Goal: Task Accomplishment & Management: Manage account settings

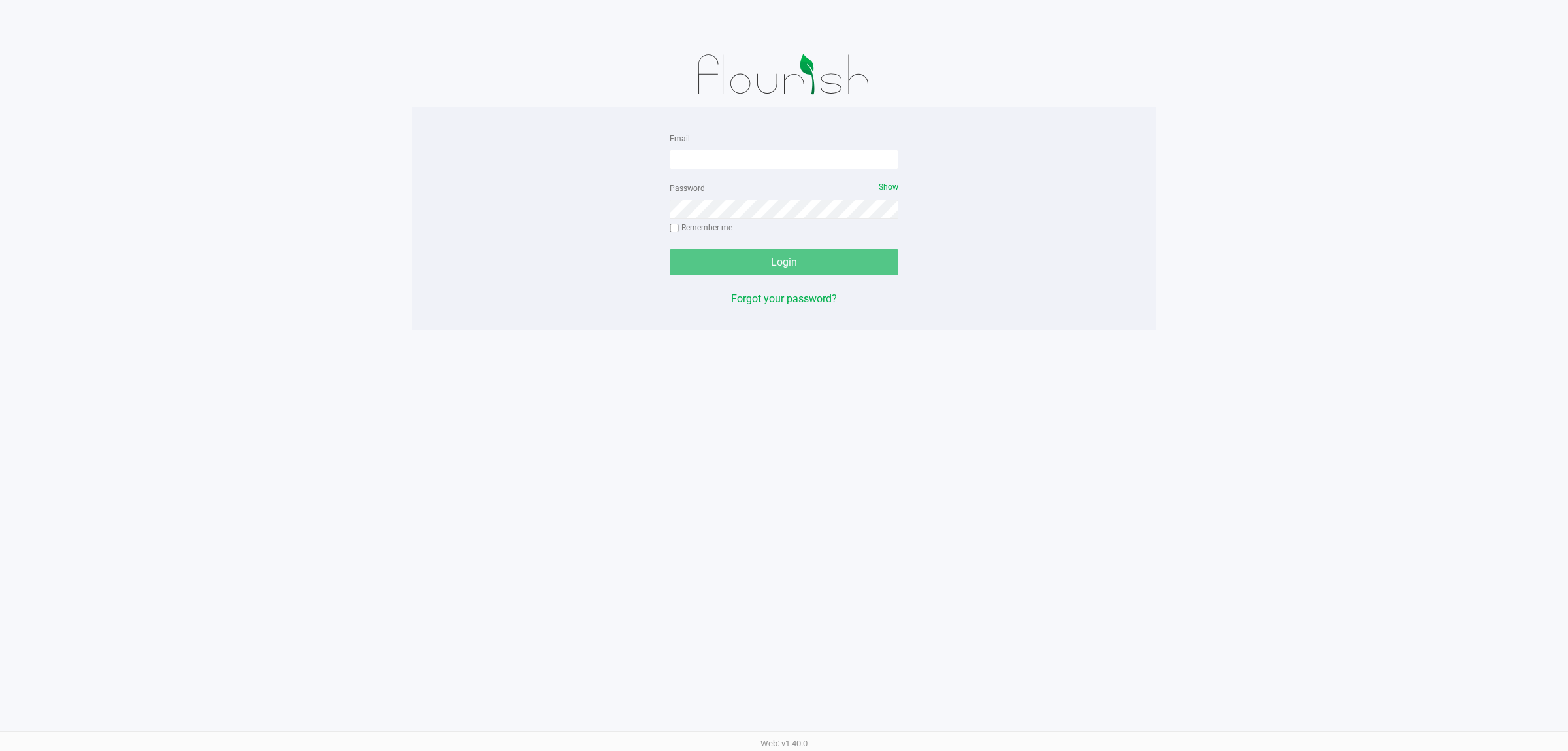
click at [717, 170] on form "Email Password Show Remember me Login" at bounding box center [784, 203] width 229 height 145
click at [716, 168] on input "Email" at bounding box center [784, 159] width 229 height 20
type input "[EMAIL_ADDRESS][DOMAIN_NAME]"
click at [670, 249] on button "Login" at bounding box center [784, 262] width 229 height 26
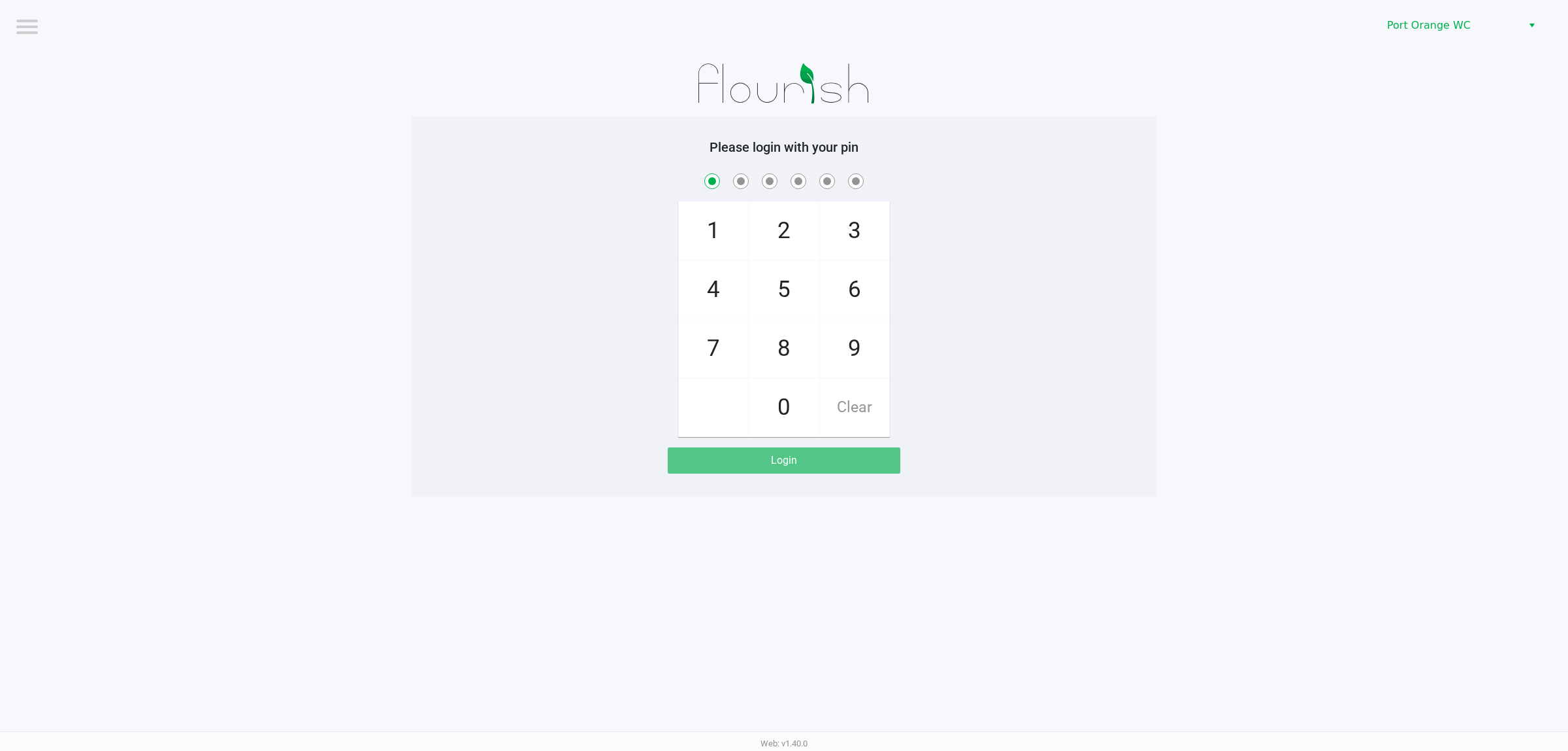
checkbox input "true"
checkbox input "false"
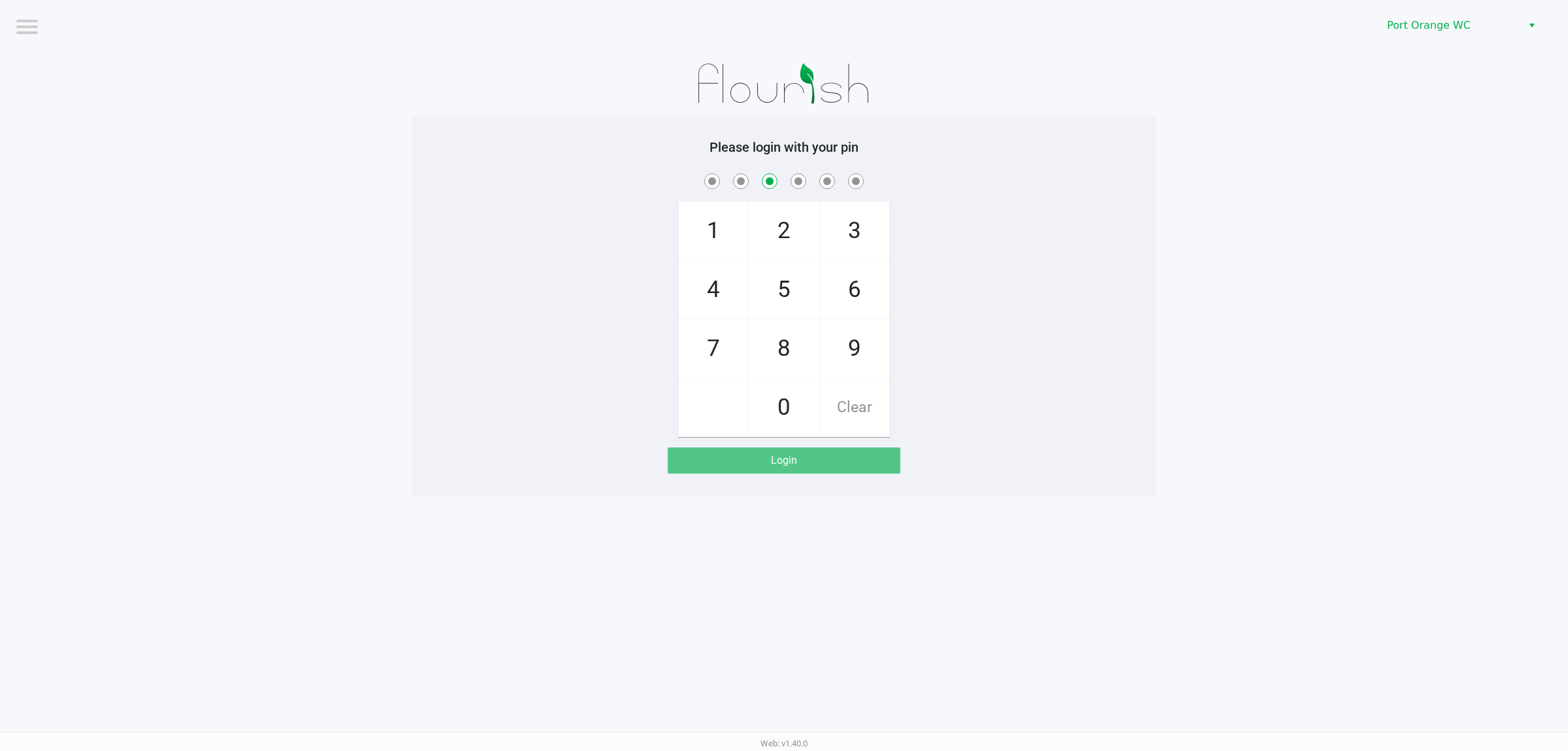
checkbox input "false"
checkbox input "true"
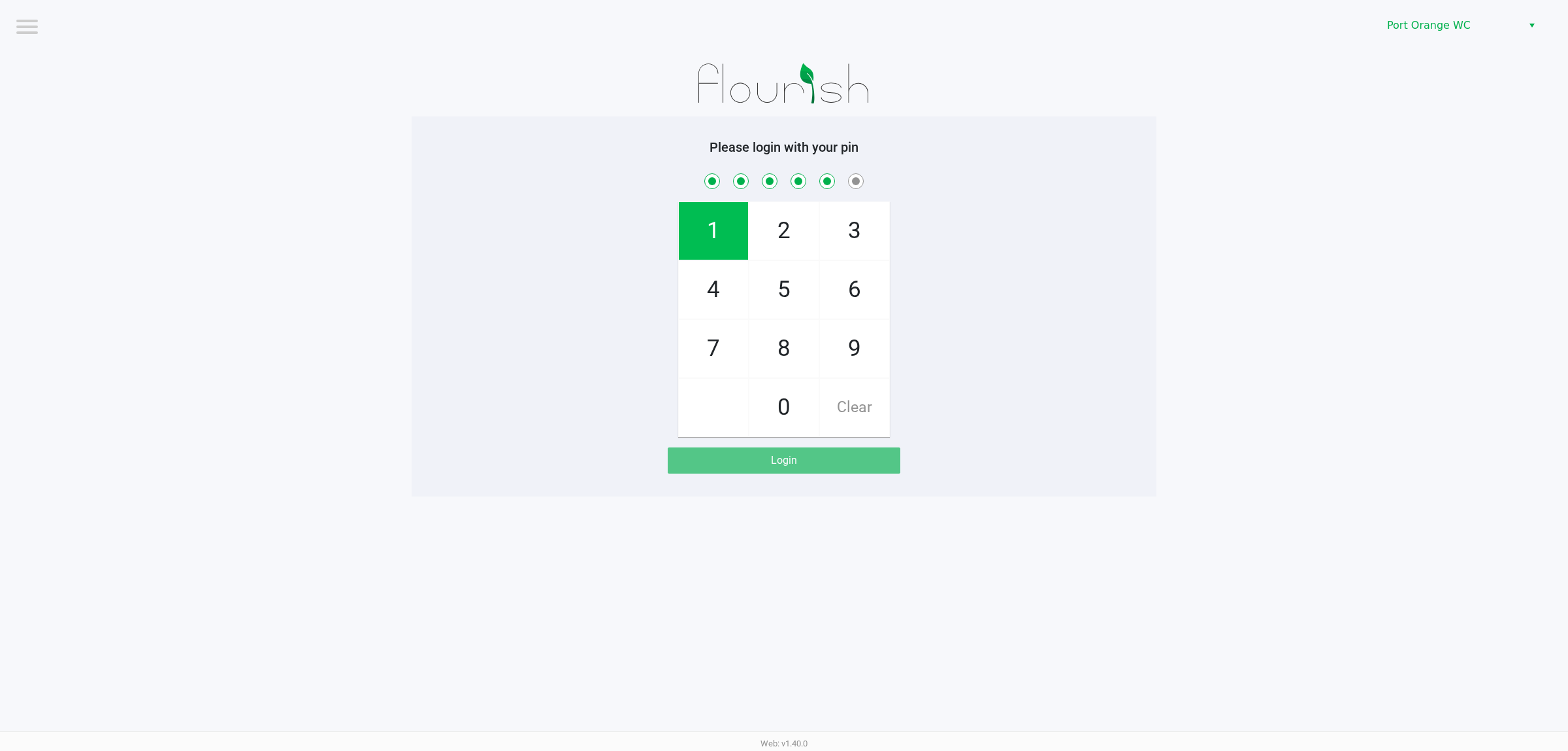
checkbox input "true"
checkbox input "false"
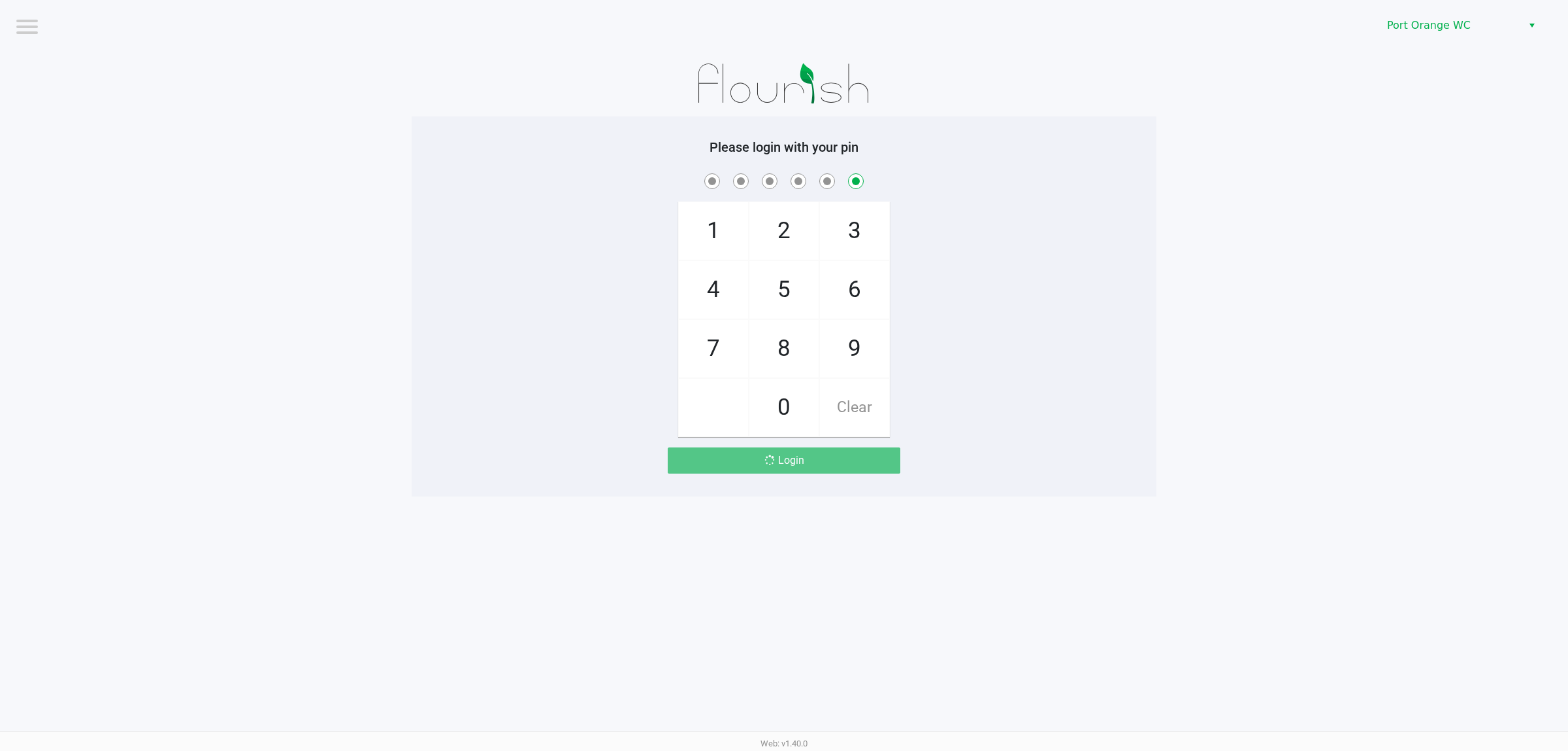
checkbox input "false"
checkbox input "true"
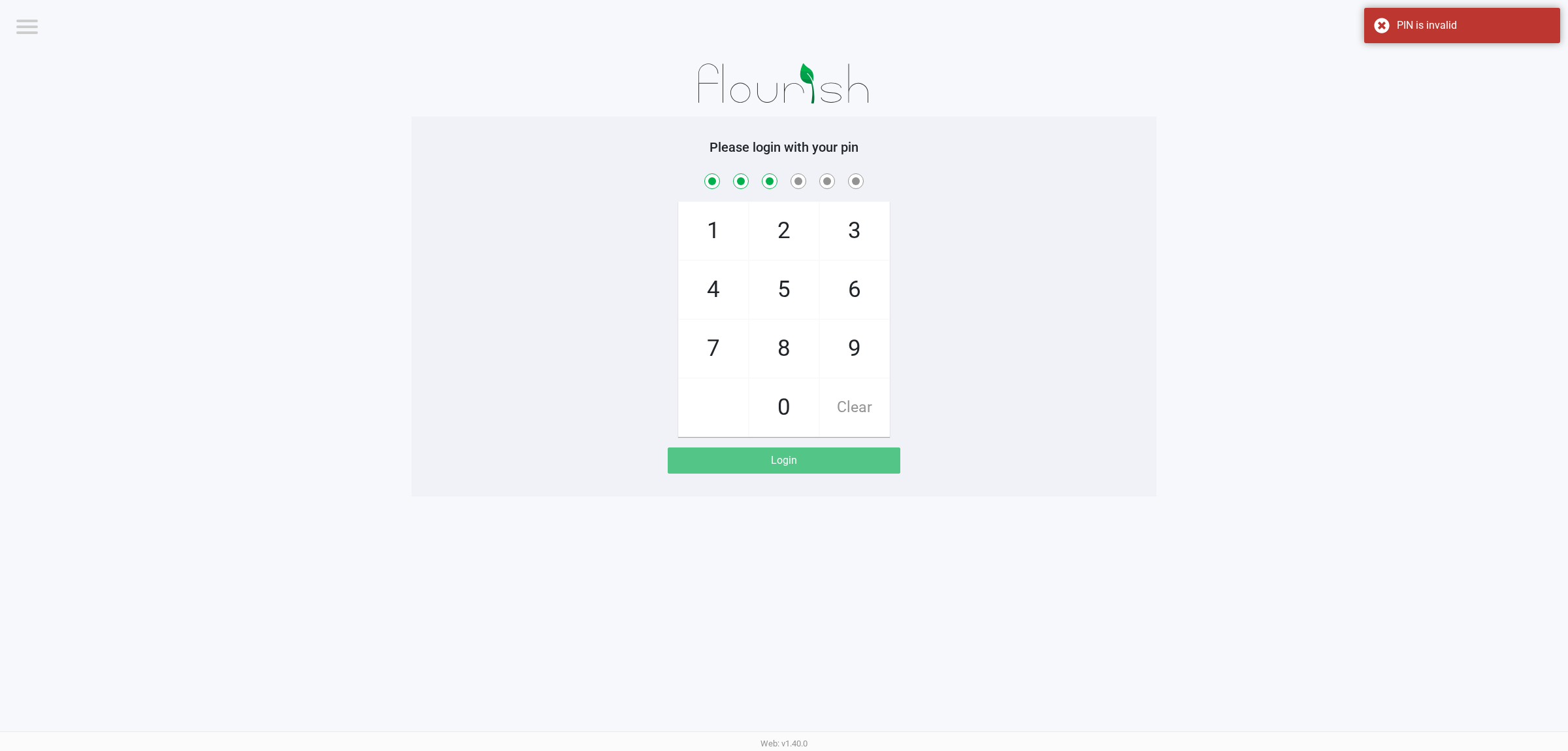
checkbox input "true"
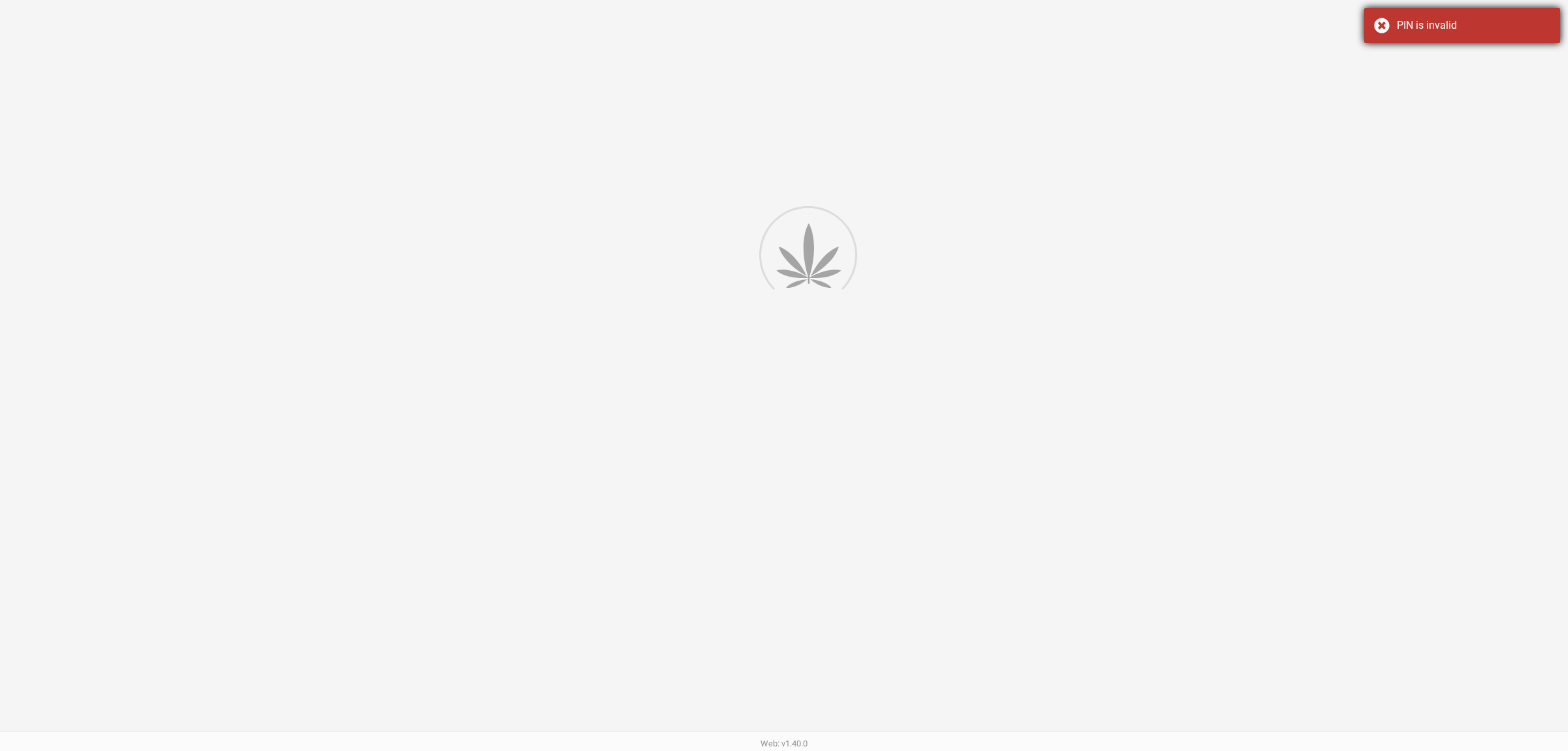
click at [1443, 13] on div "PIN is invalid" at bounding box center [1462, 25] width 196 height 35
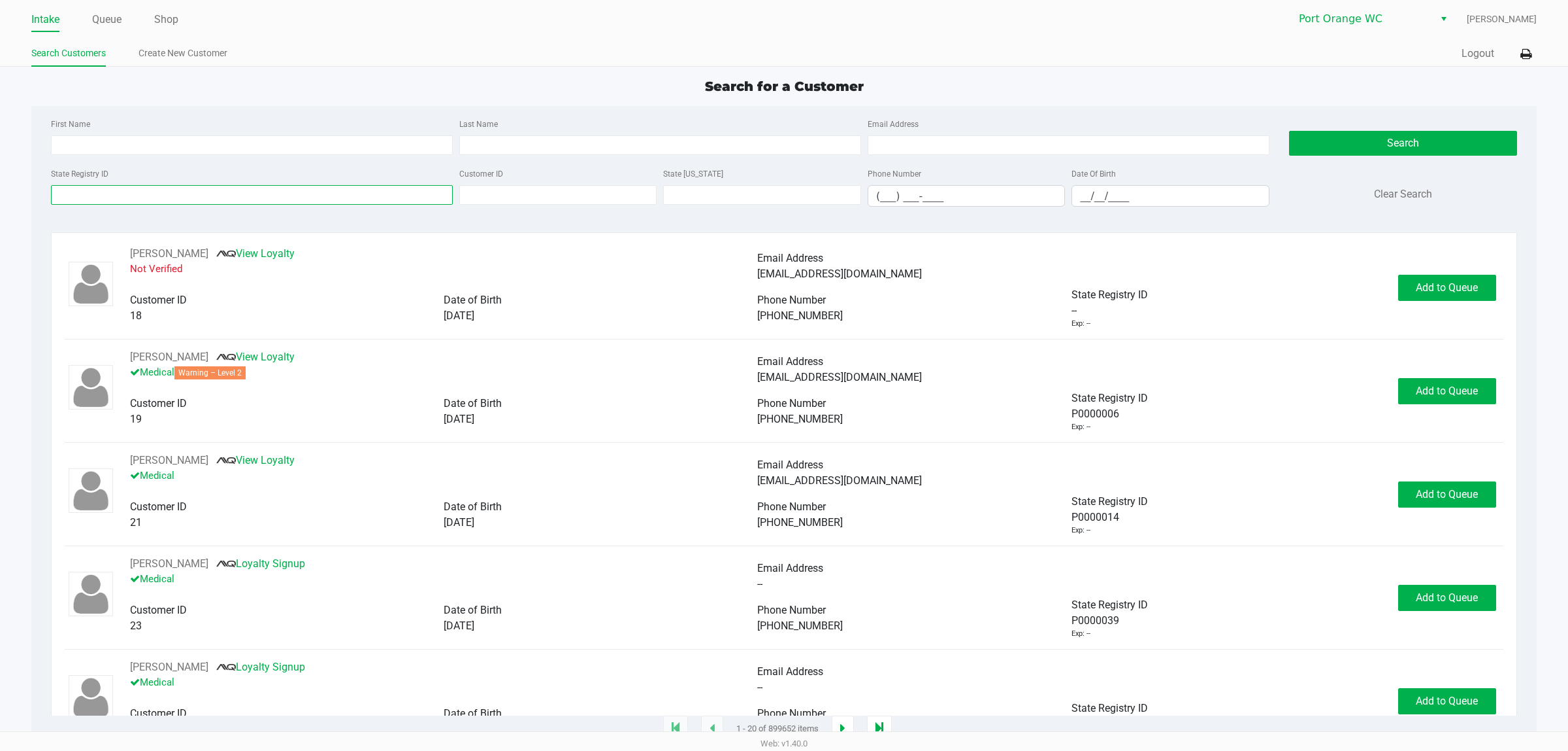
click at [253, 193] on input "State Registry ID" at bounding box center [252, 195] width 402 height 20
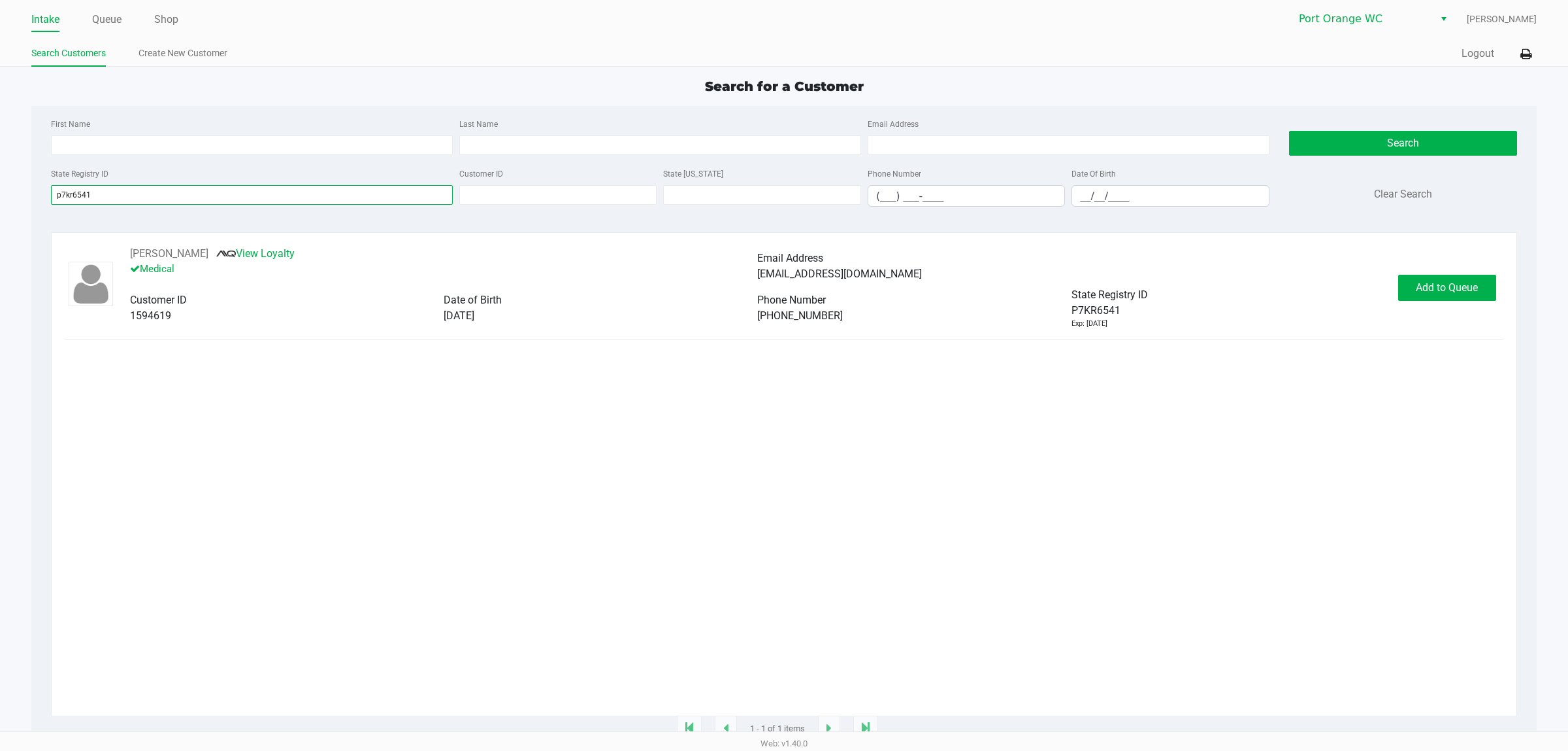
type input "p7kr6541"
click at [1431, 285] on div "Steven Davila View Loyalty Medical Email Address stevendavila2992@gmail.com Cus…" at bounding box center [783, 287] width 1439 height 83
drag, startPoint x: 1474, startPoint y: 276, endPoint x: 1464, endPoint y: 282, distance: 11.7
click at [1471, 276] on div "Steven Davila View Loyalty Medical Email Address stevendavila2992@gmail.com Cus…" at bounding box center [783, 287] width 1439 height 83
click at [1446, 297] on button "Add to Queue" at bounding box center [1448, 287] width 98 height 26
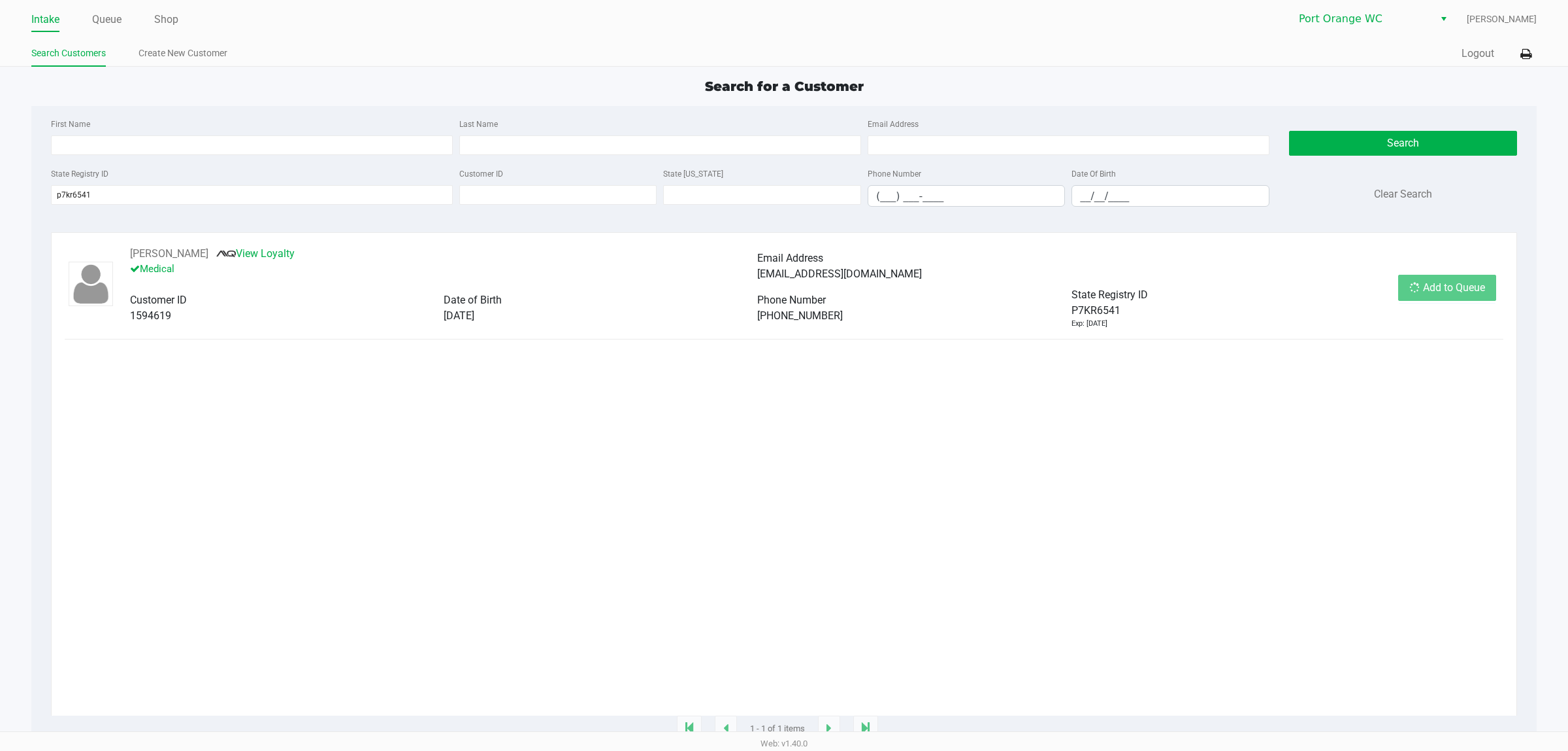
click at [1444, 293] on div "Add to Queue" at bounding box center [1448, 287] width 98 height 26
click at [1429, 294] on span "Add to Queue" at bounding box center [1447, 287] width 62 height 13
click at [1458, 293] on div "In Queue" at bounding box center [1444, 287] width 91 height 26
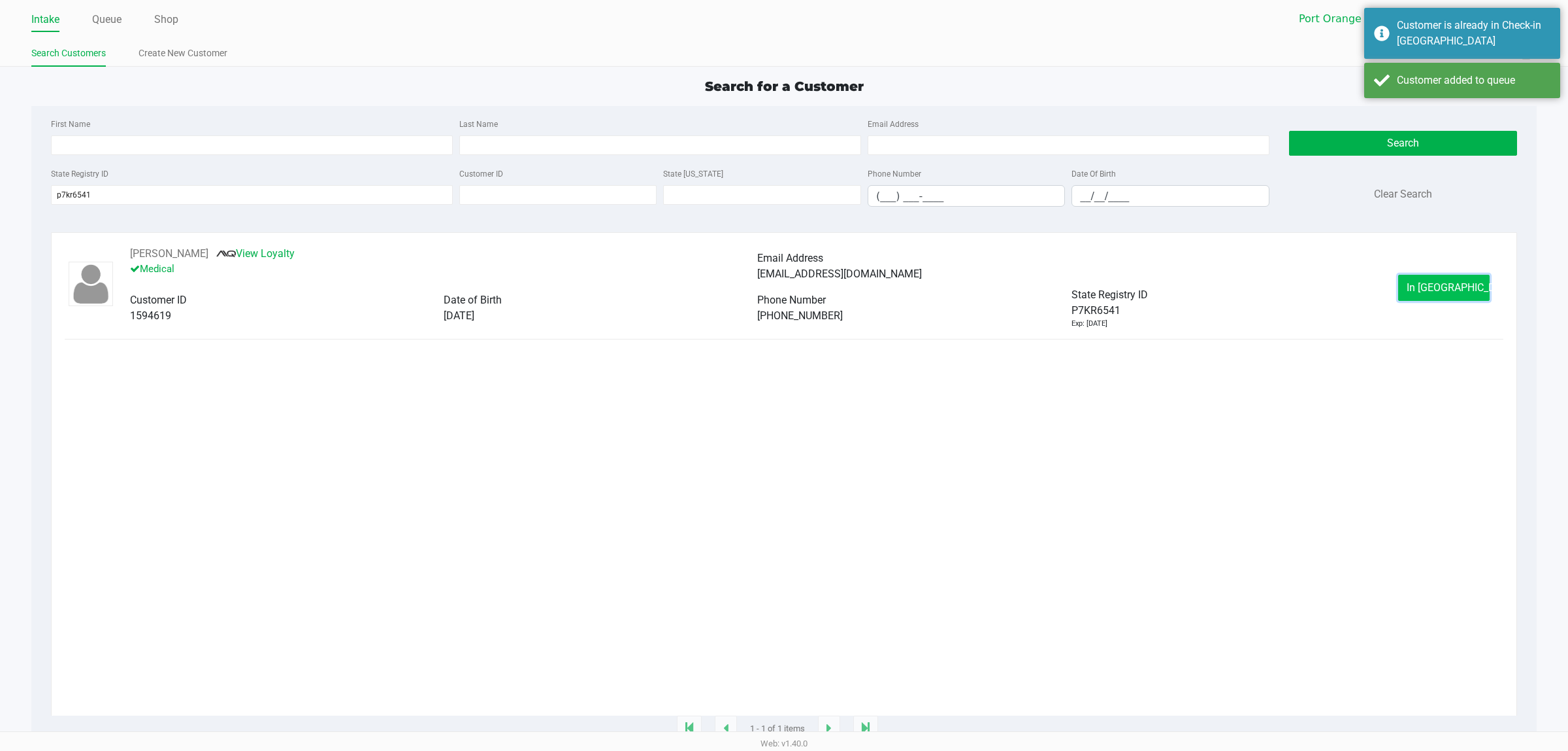
click at [1456, 293] on span "In Queue" at bounding box center [1461, 287] width 110 height 13
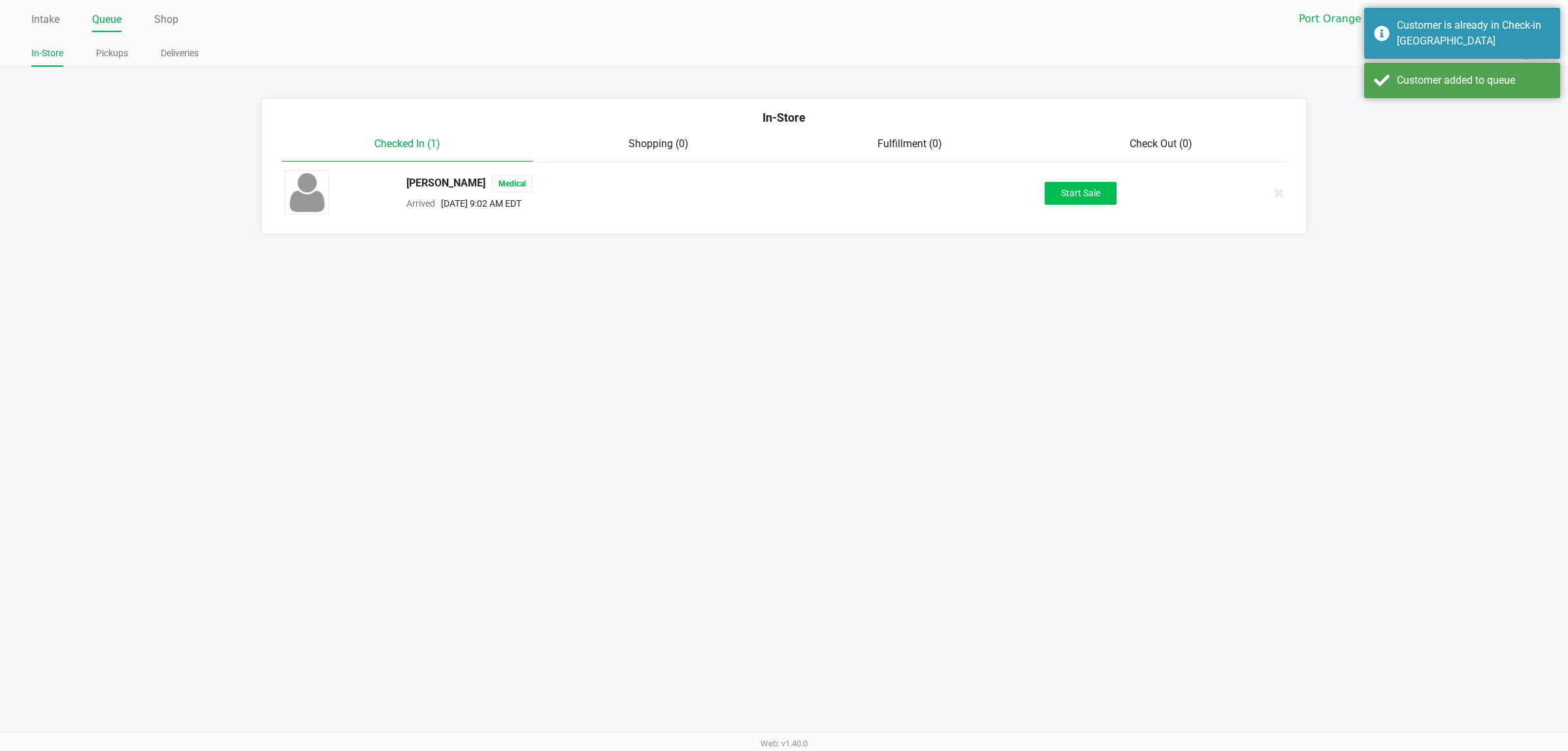
drag, startPoint x: 964, startPoint y: 179, endPoint x: 1107, endPoint y: 205, distance: 145.3
click at [1104, 203] on div "Start Sale" at bounding box center [1081, 193] width 254 height 23
click at [1086, 203] on button "Start Sale" at bounding box center [1080, 193] width 72 height 23
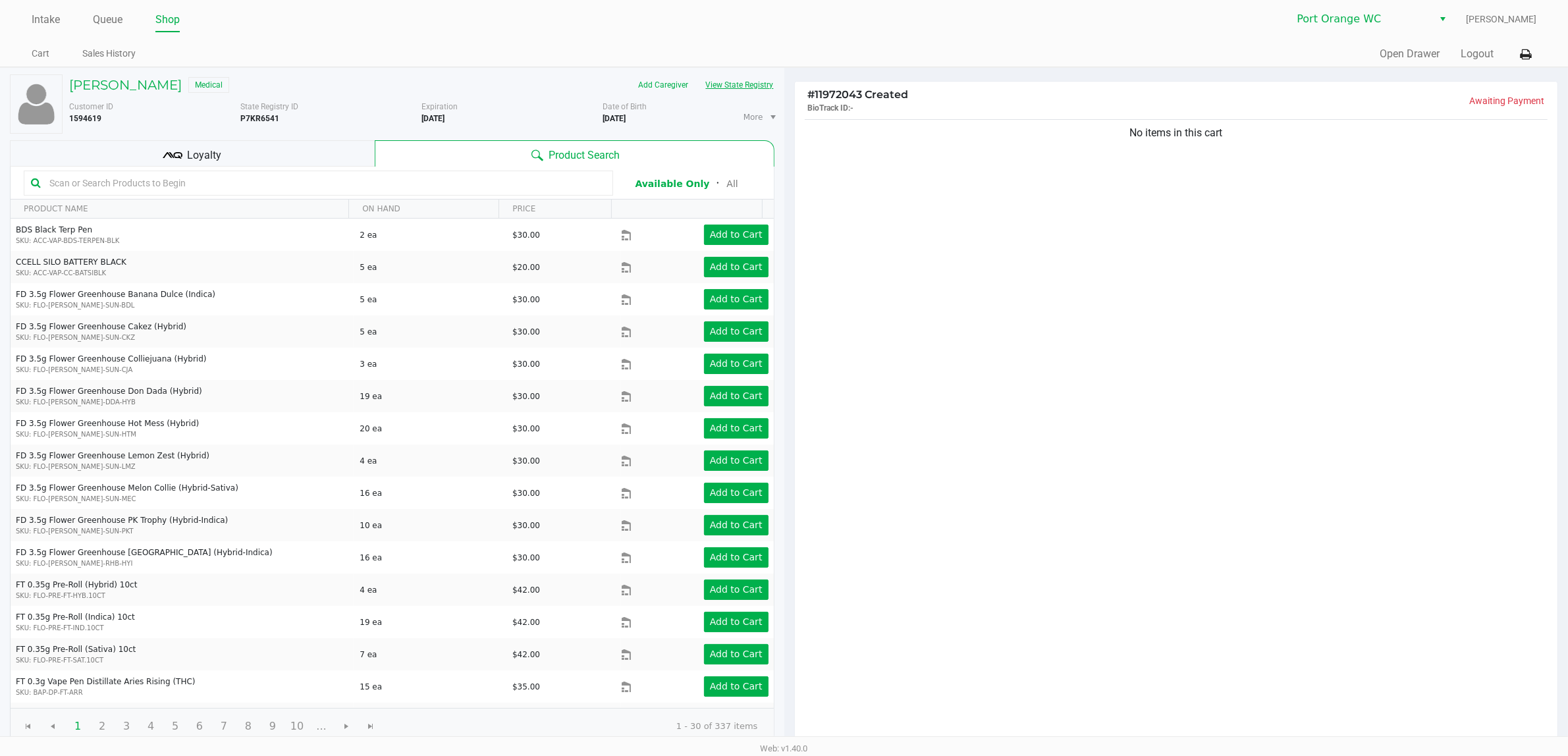
click at [729, 96] on button "View State Registry" at bounding box center [735, 85] width 77 height 21
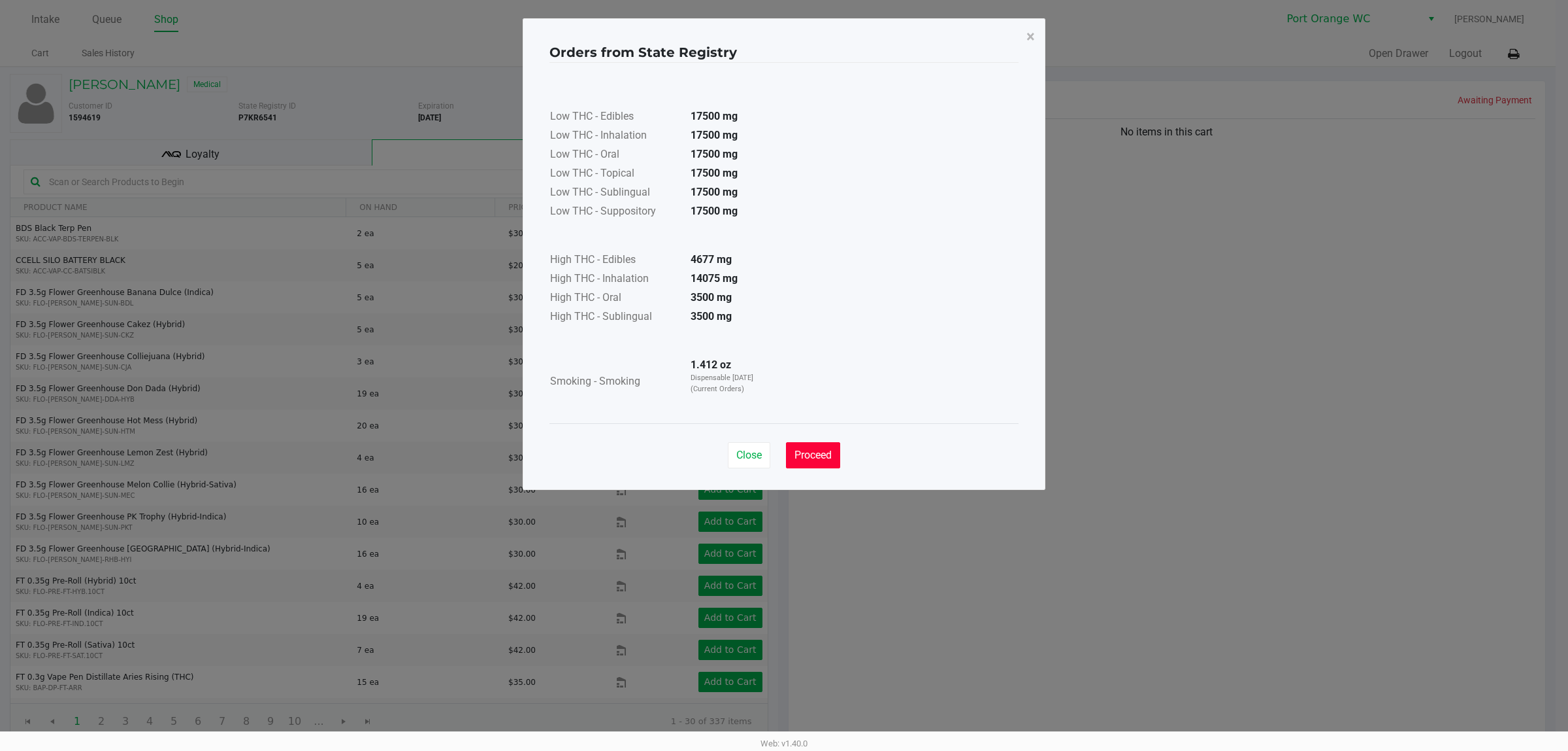
click at [826, 449] on span "Proceed" at bounding box center [813, 455] width 37 height 13
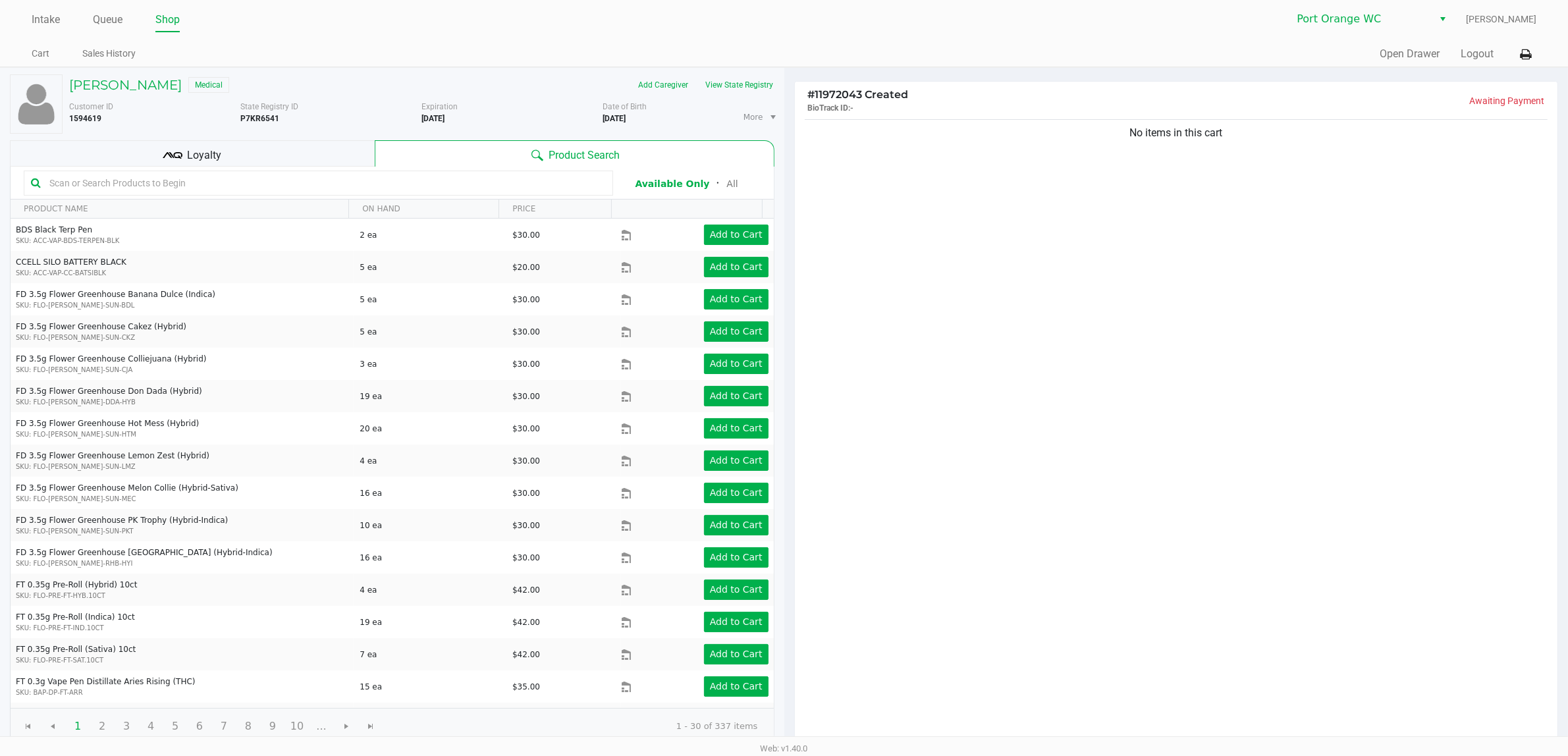
click at [351, 181] on input "text" at bounding box center [325, 183] width 562 height 20
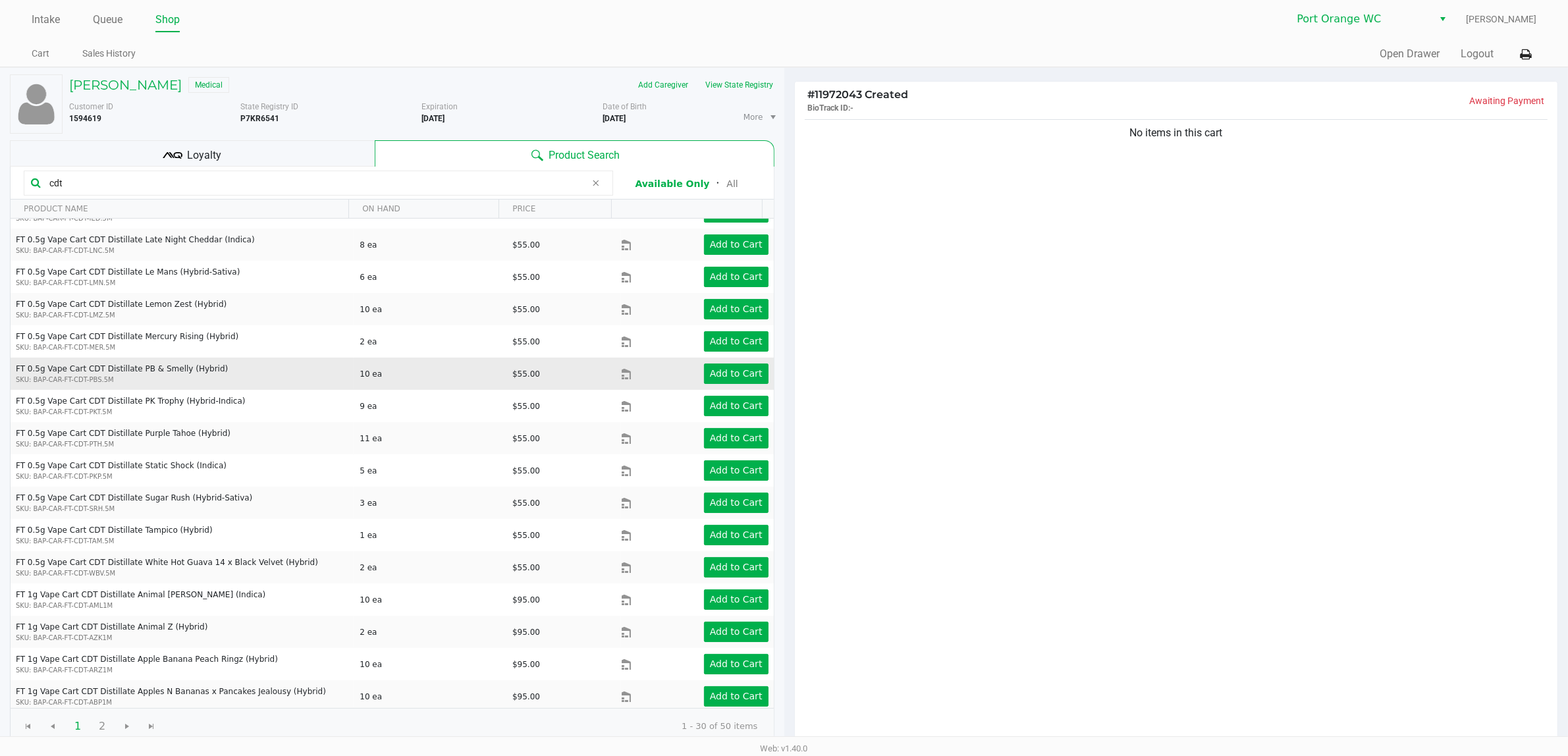
scroll to position [411, 0]
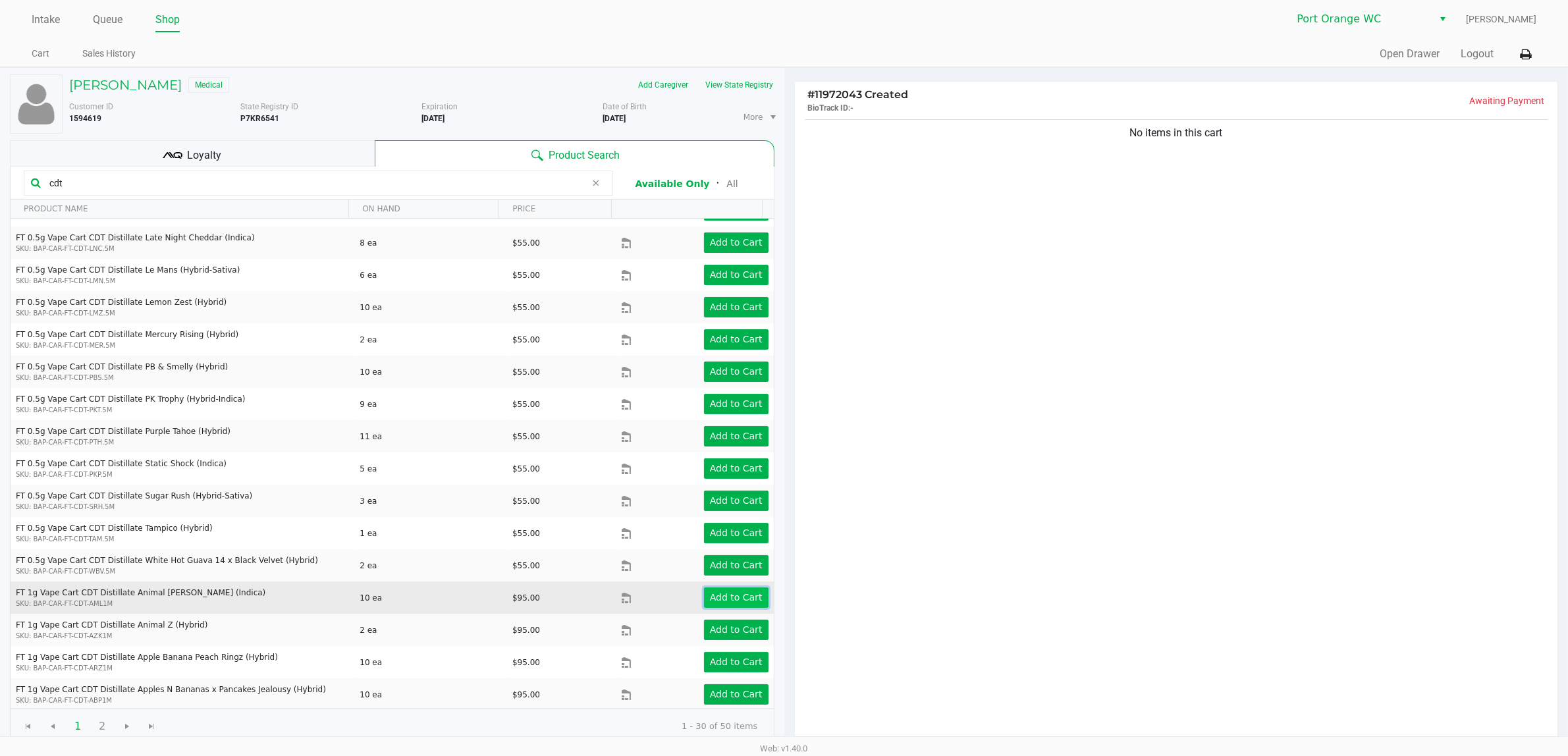
click at [725, 599] on app-button-loader "Add to Cart" at bounding box center [736, 597] width 53 height 11
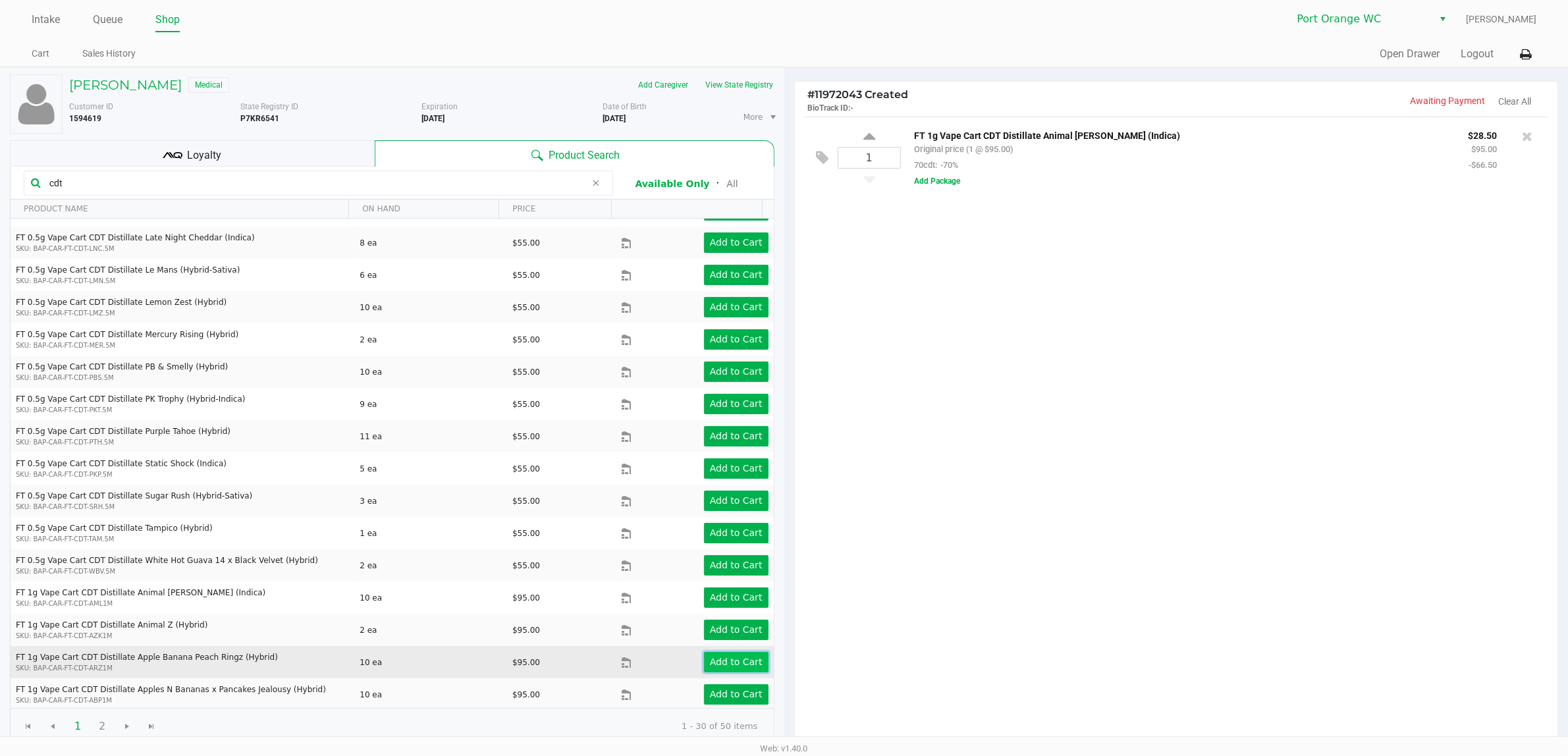
click at [704, 669] on button "Add to Cart" at bounding box center [736, 662] width 65 height 20
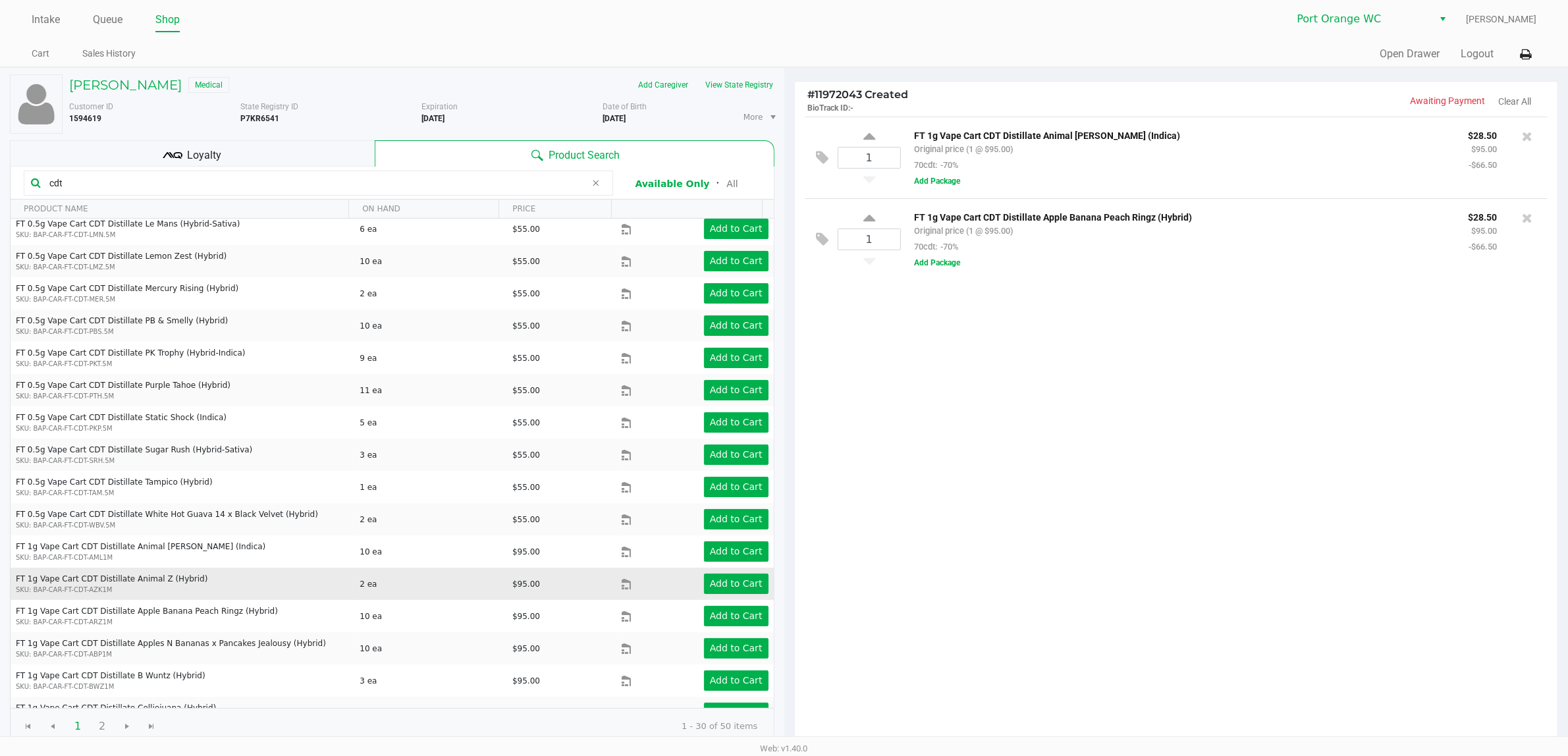
scroll to position [478, 0]
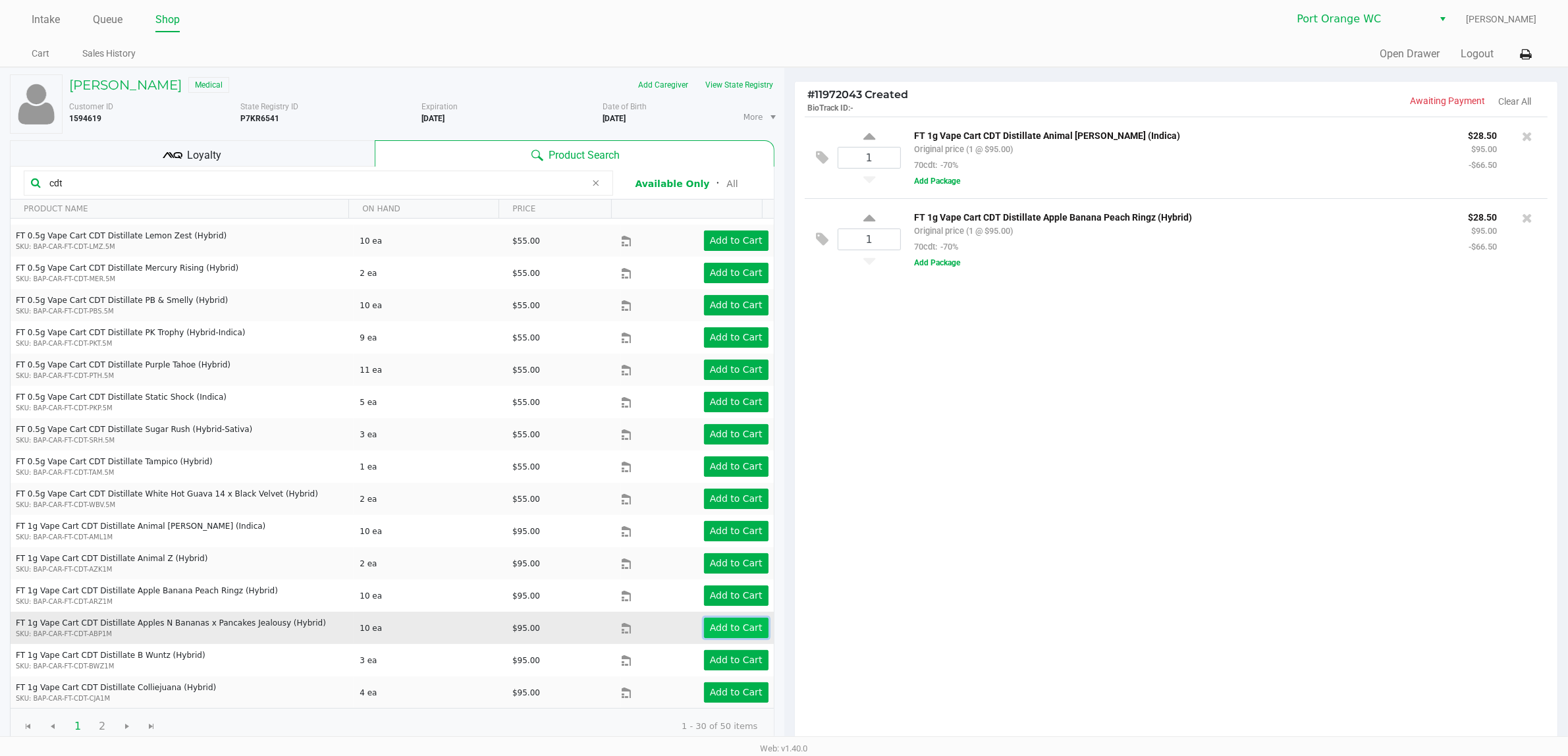
click at [713, 636] on button "Add to Cart" at bounding box center [736, 627] width 65 height 20
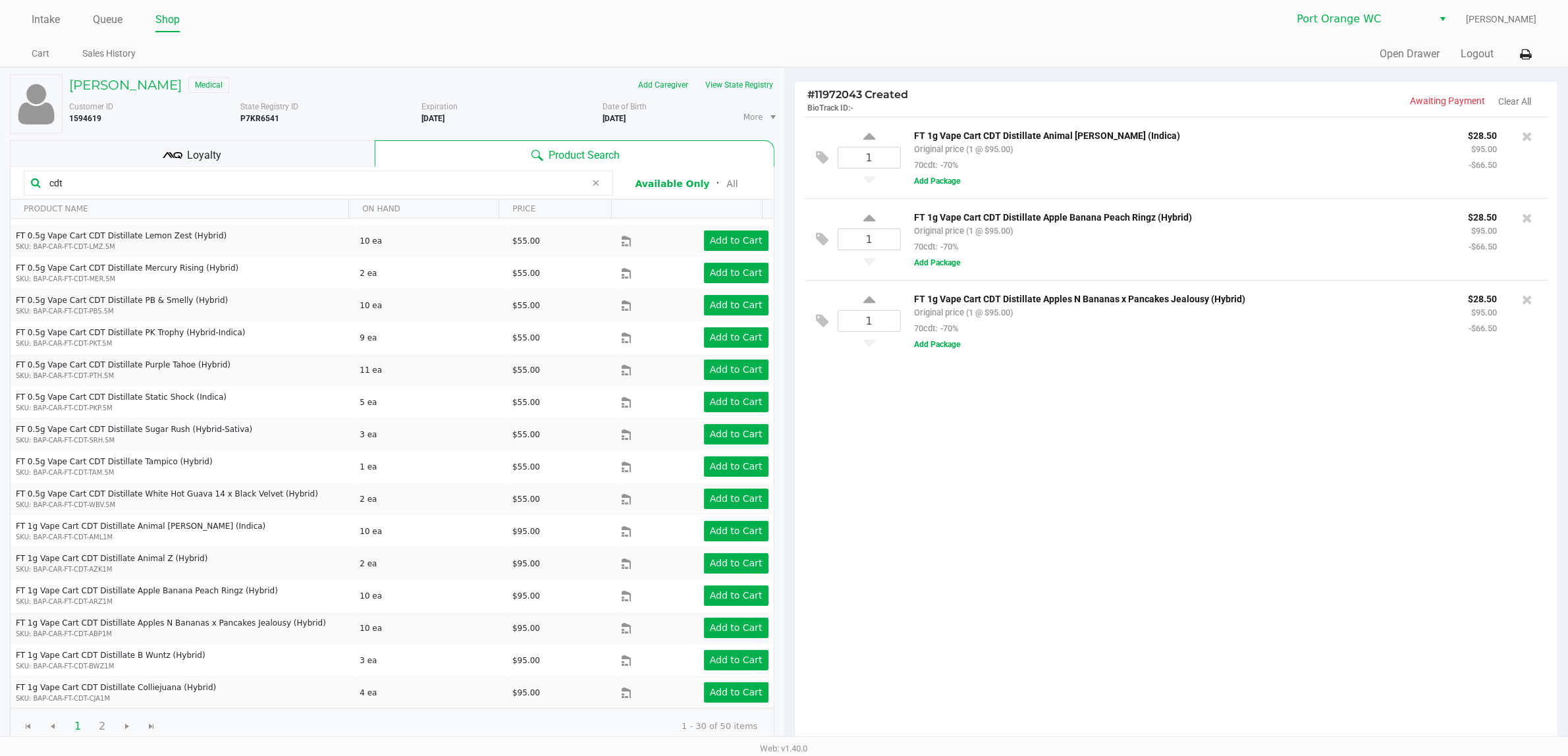
click at [440, 190] on input "cdt" at bounding box center [315, 183] width 542 height 20
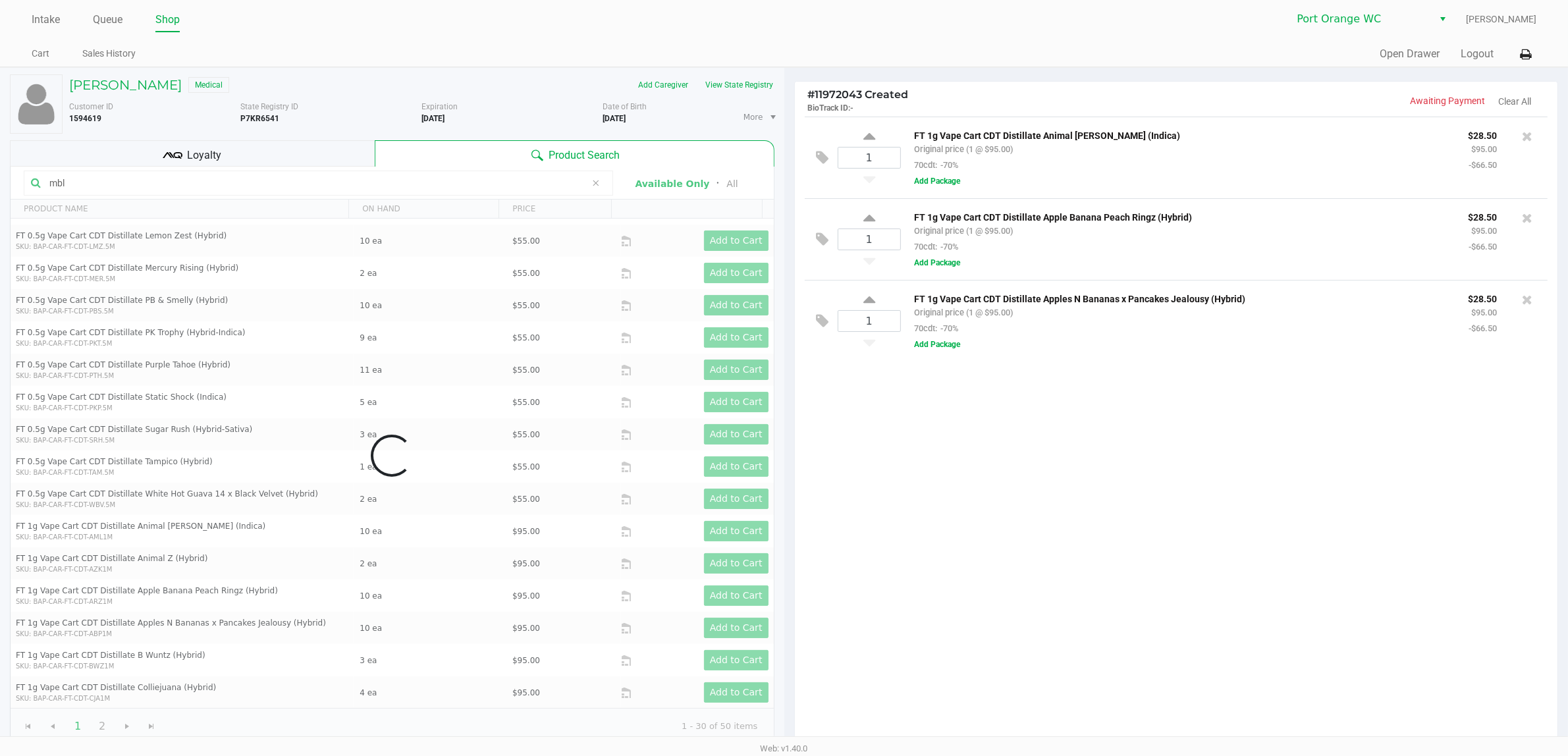
scroll to position [0, 0]
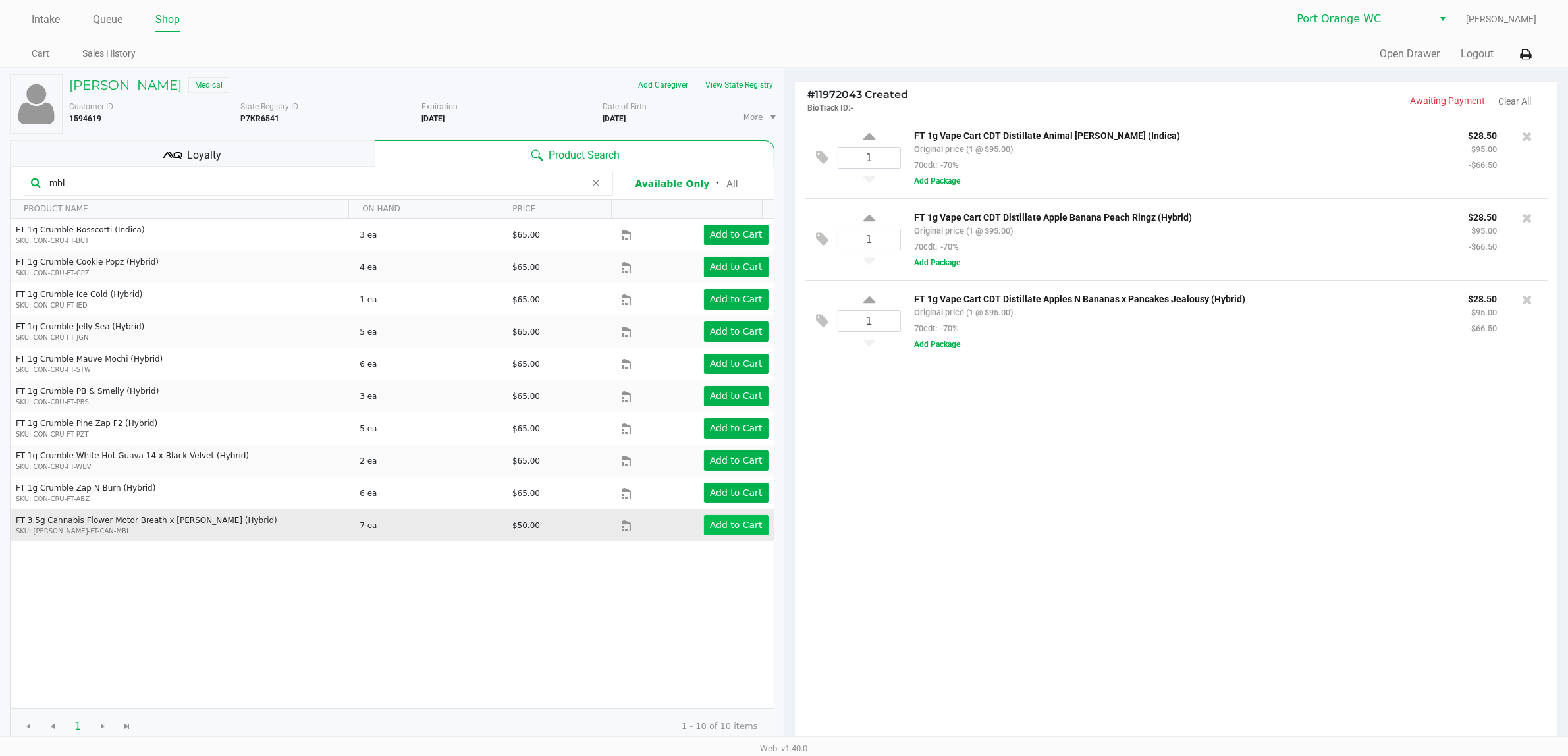
type input "mbl"
click at [710, 526] on app-button-loader "Add to Cart" at bounding box center [736, 524] width 53 height 11
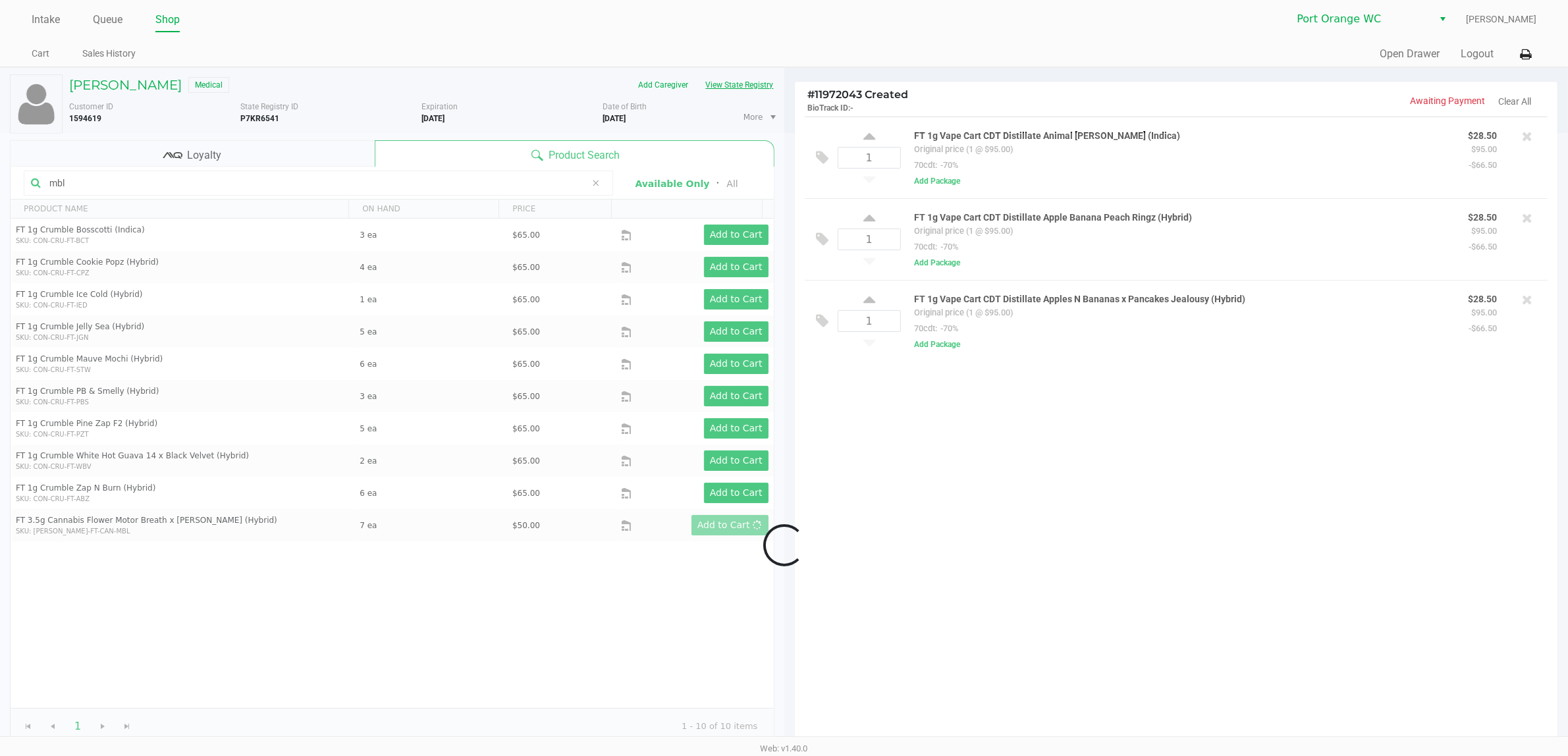
click at [746, 87] on button "View State Registry" at bounding box center [735, 85] width 77 height 21
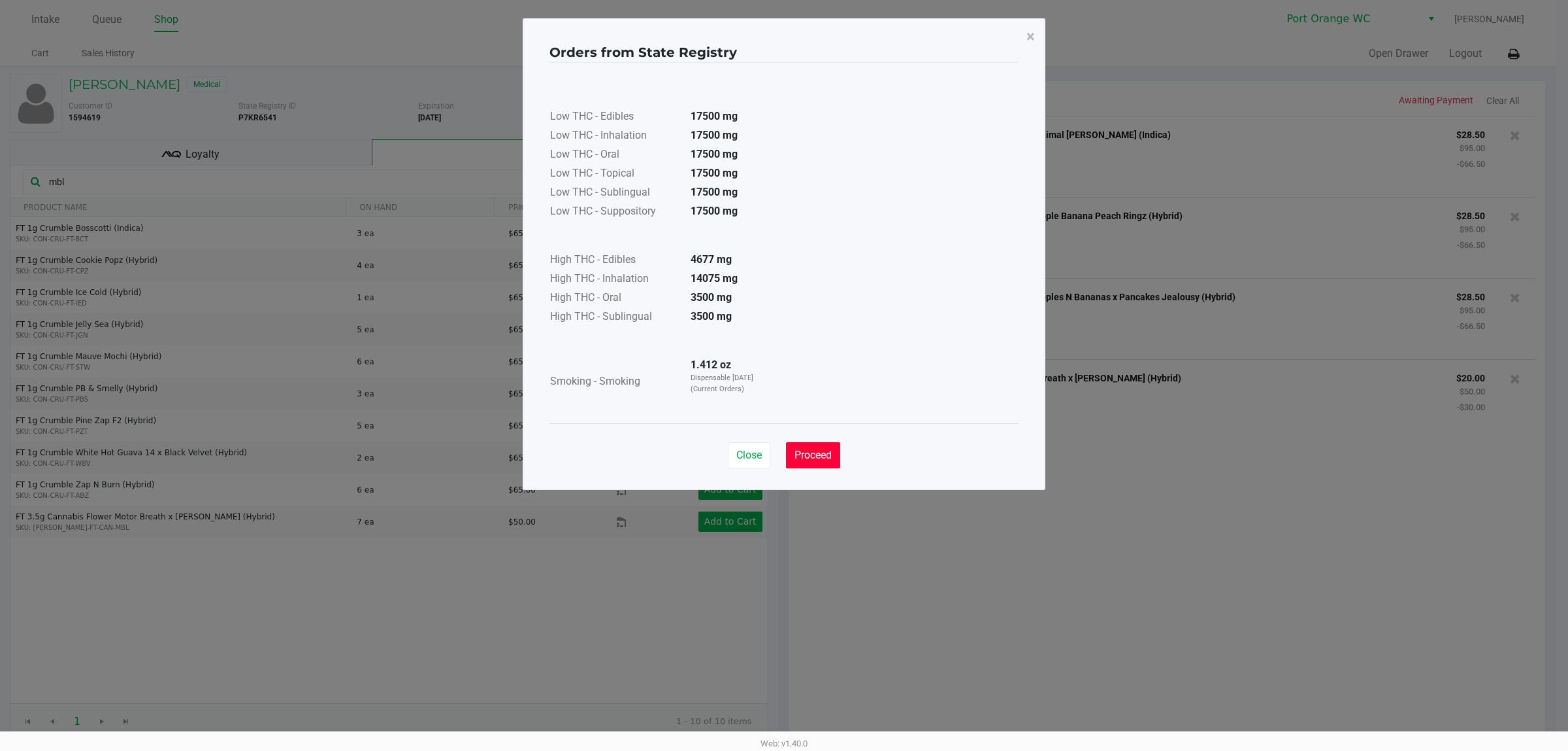
drag, startPoint x: 802, startPoint y: 457, endPoint x: 929, endPoint y: 502, distance: 134.7
click at [805, 457] on span "Proceed" at bounding box center [813, 455] width 37 height 13
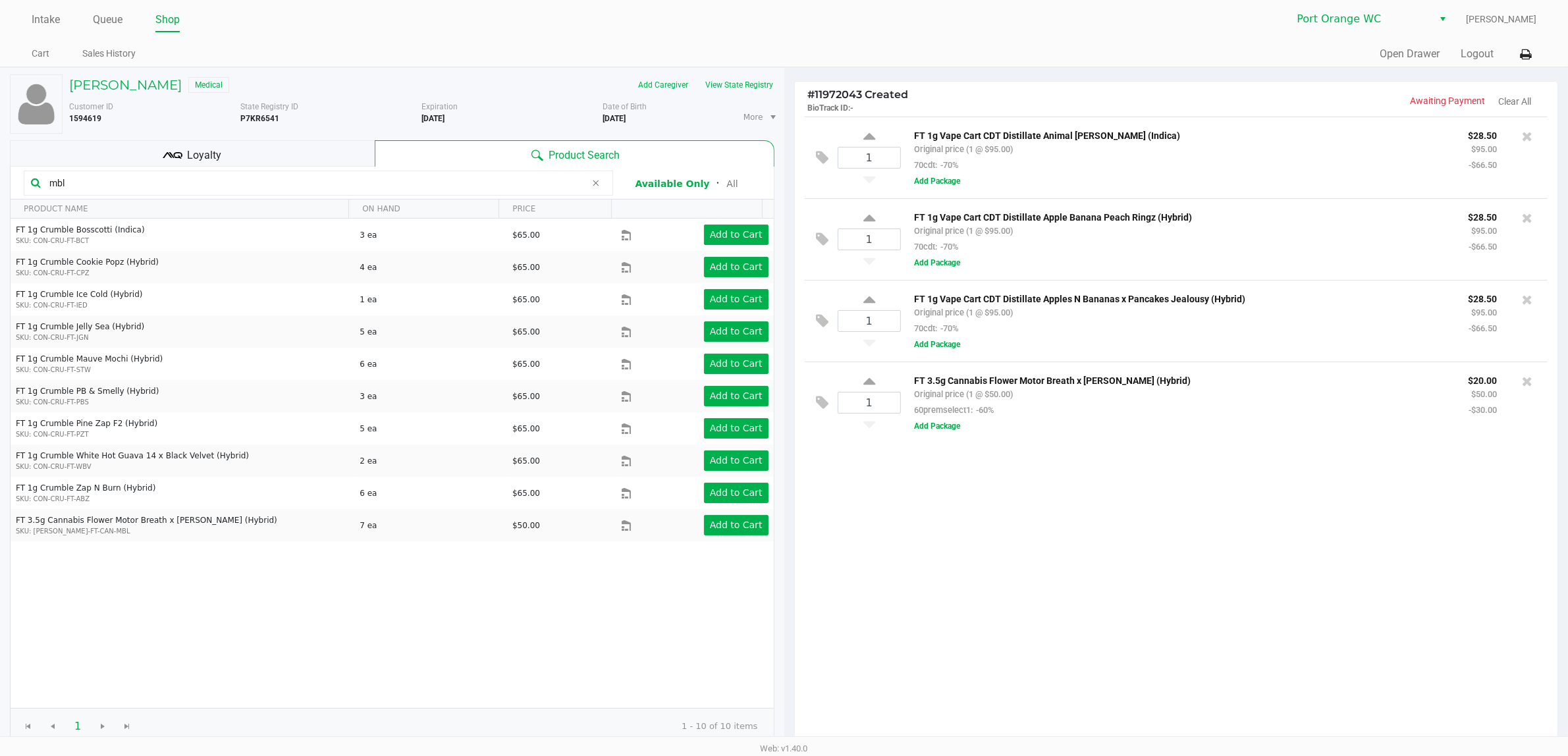
click at [275, 166] on div "Steven Davila Medical Add Caregiver View State Registry Customer ID 1594619 Sta…" at bounding box center [392, 409] width 764 height 683
click at [280, 155] on div "Loyalty" at bounding box center [192, 153] width 365 height 26
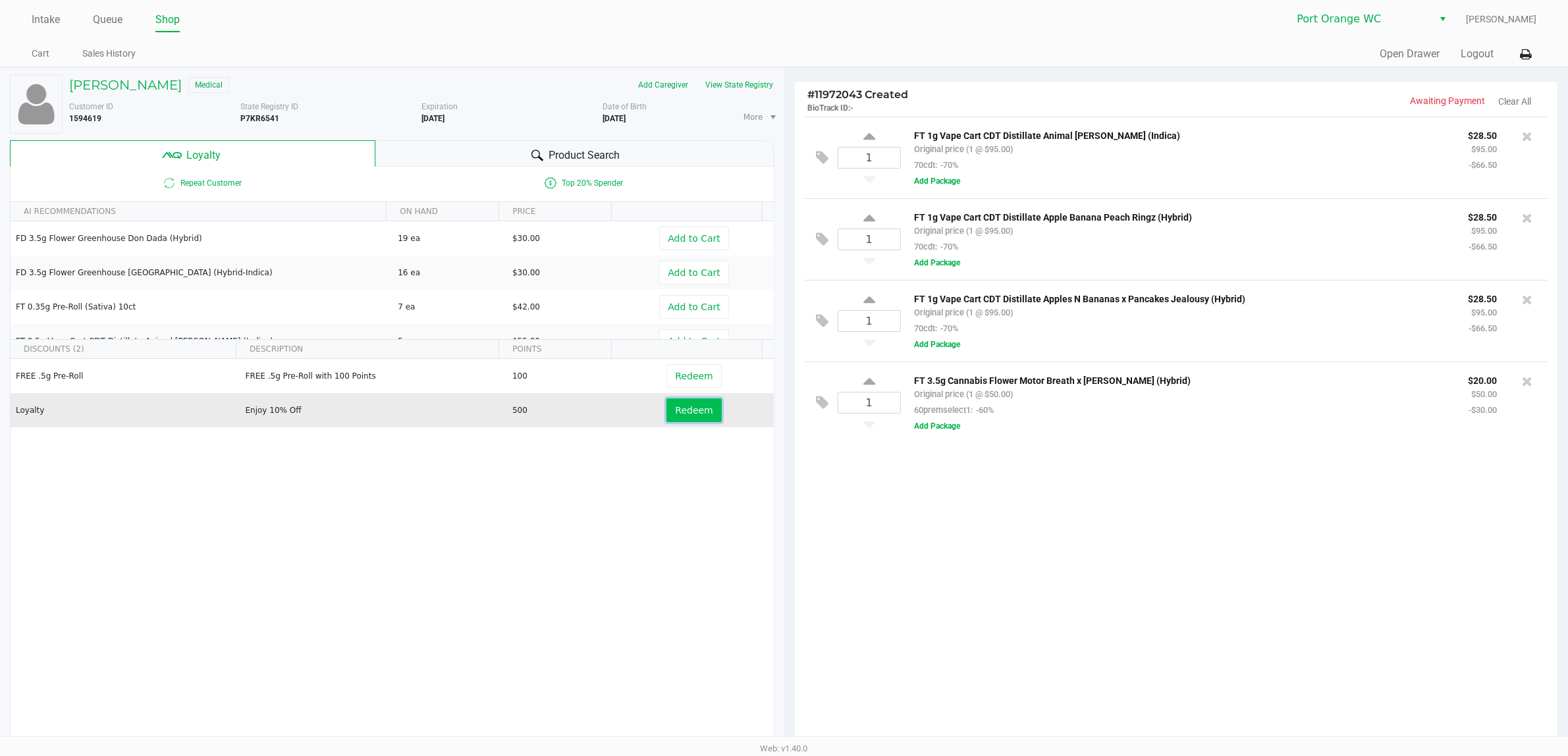
click at [669, 419] on button "Redeem" at bounding box center [693, 410] width 55 height 24
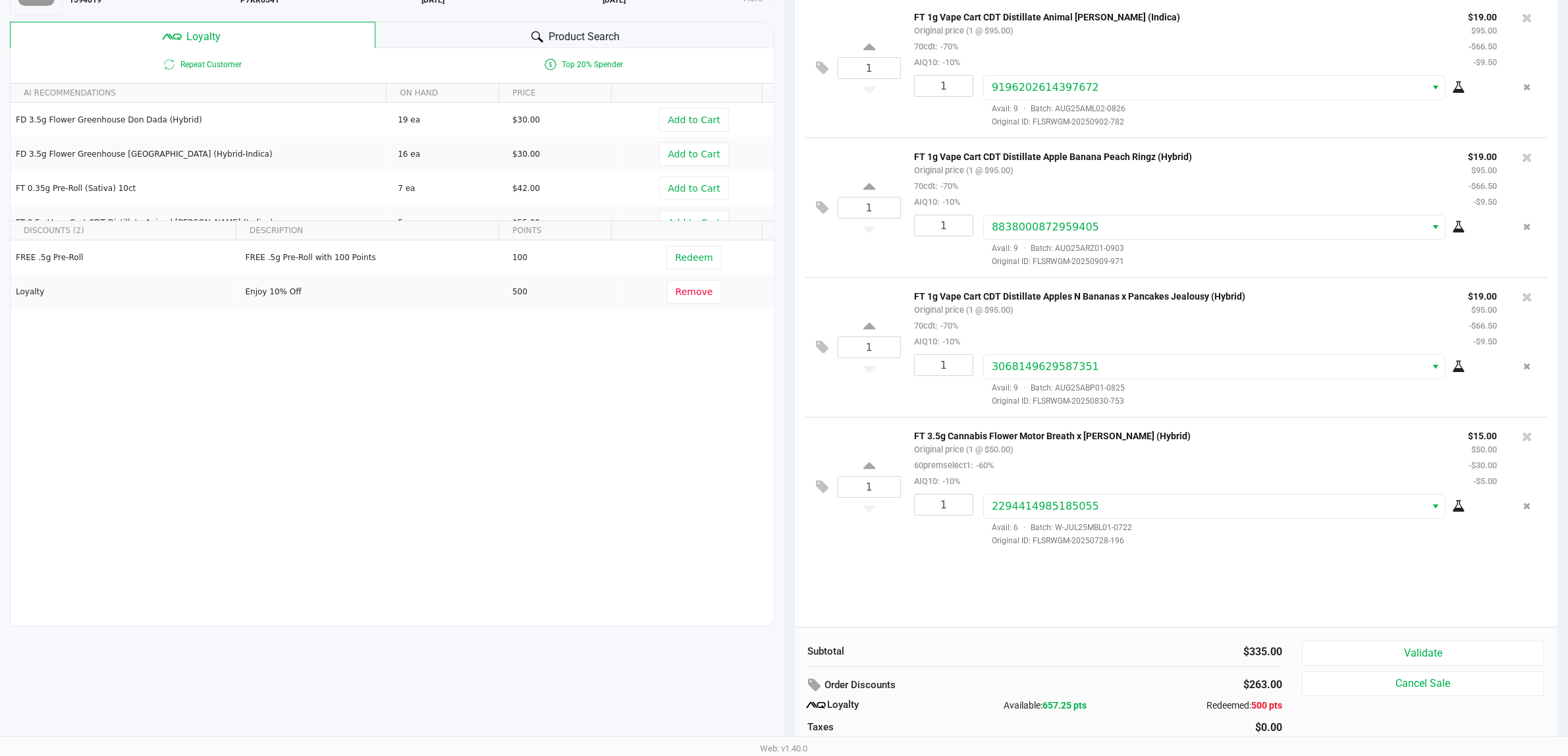
scroll to position [119, 0]
click at [1417, 645] on button "Validate" at bounding box center [1423, 651] width 243 height 25
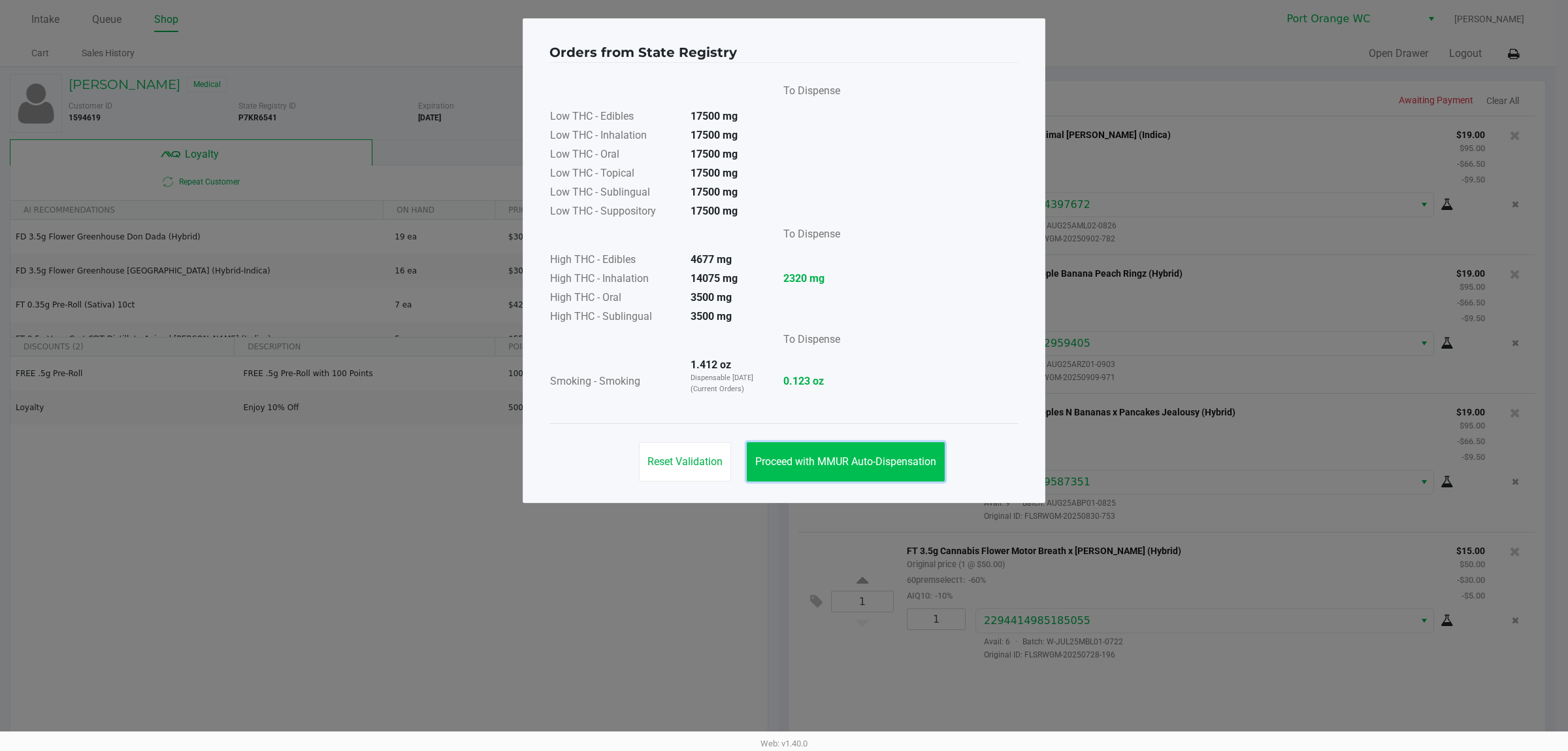
click at [850, 461] on span "Proceed with MMUR Auto-Dispensation" at bounding box center [846, 461] width 181 height 13
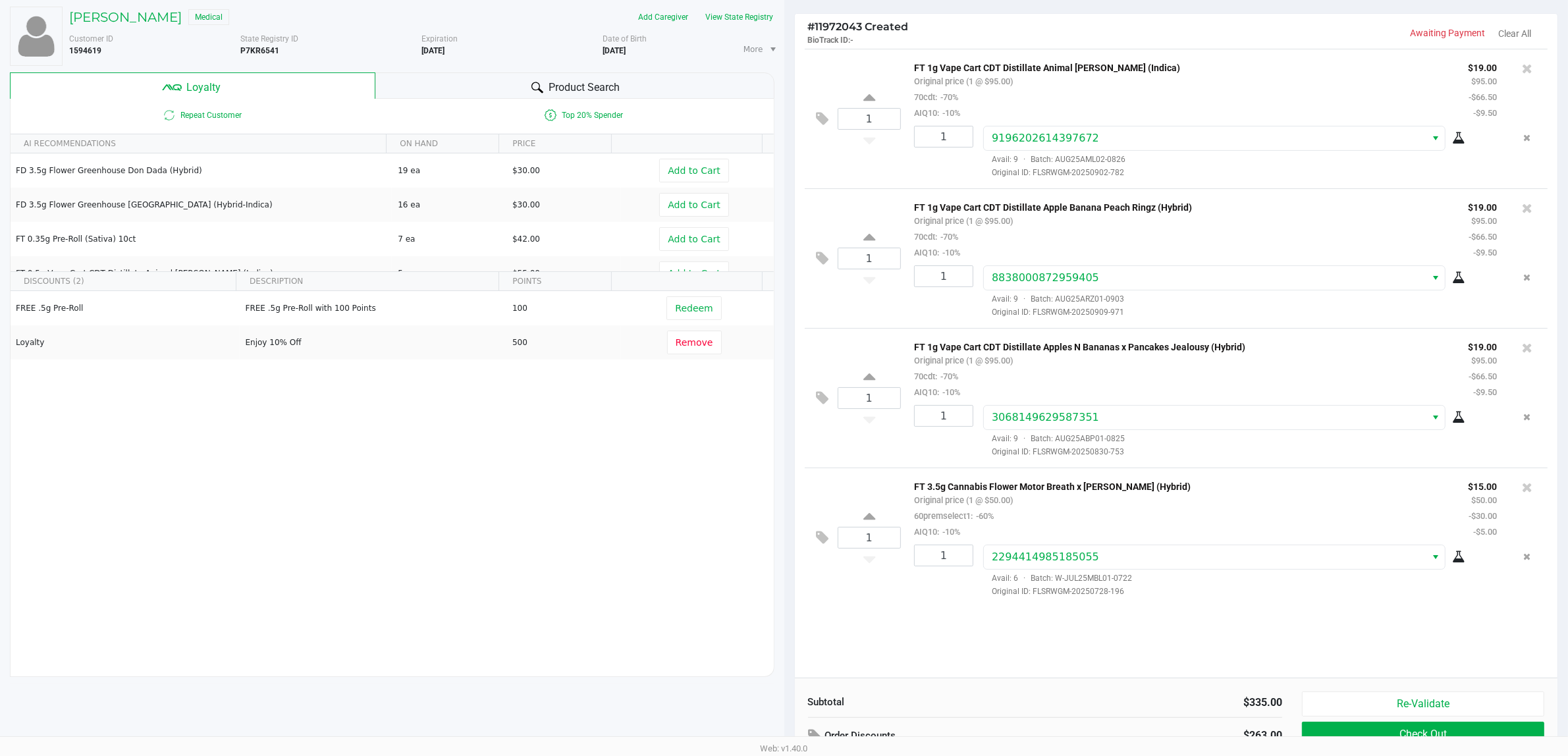
scroll to position [152, 0]
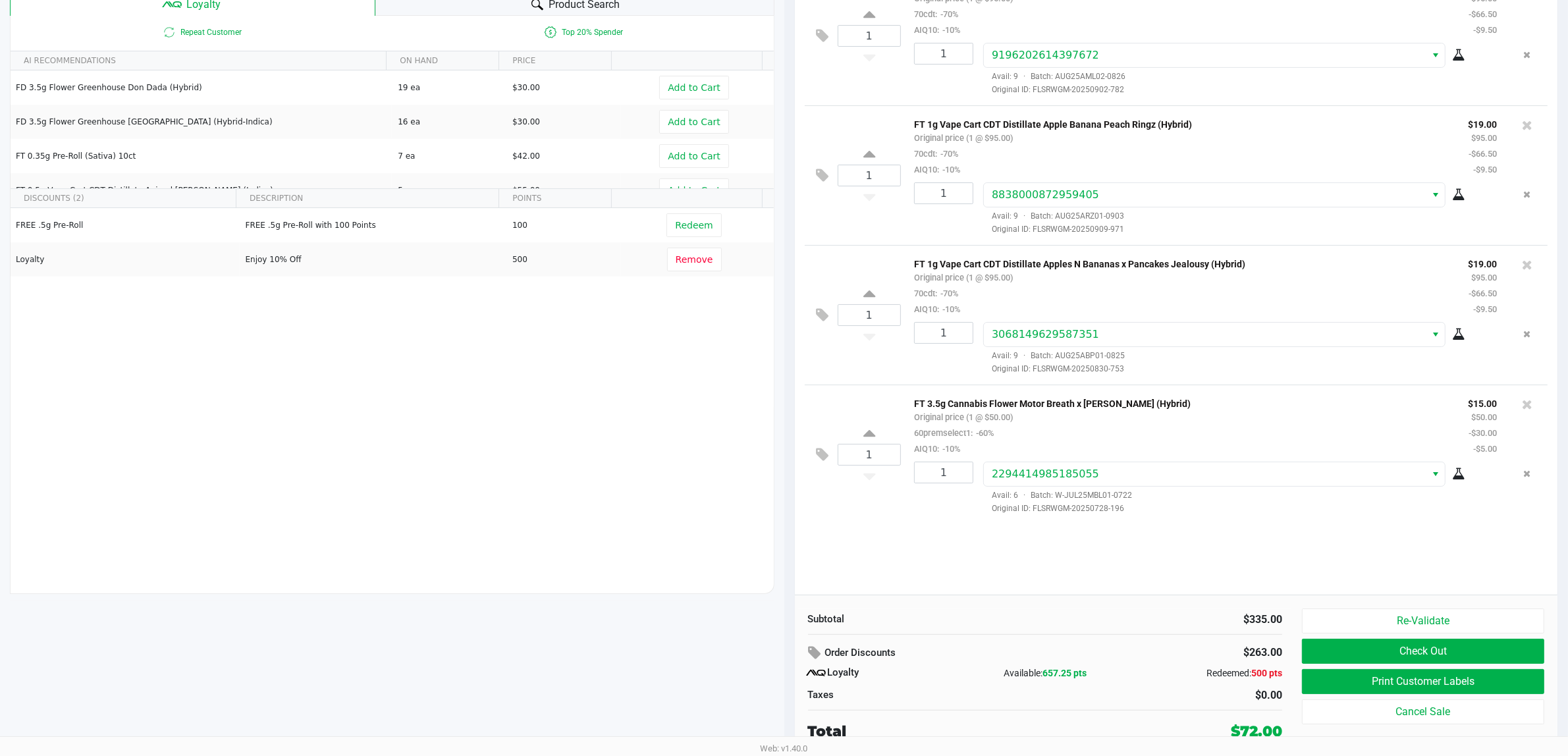
click at [1347, 677] on button "Print Customer Labels" at bounding box center [1423, 680] width 243 height 25
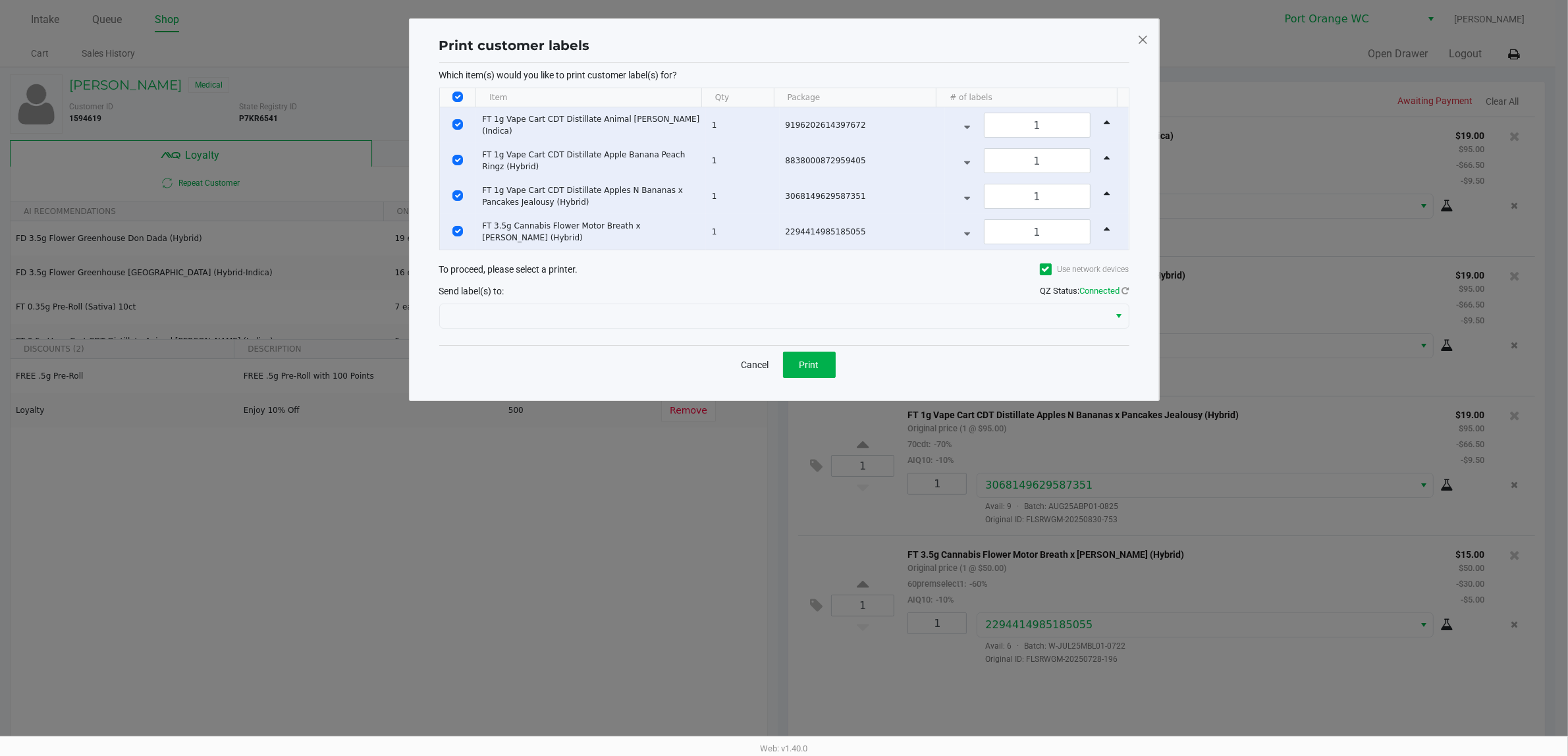
scroll to position [0, 0]
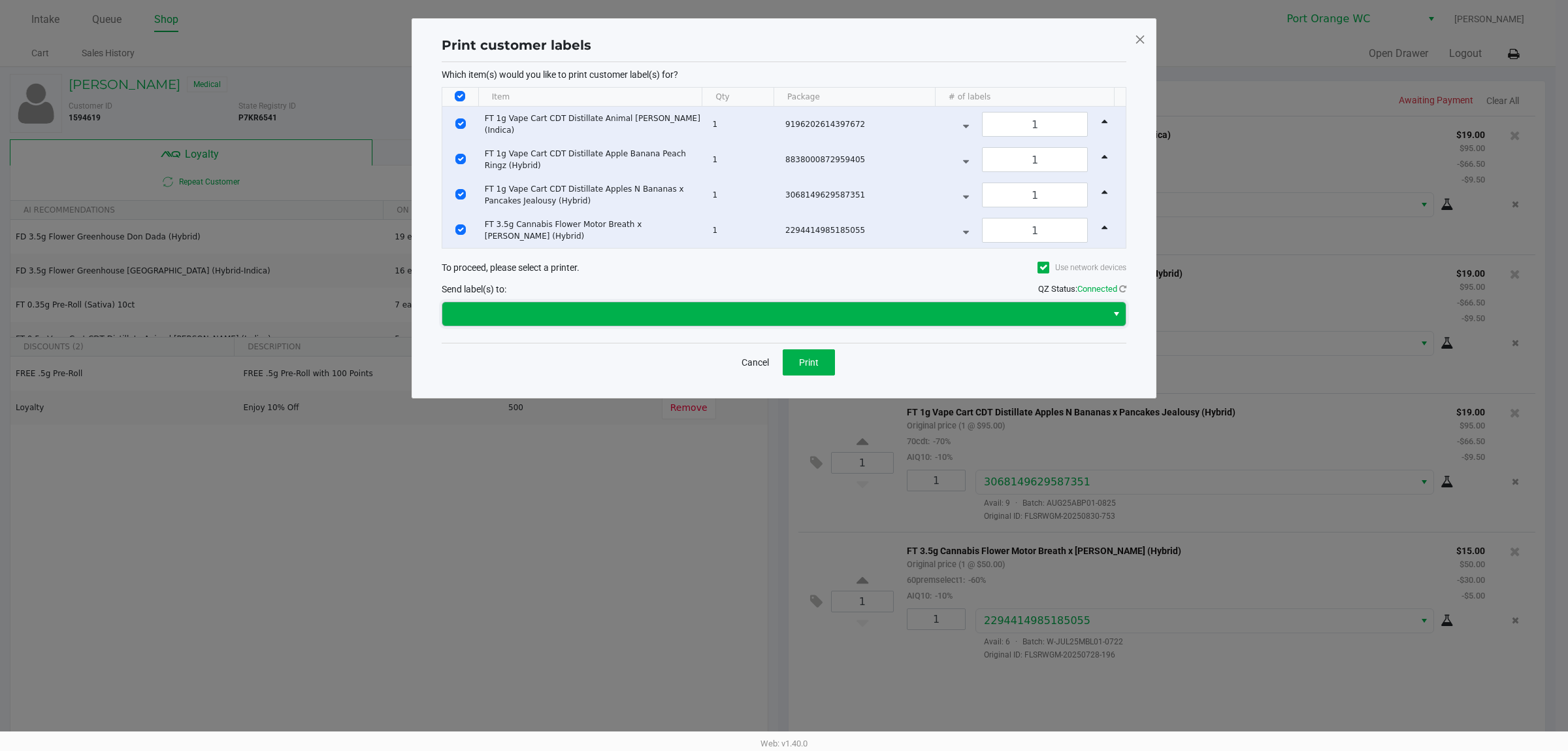
click at [932, 309] on span at bounding box center [774, 313] width 649 height 15
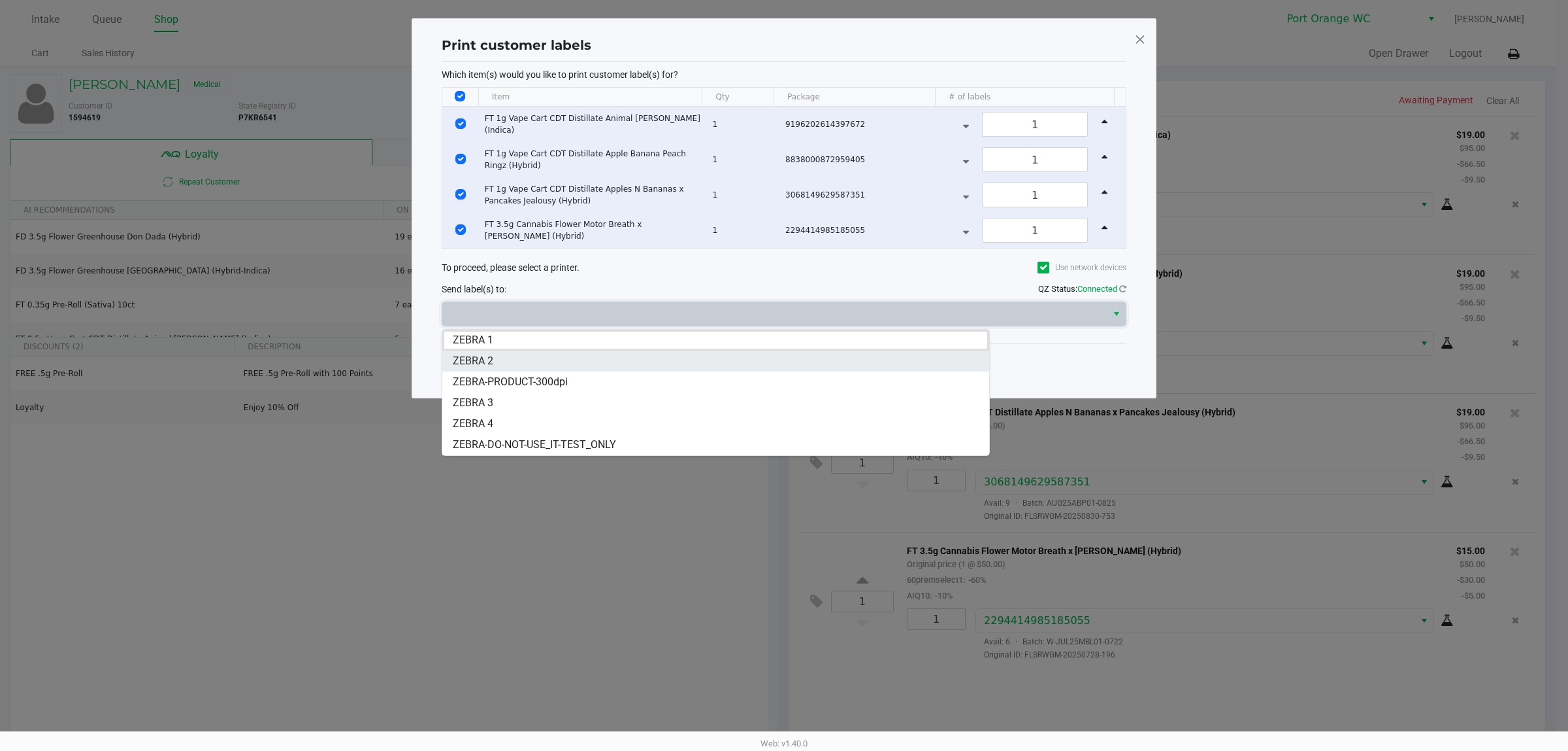
click at [511, 361] on li "ZEBRA 2" at bounding box center [715, 361] width 546 height 21
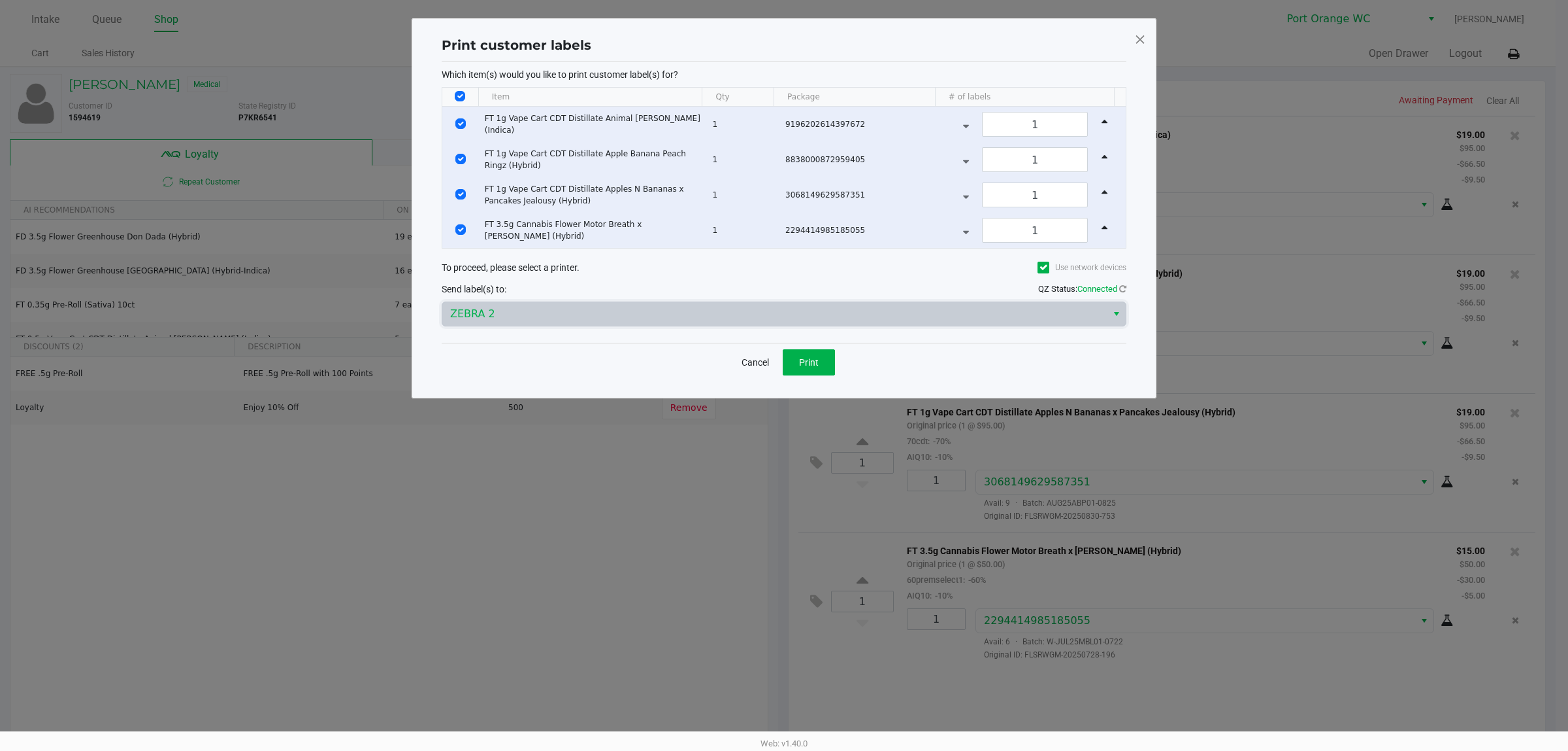
click at [857, 380] on div "Cancel Print" at bounding box center [784, 361] width 684 height 39
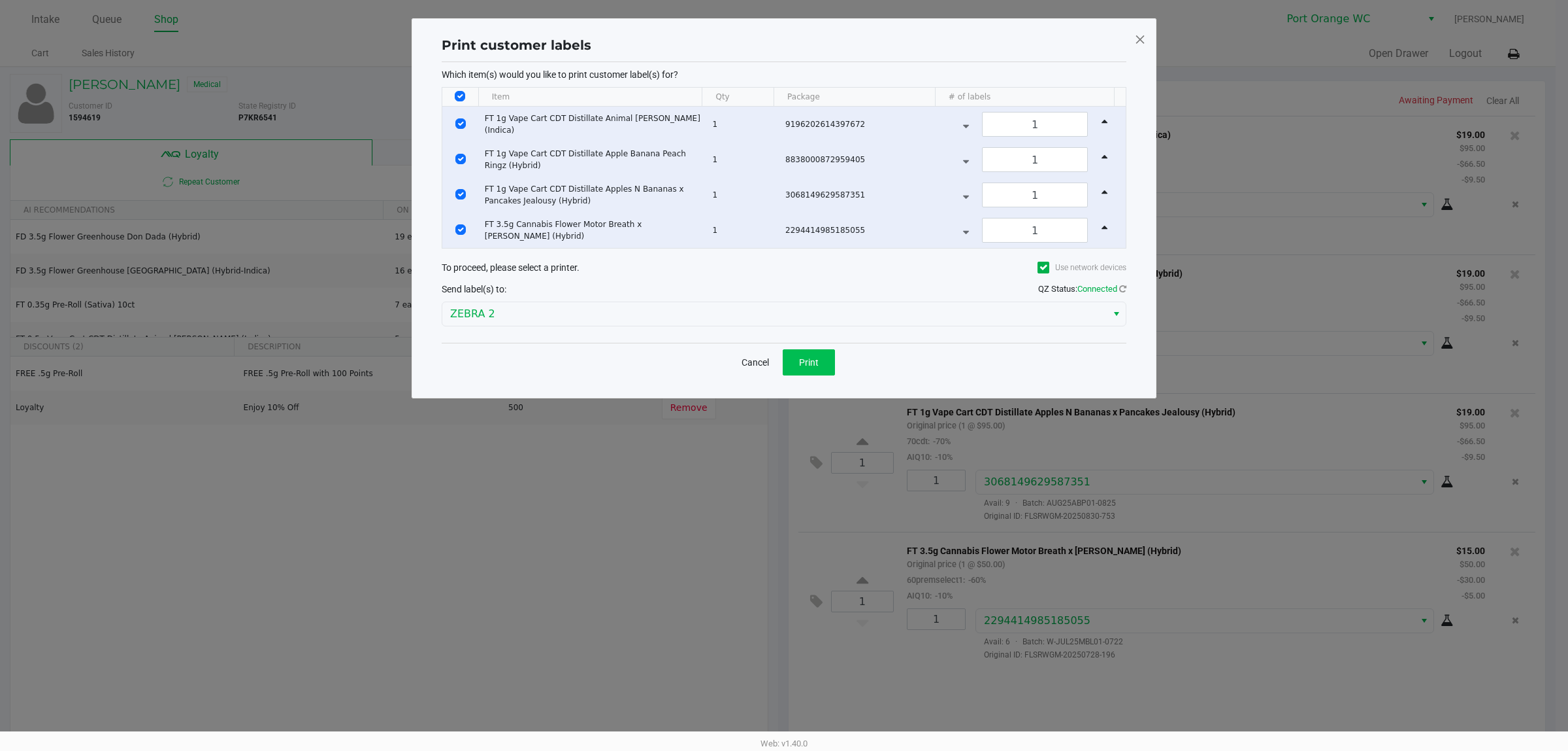
click at [808, 364] on span "Print" at bounding box center [809, 362] width 20 height 11
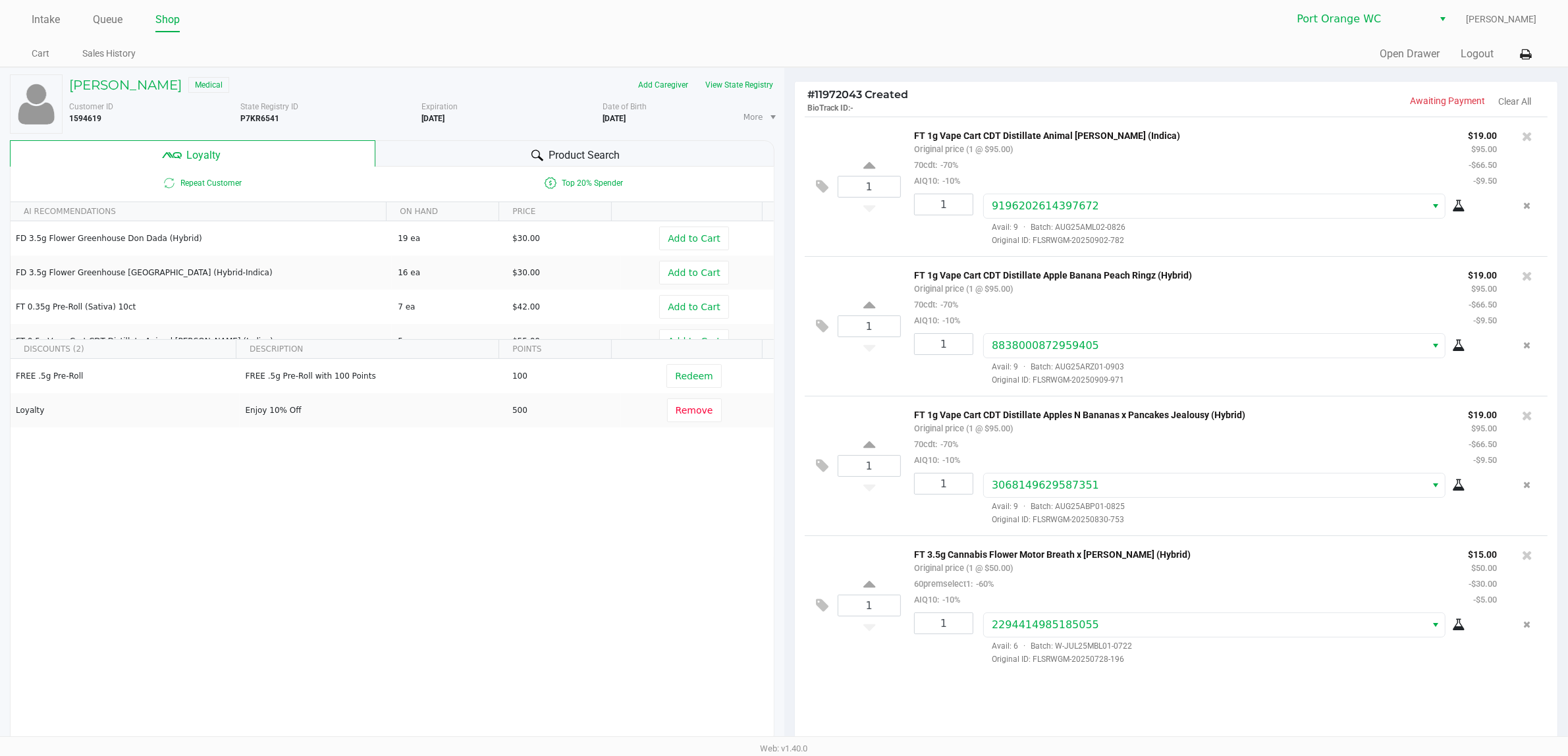
scroll to position [152, 0]
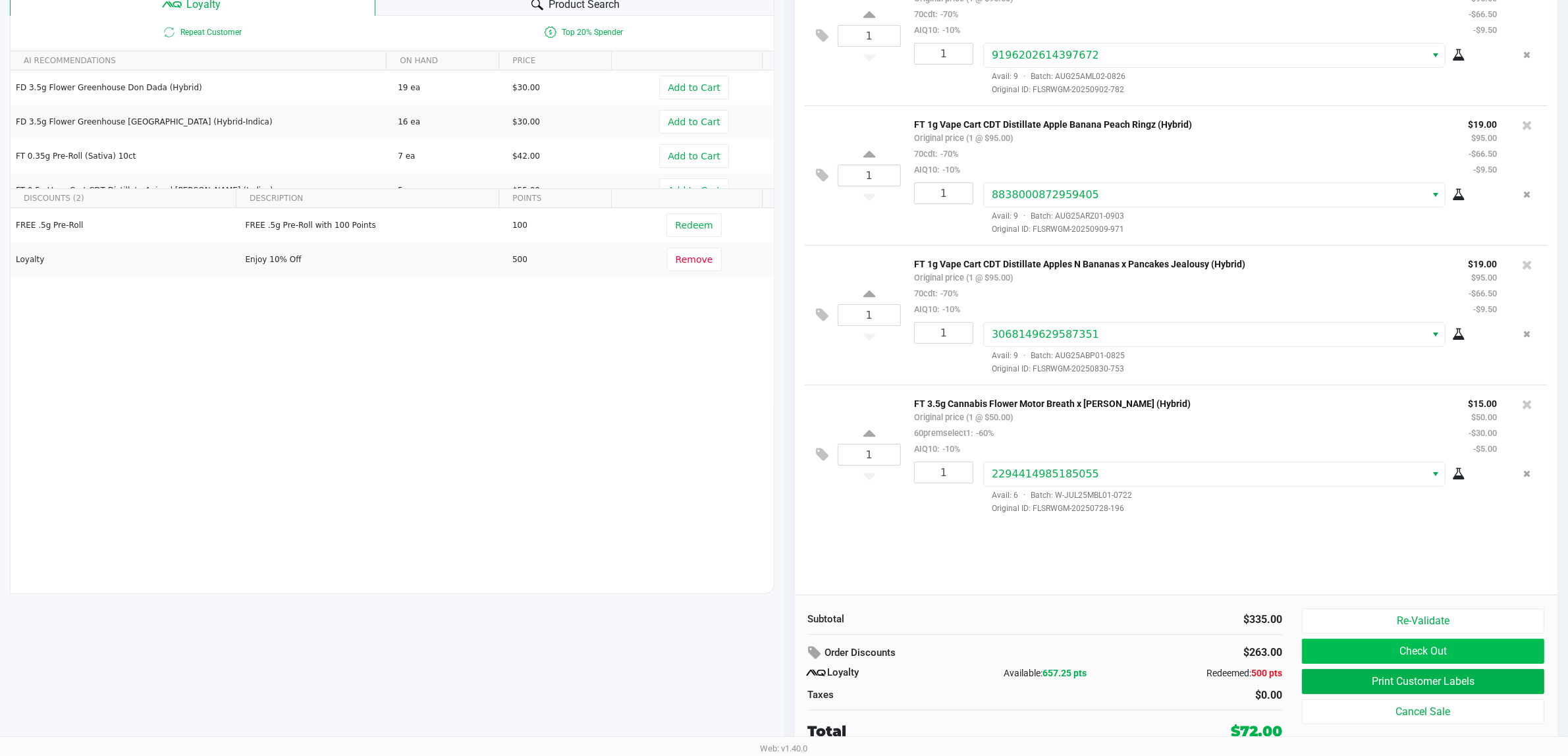
click at [1506, 647] on button "Check Out" at bounding box center [1423, 650] width 243 height 25
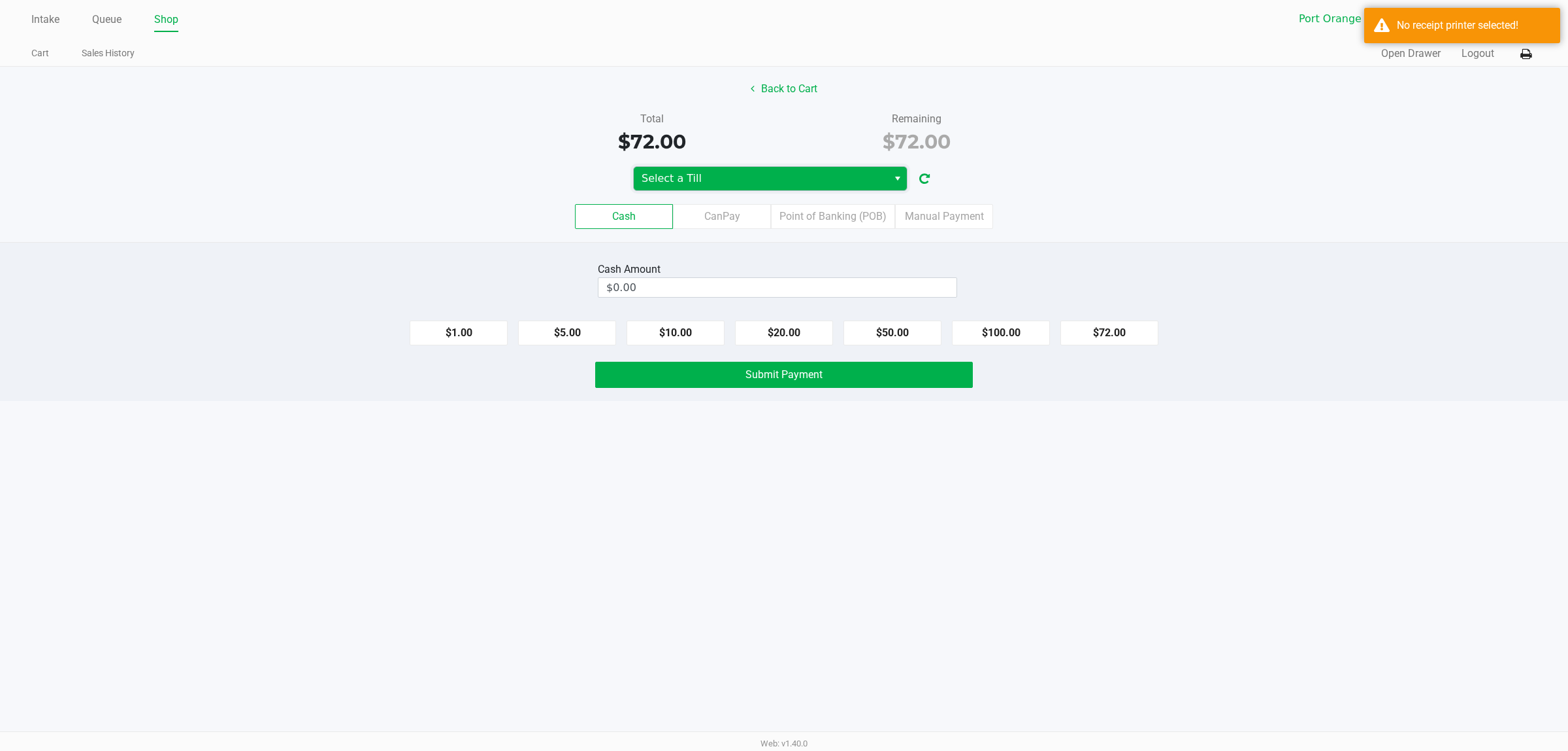
click at [808, 181] on span "Select a Till" at bounding box center [760, 178] width 238 height 15
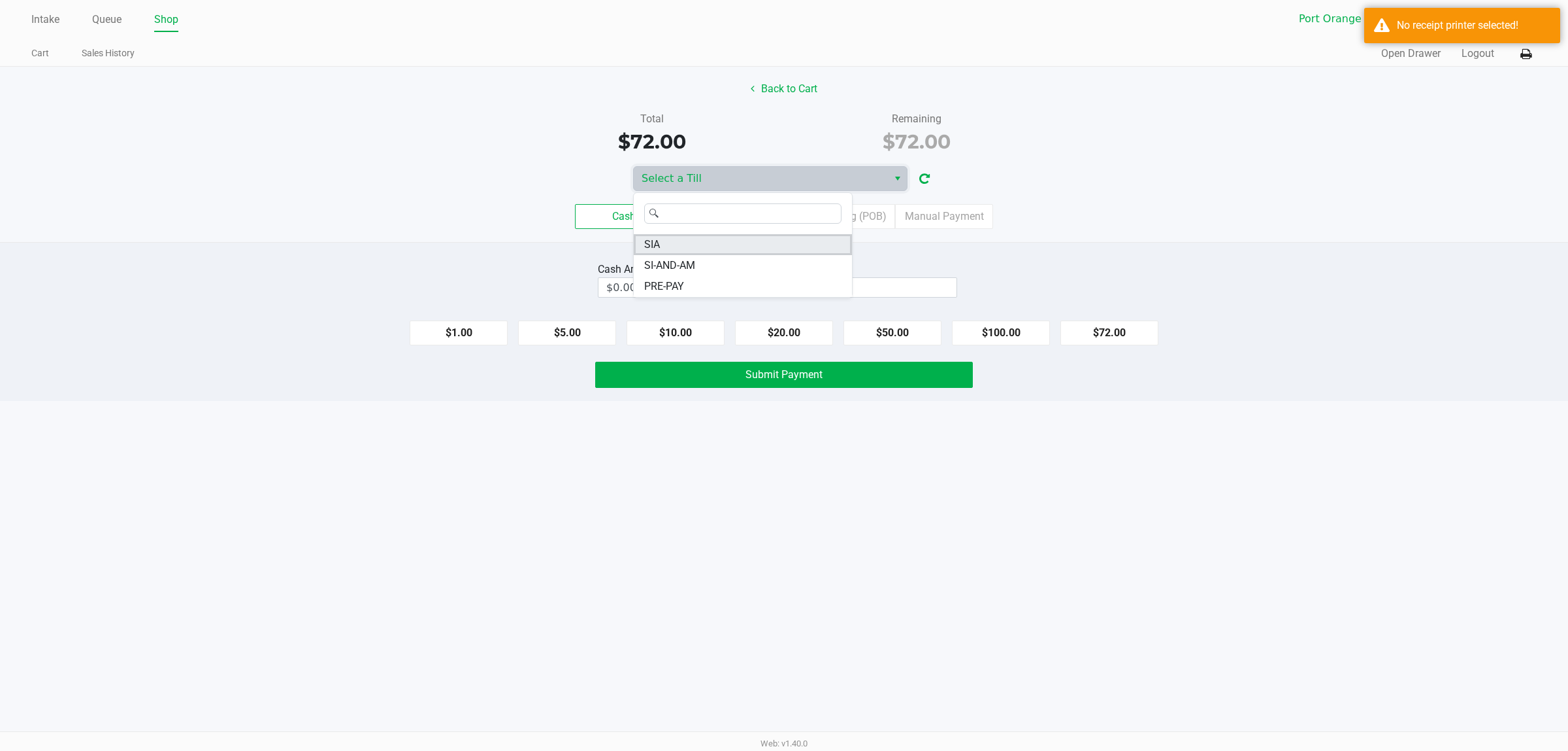
click at [660, 236] on li "SIA" at bounding box center [742, 244] width 218 height 21
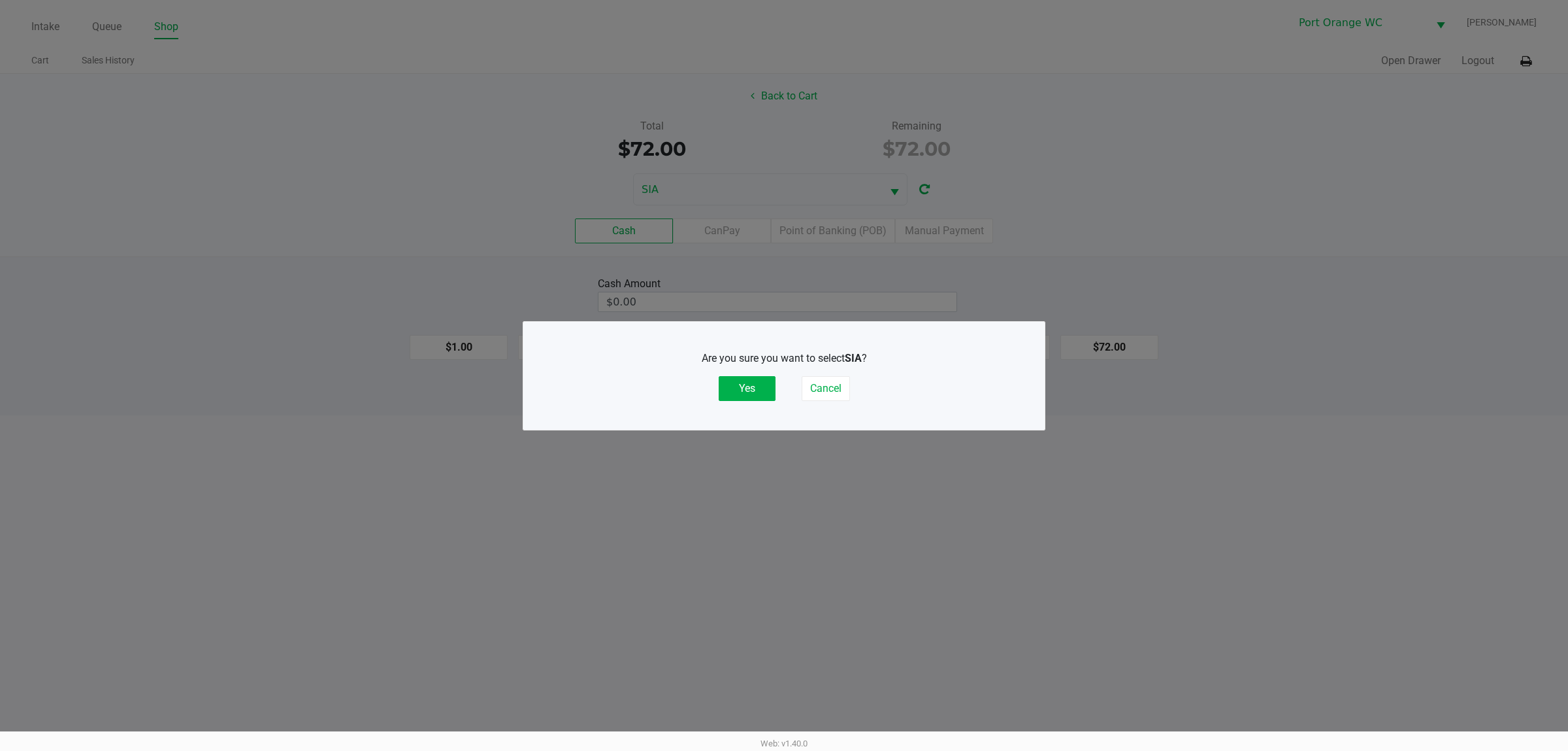
click at [746, 390] on button "Yes" at bounding box center [747, 388] width 57 height 24
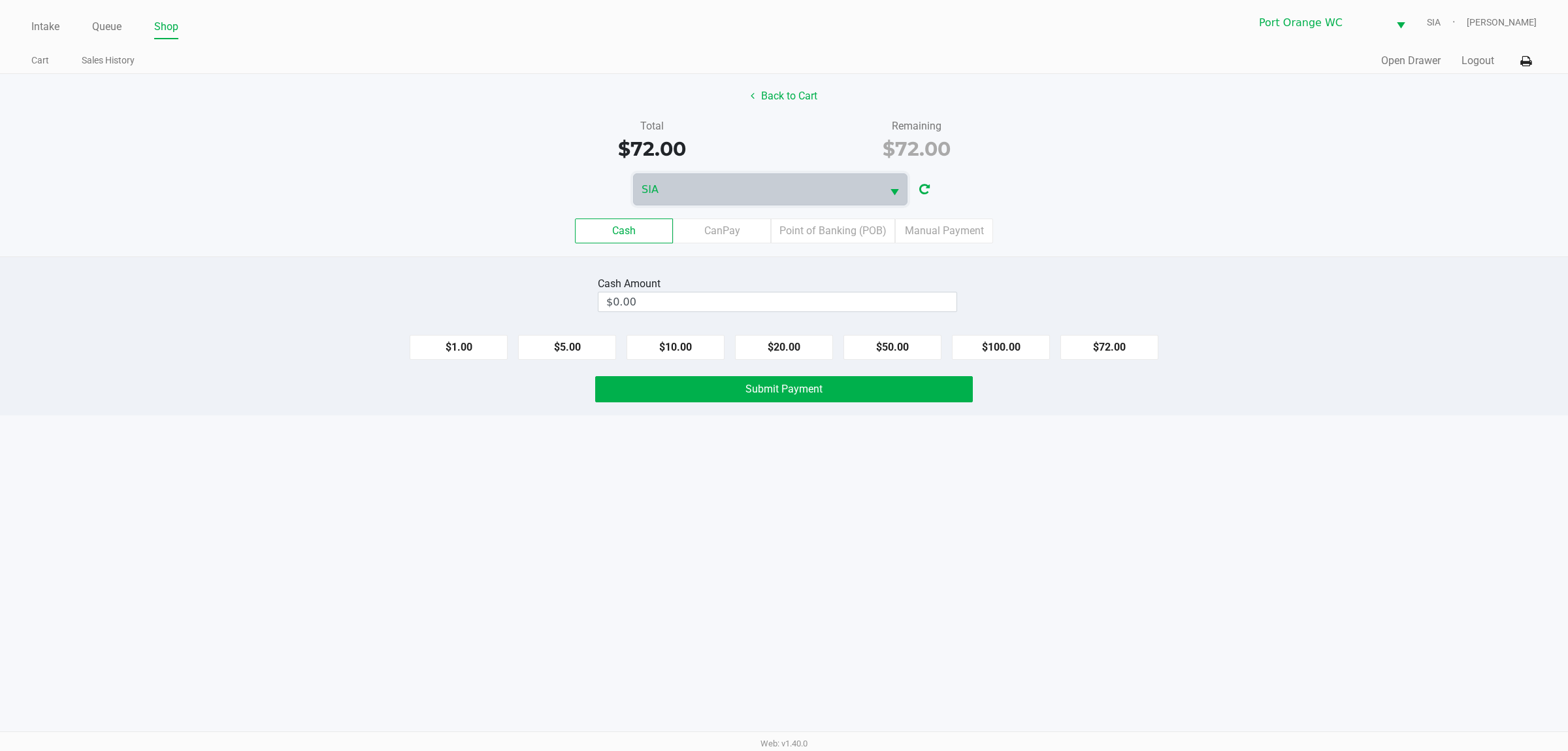
click at [1007, 354] on button "$100.00" at bounding box center [1001, 347] width 98 height 24
type input "$100.00"
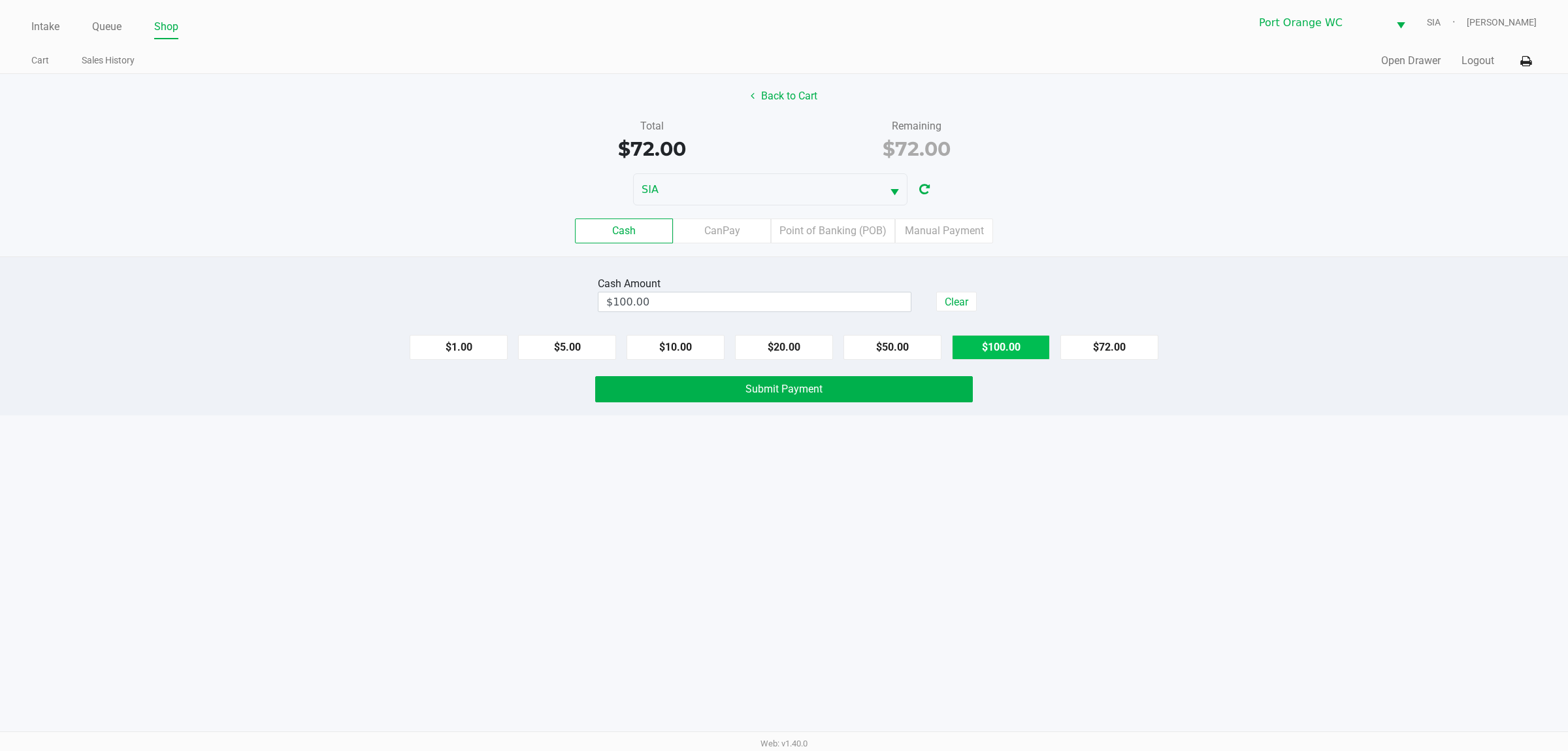
click at [837, 394] on button "Submit Payment" at bounding box center [784, 389] width 378 height 26
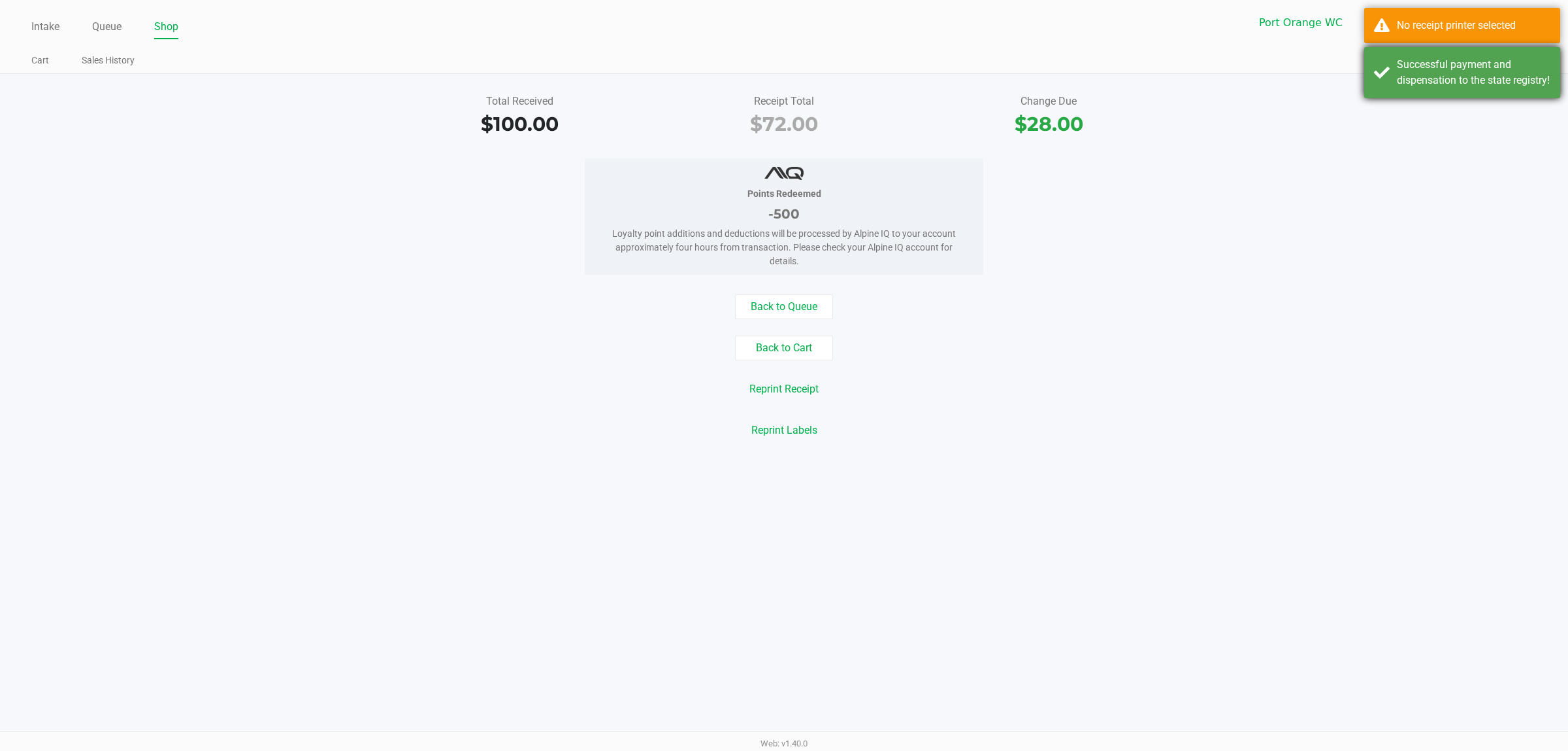
click at [1474, 80] on div "Successful payment and dispensation to the state registry!" at bounding box center [1474, 72] width 154 height 32
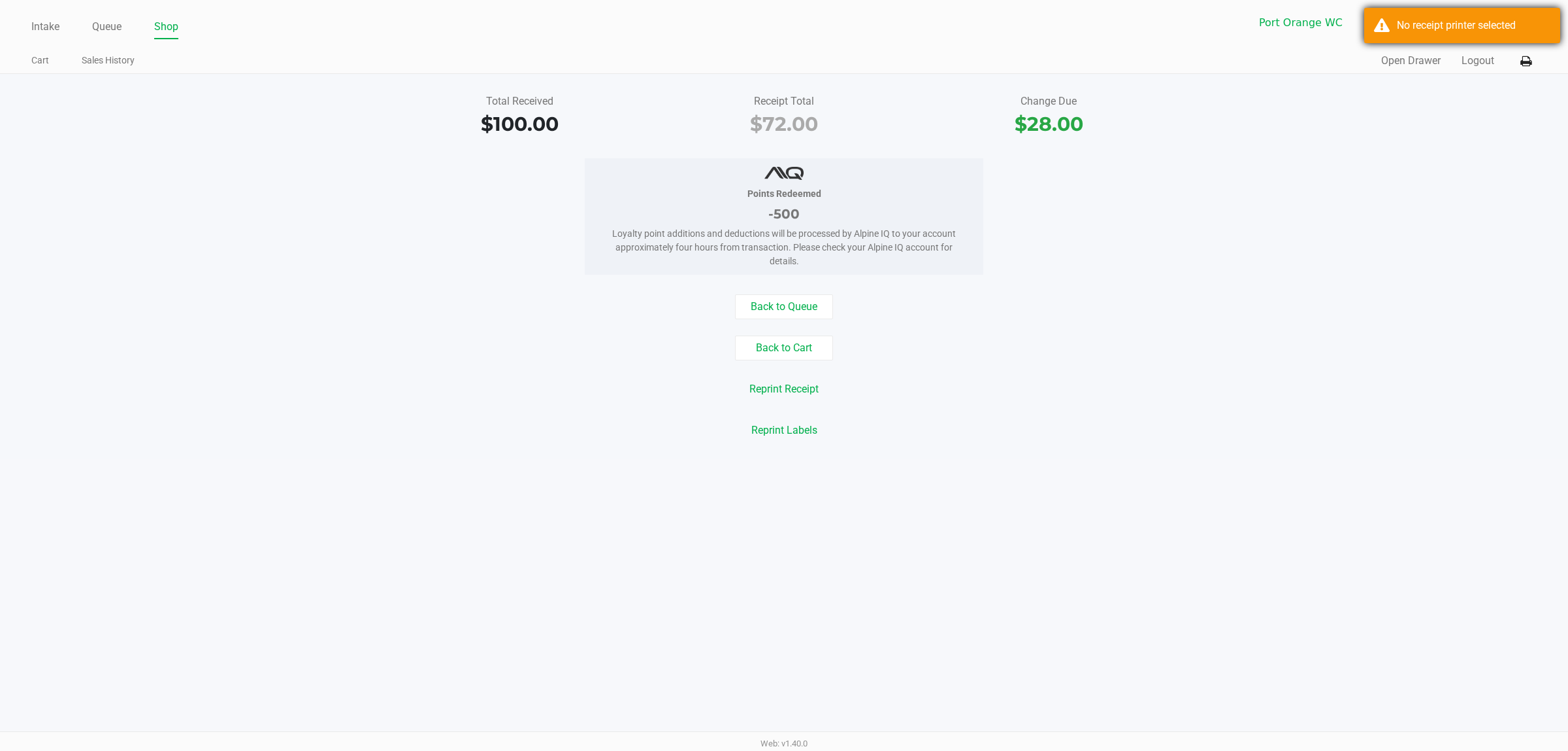
click at [1470, 14] on div "No receipt printer selected" at bounding box center [1462, 25] width 196 height 35
click at [1525, 67] on button at bounding box center [1526, 61] width 22 height 24
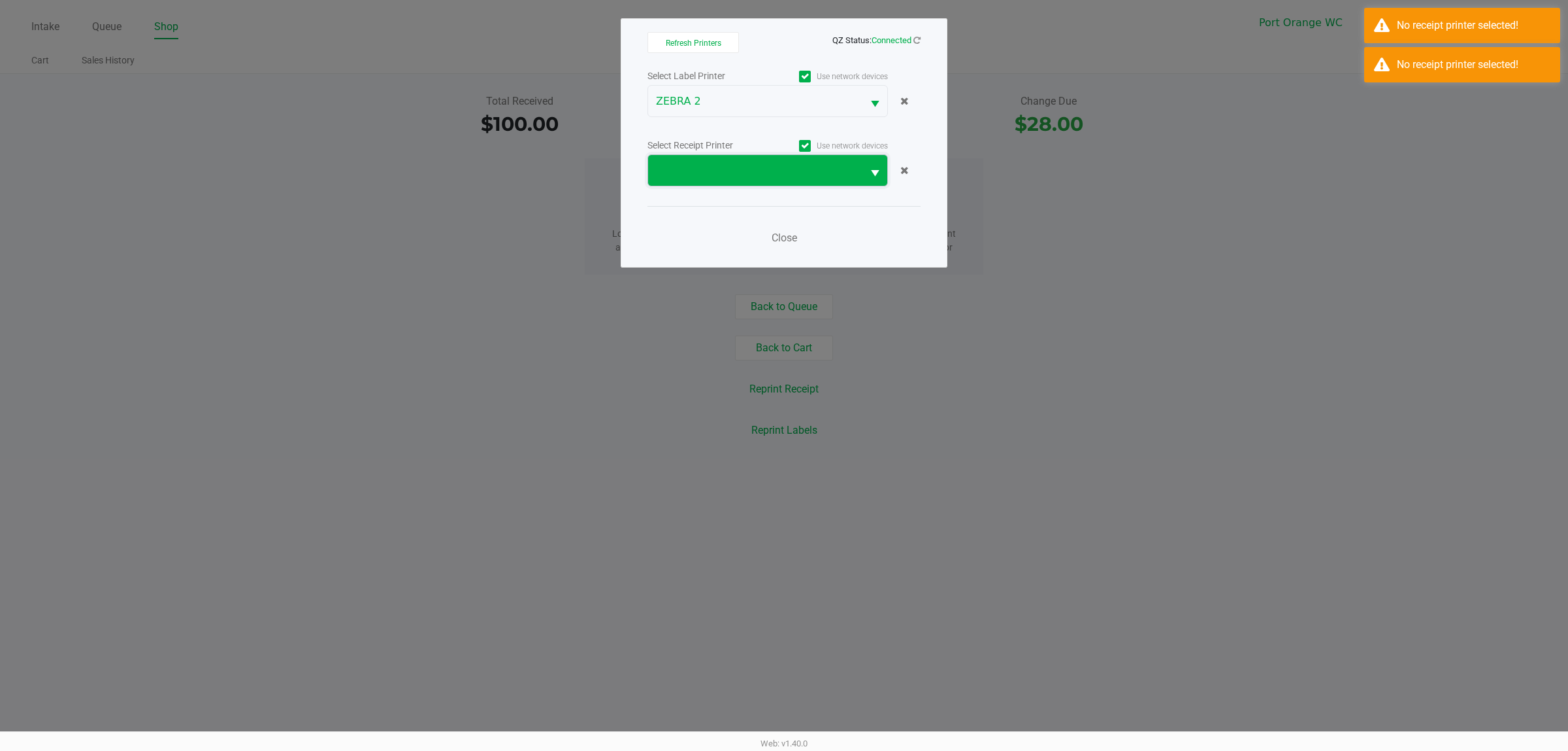
click at [736, 160] on span at bounding box center [755, 170] width 215 height 31
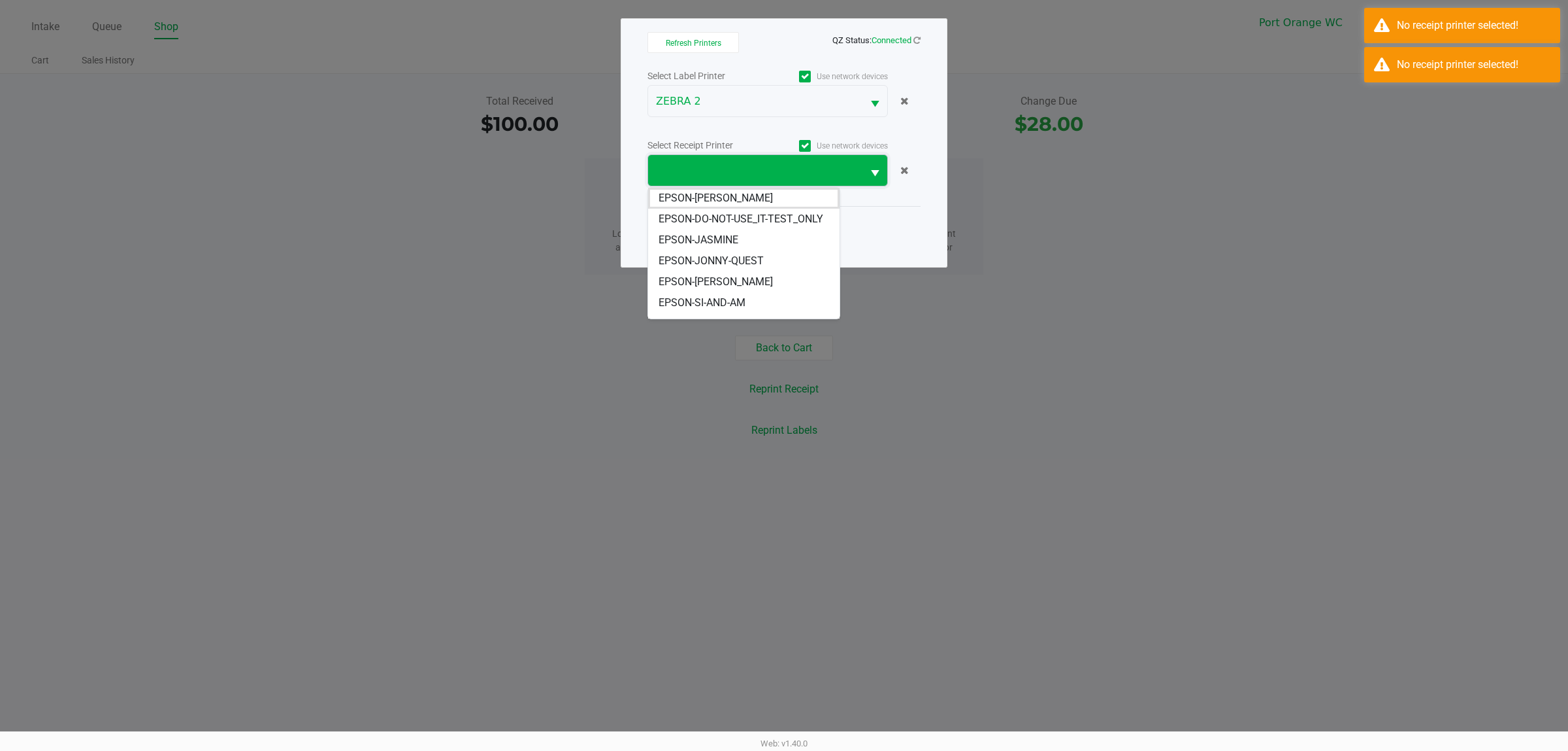
scroll to position [31, 0]
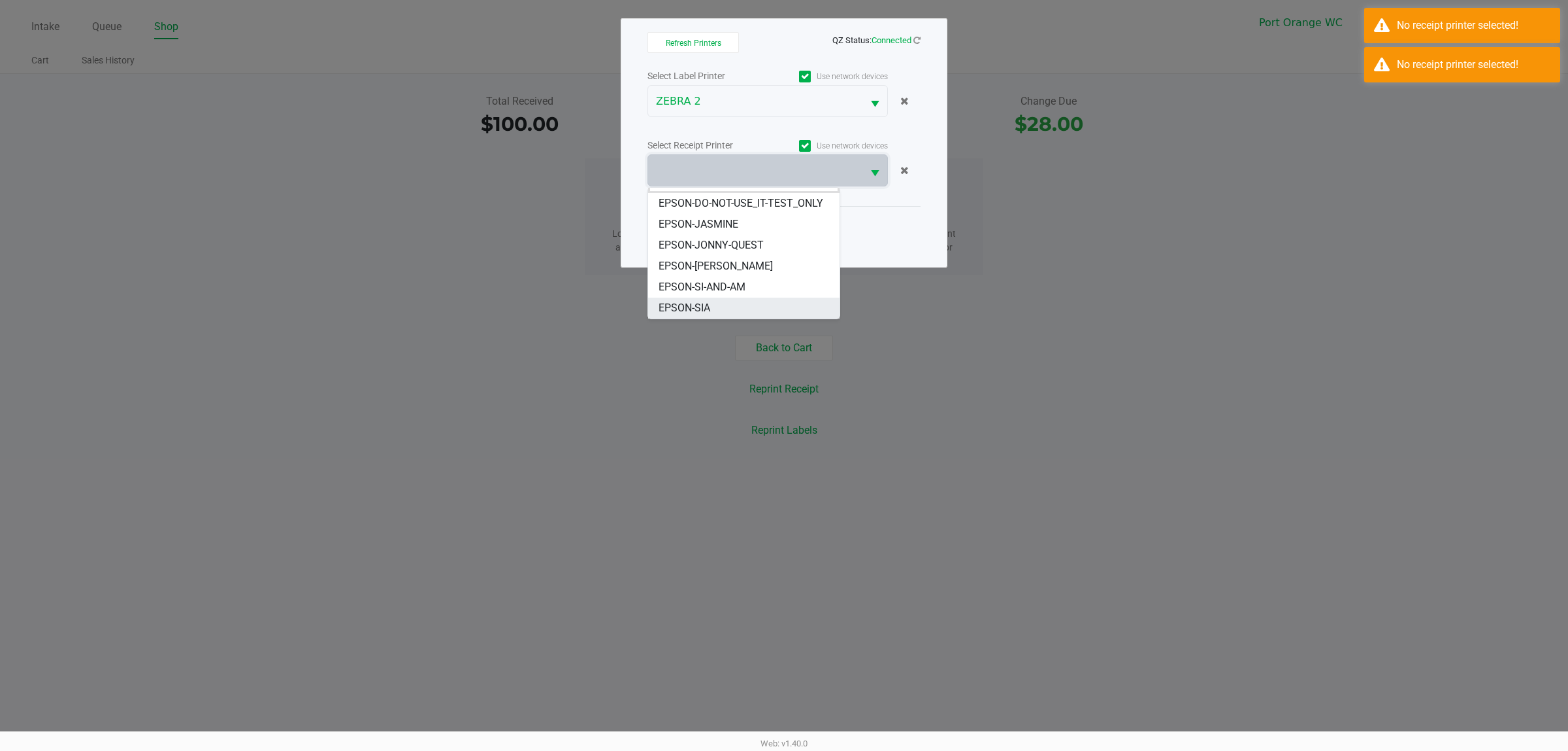
click at [708, 308] on span "EPSON-SIA" at bounding box center [684, 307] width 52 height 15
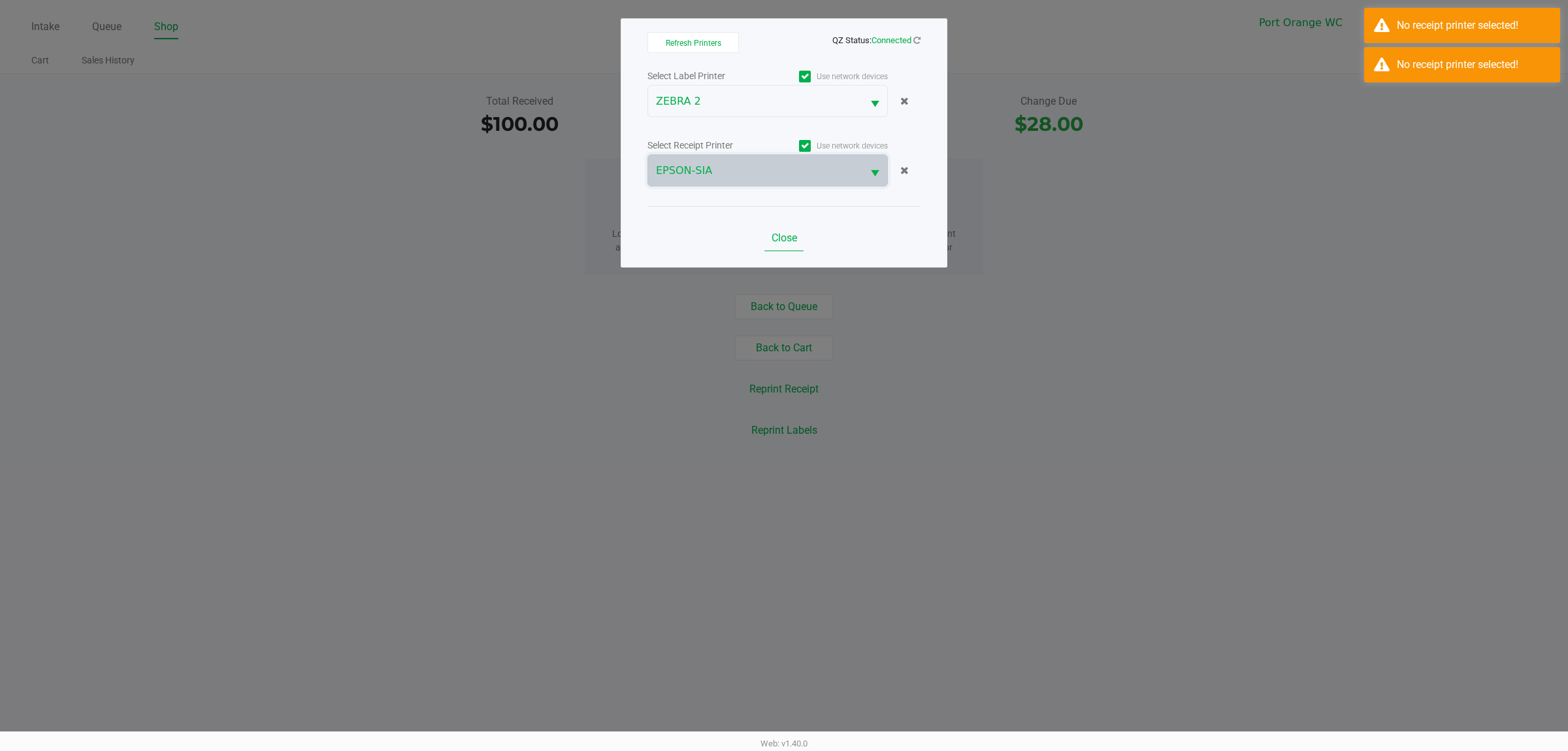
click at [772, 233] on span "Close" at bounding box center [784, 238] width 25 height 13
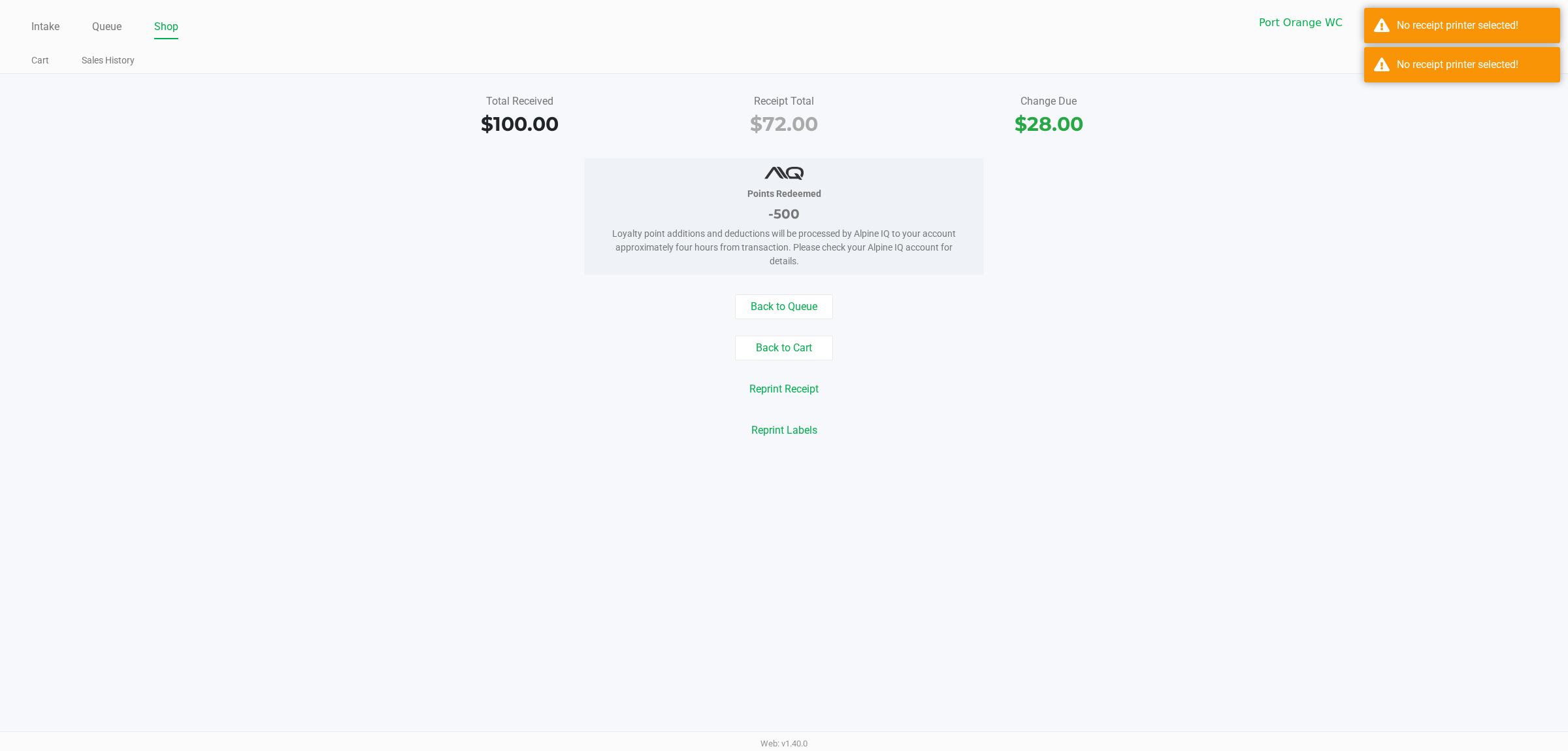
click at [791, 392] on button "Reprint Receipt" at bounding box center [783, 389] width 86 height 24
click at [1449, 80] on div "No receipt printer selected!" at bounding box center [1462, 64] width 196 height 35
click at [1458, 11] on div "No receipt printer selected!" at bounding box center [1462, 25] width 196 height 35
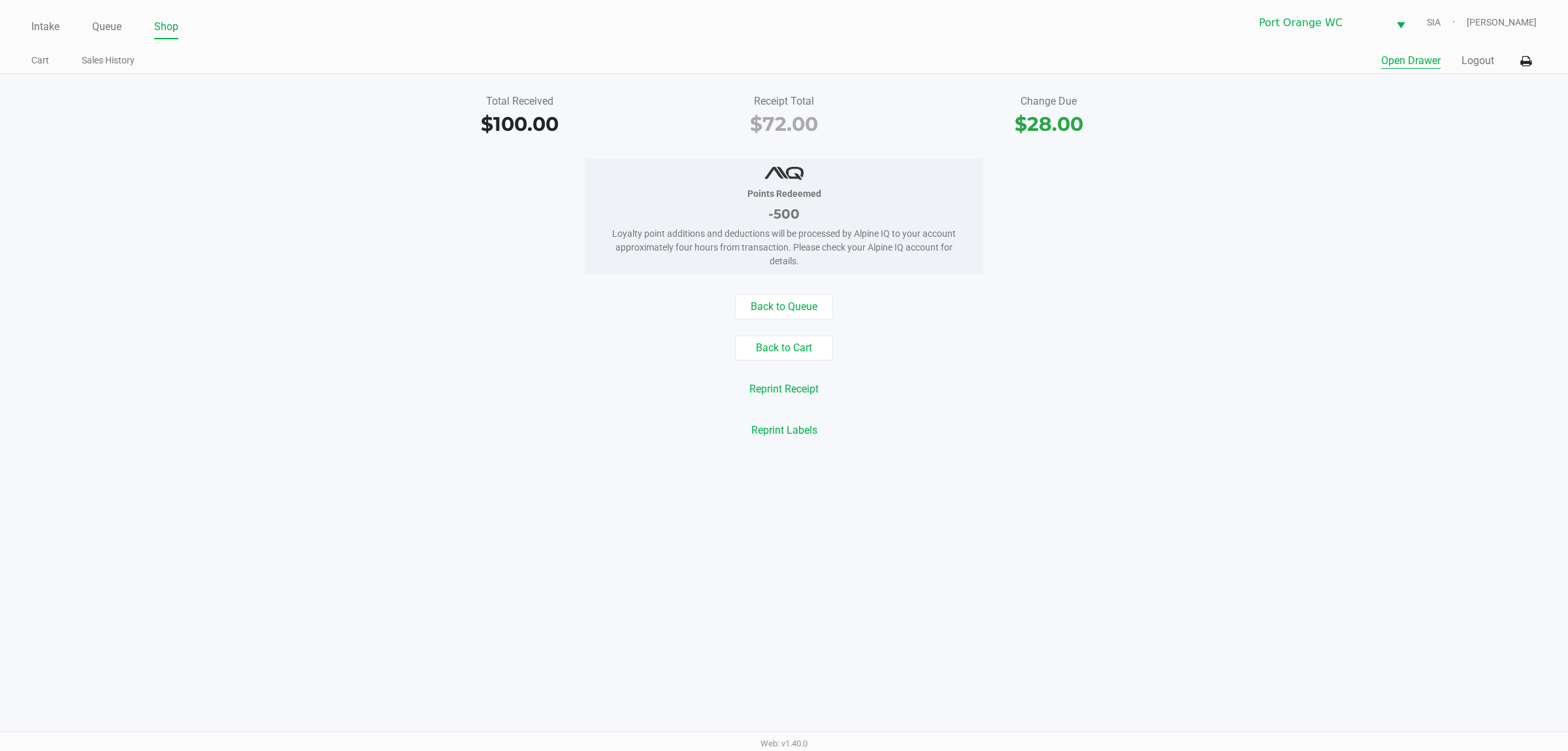
click at [1403, 60] on button "Open Drawer" at bounding box center [1411, 60] width 60 height 15
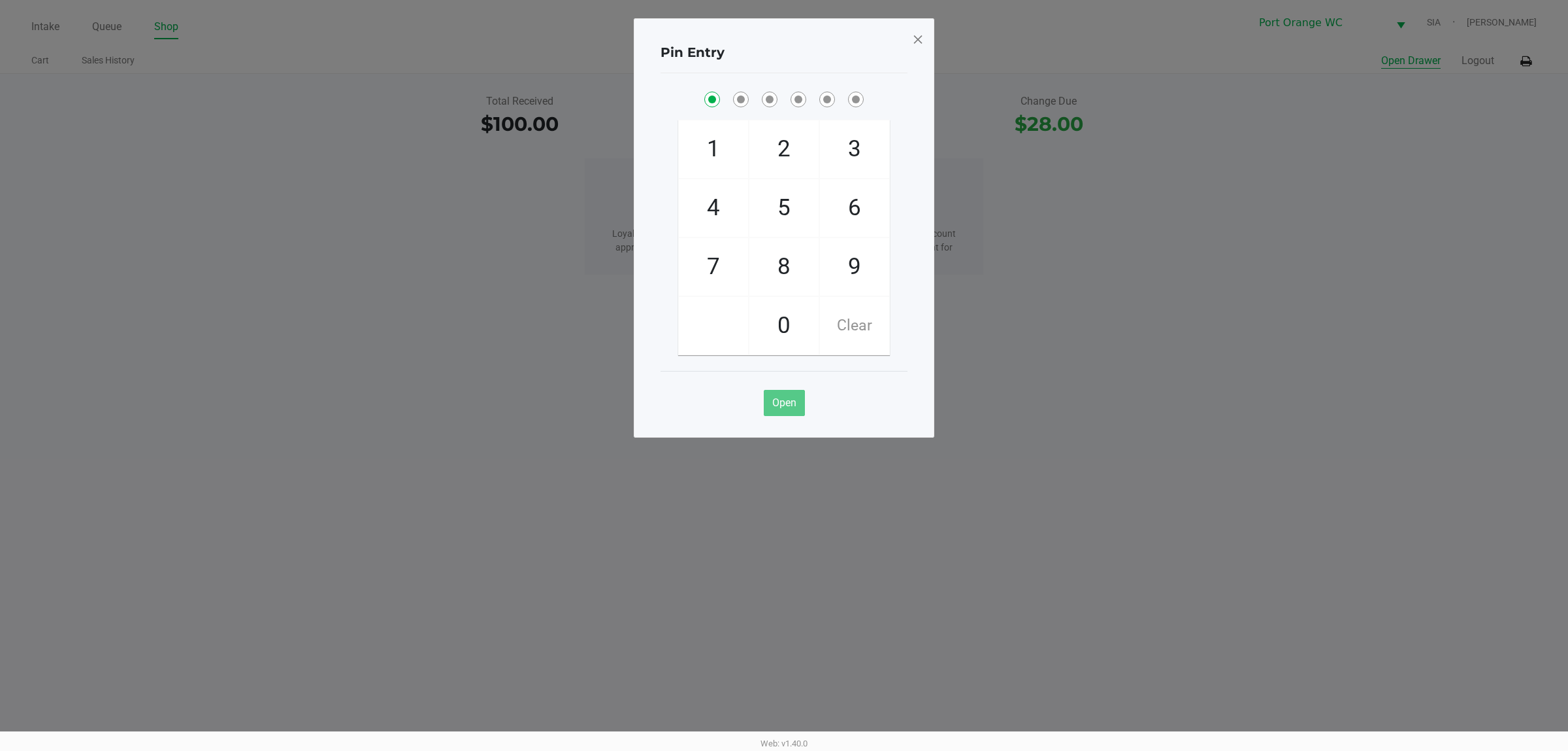
checkbox input "true"
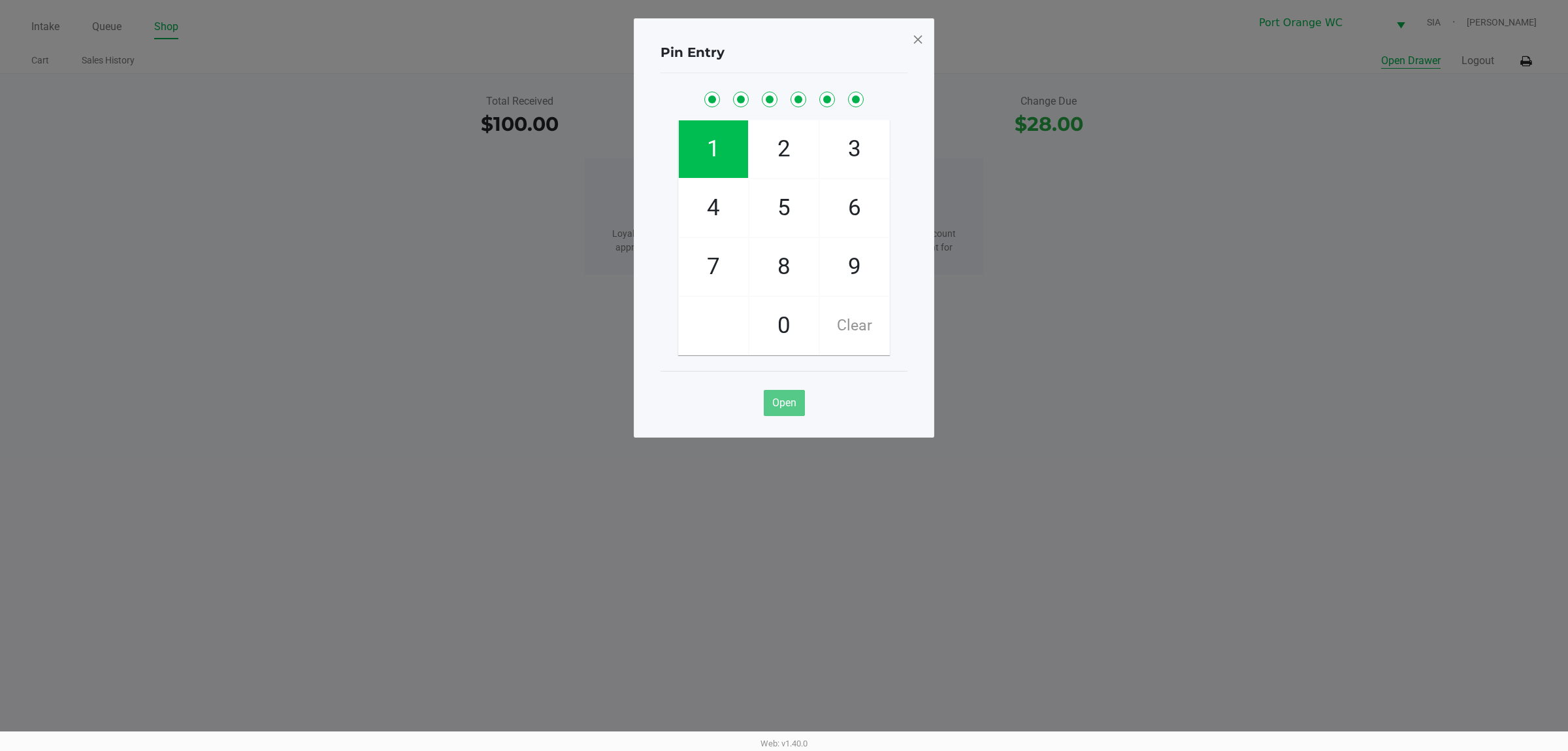
checkbox input "true"
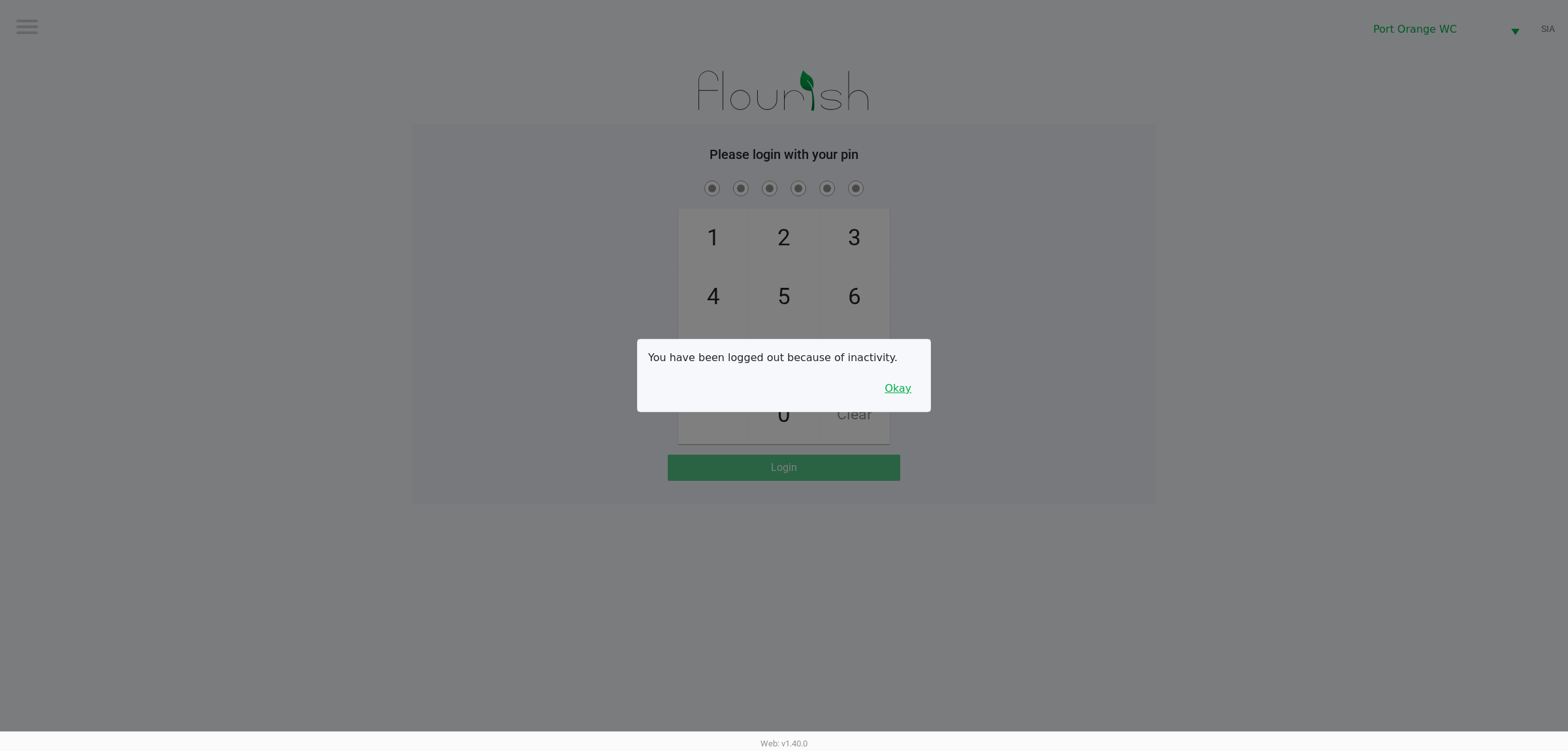
click at [901, 381] on button "Okay" at bounding box center [898, 388] width 43 height 24
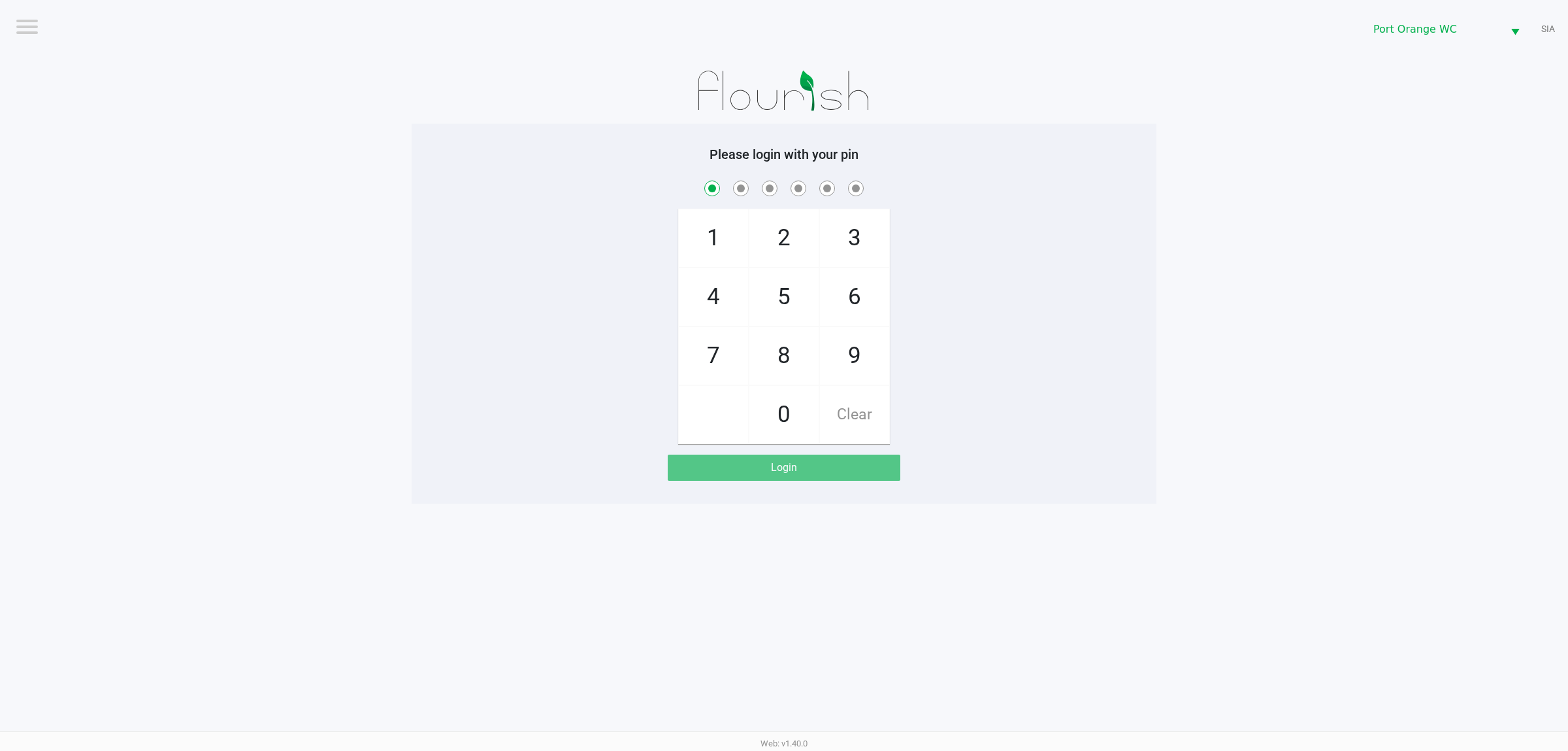
checkbox input "true"
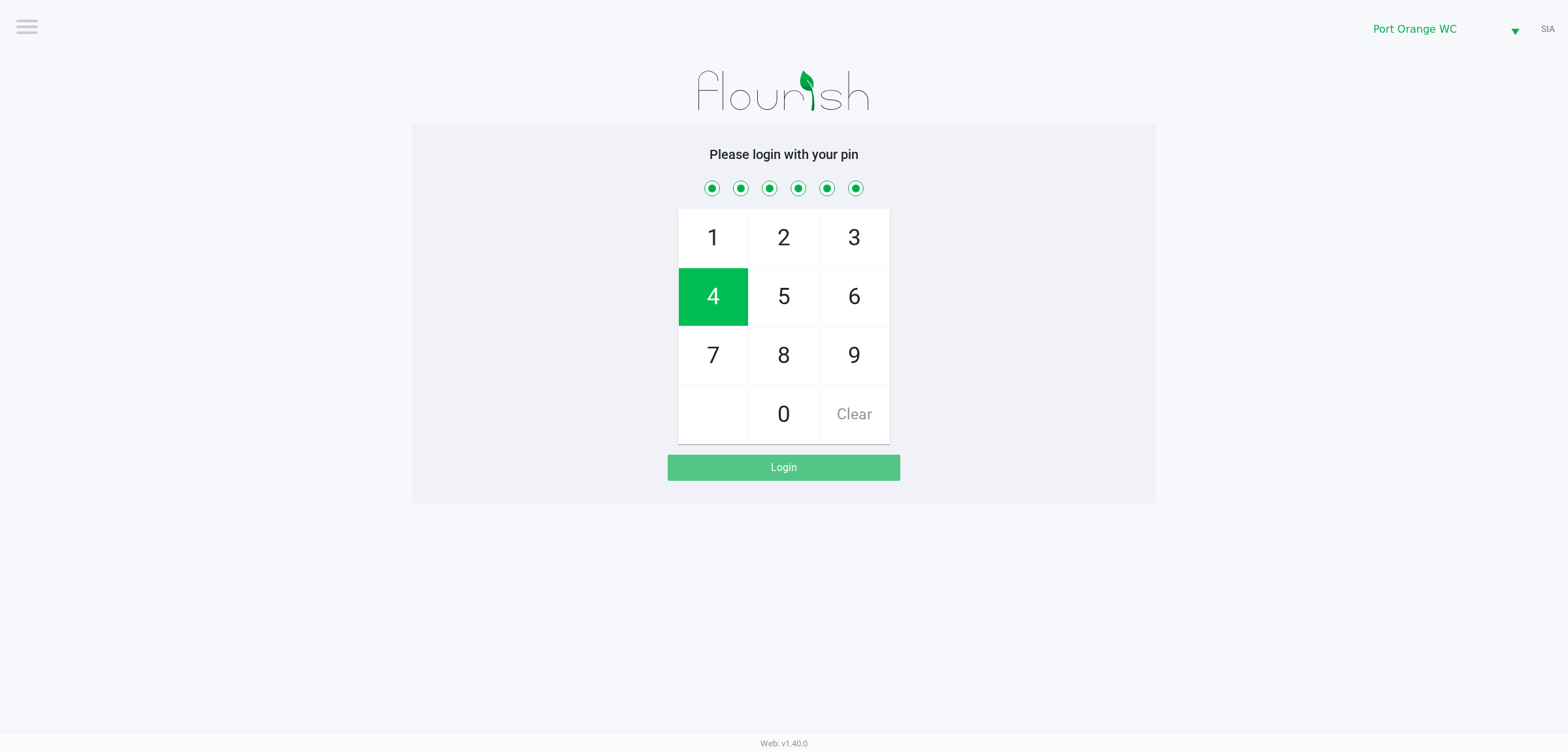
checkbox input "true"
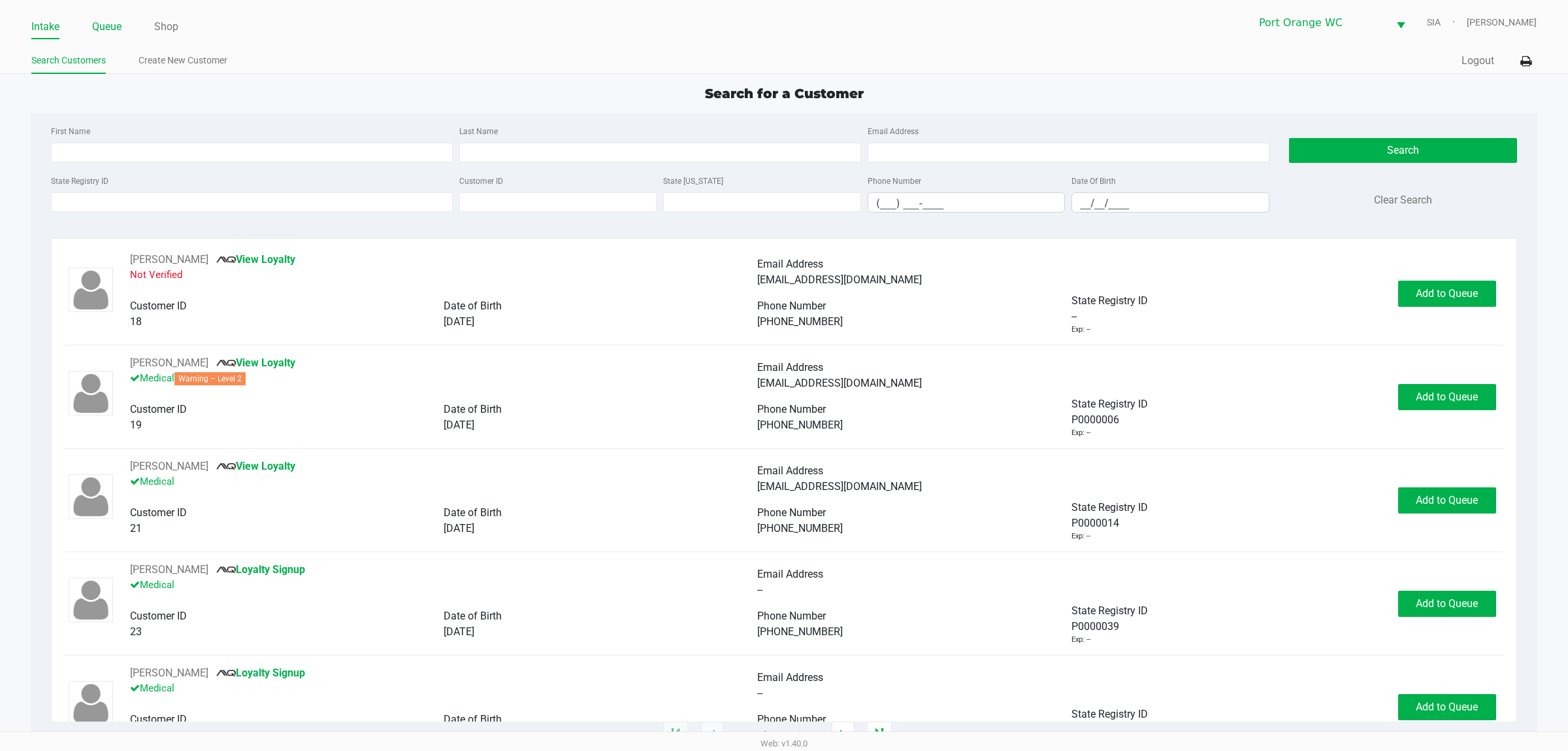
click at [92, 39] on li "Queue" at bounding box center [107, 27] width 29 height 23
click at [99, 44] on div "Intake Queue Shop Port Orange WC SIA Mary O'Brien Search Customers Create New C…" at bounding box center [784, 37] width 1568 height 74
click at [102, 41] on div "Intake Queue Shop Port Orange WC SIA Mary O'Brien Search Customers Create New C…" at bounding box center [784, 37] width 1568 height 74
click at [104, 34] on link "Queue" at bounding box center [107, 26] width 29 height 18
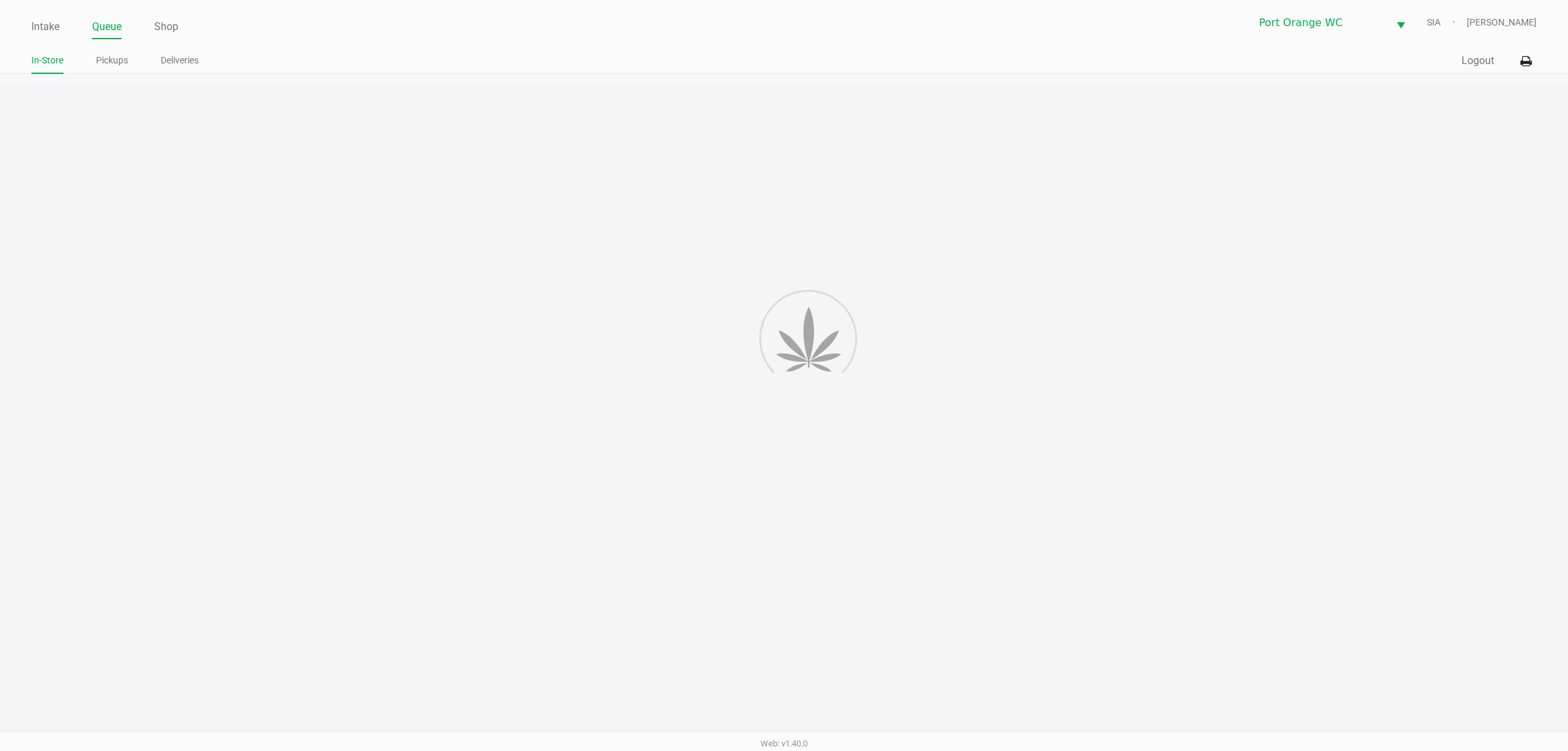
click at [102, 82] on app-point-of-sale "Intake Queue Shop Port Orange WC SIA Mary O'Brien In-Store Pickups Deliveries Q…" at bounding box center [784, 367] width 1568 height 735
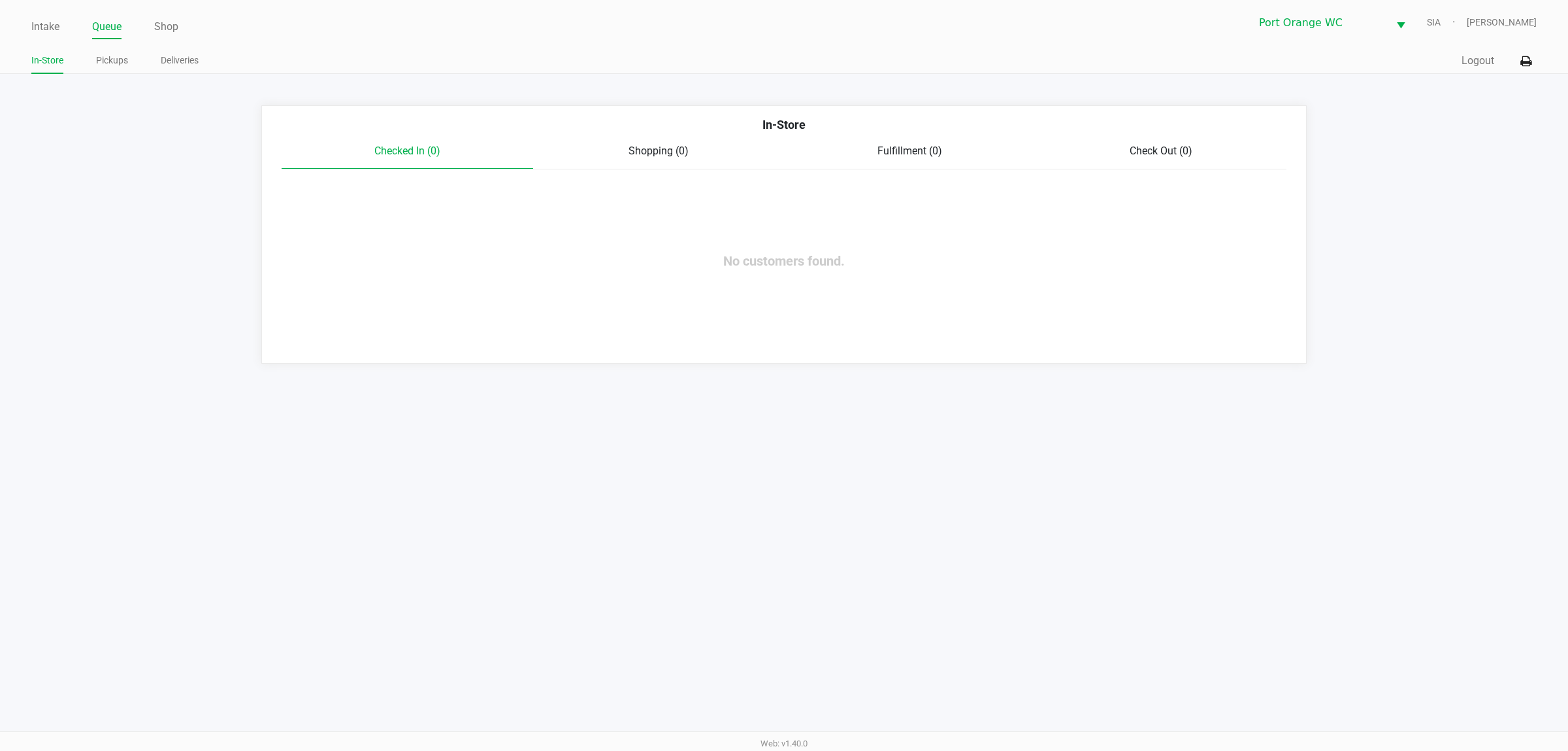
click at [112, 47] on div "Intake Queue Shop Port Orange WC SIA Mary O'Brien In-Store Pickups Deliveries Q…" at bounding box center [784, 37] width 1568 height 74
click at [112, 64] on link "Pickups" at bounding box center [111, 61] width 32 height 16
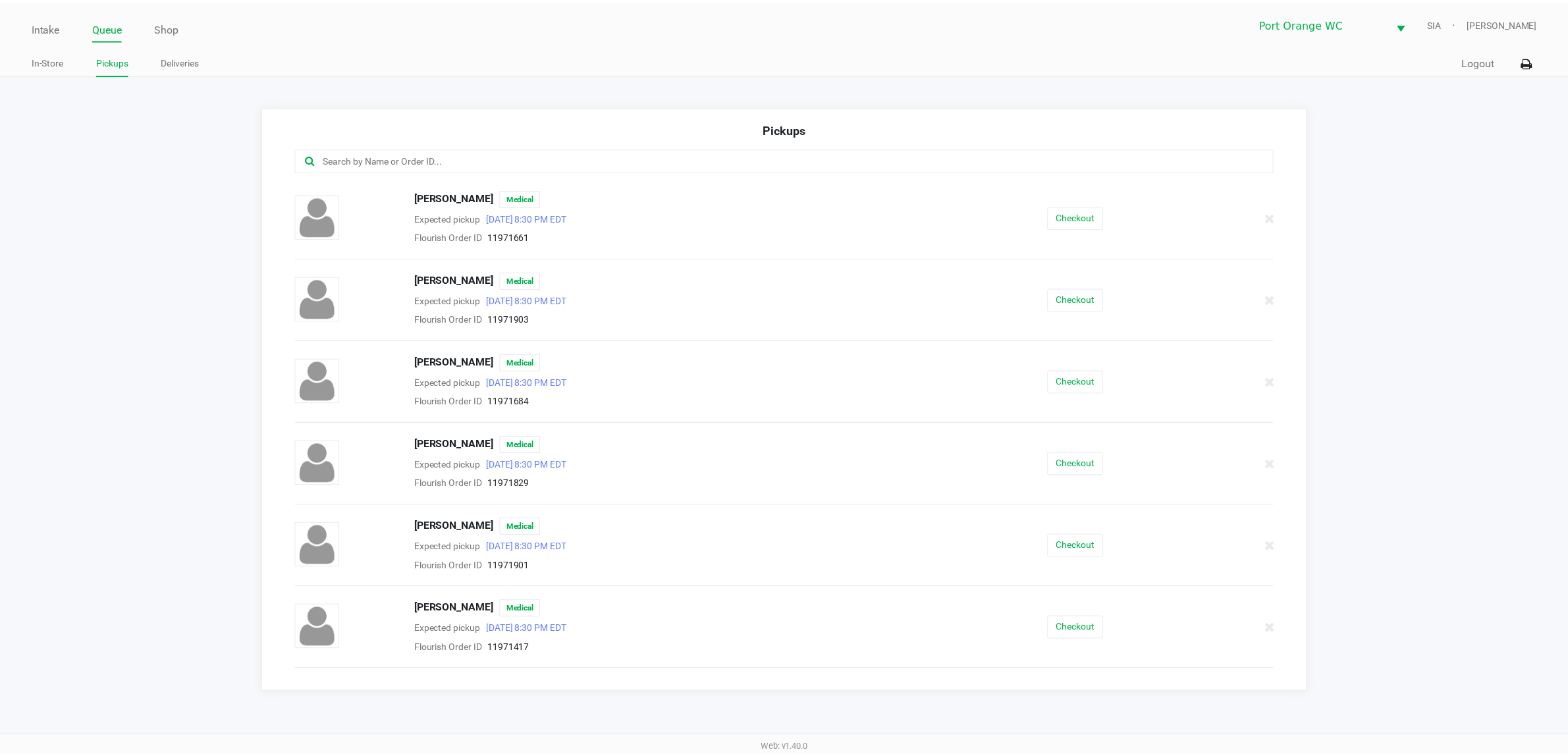
scroll to position [583, 0]
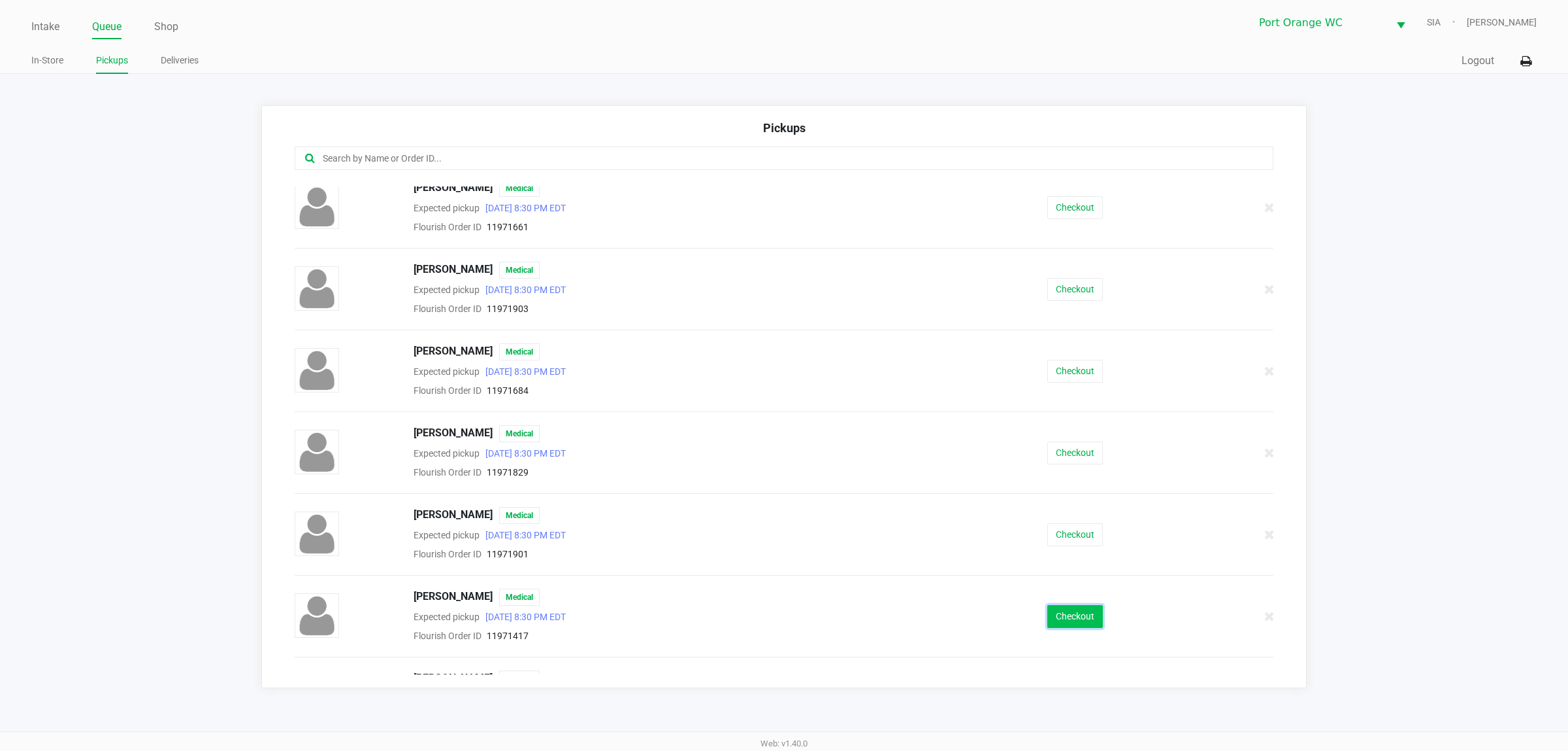
click at [1078, 612] on button "Checkout" at bounding box center [1075, 616] width 55 height 23
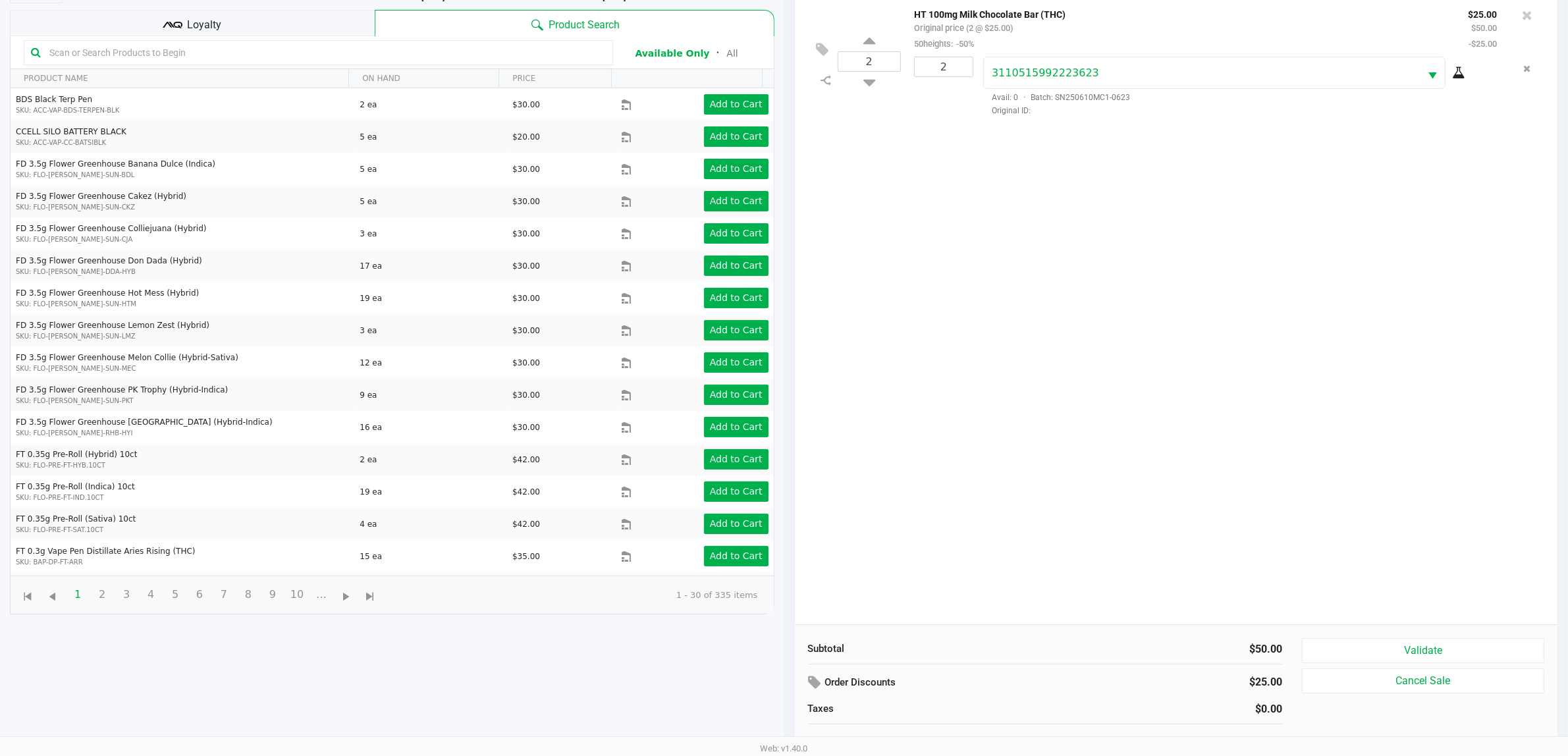
scroll to position [143, 0]
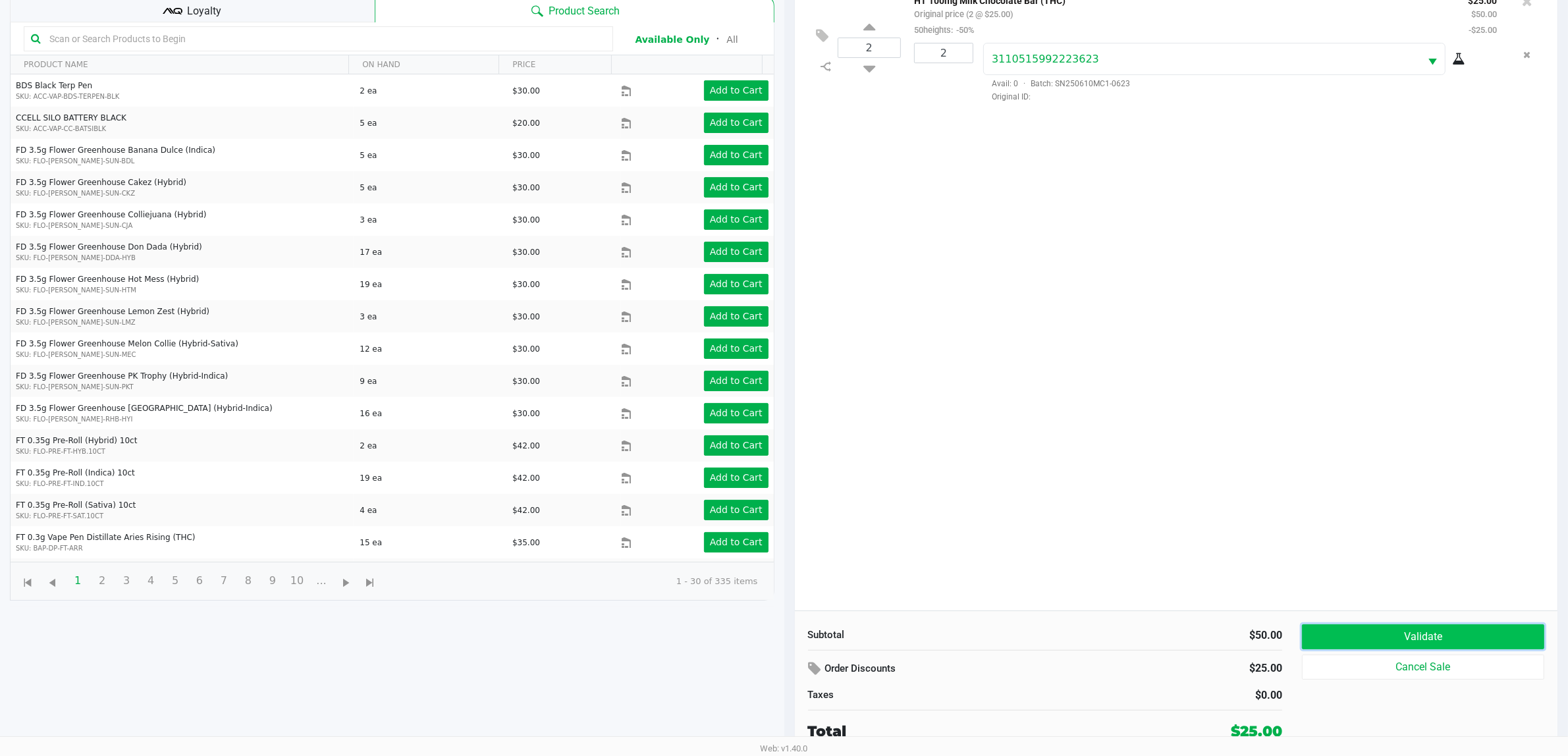
click at [1385, 633] on button "Validate" at bounding box center [1423, 636] width 243 height 25
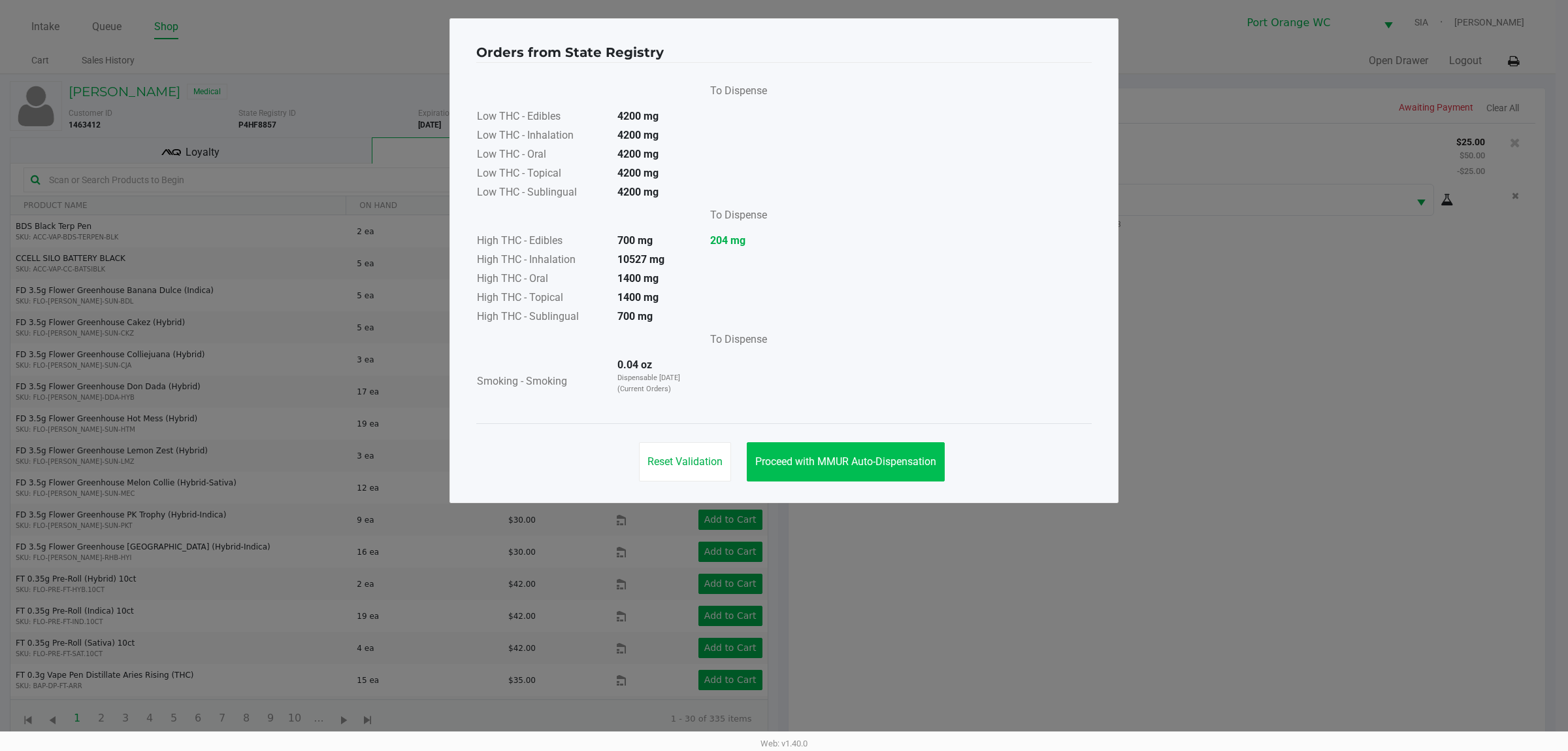
click at [905, 449] on button "Proceed with MMUR Auto-Dispensation" at bounding box center [846, 461] width 198 height 39
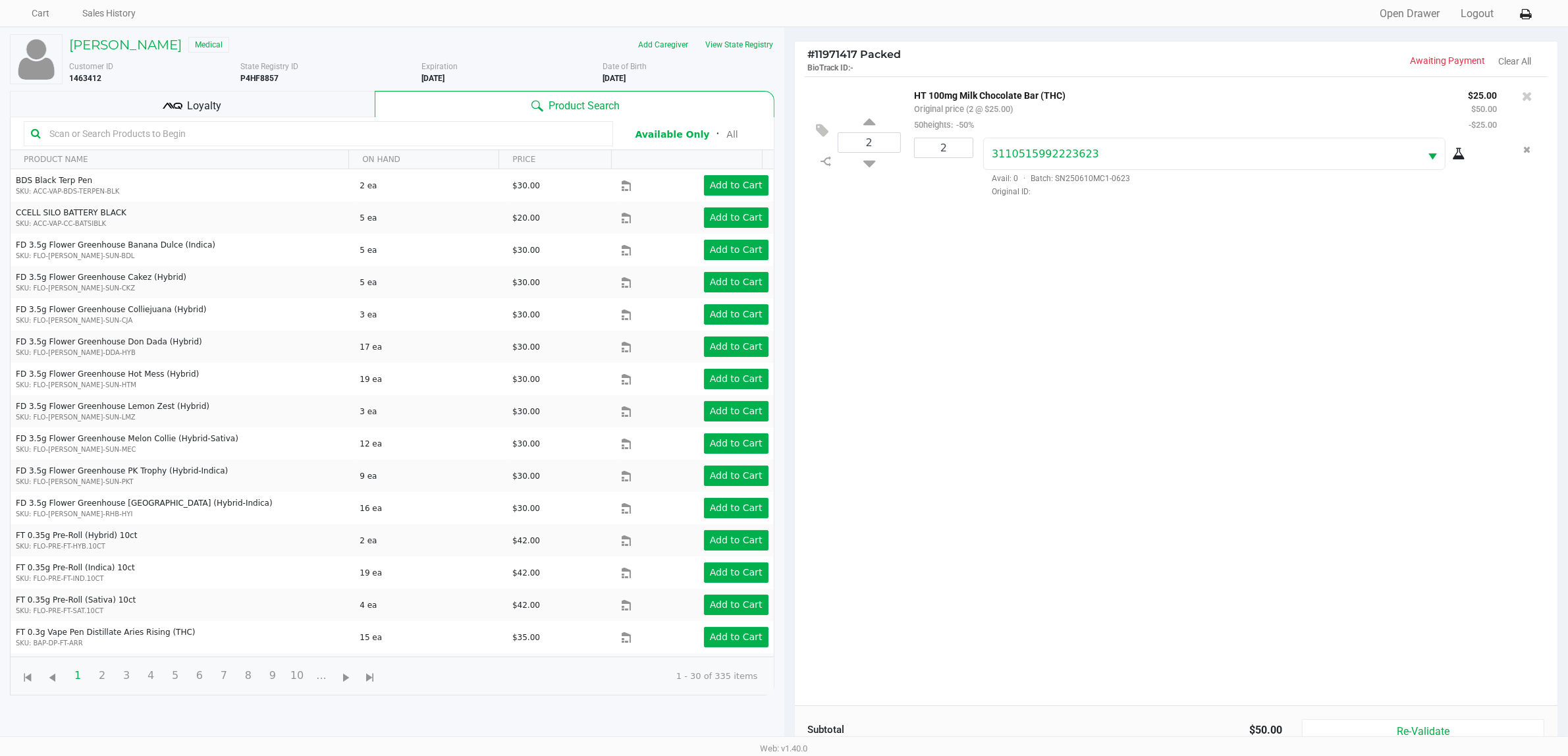
scroll to position [143, 0]
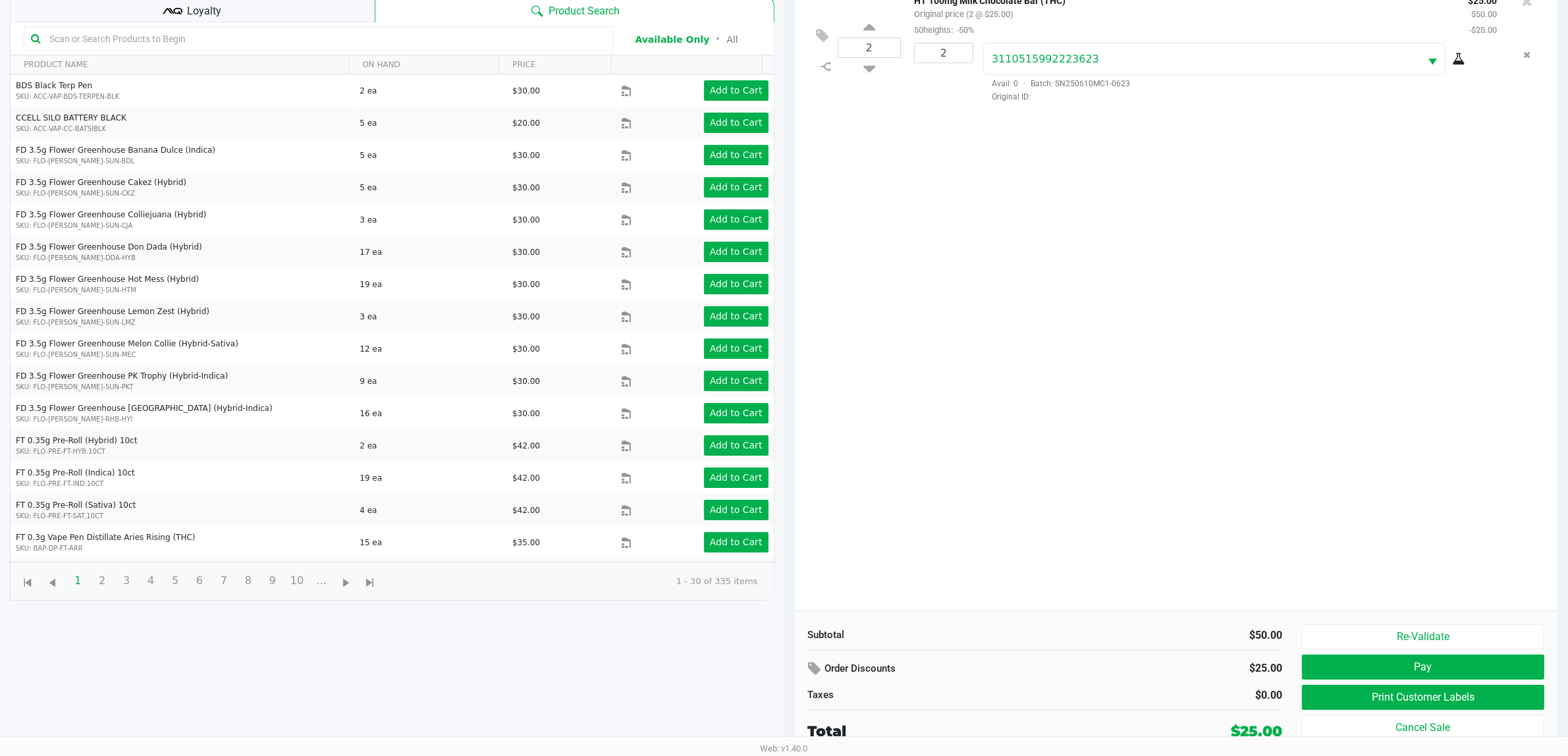
click at [1351, 702] on button "Print Customer Labels" at bounding box center [1423, 697] width 243 height 25
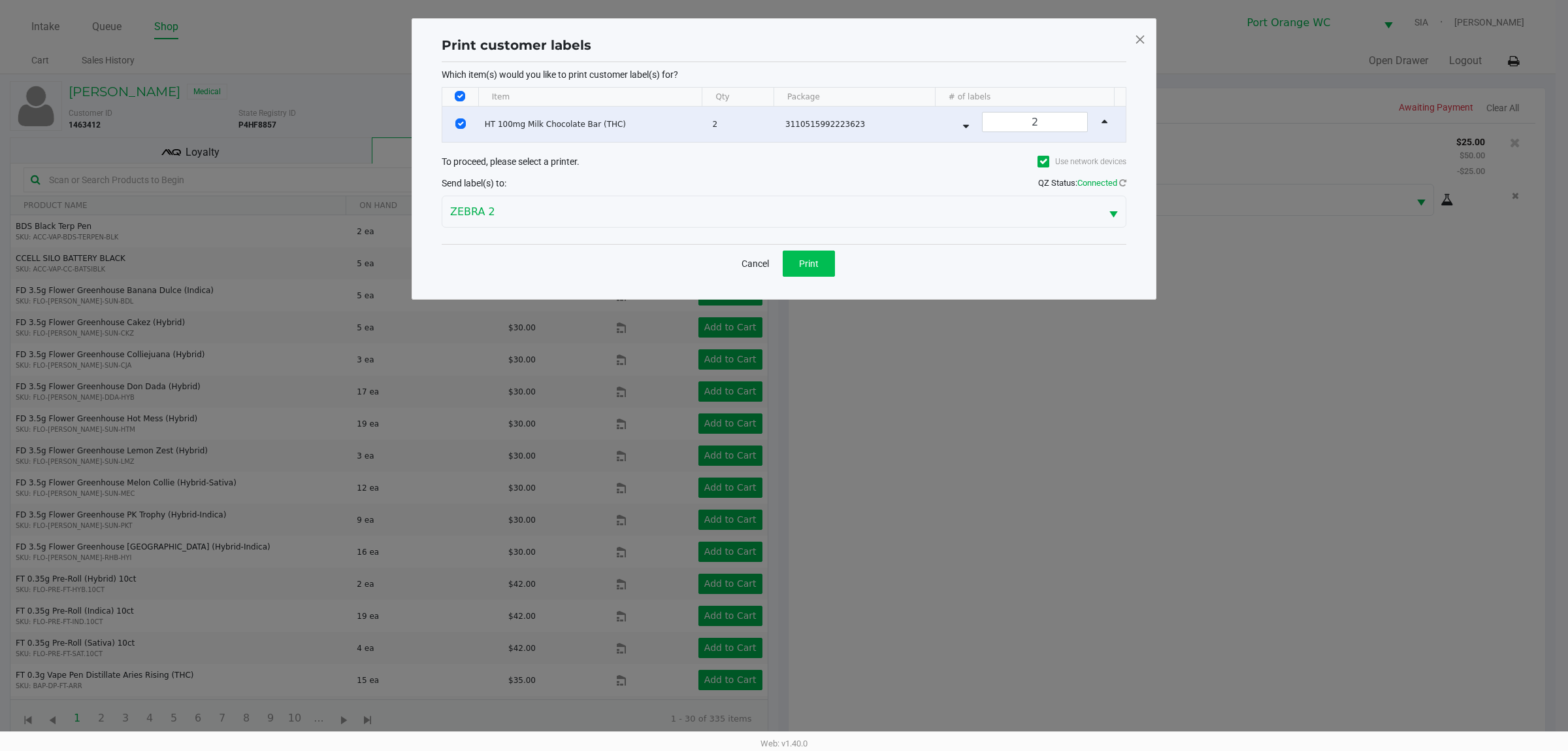
click at [821, 274] on button "Print" at bounding box center [809, 263] width 53 height 26
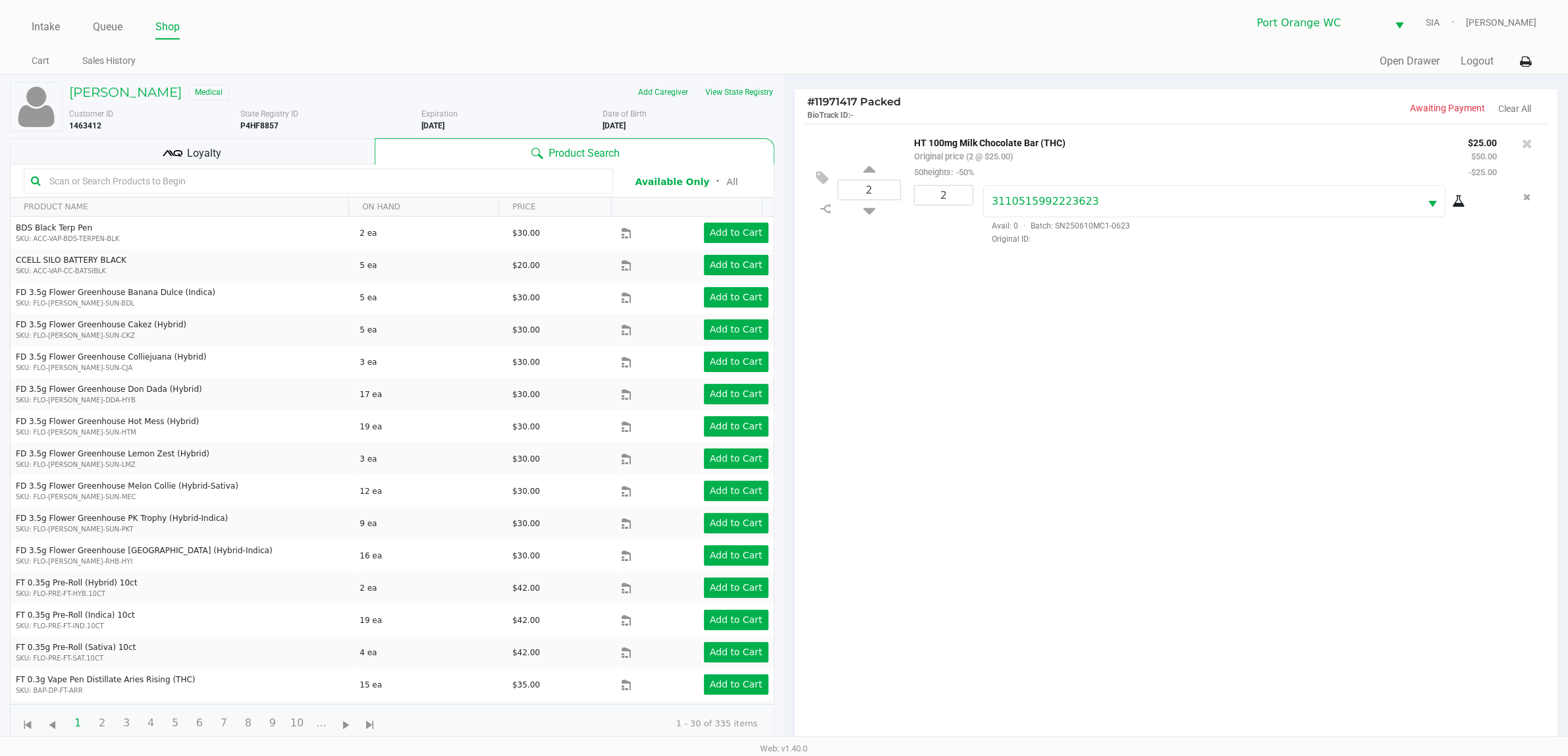
scroll to position [143, 0]
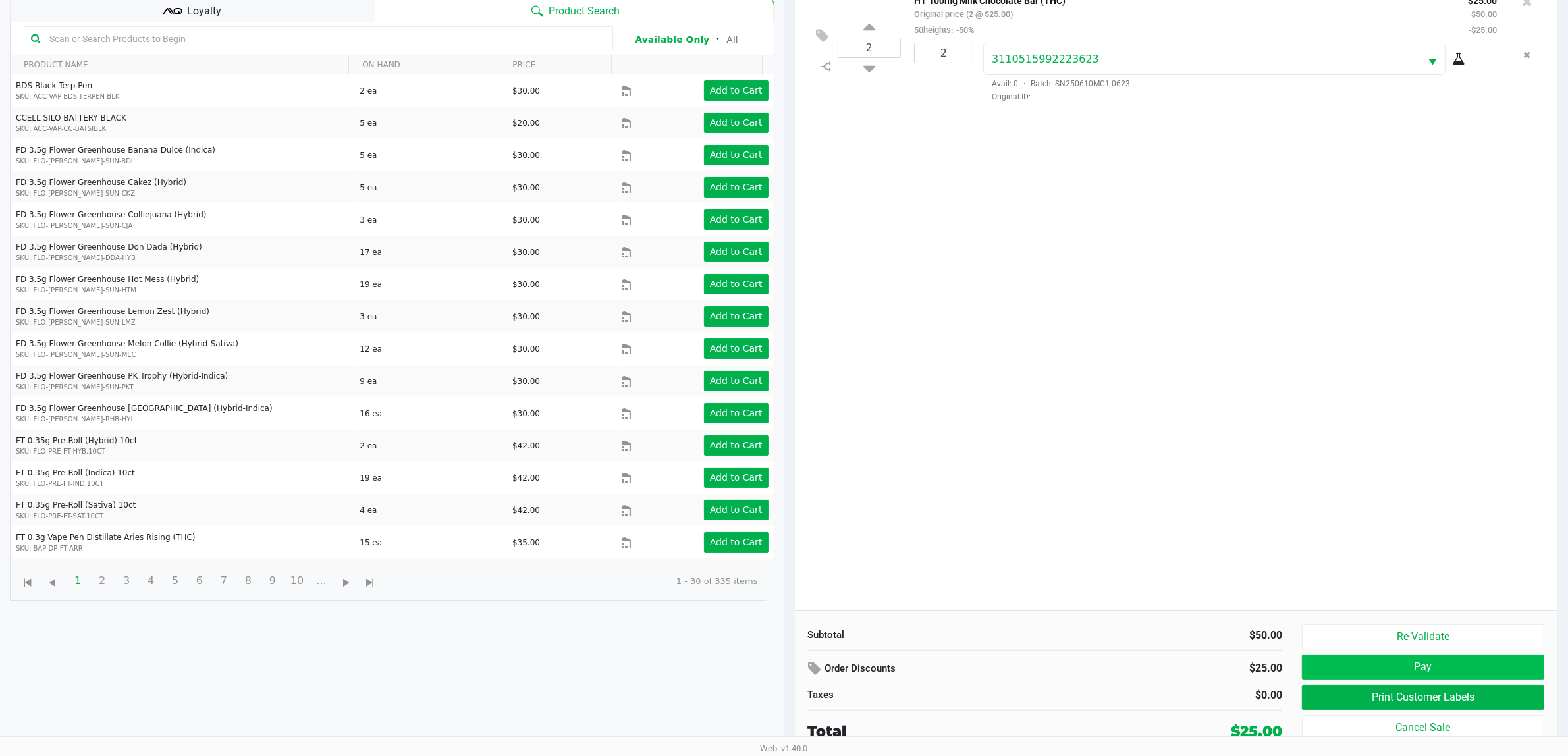
click at [1467, 666] on button "Pay" at bounding box center [1423, 666] width 243 height 25
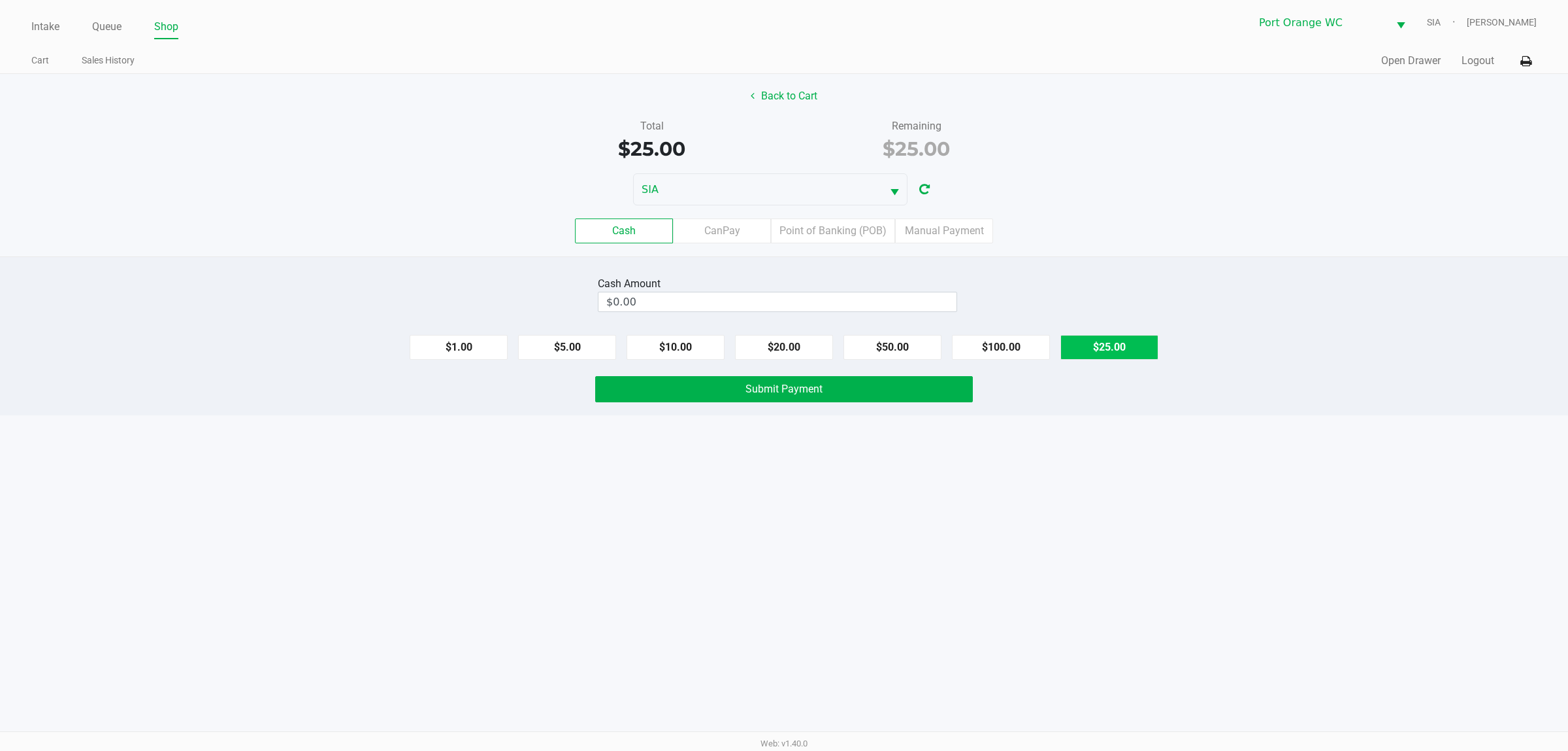
click at [1090, 354] on button "$25.00" at bounding box center [1109, 347] width 98 height 24
type input "$25.00"
click at [815, 399] on button "Submit Payment" at bounding box center [784, 389] width 378 height 26
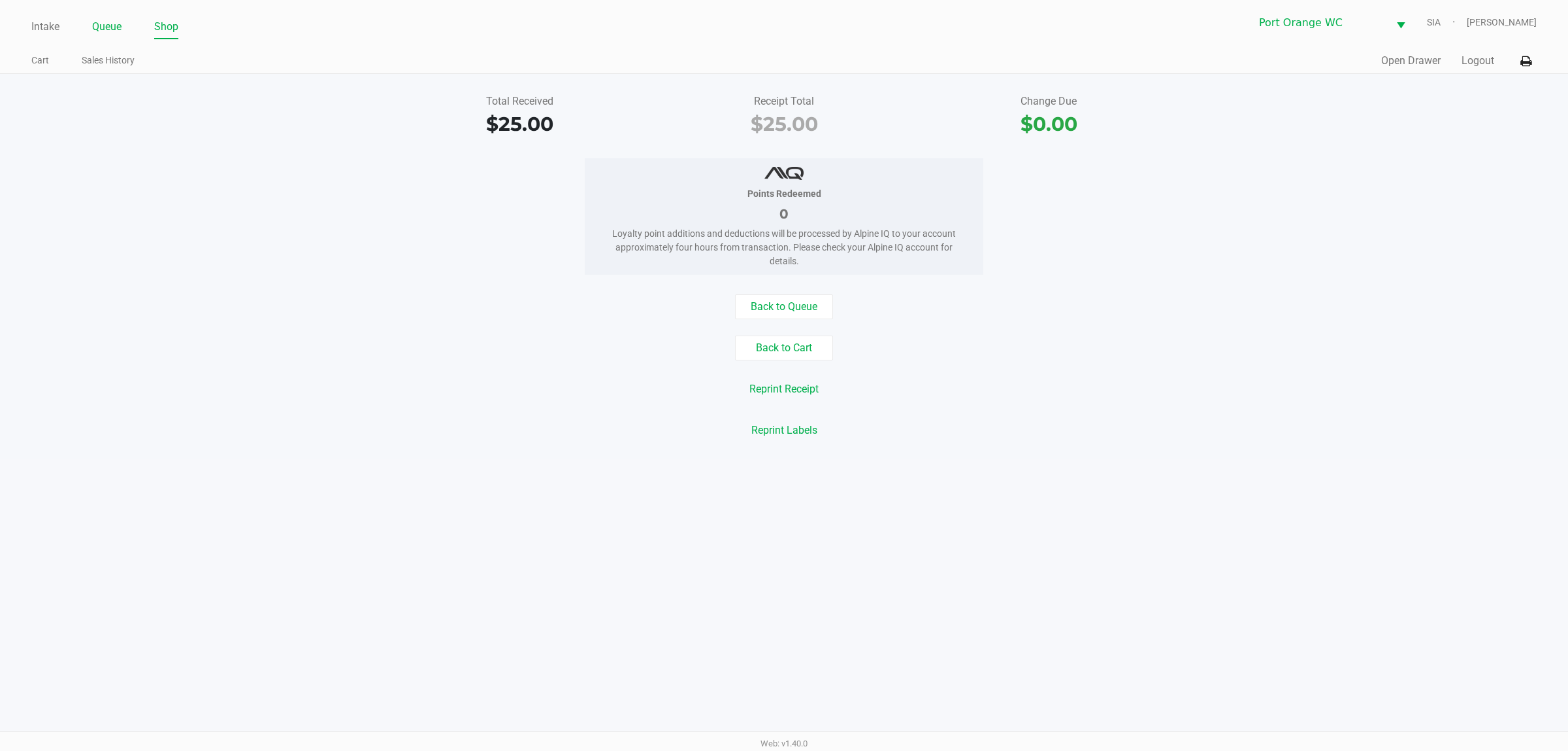
click at [102, 26] on link "Queue" at bounding box center [107, 26] width 29 height 18
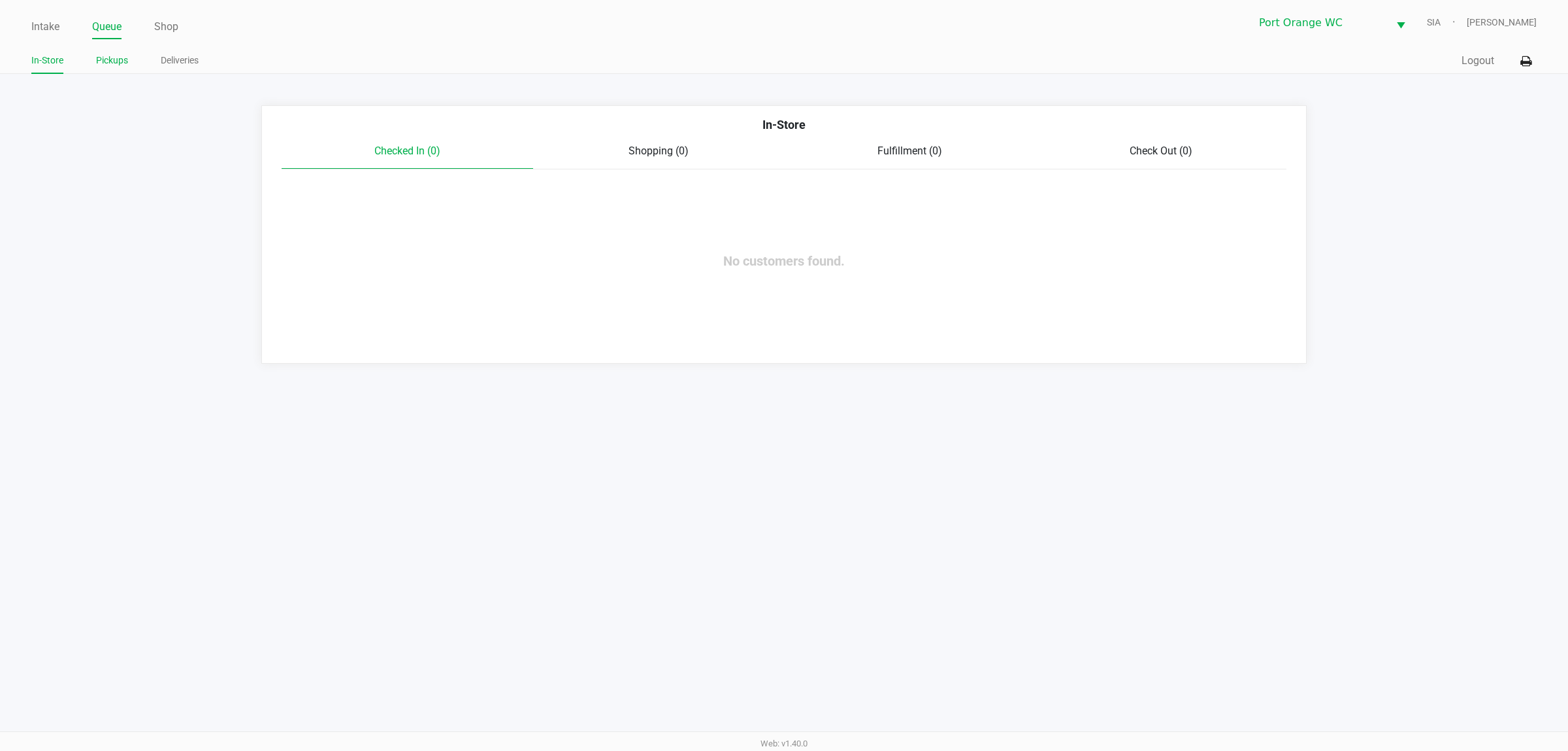
click at [116, 58] on link "Pickups" at bounding box center [111, 61] width 32 height 16
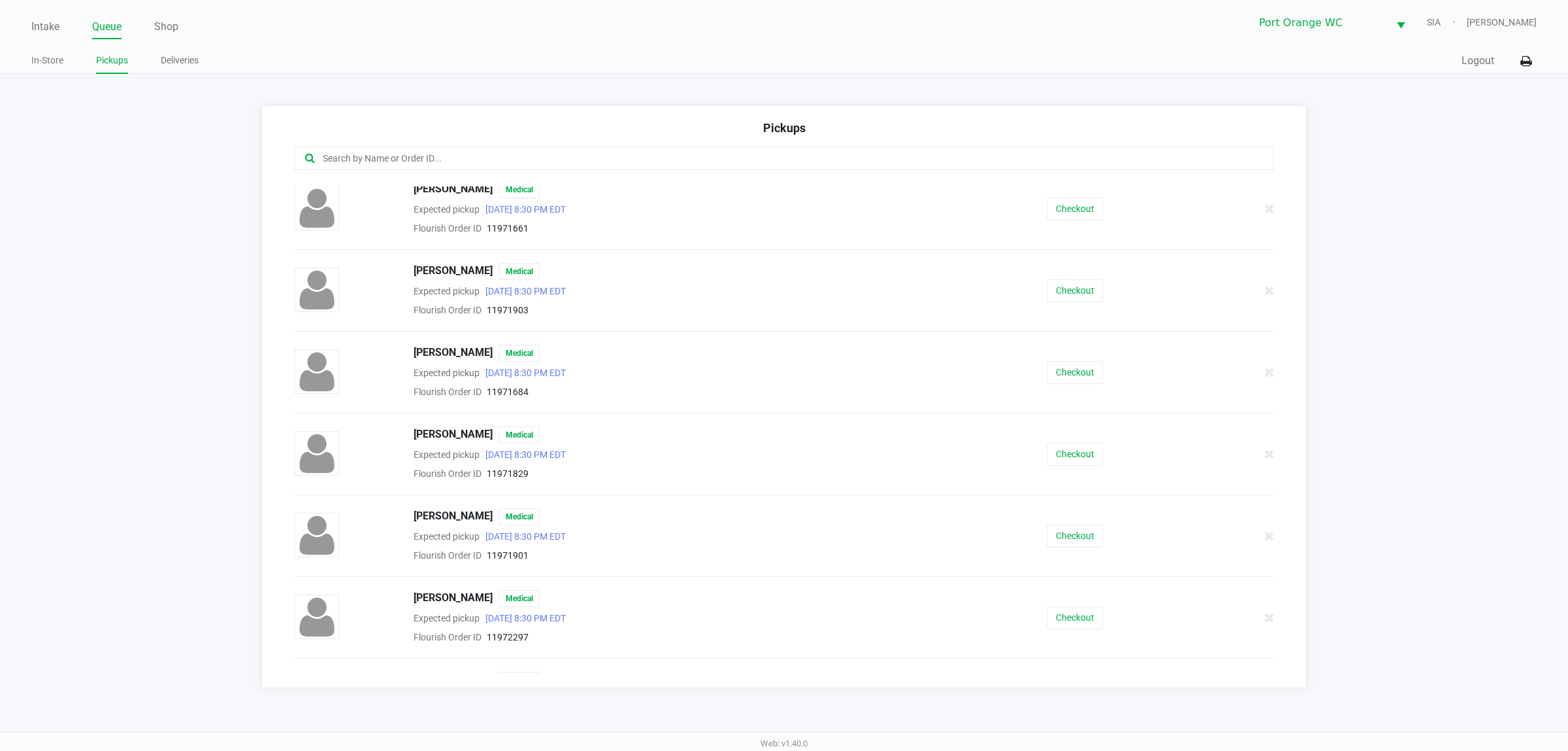
scroll to position [475, 0]
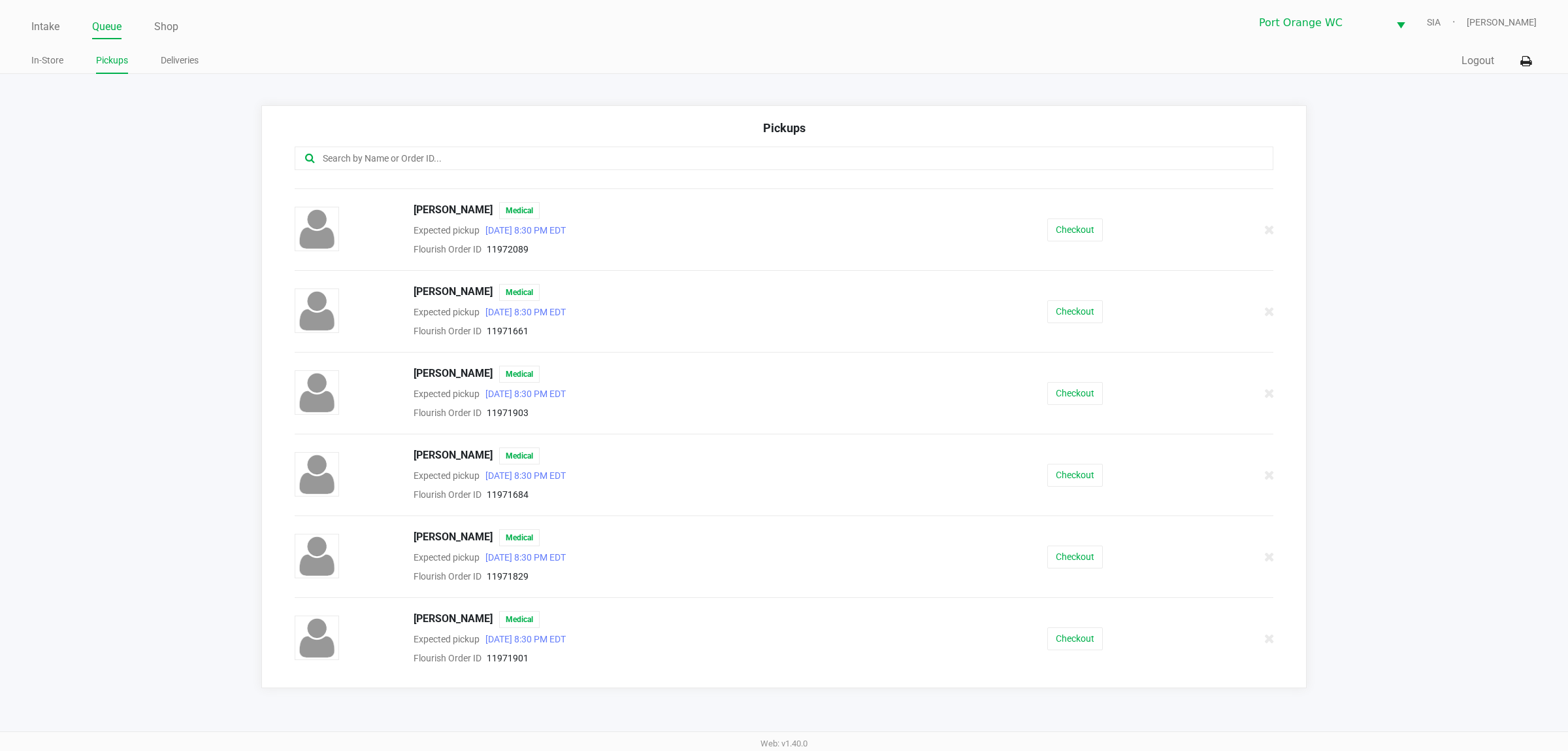
click at [1028, 390] on div "Checkout" at bounding box center [1076, 393] width 250 height 23
click at [1057, 400] on button "Checkout" at bounding box center [1075, 393] width 55 height 23
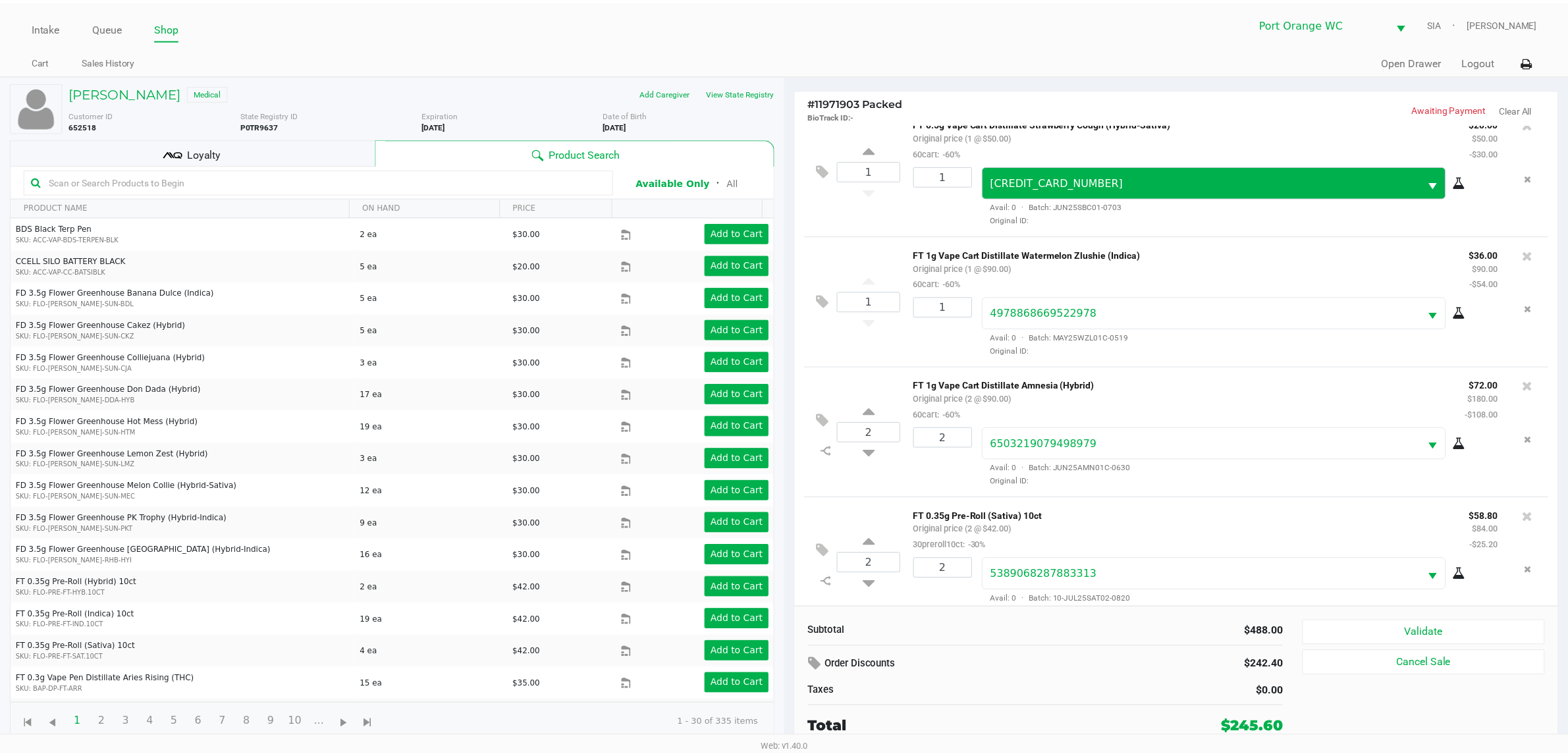
scroll to position [244, 0]
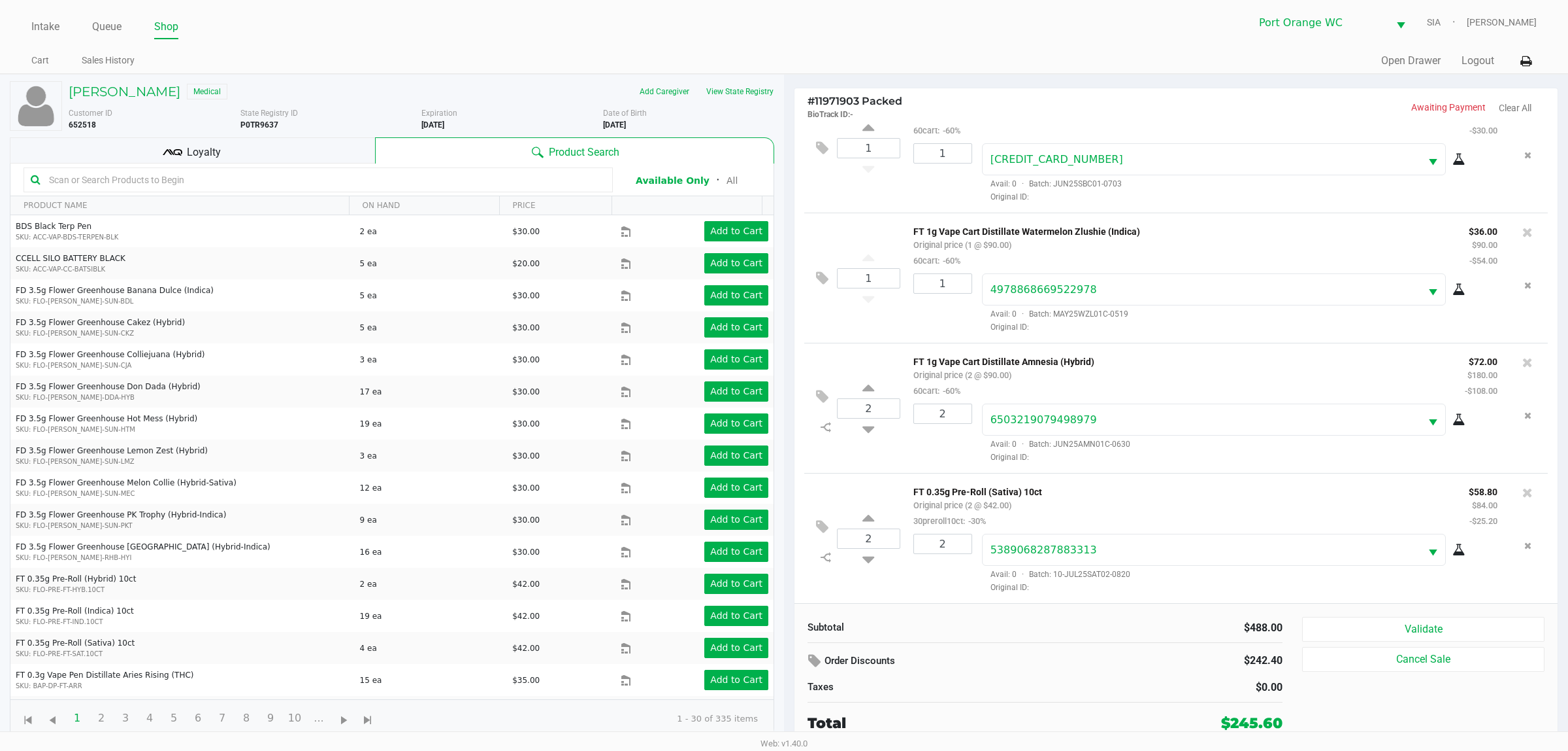
click at [268, 151] on div "Loyalty" at bounding box center [192, 150] width 365 height 26
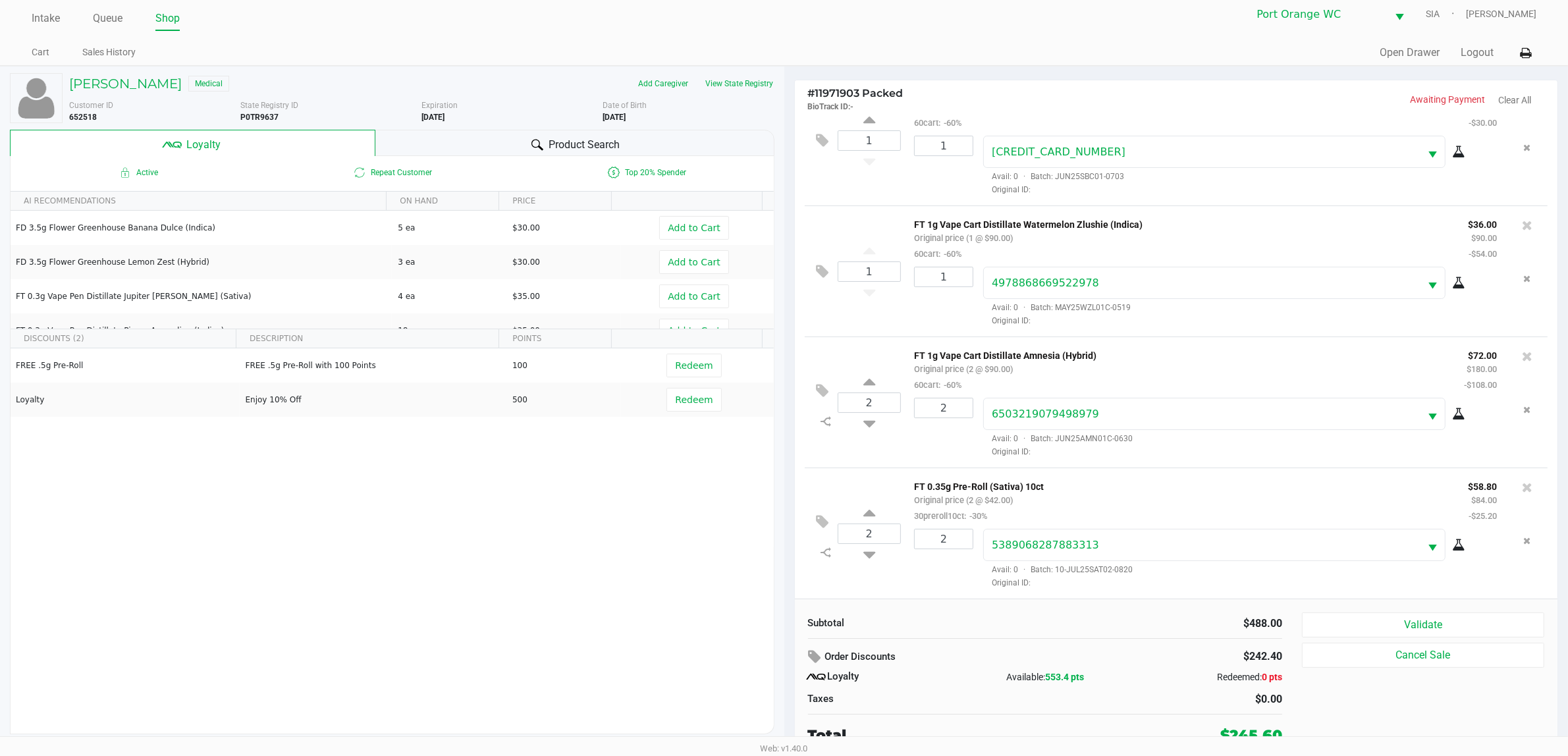
scroll to position [14, 0]
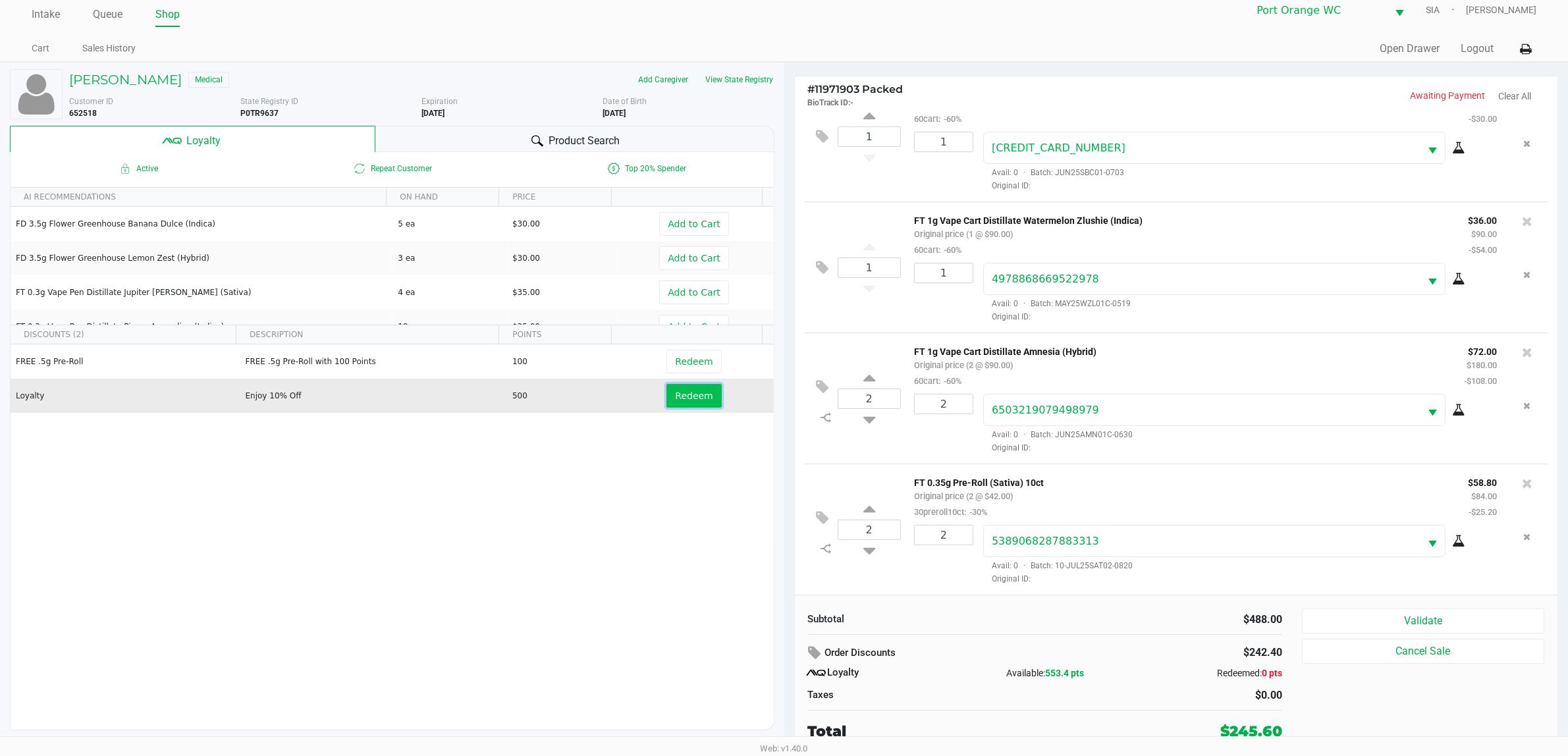
click at [690, 396] on span "Redeem" at bounding box center [693, 396] width 37 height 11
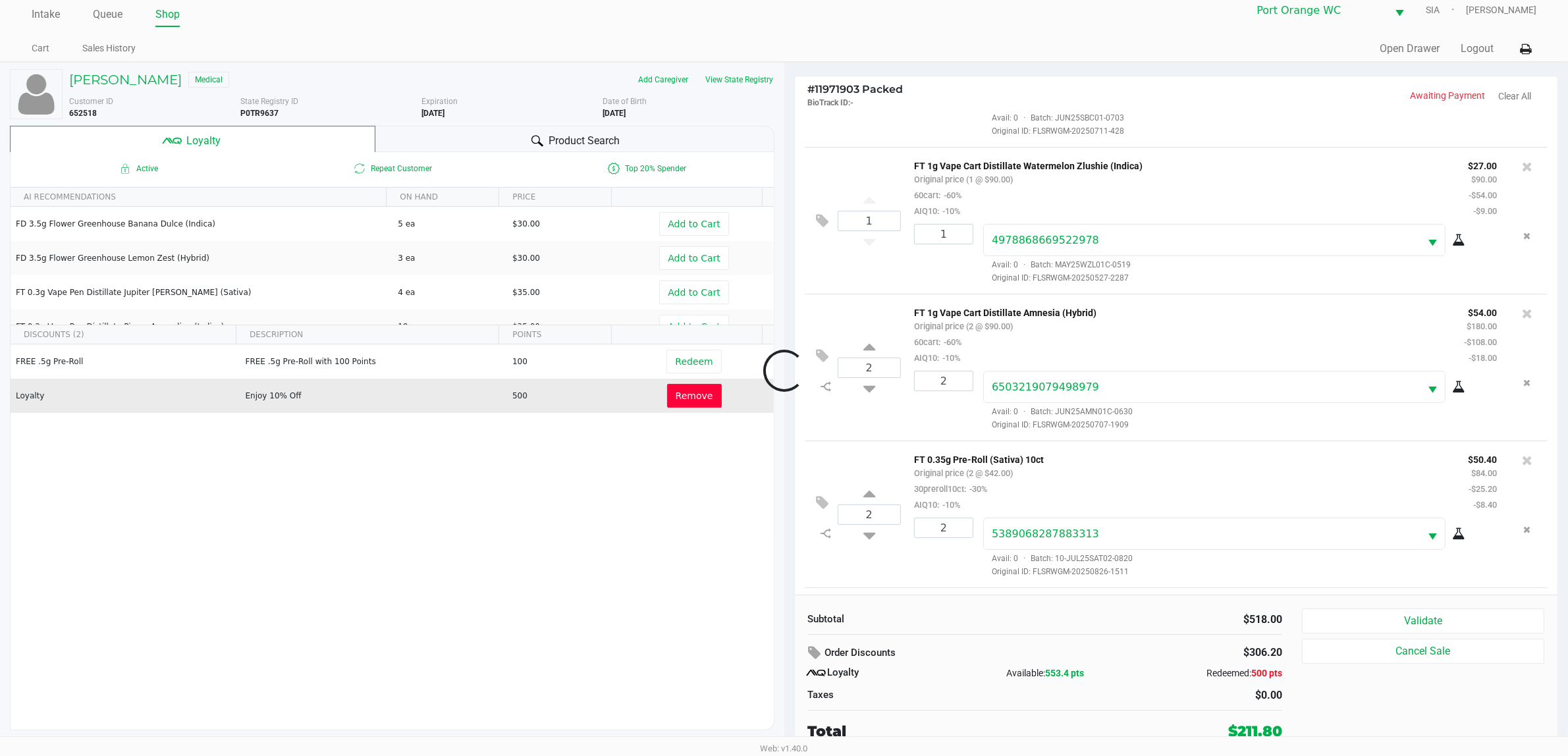
scroll to position [471, 0]
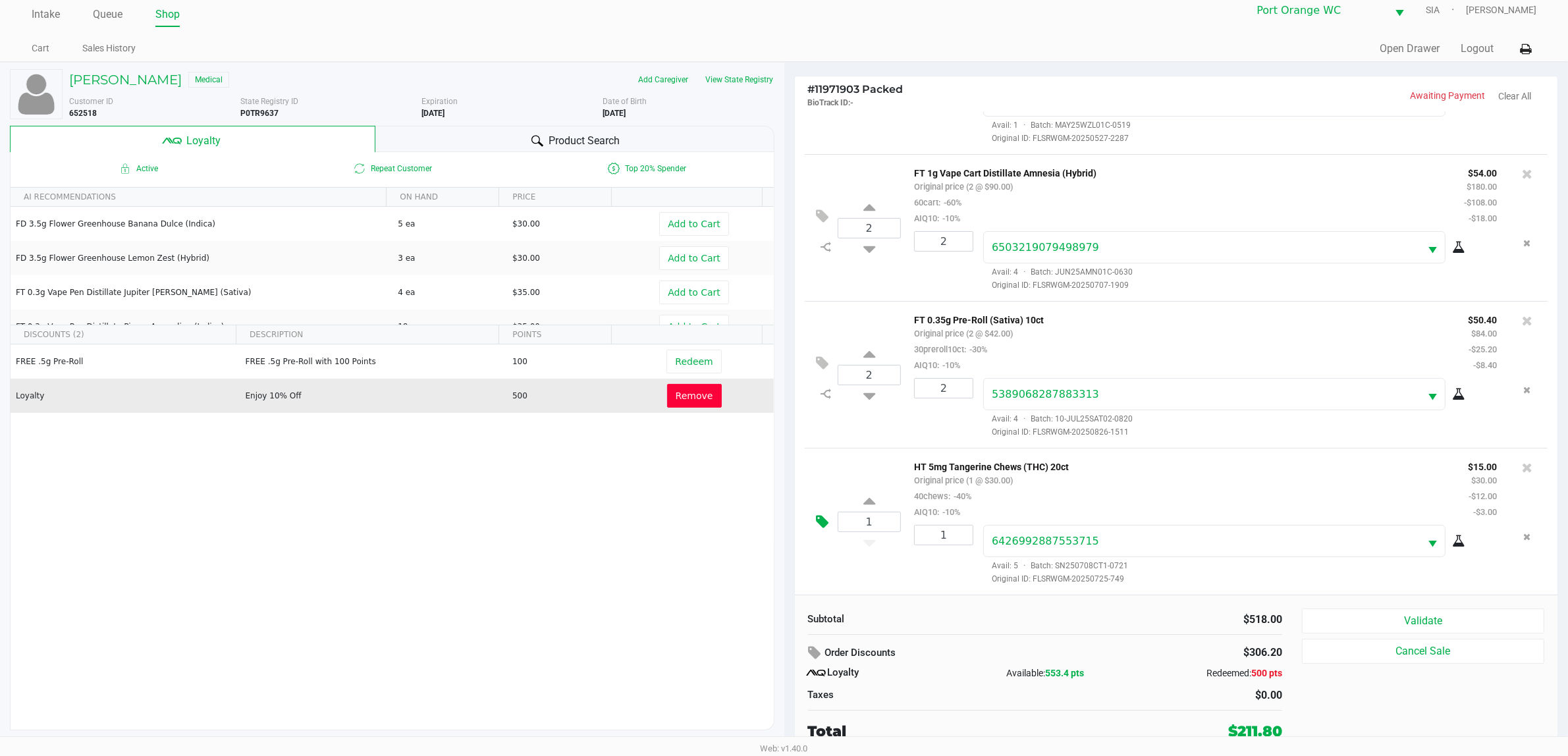
click at [824, 521] on icon at bounding box center [823, 522] width 13 height 16
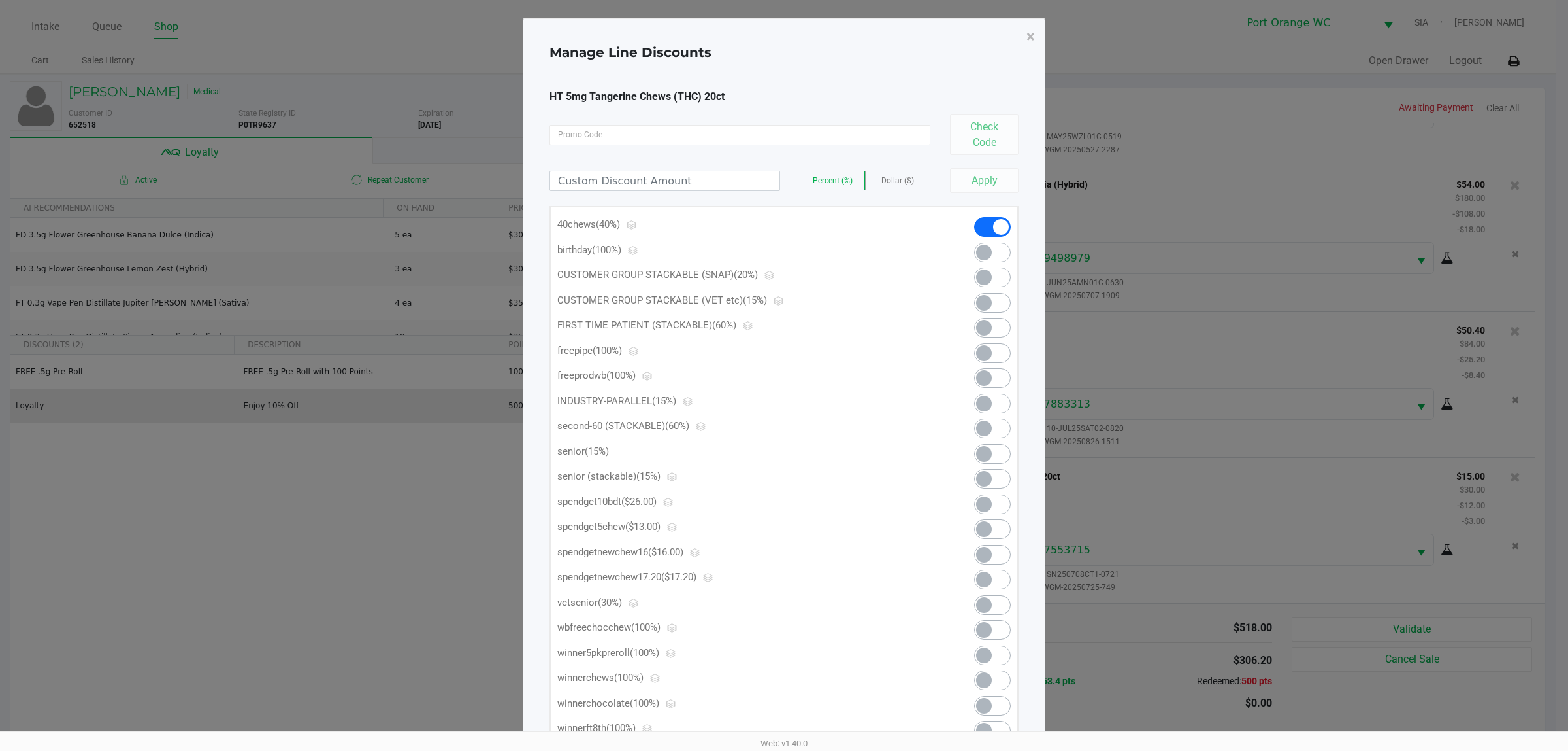
click at [985, 523] on span at bounding box center [983, 528] width 15 height 15
click at [1028, 41] on span "×" at bounding box center [1030, 36] width 8 height 18
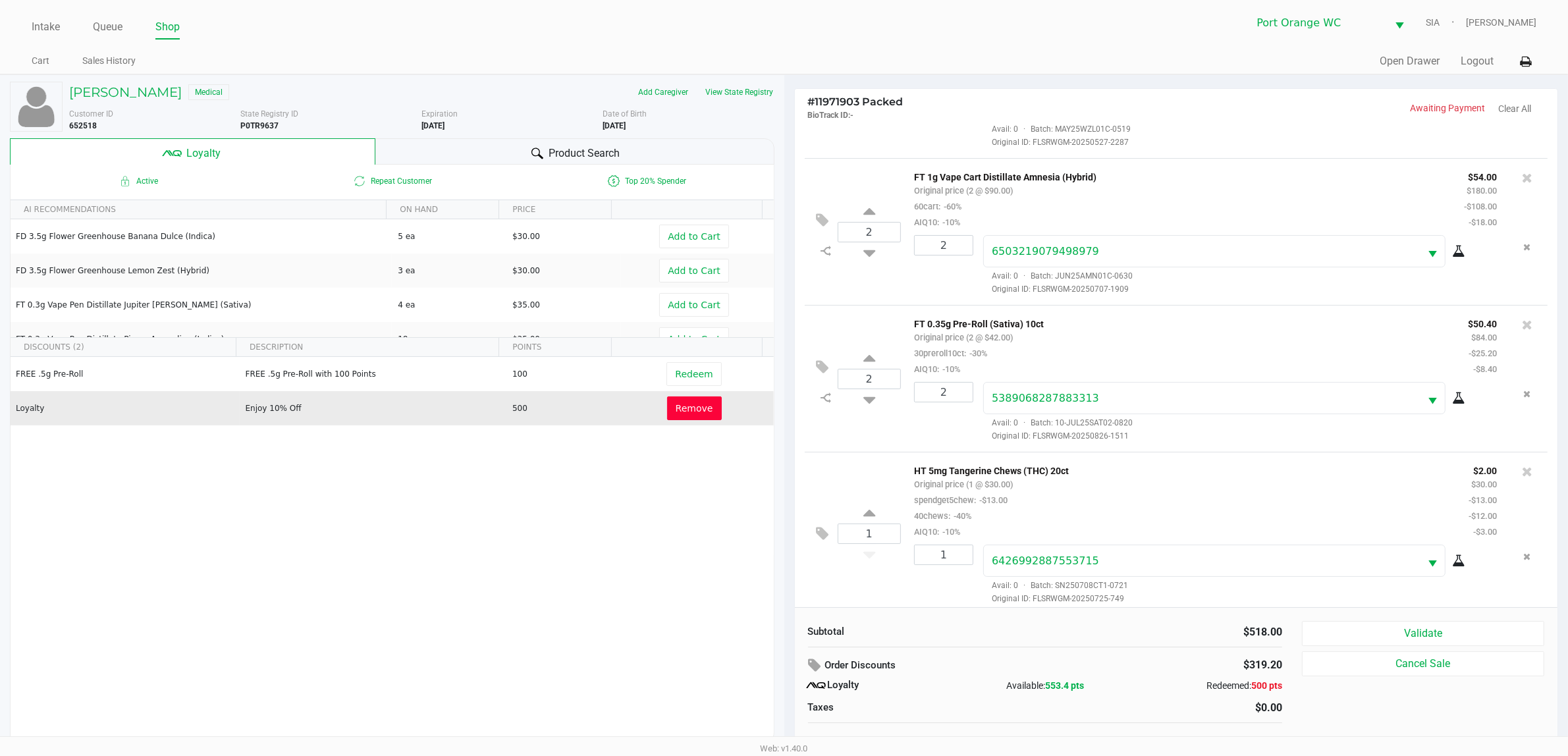
click at [1403, 603] on span "Original ID: FLSRWGM-20250725-749" at bounding box center [1240, 598] width 514 height 12
click at [1377, 639] on button "Validate" at bounding box center [1423, 633] width 243 height 25
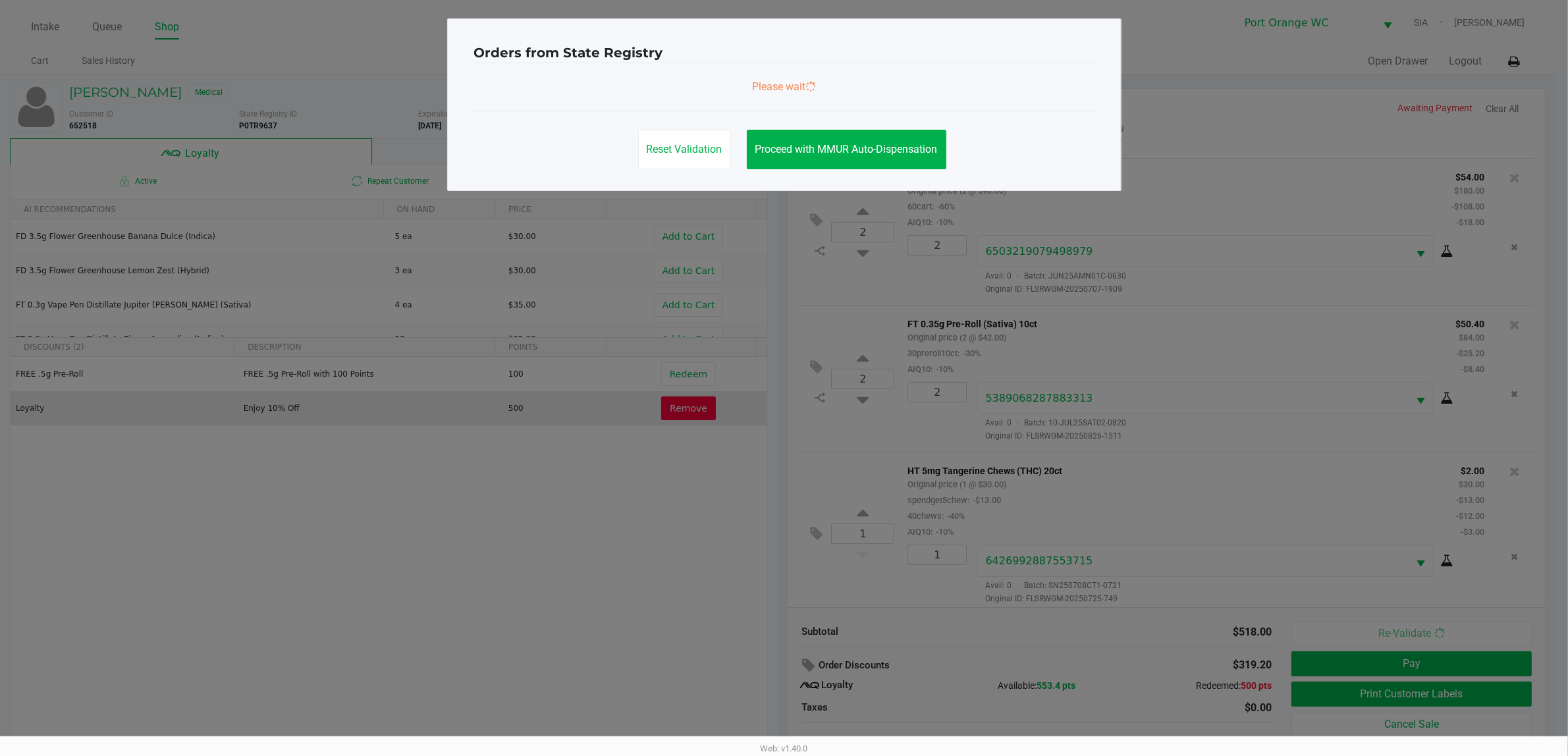
scroll to position [488, 0]
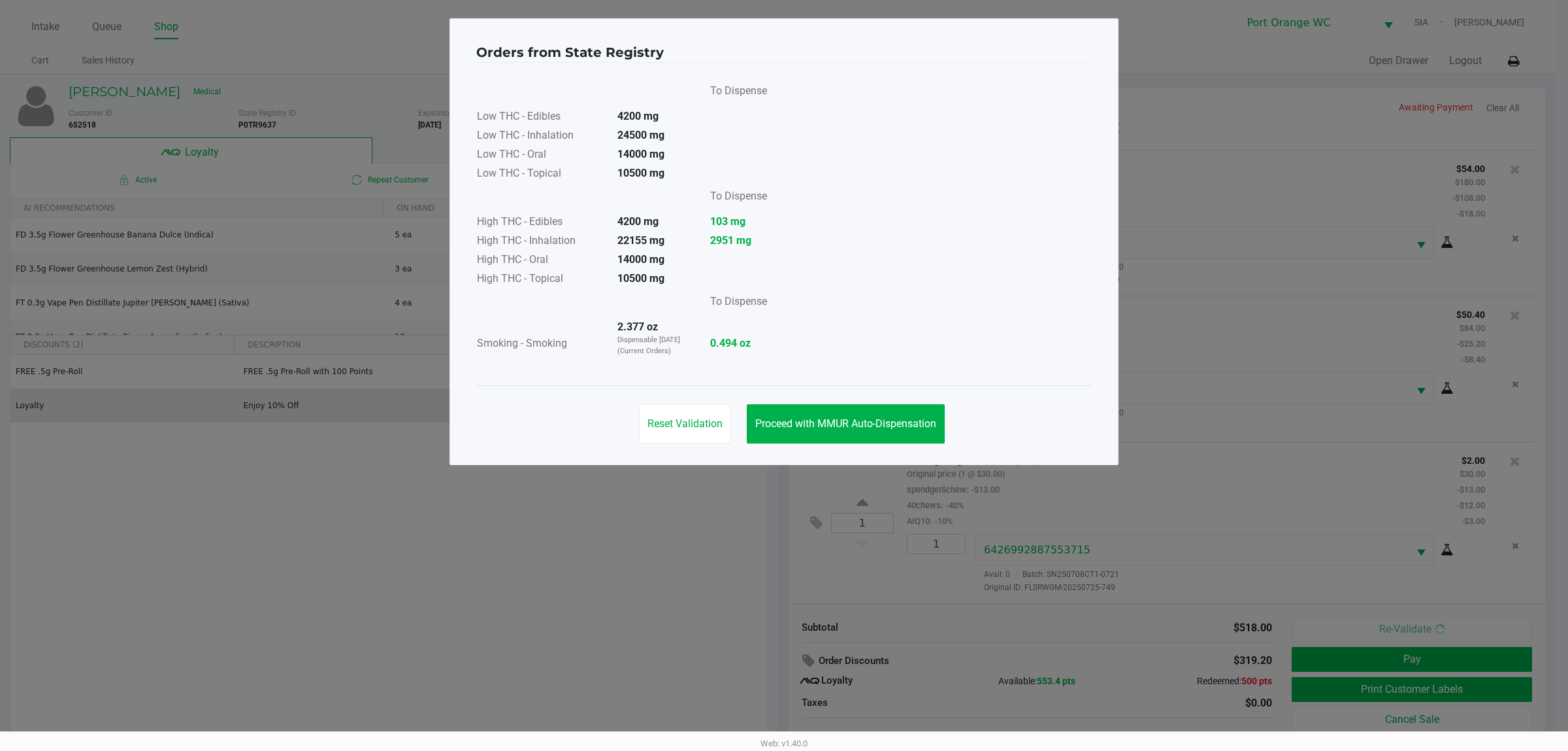
click at [881, 422] on span "Proceed with MMUR Auto-Dispensation" at bounding box center [846, 423] width 181 height 13
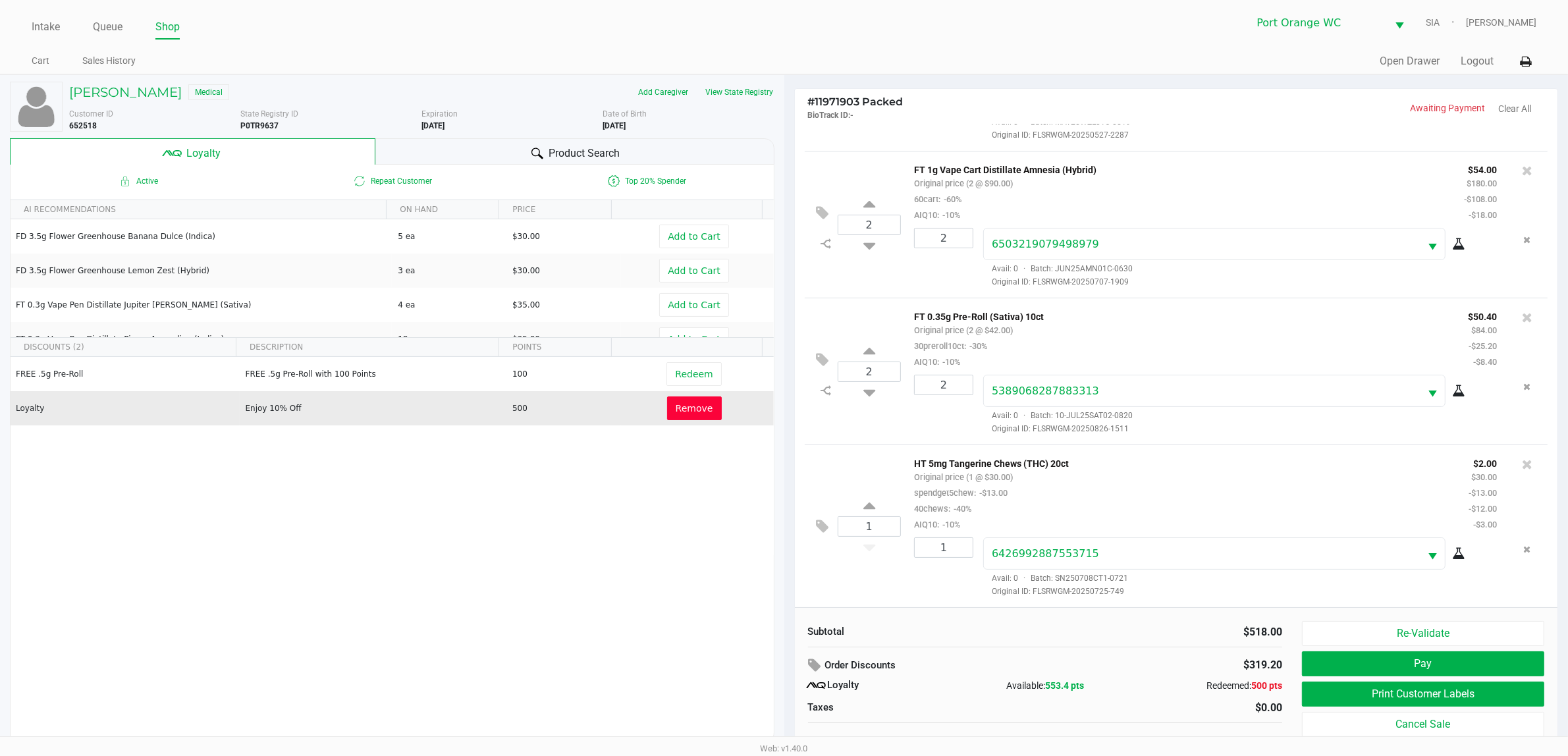
click at [1386, 697] on button "Print Customer Labels" at bounding box center [1423, 693] width 243 height 25
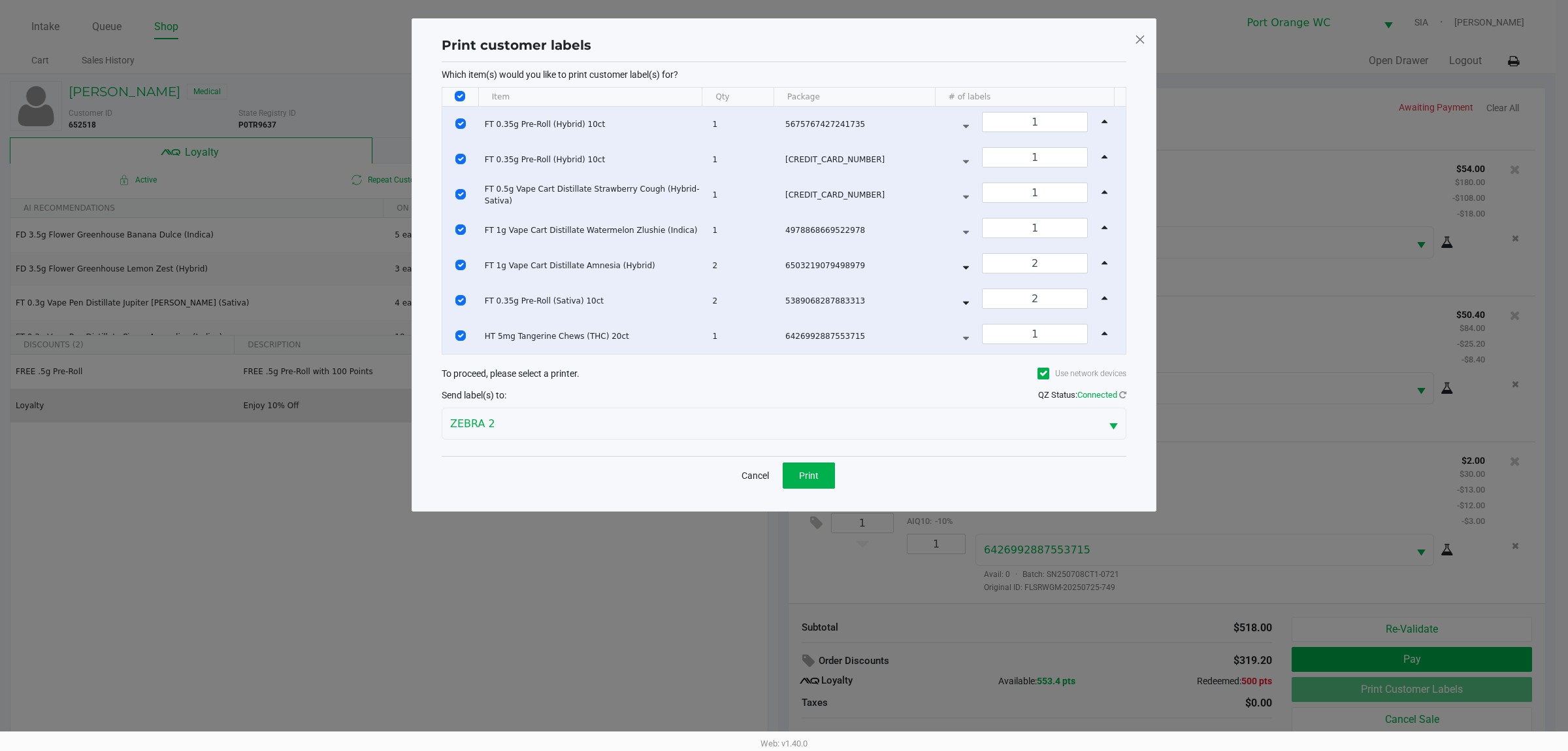
click at [461, 95] on input "Select All Rows" at bounding box center [460, 96] width 11 height 11
checkbox input "false"
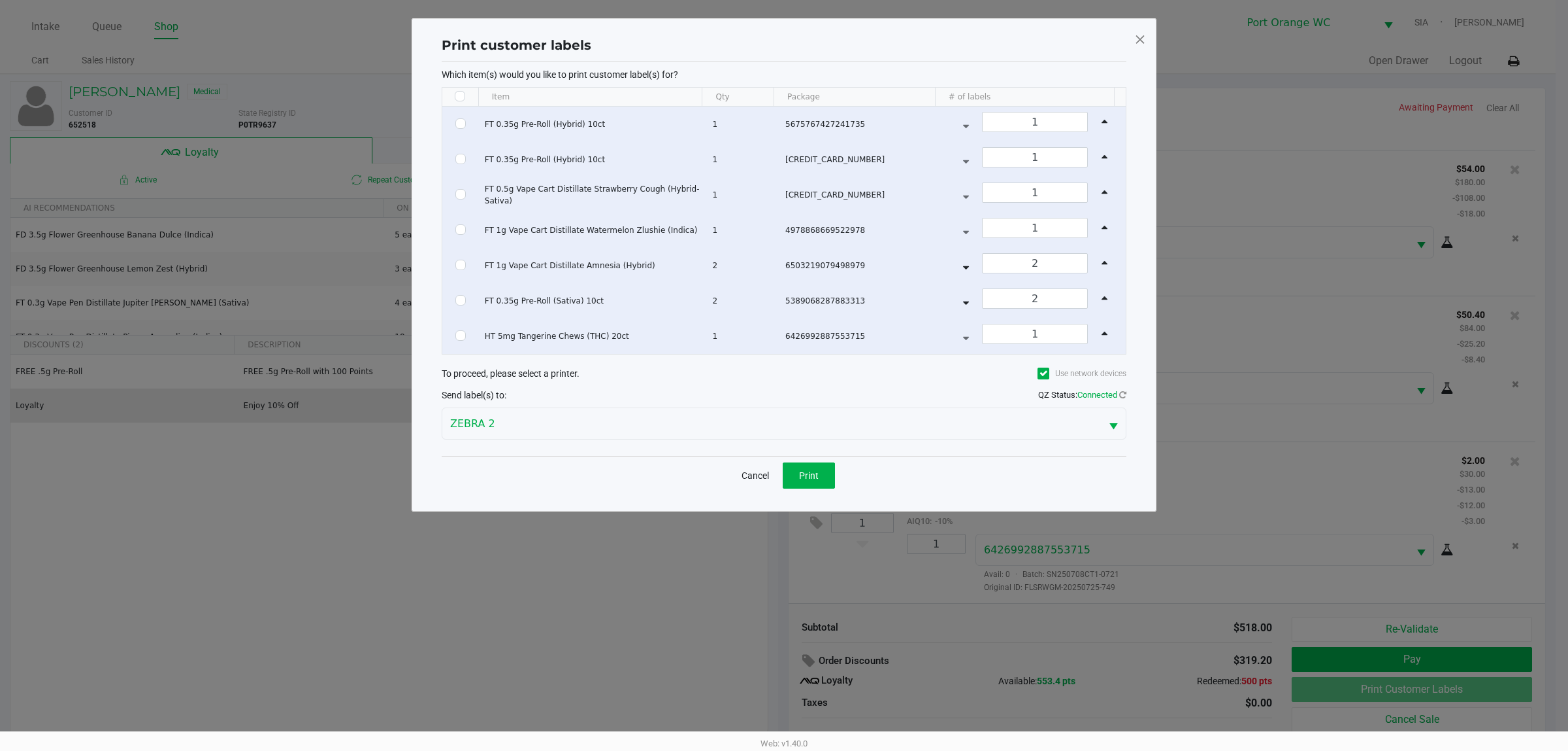
checkbox input "false"
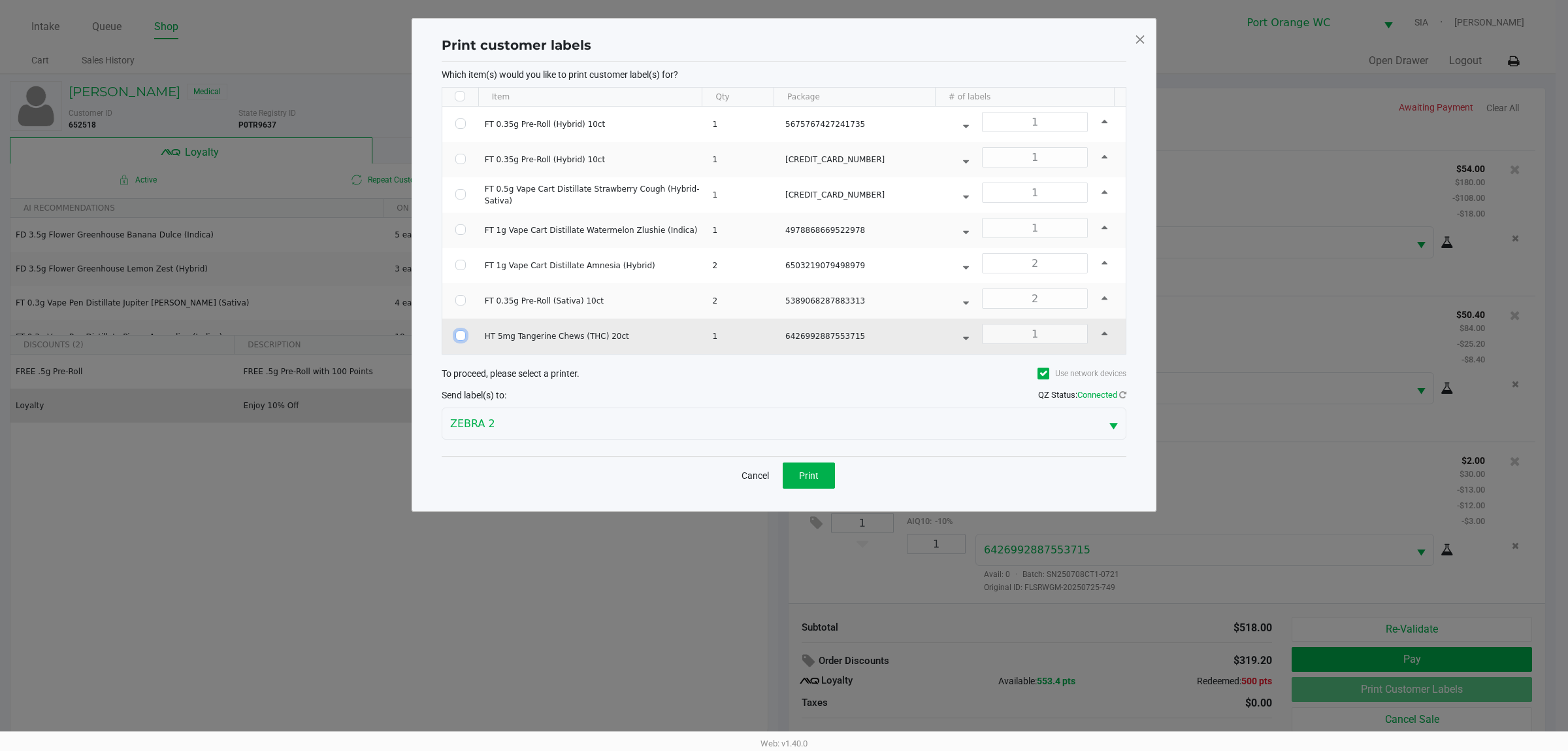
click at [464, 335] on input "Select Row" at bounding box center [461, 335] width 11 height 11
checkbox input "true"
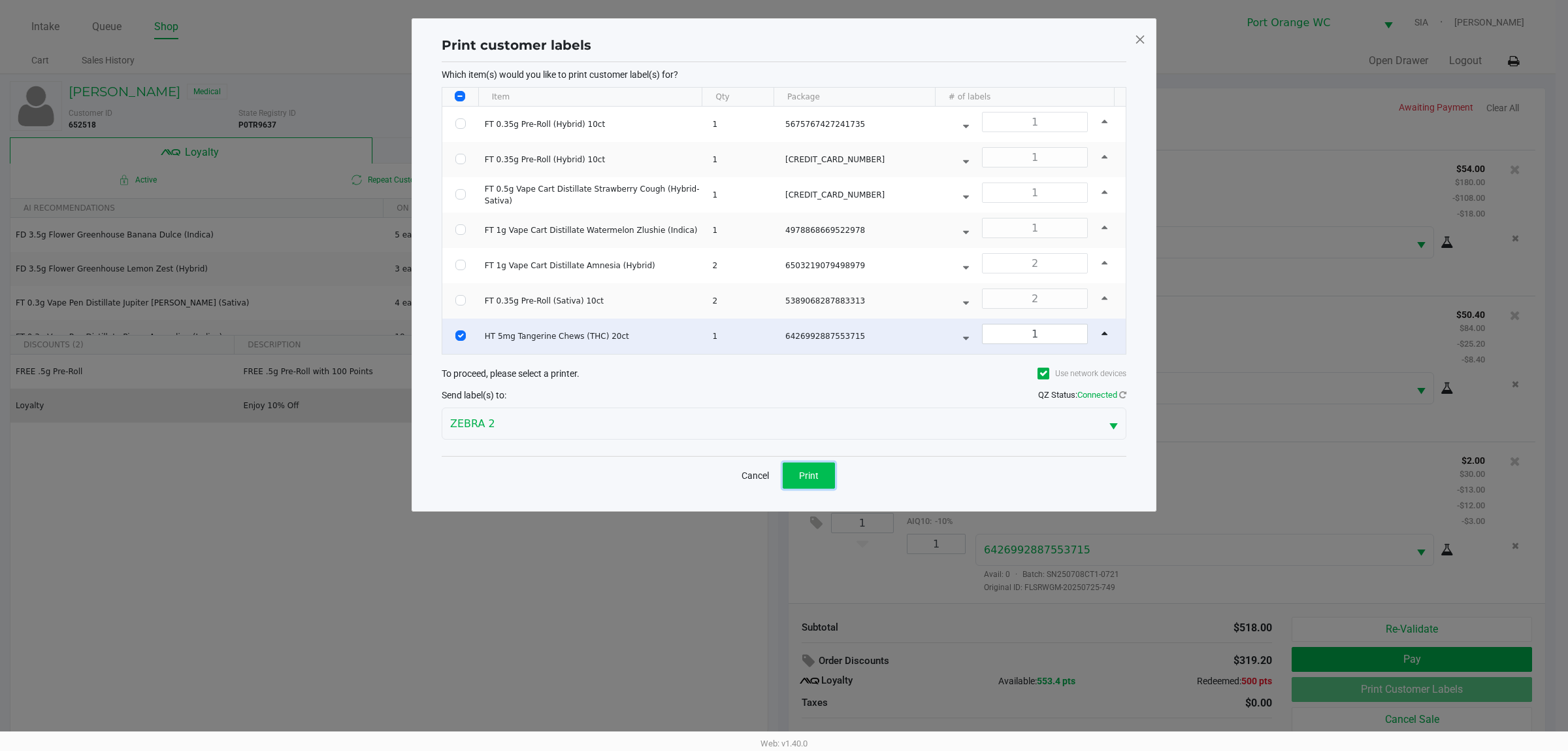
click at [817, 488] on button "Print" at bounding box center [809, 475] width 53 height 26
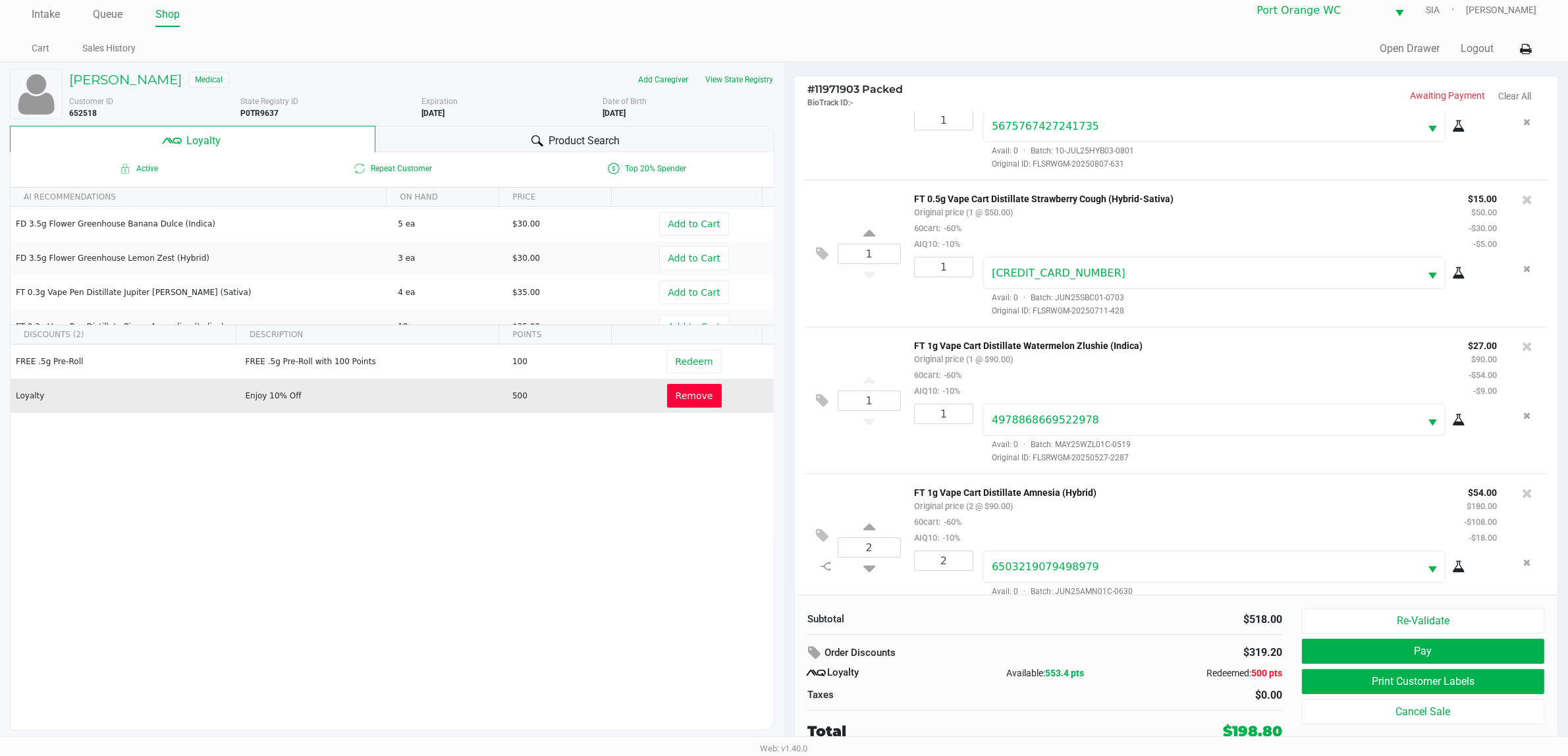
scroll to position [487, 0]
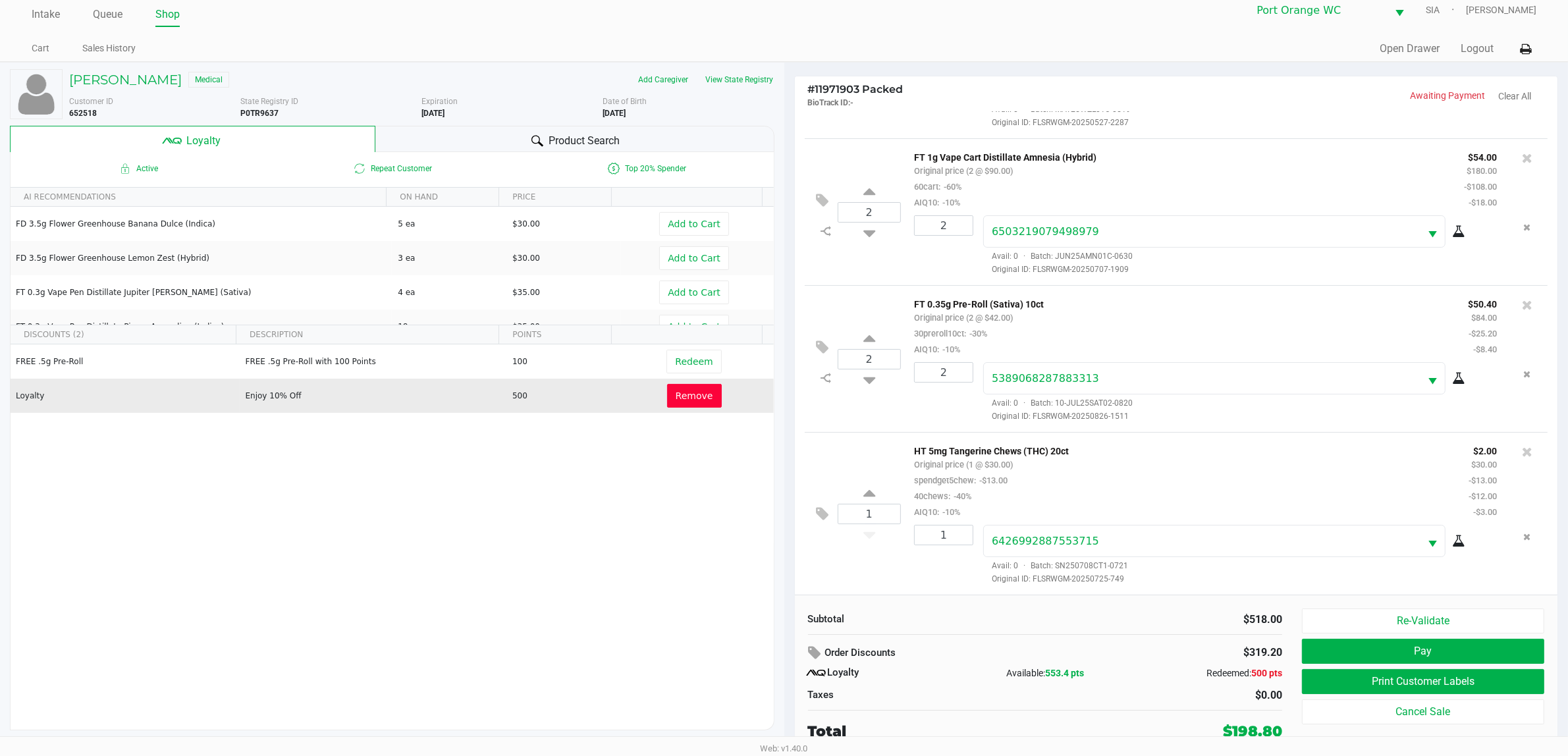
click at [1298, 458] on div "HT 5mg Tangerine Chews (THC) 20ct Original price (1 @ $30.00) spendget5chew: -$…" at bounding box center [1181, 481] width 555 height 77
click at [1541, 672] on button "Print Customer Labels" at bounding box center [1423, 680] width 243 height 25
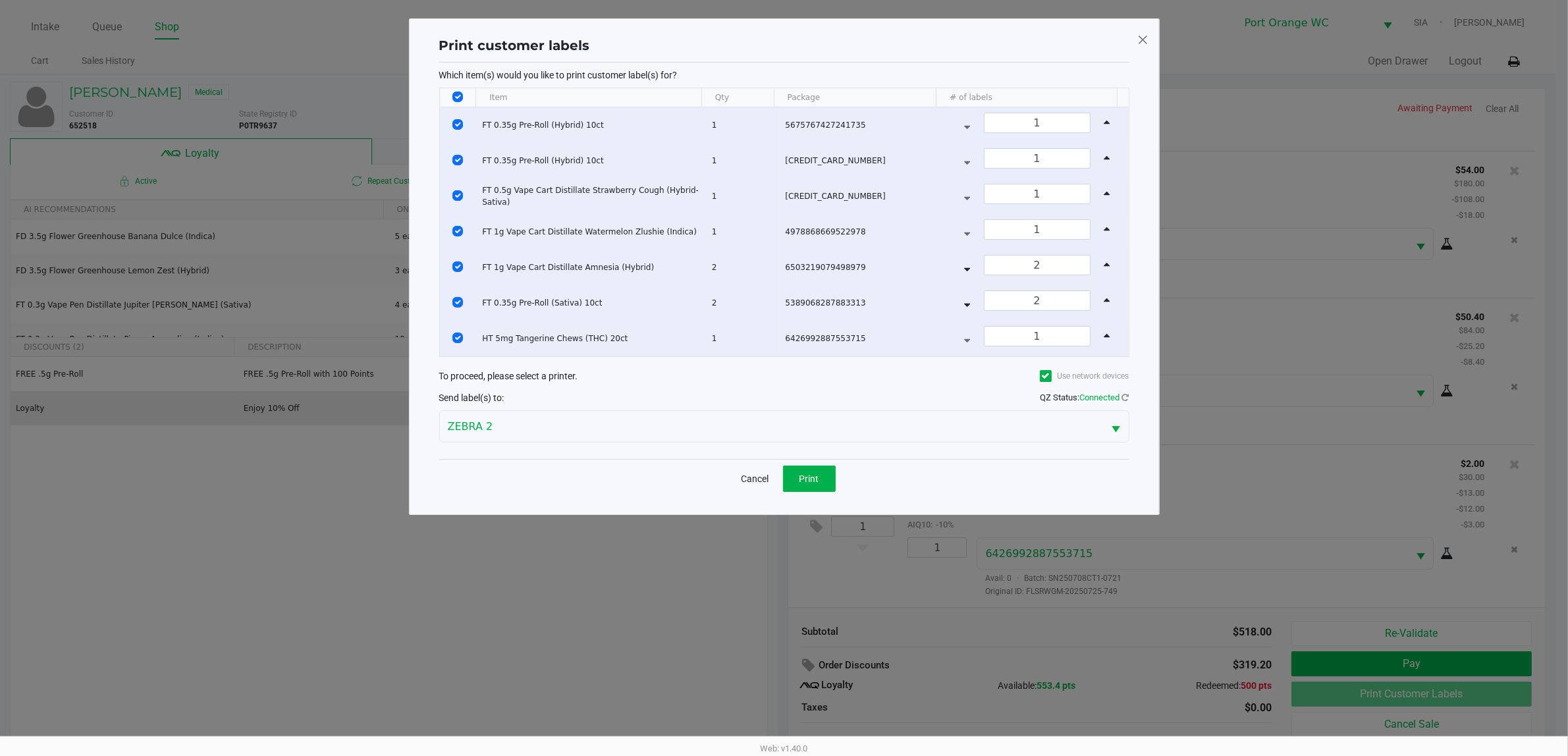
scroll to position [0, 0]
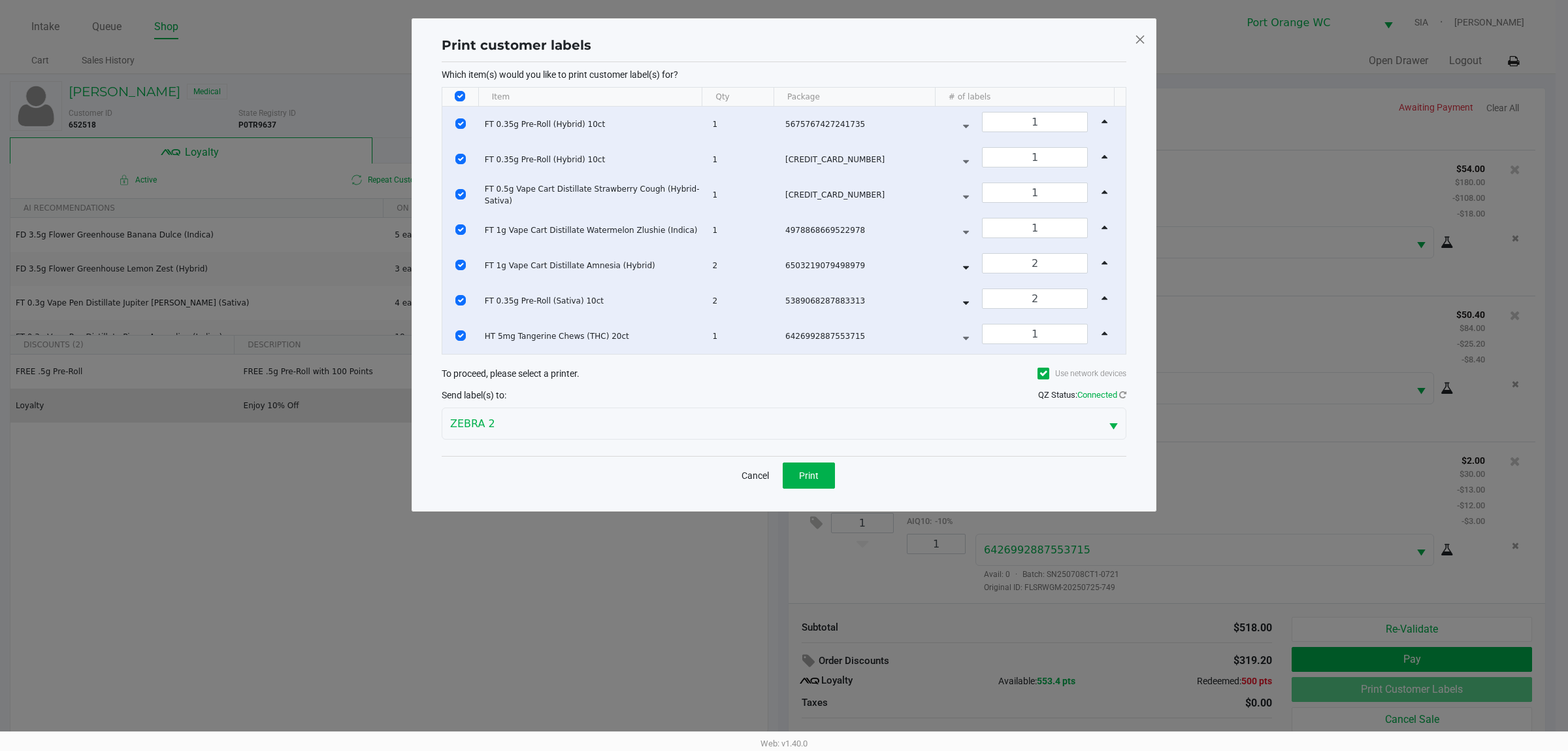
click at [766, 488] on button "Cancel" at bounding box center [755, 475] width 44 height 26
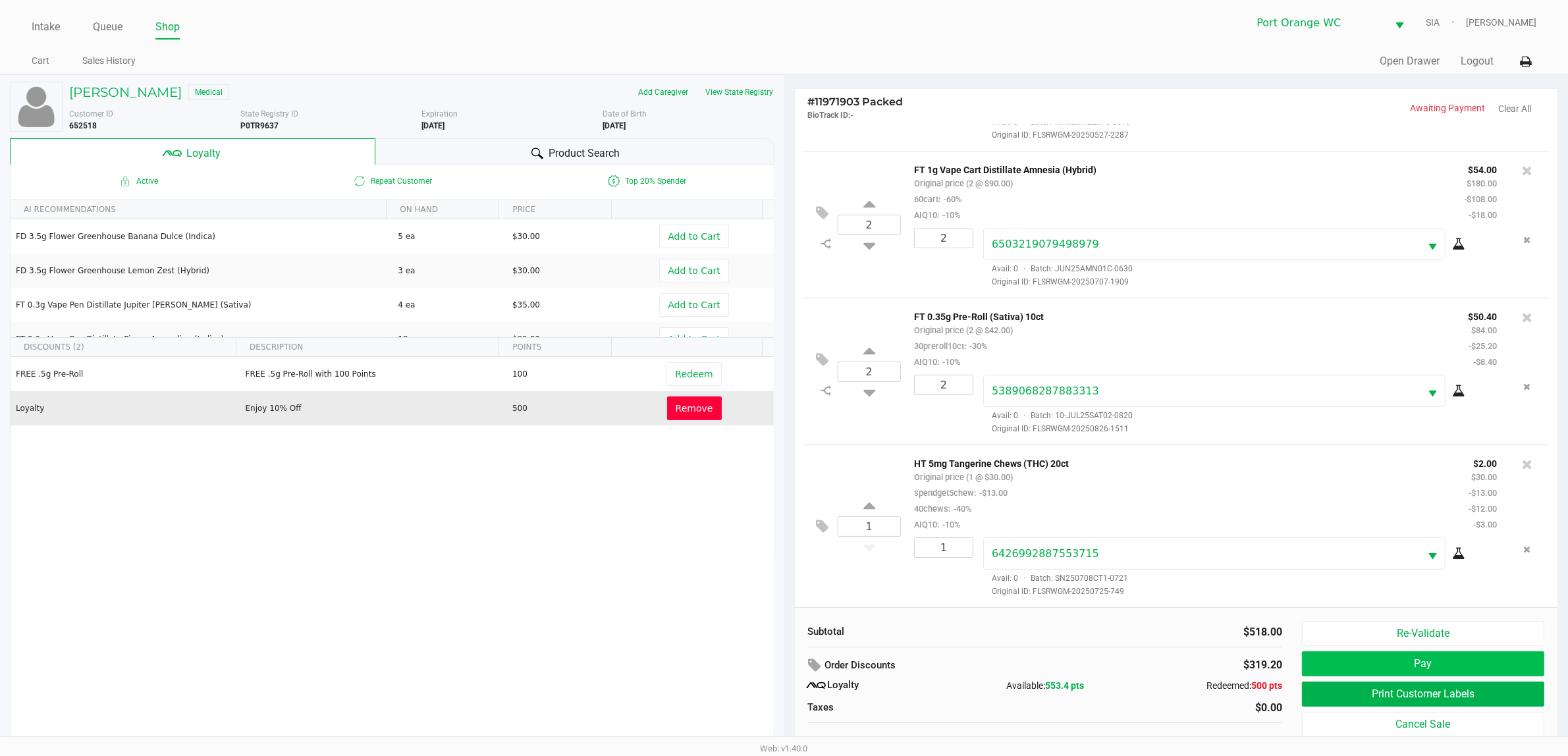
click at [1396, 666] on button "Pay" at bounding box center [1423, 663] width 243 height 25
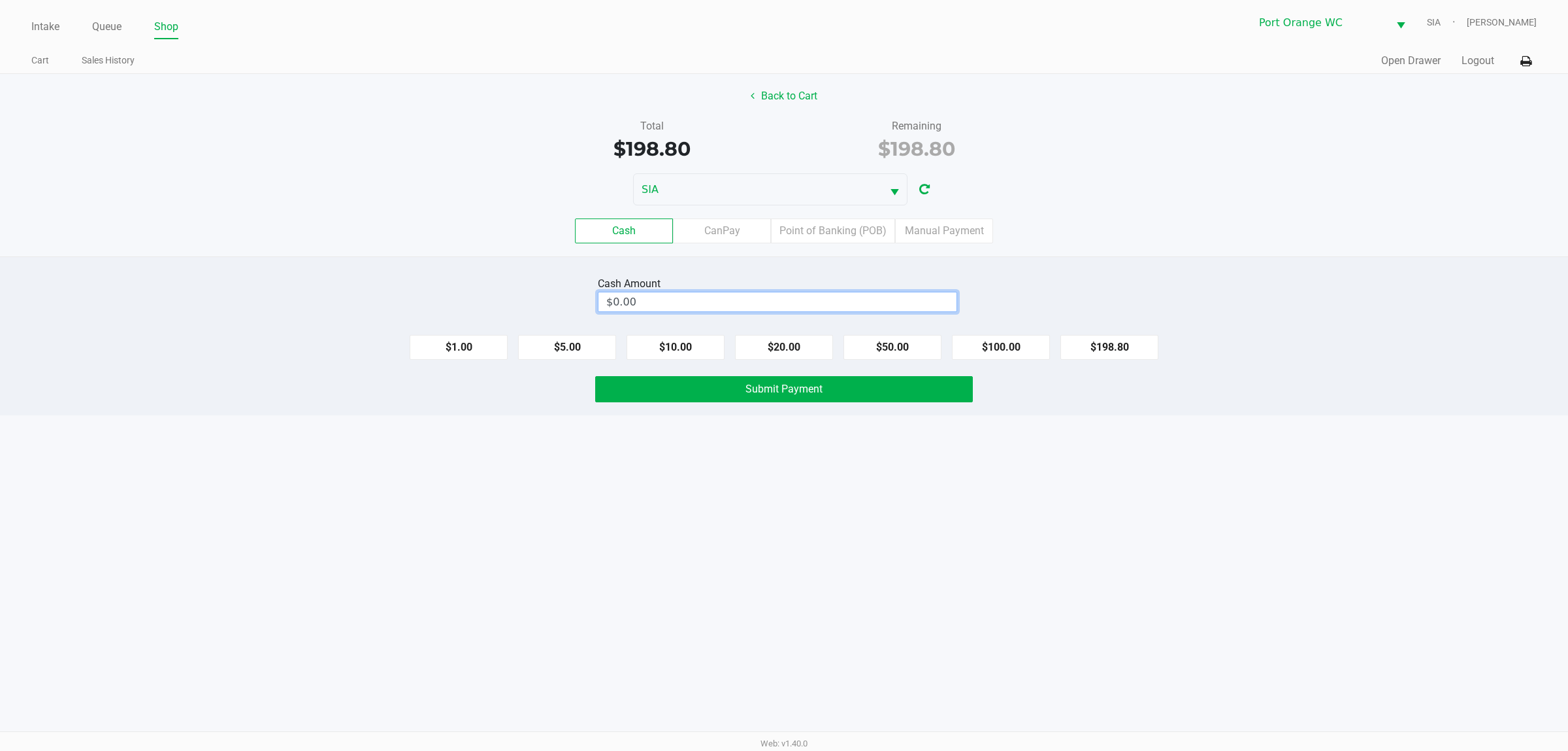
click at [814, 295] on input "$0.00" at bounding box center [778, 302] width 359 height 19
click at [713, 402] on button "Submit Payment" at bounding box center [784, 389] width 378 height 26
type input "$200.00"
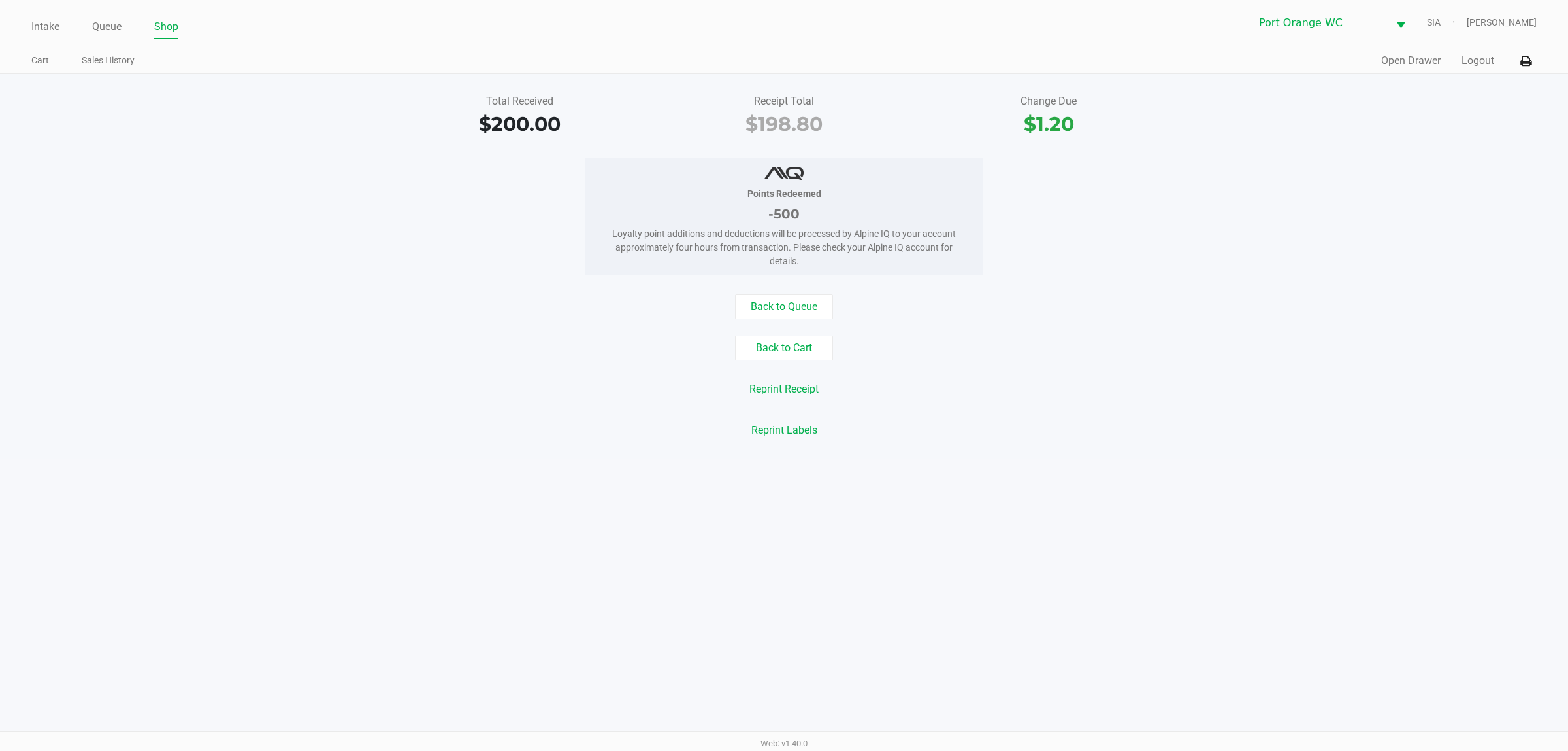
click at [104, 20] on link "Queue" at bounding box center [107, 26] width 29 height 18
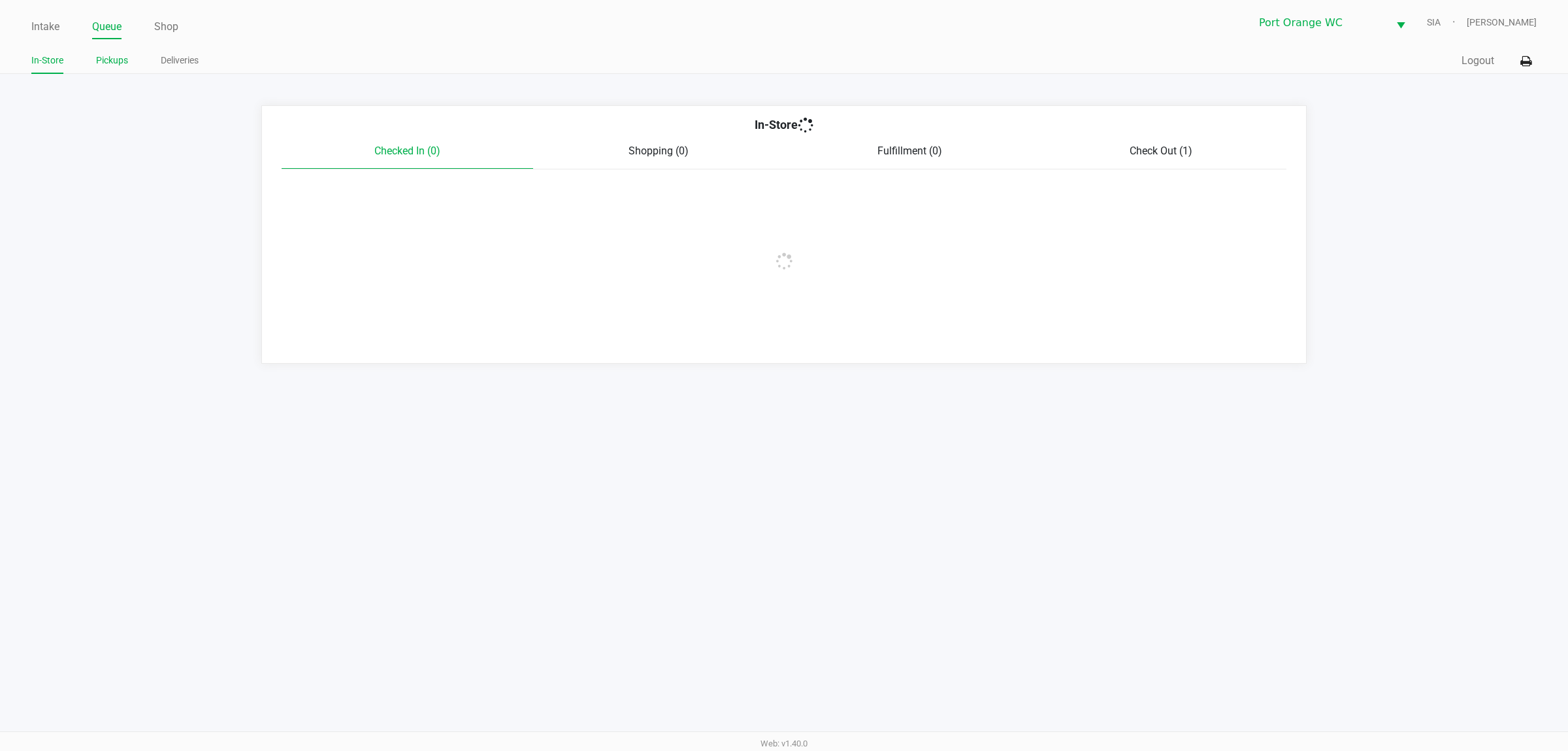
click at [116, 61] on link "Pickups" at bounding box center [111, 61] width 32 height 16
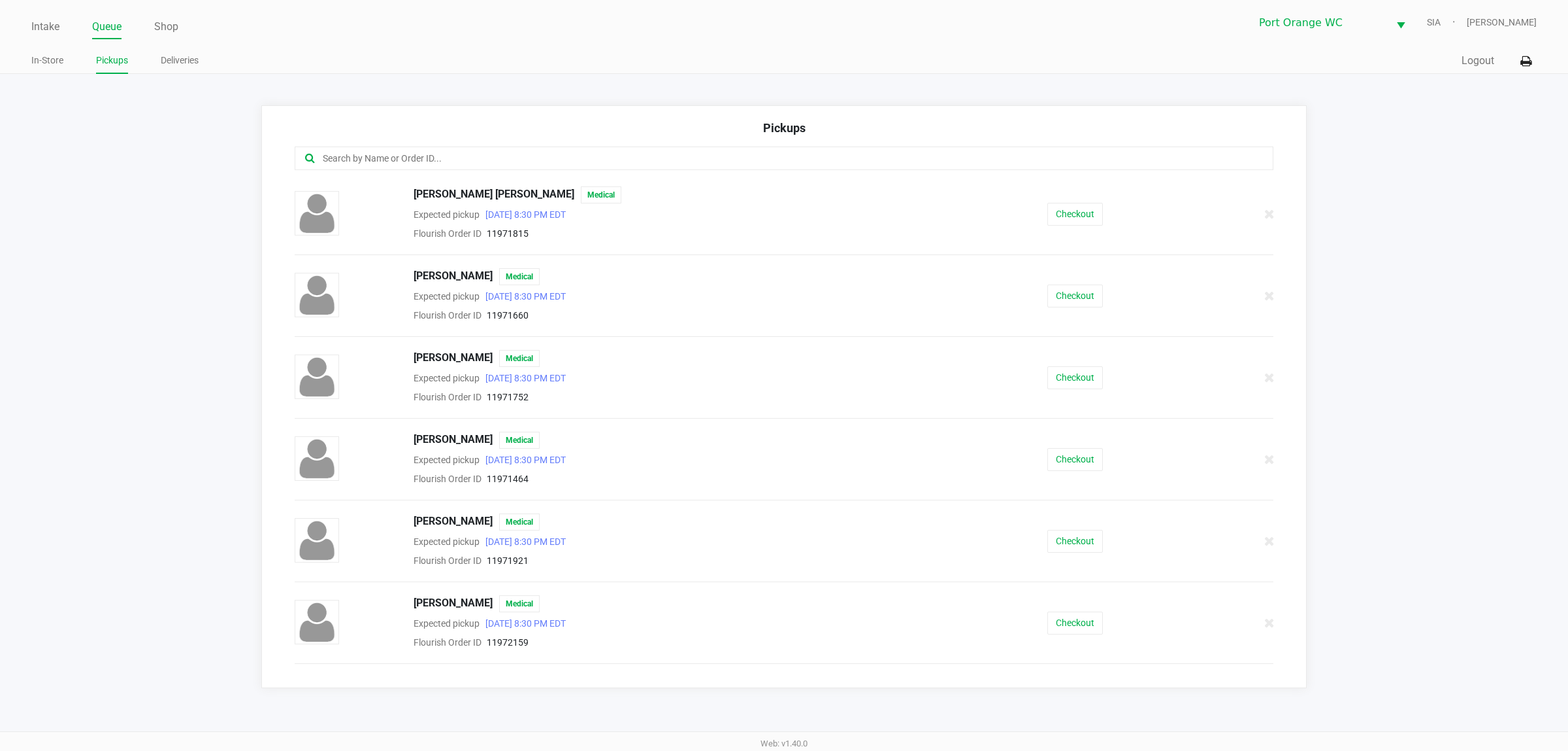
click at [944, 138] on div "Pickups" at bounding box center [784, 132] width 979 height 27
click at [905, 160] on input "text" at bounding box center [752, 159] width 862 height 15
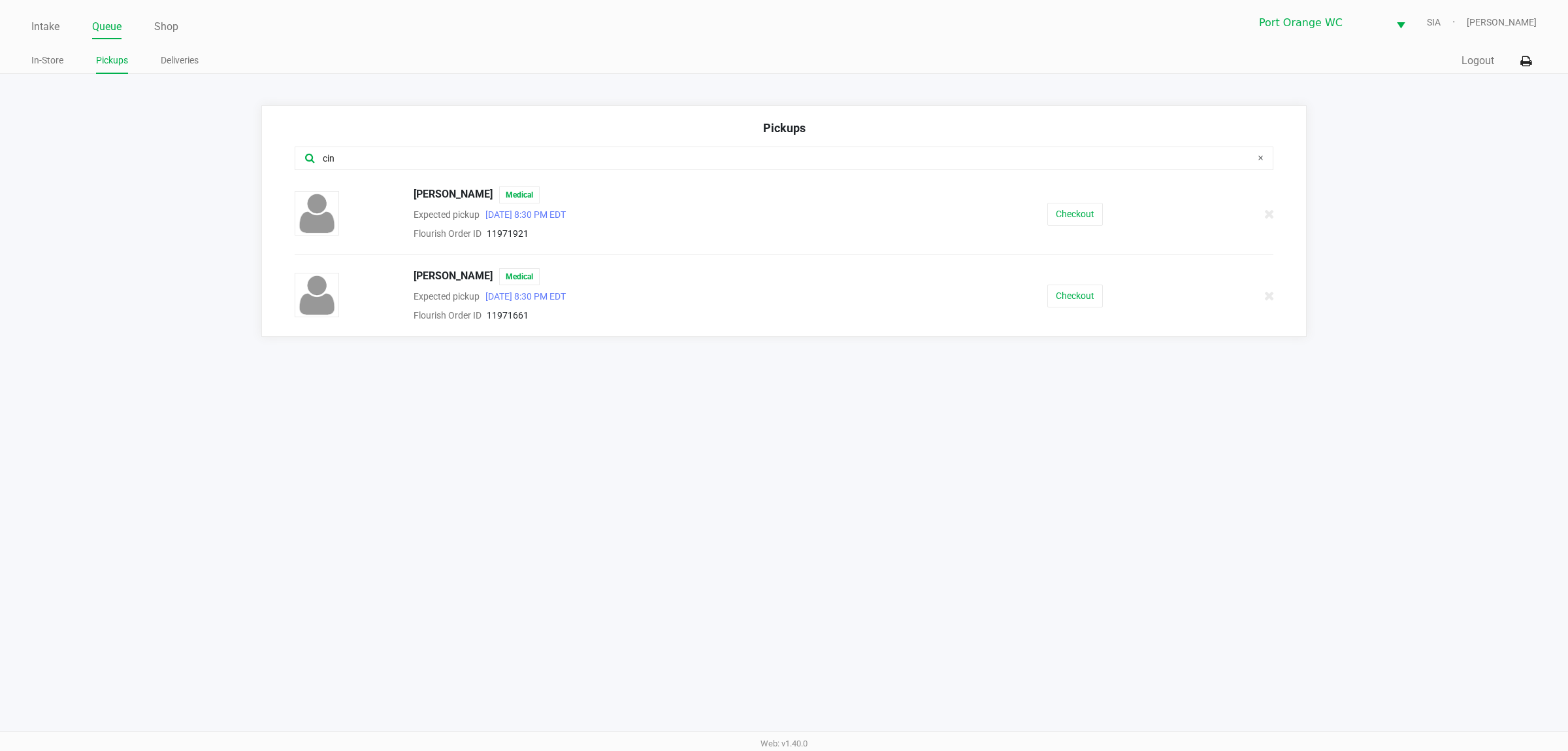
type input "cin"
click at [1076, 214] on button "Checkout" at bounding box center [1075, 214] width 55 height 23
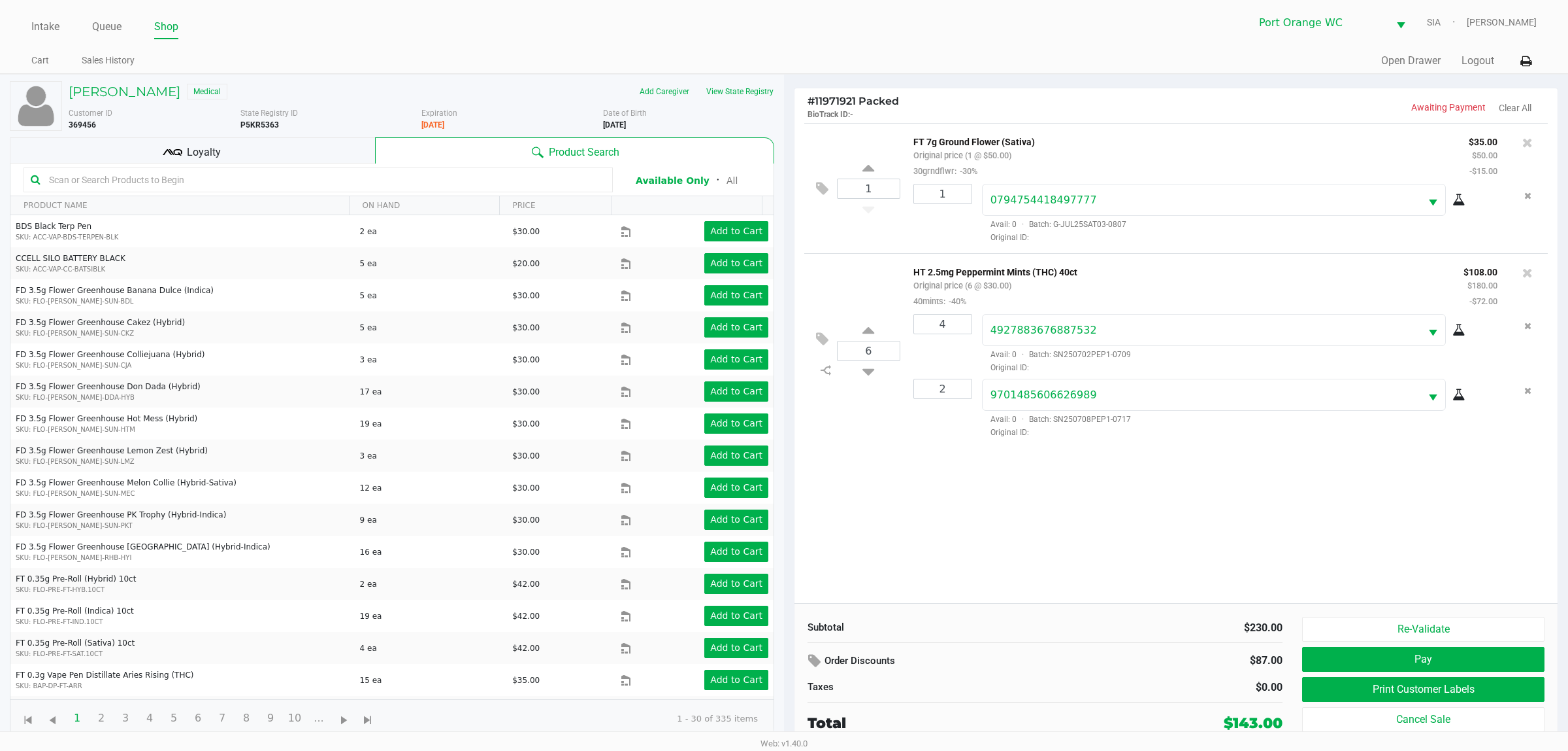
click at [311, 140] on div "Loyalty" at bounding box center [192, 150] width 365 height 26
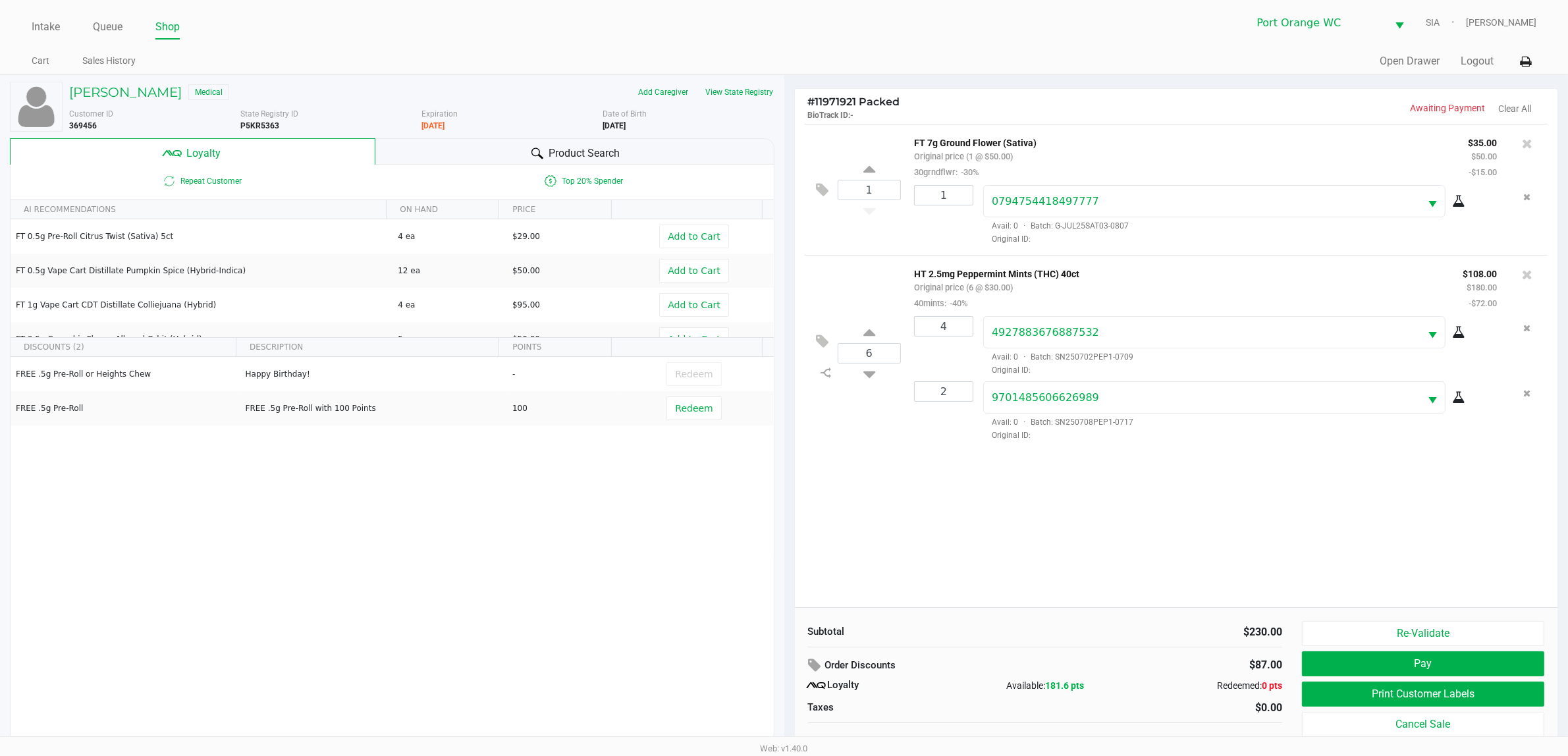
scroll to position [14, 0]
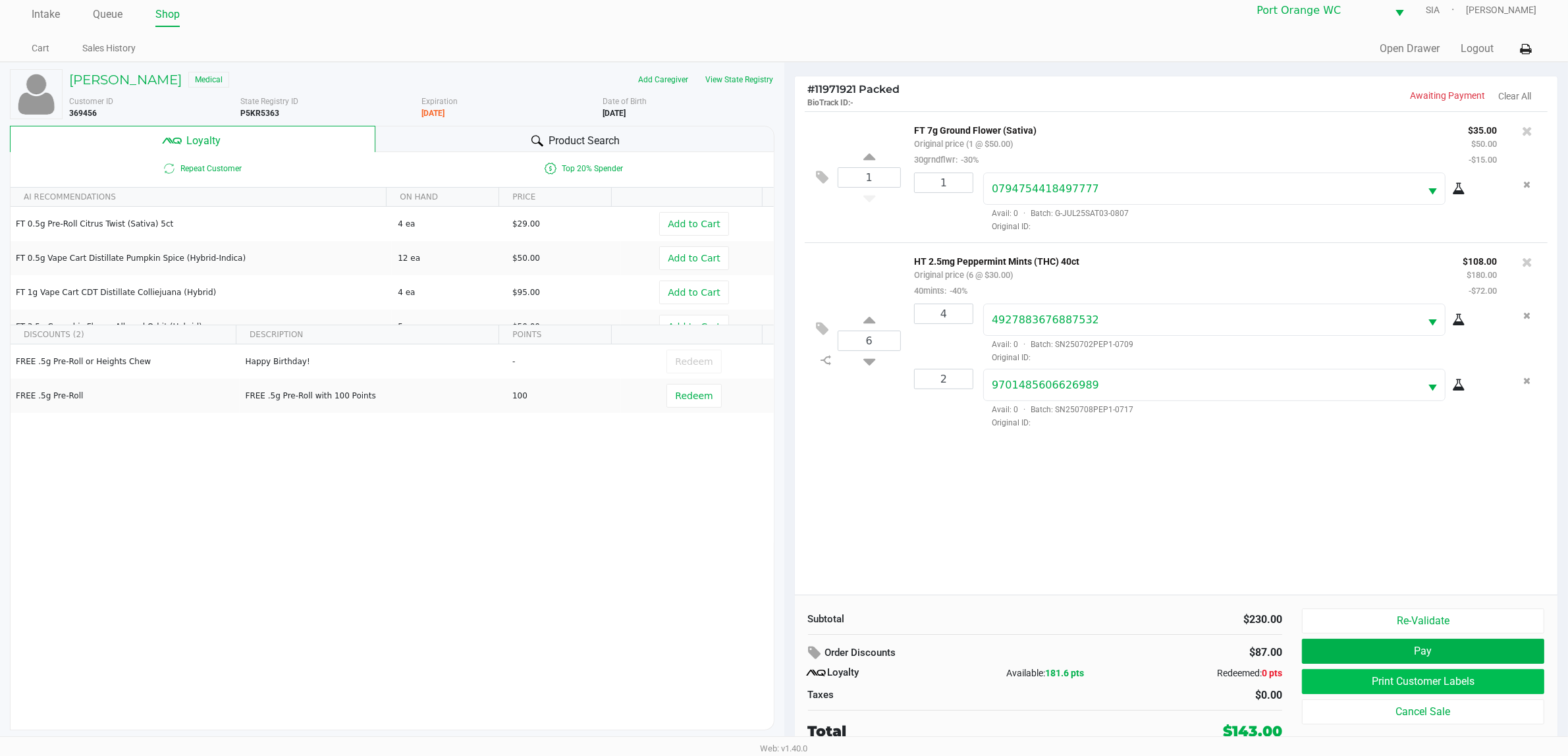
click at [1506, 679] on button "Print Customer Labels" at bounding box center [1423, 680] width 243 height 25
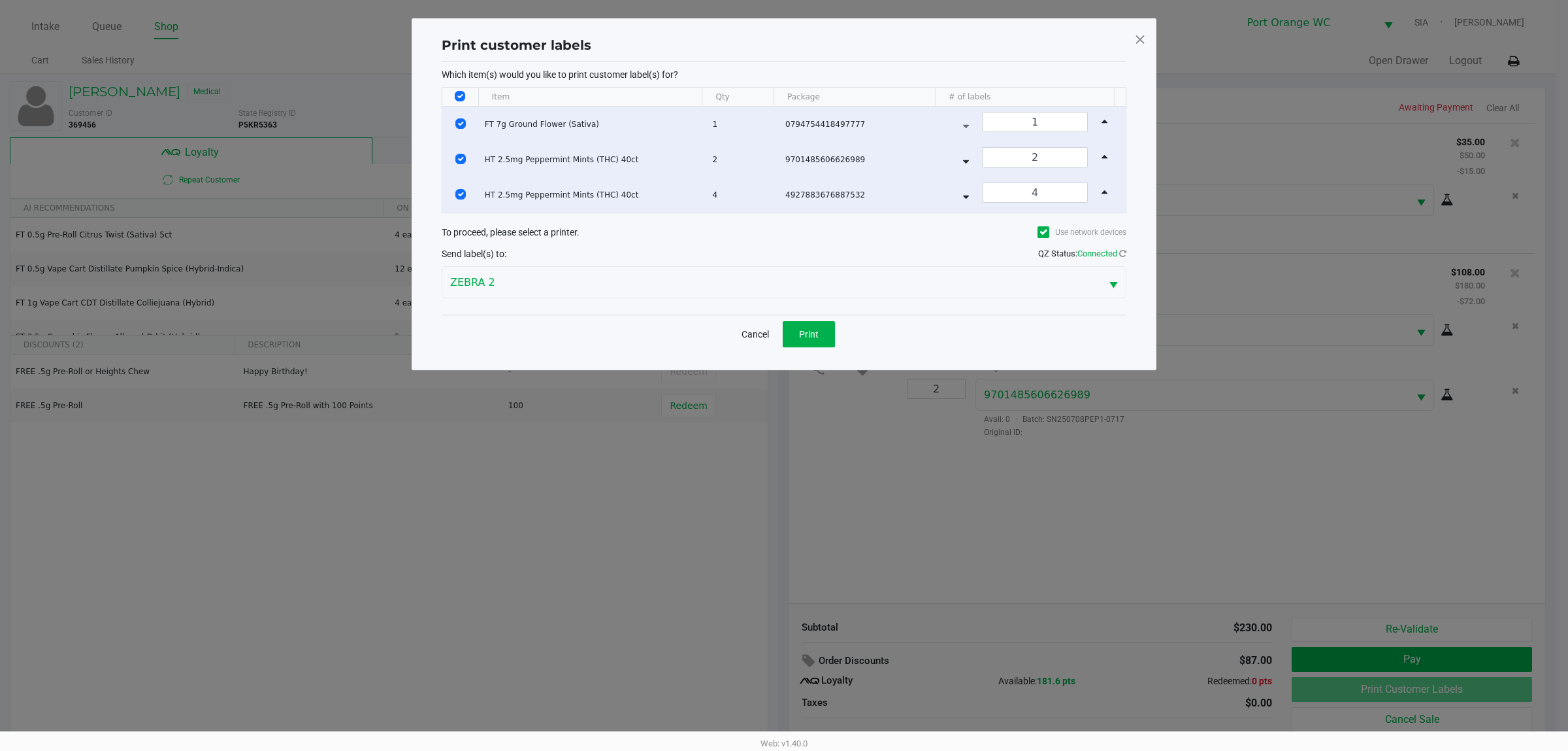
click at [461, 95] on input "Select All Rows" at bounding box center [460, 96] width 11 height 11
checkbox input "false"
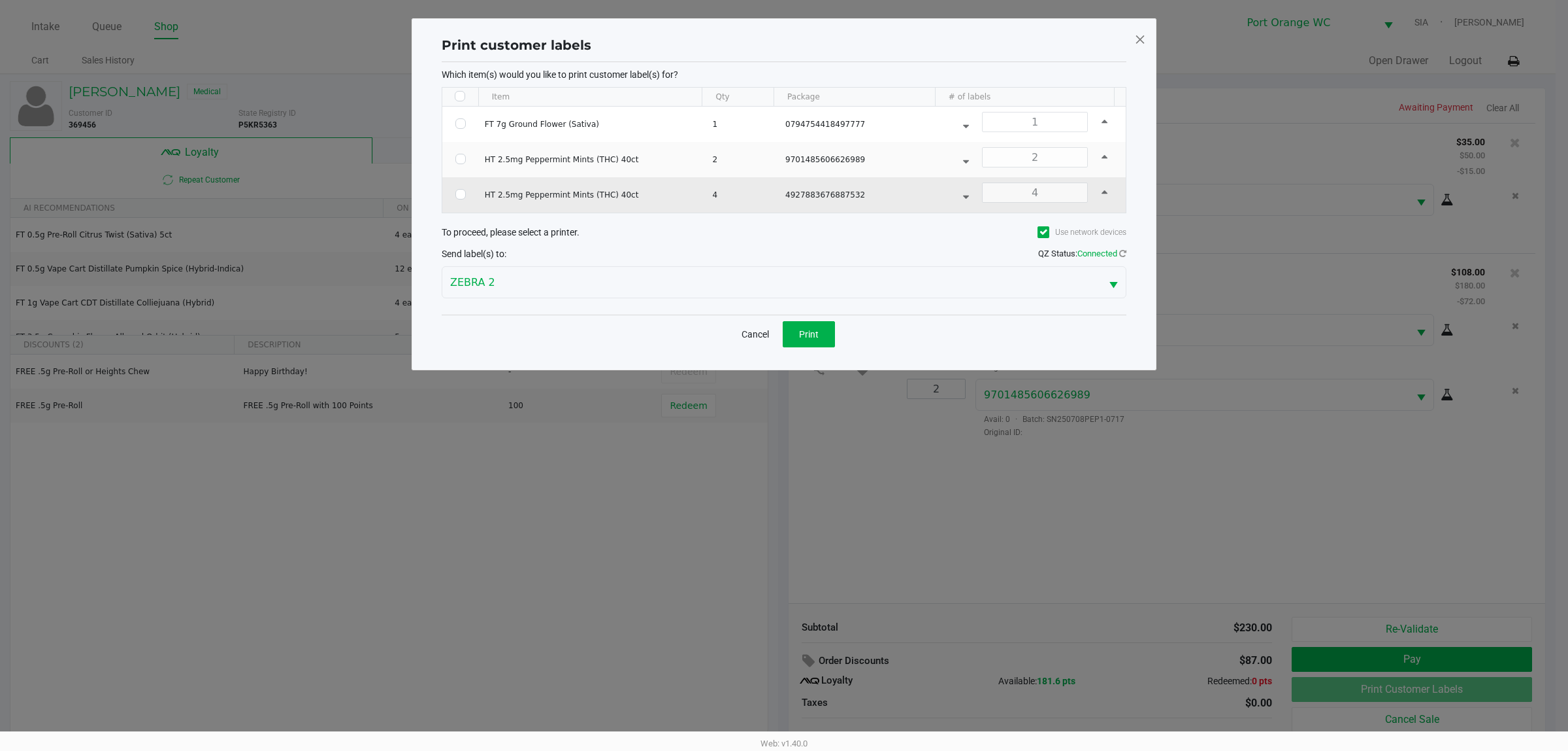
click at [461, 197] on input "Select Row" at bounding box center [461, 195] width 11 height 11
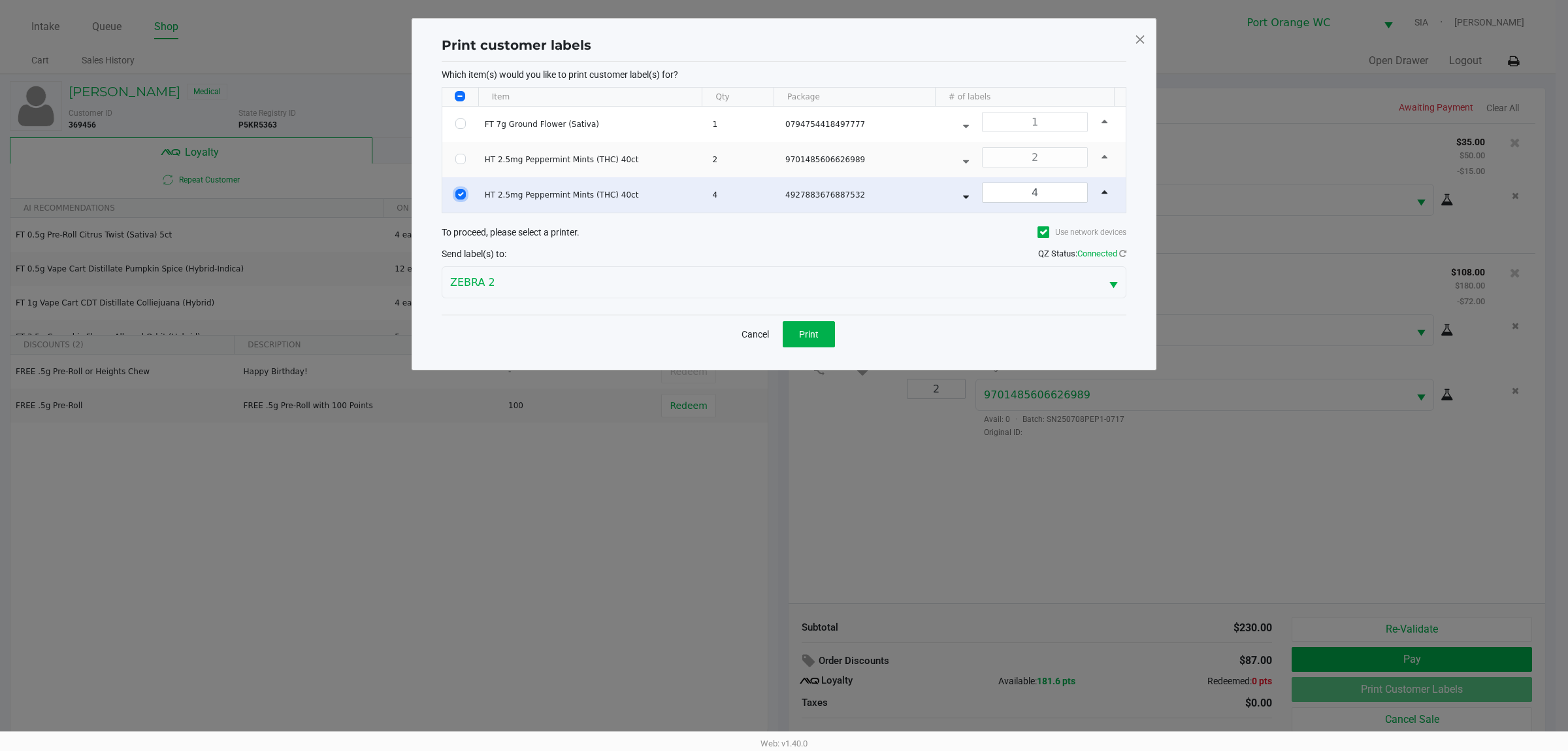
click at [461, 195] on input "Select Row" at bounding box center [461, 195] width 11 height 11
checkbox input "false"
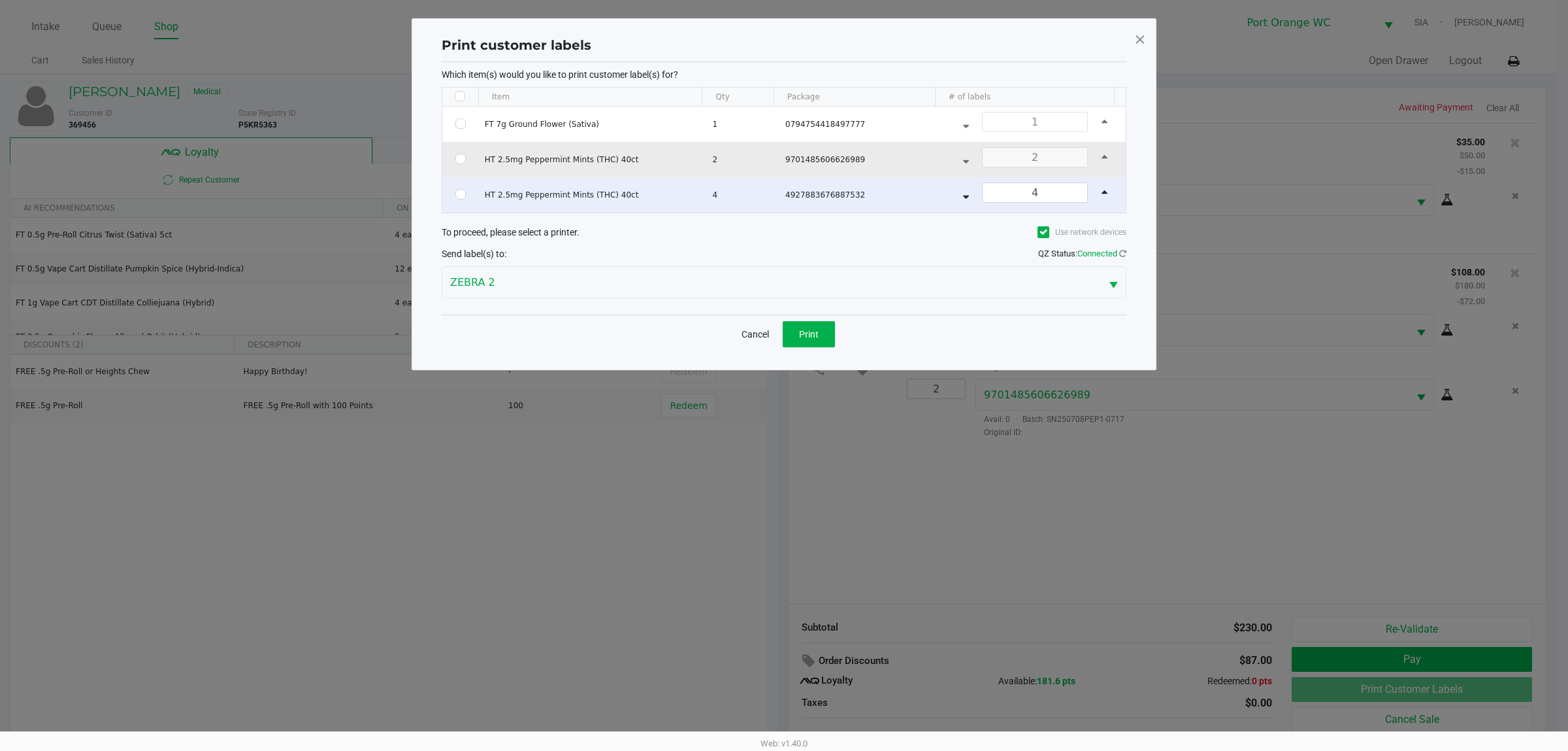
click at [462, 160] on input "Select Row" at bounding box center [461, 159] width 11 height 11
checkbox input "true"
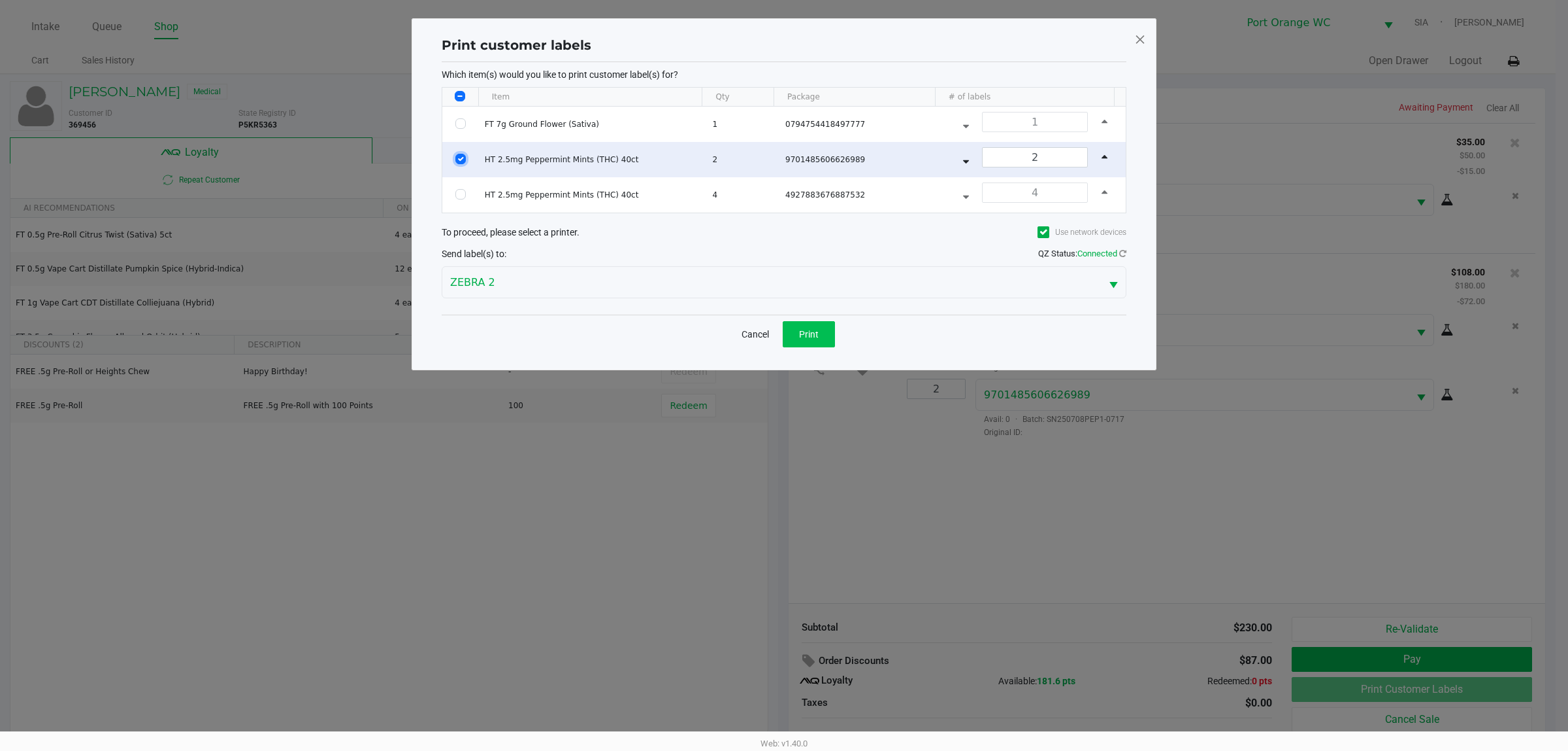
click at [809, 335] on span "Print" at bounding box center [809, 334] width 20 height 11
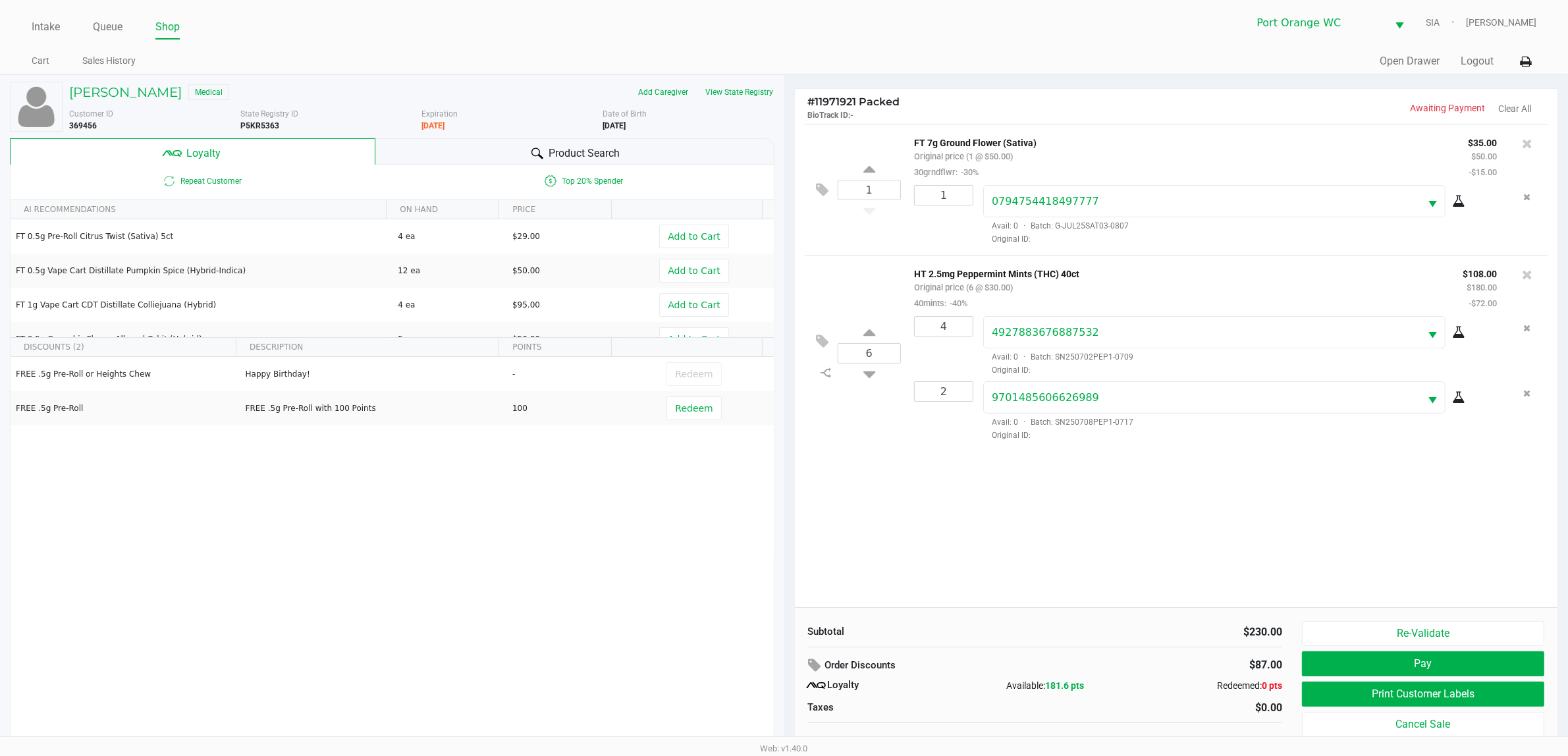
scroll to position [14, 0]
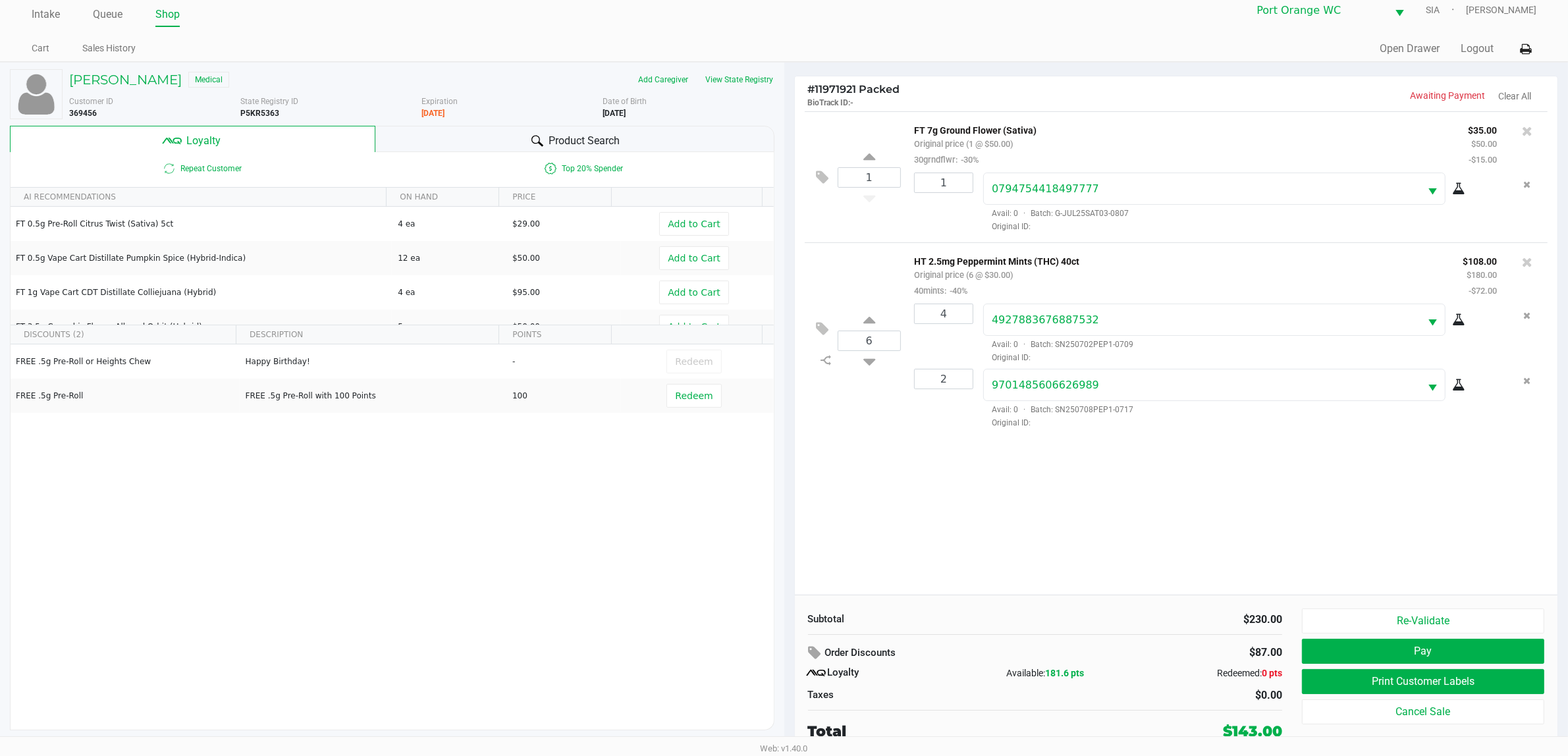
click at [1469, 648] on button "Pay" at bounding box center [1423, 650] width 243 height 25
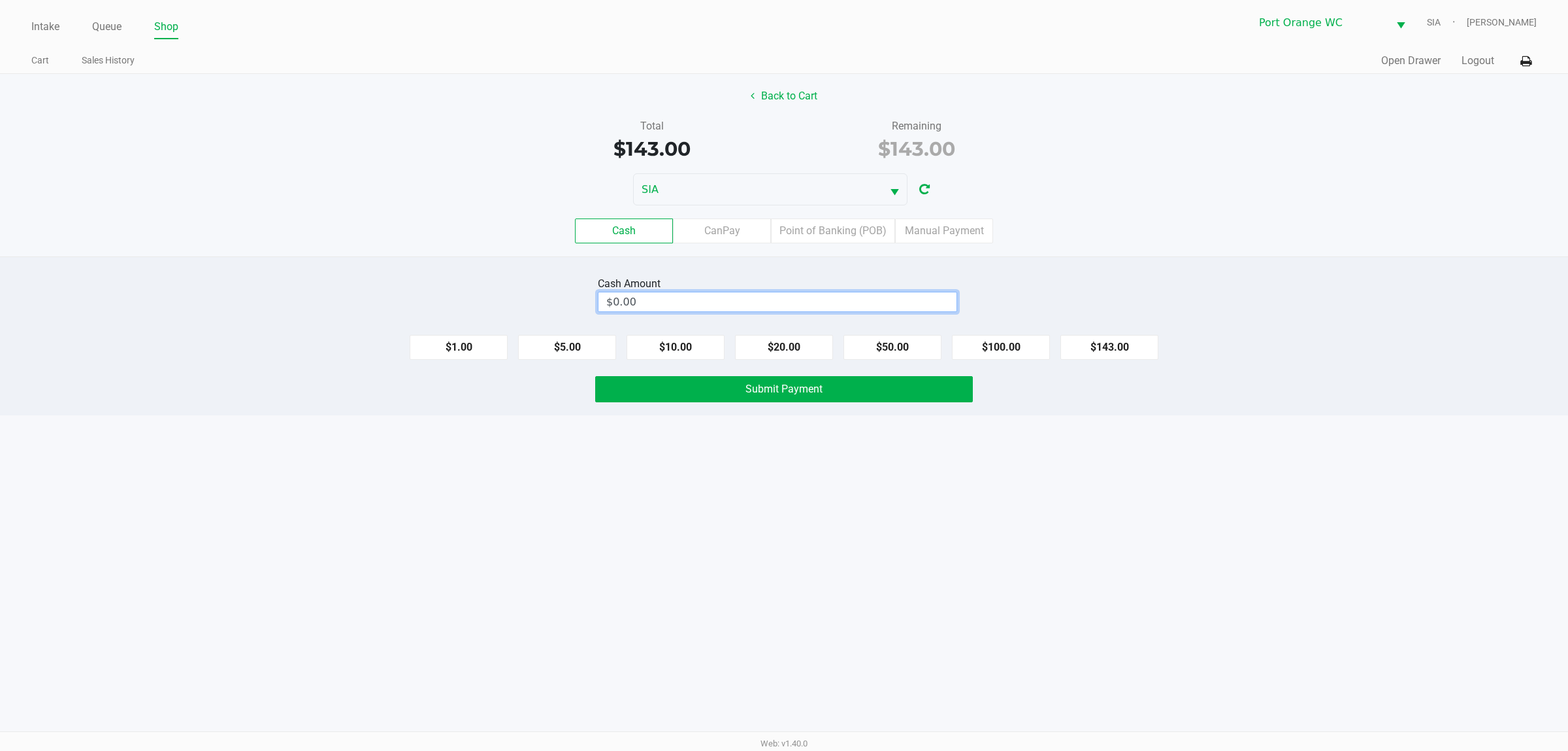
click at [716, 297] on input "$0.00" at bounding box center [778, 302] width 359 height 19
click at [671, 402] on button "Submit Payment" at bounding box center [784, 389] width 378 height 26
click at [781, 348] on button "$20.00" at bounding box center [784, 347] width 98 height 24
type input "$20.00"
click at [764, 390] on span "Submit Payment" at bounding box center [784, 389] width 77 height 13
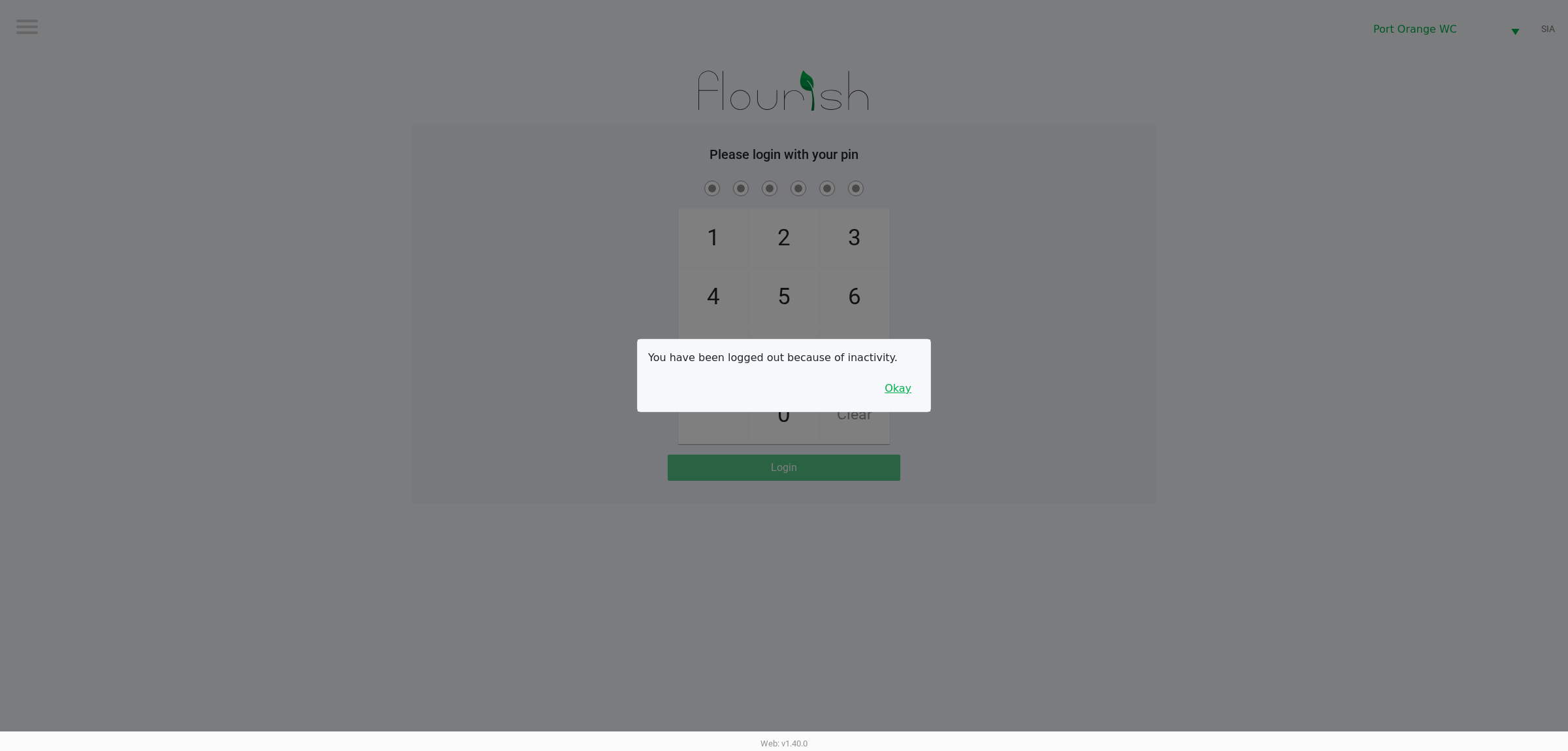
click at [904, 383] on button "Okay" at bounding box center [898, 388] width 43 height 24
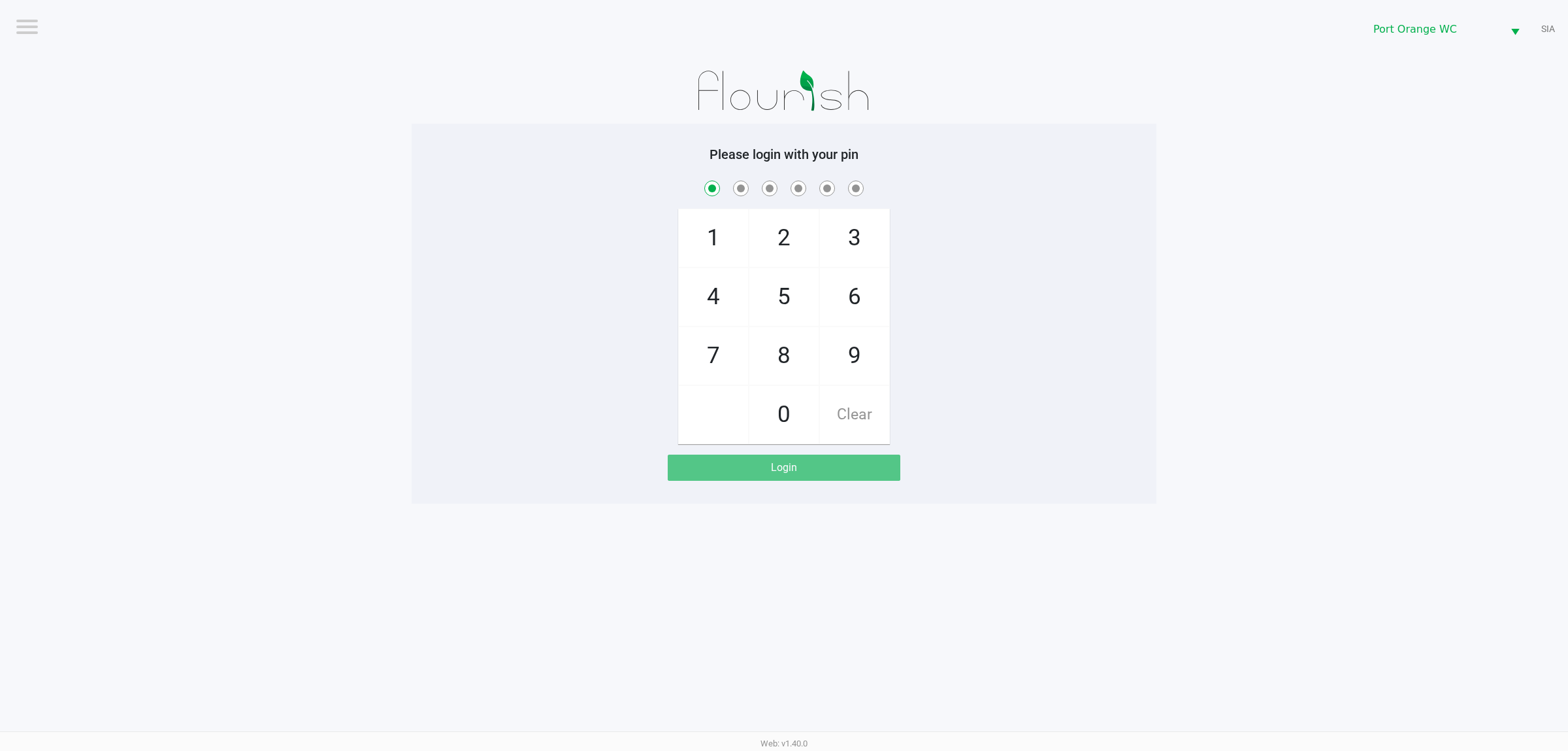
checkbox input "true"
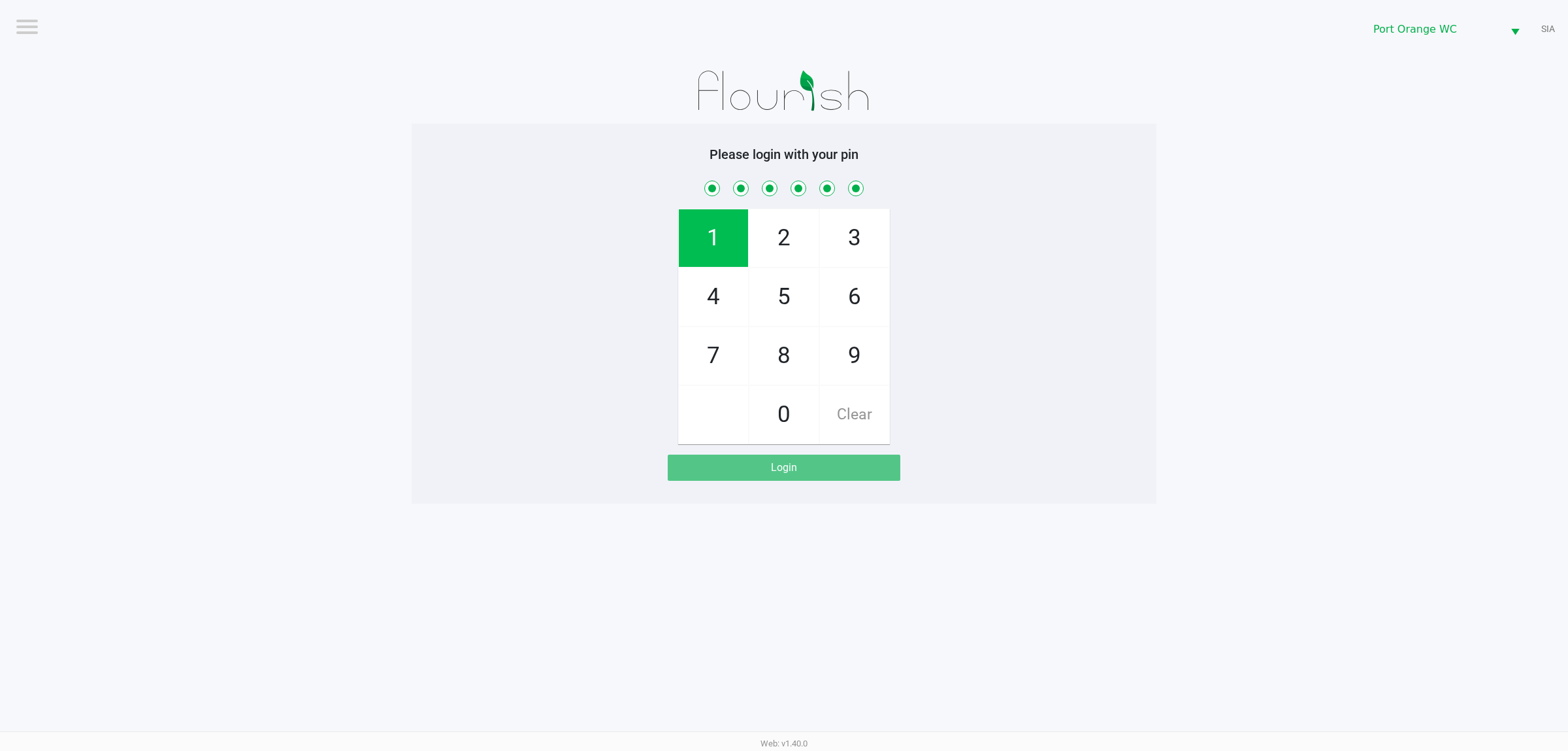
checkbox input "true"
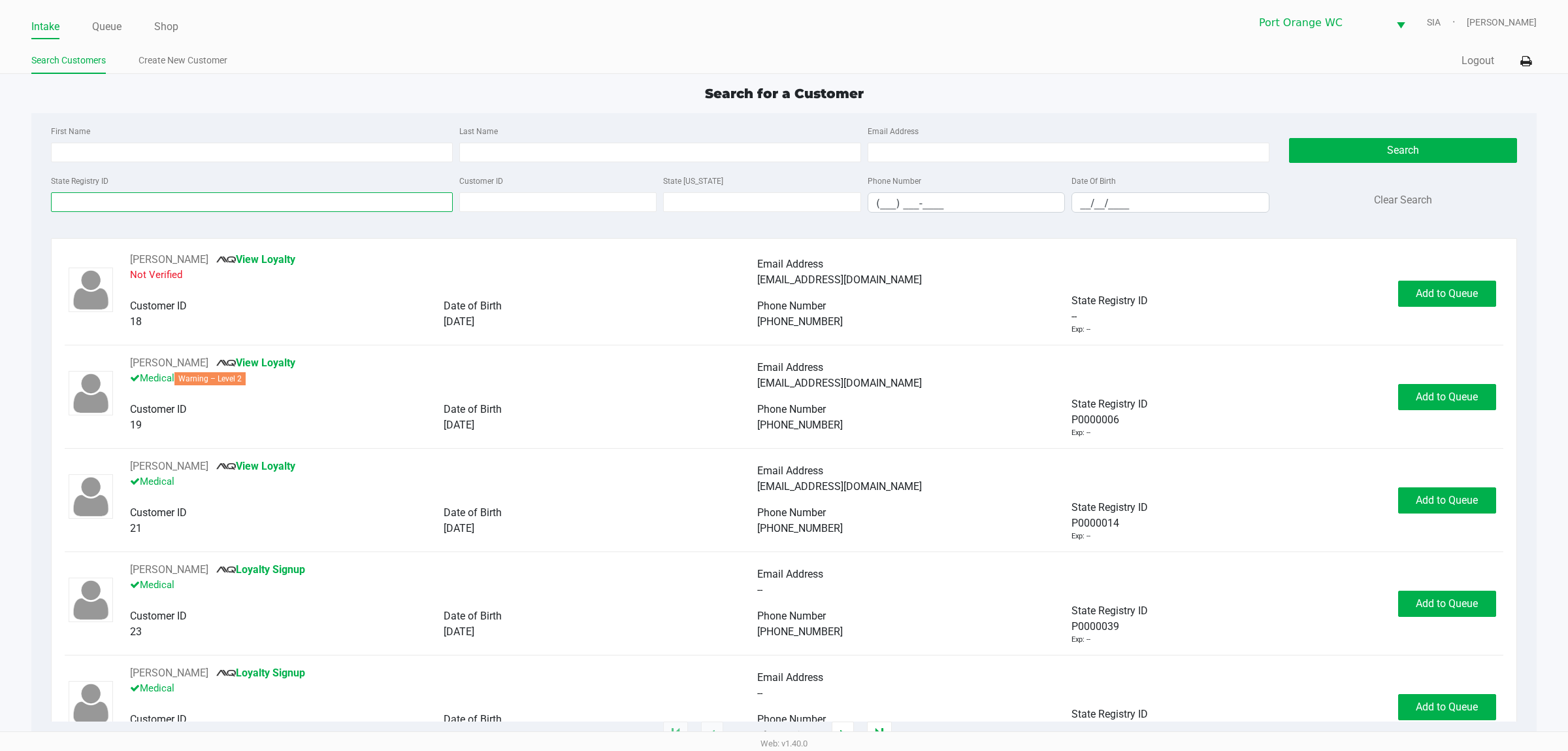
click at [233, 200] on input "State Registry ID" at bounding box center [252, 202] width 402 height 20
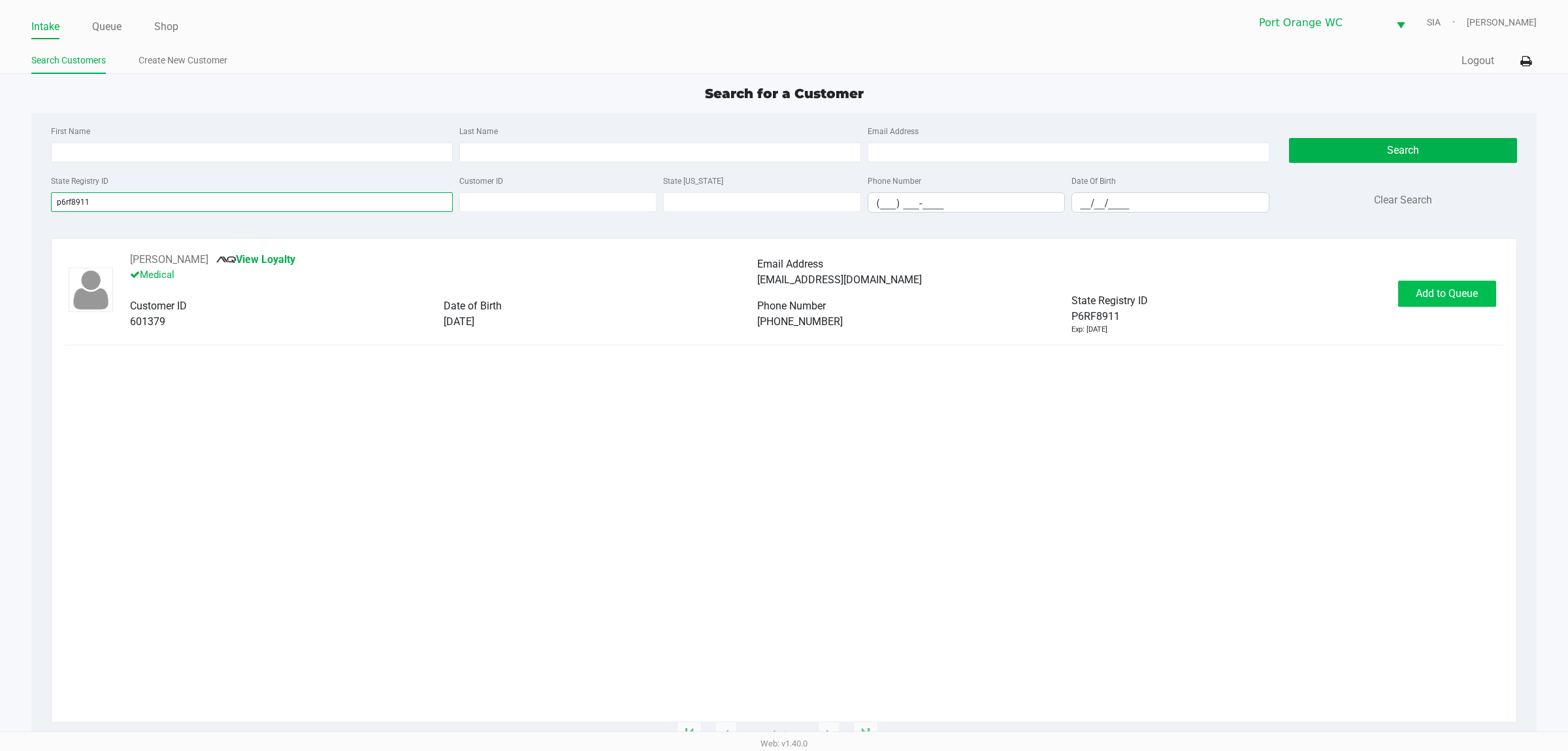
type input "p6rf8911"
click at [1446, 303] on button "Add to Queue" at bounding box center [1448, 294] width 98 height 26
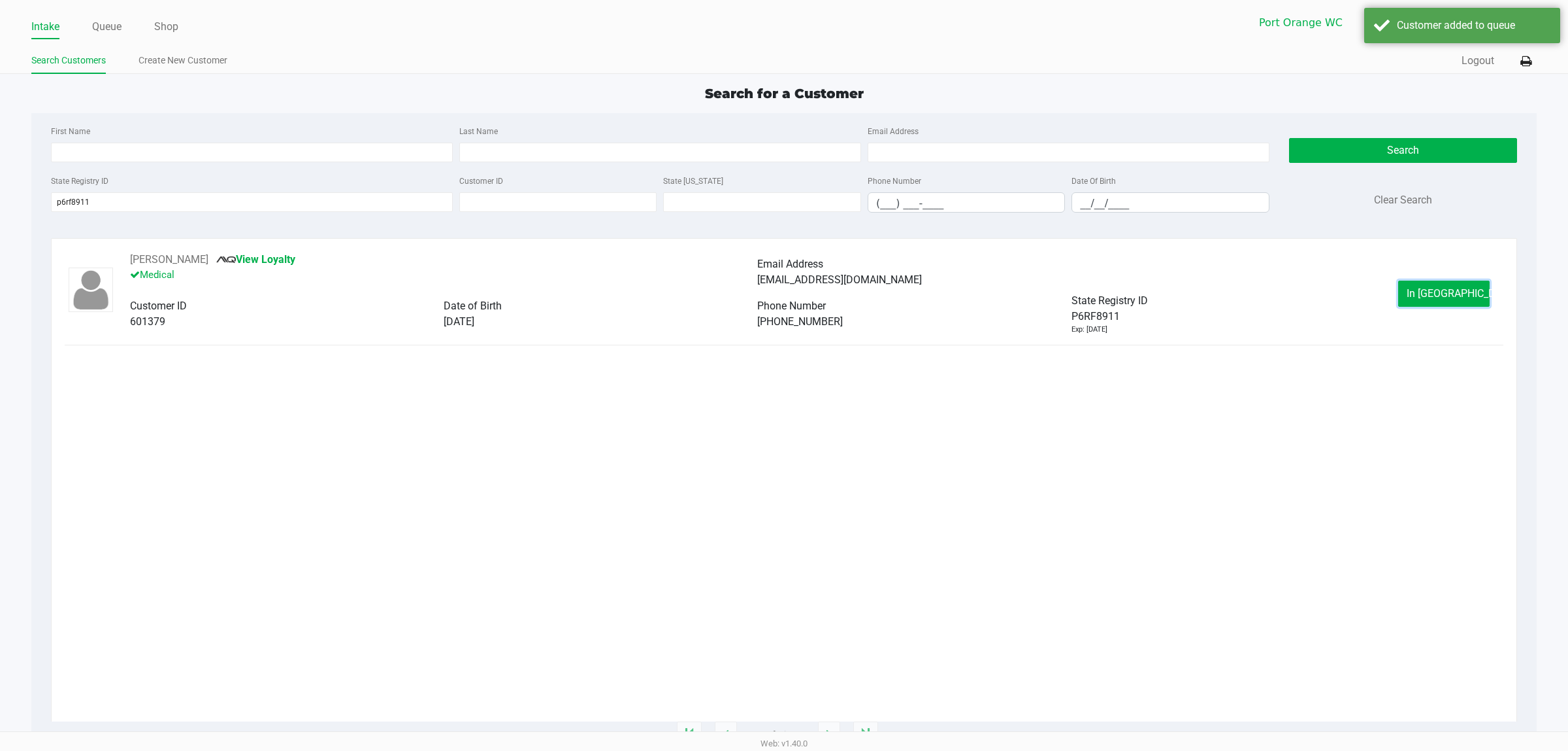
drag, startPoint x: 1446, startPoint y: 303, endPoint x: 1382, endPoint y: 295, distance: 64.5
click at [1445, 302] on button "In Queue" at bounding box center [1444, 294] width 91 height 26
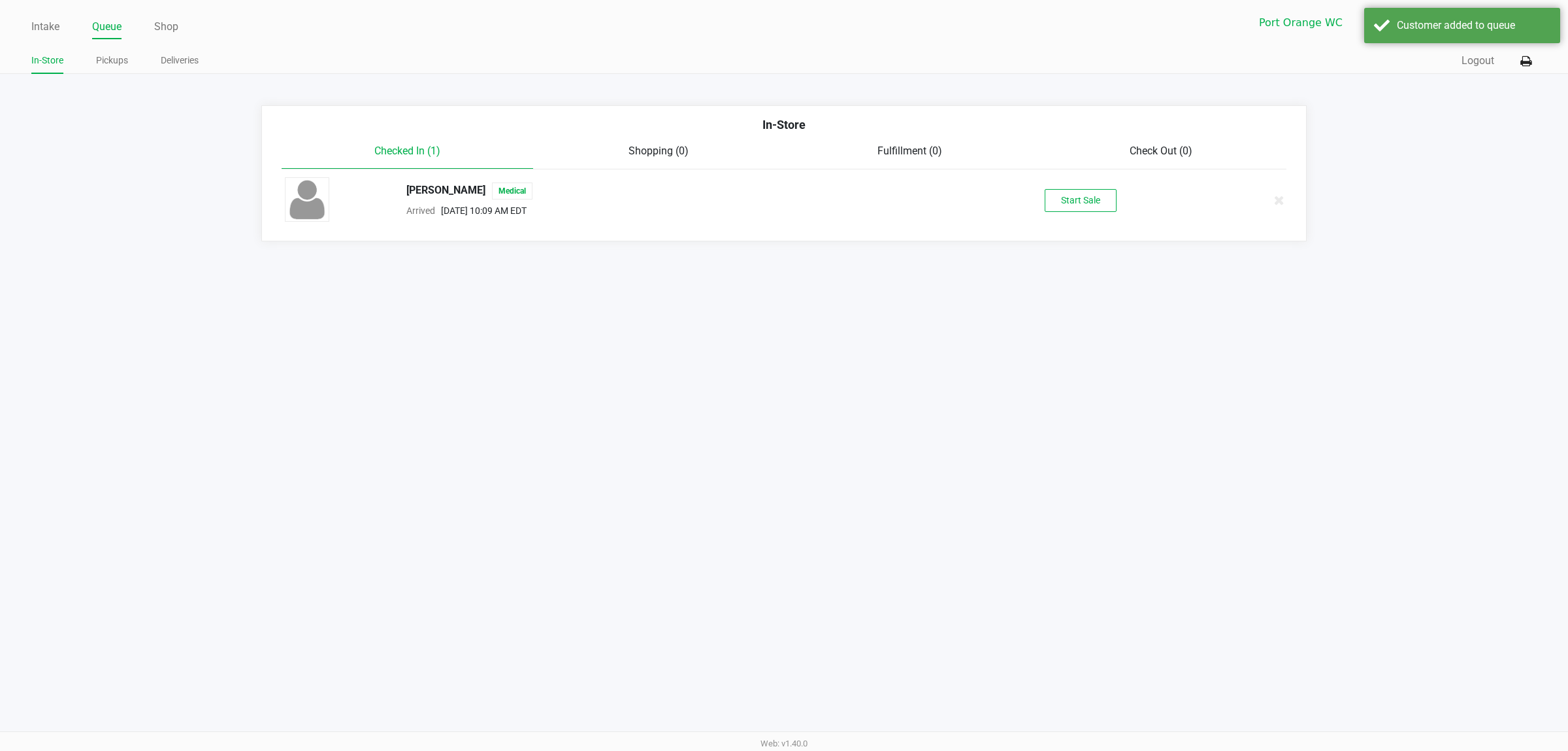
click at [1067, 217] on div "Shayne Reese Medical Arrived Sep 19, 2025 10:09 AM EDT Start Sale" at bounding box center [784, 200] width 1018 height 46
click at [1067, 211] on div "Shayne Reese Medical Arrived Sep 19, 2025 10:09 AM EDT Start Sale" at bounding box center [784, 200] width 1018 height 46
click at [1070, 210] on button "Start Sale" at bounding box center [1080, 200] width 72 height 23
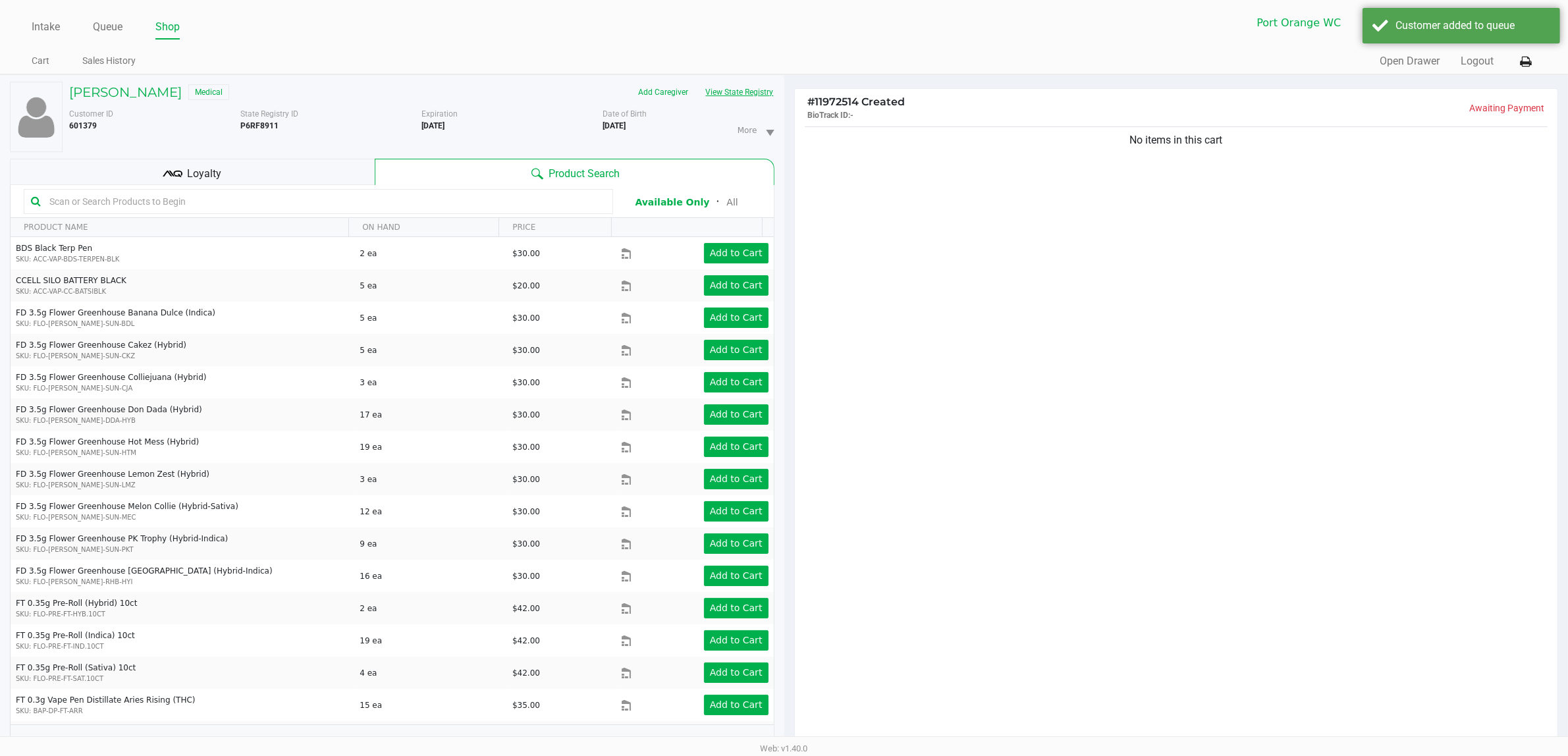
click at [764, 92] on button "View State Registry" at bounding box center [735, 92] width 77 height 21
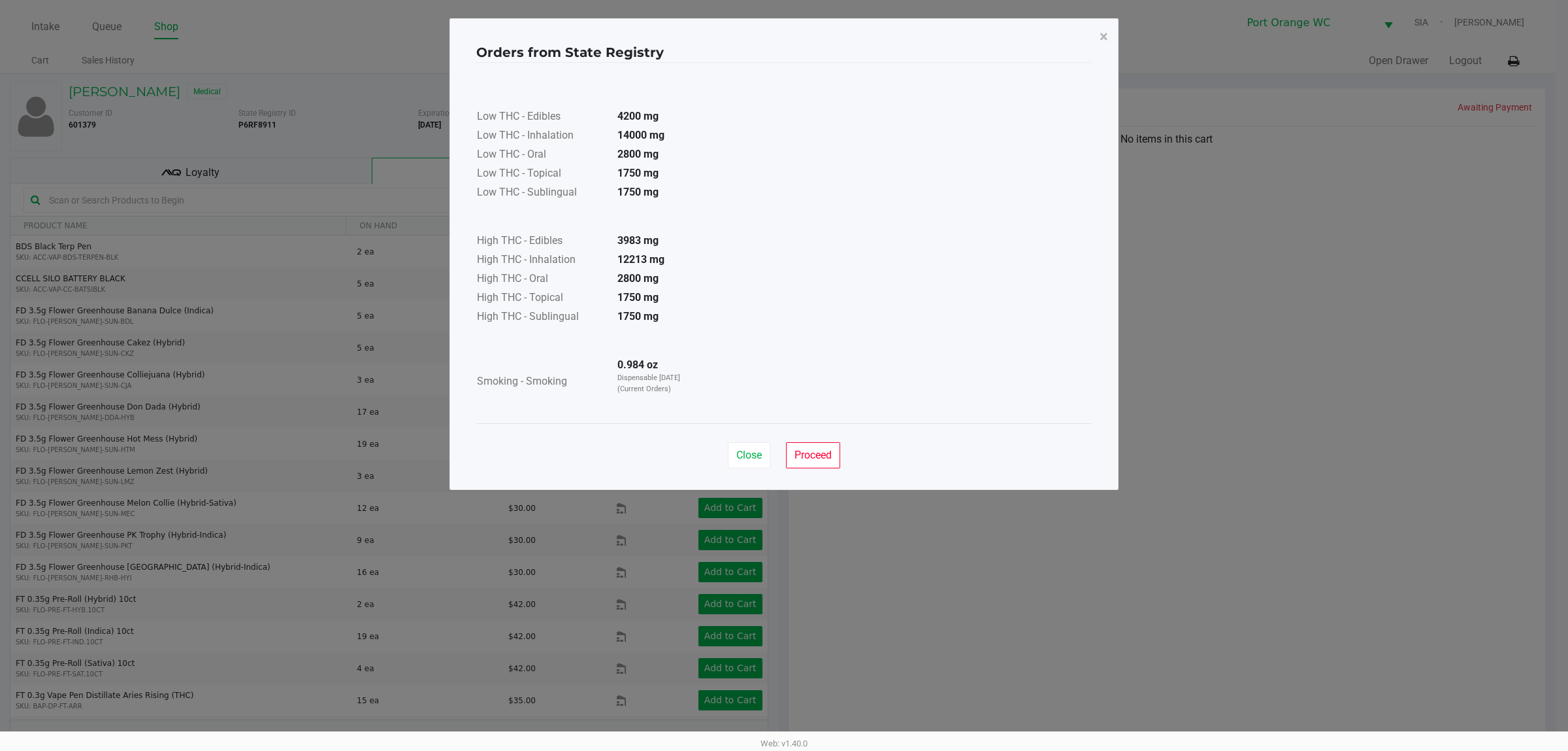
click at [821, 440] on div "Close Proceed" at bounding box center [784, 449] width 616 height 53
click at [837, 447] on button "Proceed" at bounding box center [813, 455] width 54 height 26
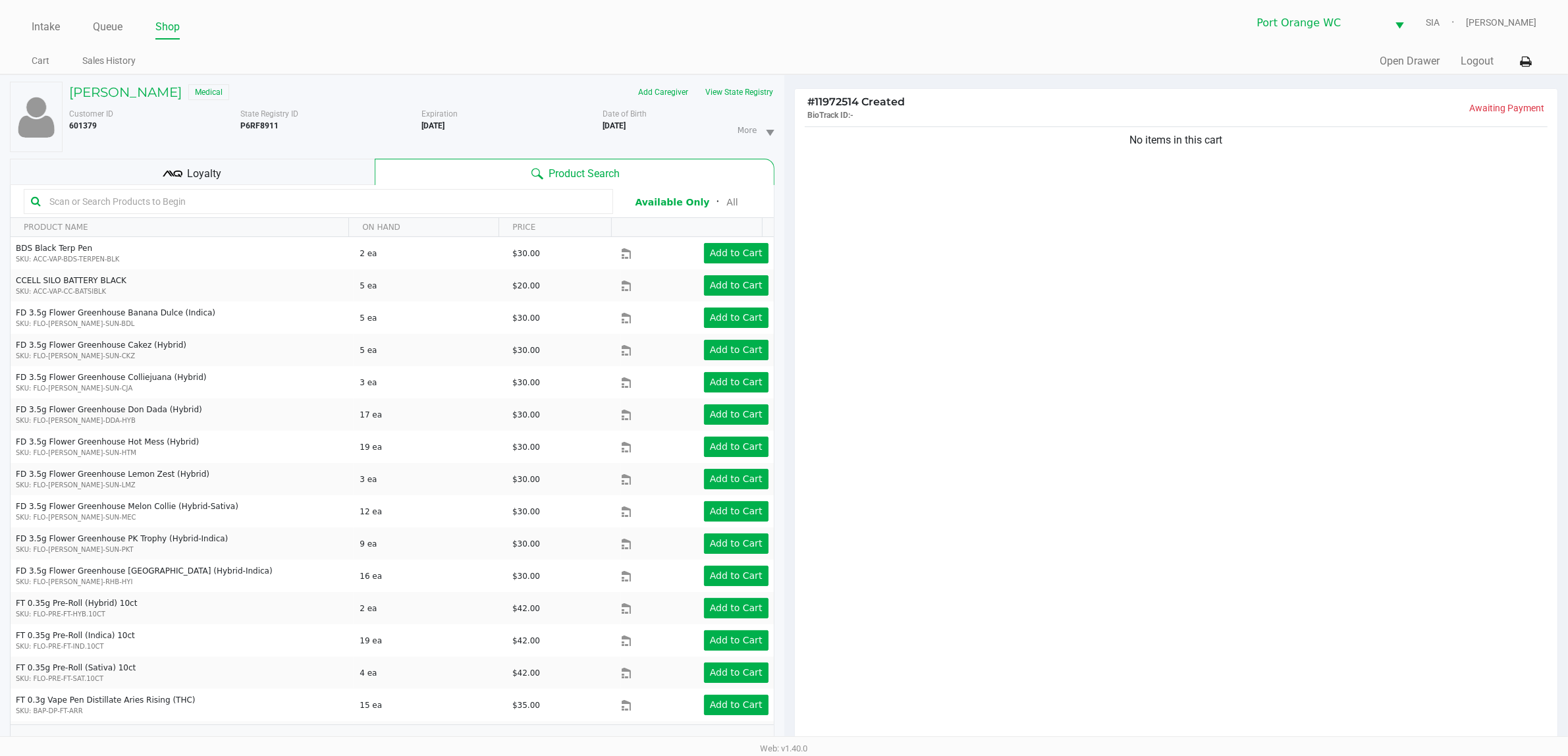
click at [422, 206] on input "text" at bounding box center [325, 202] width 562 height 20
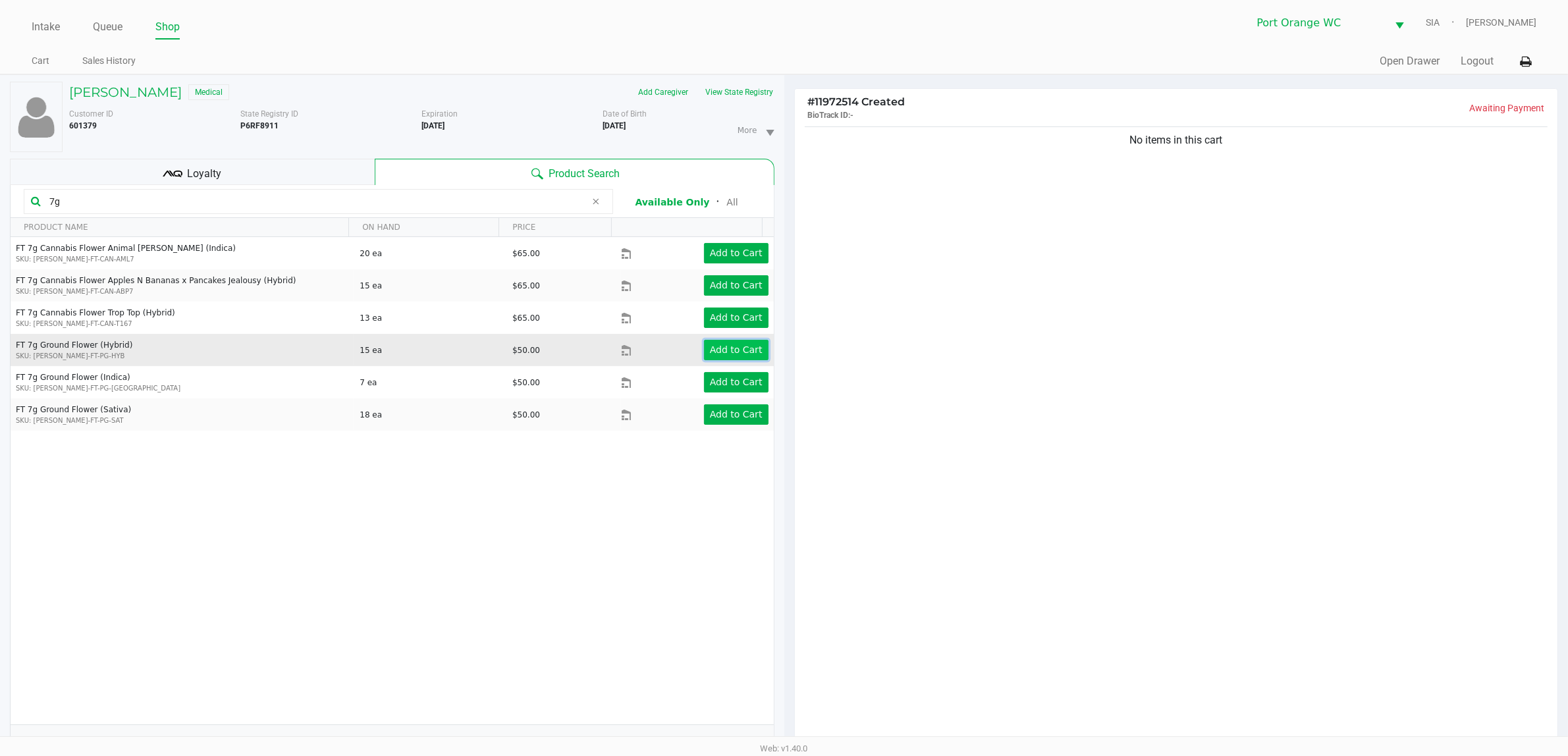
click at [730, 347] on app-button-loader "Add to Cart" at bounding box center [736, 349] width 53 height 11
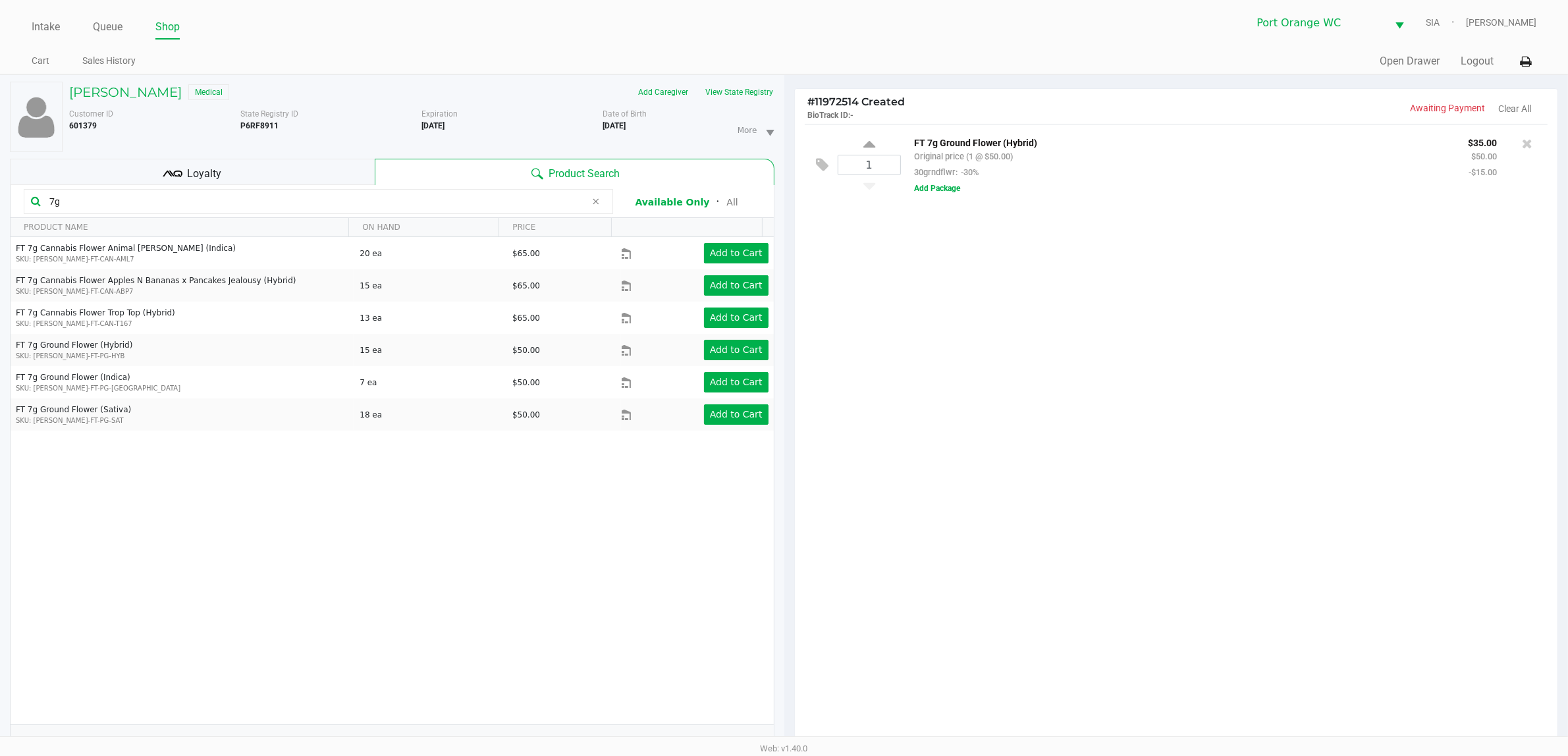
click at [176, 202] on input "7g" at bounding box center [315, 202] width 542 height 20
click at [175, 202] on input "7g" at bounding box center [315, 202] width 542 height 20
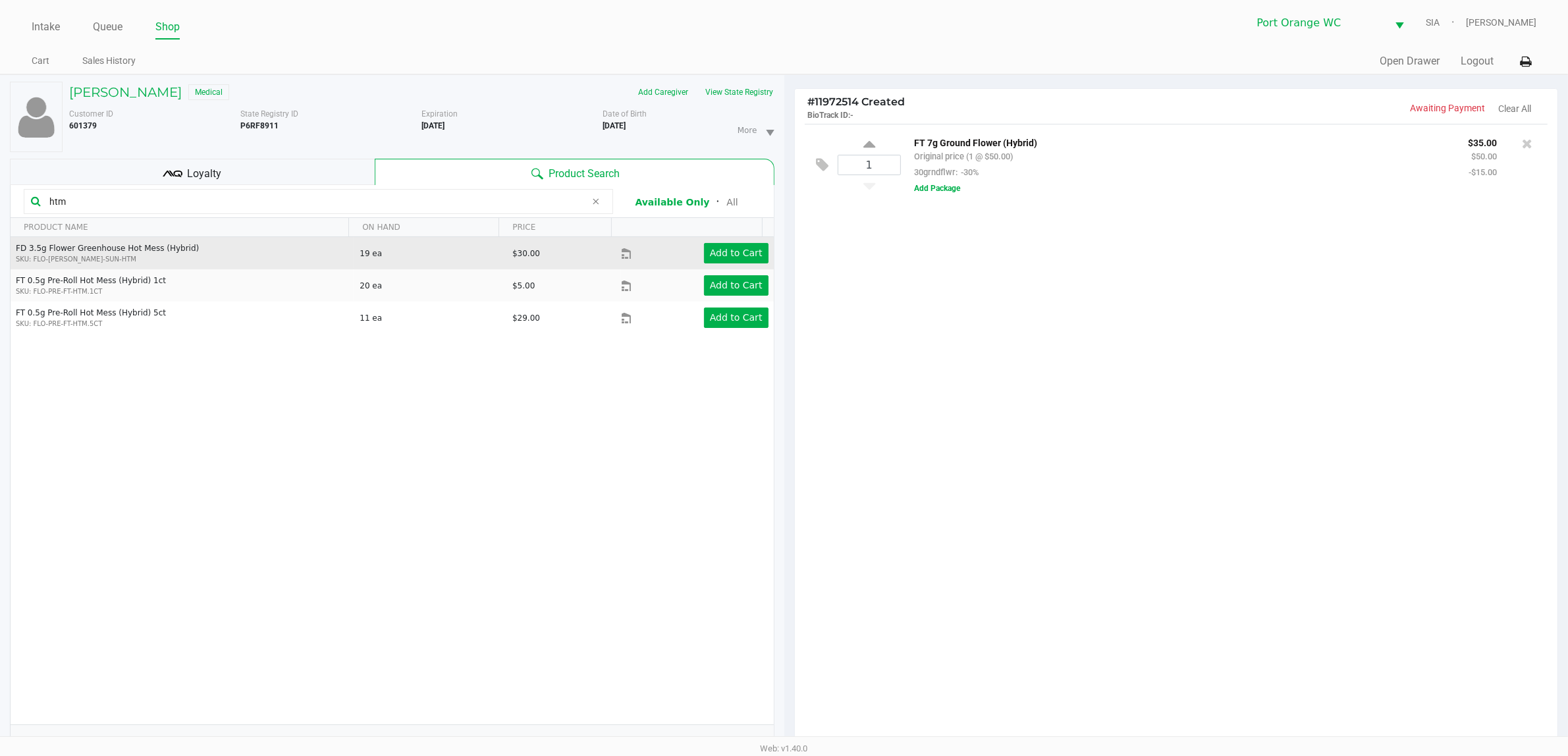
type input "htm"
click at [697, 255] on div "Add to Cart" at bounding box center [711, 253] width 134 height 20
click at [710, 254] on app-button-loader "Add to Cart" at bounding box center [736, 253] width 53 height 11
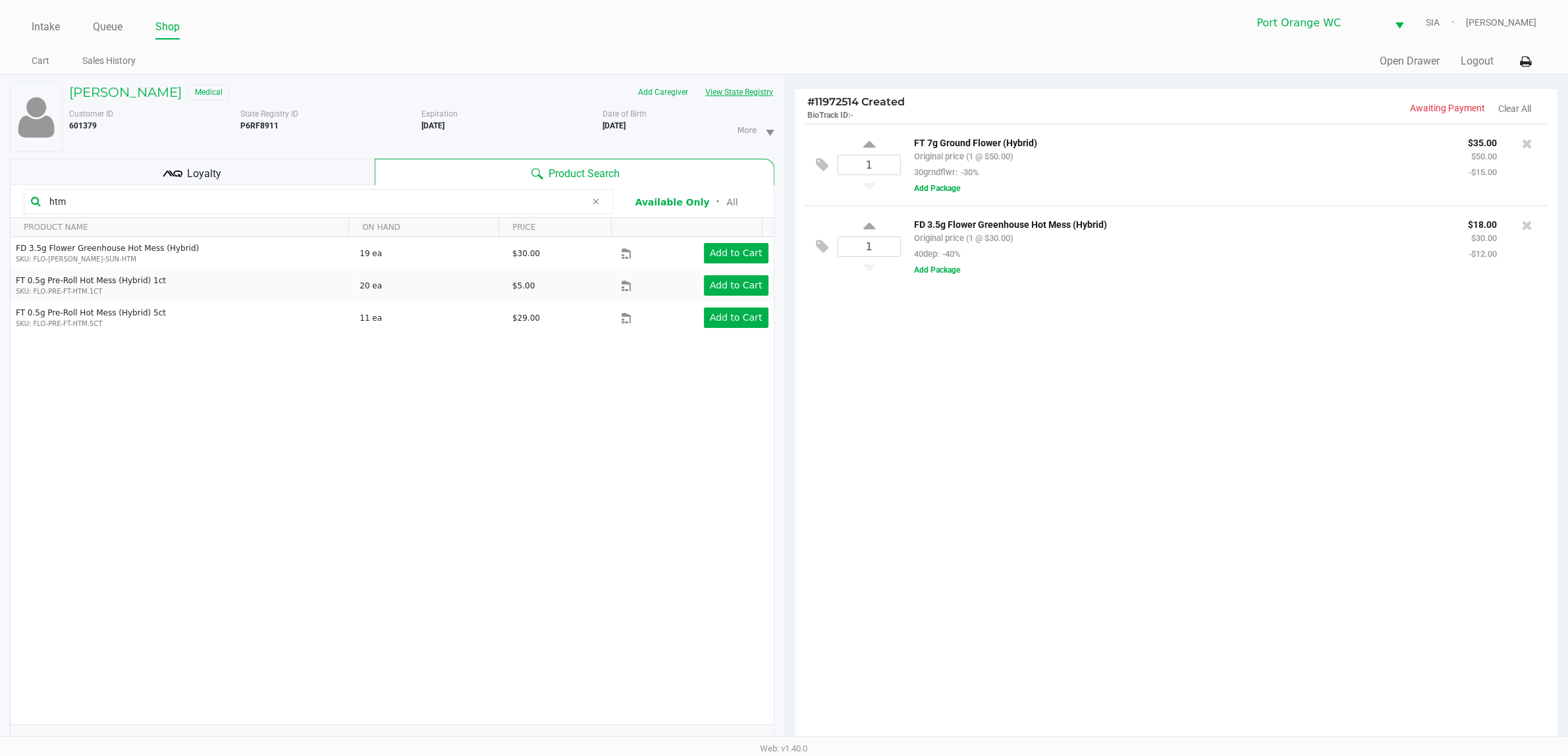
click at [736, 92] on button "View State Registry" at bounding box center [735, 92] width 77 height 21
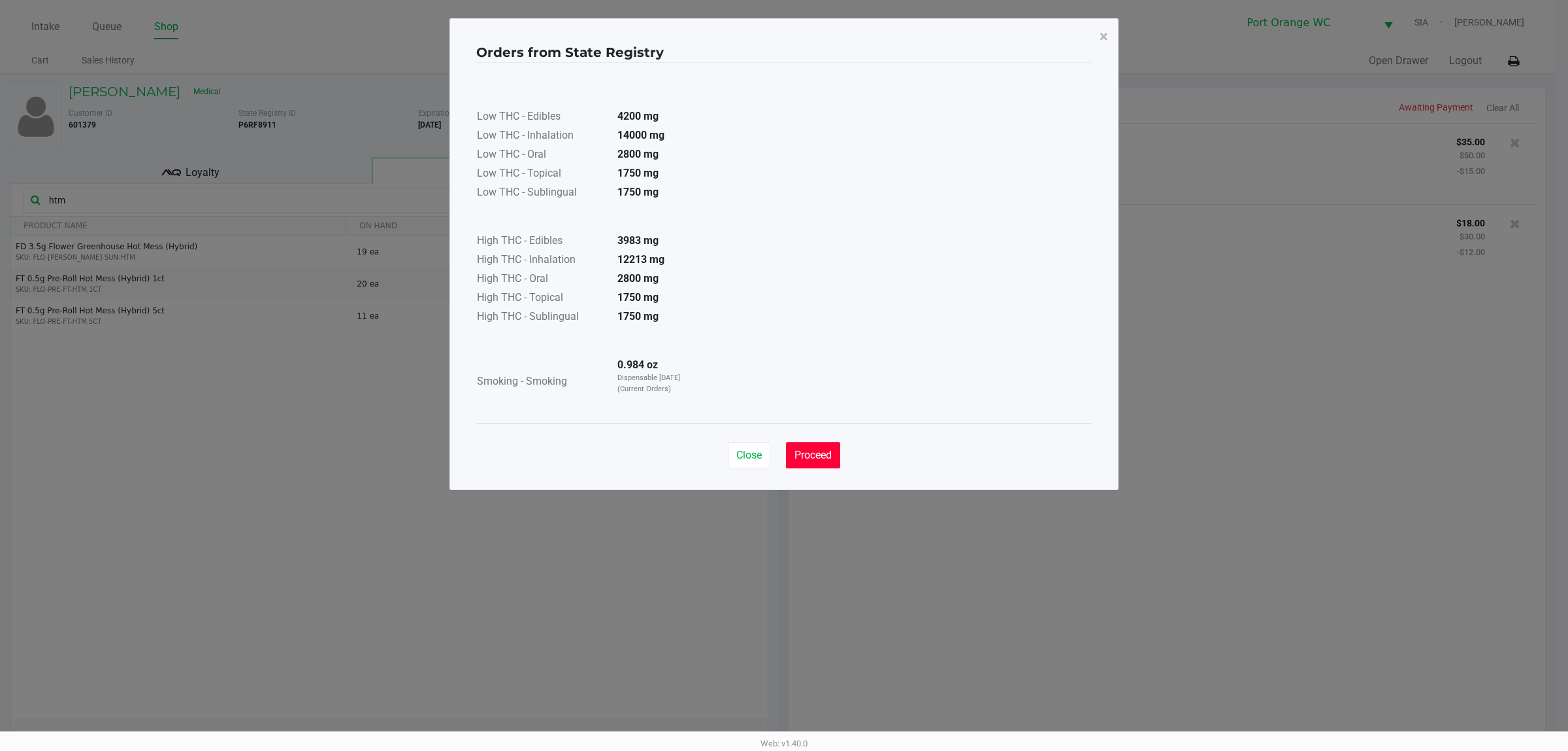
click at [833, 455] on button "Proceed" at bounding box center [813, 455] width 54 height 26
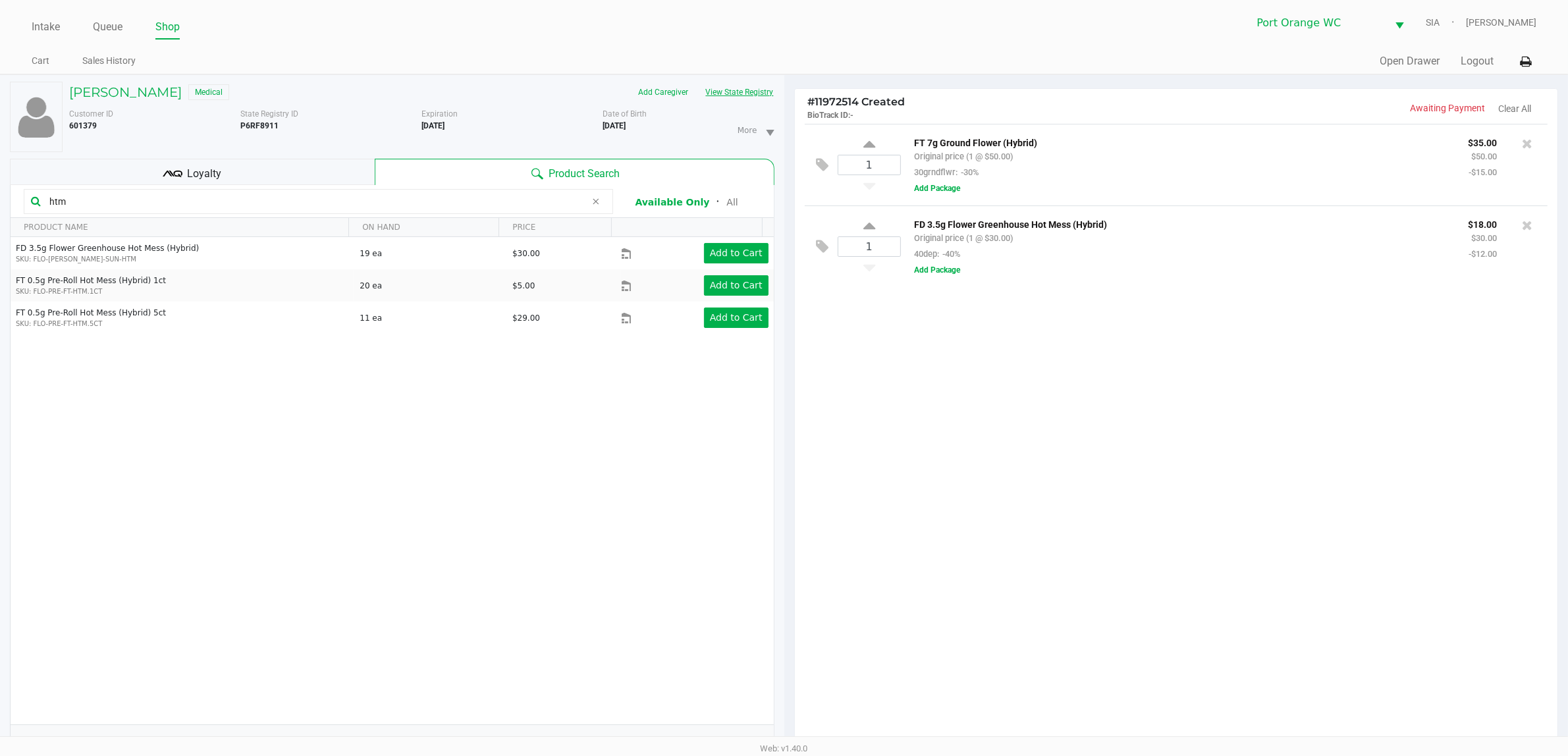
click at [697, 82] on button "View State Registry" at bounding box center [735, 92] width 77 height 21
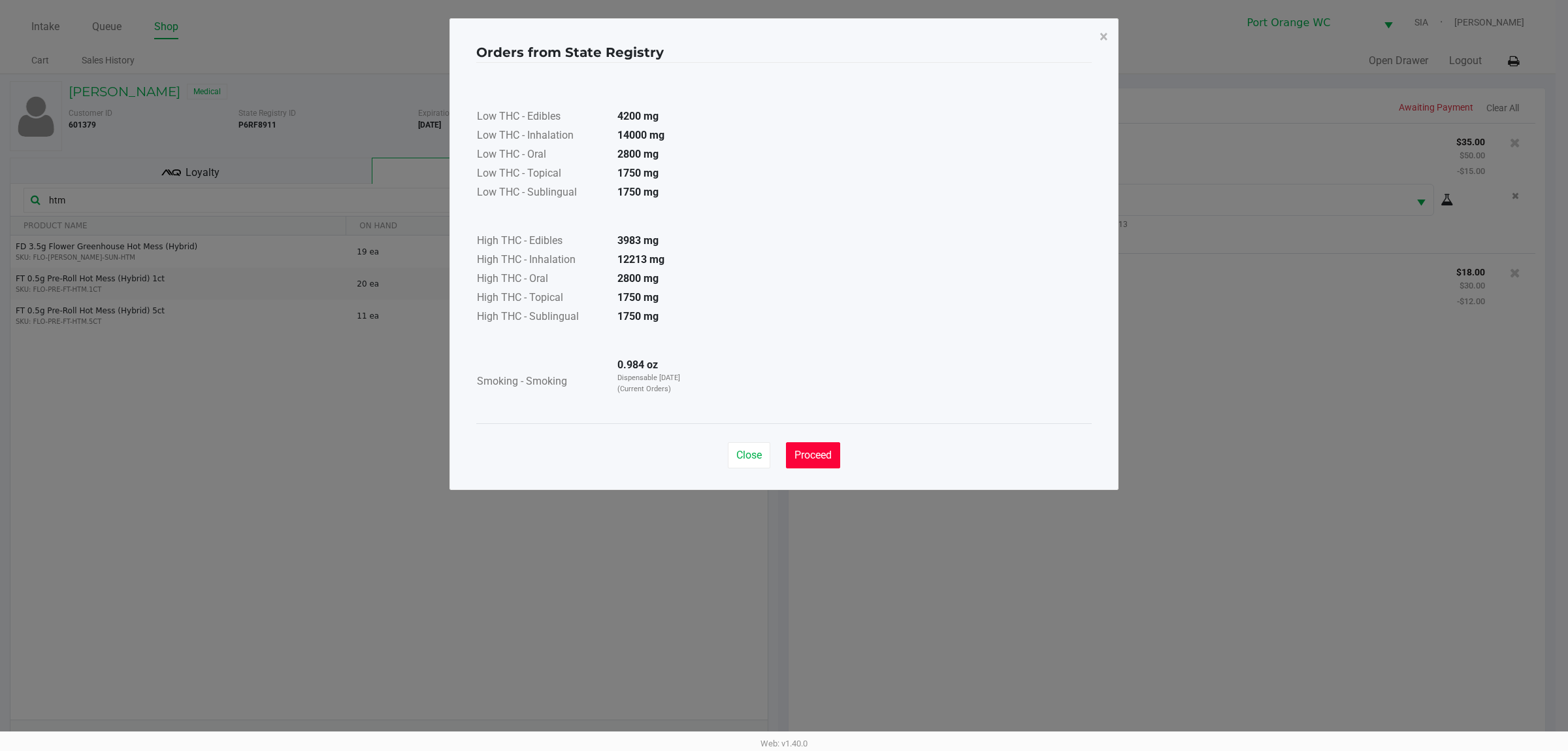
click at [821, 455] on span "Proceed" at bounding box center [813, 455] width 37 height 13
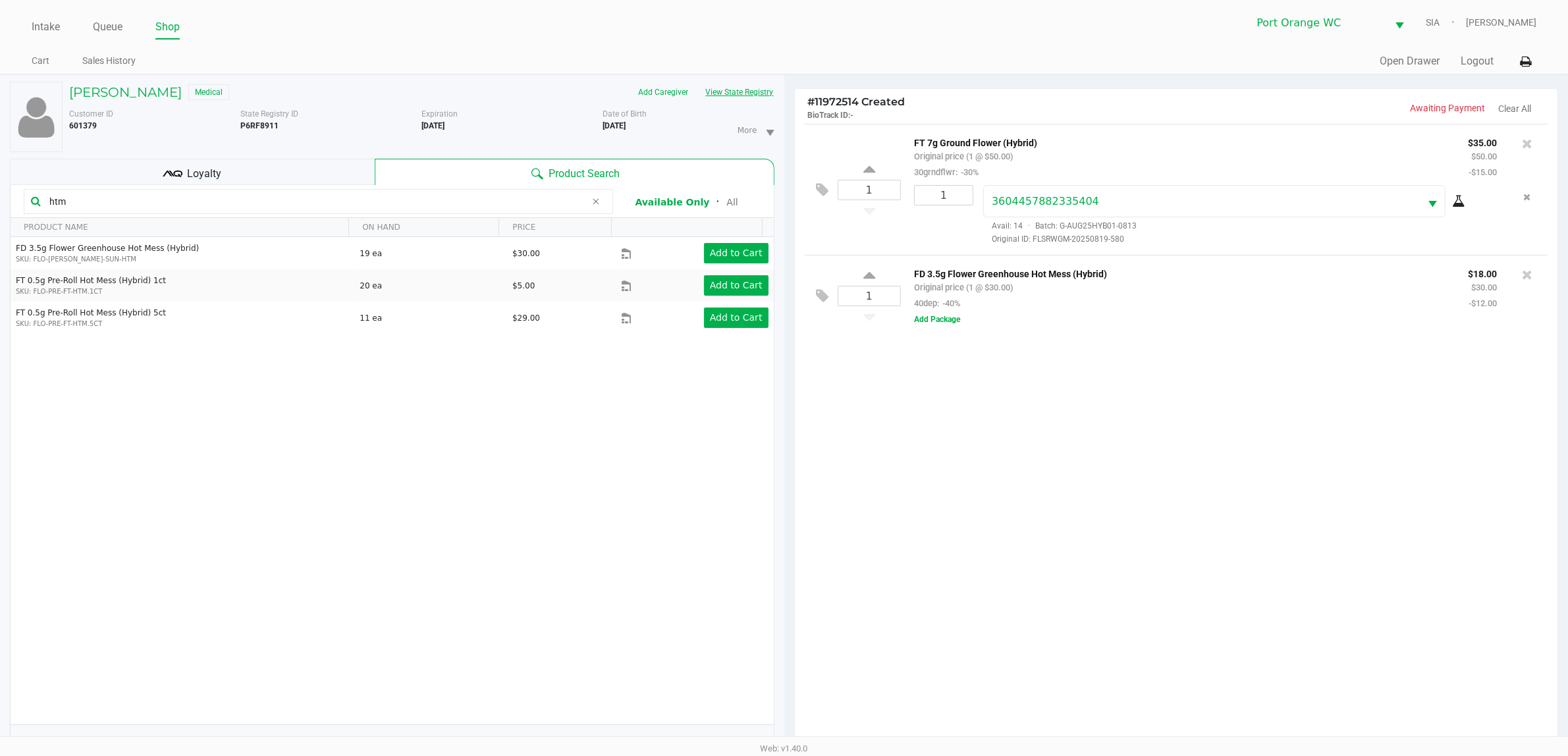
click at [697, 82] on button "View State Registry" at bounding box center [735, 92] width 77 height 21
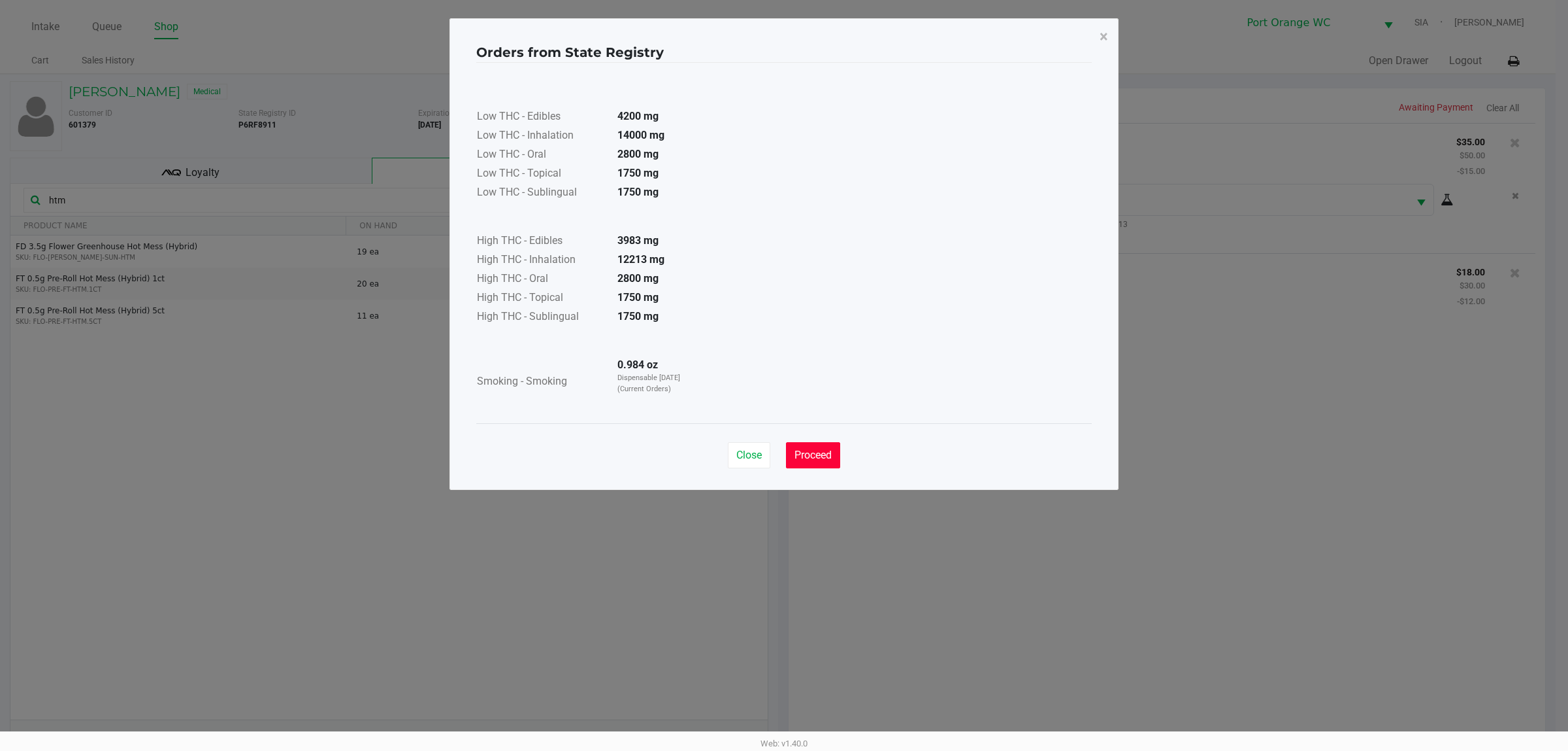
click at [798, 461] on span "Proceed" at bounding box center [813, 455] width 37 height 13
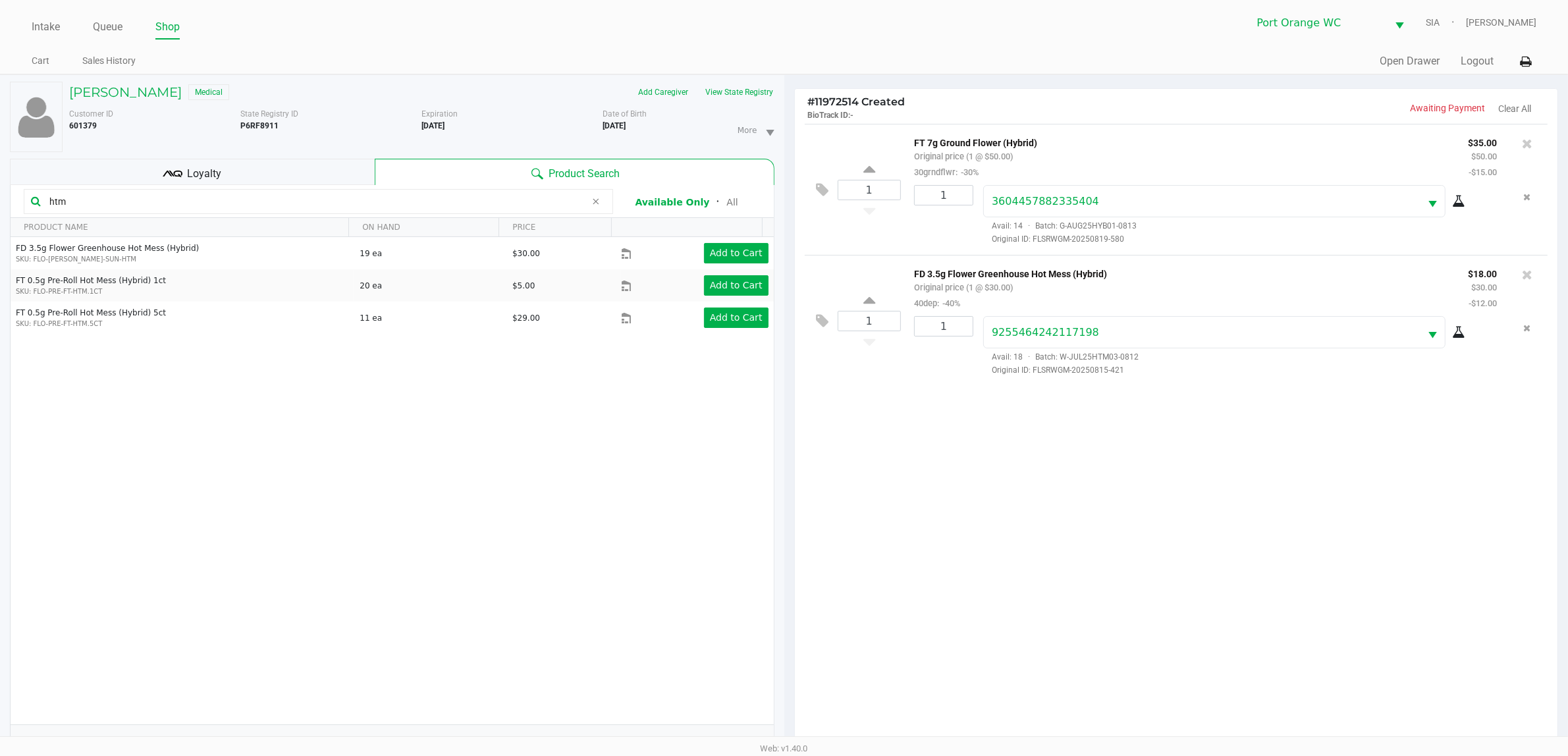
click at [485, 195] on input "htm" at bounding box center [315, 202] width 542 height 20
type input "h"
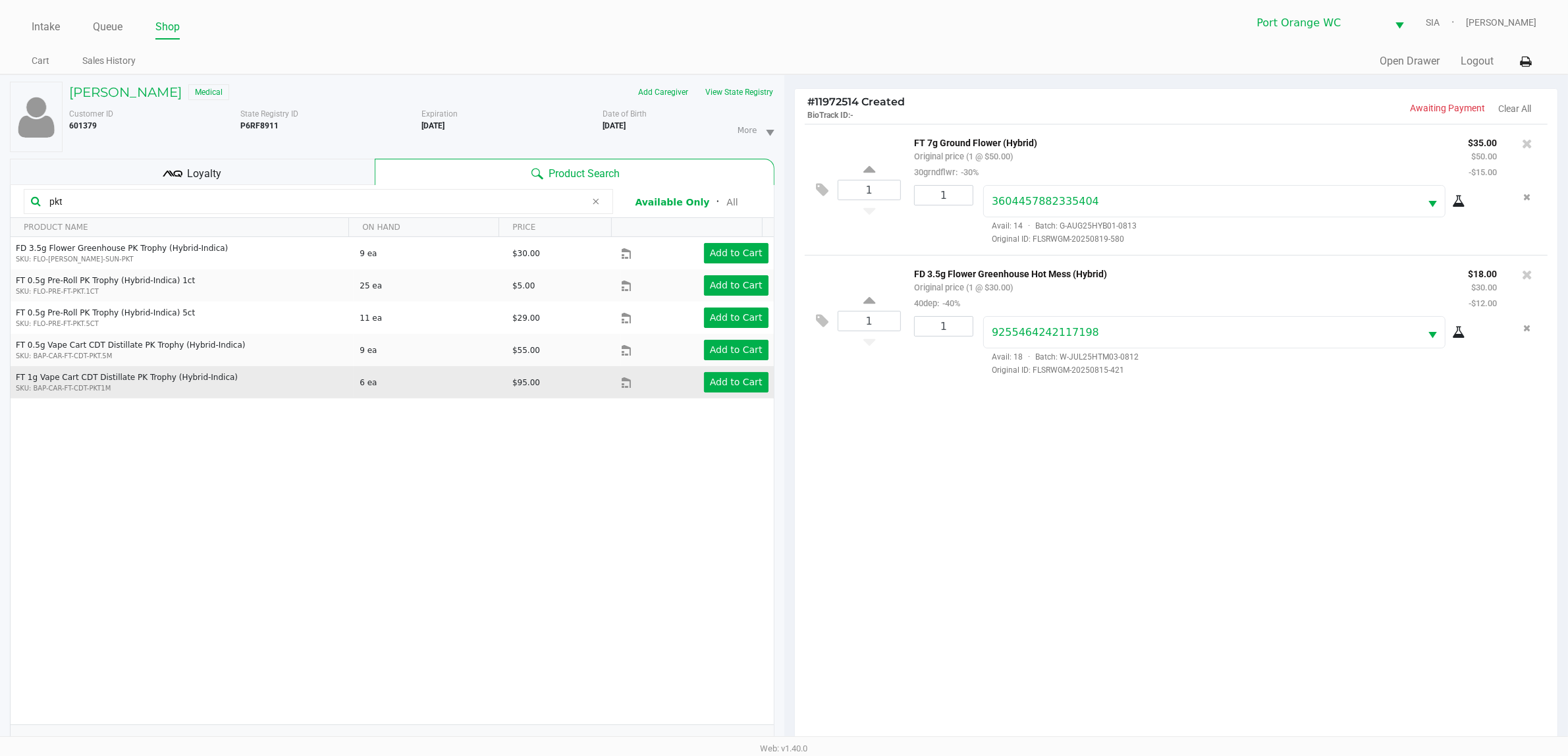
type input "pkt"
click at [667, 379] on div "Add to Cart" at bounding box center [711, 382] width 134 height 20
click at [725, 379] on app-button-loader "Add to Cart" at bounding box center [736, 382] width 53 height 11
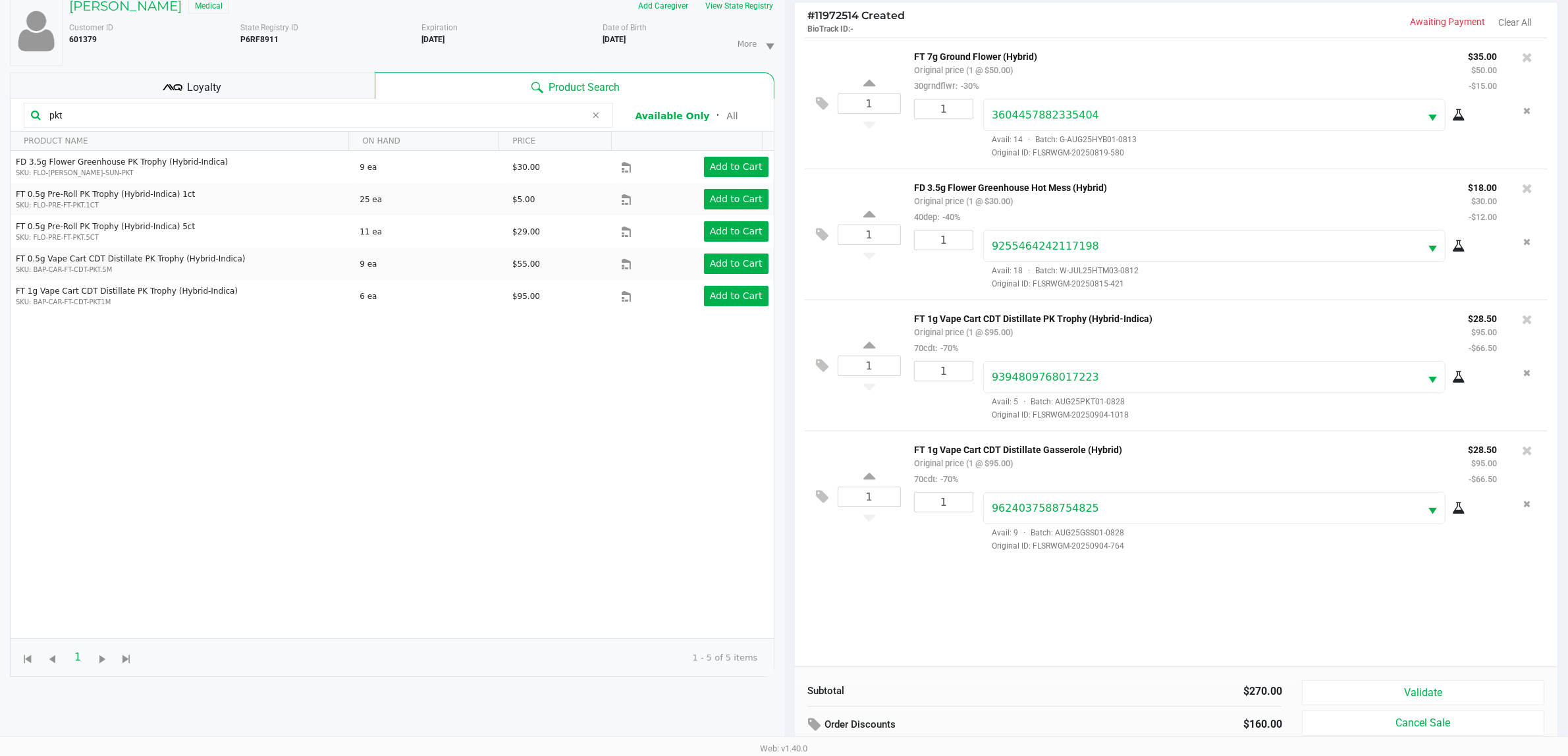
scroll to position [143, 0]
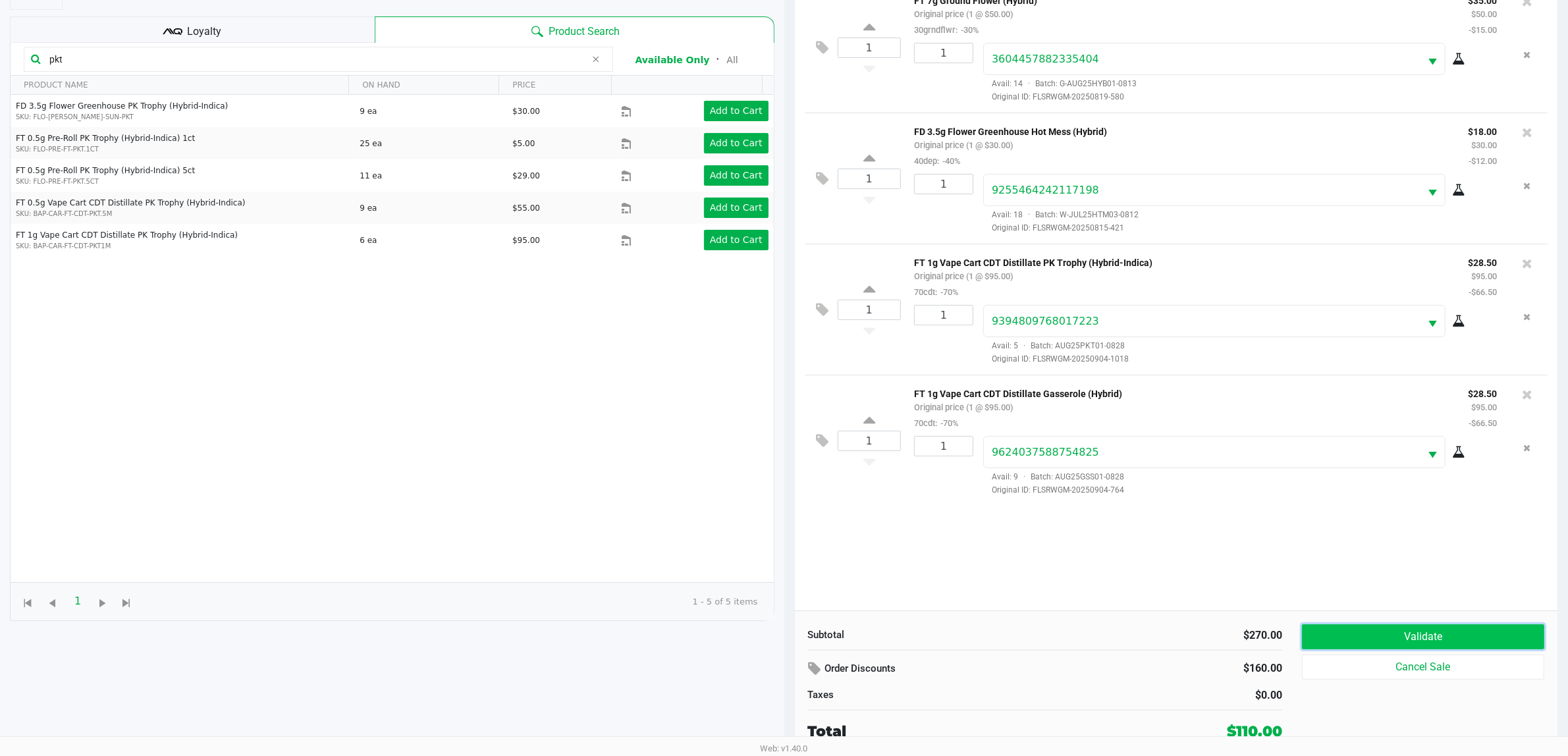
click at [1414, 630] on button "Validate" at bounding box center [1423, 636] width 243 height 25
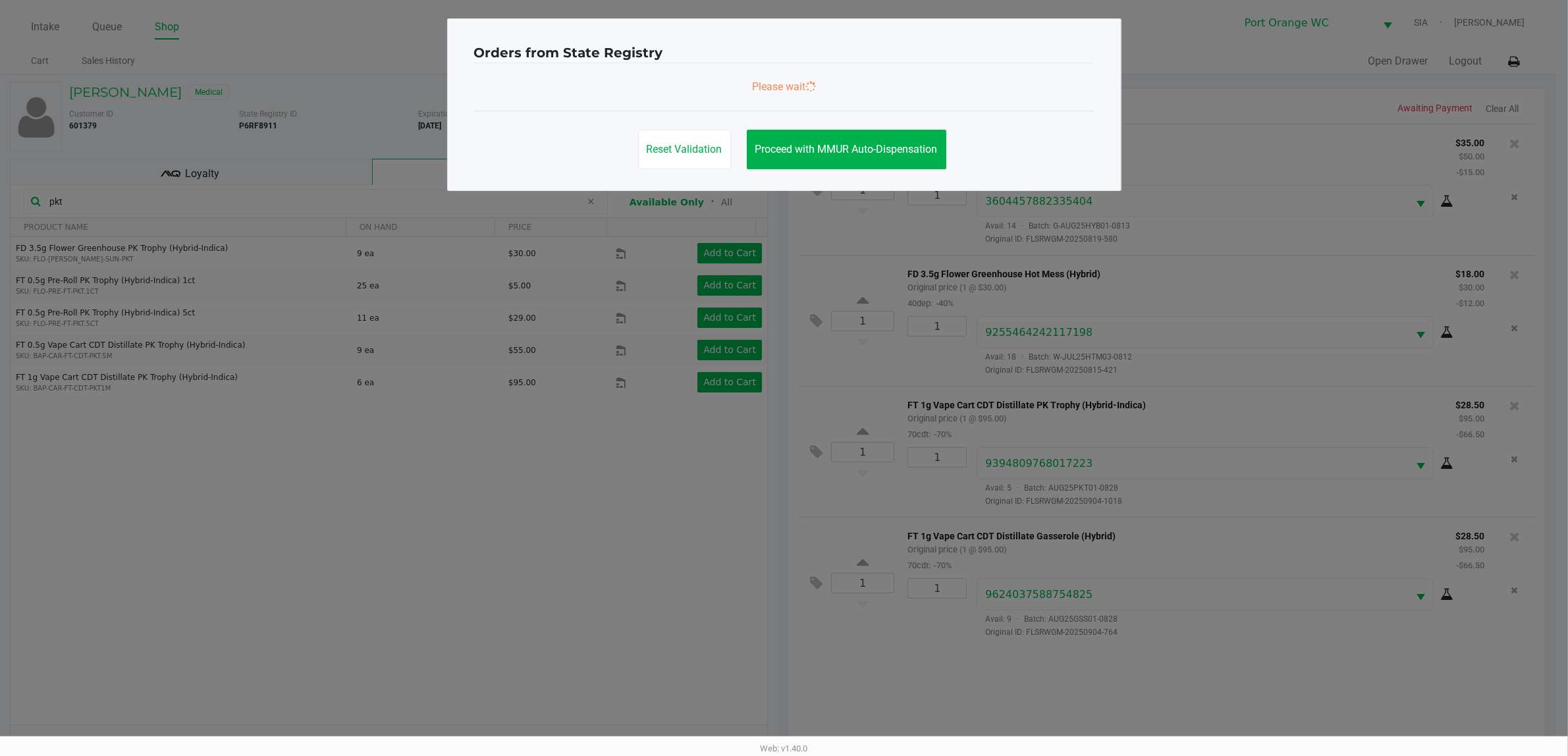
scroll to position [0, 0]
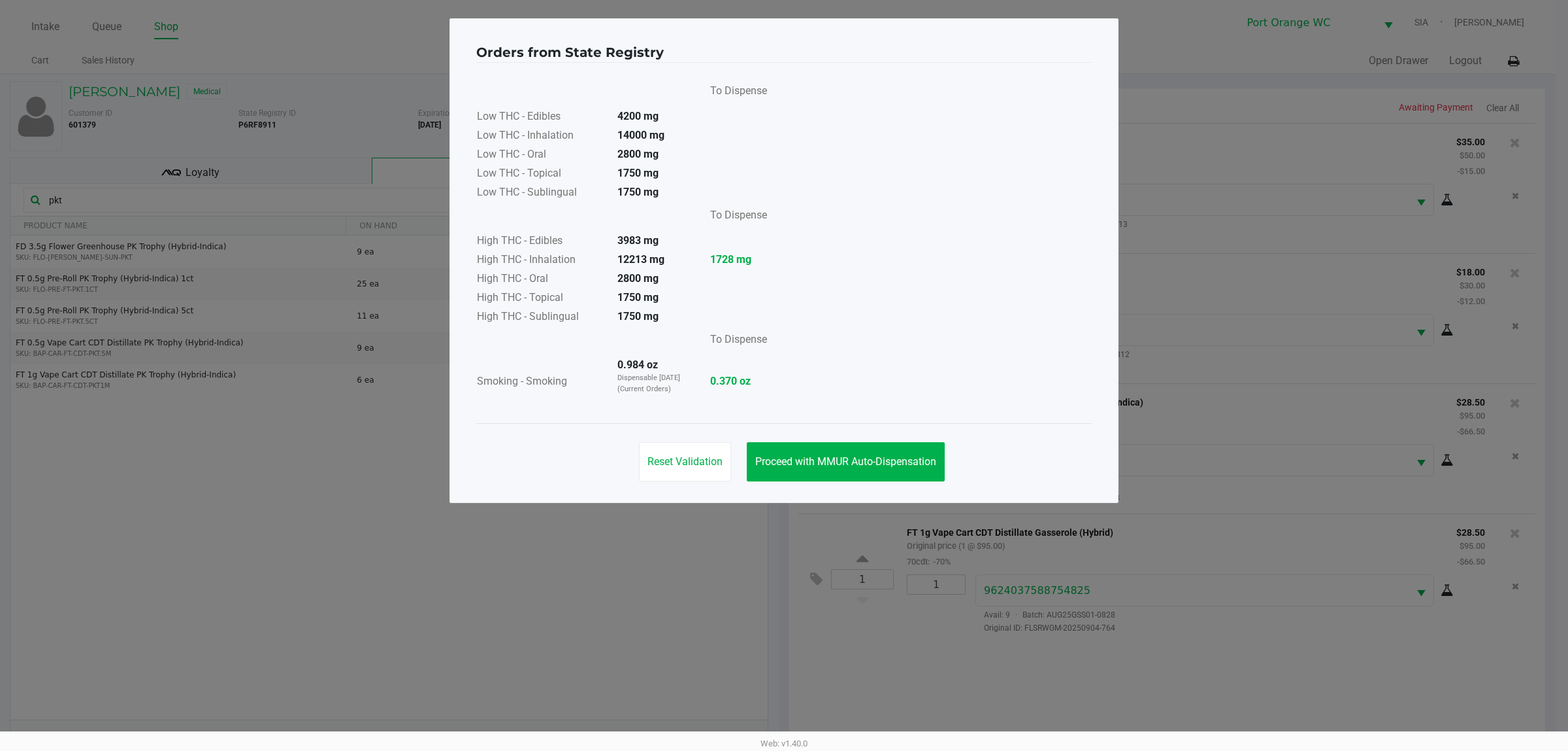
click at [910, 465] on span "Proceed with MMUR Auto-Dispensation" at bounding box center [846, 461] width 181 height 13
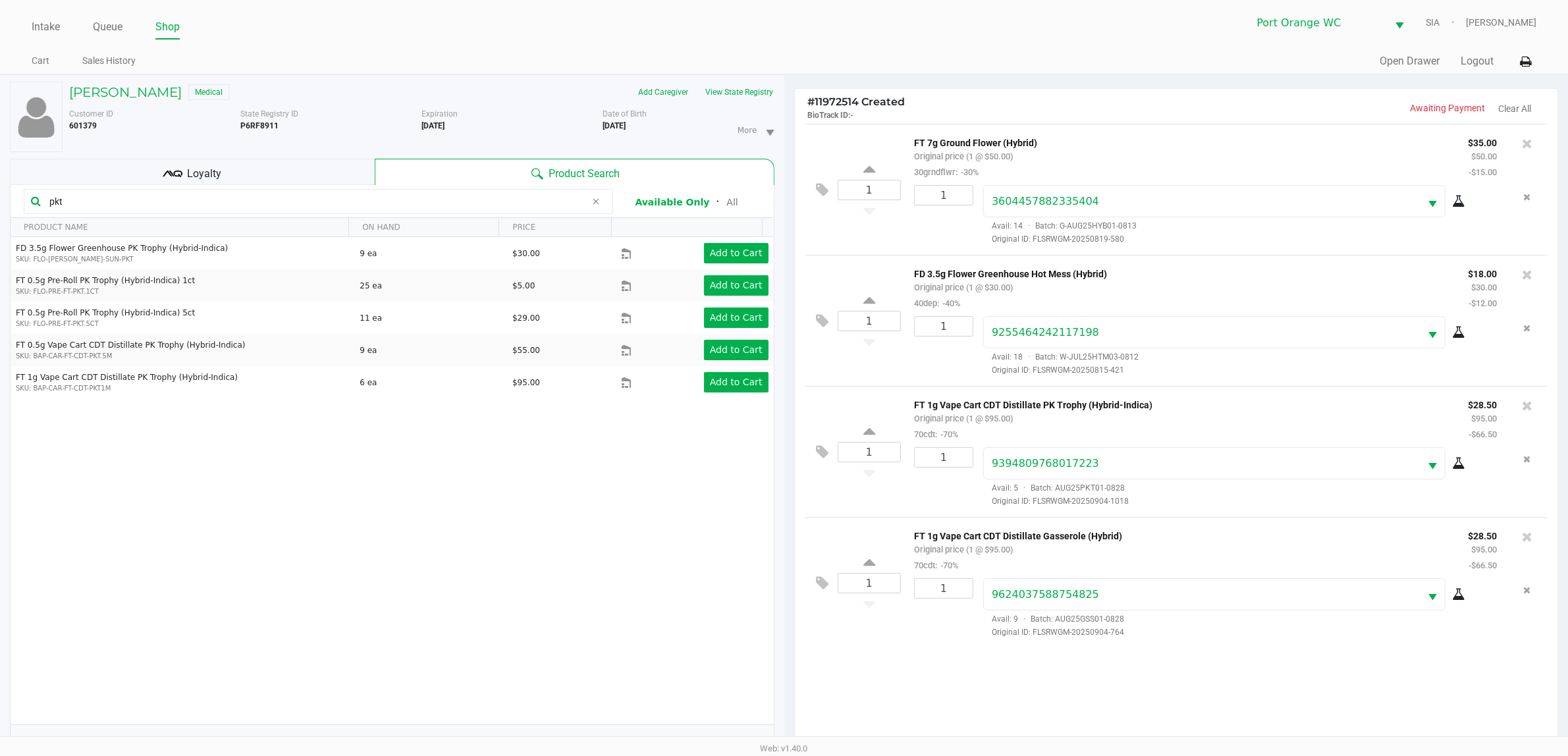
click at [288, 171] on div "Loyalty" at bounding box center [192, 171] width 365 height 26
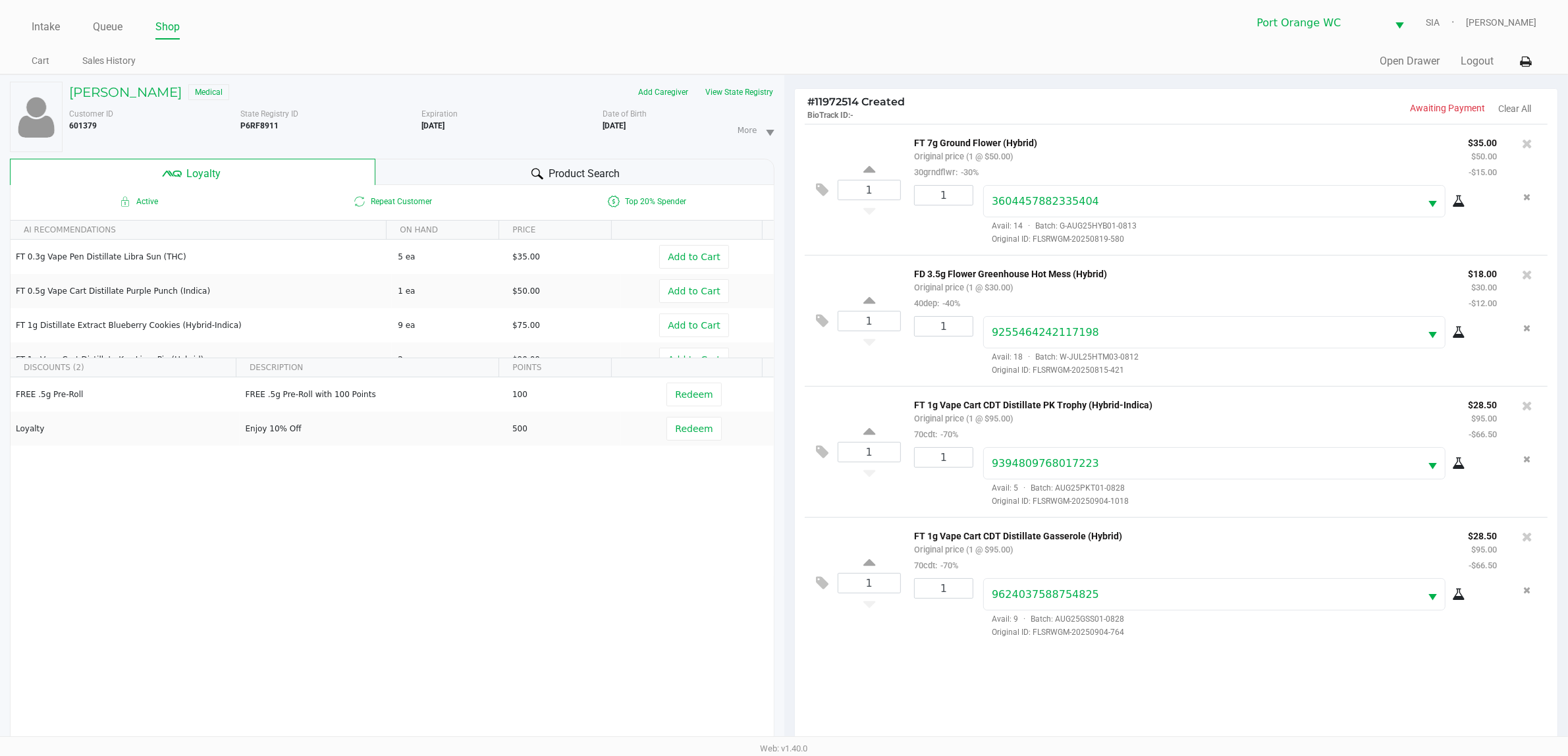
click at [619, 164] on div "Product Search" at bounding box center [574, 171] width 399 height 26
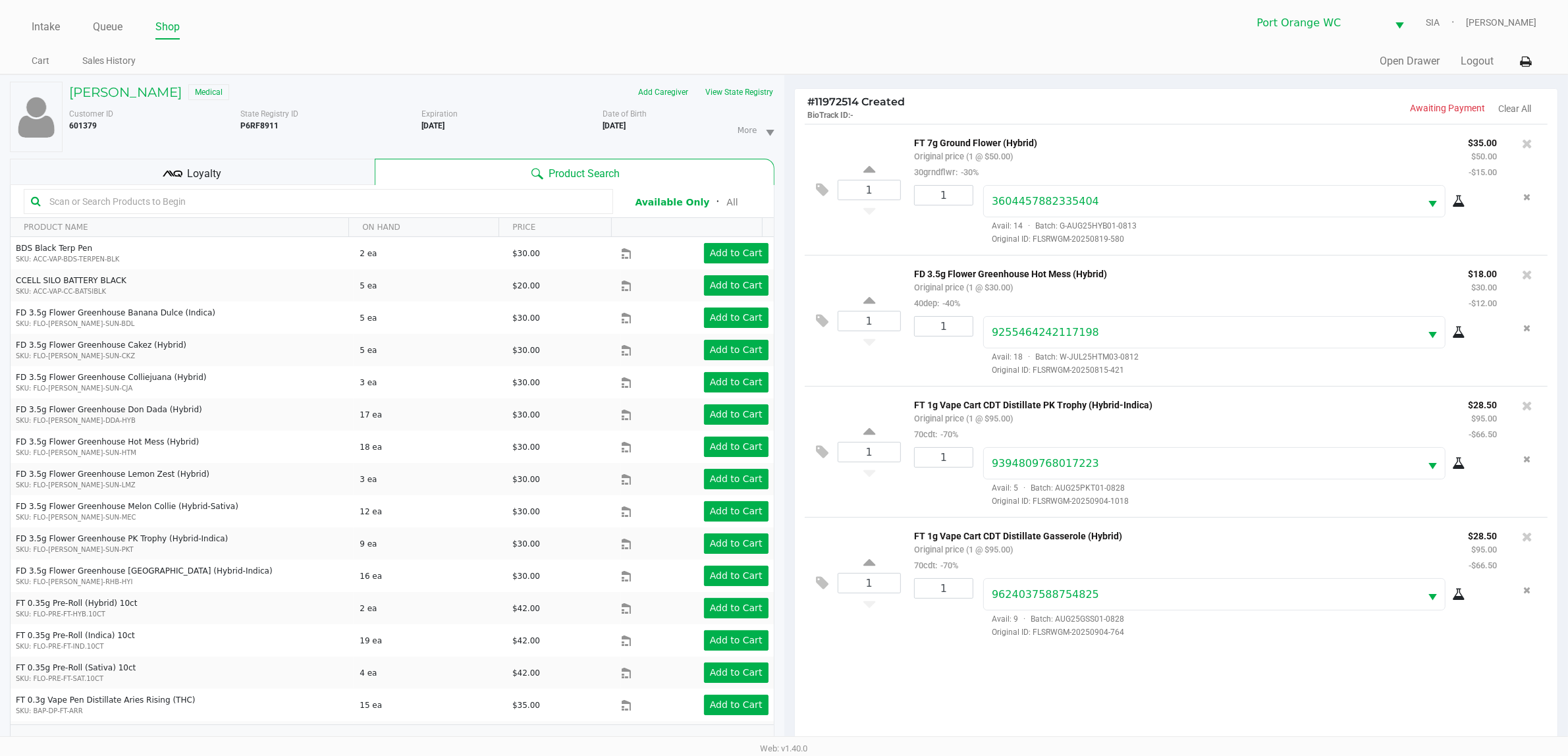
click at [531, 199] on input "text" at bounding box center [325, 202] width 562 height 20
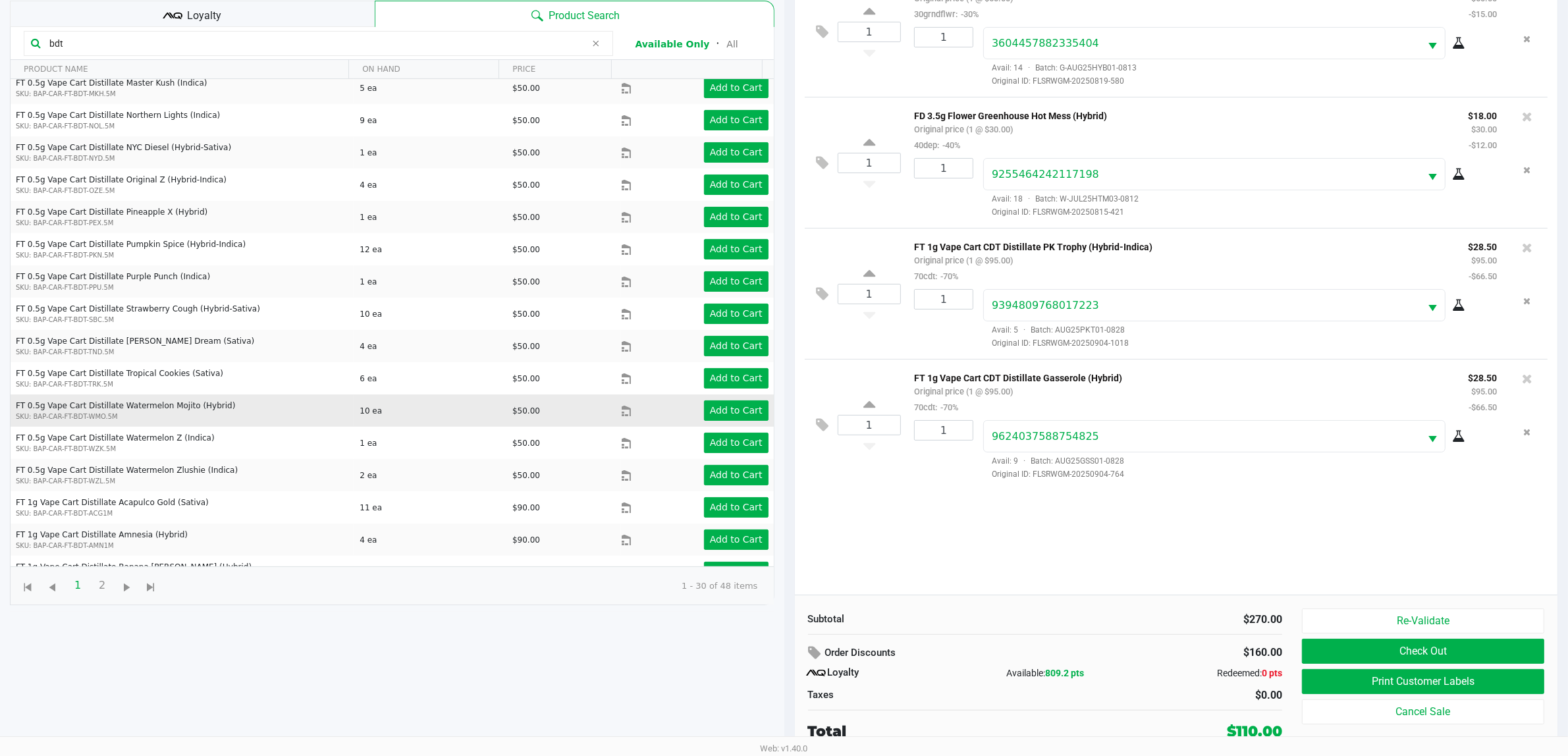
scroll to position [479, 0]
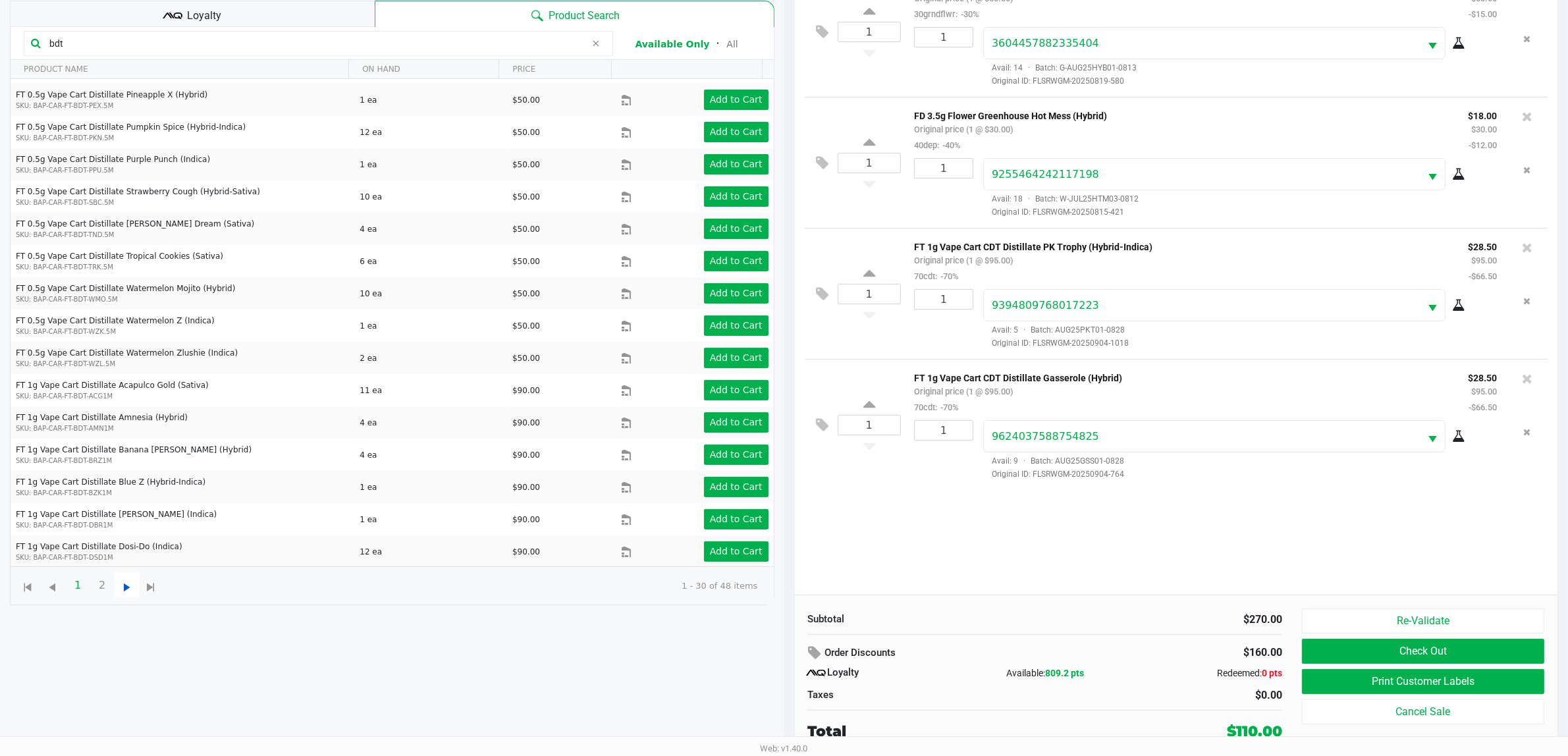
click at [126, 580] on span "Go to the next page" at bounding box center [128, 587] width 16 height 16
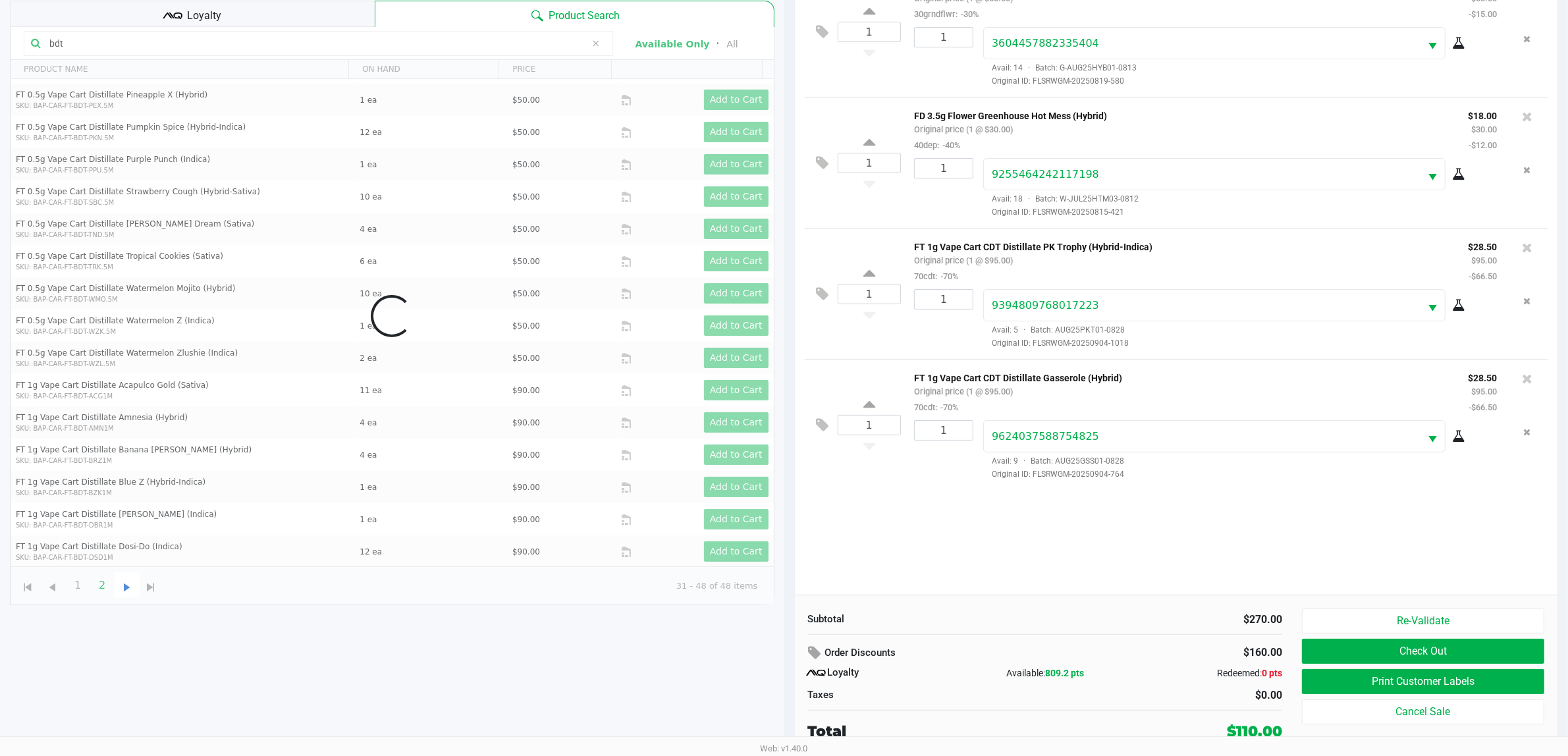
scroll to position [0, 0]
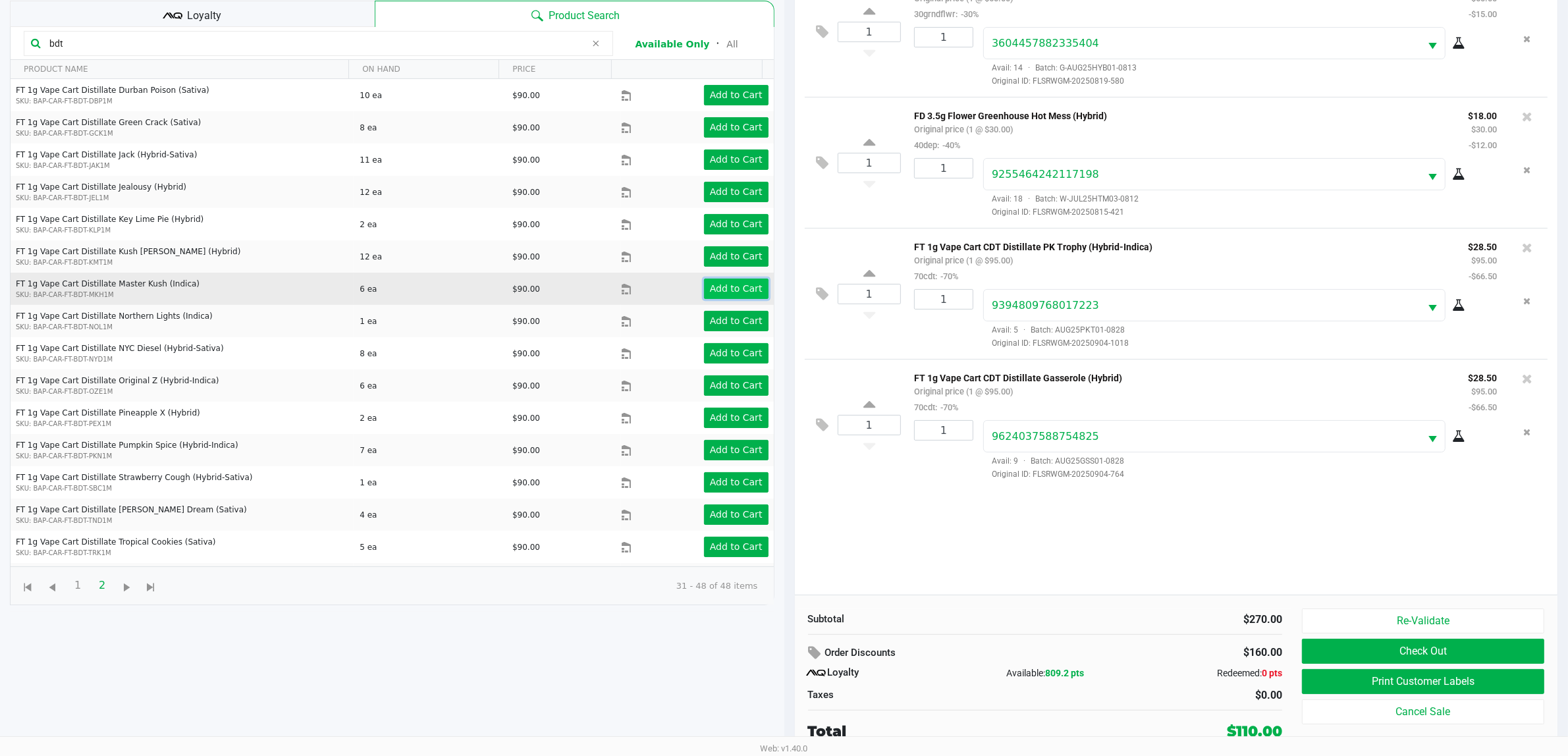
click at [736, 292] on app-button-loader "Add to Cart" at bounding box center [736, 288] width 53 height 11
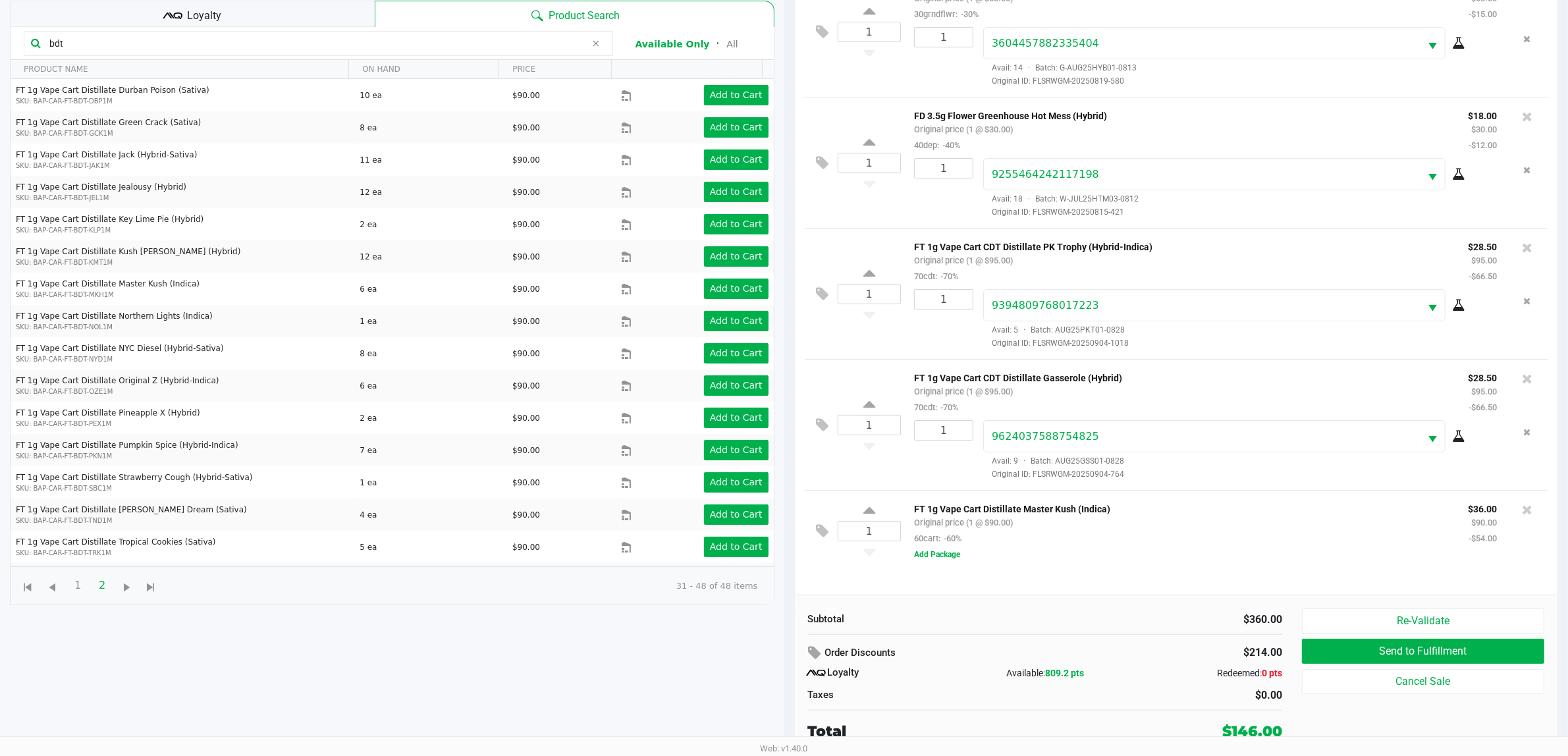
click at [261, 43] on input "bdt" at bounding box center [315, 44] width 542 height 20
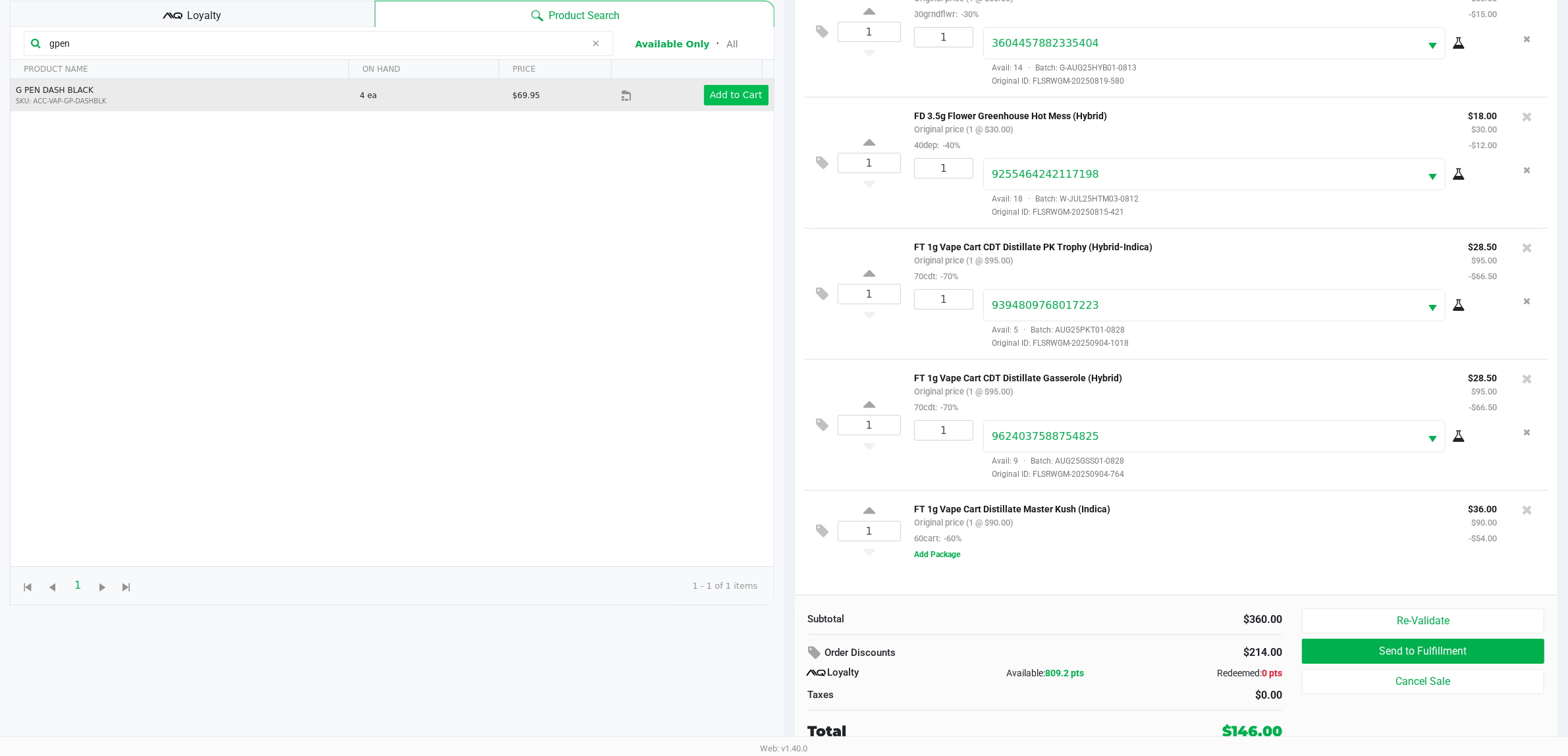
type input "gpen"
click at [749, 98] on app-button-loader "Add to Cart" at bounding box center [736, 95] width 53 height 11
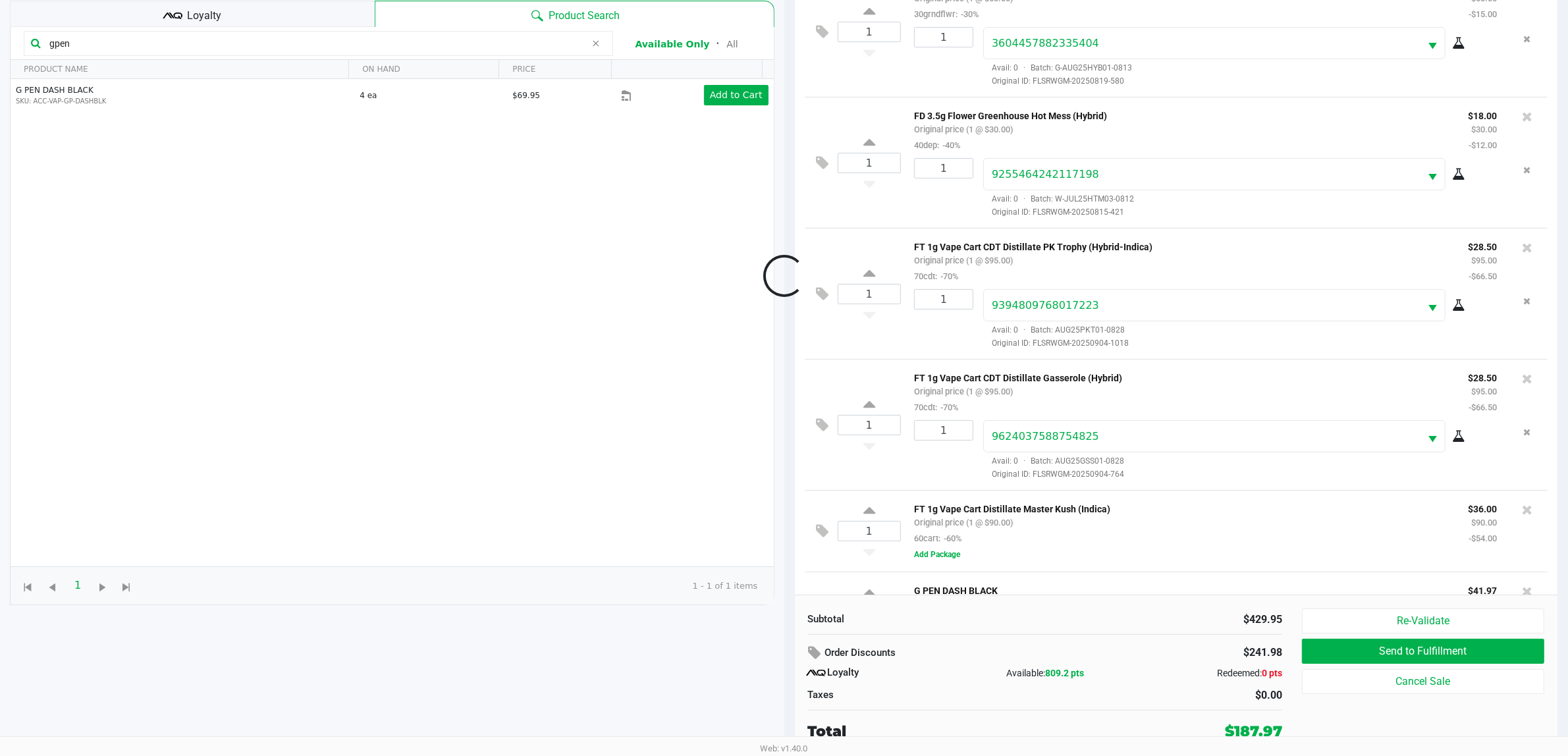
scroll to position [67, 0]
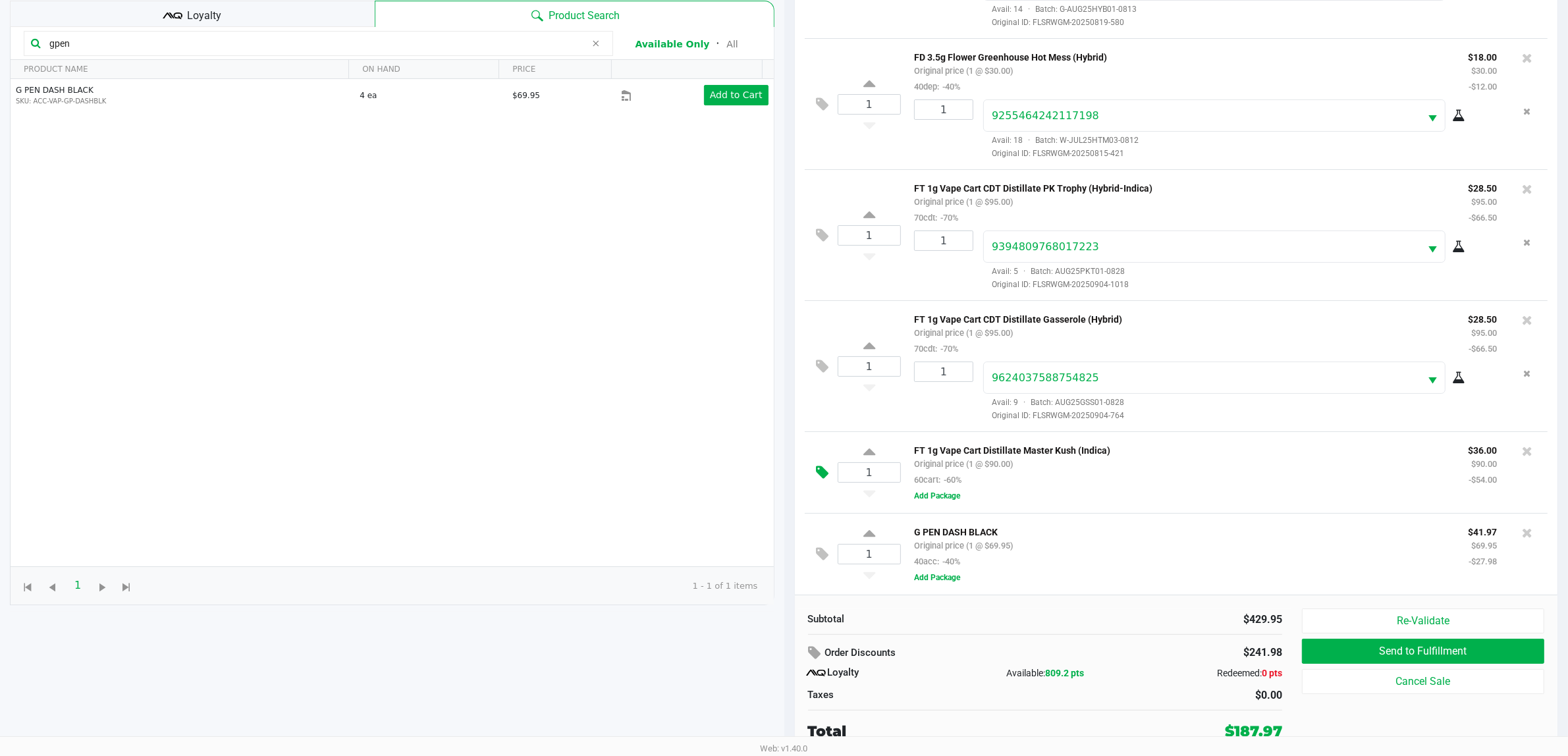
click at [826, 465] on icon at bounding box center [823, 472] width 13 height 16
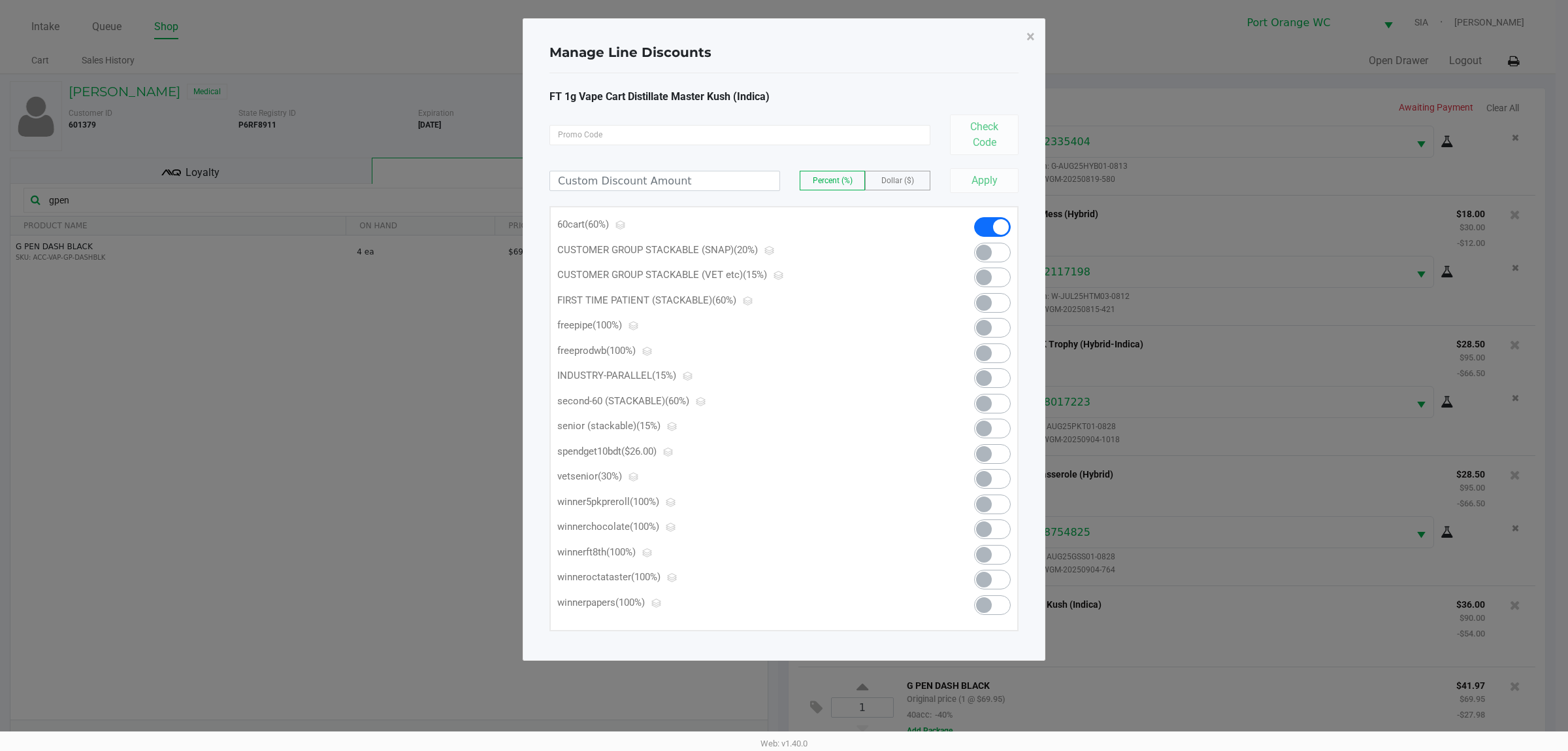
click at [988, 448] on span at bounding box center [983, 453] width 15 height 15
click at [1034, 34] on span "×" at bounding box center [1030, 36] width 8 height 18
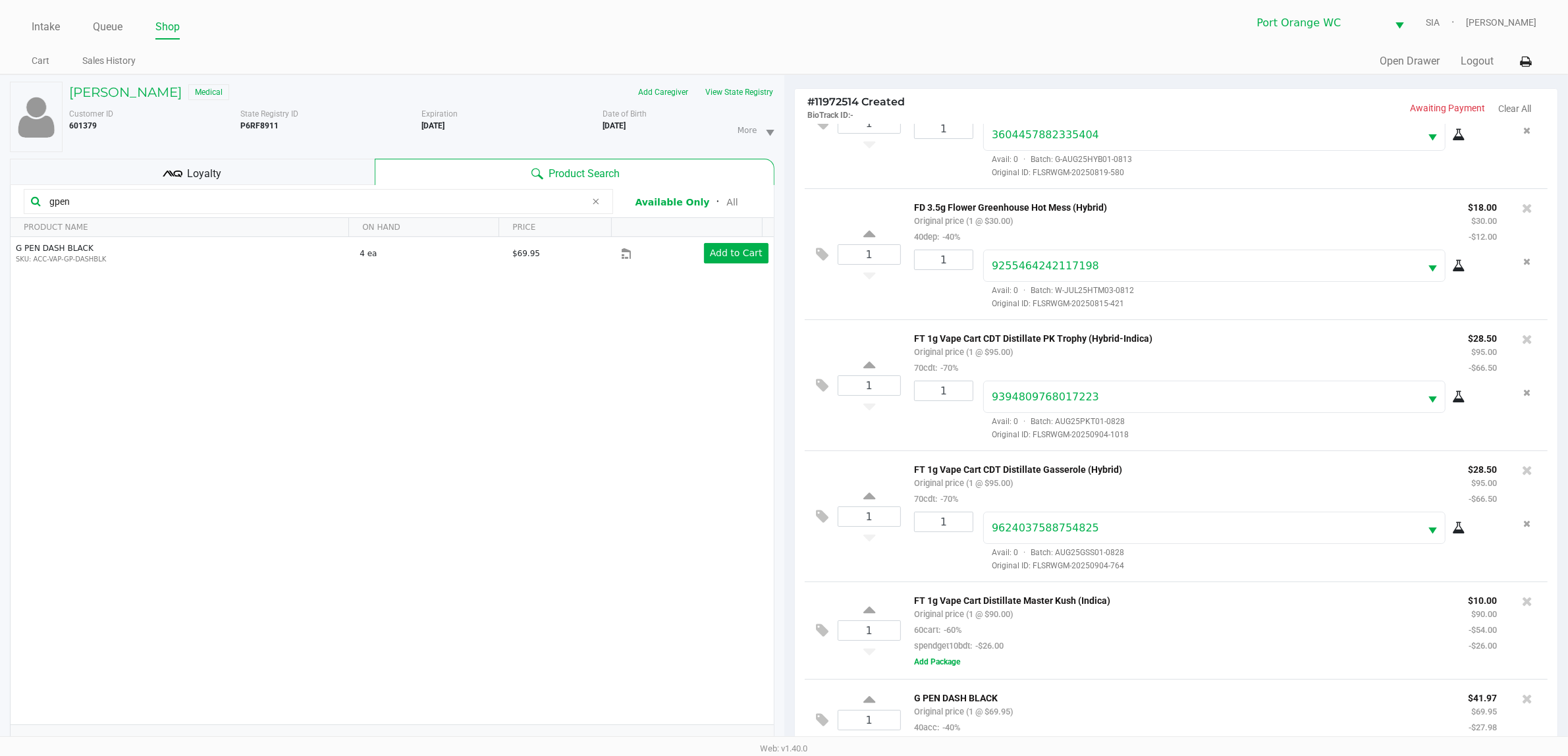
click at [297, 162] on div "Loyalty" at bounding box center [192, 171] width 365 height 26
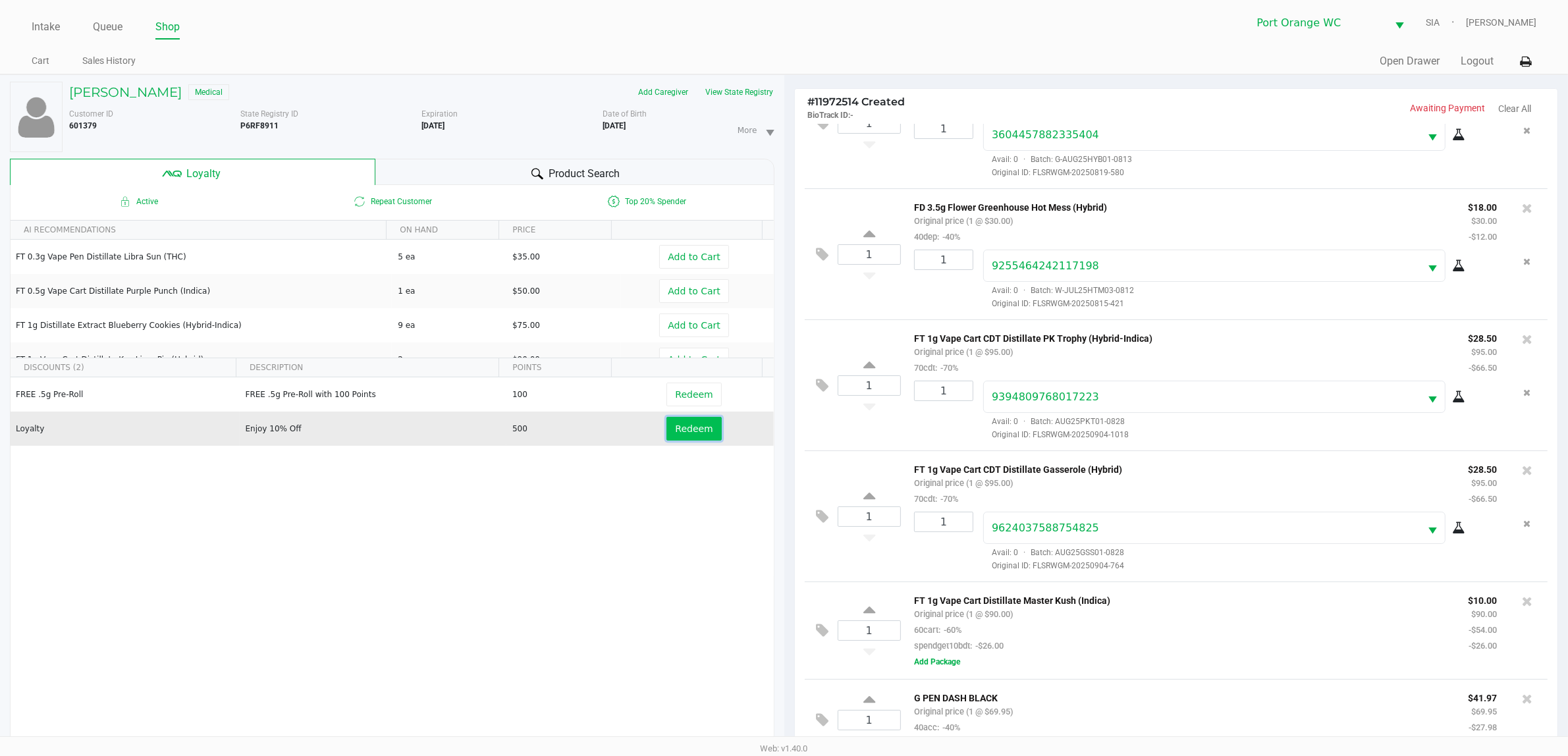
click at [666, 431] on button "Redeem" at bounding box center [693, 429] width 55 height 24
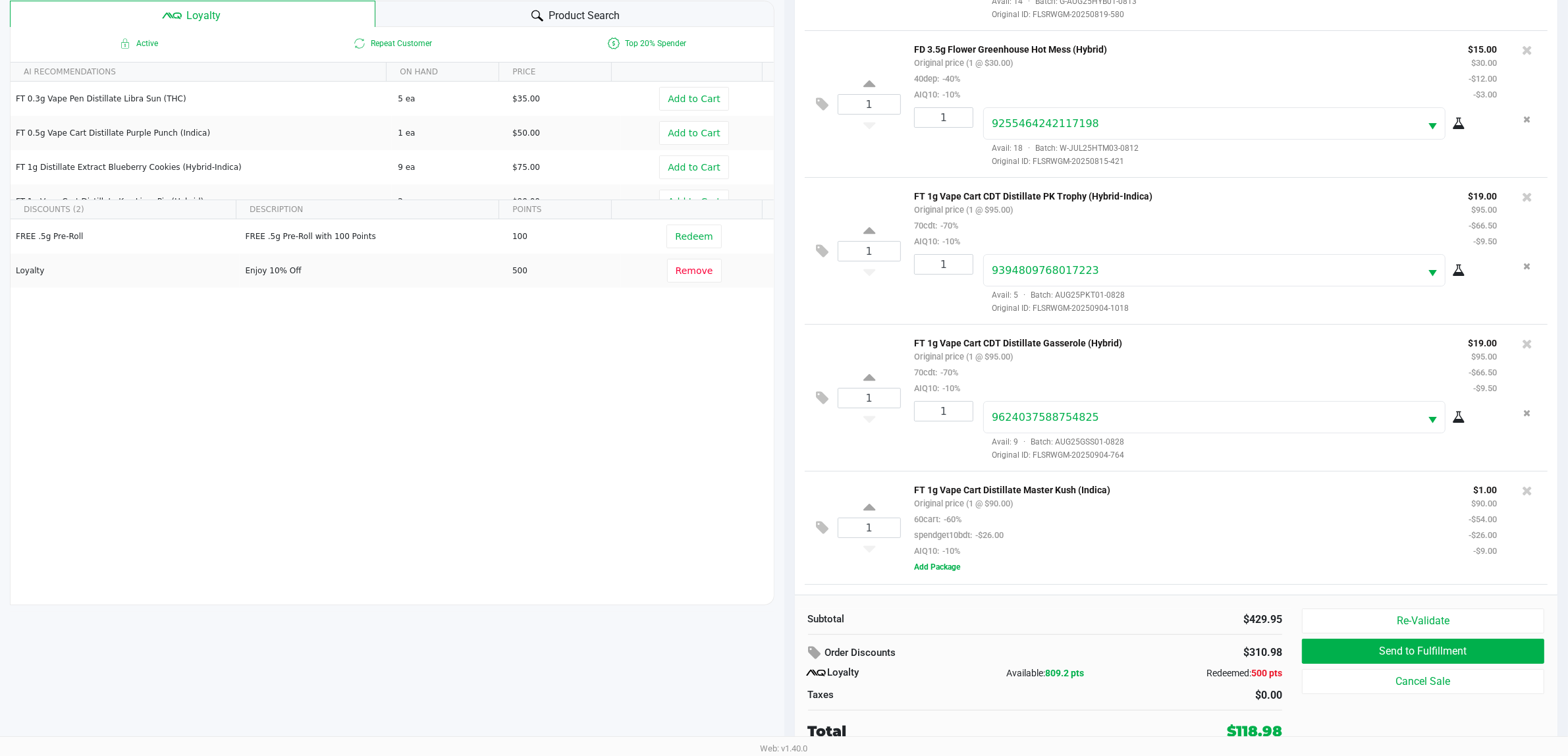
scroll to position [176, 0]
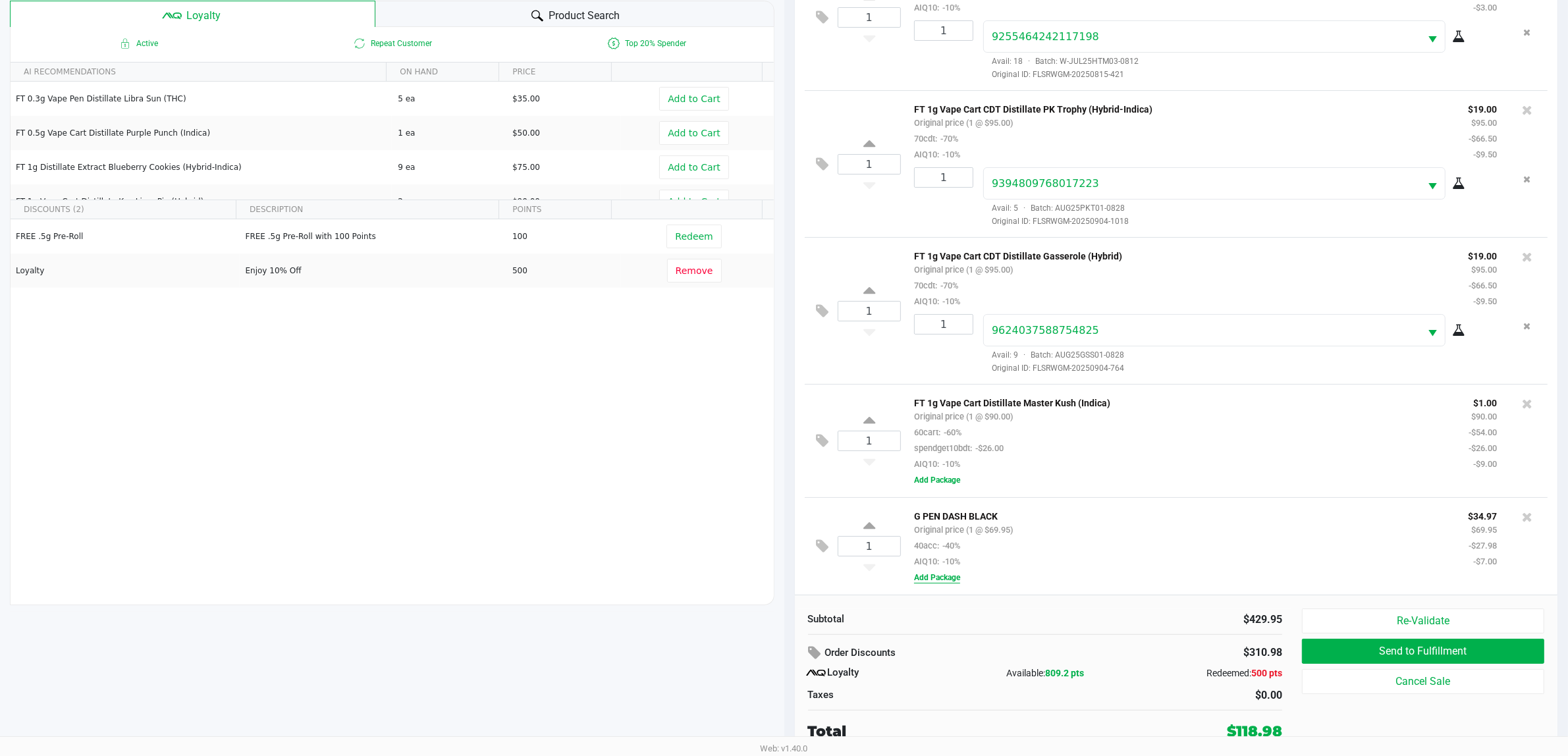
click at [936, 580] on button "Add Package" at bounding box center [937, 577] width 47 height 12
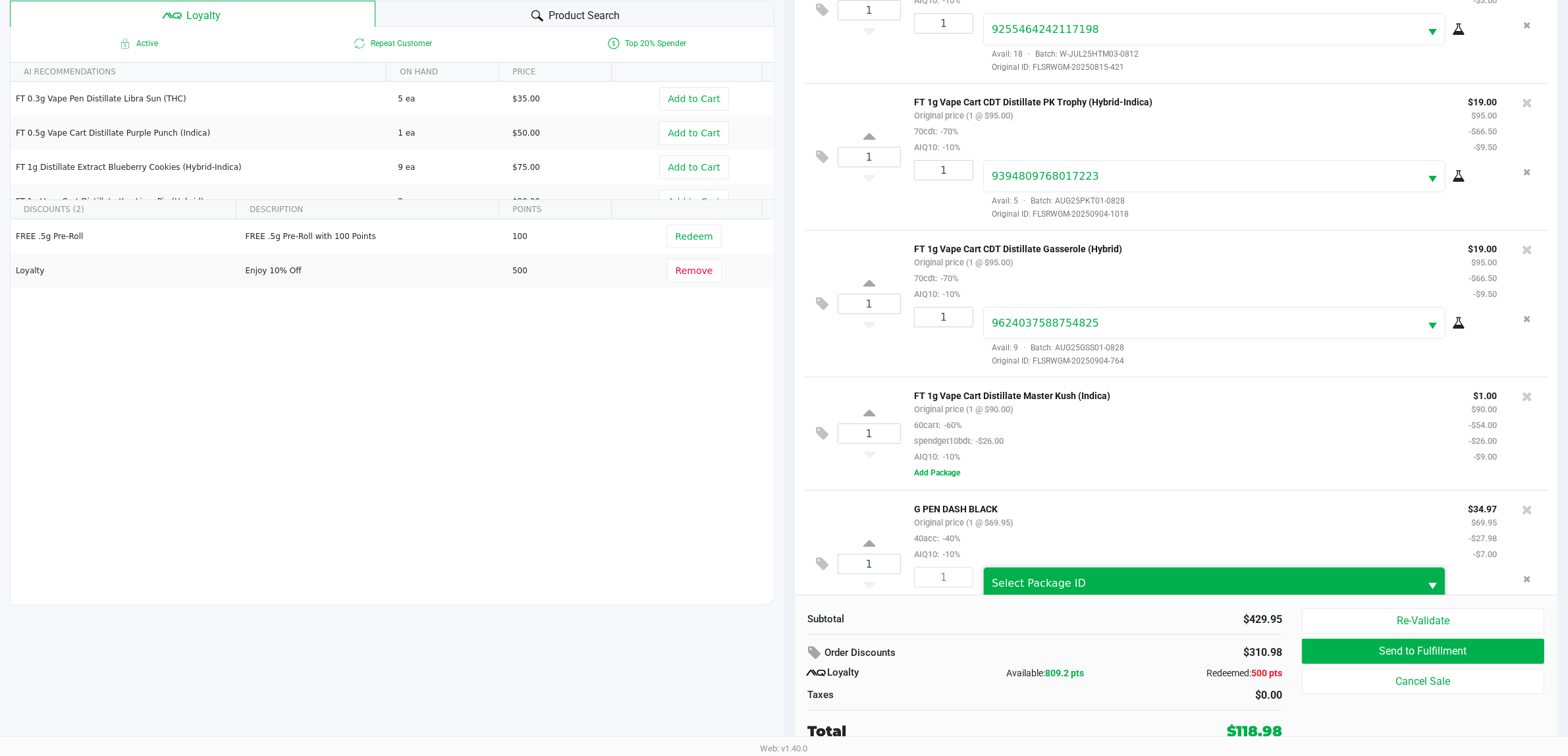
click at [1104, 579] on span "Select Package ID" at bounding box center [1201, 583] width 436 height 31
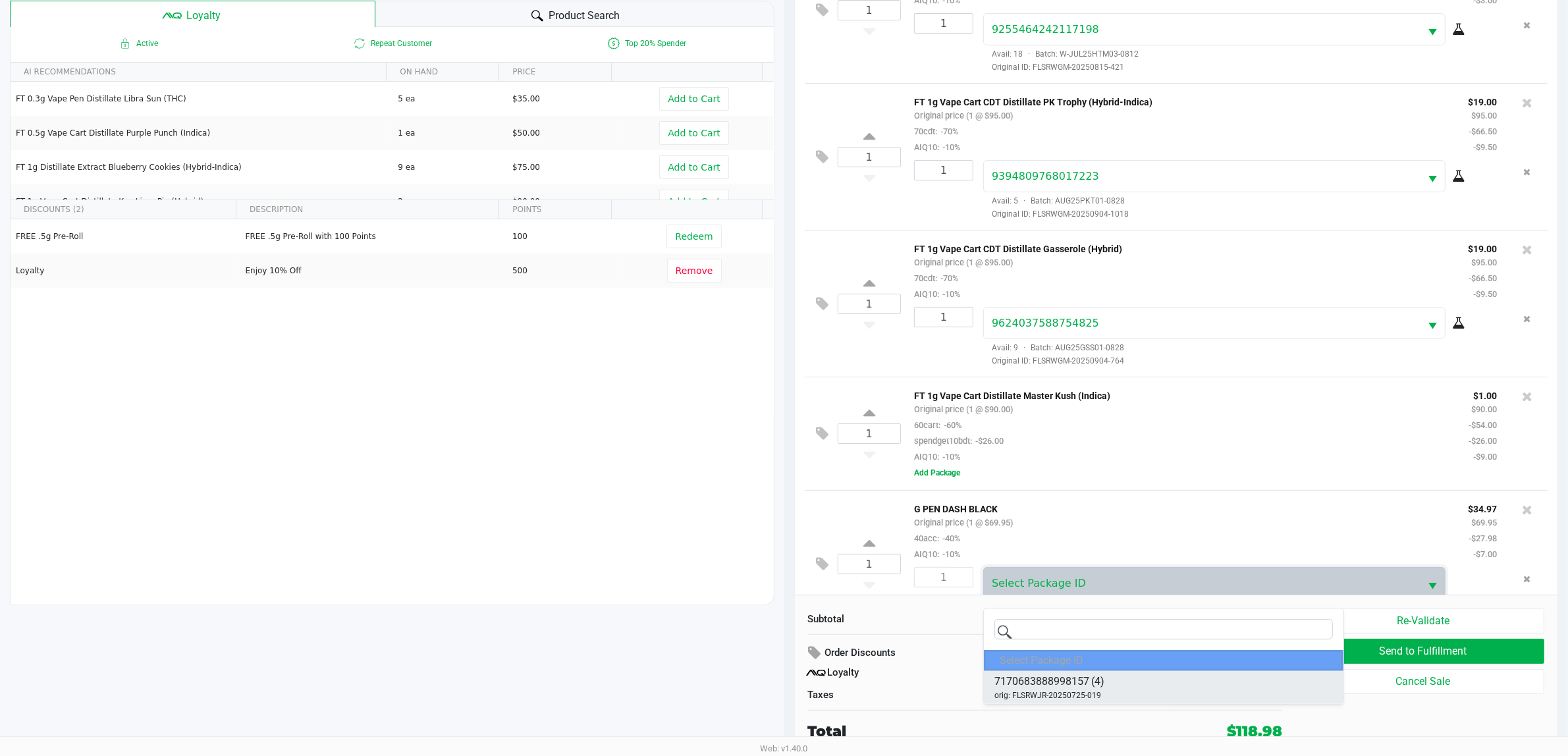
click at [1111, 689] on li "7170683888998157 (4) orig: FLSRWJR-20250725-019" at bounding box center [1163, 687] width 359 height 33
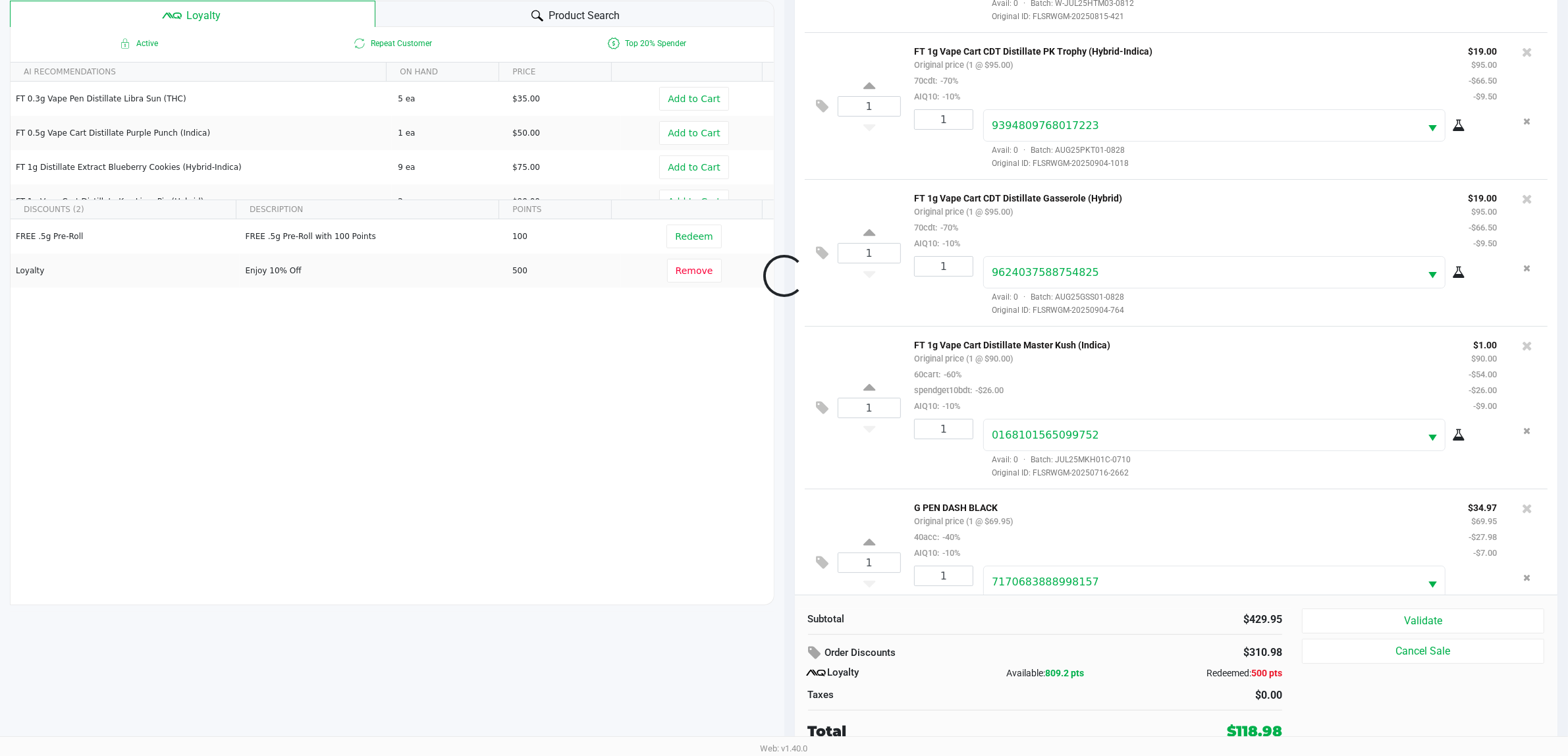
scroll to position [276, 0]
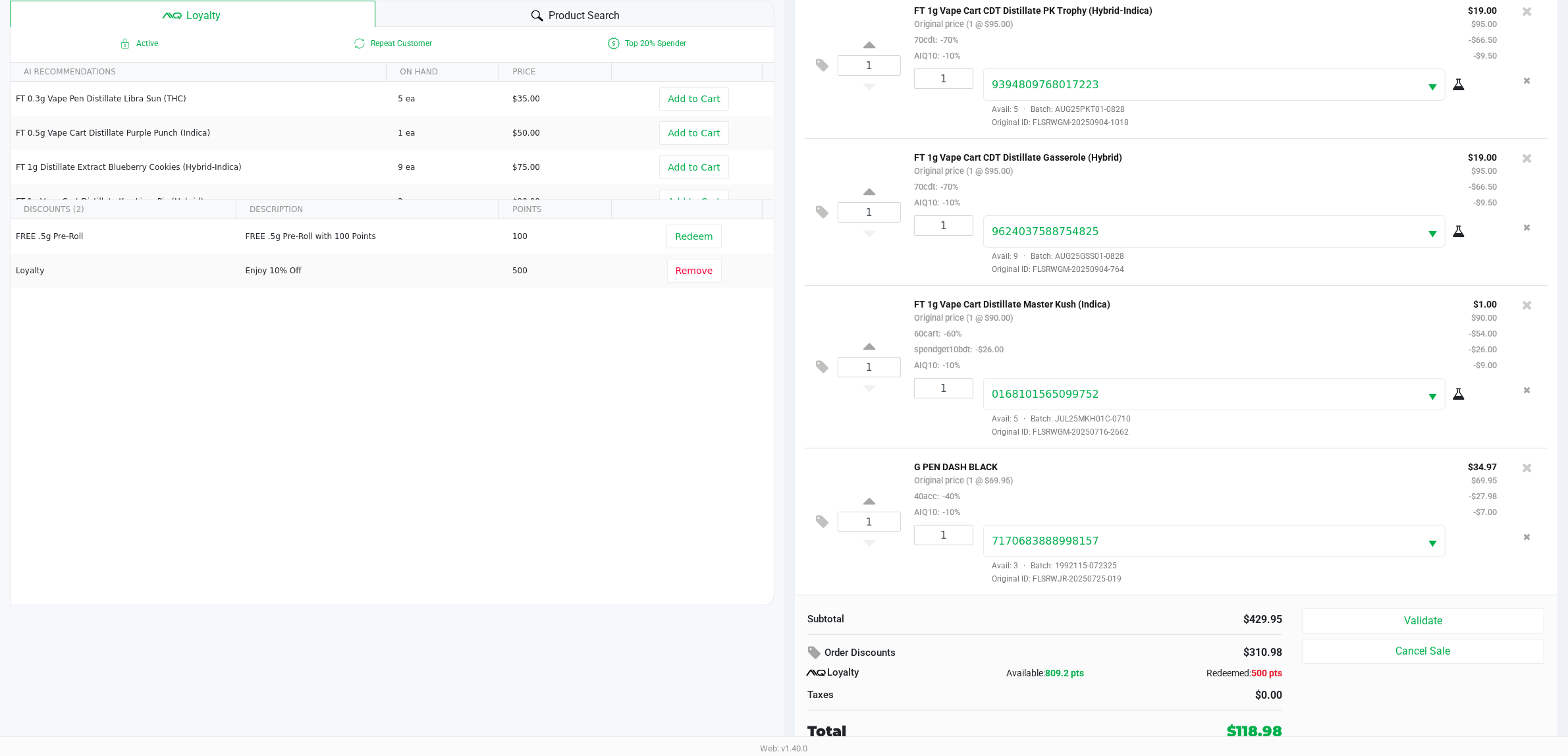
click at [1419, 612] on button "Validate" at bounding box center [1423, 620] width 243 height 25
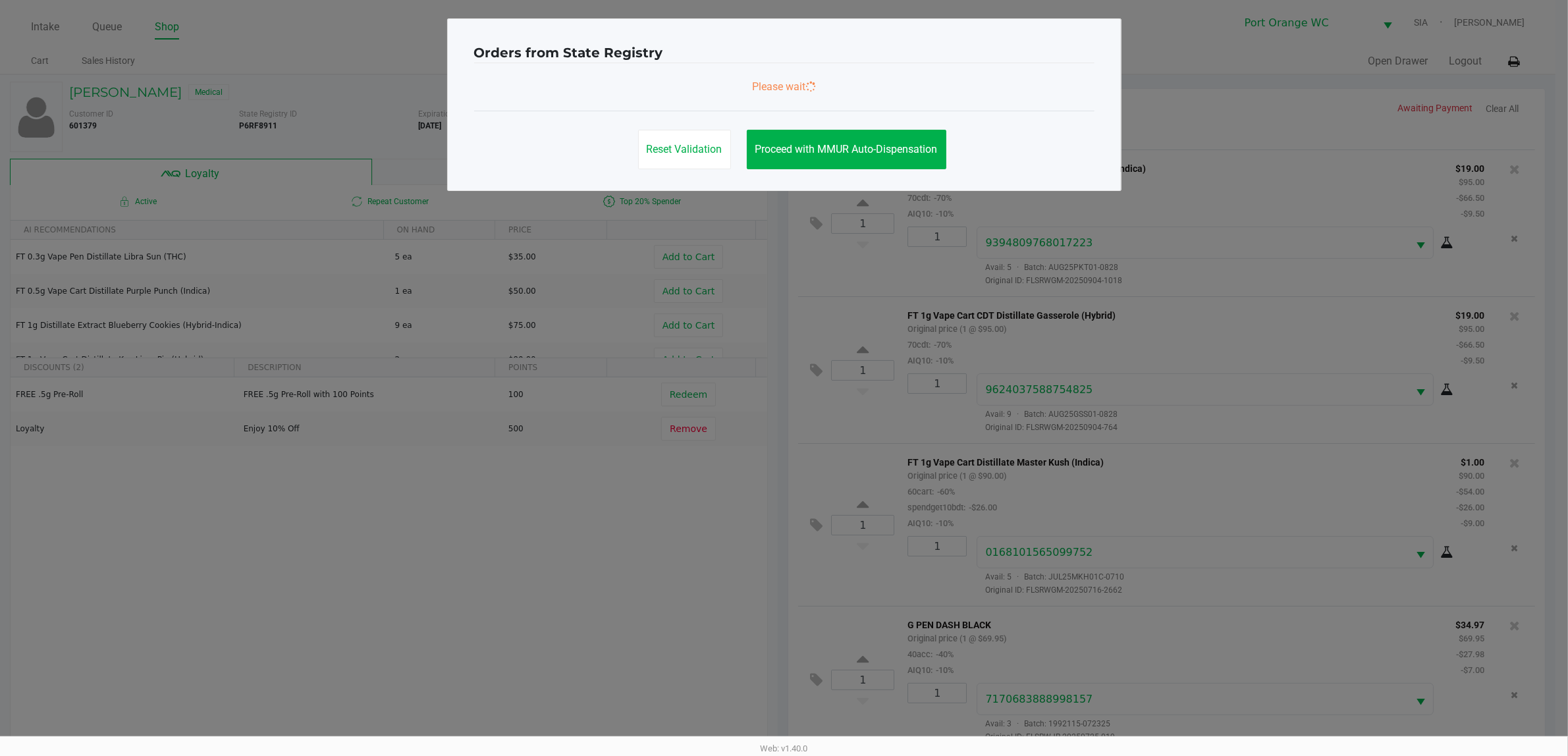
scroll to position [0, 0]
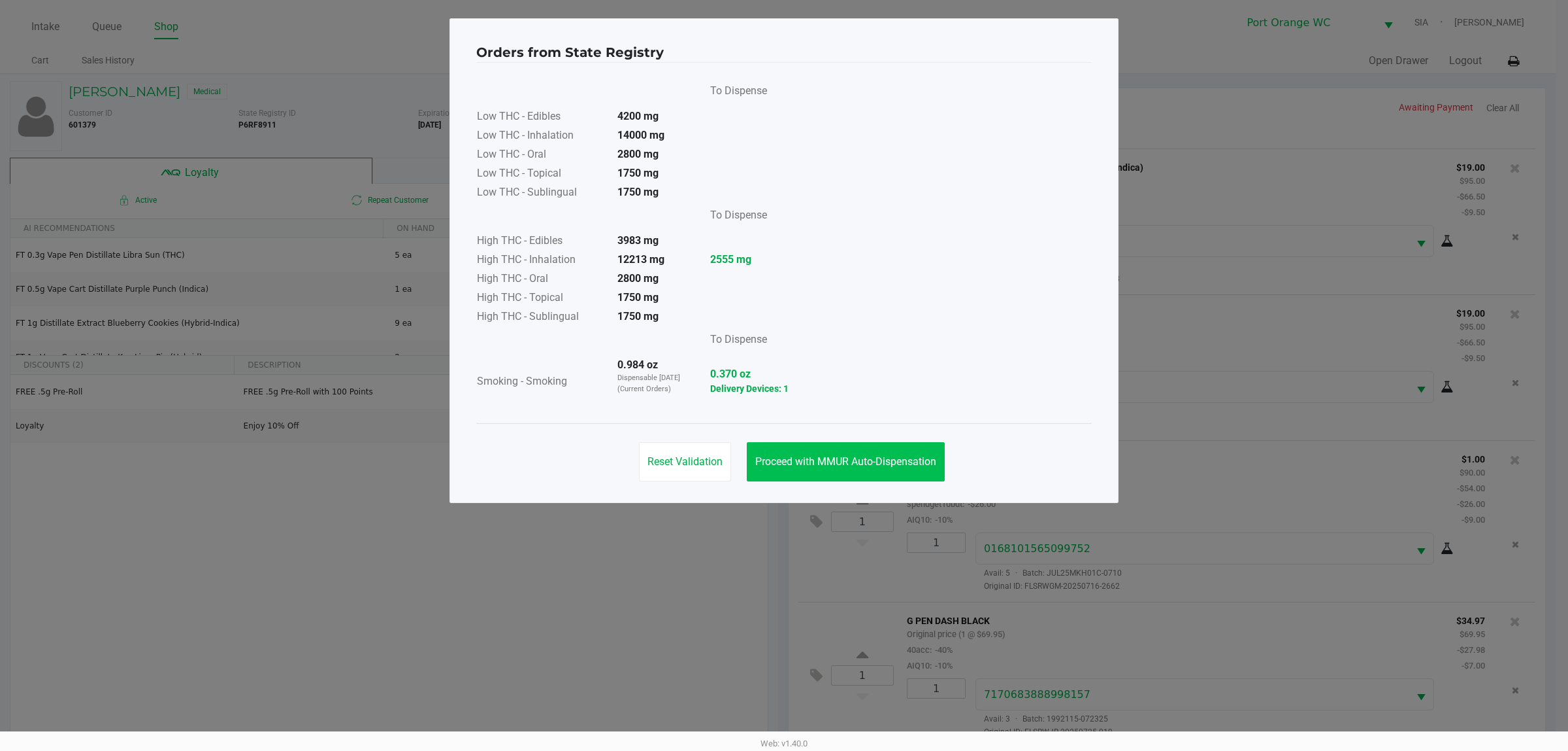
click at [868, 455] on span "Proceed with MMUR Auto-Dispensation" at bounding box center [846, 461] width 181 height 13
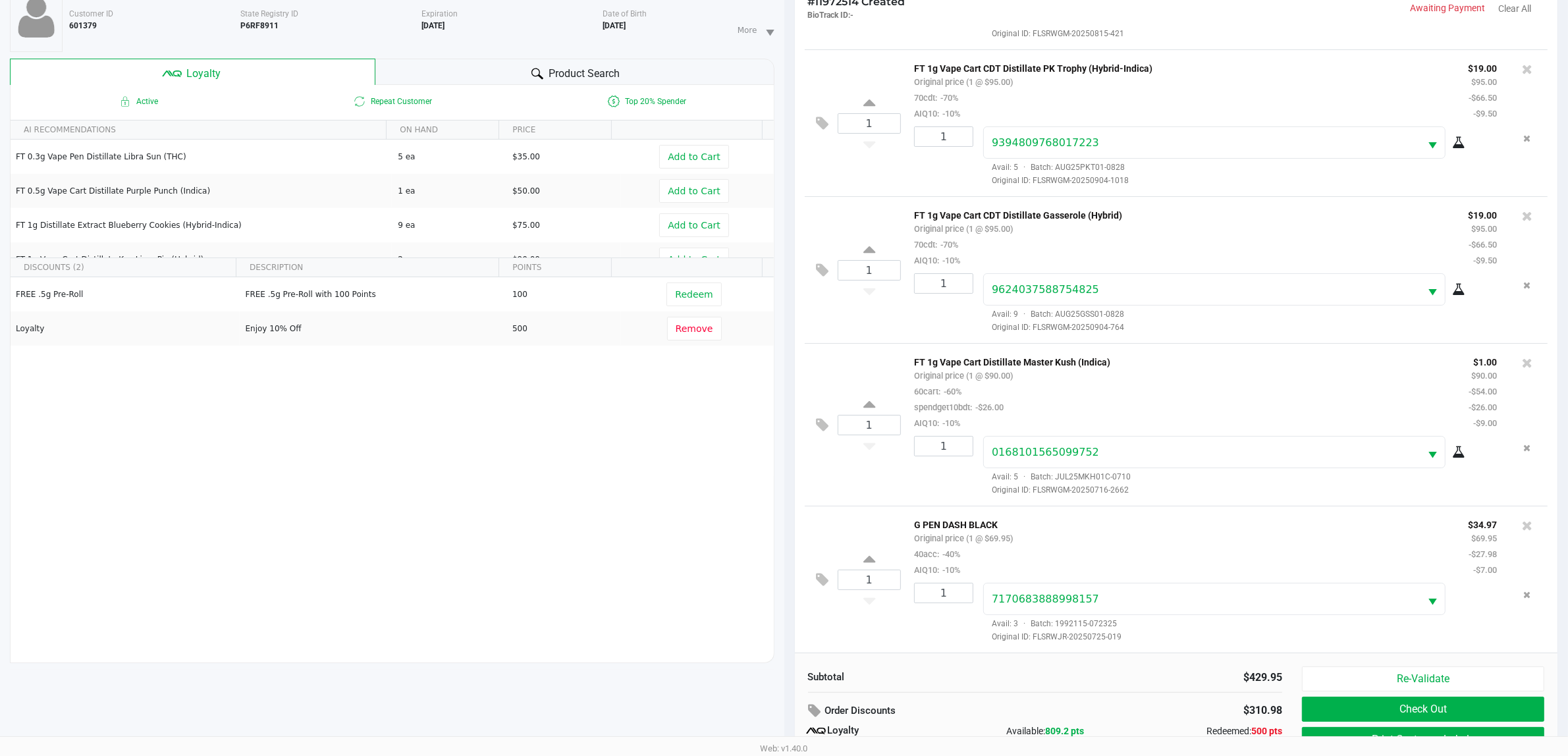
scroll to position [160, 0]
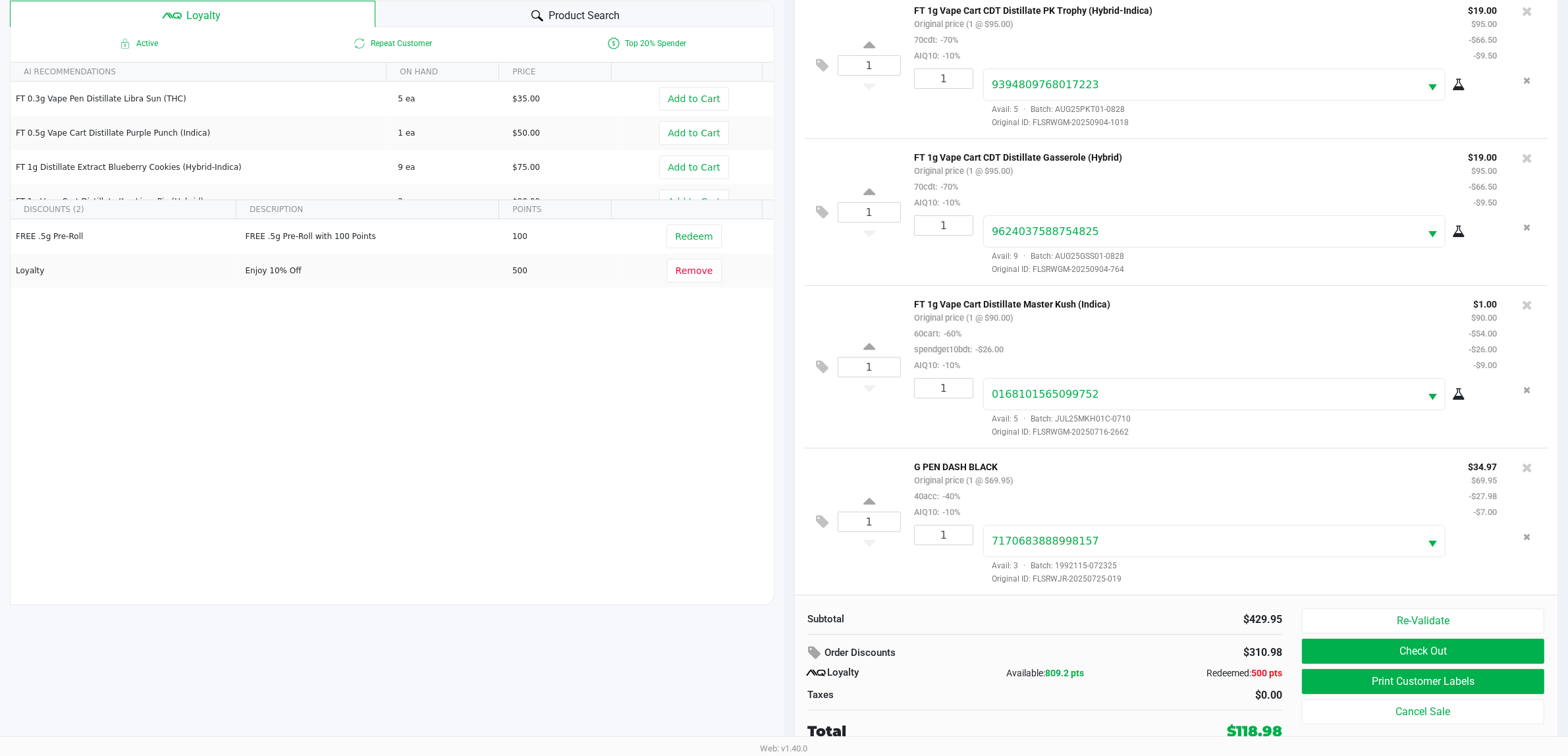
click at [1359, 681] on button "Print Customer Labels" at bounding box center [1423, 680] width 243 height 25
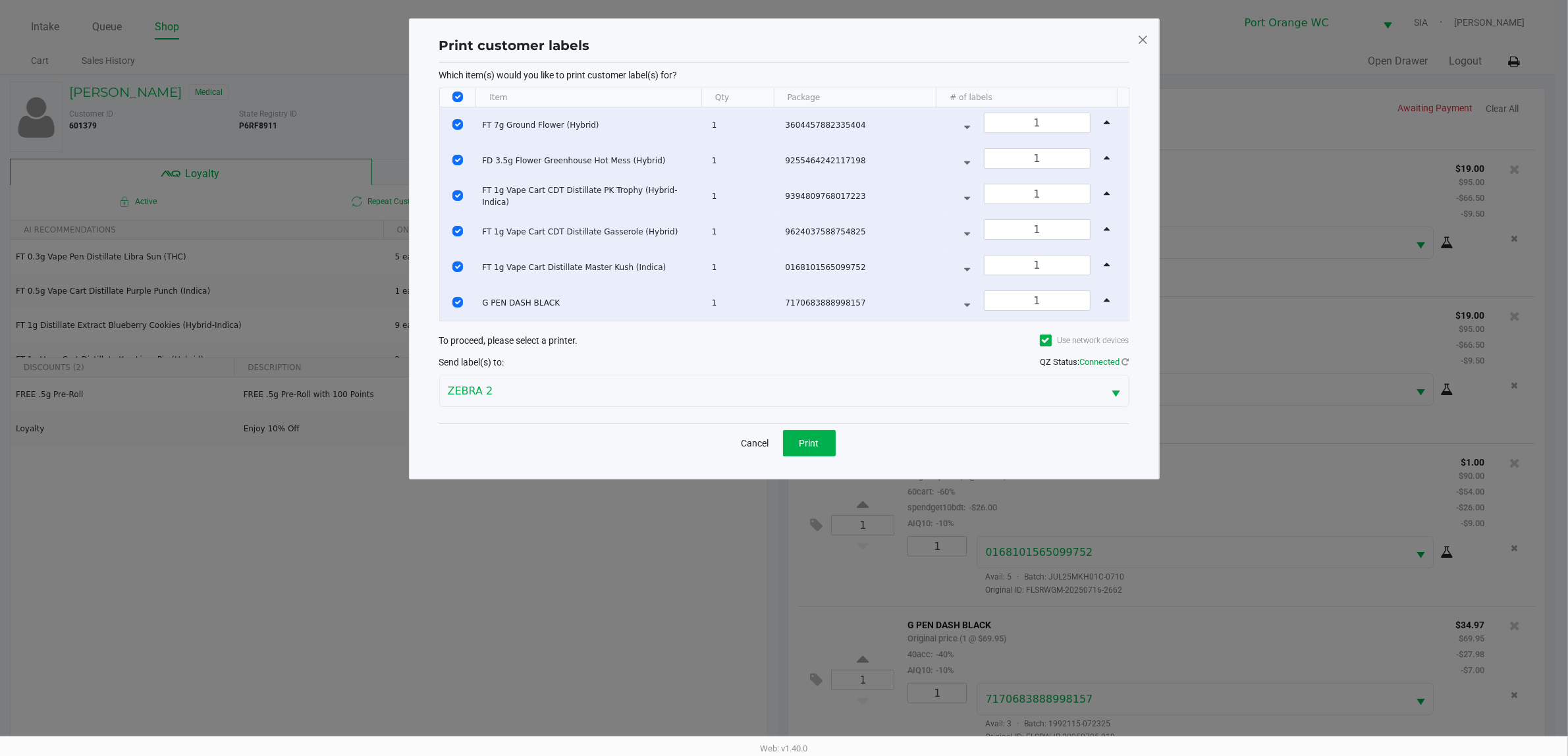
scroll to position [0, 0]
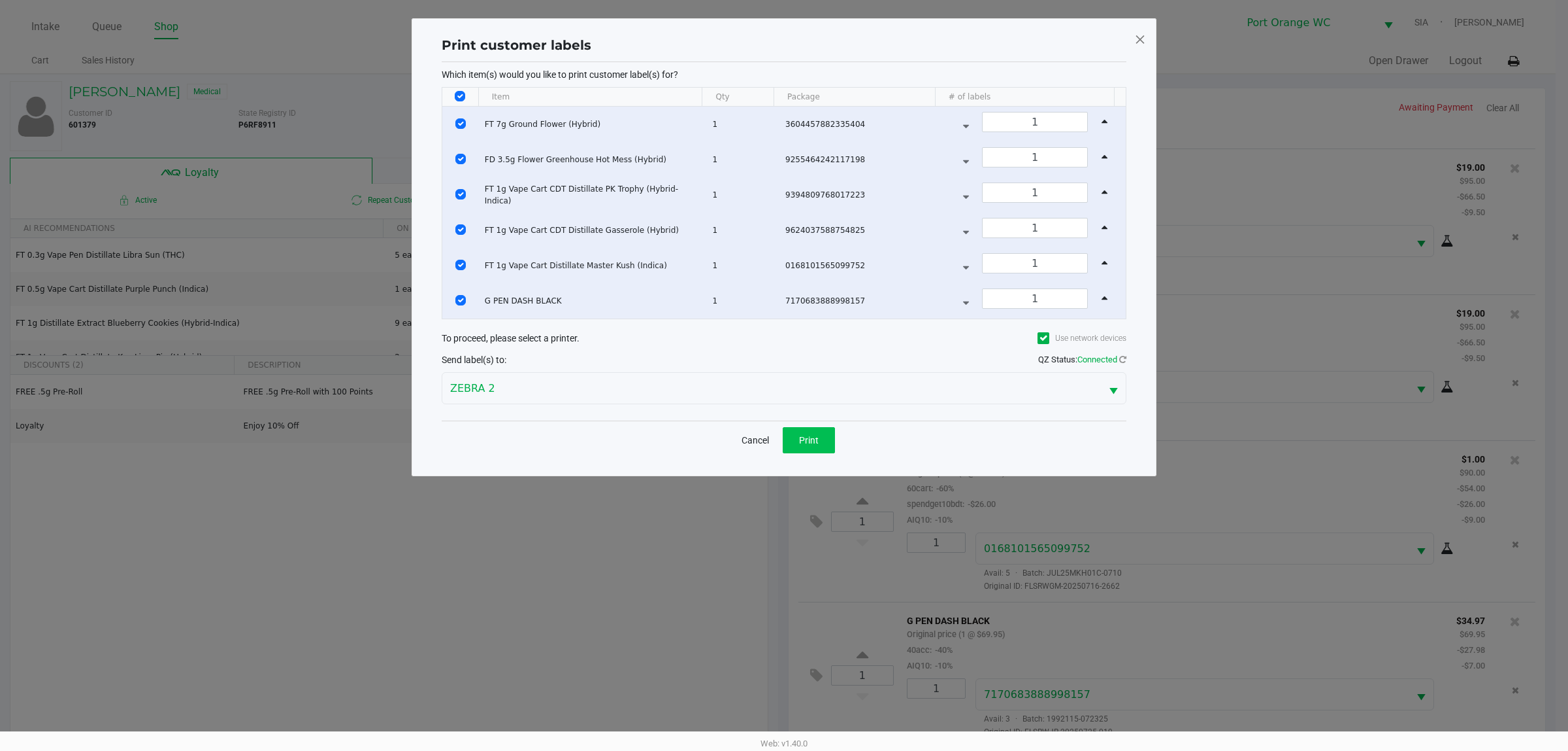
click at [810, 434] on button "Print" at bounding box center [809, 439] width 53 height 26
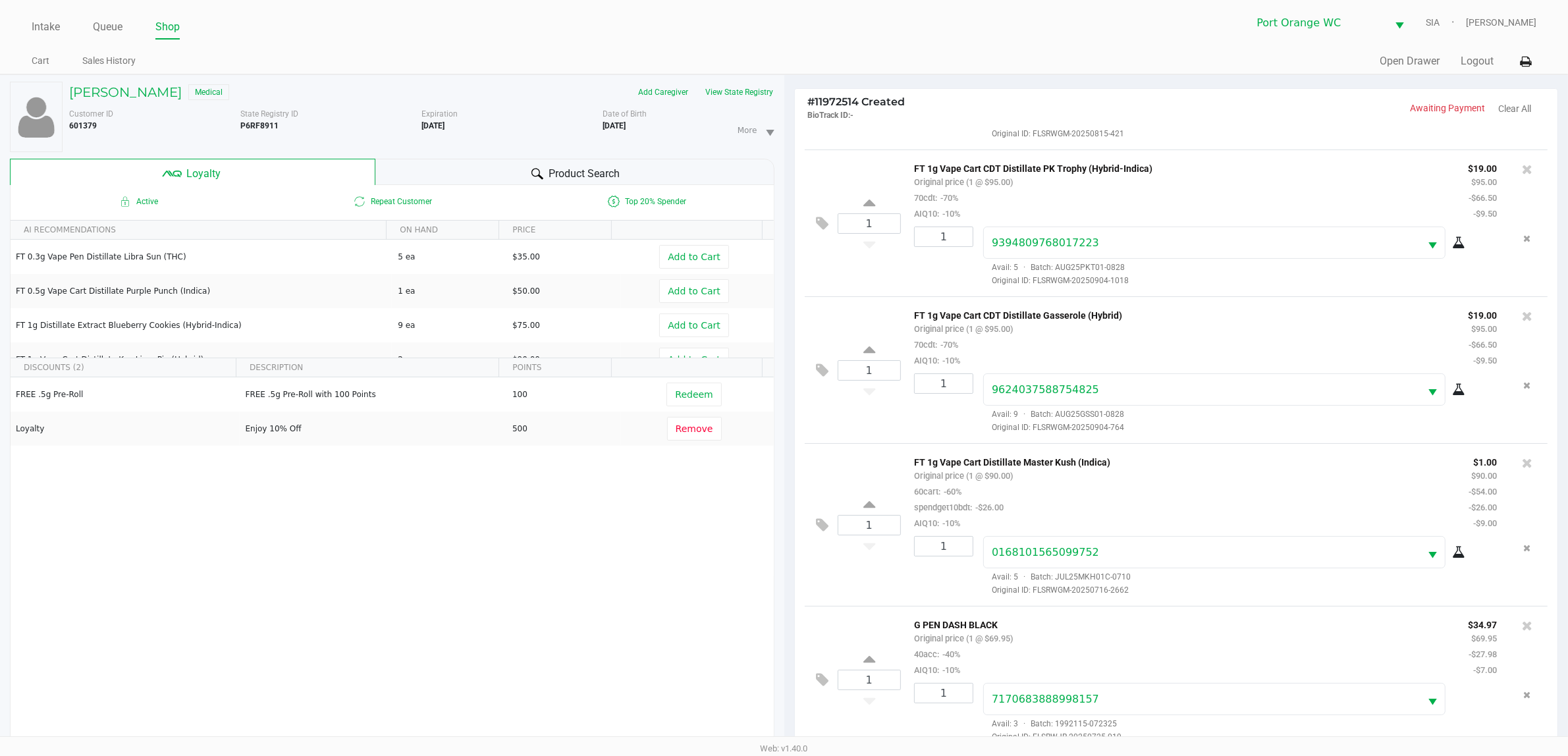
scroll to position [160, 0]
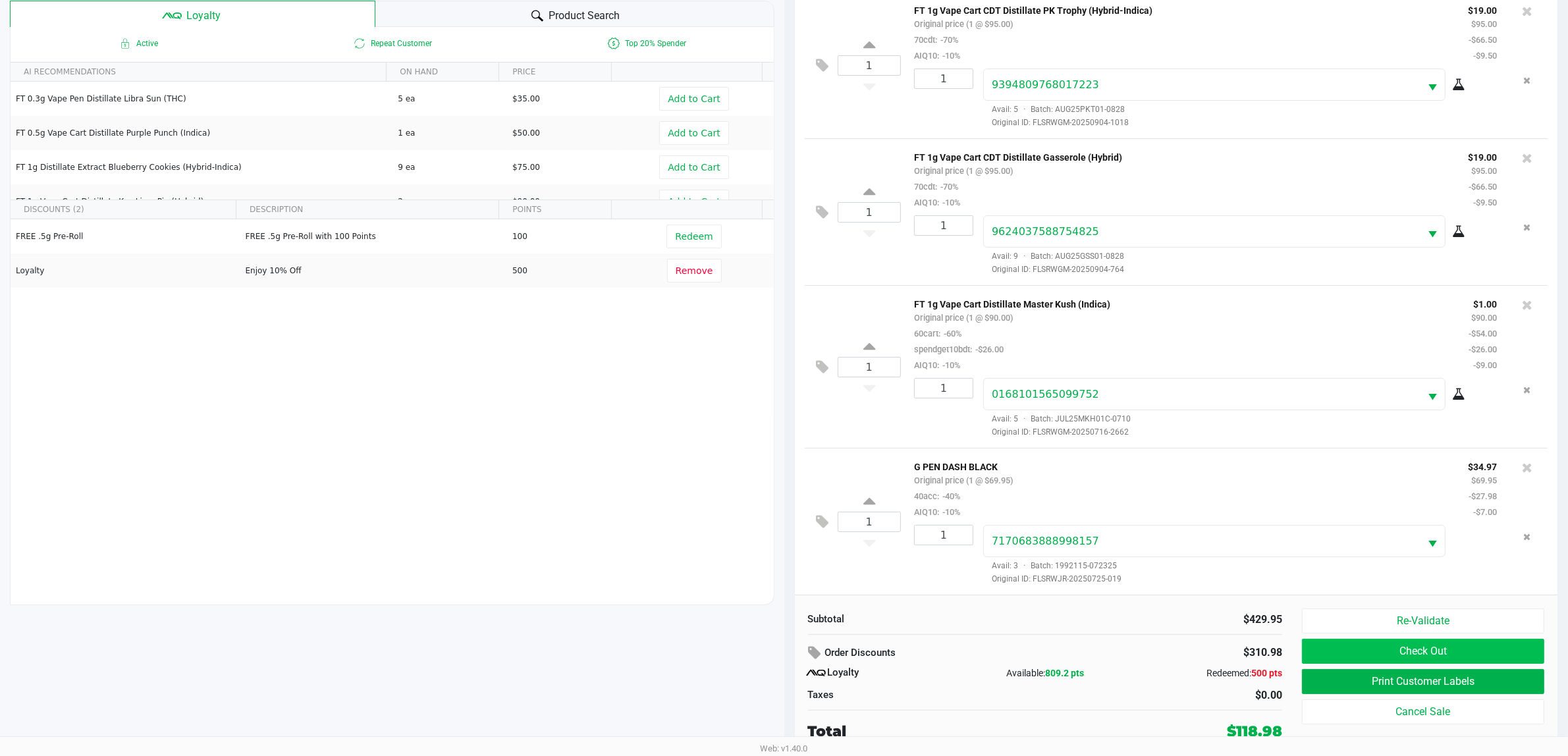
click at [1347, 655] on button "Check Out" at bounding box center [1423, 650] width 243 height 25
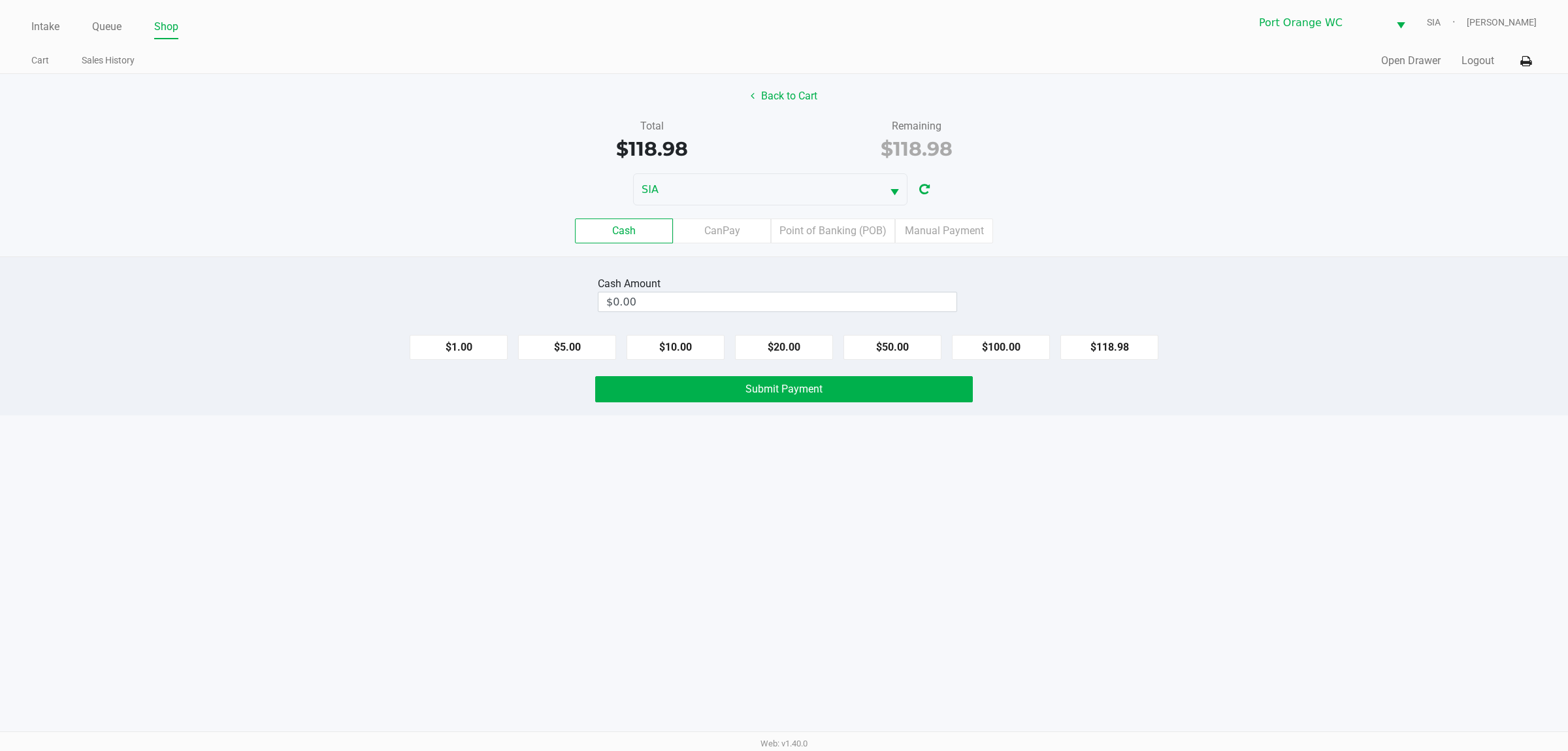
click at [711, 243] on label "CanPay" at bounding box center [722, 230] width 98 height 24
click at [0, 0] on 2 "CanPay" at bounding box center [0, 0] width 0 height 0
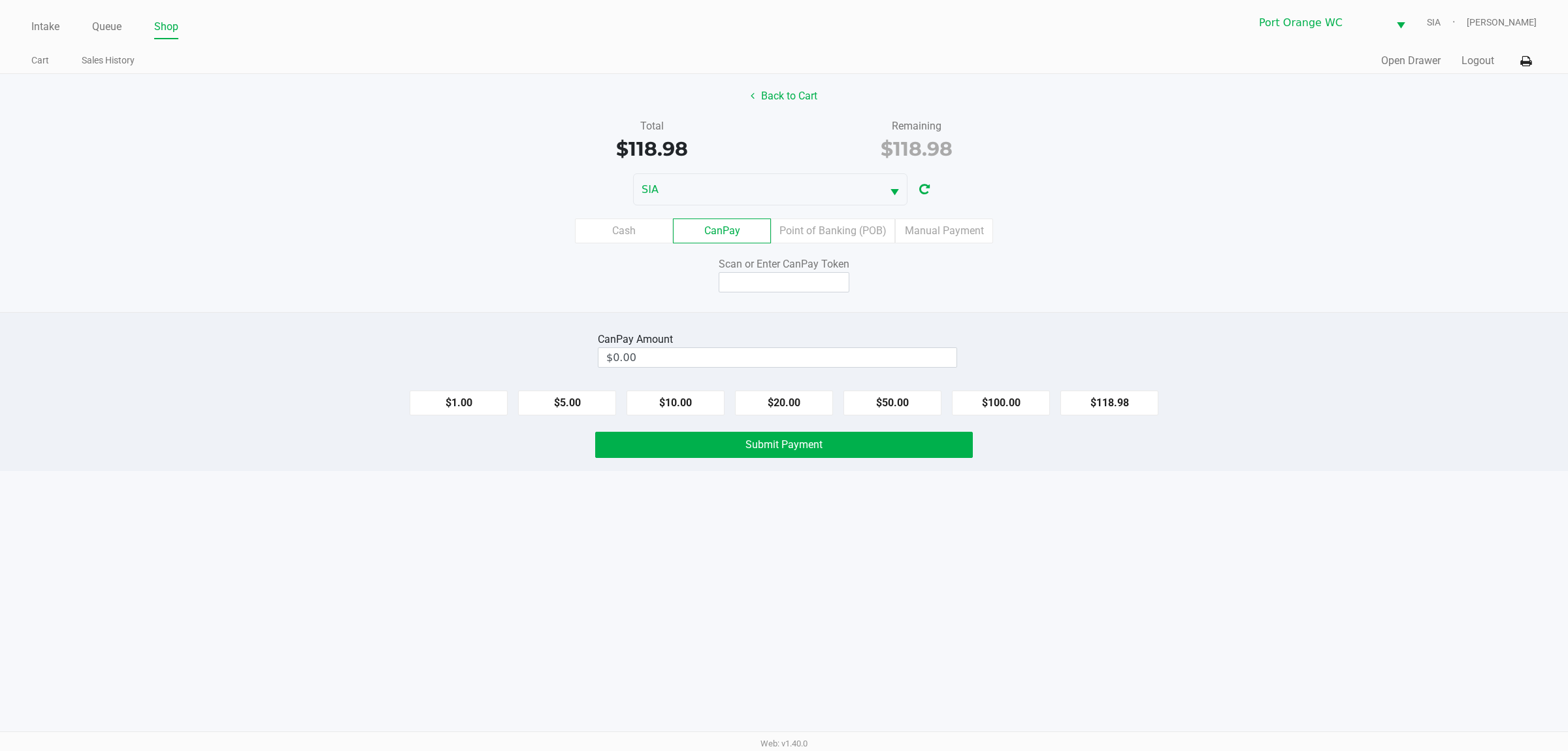
click at [1109, 403] on button "$118.98" at bounding box center [1109, 402] width 98 height 24
type input "$118.98"
click at [782, 283] on input at bounding box center [784, 282] width 130 height 20
type input "X1407582Q"
click at [784, 446] on span "Submit Payment" at bounding box center [784, 445] width 77 height 13
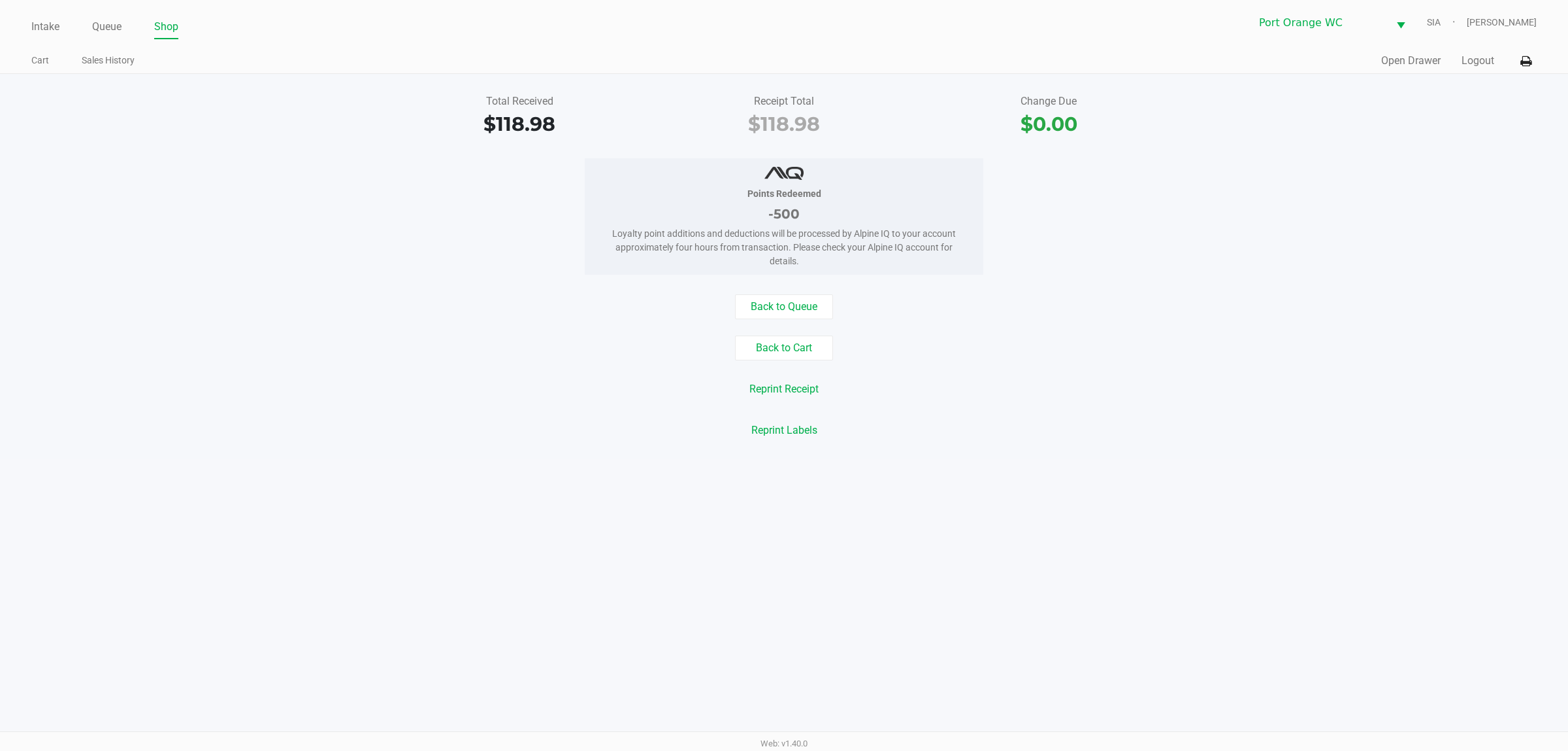
drag, startPoint x: 596, startPoint y: 441, endPoint x: 566, endPoint y: 423, distance: 35.0
click at [595, 440] on div "Reprint Labels" at bounding box center [784, 429] width 1588 height 24
click at [108, 20] on link "Queue" at bounding box center [107, 26] width 29 height 18
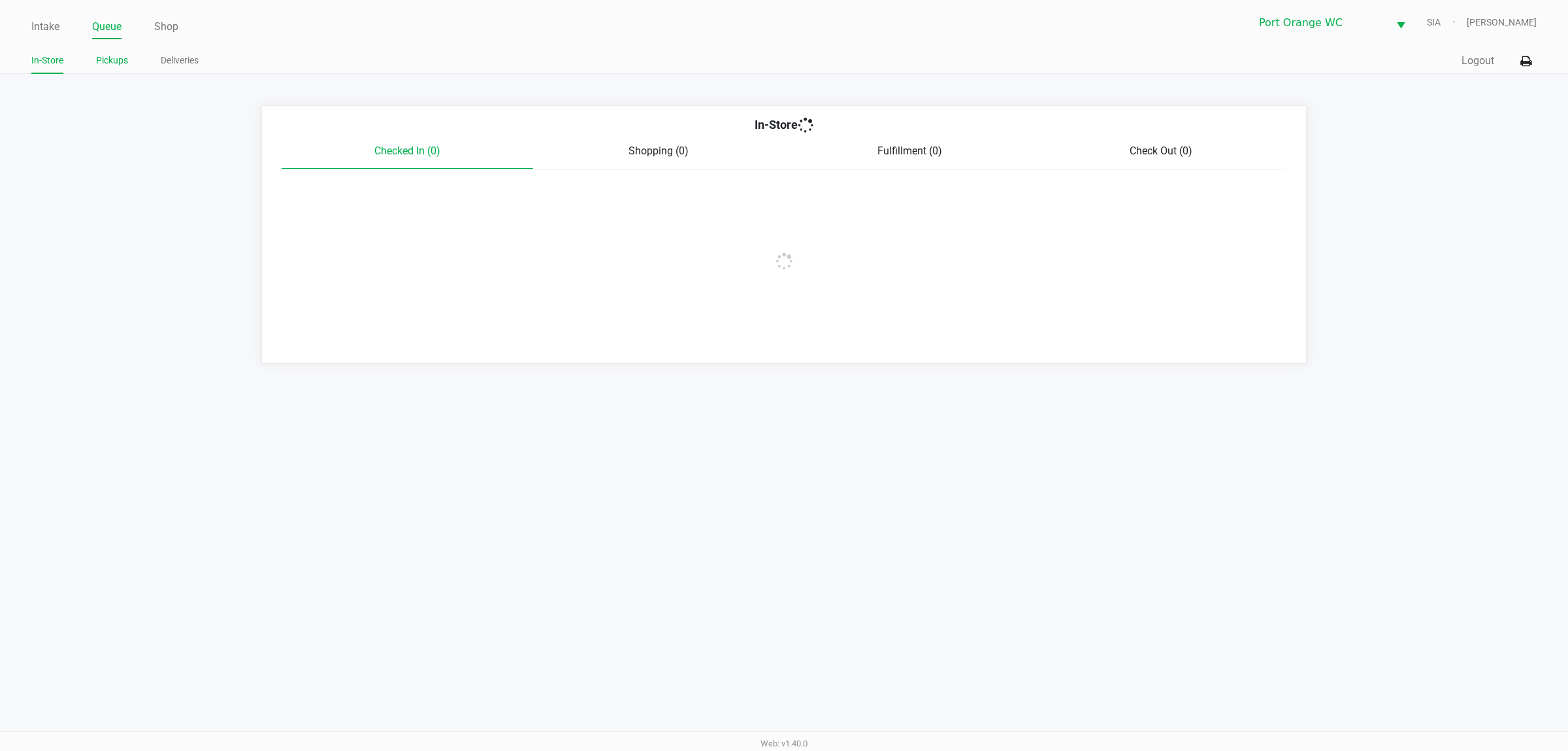
drag, startPoint x: 100, startPoint y: 47, endPoint x: 96, endPoint y: 66, distance: 19.4
click at [96, 66] on link "Pickups" at bounding box center [111, 61] width 32 height 16
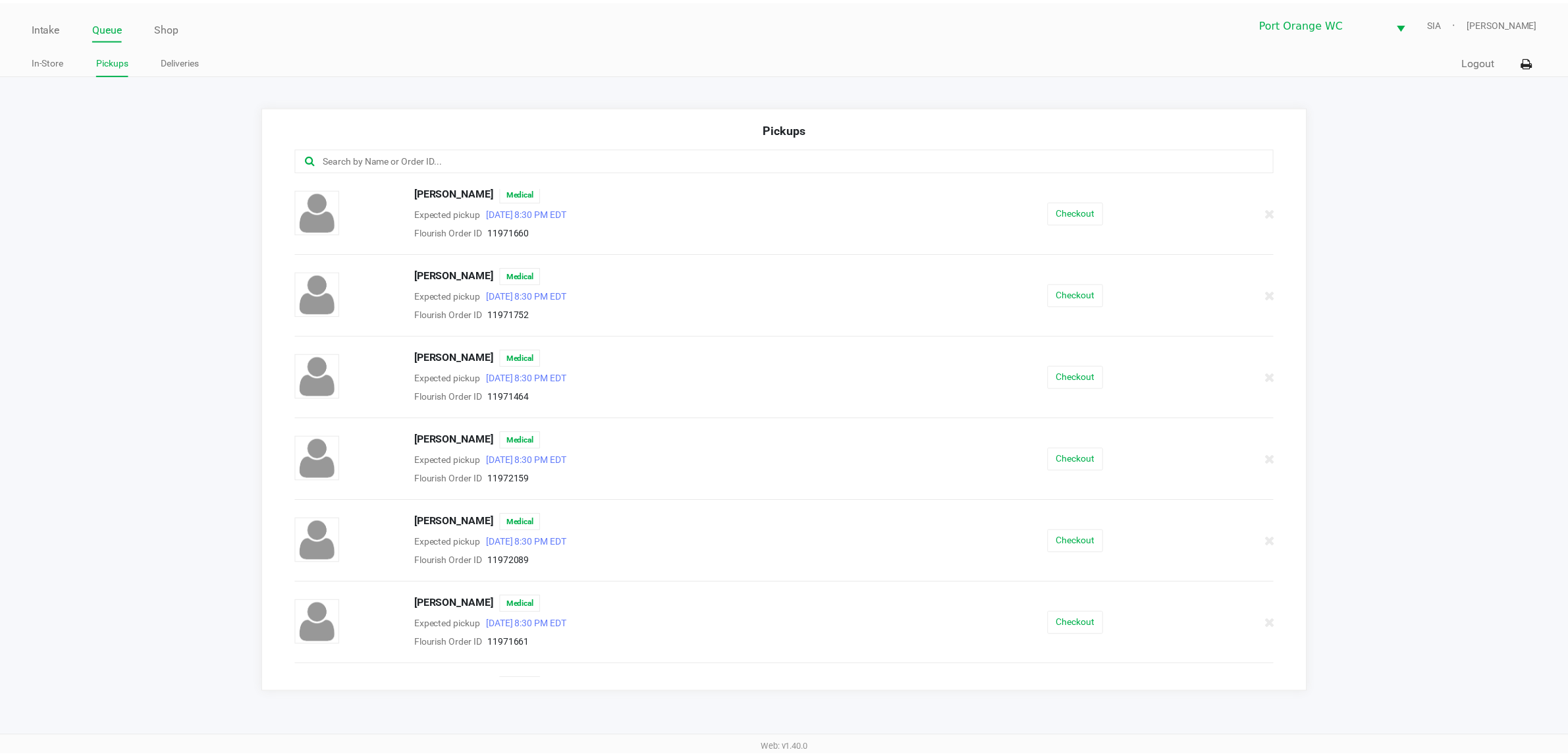
scroll to position [329, 0]
click at [1078, 388] on button "Checkout" at bounding box center [1083, 379] width 56 height 23
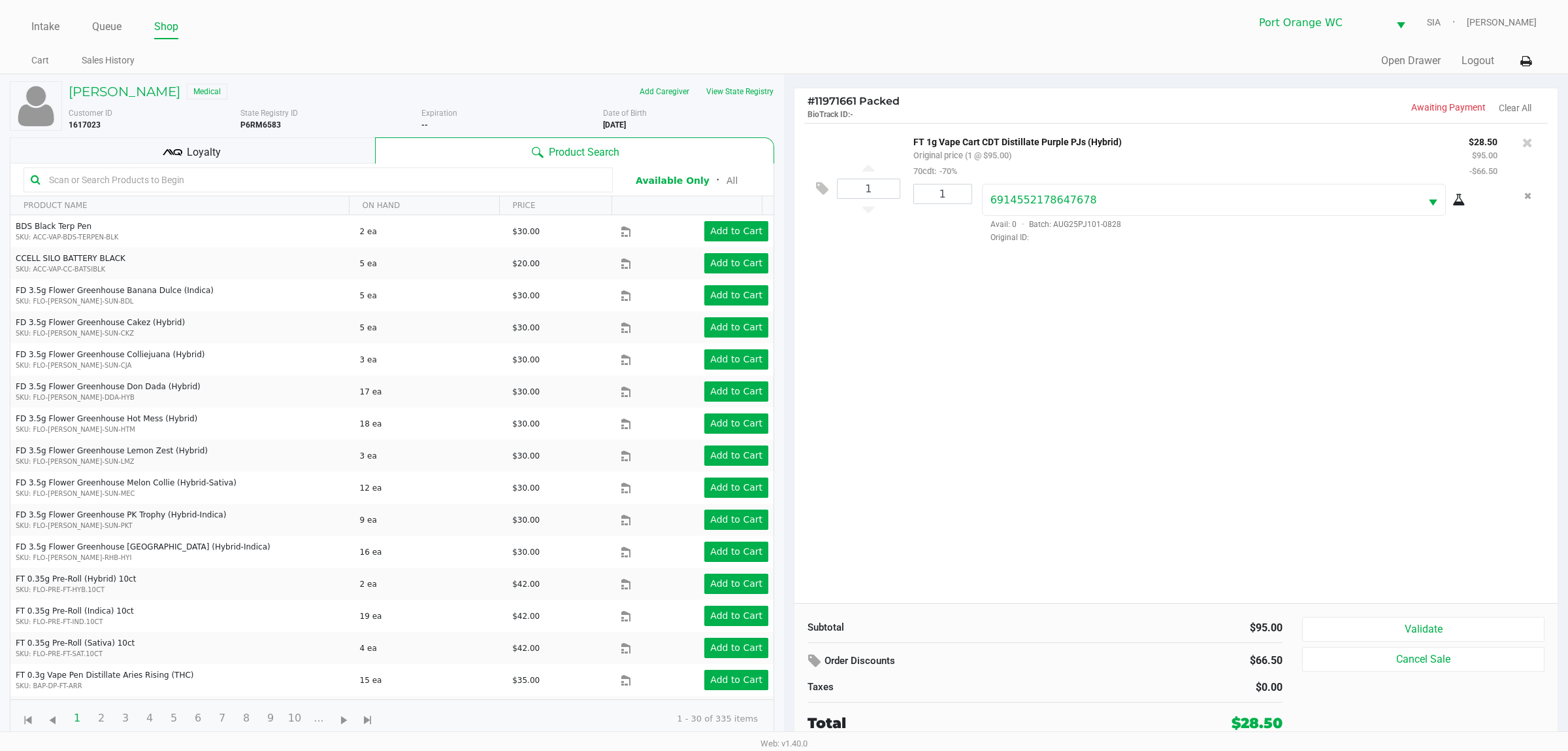
click at [1495, 622] on button "Validate" at bounding box center [1423, 629] width 243 height 24
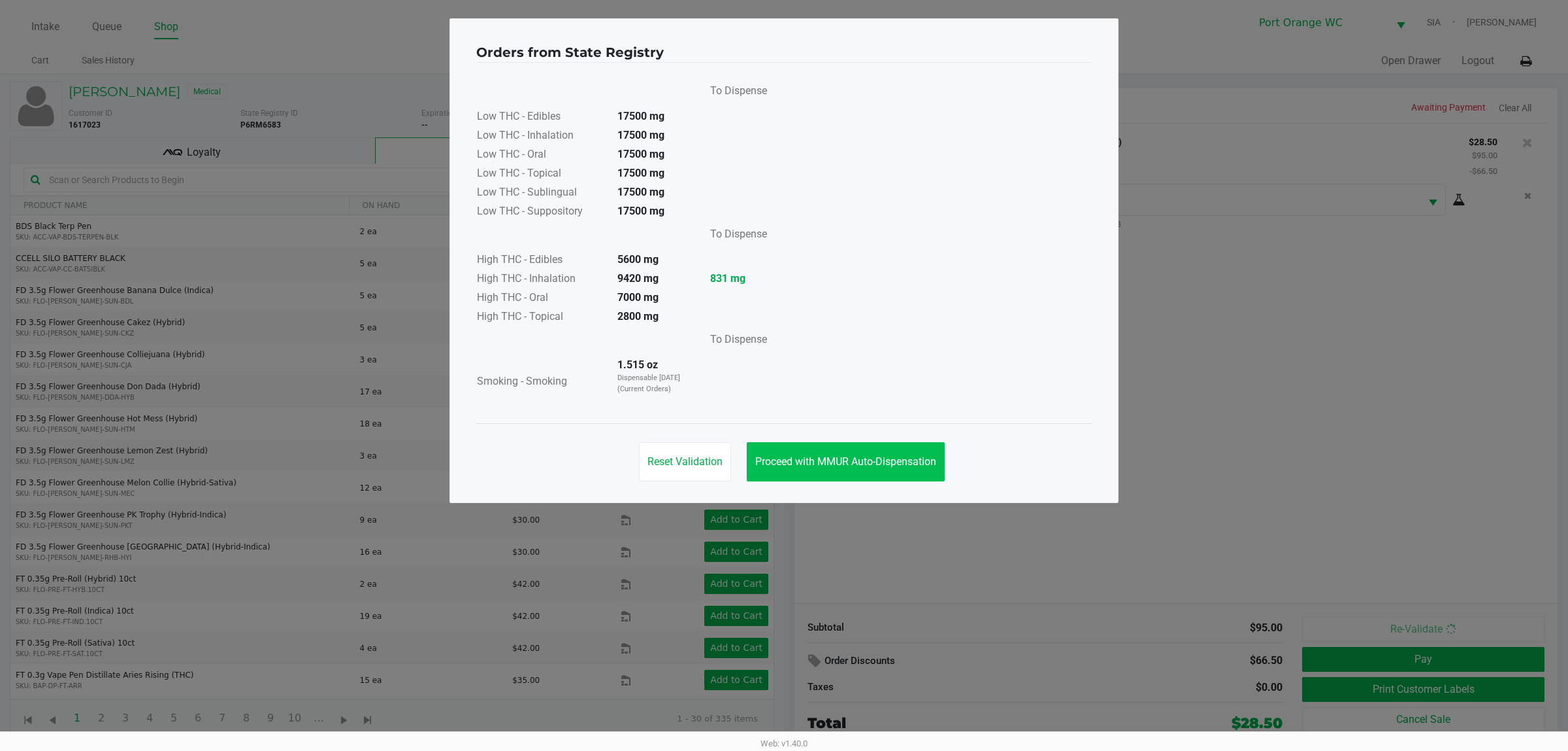
click at [918, 455] on span "Proceed with MMUR Auto-Dispensation" at bounding box center [846, 461] width 181 height 13
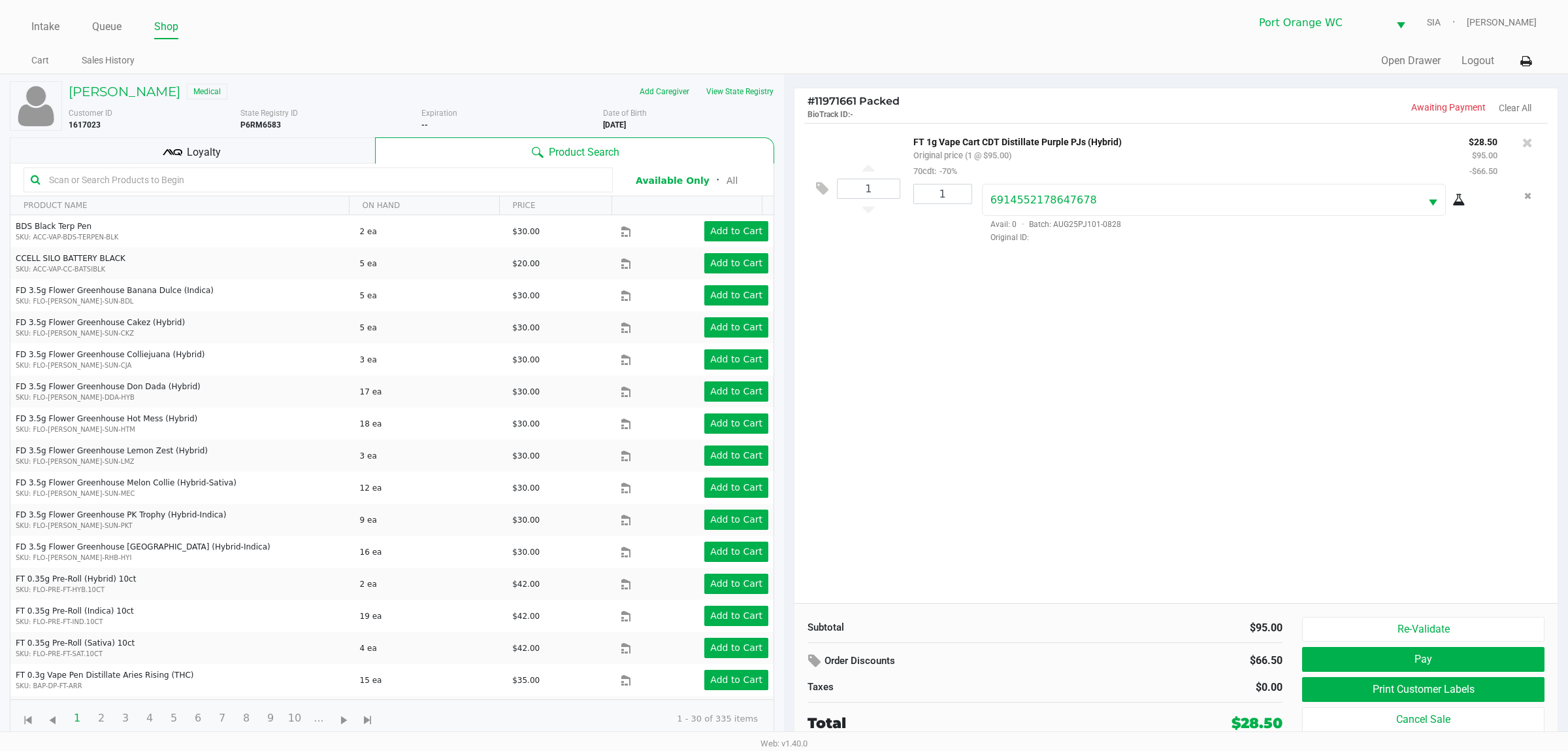
click at [241, 178] on input "text" at bounding box center [324, 180] width 562 height 20
click at [195, 150] on span "Loyalty" at bounding box center [204, 152] width 34 height 15
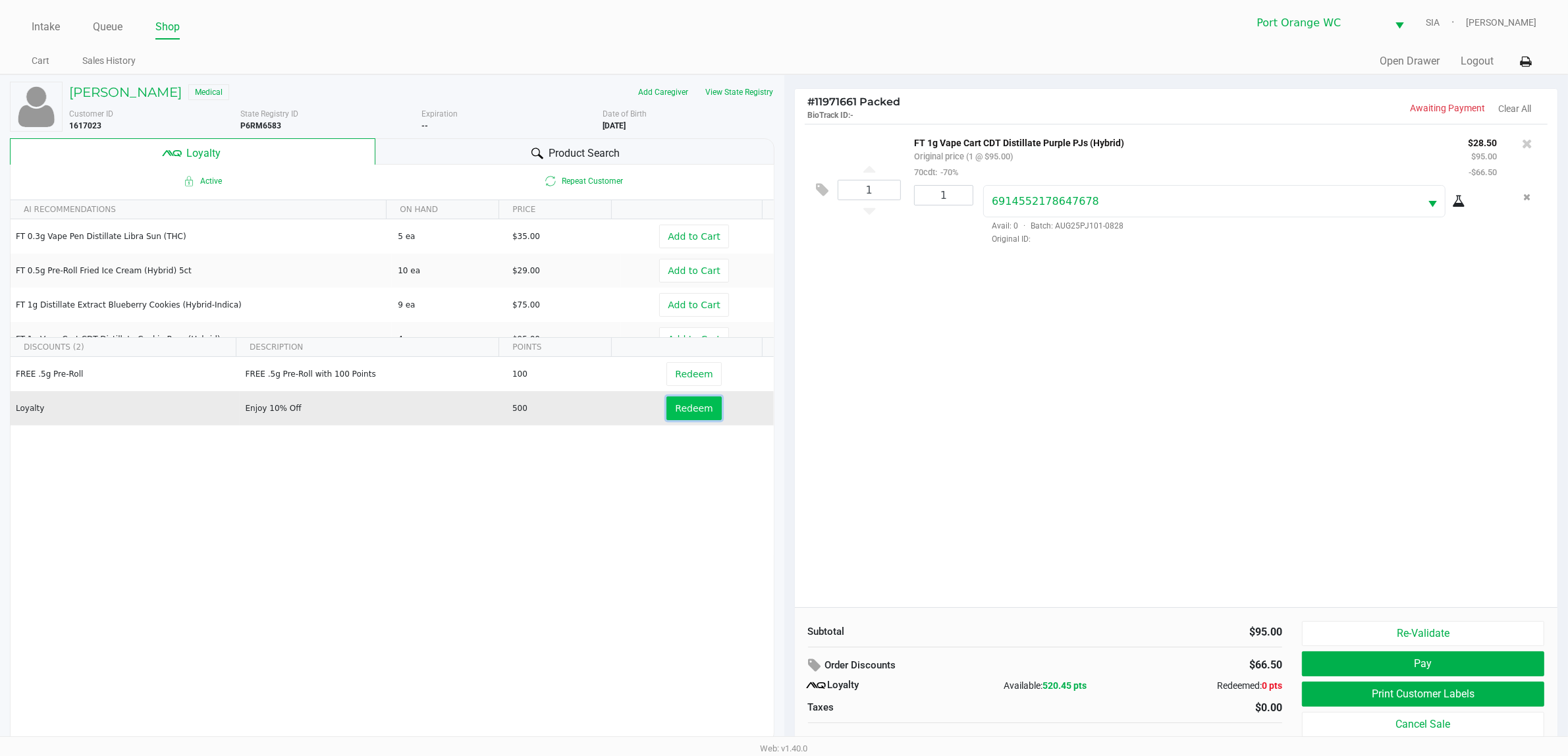
click at [675, 412] on span "Redeem" at bounding box center [693, 409] width 37 height 11
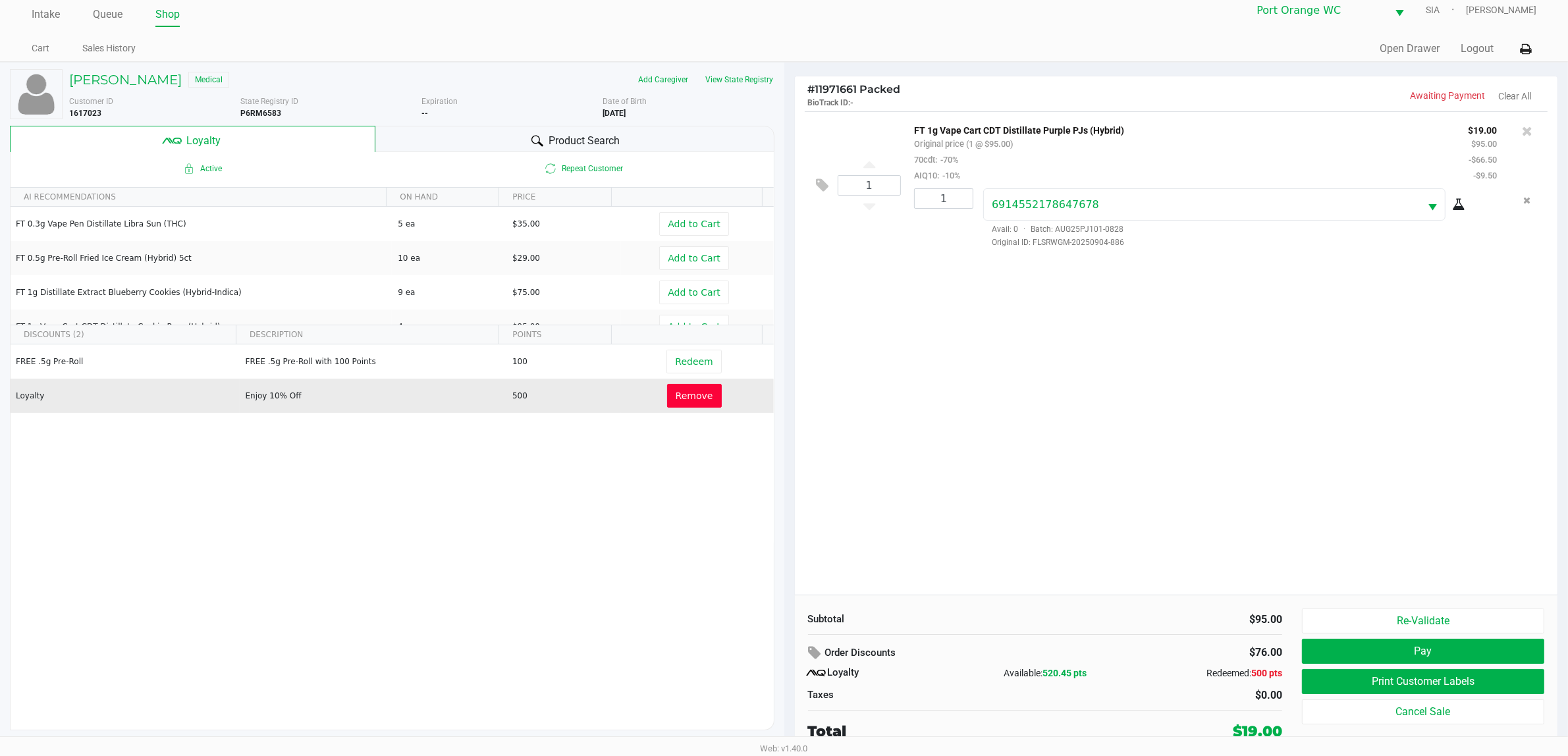
click at [1374, 652] on button "Pay" at bounding box center [1423, 650] width 243 height 25
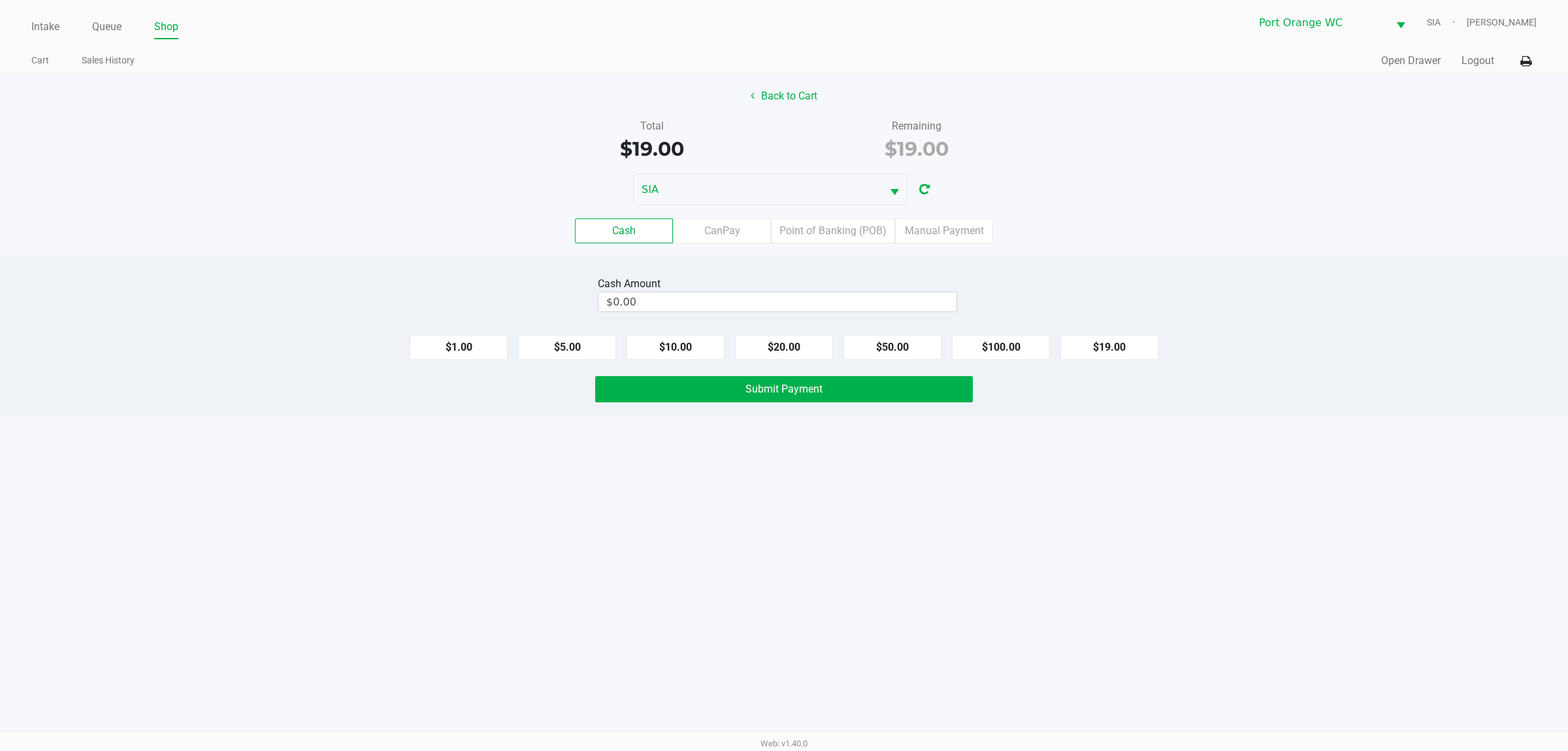
click at [760, 299] on input "$0.00" at bounding box center [778, 302] width 359 height 19
click at [766, 347] on button "$20.00" at bounding box center [784, 347] width 98 height 24
type input "$20.00"
click at [752, 399] on button "Submit Payment" at bounding box center [784, 389] width 378 height 26
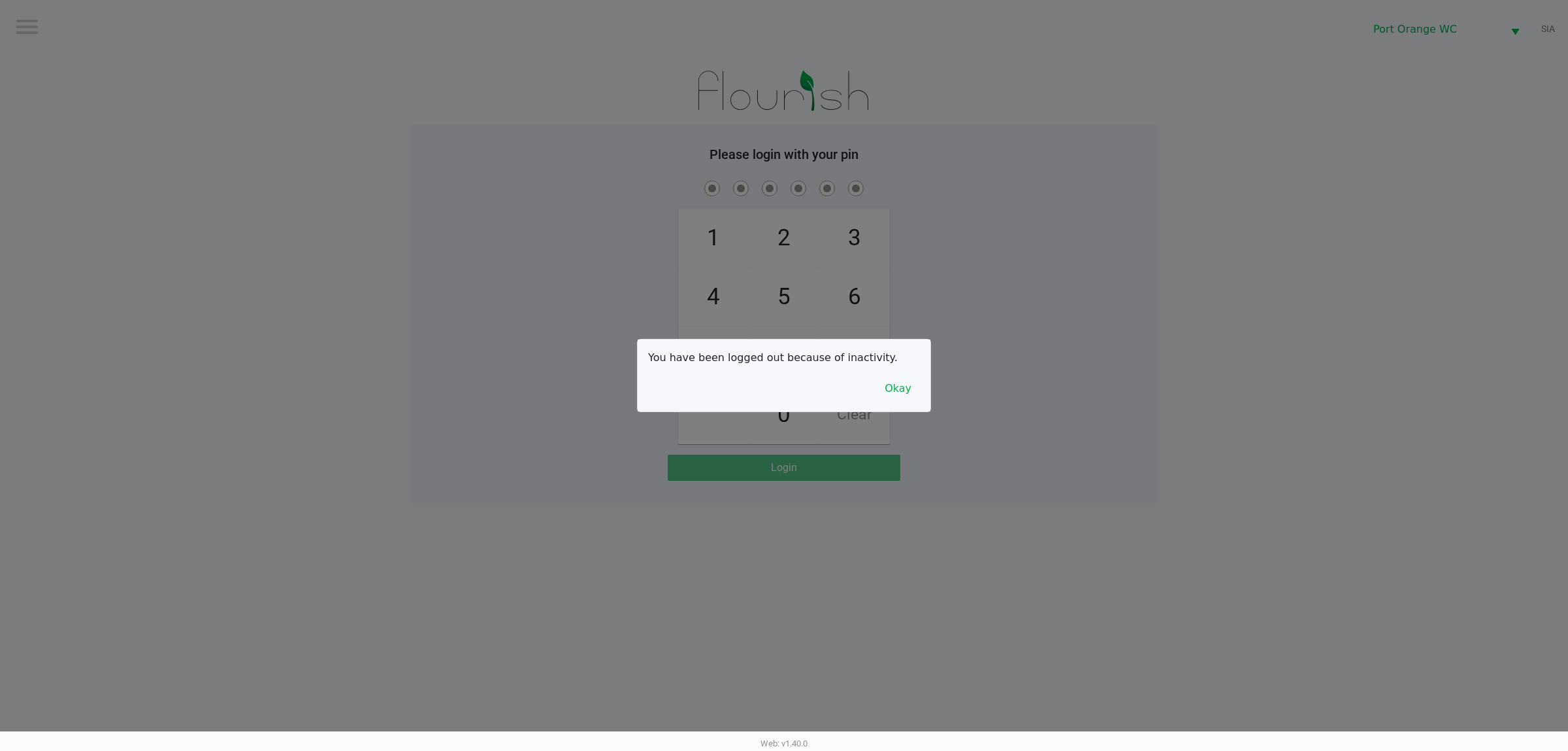
click at [903, 377] on button "Okay" at bounding box center [898, 388] width 43 height 24
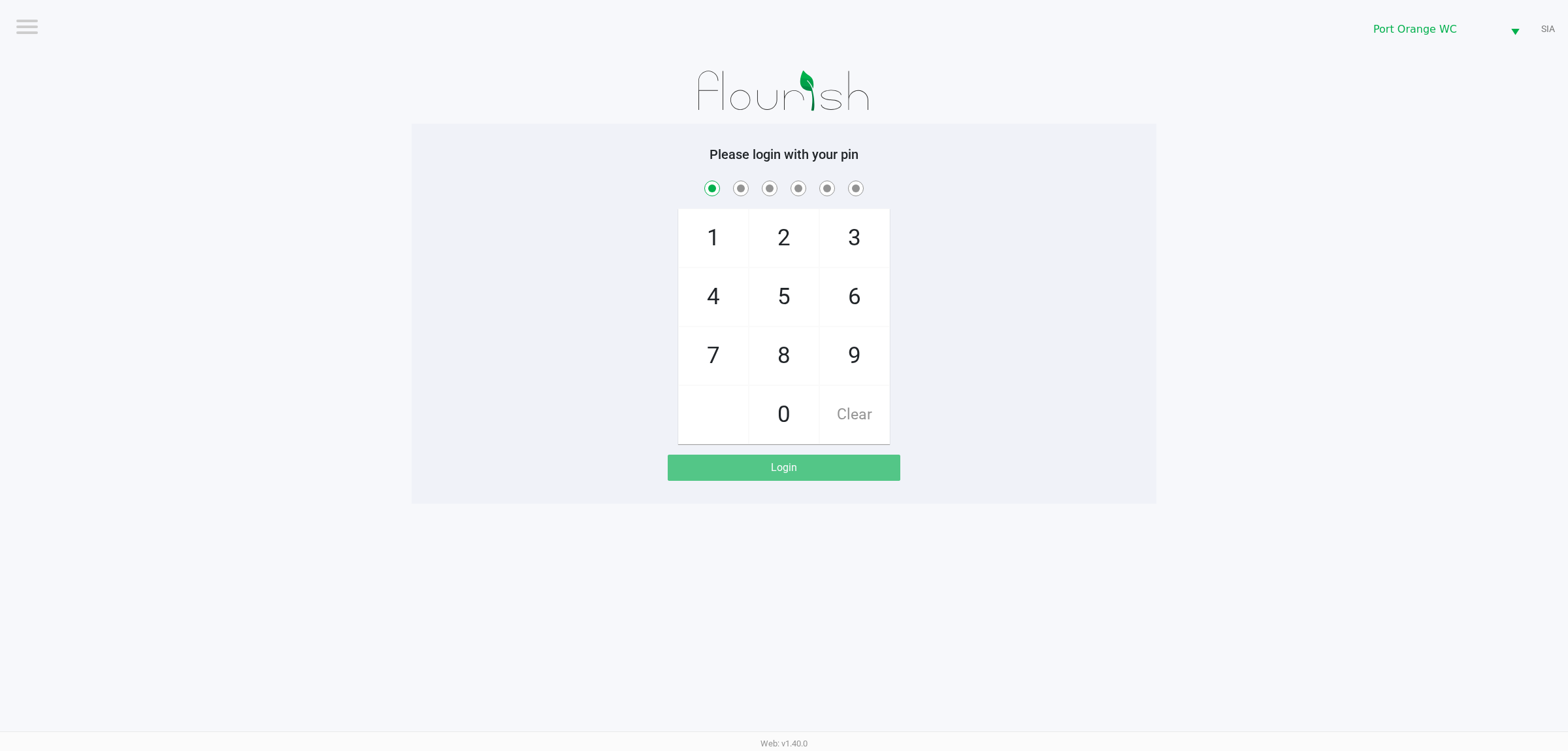
checkbox input "true"
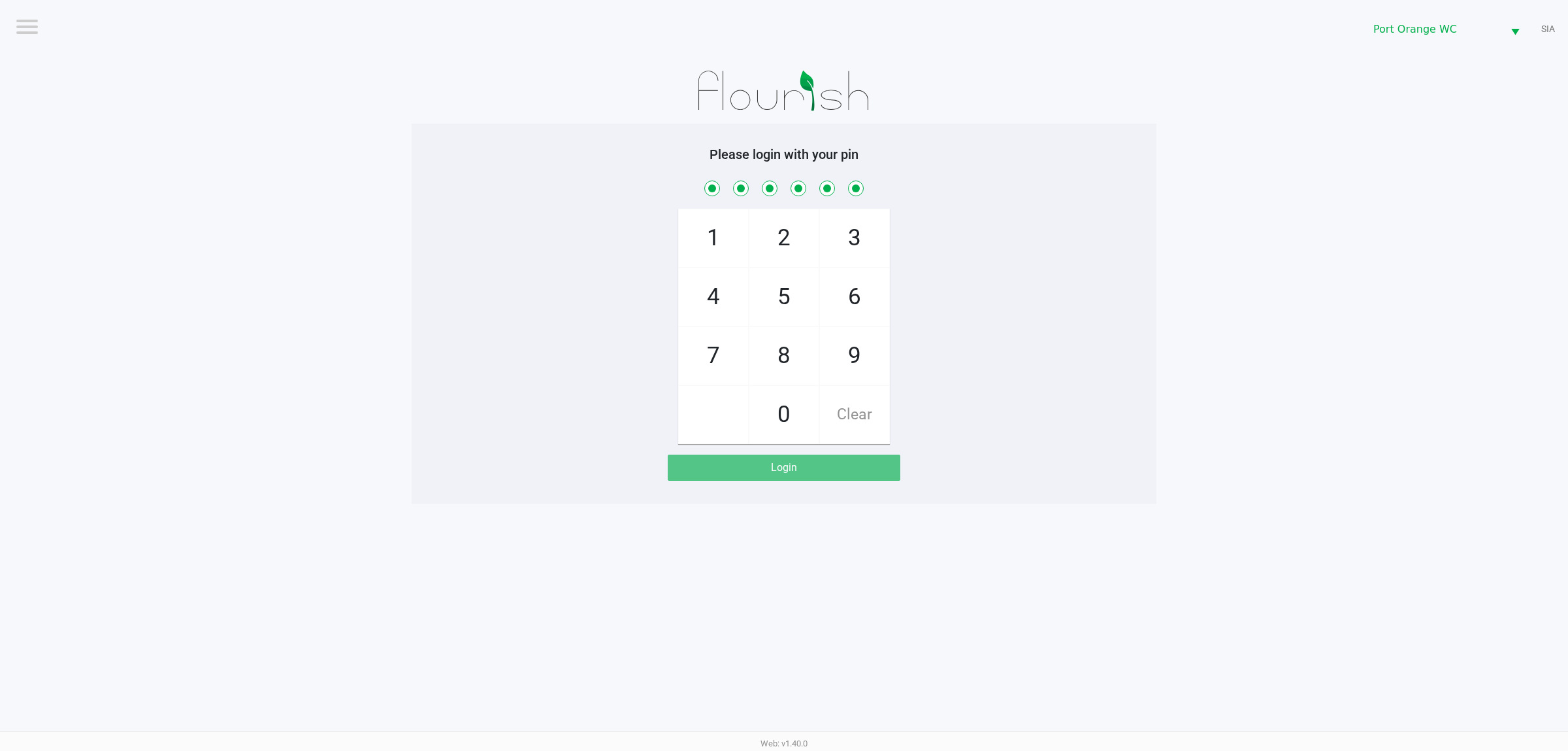
checkbox input "true"
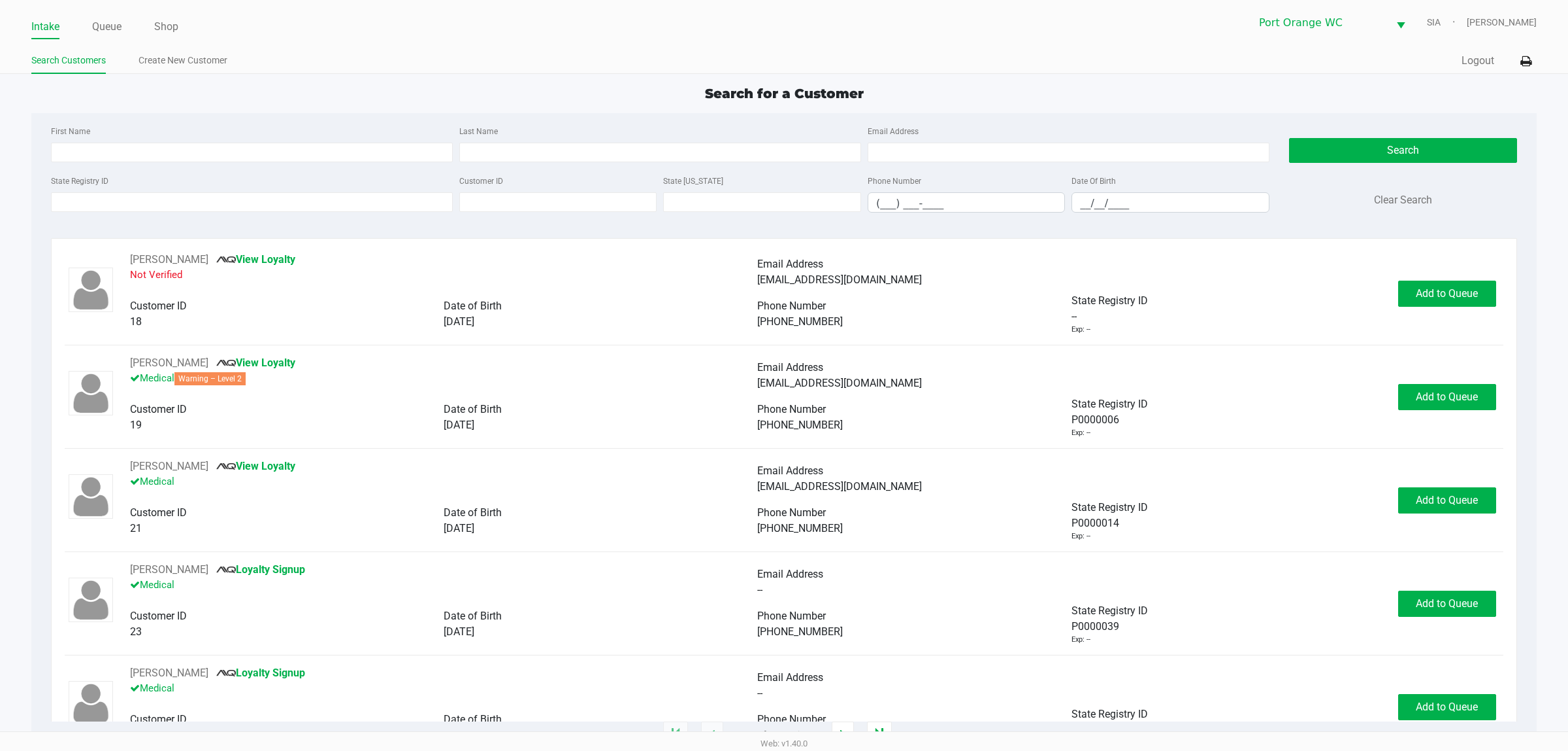
drag, startPoint x: 136, startPoint y: 30, endPoint x: 122, endPoint y: 34, distance: 14.6
click at [131, 33] on ul "Intake Queue Shop" at bounding box center [407, 27] width 752 height 23
click at [119, 34] on ul "Intake Queue Shop" at bounding box center [407, 27] width 752 height 23
click at [116, 34] on link "Queue" at bounding box center [107, 26] width 29 height 18
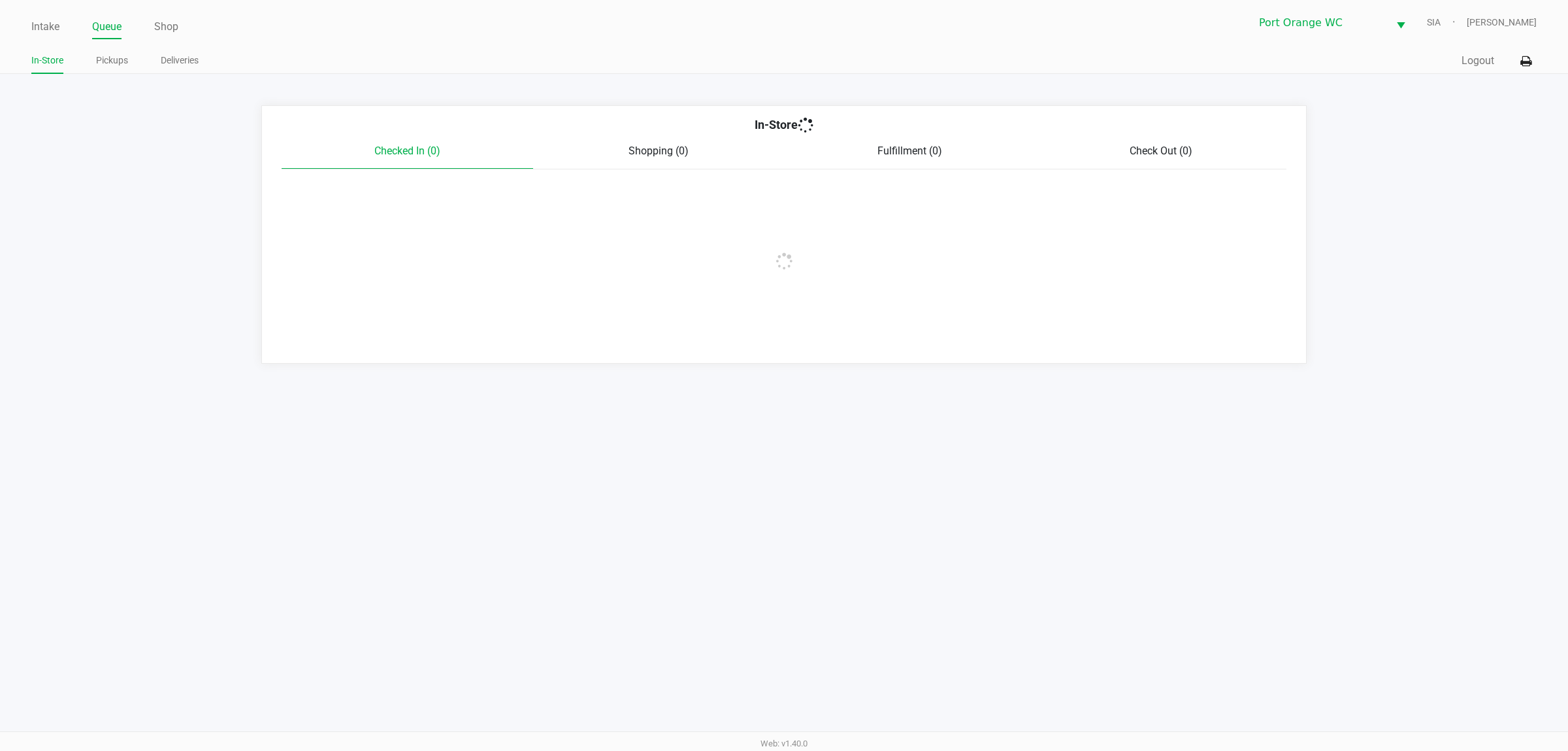
click at [100, 82] on app-point-of-sale "Intake Queue Shop Port Orange WC SIA Mary O'Brien In-Store Pickups Deliveries Q…" at bounding box center [784, 181] width 1568 height 363
click at [108, 65] on link "Pickups" at bounding box center [111, 61] width 32 height 16
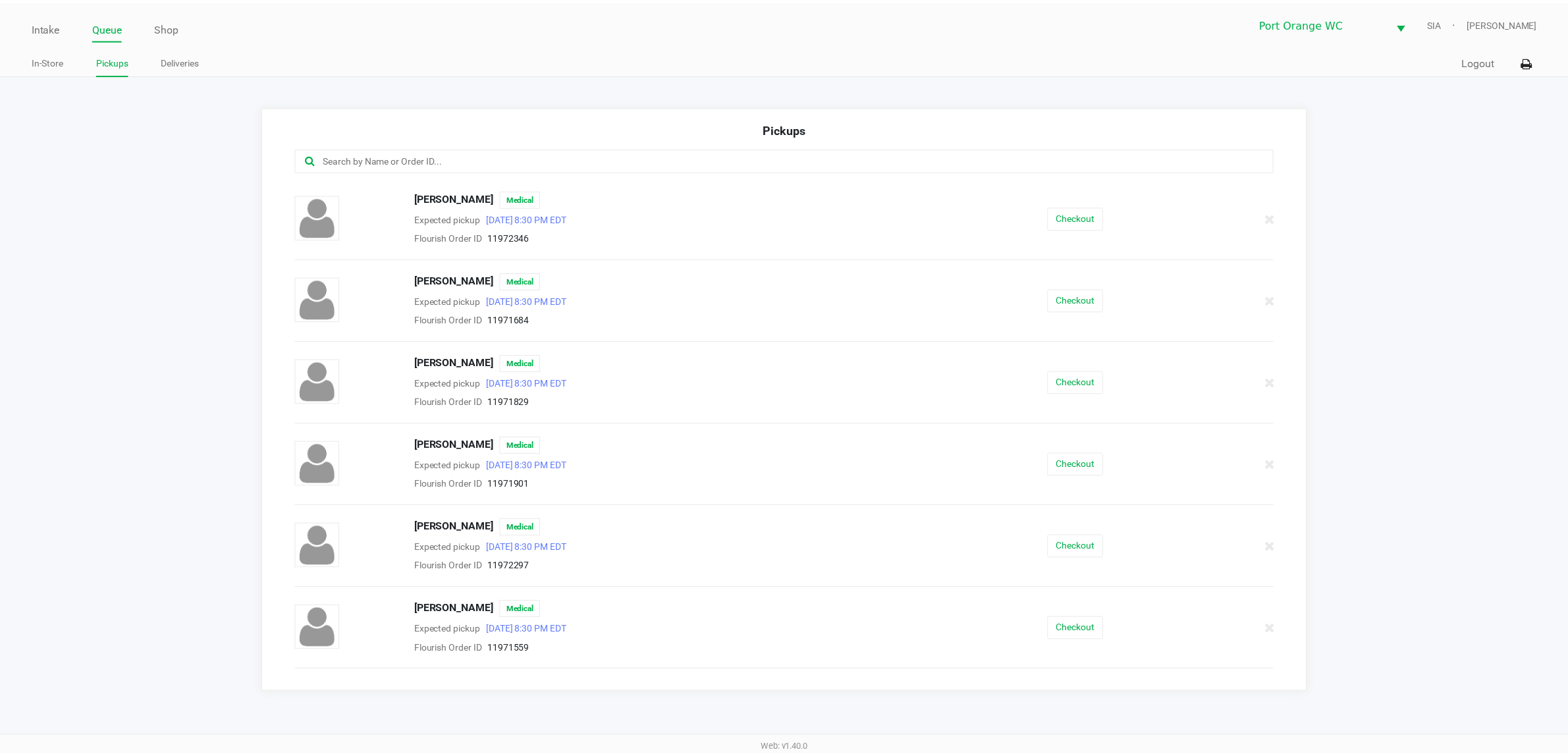
scroll to position [329, 0]
click at [1103, 304] on div "Checkout" at bounding box center [1084, 297] width 252 height 23
click at [1099, 307] on button "Checkout" at bounding box center [1083, 297] width 56 height 23
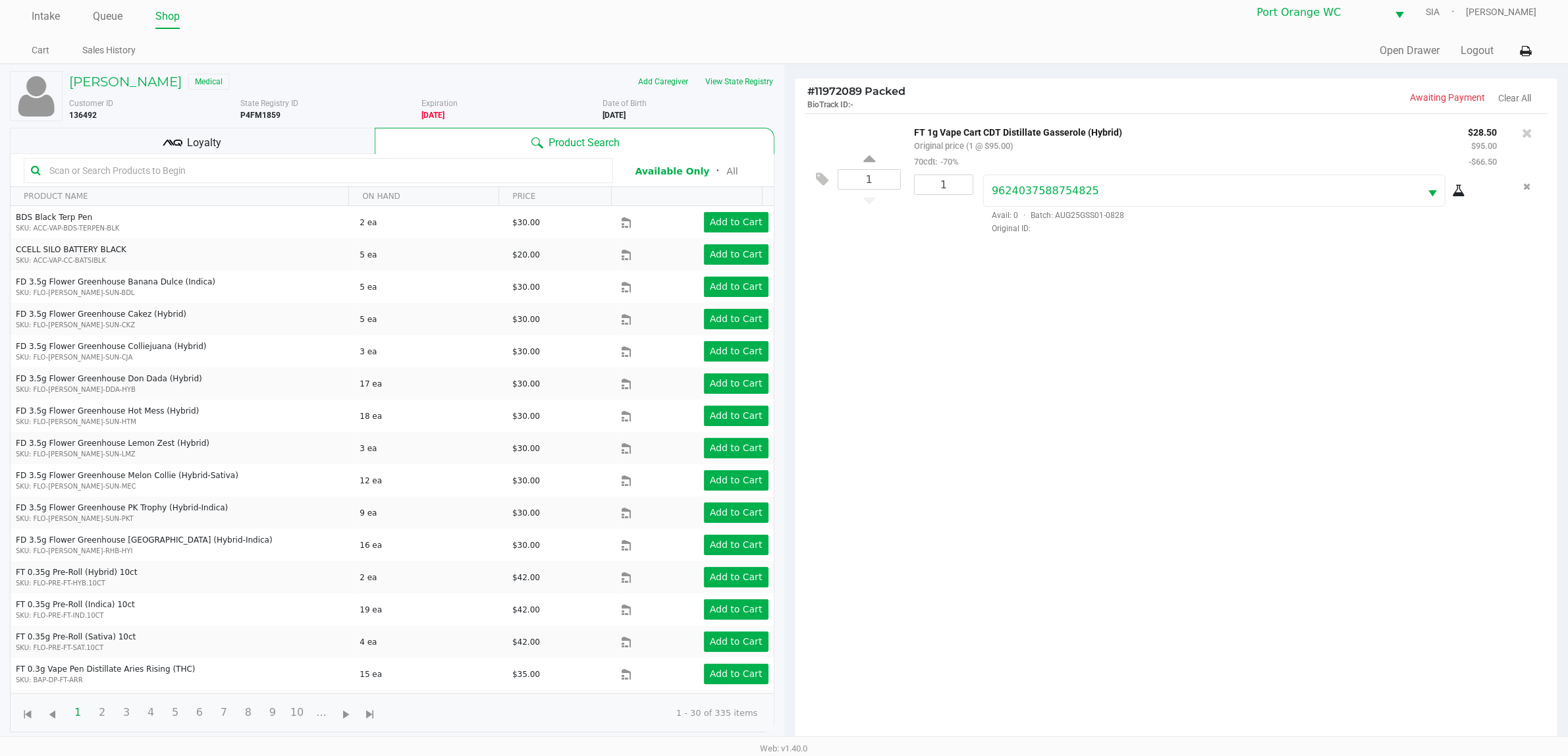
scroll to position [143, 0]
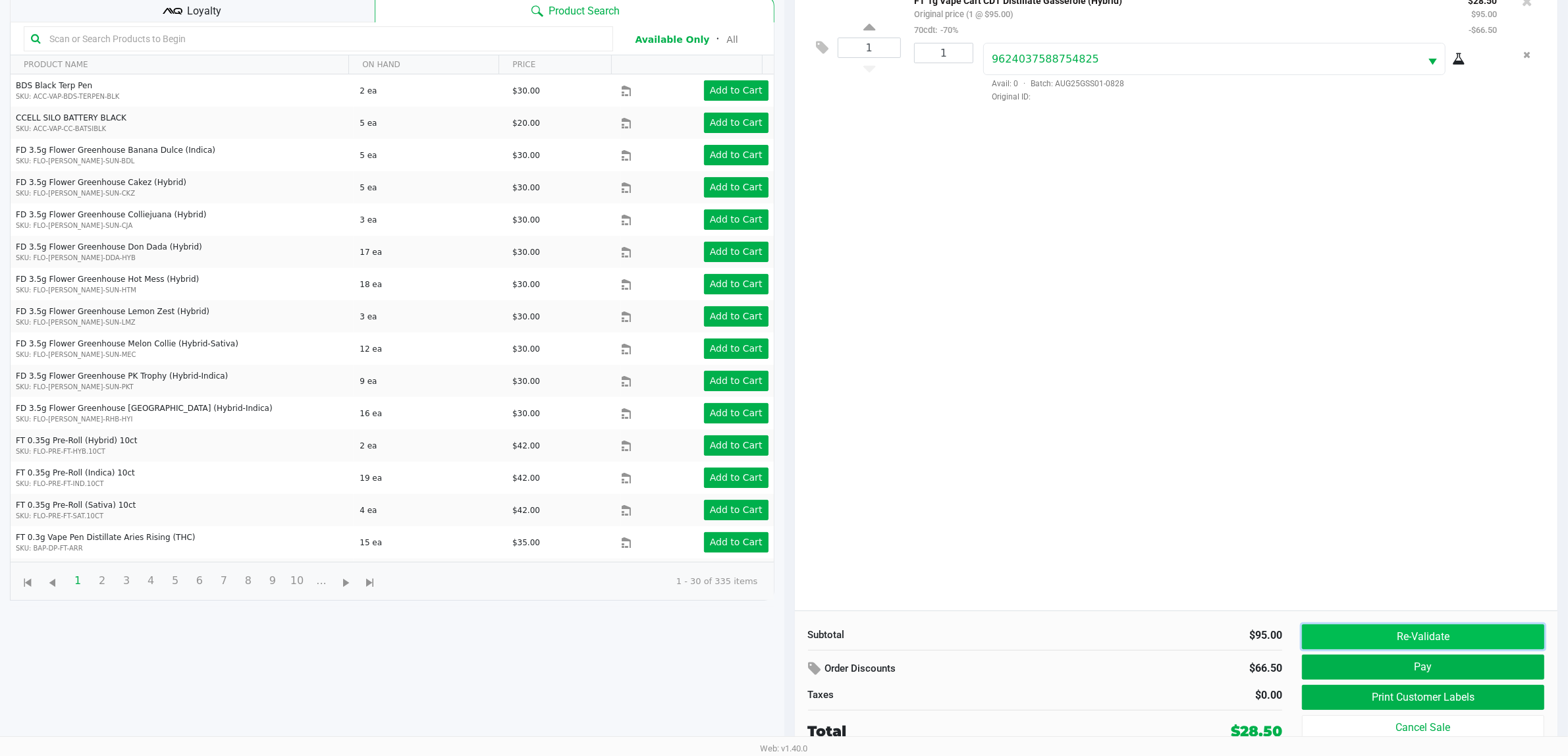
click at [1378, 626] on button "Re-Validate" at bounding box center [1423, 636] width 243 height 25
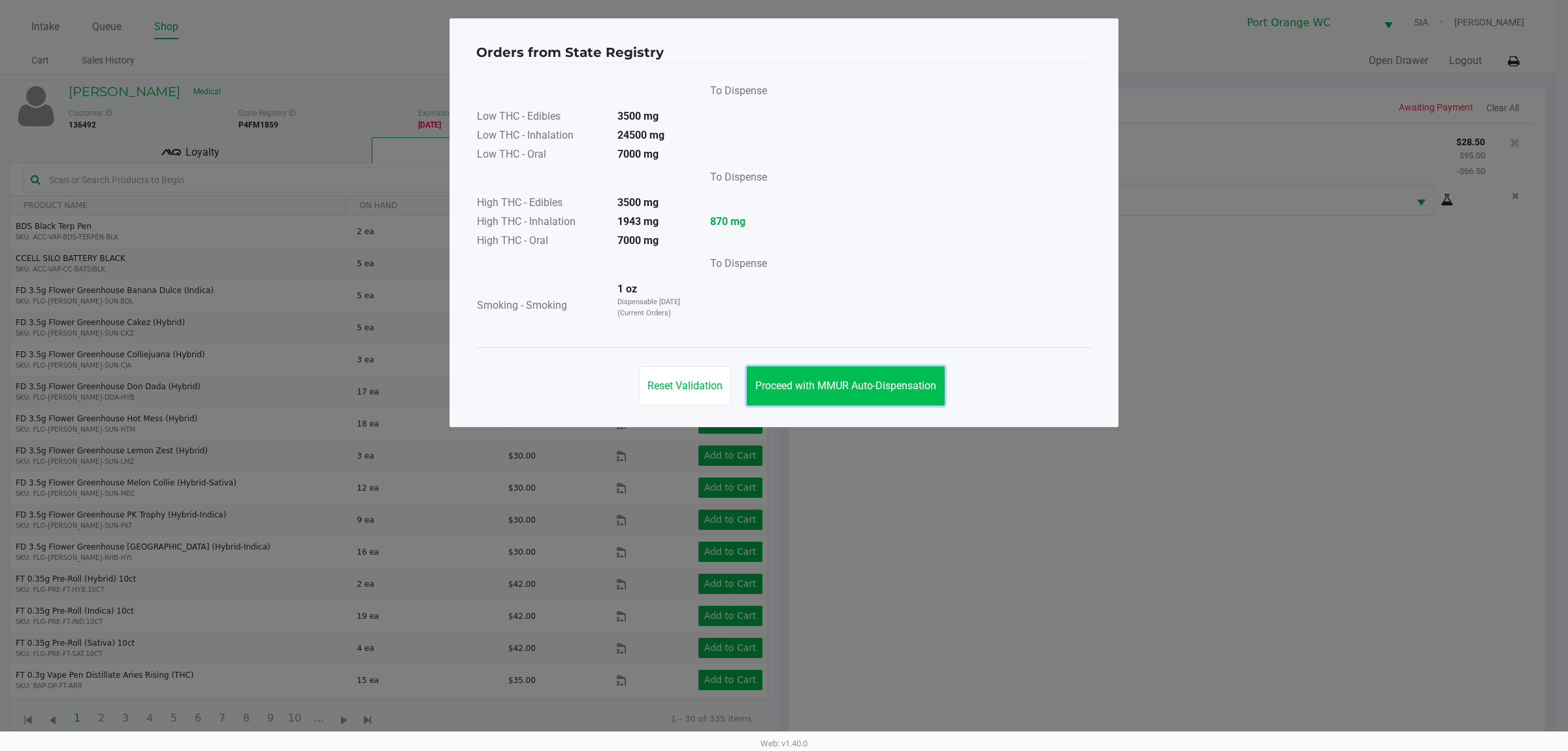
click at [904, 384] on span "Proceed with MMUR Auto-Dispensation" at bounding box center [846, 386] width 181 height 13
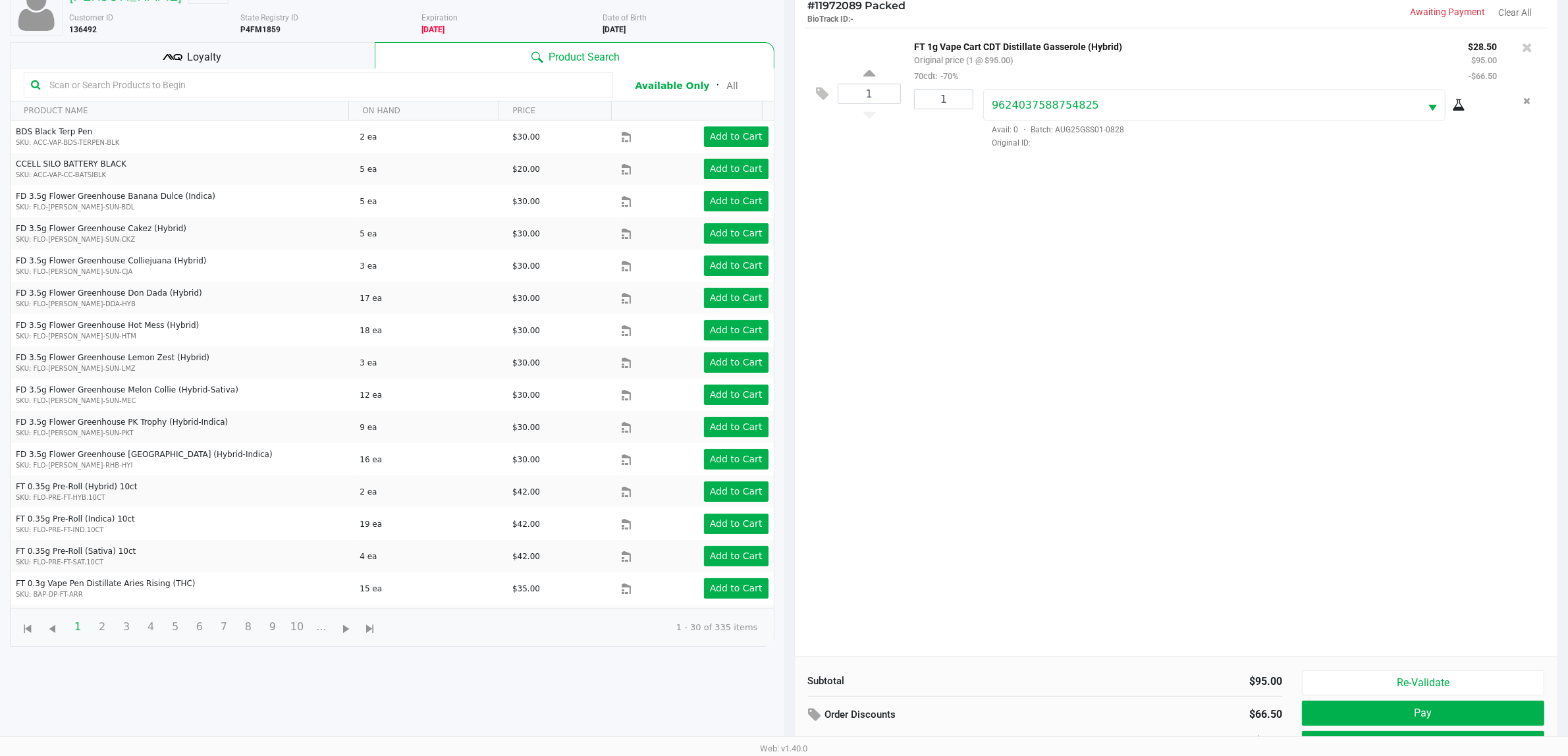
scroll to position [143, 0]
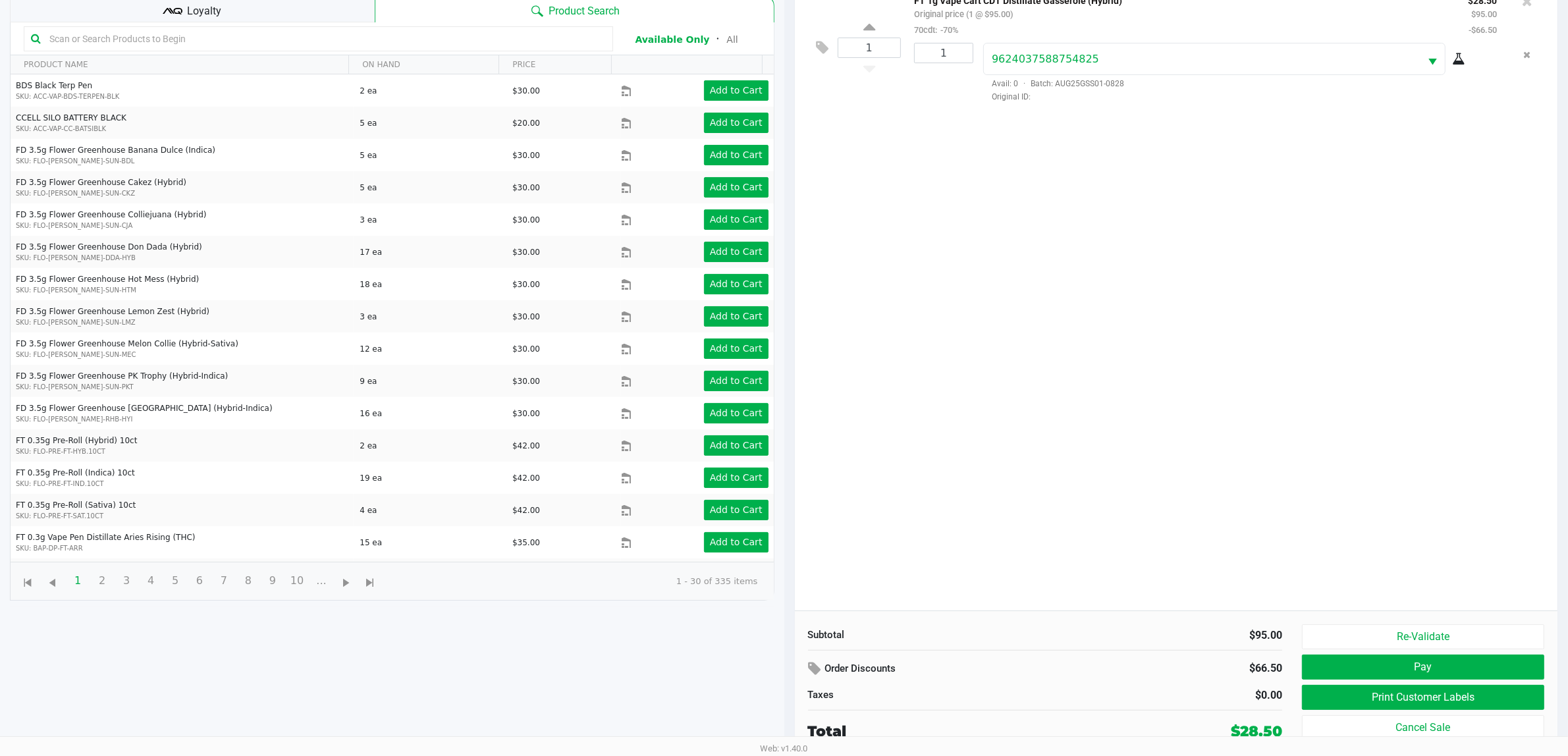
click at [1397, 680] on div "Re-Validate Pay Print Customer Labels Cancel Sale" at bounding box center [1428, 682] width 252 height 118
click at [1391, 668] on button "Pay" at bounding box center [1423, 666] width 243 height 25
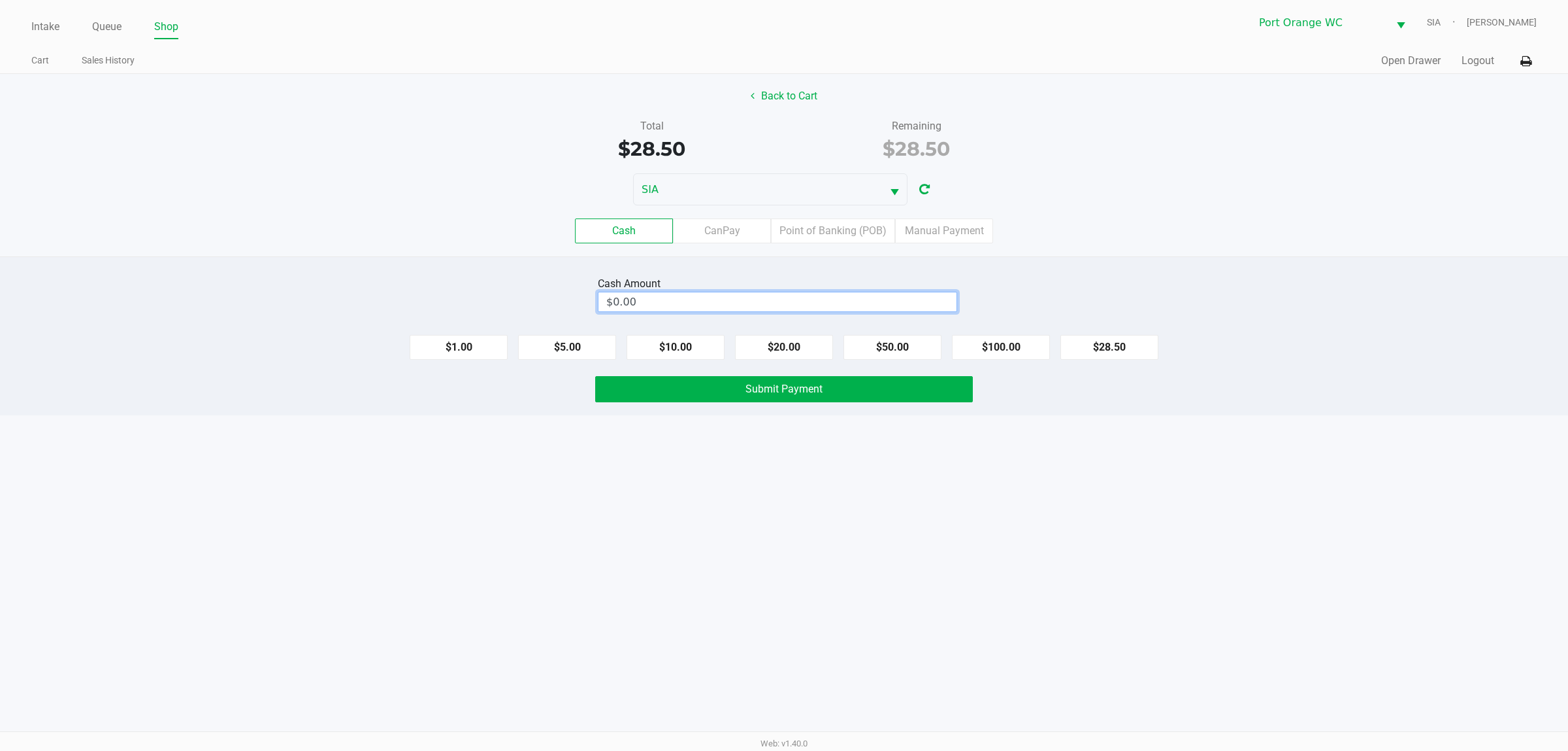
click at [815, 304] on input "$0.00" at bounding box center [778, 302] width 359 height 19
click at [870, 514] on div "Intake Queue Shop Port Orange WC SIA Mary O'Brien Cart Sales History Quick Sale…" at bounding box center [784, 375] width 1568 height 751
type input "$29.00"
click at [713, 400] on button "Submit Payment" at bounding box center [784, 389] width 378 height 26
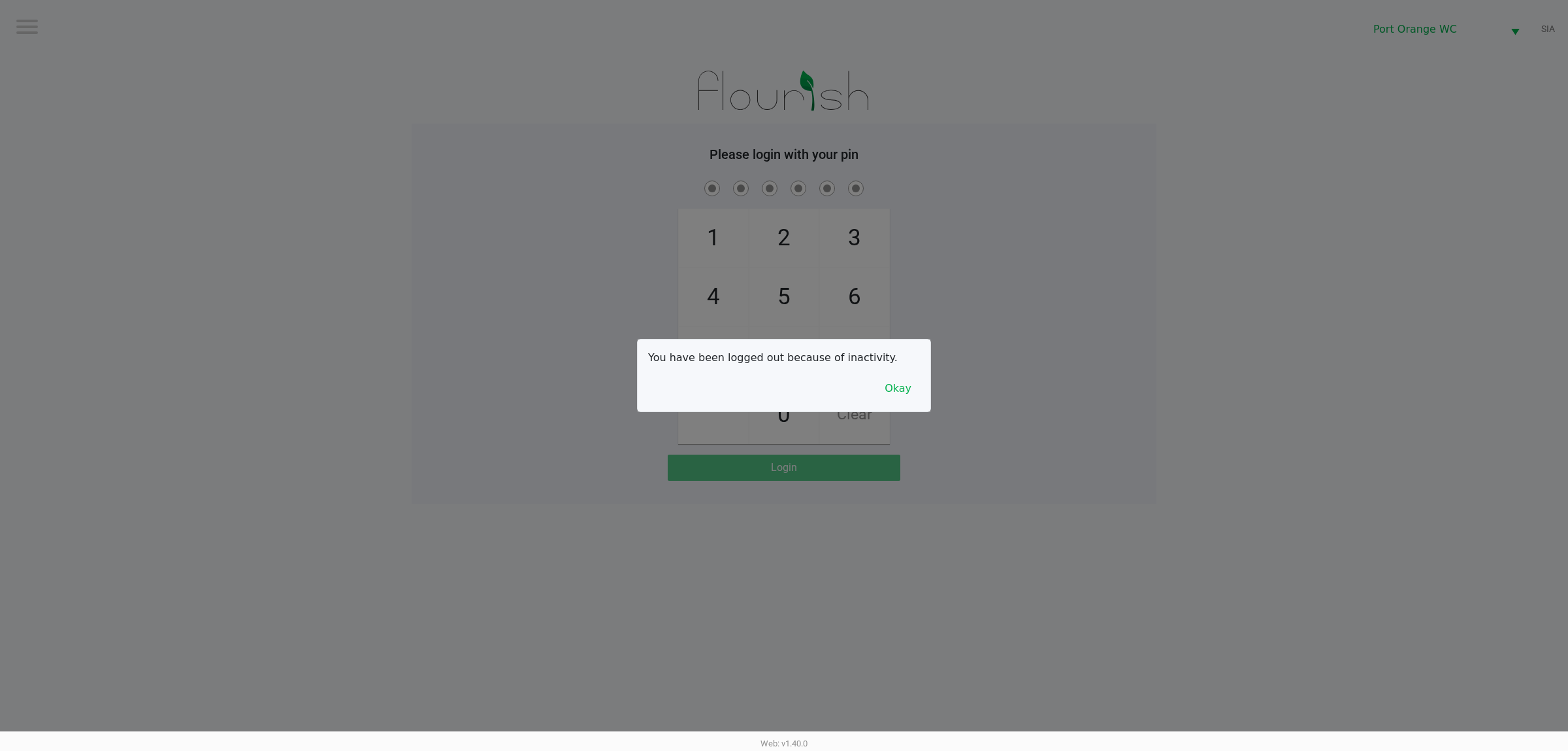
click at [894, 380] on button "Okay" at bounding box center [898, 388] width 43 height 24
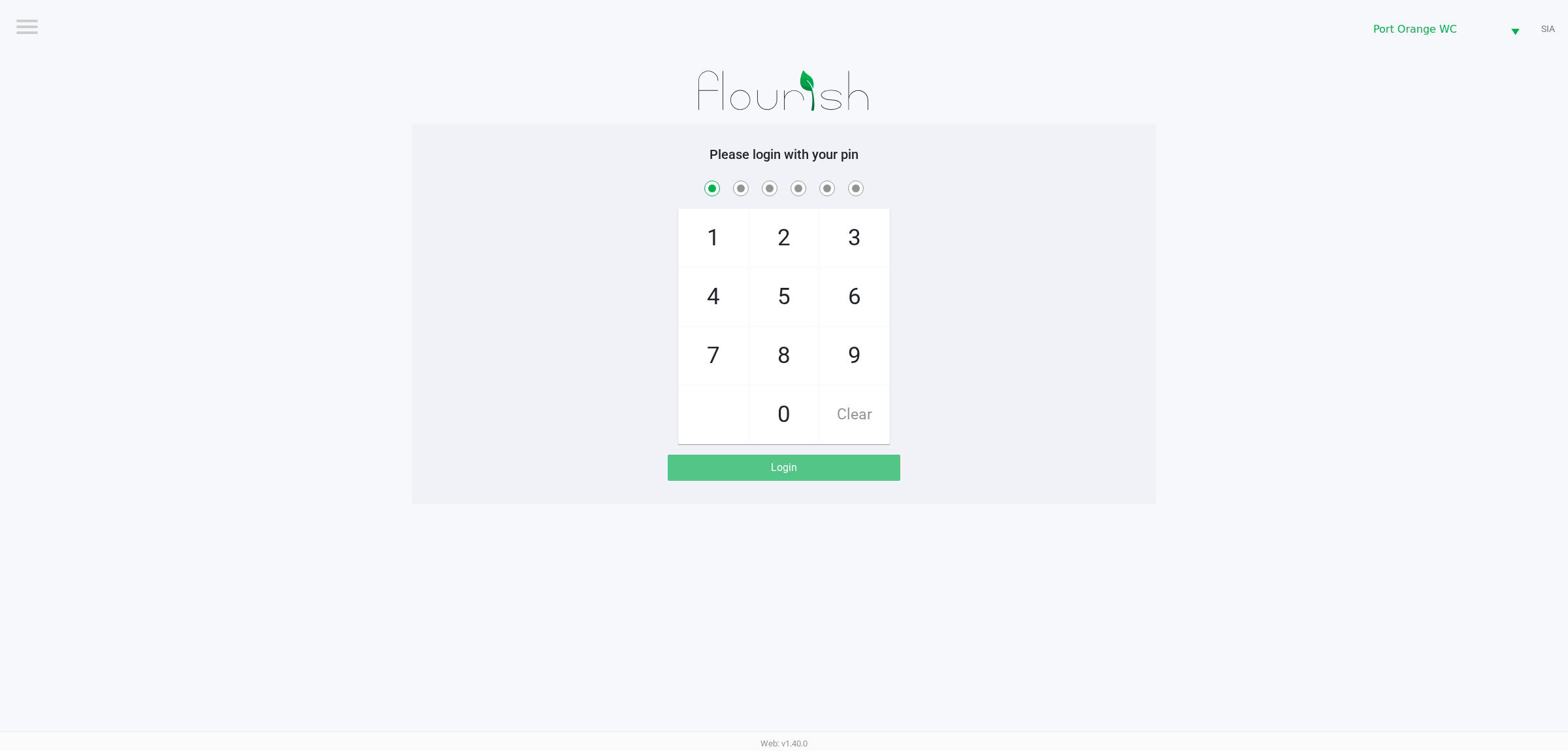
checkbox input "true"
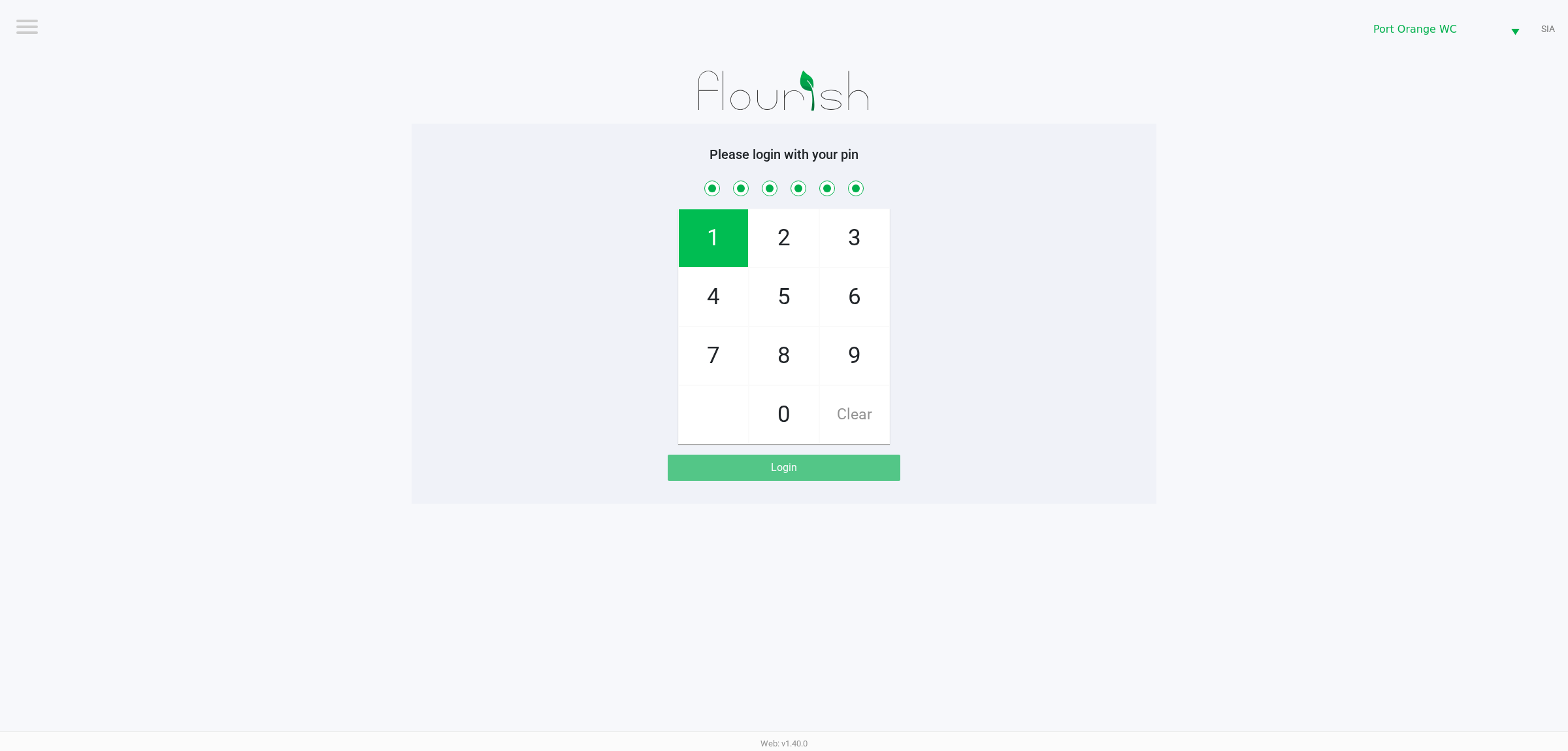
checkbox input "true"
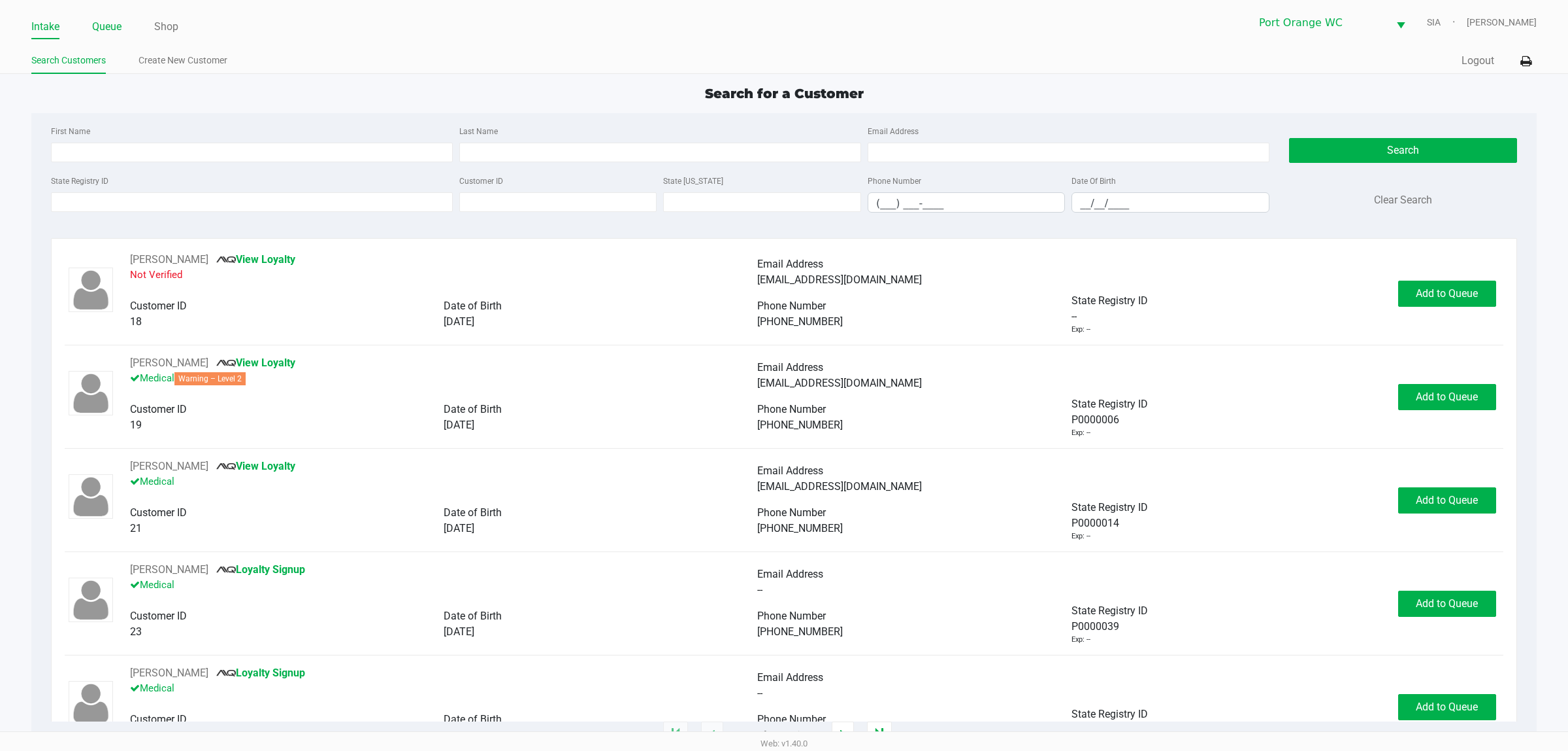
click at [101, 24] on link "Queue" at bounding box center [107, 26] width 29 height 18
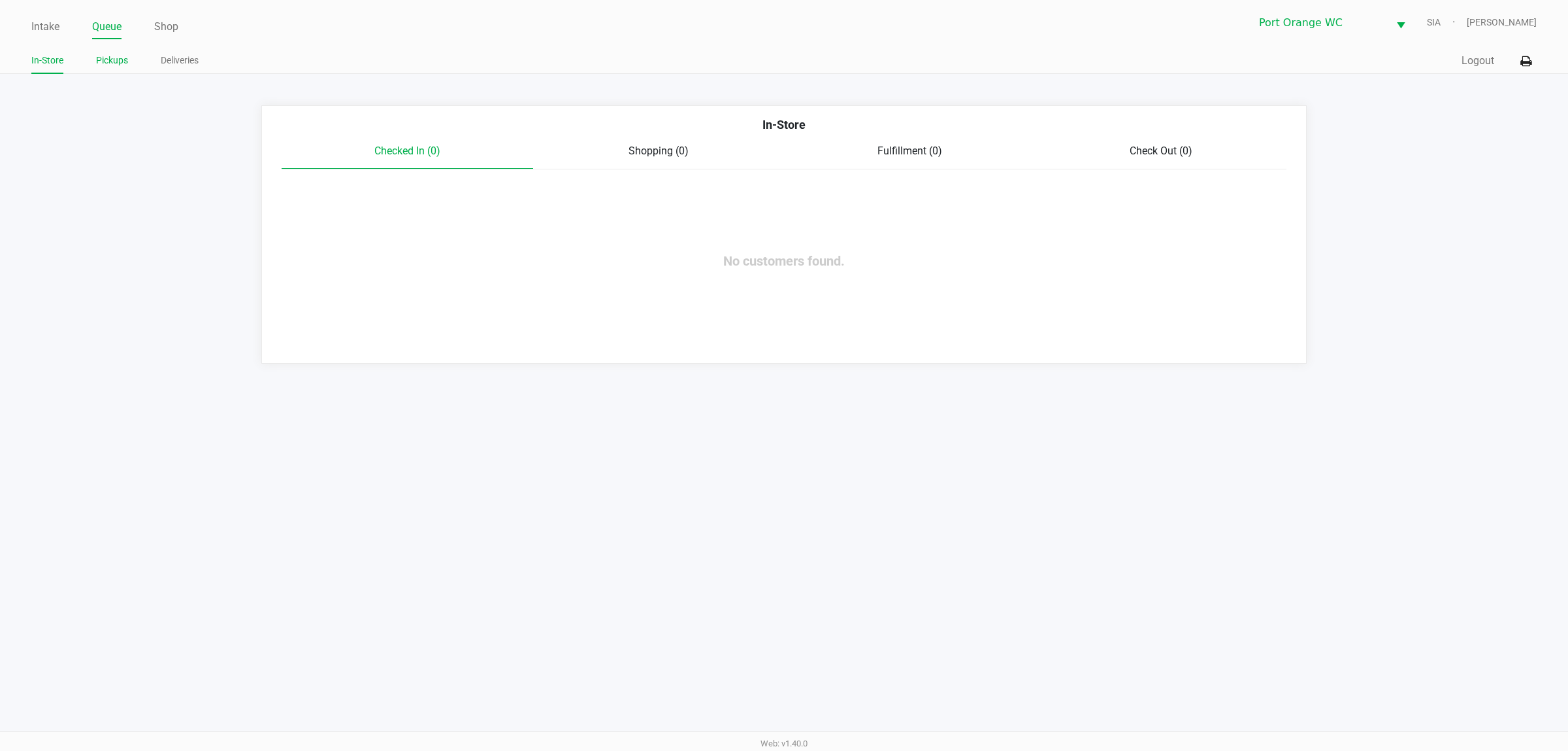
click at [106, 65] on link "Pickups" at bounding box center [111, 61] width 32 height 16
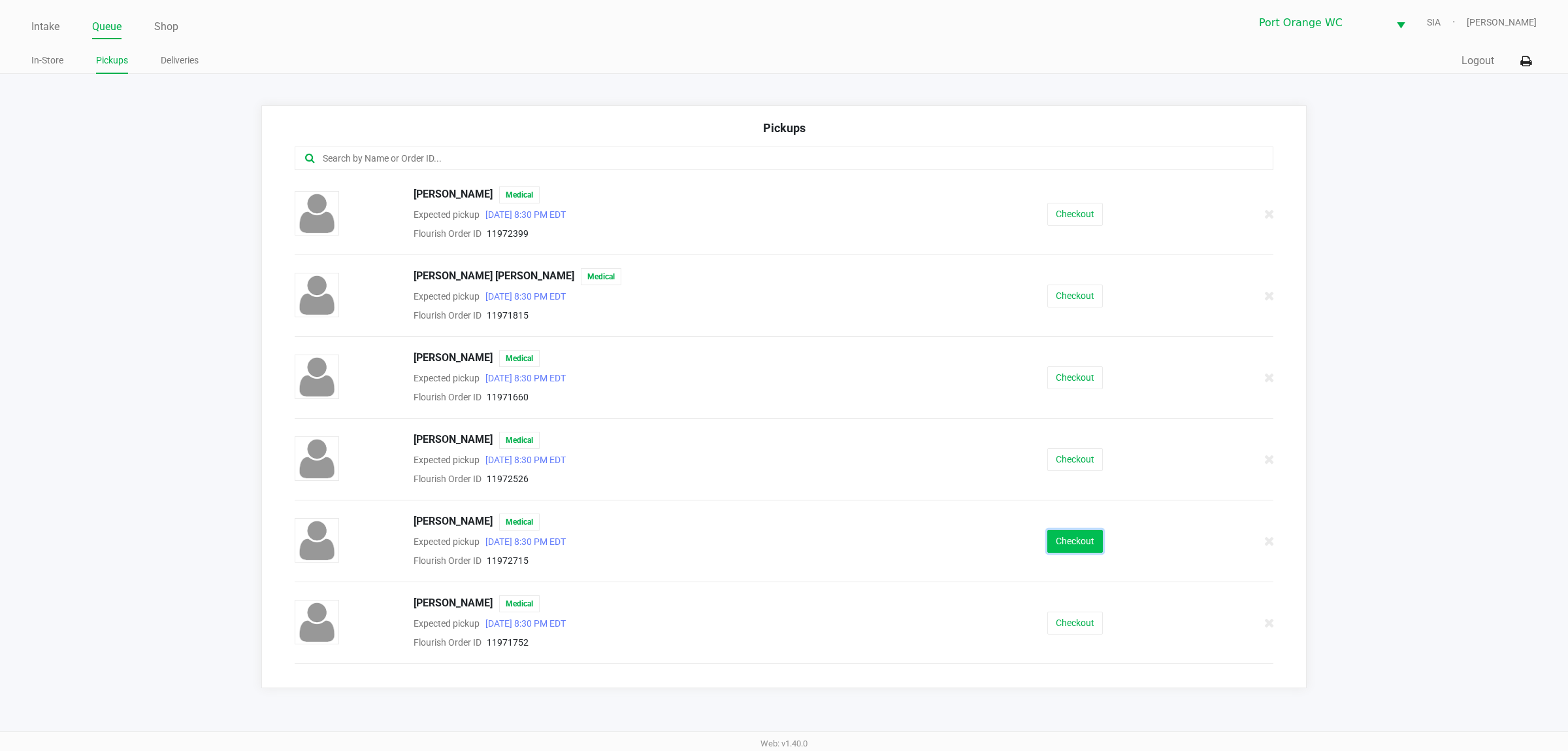
click at [1060, 537] on button "Checkout" at bounding box center [1075, 541] width 55 height 23
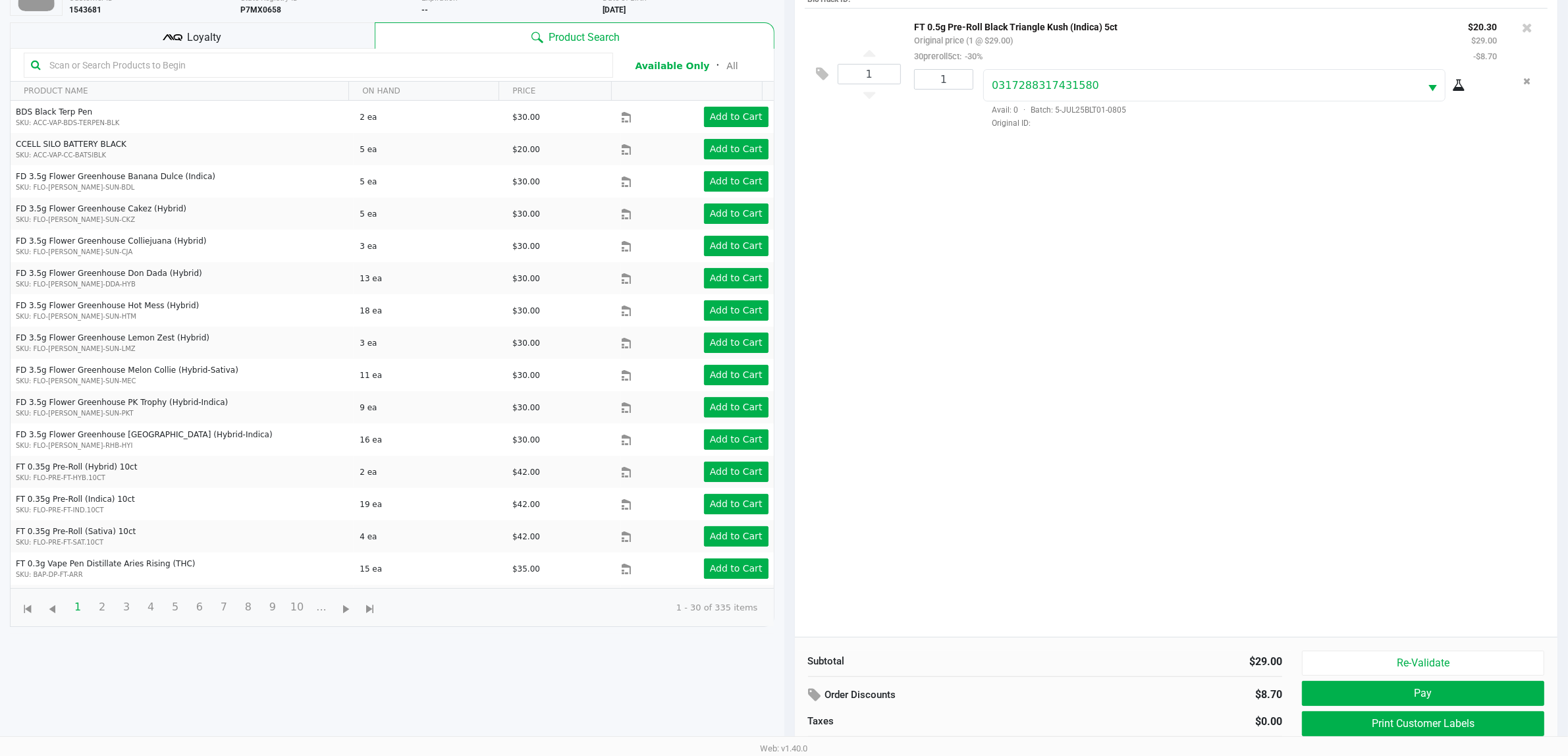
scroll to position [143, 0]
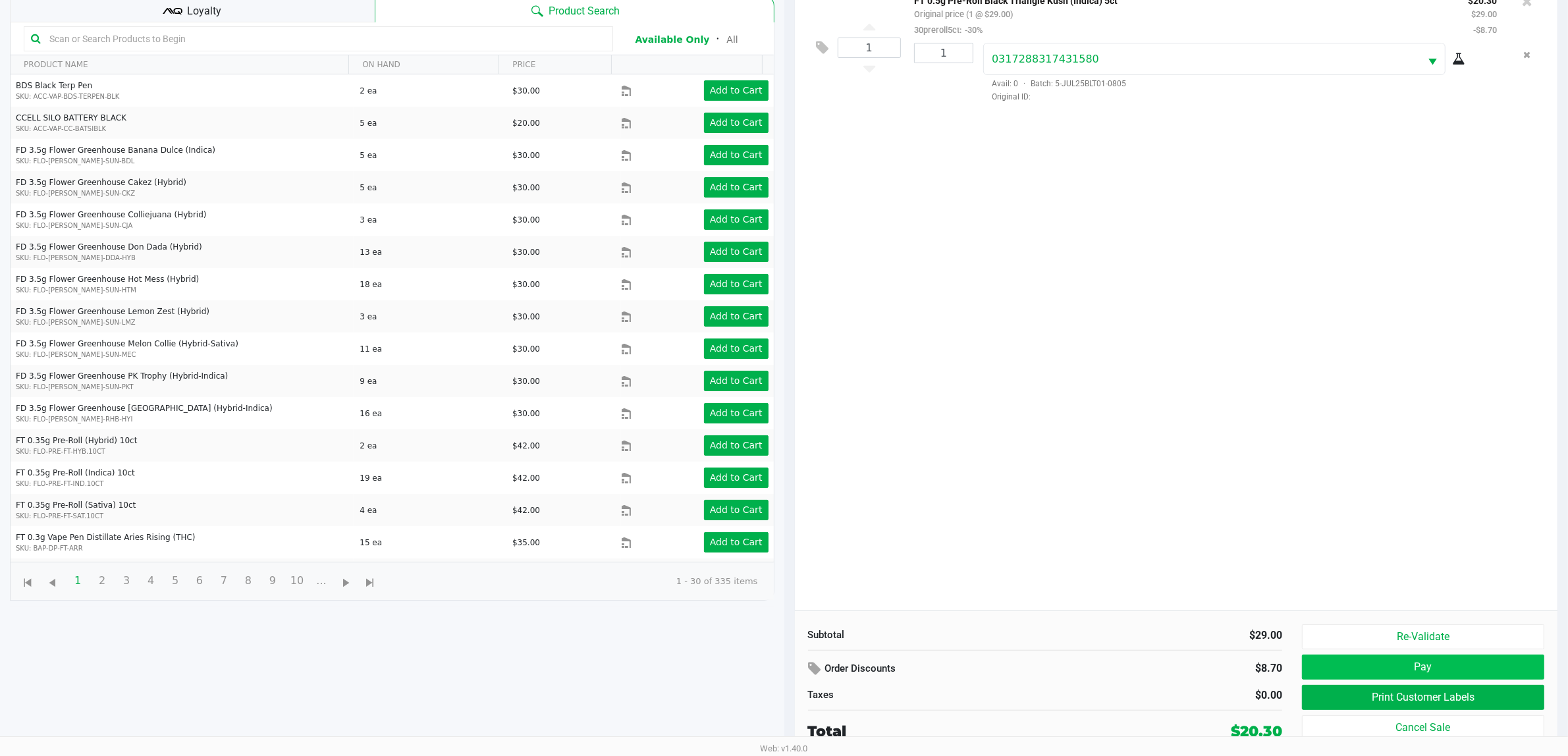
click at [1337, 657] on button "Pay" at bounding box center [1423, 666] width 243 height 25
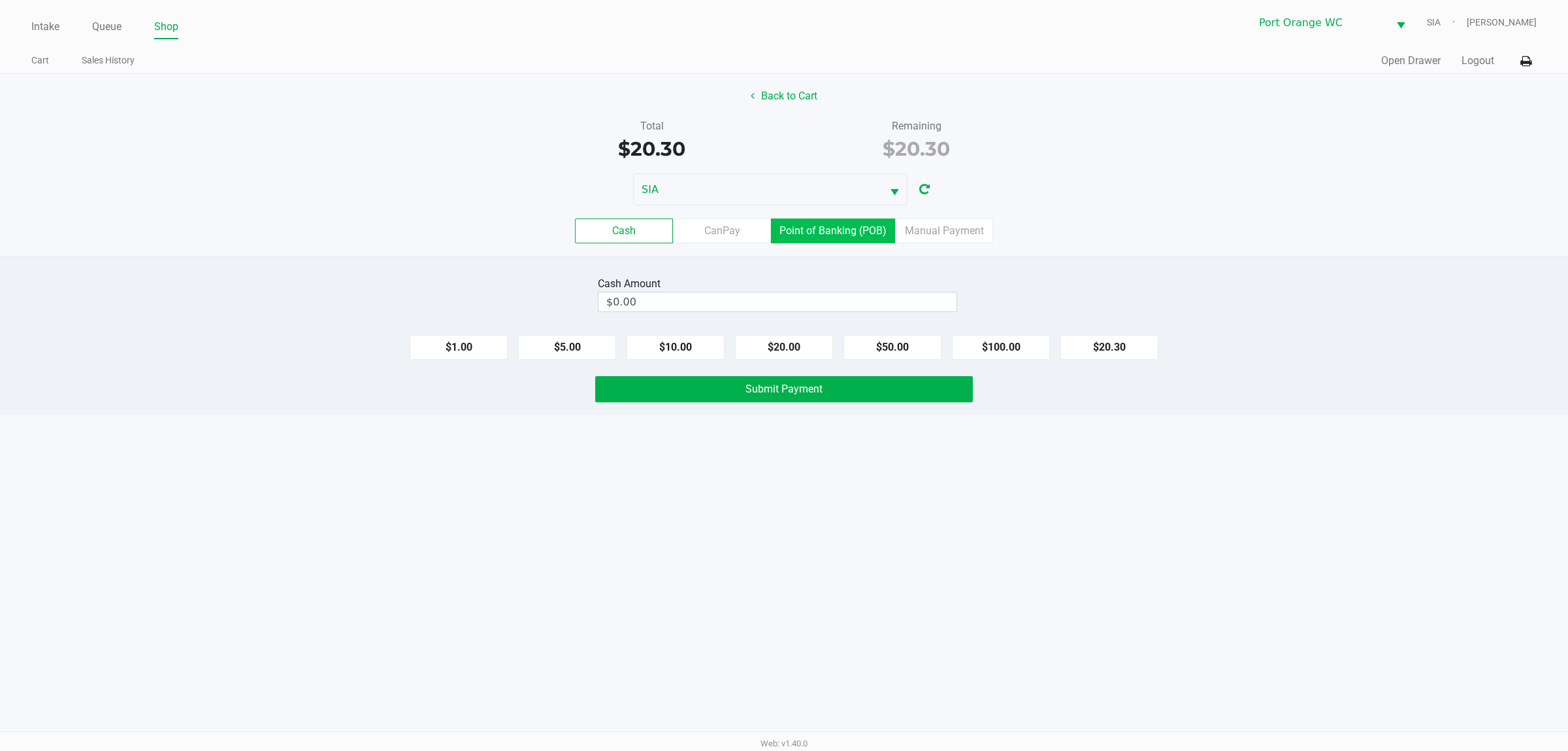
click at [833, 227] on label "Point of Banking (POB)" at bounding box center [833, 230] width 124 height 24
click at [0, 0] on 7 "Point of Banking (POB)" at bounding box center [0, 0] width 0 height 0
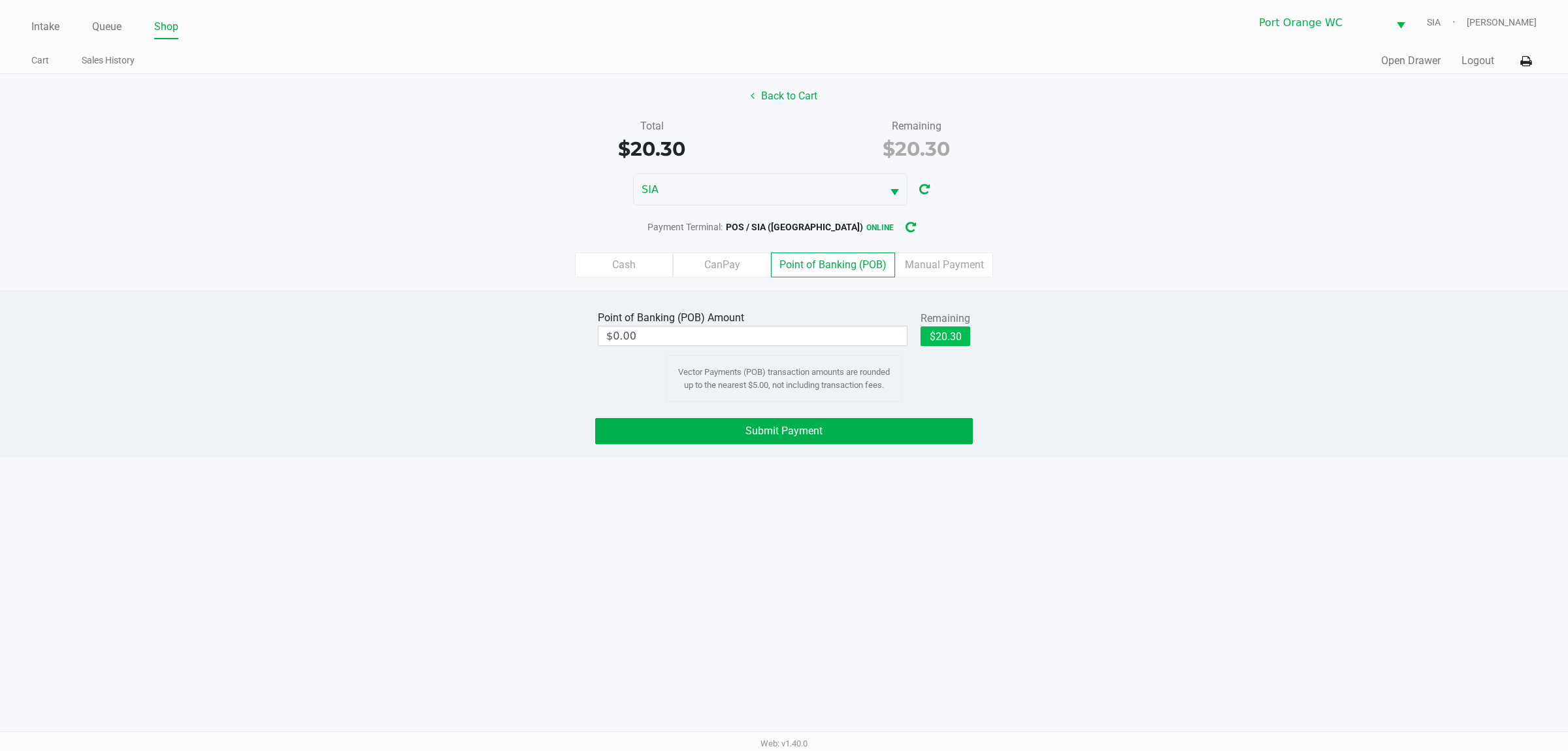
click at [941, 332] on button "$20.30" at bounding box center [945, 336] width 50 height 20
click at [959, 328] on button "Clear" at bounding box center [956, 335] width 41 height 20
click at [932, 341] on button "$20.30" at bounding box center [945, 336] width 50 height 20
type input "$20.30"
click at [808, 440] on button "Submit Payment" at bounding box center [784, 430] width 378 height 26
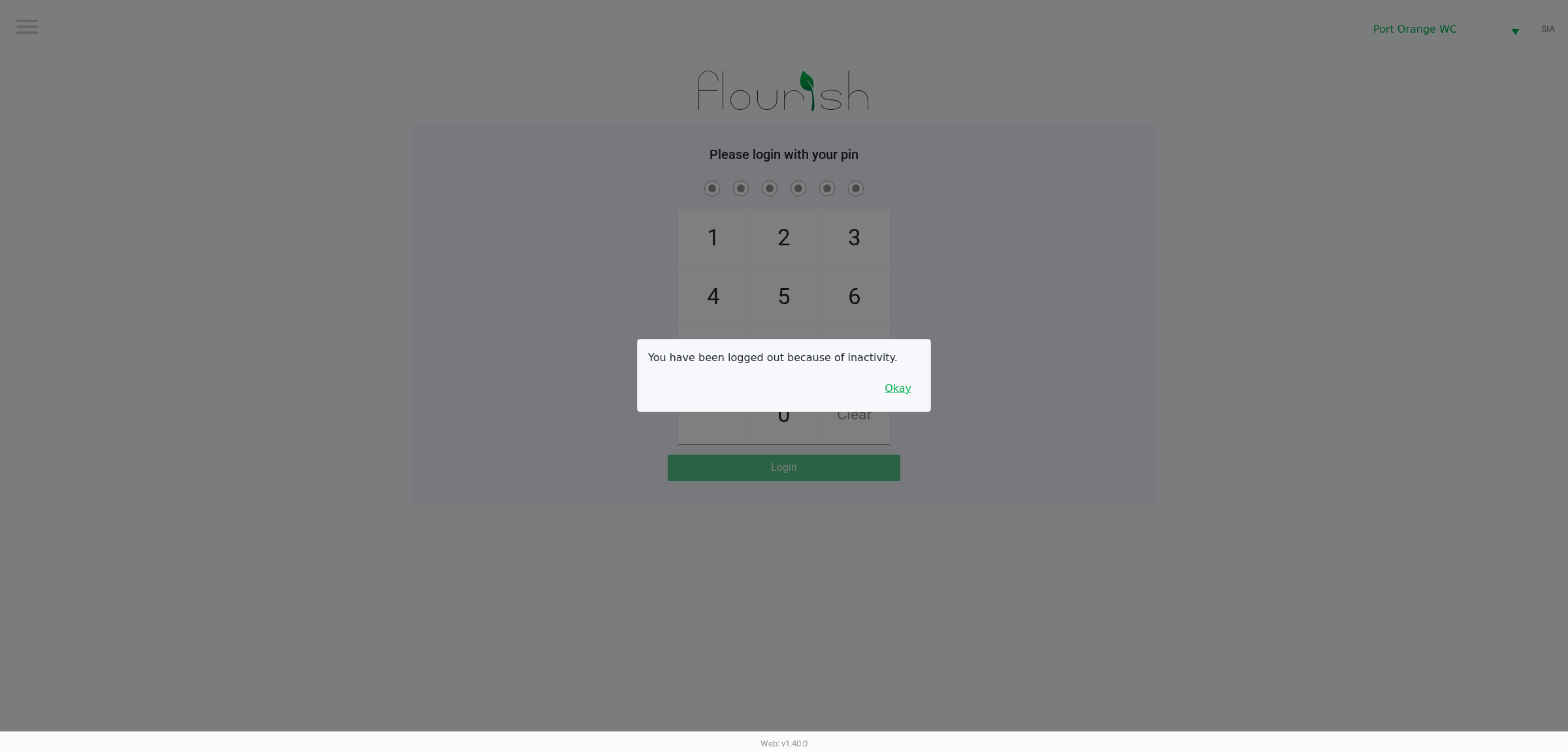
drag, startPoint x: 893, startPoint y: 397, endPoint x: 900, endPoint y: 378, distance: 20.2
click at [896, 384] on button "Okay" at bounding box center [898, 388] width 43 height 24
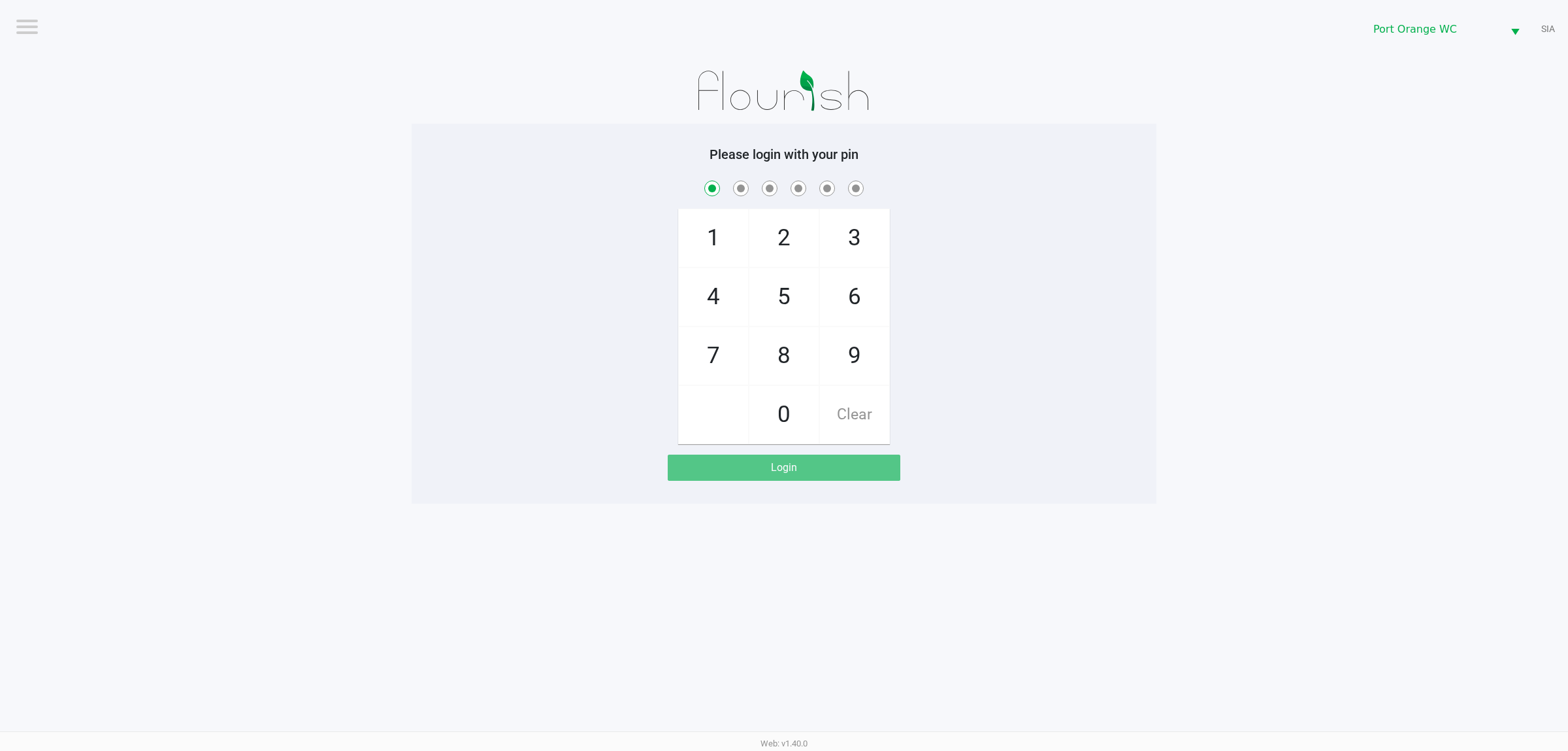
checkbox input "true"
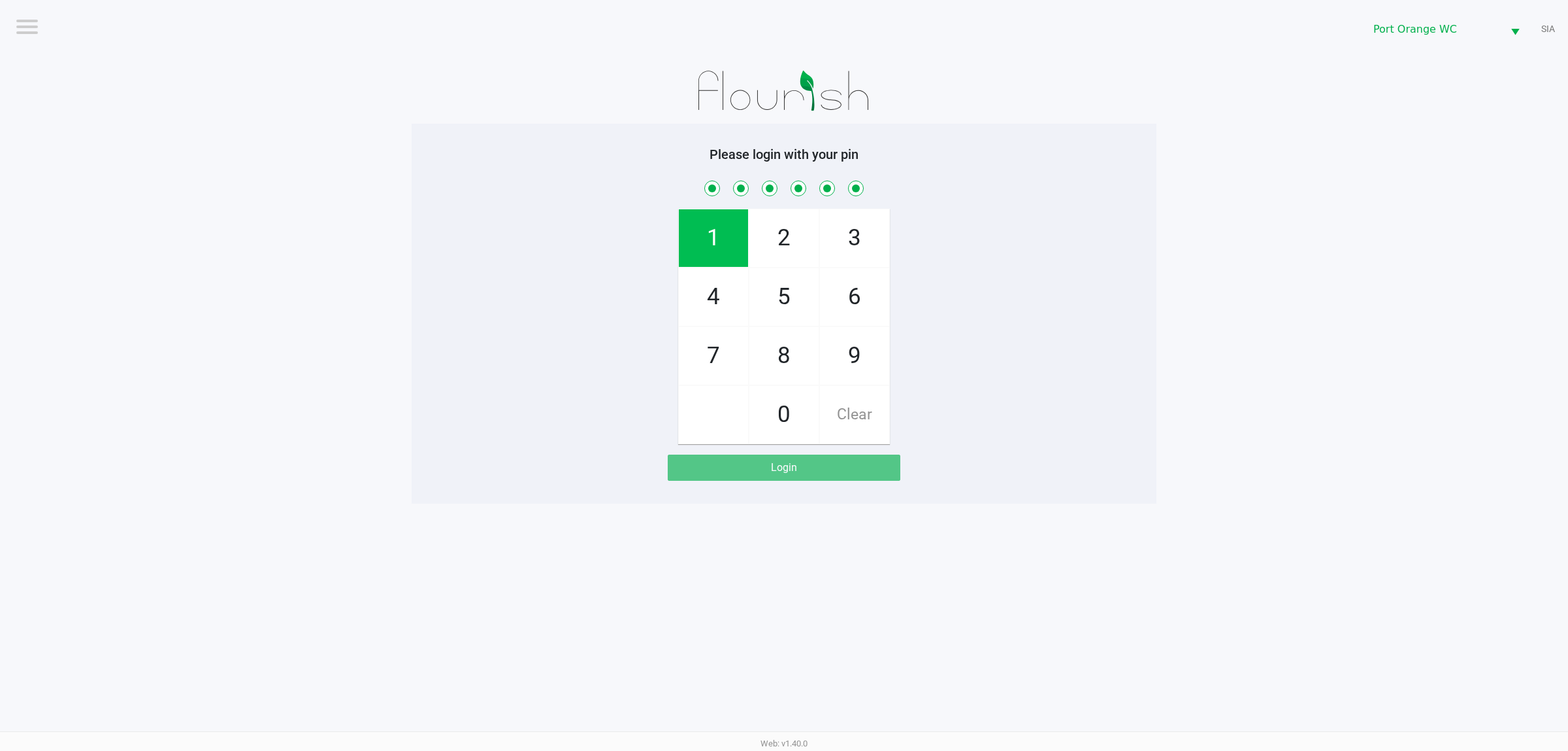
checkbox input "true"
checkbox input "false"
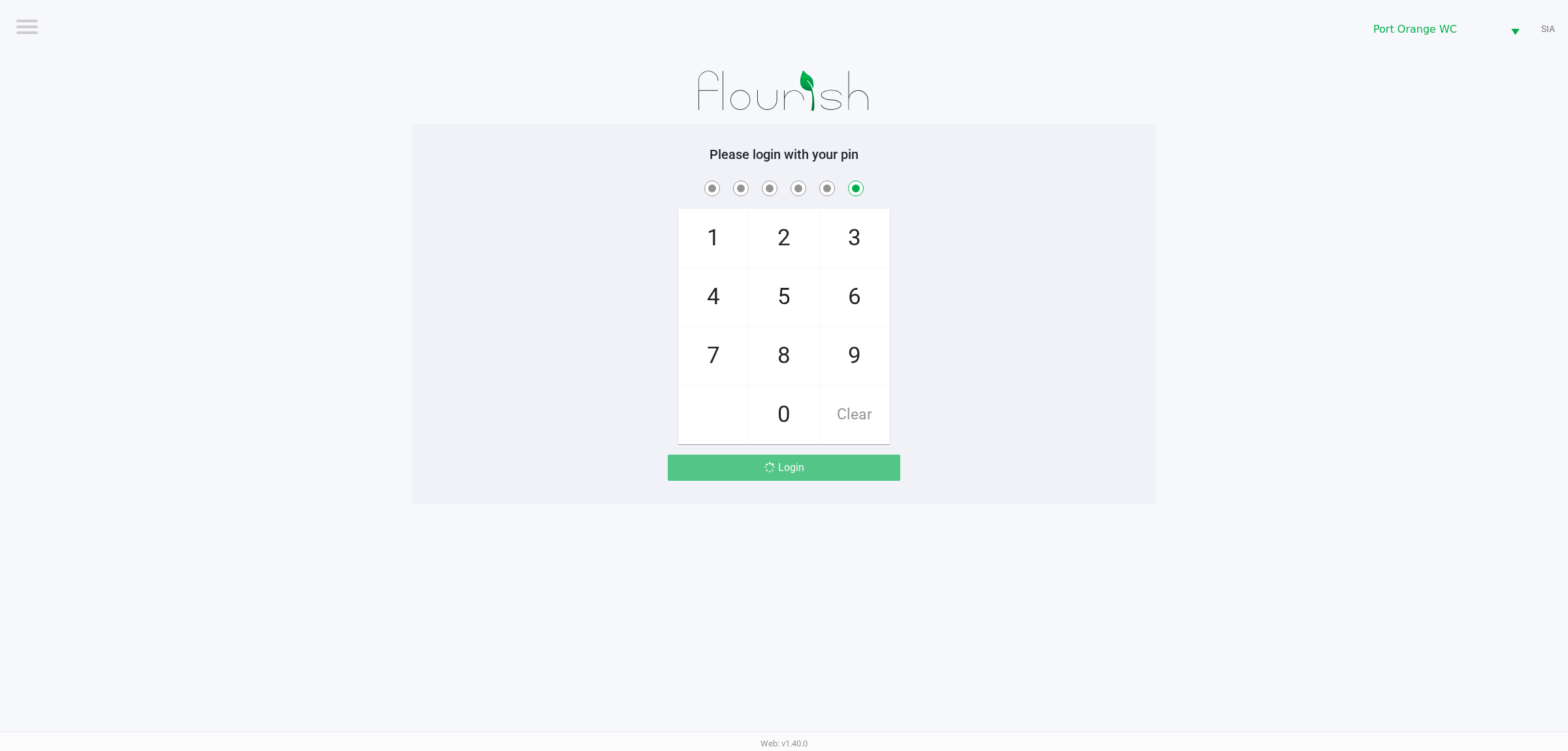
checkbox input "false"
checkbox input "true"
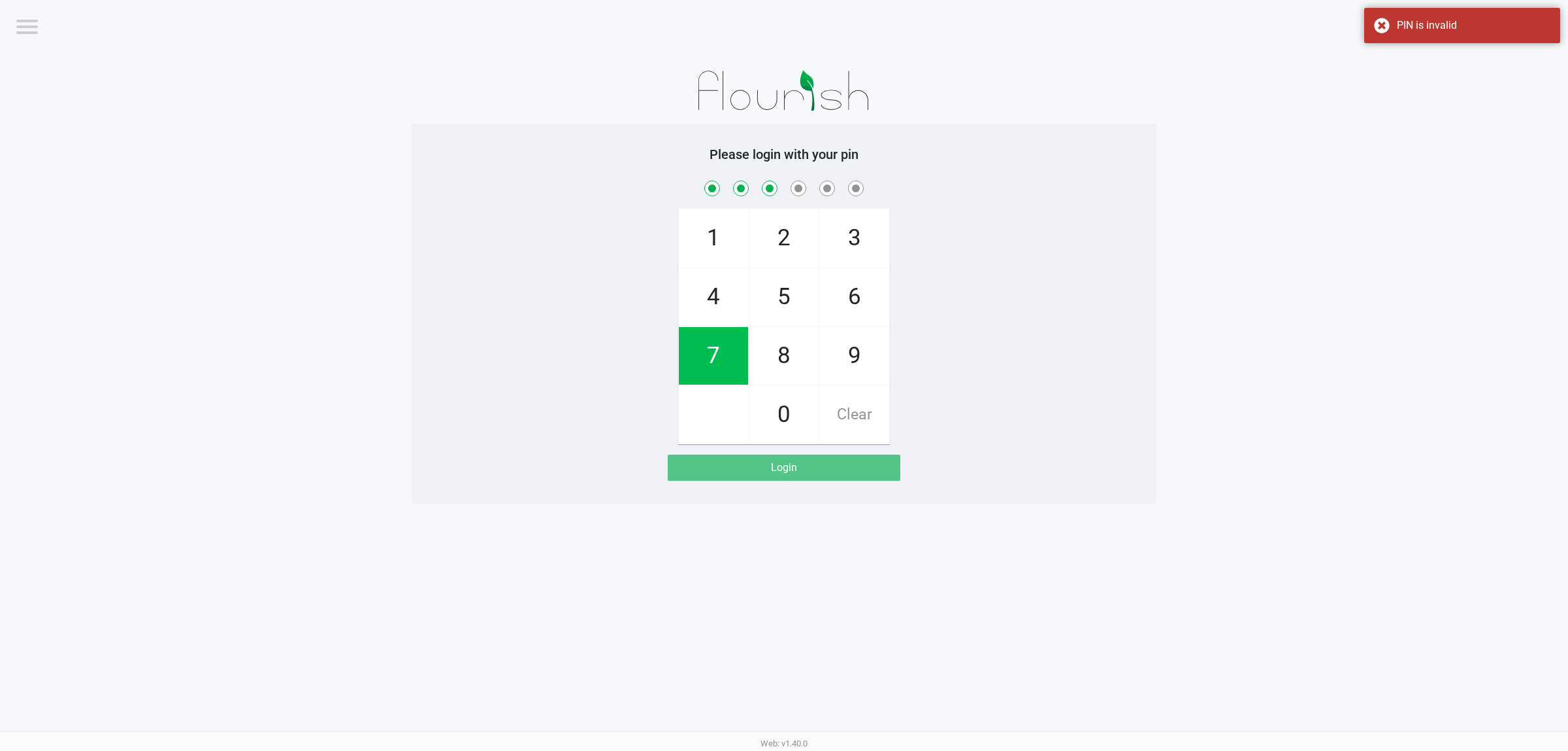
checkbox input "true"
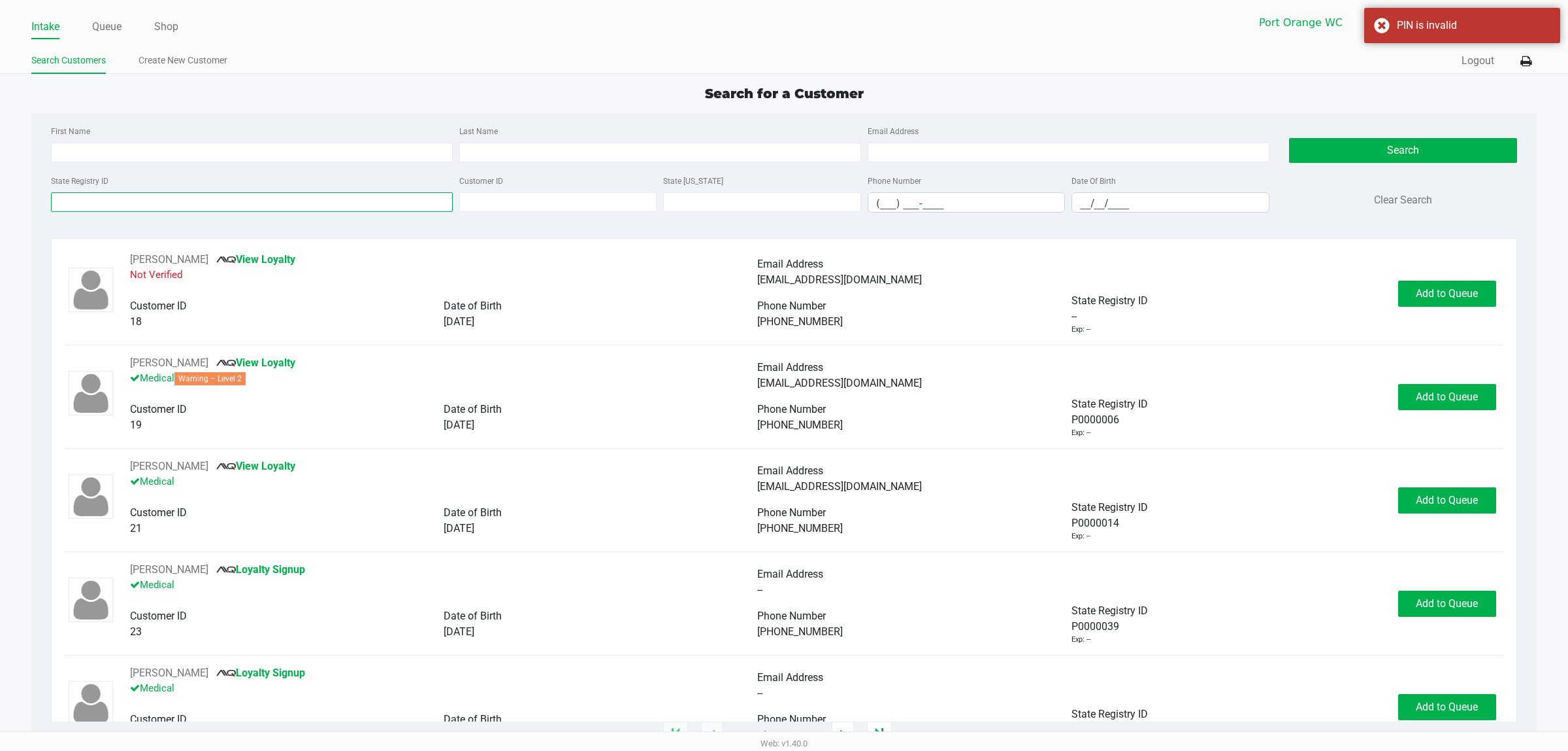
click at [368, 198] on input "State Registry ID" at bounding box center [252, 202] width 402 height 20
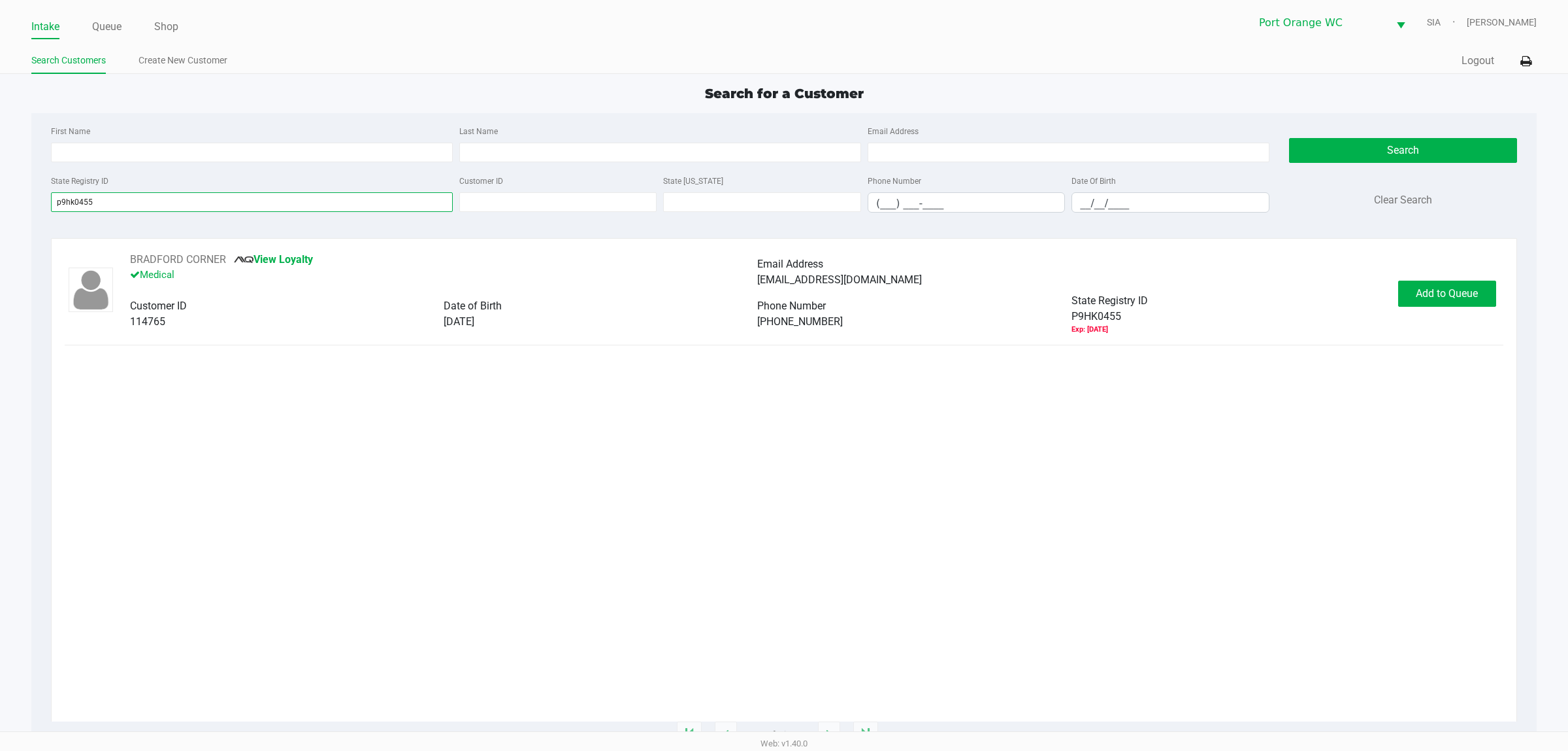
type input "p9hk0455"
click at [1400, 302] on button "Add to Queue" at bounding box center [1448, 294] width 98 height 26
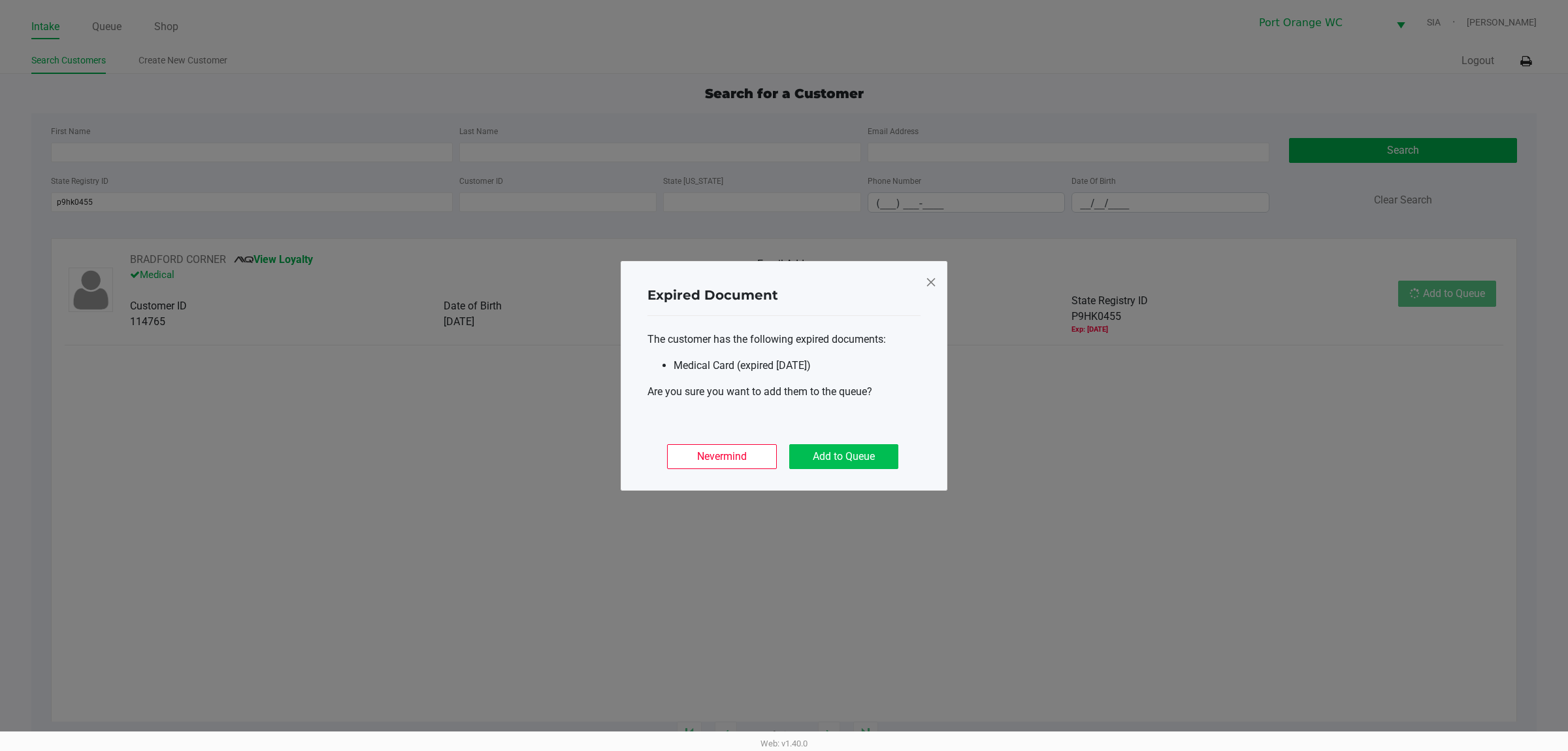
click at [861, 455] on button "Add to Queue" at bounding box center [844, 456] width 110 height 24
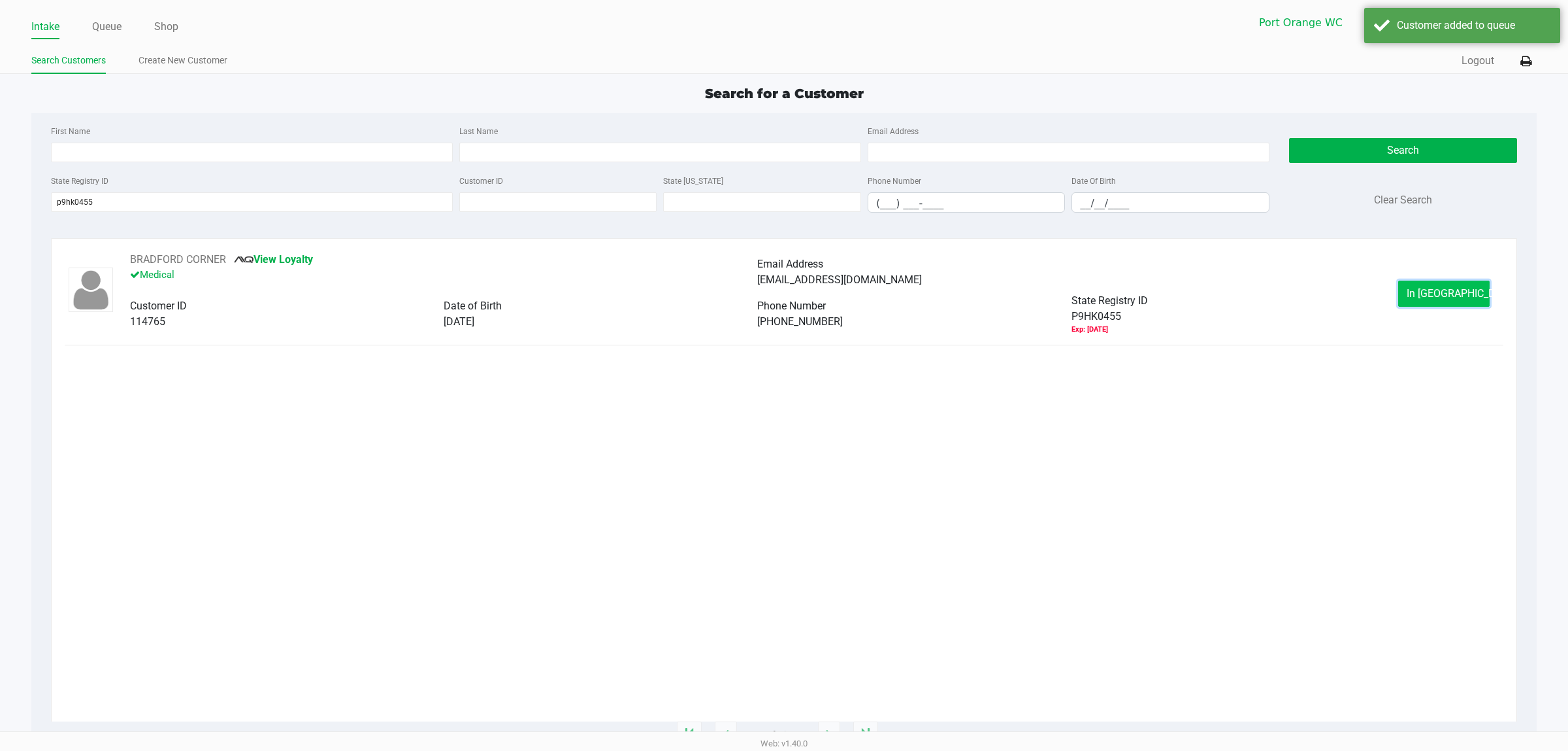
click at [1460, 297] on span "In Queue" at bounding box center [1461, 294] width 110 height 13
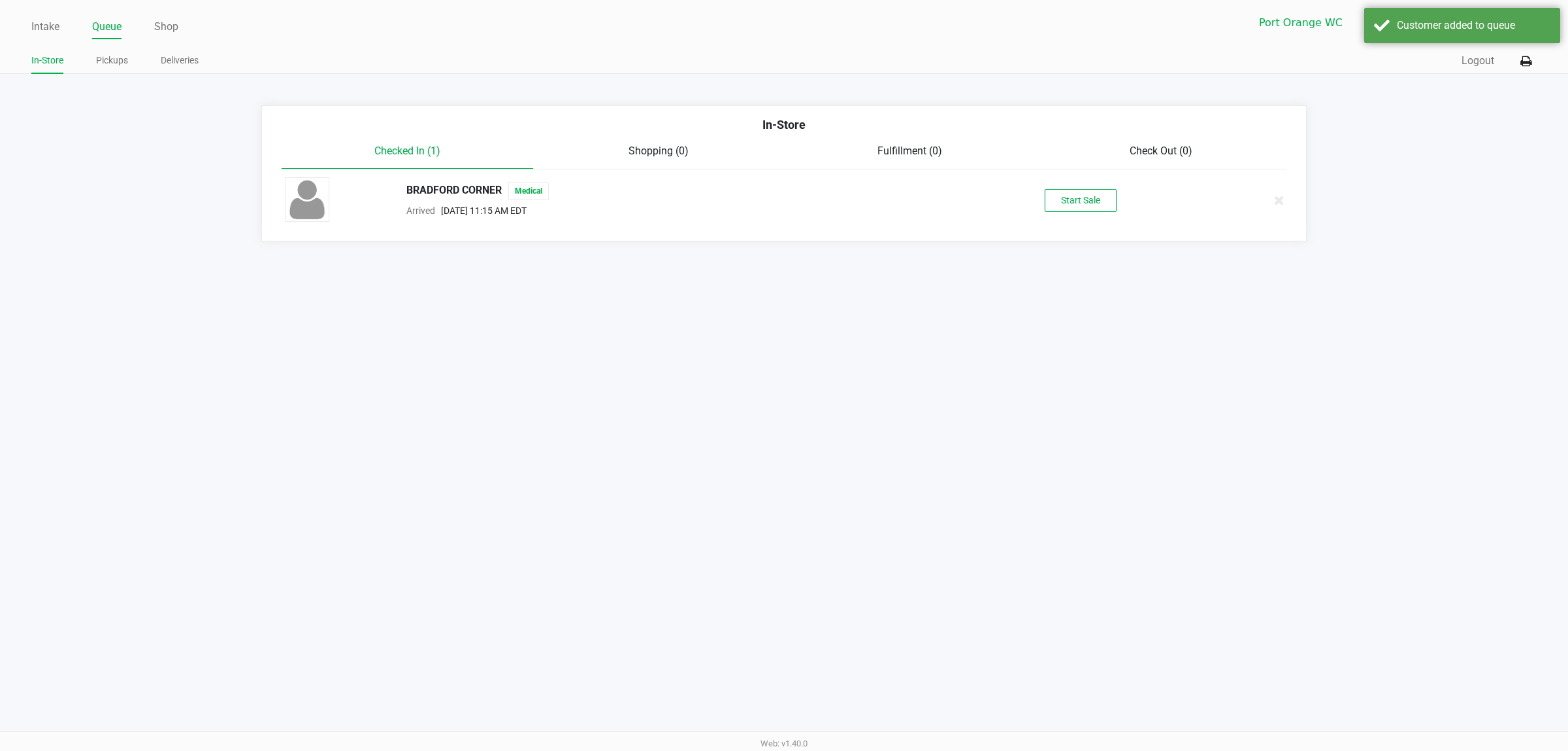
click at [1091, 208] on button "Start Sale" at bounding box center [1080, 200] width 72 height 23
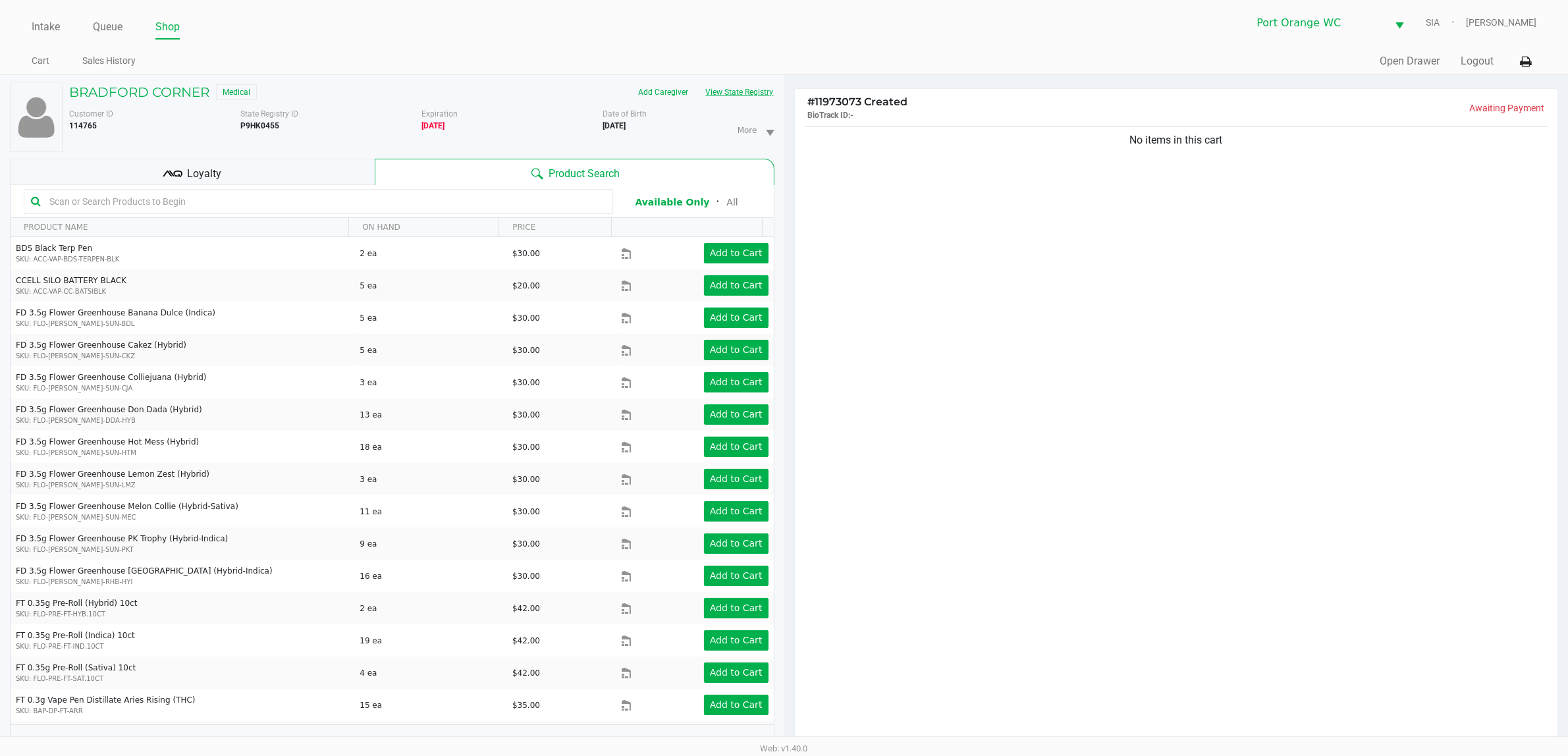
click at [739, 91] on button "View State Registry" at bounding box center [735, 92] width 77 height 21
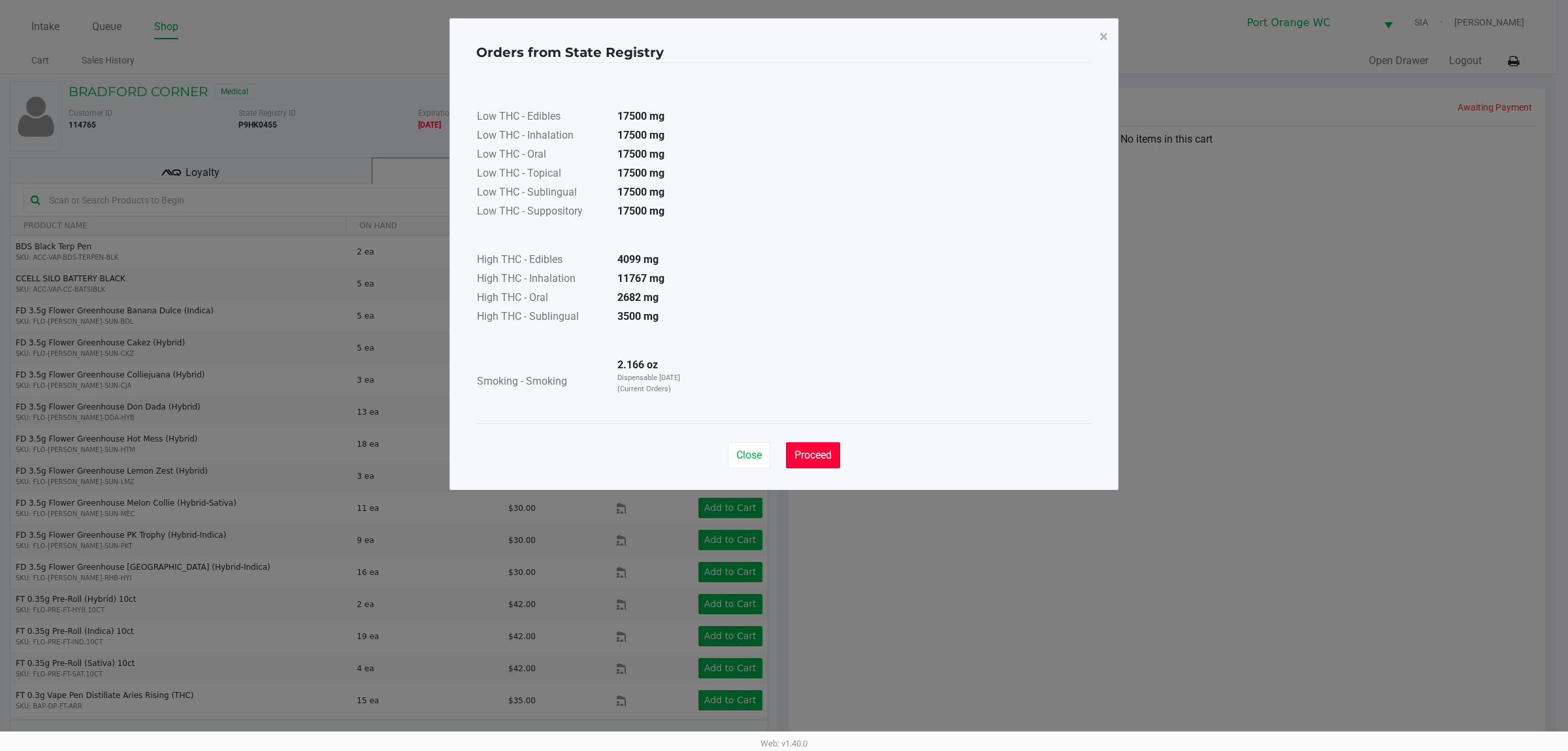
click at [811, 448] on span "Proceed" at bounding box center [813, 455] width 37 height 13
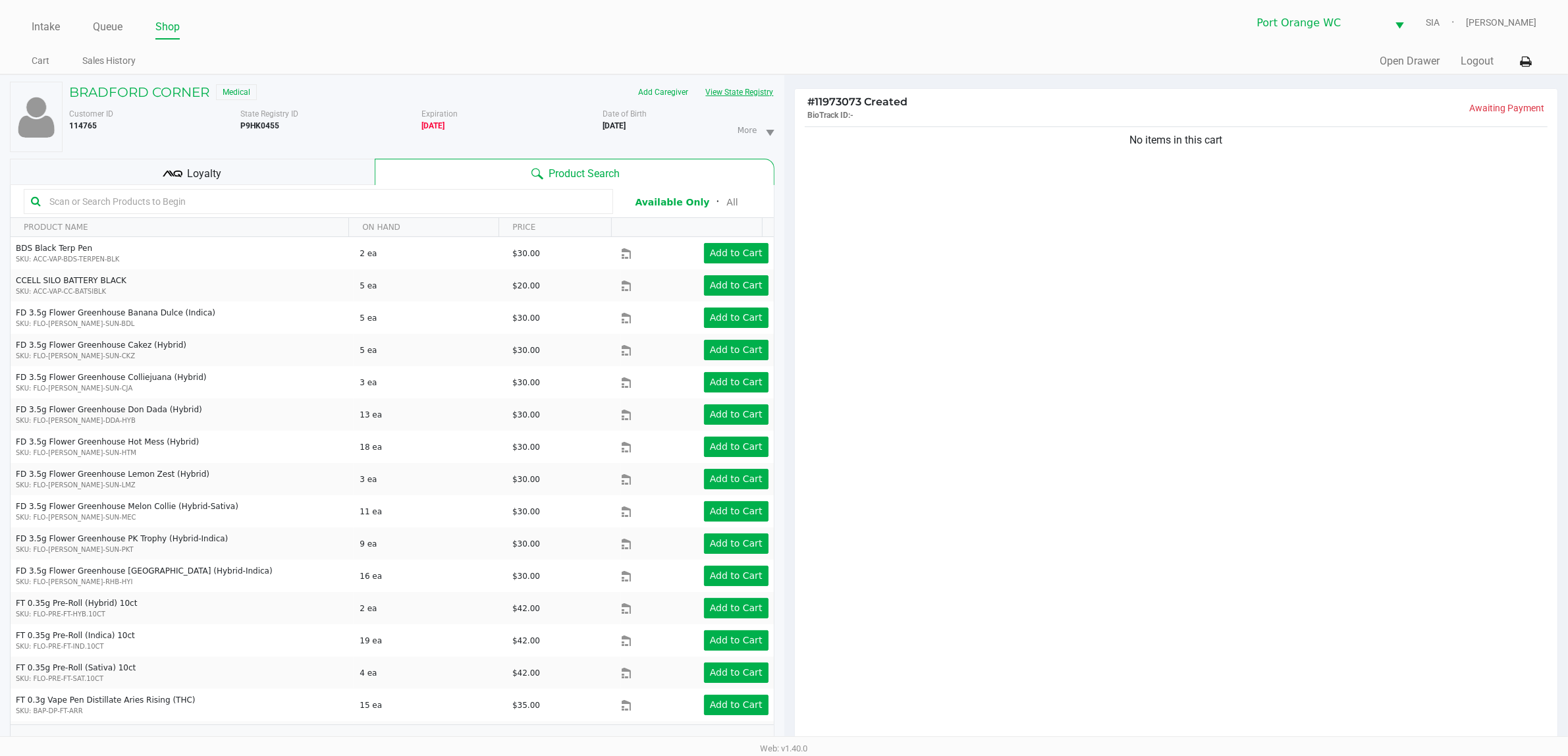
click at [742, 99] on button "View State Registry" at bounding box center [735, 92] width 77 height 21
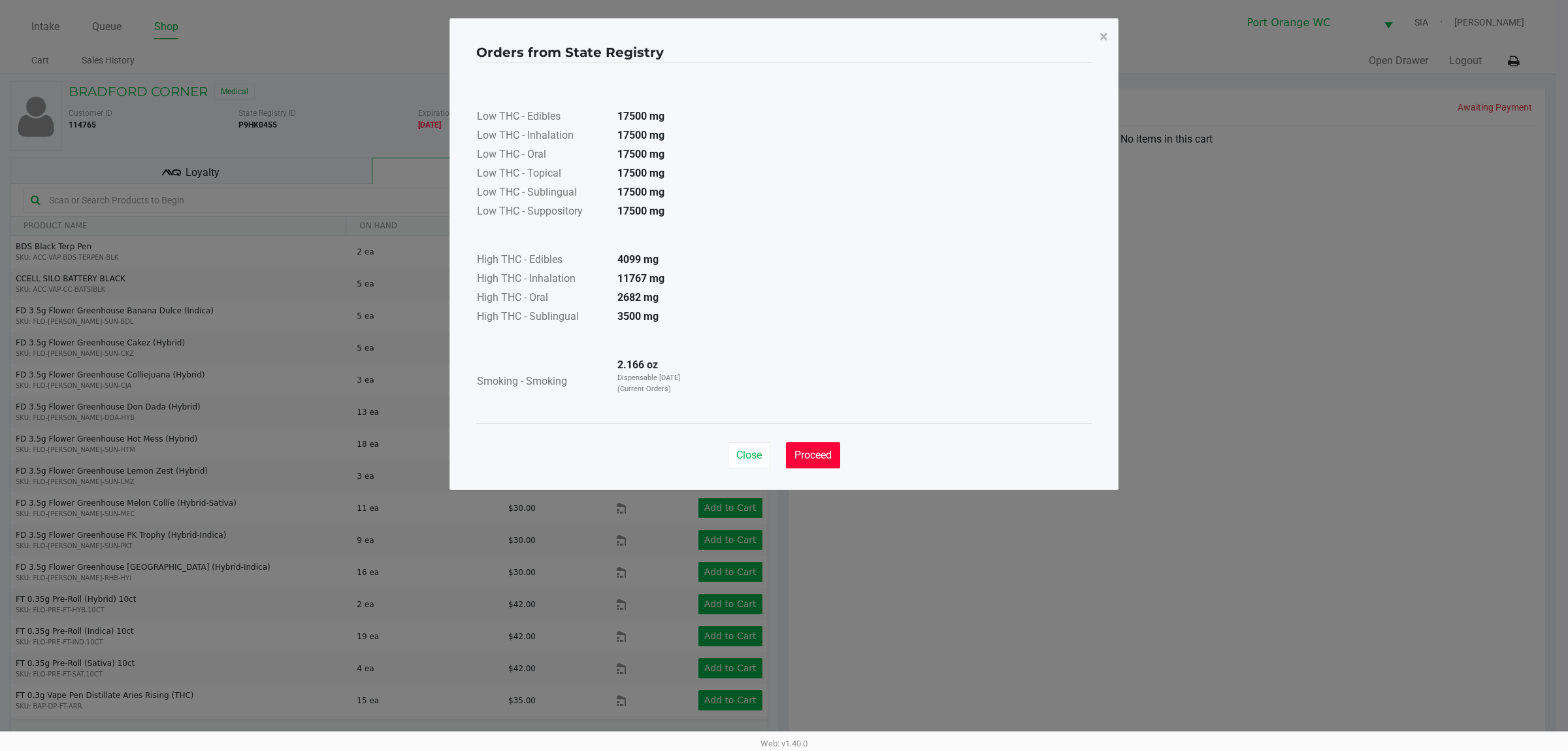
click at [812, 443] on button "Proceed" at bounding box center [813, 455] width 54 height 26
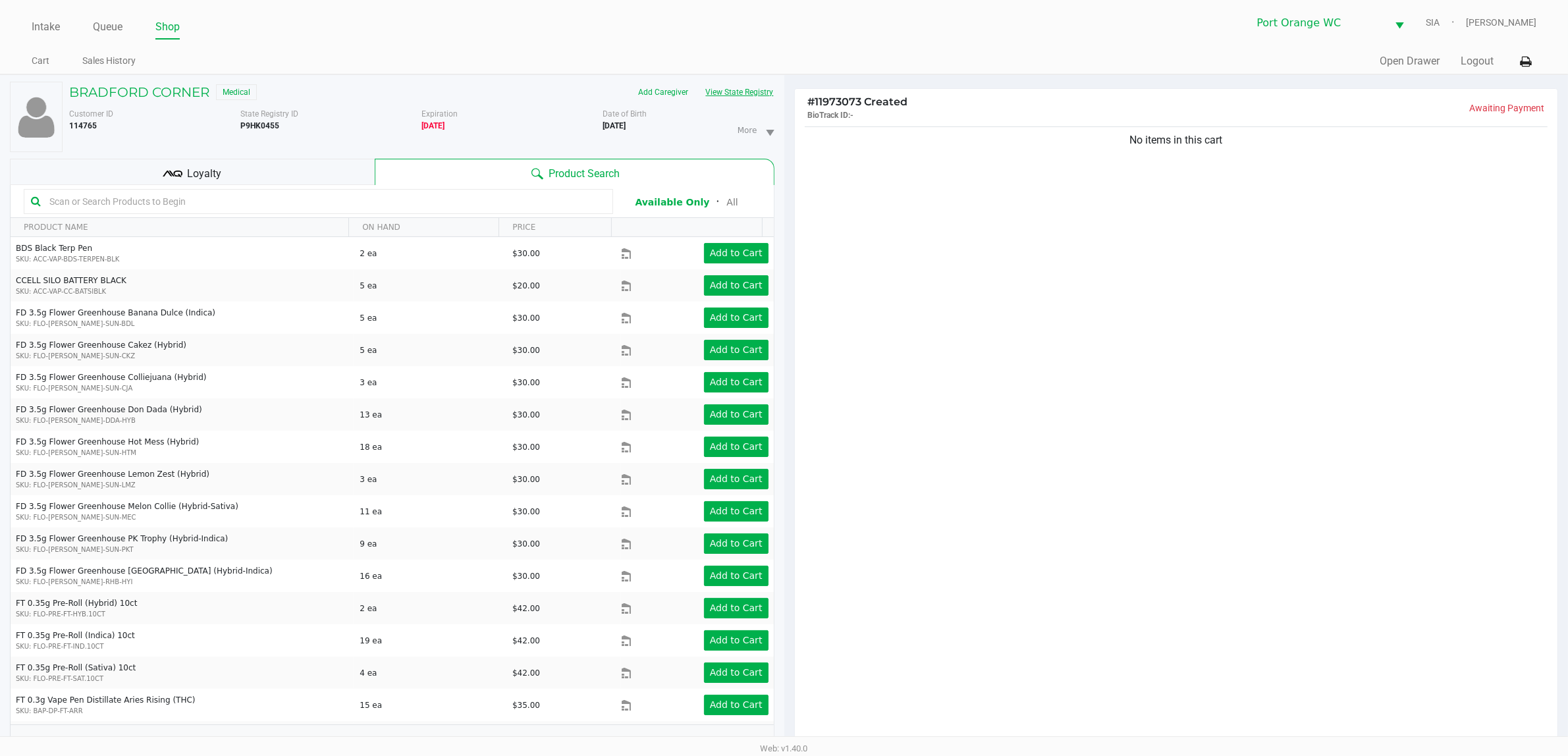
click at [697, 82] on button "View State Registry" at bounding box center [735, 92] width 77 height 21
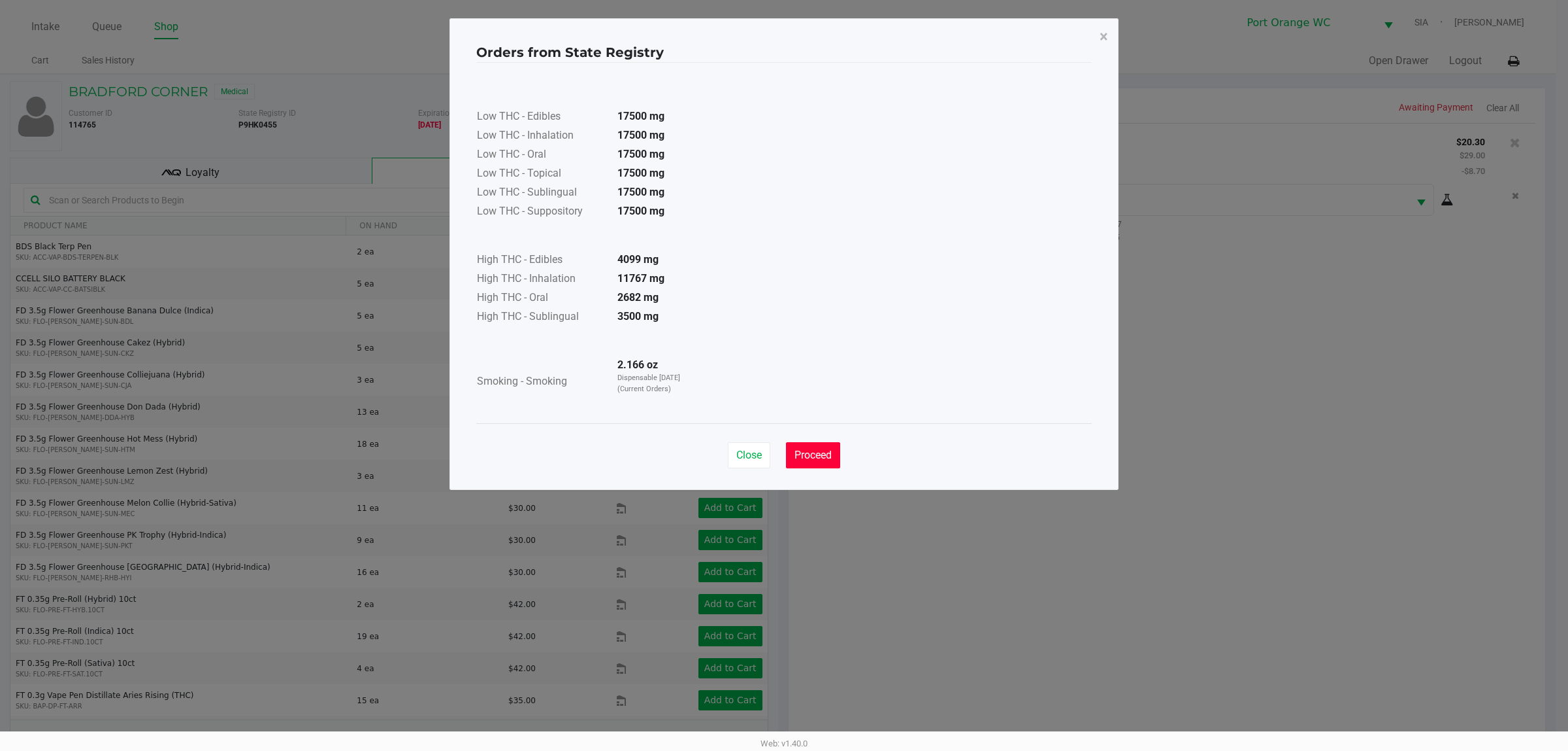
click at [825, 452] on span "Proceed" at bounding box center [813, 455] width 37 height 13
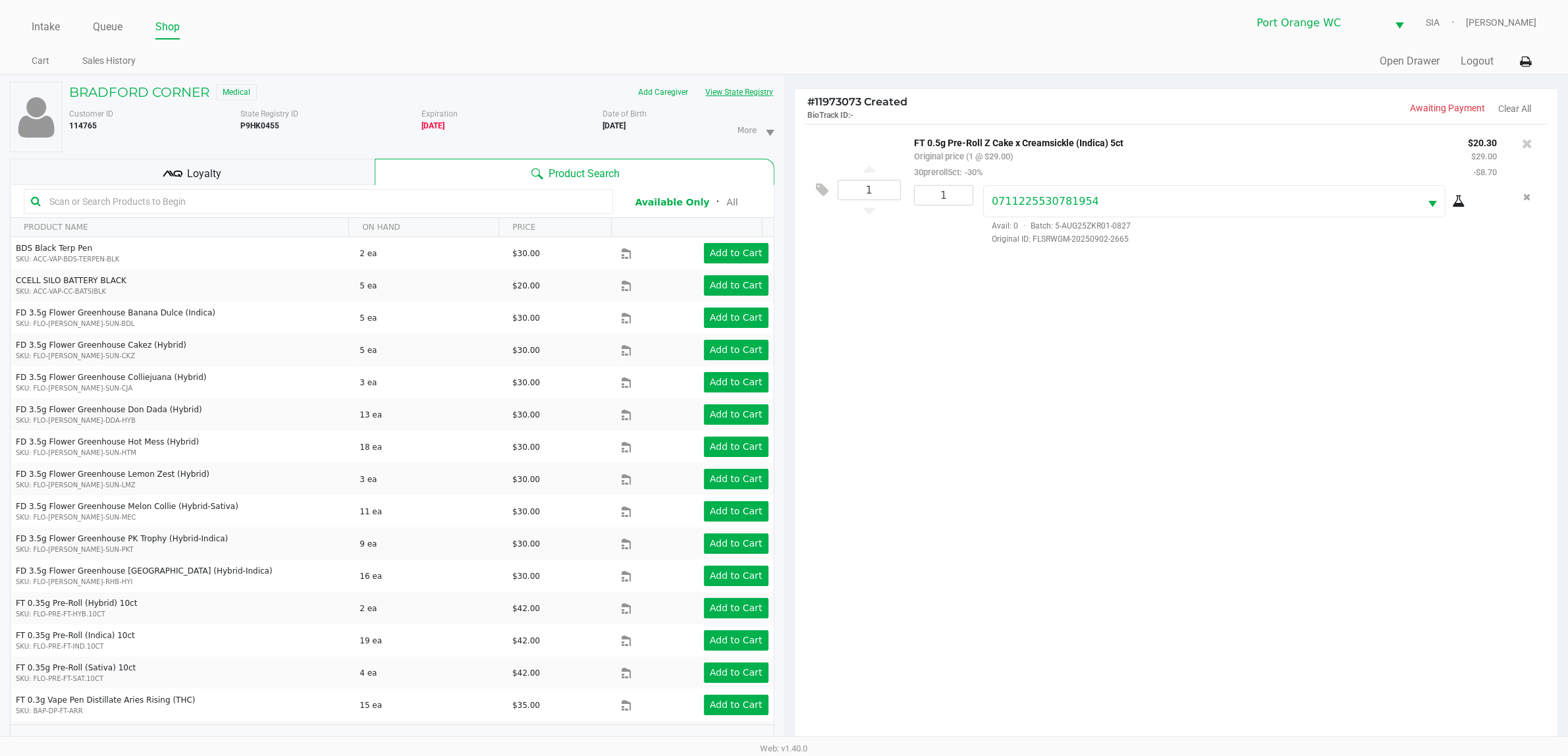
click at [697, 82] on button "View State Registry" at bounding box center [735, 92] width 77 height 21
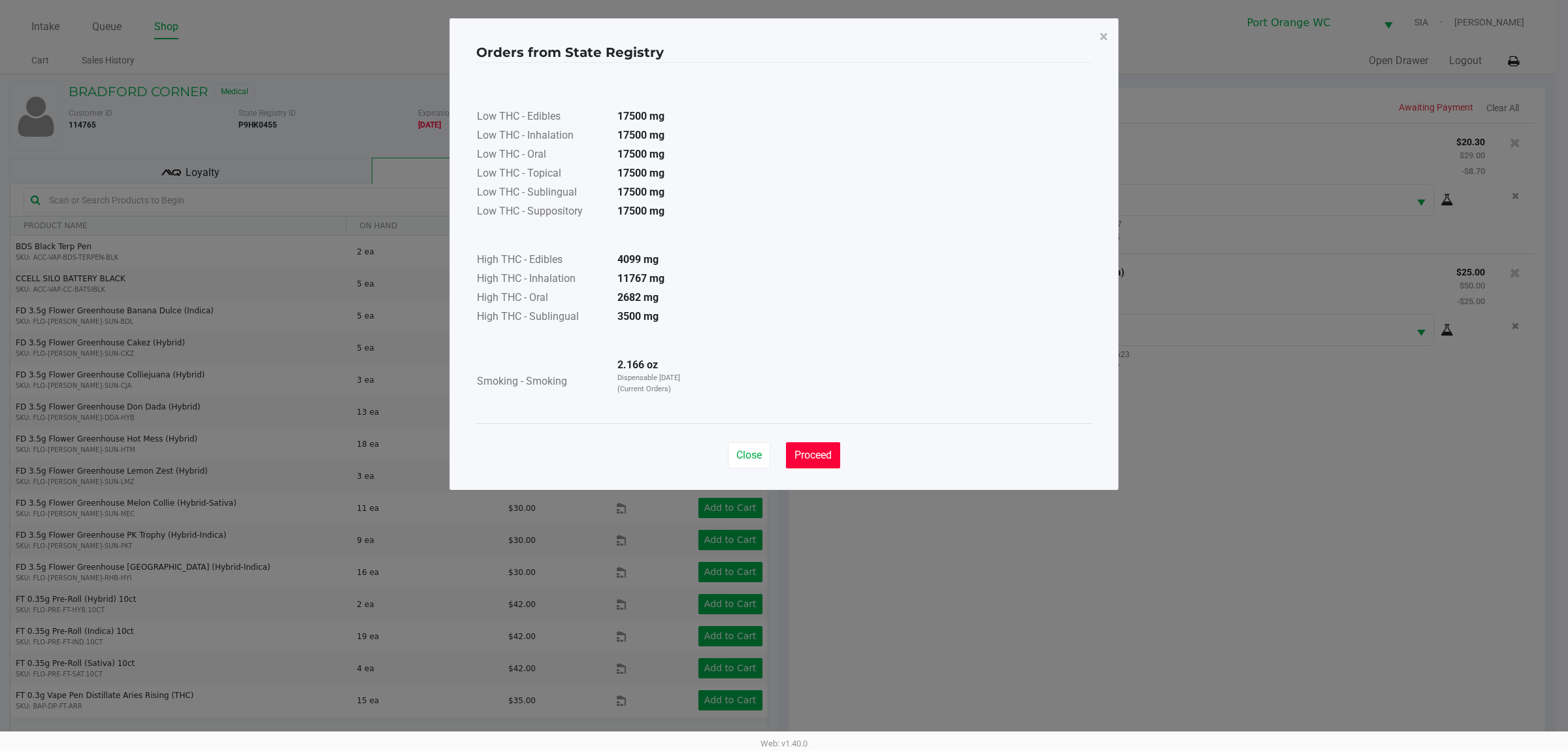
click at [802, 456] on span "Proceed" at bounding box center [813, 455] width 37 height 13
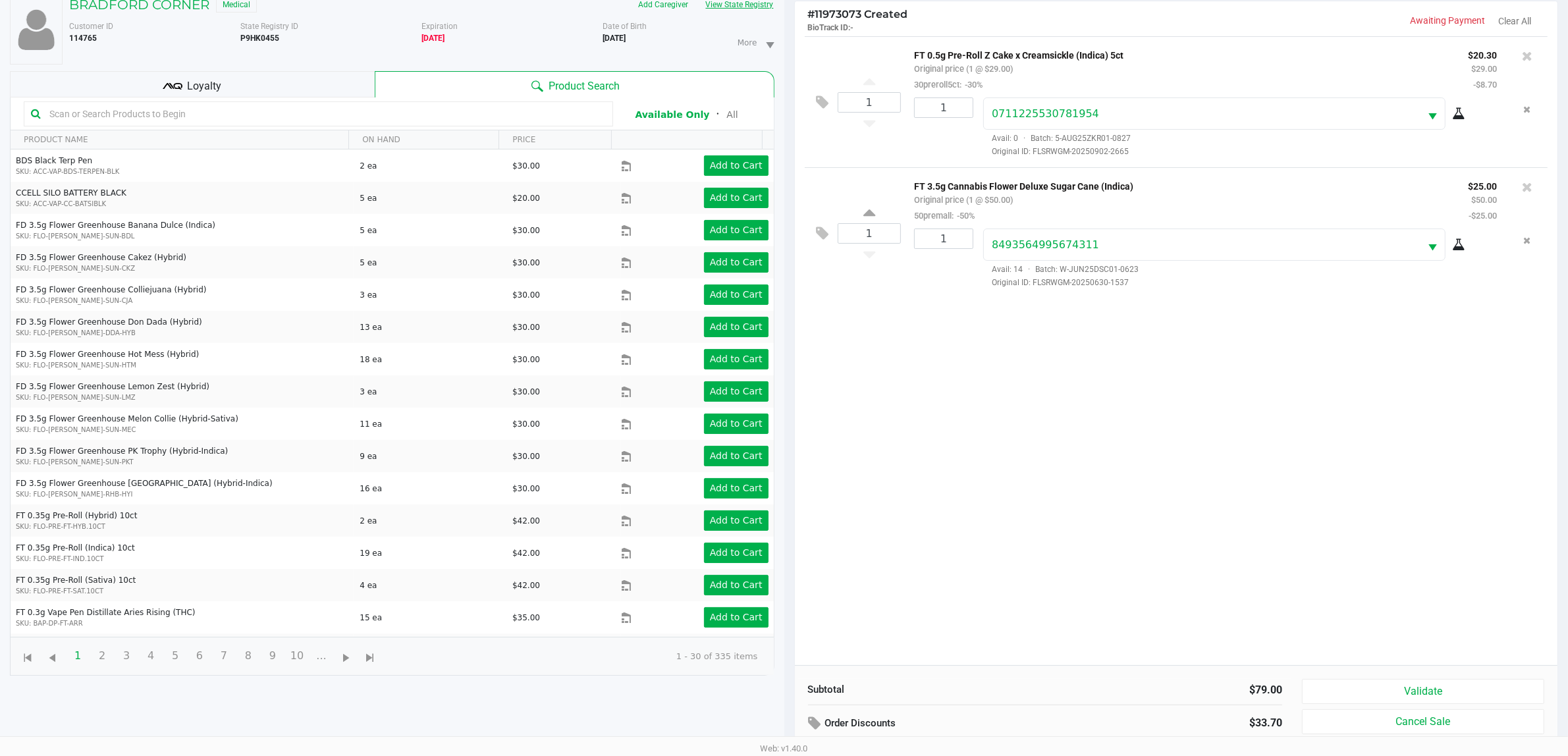
scroll to position [143, 0]
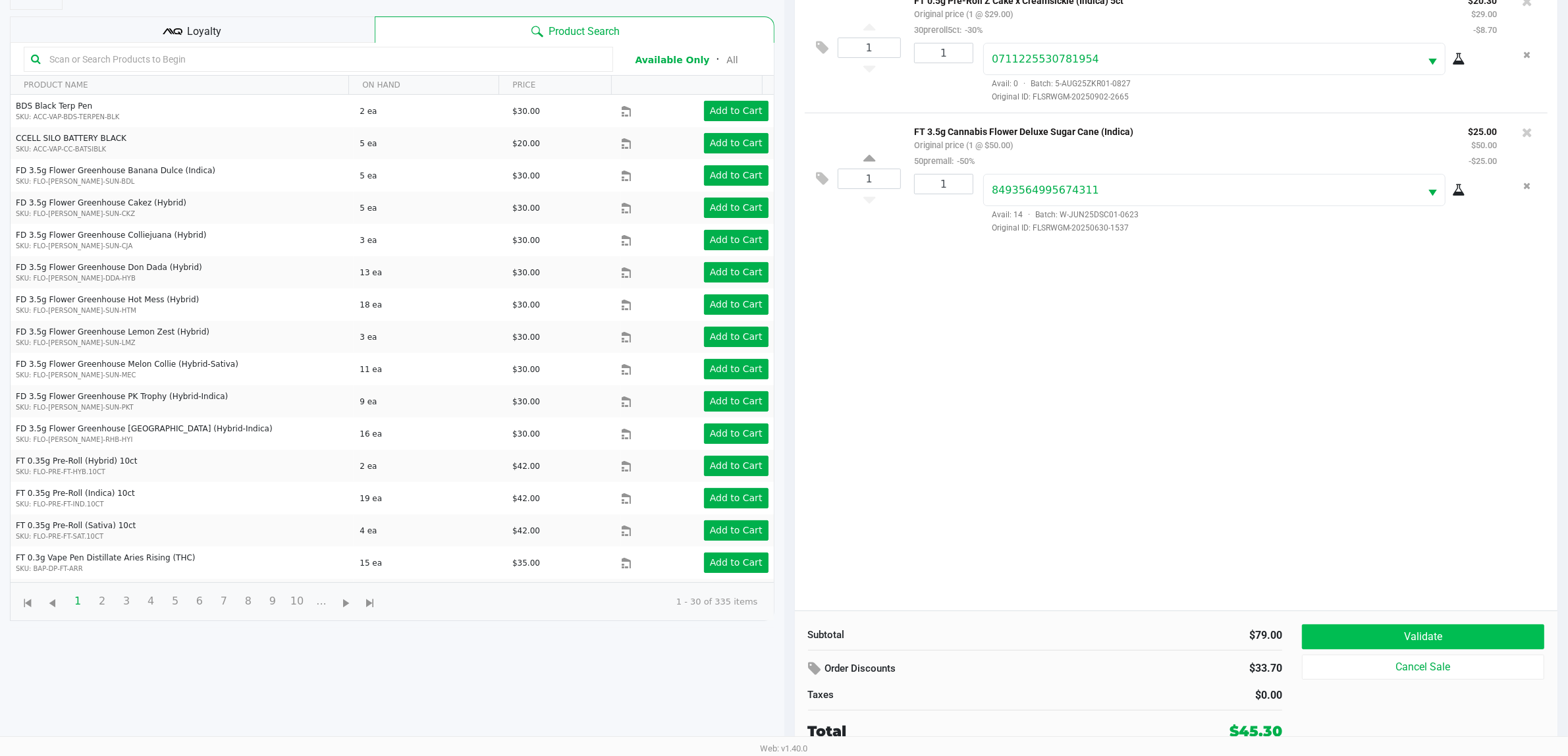
click at [1373, 642] on button "Validate" at bounding box center [1423, 636] width 243 height 25
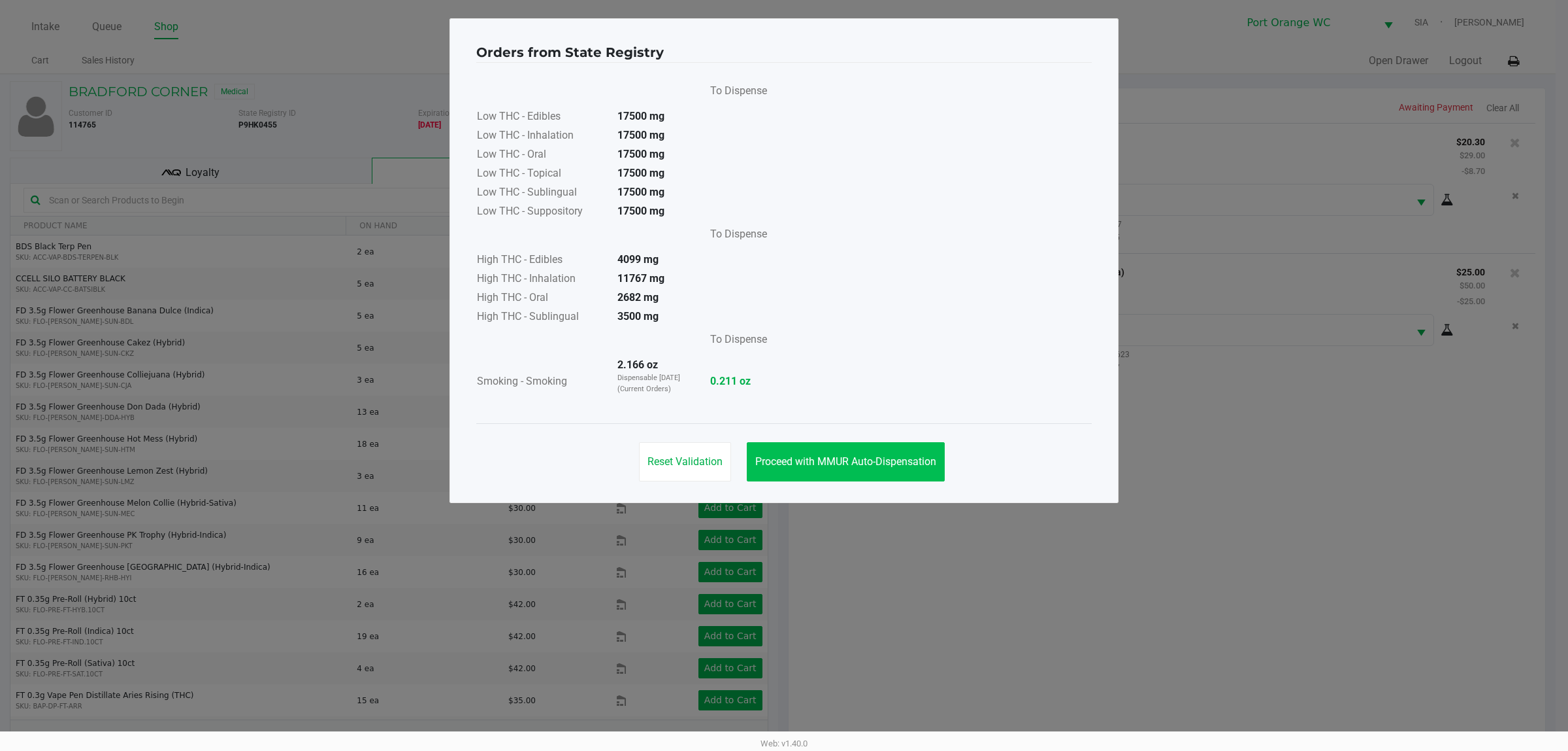
click at [838, 469] on button "Proceed with MMUR Auto-Dispensation" at bounding box center [846, 461] width 198 height 39
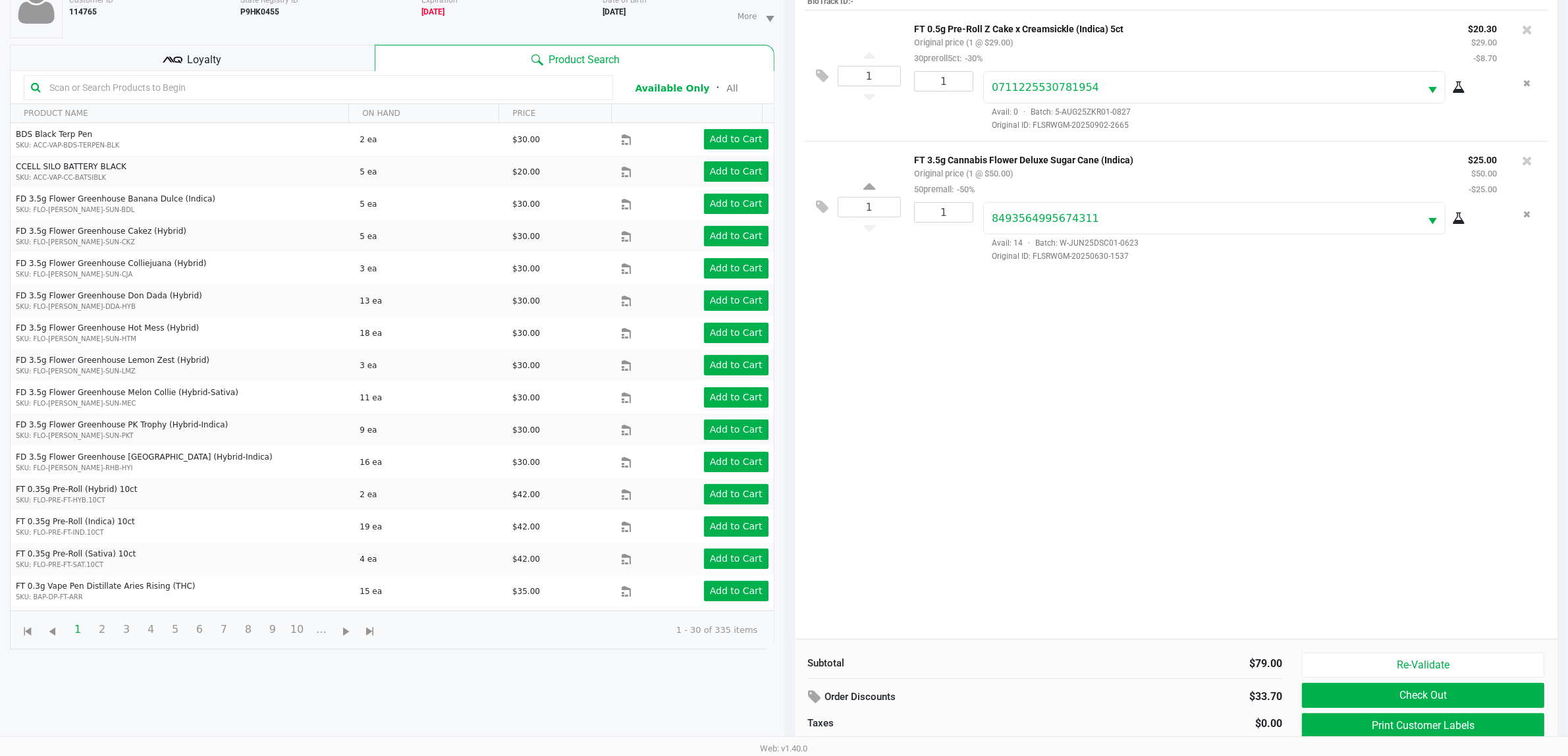
scroll to position [143, 0]
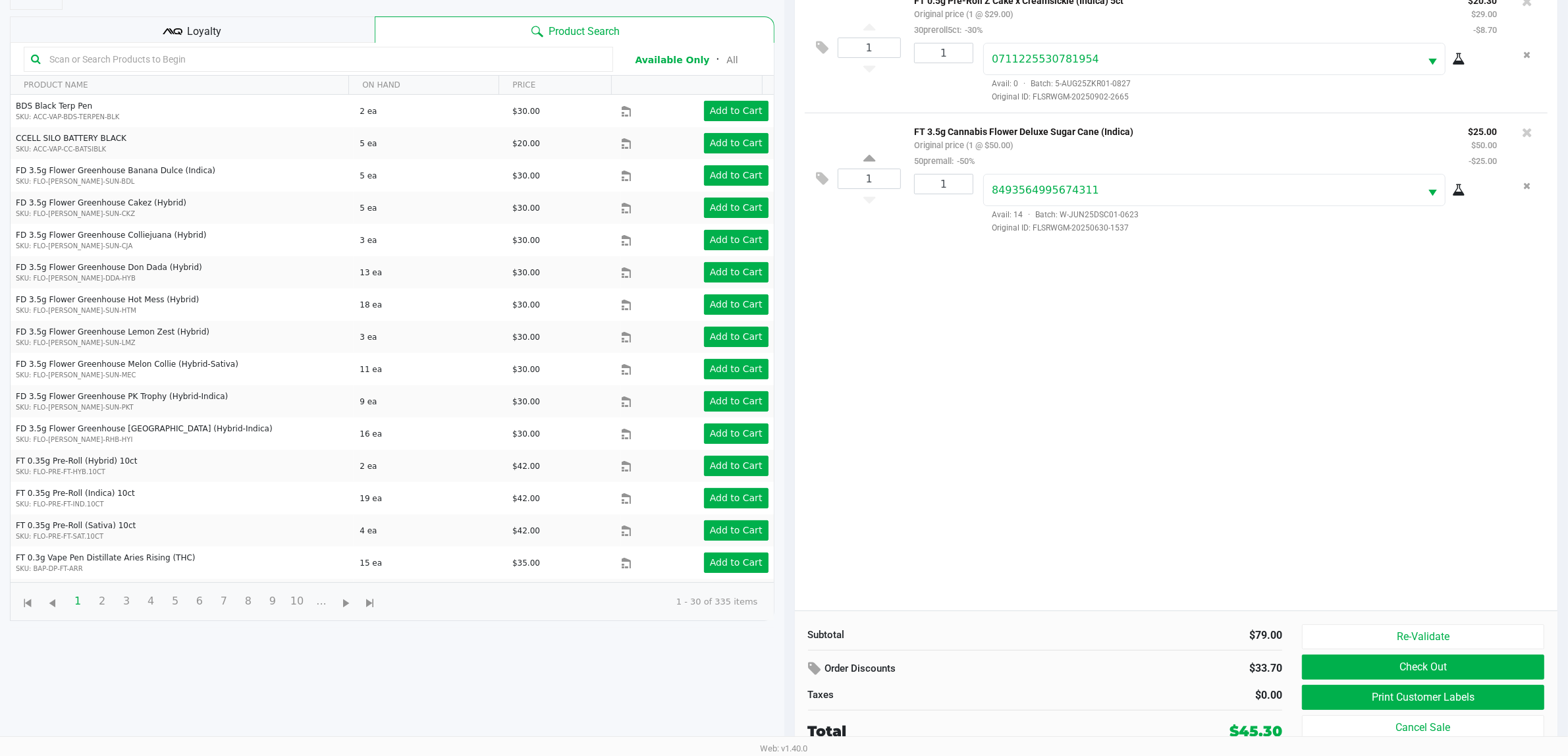
click at [1338, 703] on button "Print Customer Labels" at bounding box center [1423, 697] width 243 height 25
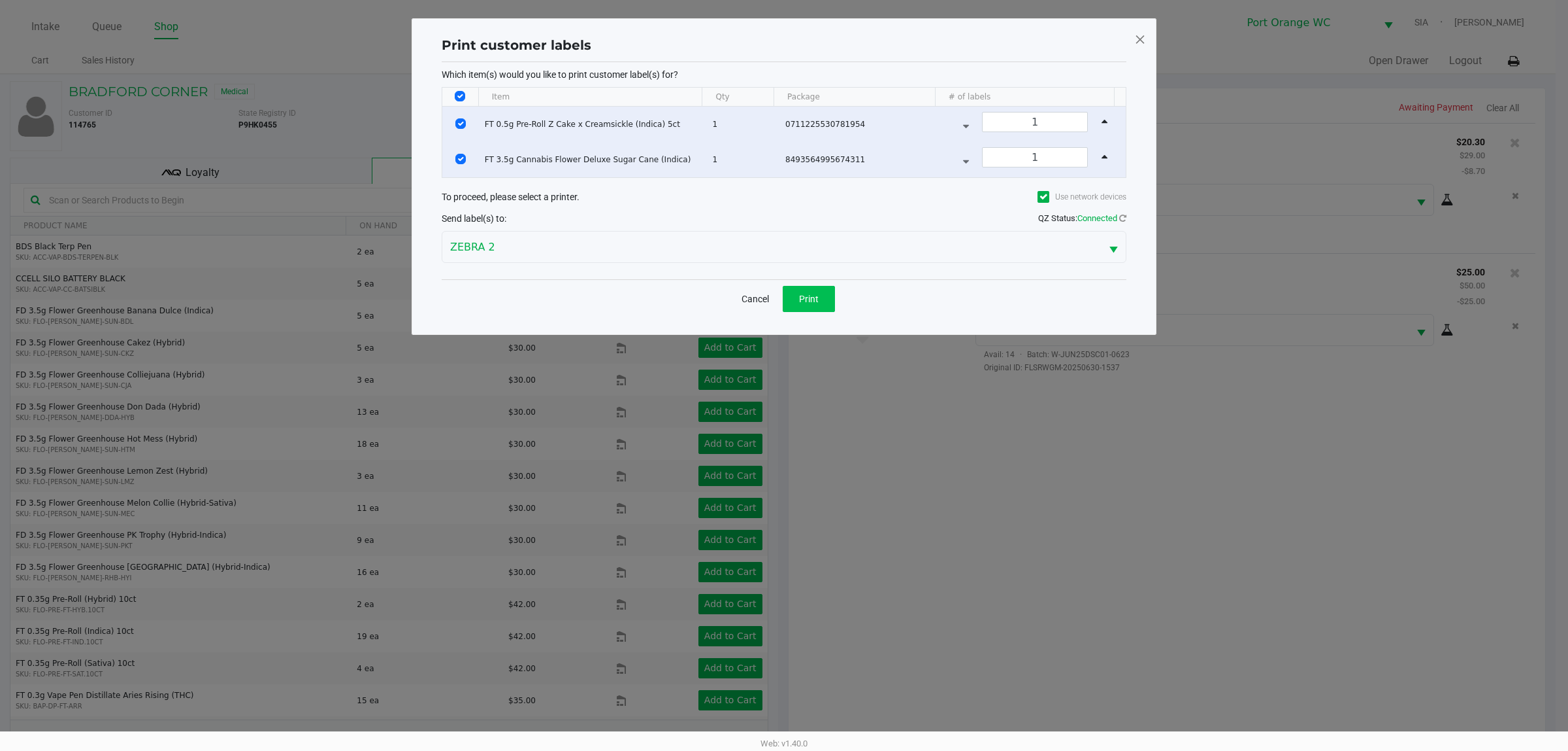
click at [827, 289] on button "Print" at bounding box center [809, 298] width 53 height 26
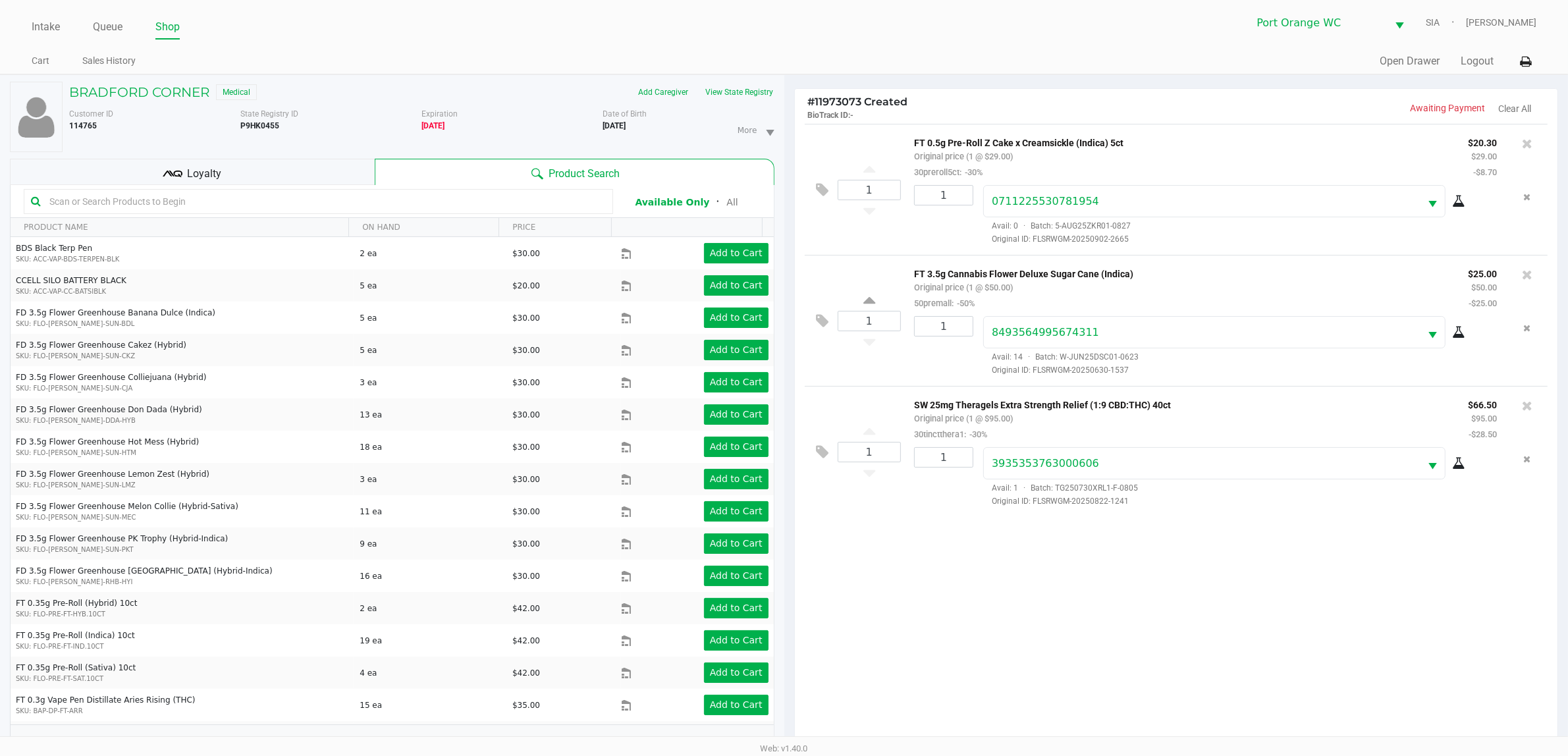
scroll to position [143, 0]
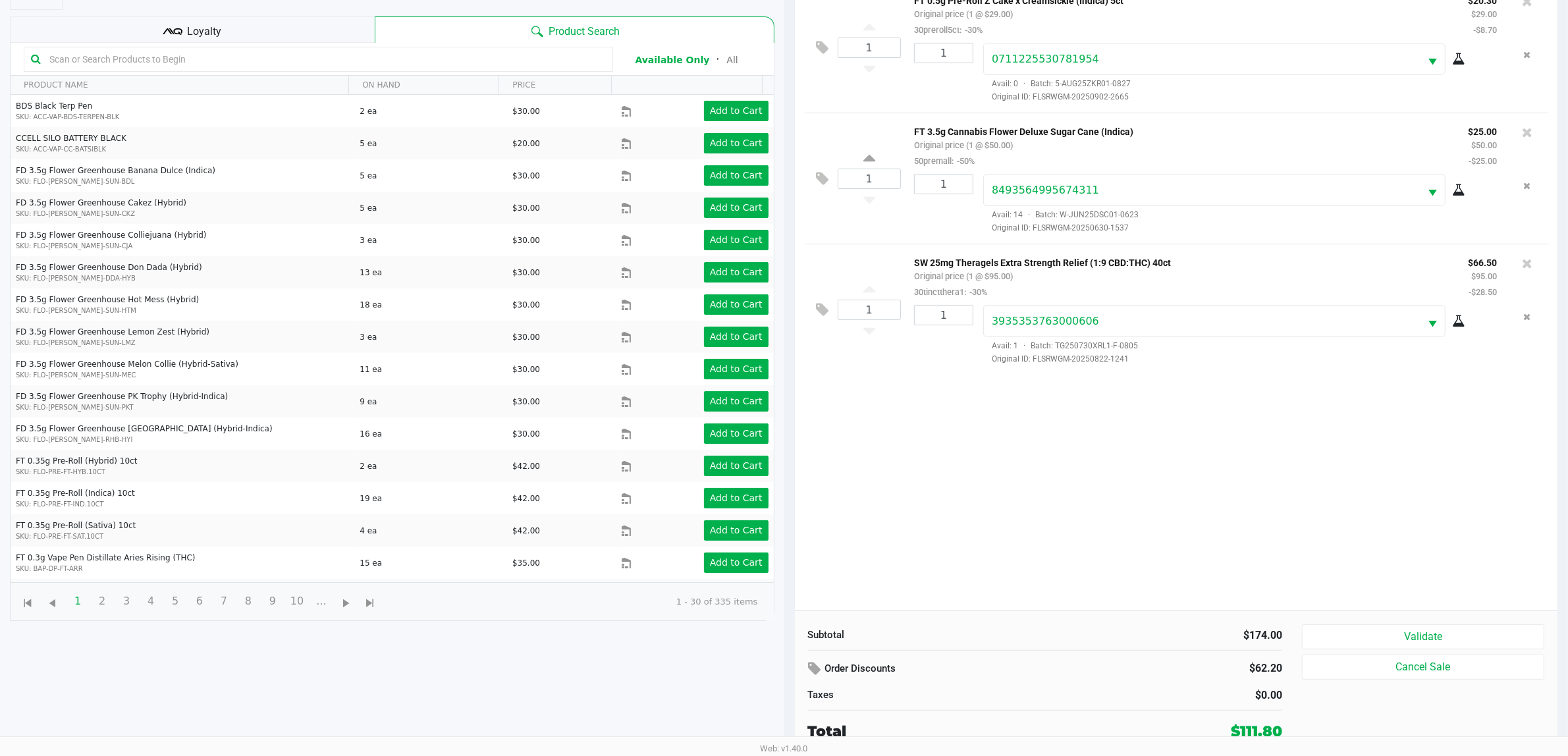
click at [1407, 630] on button "Validate" at bounding box center [1423, 636] width 243 height 25
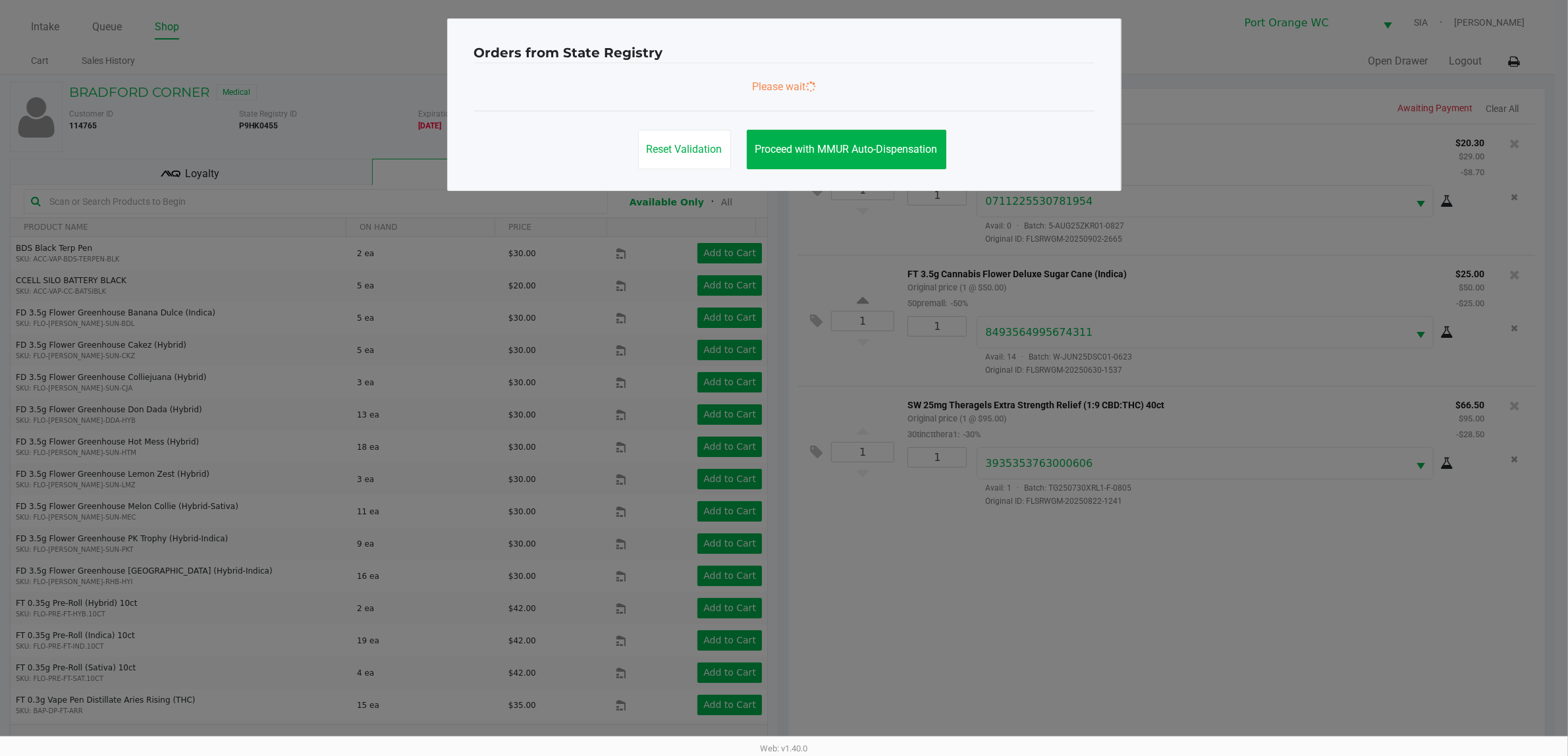
scroll to position [0, 0]
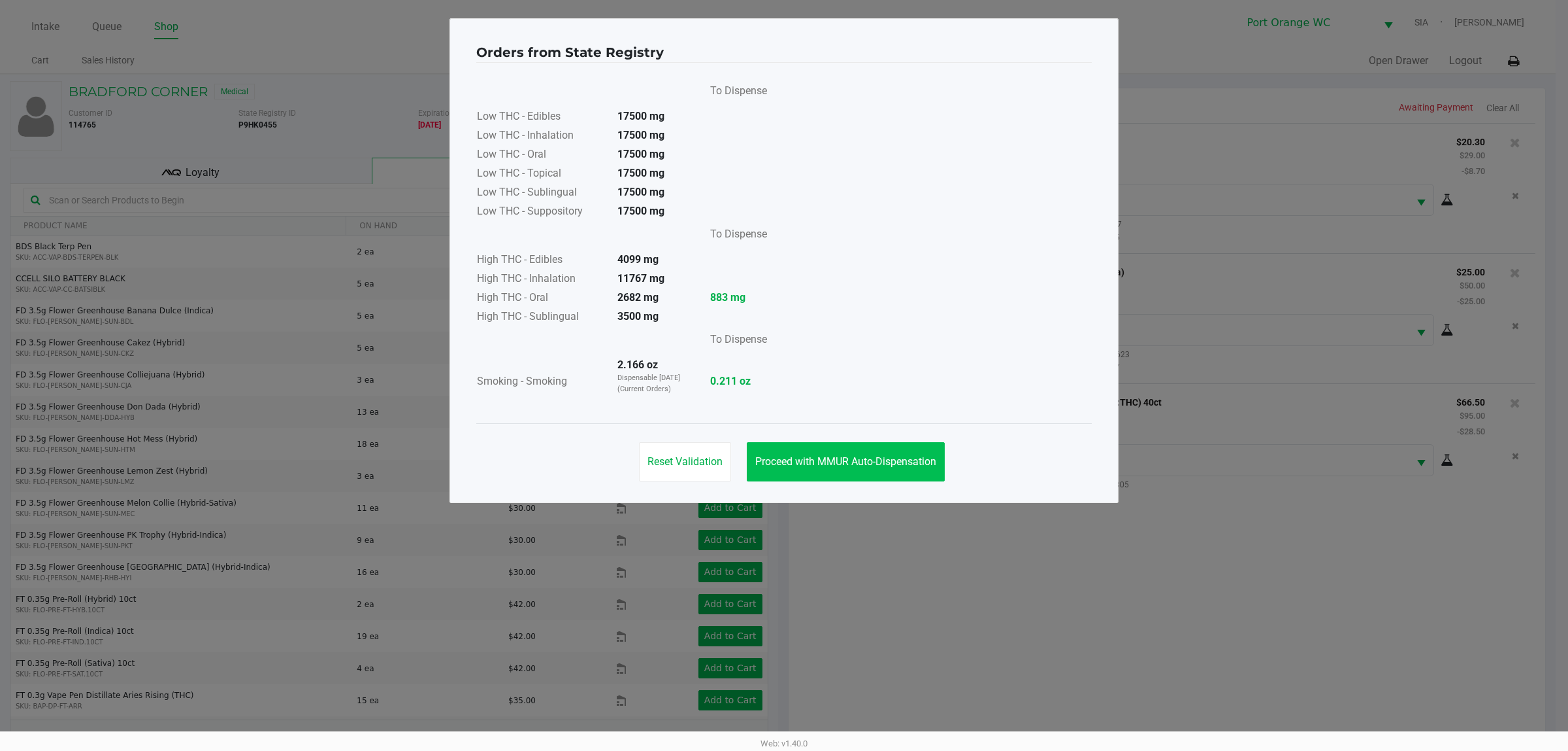
click at [897, 464] on span "Proceed with MMUR Auto-Dispensation" at bounding box center [846, 461] width 181 height 13
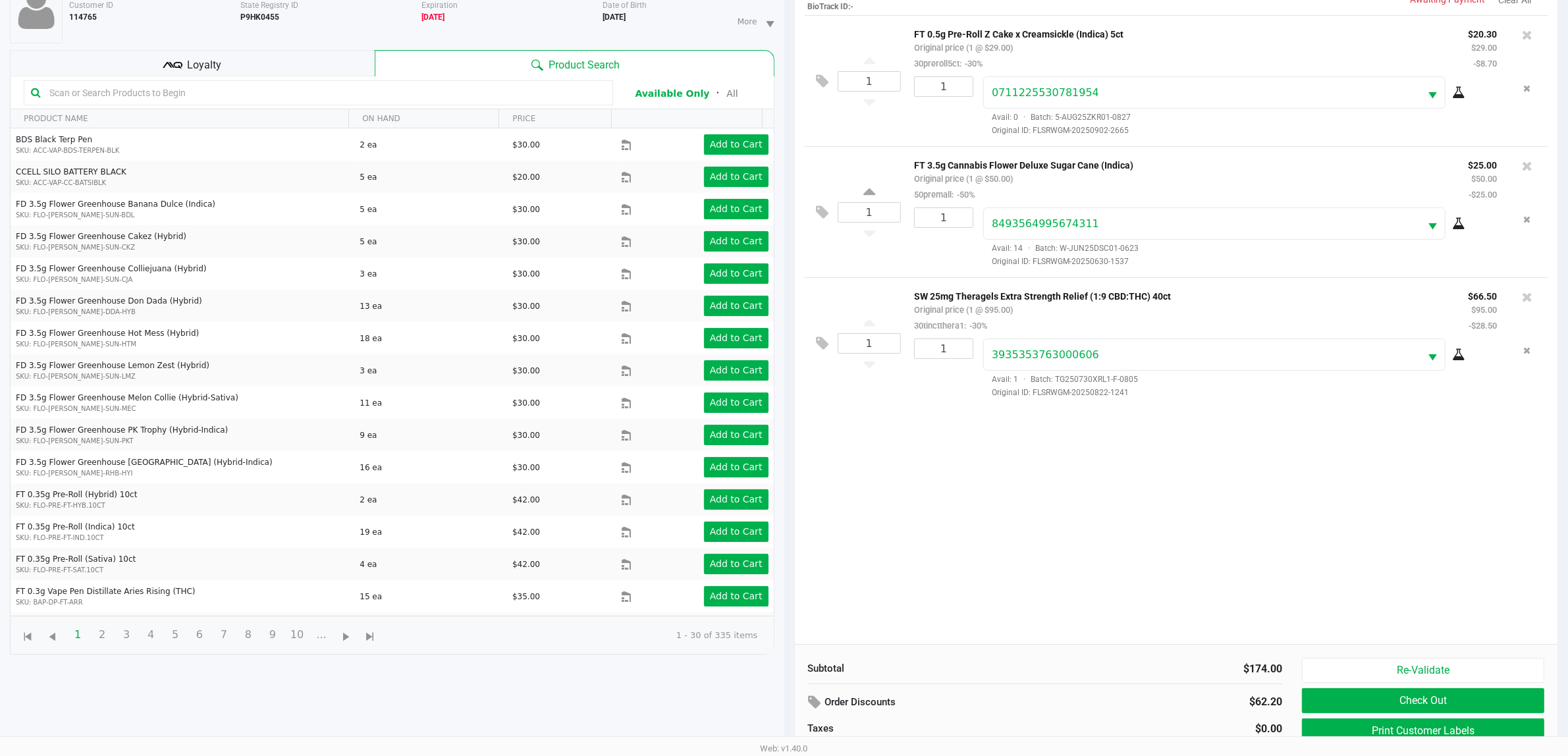
scroll to position [143, 0]
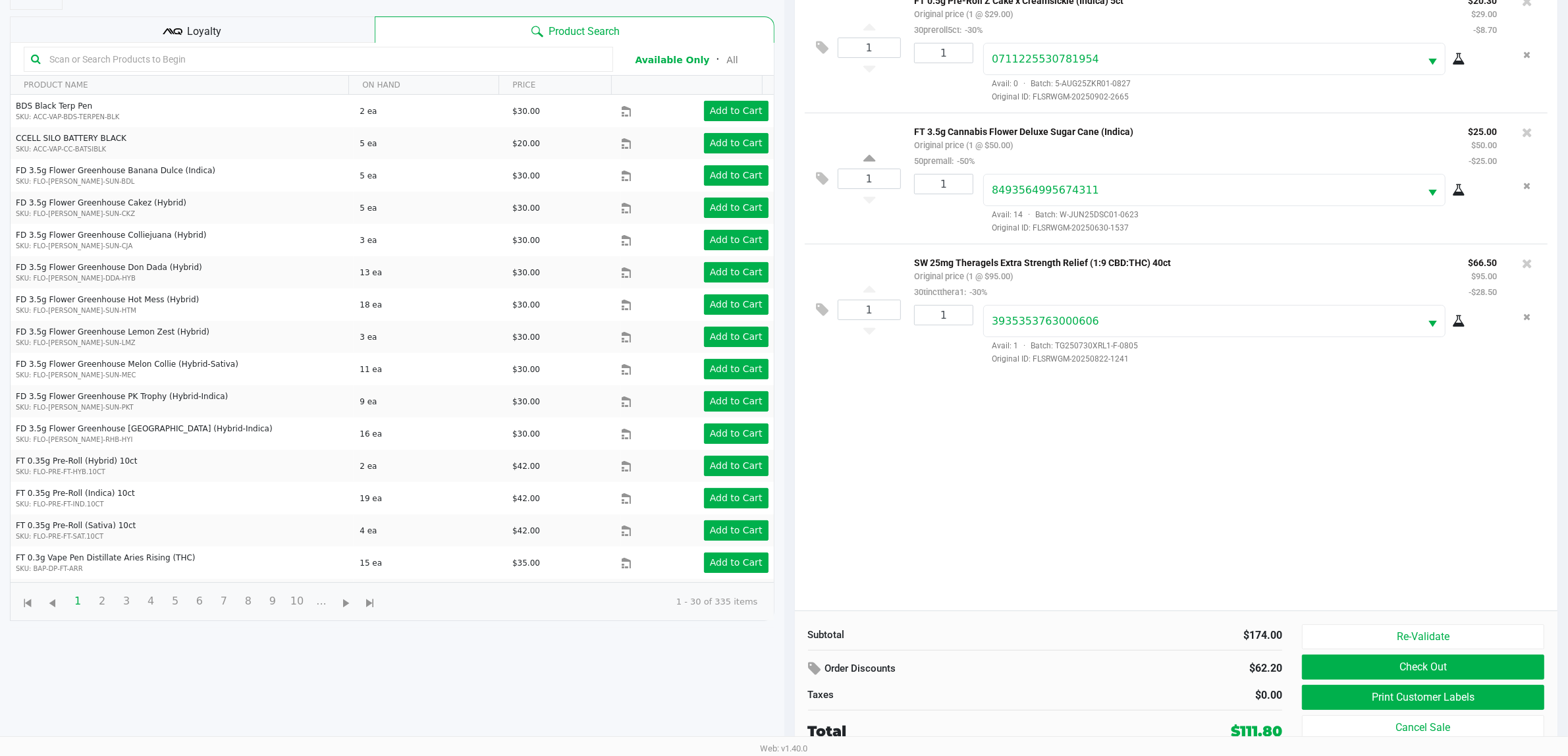
click at [1367, 697] on button "Print Customer Labels" at bounding box center [1423, 697] width 243 height 25
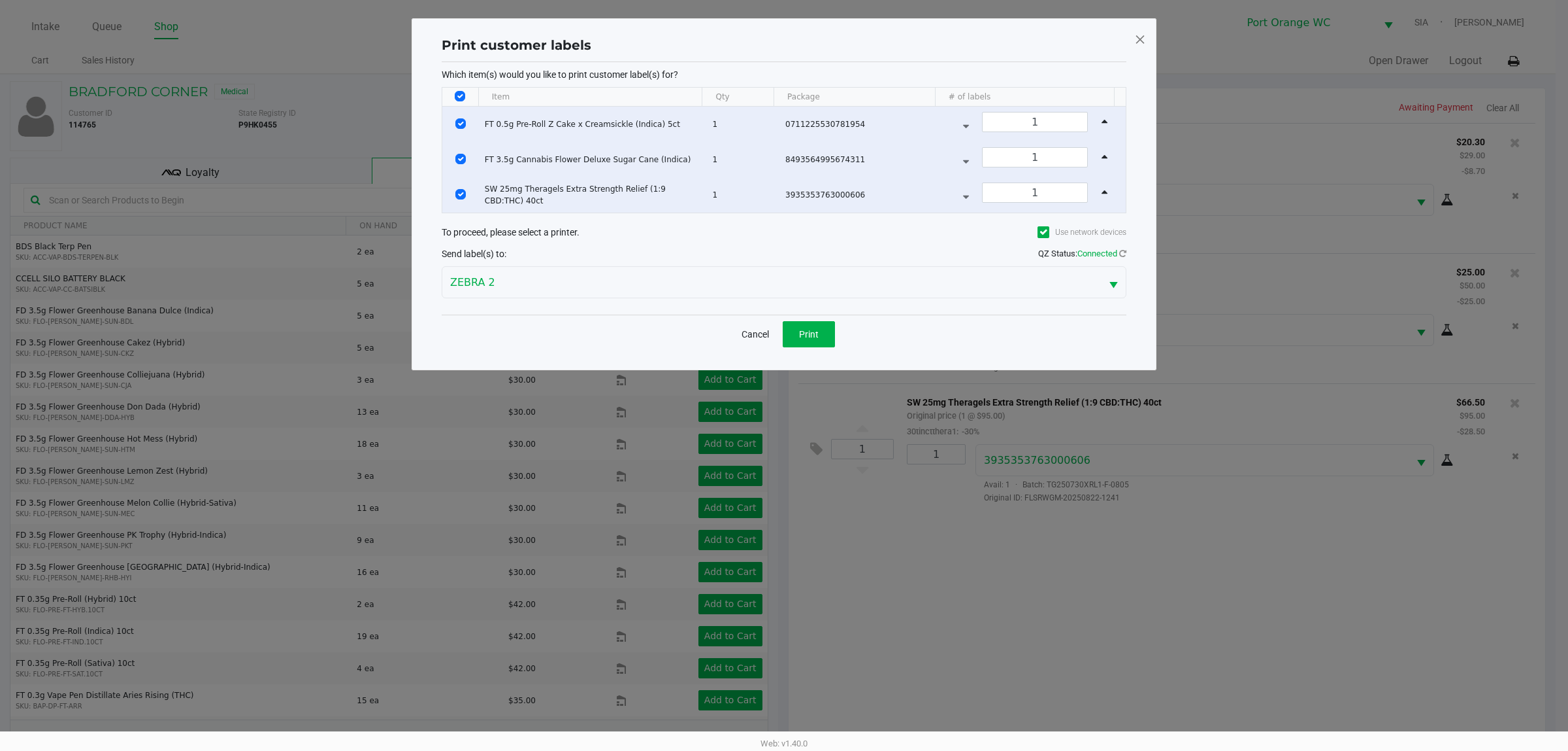
click at [463, 96] on input "Select All Rows" at bounding box center [460, 96] width 11 height 11
checkbox input "false"
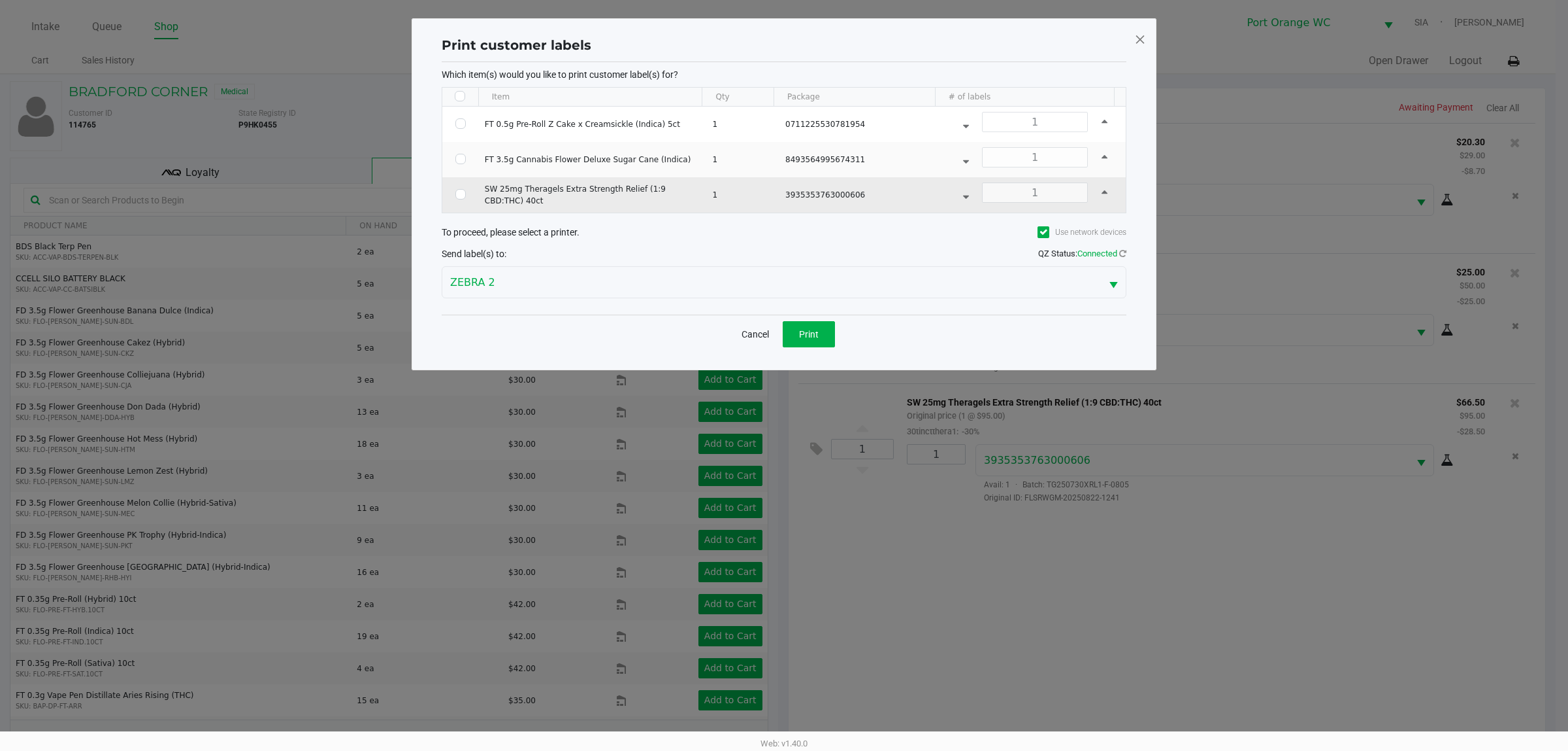
click at [464, 199] on input "Select Row" at bounding box center [461, 195] width 11 height 11
checkbox input "true"
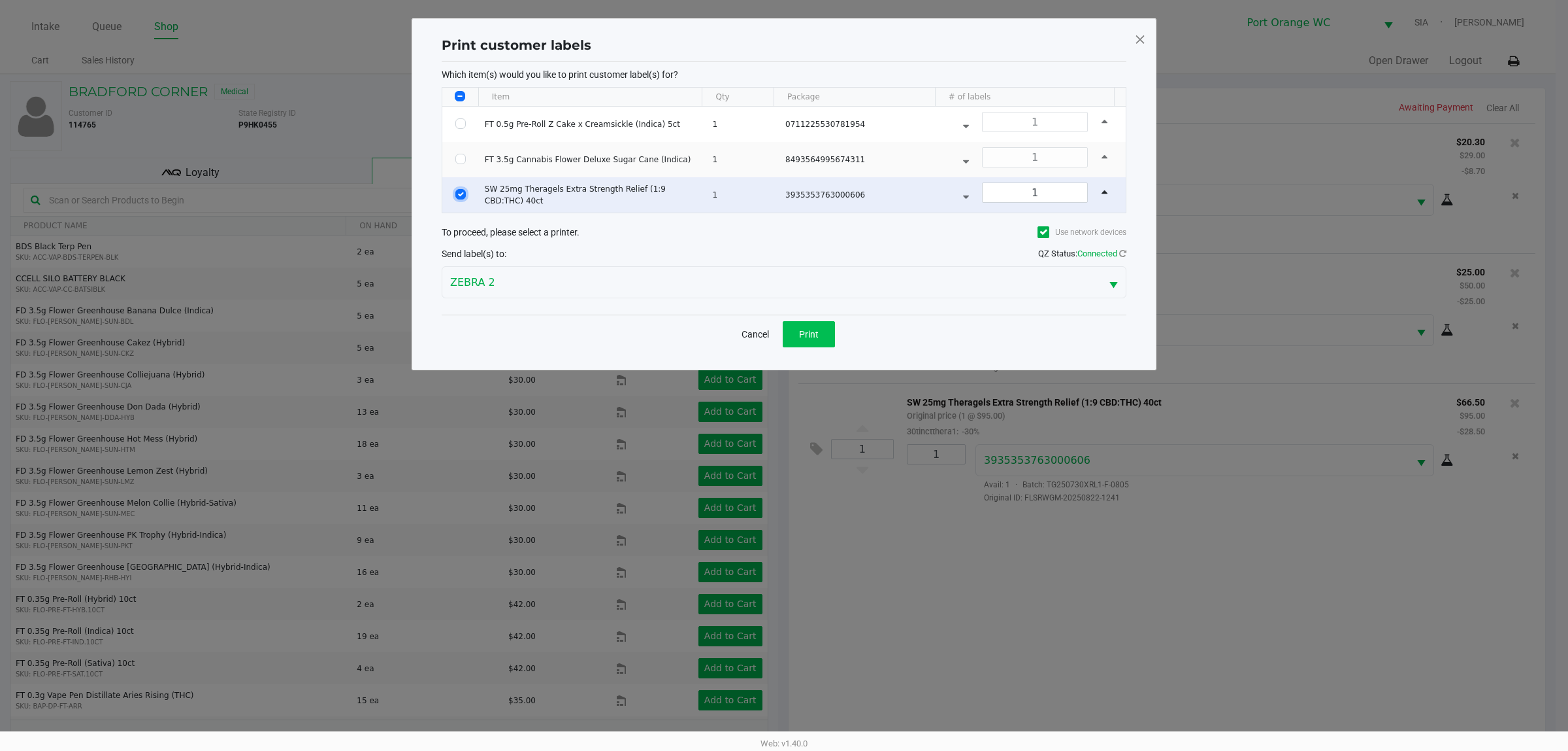
click at [827, 343] on button "Print" at bounding box center [809, 333] width 53 height 26
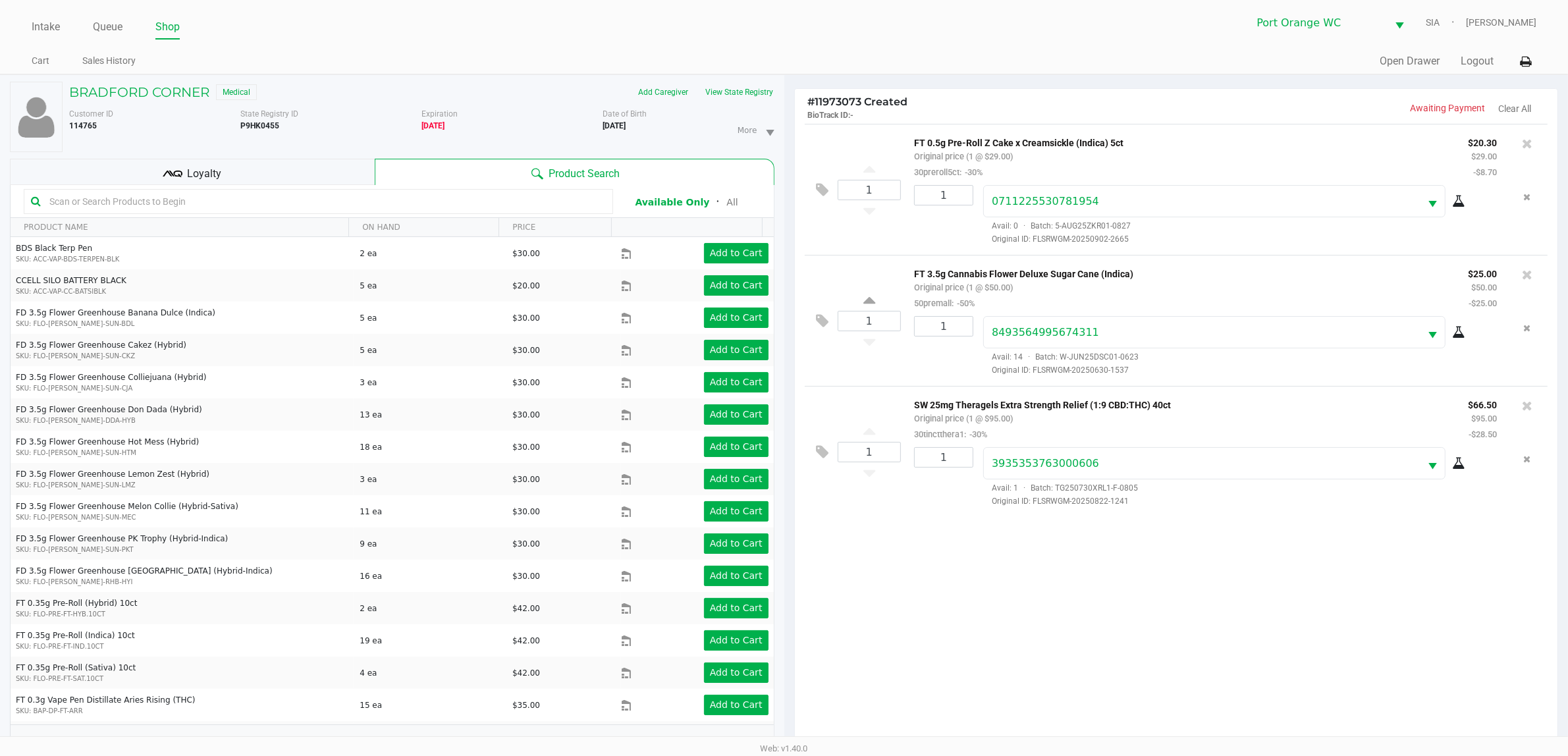
click at [366, 180] on div "Loyalty" at bounding box center [192, 171] width 365 height 26
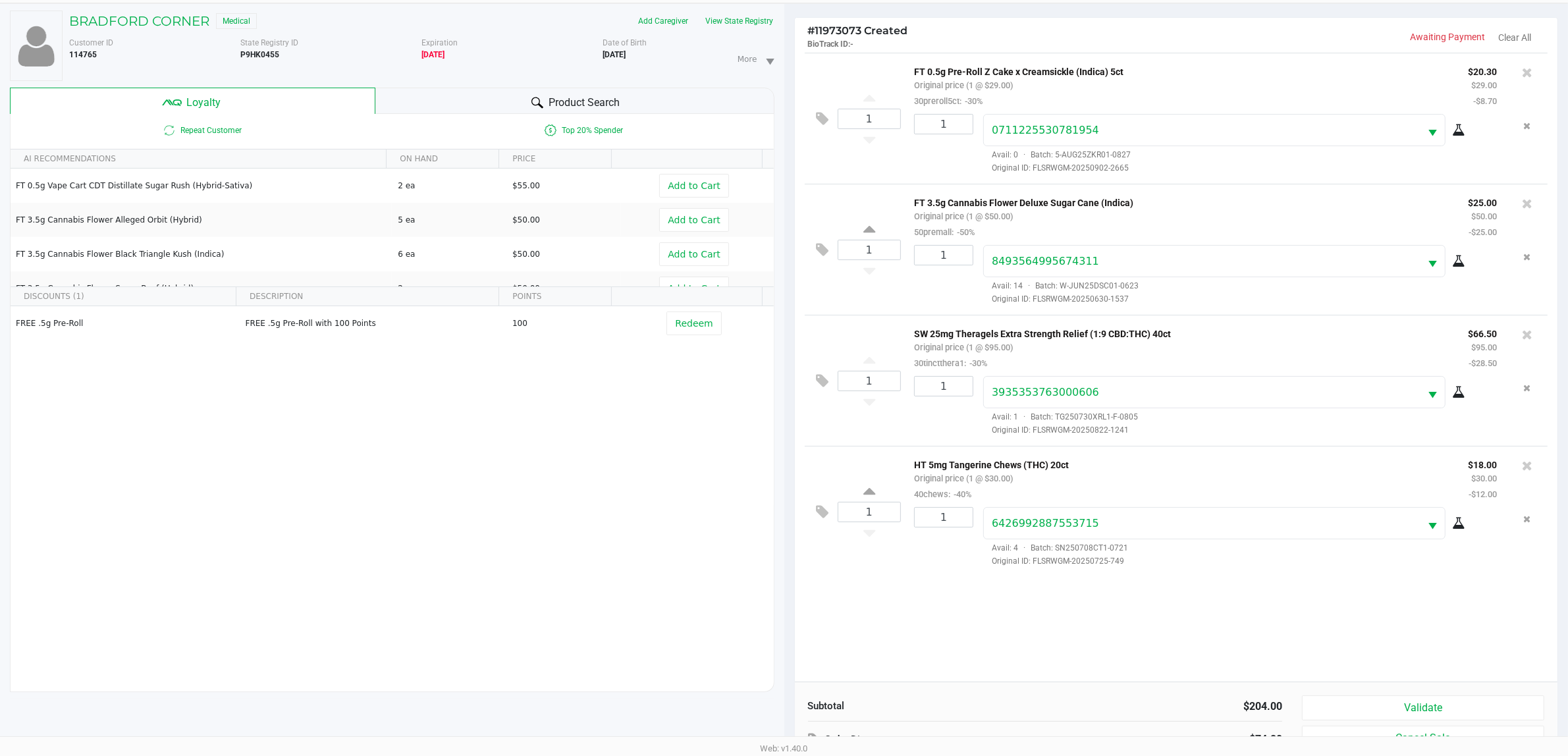
scroll to position [160, 0]
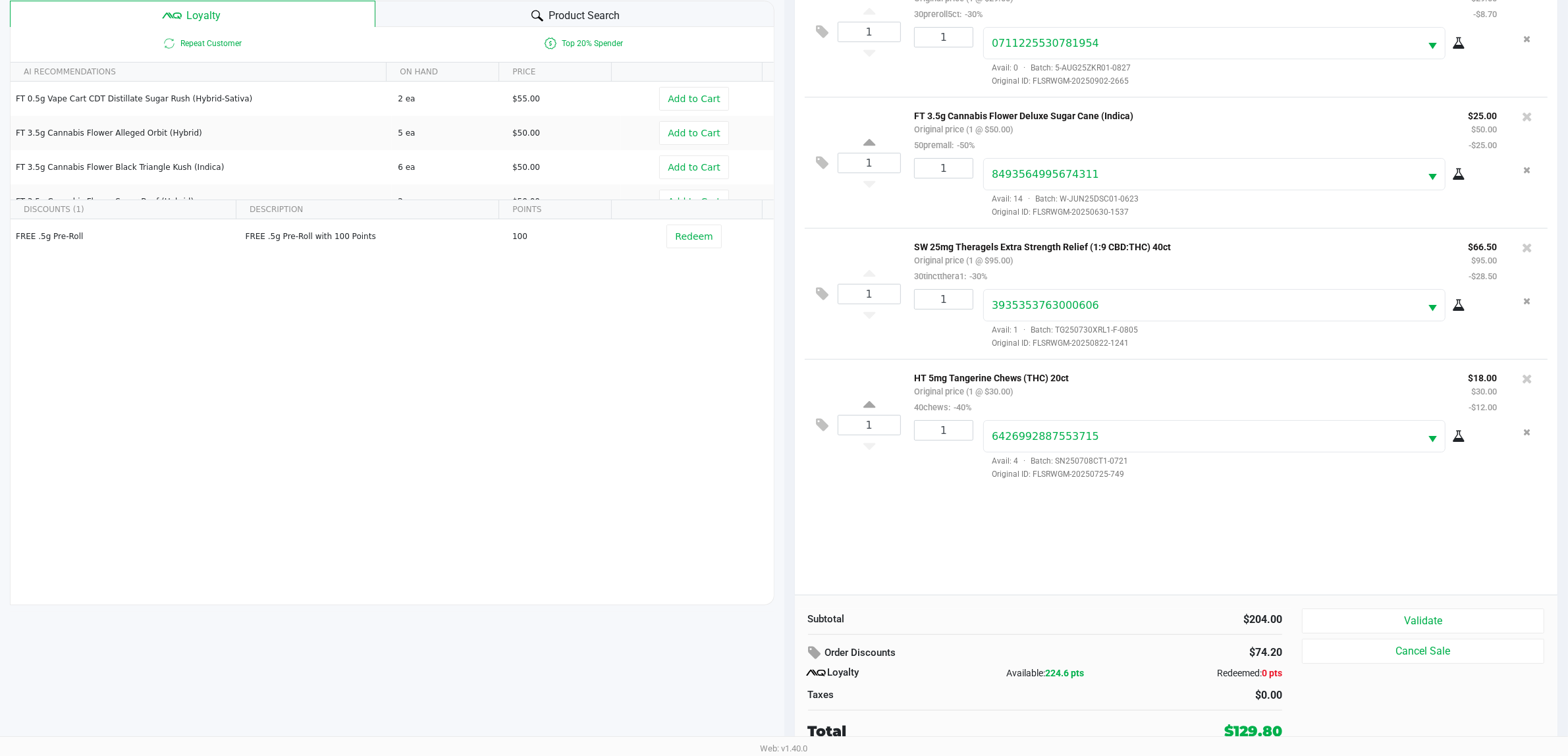
click at [834, 415] on button at bounding box center [826, 425] width 23 height 32
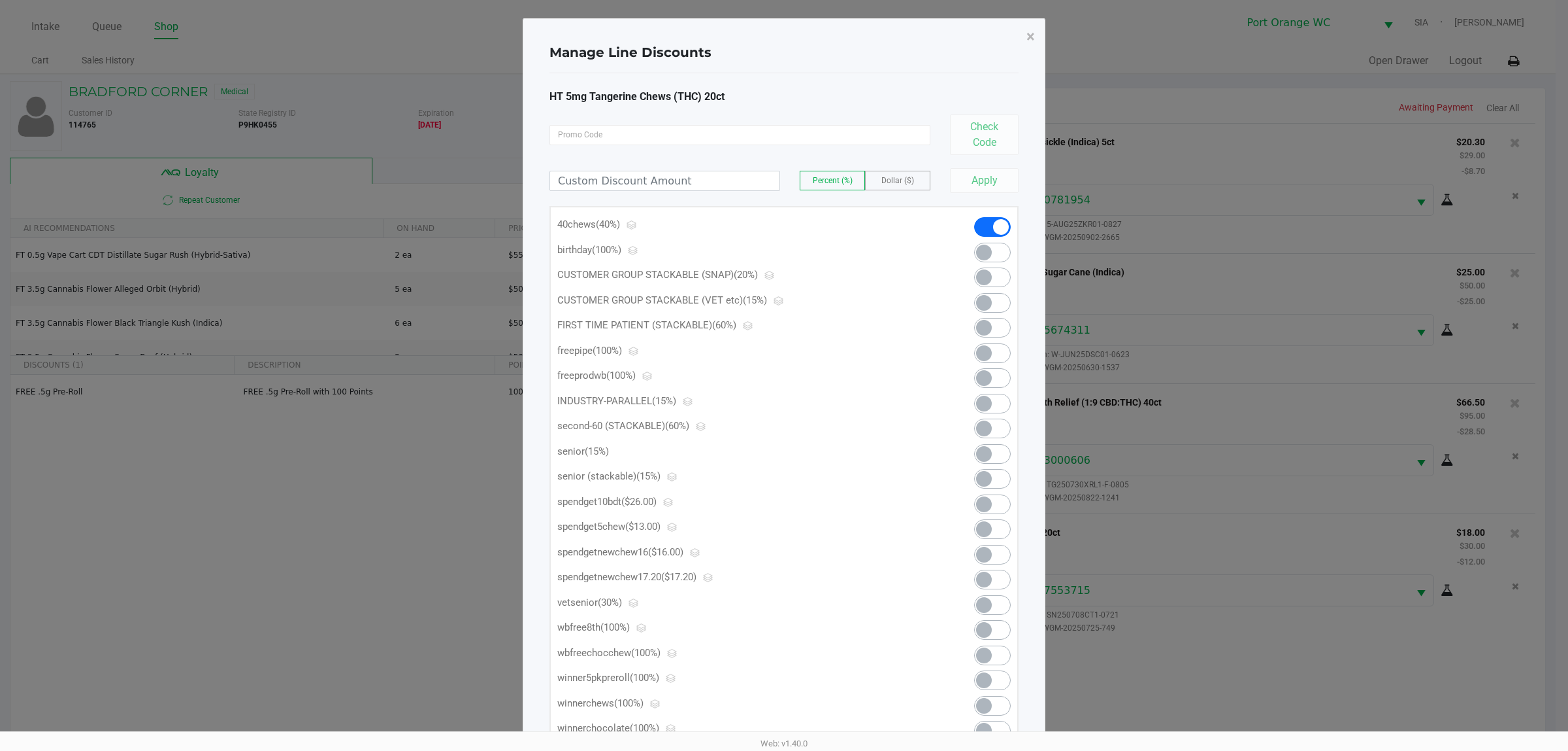
click at [981, 505] on span at bounding box center [983, 504] width 15 height 15
click at [995, 504] on span at bounding box center [1000, 504] width 15 height 15
click at [990, 527] on span at bounding box center [983, 528] width 15 height 15
click at [1018, 36] on button "×" at bounding box center [1030, 36] width 29 height 36
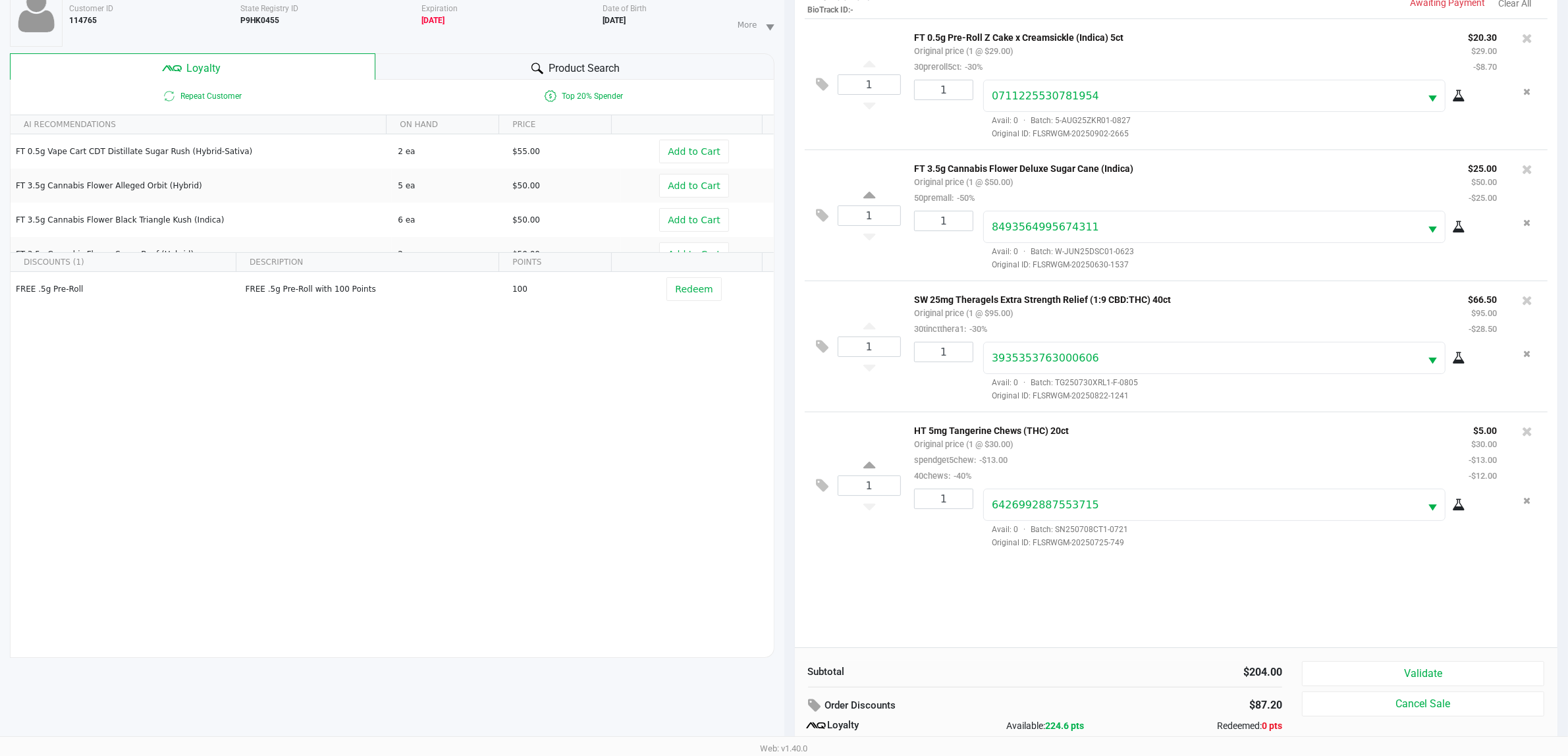
scroll to position [160, 0]
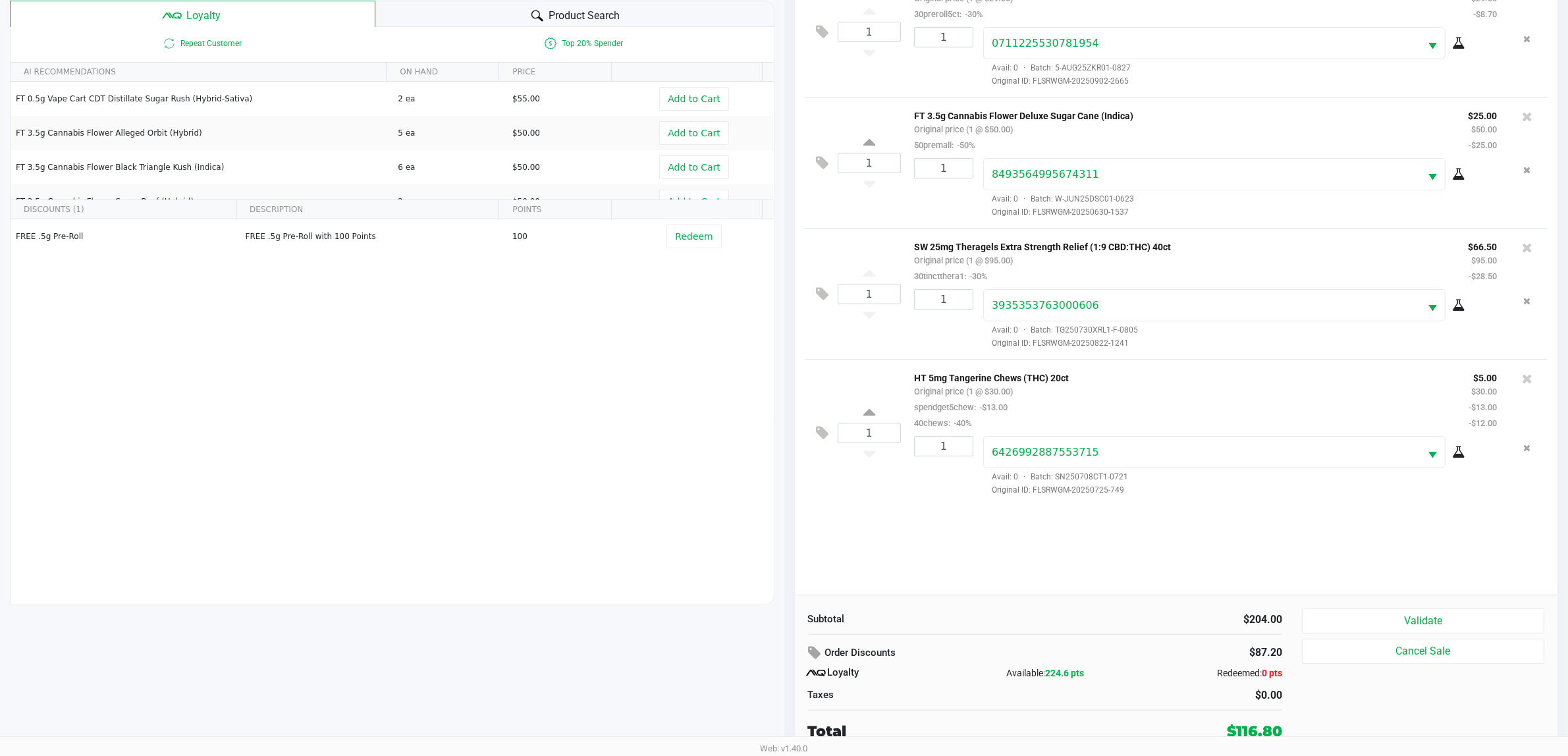
click at [1390, 622] on button "Validate" at bounding box center [1423, 620] width 243 height 25
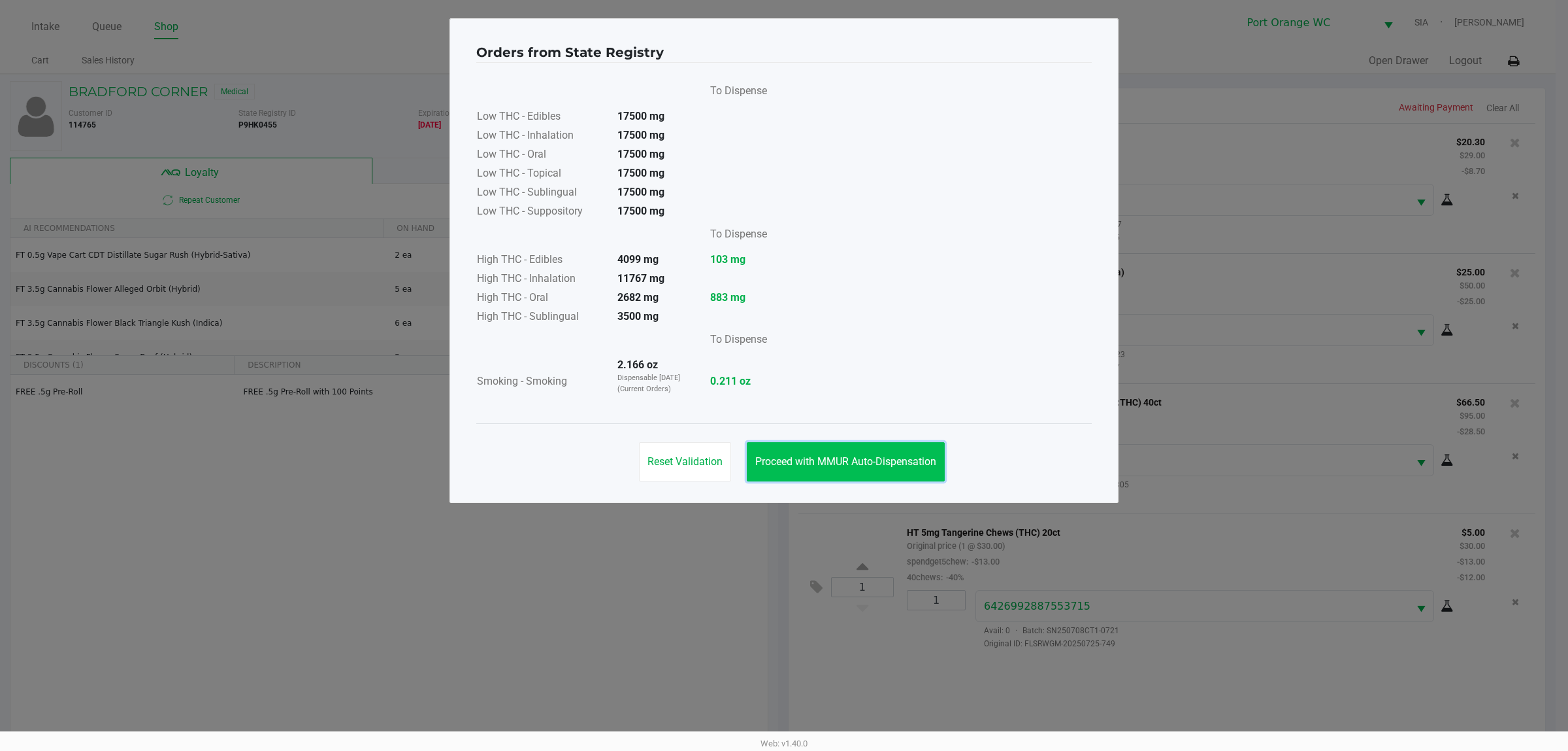
click at [877, 457] on span "Proceed with MMUR Auto-Dispensation" at bounding box center [846, 461] width 181 height 13
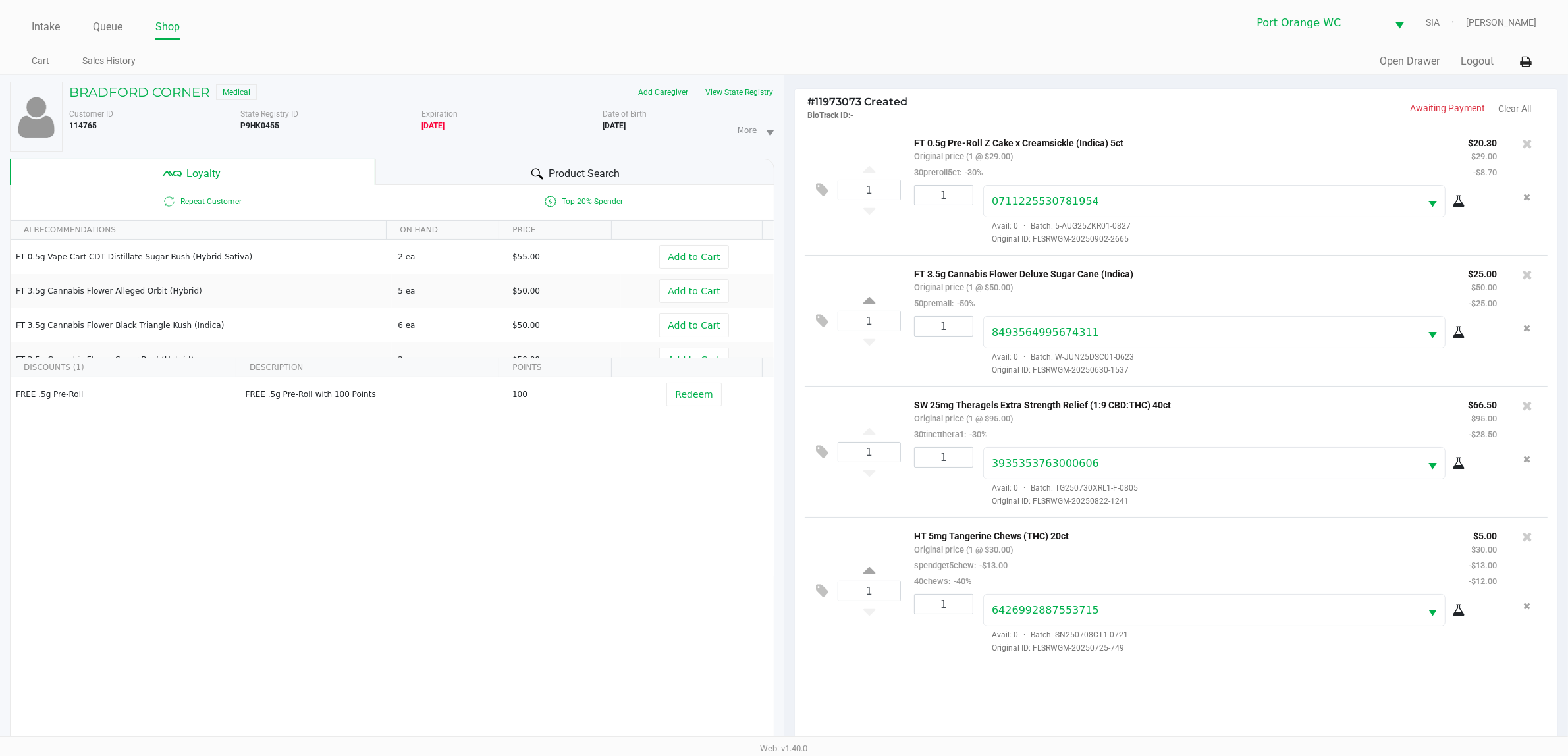
scroll to position [160, 0]
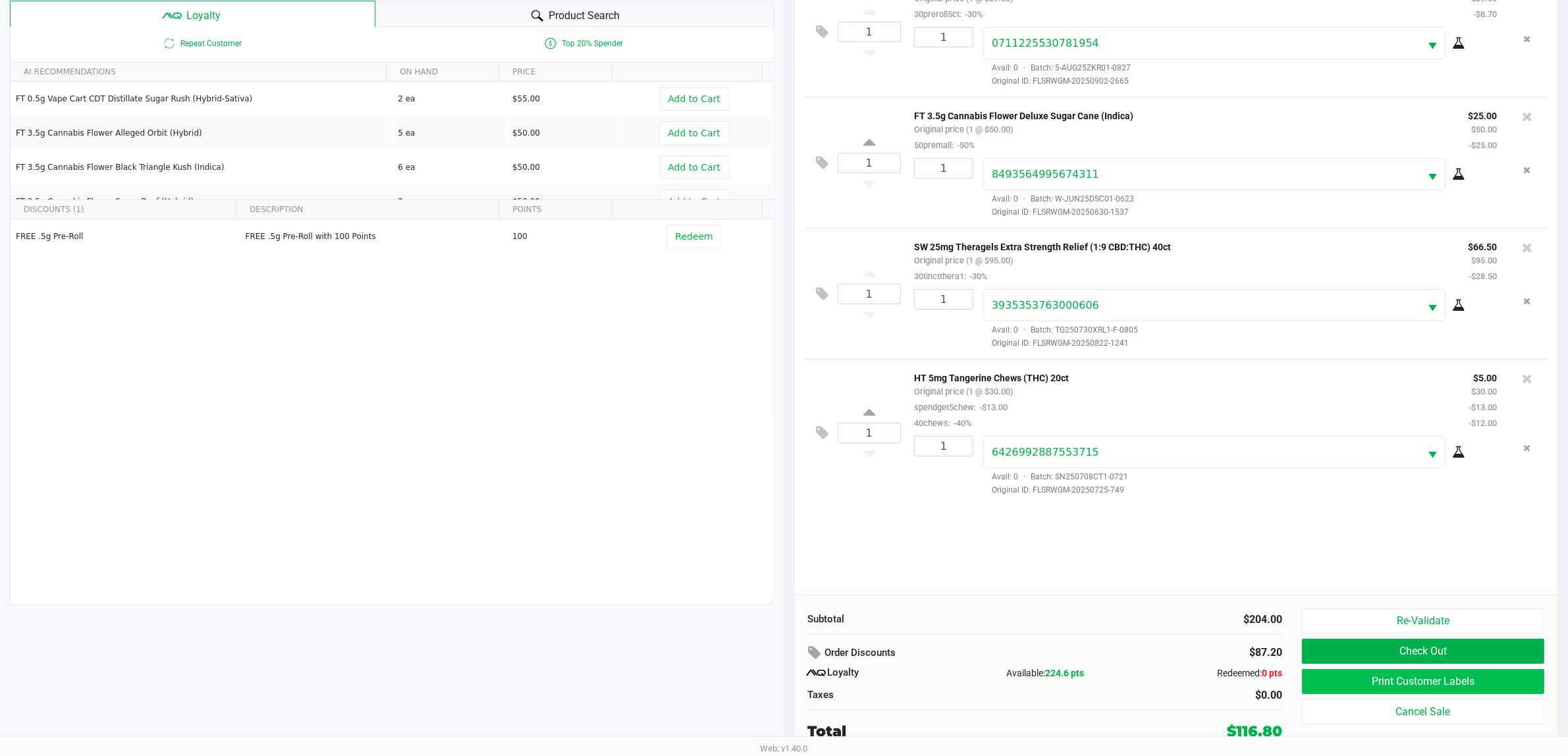
click at [1343, 673] on button "Print Customer Labels" at bounding box center [1423, 680] width 243 height 25
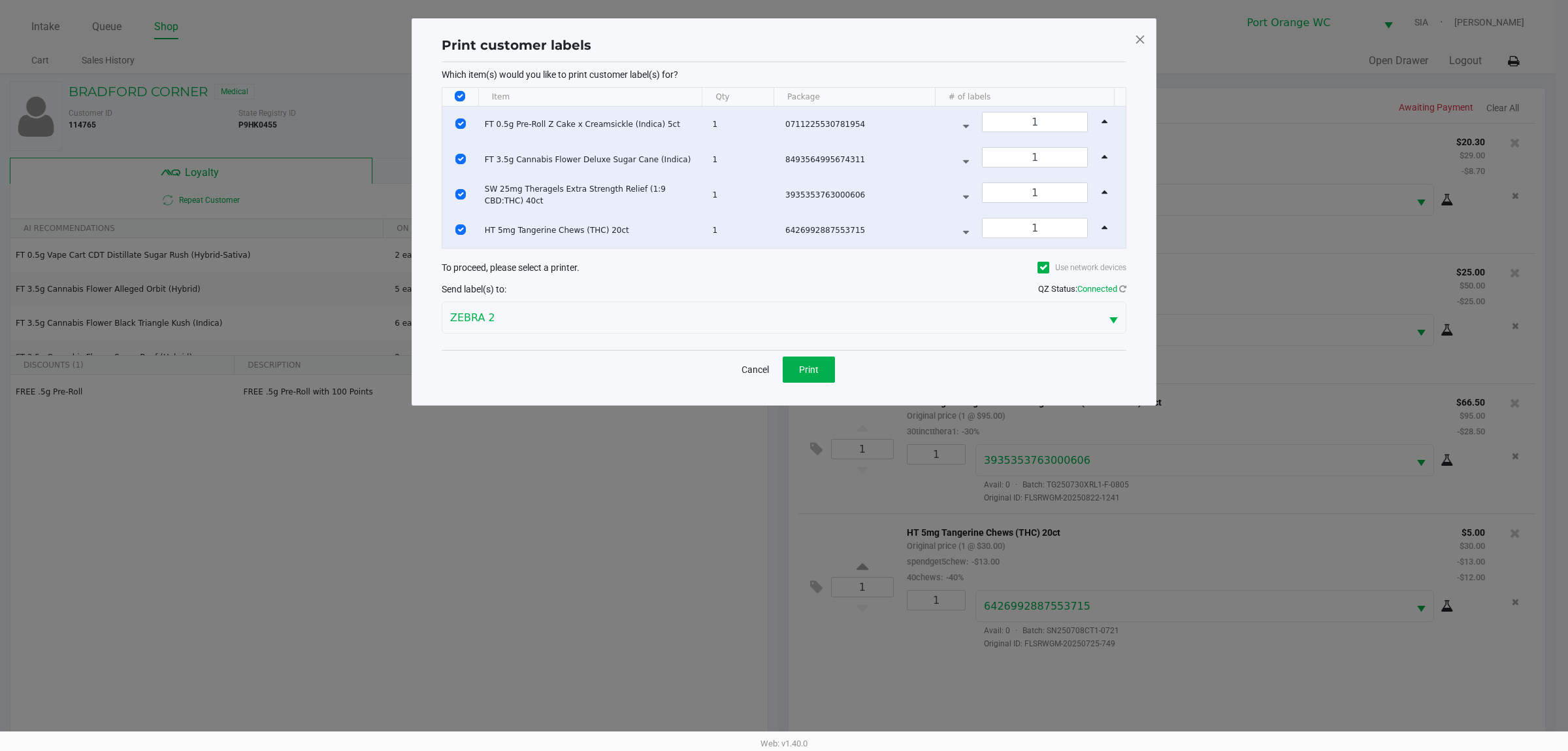
click at [459, 93] on input "Select All Rows" at bounding box center [460, 96] width 11 height 11
checkbox input "false"
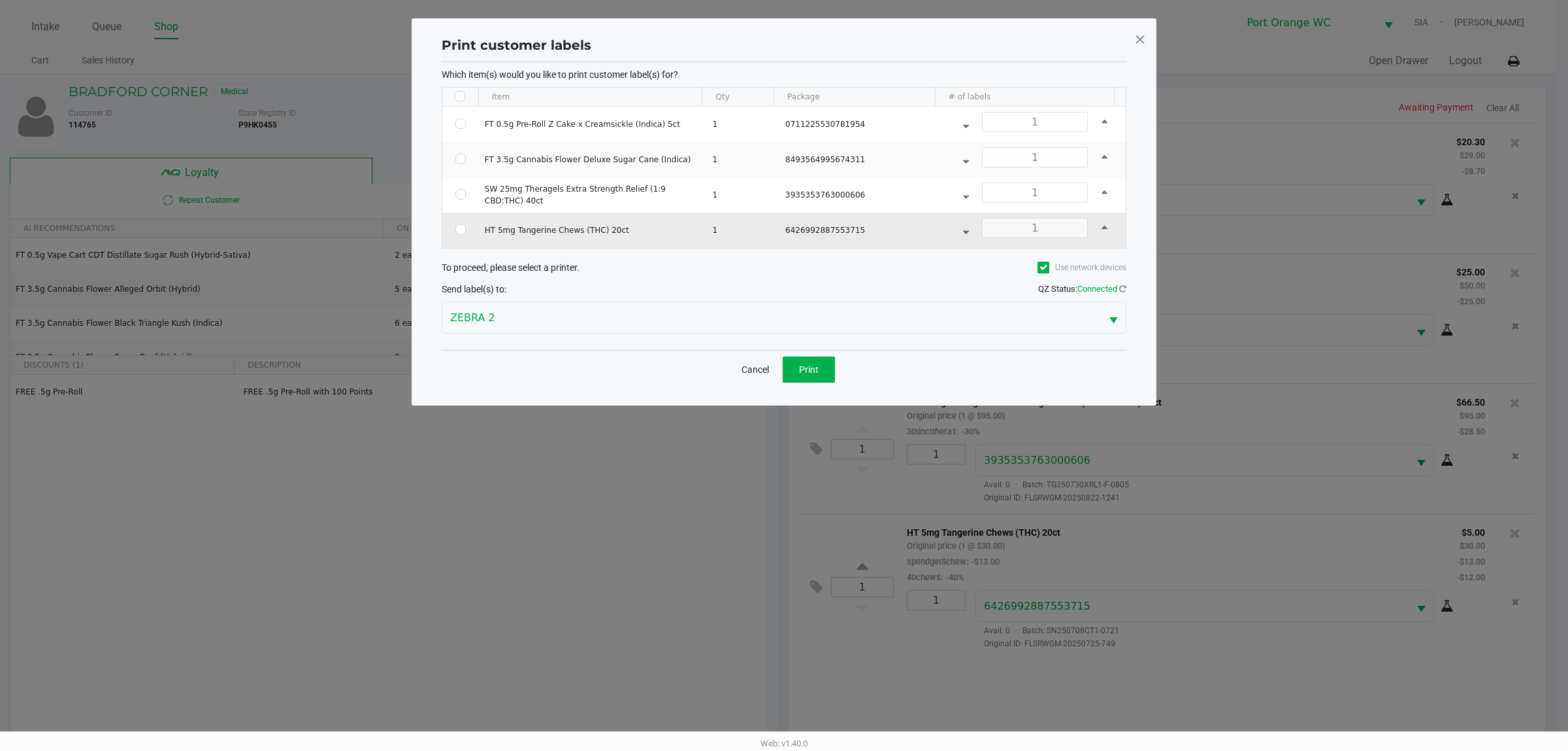
click at [462, 246] on td "Data table" at bounding box center [461, 230] width 36 height 35
click at [456, 231] on input "Select Row" at bounding box center [461, 230] width 11 height 11
checkbox input "true"
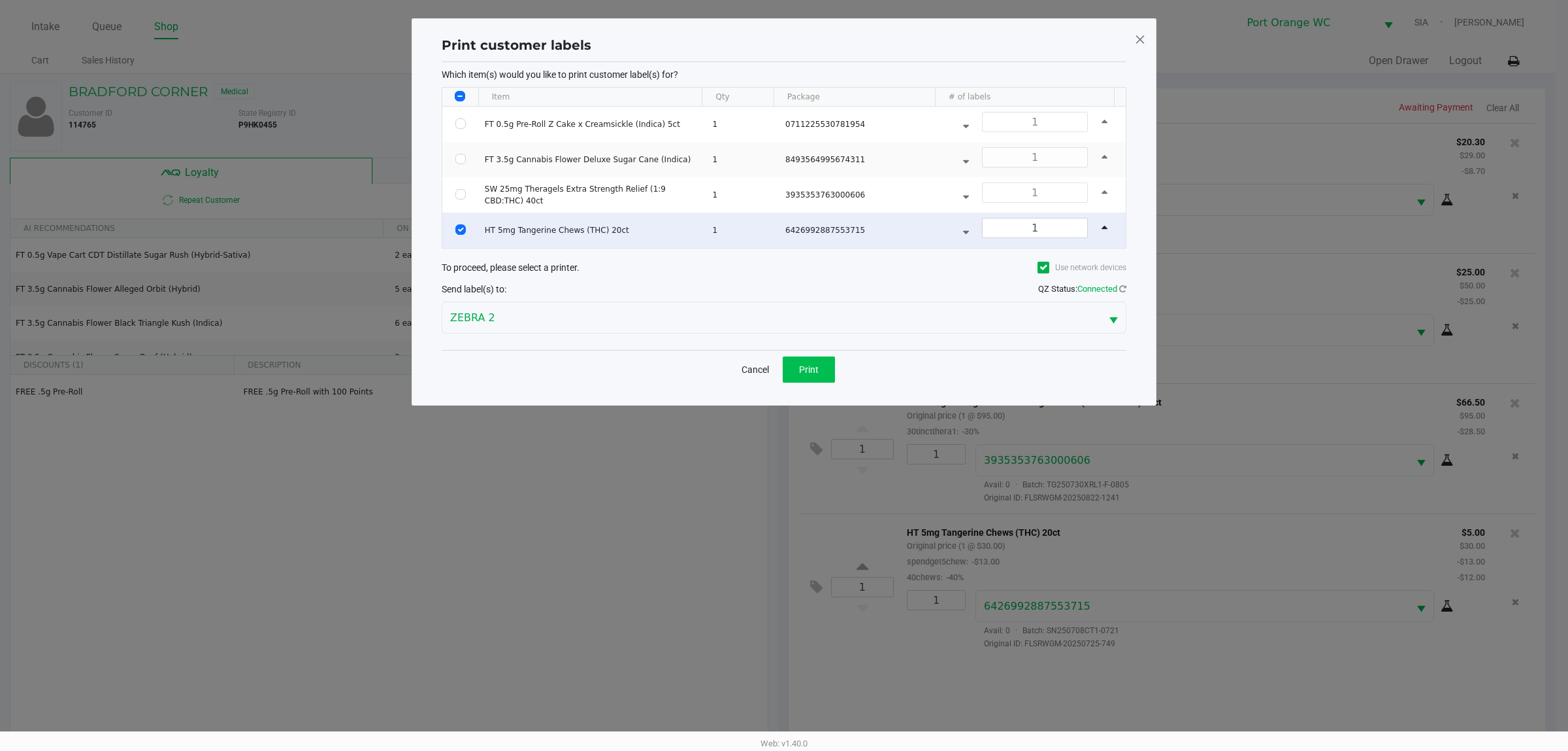
click at [804, 371] on span "Print" at bounding box center [809, 370] width 20 height 11
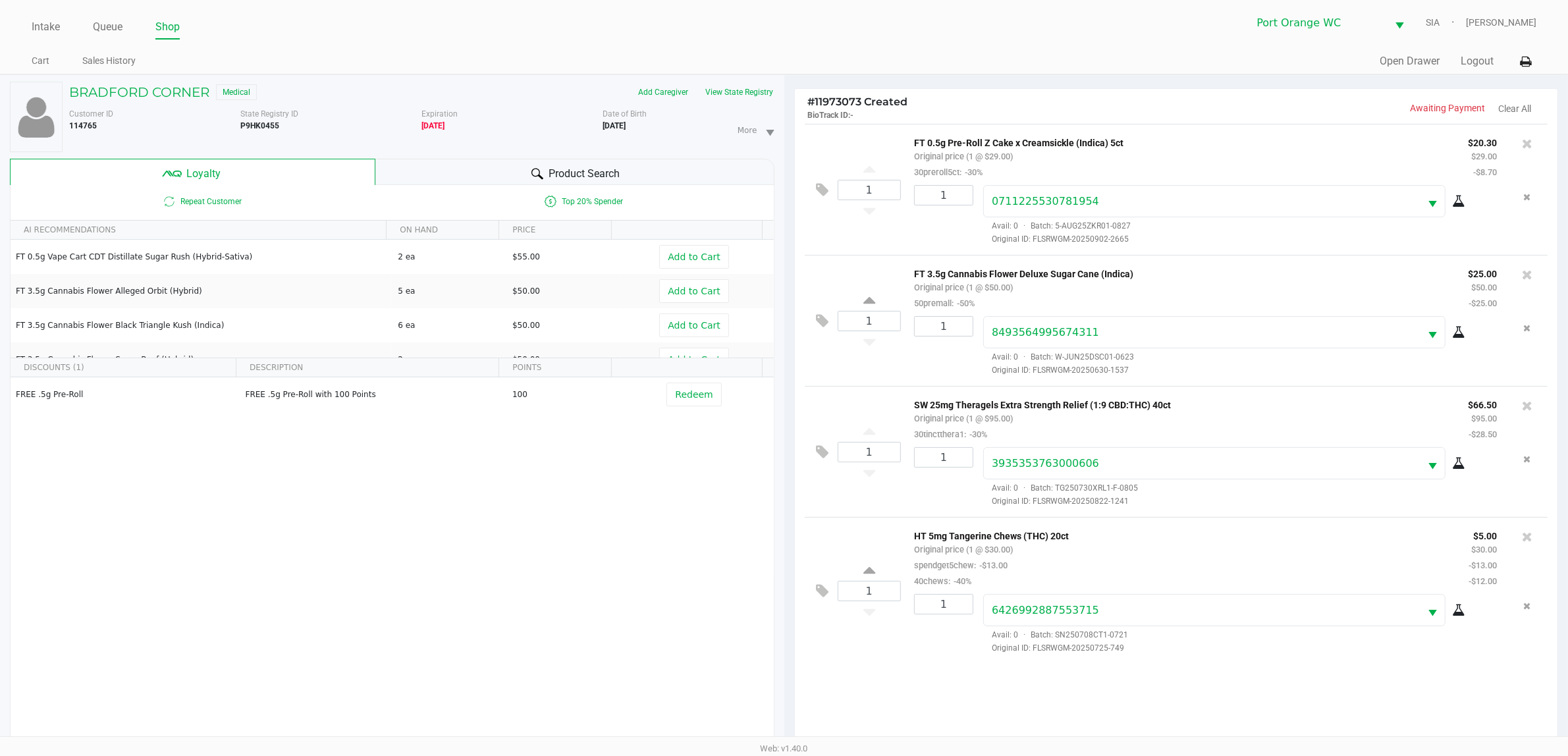
scroll to position [160, 0]
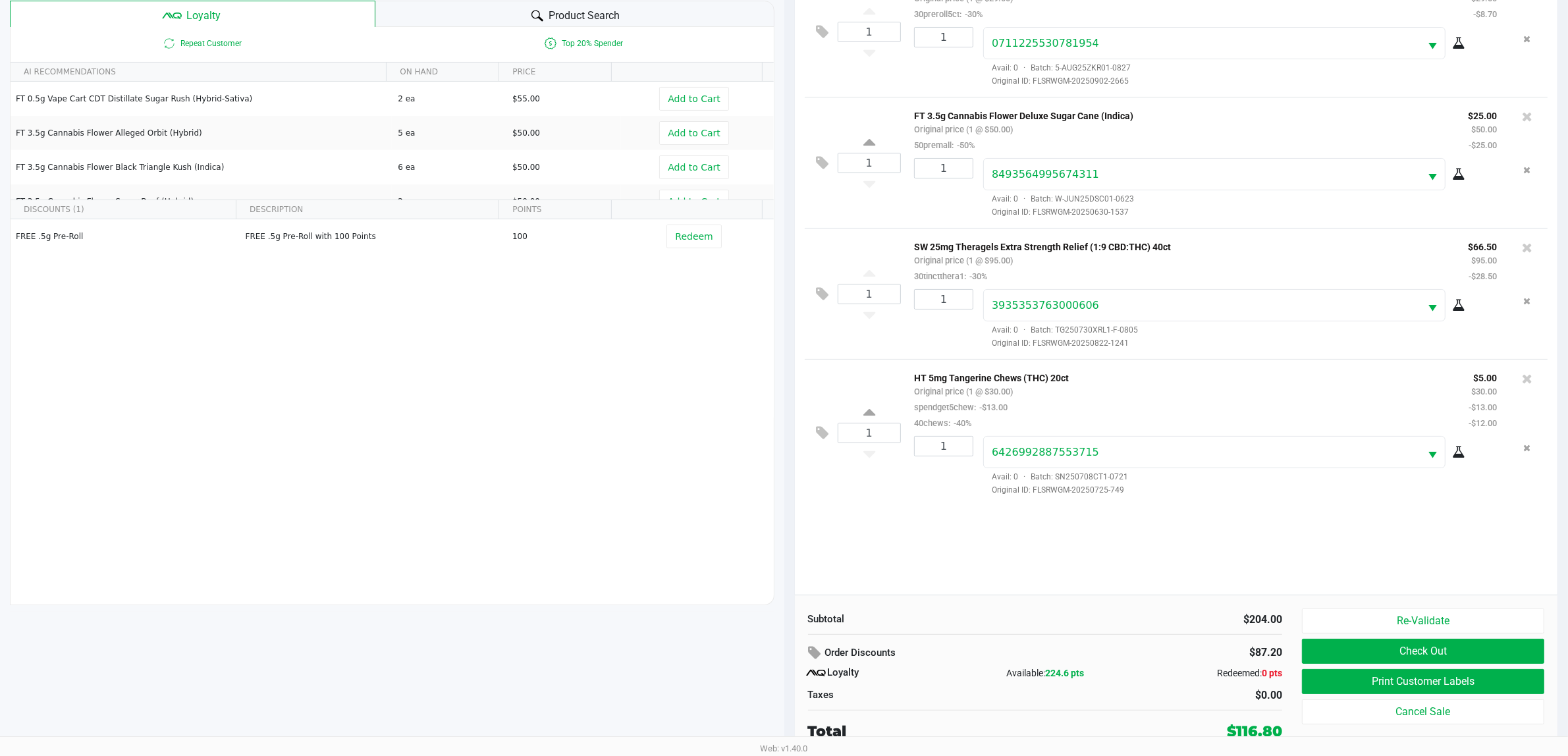
click at [1357, 652] on button "Check Out" at bounding box center [1423, 650] width 243 height 25
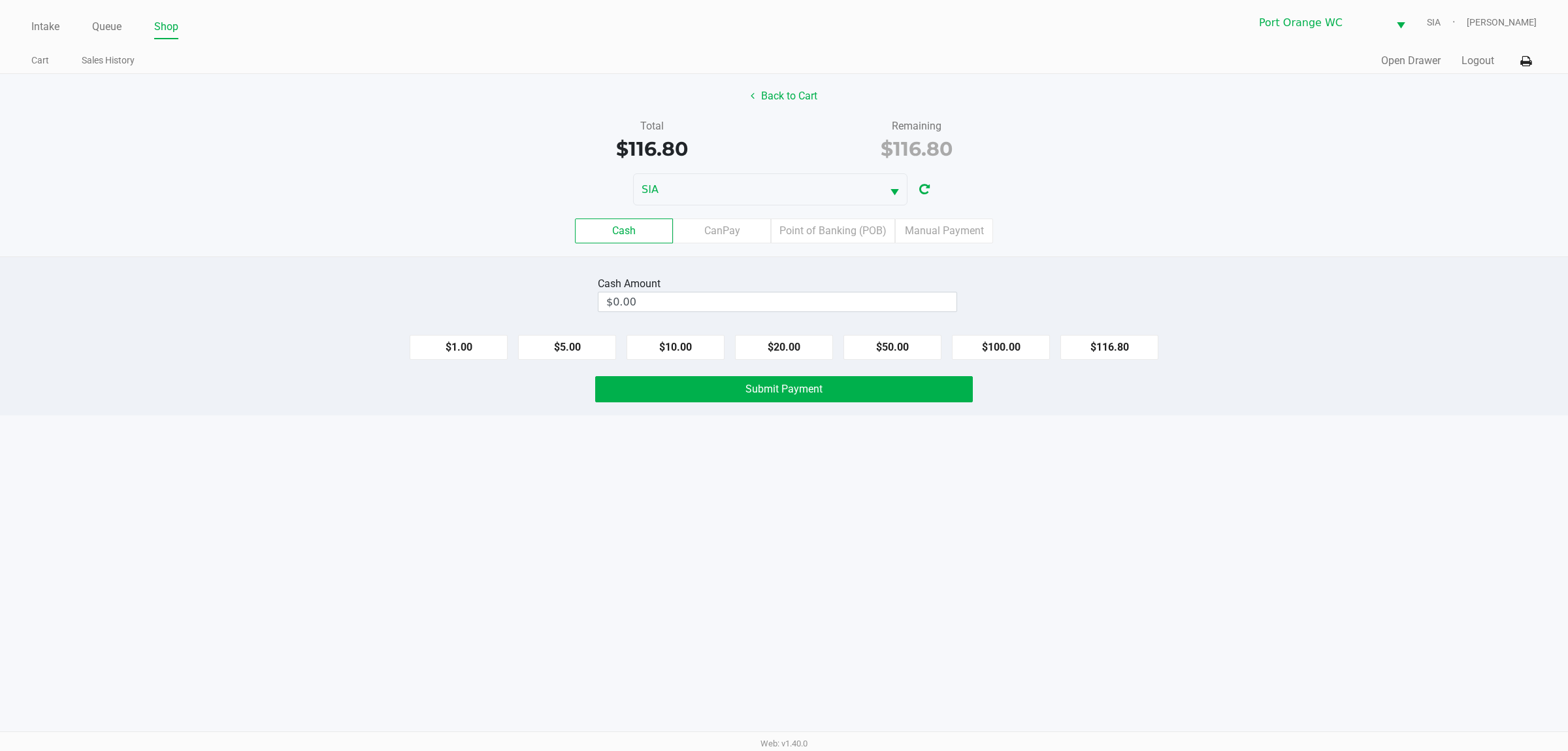
click at [811, 233] on label "Point of Banking (POB)" at bounding box center [833, 230] width 124 height 24
click at [0, 0] on 7 "Point of Banking (POB)" at bounding box center [0, 0] width 0 height 0
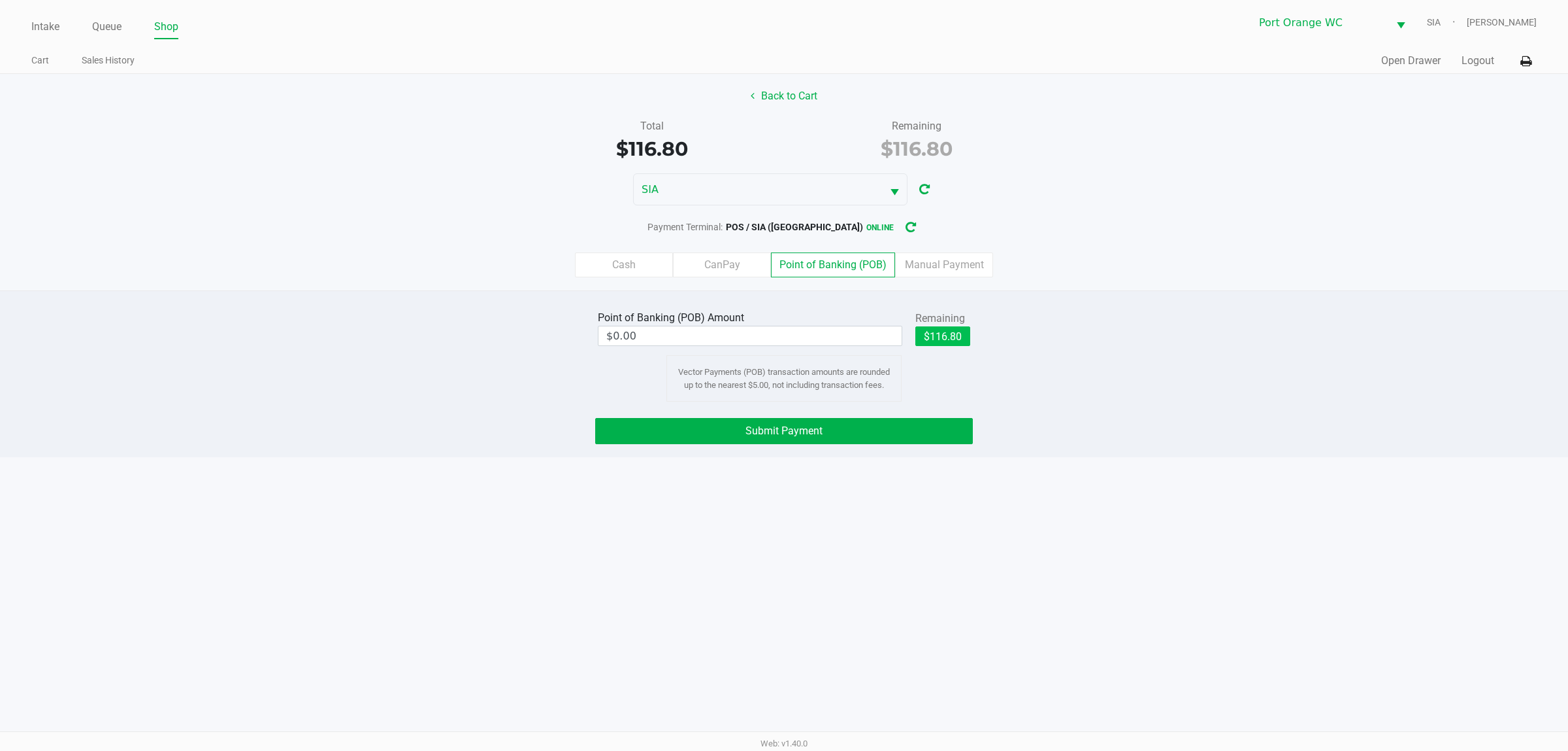
click at [942, 344] on button "$116.80" at bounding box center [942, 336] width 55 height 20
type input "$116.80"
click at [851, 428] on button "Submit Payment" at bounding box center [784, 430] width 378 height 26
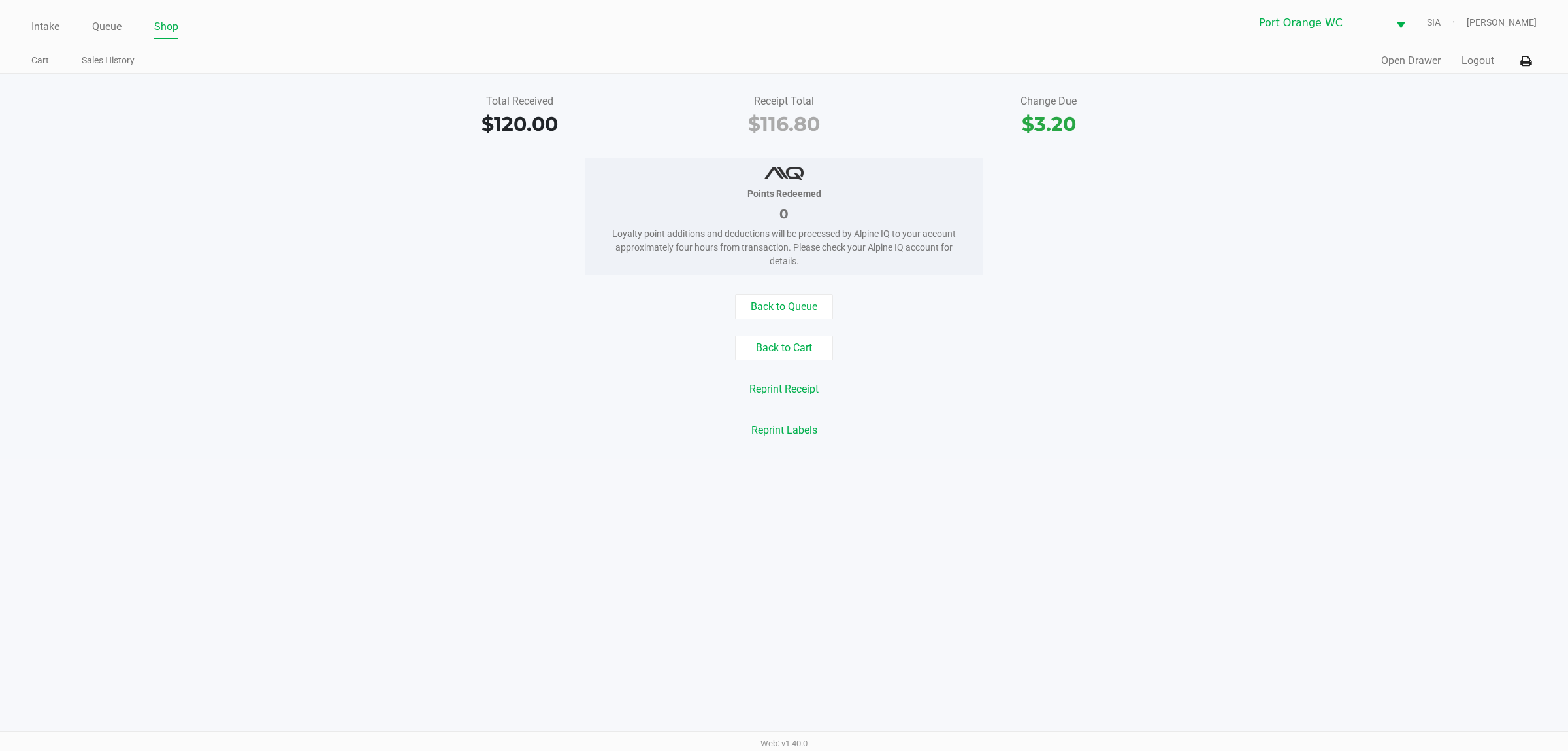
click at [1152, 577] on div "Intake Queue Shop Port Orange WC SIA Mary O'Brien Cart Sales History Quick Sale…" at bounding box center [784, 375] width 1568 height 751
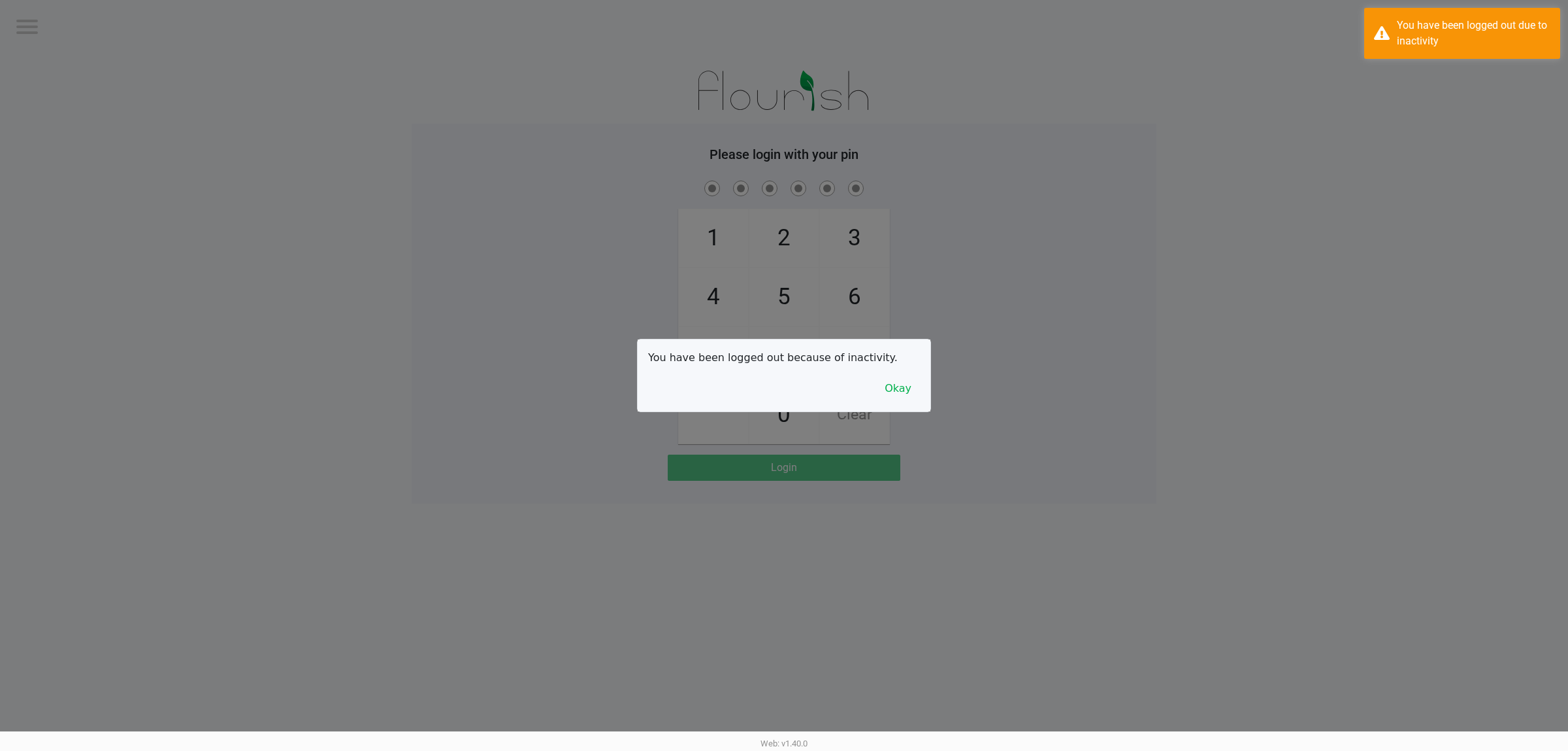
click at [905, 374] on div "You have been logged out because of inactivity. Okay" at bounding box center [783, 375] width 292 height 72
click at [896, 399] on button "Okay" at bounding box center [898, 388] width 43 height 24
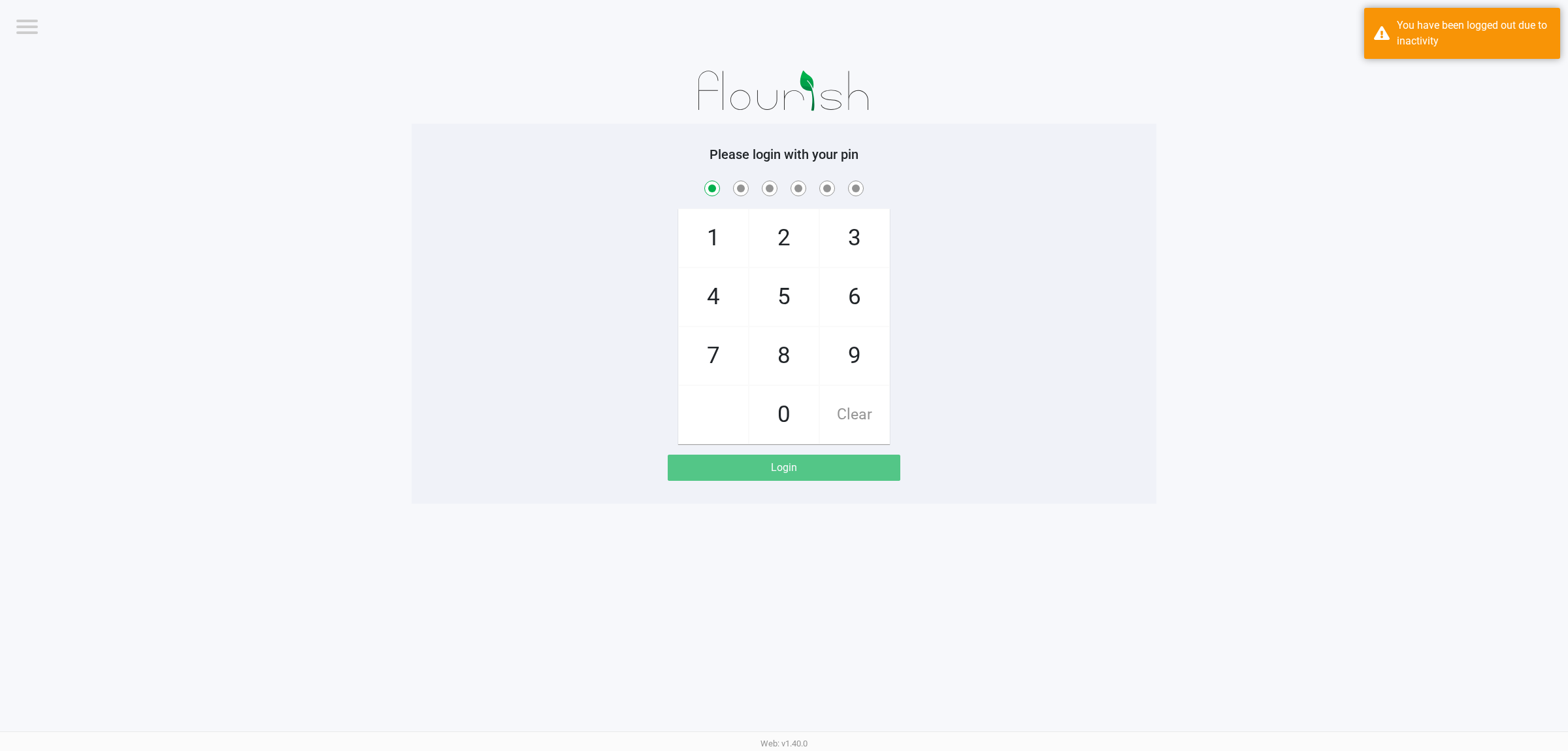
checkbox input "true"
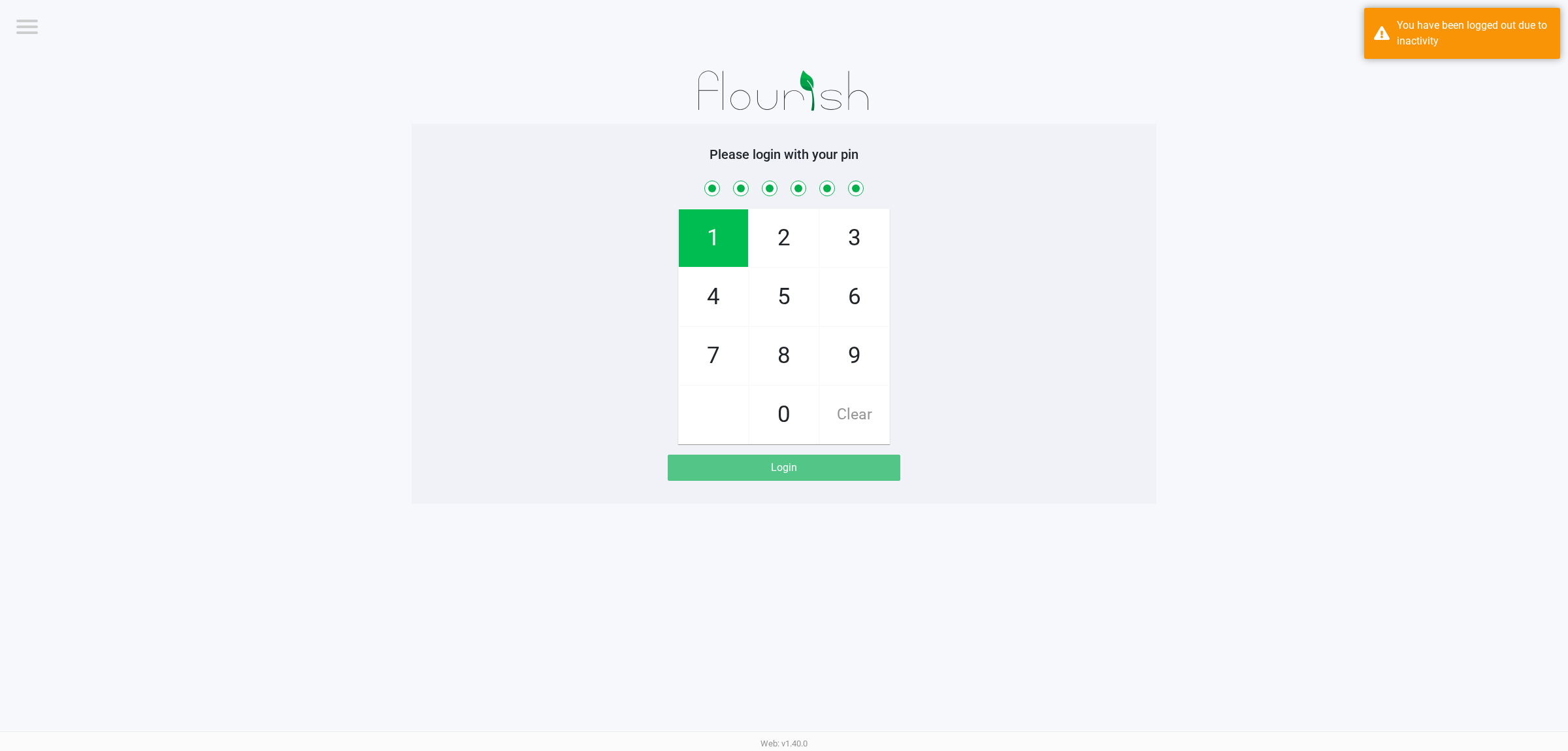
checkbox input "true"
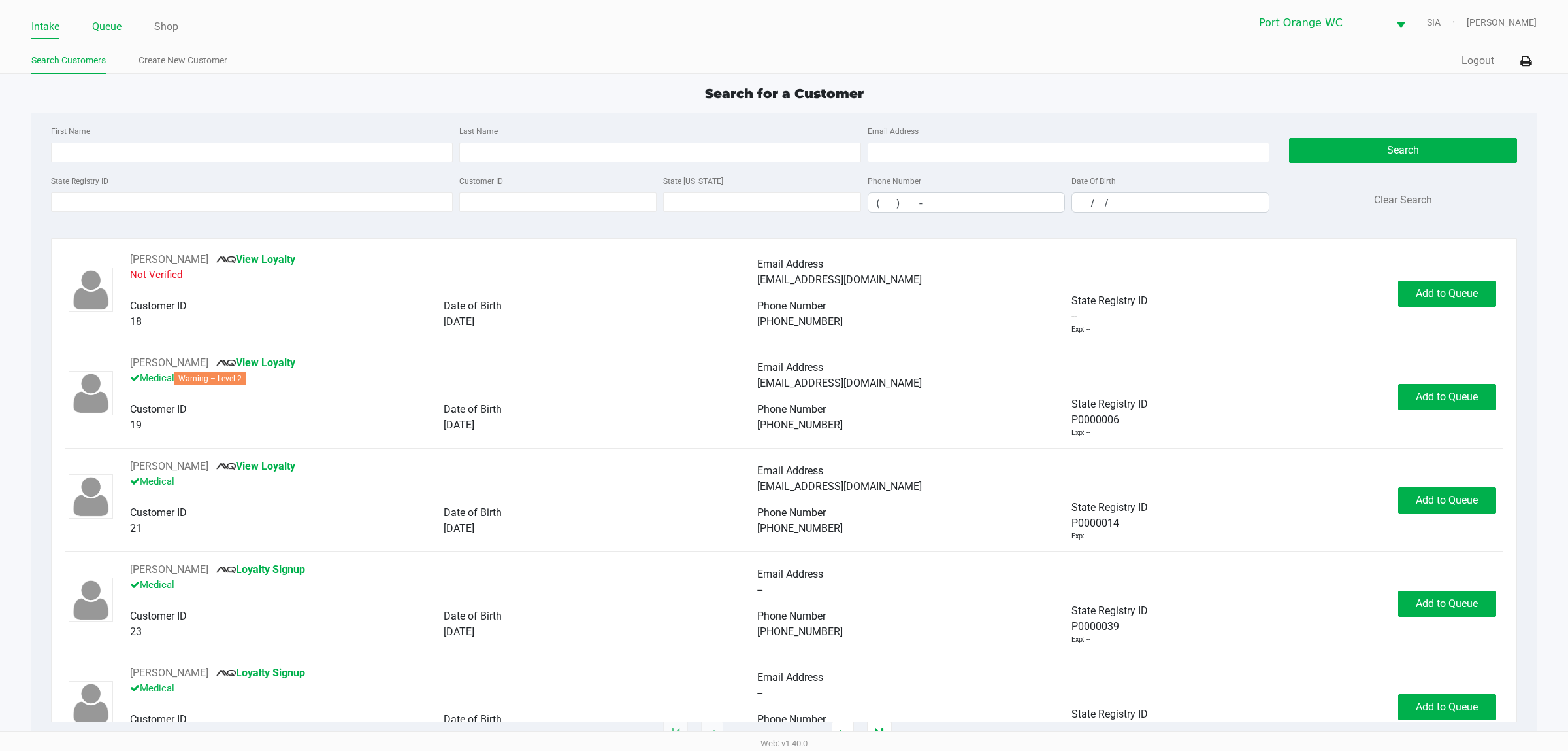
click at [105, 27] on link "Queue" at bounding box center [107, 26] width 29 height 18
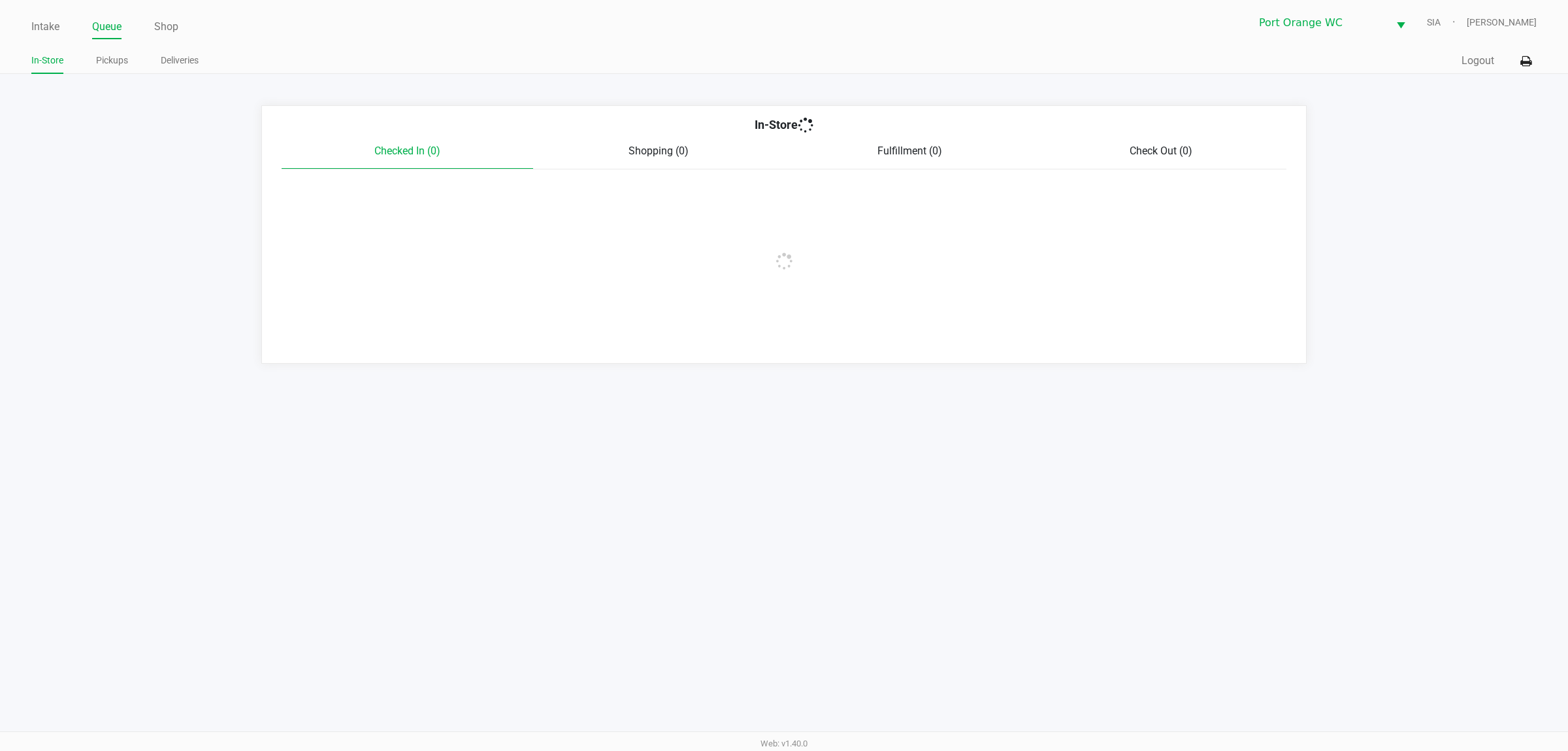
click at [104, 59] on link "Pickups" at bounding box center [111, 61] width 32 height 16
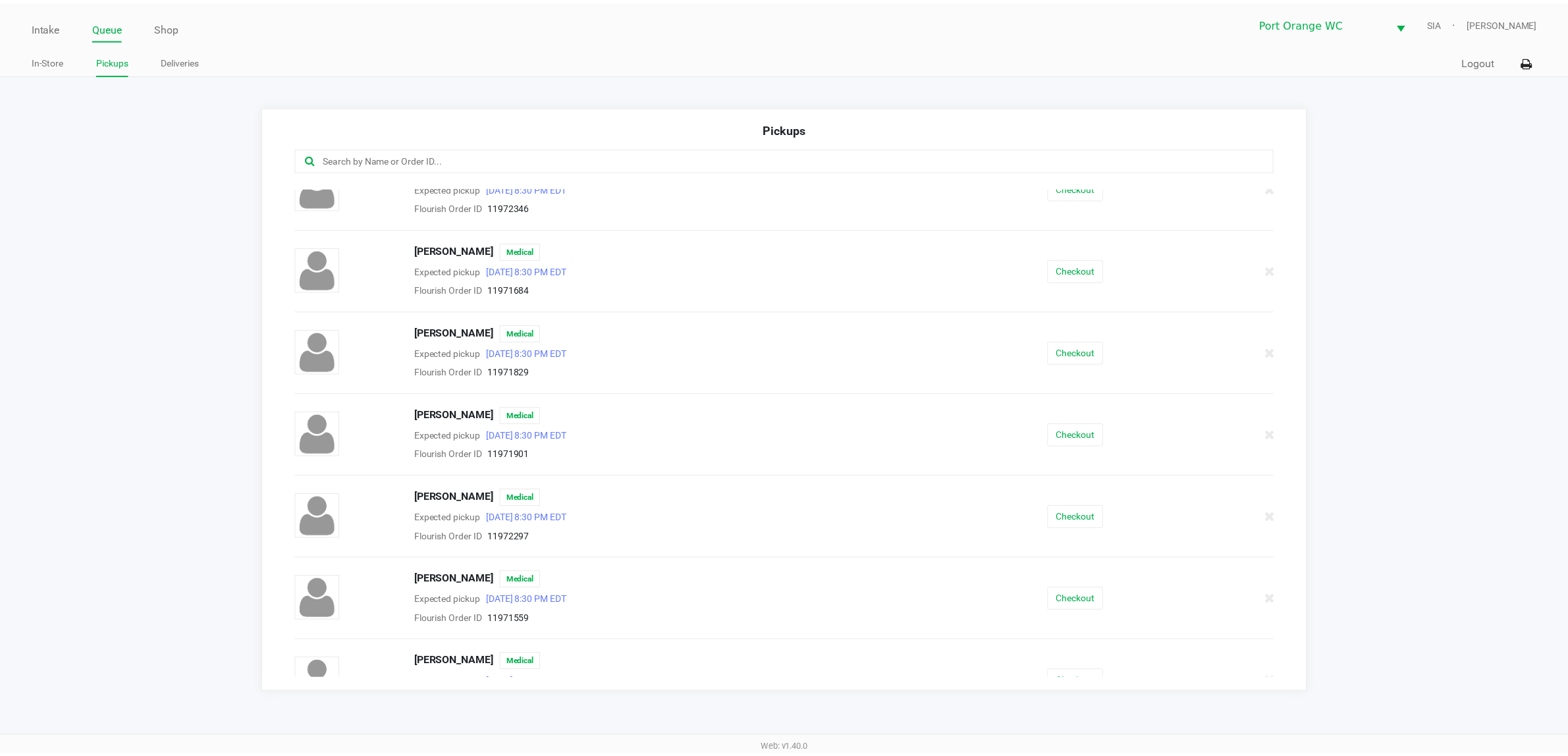
scroll to position [609, 0]
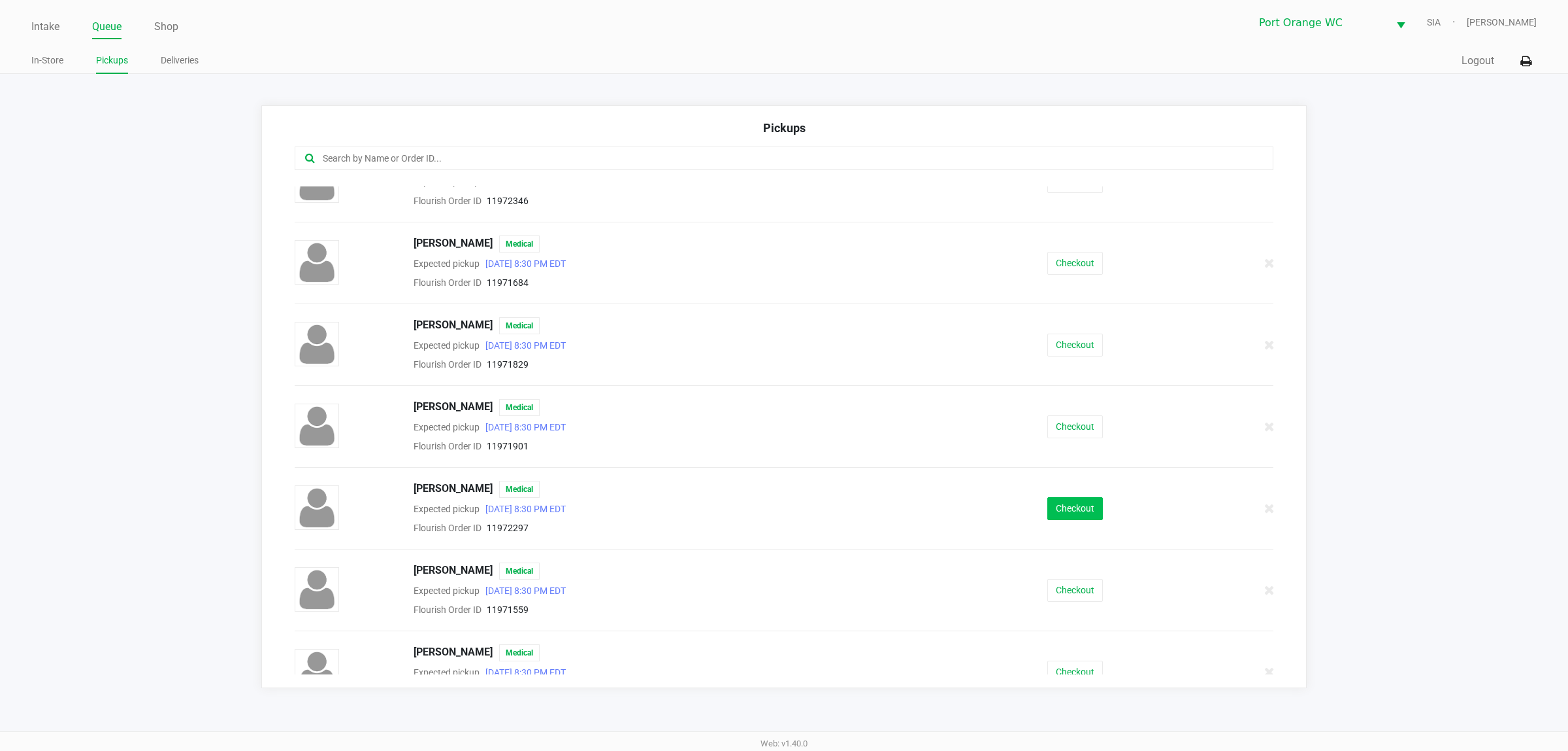
click at [1066, 514] on button "Checkout" at bounding box center [1075, 508] width 55 height 23
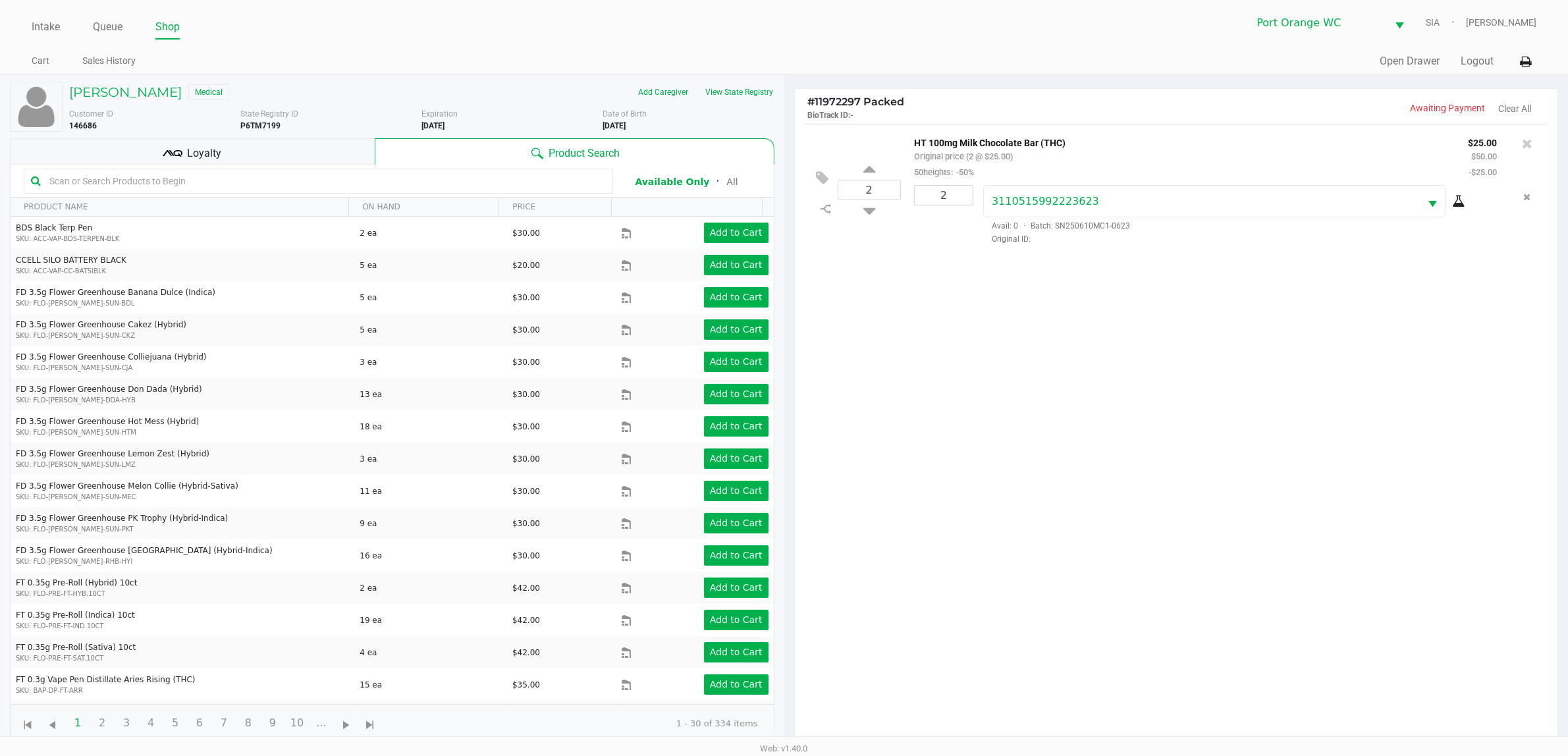
click at [311, 167] on kendo-grid-toolbar "Available Only ᛫ All" at bounding box center [392, 181] width 763 height 33
click at [303, 157] on div "Loyalty" at bounding box center [192, 151] width 365 height 26
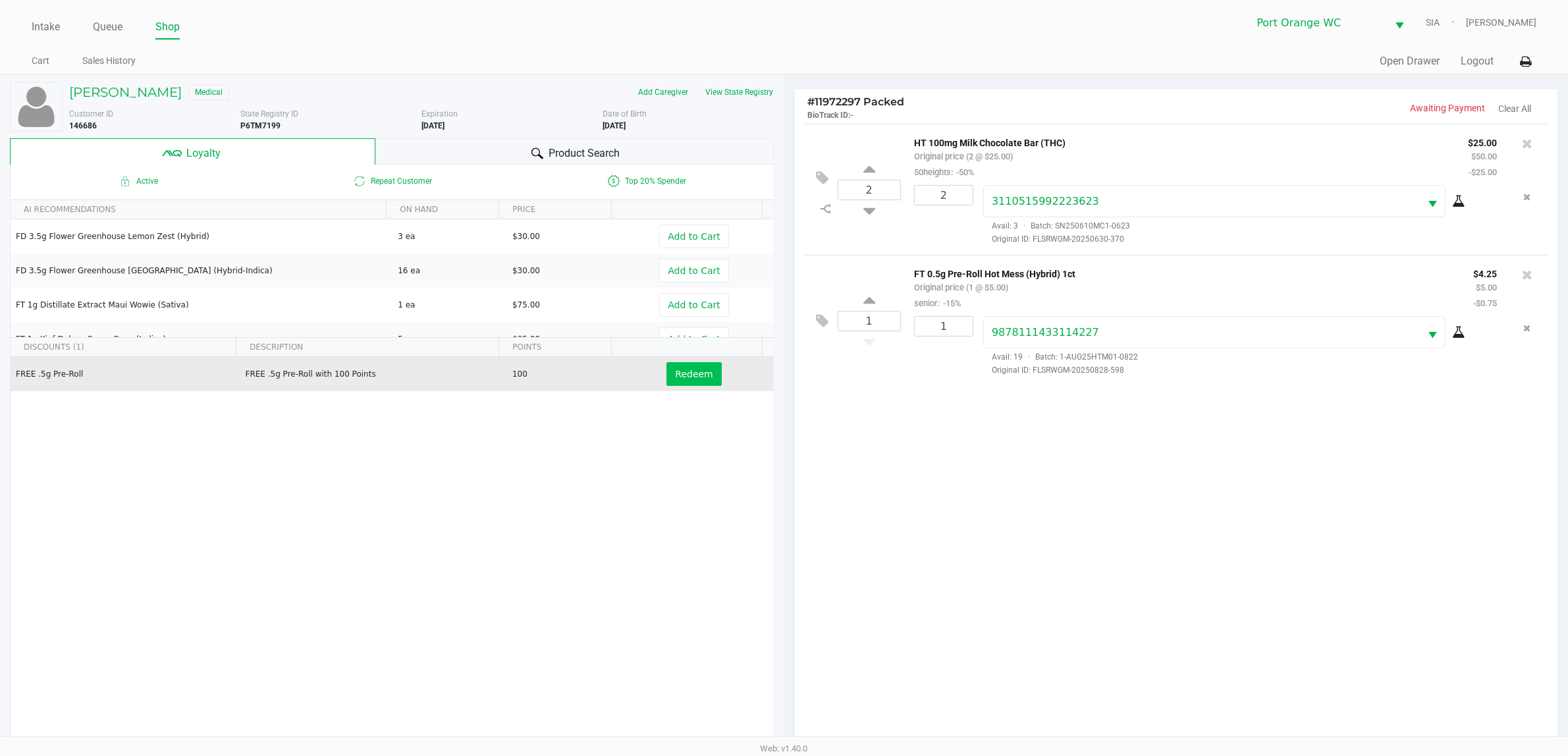
click at [701, 374] on button "Redeem" at bounding box center [693, 374] width 55 height 24
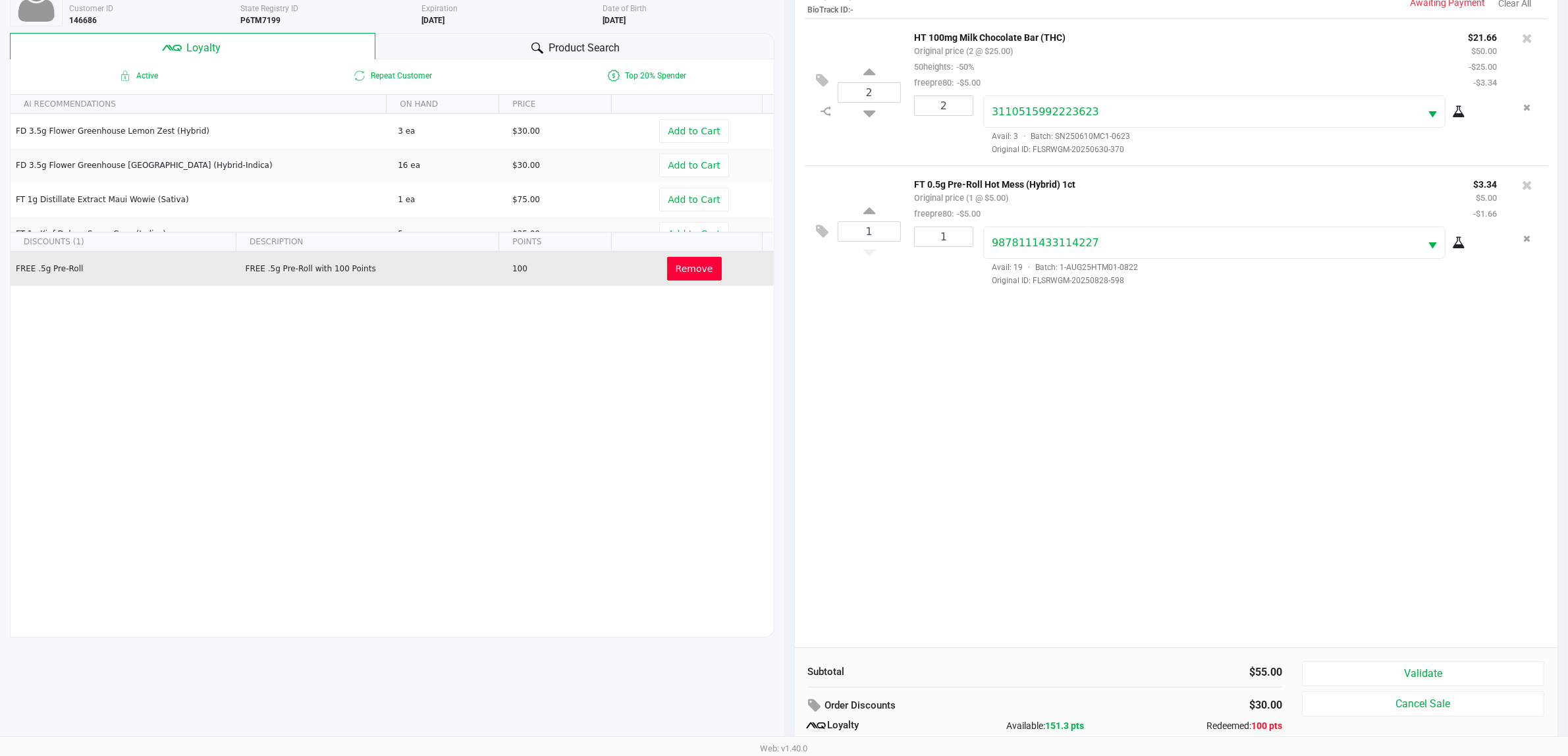
scroll to position [160, 0]
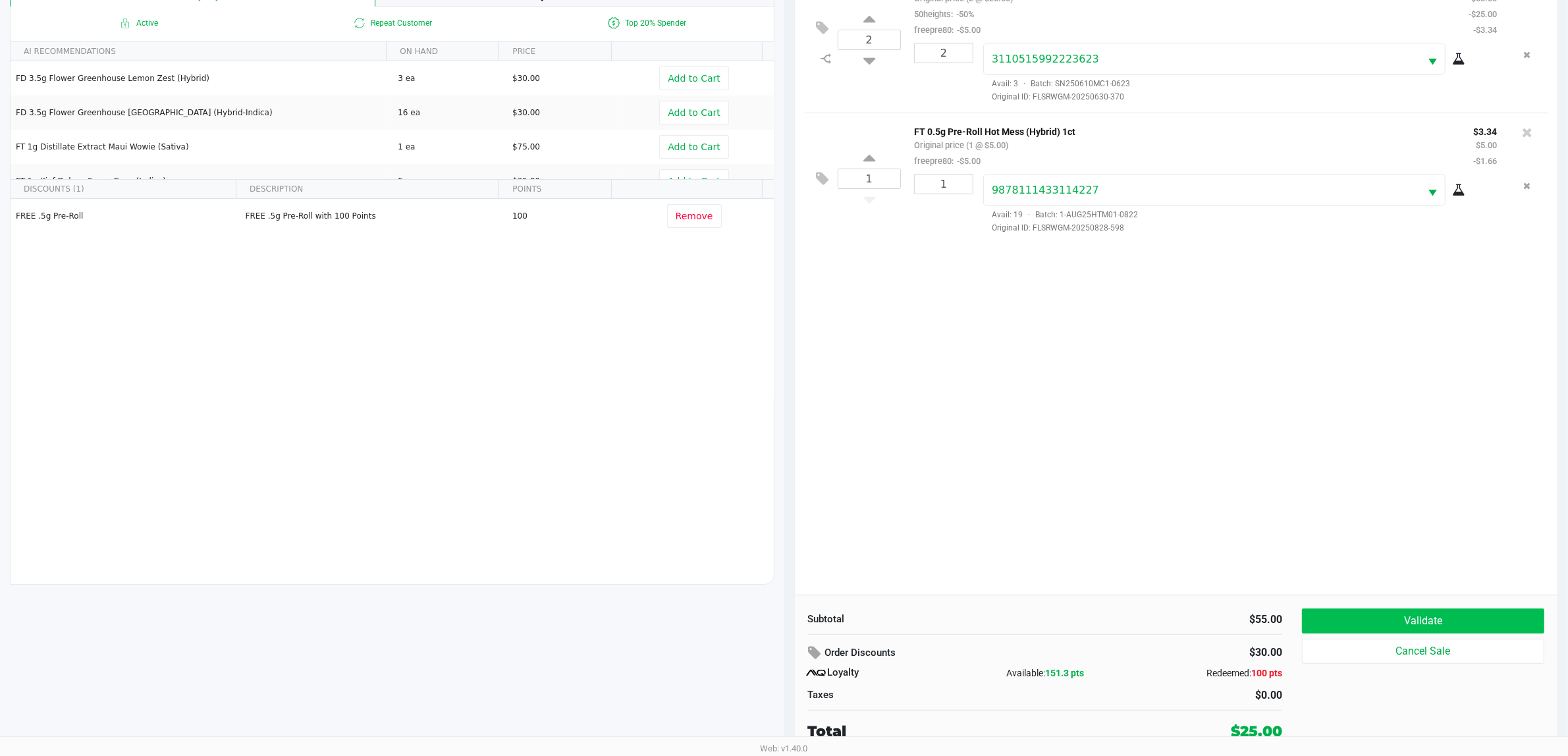
click at [1390, 608] on button "Validate" at bounding box center [1423, 620] width 243 height 25
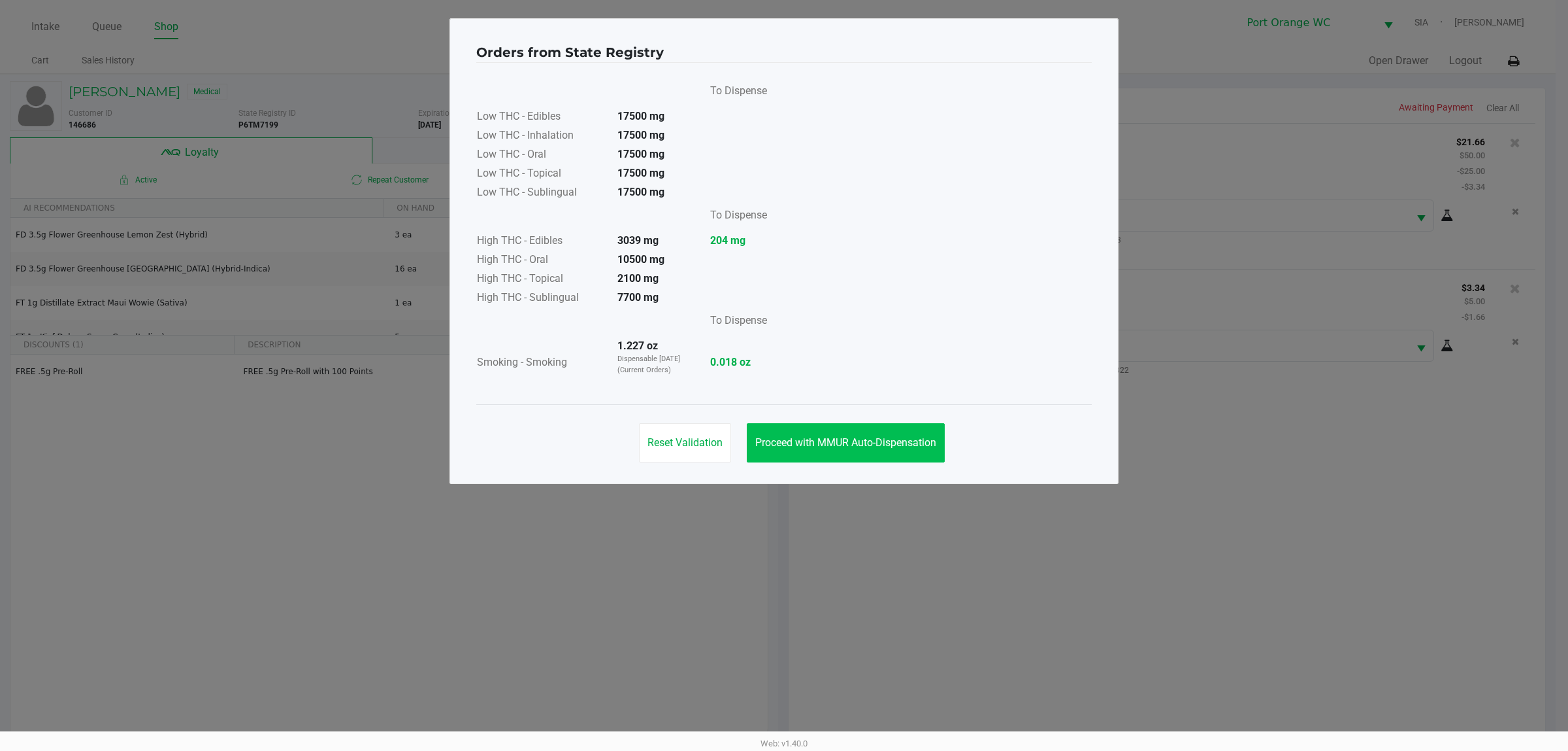
click at [851, 436] on span "Proceed with MMUR Auto-Dispensation" at bounding box center [846, 442] width 181 height 13
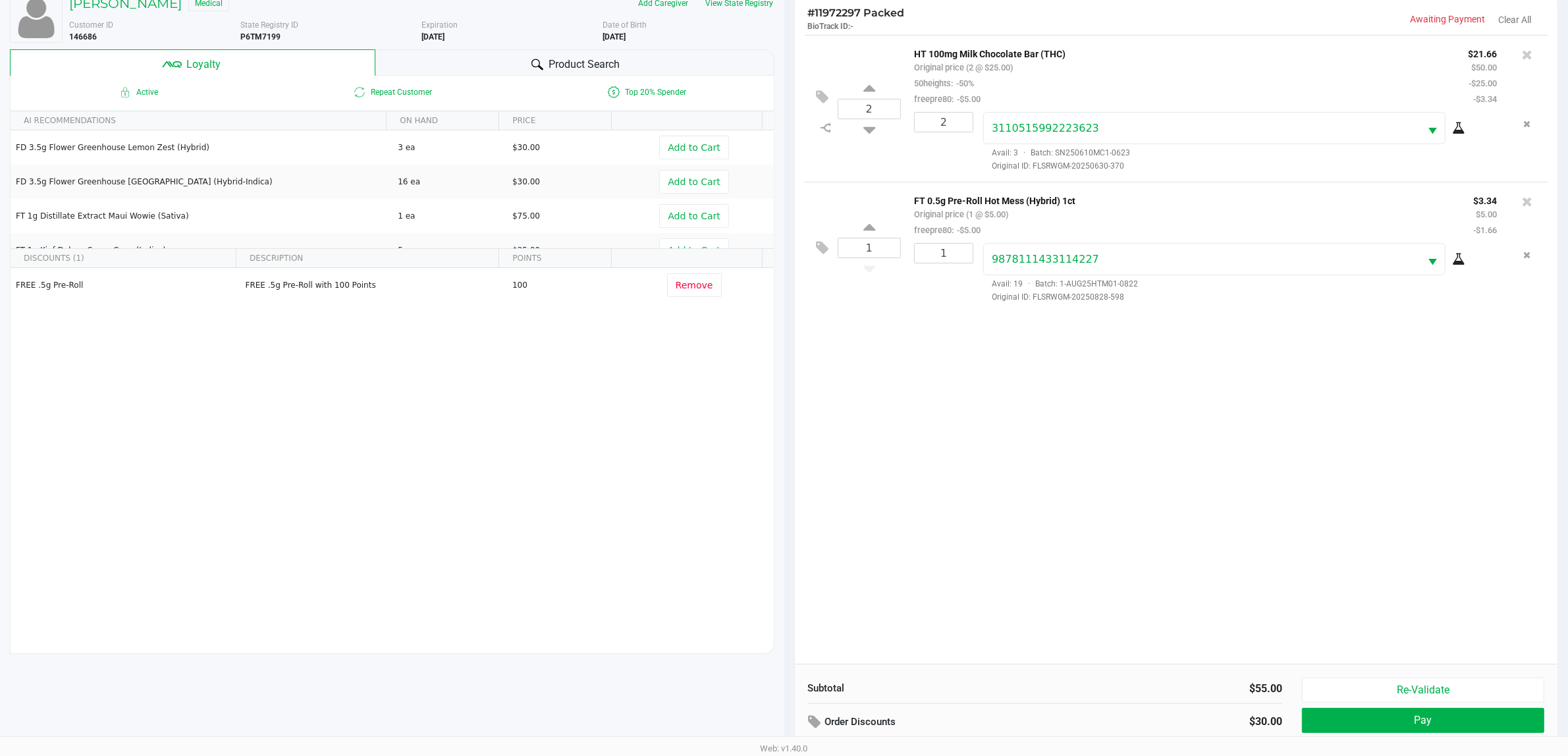
scroll to position [160, 0]
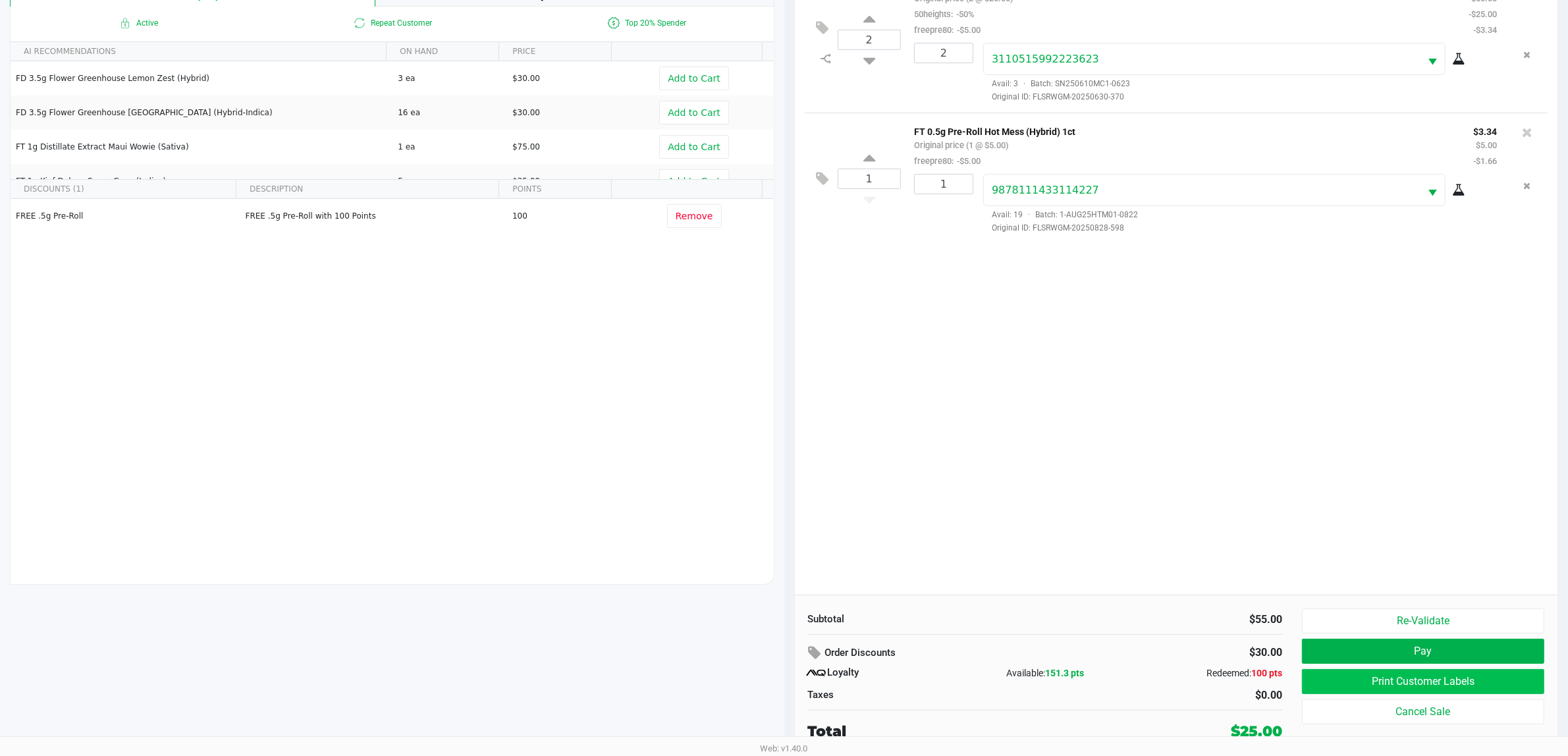
click at [1342, 677] on button "Print Customer Labels" at bounding box center [1423, 680] width 243 height 25
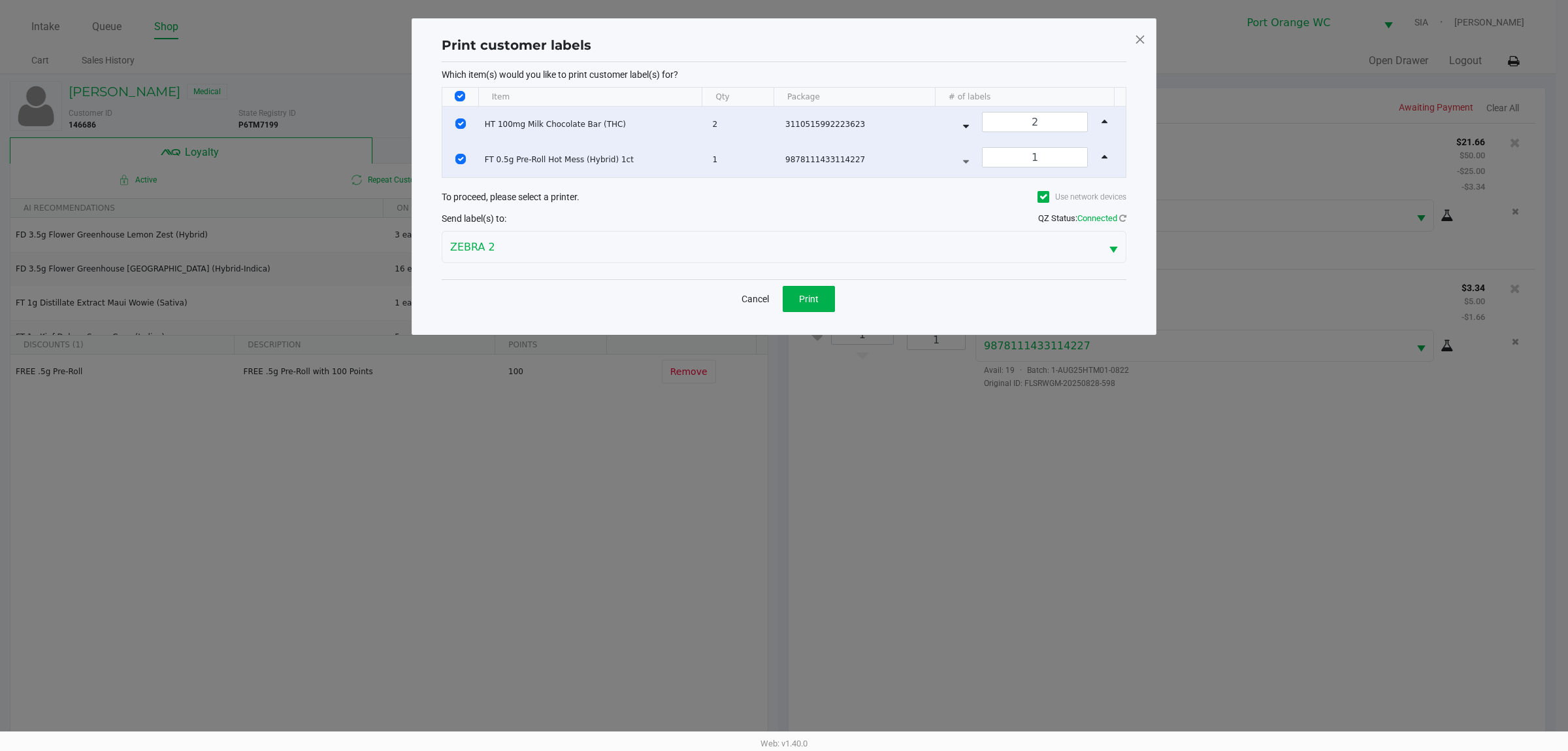
click at [461, 92] on input "Select All Rows" at bounding box center [460, 96] width 11 height 11
checkbox input "false"
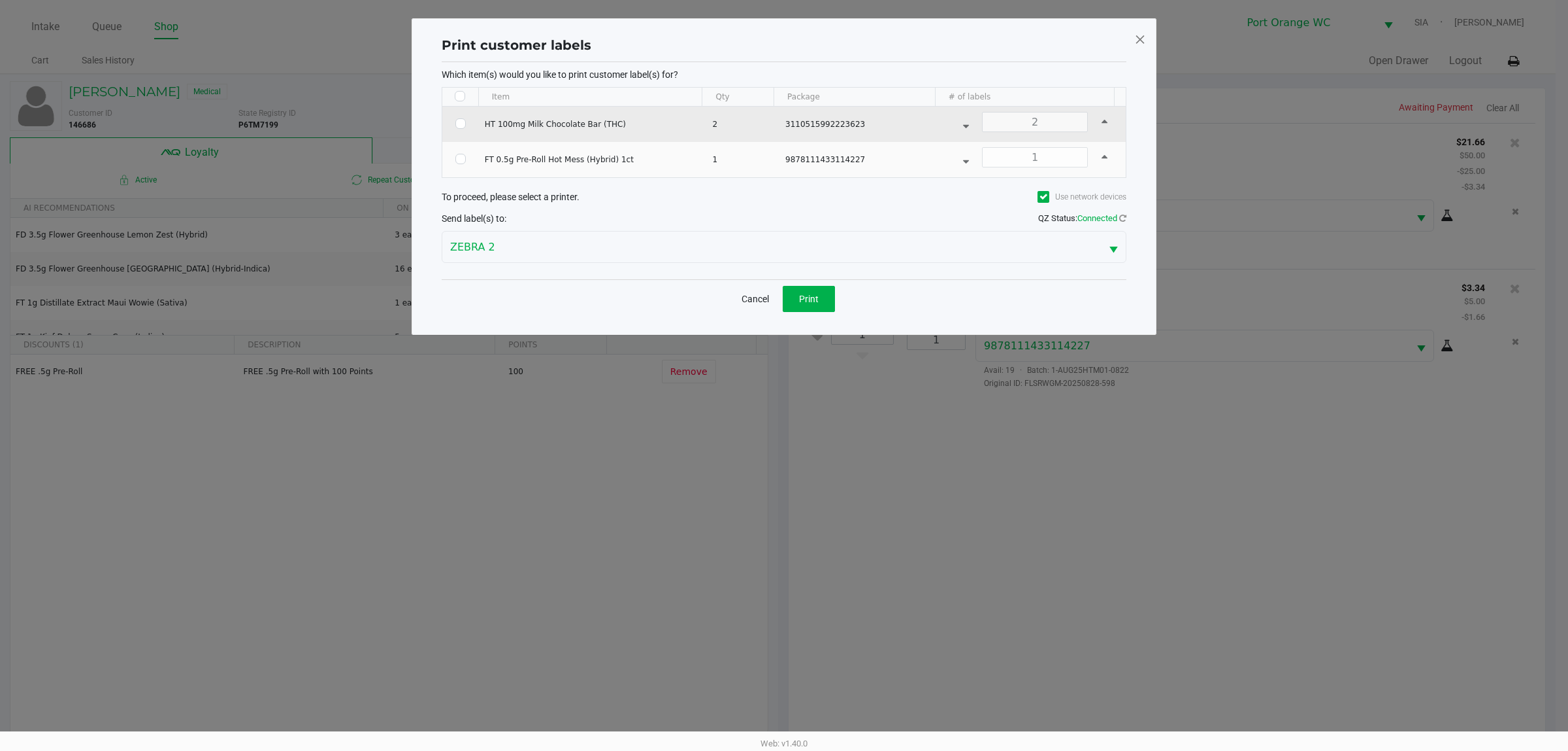
click at [451, 139] on td "Data table" at bounding box center [461, 124] width 36 height 35
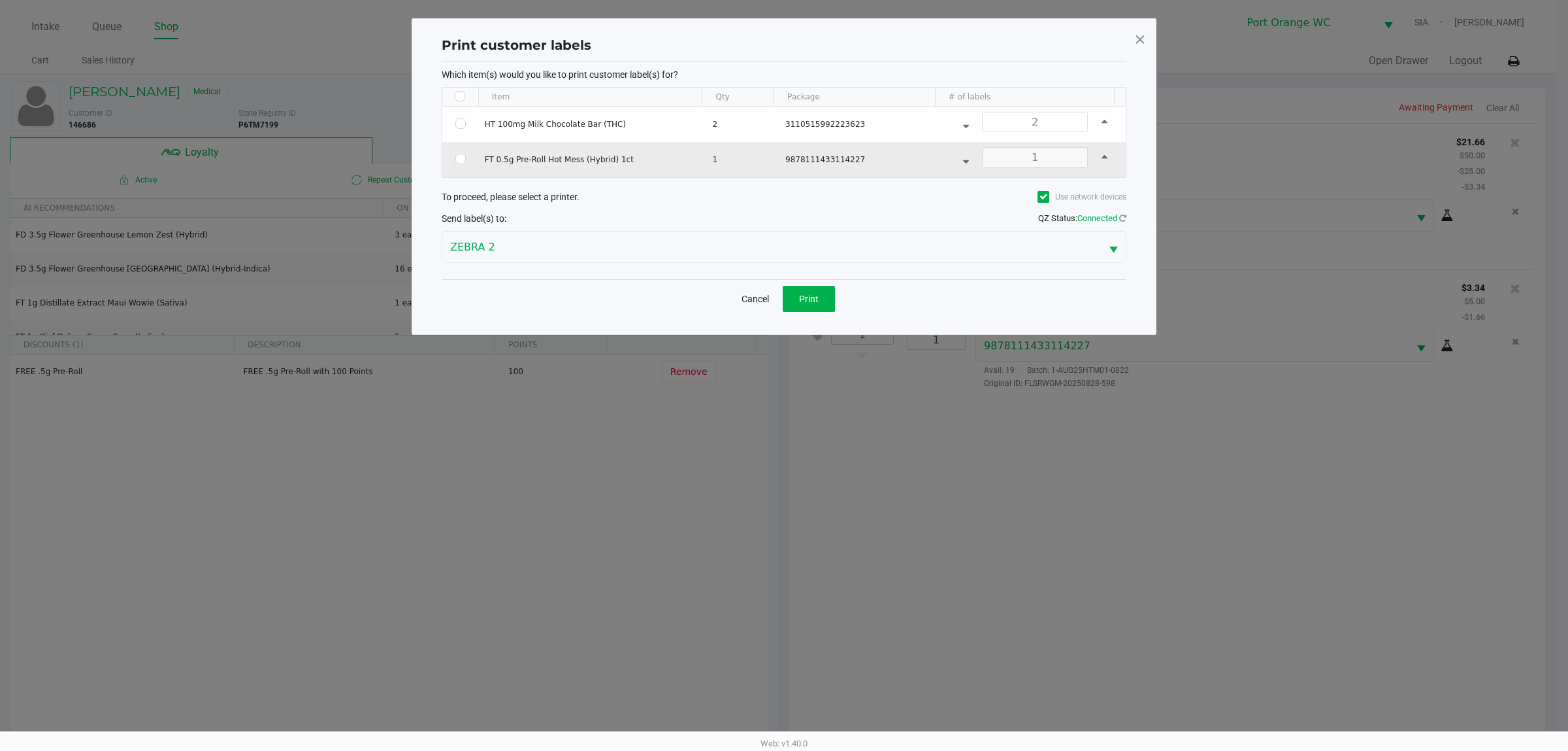
click at [455, 160] on input "Select Row" at bounding box center [461, 159] width 11 height 11
checkbox input "true"
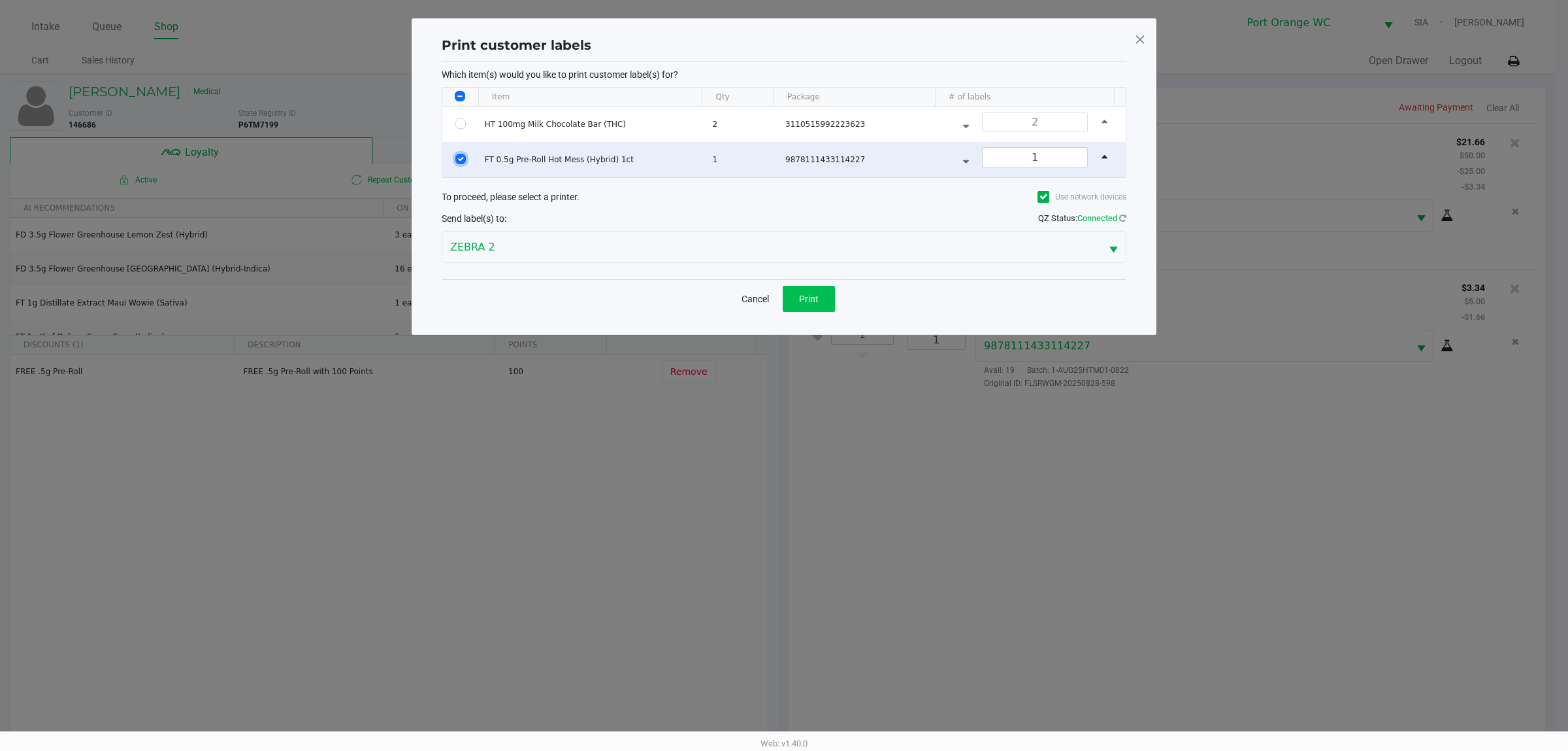
click at [818, 306] on button "Print" at bounding box center [809, 298] width 53 height 26
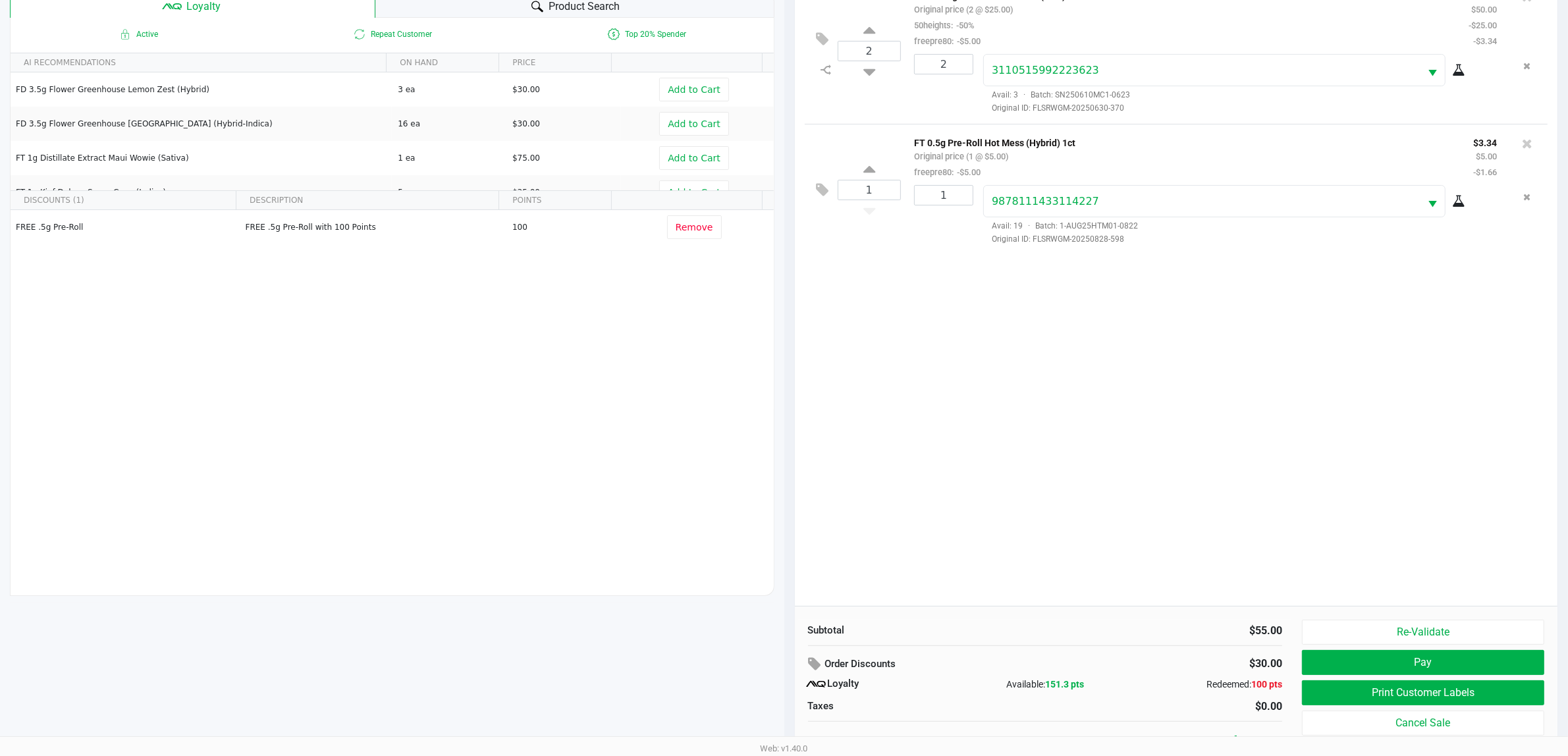
scroll to position [160, 0]
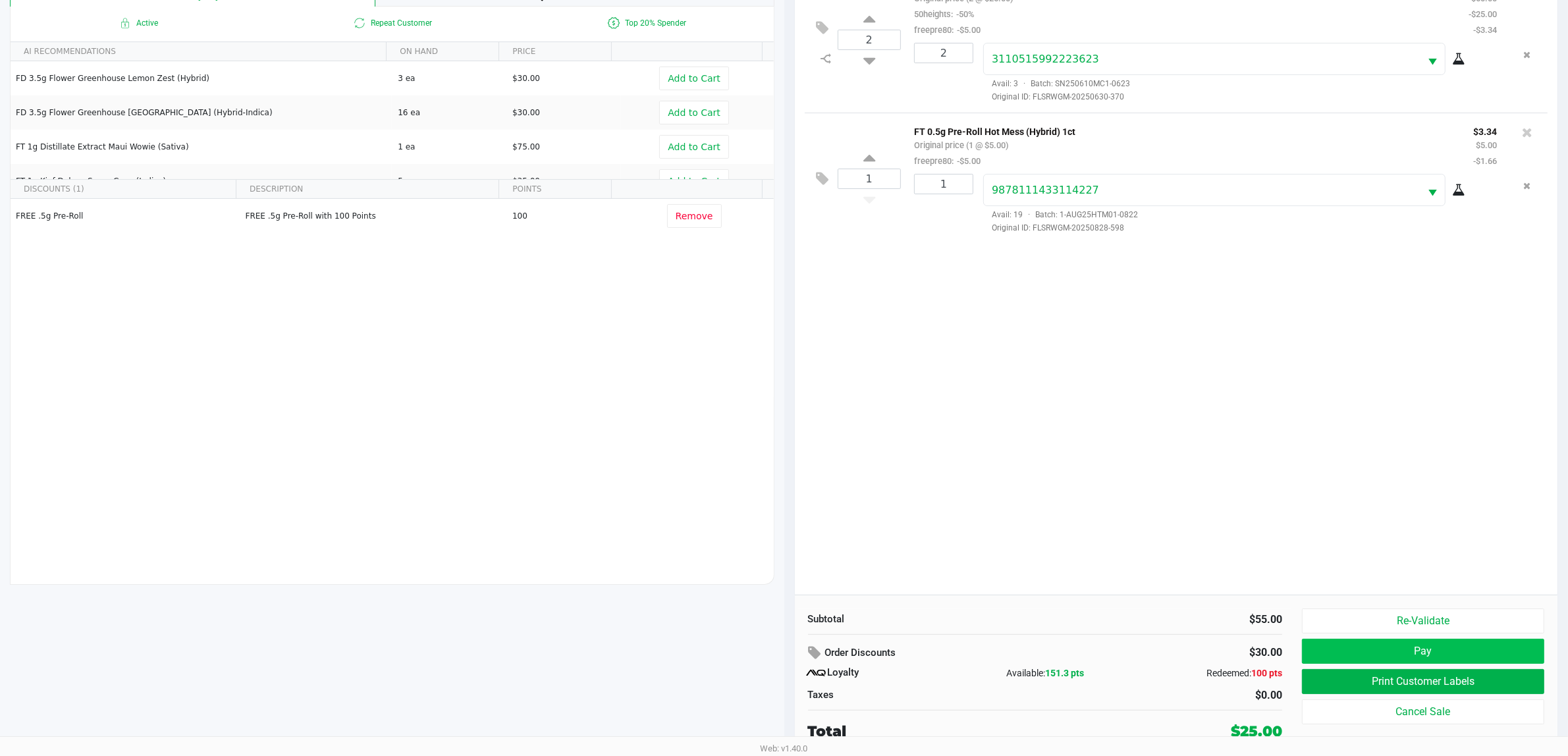
click at [1499, 653] on button "Pay" at bounding box center [1423, 650] width 243 height 25
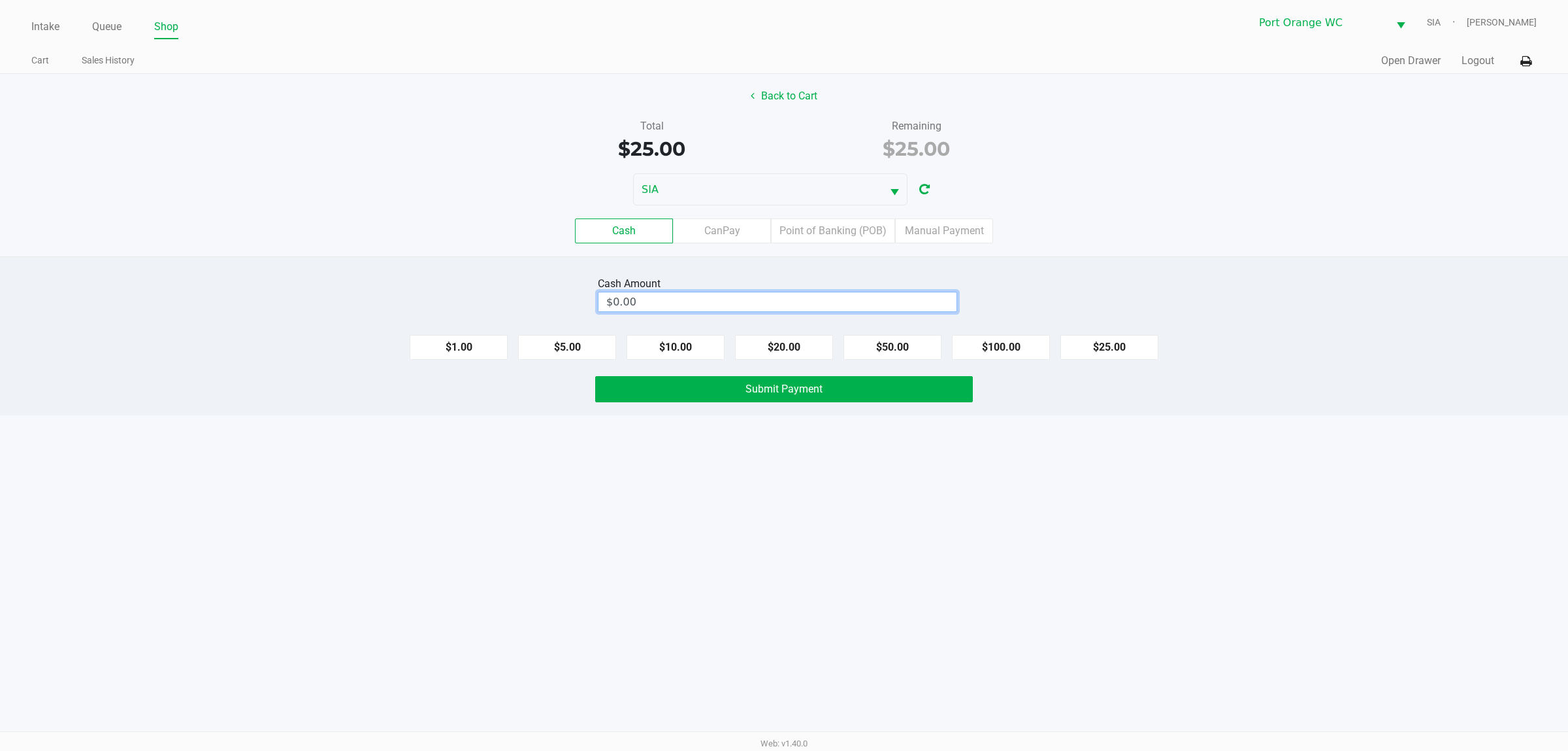
click at [676, 306] on input "$0.00" at bounding box center [778, 302] width 359 height 19
click at [866, 585] on div "Intake Queue Shop Port Orange WC SIA Mary O'Brien Cart Sales History Quick Sale…" at bounding box center [784, 375] width 1568 height 751
type input "$40.00"
click at [781, 378] on button "Submit Payment" at bounding box center [784, 389] width 378 height 26
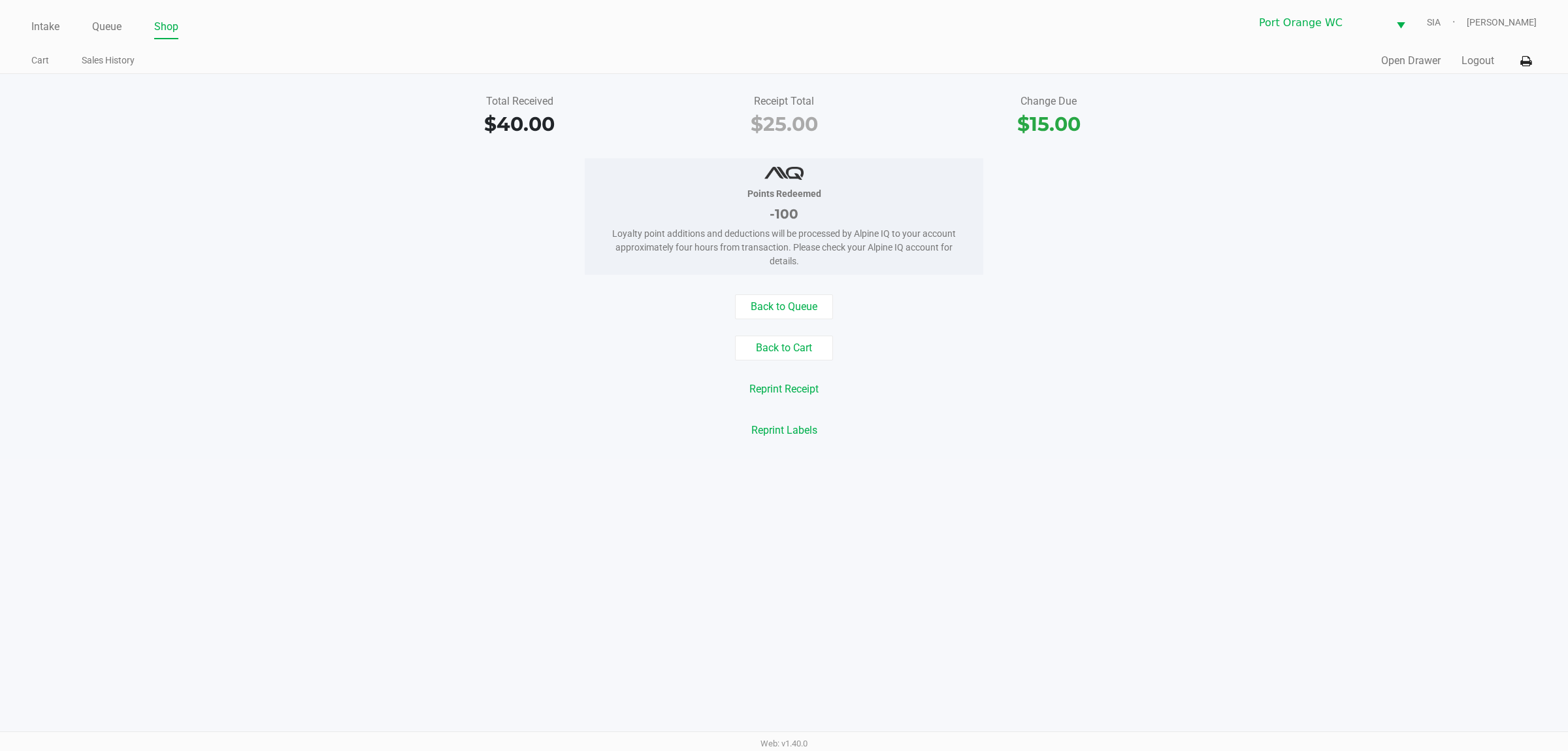
click at [1106, 250] on div "Points Redeemed -100 Loyalty point additions and deductions will be processed b…" at bounding box center [784, 217] width 1588 height 116
click at [102, 27] on link "Queue" at bounding box center [107, 26] width 29 height 18
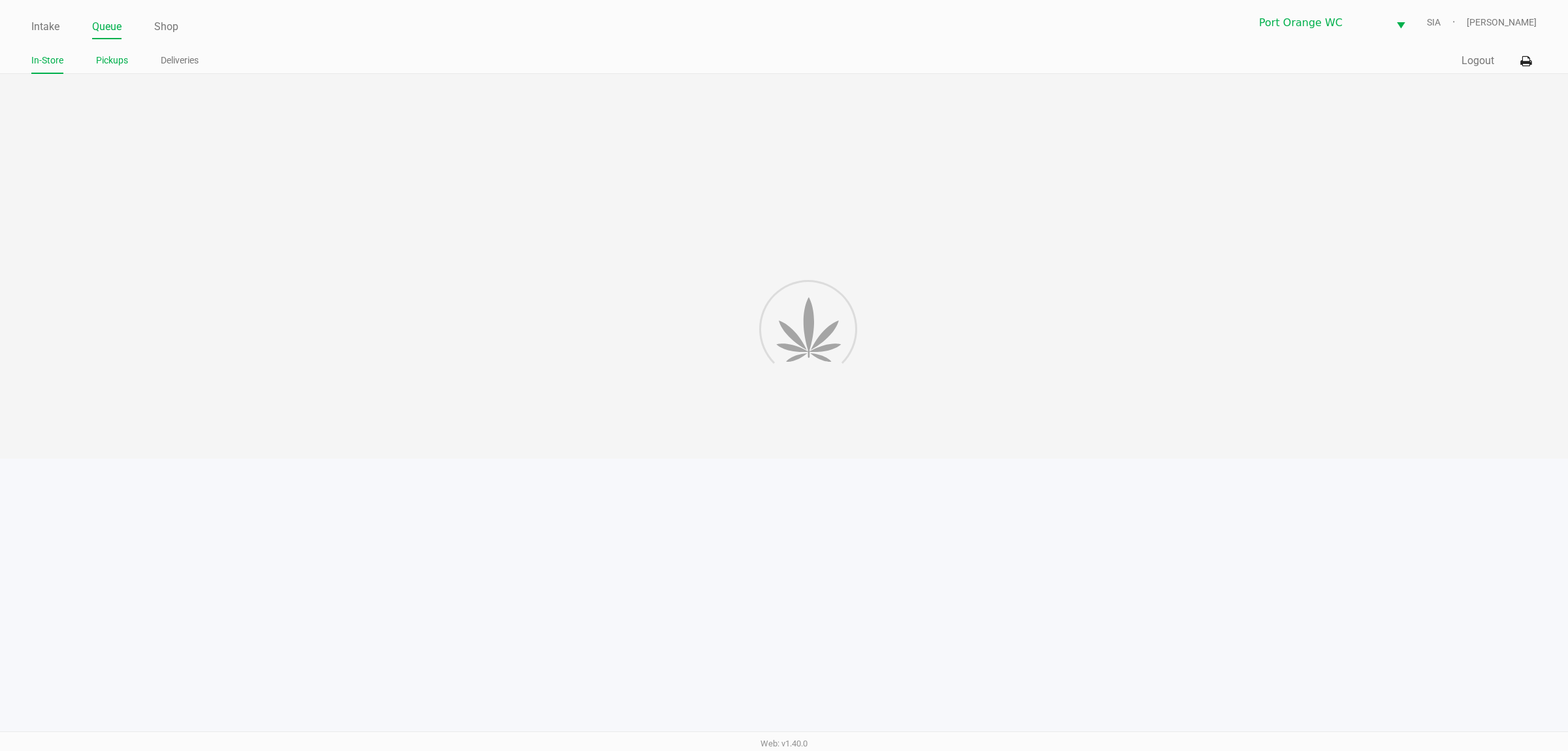
click at [105, 60] on link "Pickups" at bounding box center [111, 61] width 32 height 16
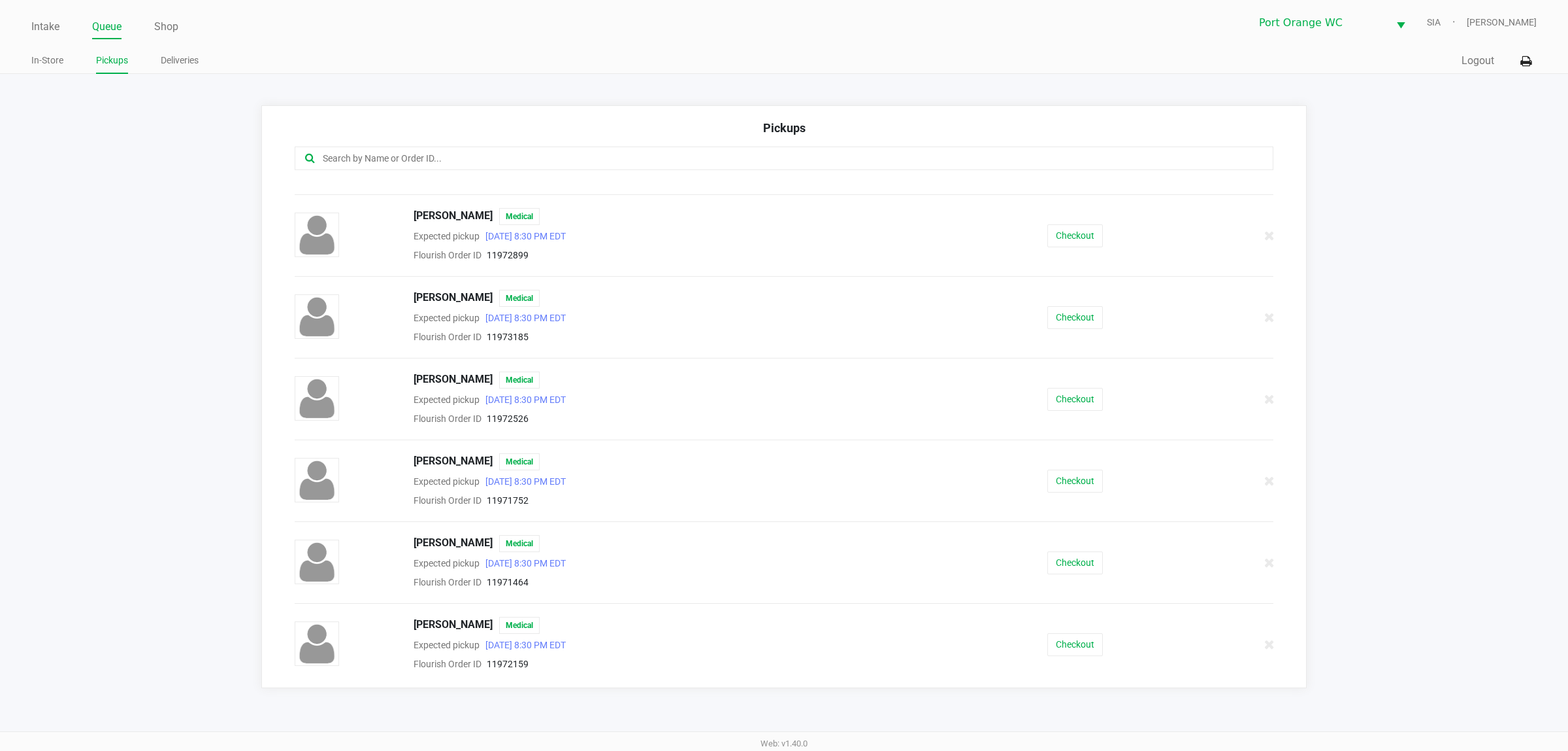
scroll to position [409, 0]
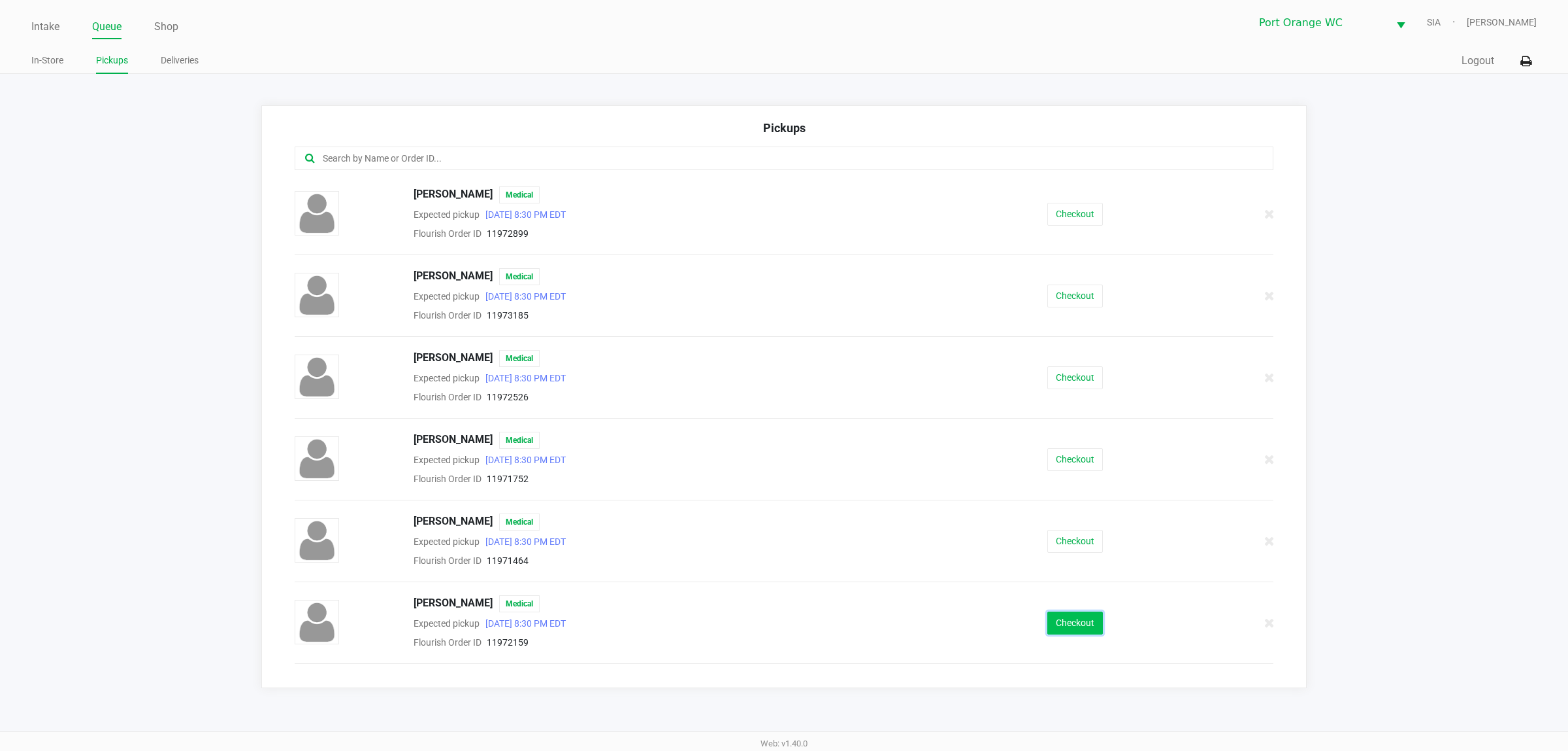
click at [1067, 629] on button "Checkout" at bounding box center [1075, 622] width 55 height 23
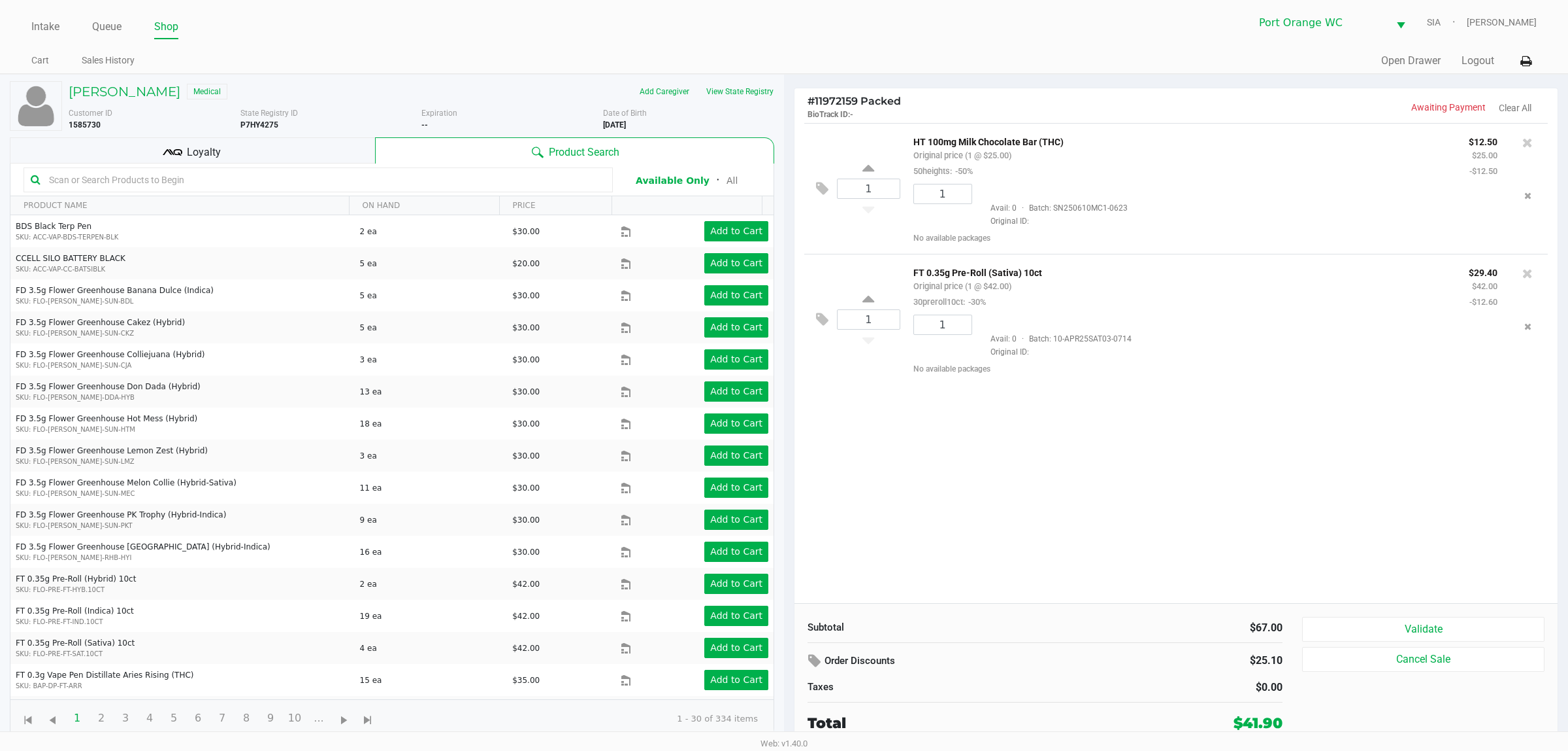
click at [344, 179] on input "text" at bounding box center [324, 180] width 562 height 20
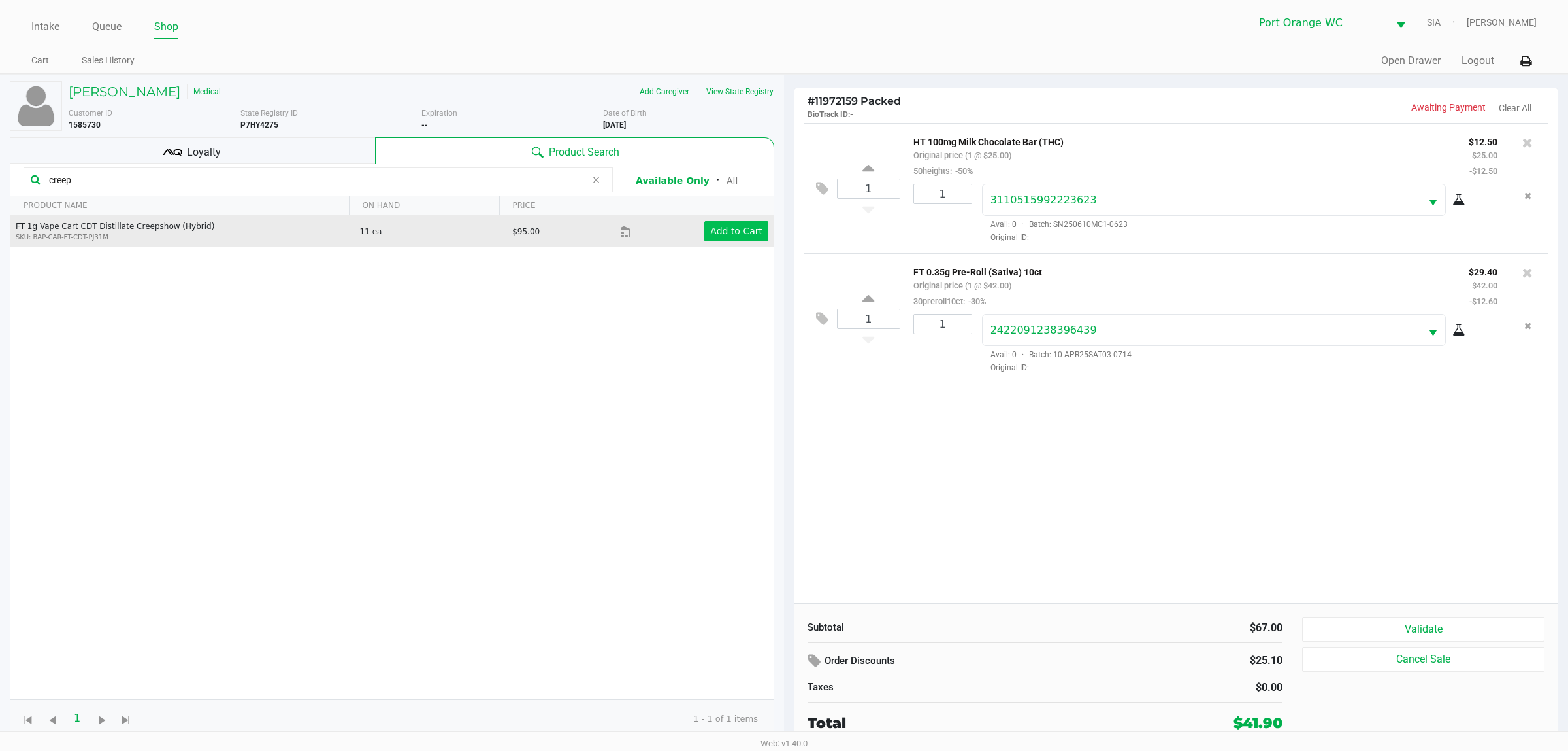
type input "creep"
click at [725, 222] on button "Add to Cart" at bounding box center [736, 231] width 64 height 20
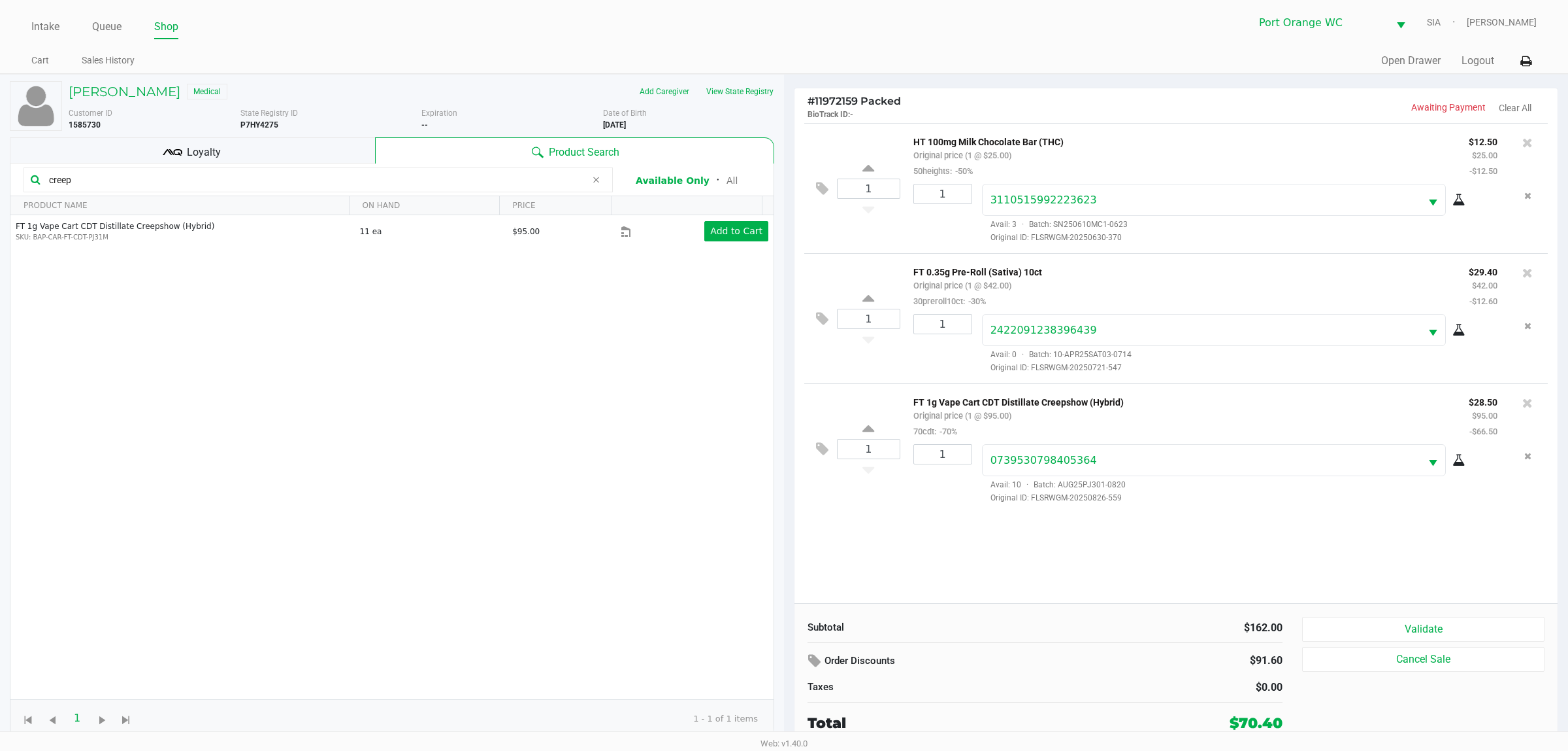
click at [1505, 624] on button "Validate" at bounding box center [1423, 629] width 243 height 24
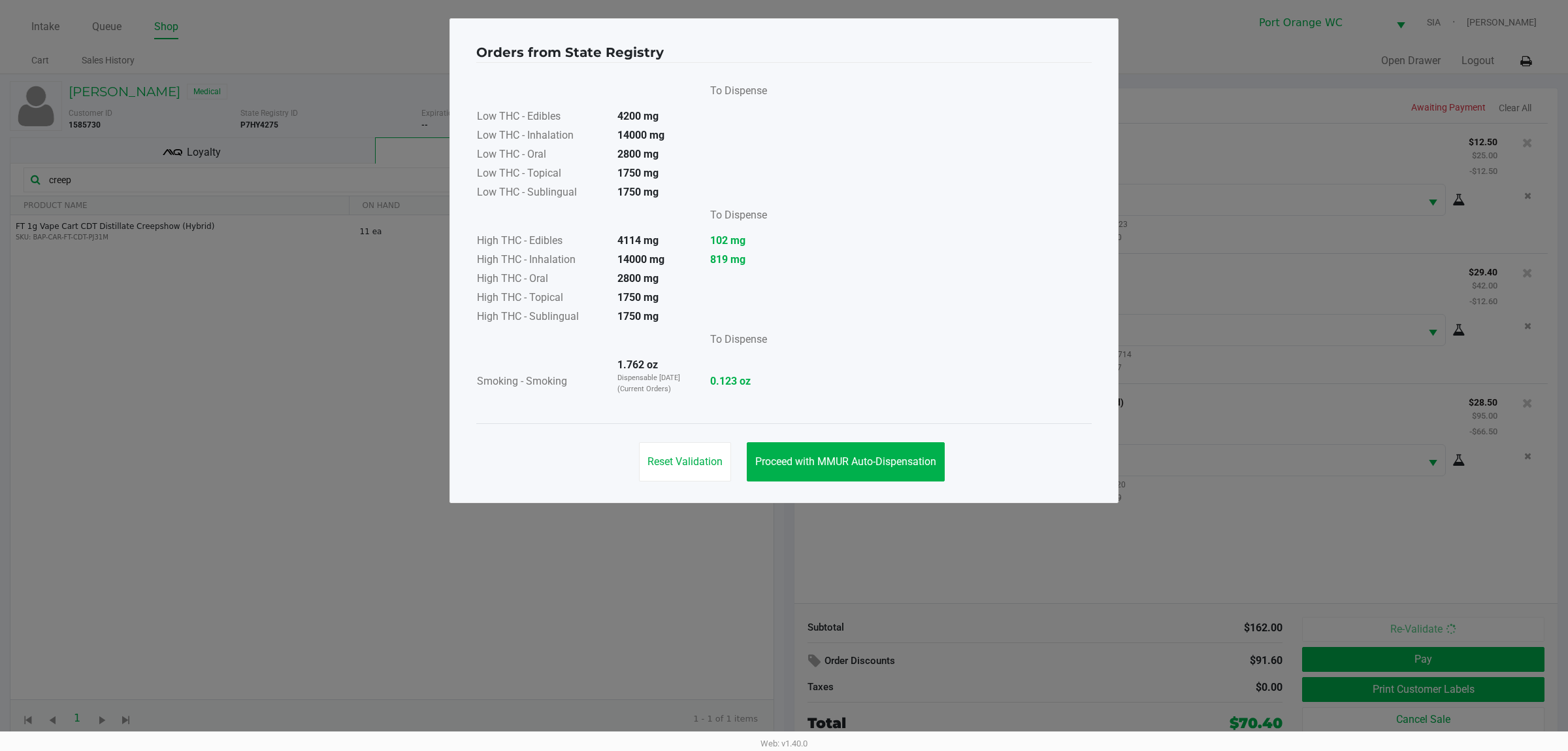
click at [844, 451] on button "Proceed with MMUR Auto-Dispensation" at bounding box center [846, 461] width 198 height 39
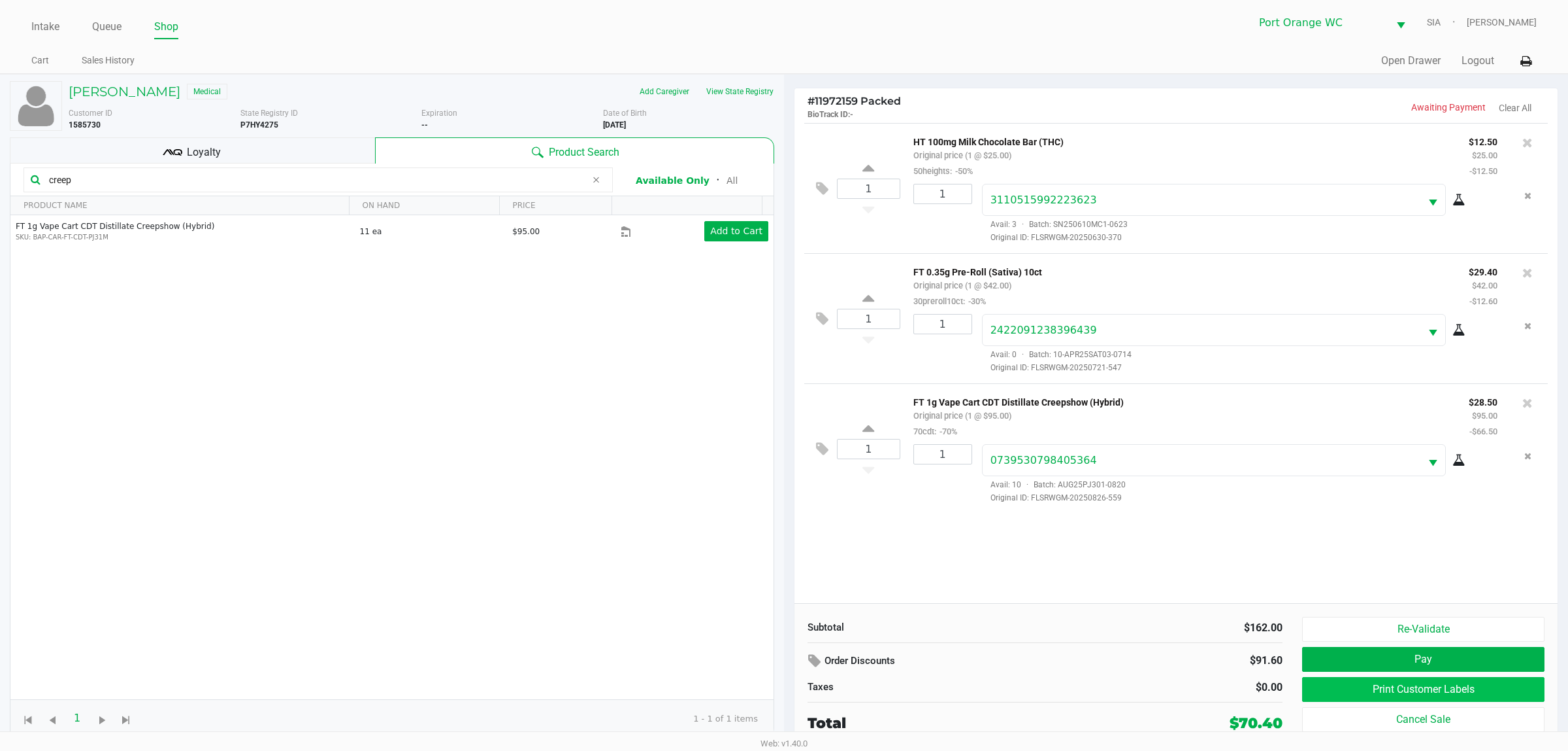
click at [1366, 695] on button "Print Customer Labels" at bounding box center [1423, 688] width 243 height 24
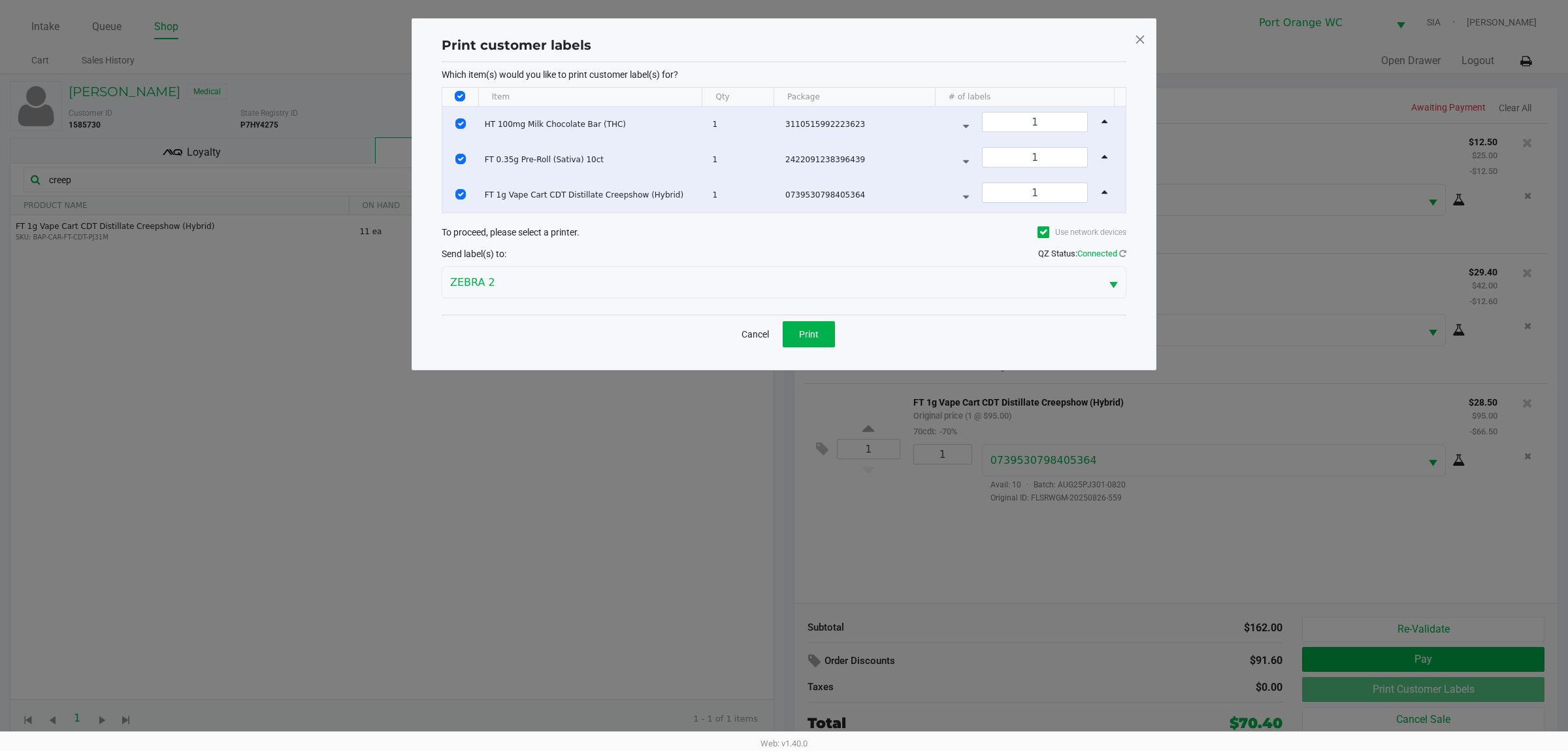
click at [461, 92] on input "Select All Rows" at bounding box center [460, 96] width 11 height 11
checkbox input "false"
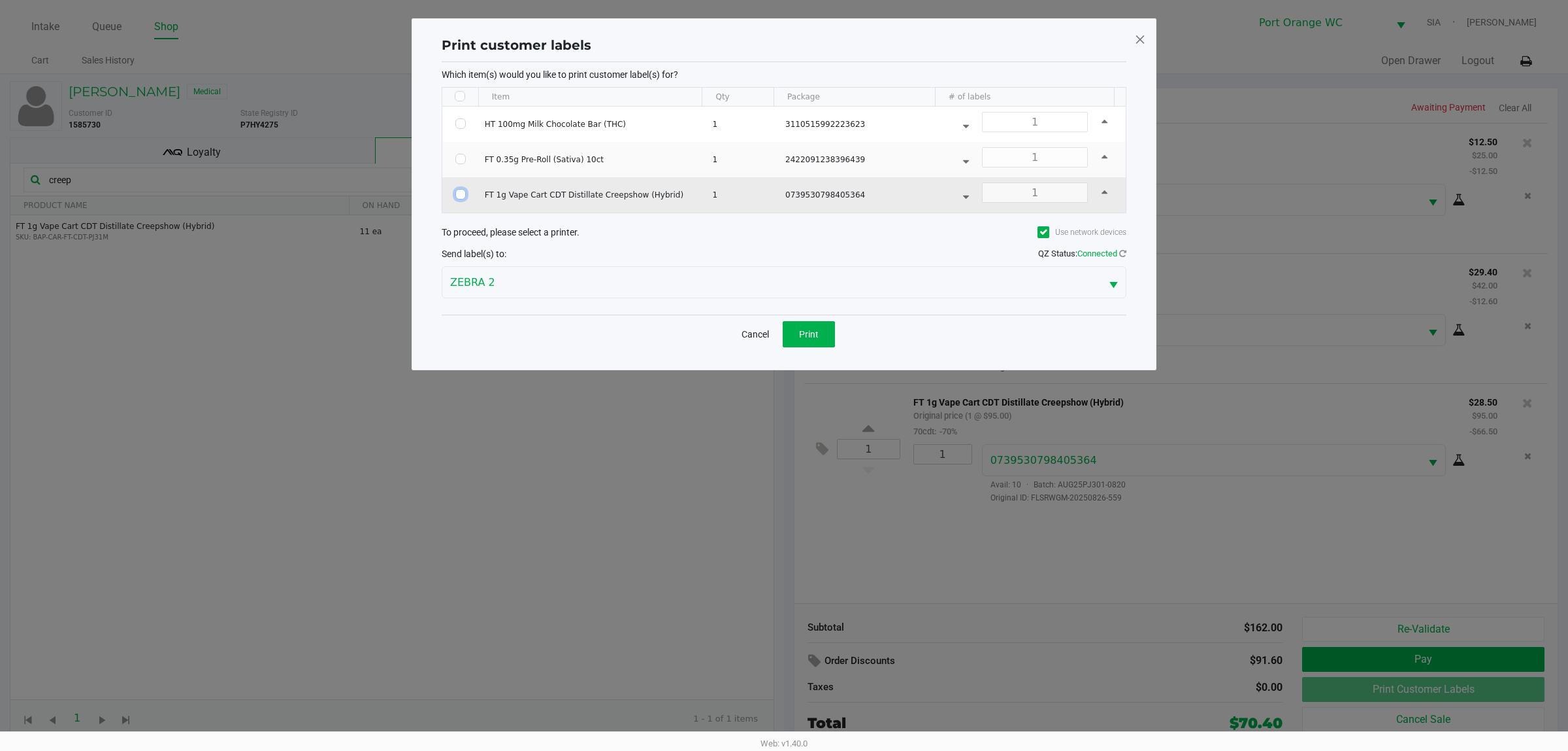
click at [459, 198] on input "Select Row" at bounding box center [461, 195] width 11 height 11
checkbox input "true"
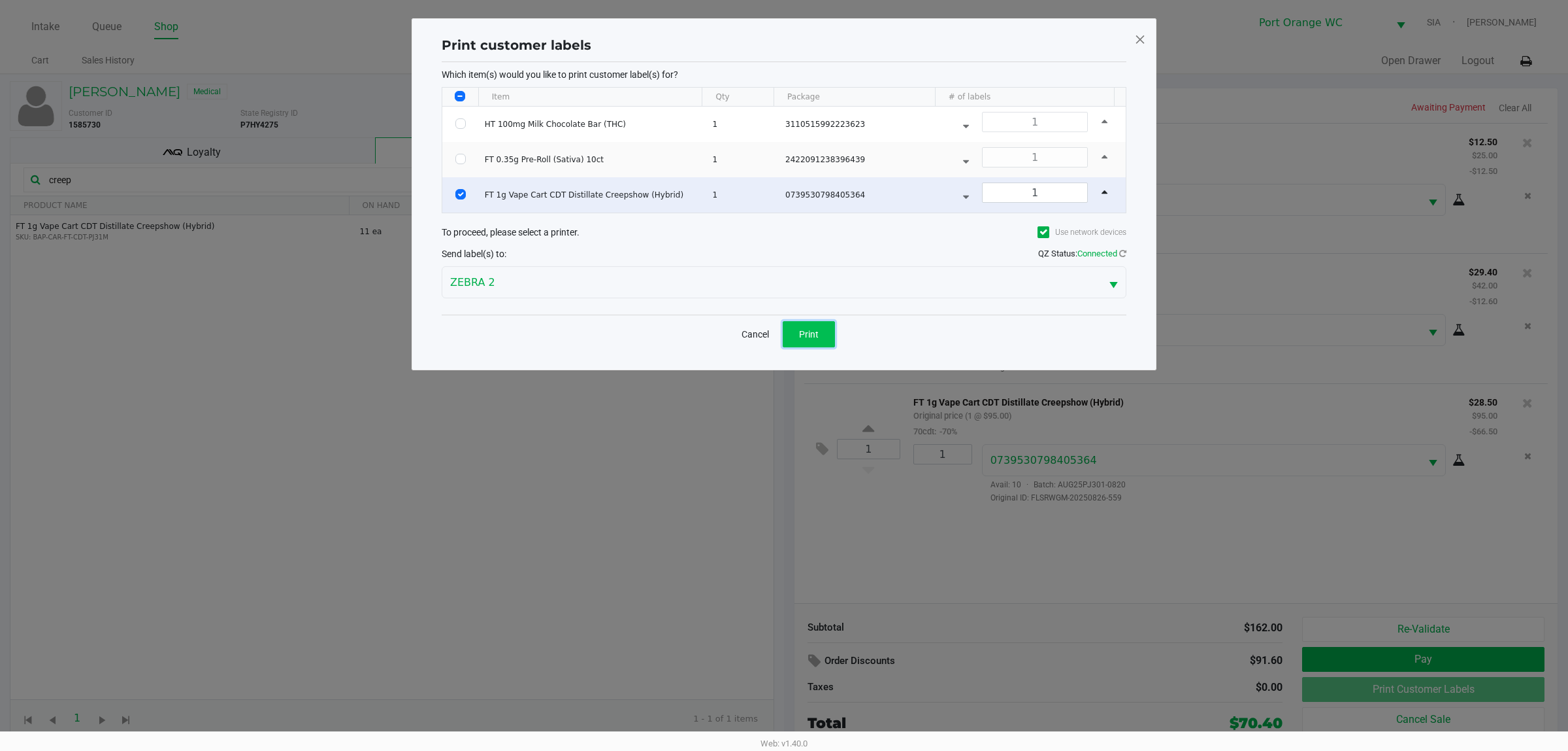
click at [795, 347] on button "Print" at bounding box center [809, 333] width 53 height 26
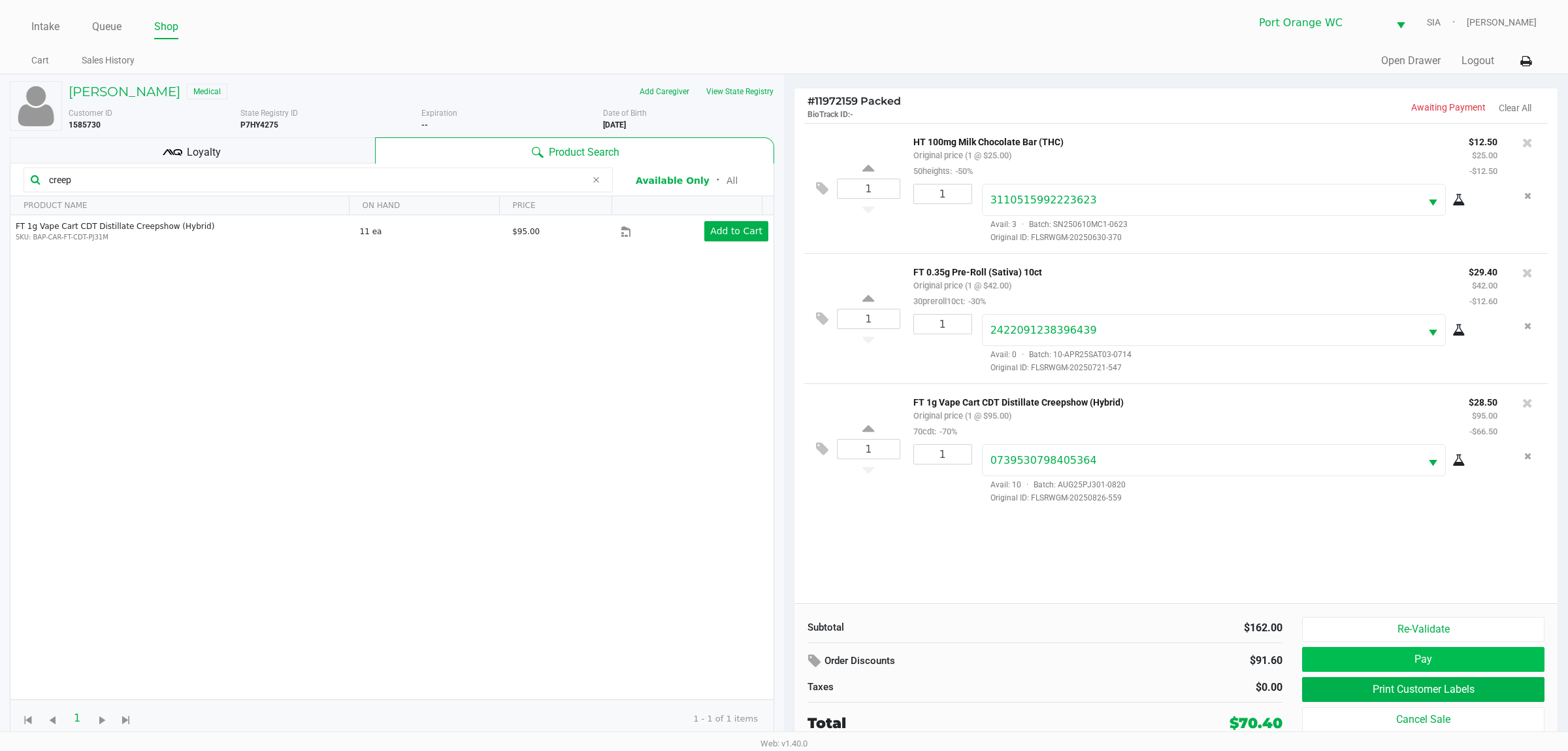
click at [1385, 671] on button "Pay" at bounding box center [1423, 659] width 243 height 24
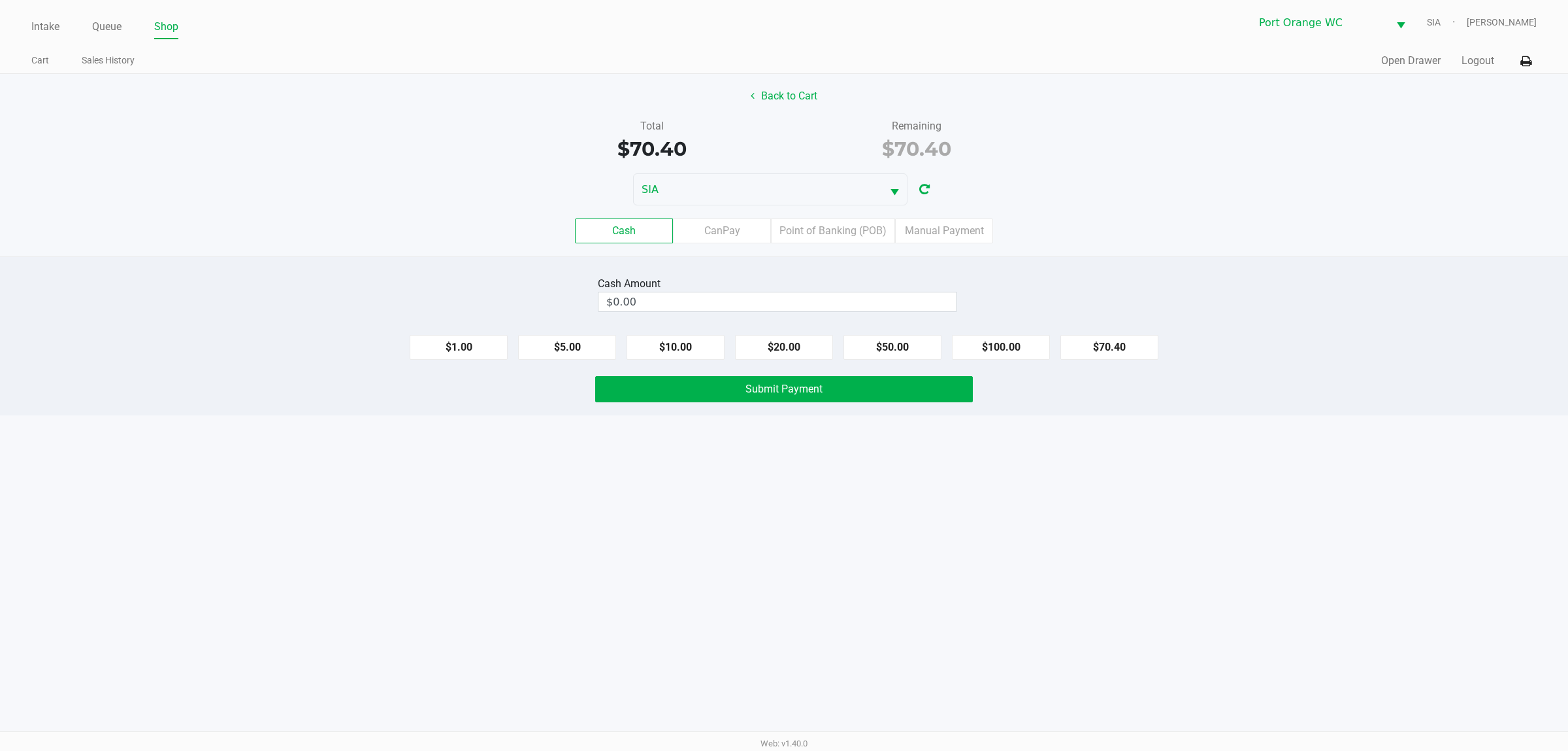
click at [830, 244] on label "Point of Banking (POB)" at bounding box center [833, 230] width 124 height 24
click at [0, 0] on 7 "Point of Banking (POB)" at bounding box center [0, 0] width 0 height 0
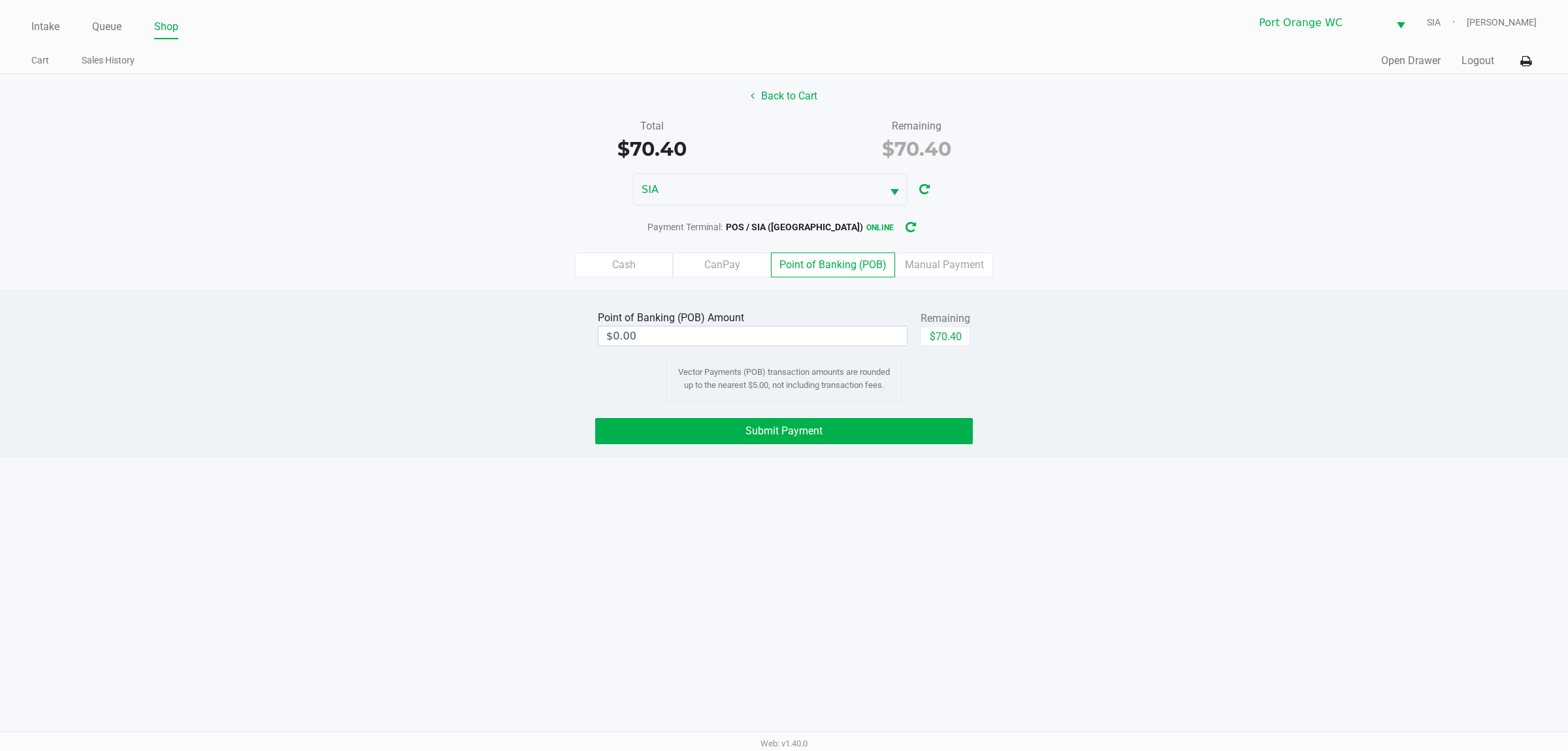
click at [950, 337] on button "$70.40" at bounding box center [945, 336] width 50 height 20
type input "$70.40"
click at [854, 433] on button "Submit Payment" at bounding box center [784, 430] width 378 height 26
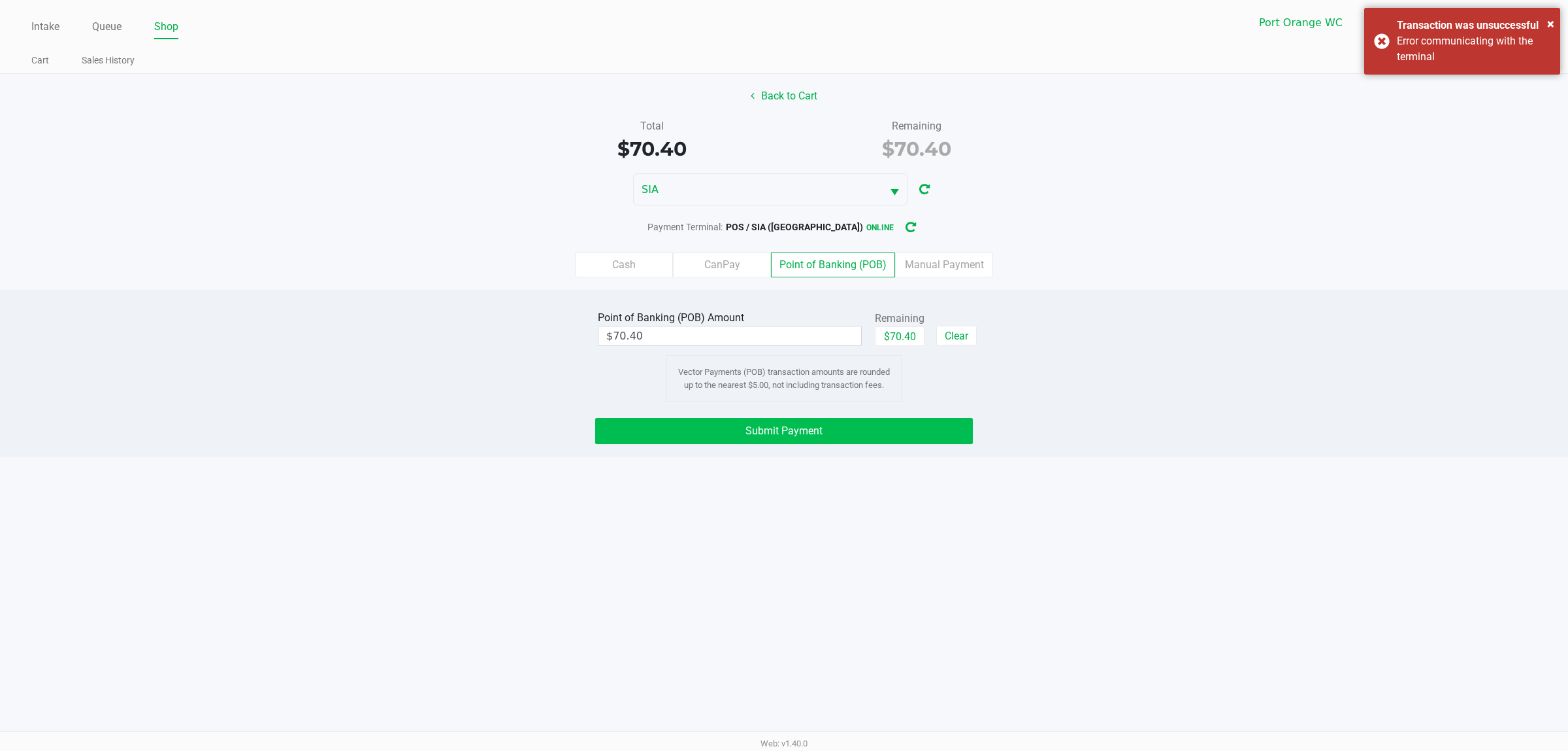
click at [1549, 15] on span "×" at bounding box center [1551, 23] width 7 height 15
click at [913, 437] on button "Submit Payment" at bounding box center [784, 430] width 378 height 26
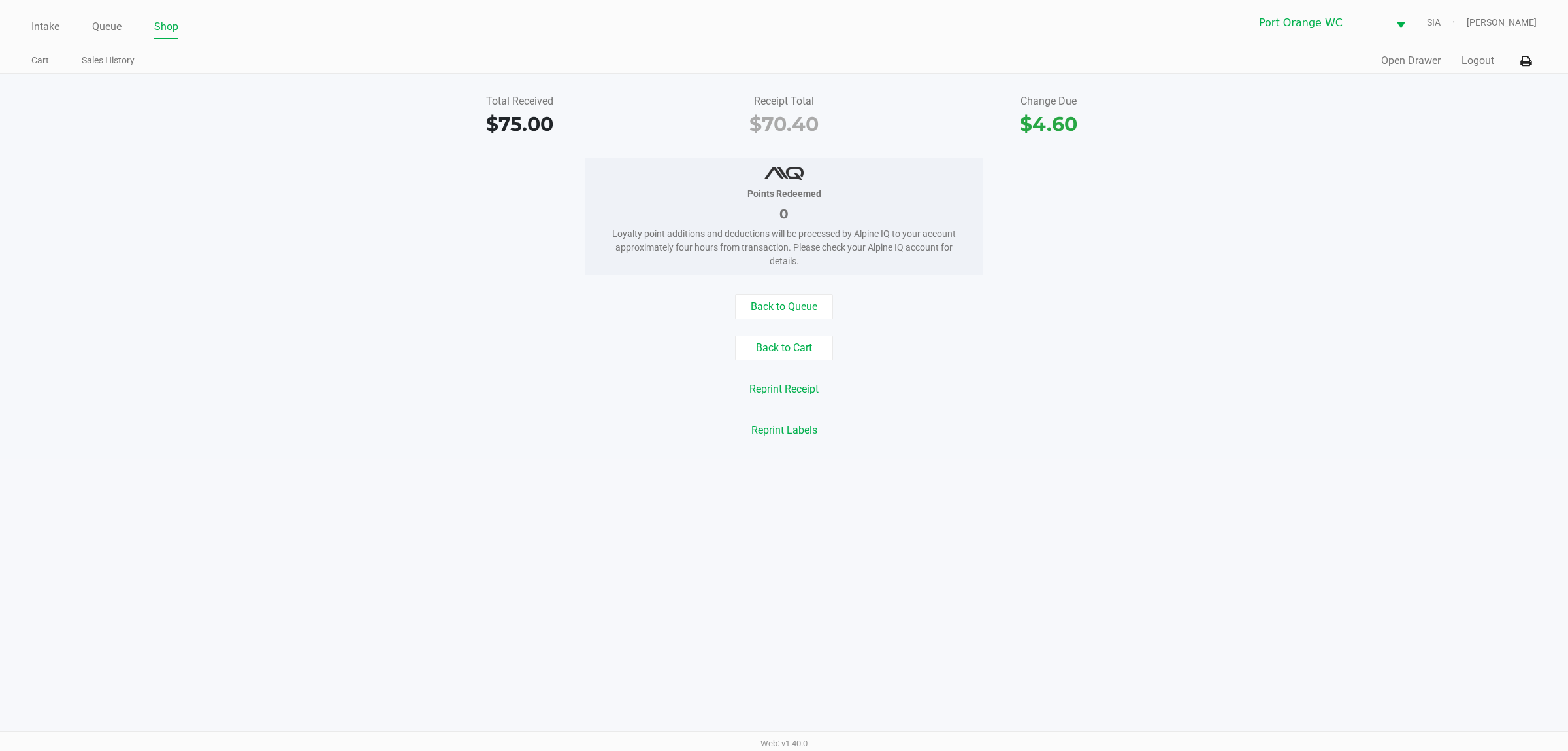
click at [1153, 361] on div "Back to Cart" at bounding box center [784, 347] width 1588 height 24
click at [102, 28] on link "Queue" at bounding box center [107, 26] width 29 height 18
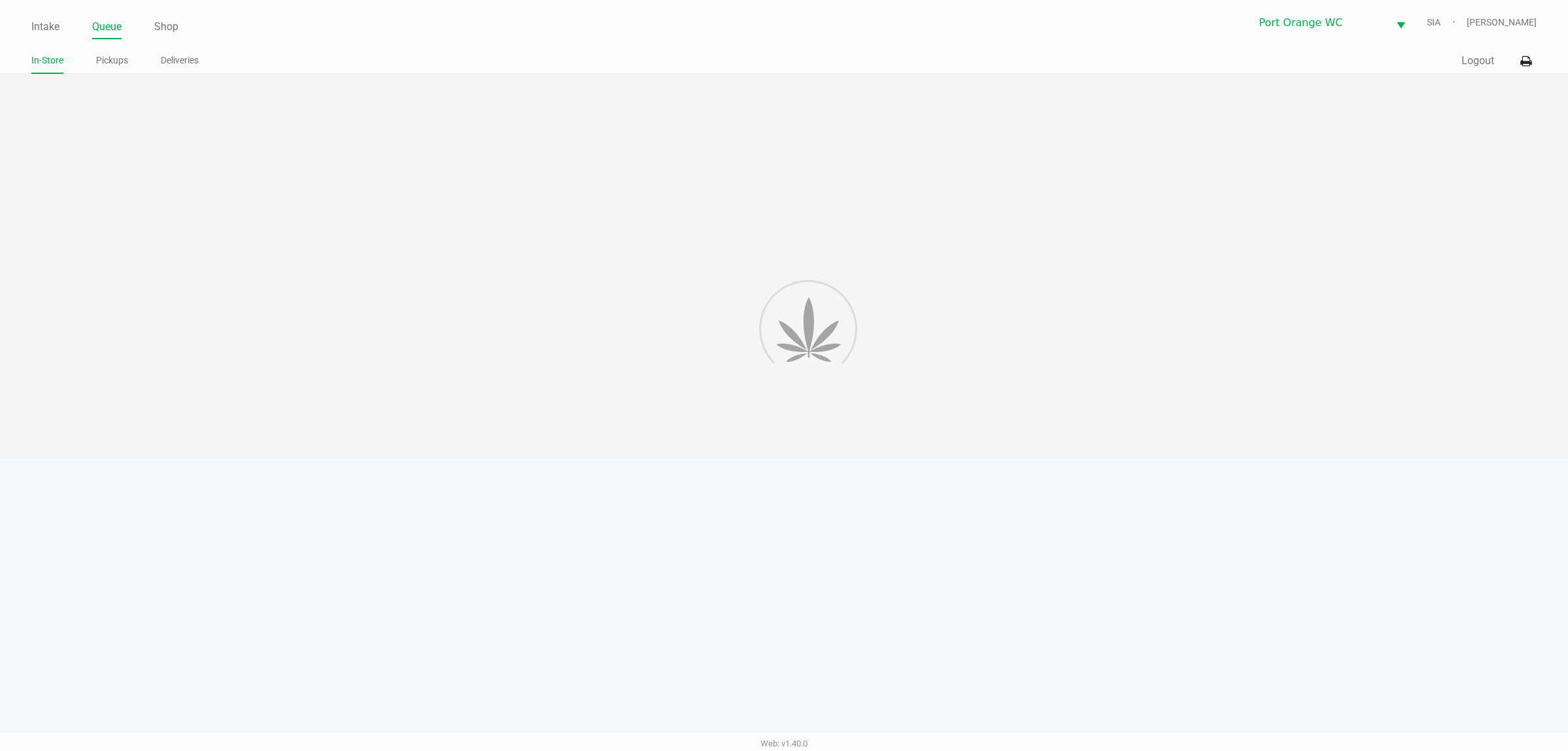
click at [96, 63] on link "Pickups" at bounding box center [111, 61] width 32 height 16
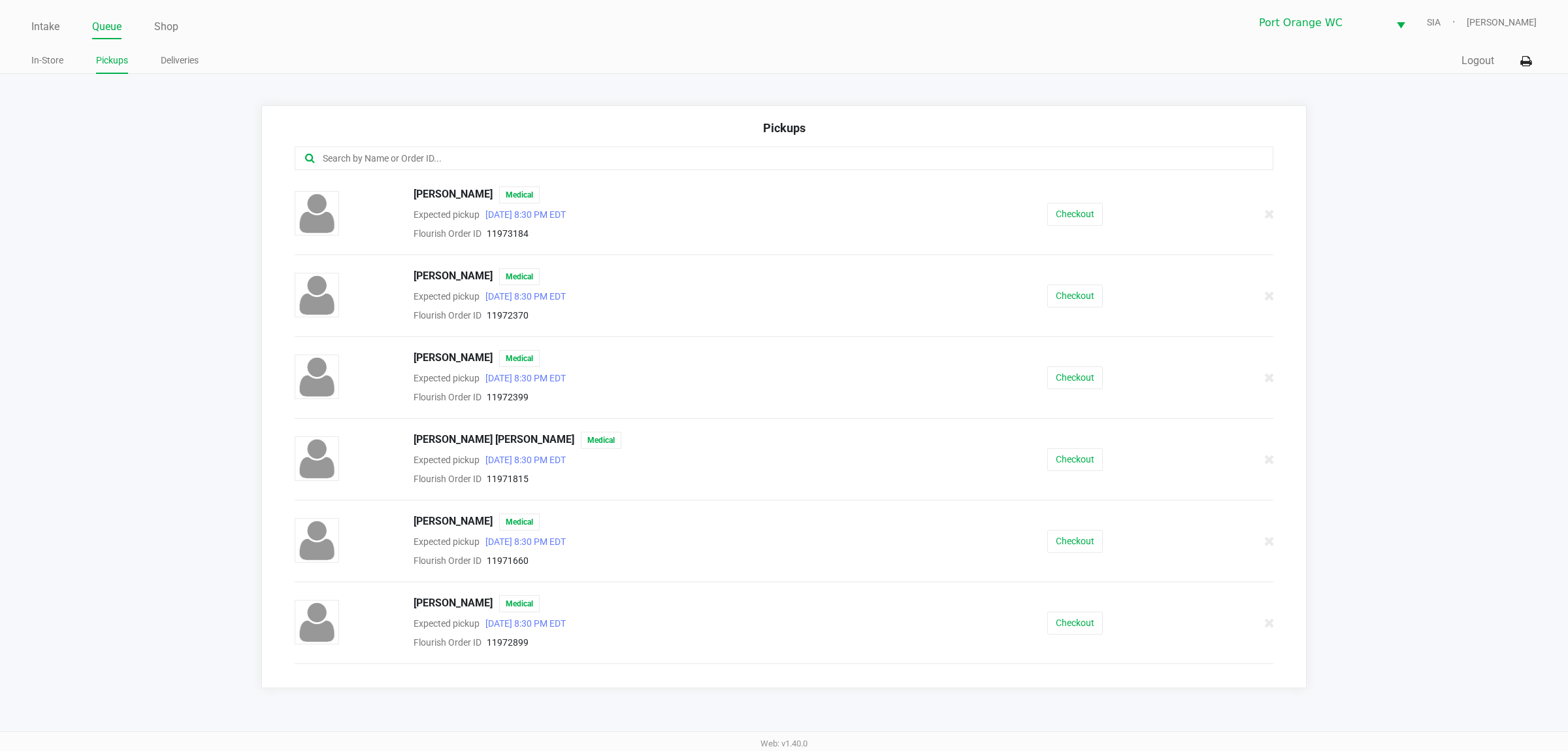
click at [492, 161] on input "text" at bounding box center [752, 159] width 862 height 15
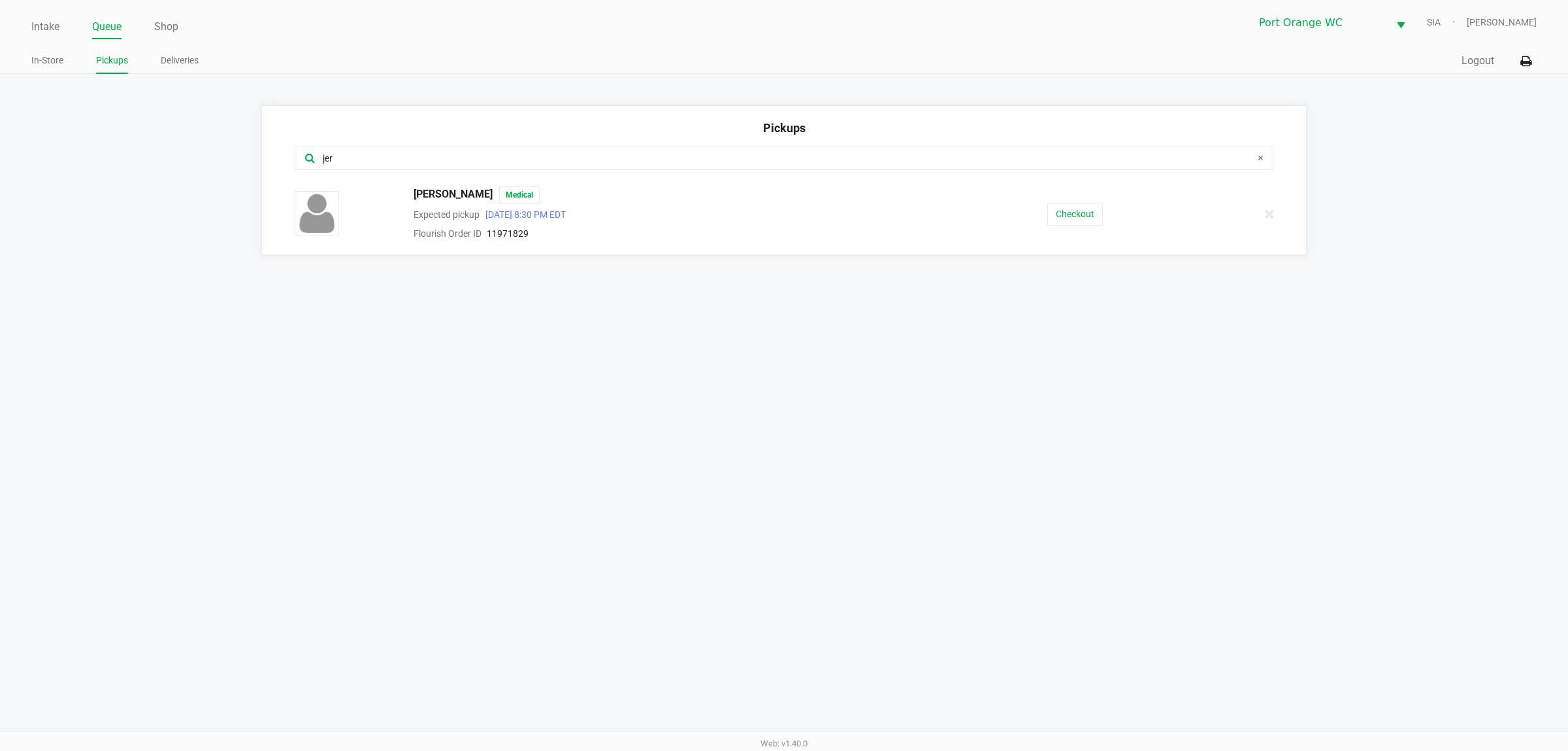
type input "jer"
click at [1086, 208] on button "Checkout" at bounding box center [1075, 214] width 55 height 23
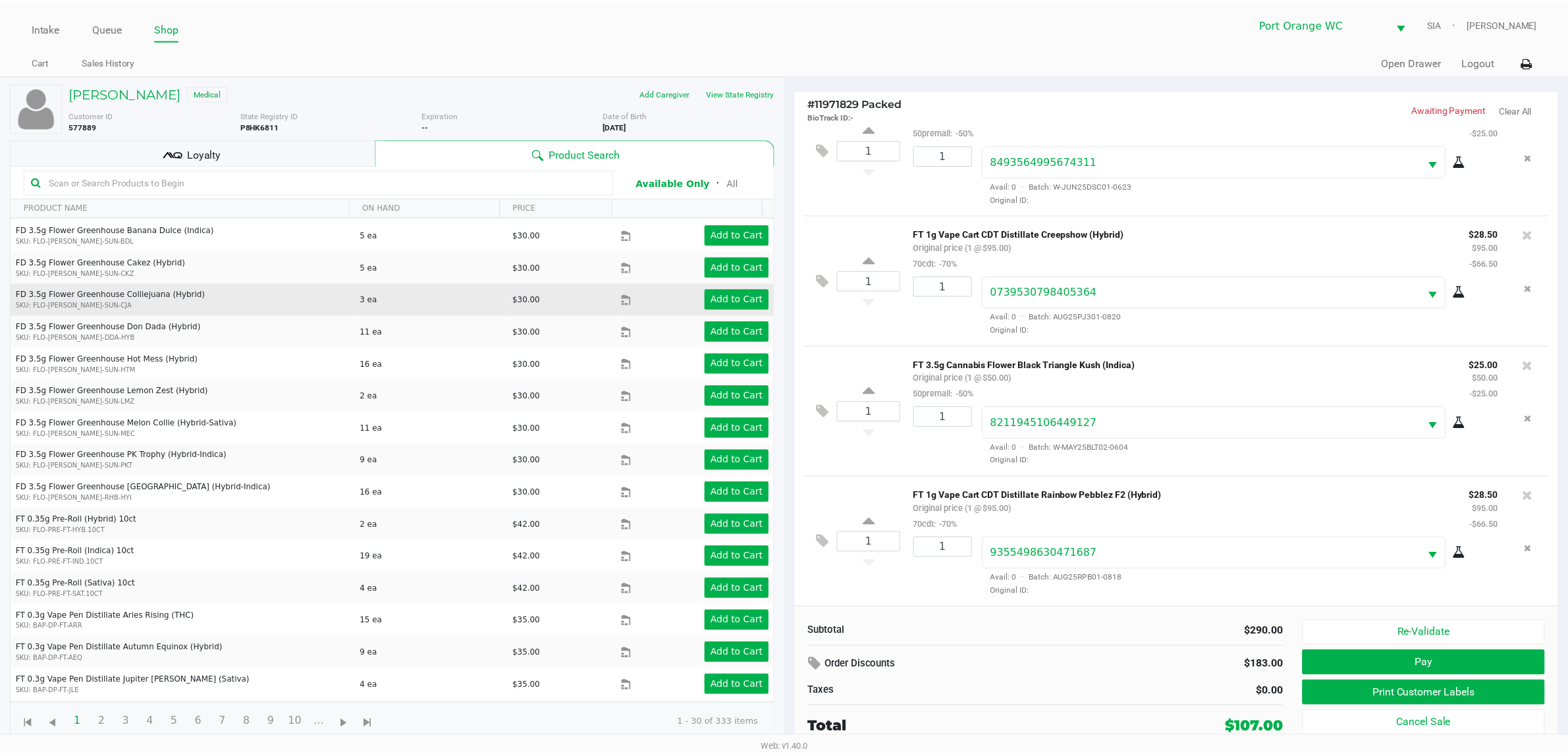
scroll to position [82, 0]
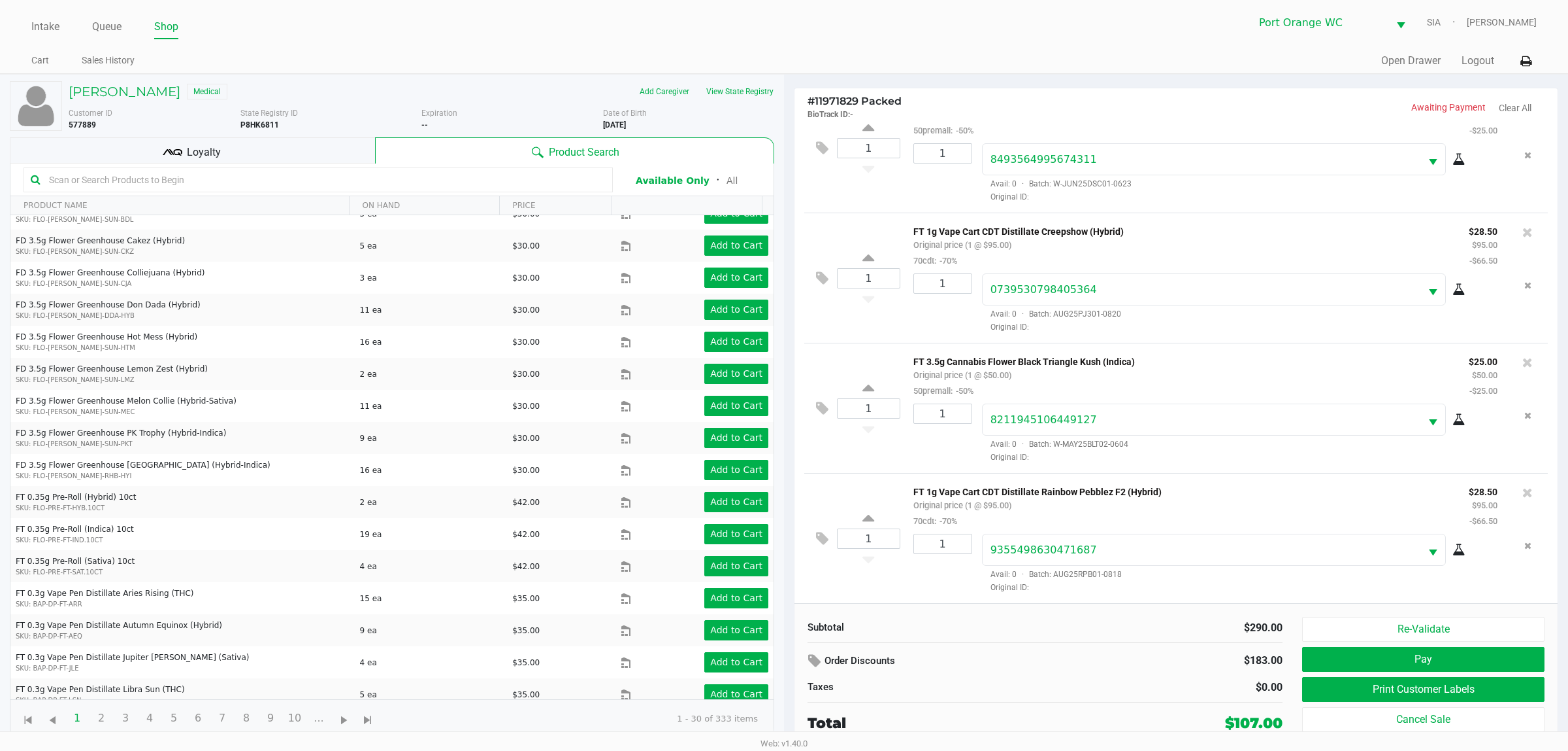
click at [282, 172] on input "text" at bounding box center [324, 180] width 562 height 20
click at [288, 164] on div "Jerrod Lewis Medical Add Caregiver View State Registry Customer ID 577889 State…" at bounding box center [392, 409] width 764 height 669
click at [298, 154] on div "Loyalty" at bounding box center [192, 150] width 365 height 26
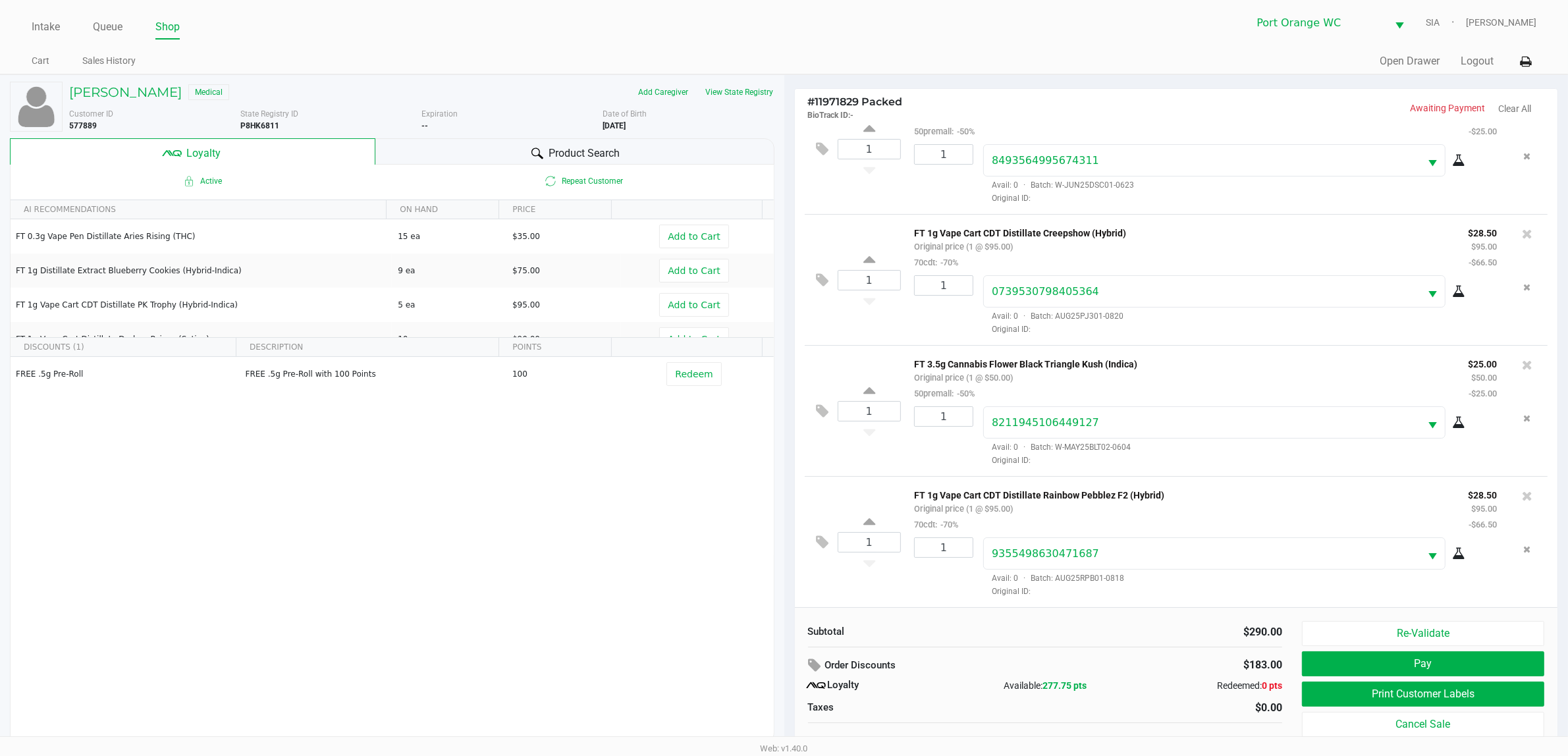
click at [406, 595] on div "Active Repeat Customer AI RECOMMENDATIONS ON HAND PRICE FT 0.3g Vape Pen Distil…" at bounding box center [392, 453] width 764 height 578
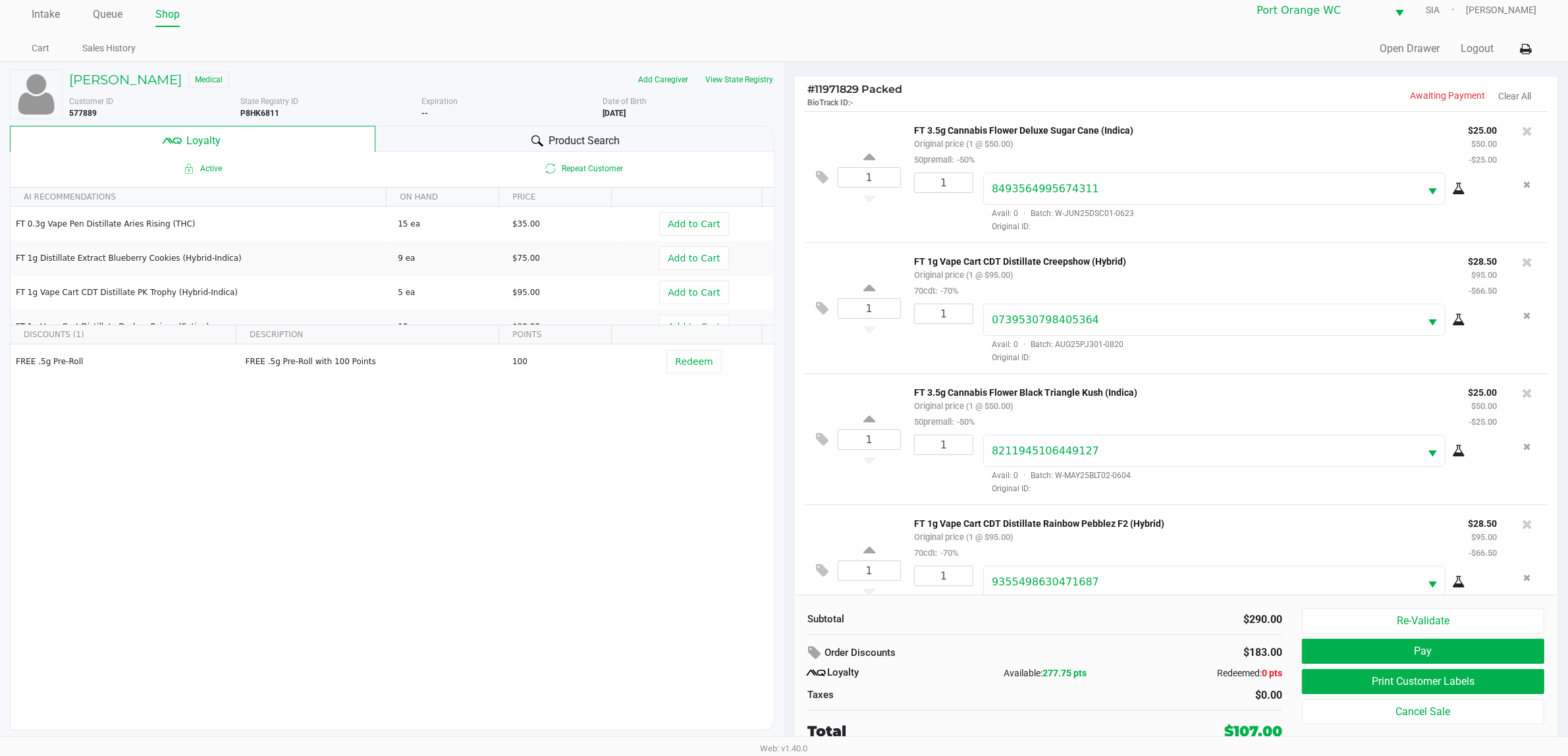
scroll to position [47, 0]
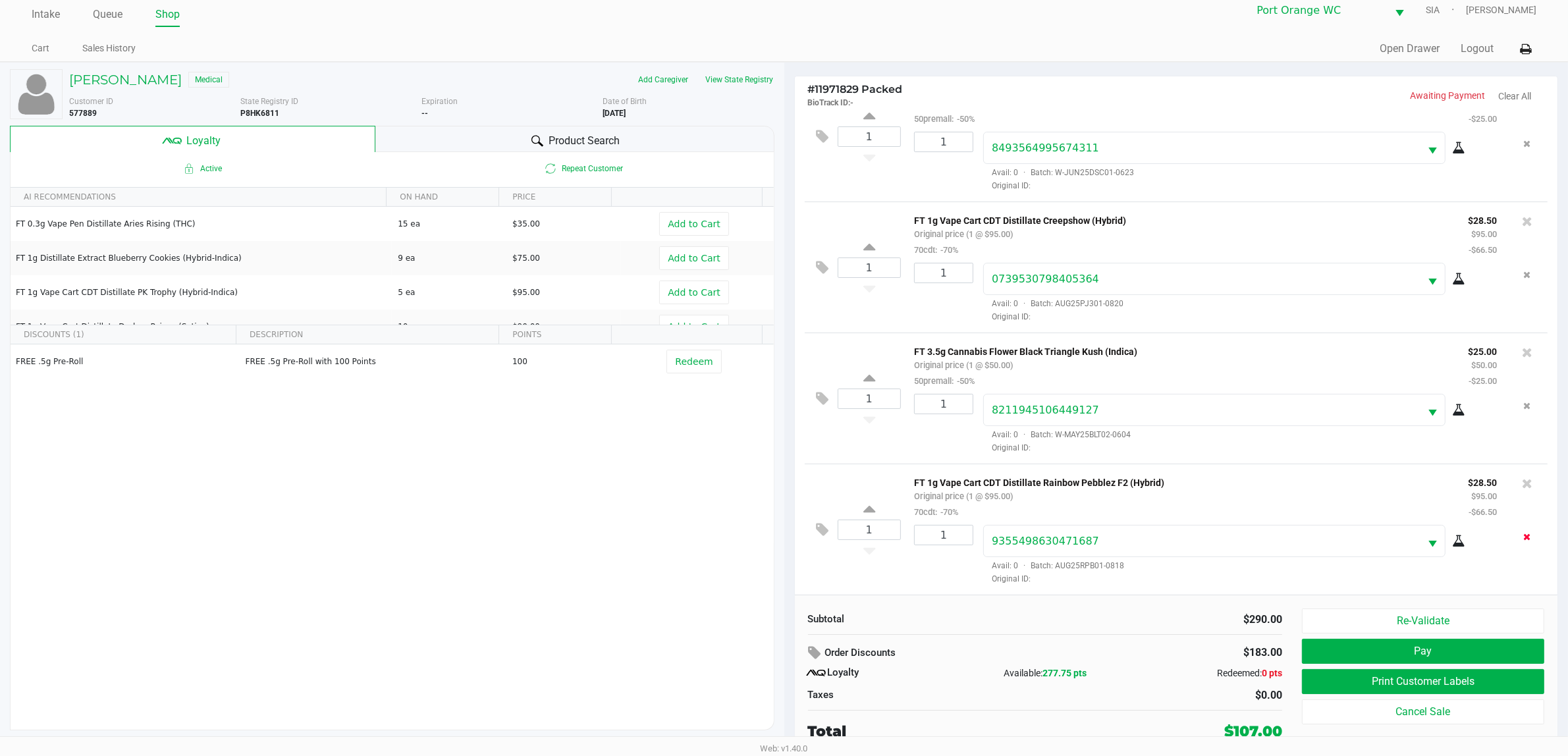
click at [1518, 533] on button "Remove the package from the orderLine" at bounding box center [1526, 536] width 17 height 25
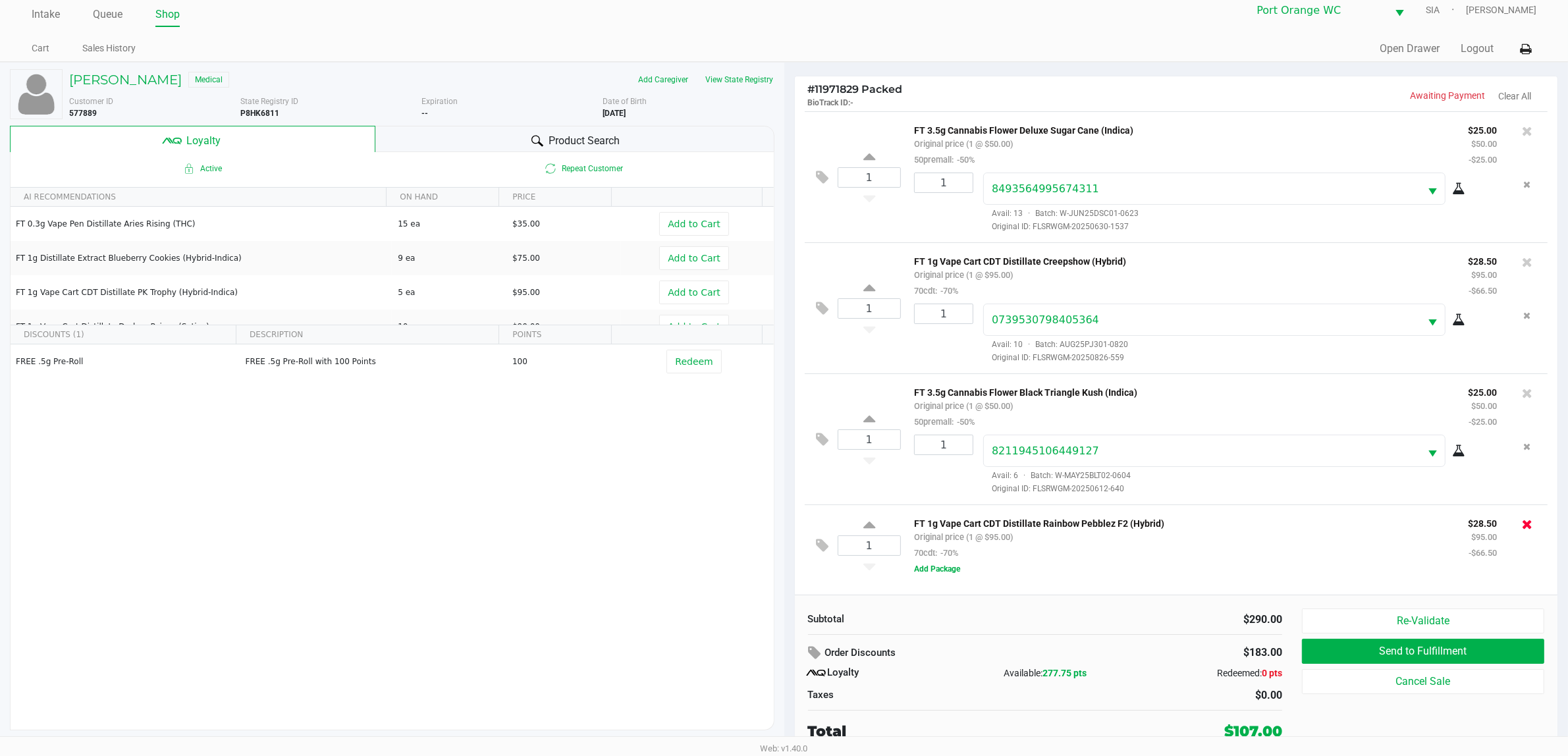
click at [1528, 525] on icon at bounding box center [1527, 523] width 11 height 13
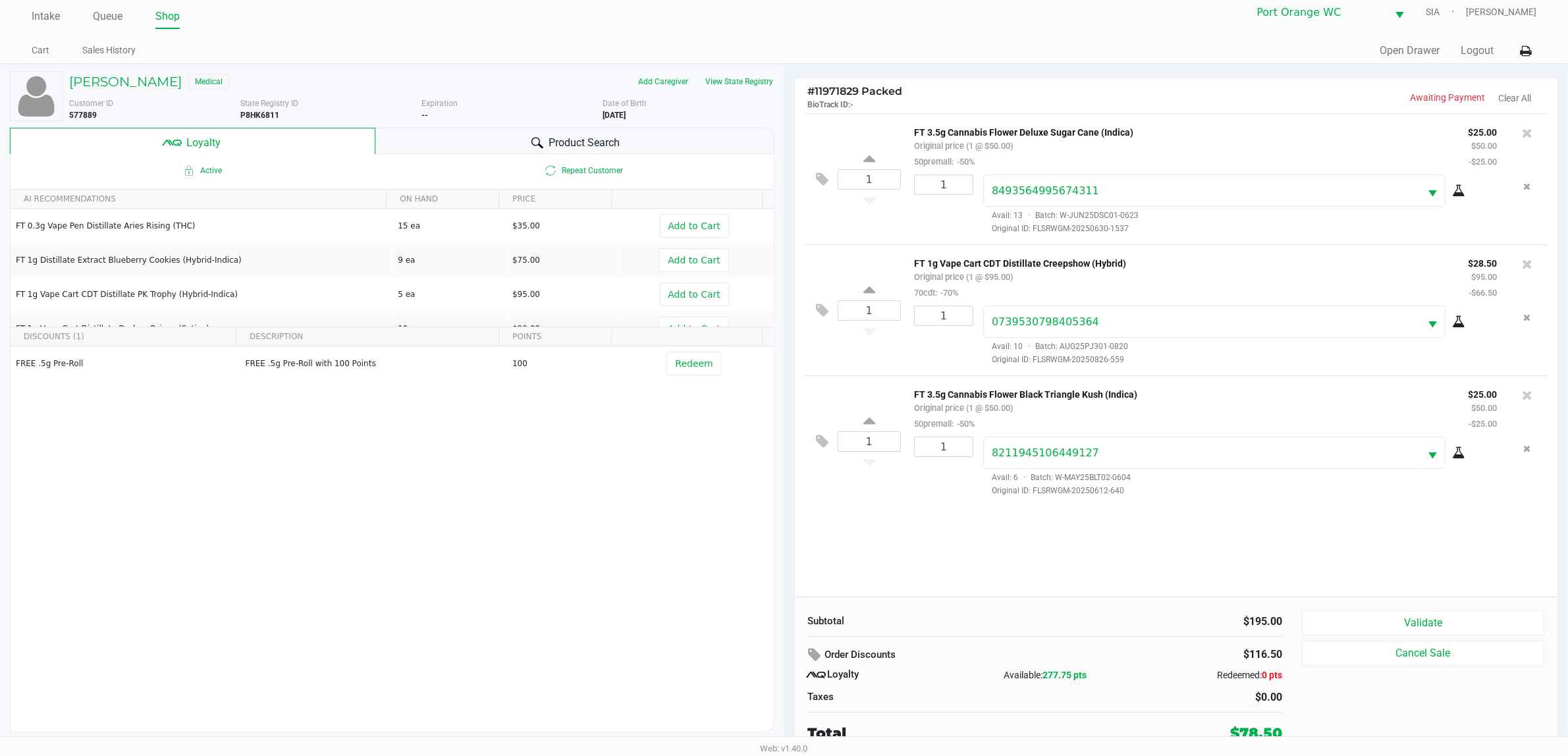
scroll to position [14, 0]
drag, startPoint x: 1362, startPoint y: 601, endPoint x: 1347, endPoint y: 633, distance: 35.3
click at [1345, 636] on div "Subtotal $195.00 Order Discounts $116.50 Loyalty Available: 277.75 pts Redeemed…" at bounding box center [1176, 675] width 763 height 161
click at [1347, 633] on div "Validate Cancel Sale" at bounding box center [1428, 675] width 252 height 134
drag, startPoint x: 1350, startPoint y: 627, endPoint x: 1345, endPoint y: 633, distance: 7.8
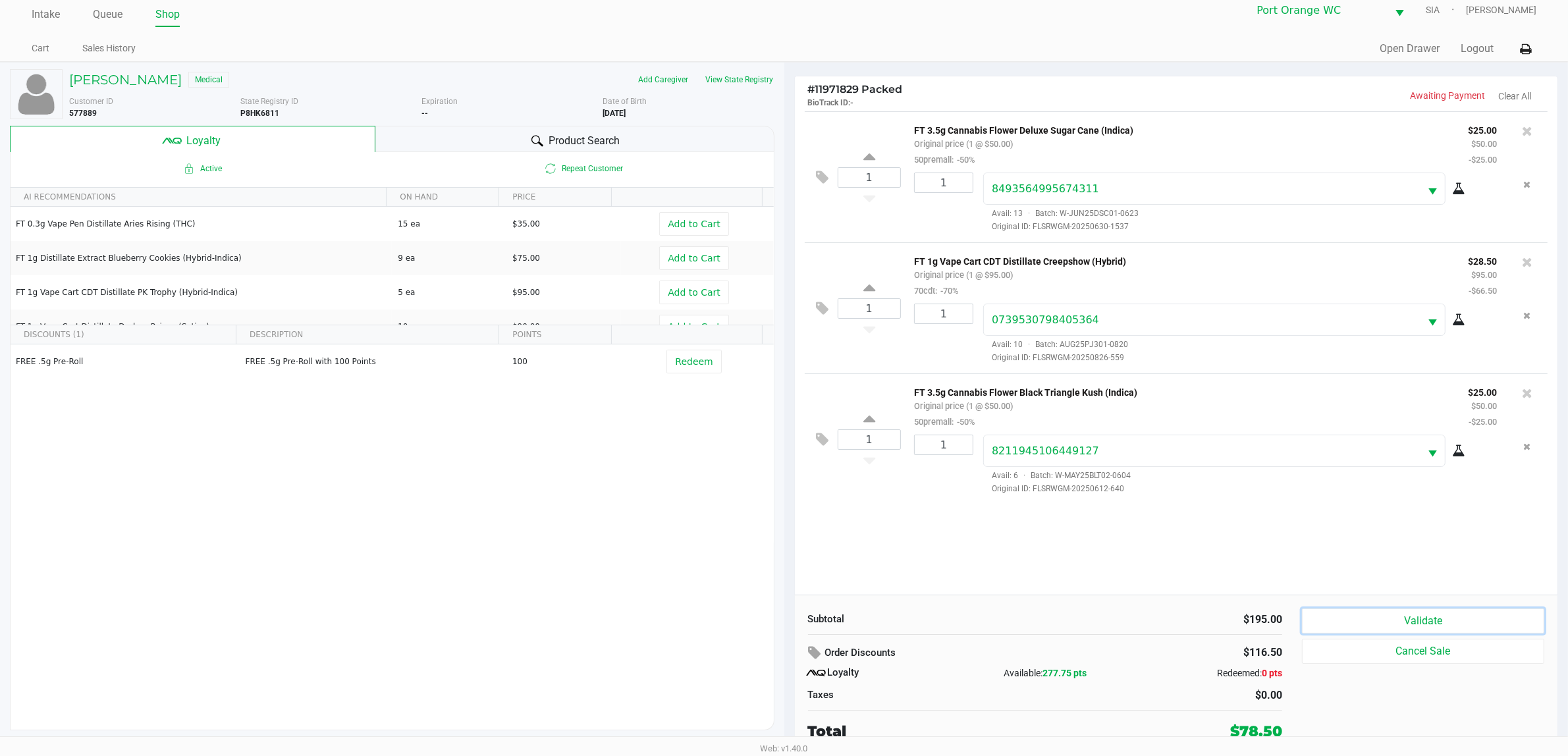
click at [1345, 633] on button "Validate" at bounding box center [1423, 620] width 243 height 25
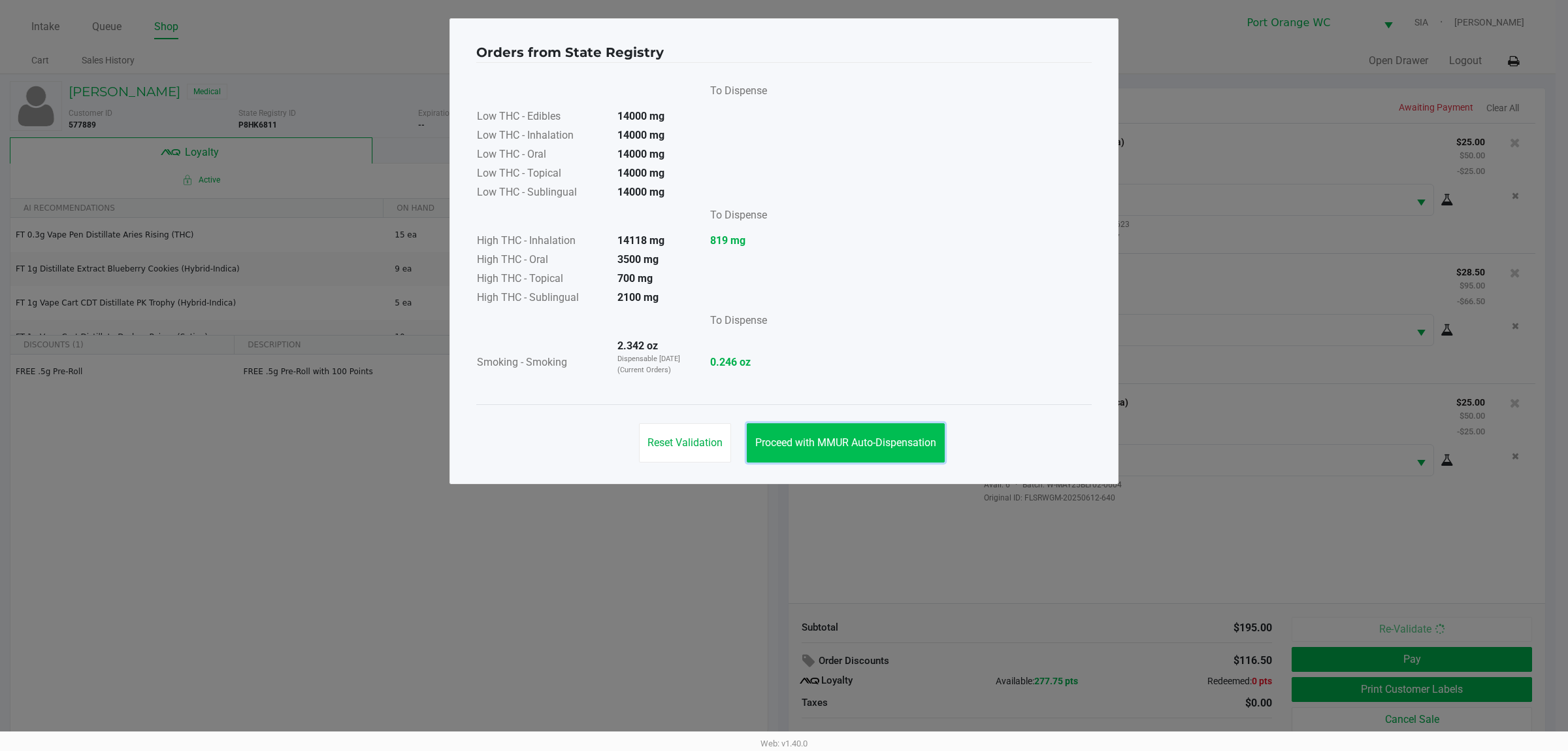
click at [859, 445] on span "Proceed with MMUR Auto-Dispensation" at bounding box center [846, 442] width 181 height 13
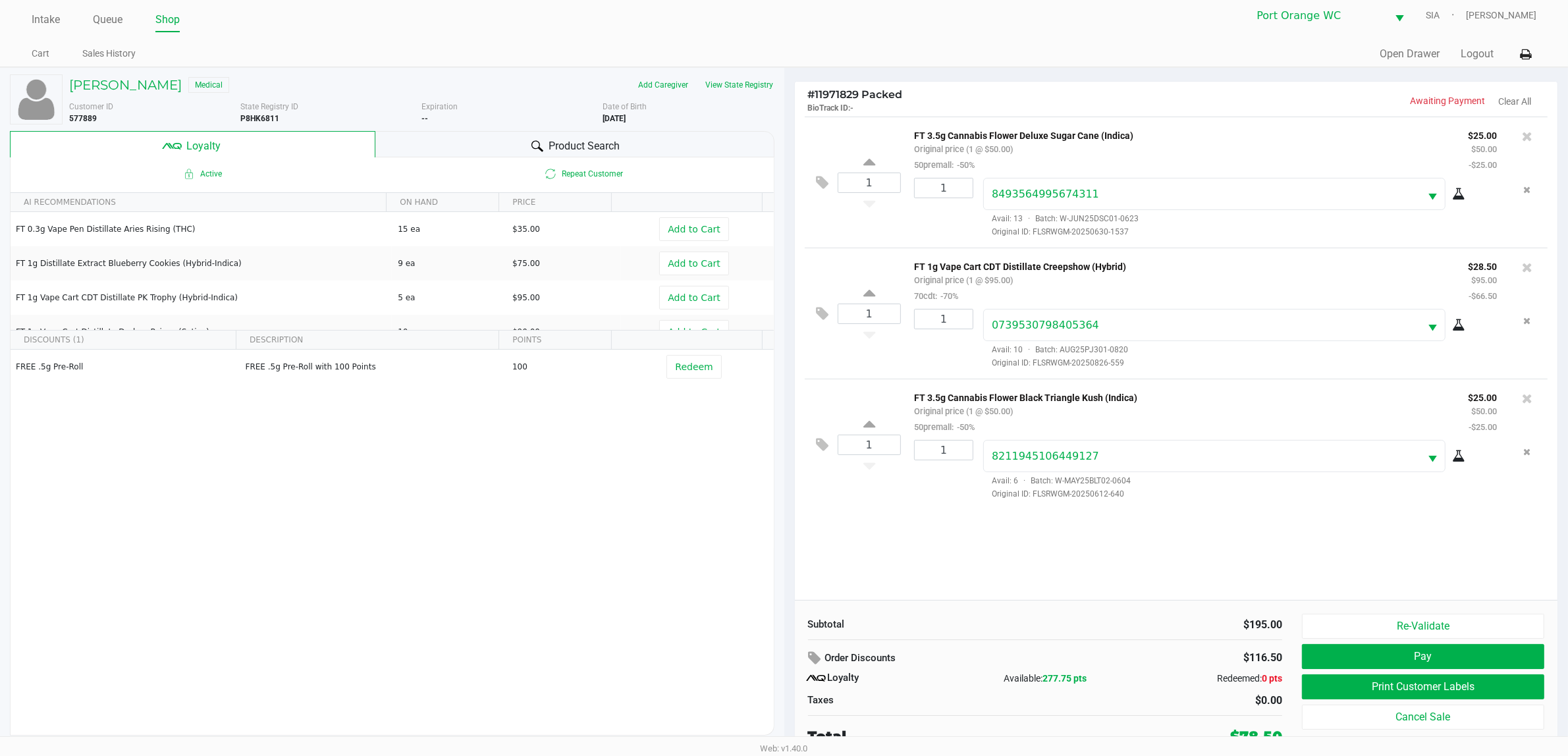
scroll to position [14, 0]
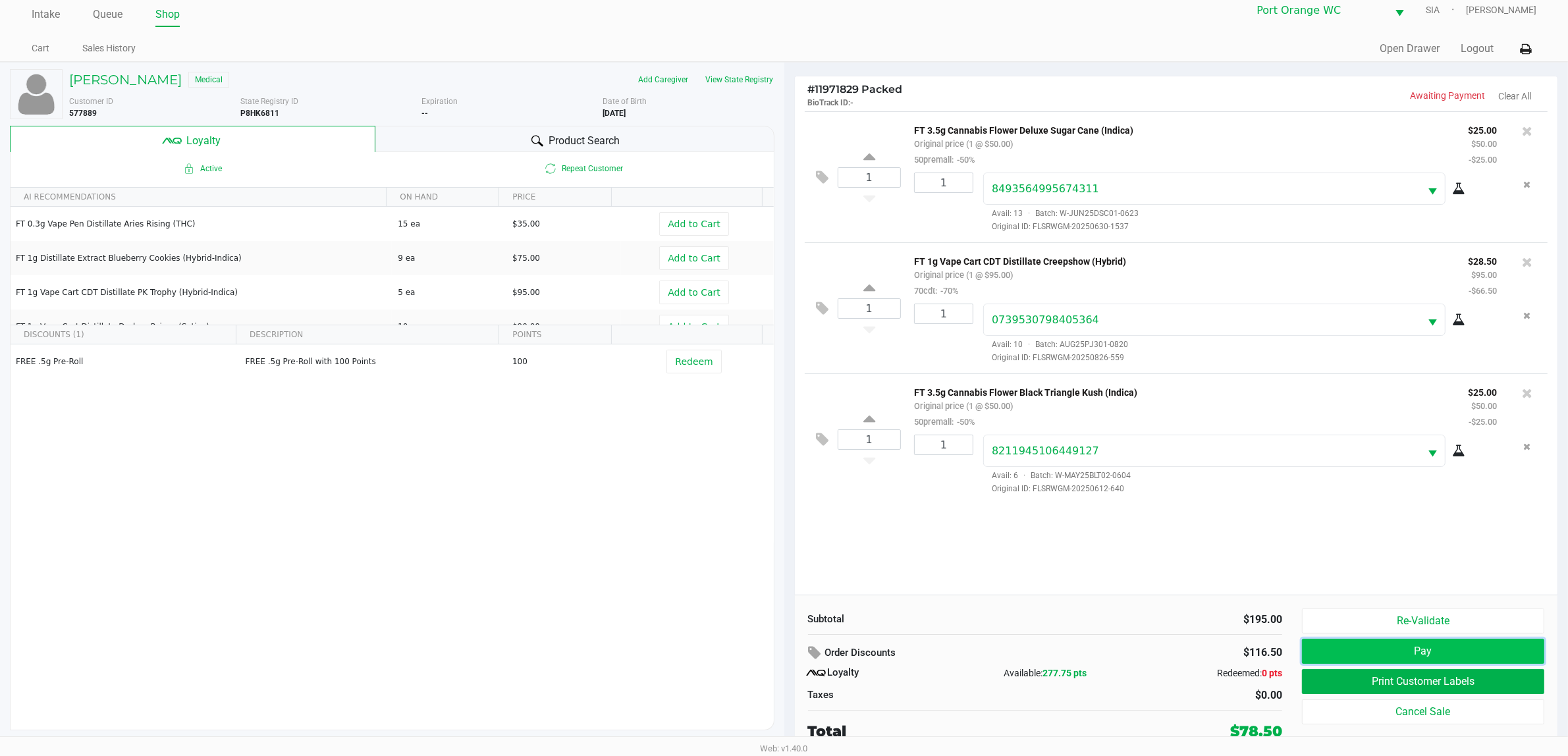
click at [1445, 652] on button "Pay" at bounding box center [1423, 650] width 243 height 25
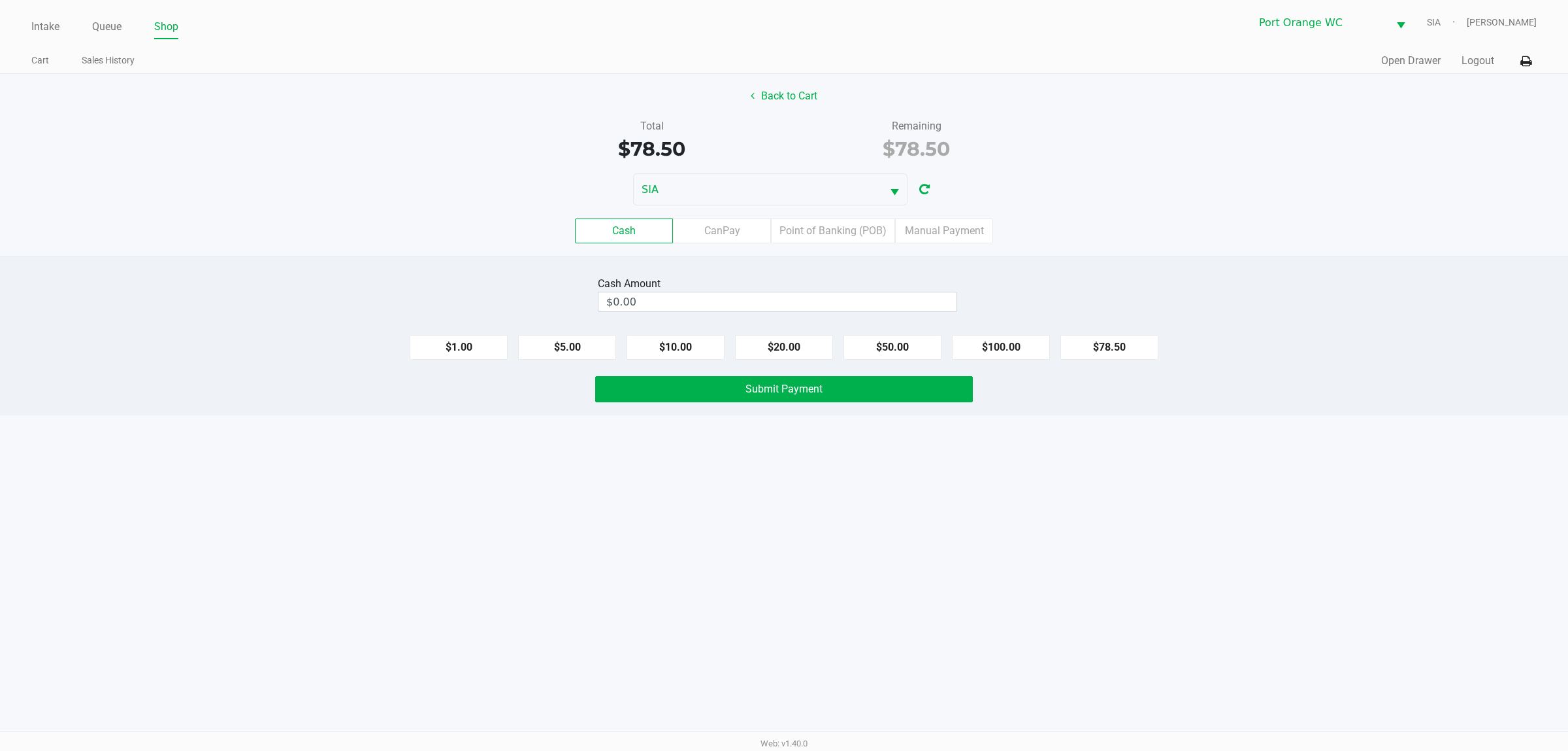
click at [840, 246] on div "Cash CanPay Point of Banking (POB) Manual Payment" at bounding box center [784, 231] width 1588 height 51
click at [842, 244] on label "Point of Banking (POB)" at bounding box center [833, 230] width 124 height 24
click at [0, 0] on 7 "Point of Banking (POB)" at bounding box center [0, 0] width 0 height 0
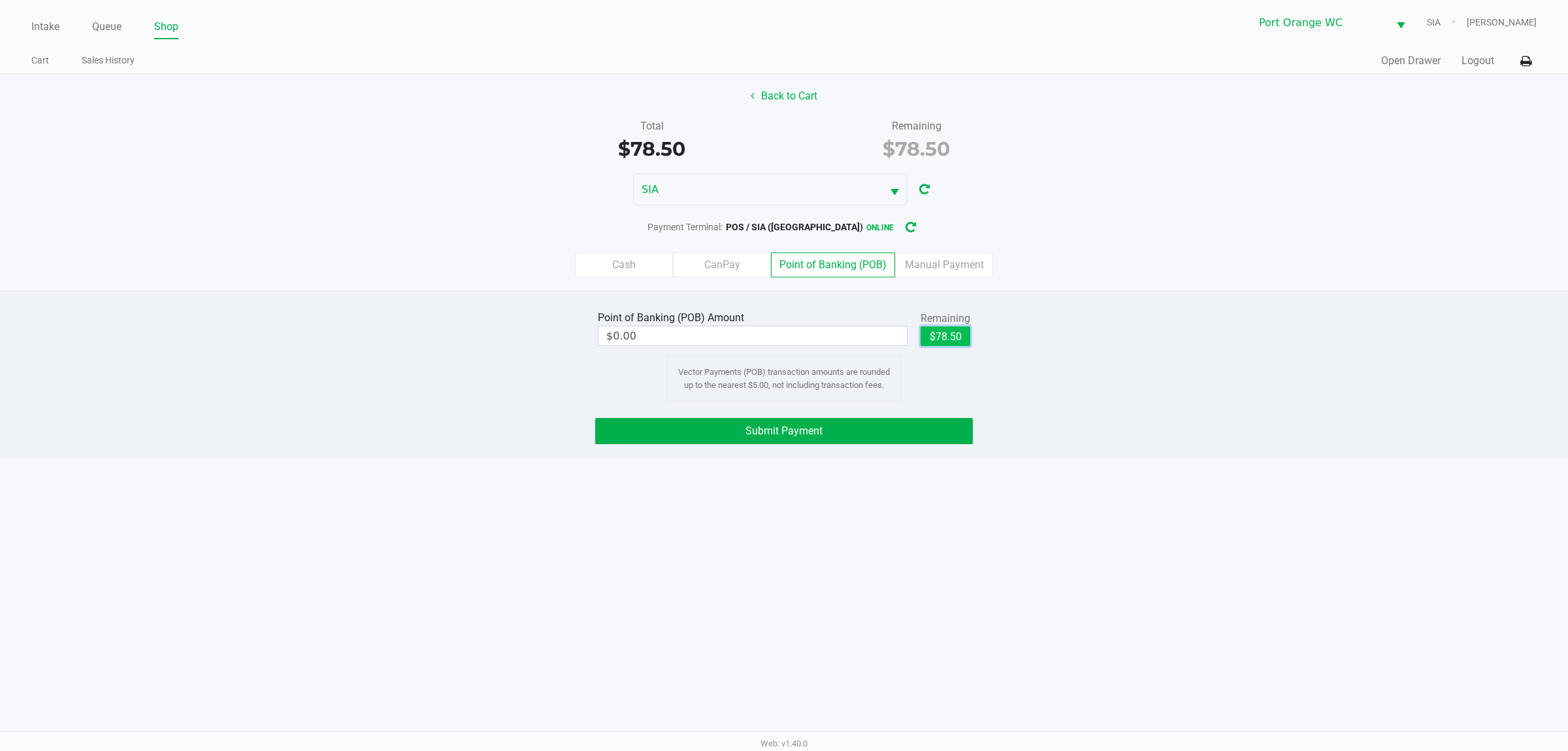
drag, startPoint x: 929, startPoint y: 340, endPoint x: 809, endPoint y: 455, distance: 166.2
click at [929, 340] on button "$78.50" at bounding box center [945, 336] width 50 height 20
type input "$78.50"
click at [795, 443] on button "Submit Payment" at bounding box center [784, 430] width 378 height 26
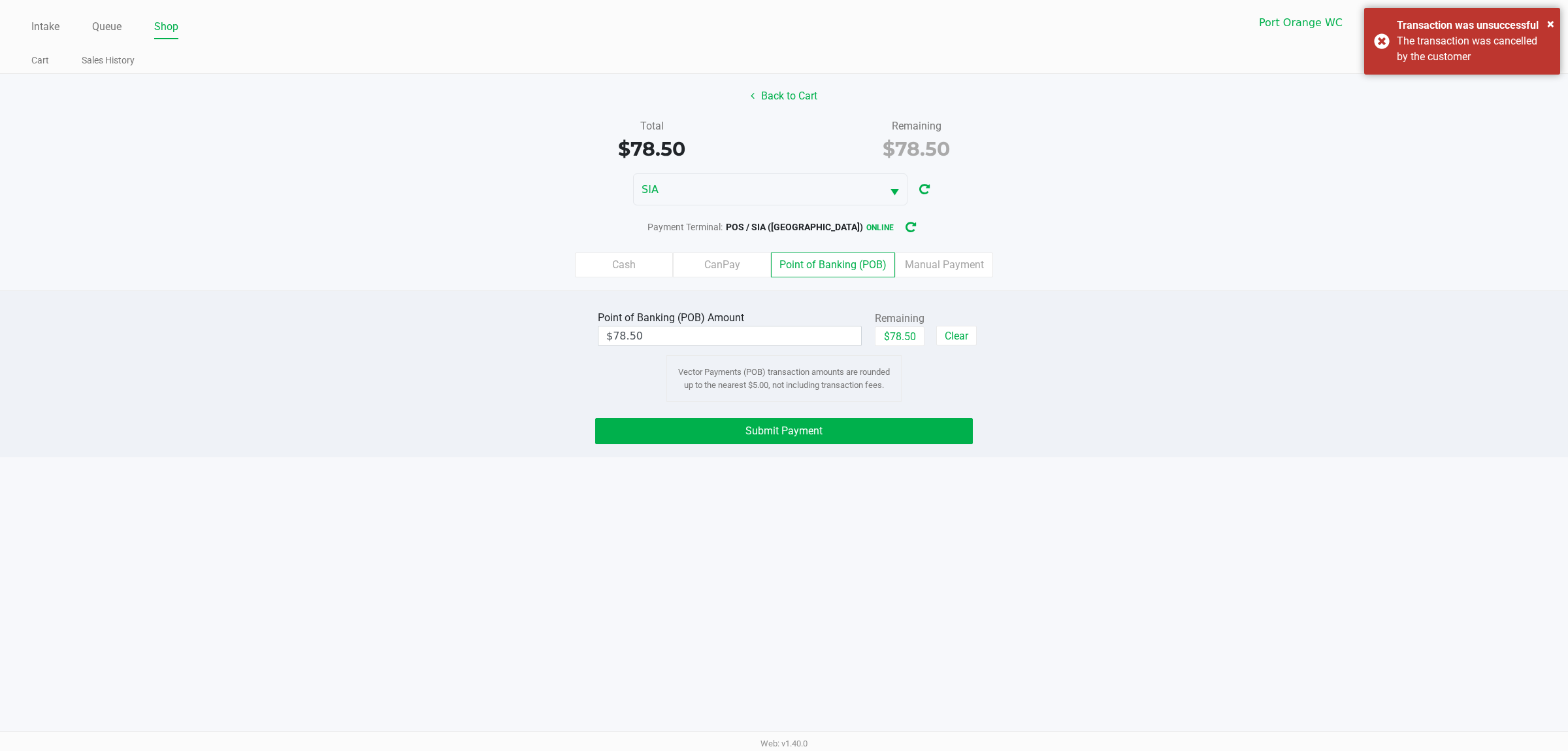
drag, startPoint x: 771, startPoint y: 110, endPoint x: 782, endPoint y: 96, distance: 17.8
click at [772, 108] on div "Back to Cart Total $78.50 Remaining $78.50 SIA Payment Terminal: POS / SIA (Por…" at bounding box center [784, 182] width 1568 height 217
click at [782, 96] on button "Back to Cart" at bounding box center [784, 95] width 83 height 24
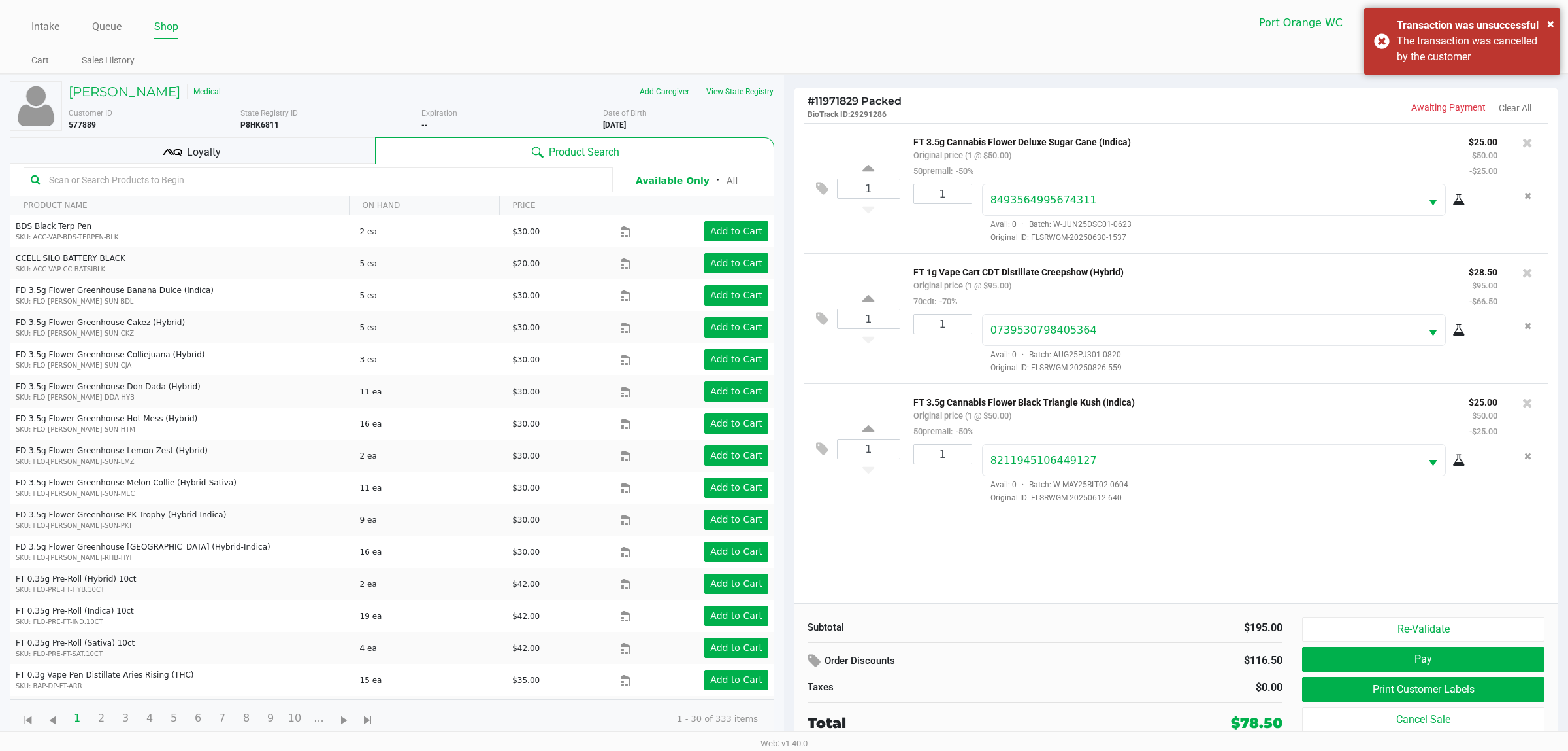
click at [289, 168] on div at bounding box center [318, 179] width 589 height 24
click at [294, 162] on div "Loyalty" at bounding box center [192, 150] width 365 height 26
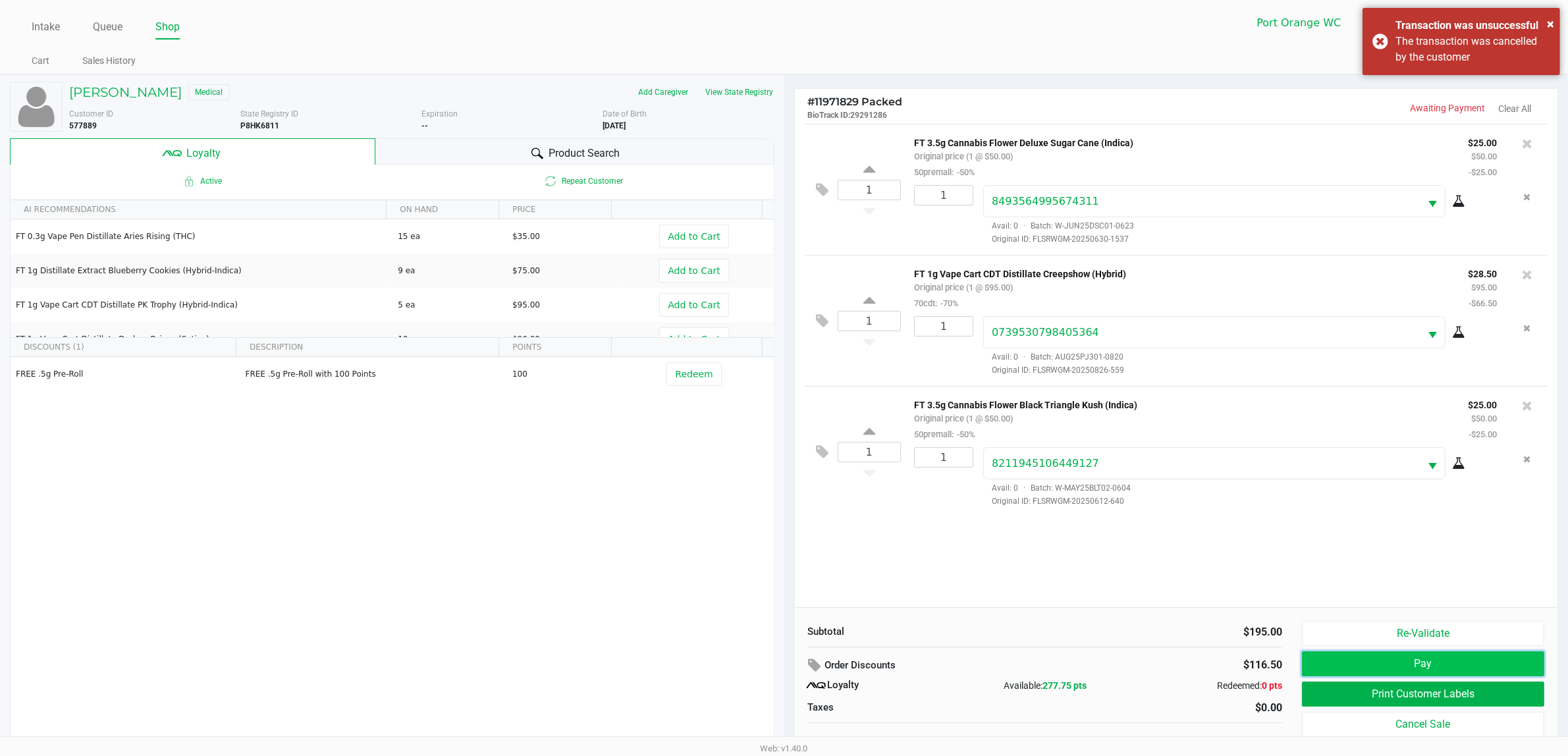
click at [1356, 668] on button "Pay" at bounding box center [1423, 663] width 243 height 25
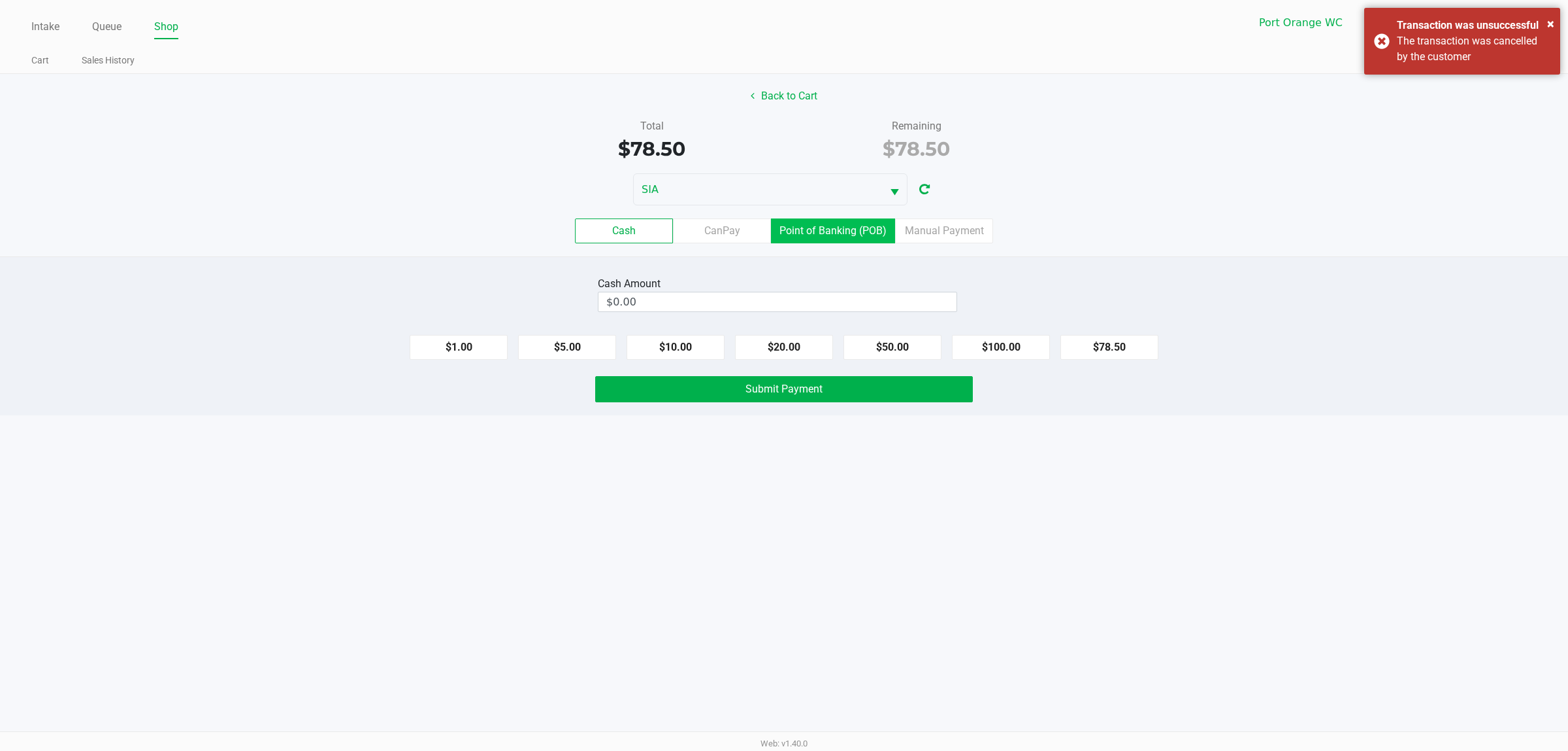
click at [857, 242] on label "Point of Banking (POB)" at bounding box center [833, 230] width 124 height 24
click at [0, 0] on 7 "Point of Banking (POB)" at bounding box center [0, 0] width 0 height 0
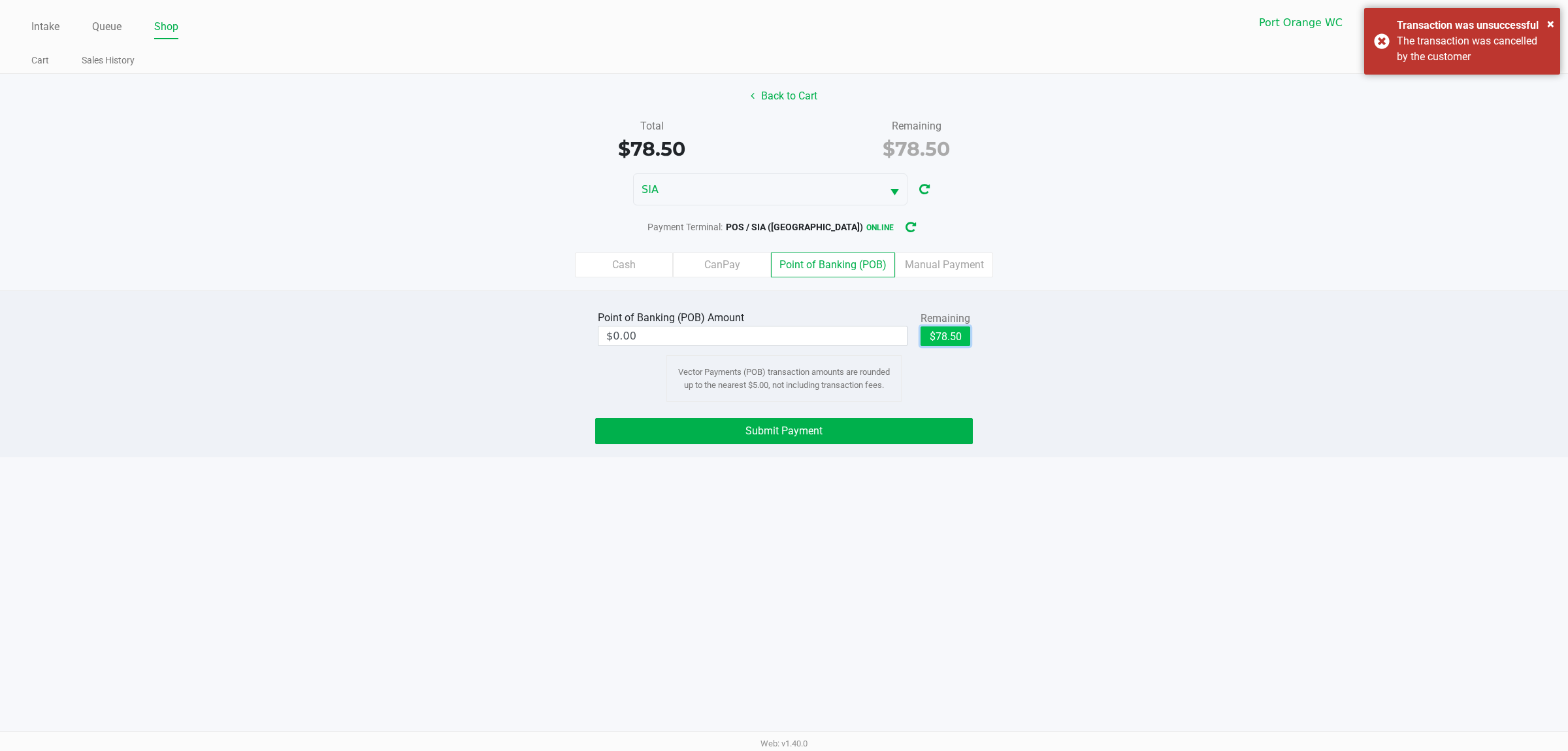
click at [930, 331] on button "$78.50" at bounding box center [945, 336] width 50 height 20
type input "$78.50"
click at [866, 436] on button "Submit Payment" at bounding box center [784, 430] width 378 height 26
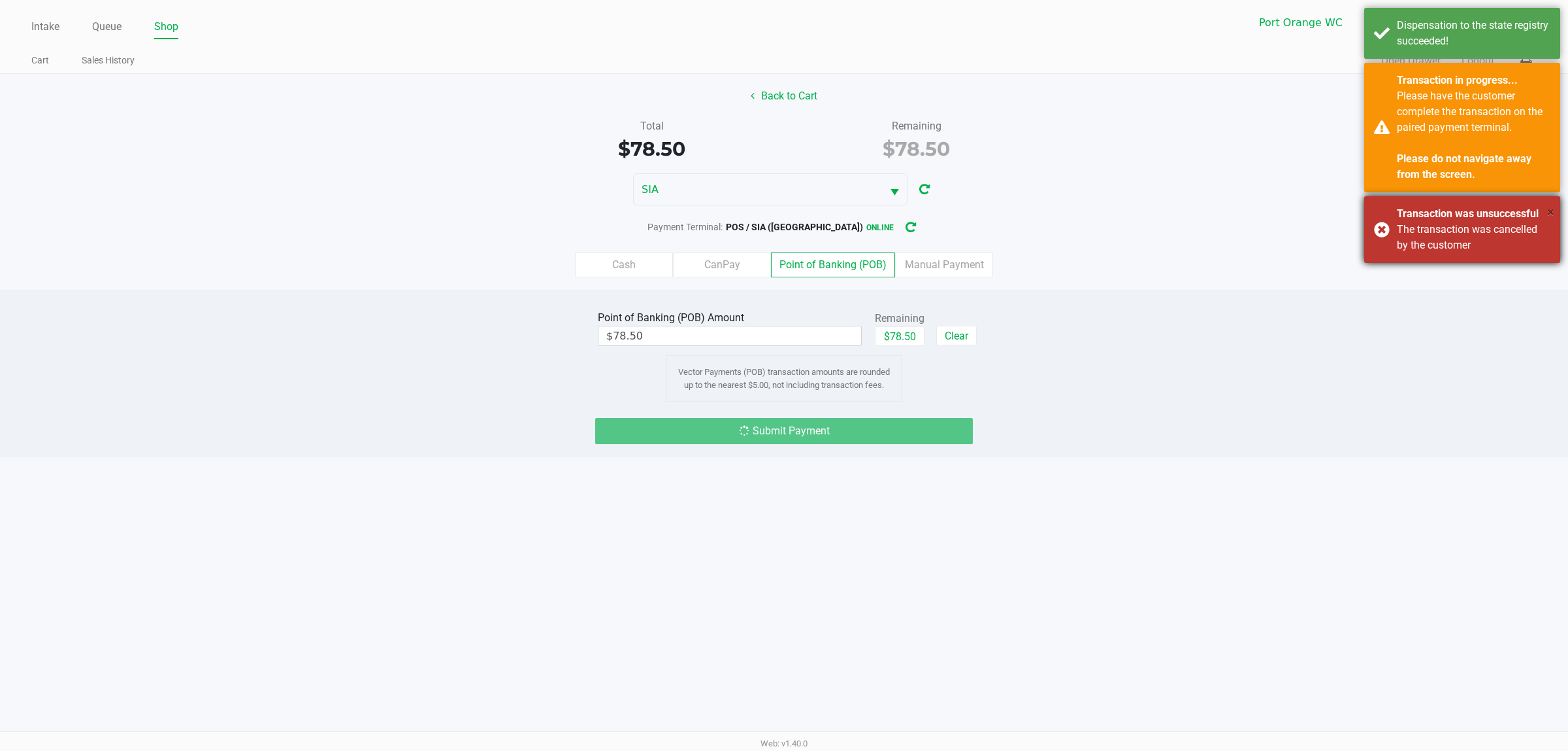
click at [1549, 215] on span "×" at bounding box center [1551, 211] width 7 height 15
click at [1545, 89] on div "Please have the customer complete the transaction on the paired payment termina…" at bounding box center [1474, 135] width 154 height 94
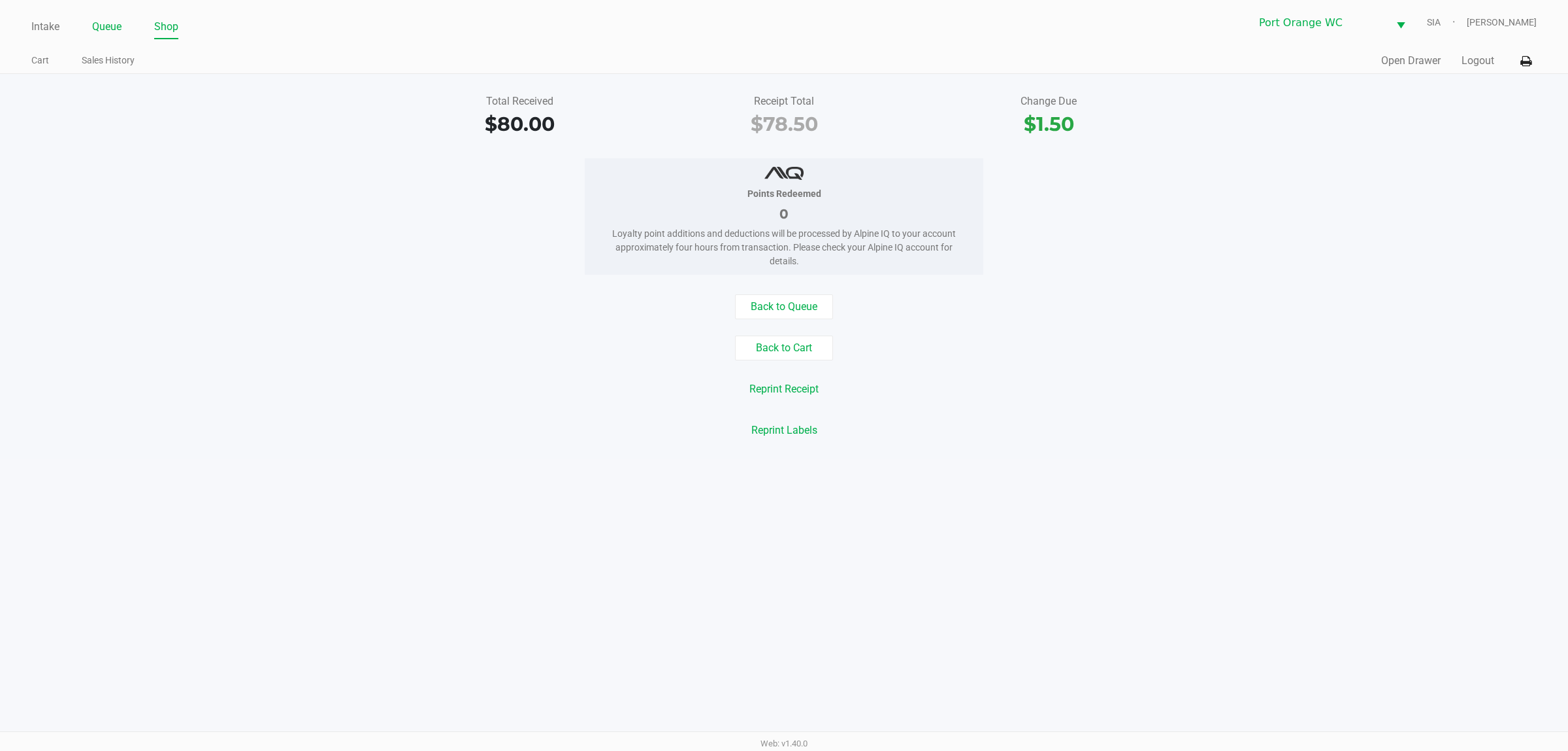
click at [102, 26] on link "Queue" at bounding box center [107, 26] width 29 height 18
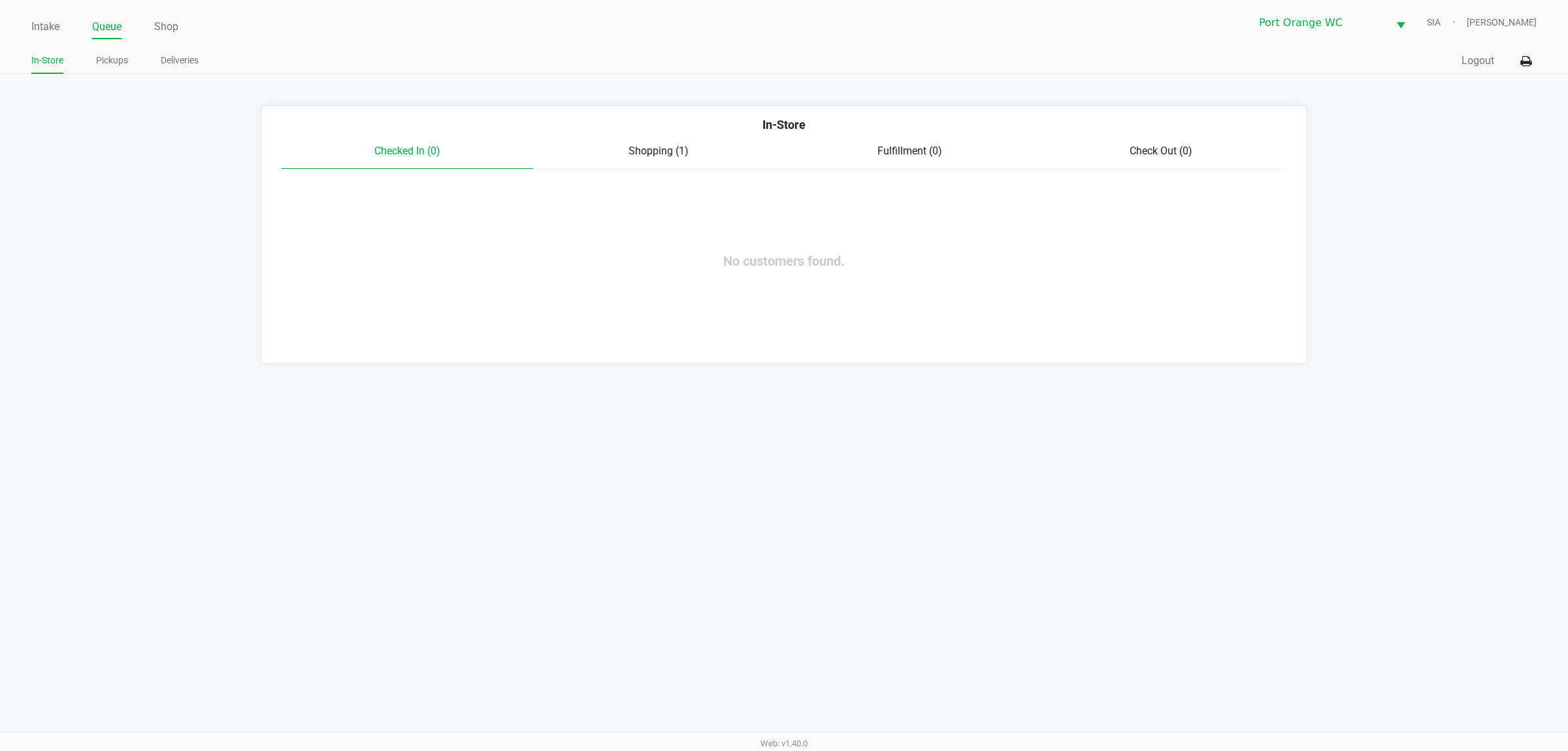
click at [32, 33] on link "Intake" at bounding box center [45, 26] width 28 height 18
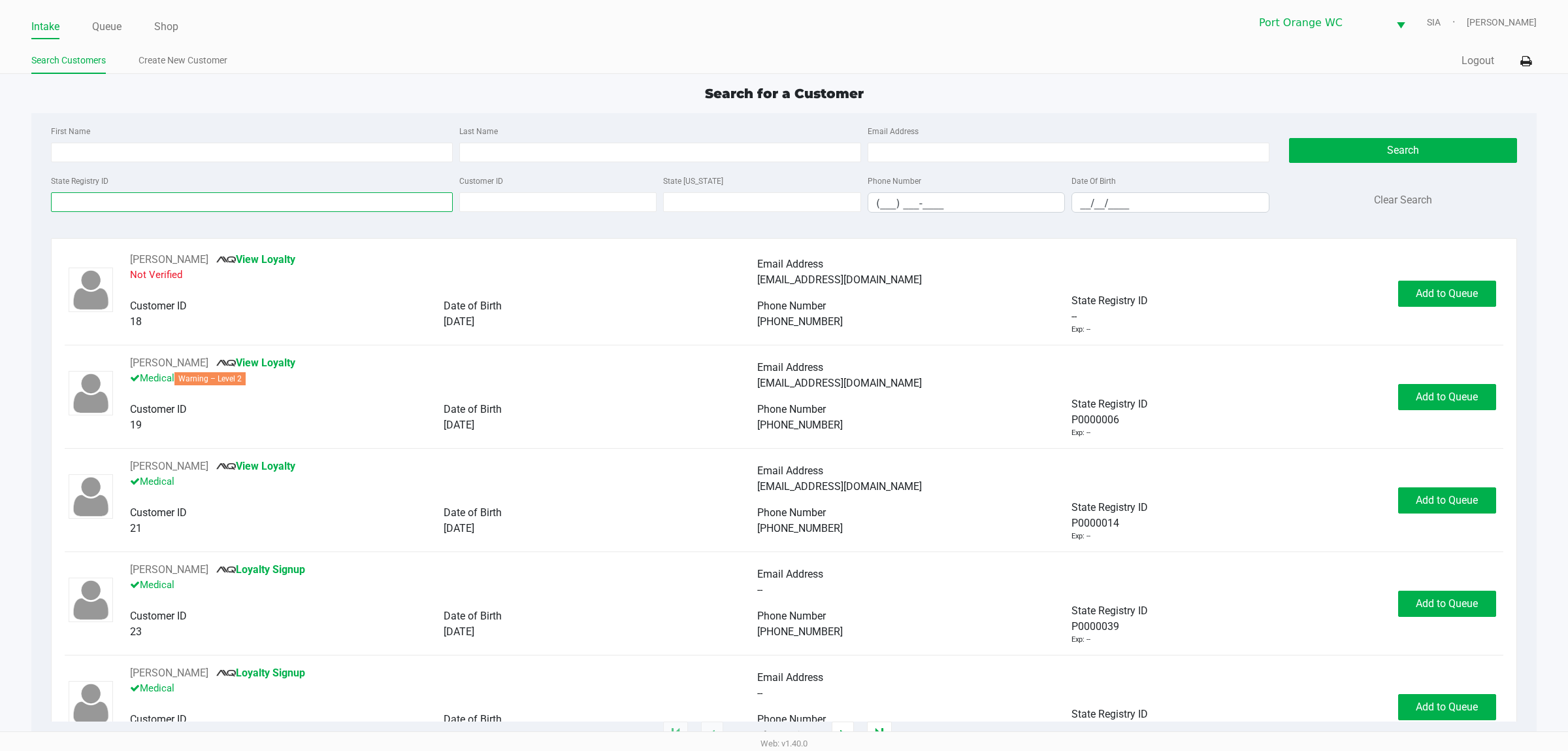
click at [161, 204] on input "State Registry ID" at bounding box center [252, 202] width 402 height 20
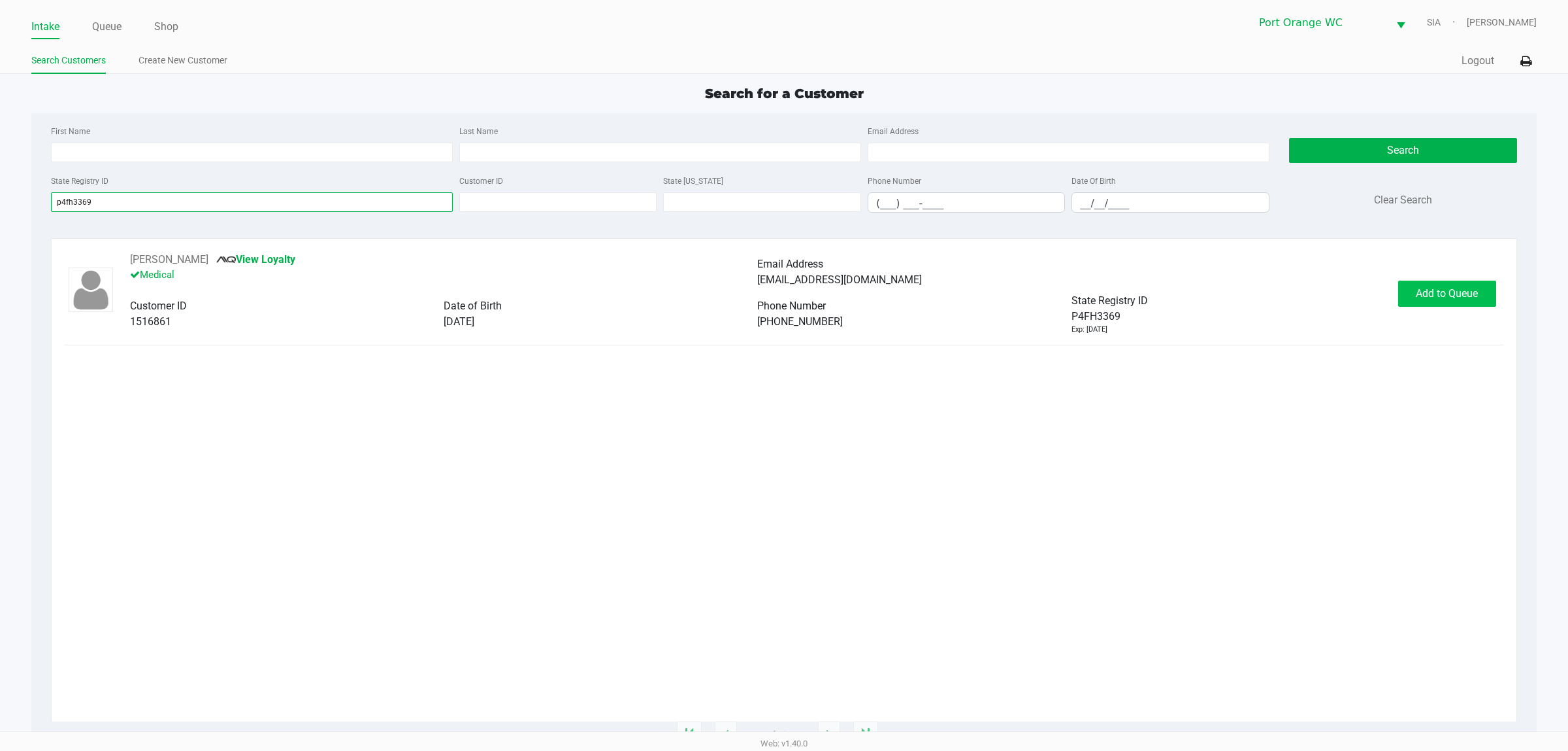
type input "p4fh3369"
click at [1399, 298] on button "Add to Queue" at bounding box center [1448, 294] width 98 height 26
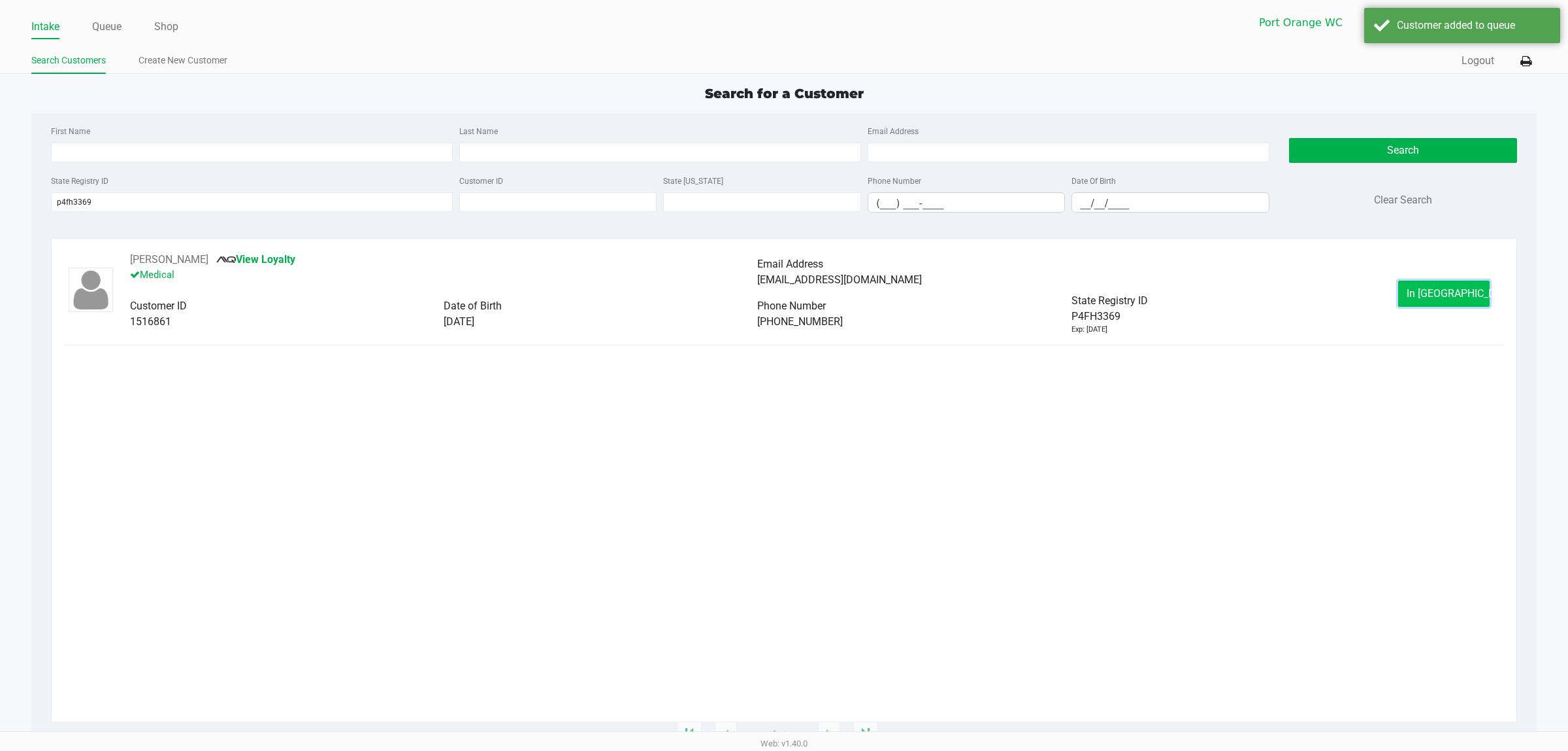
click at [1436, 290] on span "In Queue" at bounding box center [1461, 294] width 110 height 13
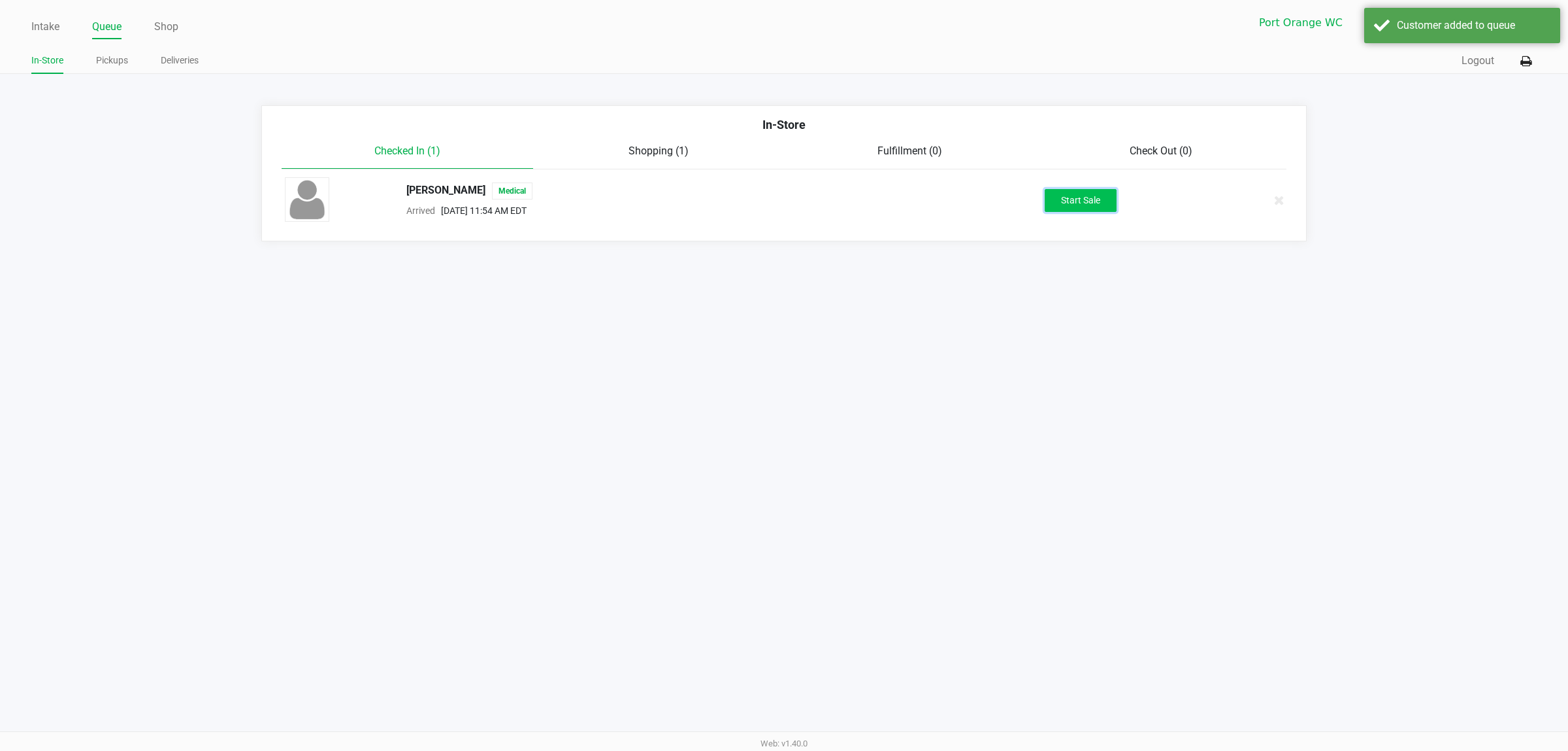
click at [1104, 191] on button "Start Sale" at bounding box center [1080, 200] width 72 height 23
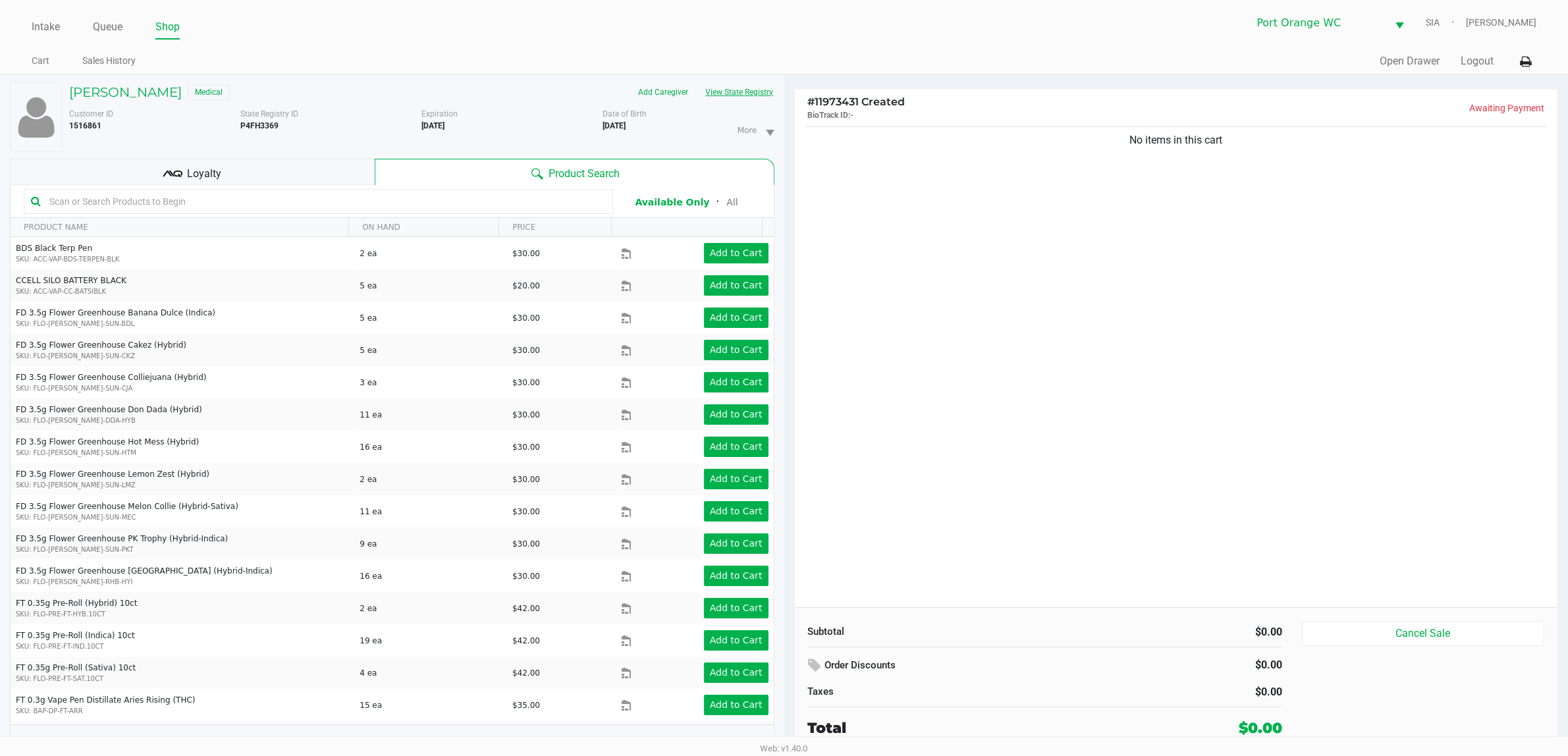
click at [768, 91] on button "View State Registry" at bounding box center [735, 92] width 77 height 21
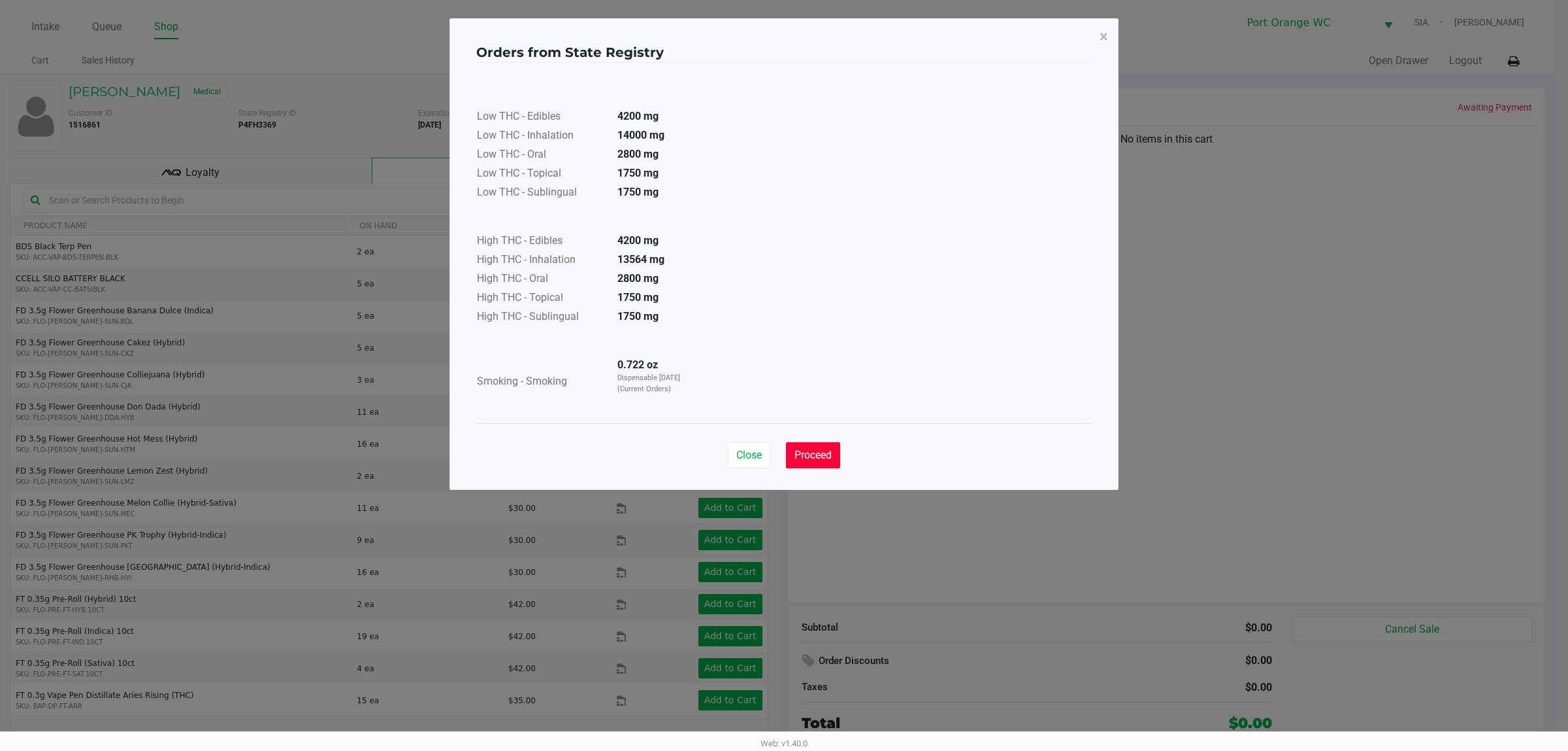
click at [815, 448] on button "Proceed" at bounding box center [813, 455] width 54 height 26
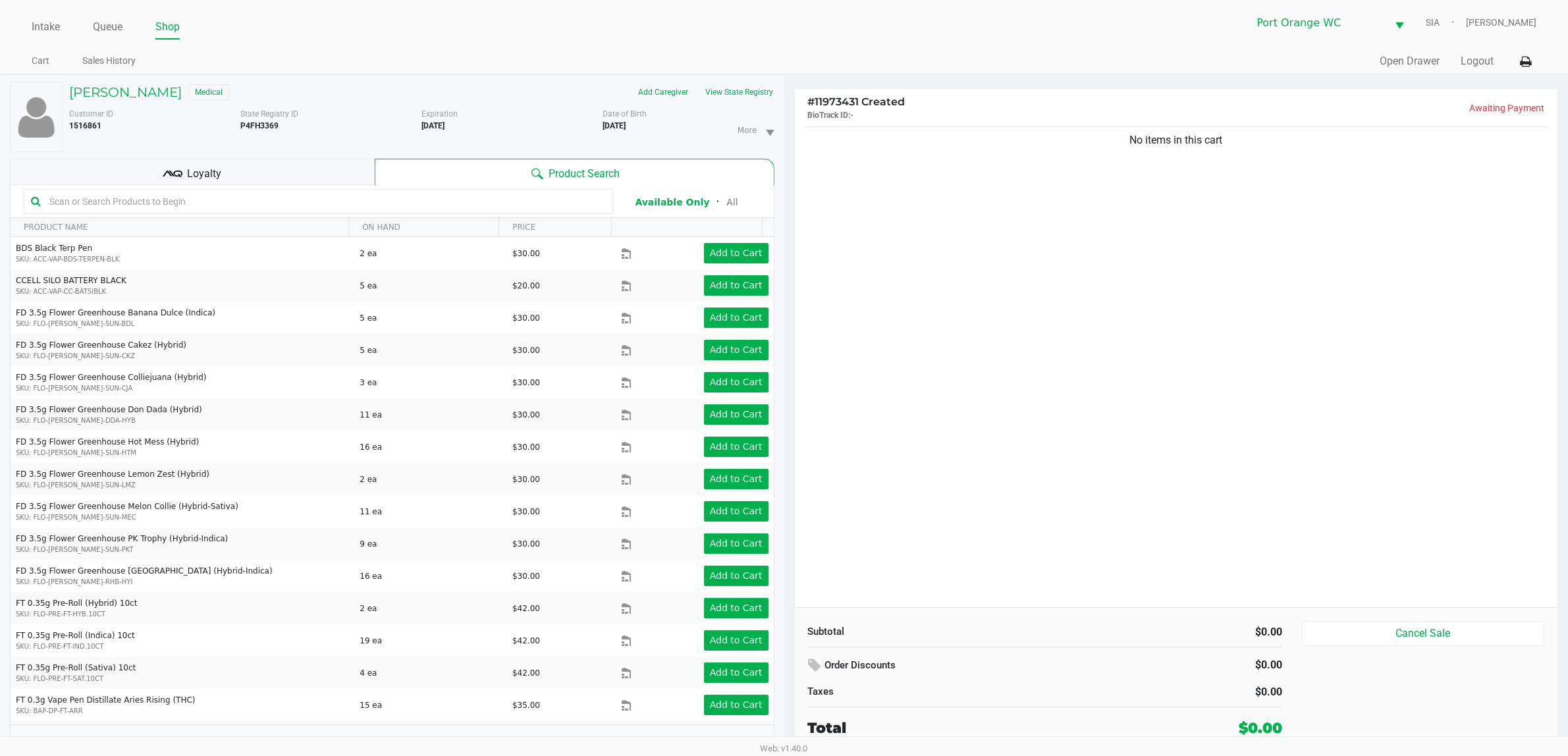
click at [134, 195] on input "text" at bounding box center [325, 202] width 562 height 20
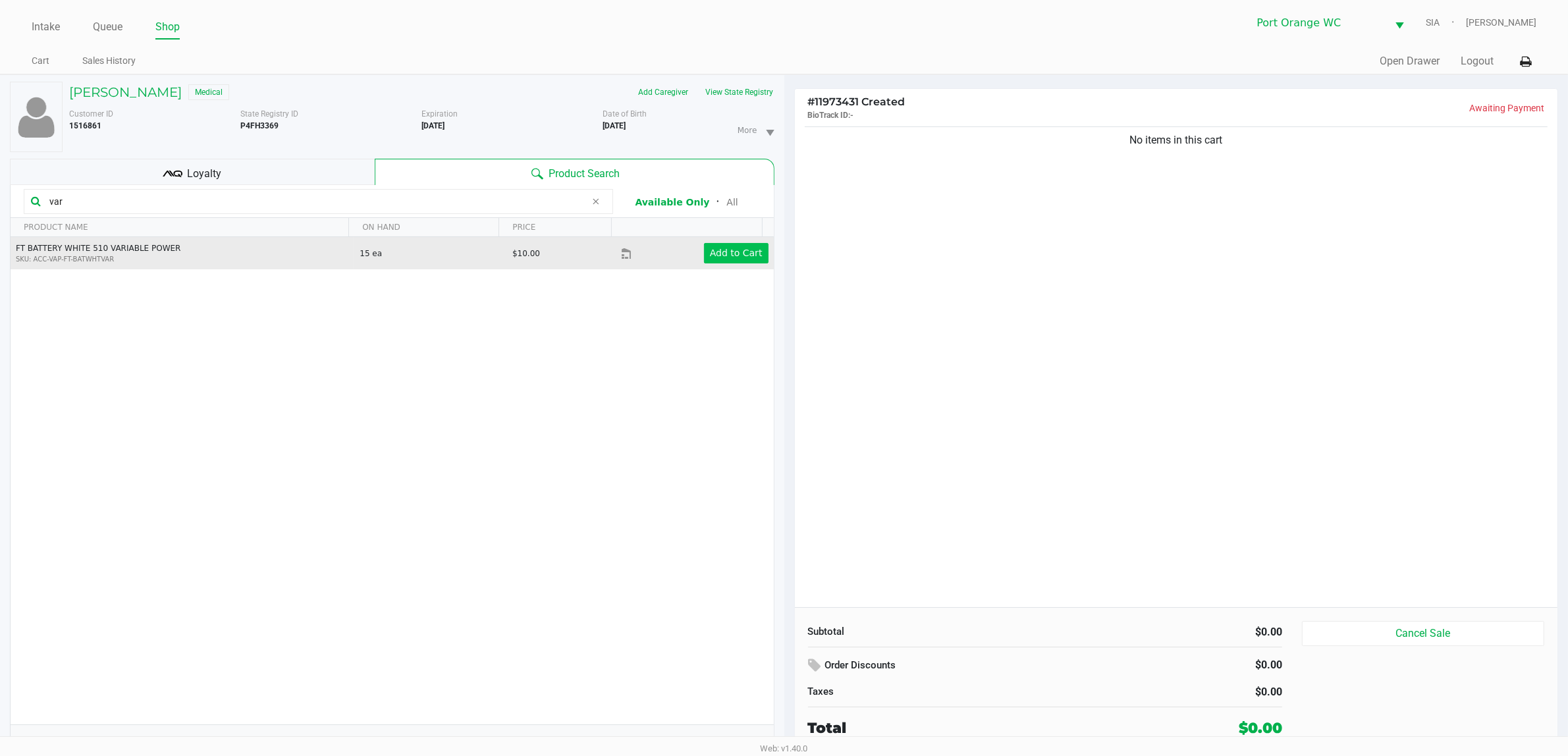
type input "var"
click at [744, 258] on app-button-loader "Add to Cart" at bounding box center [736, 253] width 53 height 11
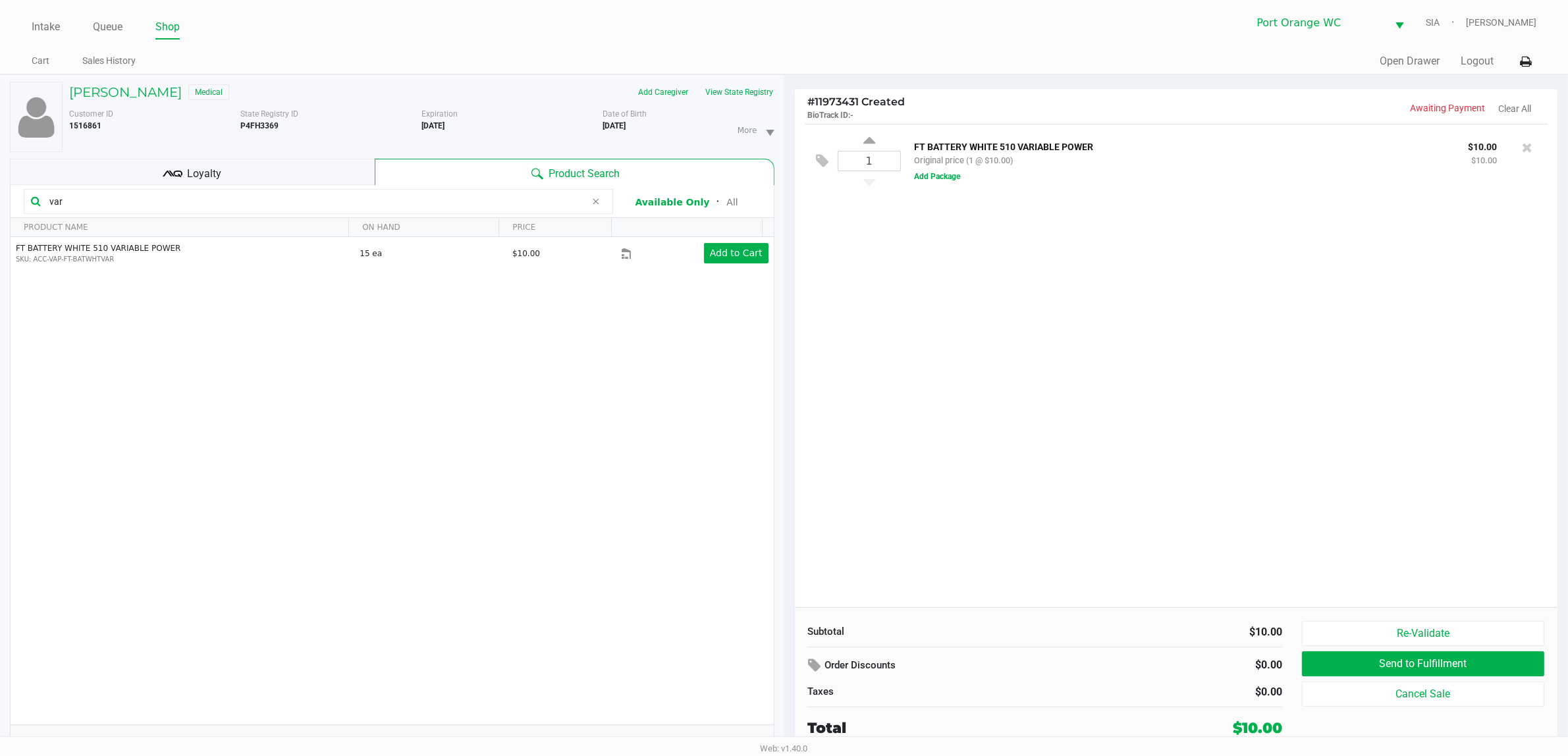
drag, startPoint x: 233, startPoint y: 169, endPoint x: 244, endPoint y: 166, distance: 11.4
click at [229, 170] on div "Loyalty" at bounding box center [192, 171] width 365 height 26
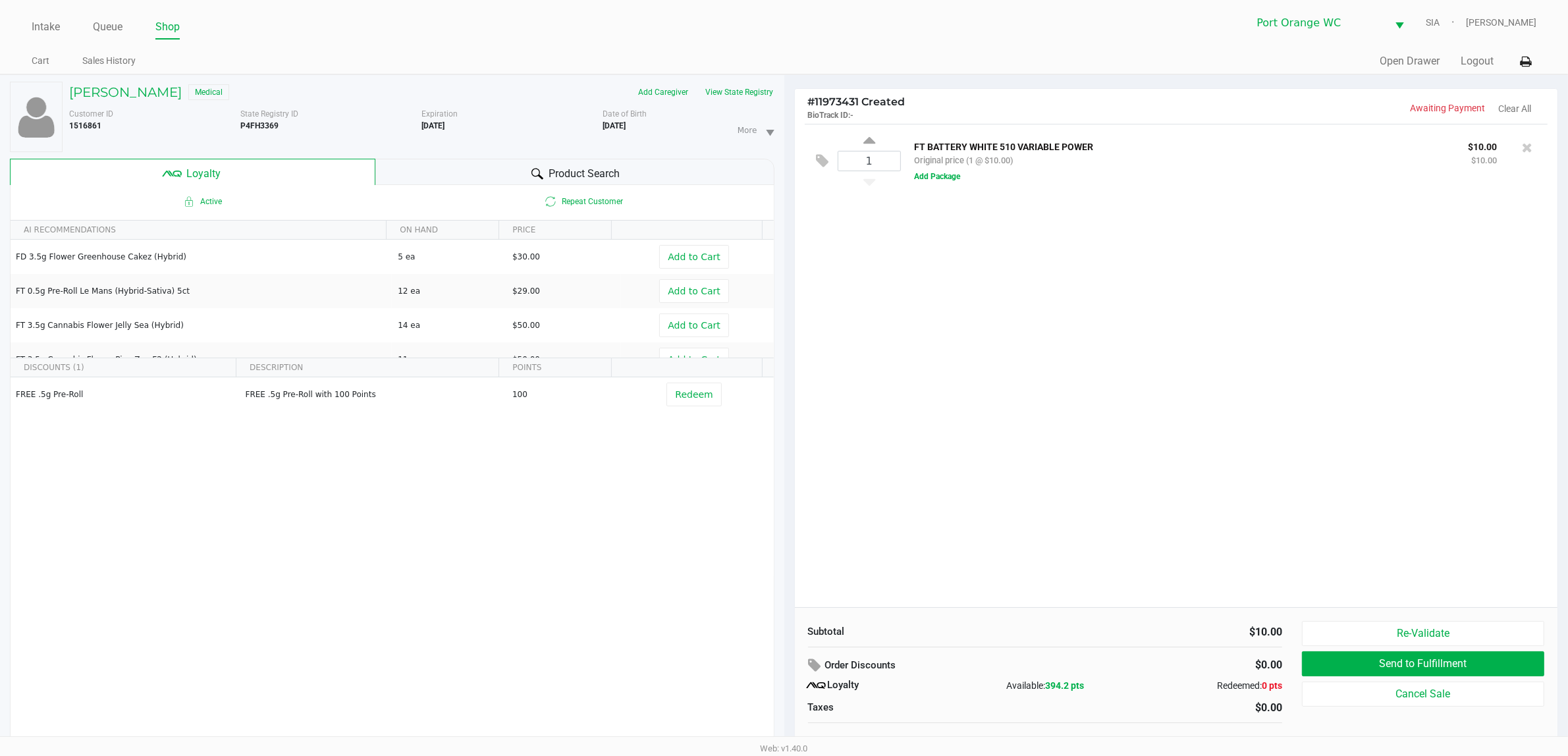
click at [600, 168] on span "Product Search" at bounding box center [584, 173] width 71 height 16
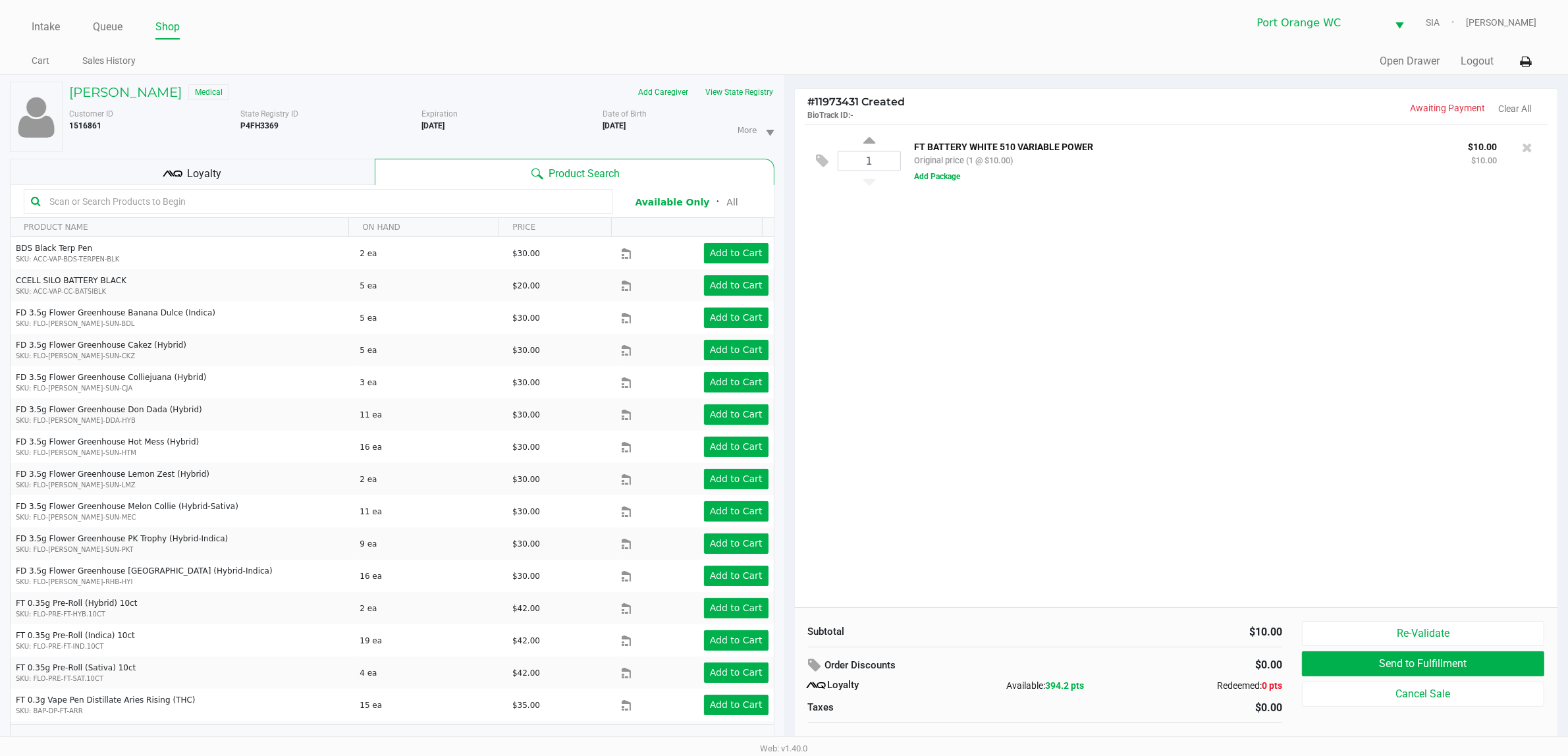
click at [573, 202] on input "text" at bounding box center [325, 202] width 562 height 20
click at [474, 212] on div at bounding box center [318, 201] width 589 height 25
click at [472, 202] on input "text" at bounding box center [325, 202] width 562 height 20
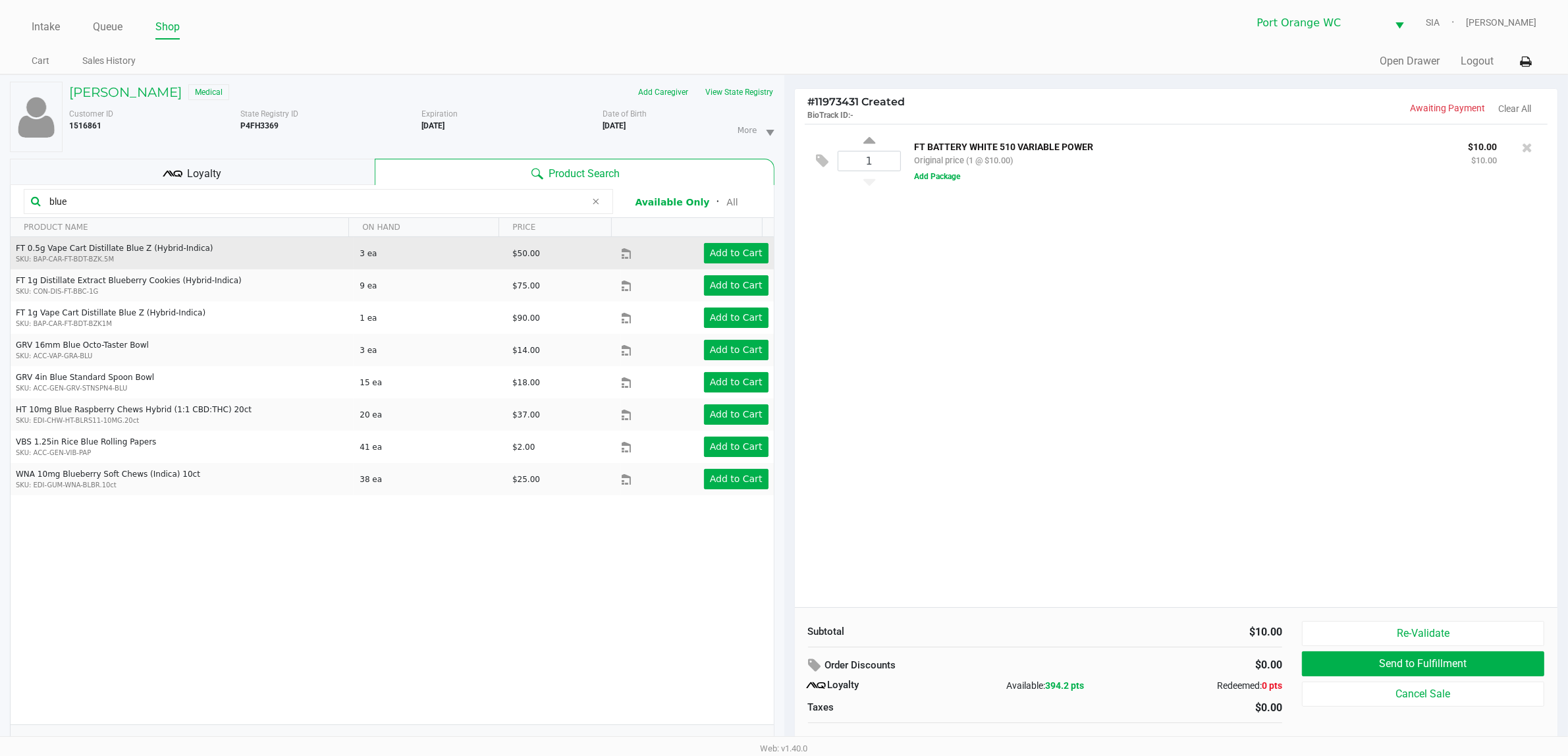
type input "blue"
click at [732, 264] on td "Add to Cart" at bounding box center [697, 253] width 152 height 32
click at [732, 261] on button "Add to Cart" at bounding box center [736, 253] width 65 height 20
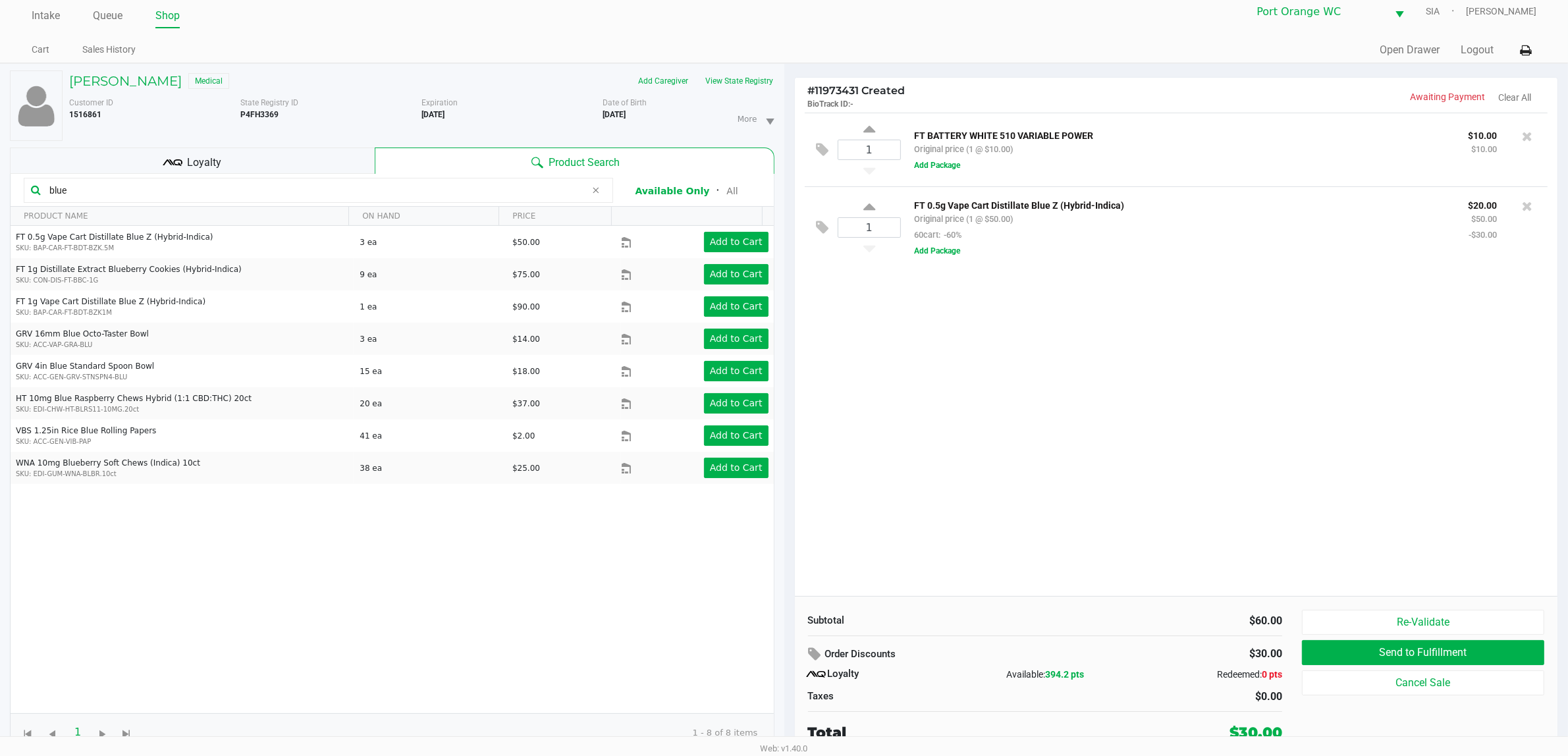
scroll to position [14, 0]
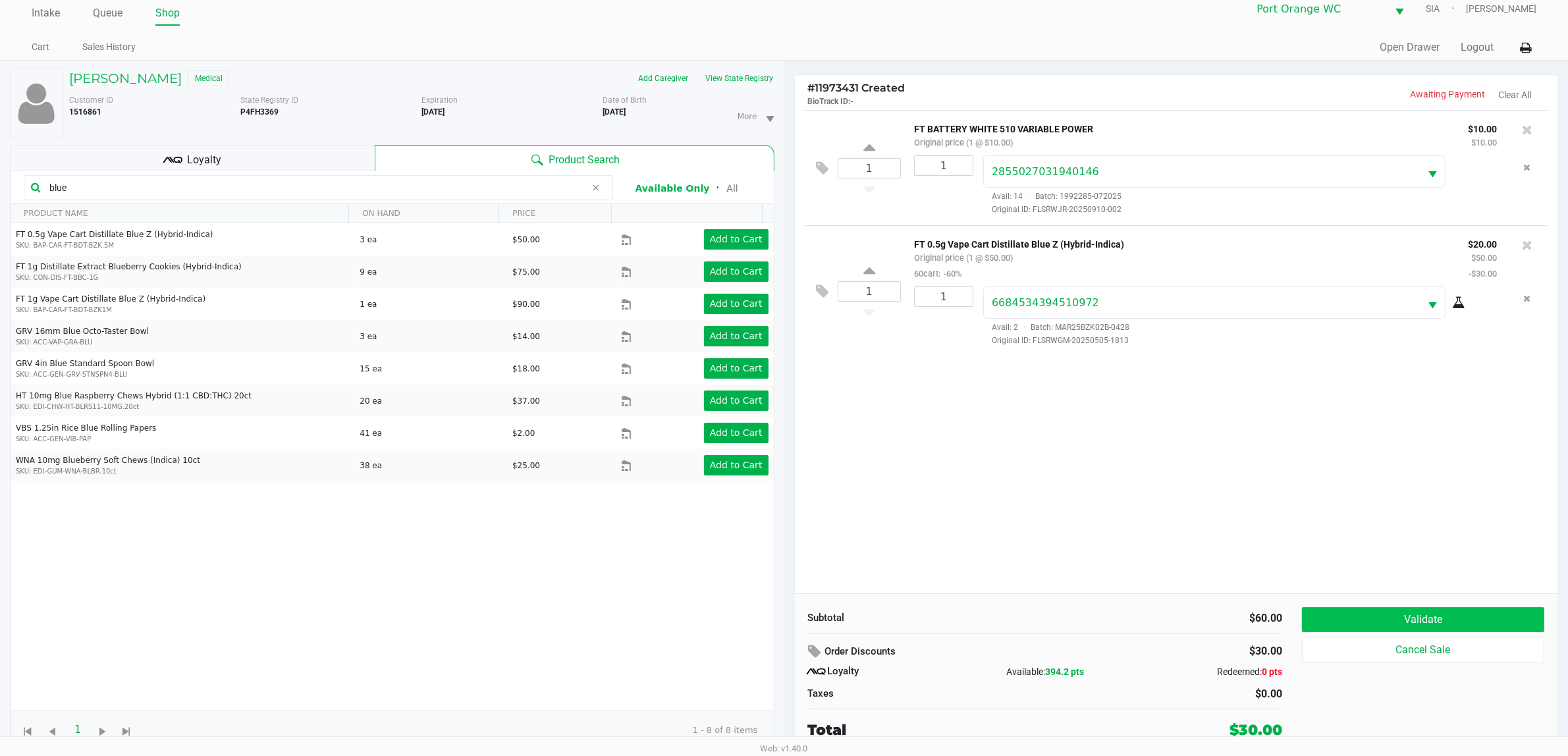
click at [1440, 606] on button "Validate" at bounding box center [1423, 618] width 243 height 25
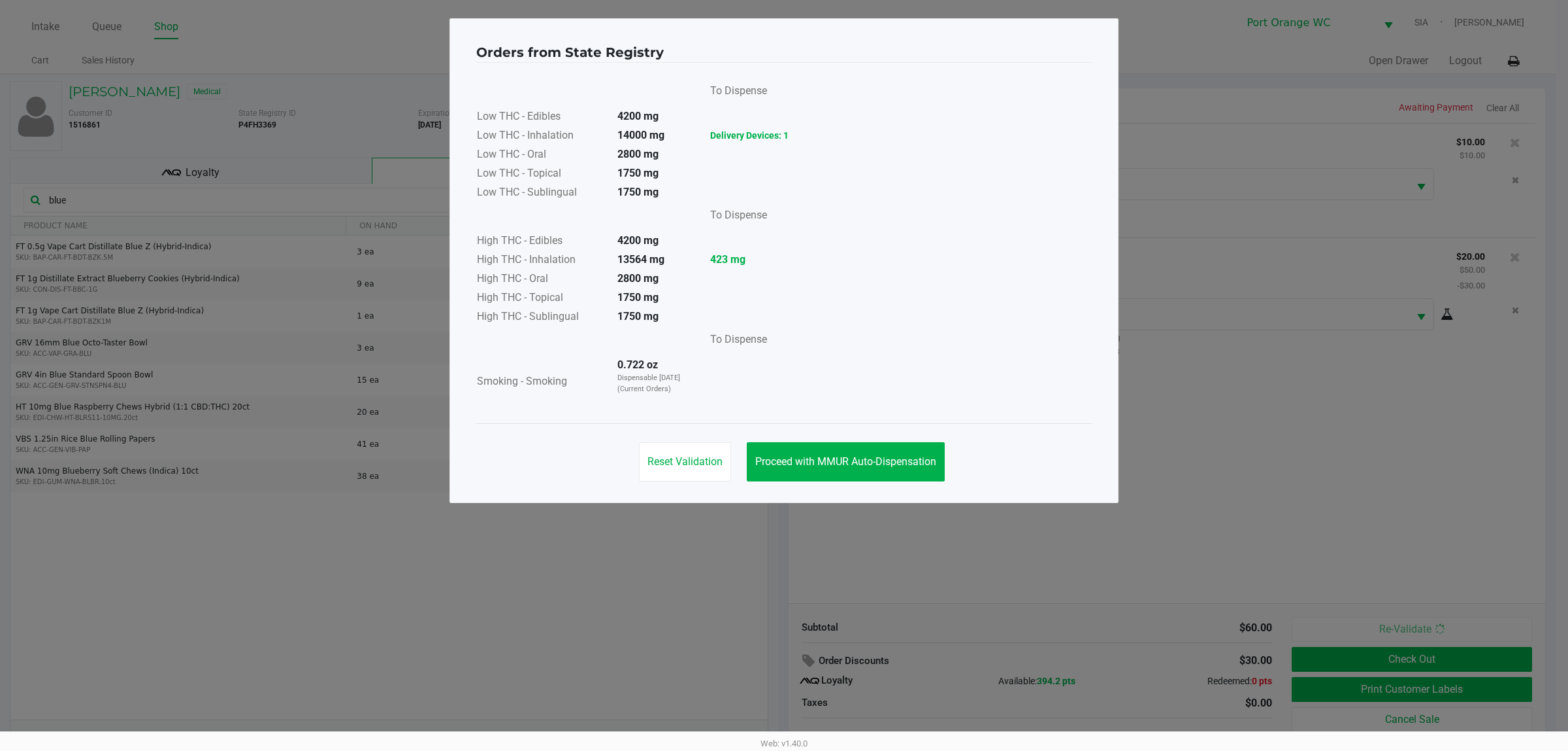
click at [874, 461] on span "Proceed with MMUR Auto-Dispensation" at bounding box center [846, 461] width 181 height 13
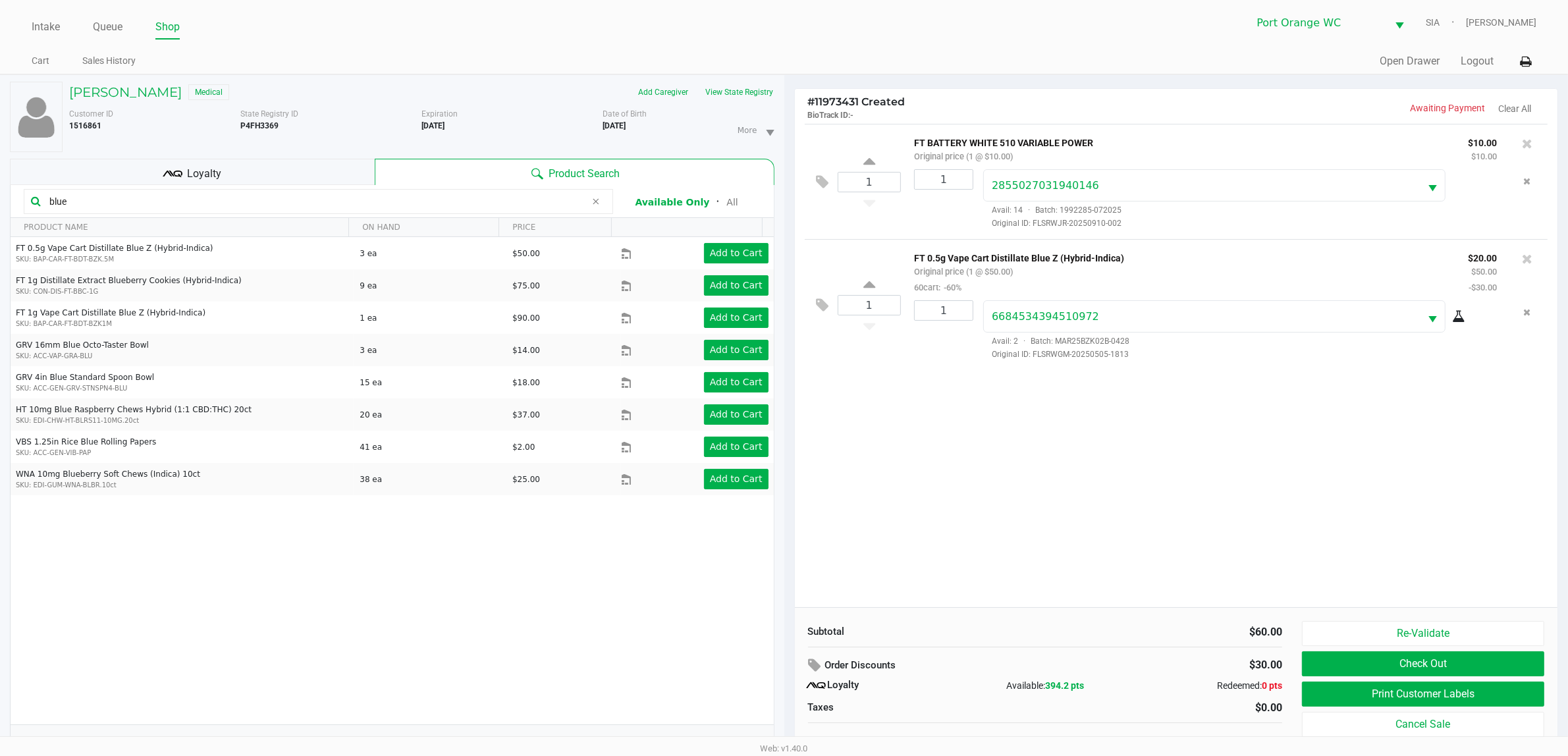
click at [1338, 719] on button "Cancel Sale" at bounding box center [1423, 723] width 243 height 25
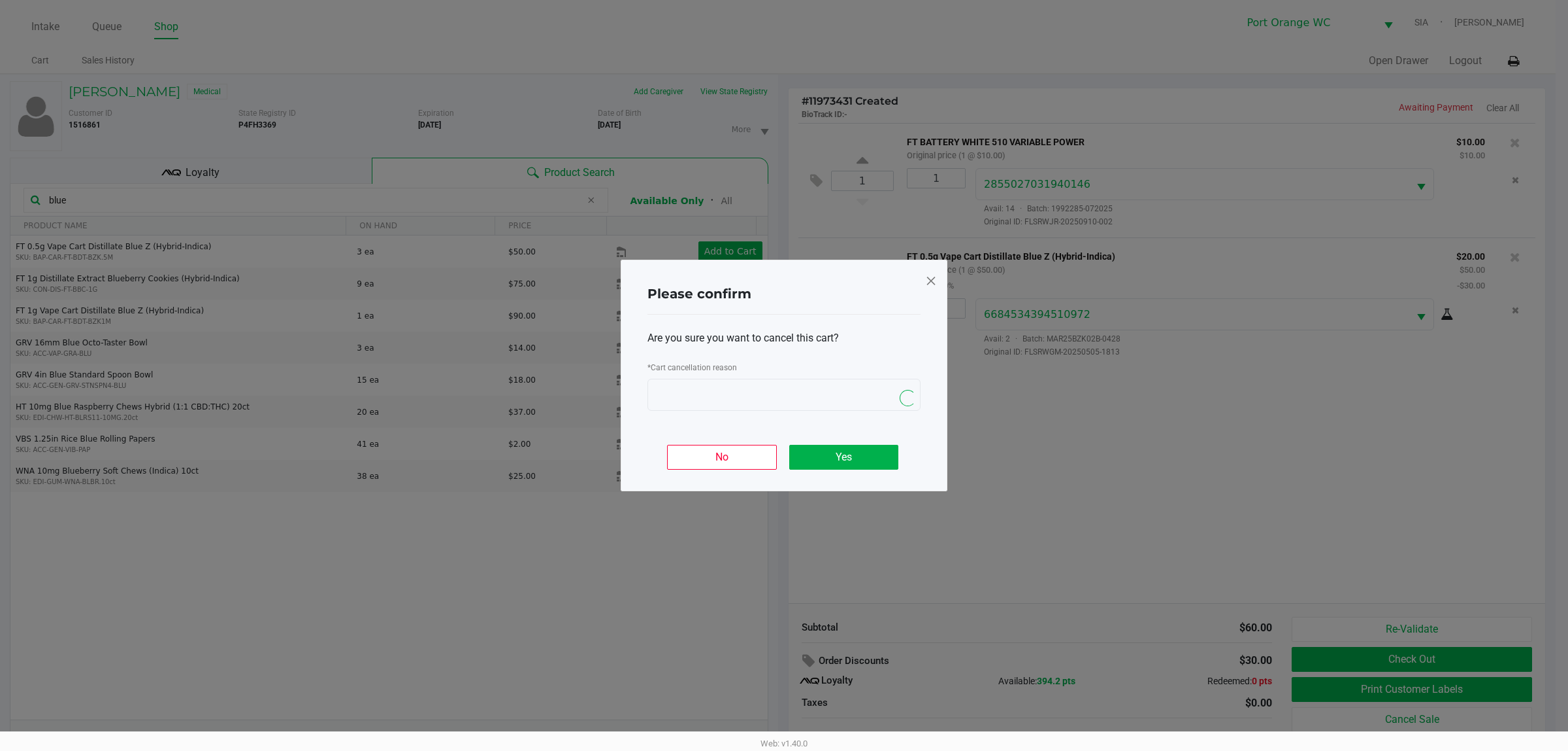
click at [930, 272] on span at bounding box center [931, 280] width 12 height 21
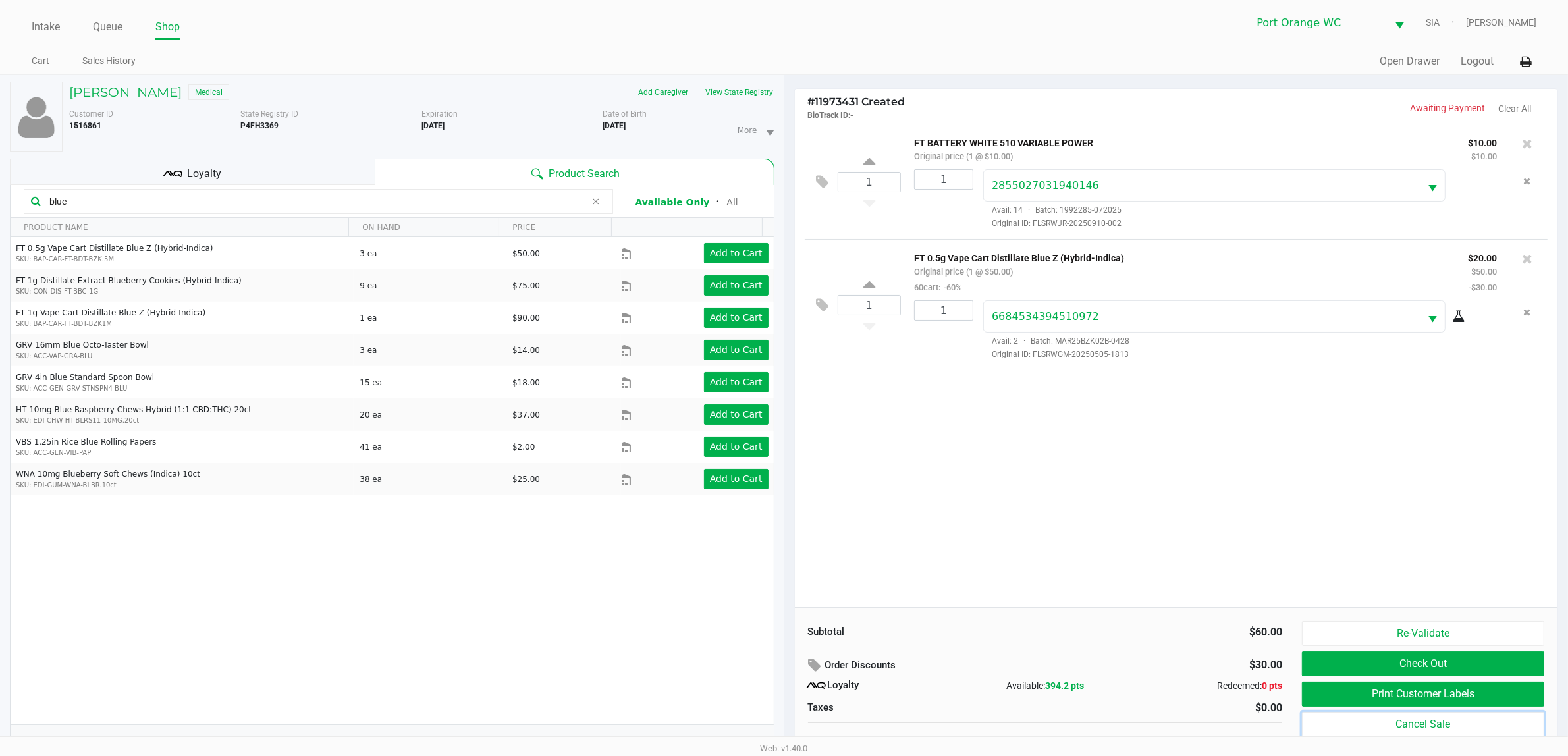
click at [1350, 719] on button "Cancel Sale" at bounding box center [1423, 723] width 243 height 25
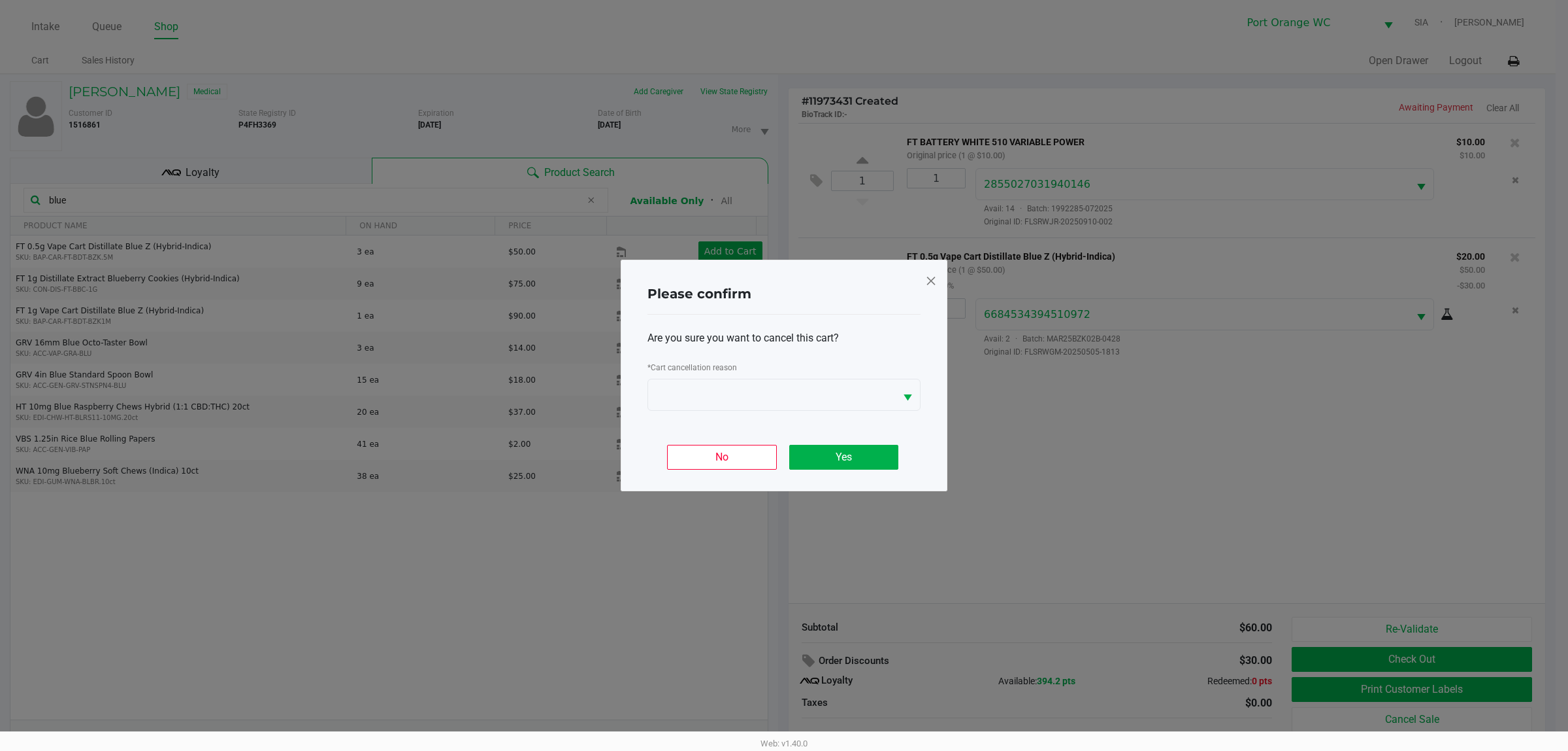
click at [926, 285] on span at bounding box center [931, 280] width 12 height 21
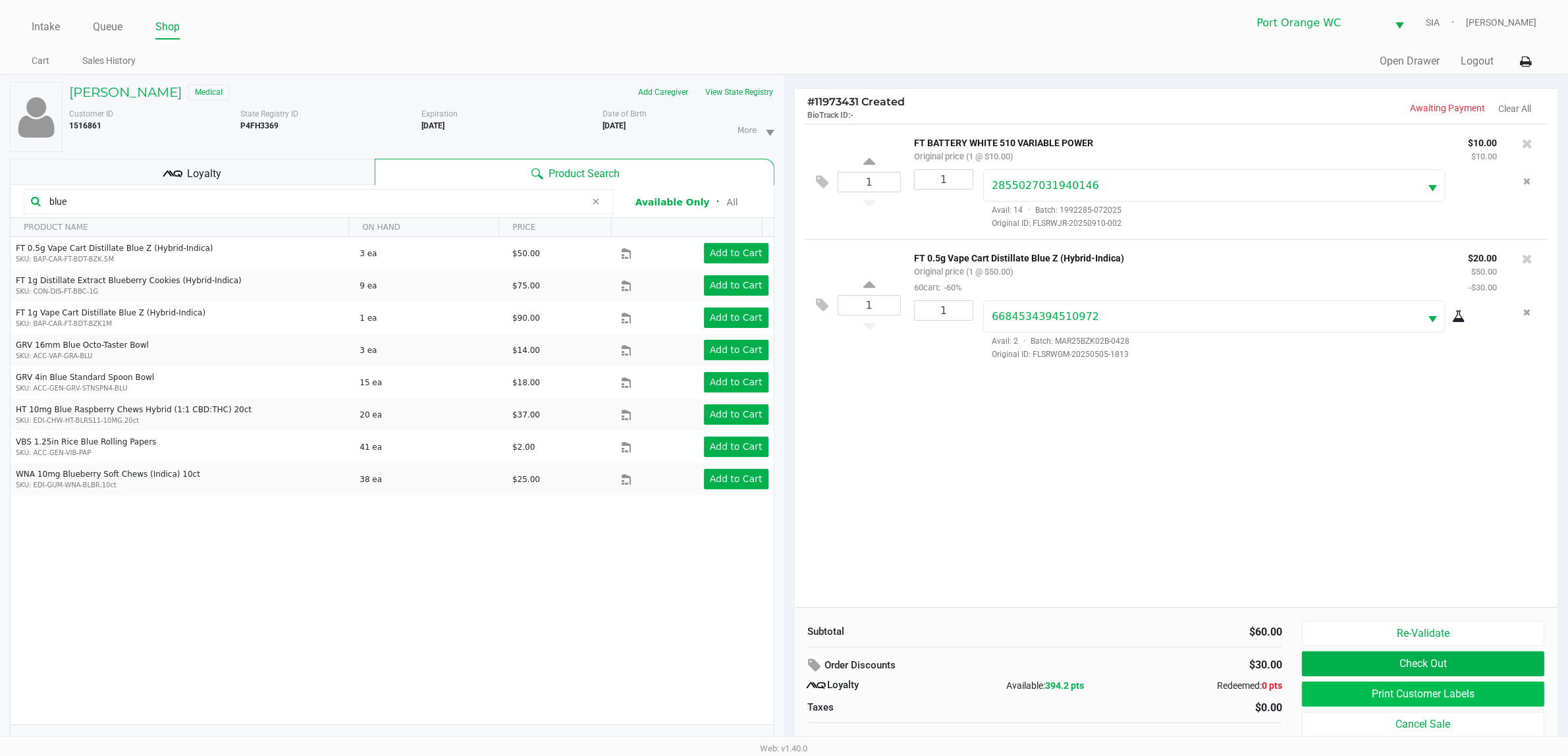
click at [1334, 688] on button "Print Customer Labels" at bounding box center [1423, 693] width 243 height 25
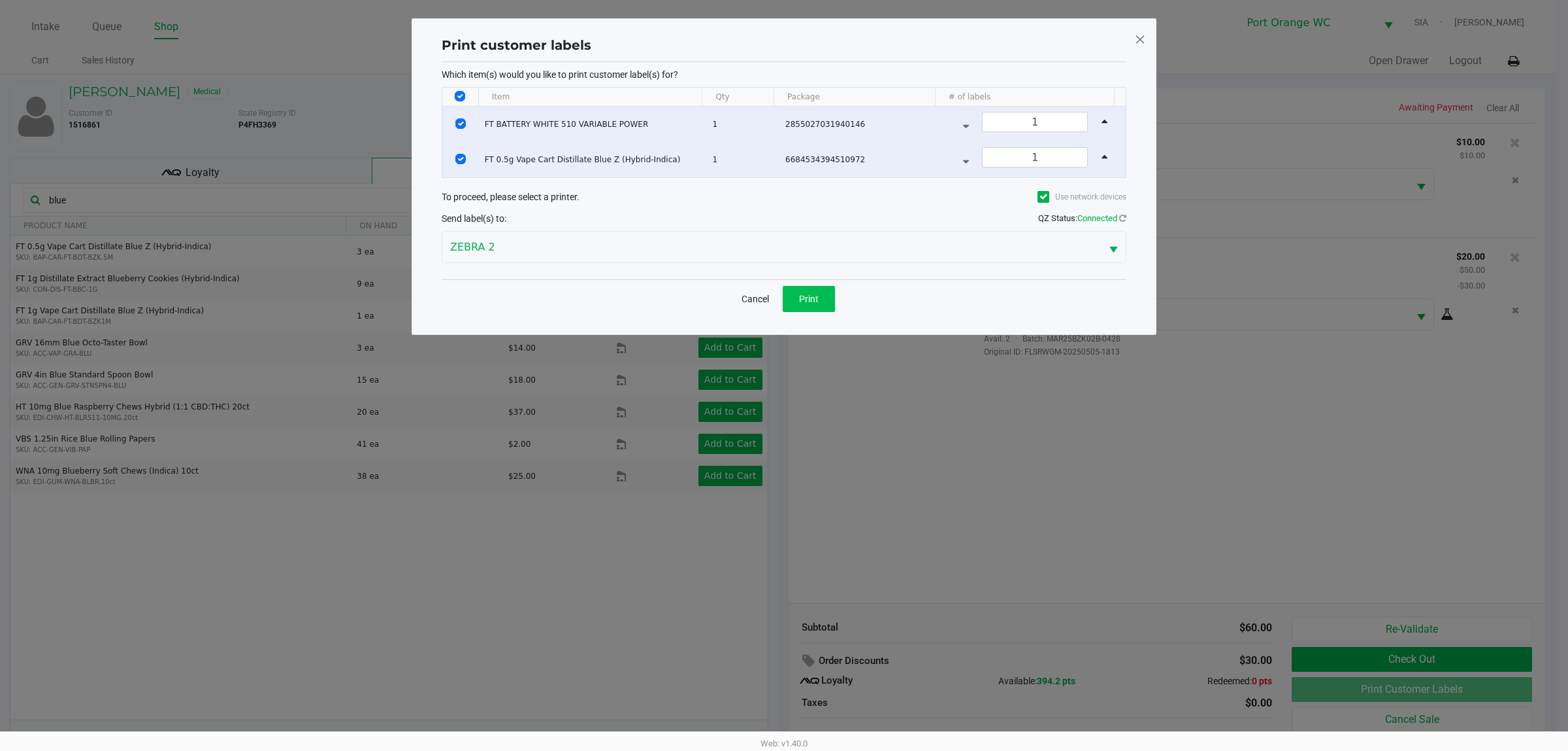
click at [818, 293] on button "Print" at bounding box center [809, 298] width 53 height 26
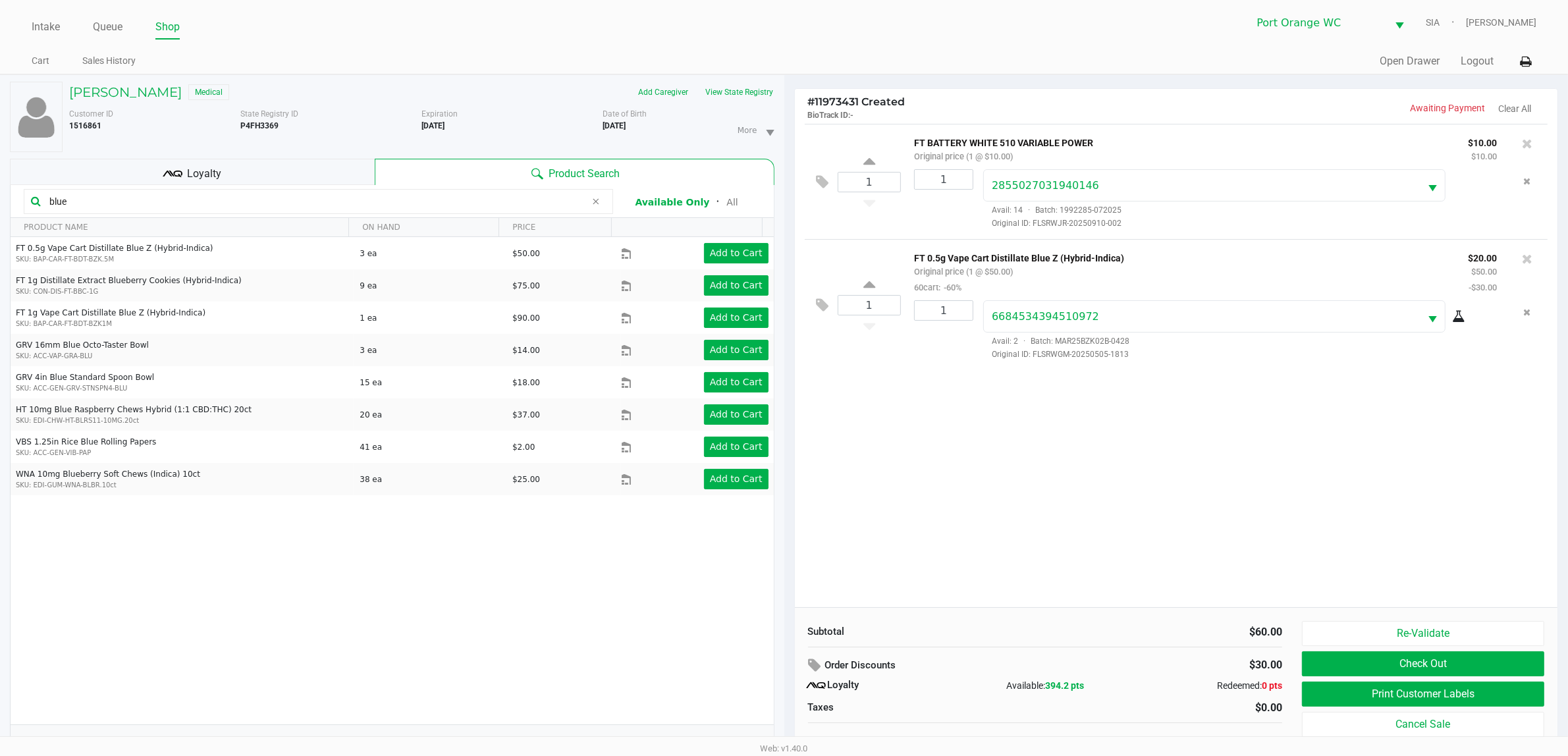
scroll to position [14, 0]
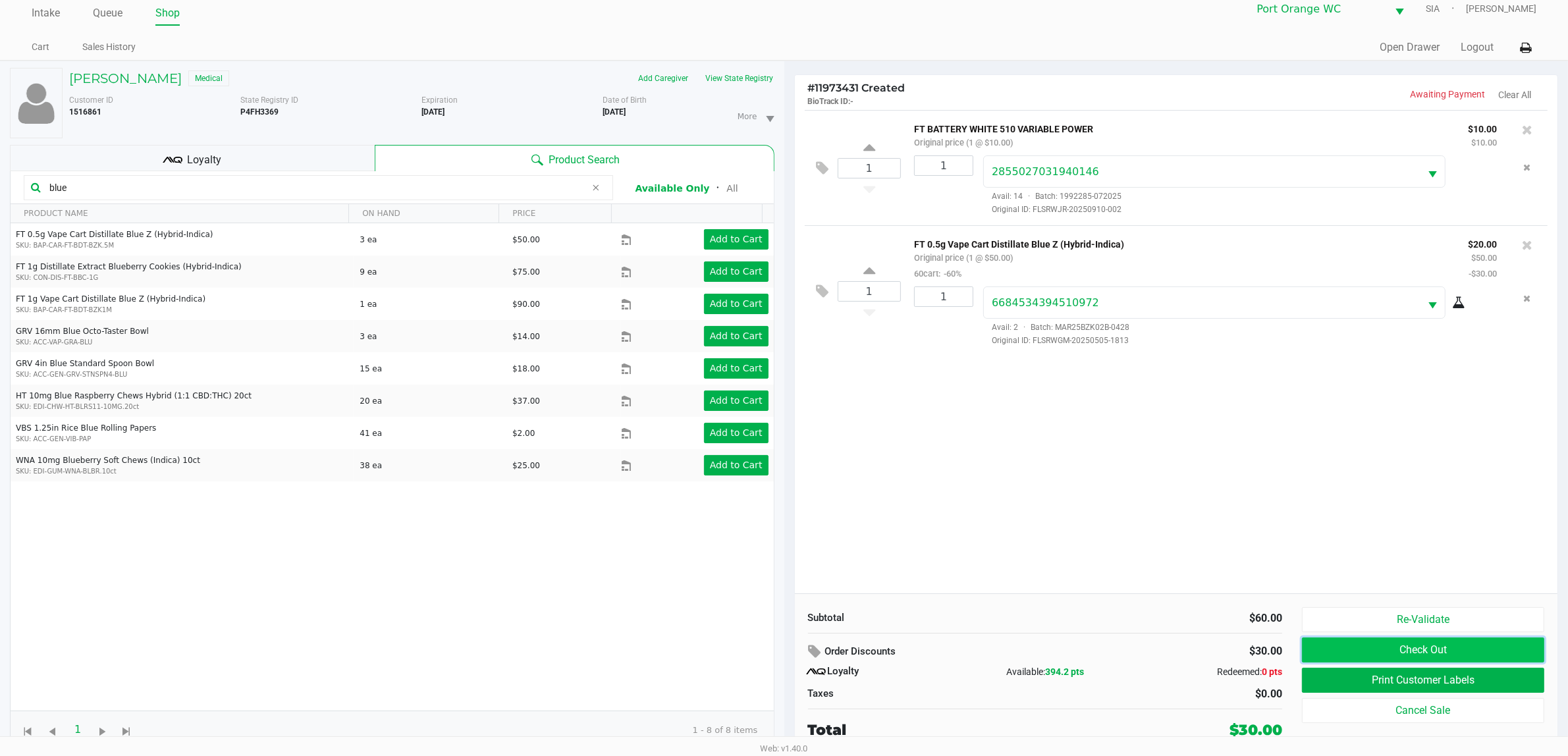
click at [1488, 649] on button "Check Out" at bounding box center [1423, 649] width 243 height 25
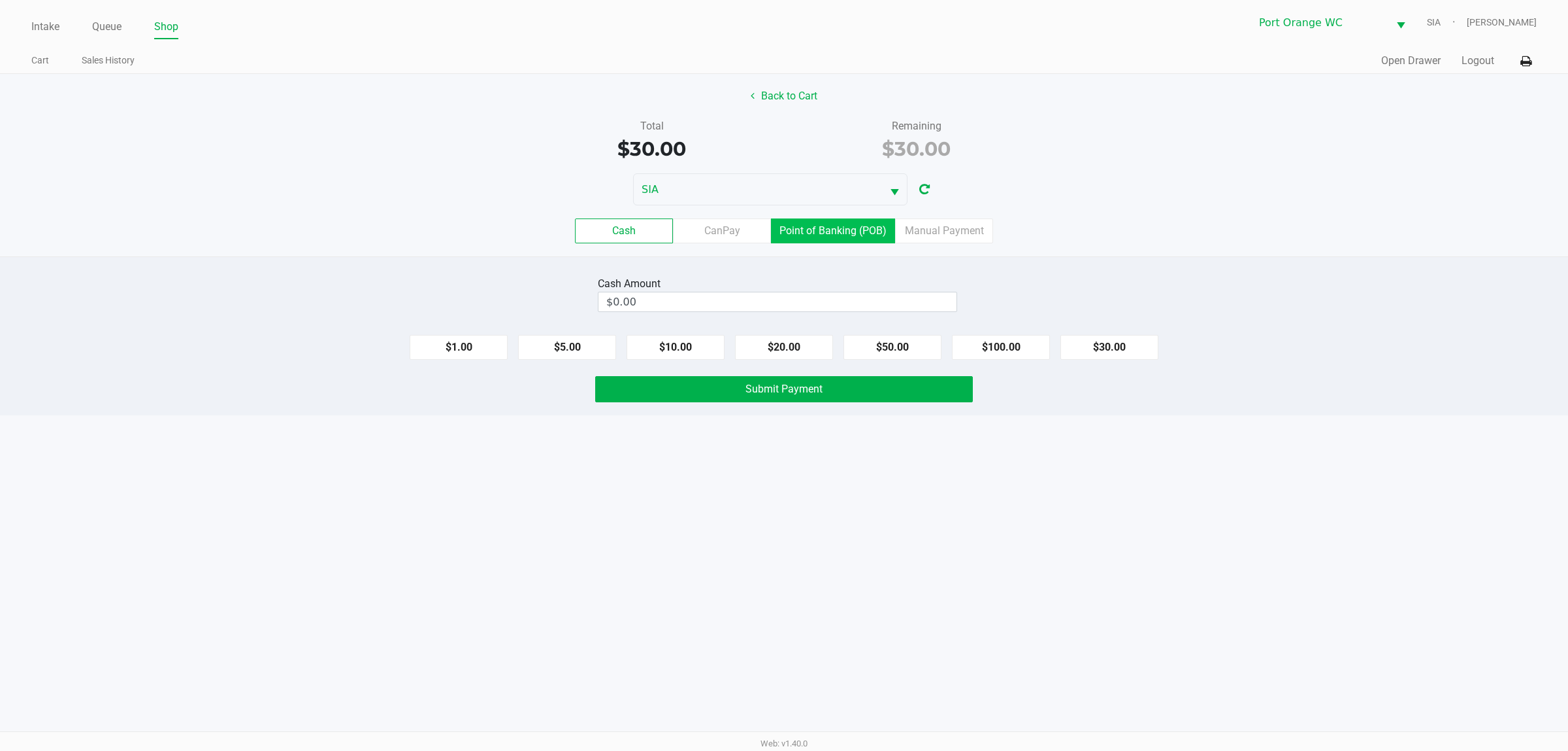
click at [821, 230] on label "Point of Banking (POB)" at bounding box center [833, 230] width 124 height 24
click at [0, 0] on 7 "Point of Banking (POB)" at bounding box center [0, 0] width 0 height 0
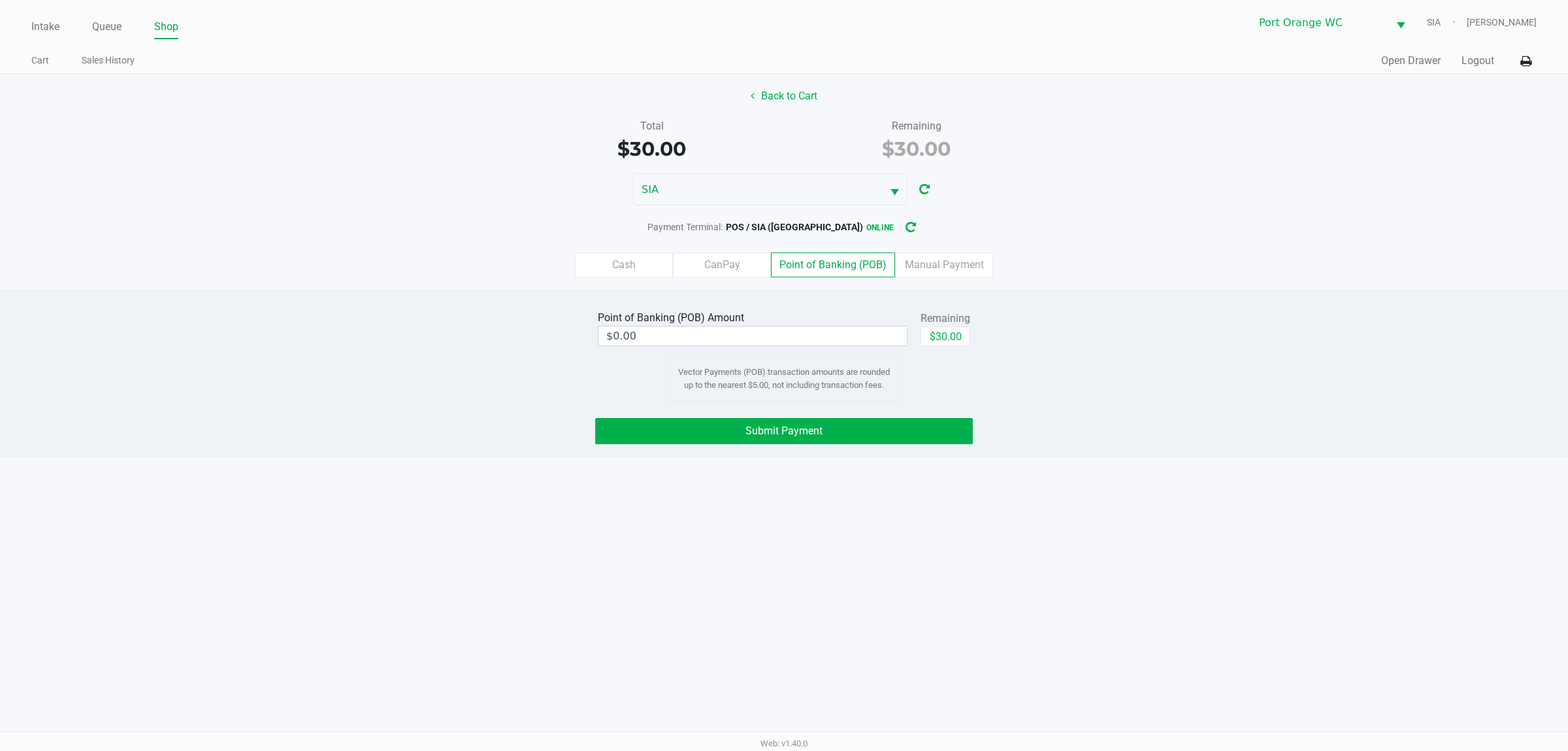
click at [951, 335] on button "$30.00" at bounding box center [945, 336] width 50 height 20
type input "$30.00"
click at [874, 442] on button "Submit Payment" at bounding box center [784, 430] width 378 height 26
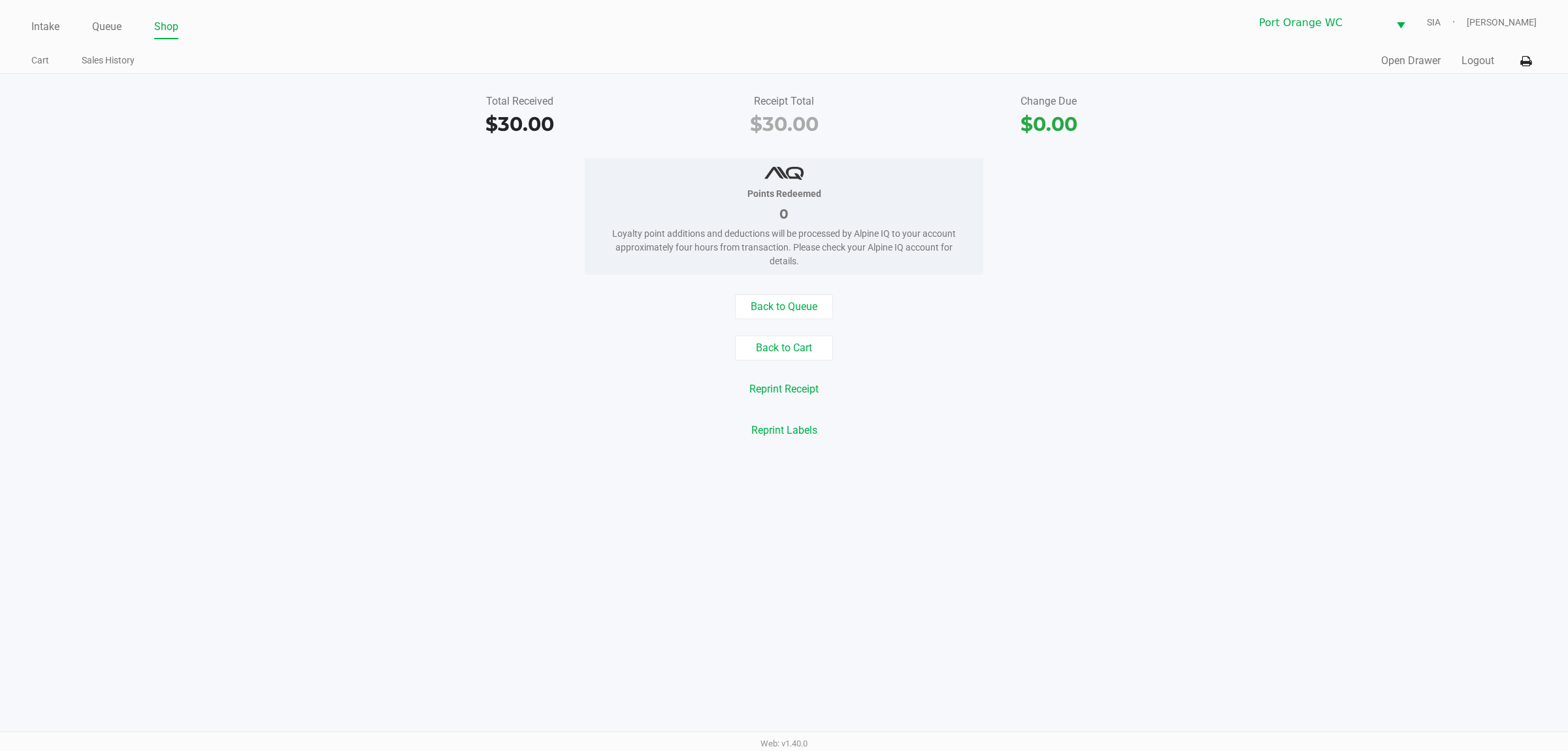
click at [119, 27] on link "Queue" at bounding box center [107, 26] width 29 height 18
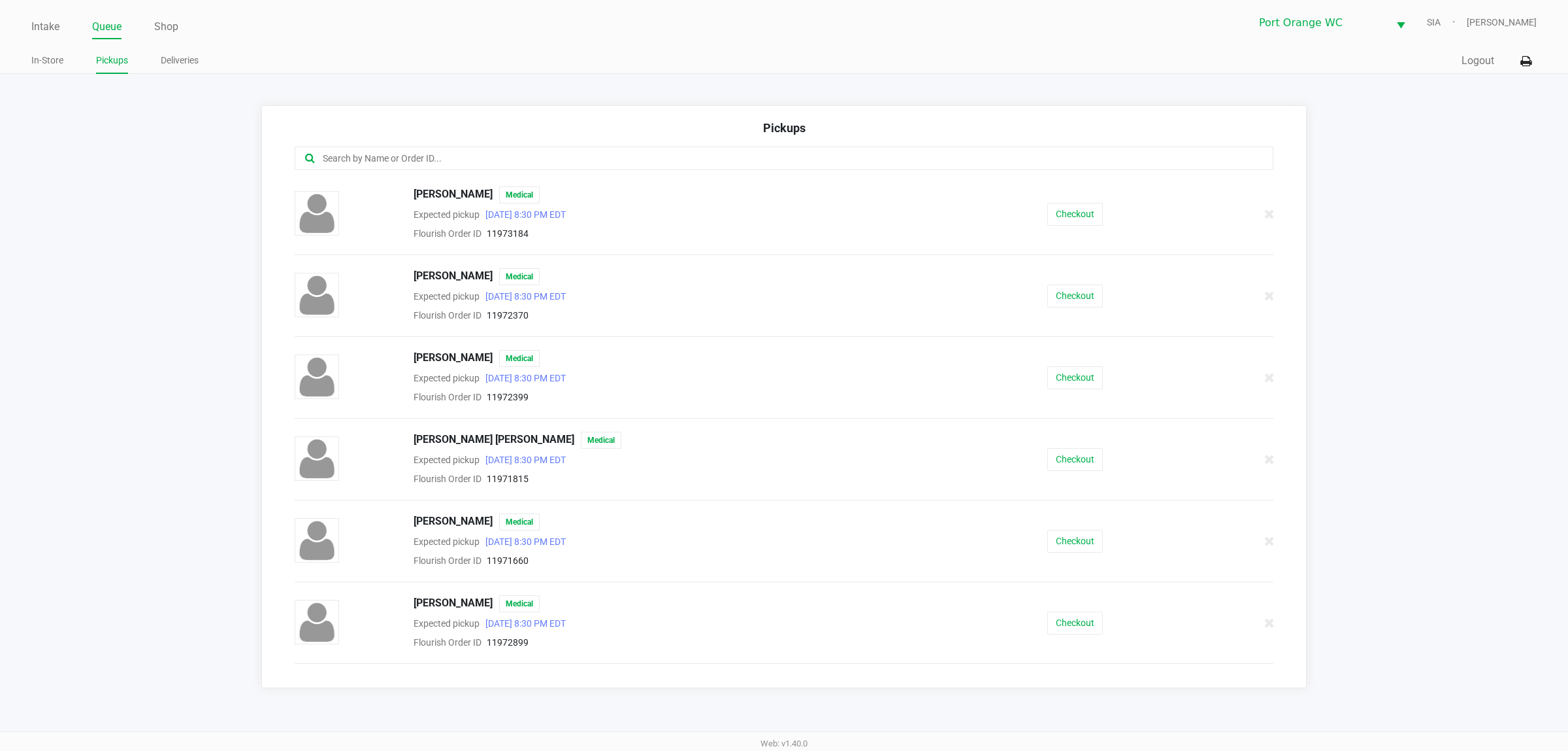
click at [438, 163] on input "text" at bounding box center [752, 159] width 862 height 15
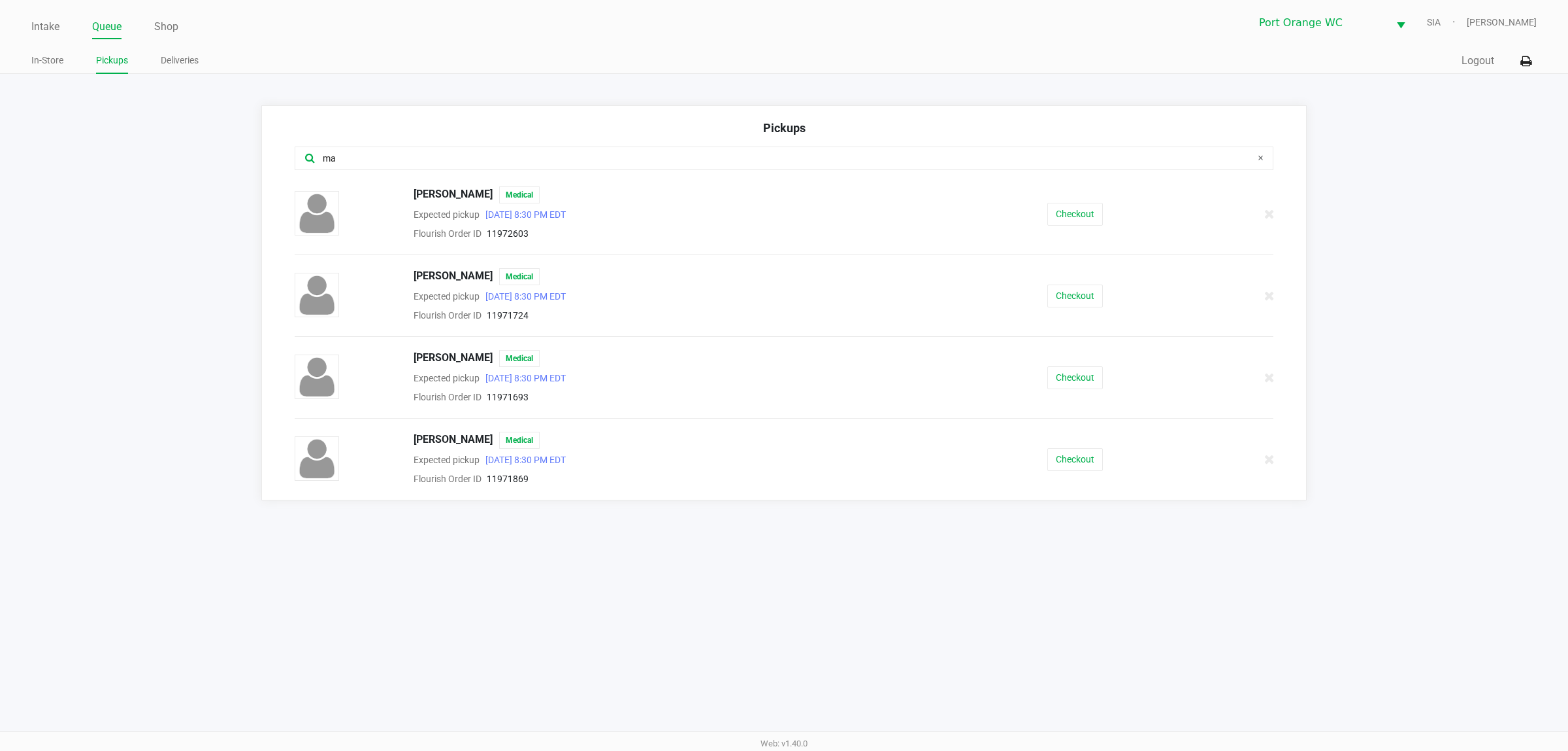
type input "ma"
click at [1090, 307] on button "Checkout" at bounding box center [1075, 295] width 55 height 23
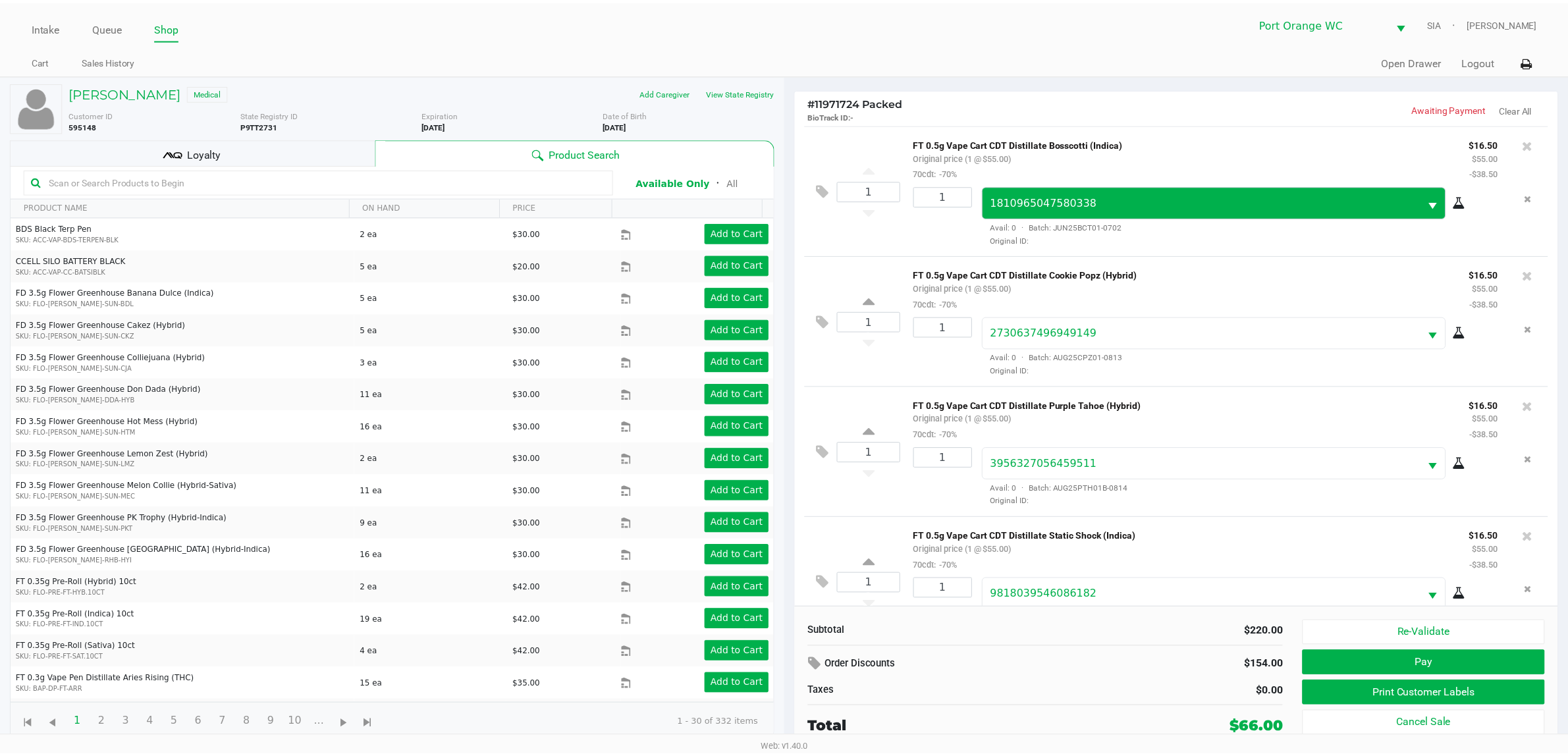
scroll to position [47, 0]
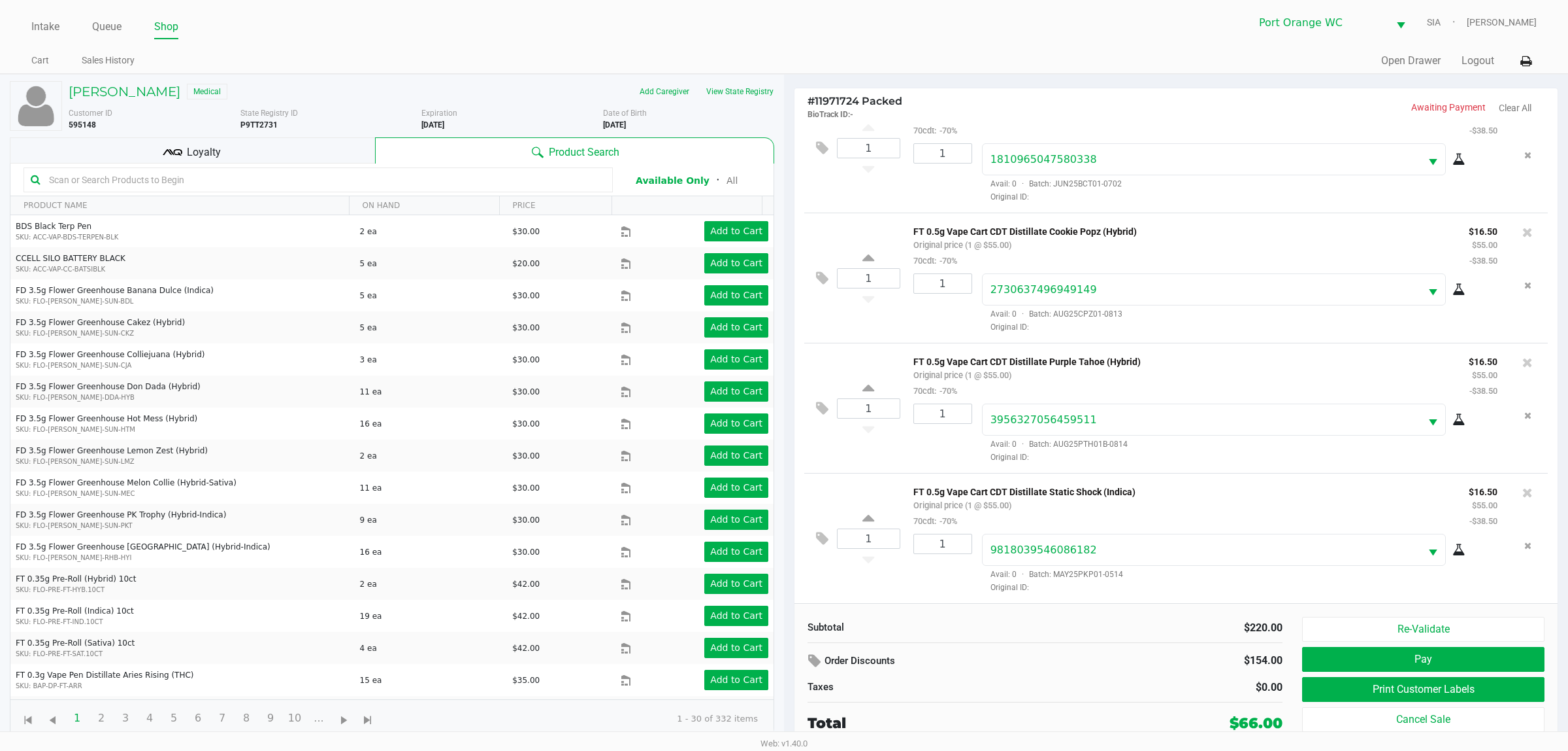
click at [206, 157] on span "Loyalty" at bounding box center [204, 152] width 34 height 15
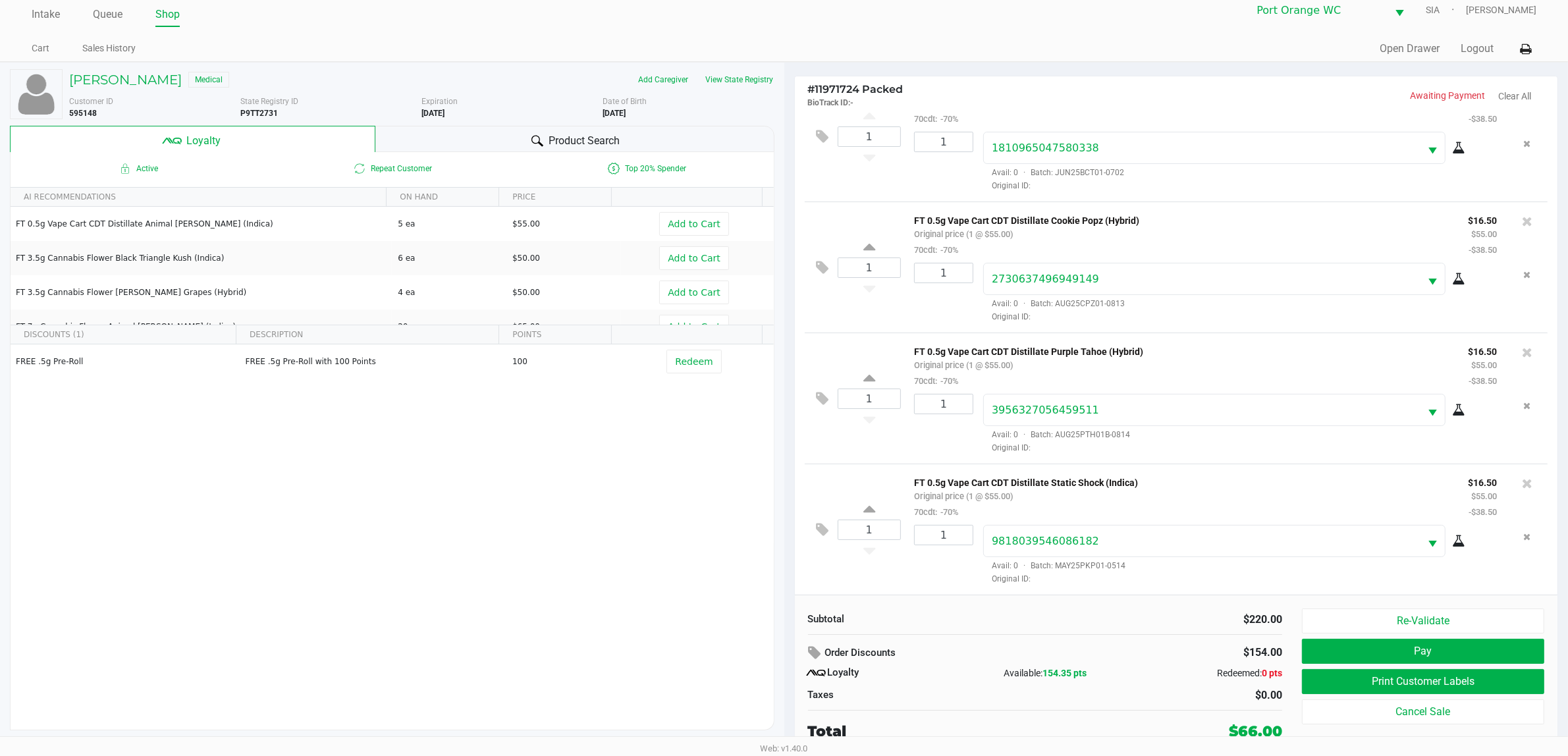
scroll to position [0, 0]
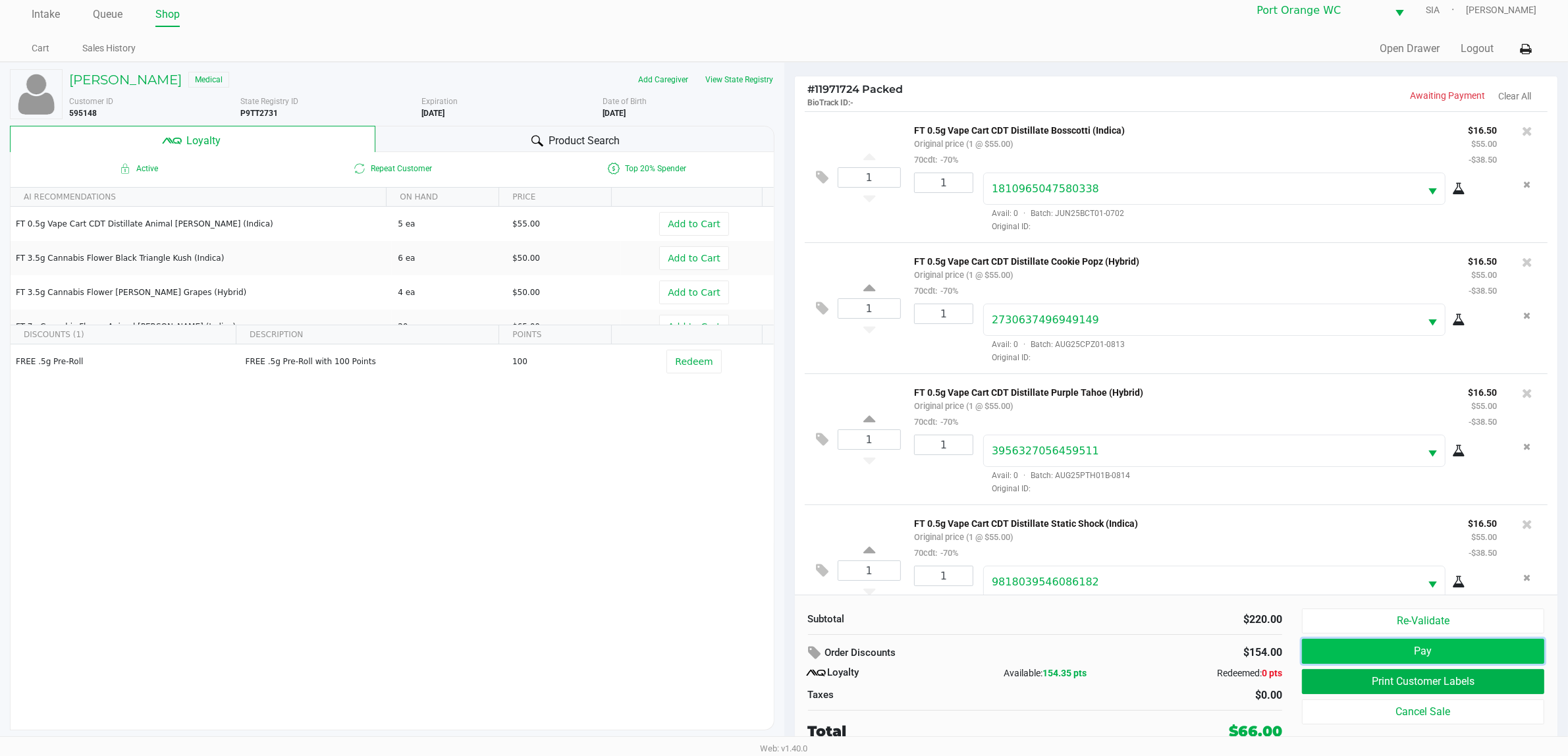
click at [1509, 647] on button "Pay" at bounding box center [1423, 650] width 243 height 25
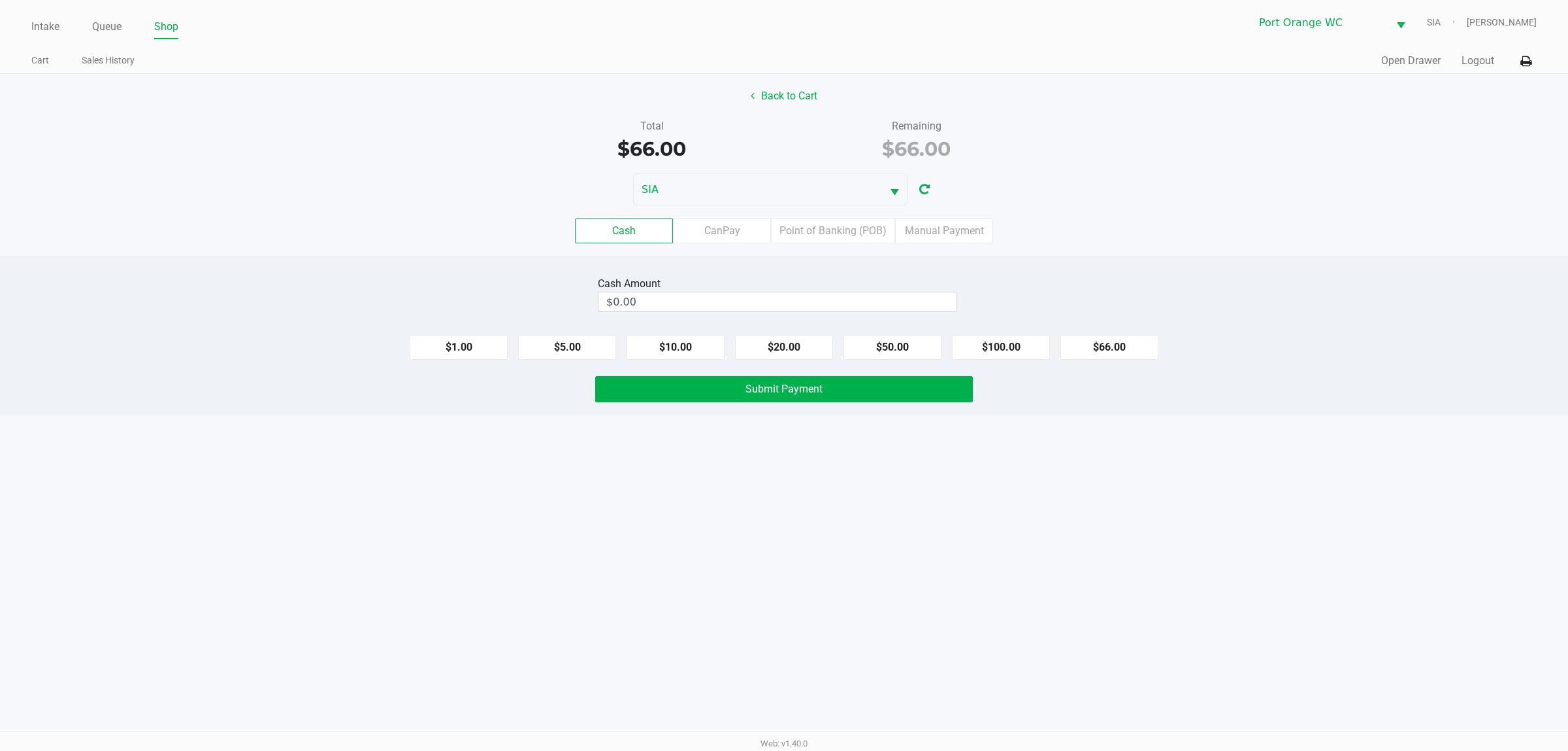
click at [693, 280] on div "Cash Amount" at bounding box center [777, 284] width 359 height 15
click at [636, 306] on input "$0.00" at bounding box center [778, 302] width 359 height 19
click at [700, 396] on button "Submit Payment" at bounding box center [784, 389] width 378 height 26
type input "$70.00"
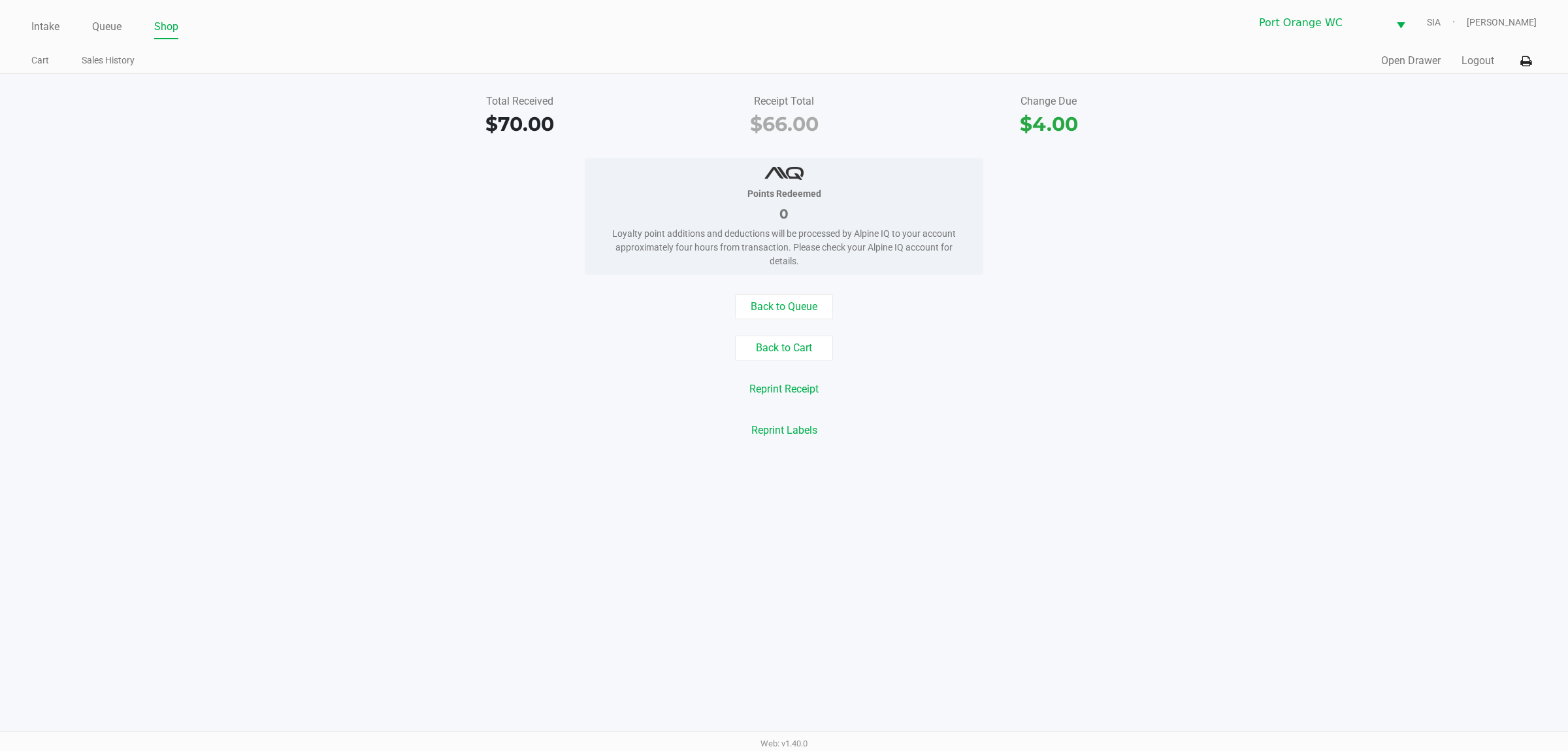
drag, startPoint x: 102, startPoint y: 24, endPoint x: 100, endPoint y: 41, distance: 17.1
click at [102, 27] on link "Queue" at bounding box center [107, 26] width 29 height 18
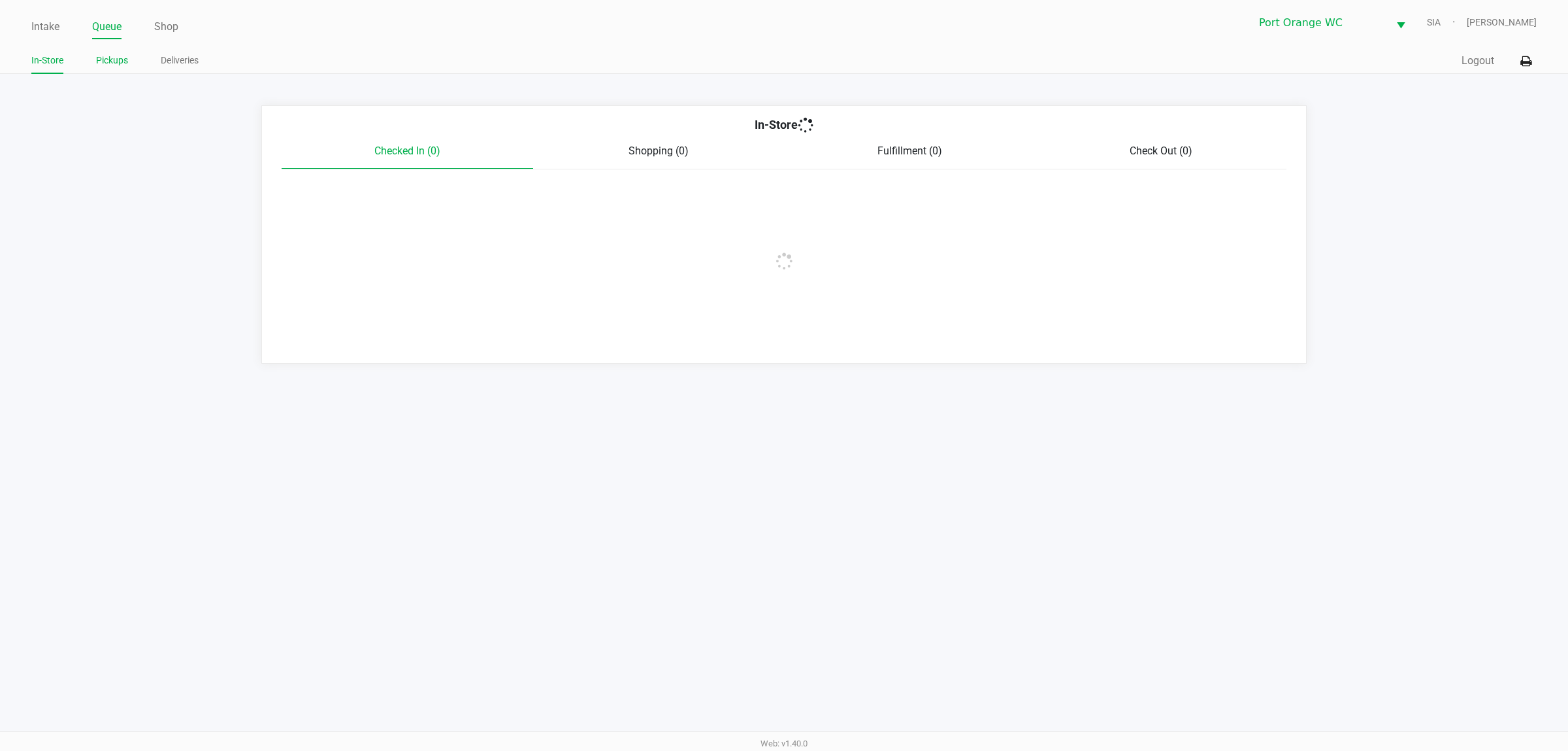
click at [100, 67] on link "Pickups" at bounding box center [111, 61] width 32 height 16
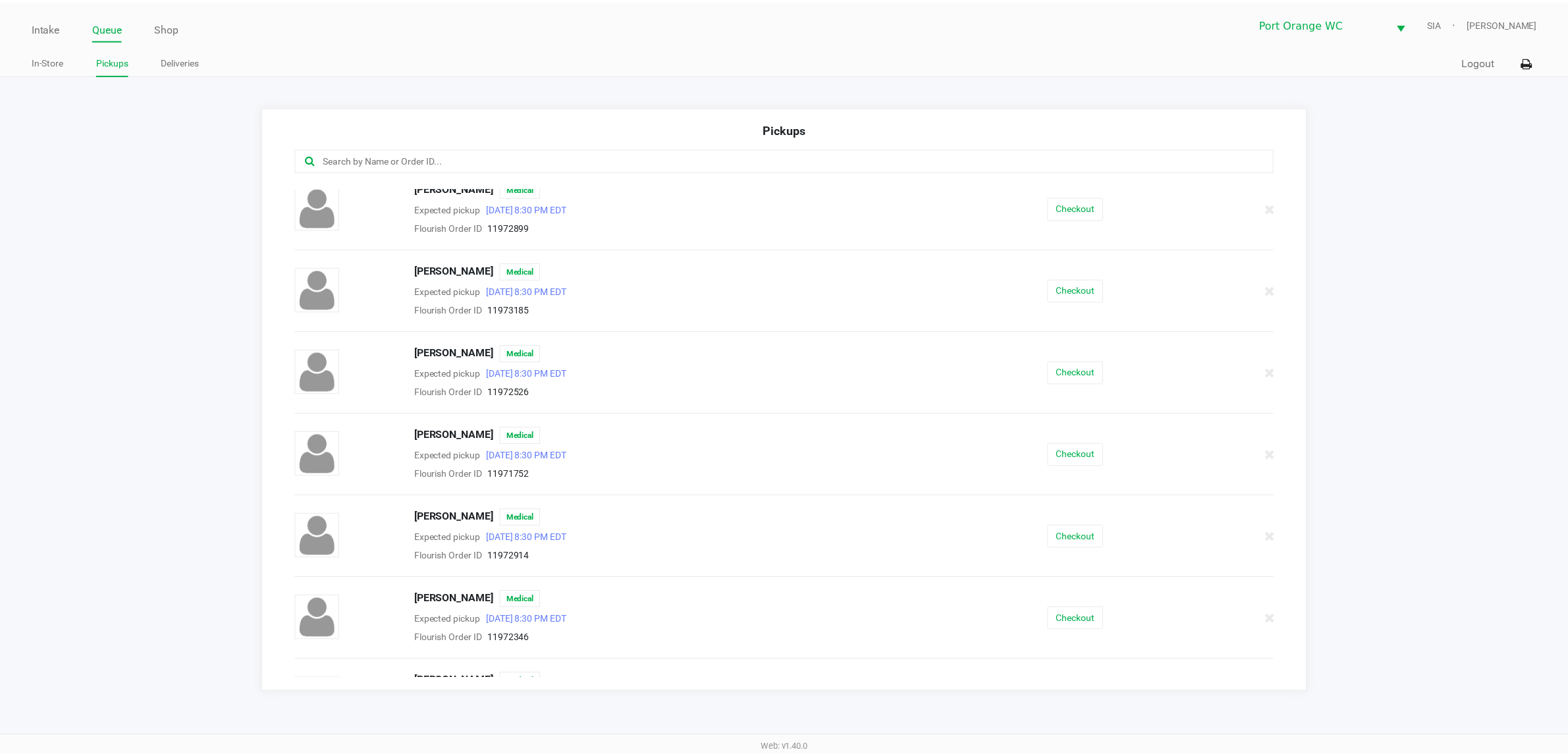
scroll to position [493, 0]
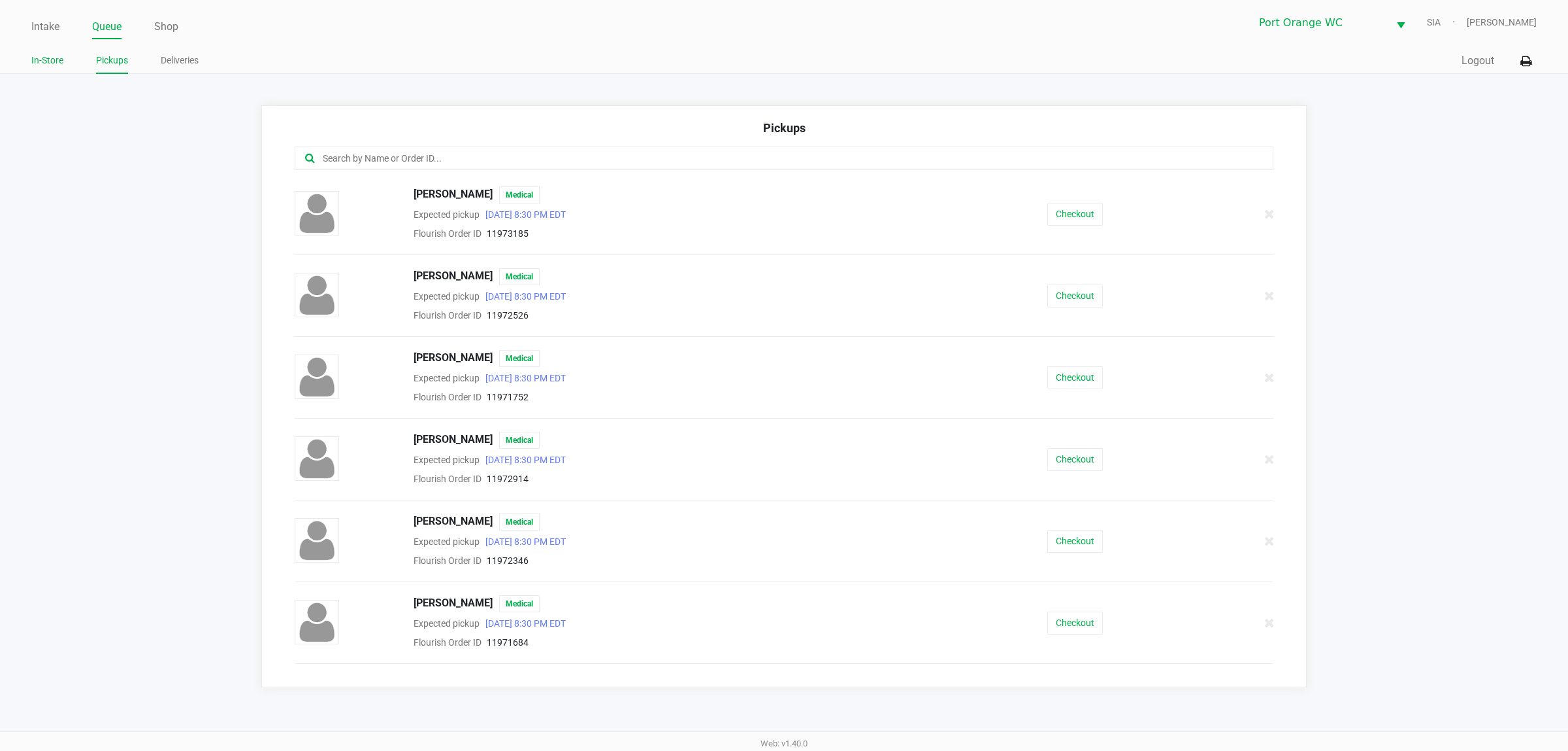
click at [32, 66] on link "In-Store" at bounding box center [47, 61] width 32 height 16
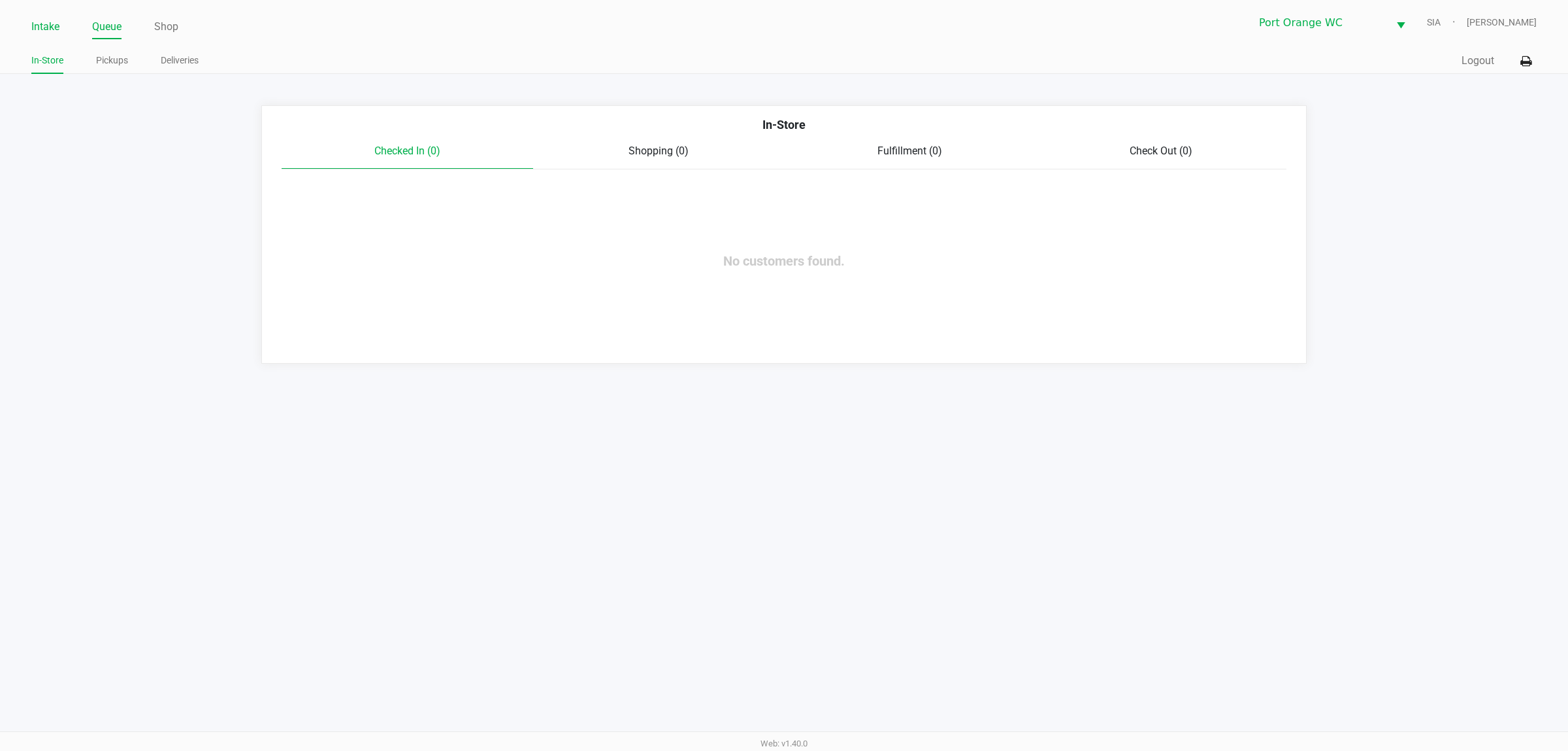
click at [47, 34] on link "Intake" at bounding box center [45, 26] width 28 height 18
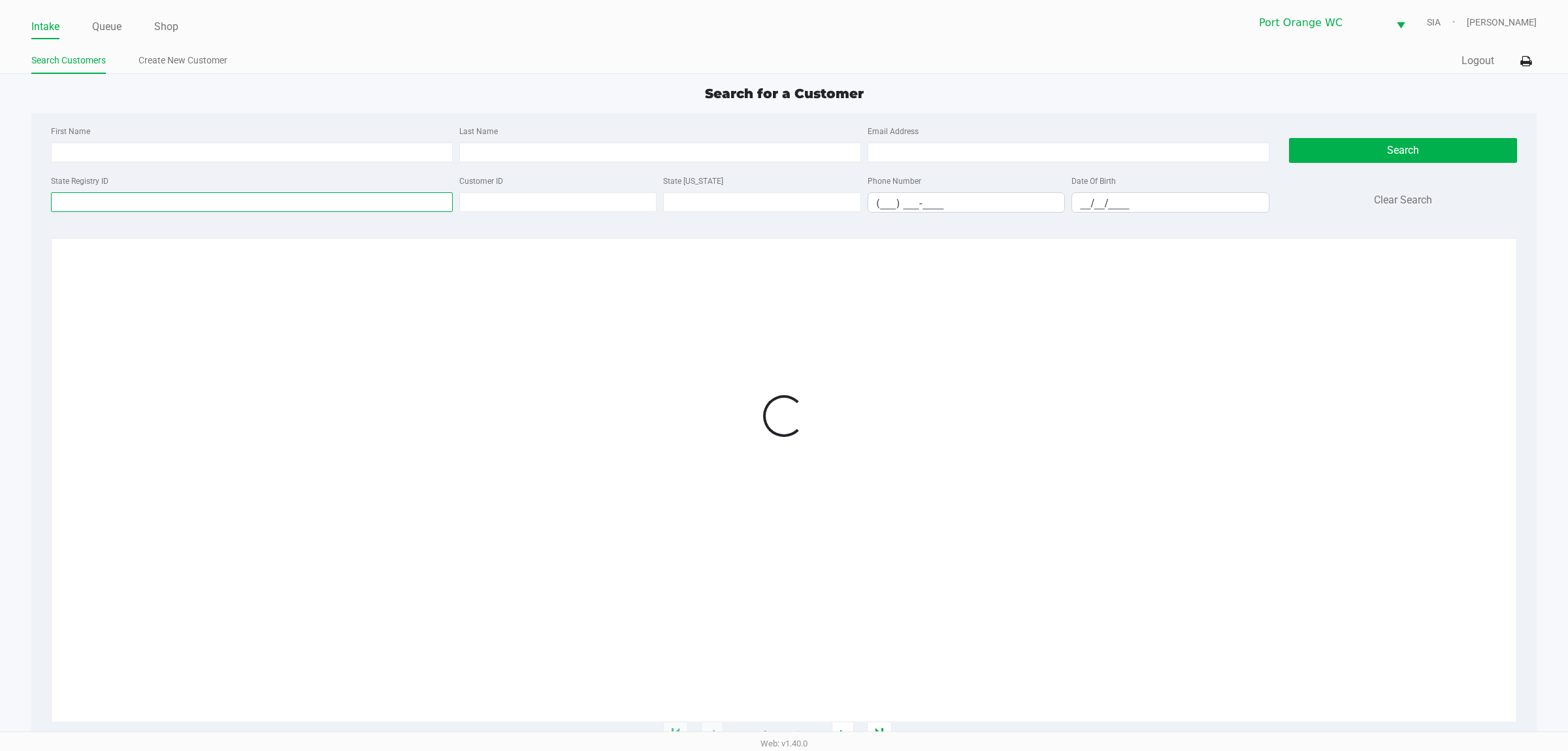
click at [295, 207] on input "State Registry ID" at bounding box center [252, 202] width 402 height 20
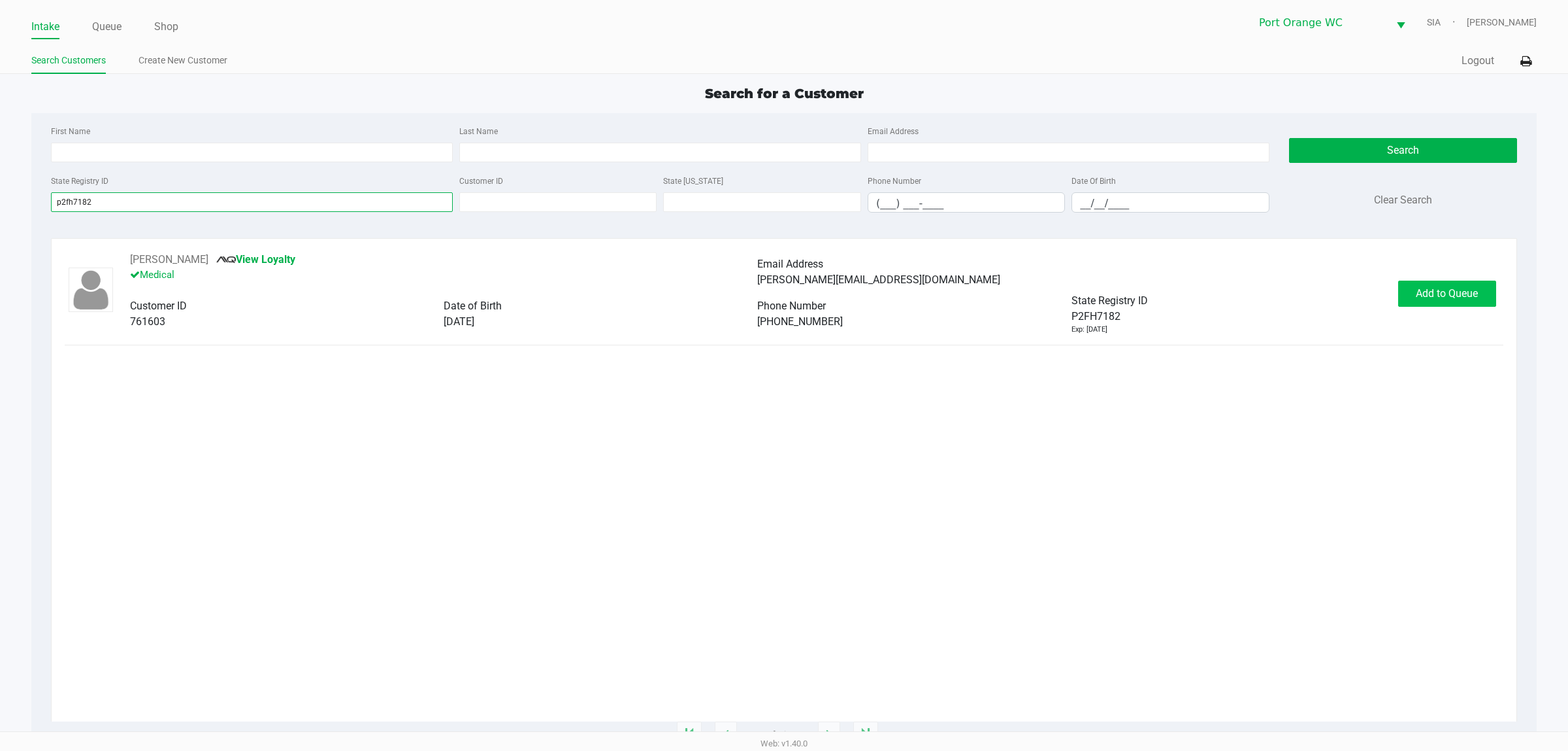
type input "p2fh7182"
click at [1438, 307] on button "Add to Queue" at bounding box center [1448, 294] width 98 height 26
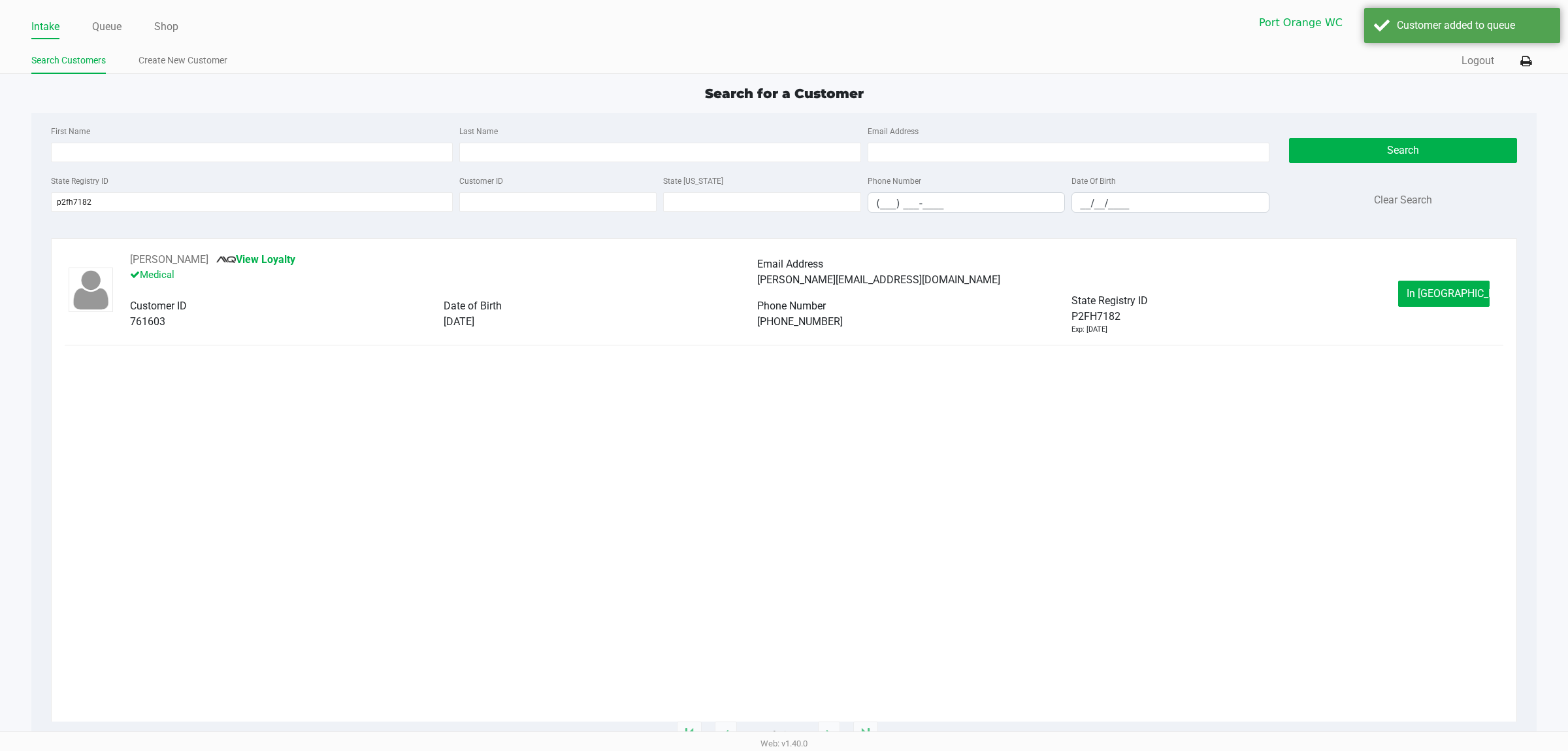
click at [1442, 295] on span "In Queue" at bounding box center [1461, 294] width 110 height 13
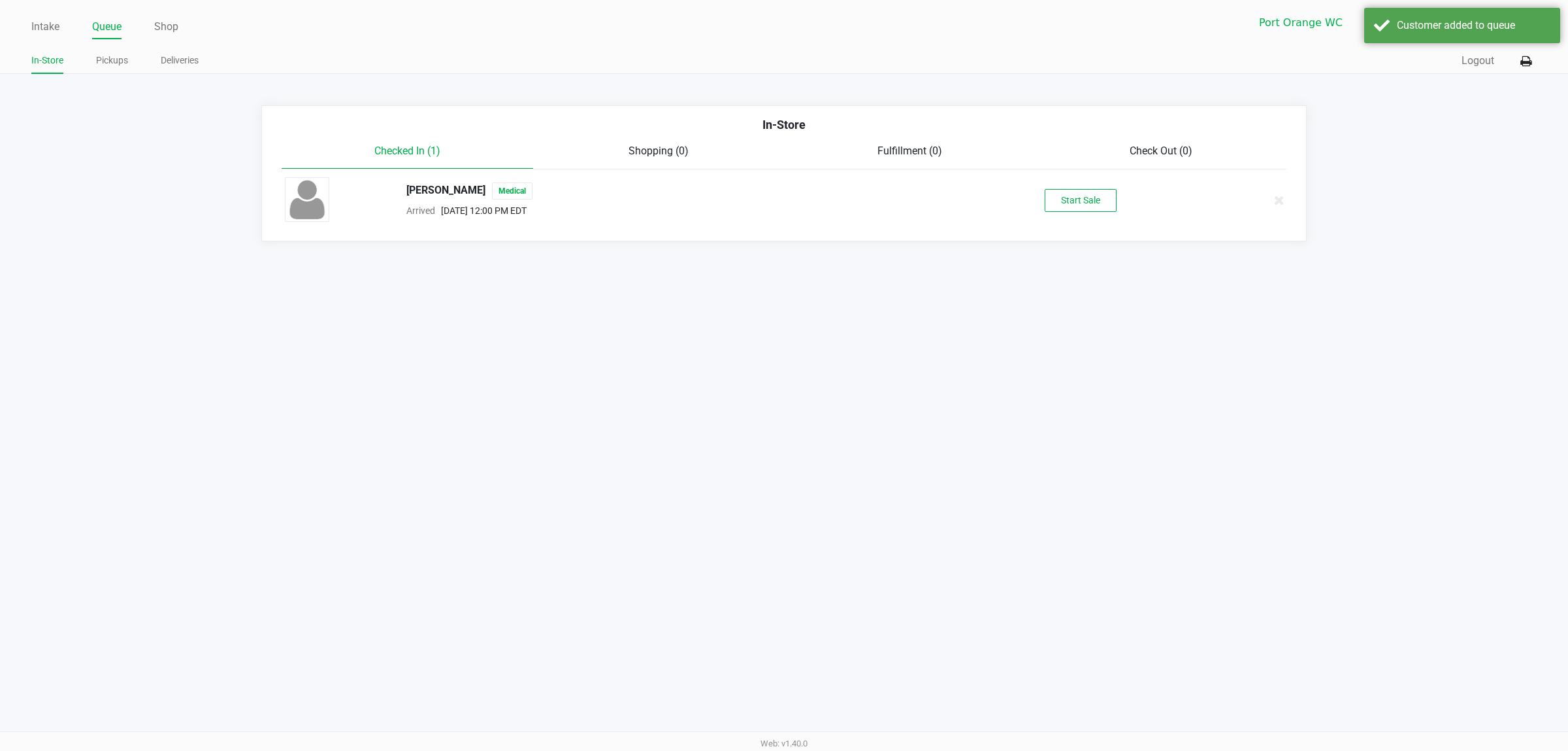
click at [1076, 220] on div "Christina WATTS Medical Arrived Sep 19, 2025 12:00 PM EDT Start Sale" at bounding box center [784, 200] width 1018 height 46
click at [1065, 194] on button "Start Sale" at bounding box center [1080, 200] width 72 height 23
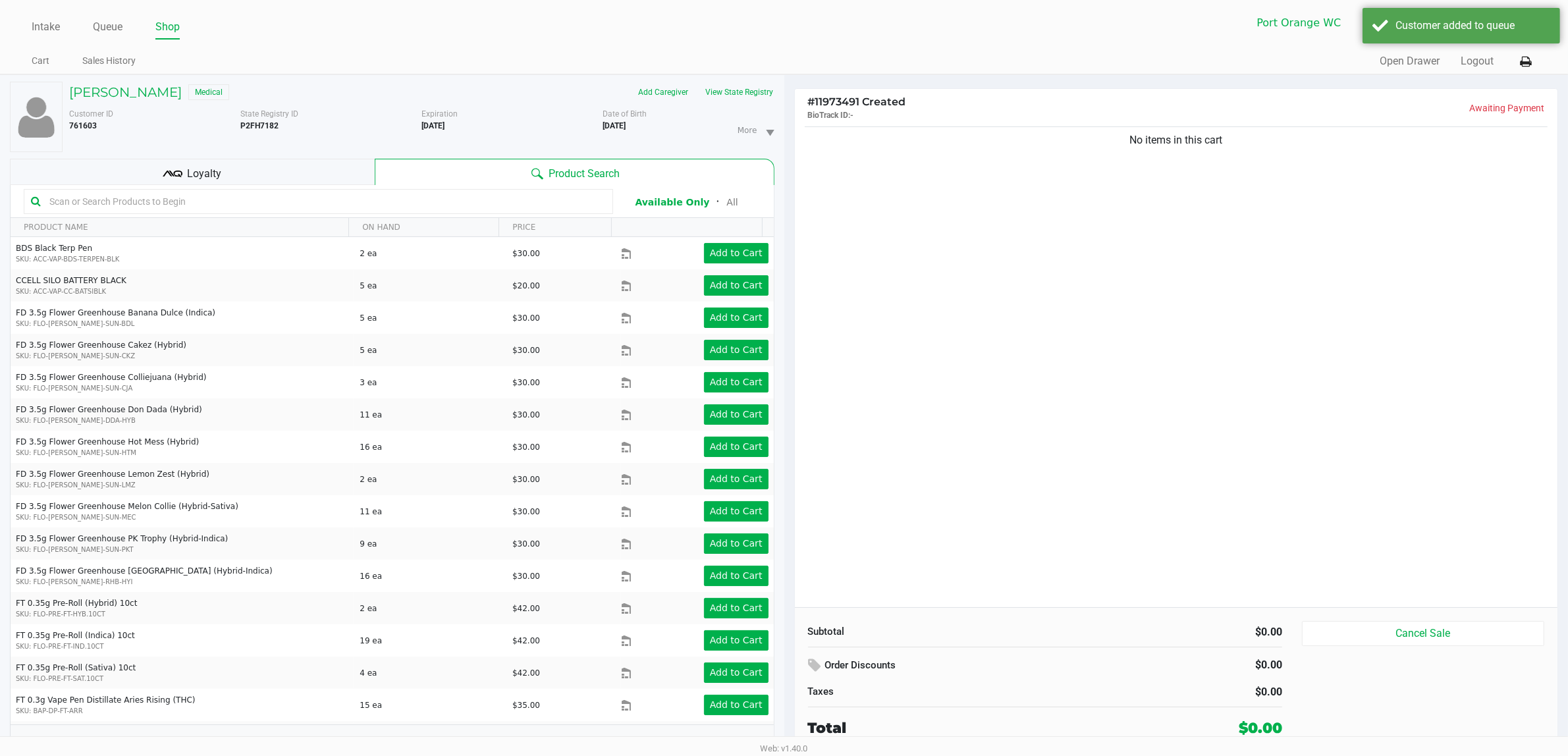
click at [753, 79] on div "Christina WATTS Medical Add Caregiver View State Registry Customer ID 761603 St…" at bounding box center [392, 421] width 764 height 694
click at [742, 99] on button "View State Registry" at bounding box center [735, 92] width 77 height 21
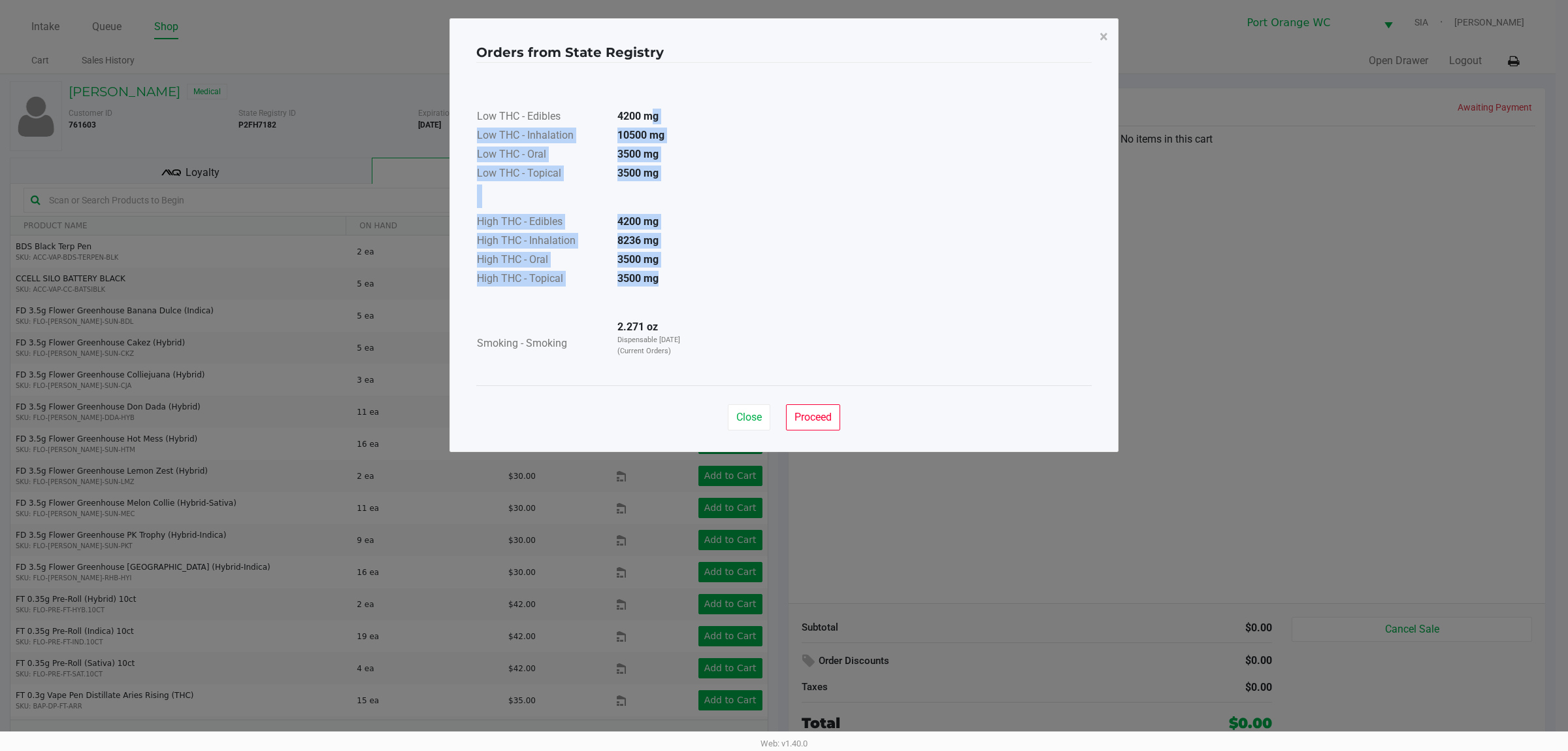
drag, startPoint x: 606, startPoint y: 383, endPoint x: 615, endPoint y: 344, distance: 40.0
click at [612, 358] on div "Low THC - Edibles 4200 mg Low THC - Inhalation 10500 mg Low THC - Oral 3500 mg …" at bounding box center [784, 224] width 616 height 291
click at [880, 173] on div "Low THC - Edibles 4200 mg Low THC - Inhalation 10500 mg Low THC - Oral 3500 mg …" at bounding box center [784, 224] width 616 height 291
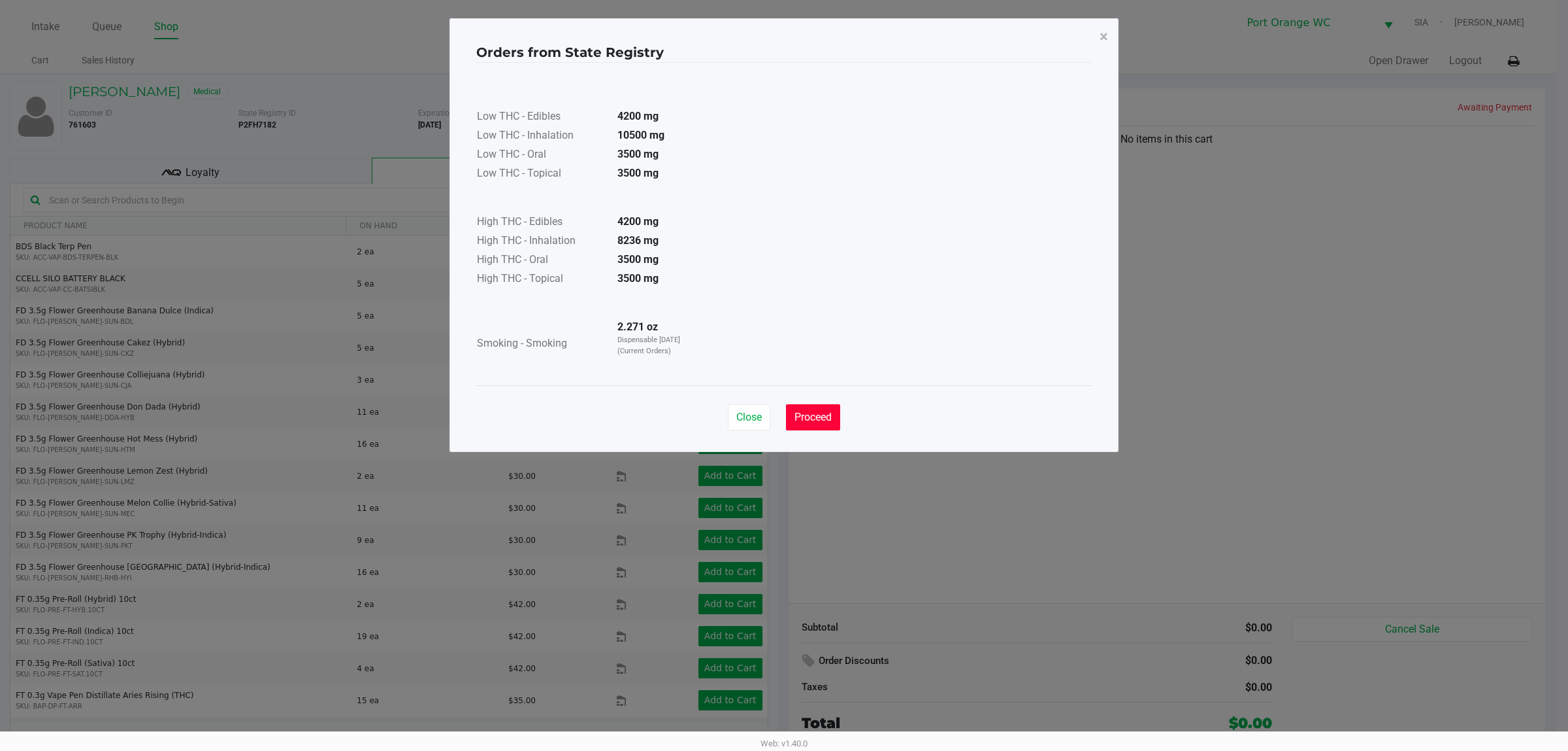
click at [827, 422] on span "Proceed" at bounding box center [813, 417] width 37 height 13
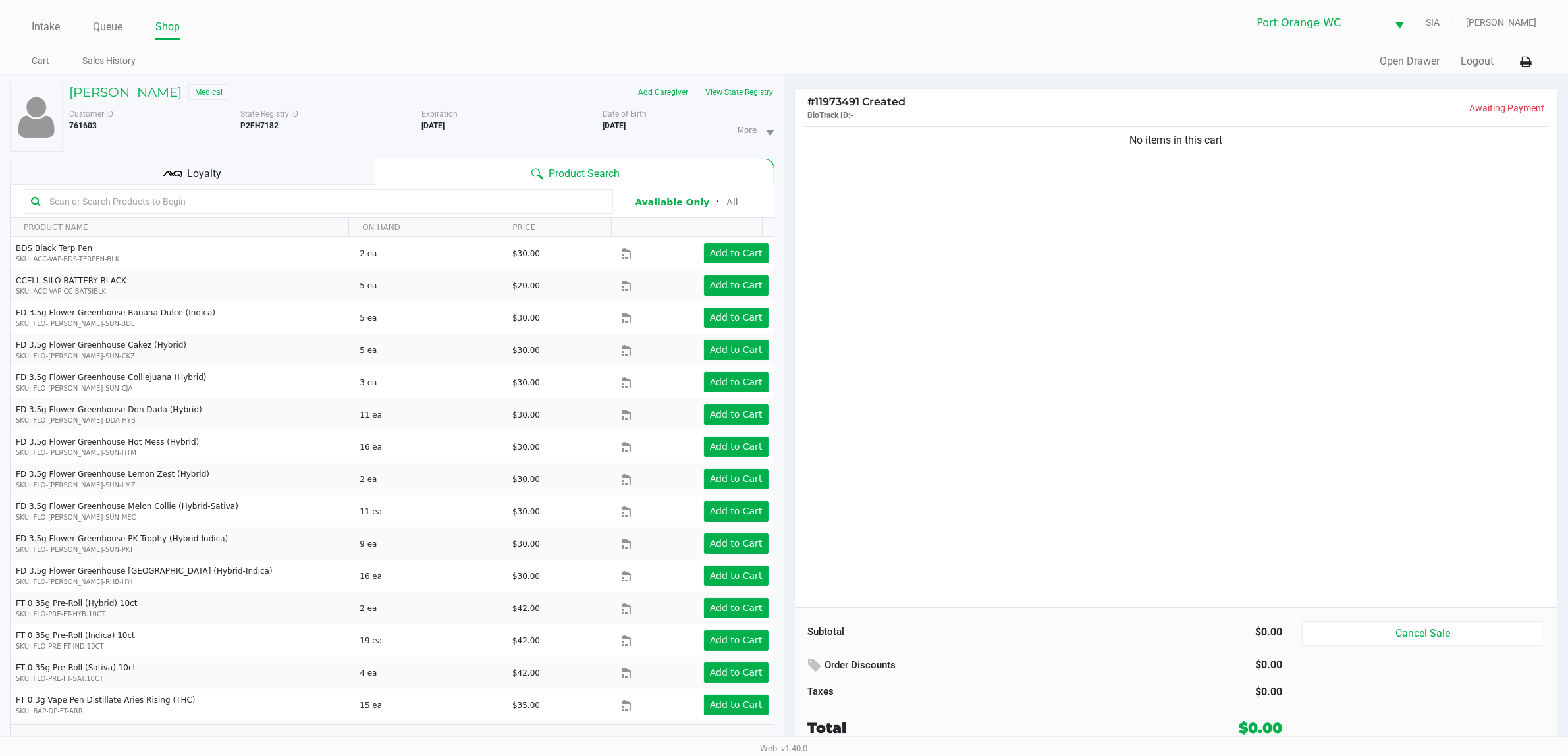
drag, startPoint x: 334, startPoint y: 169, endPoint x: 390, endPoint y: 185, distance: 58.2
click at [333, 169] on div "Loyalty" at bounding box center [192, 171] width 365 height 26
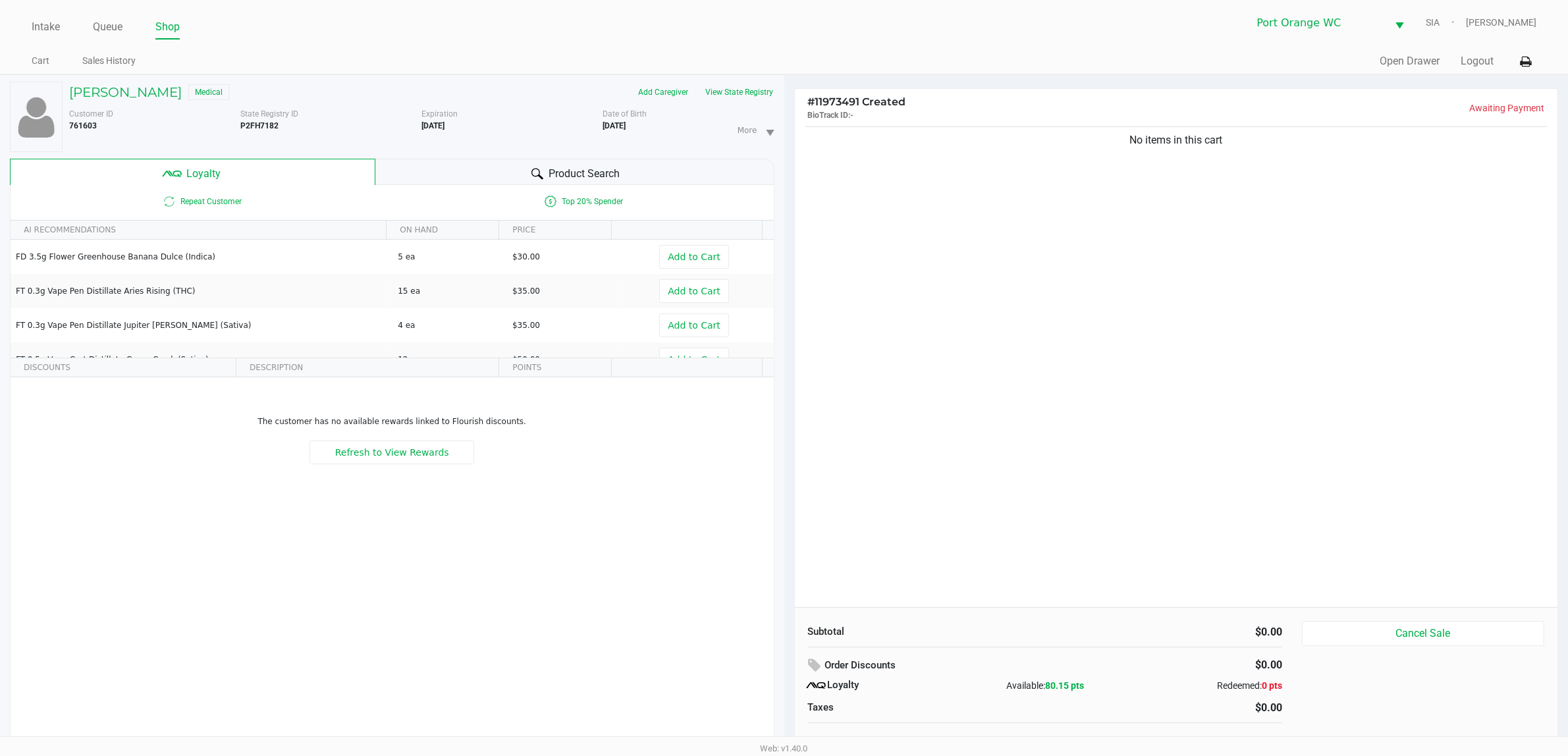
drag, startPoint x: 452, startPoint y: 173, endPoint x: 446, endPoint y: 182, distance: 10.8
click at [453, 173] on div "Product Search" at bounding box center [574, 171] width 399 height 26
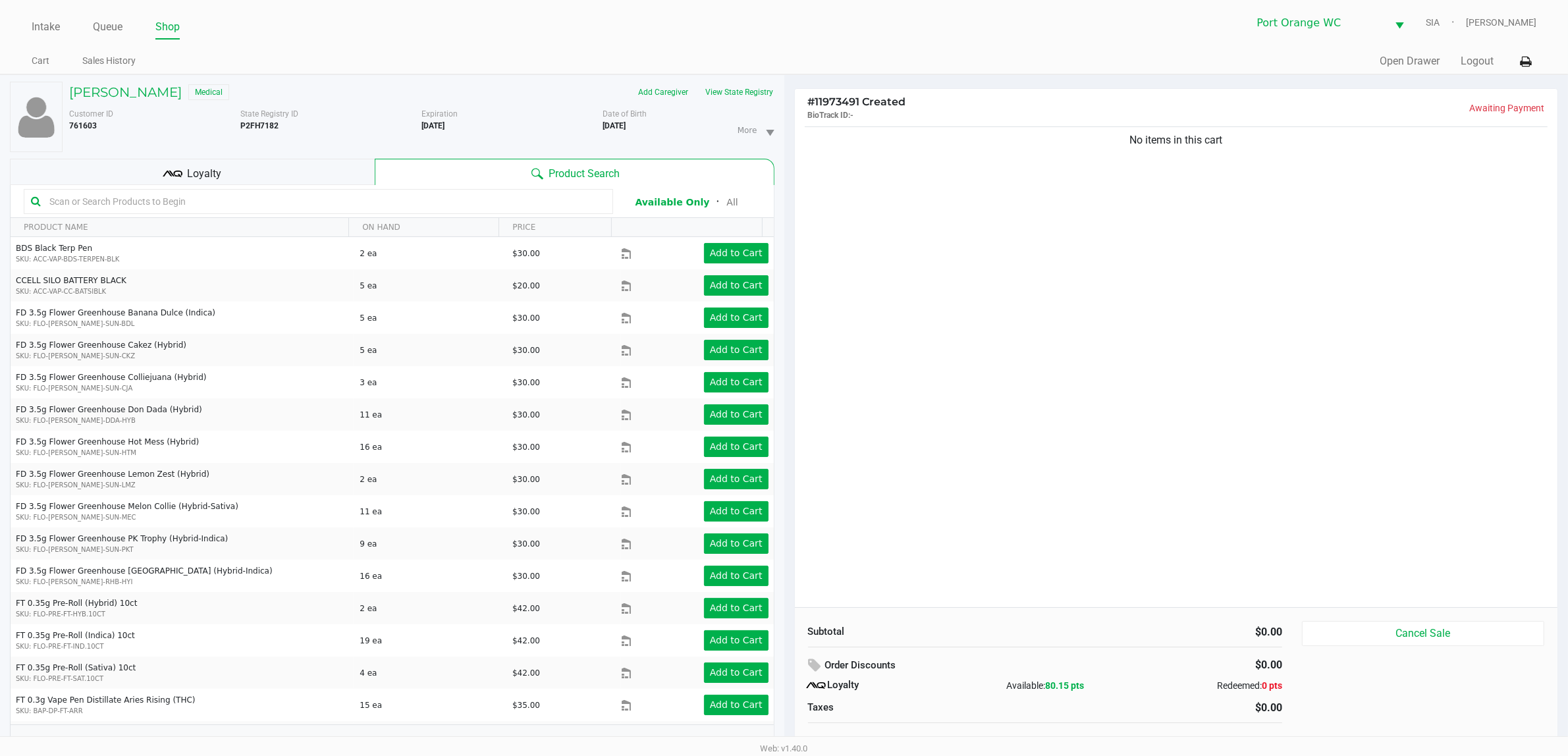
click at [427, 199] on input "text" at bounding box center [325, 202] width 562 height 20
drag, startPoint x: 332, startPoint y: 188, endPoint x: 327, endPoint y: 202, distance: 14.9
click at [331, 189] on kendo-grid-toolbar "Available Only ᛫ All" at bounding box center [392, 202] width 763 height 33
click at [327, 202] on input "text" at bounding box center [325, 202] width 562 height 20
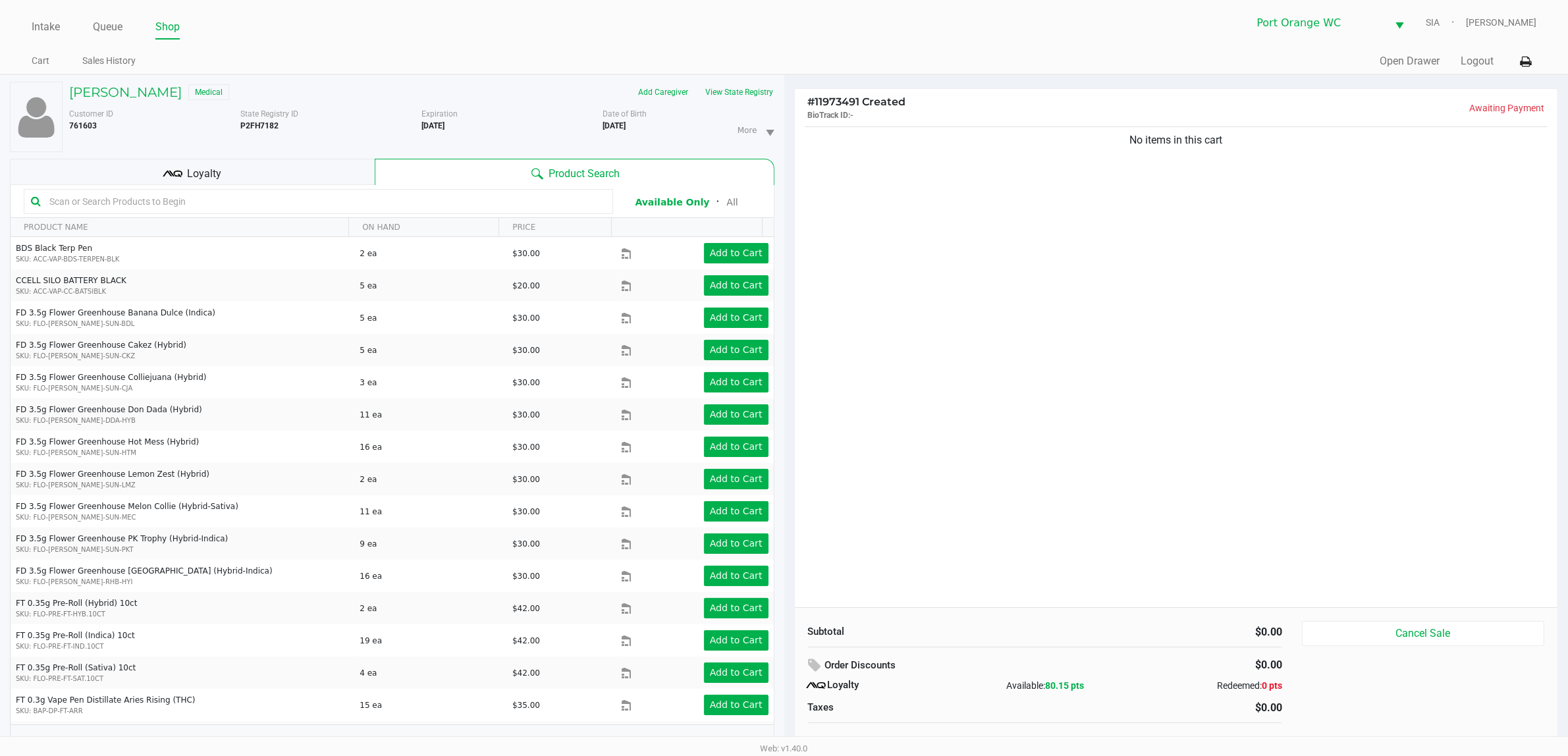
click at [337, 205] on input "text" at bounding box center [325, 202] width 562 height 20
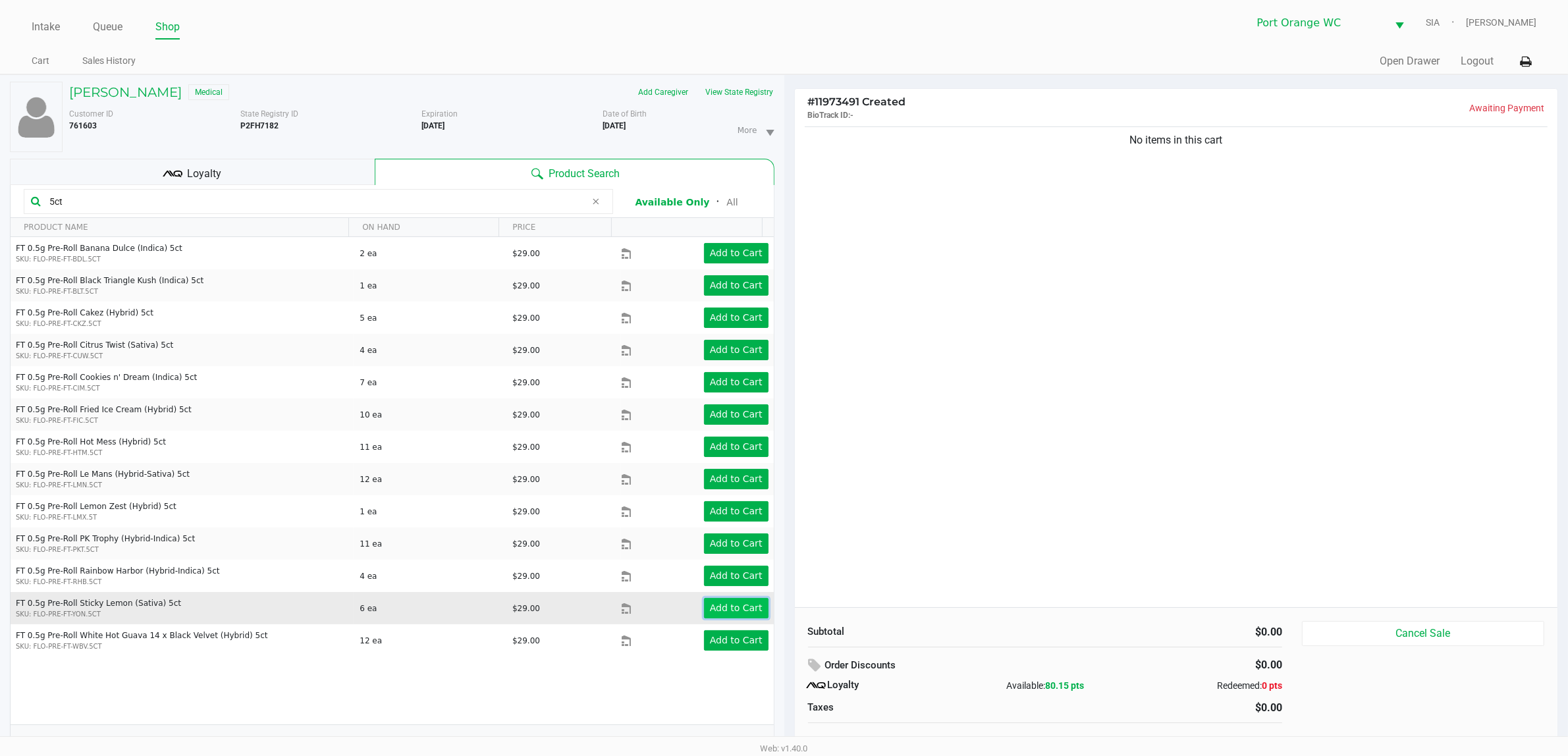
click at [736, 602] on app-button-loader "Add to Cart" at bounding box center [736, 607] width 53 height 11
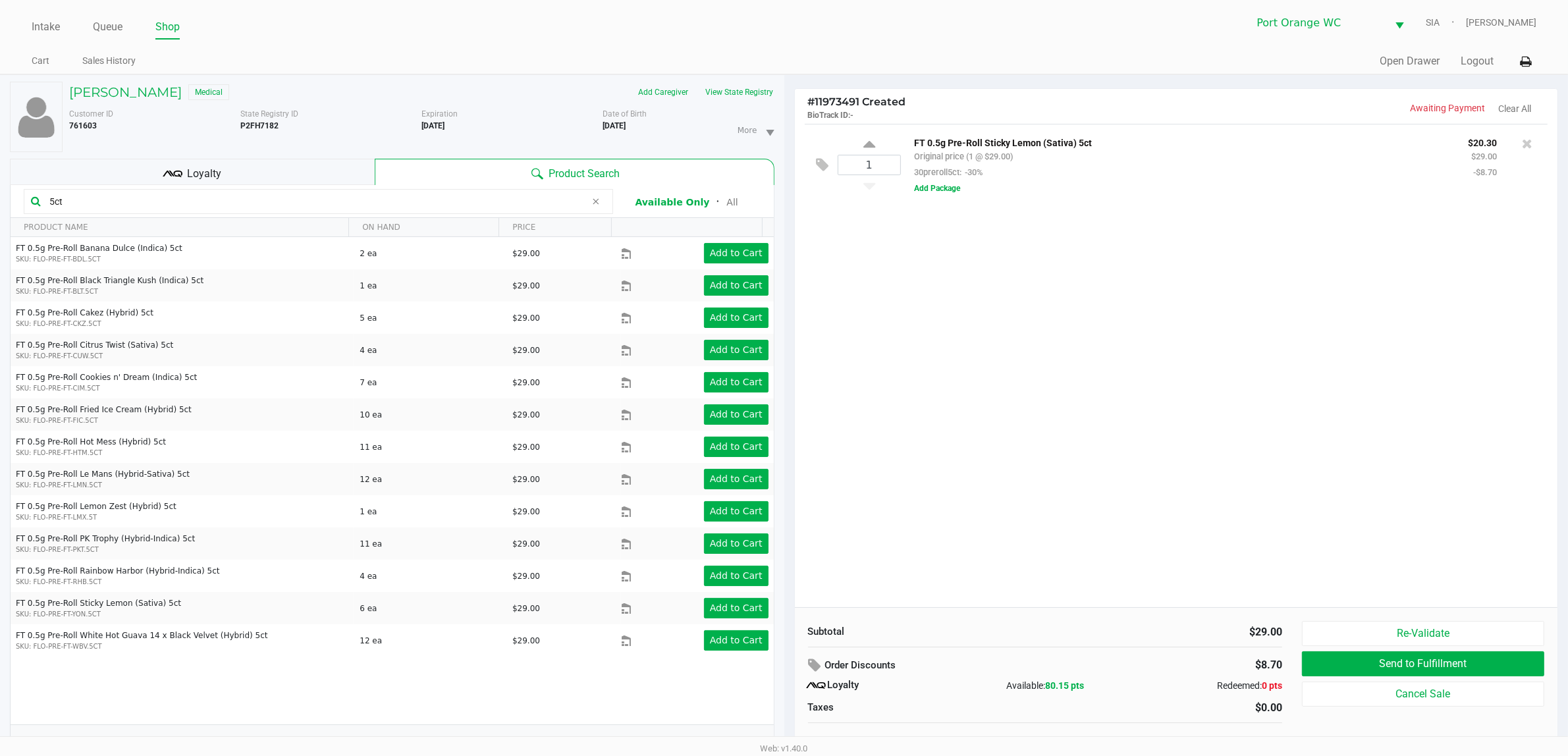
click at [105, 204] on input "5ct" at bounding box center [315, 202] width 542 height 20
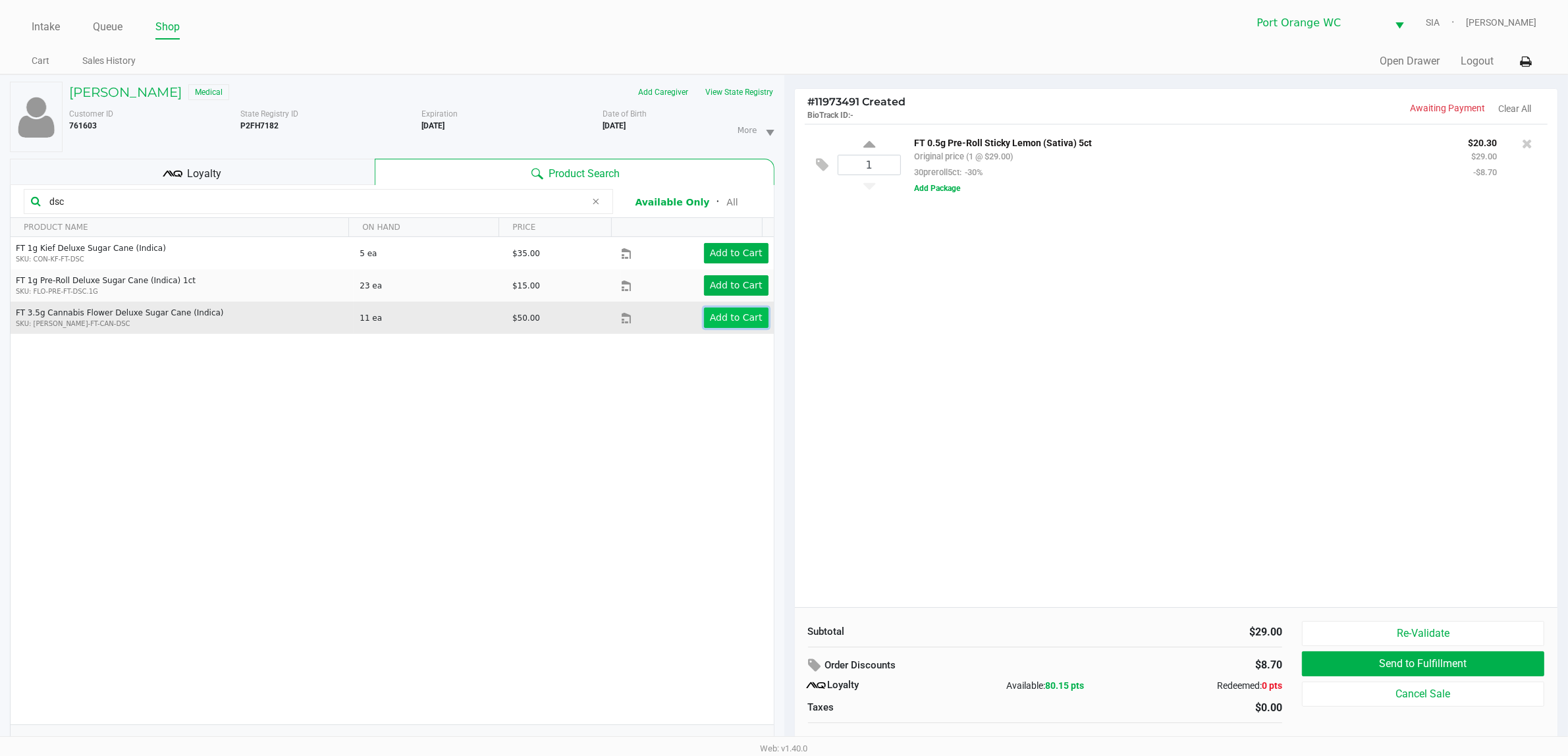
click at [732, 323] on app-button-loader "Add to Cart" at bounding box center [736, 317] width 53 height 11
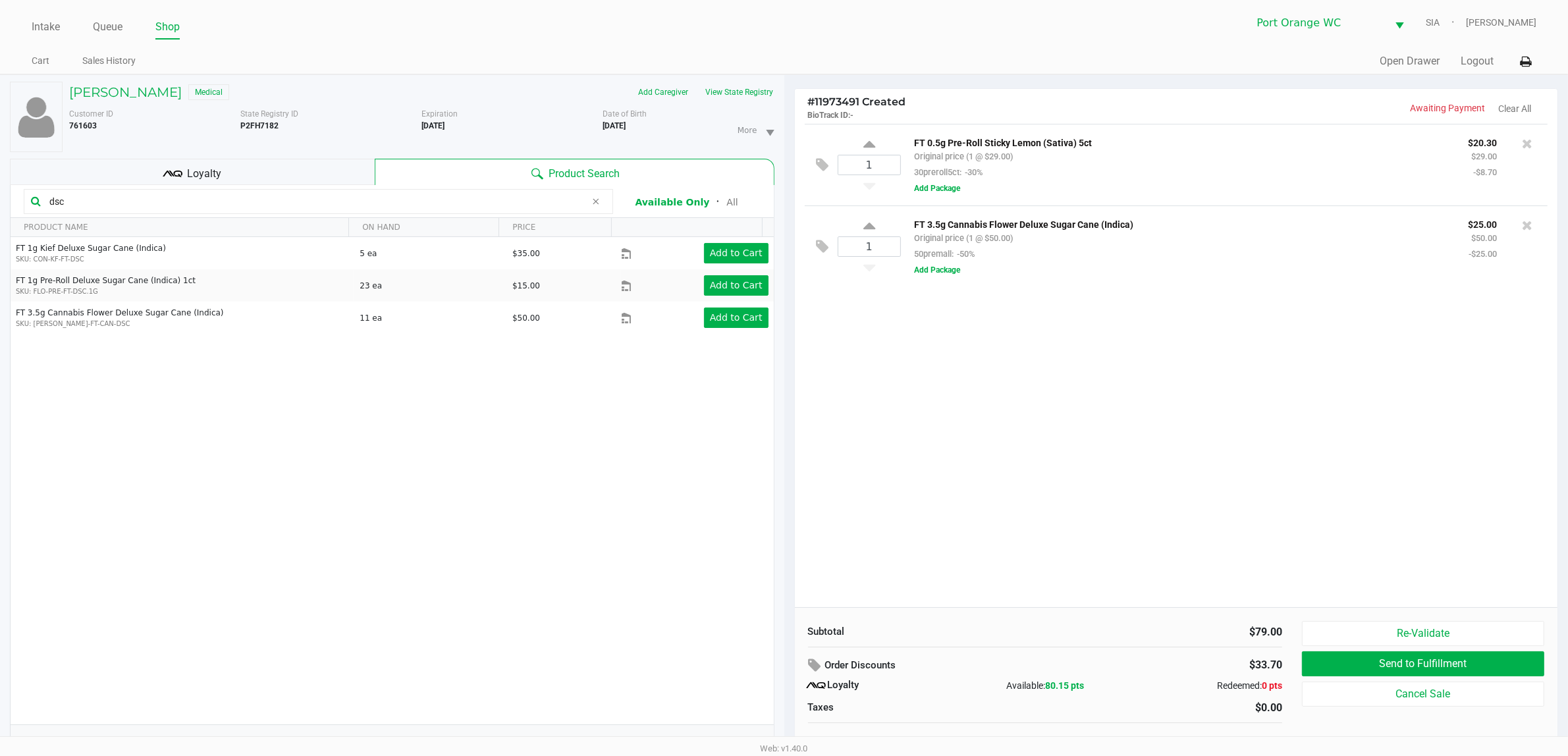
click at [295, 204] on input "dsc" at bounding box center [315, 202] width 542 height 20
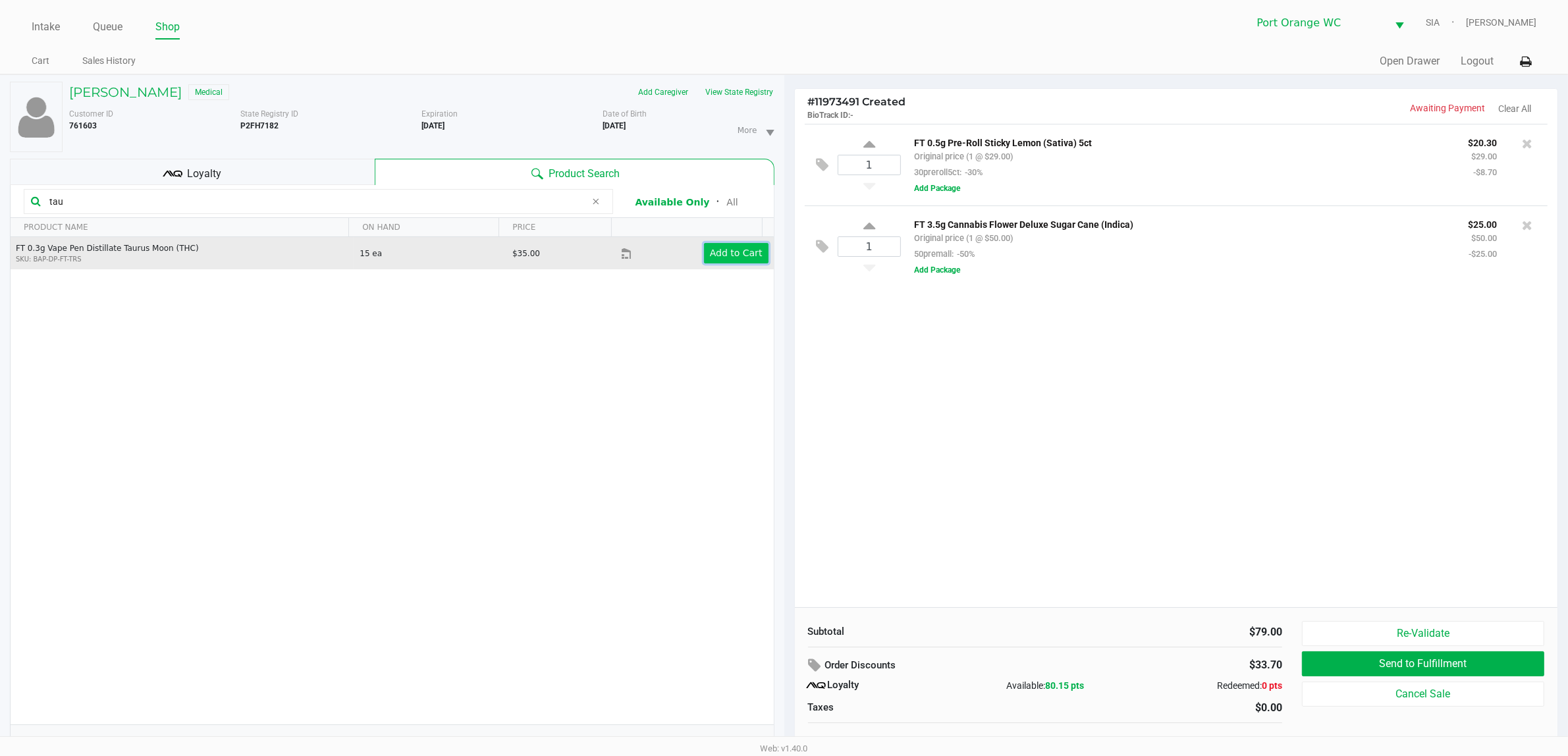
click at [726, 254] on app-button-loader "Add to Cart" at bounding box center [736, 253] width 53 height 11
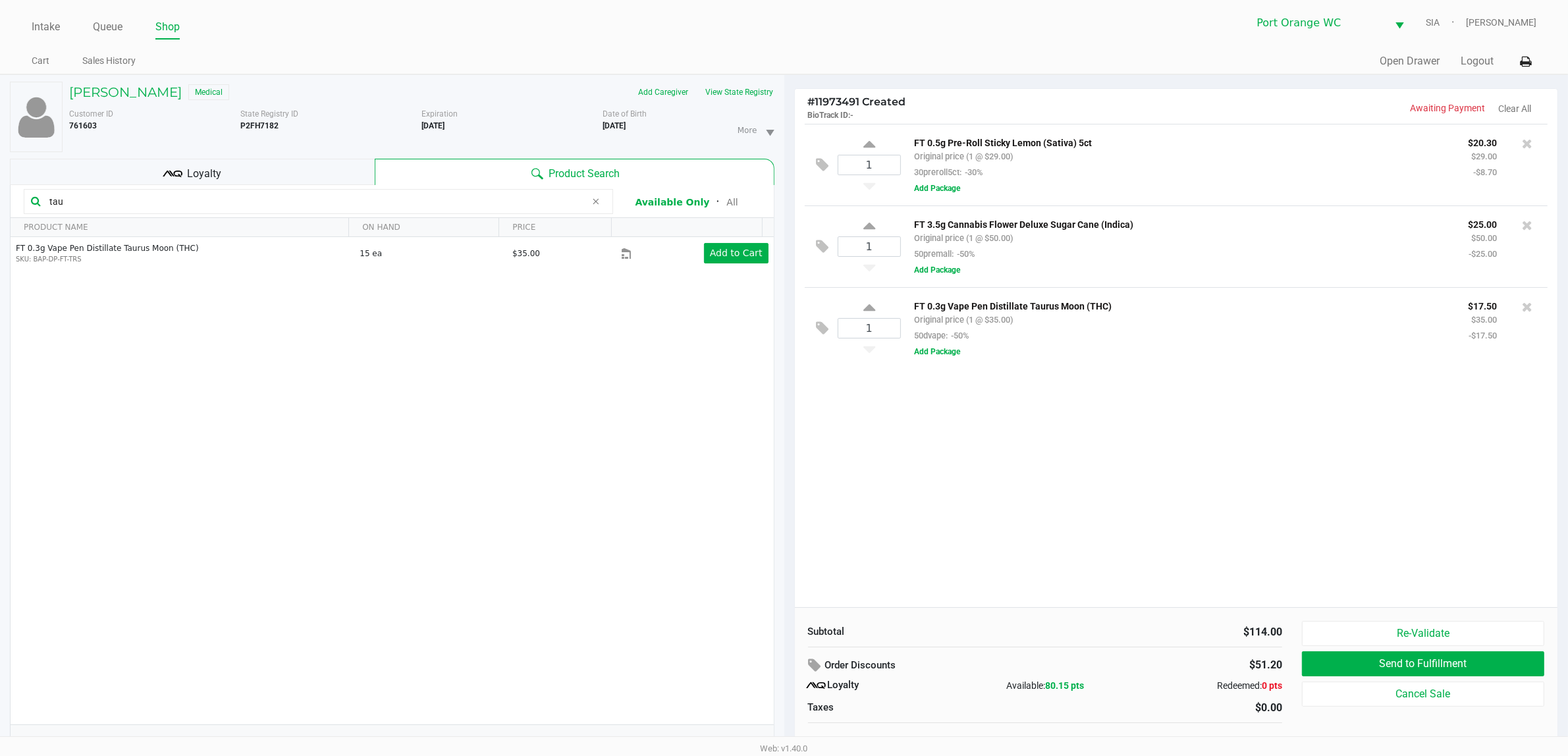
click at [249, 208] on input "tau" at bounding box center [315, 202] width 542 height 20
click at [254, 207] on input "tau" at bounding box center [315, 202] width 542 height 20
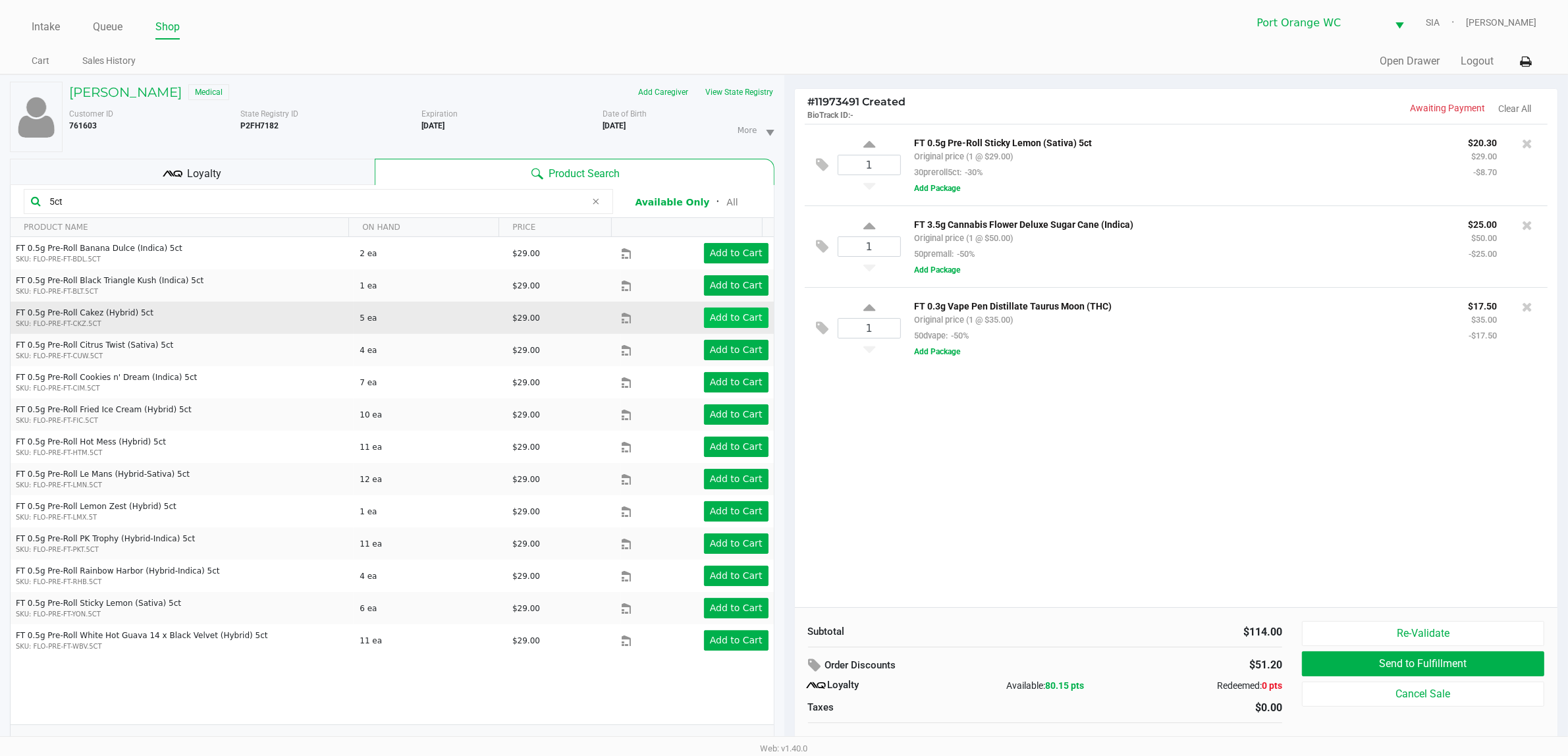
type input "5ct"
click at [710, 319] on app-button-loader "Add to Cart" at bounding box center [736, 317] width 53 height 11
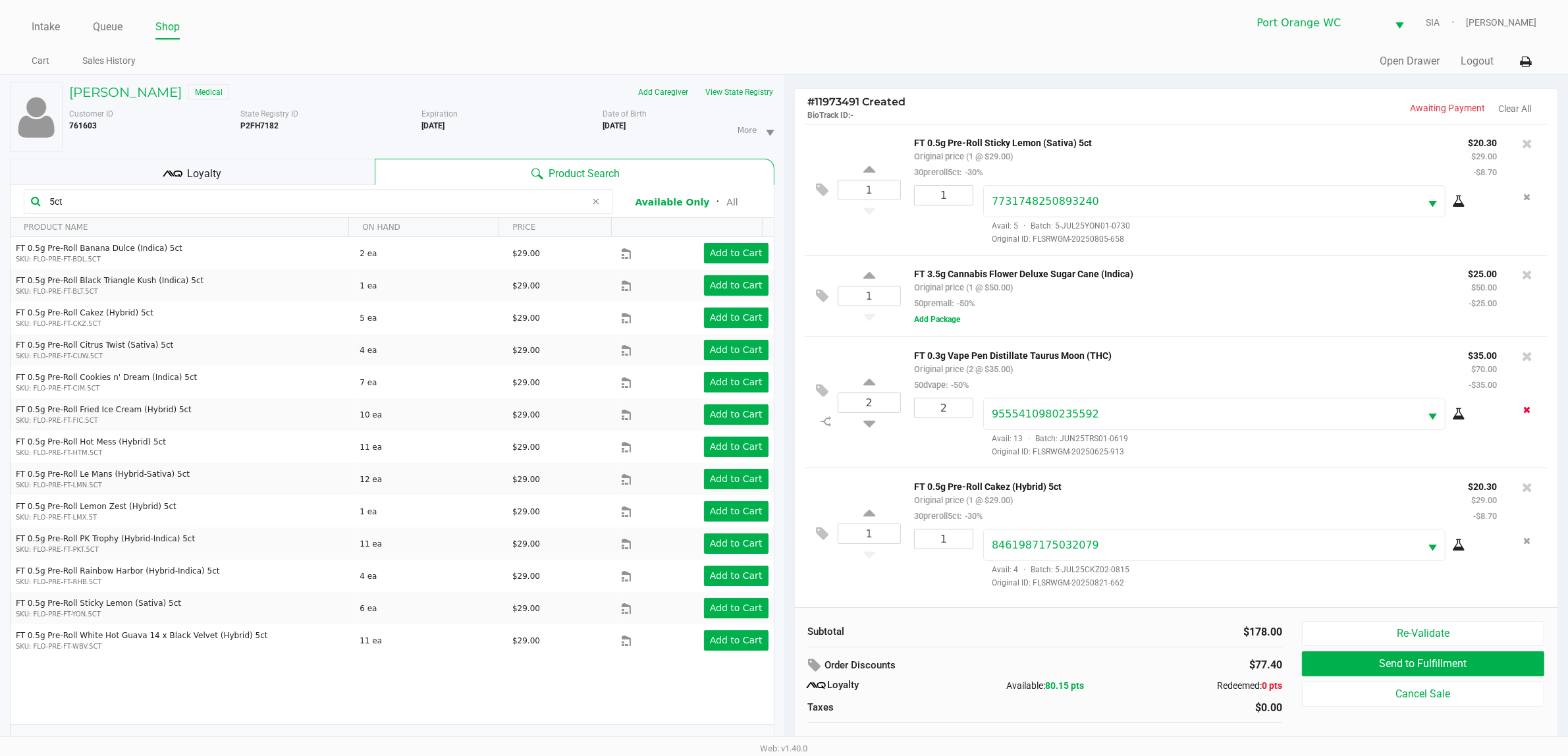
click at [1529, 414] on icon "Remove the package from the orderLine" at bounding box center [1527, 409] width 7 height 9
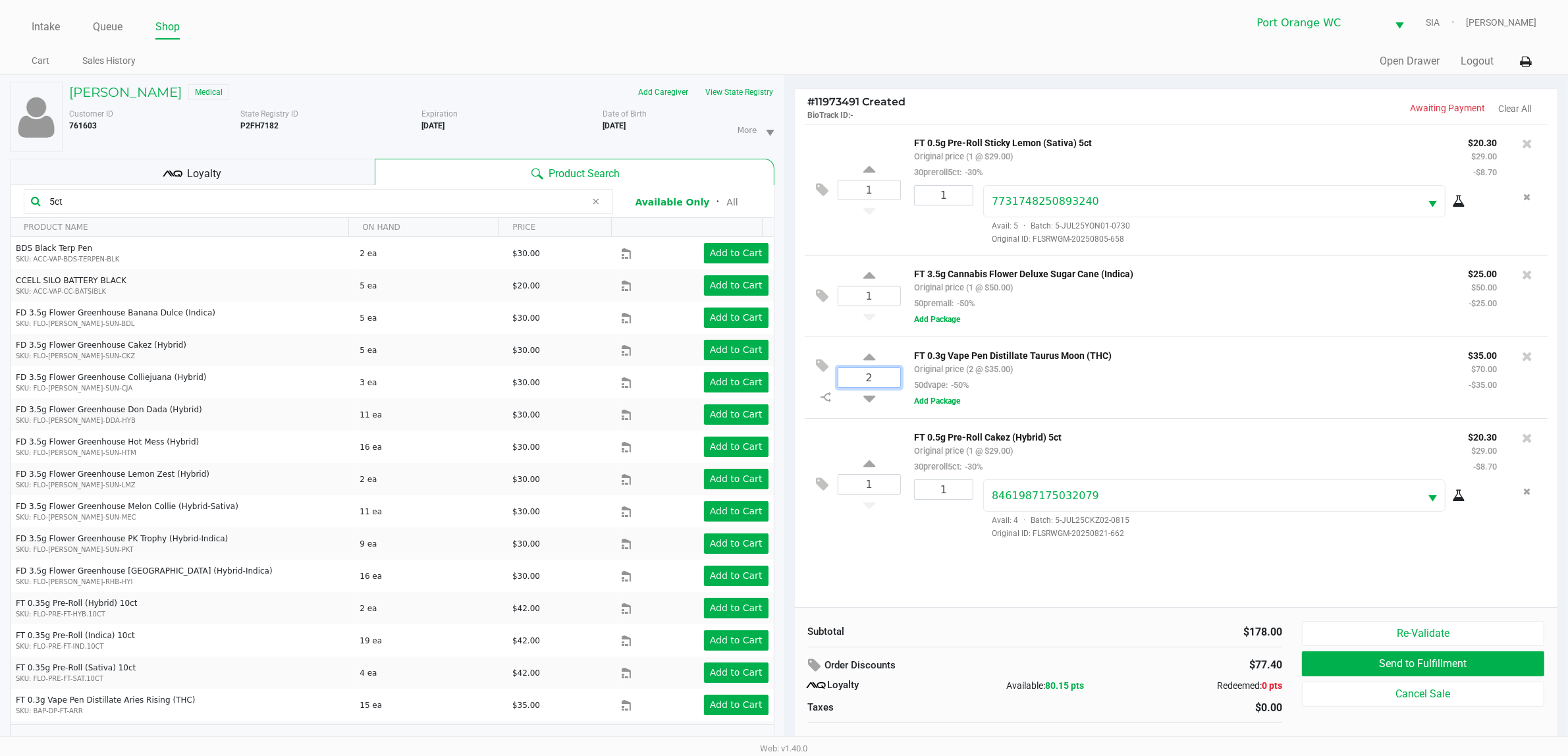
click at [857, 387] on input "2" at bounding box center [869, 377] width 63 height 19
click at [869, 402] on icon at bounding box center [868, 396] width 12 height 16
type input "1"
click at [933, 409] on div at bounding box center [784, 383] width 1568 height 486
click at [946, 407] on button "Add Package" at bounding box center [937, 400] width 47 height 12
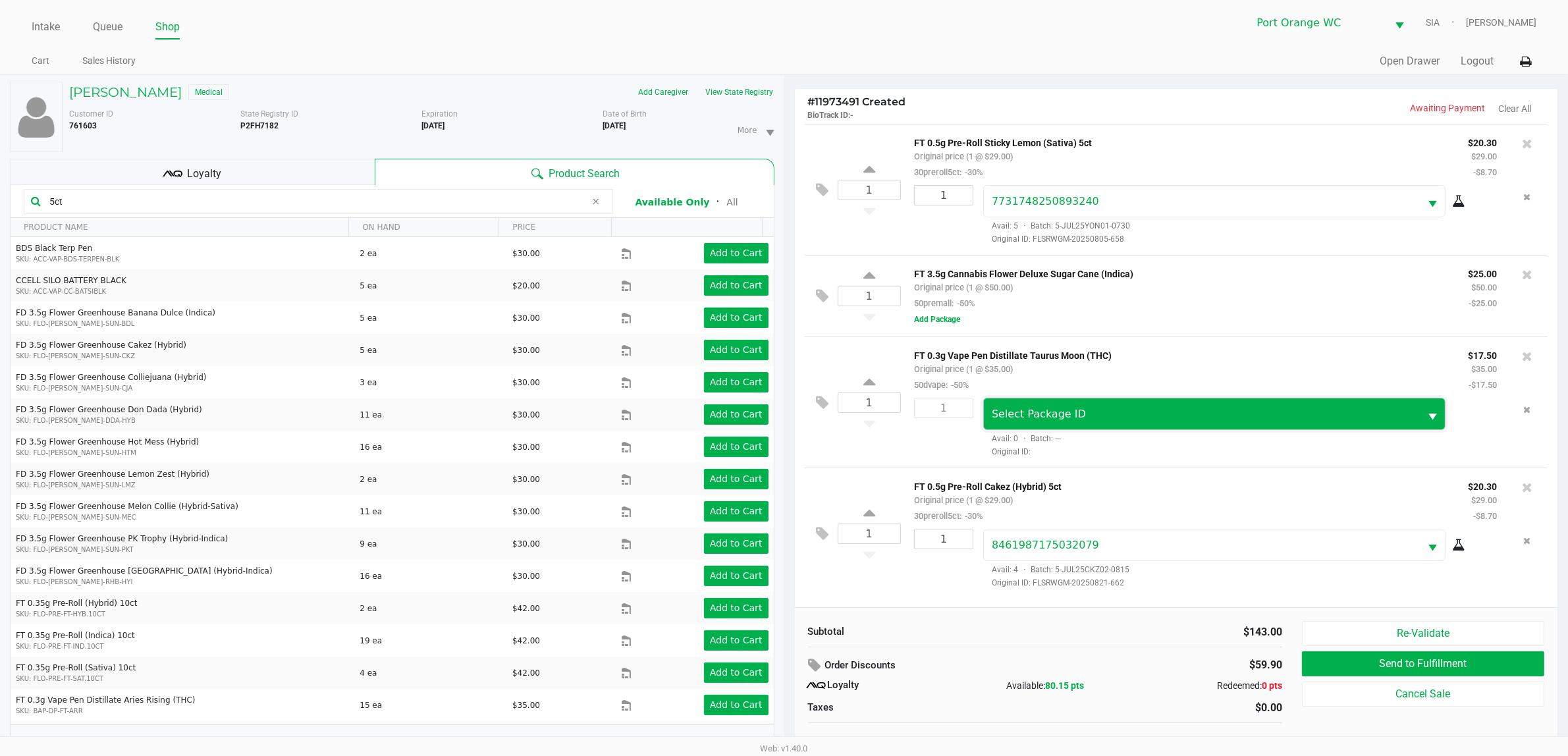
click at [1127, 411] on span "Select Package ID" at bounding box center [1201, 413] width 420 height 16
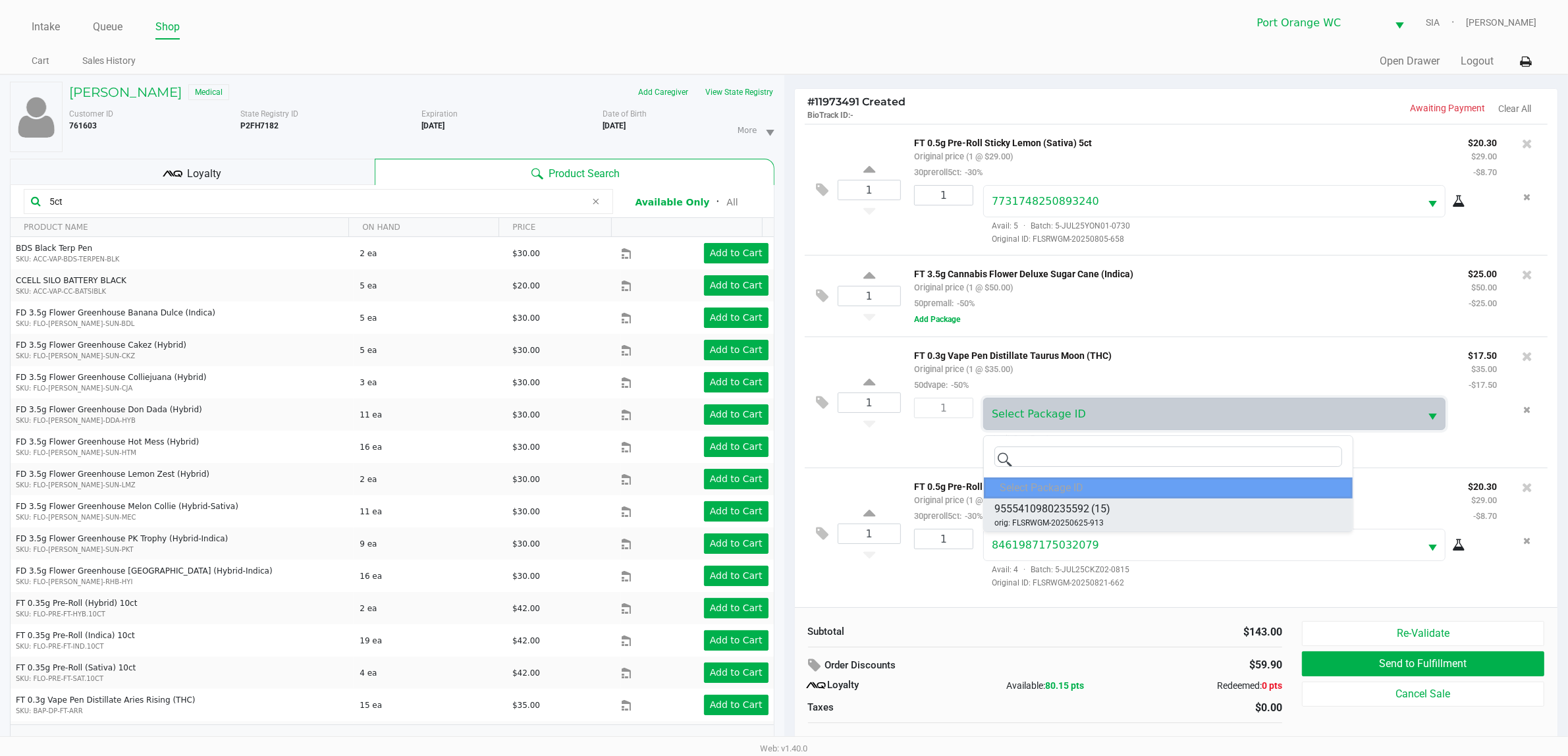
click at [1080, 505] on span "9555410980235592" at bounding box center [1042, 508] width 95 height 16
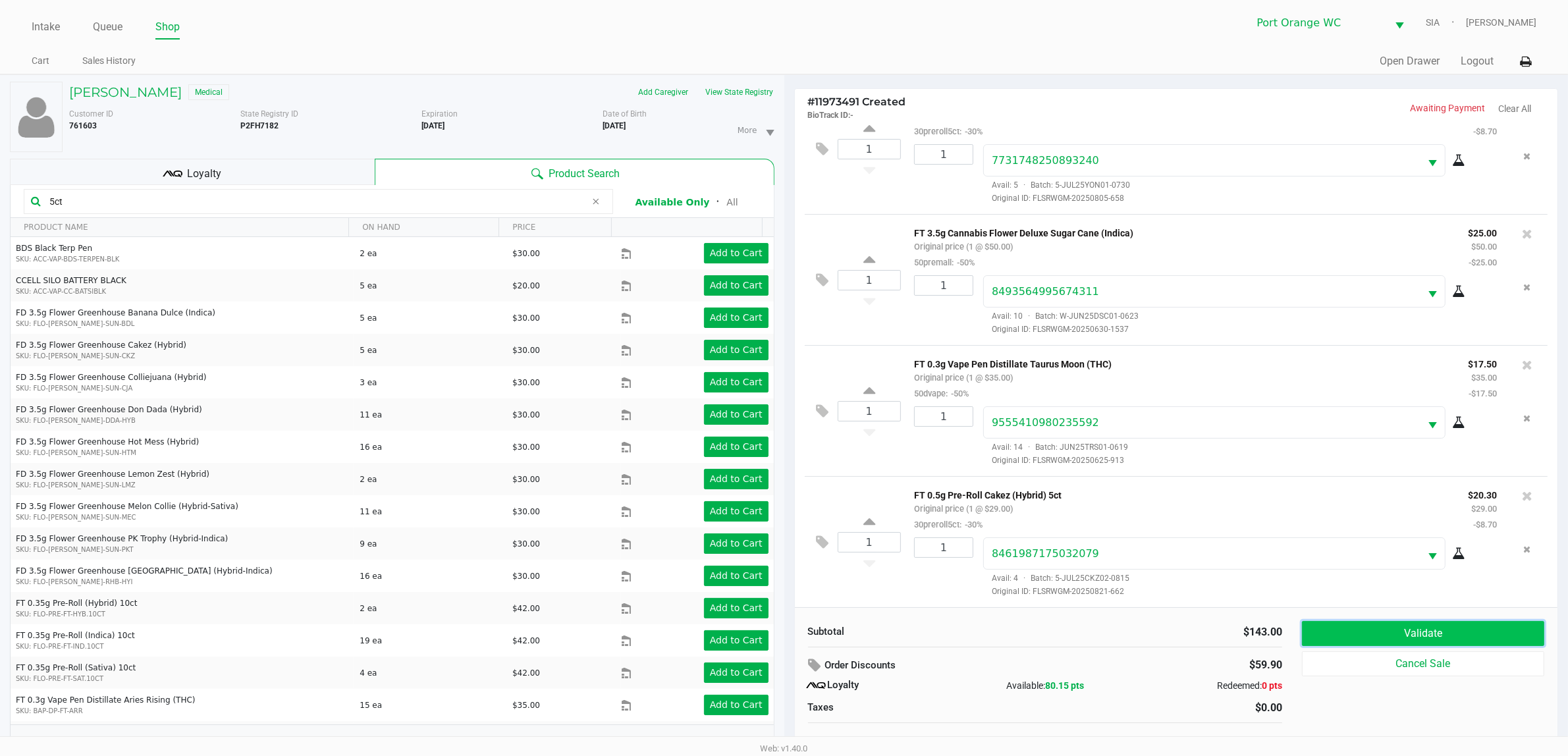
click at [1430, 636] on button "Validate" at bounding box center [1423, 633] width 243 height 25
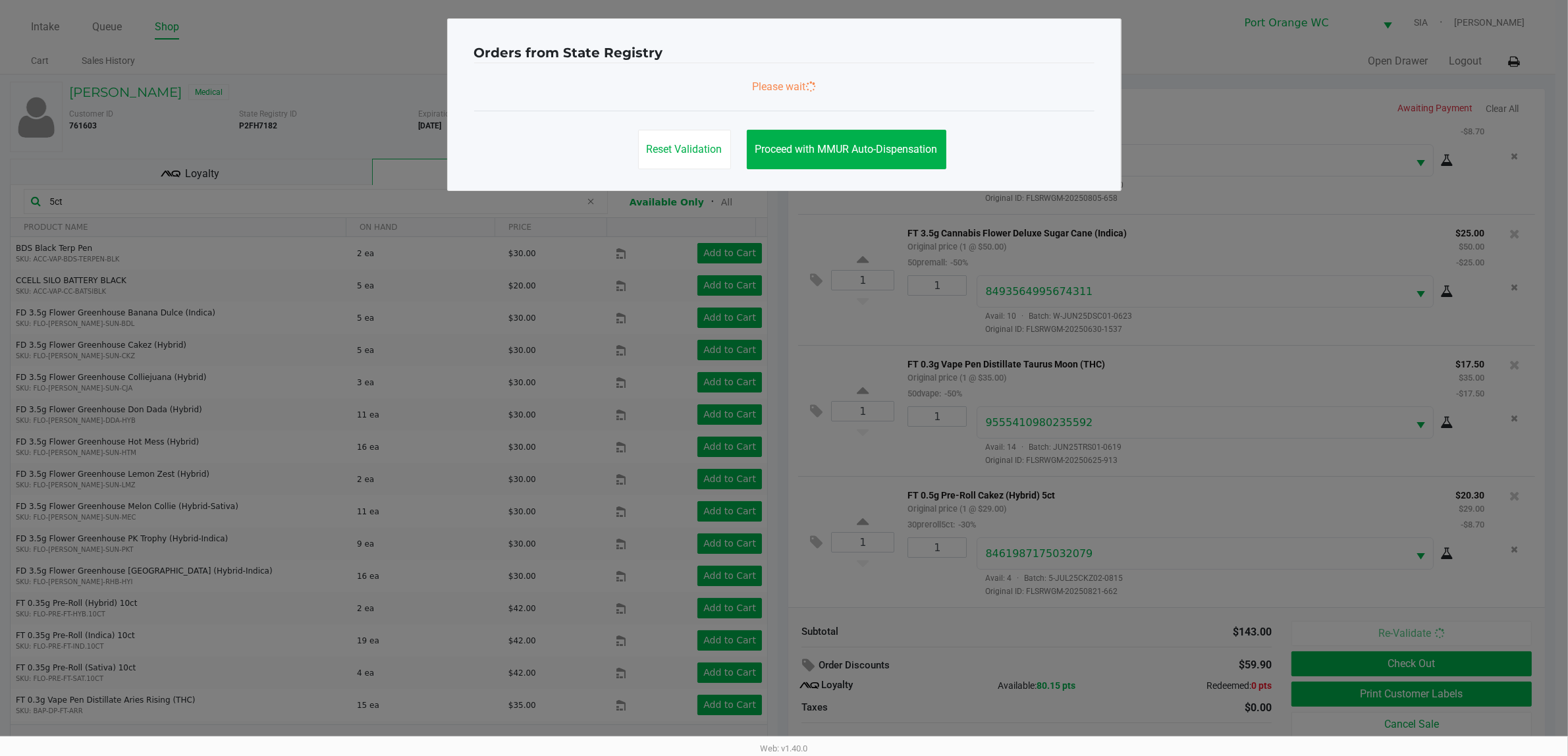
scroll to position [47, 0]
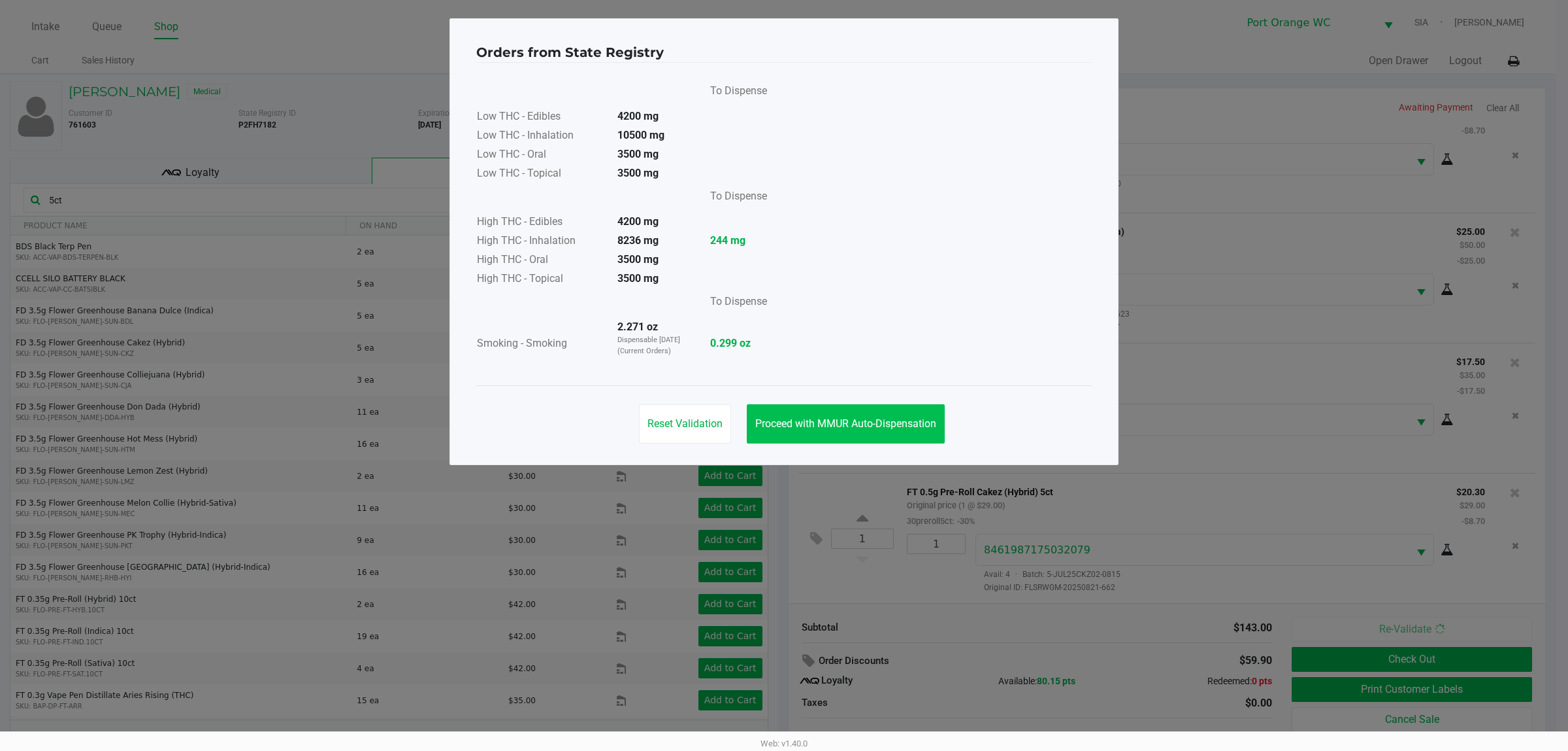
click at [879, 440] on button "Proceed with MMUR Auto-Dispensation" at bounding box center [846, 423] width 198 height 39
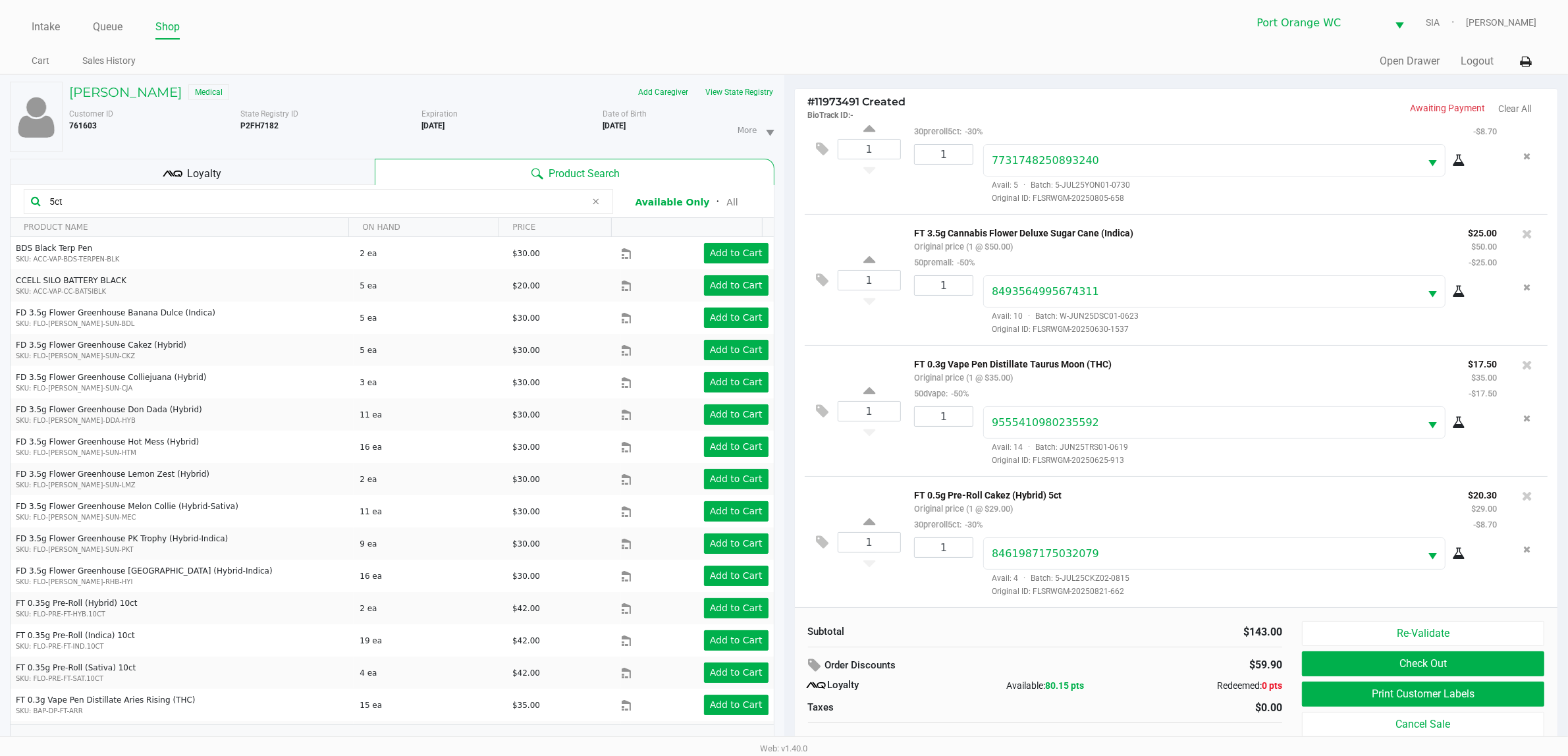
click at [1345, 701] on button "Print Customer Labels" at bounding box center [1423, 693] width 243 height 25
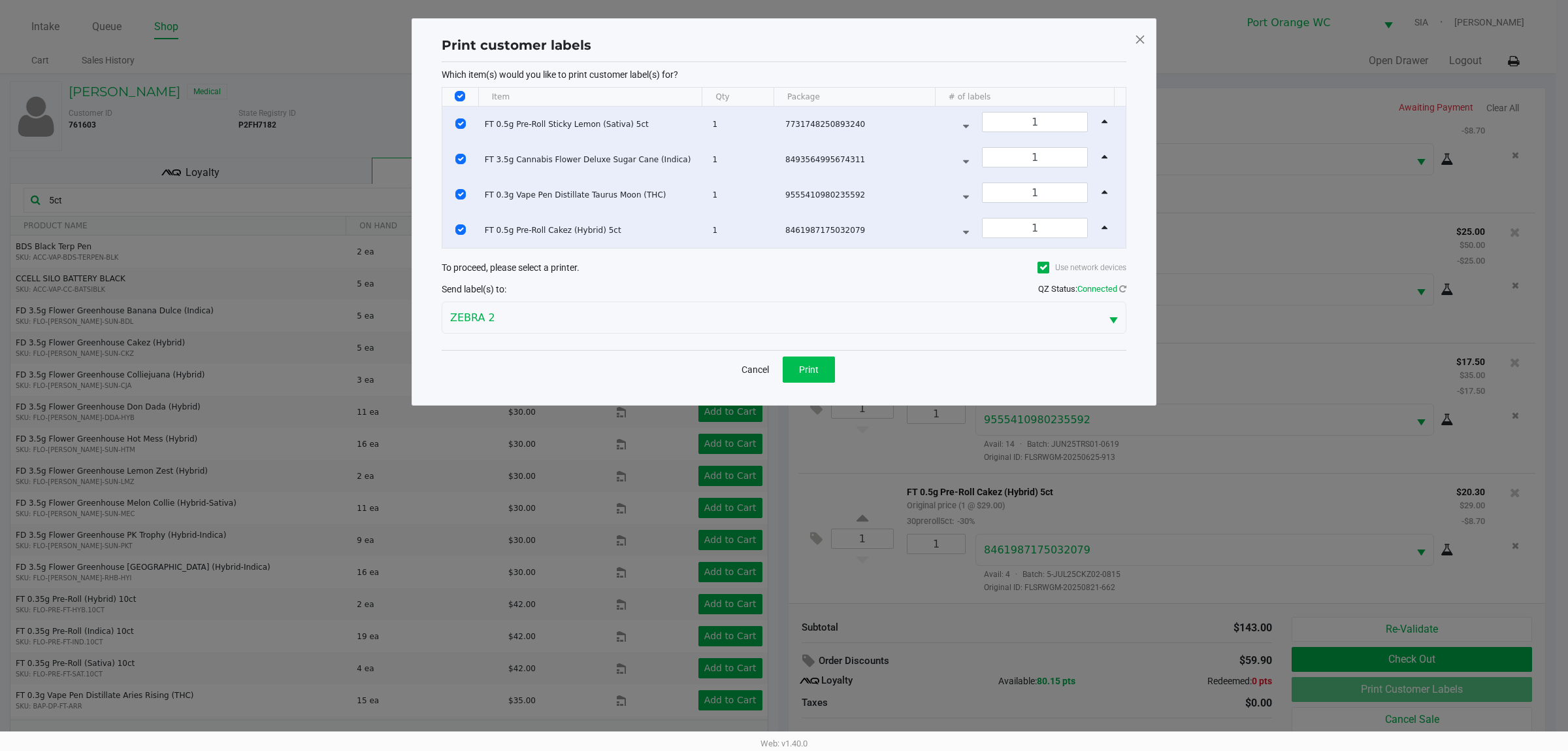
click at [811, 371] on span "Print" at bounding box center [809, 370] width 20 height 11
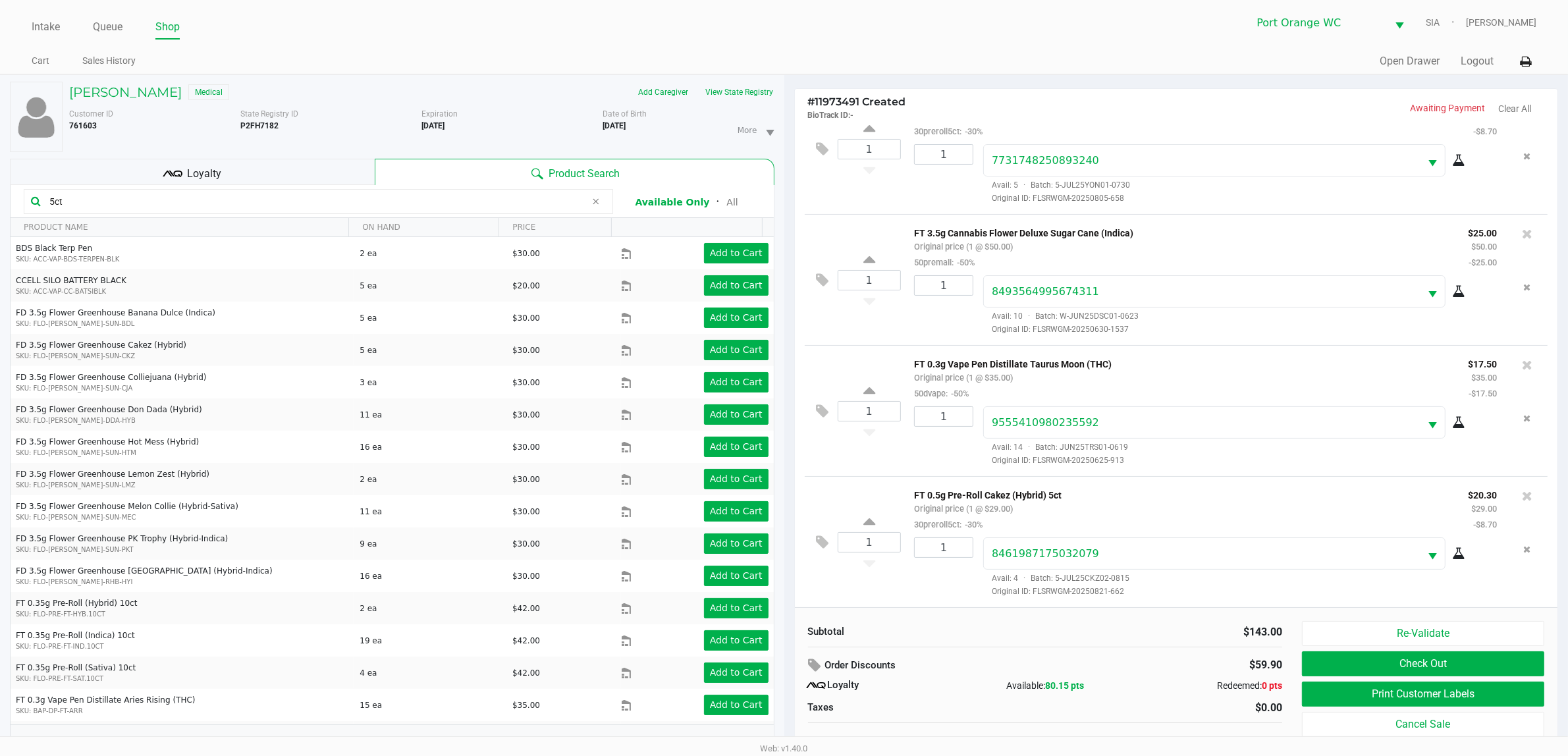
scroll to position [47, 0]
click at [1460, 658] on button "Check Out" at bounding box center [1423, 663] width 243 height 25
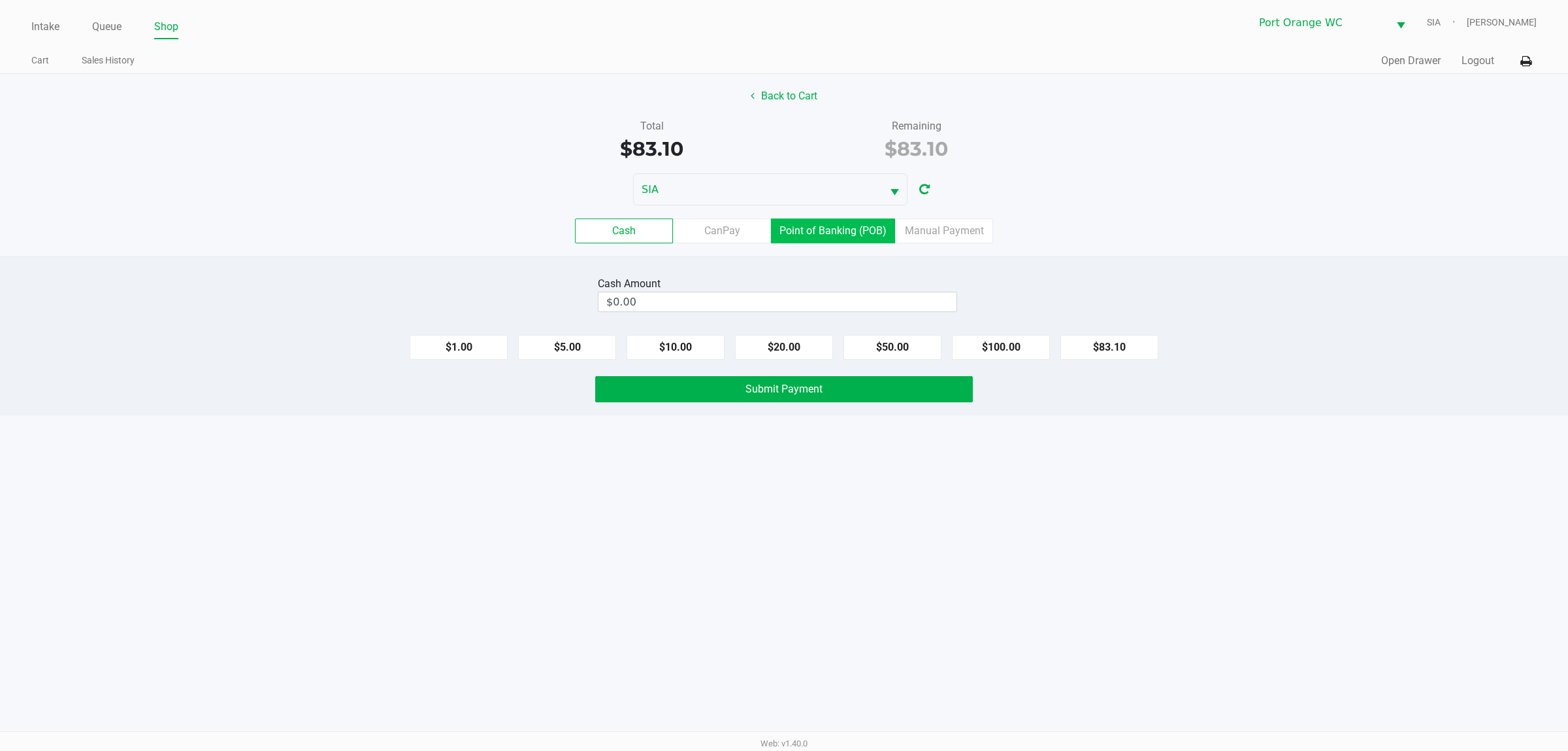
click at [834, 234] on label "Point of Banking (POB)" at bounding box center [833, 230] width 124 height 24
click at [0, 0] on 7 "Point of Banking (POB)" at bounding box center [0, 0] width 0 height 0
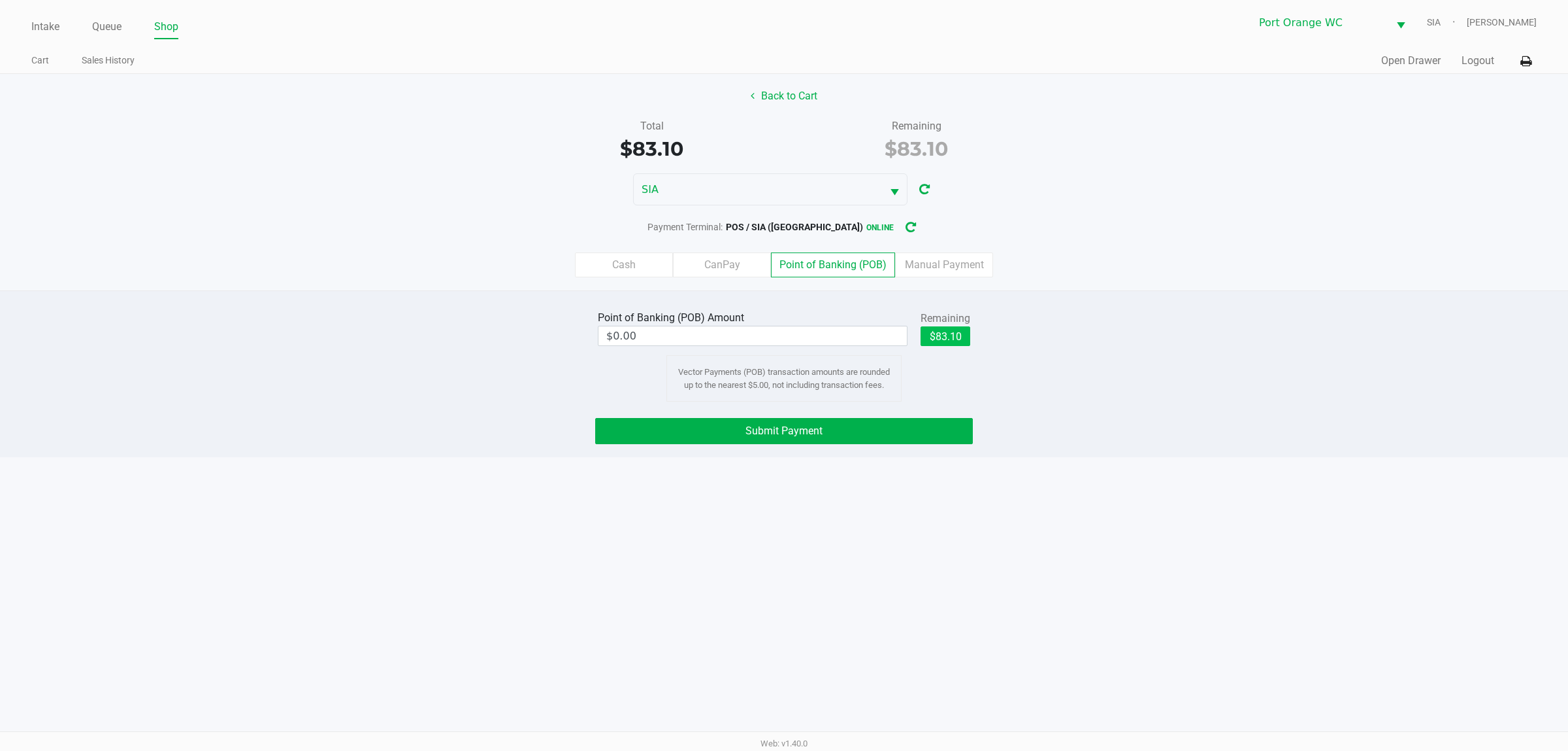
click at [962, 341] on button "$83.10" at bounding box center [945, 336] width 50 height 20
type input "$83.10"
click at [951, 433] on button "Submit Payment" at bounding box center [784, 430] width 378 height 26
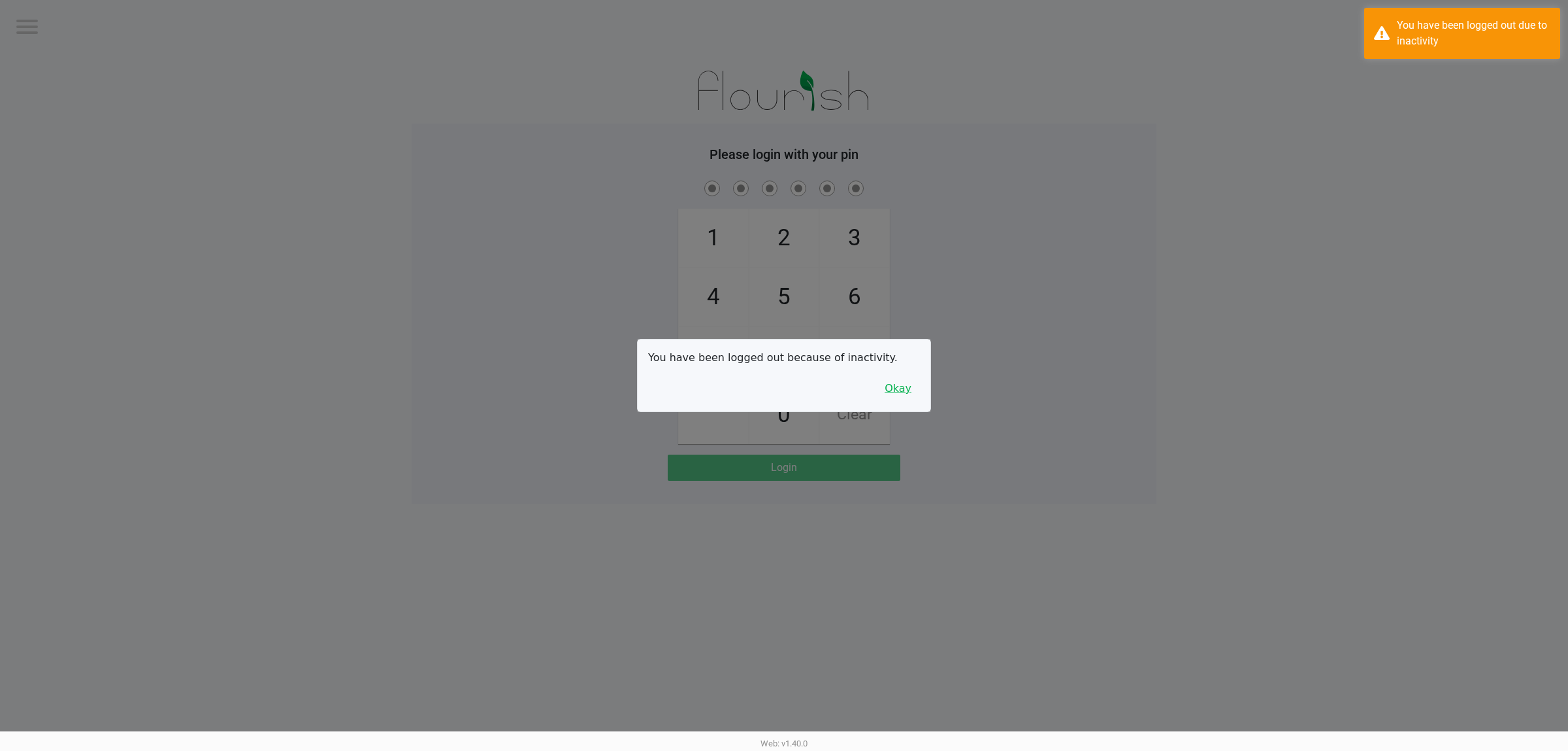
click at [897, 399] on button "Okay" at bounding box center [898, 388] width 43 height 24
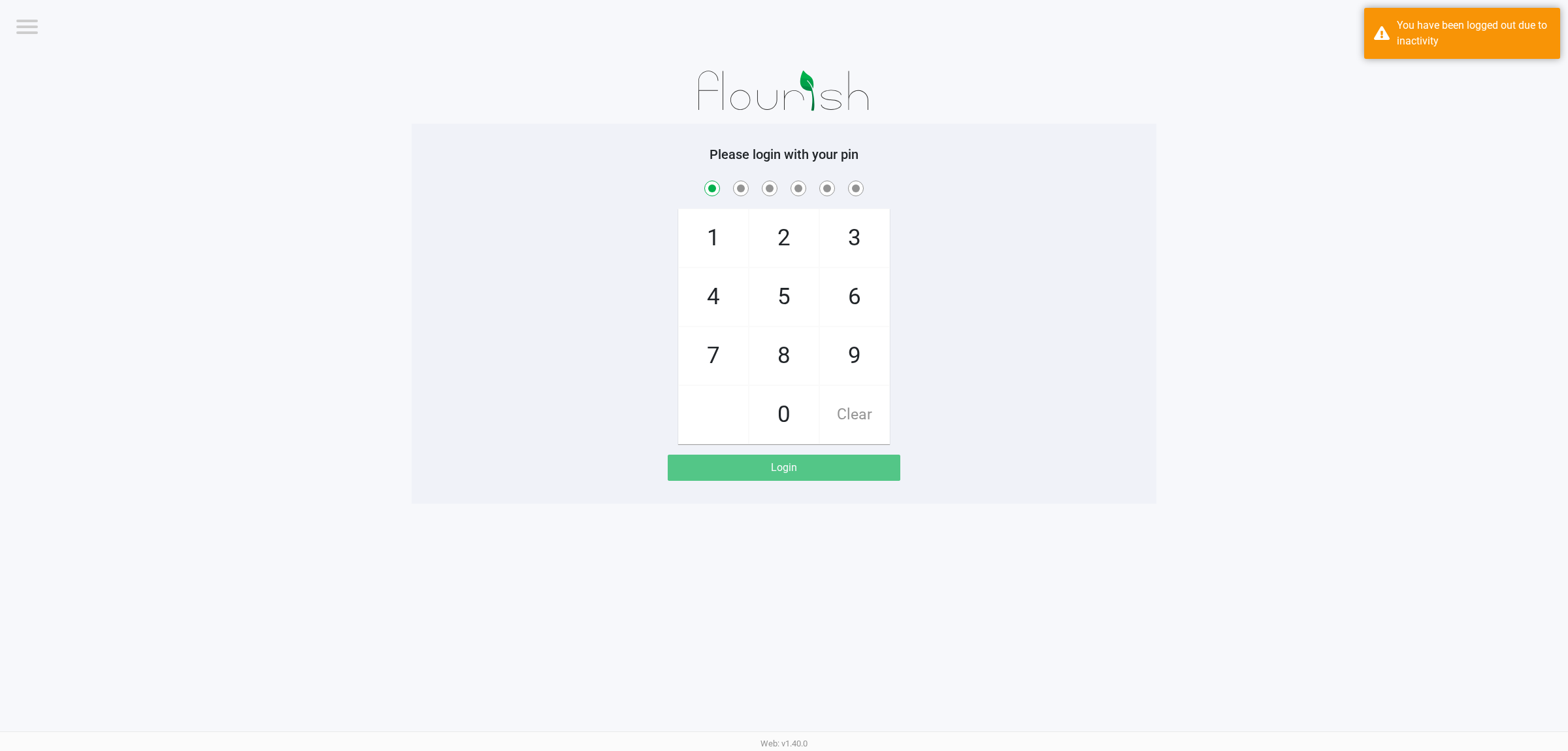
checkbox input "true"
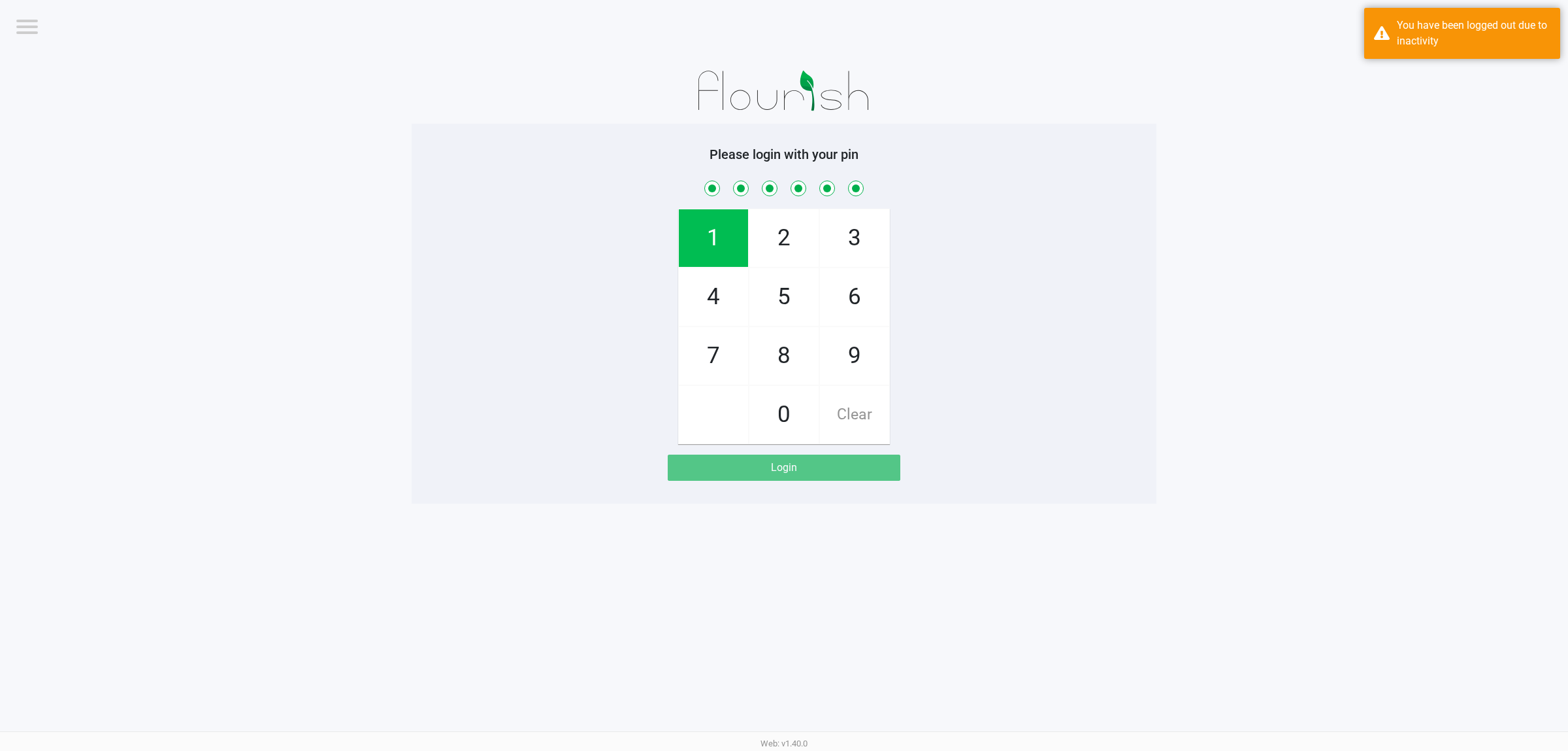
checkbox input "true"
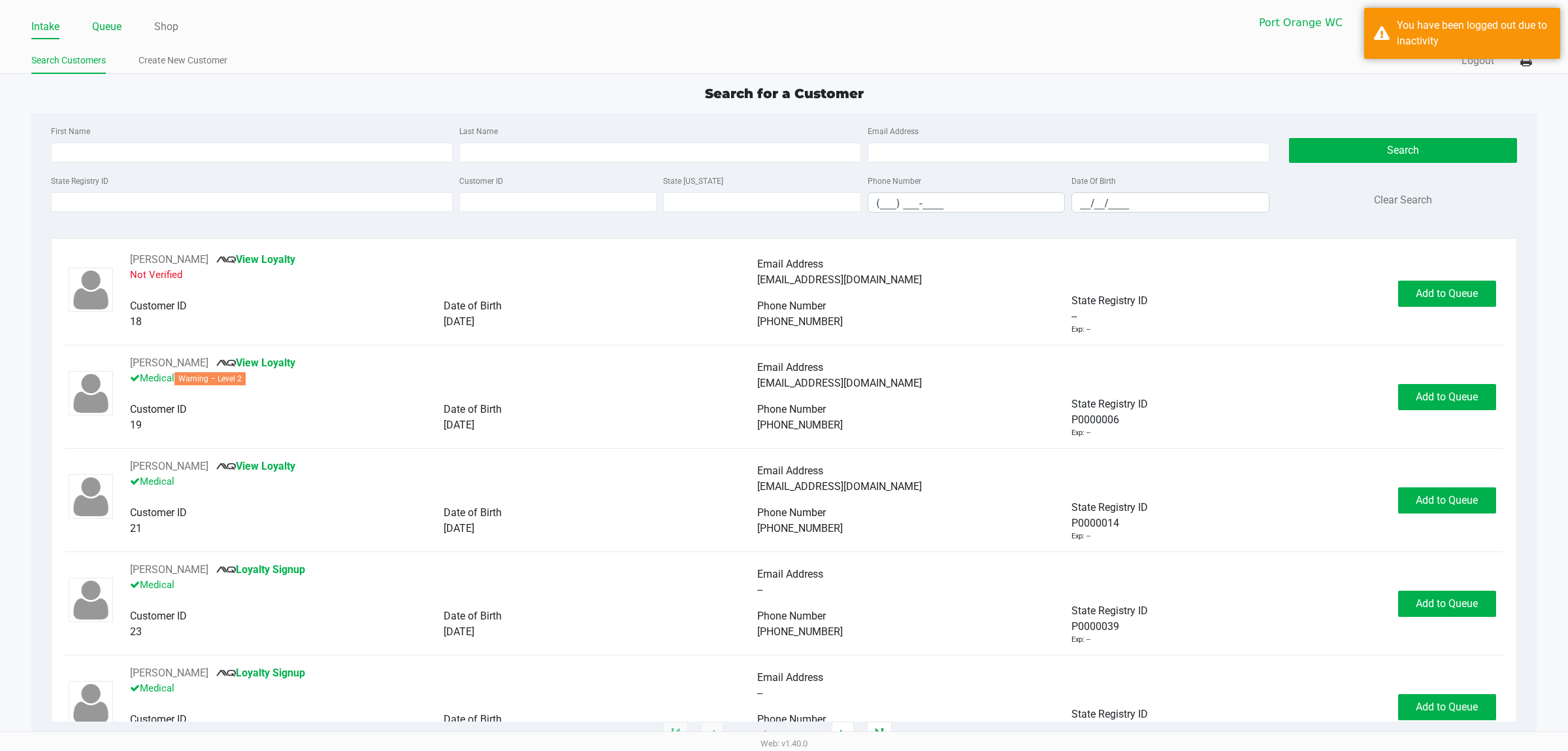
click at [112, 23] on link "Queue" at bounding box center [107, 26] width 29 height 18
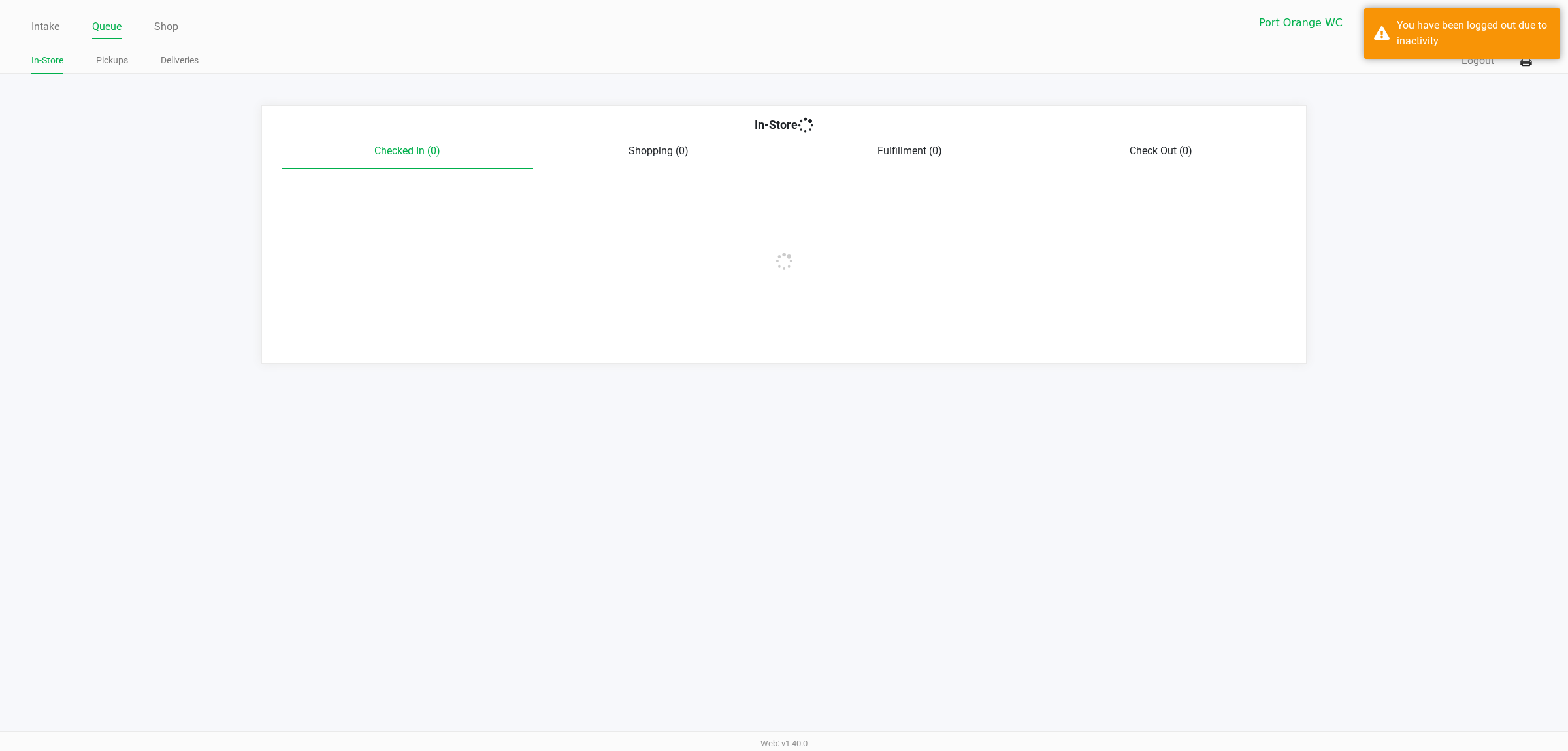
drag, startPoint x: 116, startPoint y: 74, endPoint x: 121, endPoint y: 61, distance: 13.9
click at [116, 74] on app-point-of-sale "Intake Queue Shop Port Orange WC SIA Mary O'Brien In-Store Pickups Deliveries Q…" at bounding box center [784, 181] width 1568 height 363
click at [121, 61] on link "Pickups" at bounding box center [111, 61] width 32 height 16
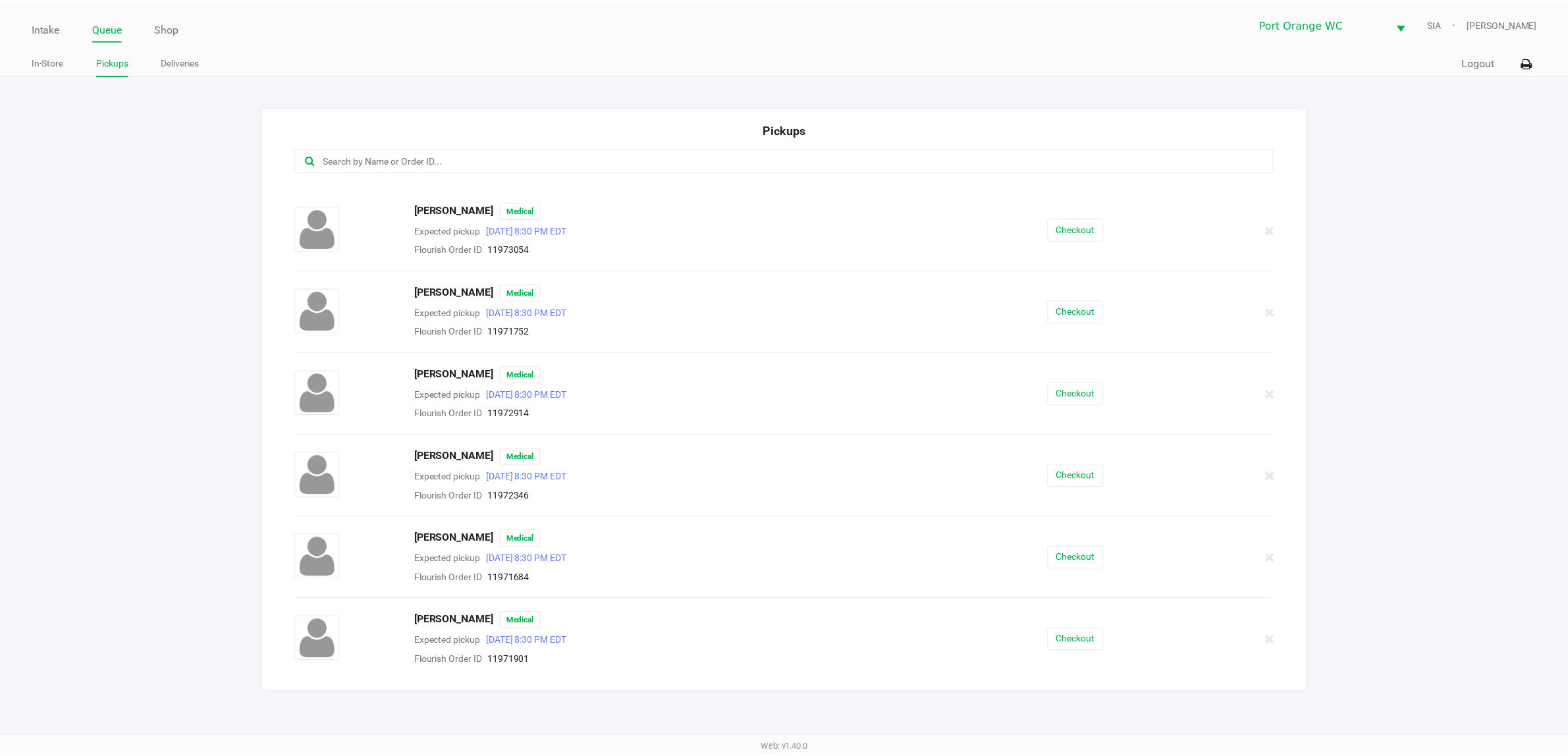
scroll to position [658, 0]
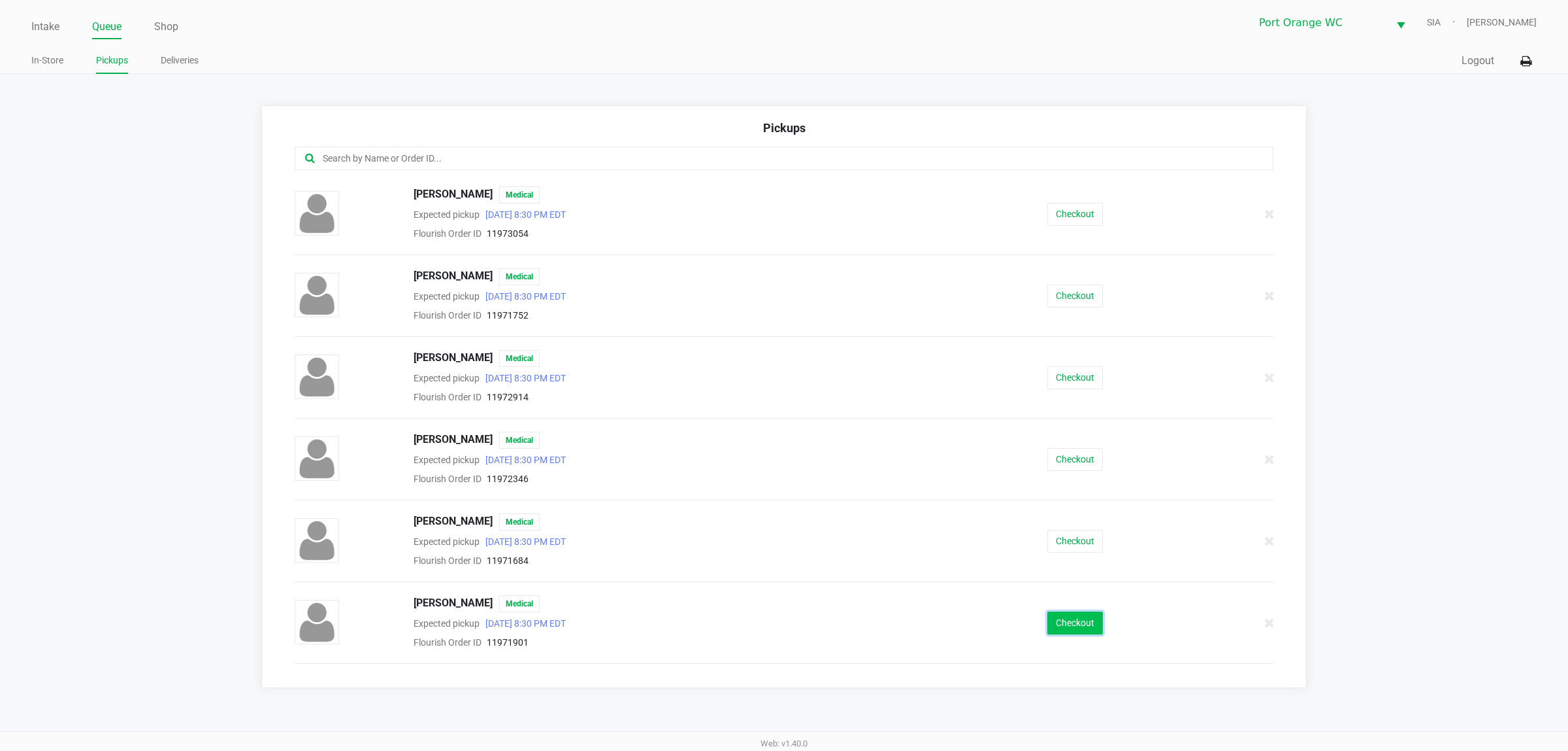
click at [1050, 621] on button "Checkout" at bounding box center [1075, 622] width 55 height 23
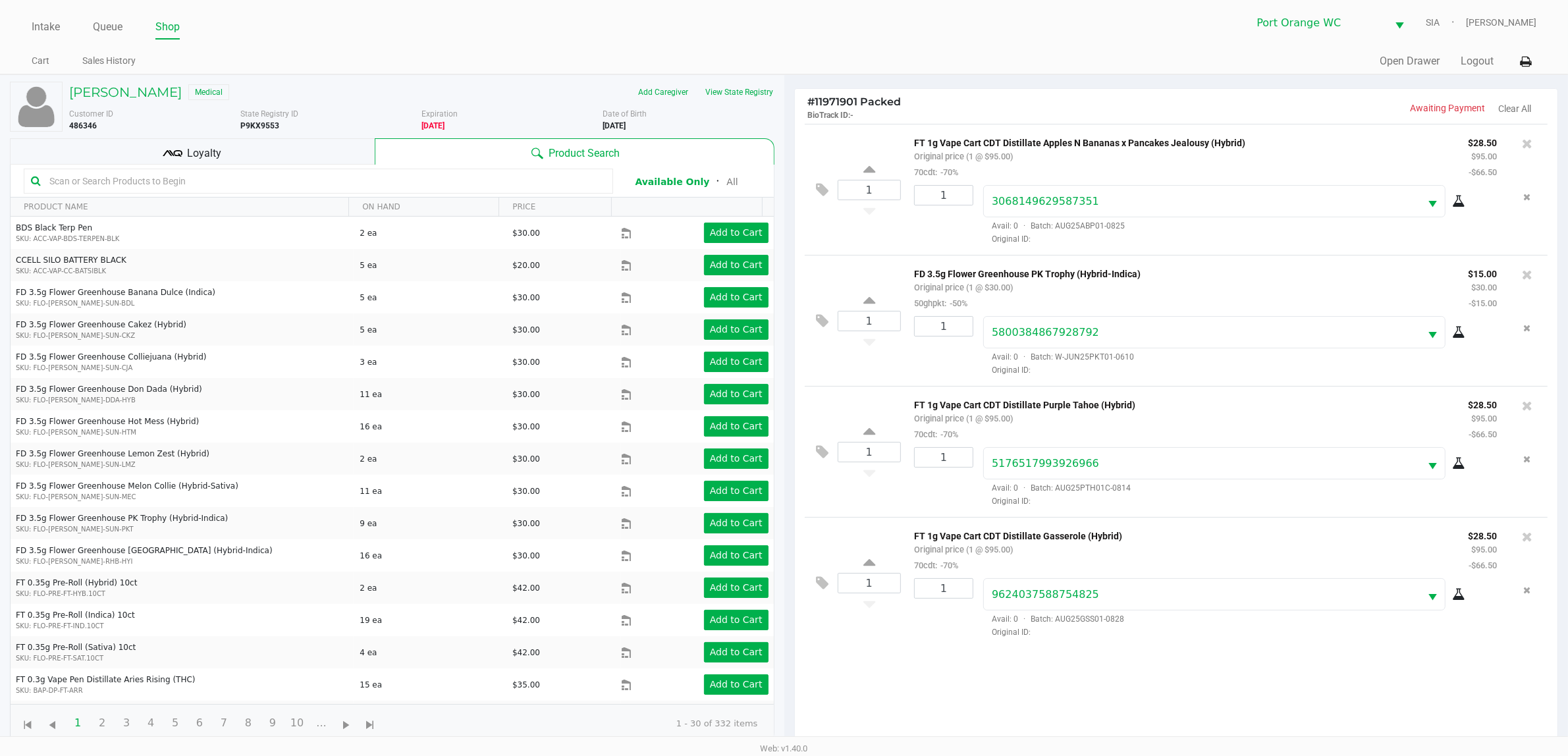
scroll to position [143, 0]
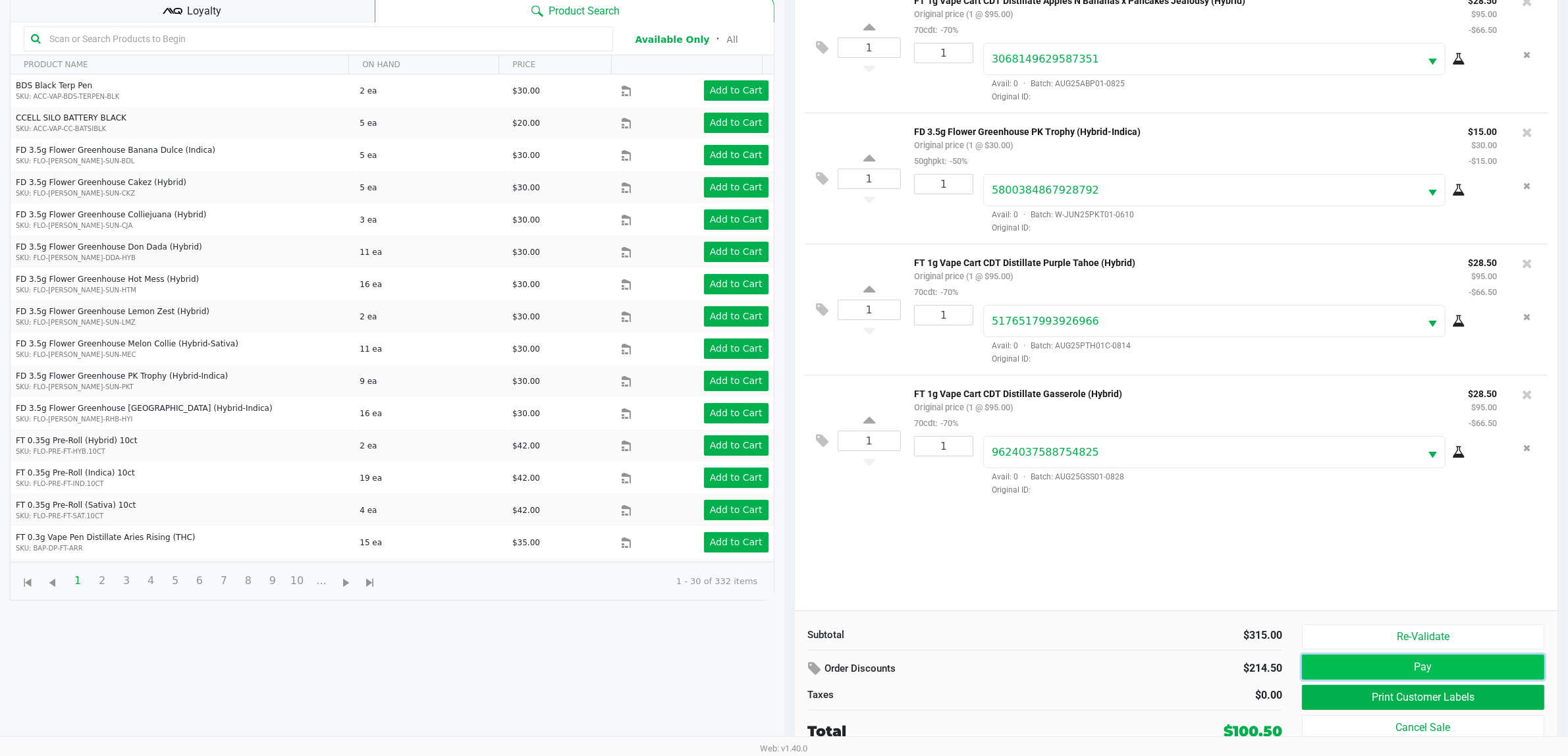
click at [1369, 659] on button "Pay" at bounding box center [1423, 666] width 243 height 25
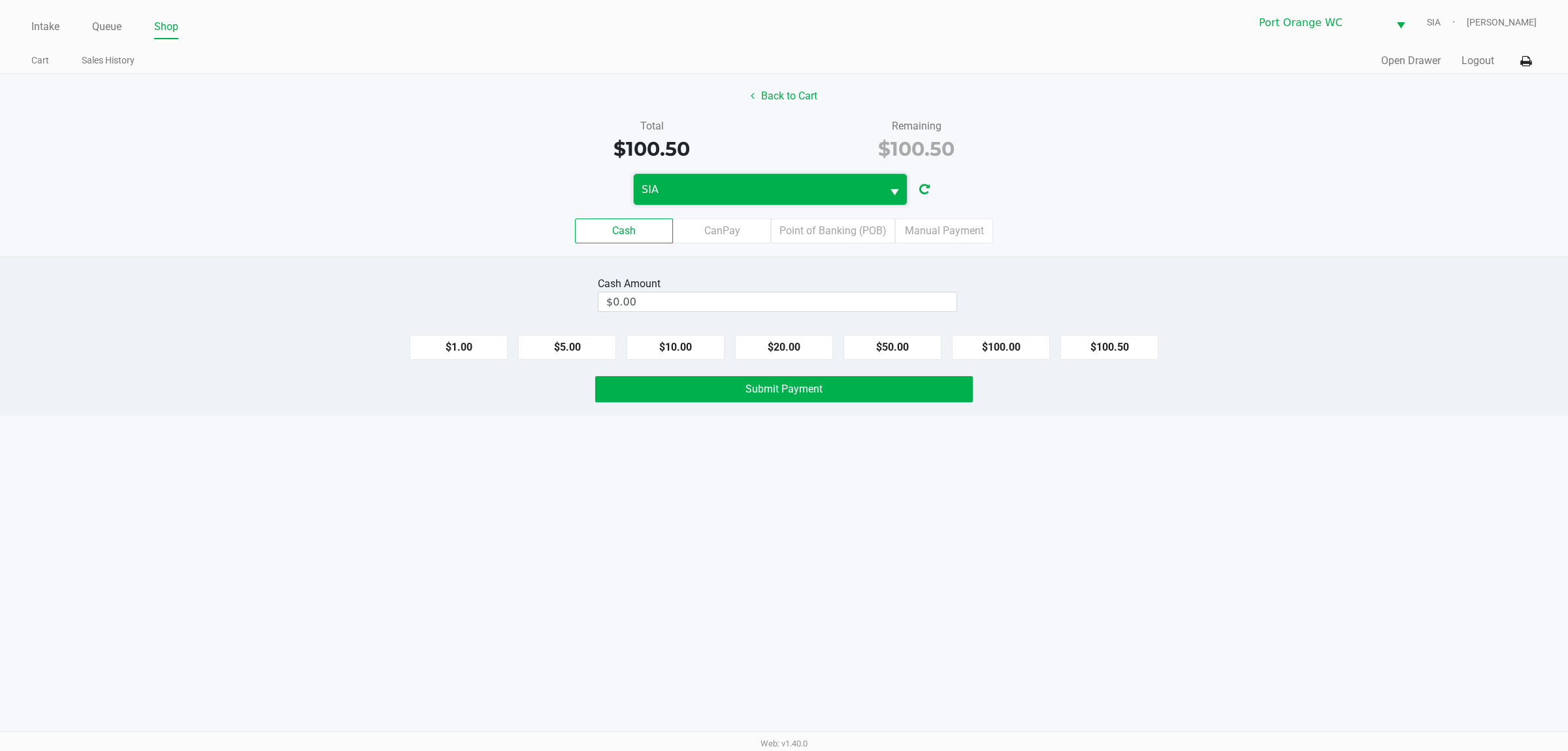
click at [694, 191] on span "SIA" at bounding box center [758, 189] width 233 height 15
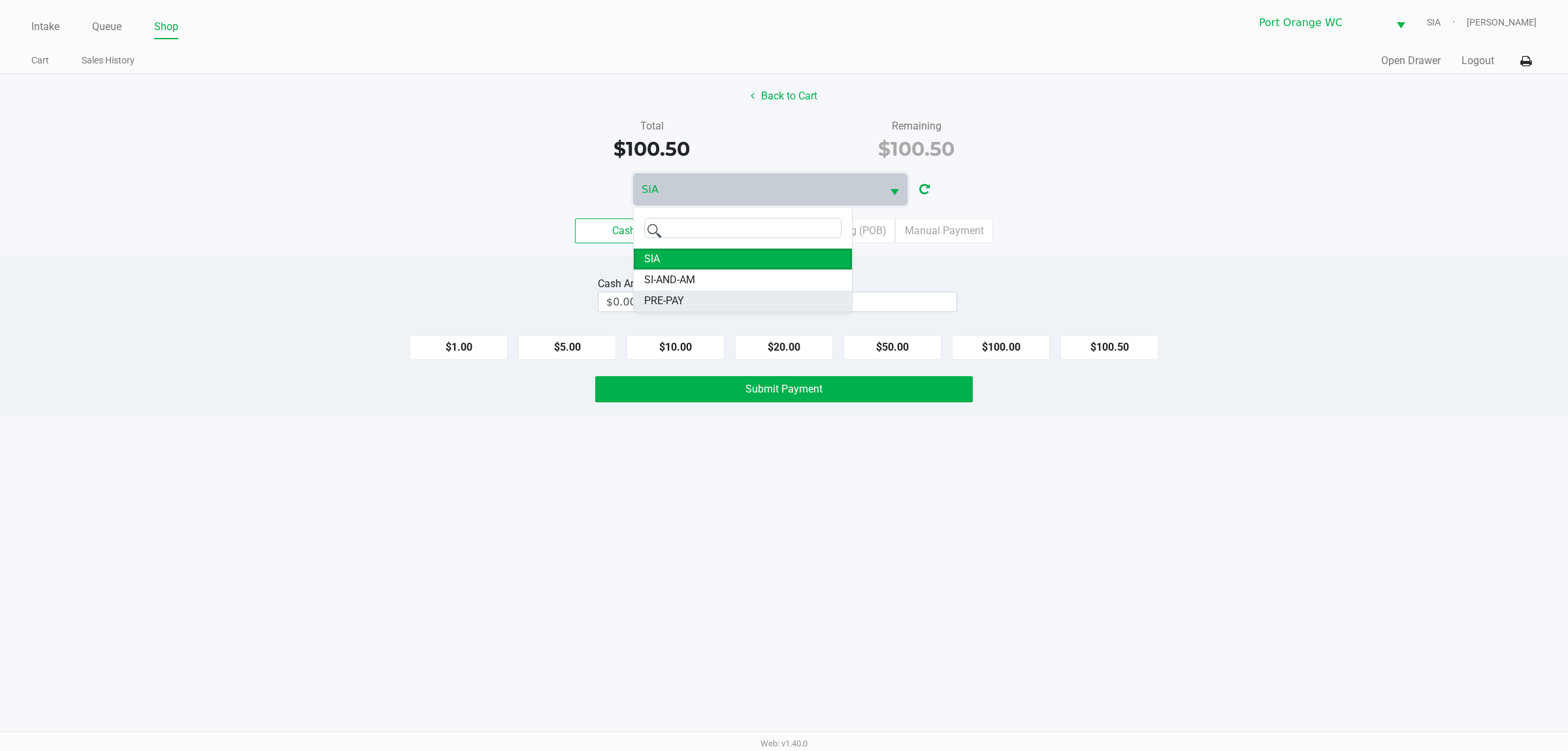
click at [700, 304] on li "PRE-PAY" at bounding box center [742, 300] width 218 height 21
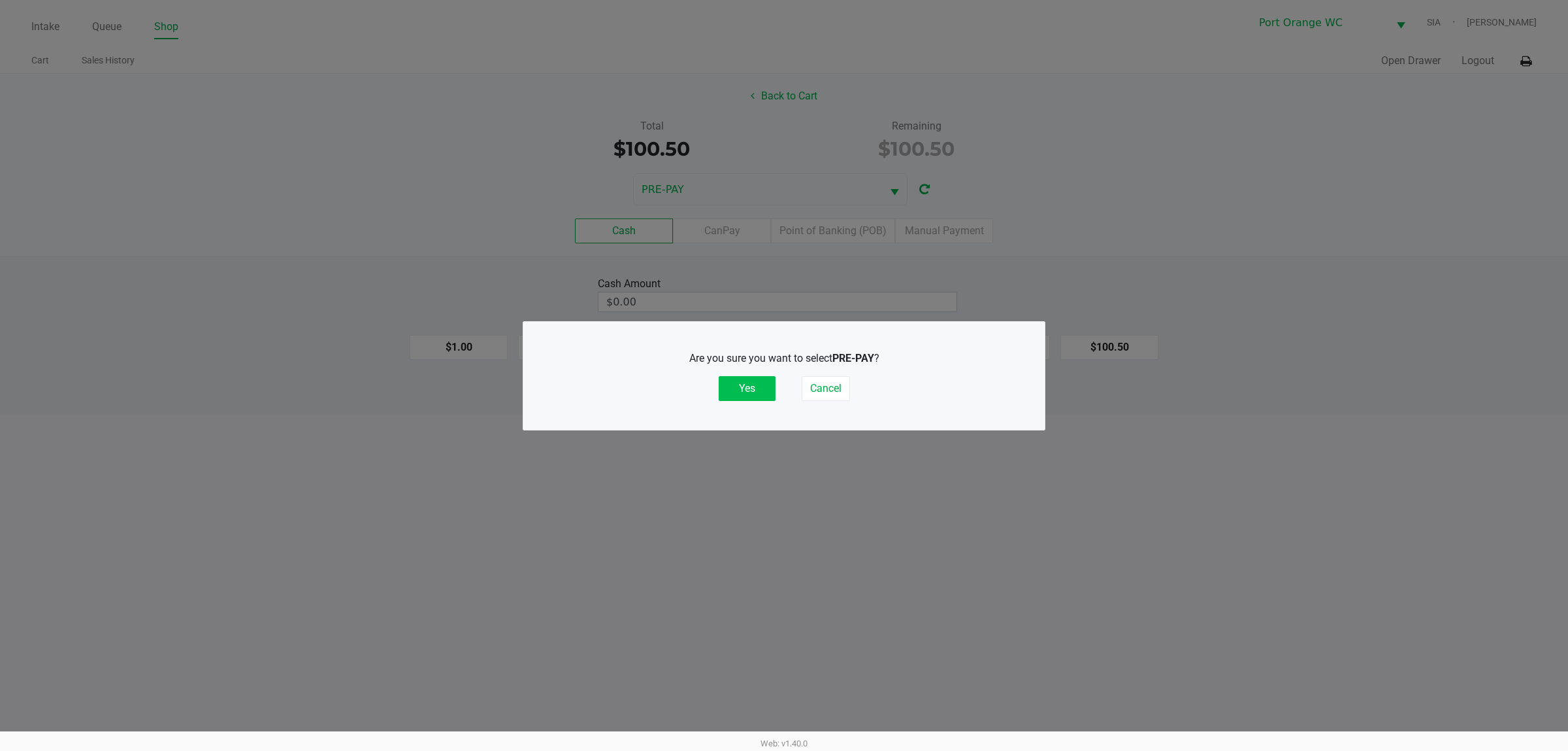
click at [746, 393] on button "Yes" at bounding box center [747, 388] width 57 height 24
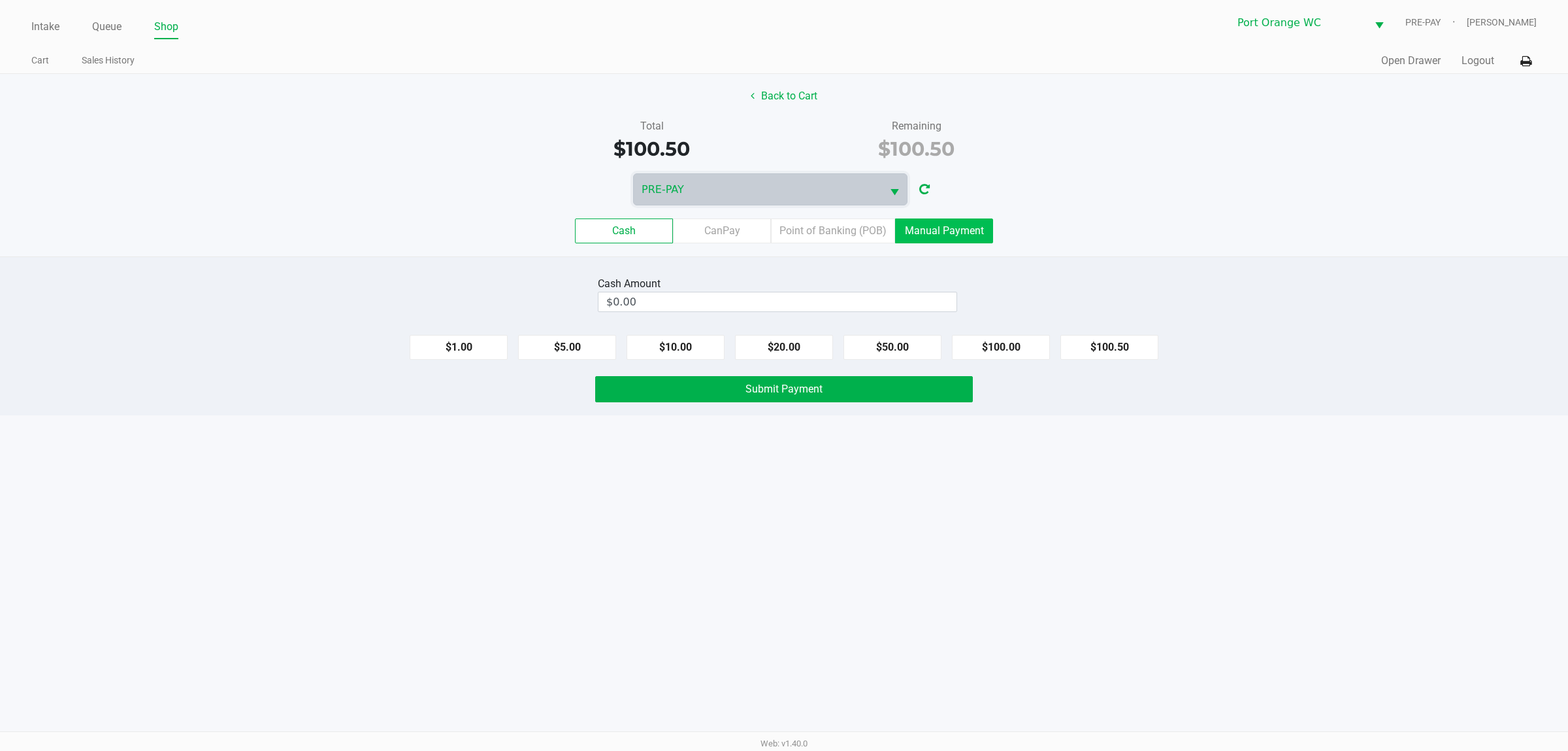
click at [922, 234] on label "Manual Payment" at bounding box center [944, 230] width 98 height 24
click at [0, 0] on 8 "Manual Payment" at bounding box center [0, 0] width 0 height 0
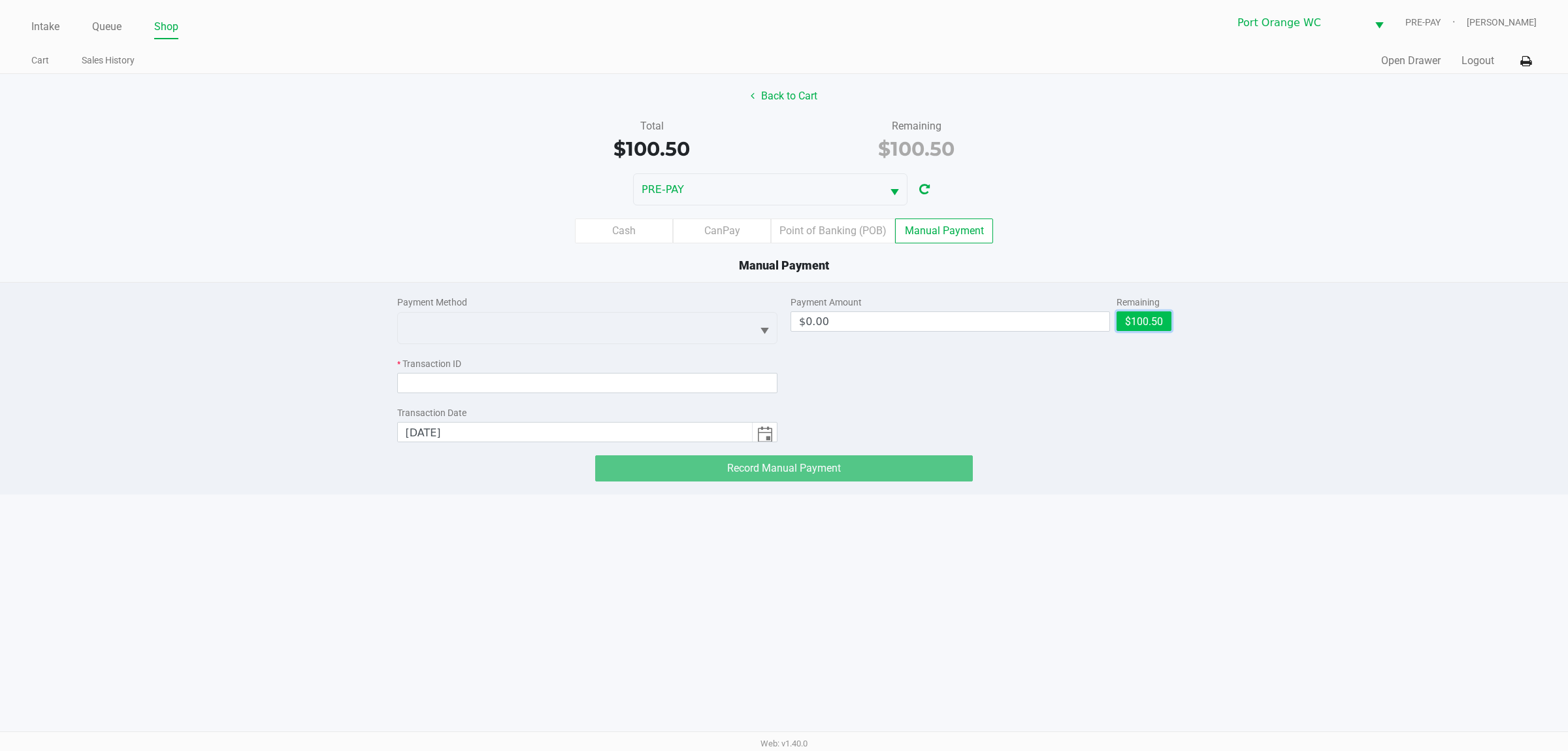
click at [1152, 323] on button "$100.50" at bounding box center [1144, 322] width 55 height 20
type input "$100.50"
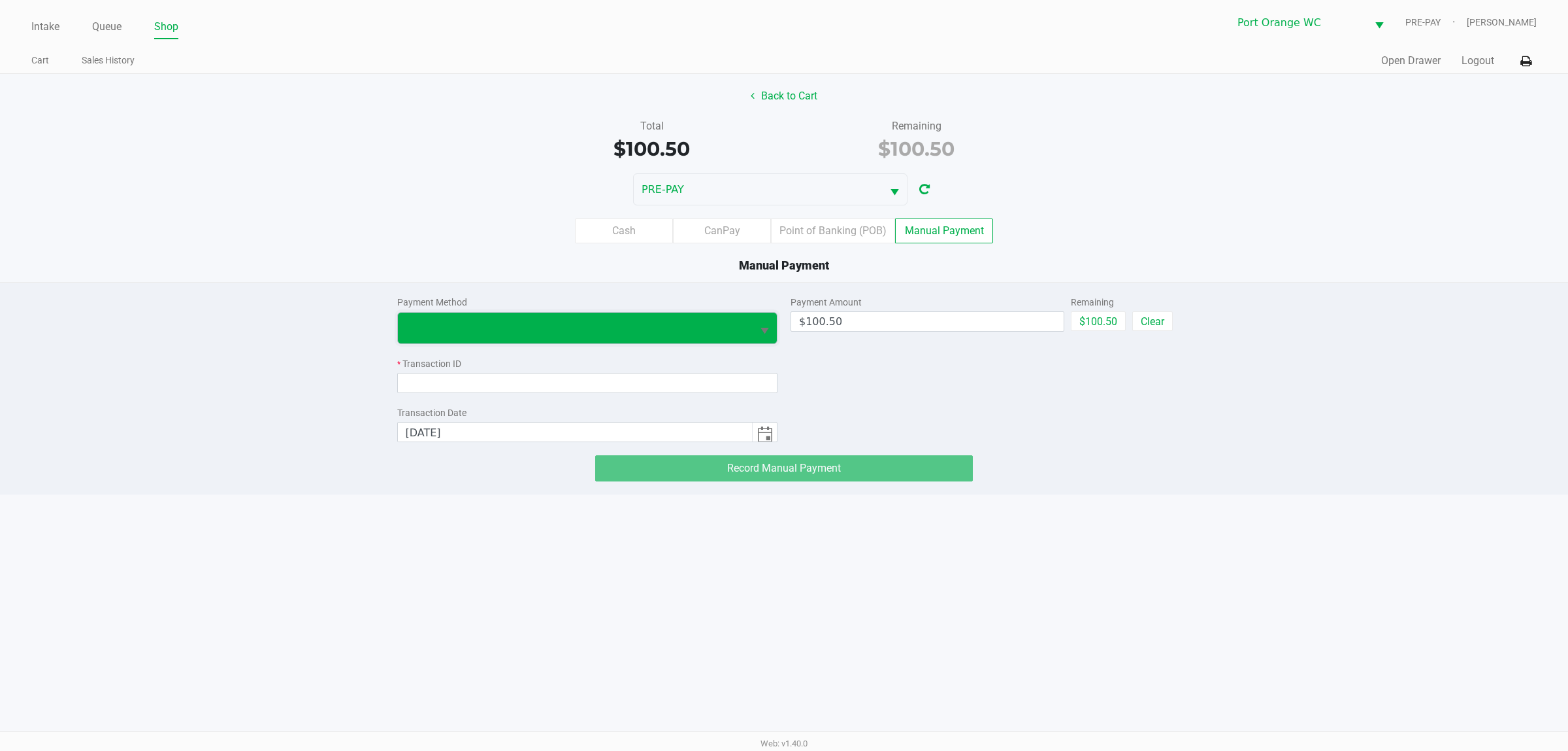
drag, startPoint x: 560, startPoint y: 317, endPoint x: 558, endPoint y: 328, distance: 11.2
click at [560, 318] on span at bounding box center [576, 328] width 355 height 31
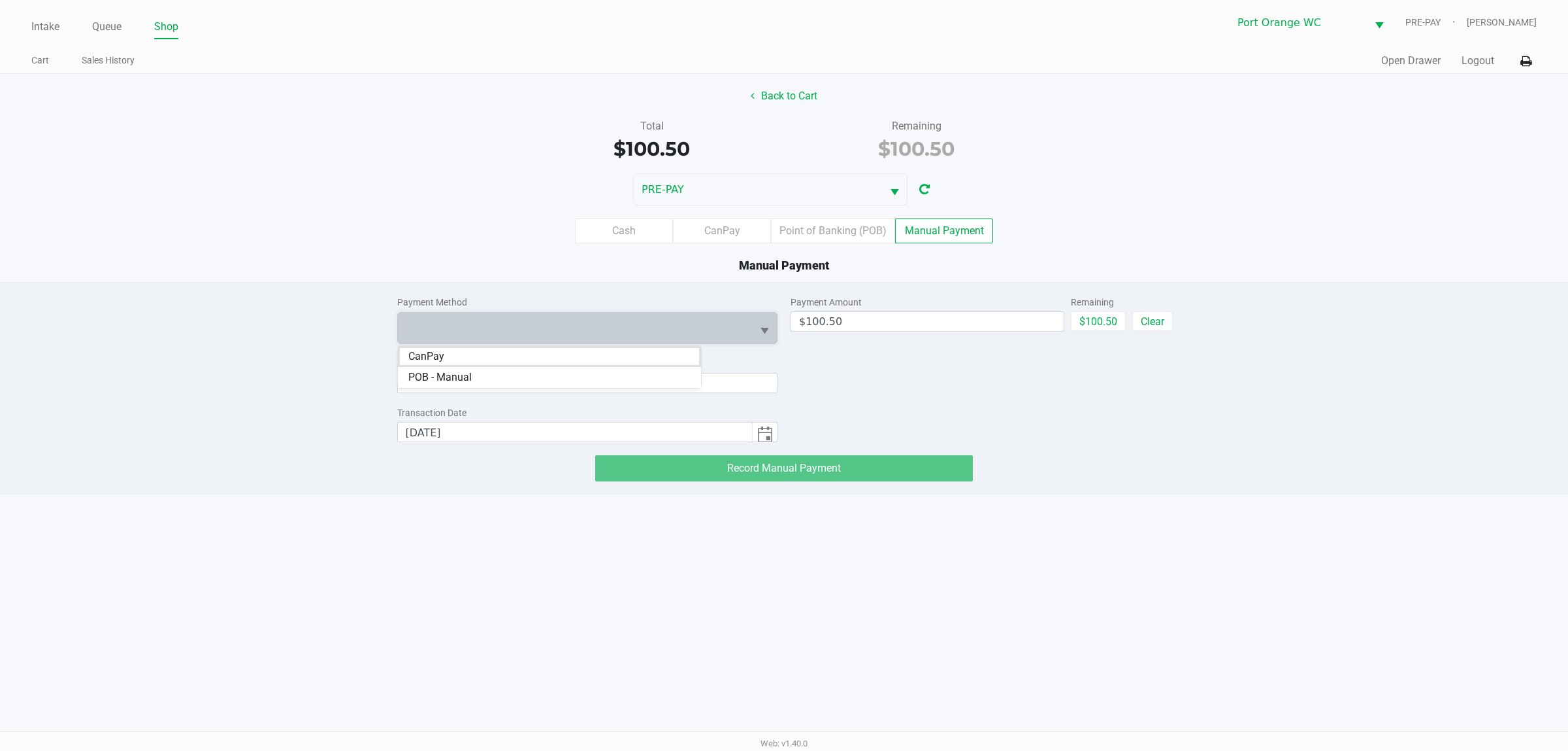
click at [550, 346] on li "CanPay" at bounding box center [550, 356] width 303 height 21
click at [542, 378] on input at bounding box center [588, 382] width 381 height 20
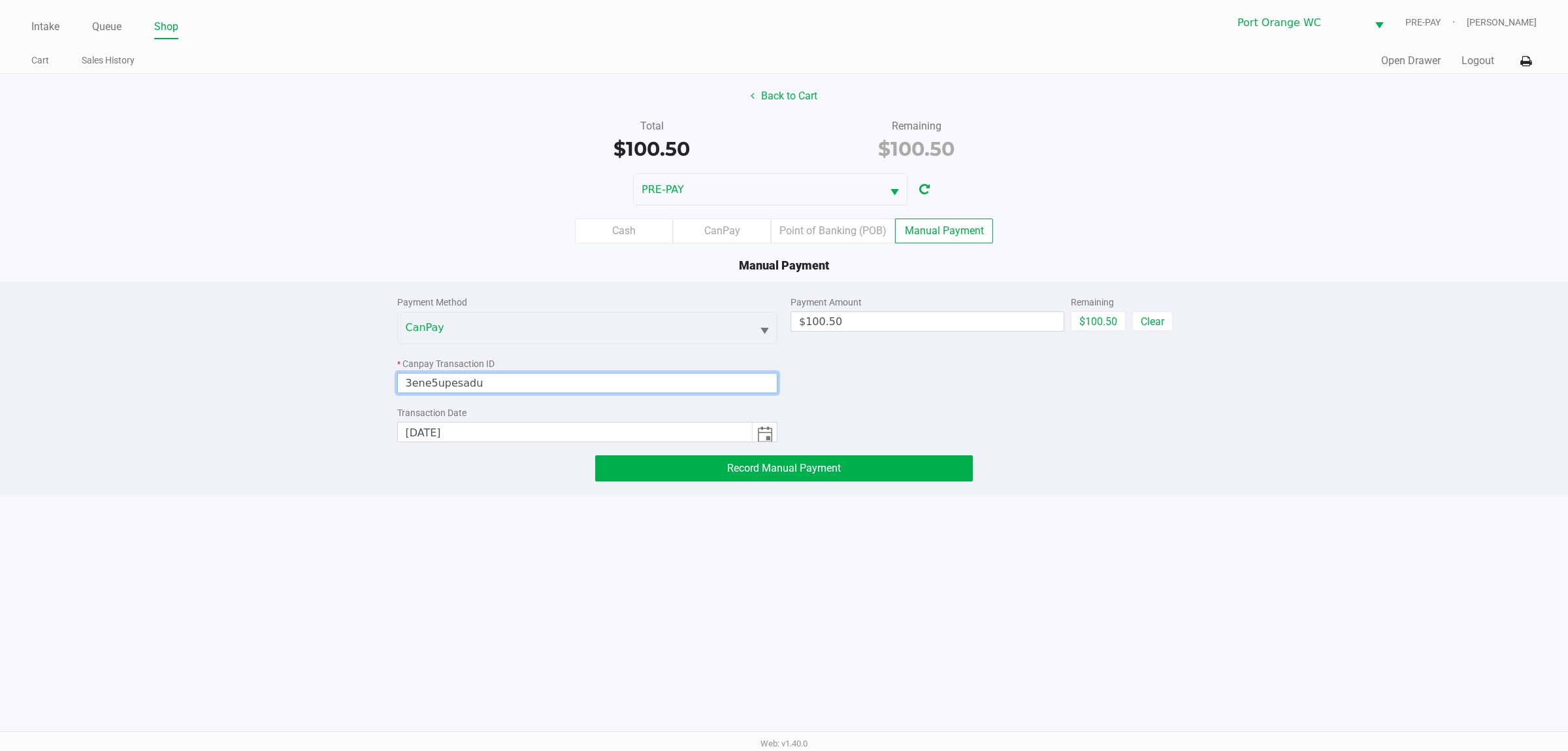
type input "3ene5upesadu"
click at [735, 478] on button "Record Manual Payment" at bounding box center [784, 467] width 378 height 26
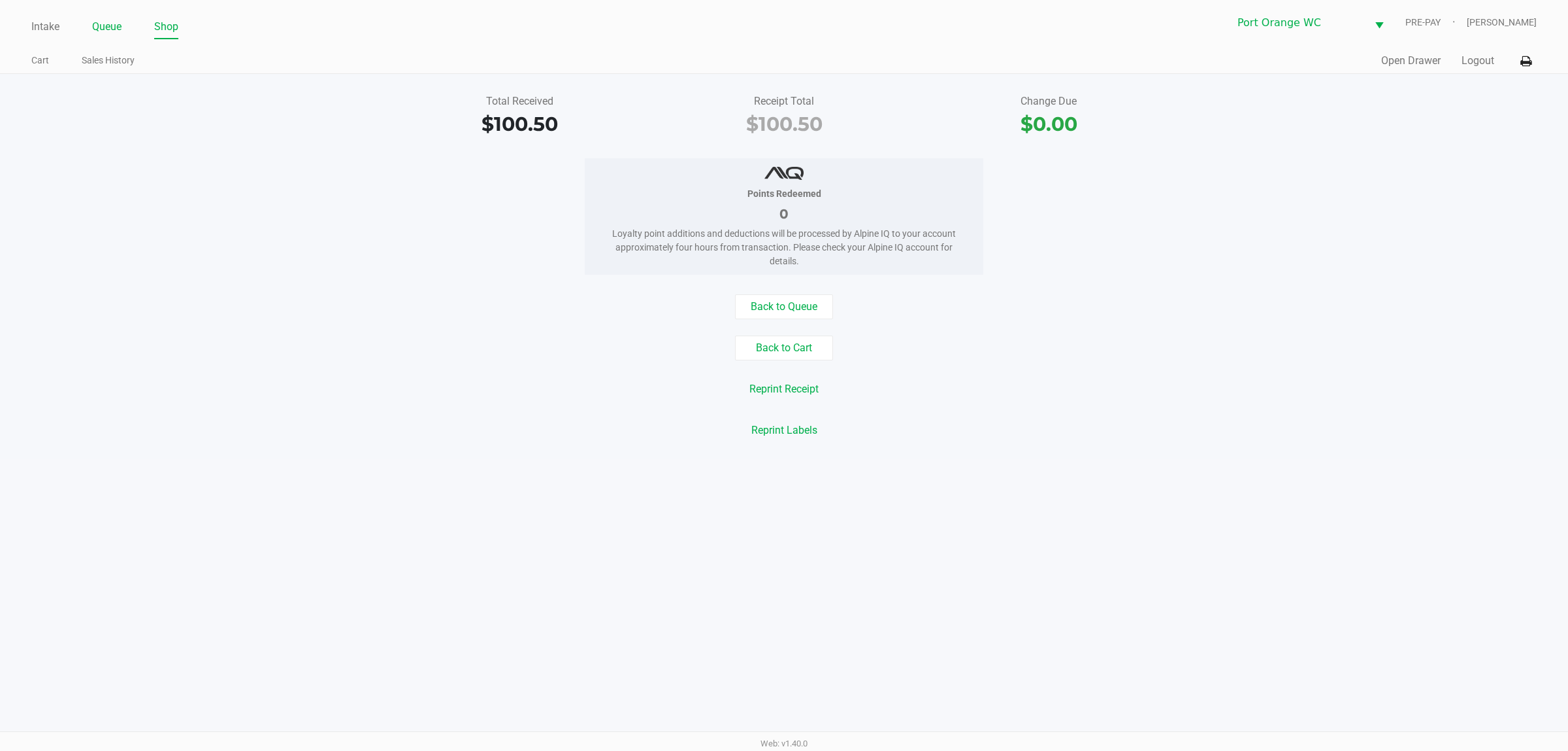
click at [92, 34] on link "Queue" at bounding box center [107, 26] width 29 height 18
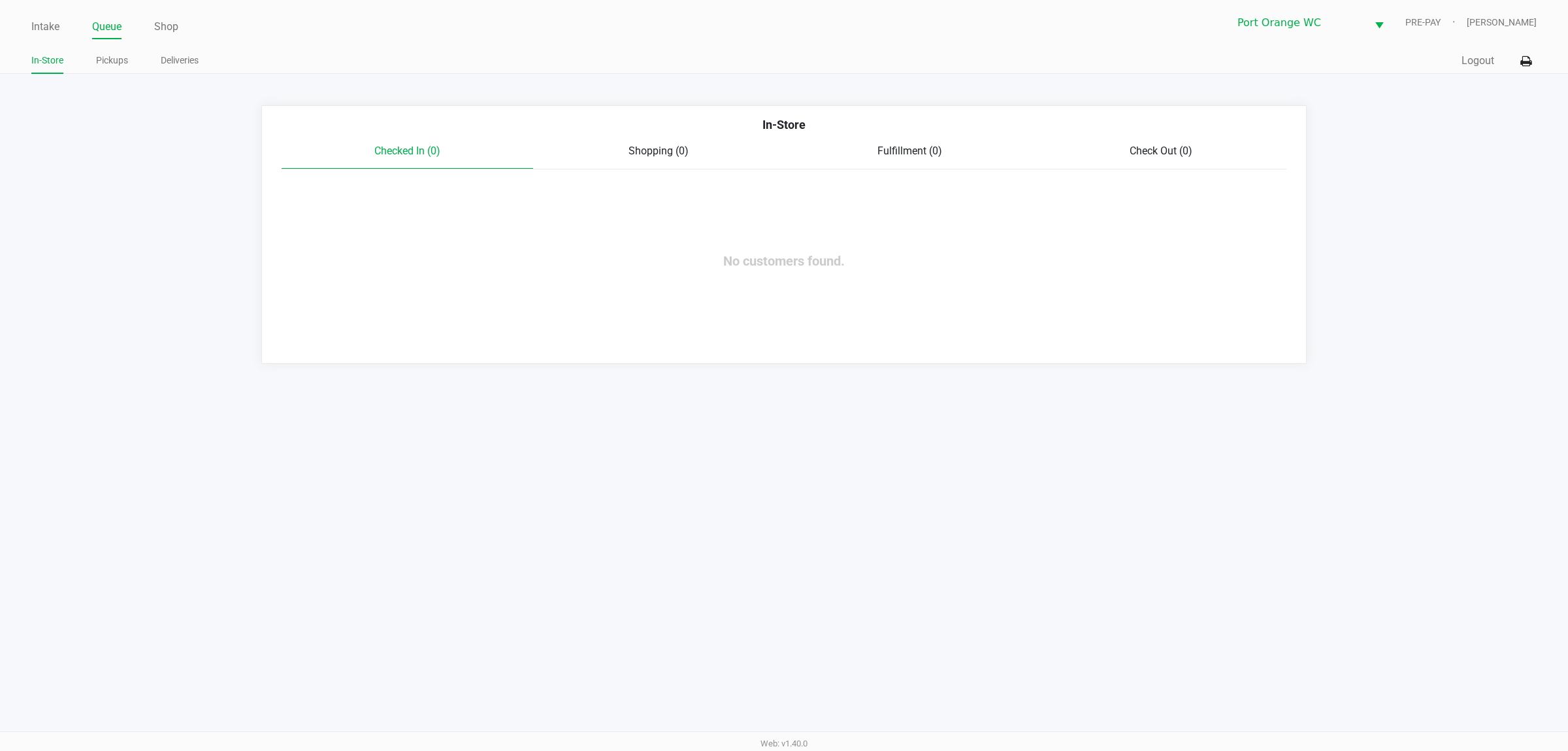
click at [105, 49] on div "In-Store Pickups Deliveries" at bounding box center [407, 61] width 752 height 24
click at [105, 66] on link "Pickups" at bounding box center [111, 61] width 32 height 16
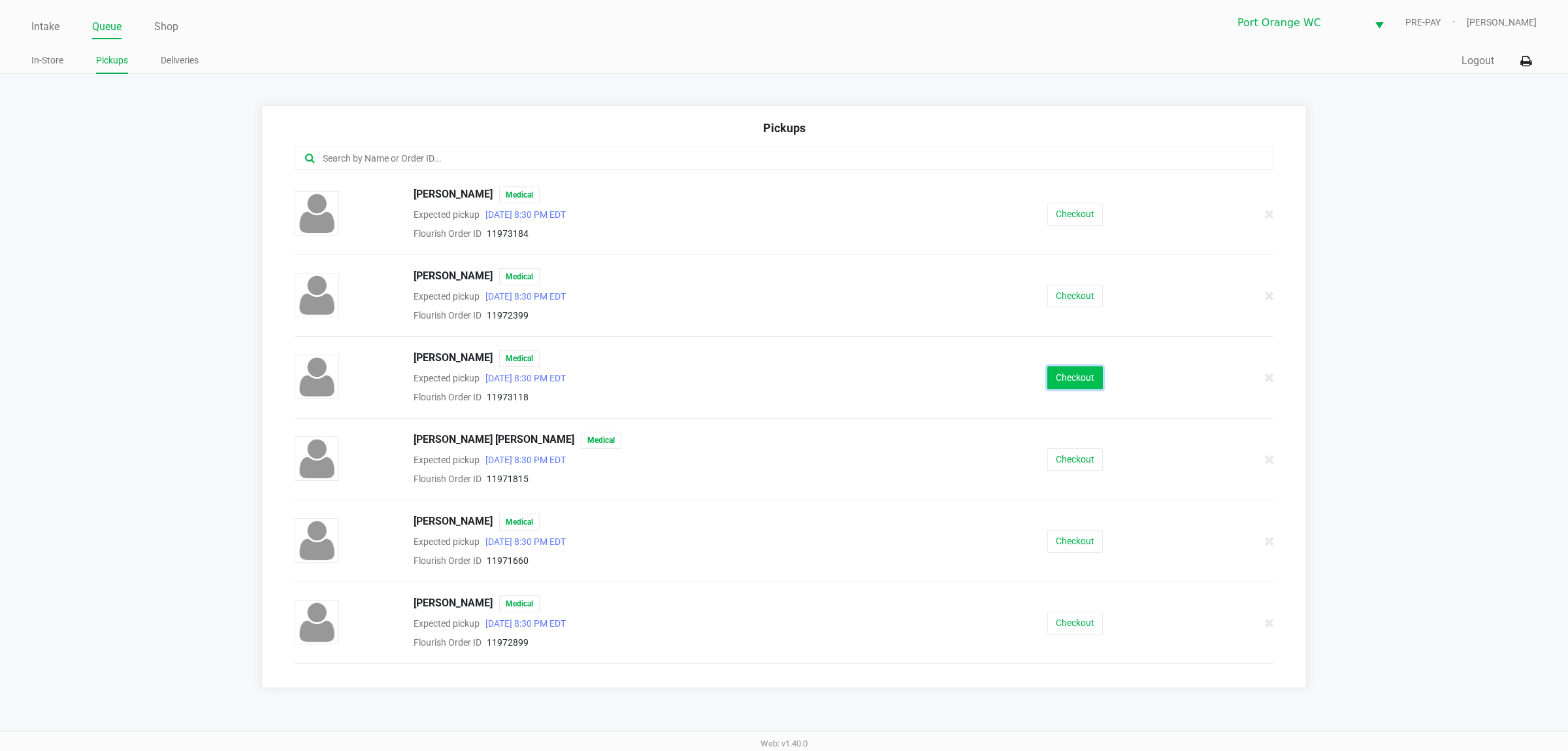
click at [1075, 373] on button "Checkout" at bounding box center [1075, 377] width 55 height 23
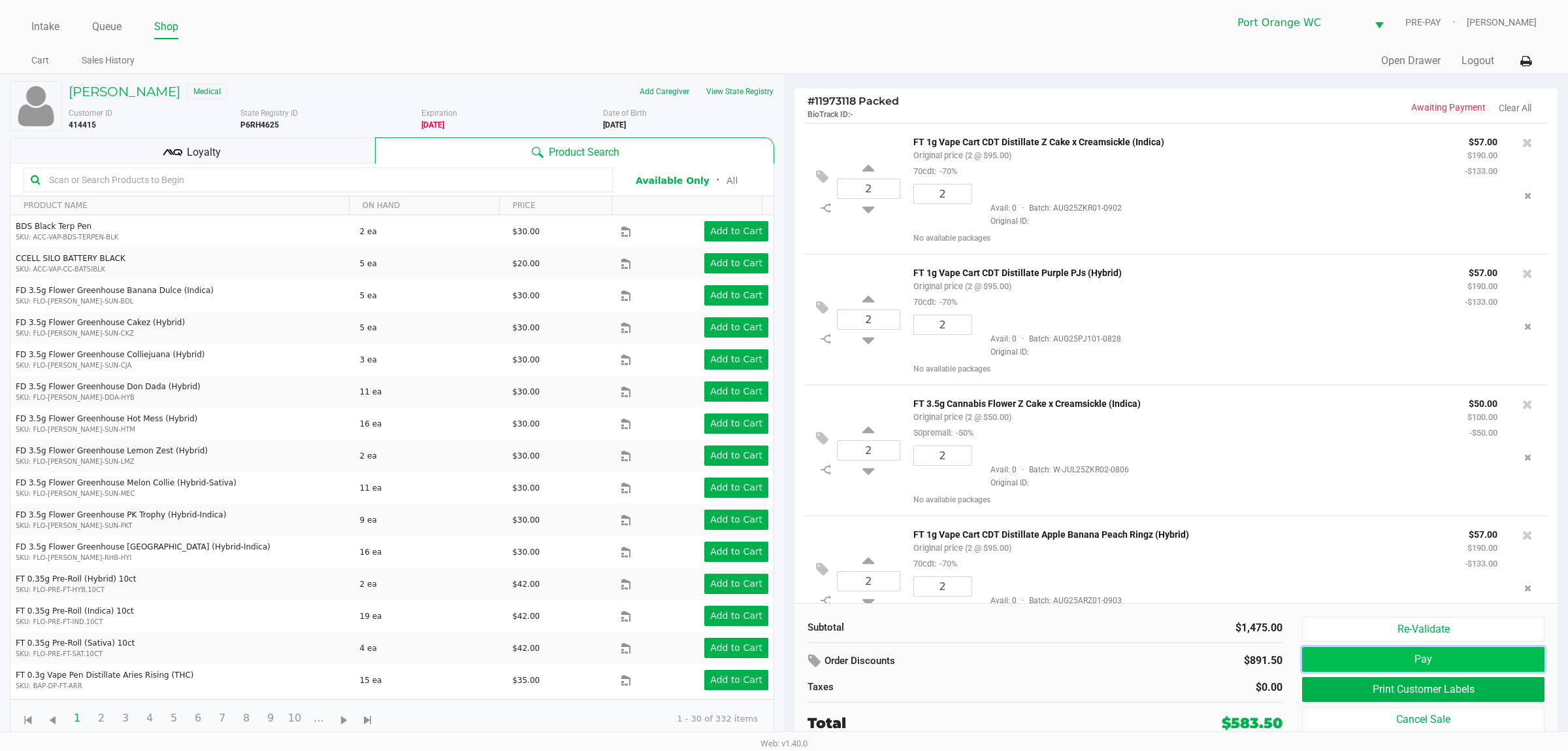
click at [1324, 660] on button "Pay" at bounding box center [1423, 659] width 243 height 24
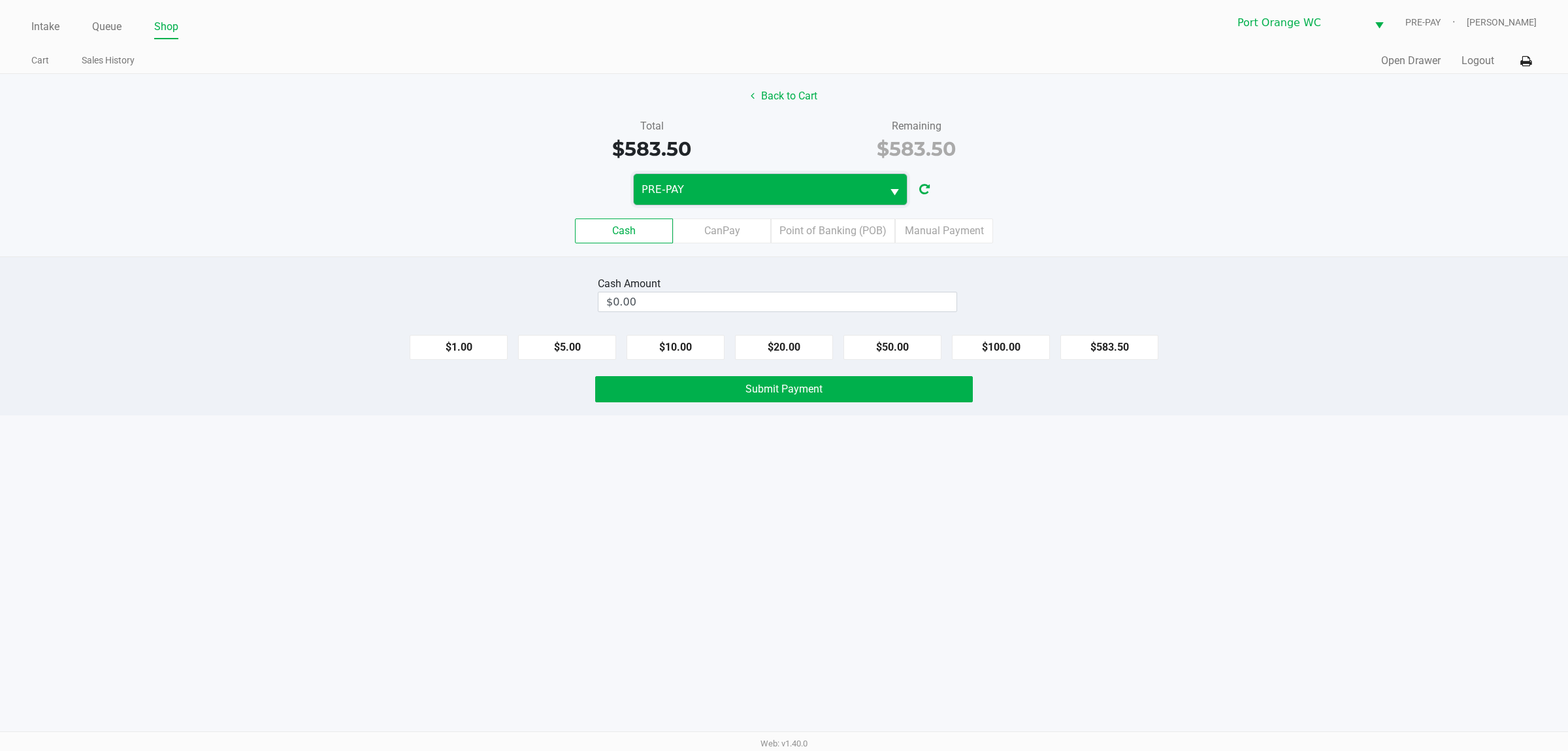
click at [699, 195] on span "PRE-PAY" at bounding box center [758, 189] width 233 height 15
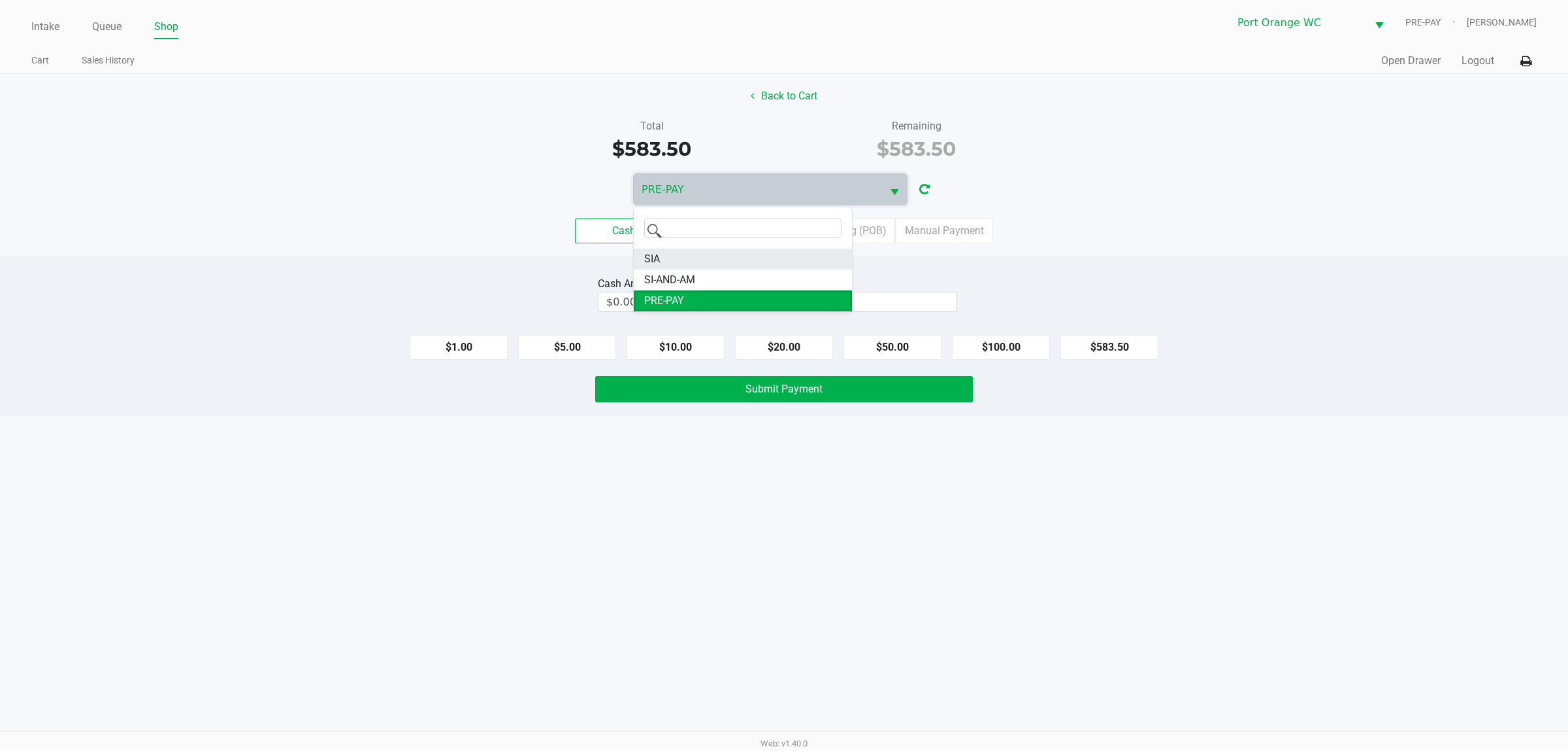
click at [692, 264] on li "SIA" at bounding box center [742, 258] width 218 height 21
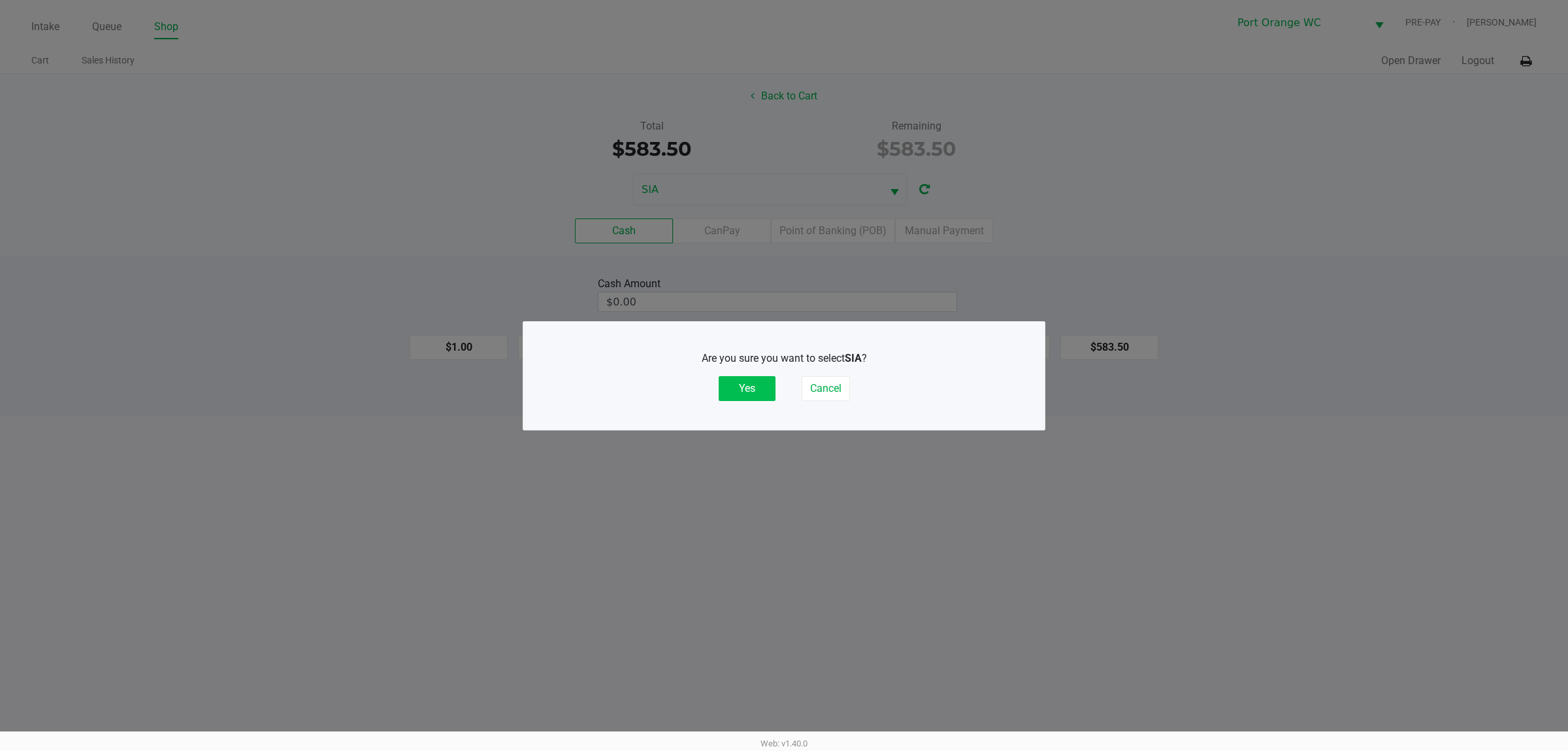
click at [757, 384] on button "Yes" at bounding box center [747, 388] width 57 height 24
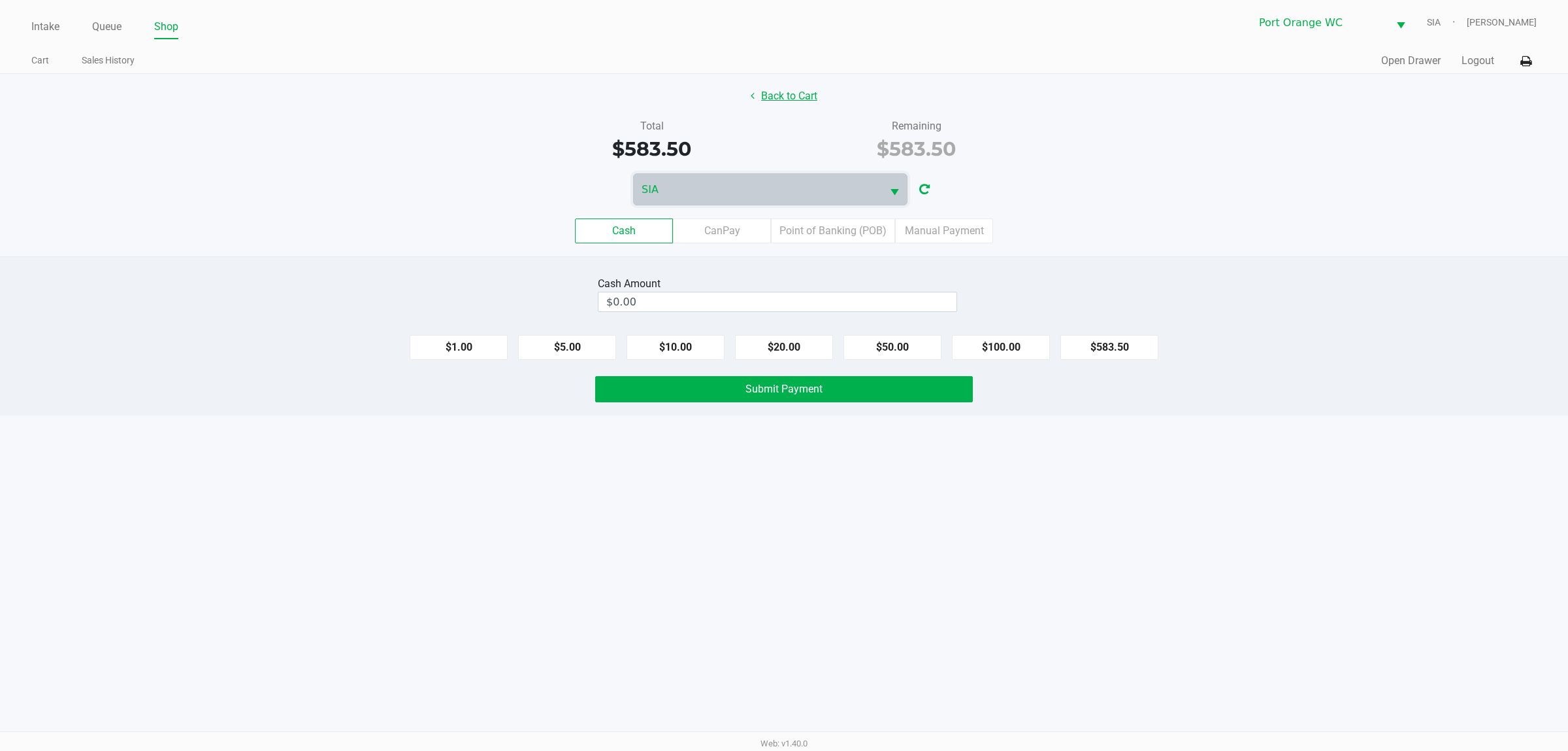
click at [791, 93] on button "Back to Cart" at bounding box center [784, 95] width 83 height 24
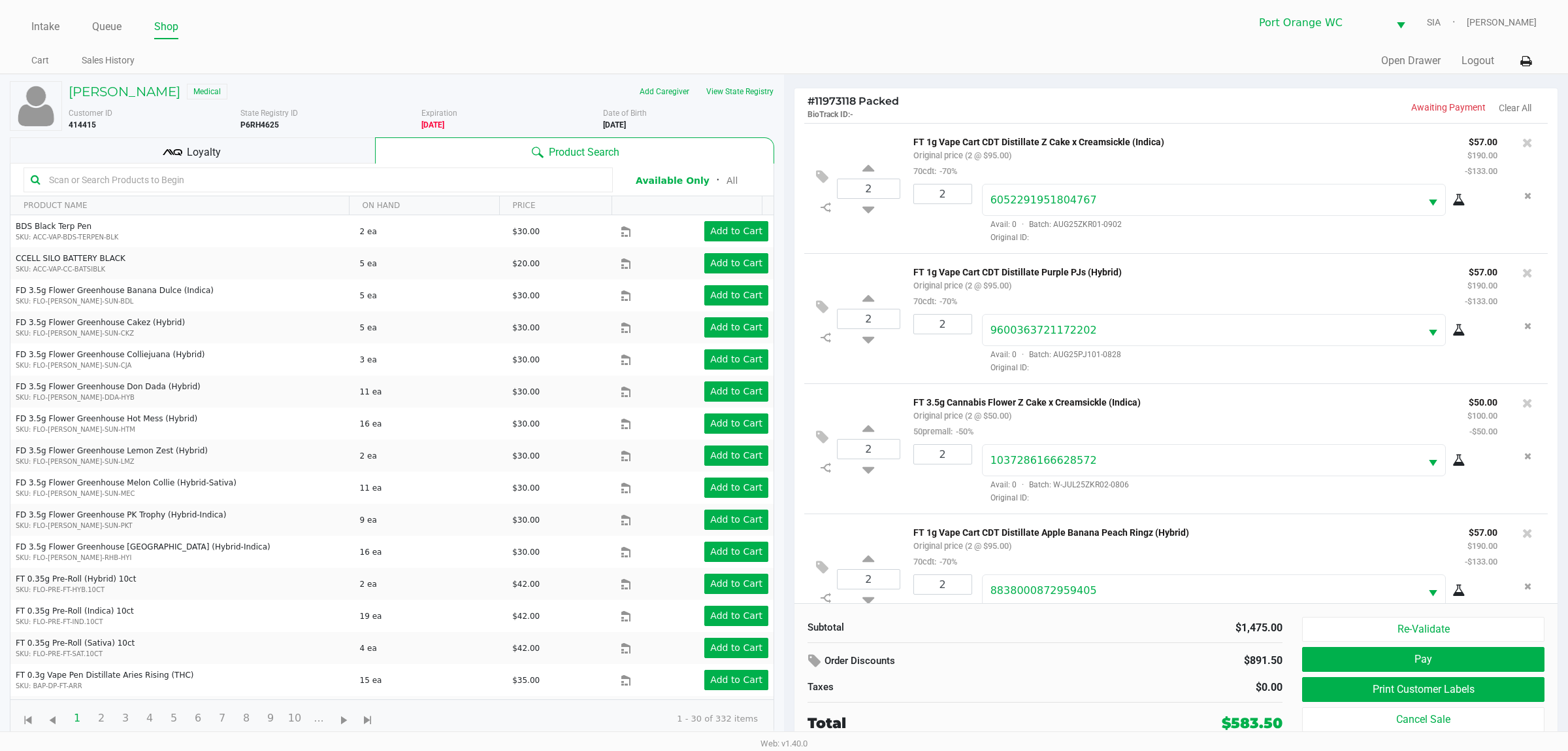
click at [272, 150] on div "Loyalty" at bounding box center [192, 150] width 365 height 26
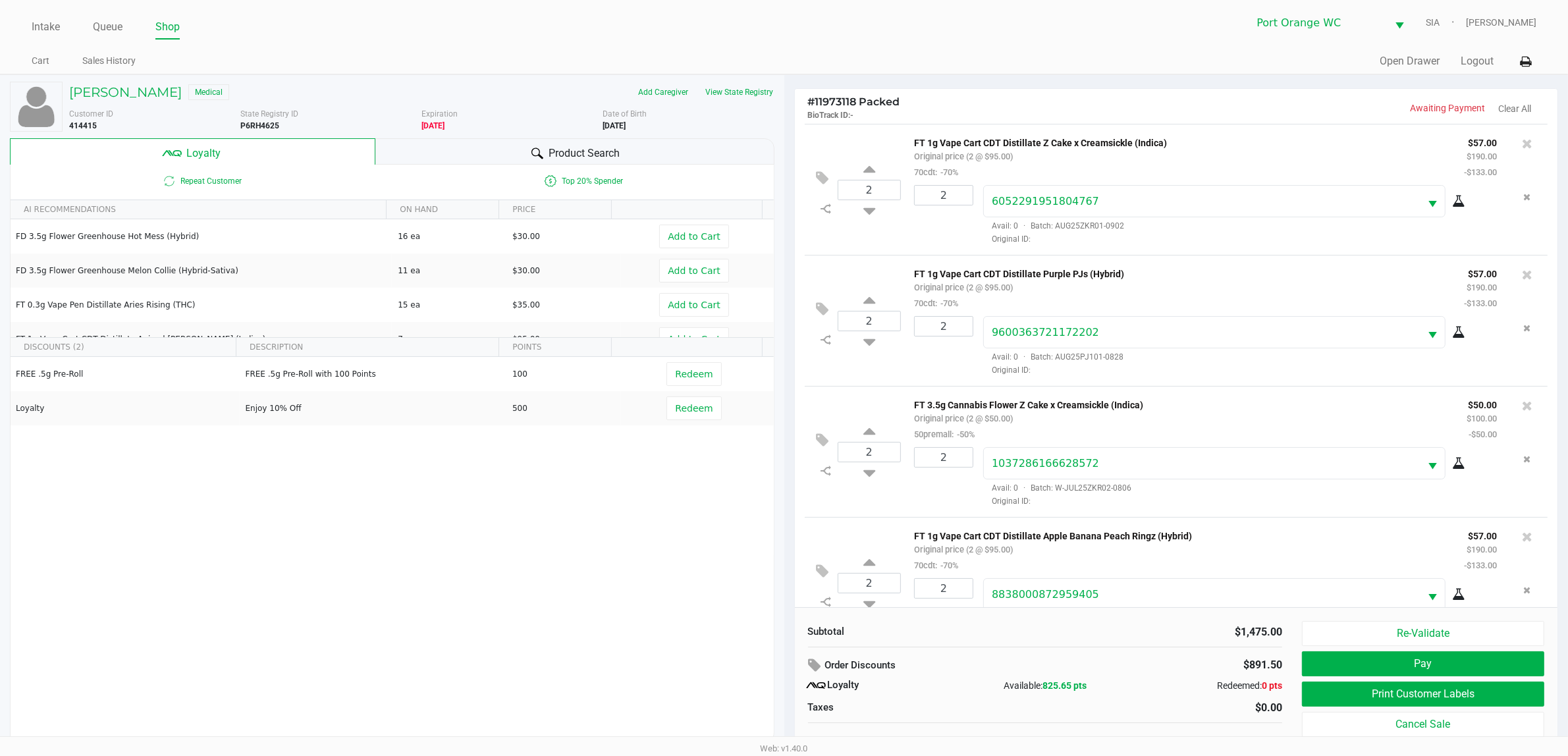
click at [119, 14] on div "Intake Queue Shop Port Orange WC SIA Mary O'Brien" at bounding box center [784, 22] width 1505 height 32
click at [115, 23] on link "Queue" at bounding box center [108, 26] width 29 height 18
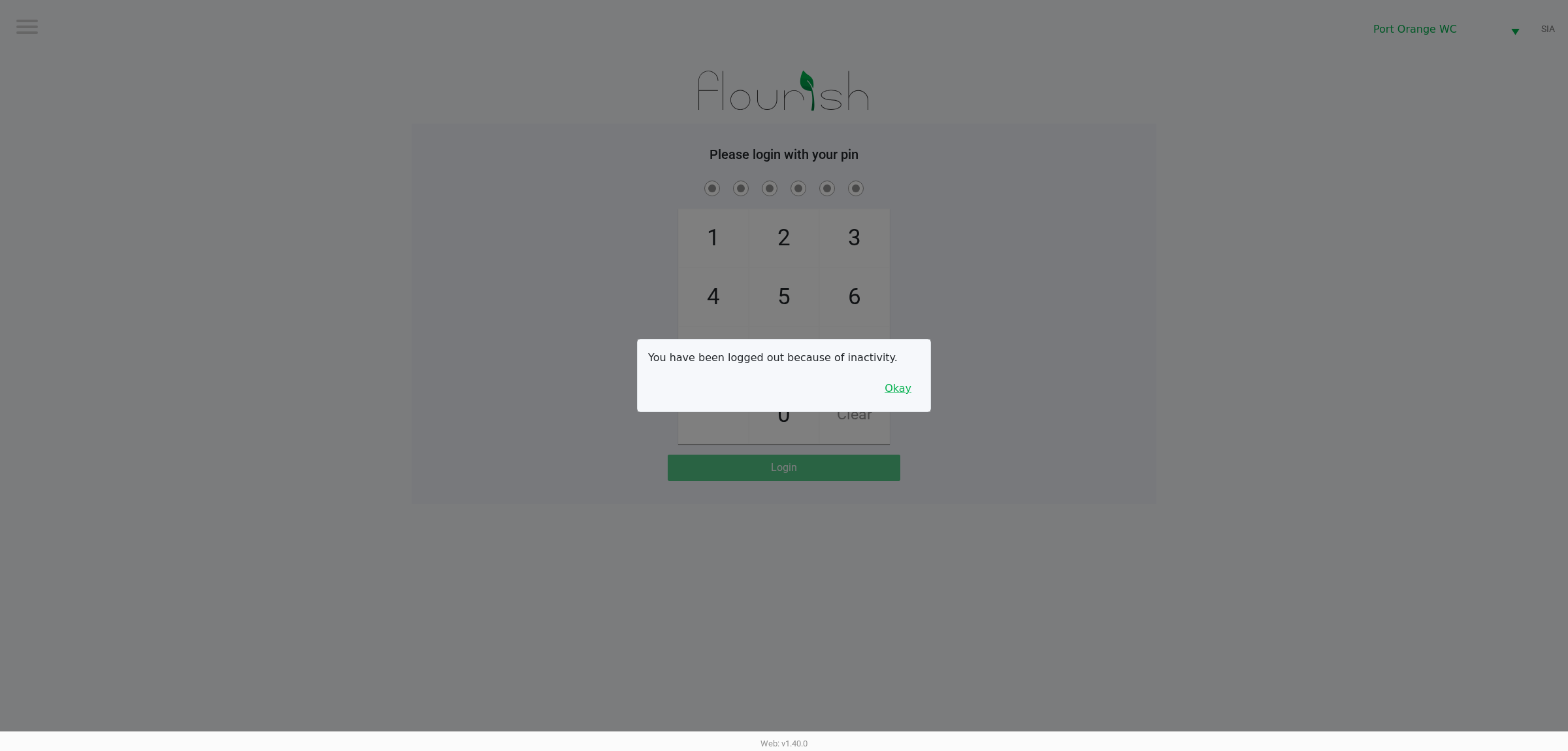
click at [914, 384] on button "Okay" at bounding box center [898, 388] width 43 height 24
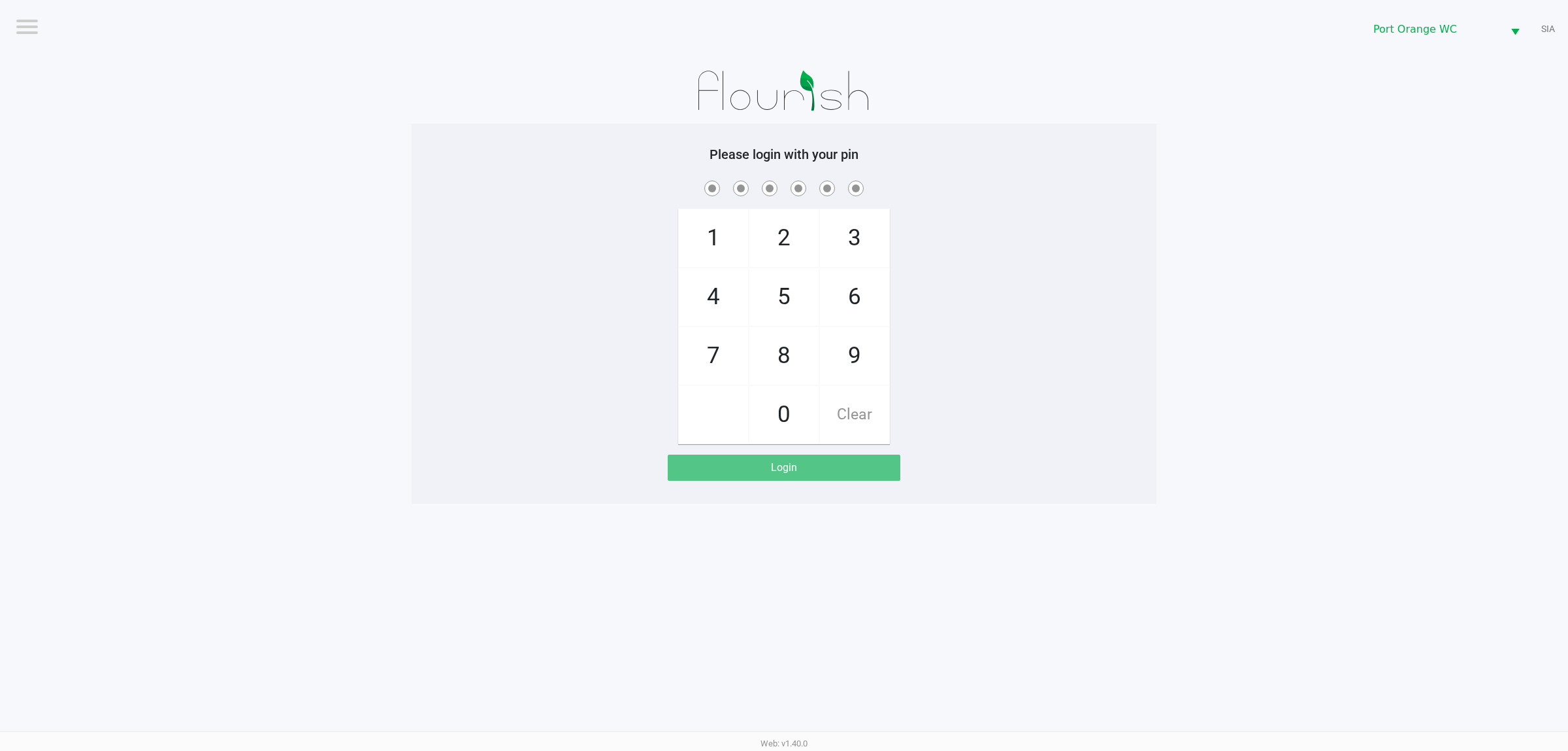
click at [857, 357] on span "9" at bounding box center [855, 356] width 70 height 58
checkbox input "true"
click at [774, 244] on span "2" at bounding box center [784, 238] width 70 height 58
checkbox input "true"
click at [864, 375] on span "9" at bounding box center [855, 356] width 70 height 58
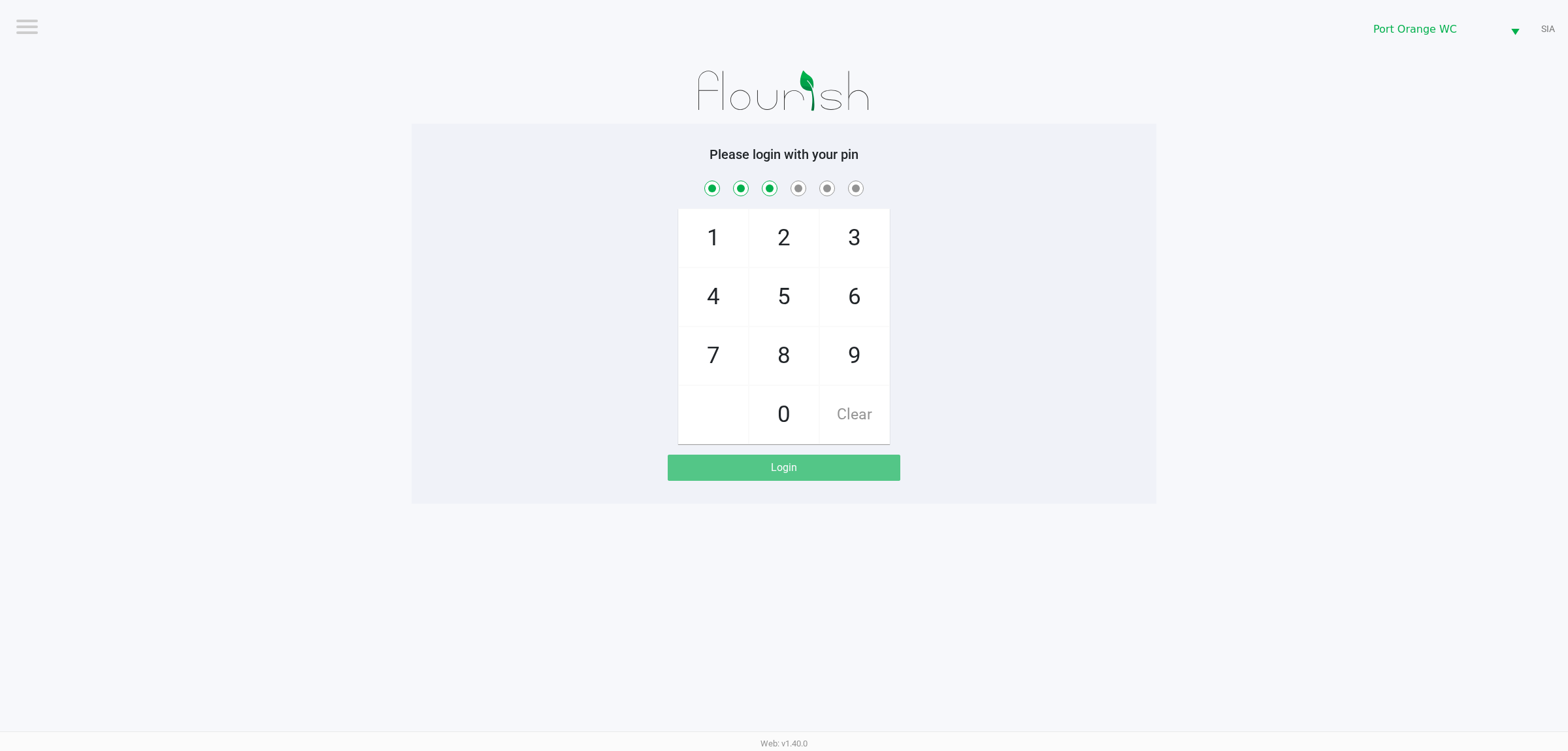
checkbox input "true"
click at [708, 302] on span "4" at bounding box center [713, 297] width 70 height 58
checkbox input "true"
click at [788, 302] on span "5" at bounding box center [784, 297] width 70 height 58
checkbox input "true"
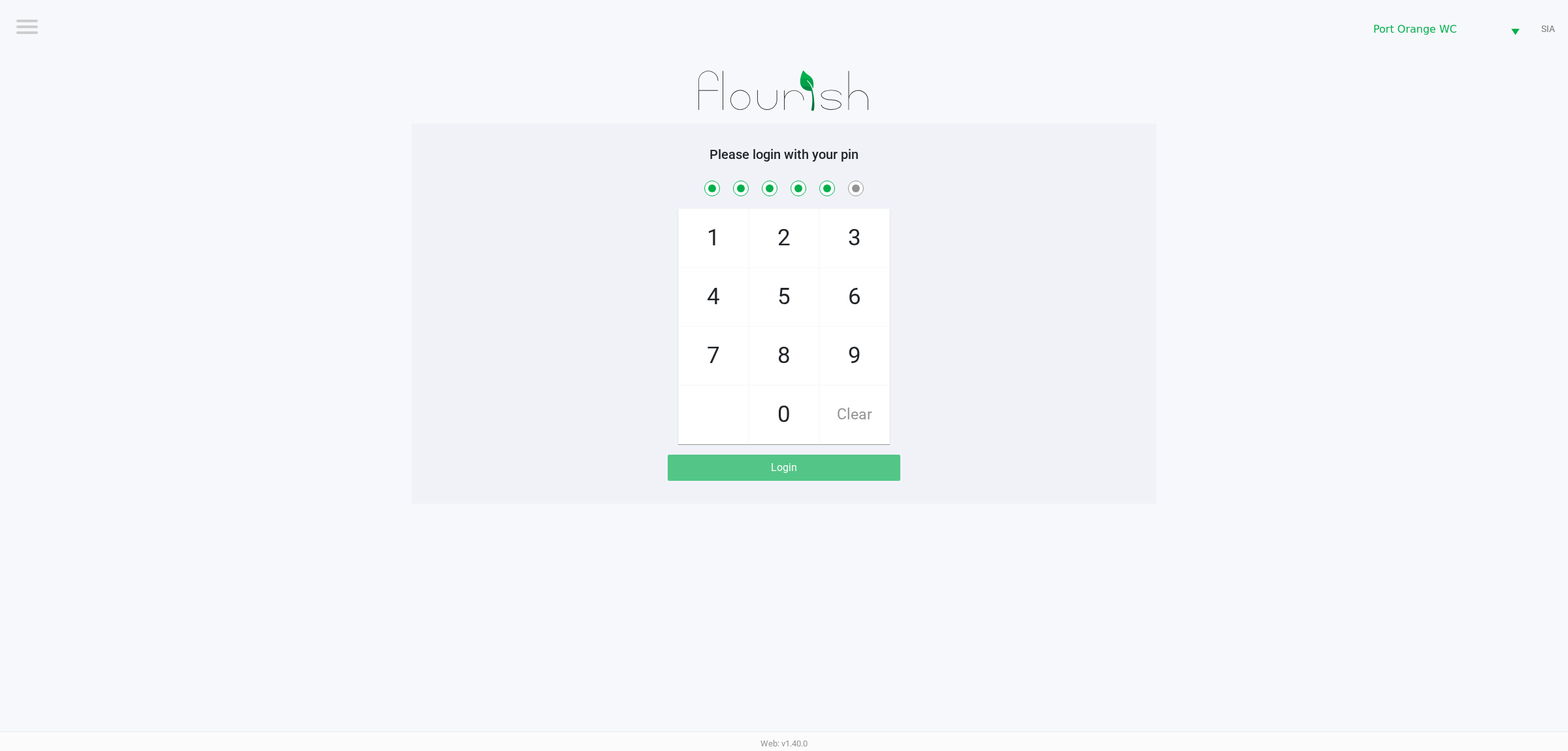
click at [786, 293] on span "5" at bounding box center [784, 297] width 70 height 58
checkbox input "true"
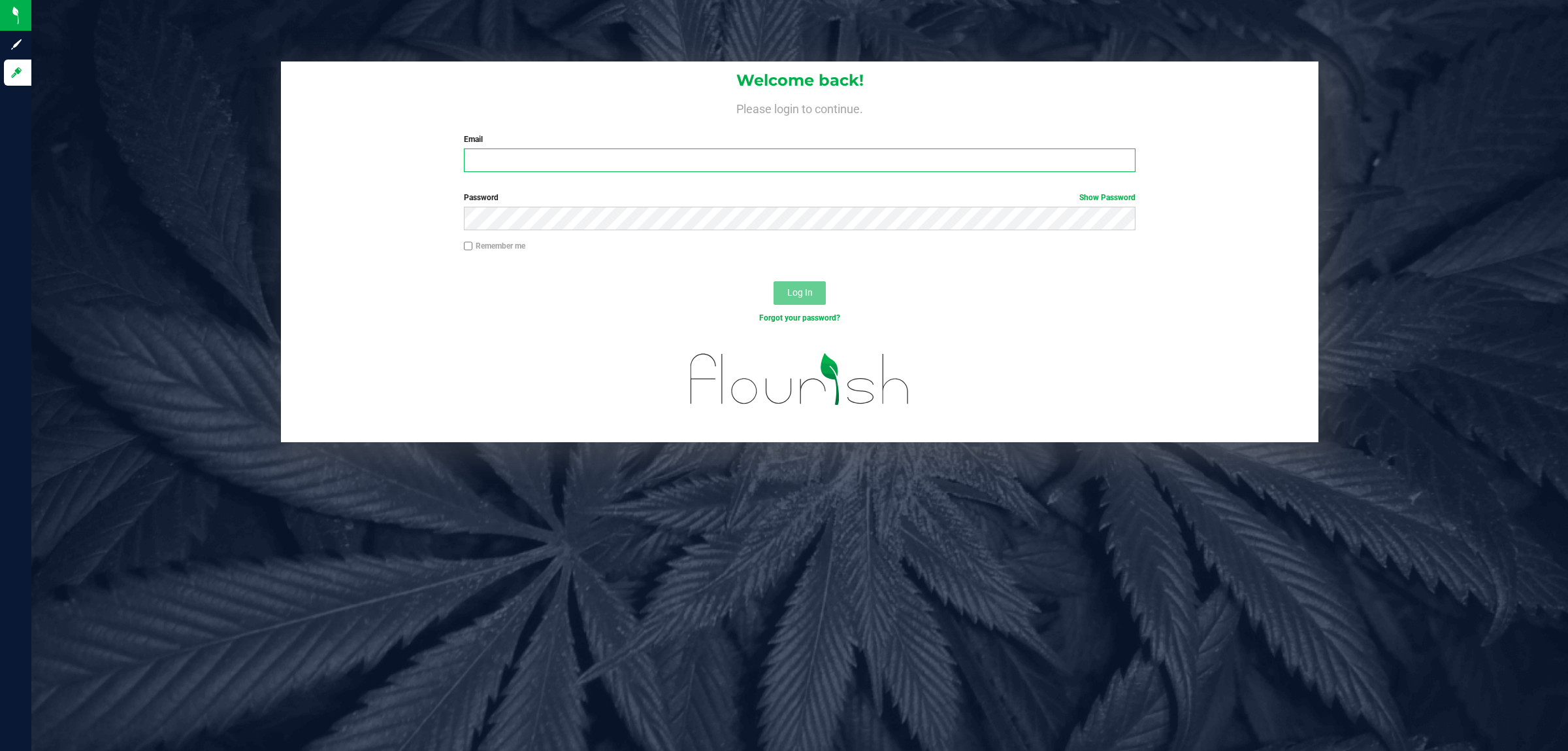
click at [614, 168] on input "Email" at bounding box center [799, 160] width 673 height 24
type input "[EMAIL_ADDRESS][DOMAIN_NAME]"
click at [774, 281] on button "Log In" at bounding box center [800, 293] width 53 height 24
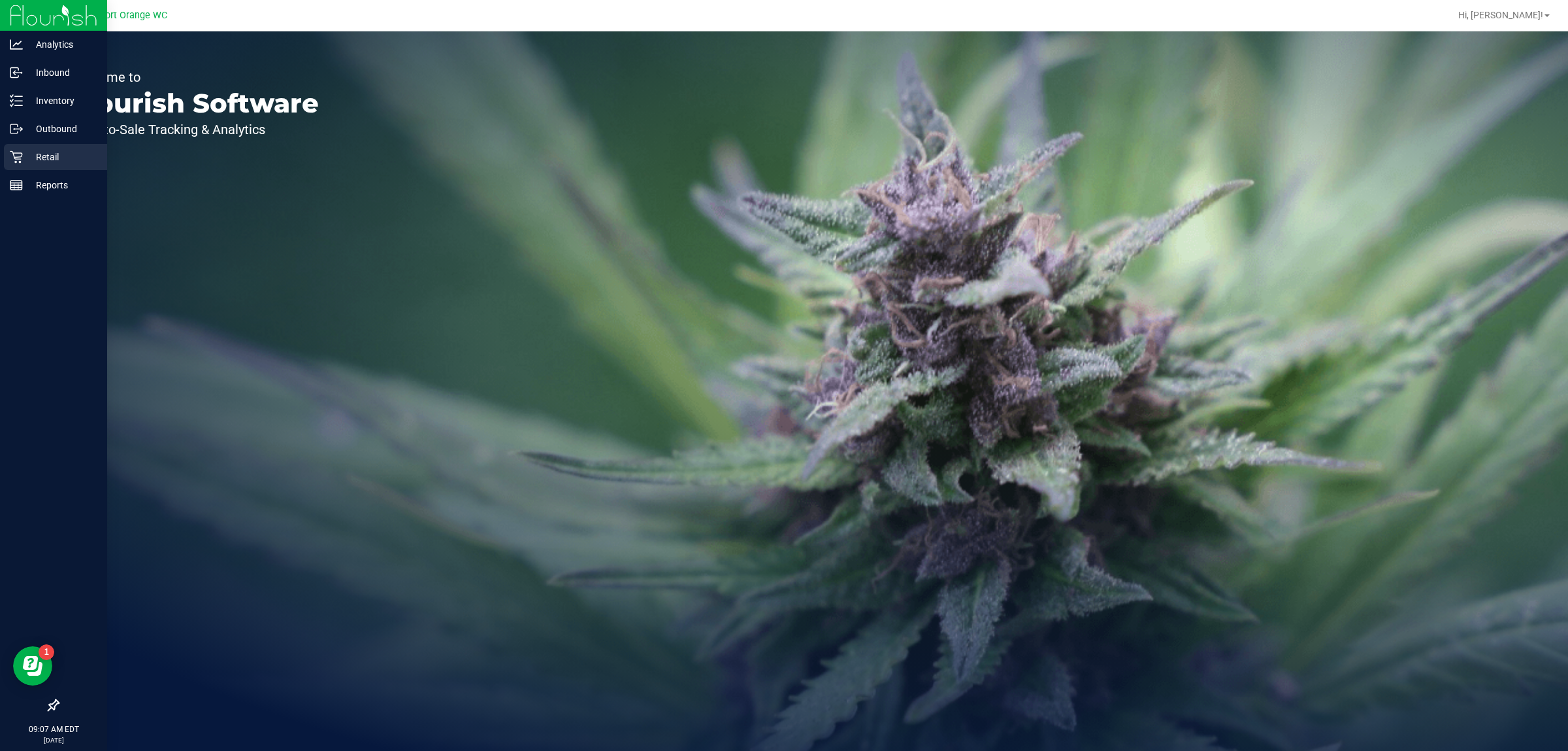
click at [20, 150] on icon at bounding box center [16, 157] width 13 height 13
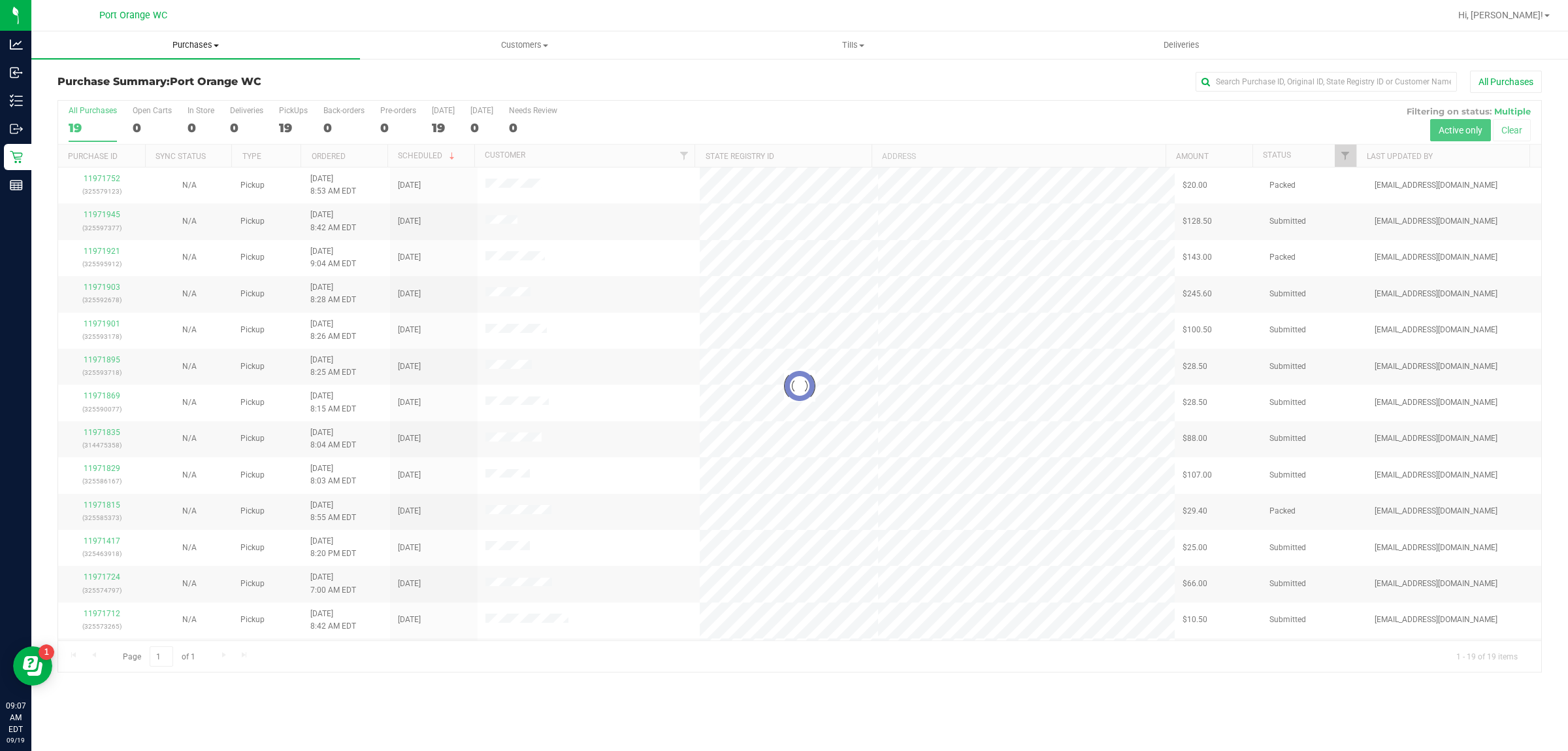
click at [204, 51] on uib-tab-heading "Purchases Summary of purchases Fulfillment All purchases" at bounding box center [196, 45] width 329 height 27
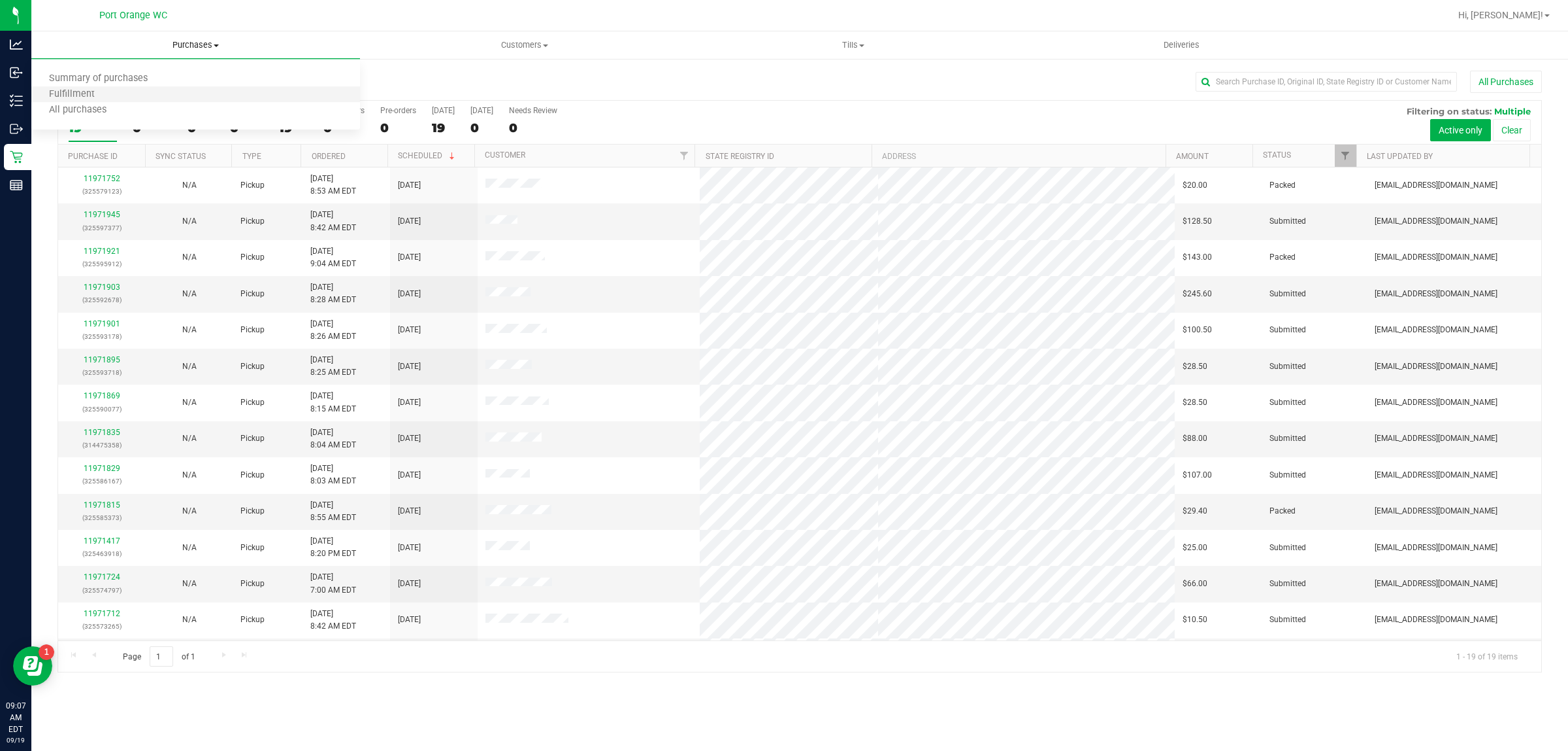
click at [175, 97] on li "Fulfillment" at bounding box center [196, 94] width 329 height 15
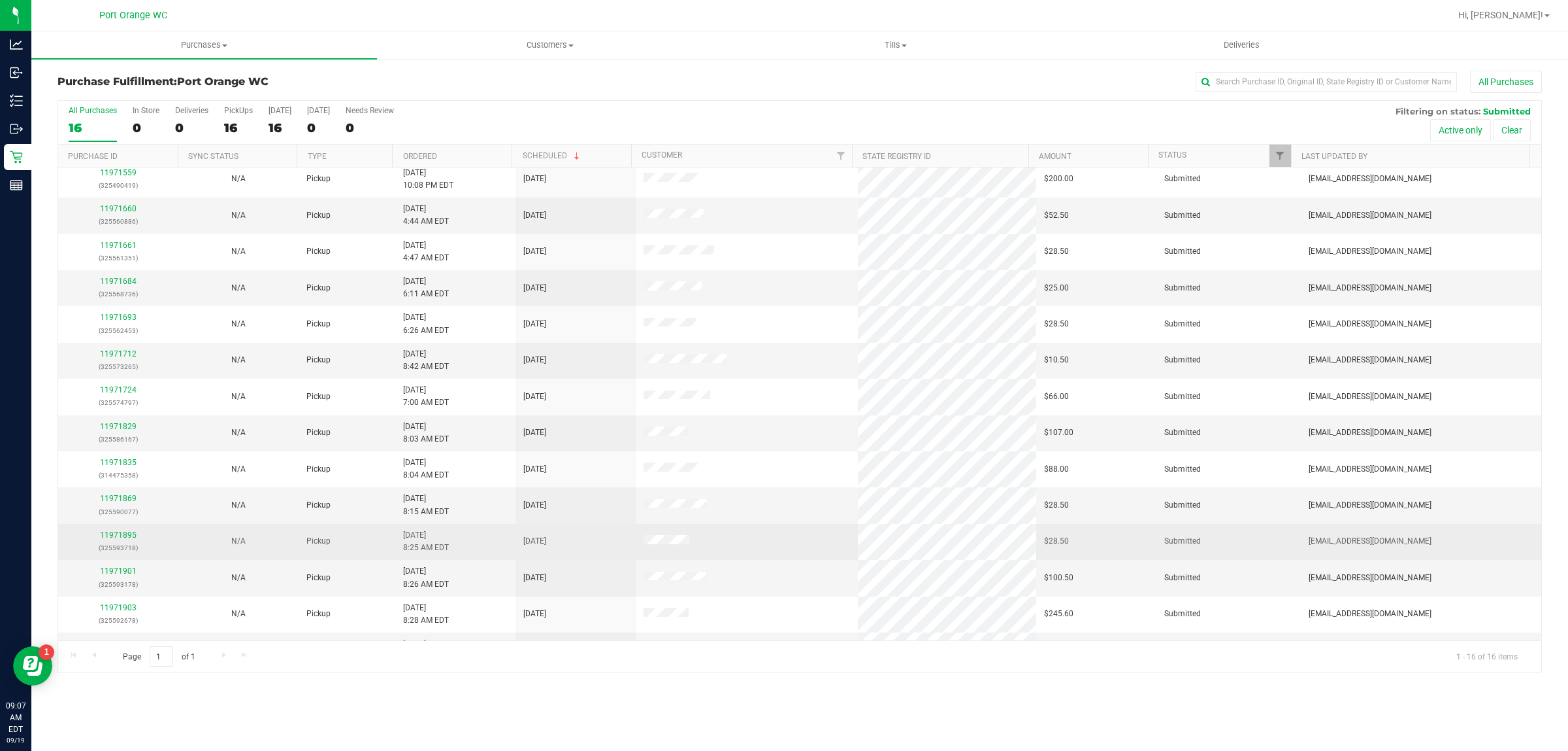
scroll to position [108, 0]
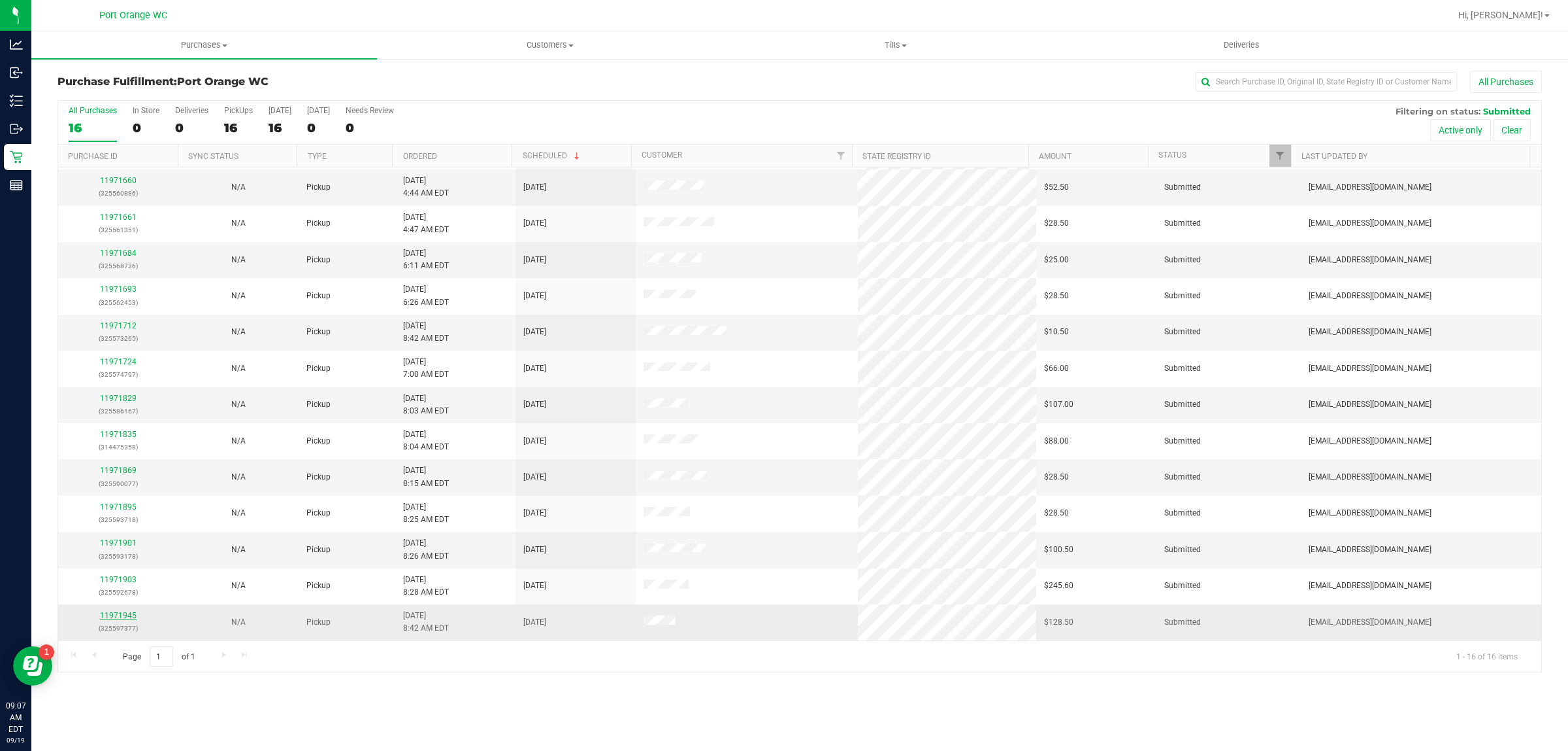
click at [122, 617] on link "11971945" at bounding box center [118, 615] width 36 height 9
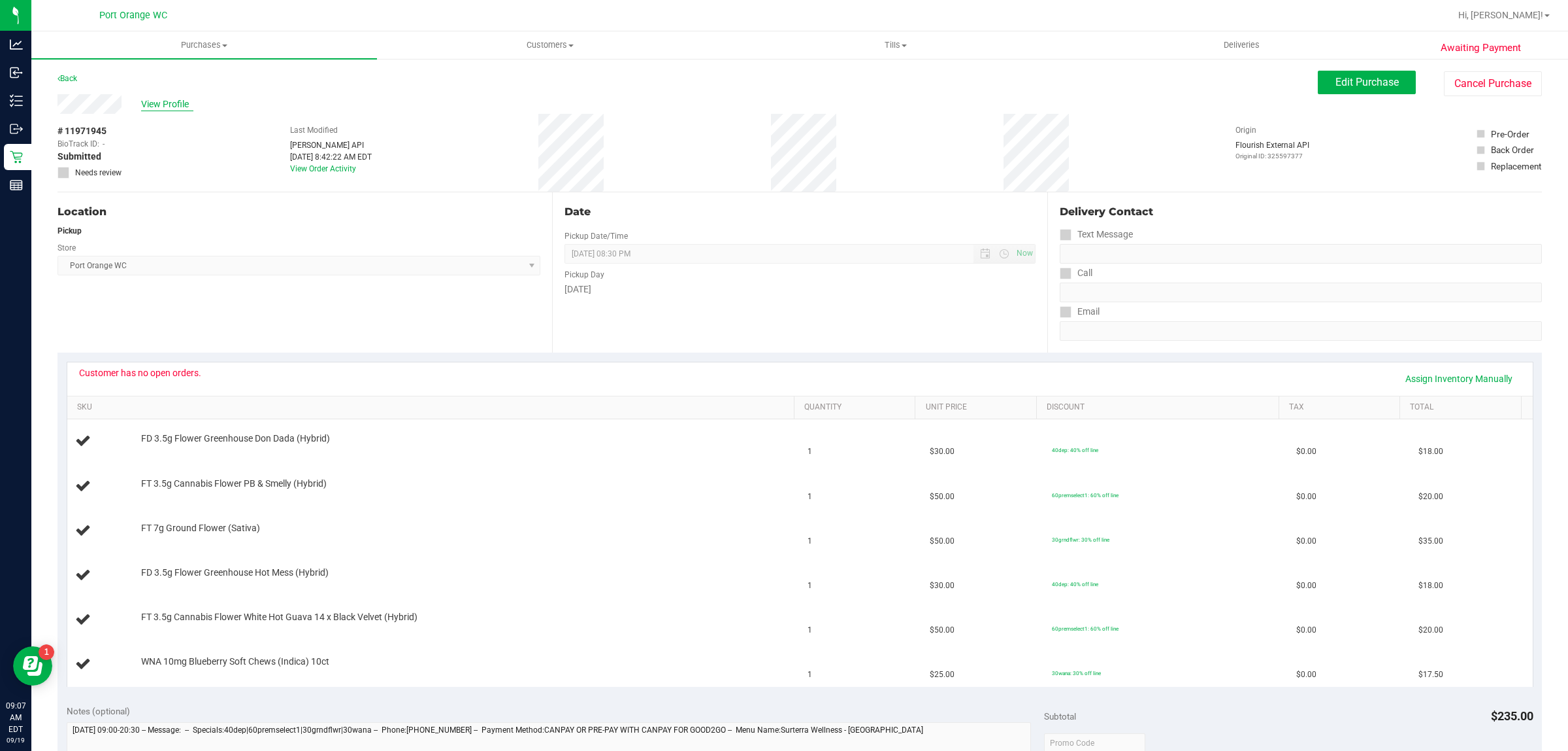
click at [161, 100] on span "View Profile" at bounding box center [167, 104] width 53 height 14
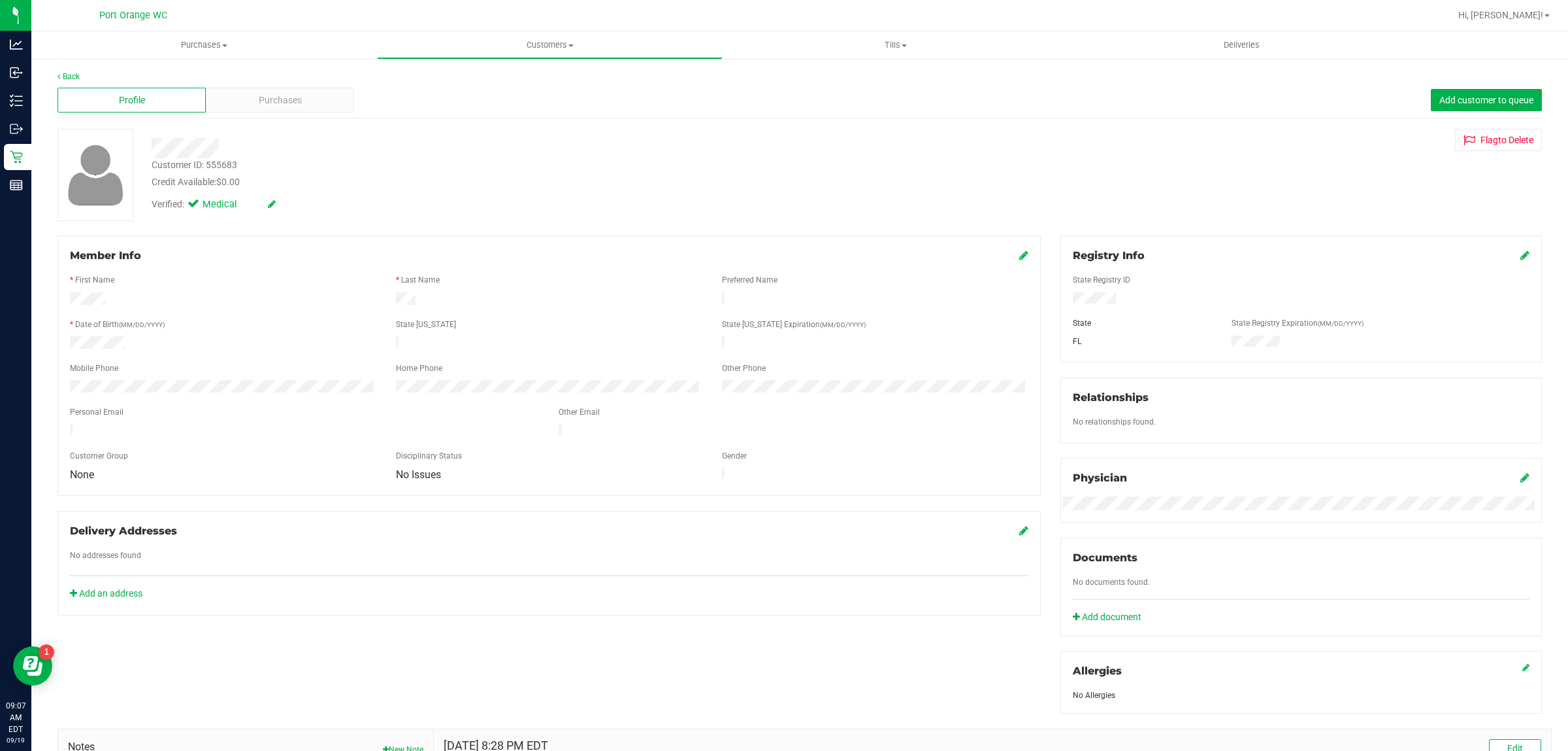
click at [231, 162] on div "Customer ID: 555683" at bounding box center [194, 165] width 86 height 14
copy div "555683"
click at [285, 91] on div "Purchases" at bounding box center [280, 100] width 148 height 24
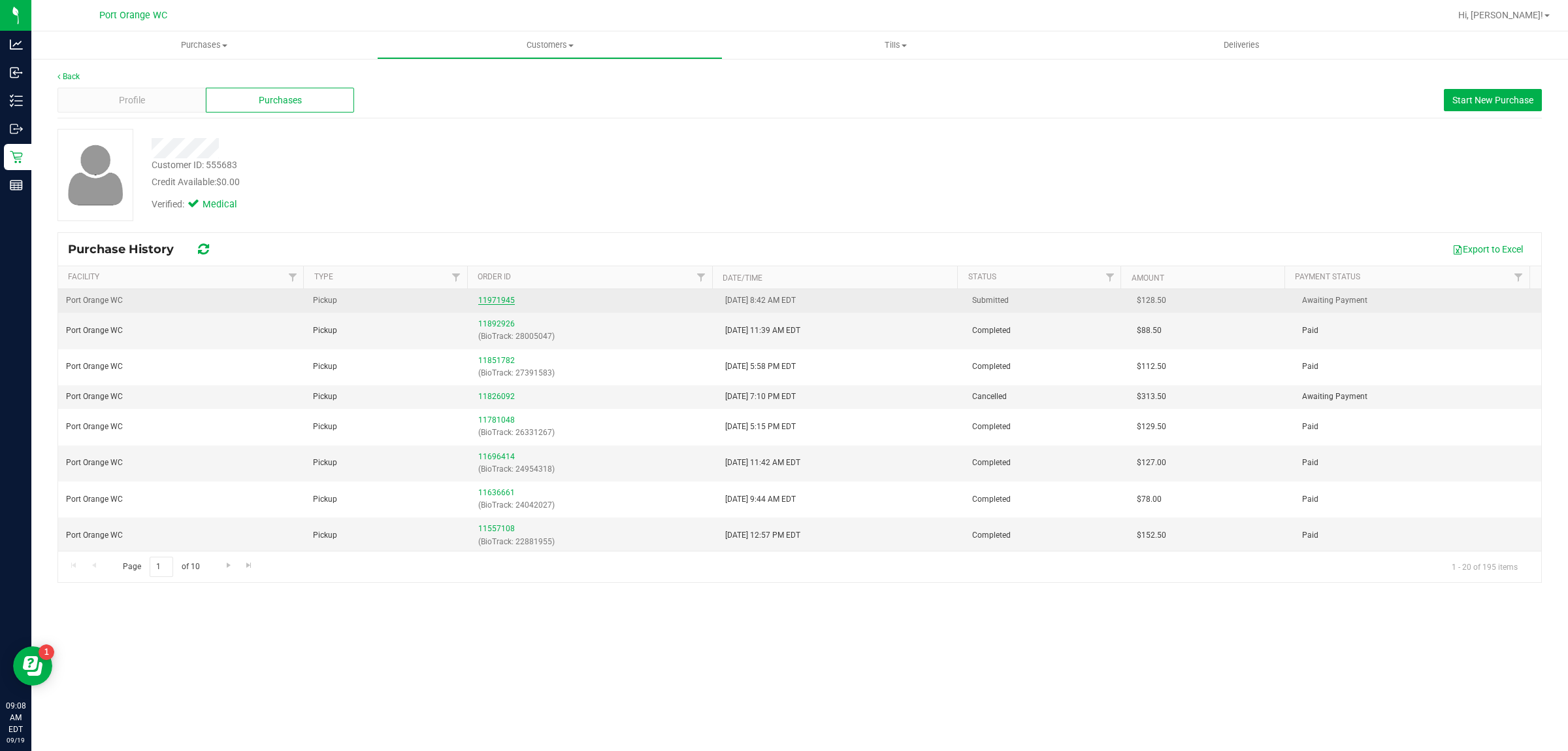
click at [490, 302] on link "11971945" at bounding box center [496, 300] width 36 height 9
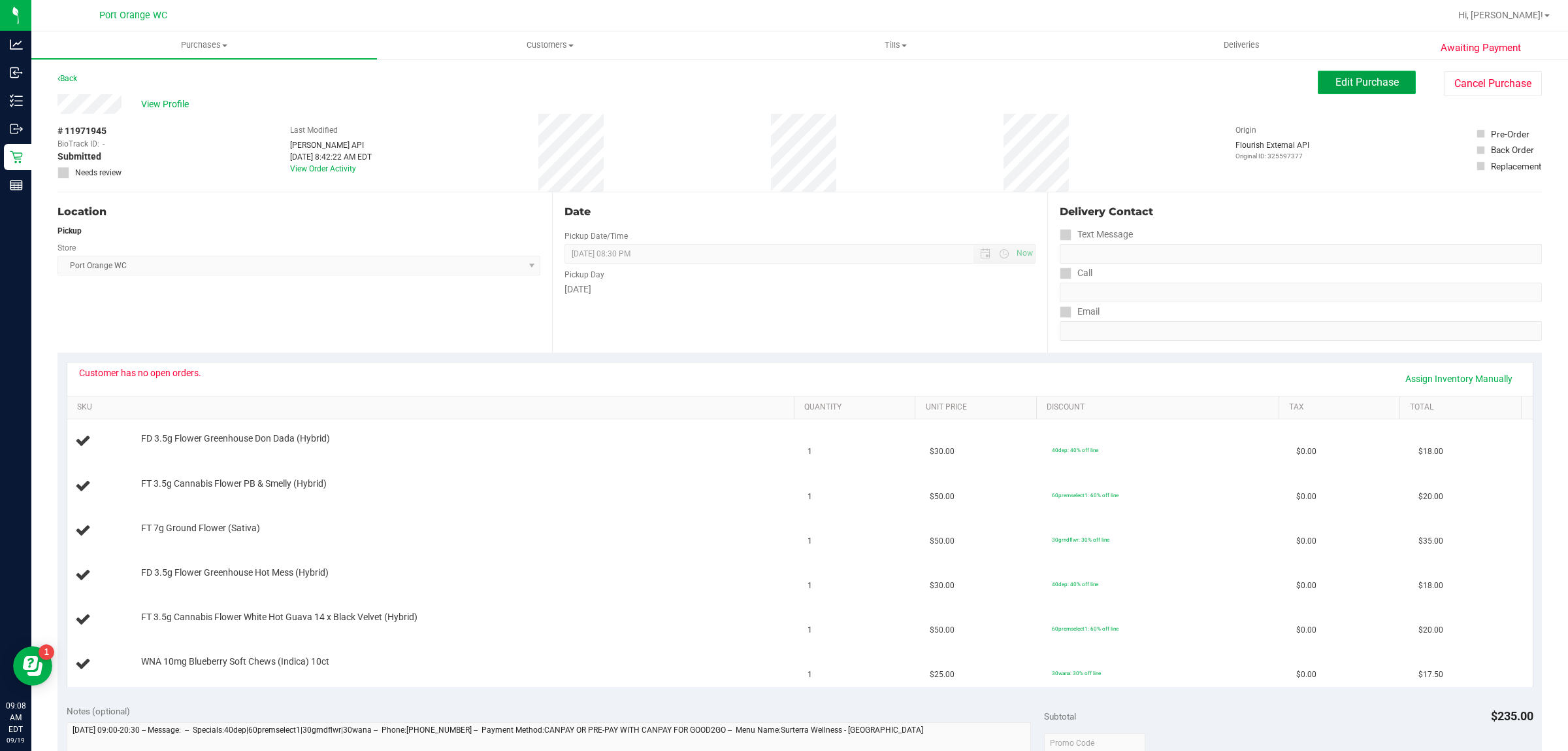
click at [1360, 71] on button "Edit Purchase" at bounding box center [1367, 82] width 98 height 24
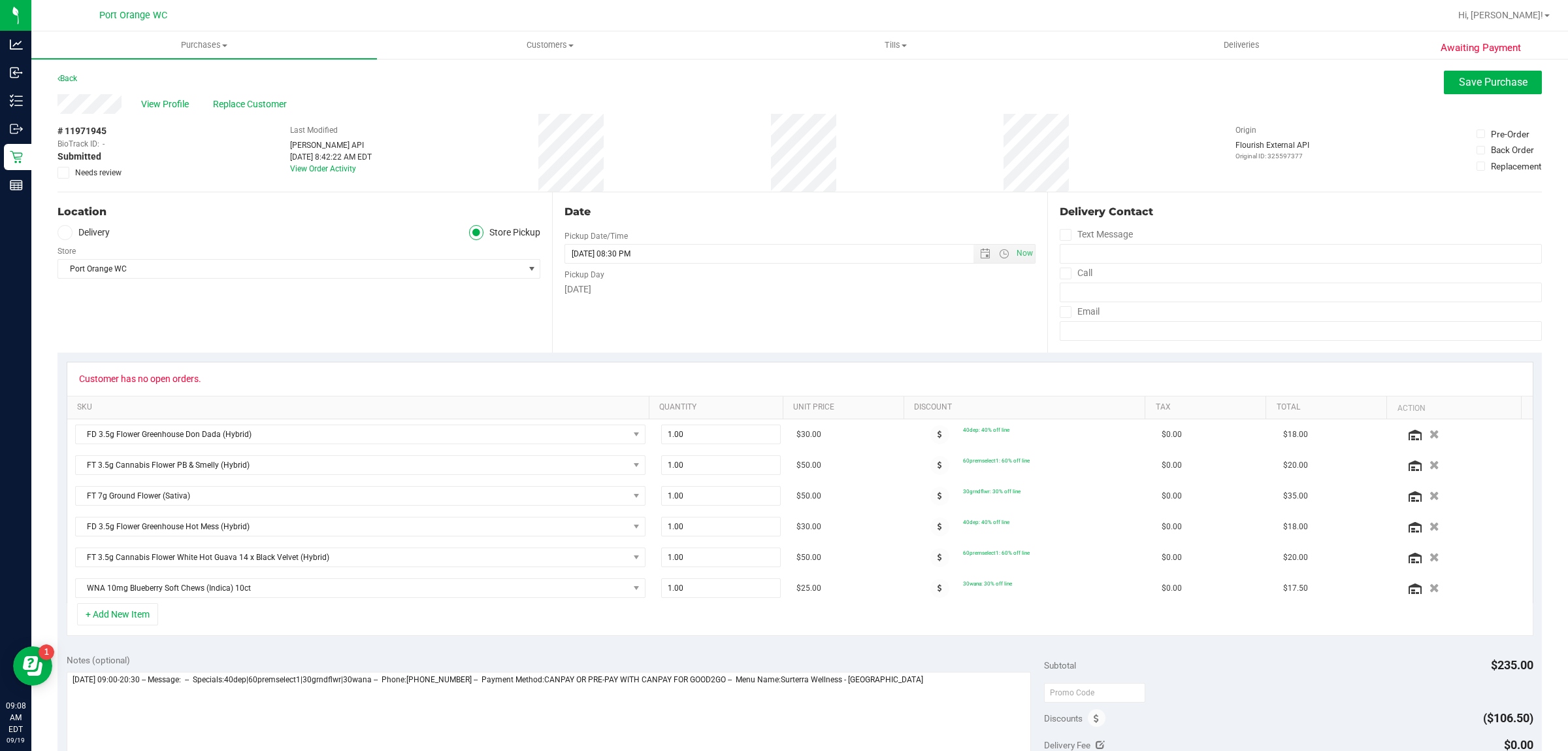
click at [73, 170] on label "Needs review" at bounding box center [91, 172] width 65 height 12
click at [0, 0] on input "Needs review" at bounding box center [0, 0] width 0 height 0
click at [1490, 79] on span "Save Purchase" at bounding box center [1494, 82] width 69 height 13
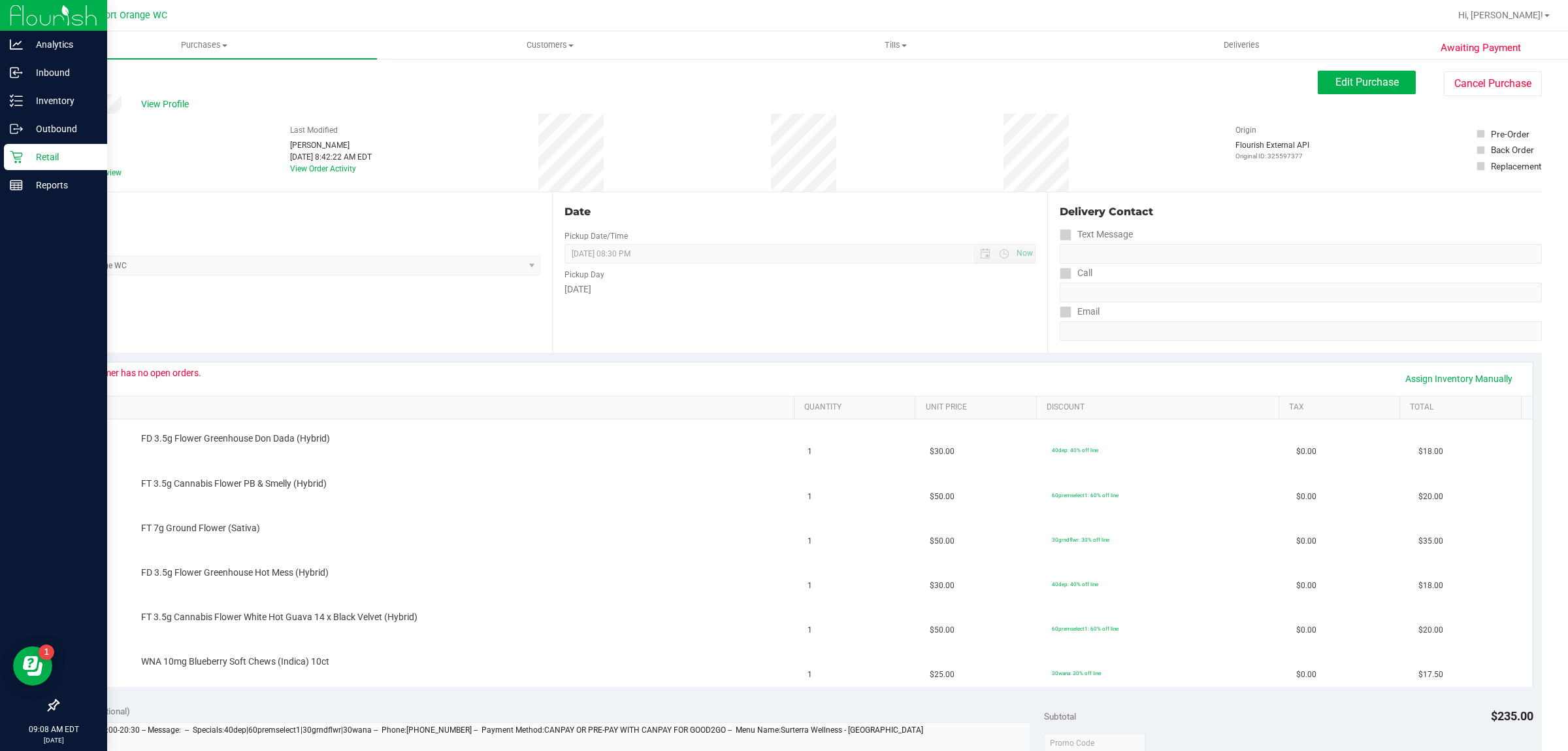
click at [18, 156] on icon at bounding box center [16, 157] width 13 height 13
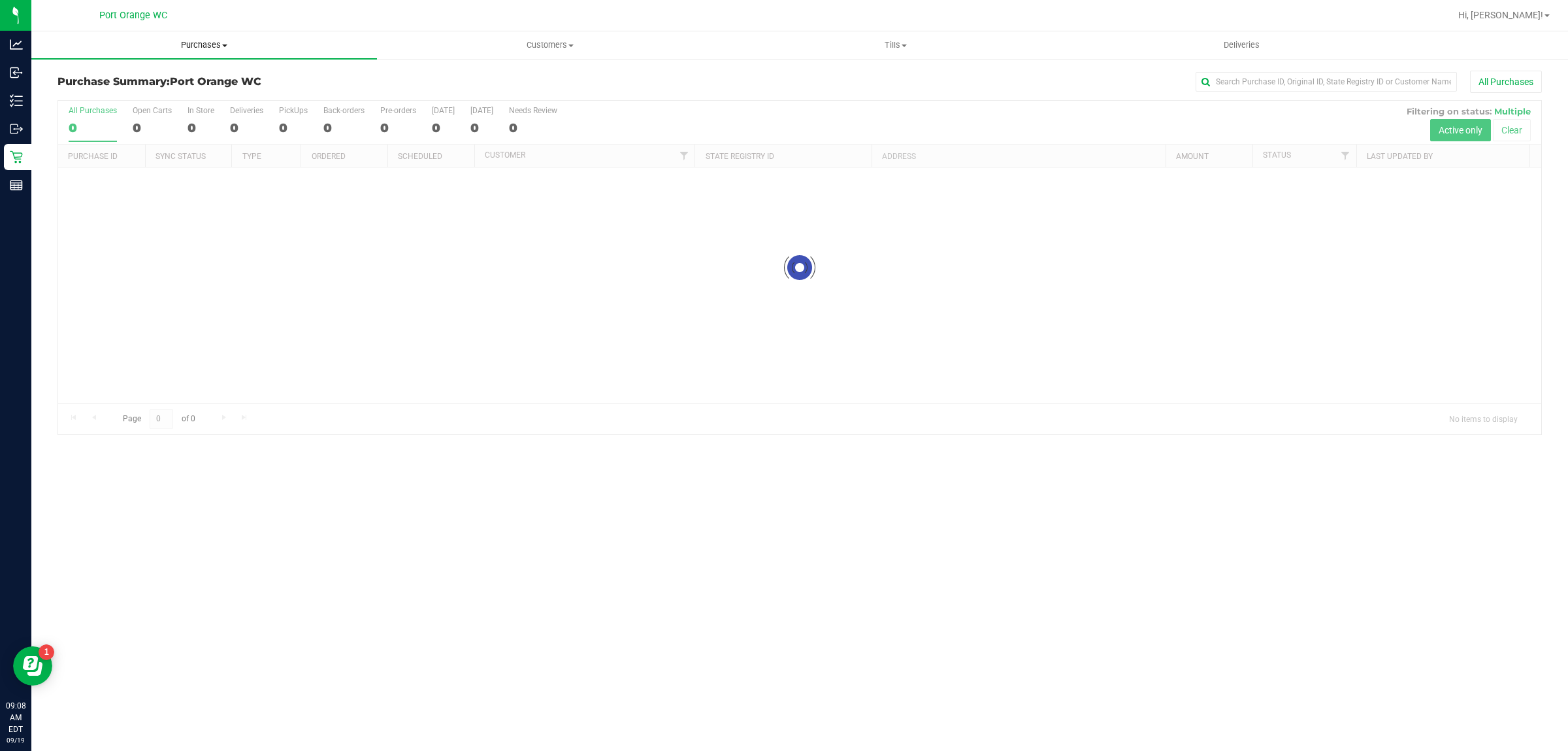
click at [191, 53] on uib-tab-heading "Purchases Summary of purchases Fulfillment All purchases" at bounding box center [205, 45] width 346 height 27
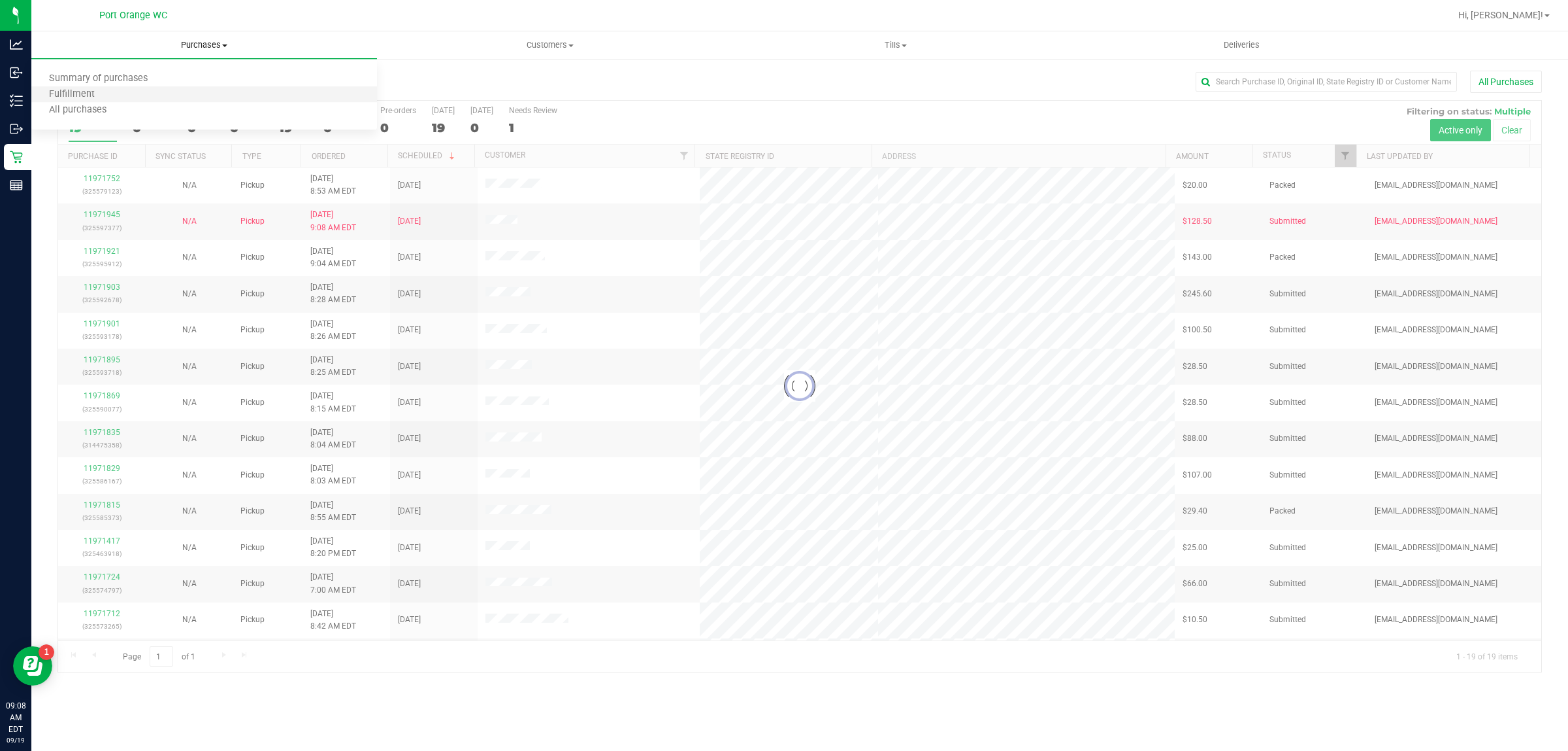
click at [167, 92] on li "Fulfillment" at bounding box center [205, 94] width 346 height 15
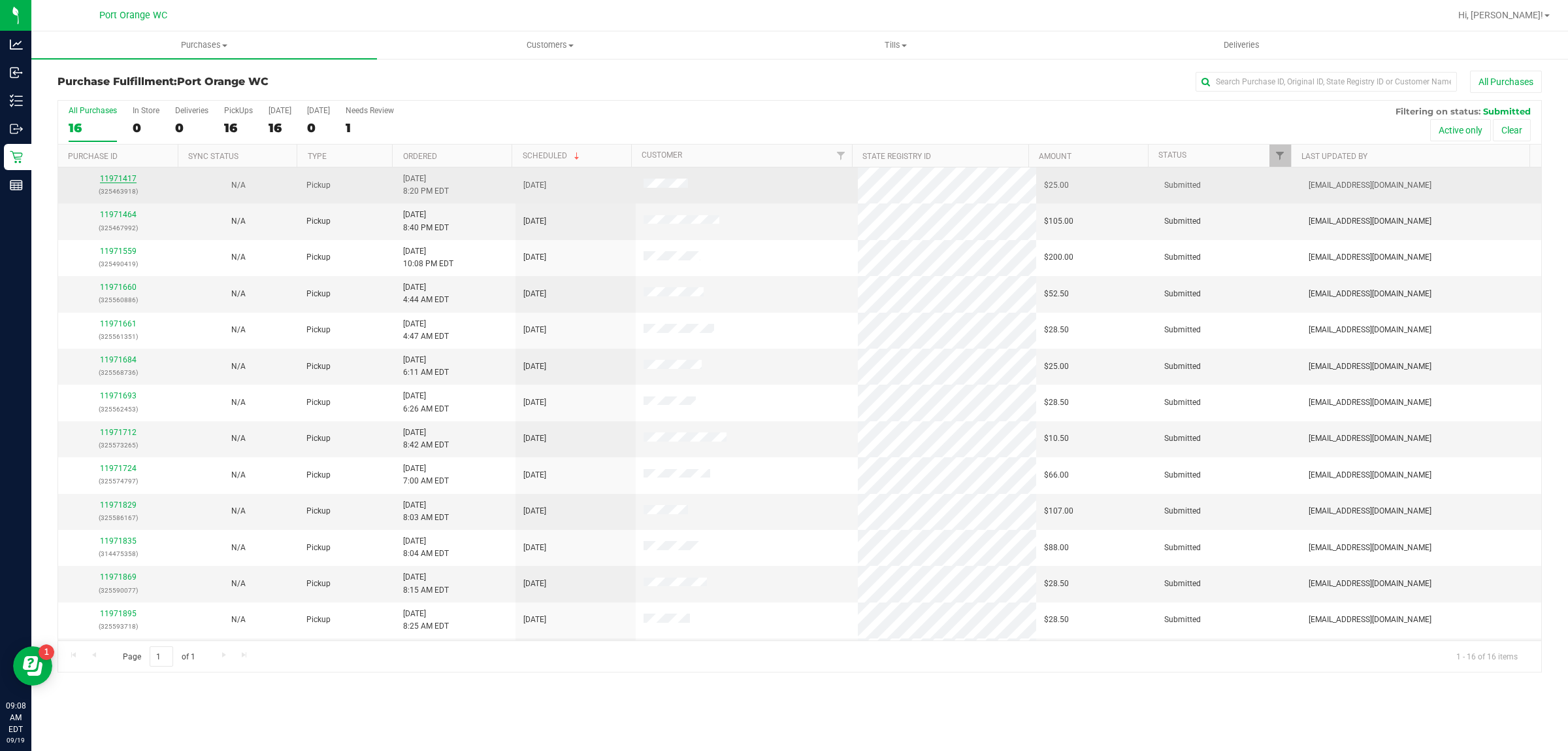
click at [132, 178] on link "11971417" at bounding box center [118, 178] width 36 height 9
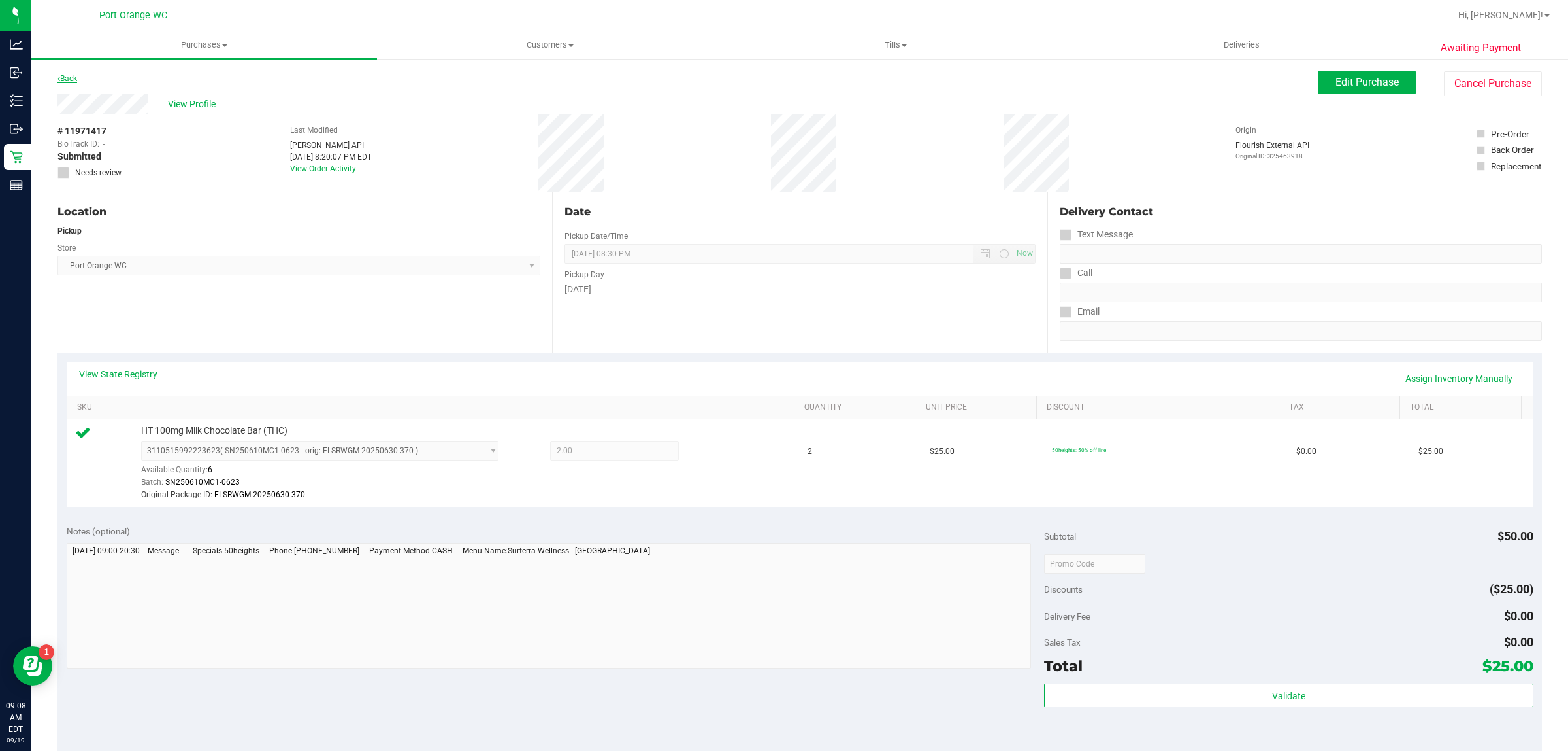
click at [69, 80] on link "Back" at bounding box center [68, 79] width 20 height 9
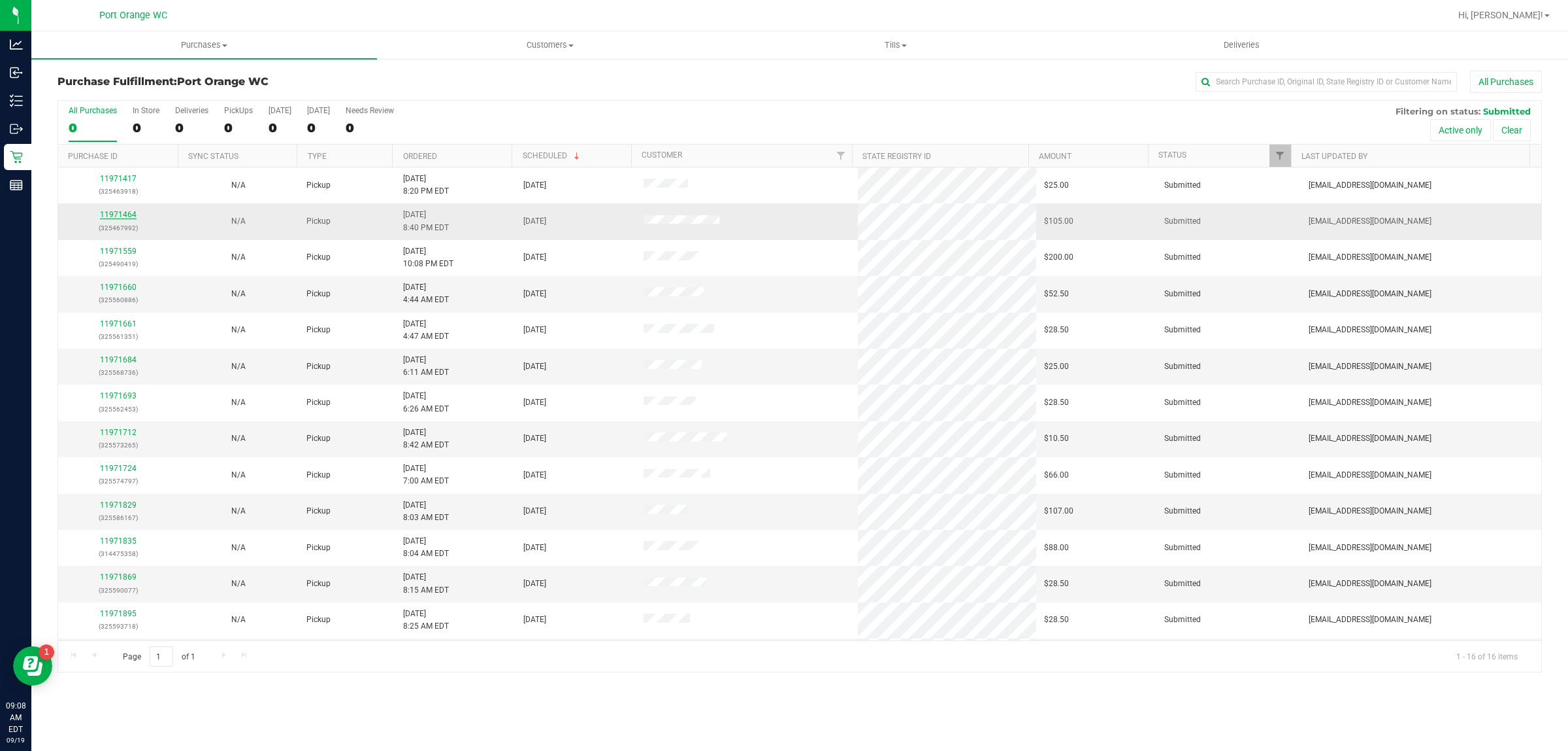
click at [114, 217] on link "11971464" at bounding box center [118, 215] width 36 height 9
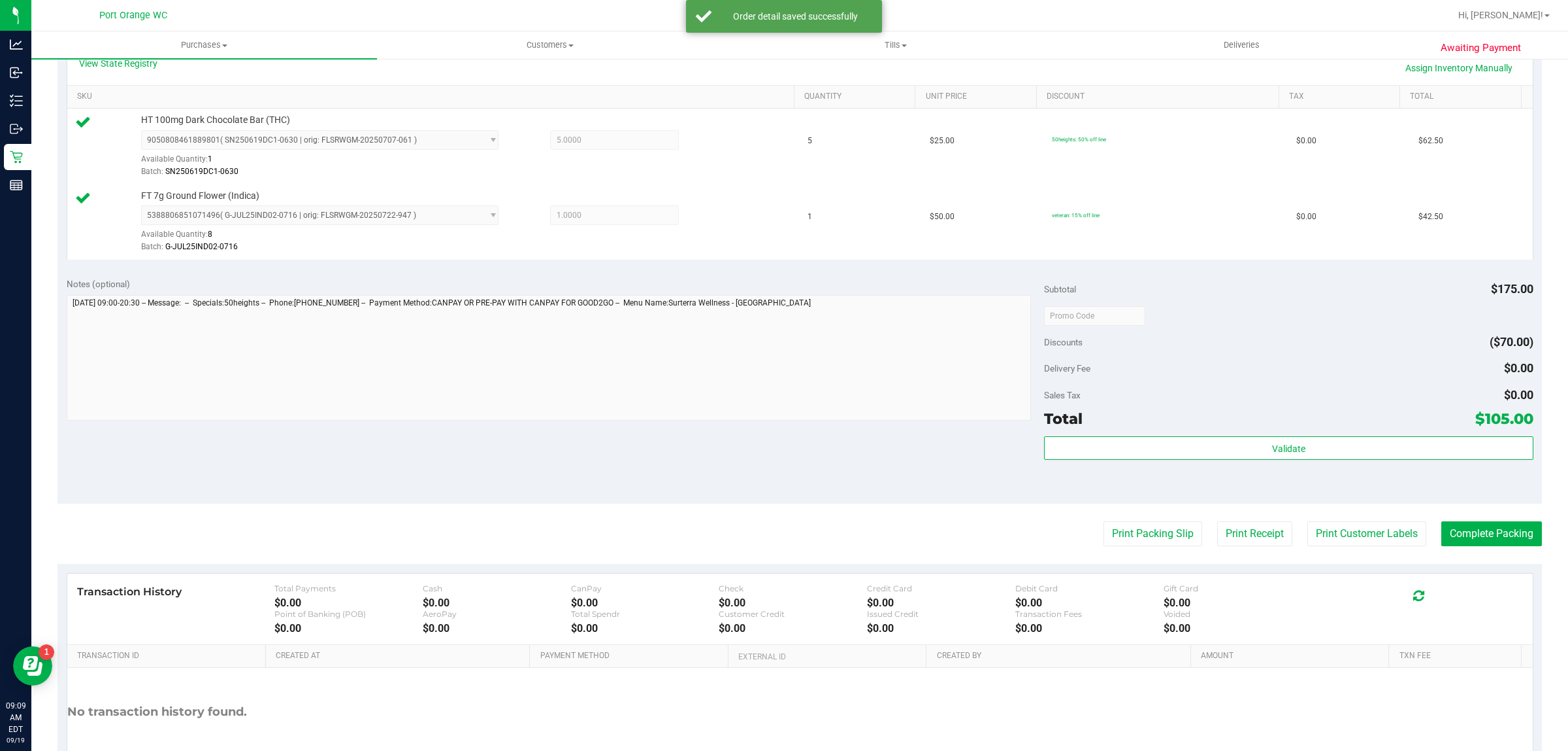
scroll to position [384, 0]
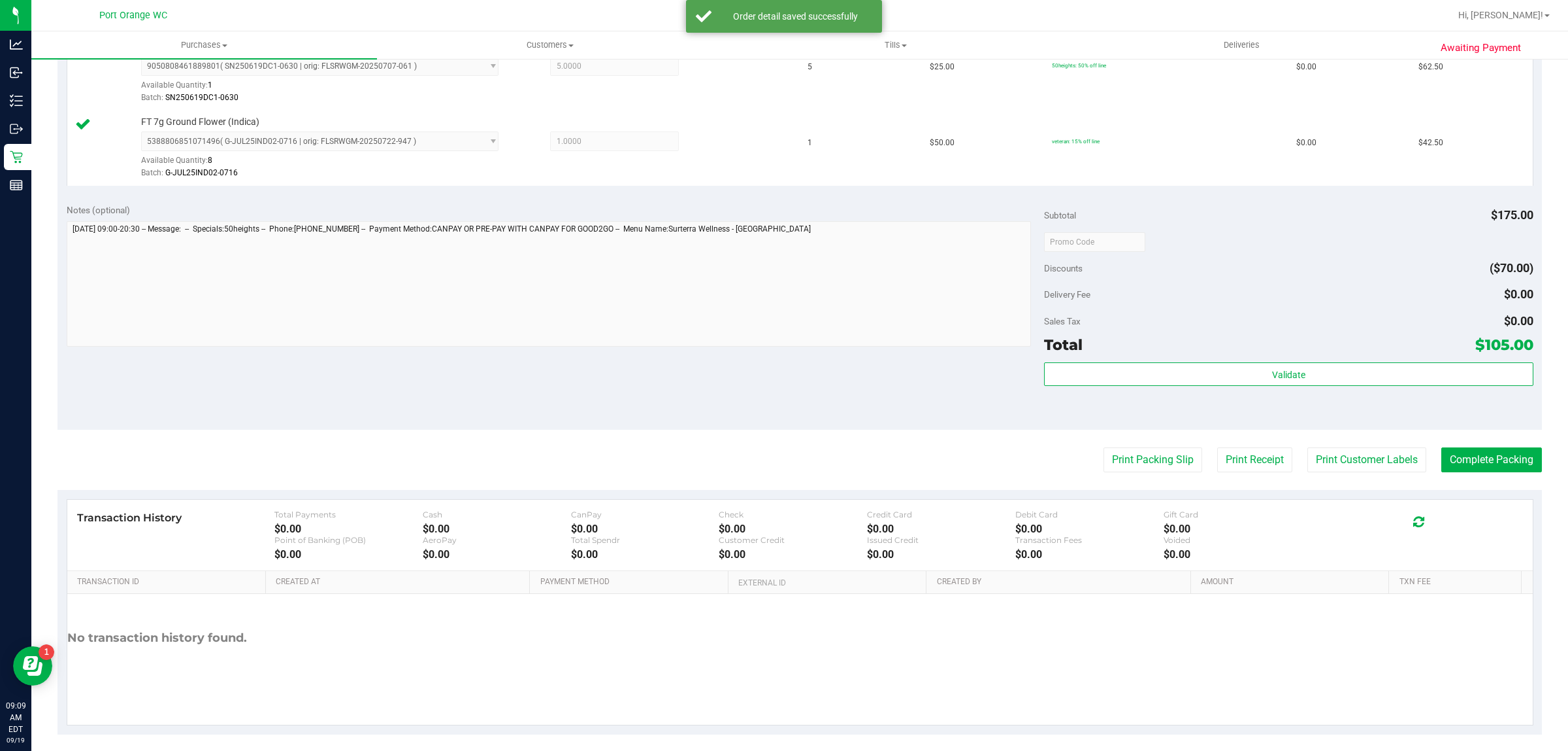
click at [1326, 400] on div "Validate" at bounding box center [1288, 391] width 489 height 59
click at [1325, 472] on button "Print Customer Labels" at bounding box center [1366, 459] width 119 height 24
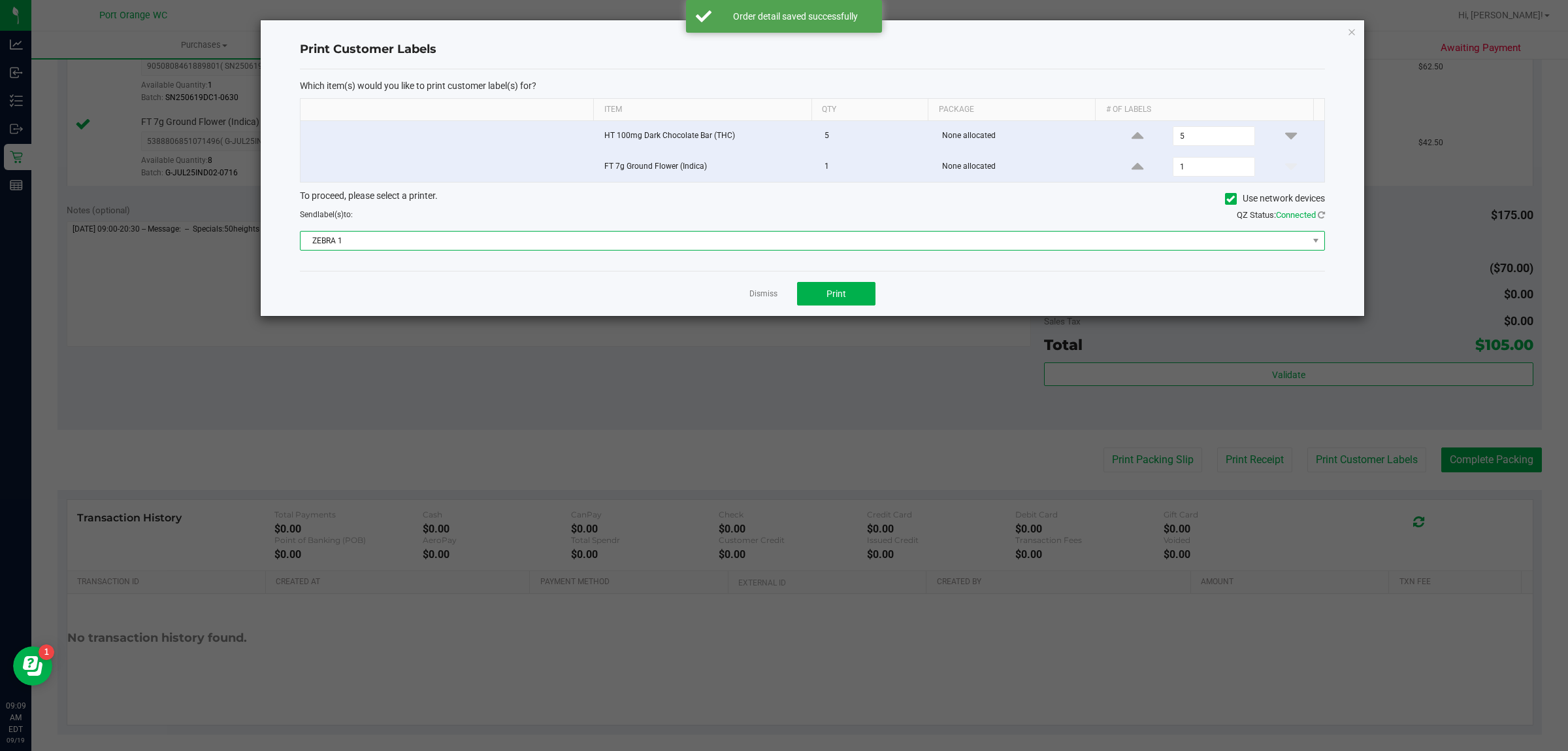
click at [856, 238] on span "ZEBRA 1" at bounding box center [804, 241] width 1008 height 18
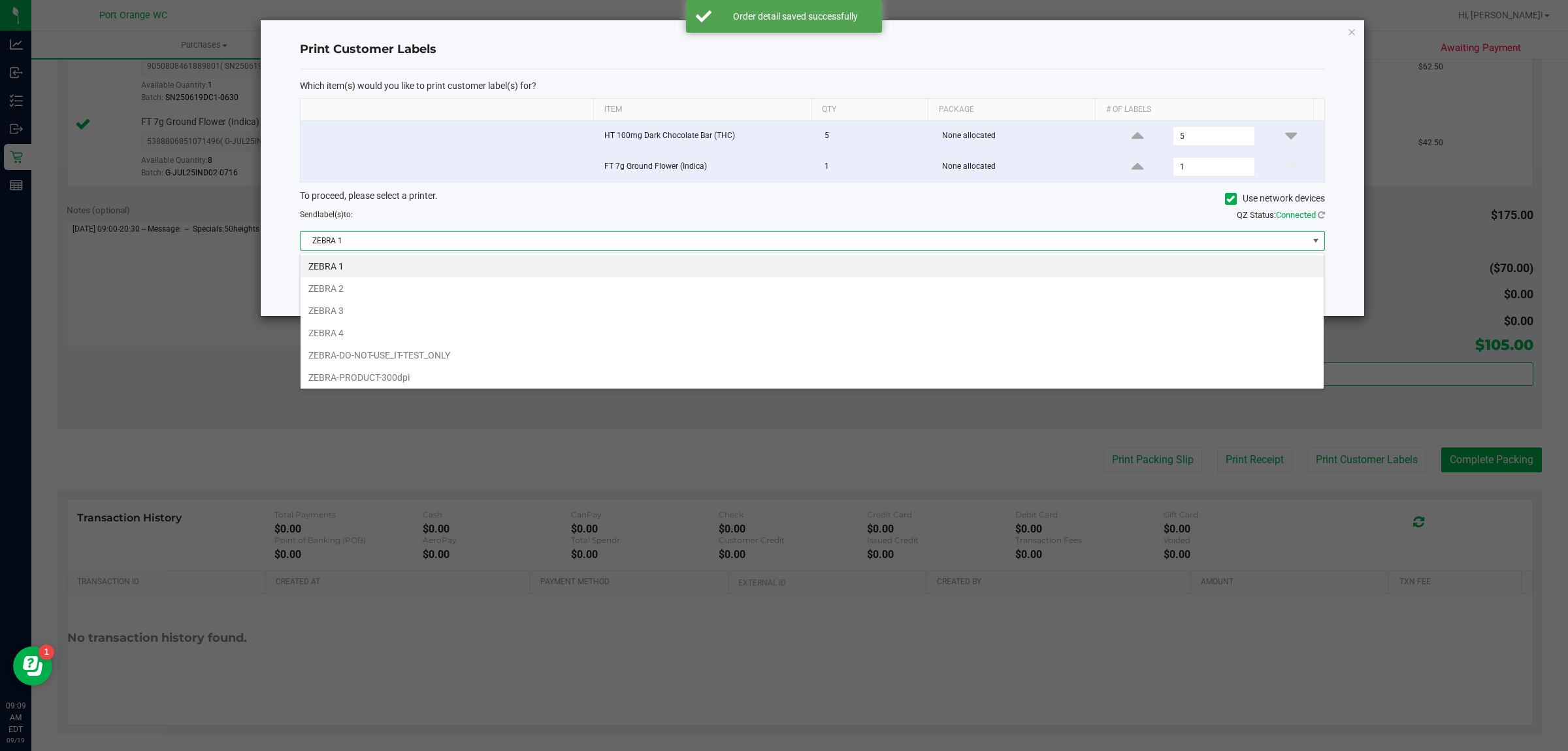
scroll to position [20, 1025]
click at [556, 293] on li "ZEBRA 2" at bounding box center [812, 288] width 1023 height 23
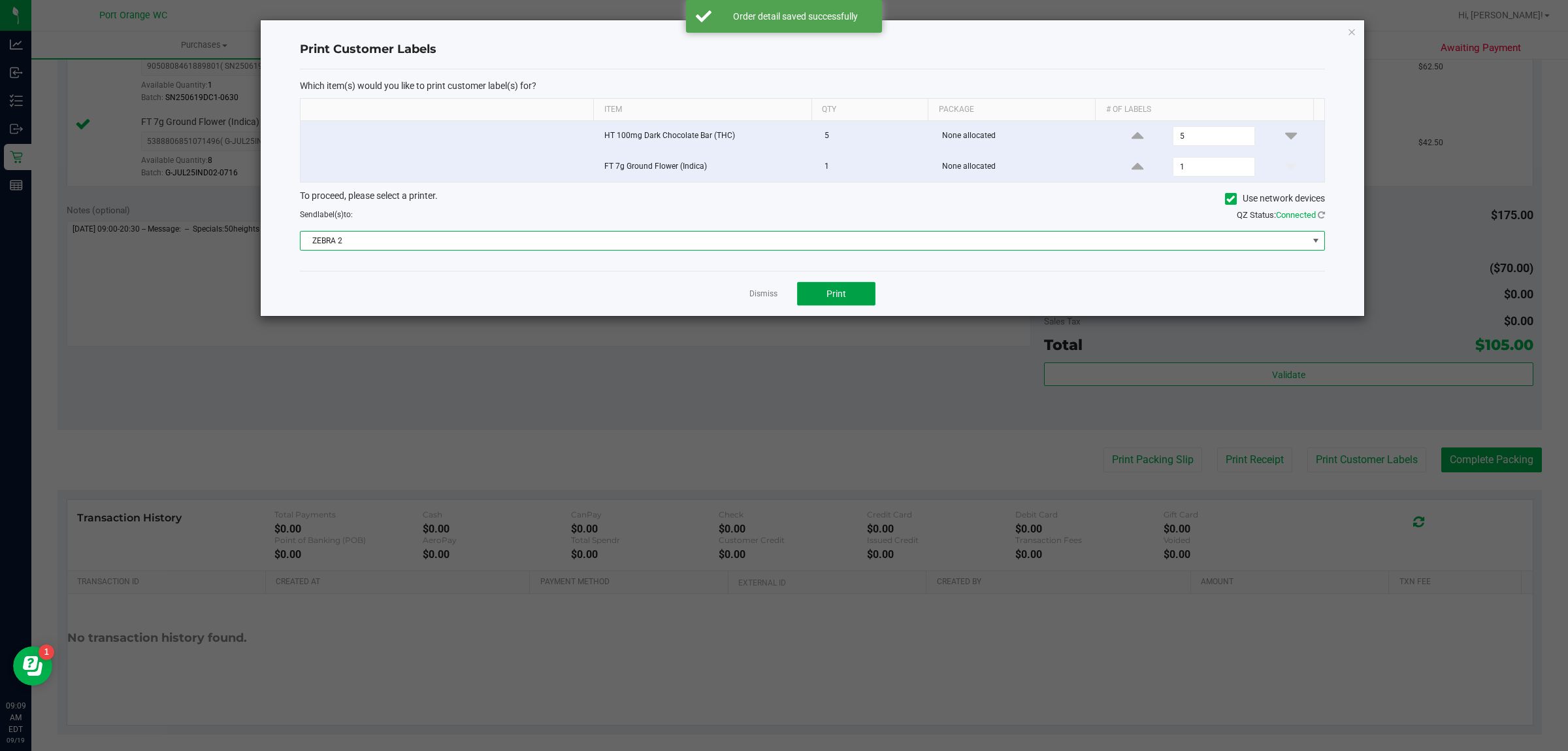
click at [854, 304] on button "Print" at bounding box center [837, 294] width 79 height 24
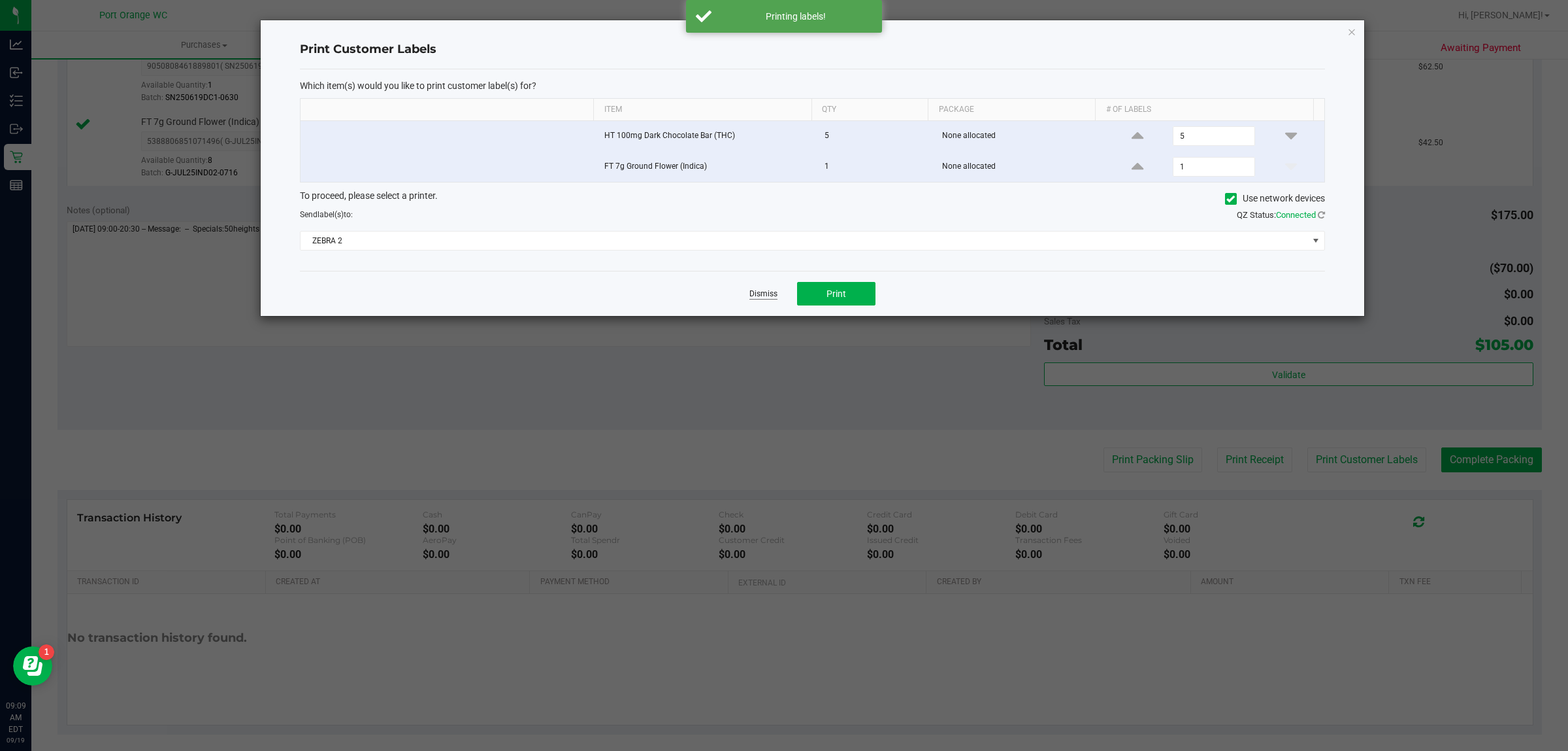
click at [755, 295] on link "Dismiss" at bounding box center [763, 294] width 28 height 11
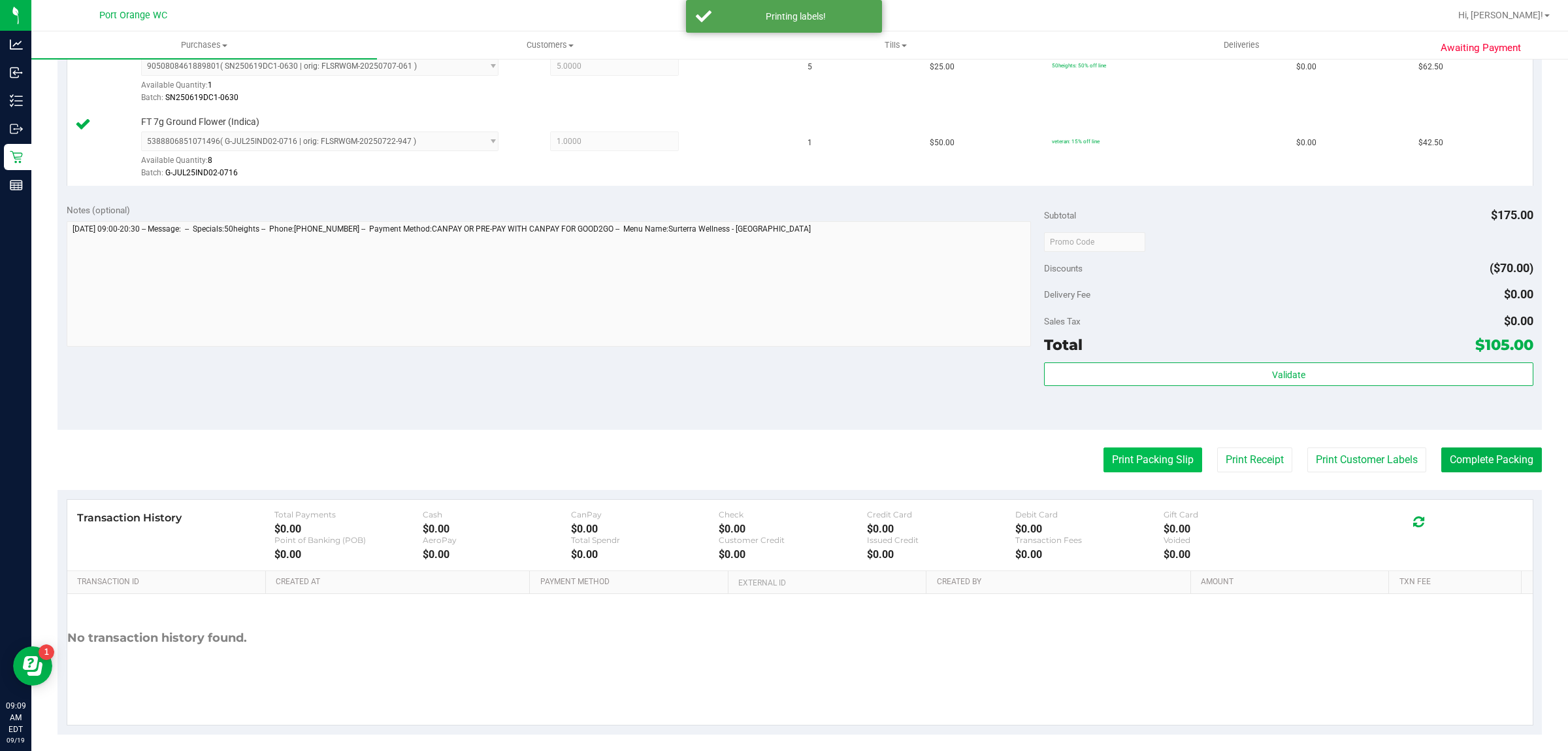
click at [1110, 459] on button "Print Packing Slip" at bounding box center [1152, 459] width 99 height 24
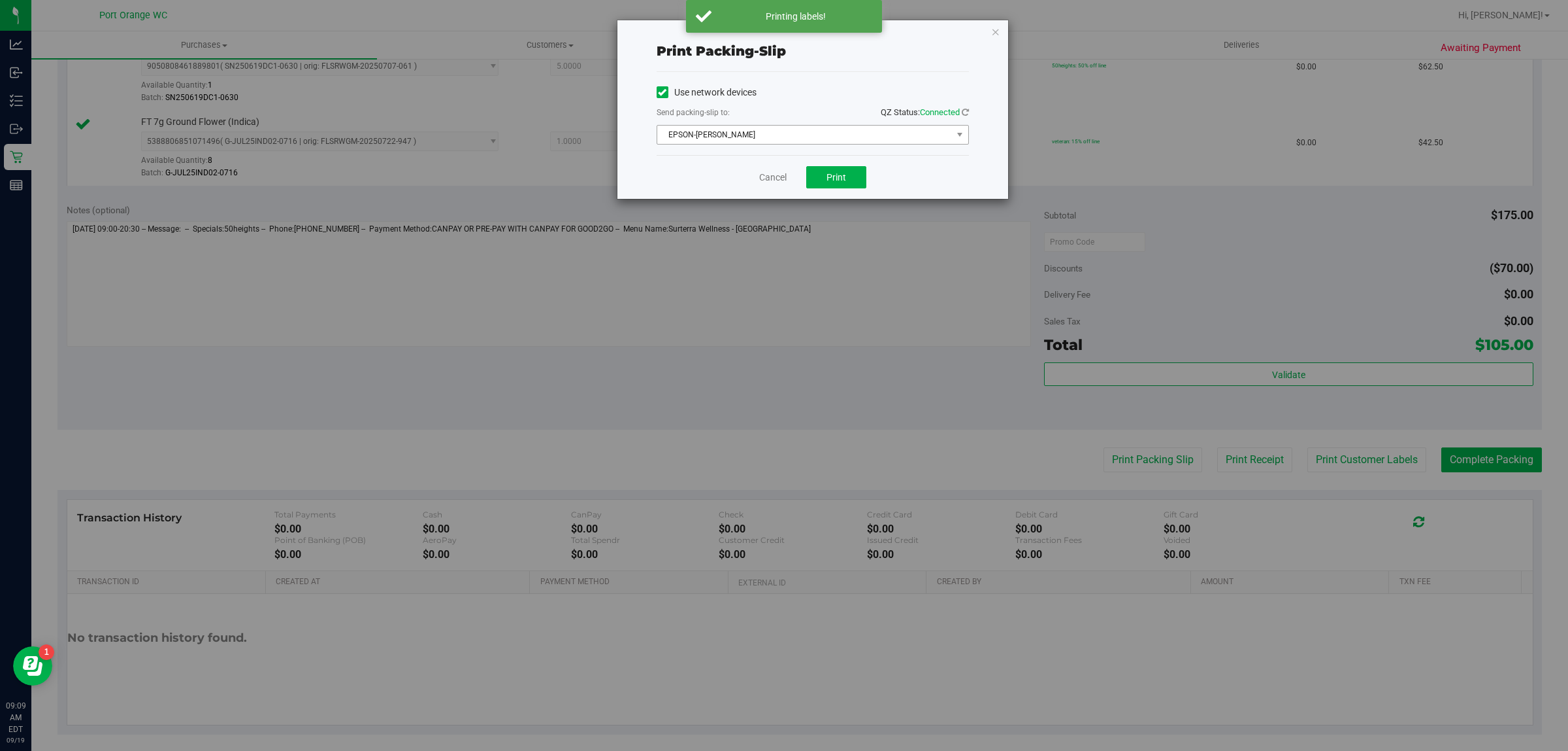
click at [851, 138] on span "EPSON-[PERSON_NAME]" at bounding box center [805, 135] width 295 height 18
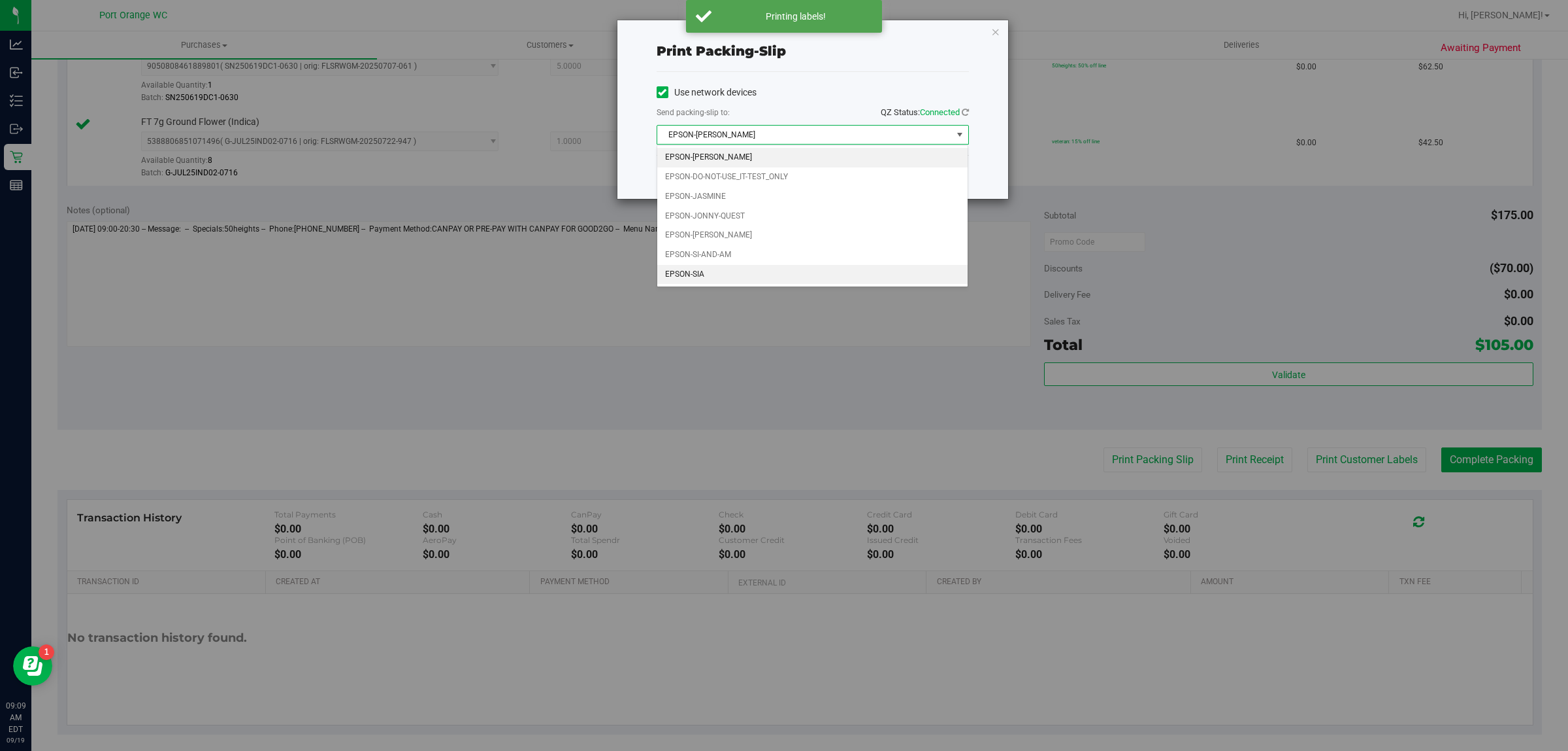
click at [725, 280] on li "EPSON-SIA" at bounding box center [813, 274] width 311 height 20
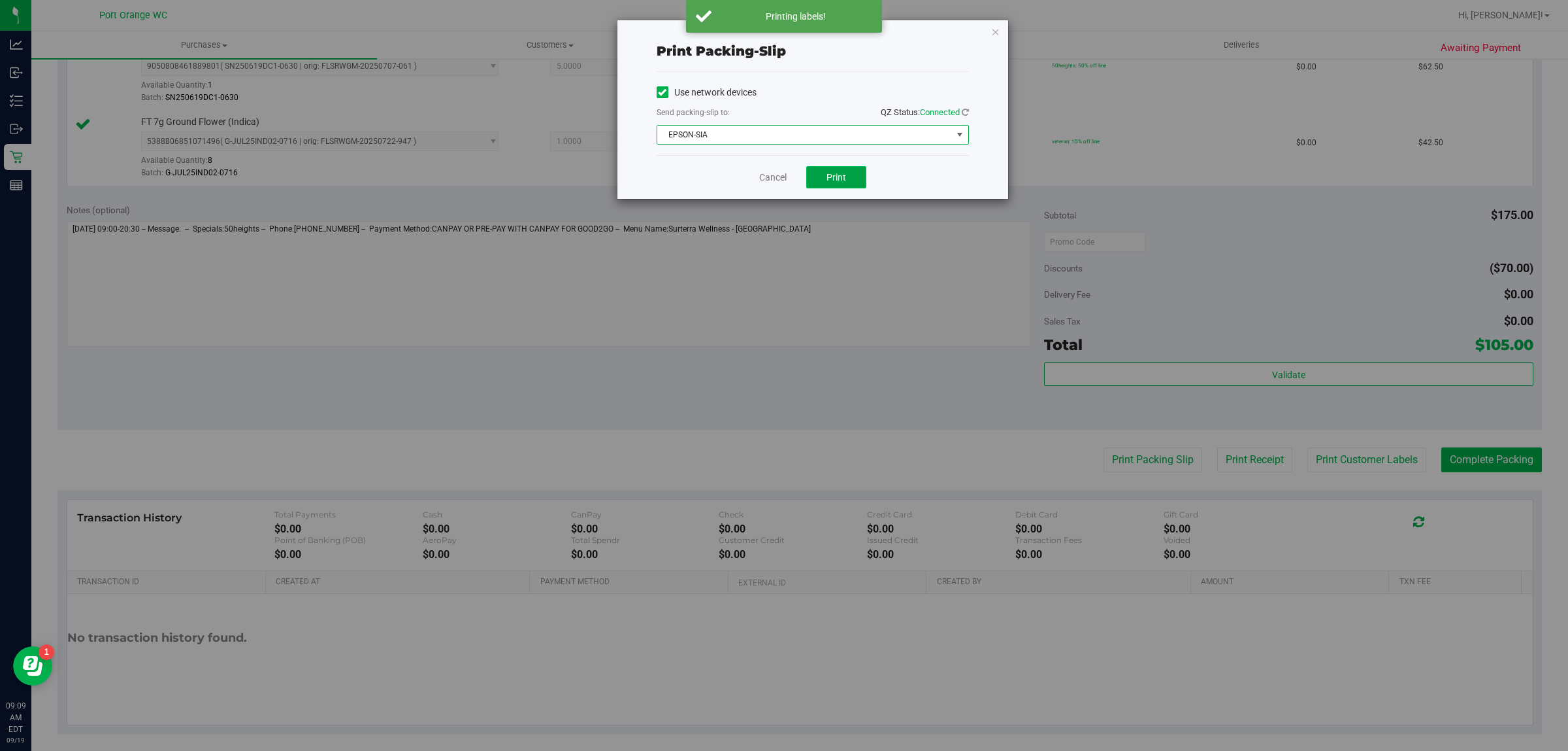
click at [839, 178] on span "Print" at bounding box center [837, 178] width 20 height 11
click at [768, 180] on link "Cancel" at bounding box center [773, 177] width 27 height 14
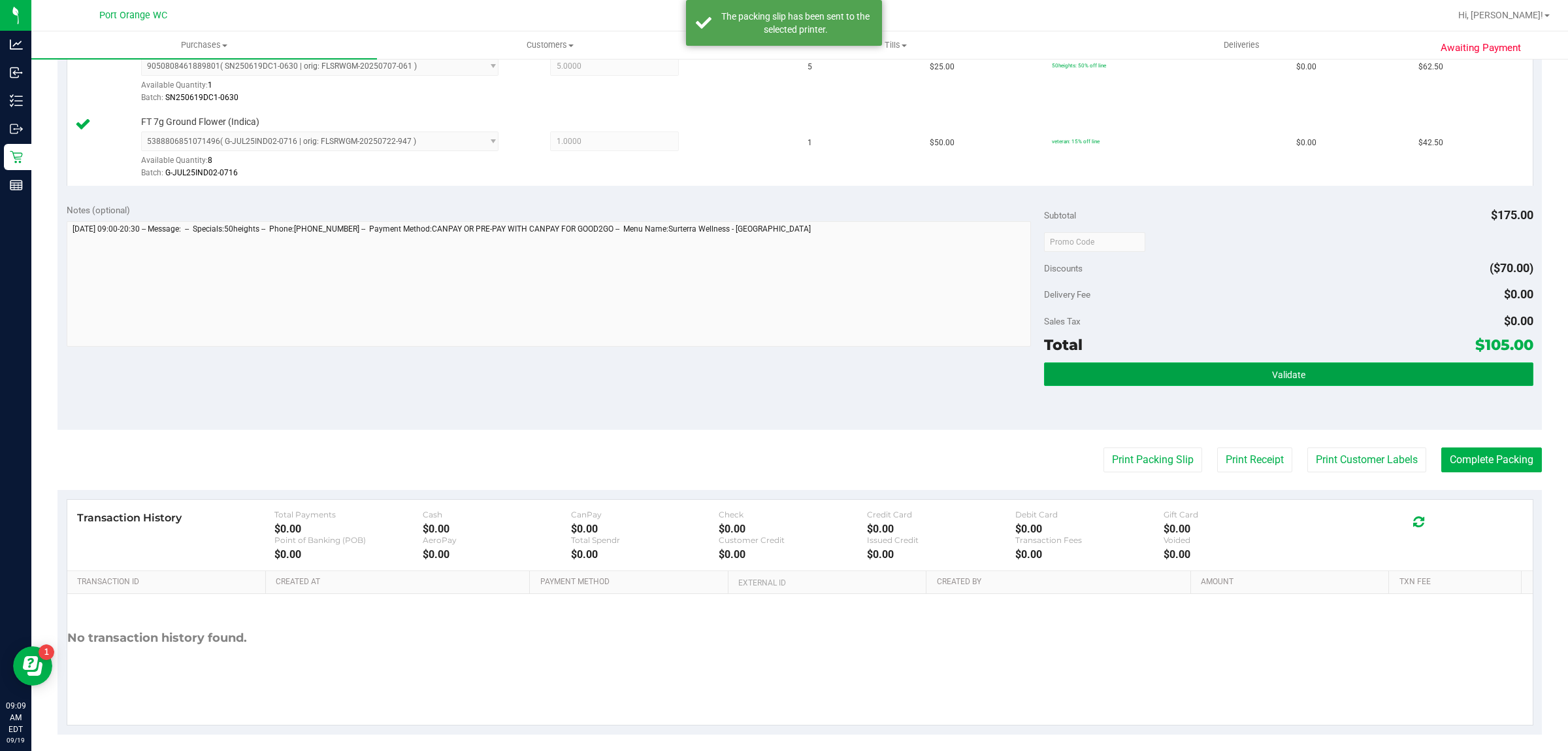
click at [1161, 380] on button "Validate" at bounding box center [1288, 374] width 489 height 24
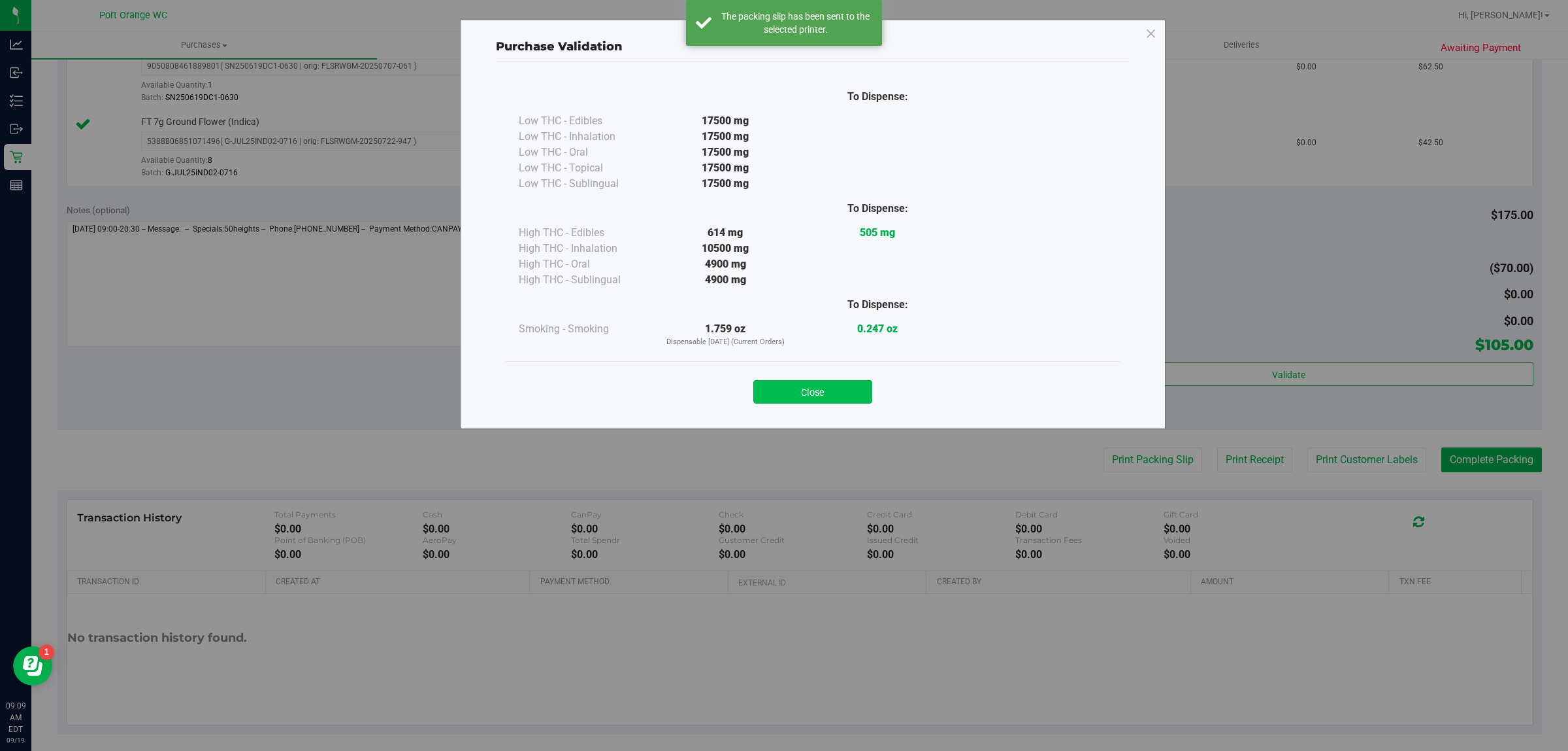
click at [835, 394] on button "Close" at bounding box center [812, 391] width 119 height 24
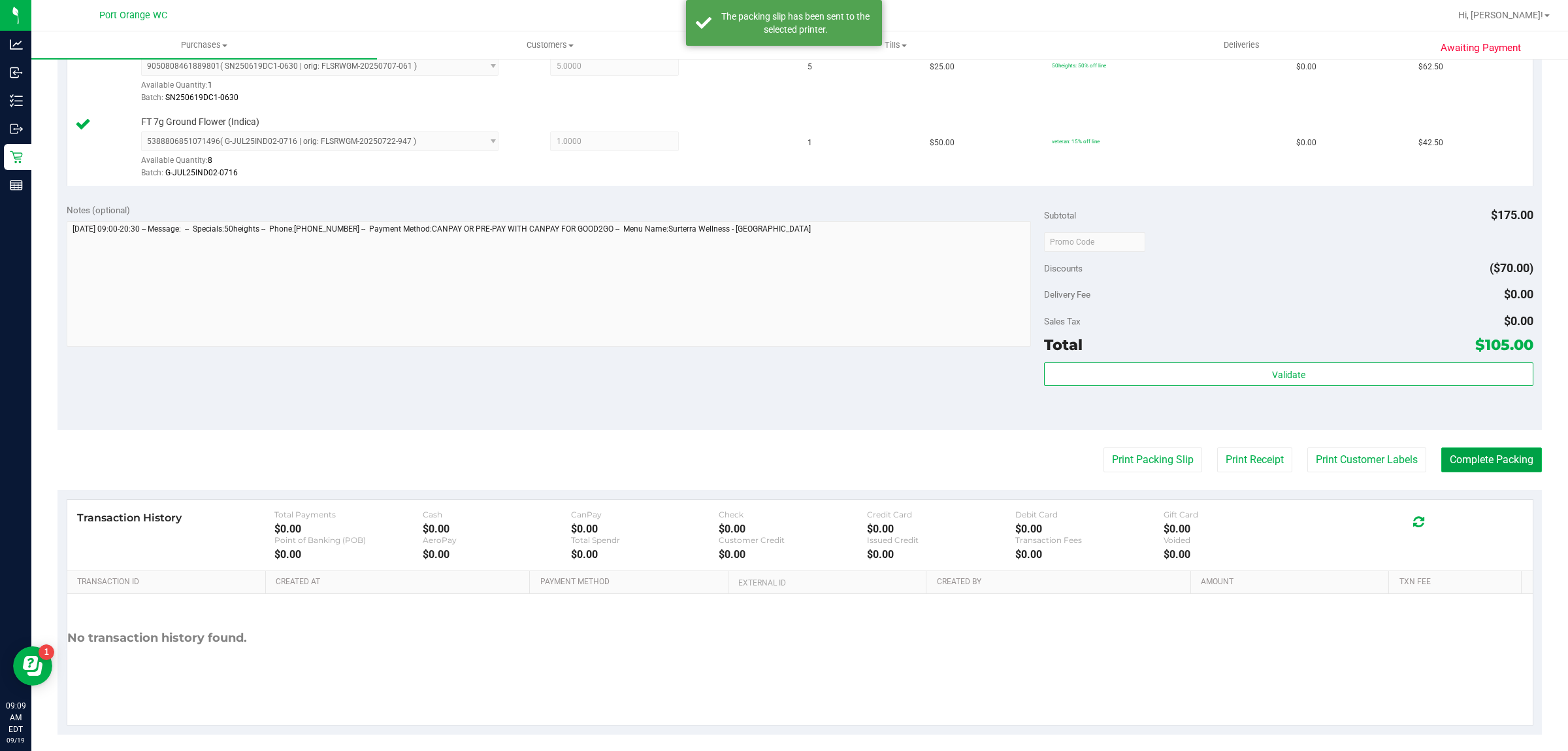
click at [1503, 469] on button "Complete Packing" at bounding box center [1491, 459] width 100 height 24
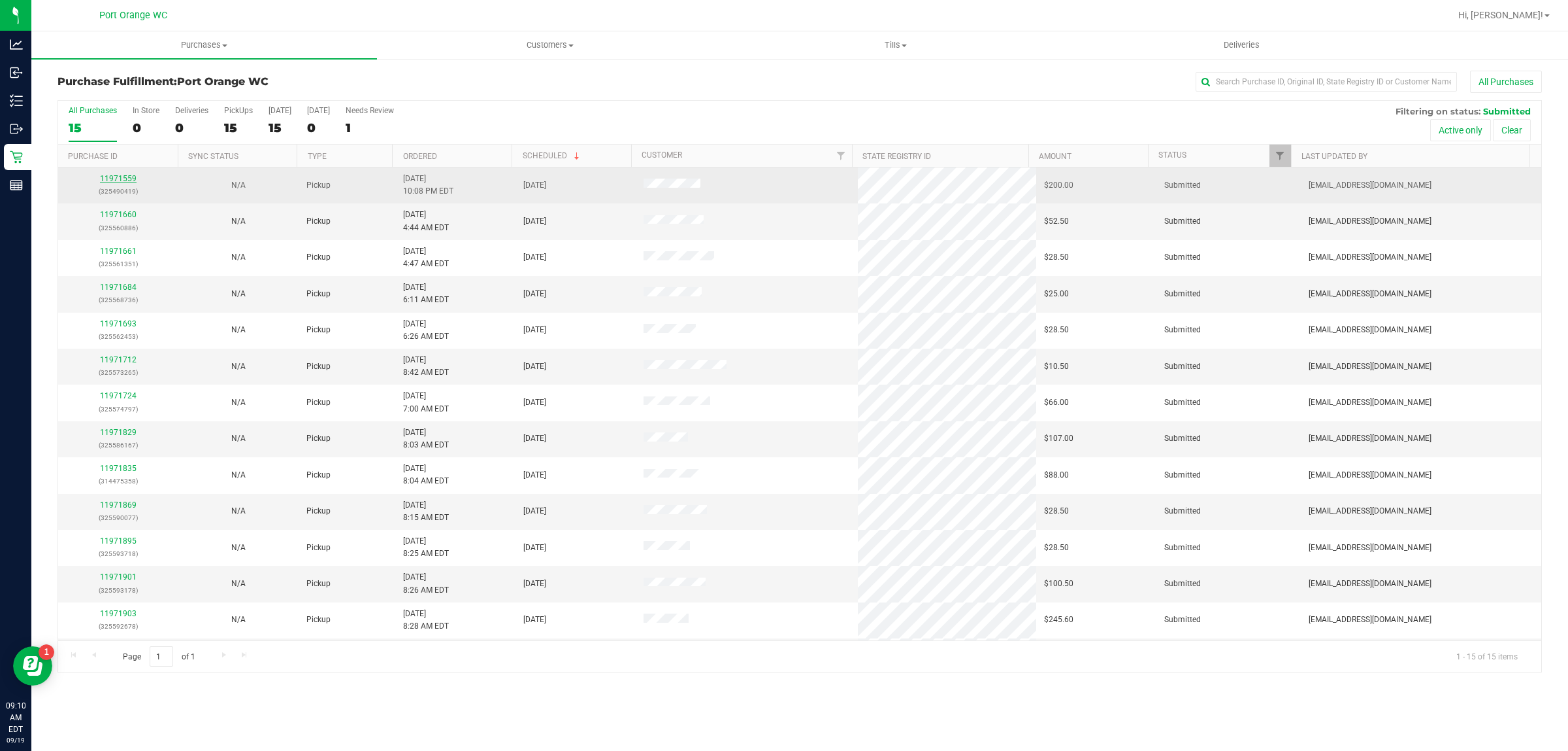
click at [118, 179] on link "11971559" at bounding box center [118, 178] width 36 height 9
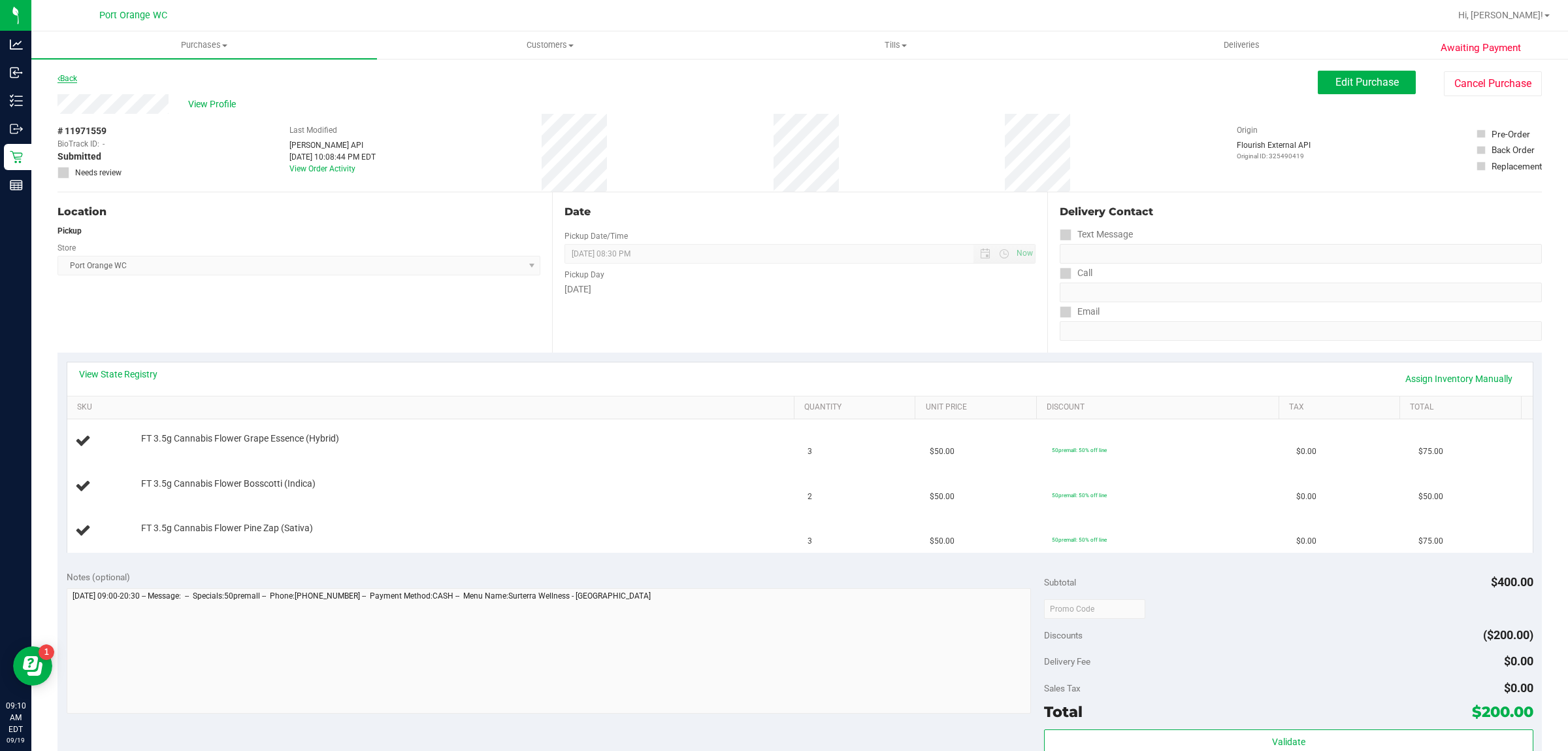
click at [73, 76] on link "Back" at bounding box center [68, 79] width 20 height 9
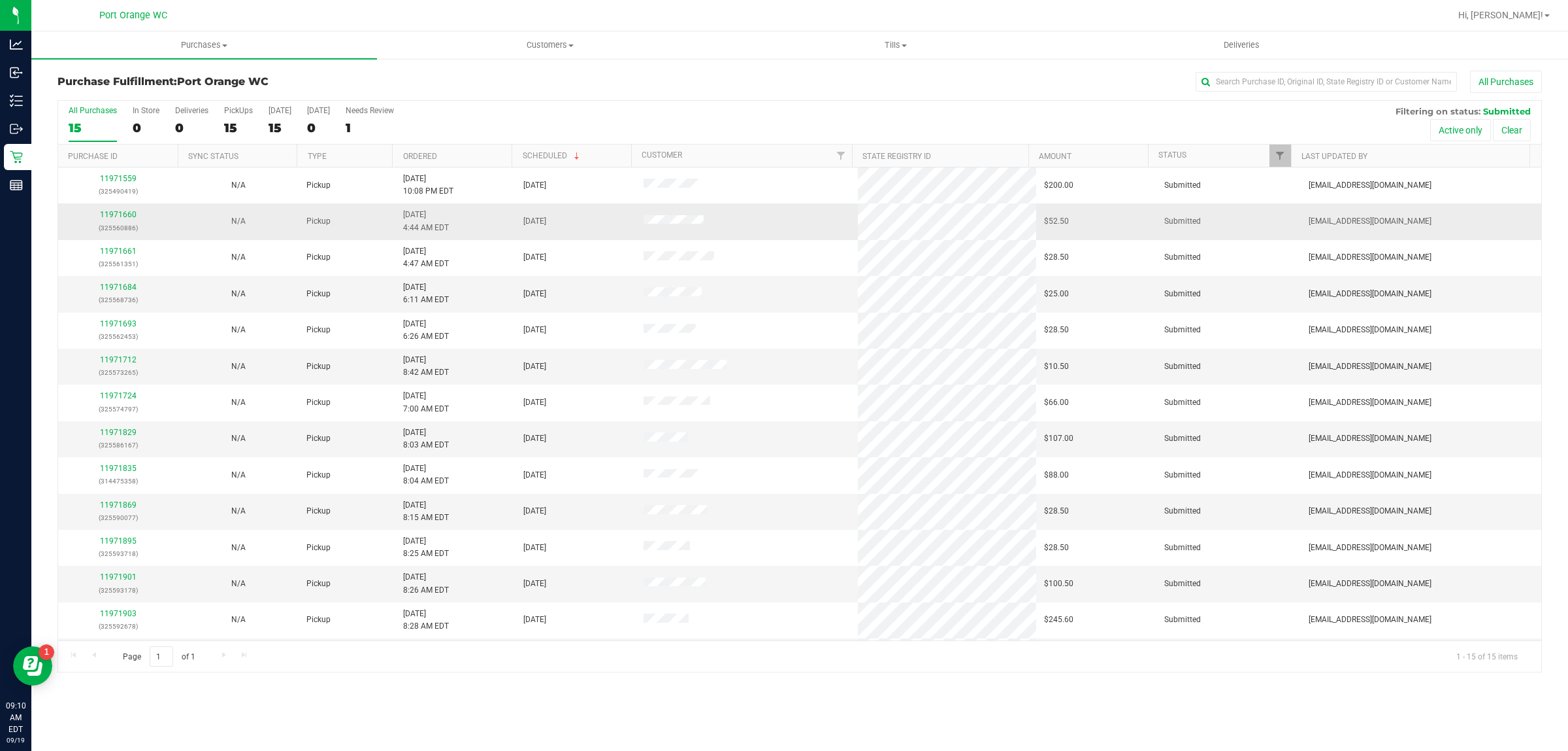
click at [100, 221] on div "11971660 (325560886)" at bounding box center [118, 220] width 104 height 24
click at [106, 217] on link "11971660" at bounding box center [118, 215] width 36 height 9
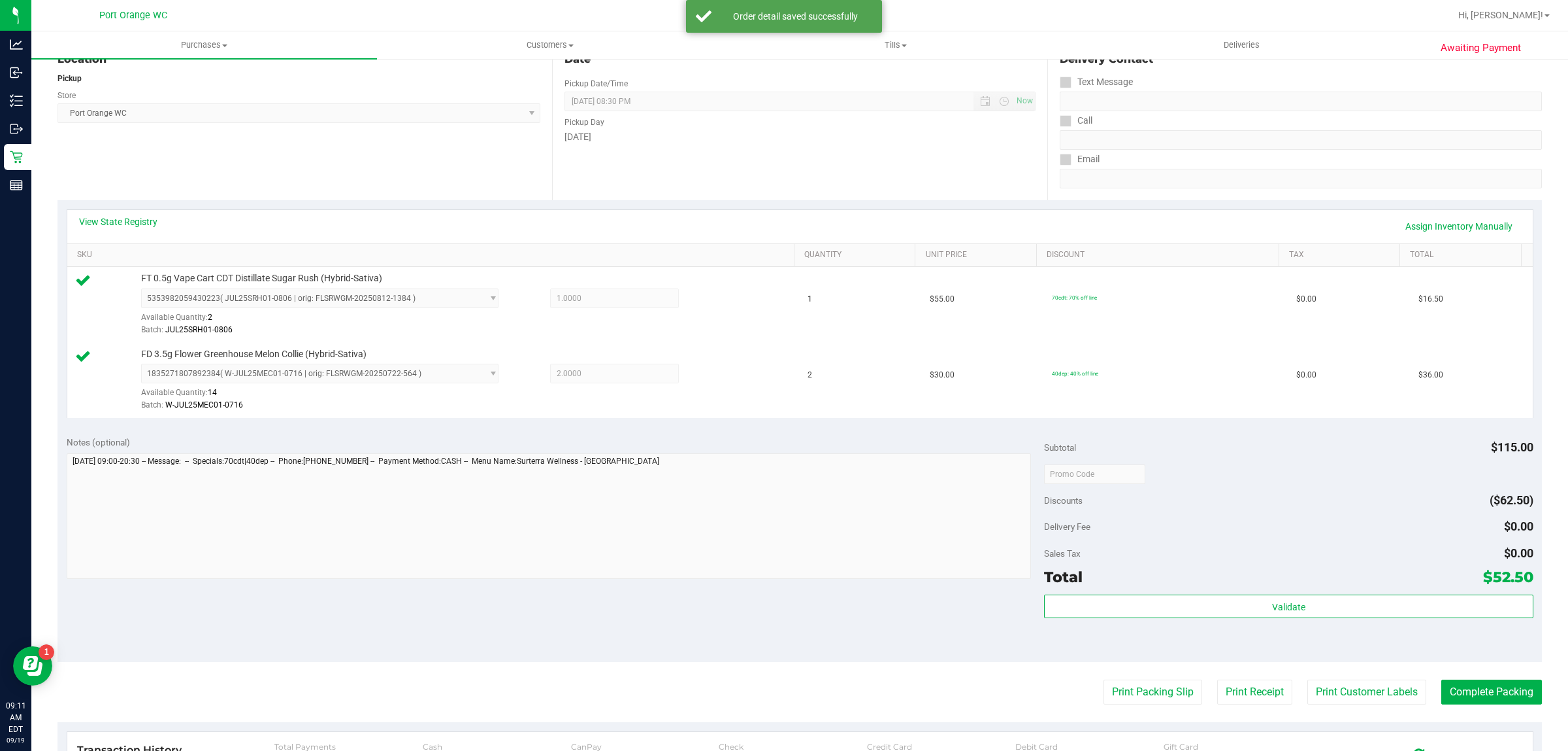
scroll to position [200, 0]
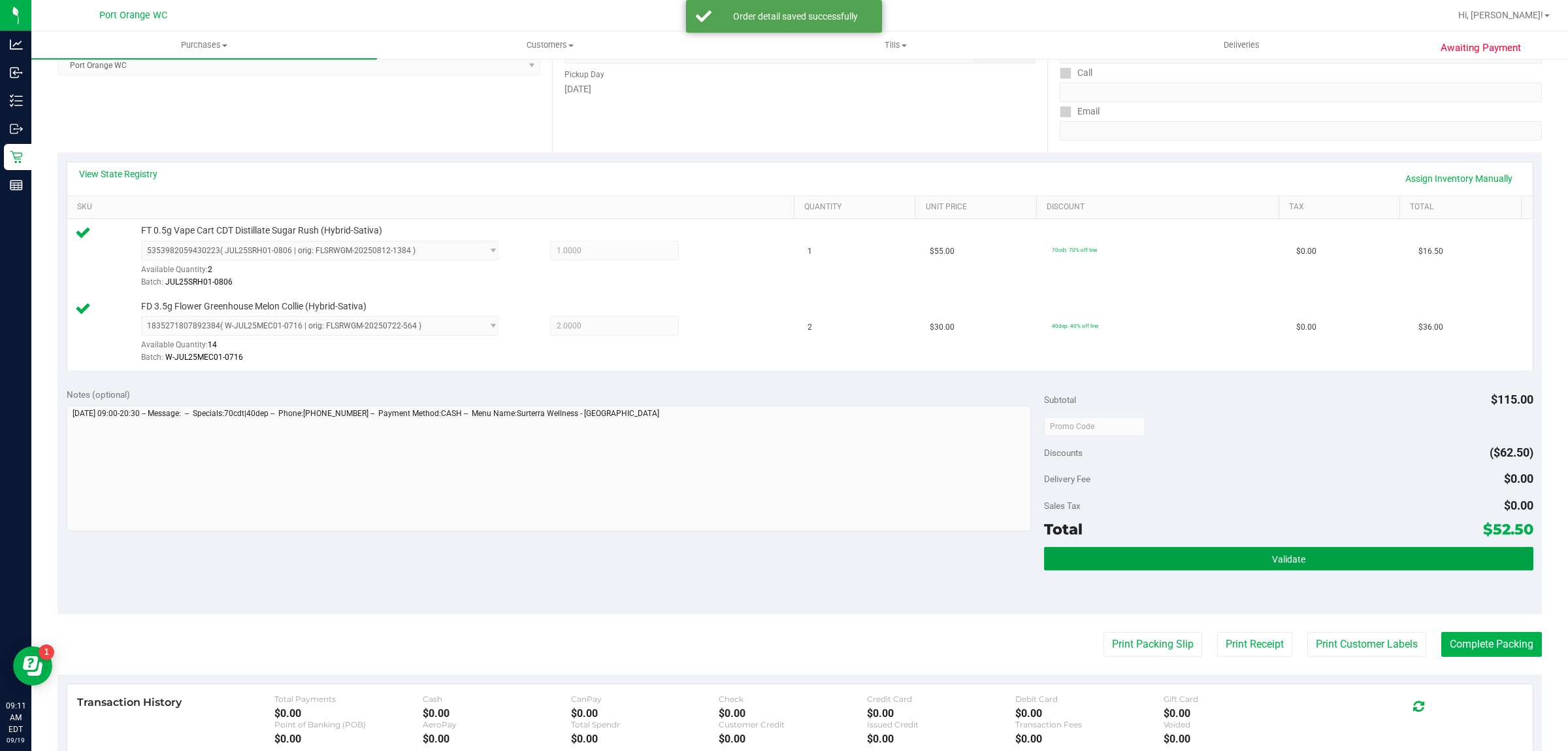
click at [1340, 570] on button "Validate" at bounding box center [1288, 558] width 489 height 24
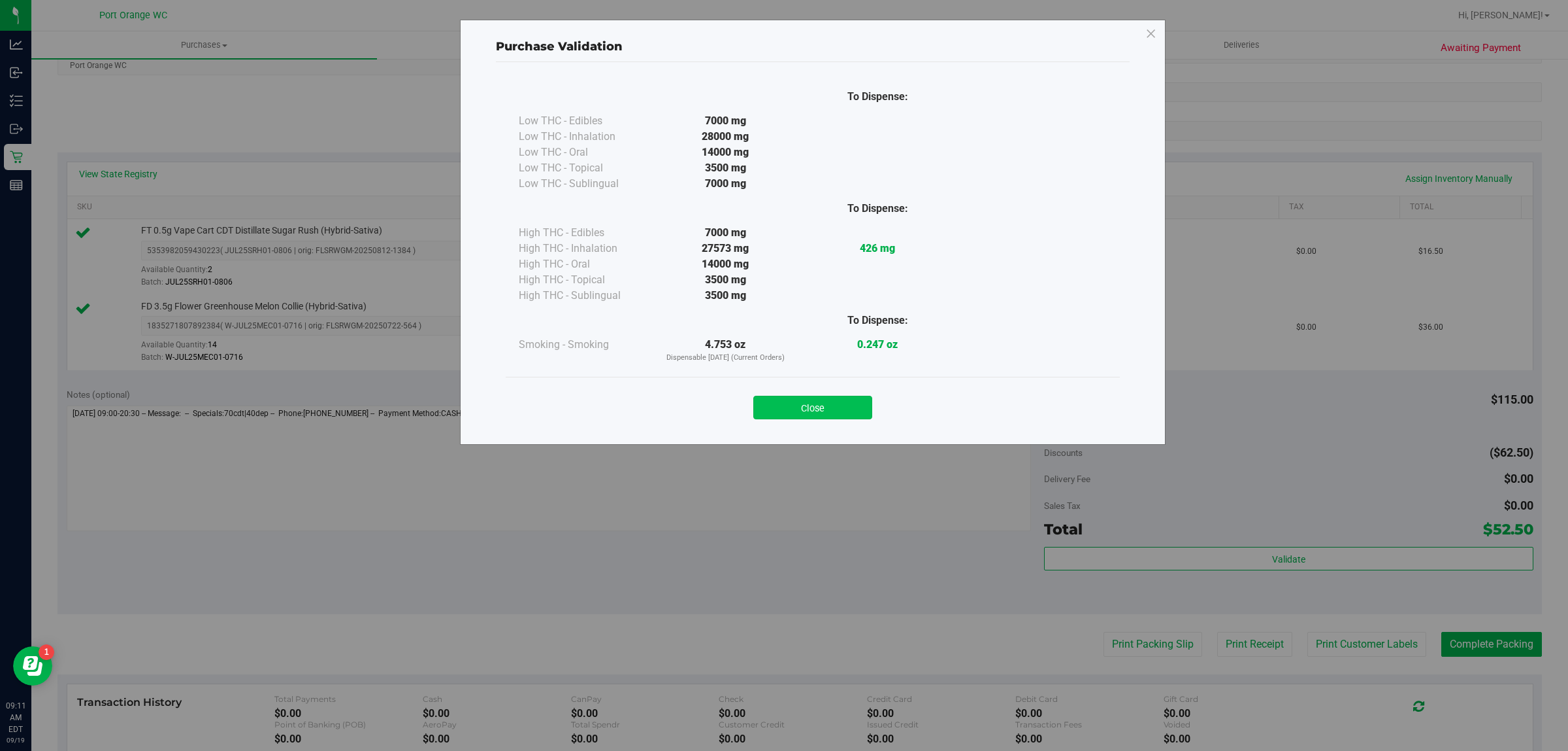
click at [858, 404] on button "Close" at bounding box center [812, 408] width 119 height 24
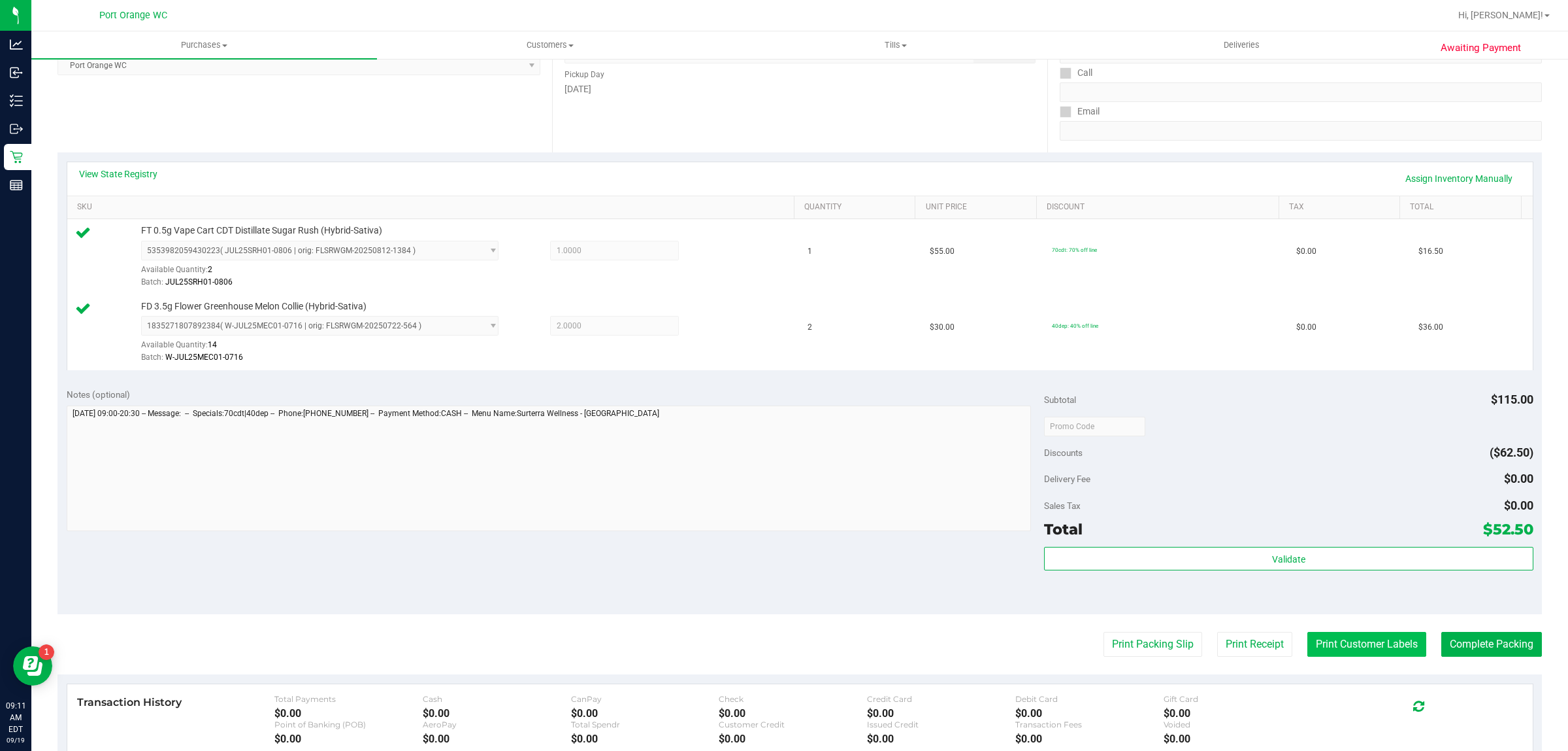
click at [1308, 634] on button "Print Customer Labels" at bounding box center [1366, 643] width 119 height 24
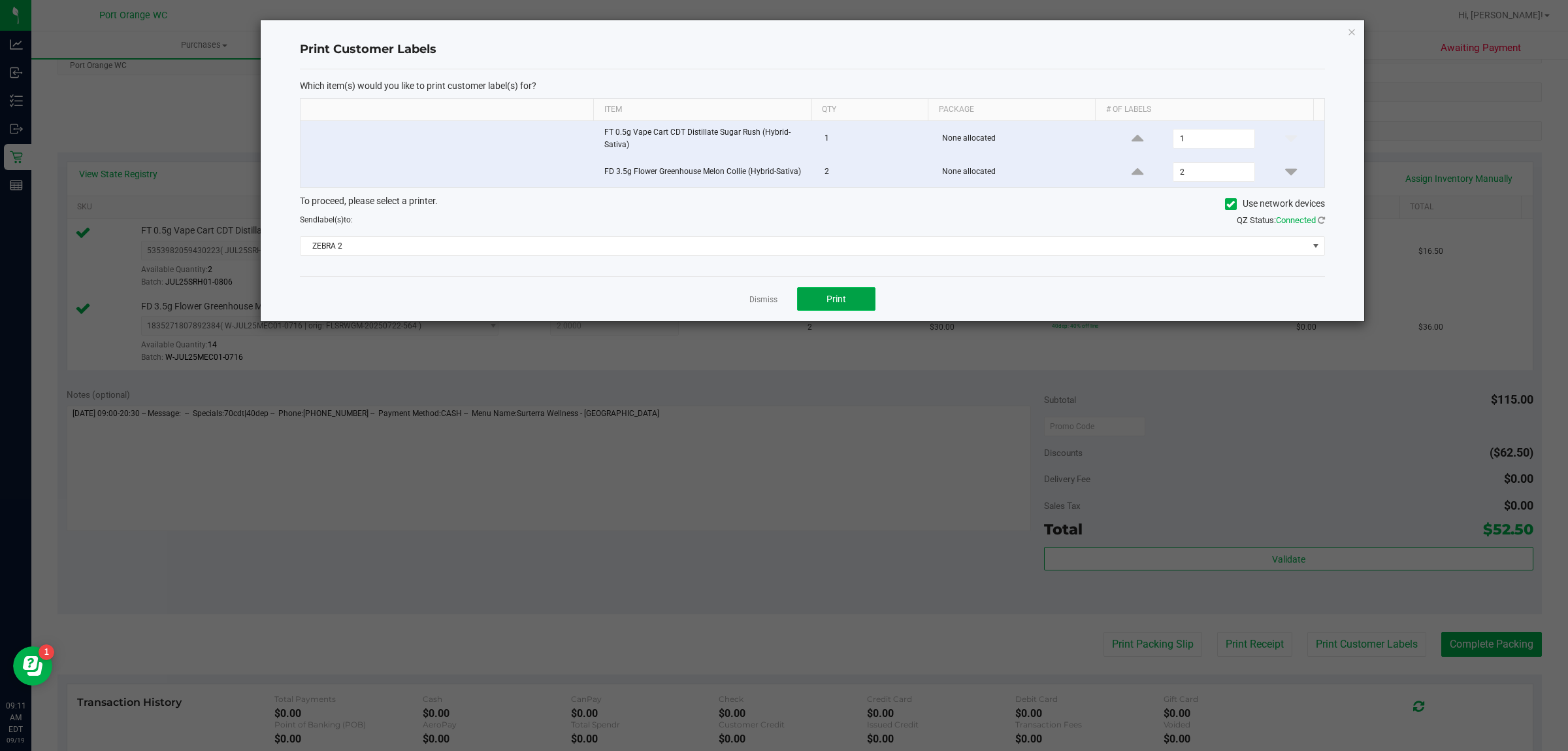
click at [860, 307] on button "Print" at bounding box center [837, 299] width 79 height 24
click at [766, 282] on div "Dismiss Print" at bounding box center [812, 299] width 1025 height 45
click at [801, 311] on button "Print" at bounding box center [837, 299] width 79 height 24
click at [760, 302] on link "Dismiss" at bounding box center [763, 300] width 28 height 11
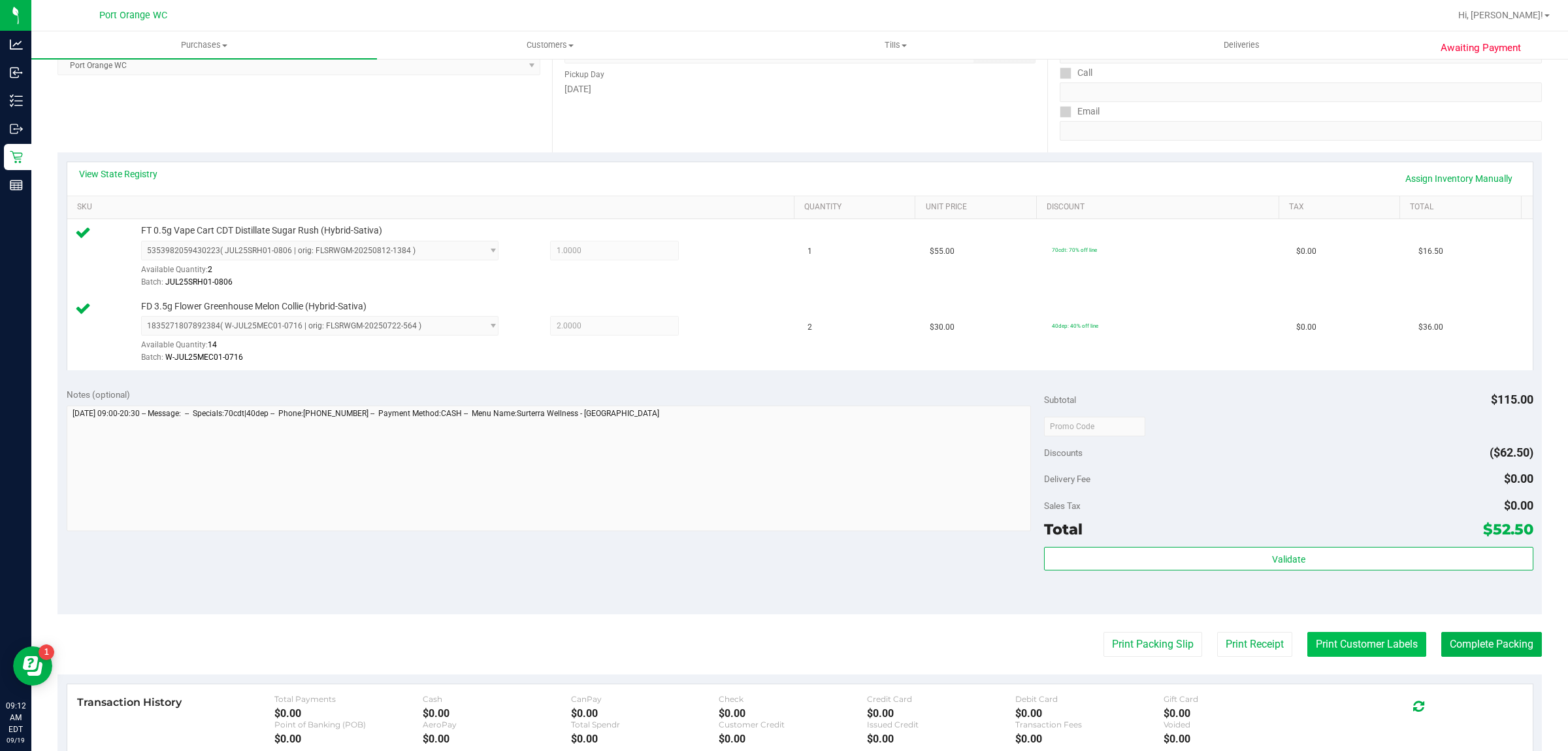
click at [1321, 648] on button "Print Customer Labels" at bounding box center [1366, 643] width 119 height 24
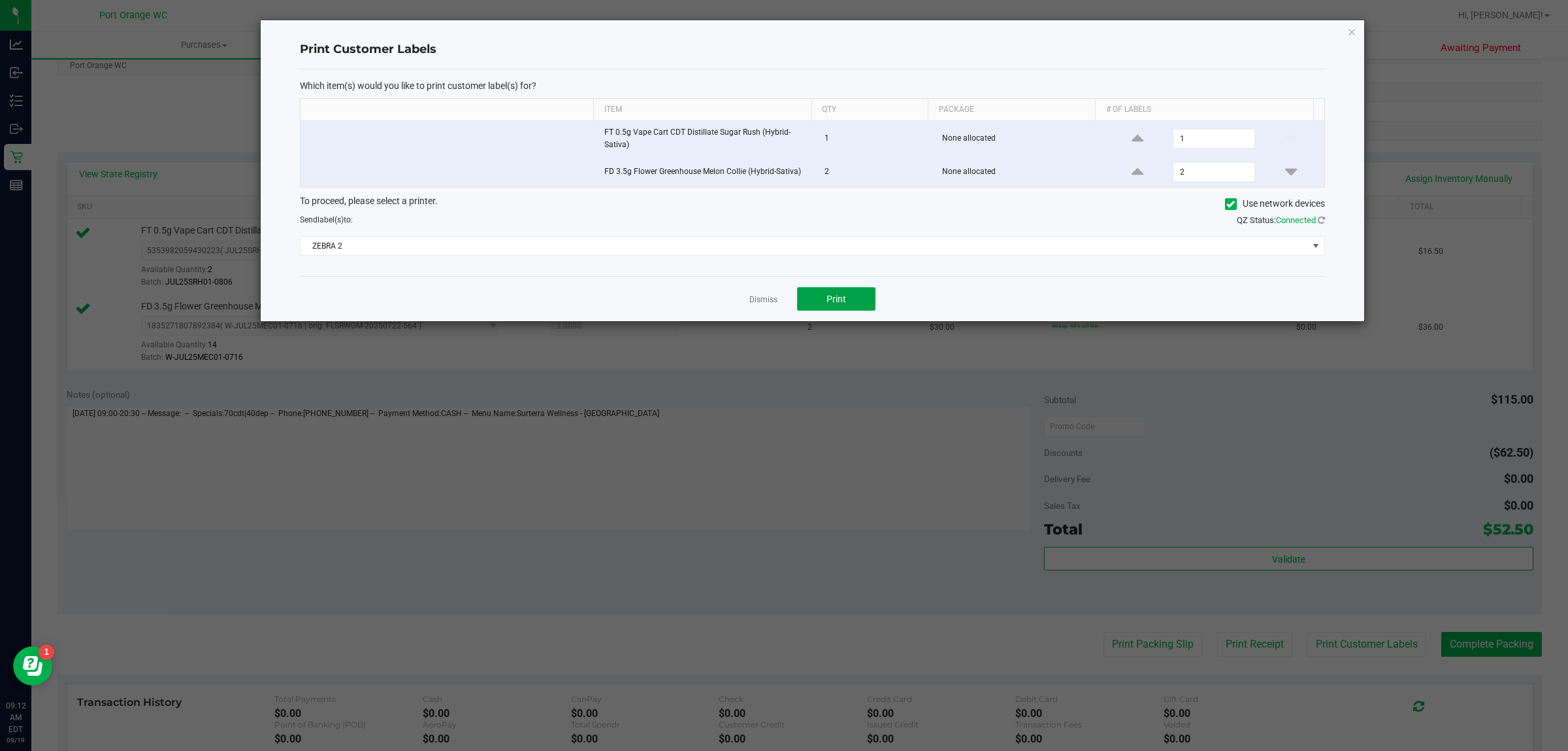
click at [855, 305] on button "Print" at bounding box center [837, 299] width 79 height 24
click at [751, 305] on link "Dismiss" at bounding box center [763, 300] width 28 height 11
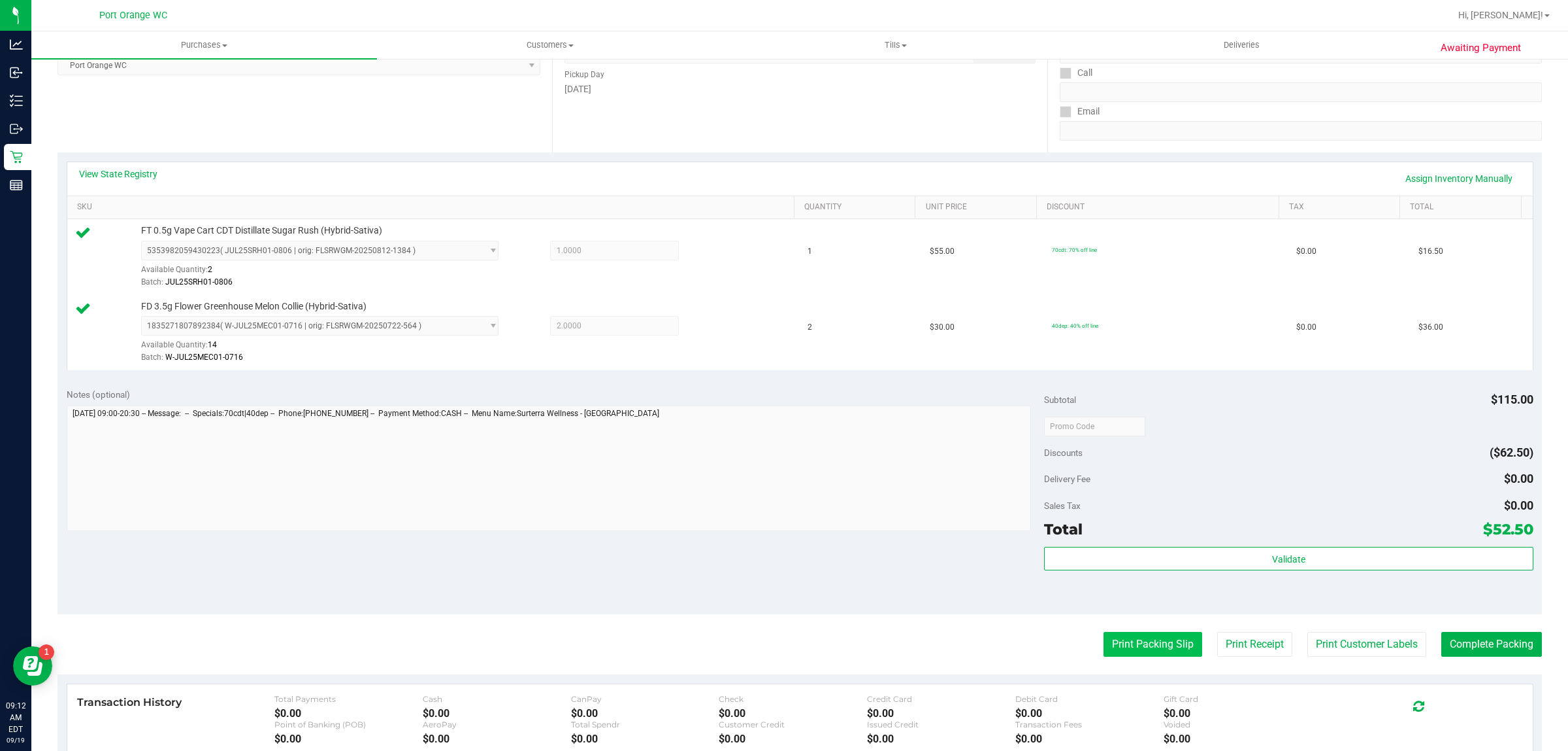
click at [1108, 640] on button "Print Packing Slip" at bounding box center [1152, 643] width 99 height 24
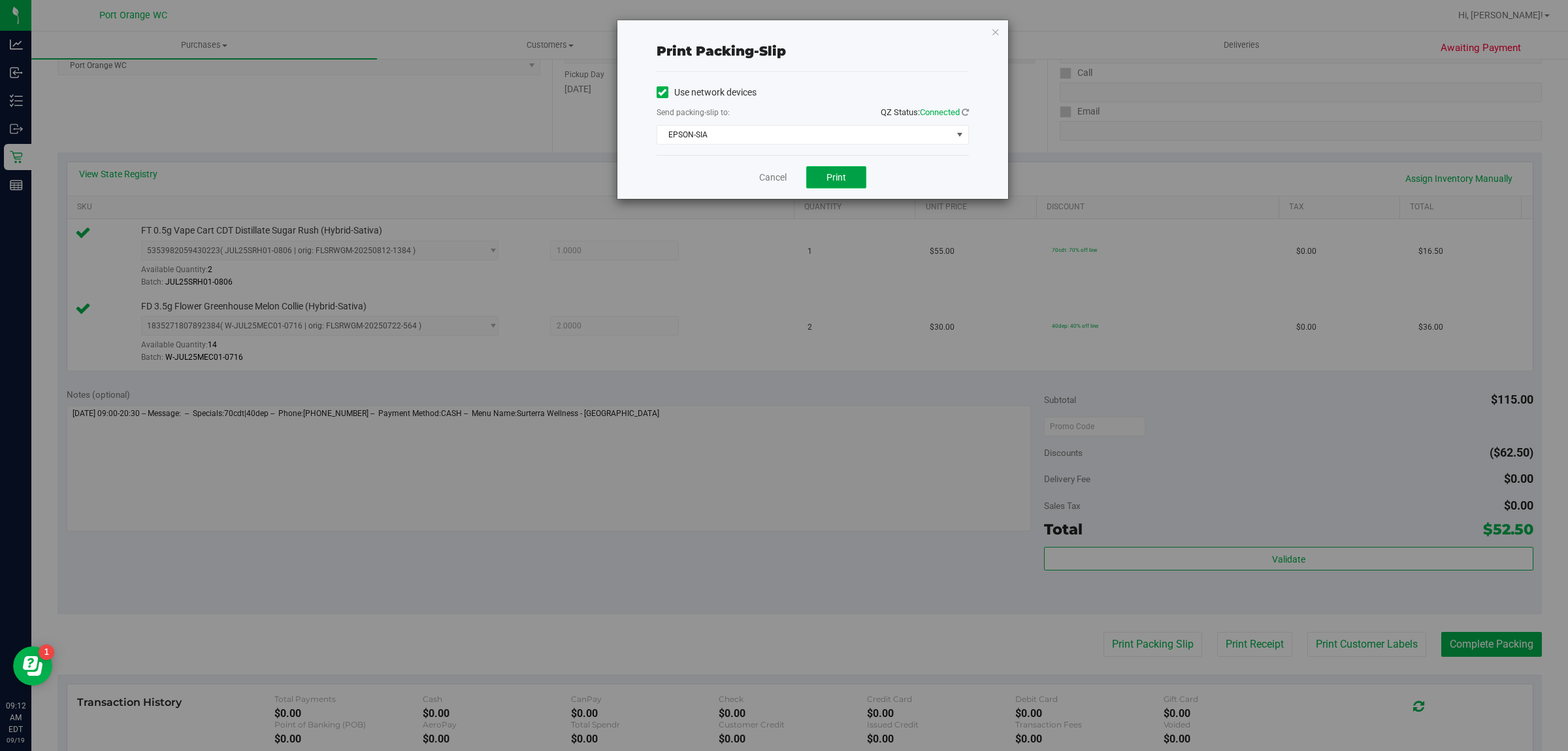
click at [842, 179] on span "Print" at bounding box center [837, 178] width 20 height 11
click at [760, 178] on link "Cancel" at bounding box center [773, 177] width 27 height 14
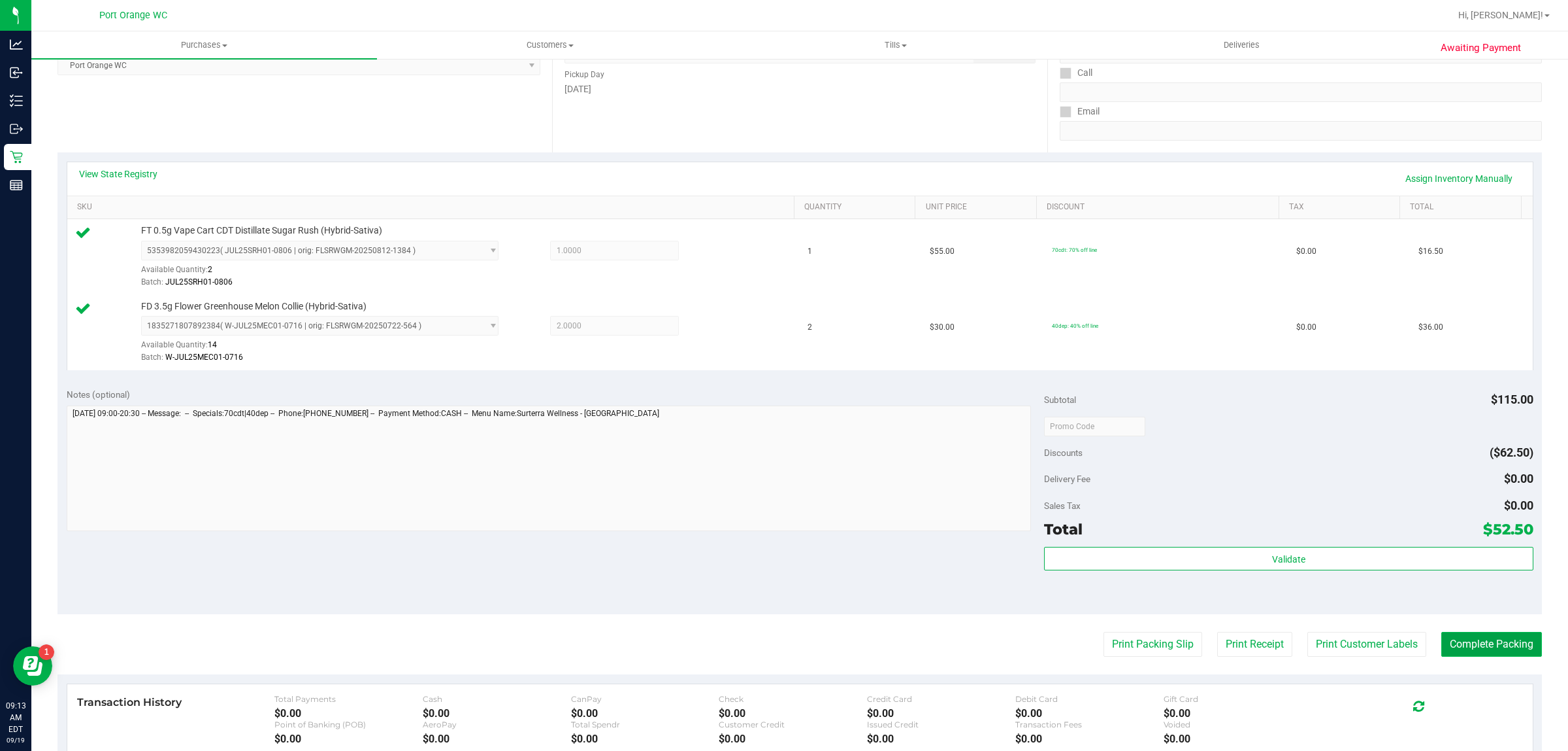
click at [1462, 644] on button "Complete Packing" at bounding box center [1491, 643] width 100 height 24
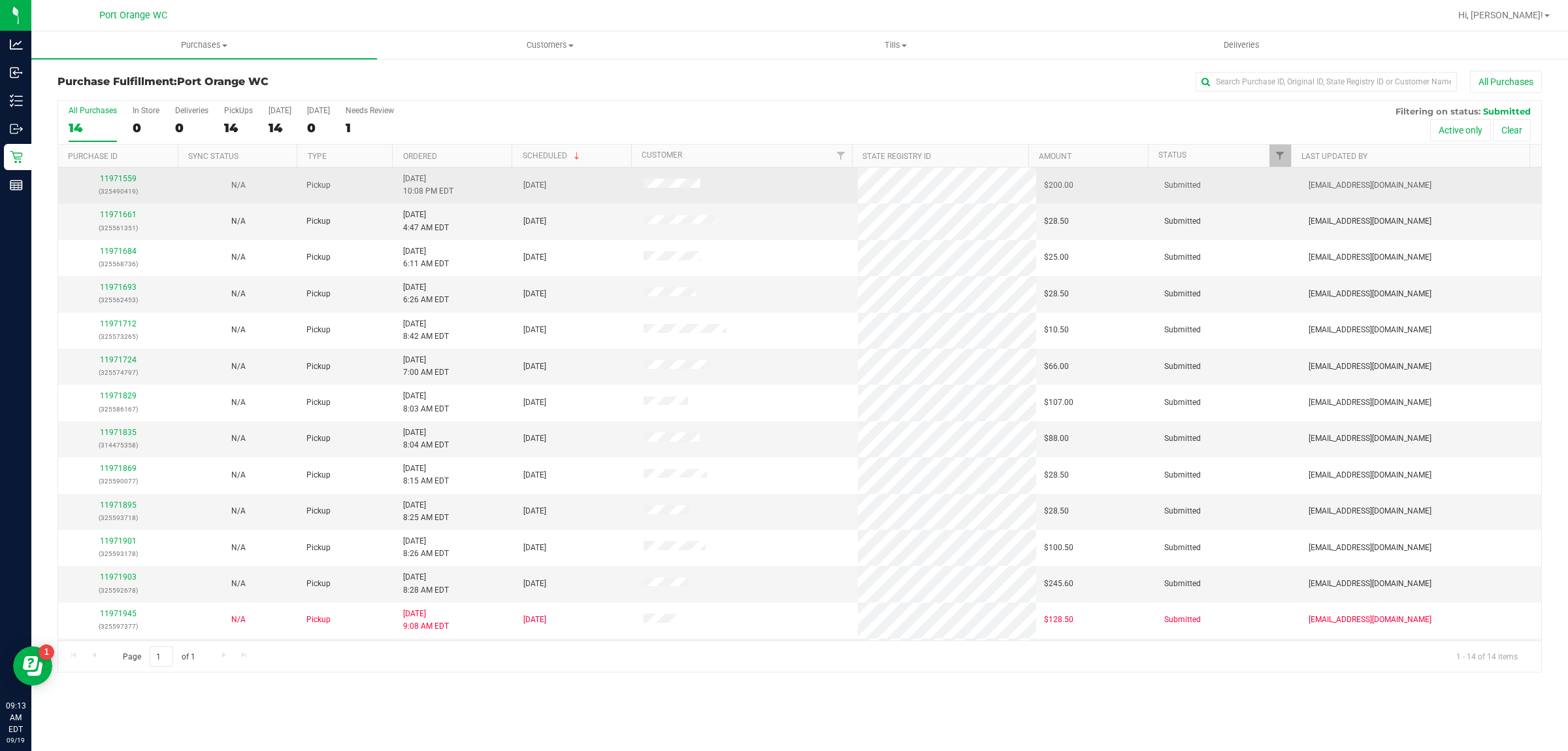
click at [128, 185] on div "11971559 (325490419)" at bounding box center [118, 185] width 104 height 24
click at [128, 179] on link "11971559" at bounding box center [118, 178] width 36 height 9
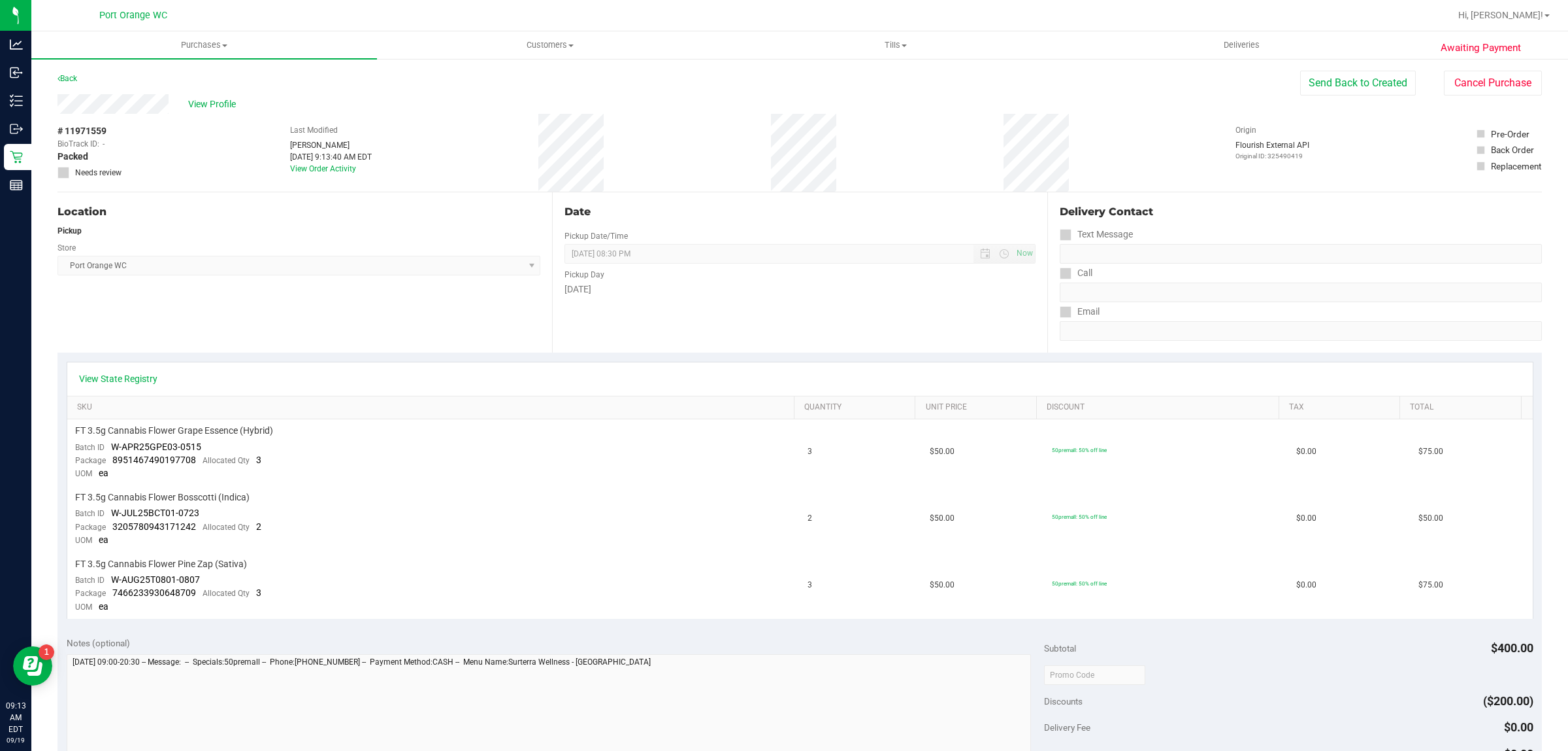
click at [69, 72] on div "Back" at bounding box center [68, 78] width 20 height 15
click at [76, 82] on div "Back" at bounding box center [68, 78] width 20 height 15
click at [70, 72] on div "Back" at bounding box center [68, 78] width 20 height 15
click at [77, 72] on div "Back" at bounding box center [68, 78] width 20 height 15
click at [76, 74] on link "Back" at bounding box center [68, 79] width 20 height 9
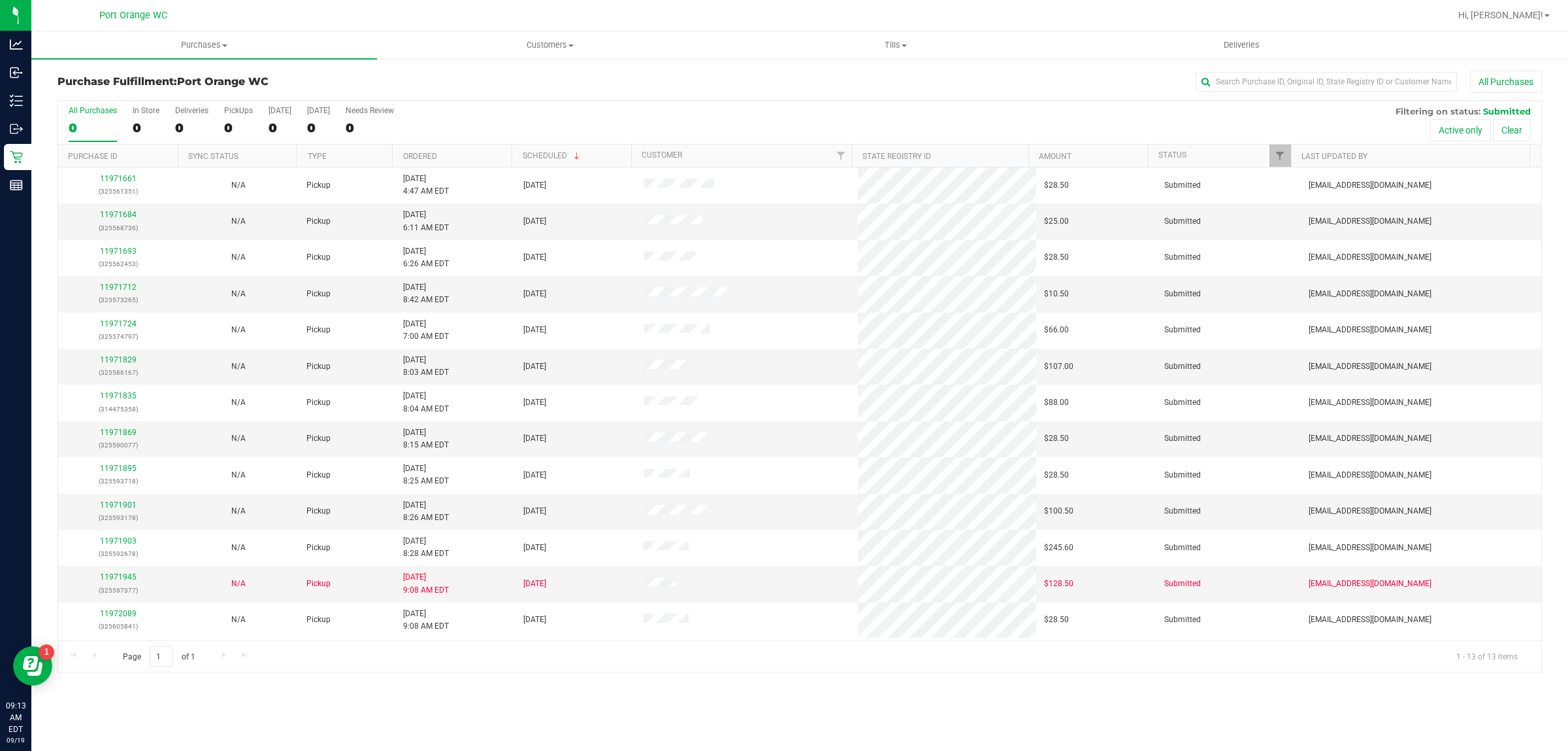
click at [204, 61] on div "Purchase Fulfillment: Port Orange WC All Purchases All Purchases 0 In Store 0 D…" at bounding box center [800, 371] width 1537 height 628
click at [199, 53] on uib-tab-heading "Purchases Summary of purchases Fulfillment All purchases" at bounding box center [205, 45] width 346 height 27
click at [158, 89] on li "Fulfillment" at bounding box center [205, 94] width 346 height 15
click at [128, 217] on link "11971684" at bounding box center [118, 215] width 36 height 9
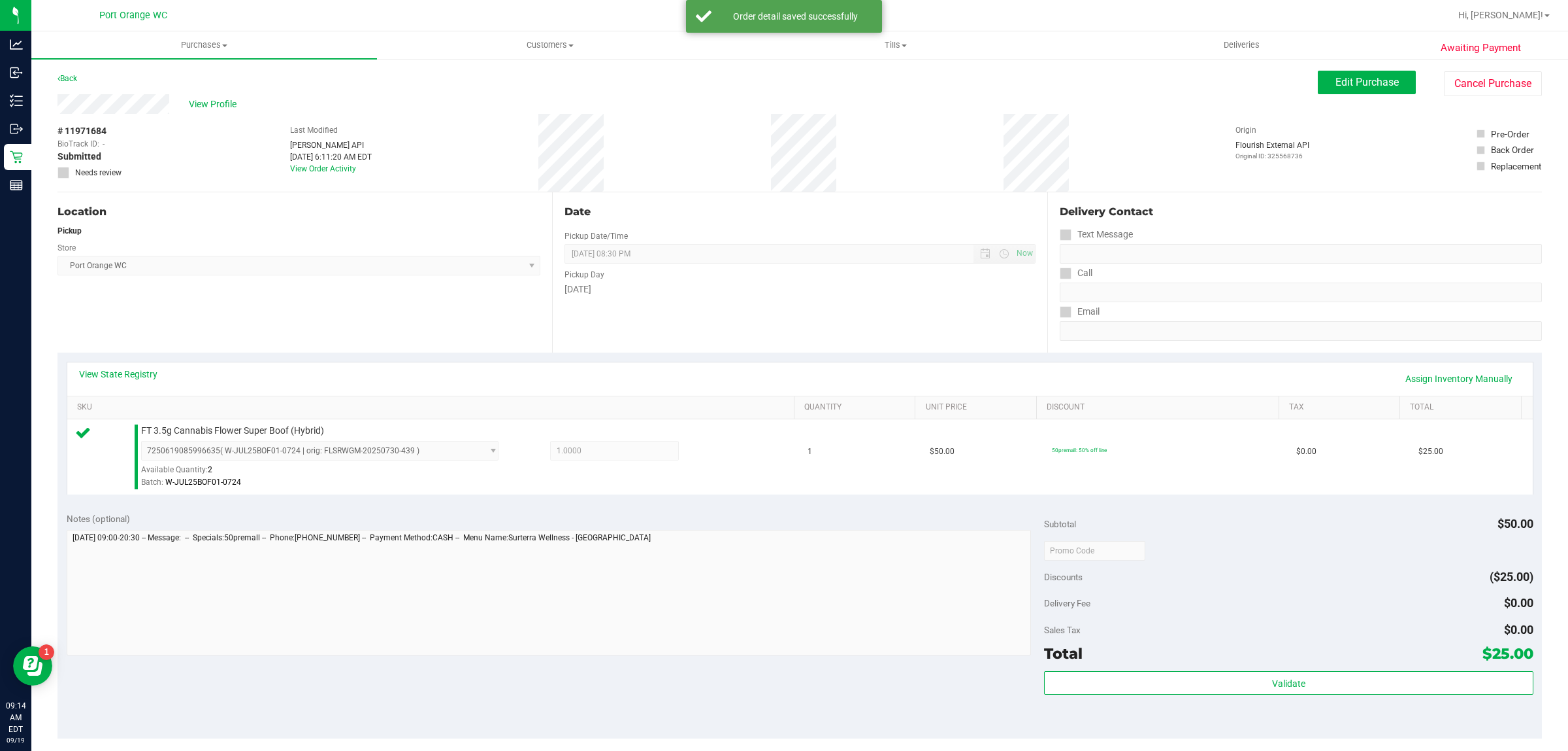
scroll to position [255, 0]
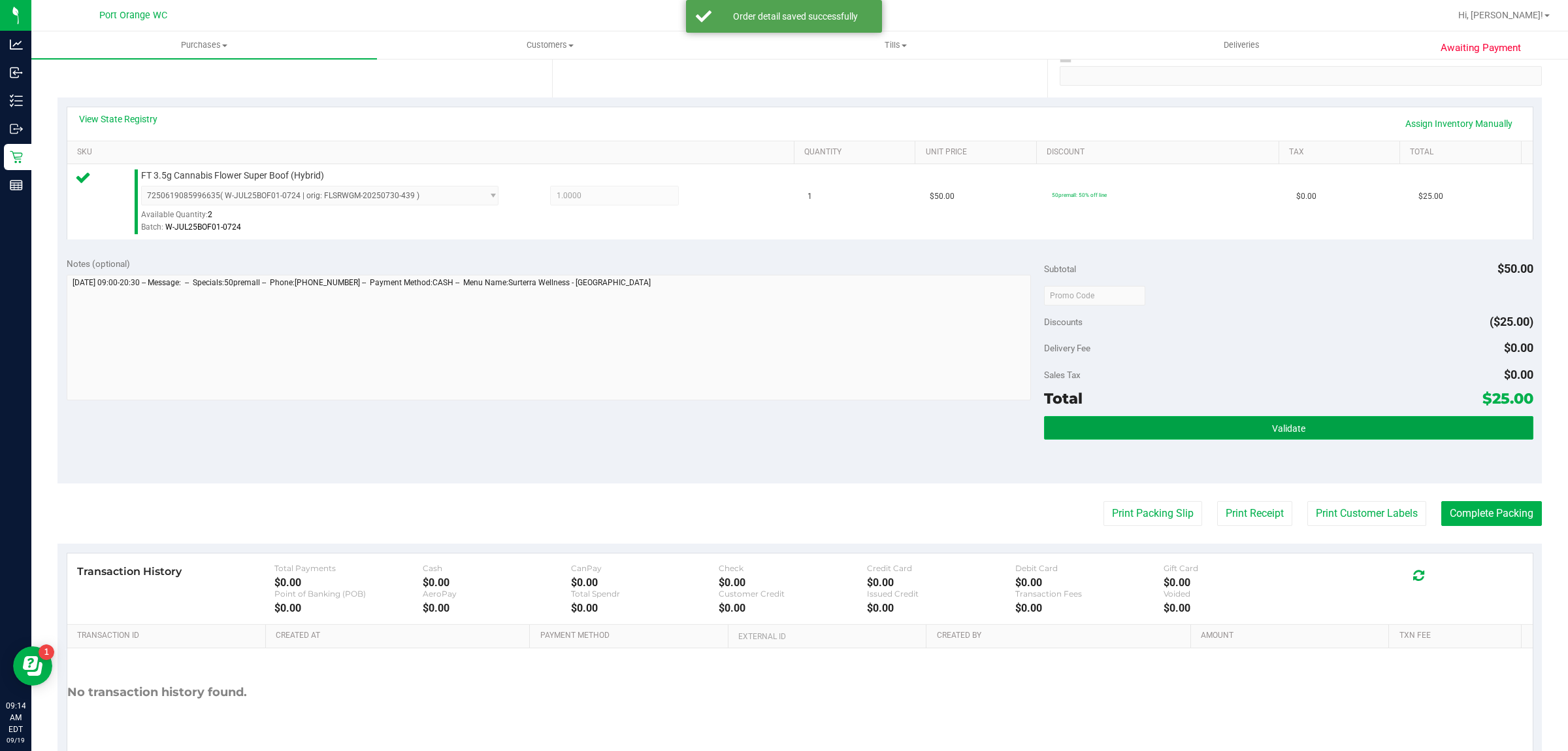
click at [1123, 428] on button "Validate" at bounding box center [1288, 428] width 489 height 24
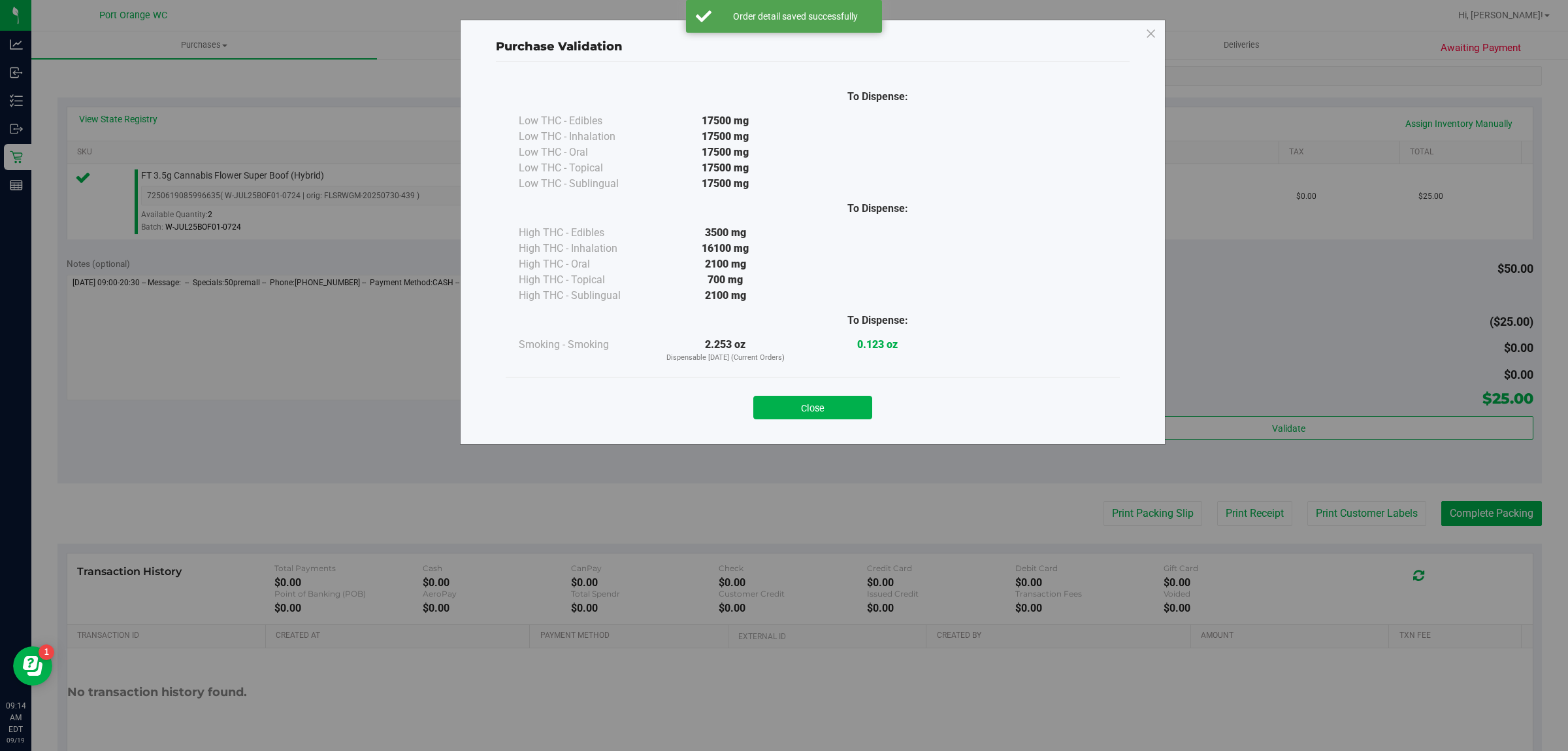
click at [1341, 516] on div "Purchase Validation To Dispense: Low THC - Edibles 17500 mg" at bounding box center [789, 375] width 1578 height 751
click at [798, 400] on button "Close" at bounding box center [812, 408] width 119 height 24
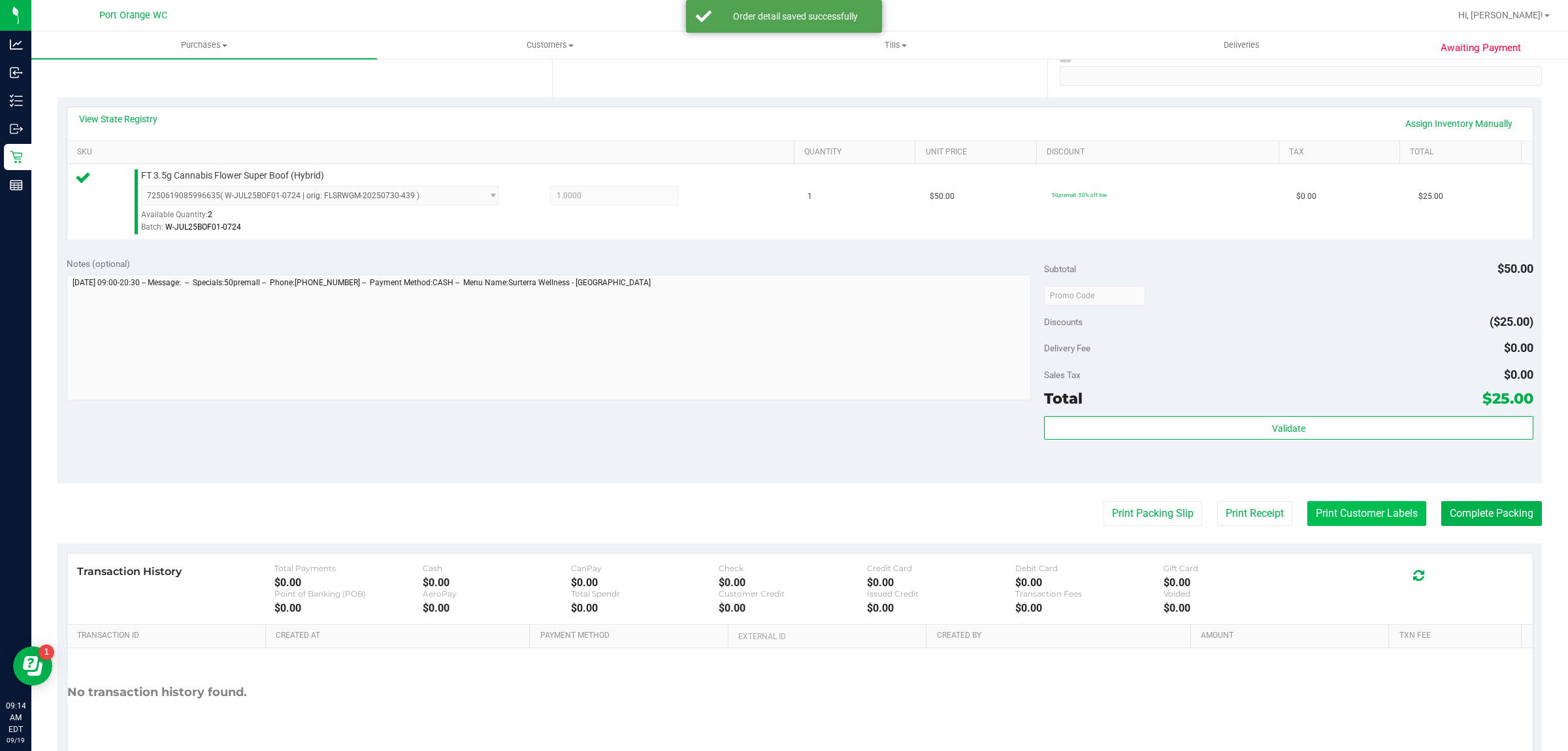
click at [1353, 515] on button "Print Customer Labels" at bounding box center [1366, 513] width 119 height 24
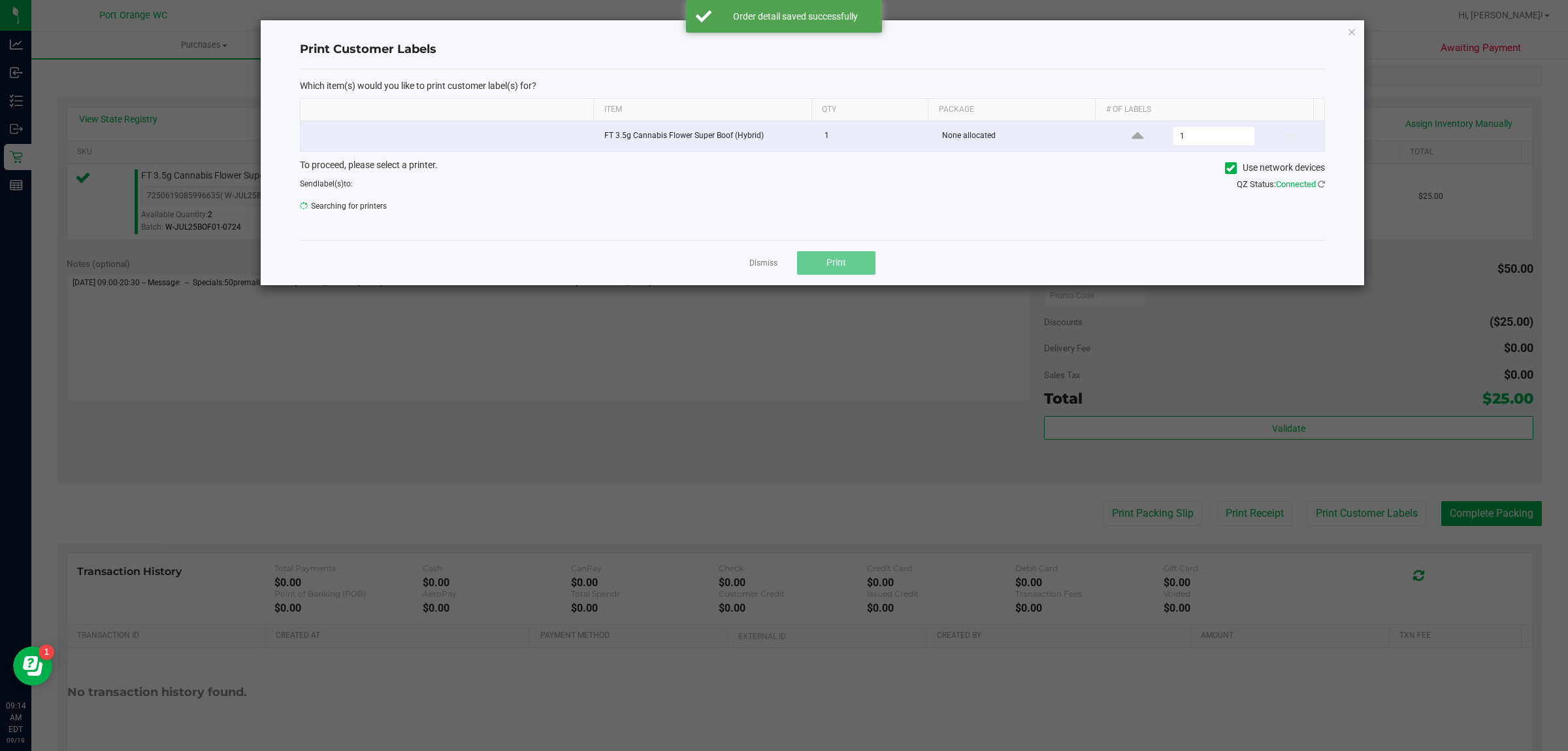
click at [821, 237] on div "Which item(s) would you like to print customer label(s) for? Item Qty Package #…" at bounding box center [812, 155] width 1025 height 170
click at [838, 253] on button "Print" at bounding box center [837, 263] width 79 height 24
click at [759, 269] on link "Dismiss" at bounding box center [763, 263] width 28 height 11
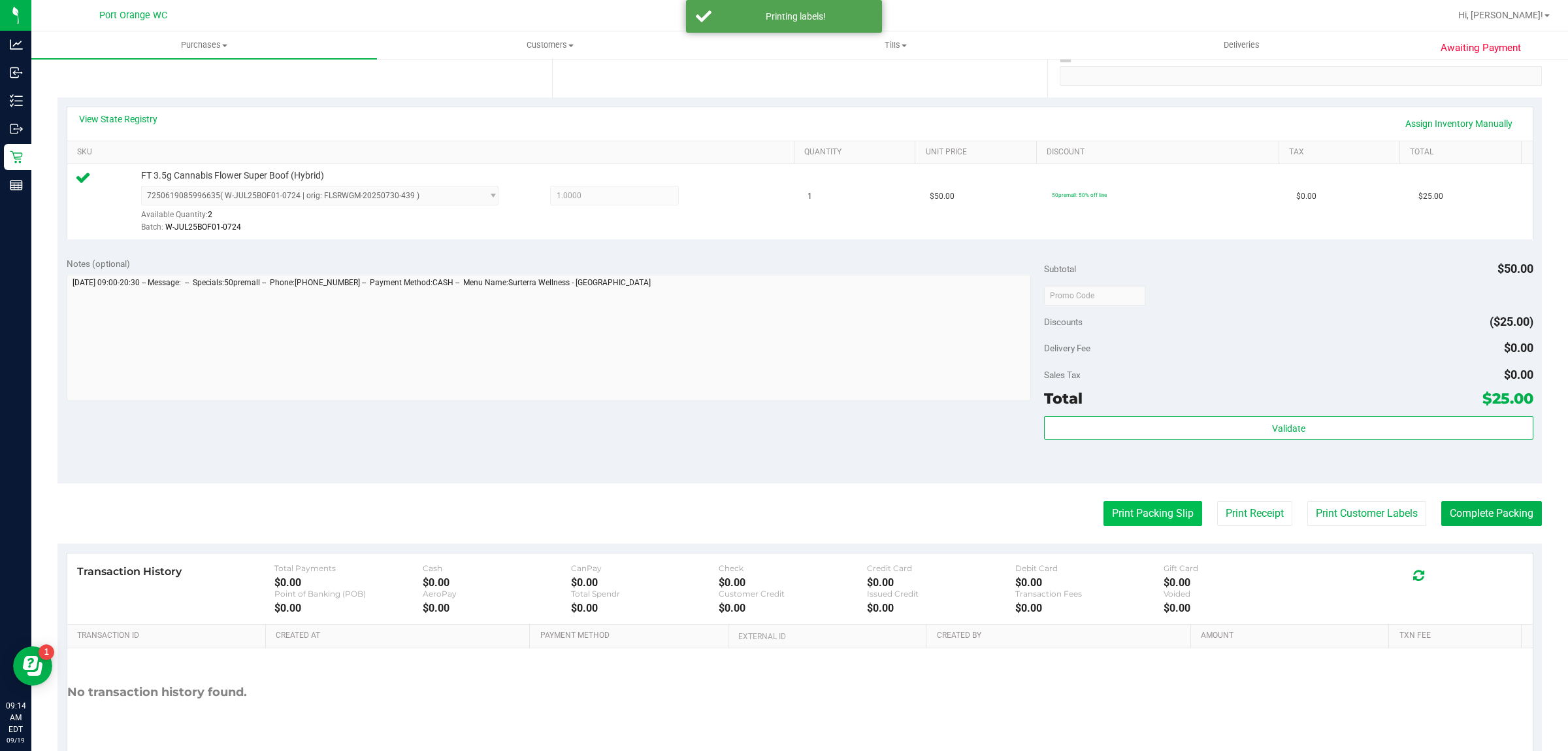
click at [1109, 516] on button "Print Packing Slip" at bounding box center [1152, 513] width 99 height 24
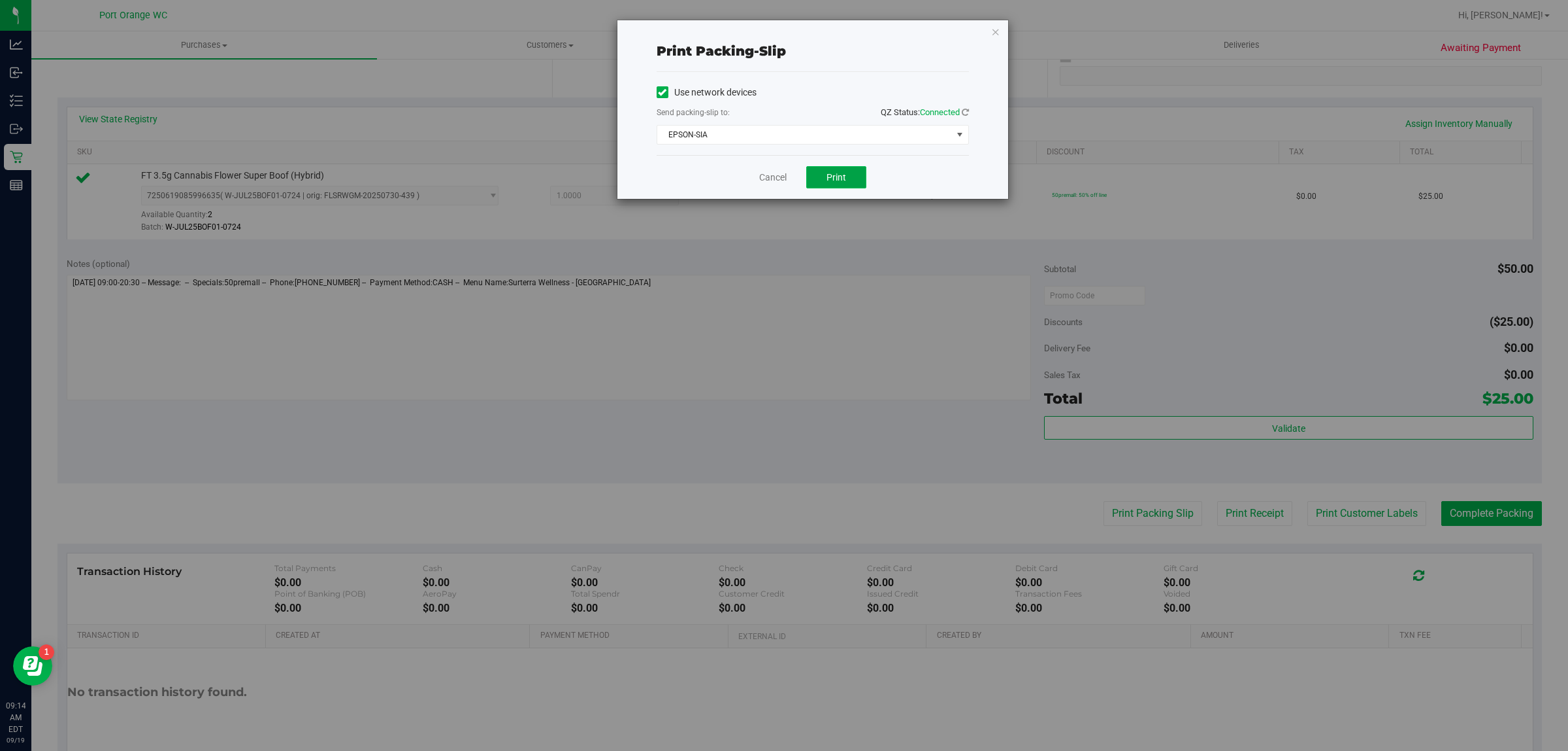
click at [835, 181] on span "Print" at bounding box center [837, 178] width 20 height 11
click at [775, 179] on link "Cancel" at bounding box center [773, 177] width 27 height 14
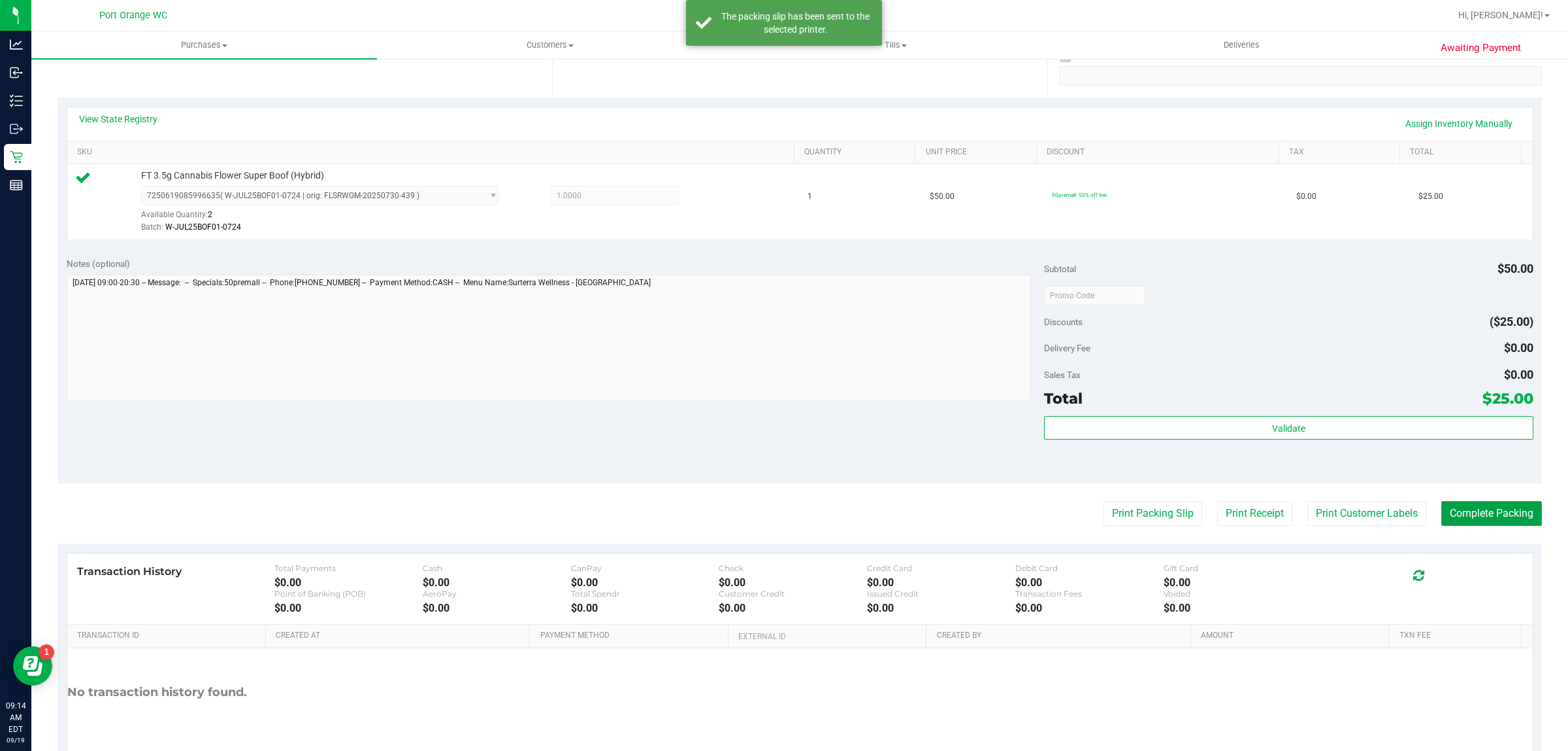
click at [1441, 525] on button "Complete Packing" at bounding box center [1491, 513] width 100 height 24
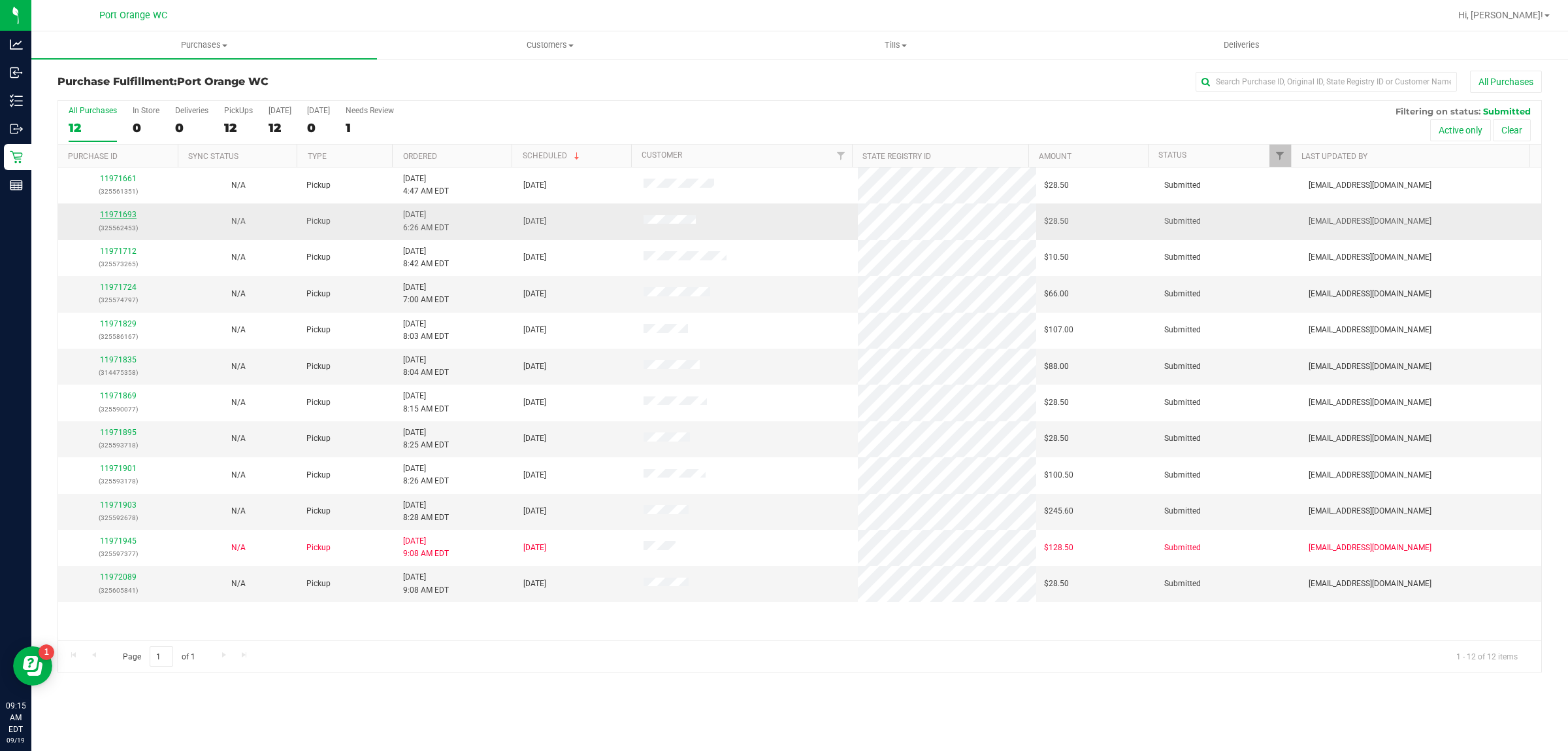
click at [126, 214] on link "11971693" at bounding box center [118, 215] width 36 height 9
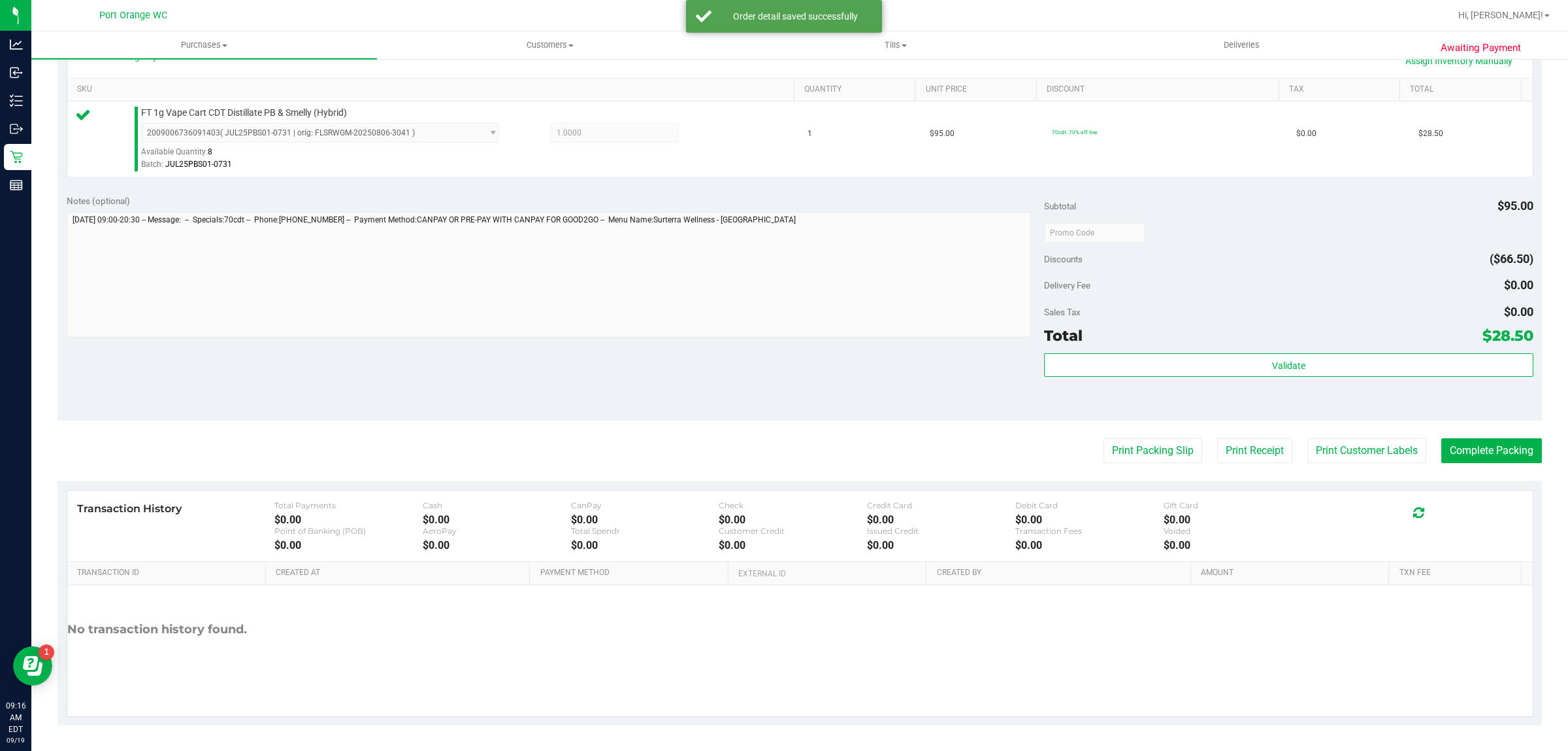
scroll to position [316, 0]
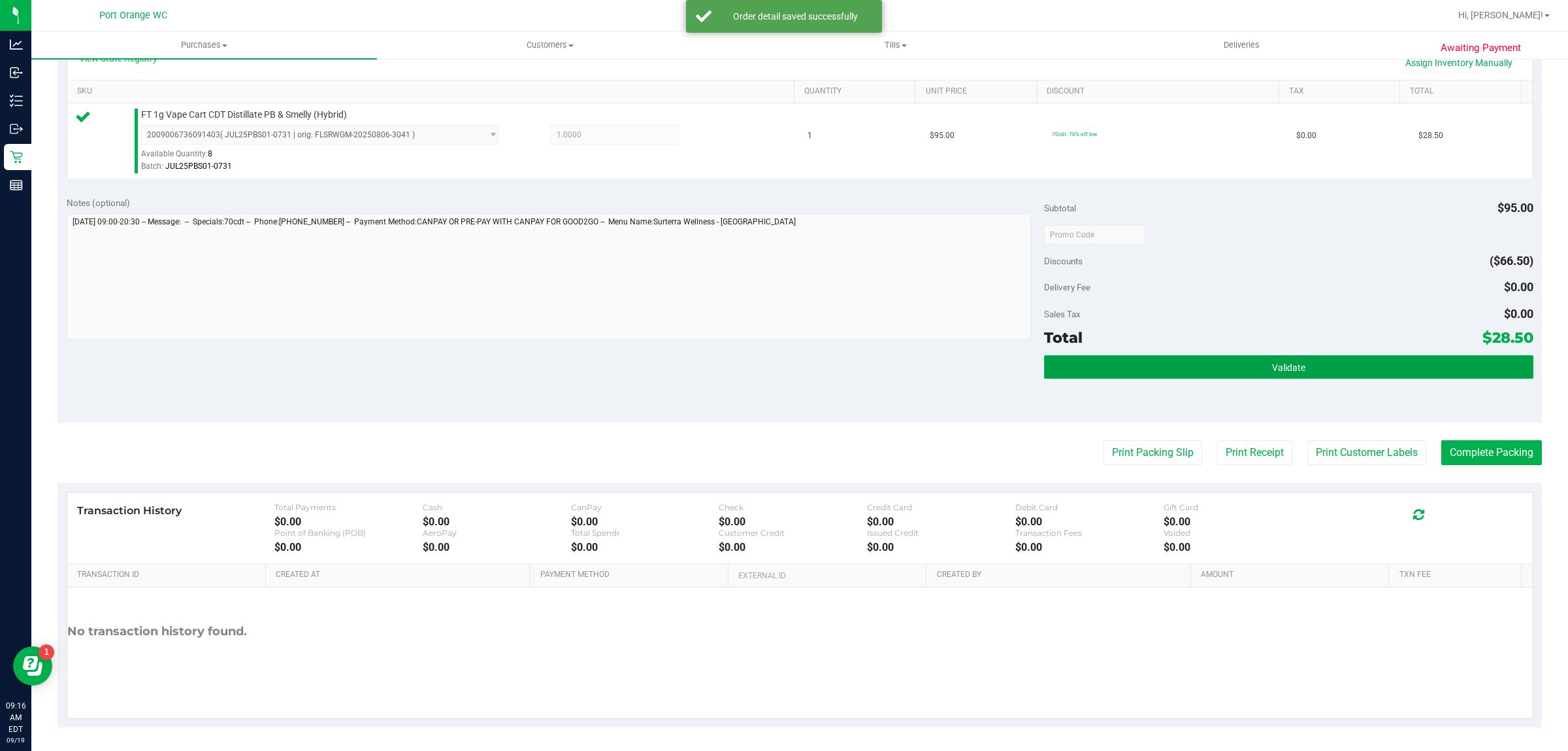
click at [1190, 360] on button "Validate" at bounding box center [1288, 367] width 489 height 24
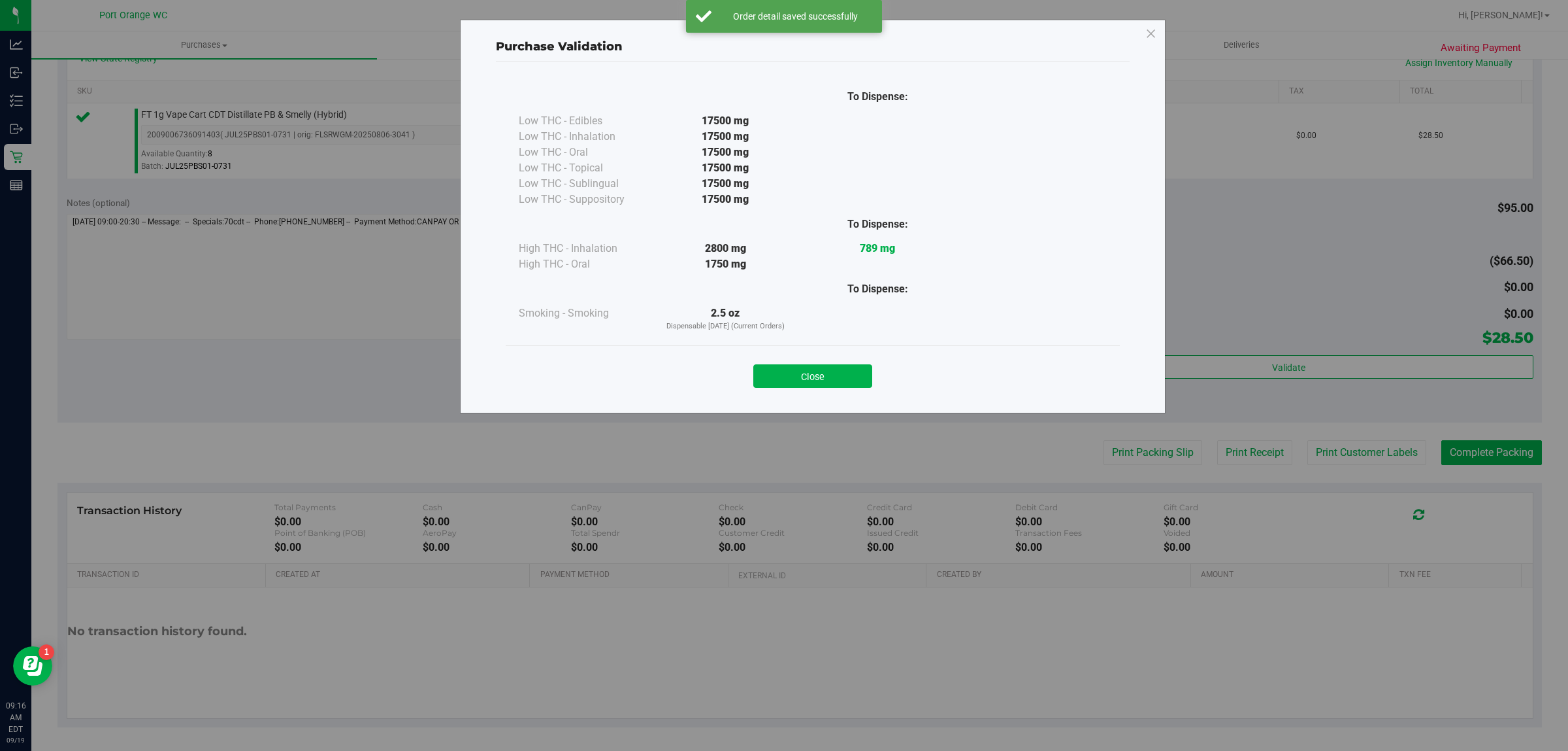
click at [1343, 469] on div "Purchase Validation To Dispense: Low THC - Edibles 17500 mg" at bounding box center [789, 375] width 1578 height 751
click at [802, 367] on button "Close" at bounding box center [812, 376] width 119 height 24
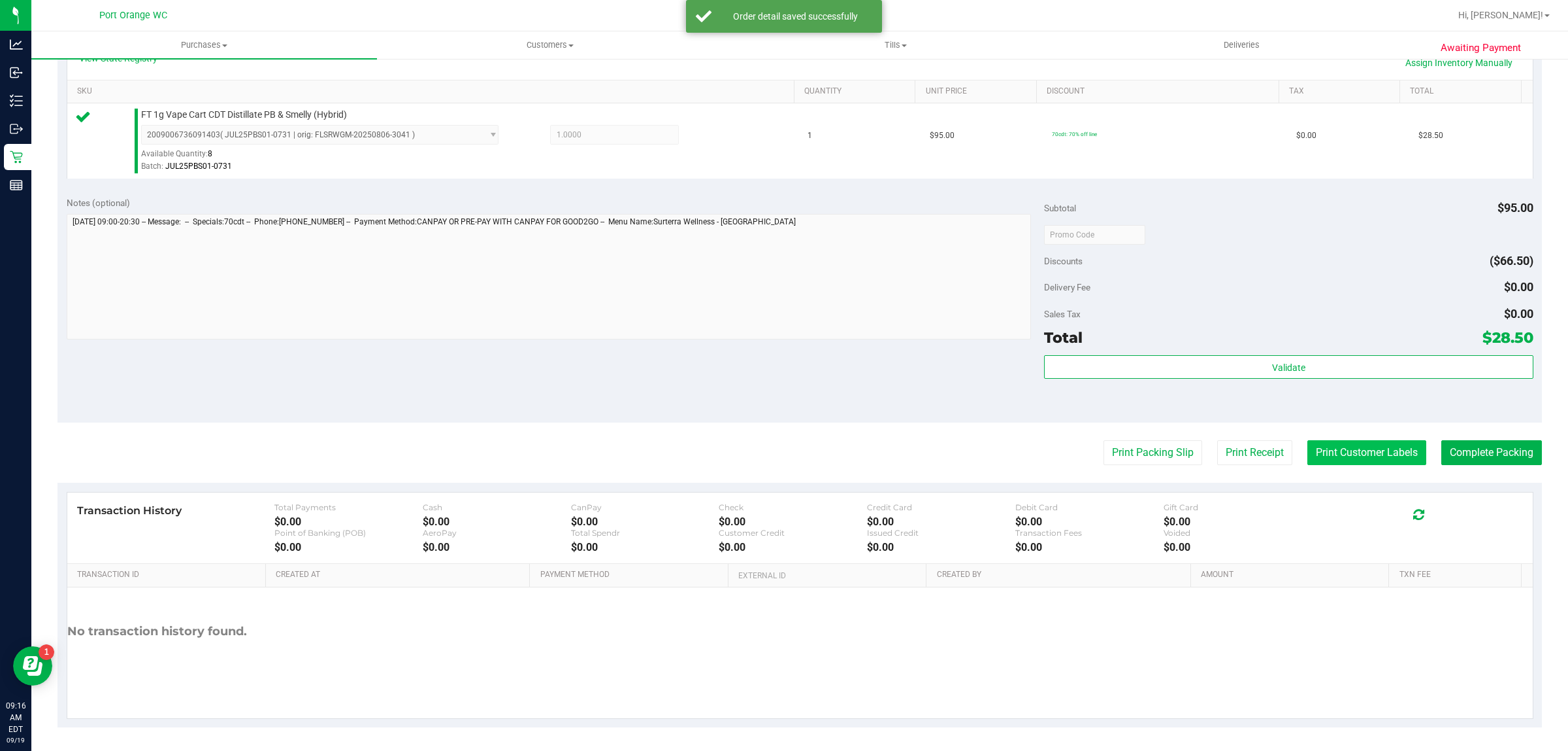
click at [1343, 452] on button "Print Customer Labels" at bounding box center [1366, 452] width 119 height 24
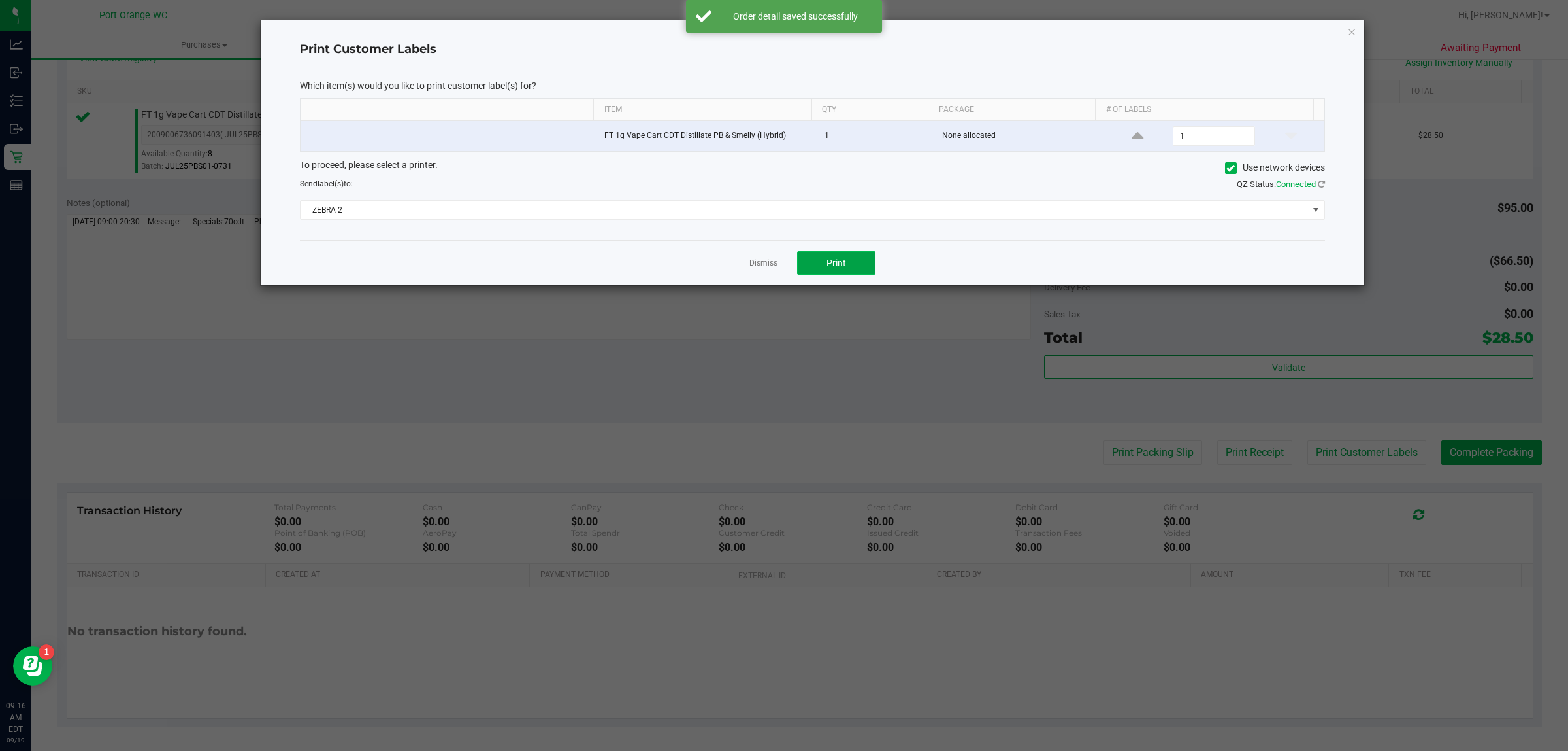
click at [837, 265] on span "Print" at bounding box center [837, 263] width 20 height 11
click at [755, 262] on link "Dismiss" at bounding box center [763, 263] width 28 height 11
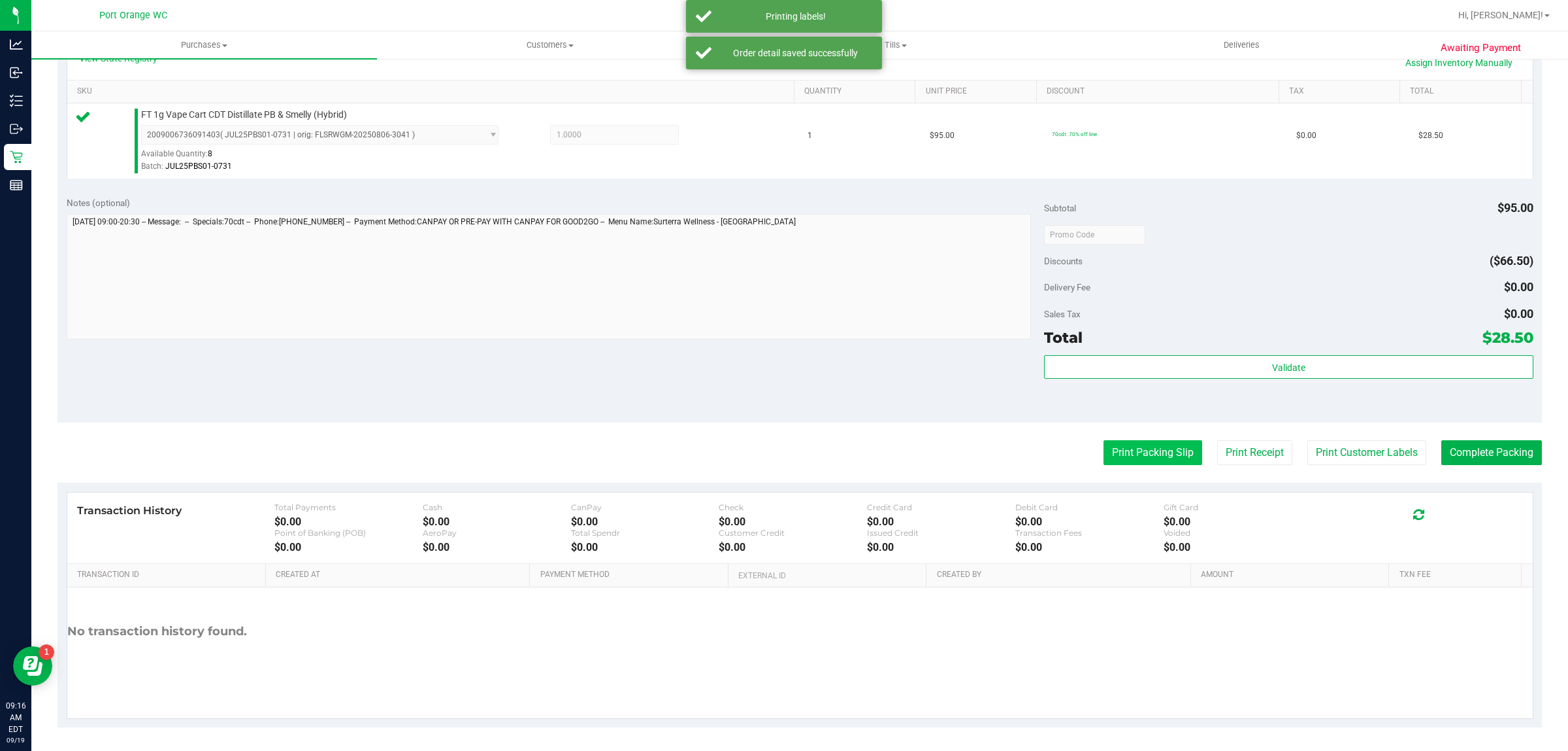
click at [1131, 450] on button "Print Packing Slip" at bounding box center [1152, 452] width 99 height 24
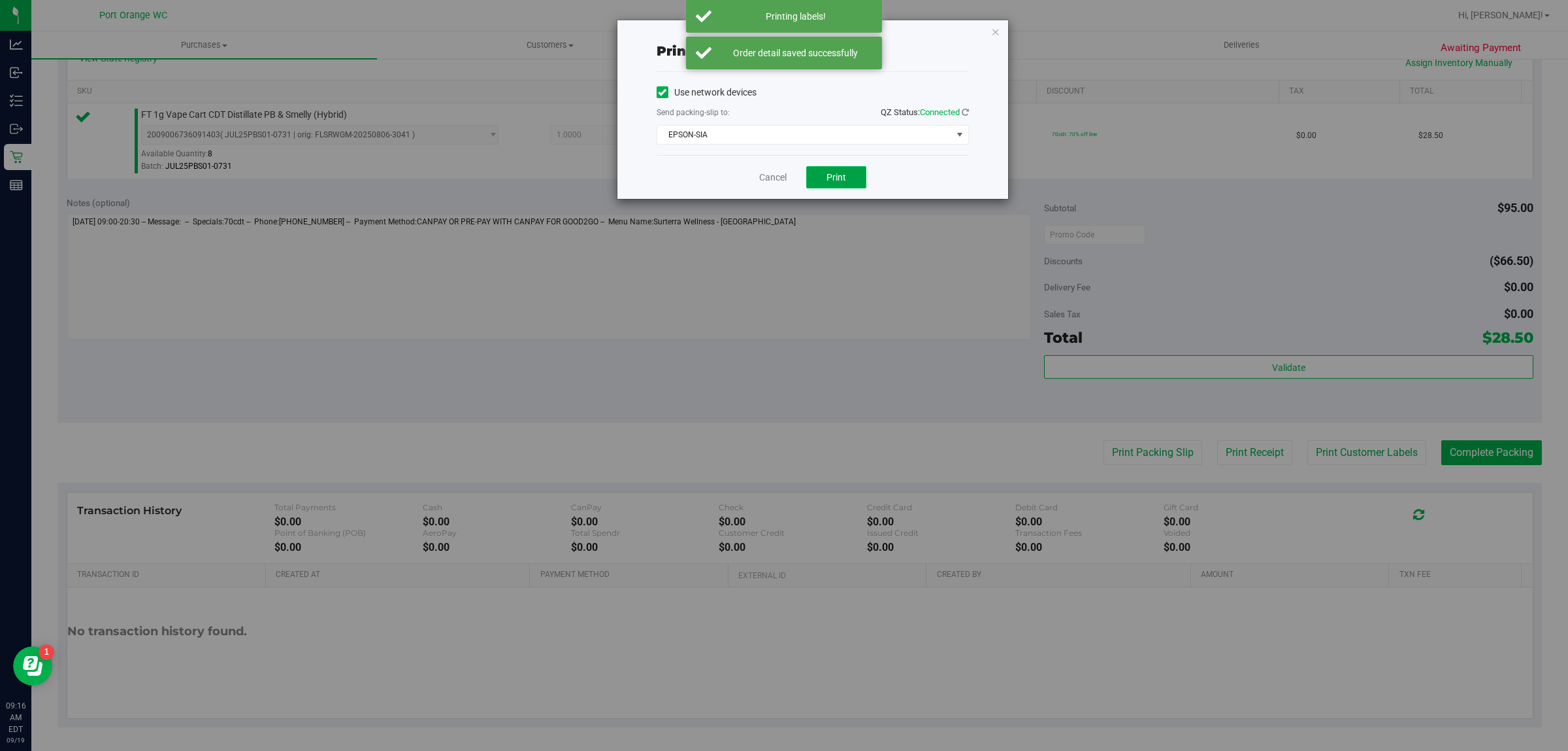
click at [835, 187] on button "Print" at bounding box center [837, 177] width 60 height 23
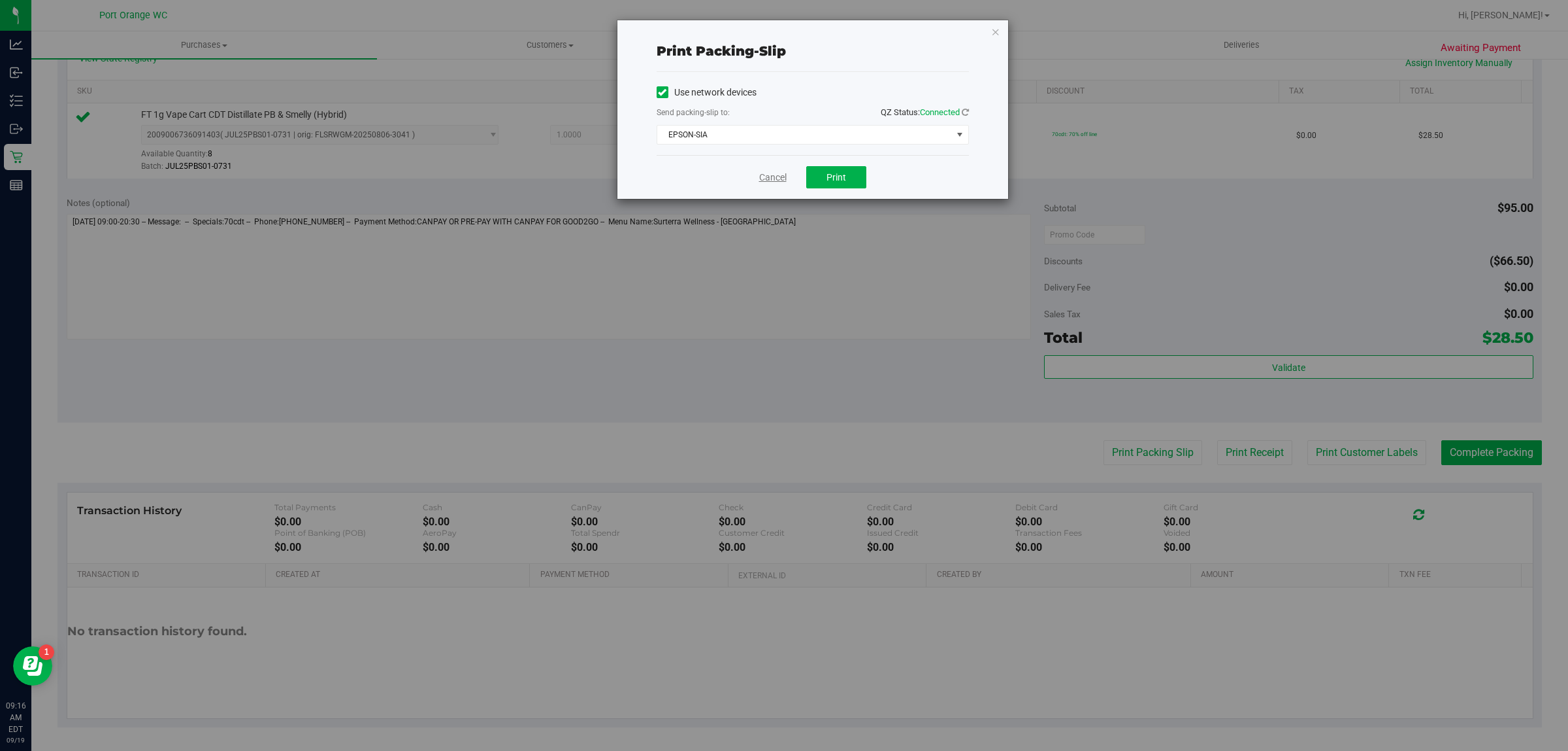
click at [769, 178] on link "Cancel" at bounding box center [773, 177] width 27 height 14
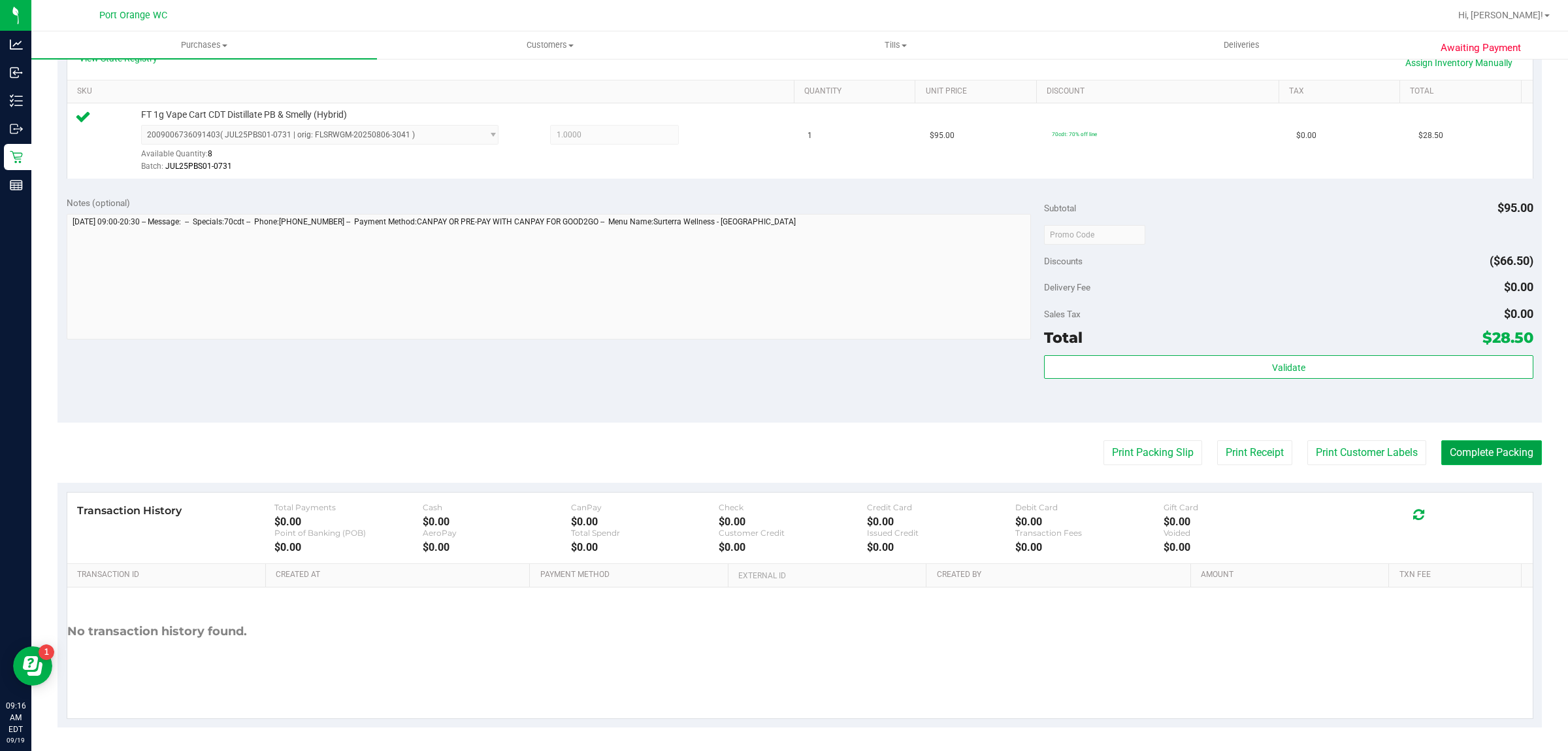
click at [1461, 447] on button "Complete Packing" at bounding box center [1491, 452] width 100 height 24
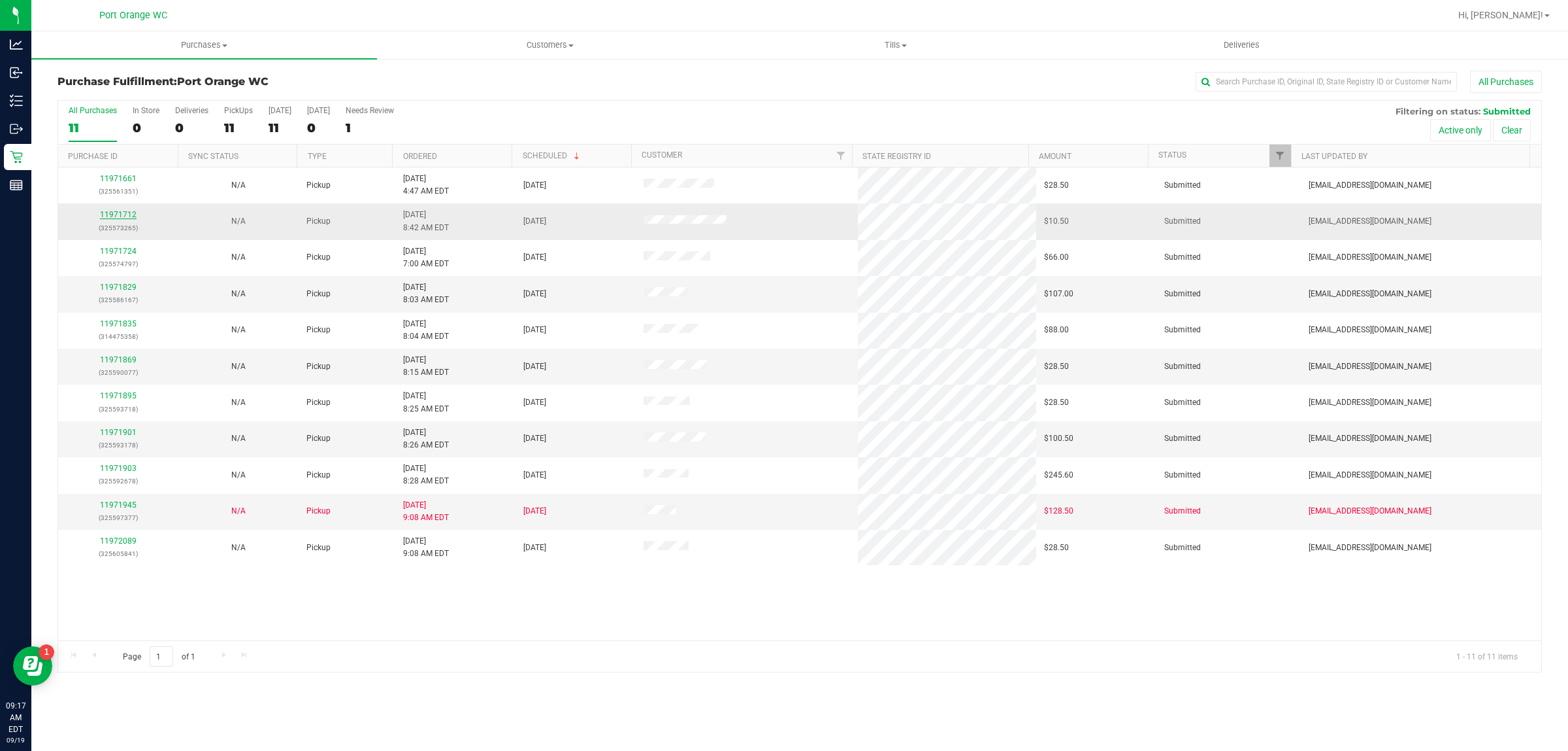
click at [112, 211] on link "11971712" at bounding box center [118, 215] width 36 height 9
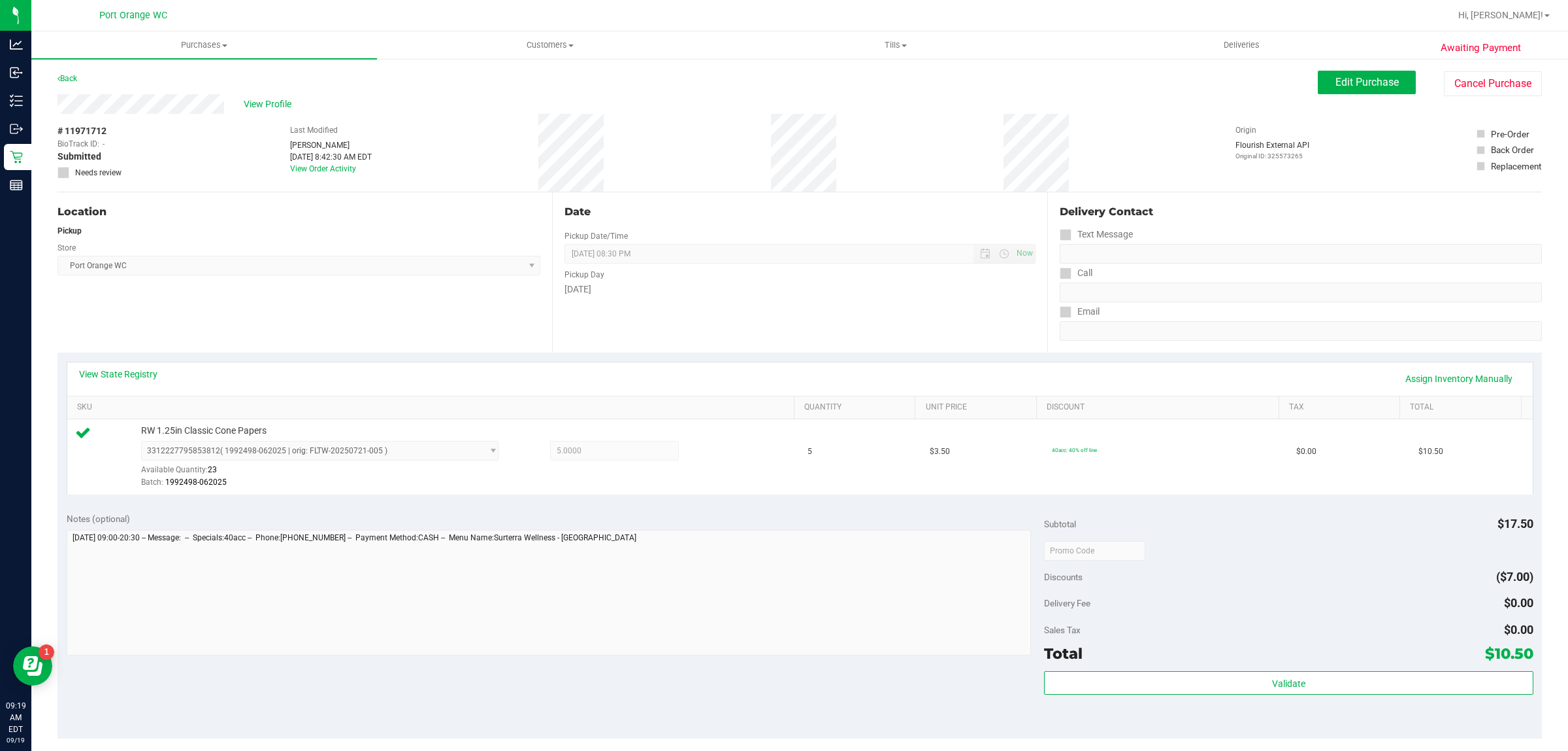
scroll to position [226, 0]
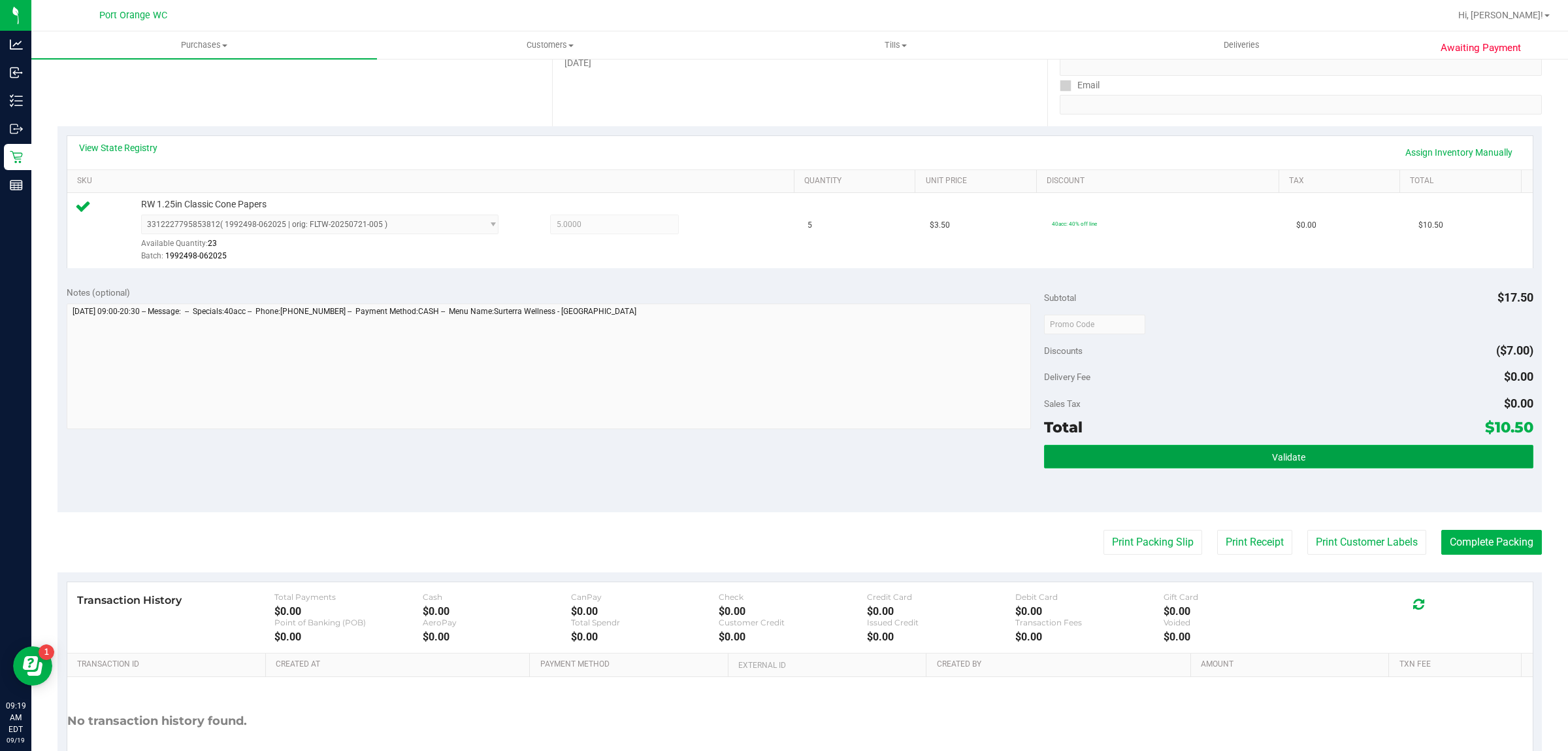
click at [1272, 452] on span "Validate" at bounding box center [1288, 457] width 33 height 11
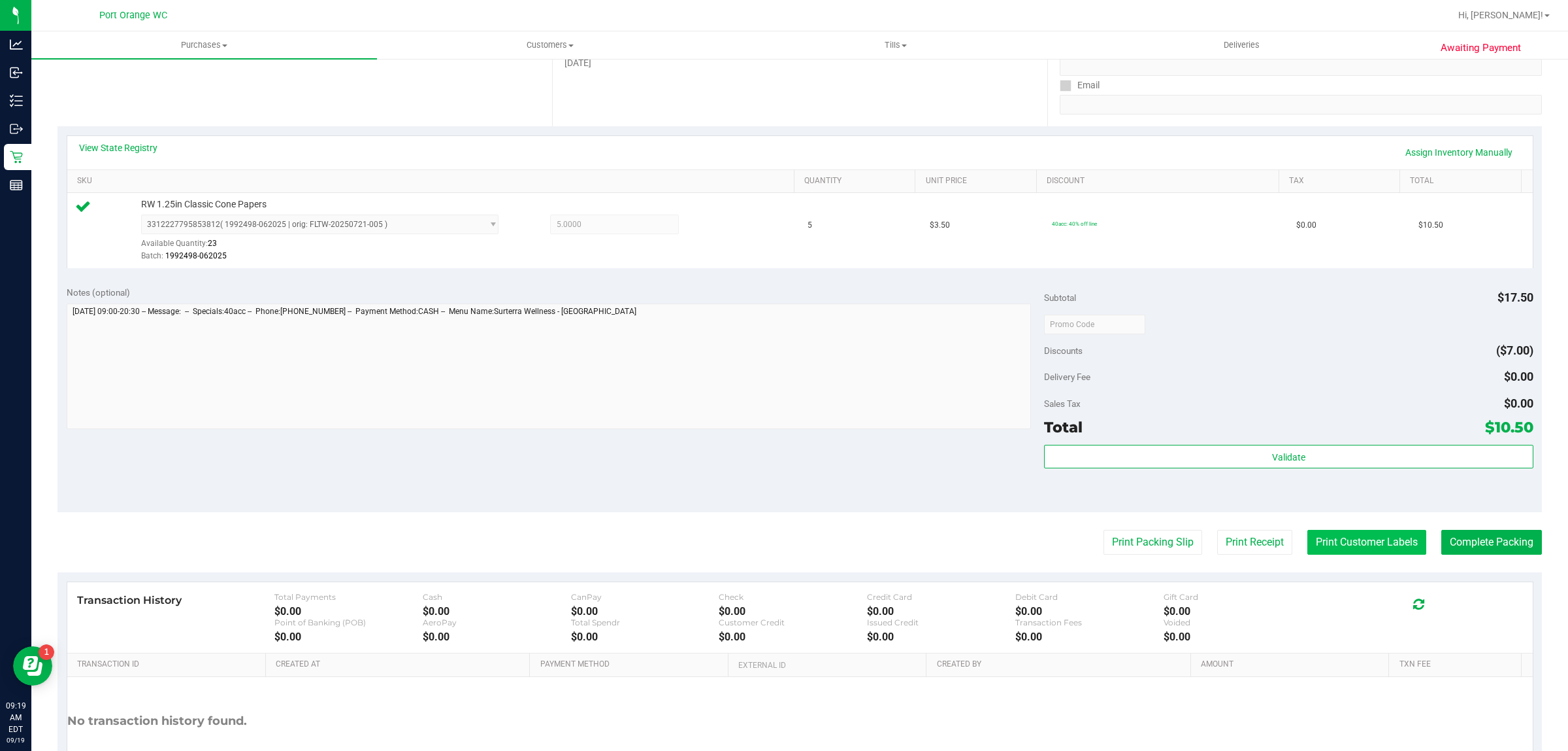
click at [1321, 544] on button "Print Customer Labels" at bounding box center [1366, 542] width 119 height 24
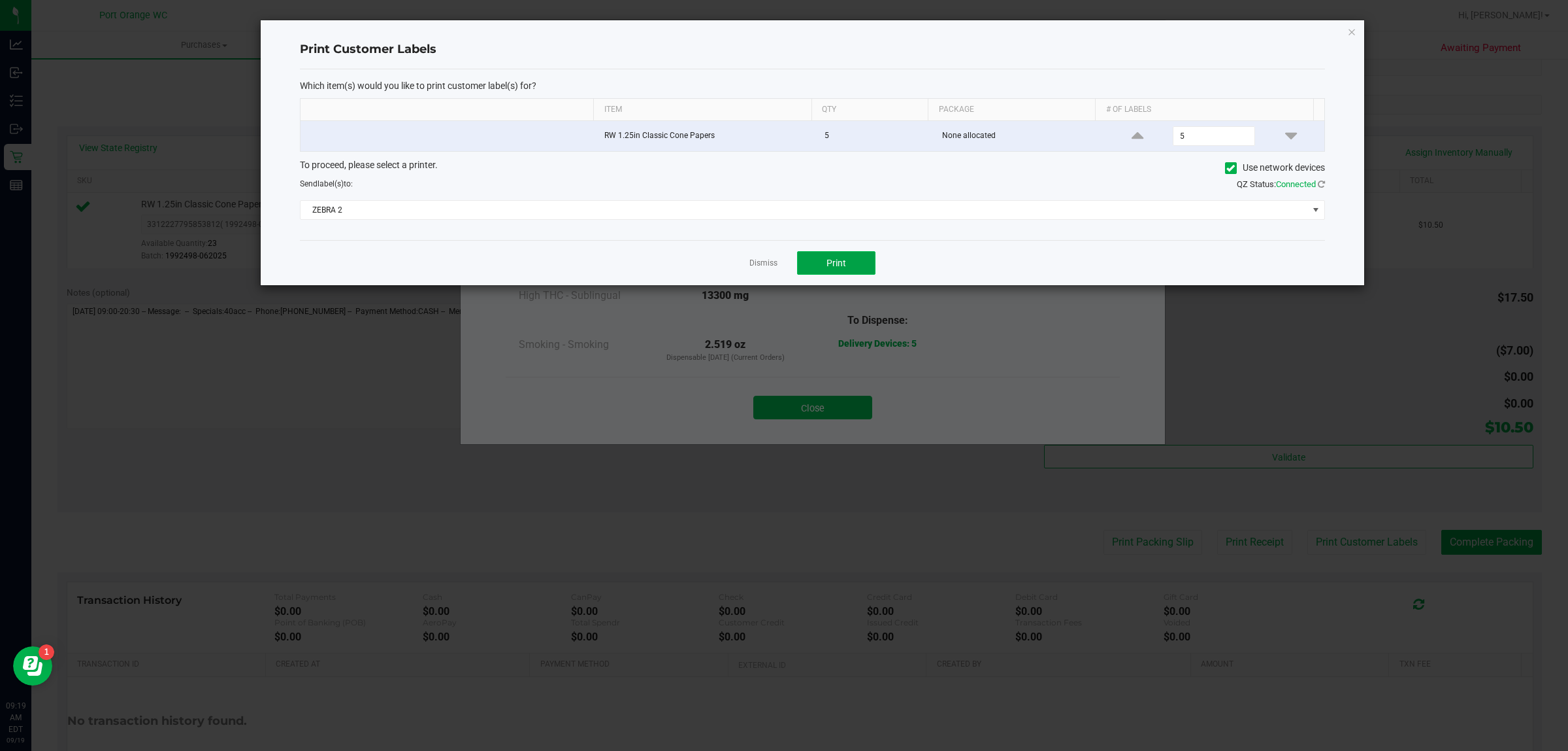
click at [837, 263] on span "Print" at bounding box center [837, 263] width 20 height 11
click at [758, 265] on link "Dismiss" at bounding box center [763, 263] width 28 height 11
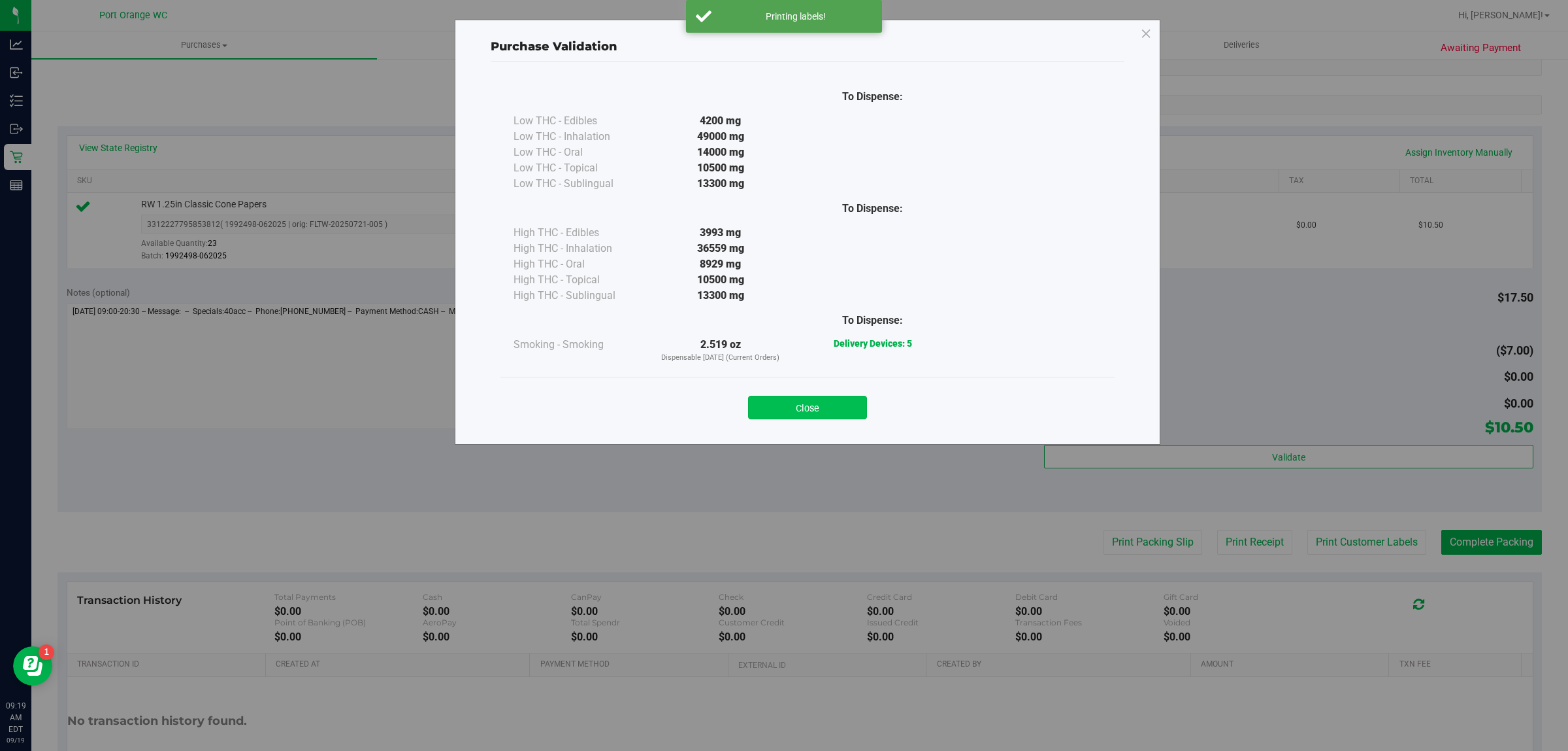
click at [805, 407] on button "Close" at bounding box center [807, 408] width 119 height 24
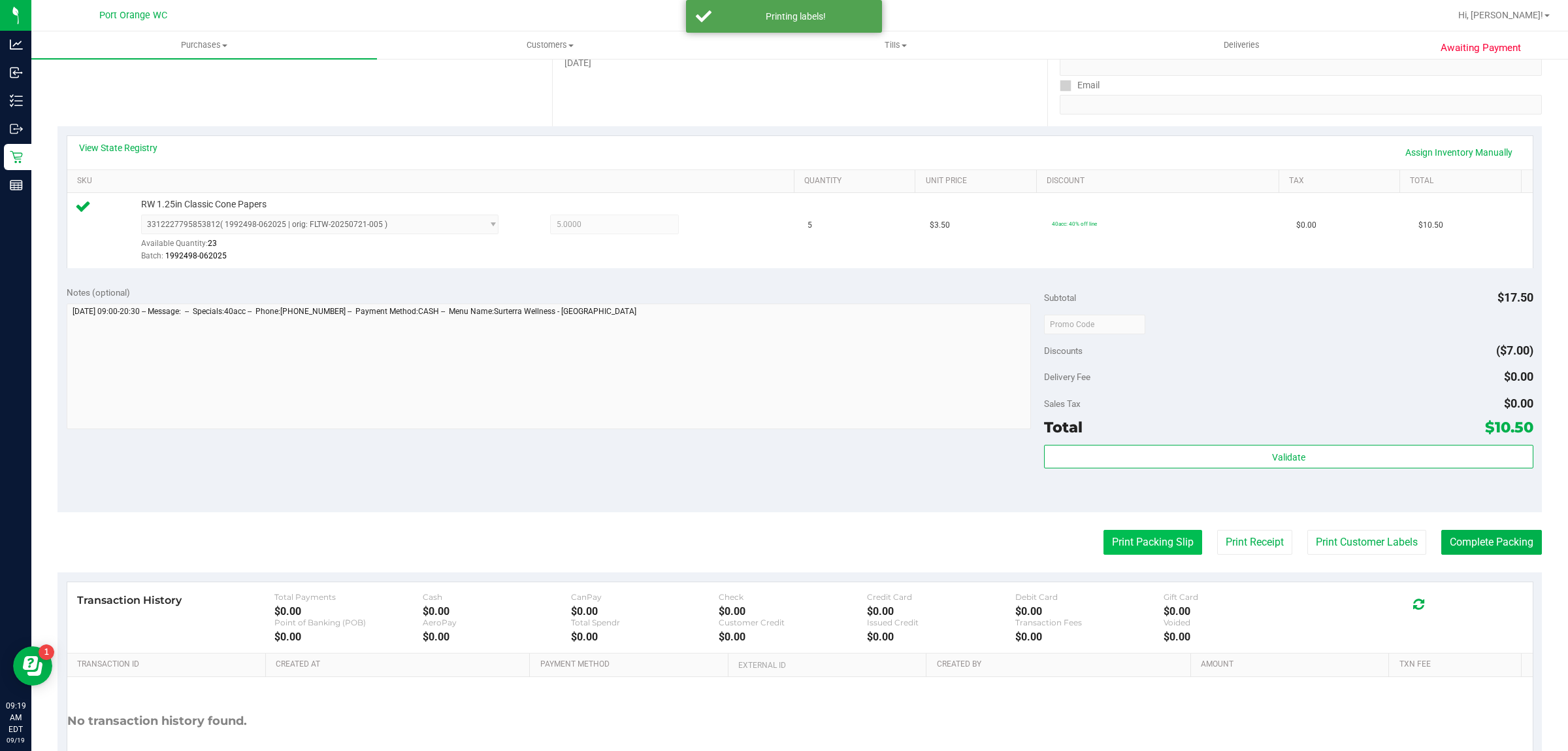
click at [1123, 539] on button "Print Packing Slip" at bounding box center [1152, 542] width 99 height 24
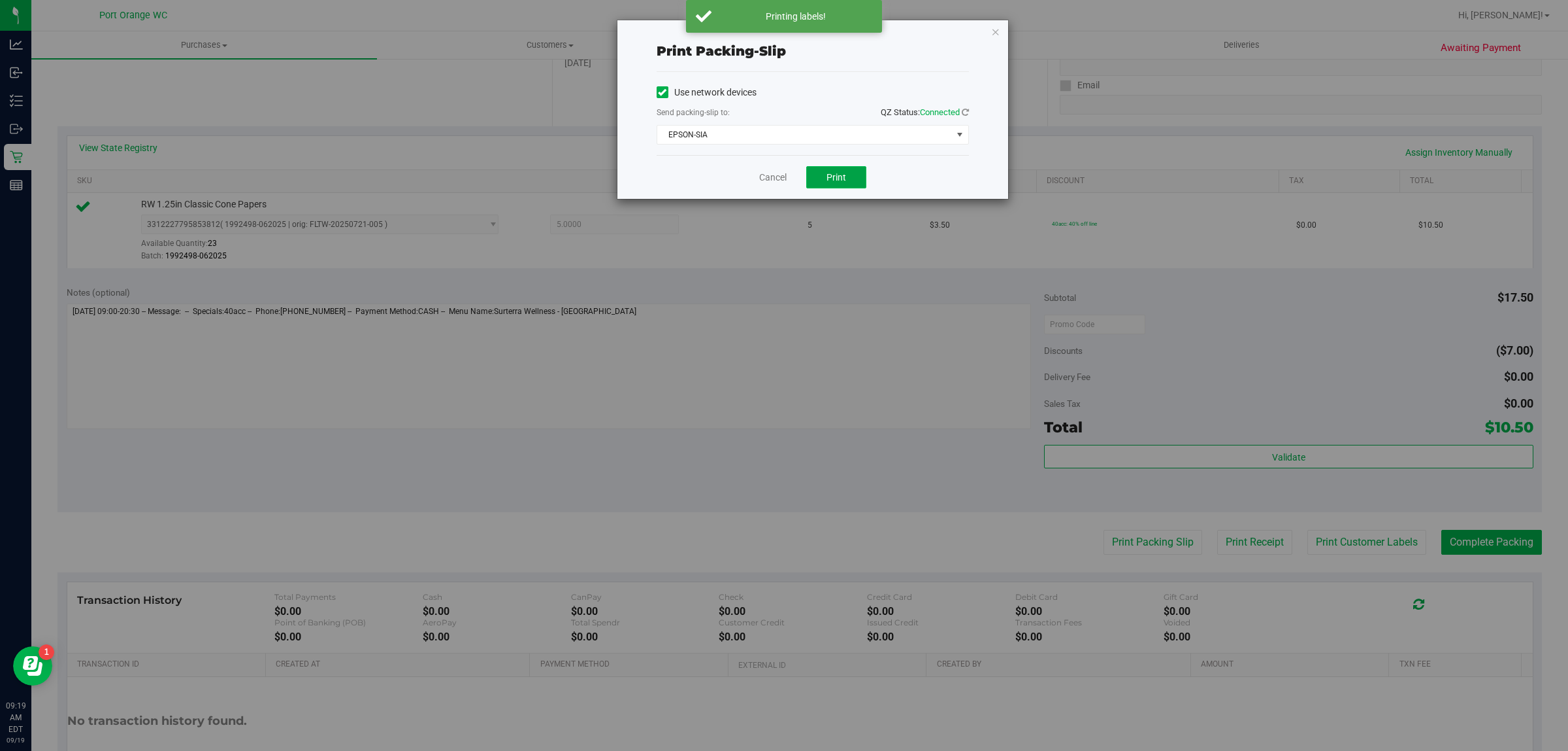
click at [830, 188] on button "Print" at bounding box center [837, 177] width 60 height 23
click at [774, 180] on link "Cancel" at bounding box center [773, 177] width 27 height 14
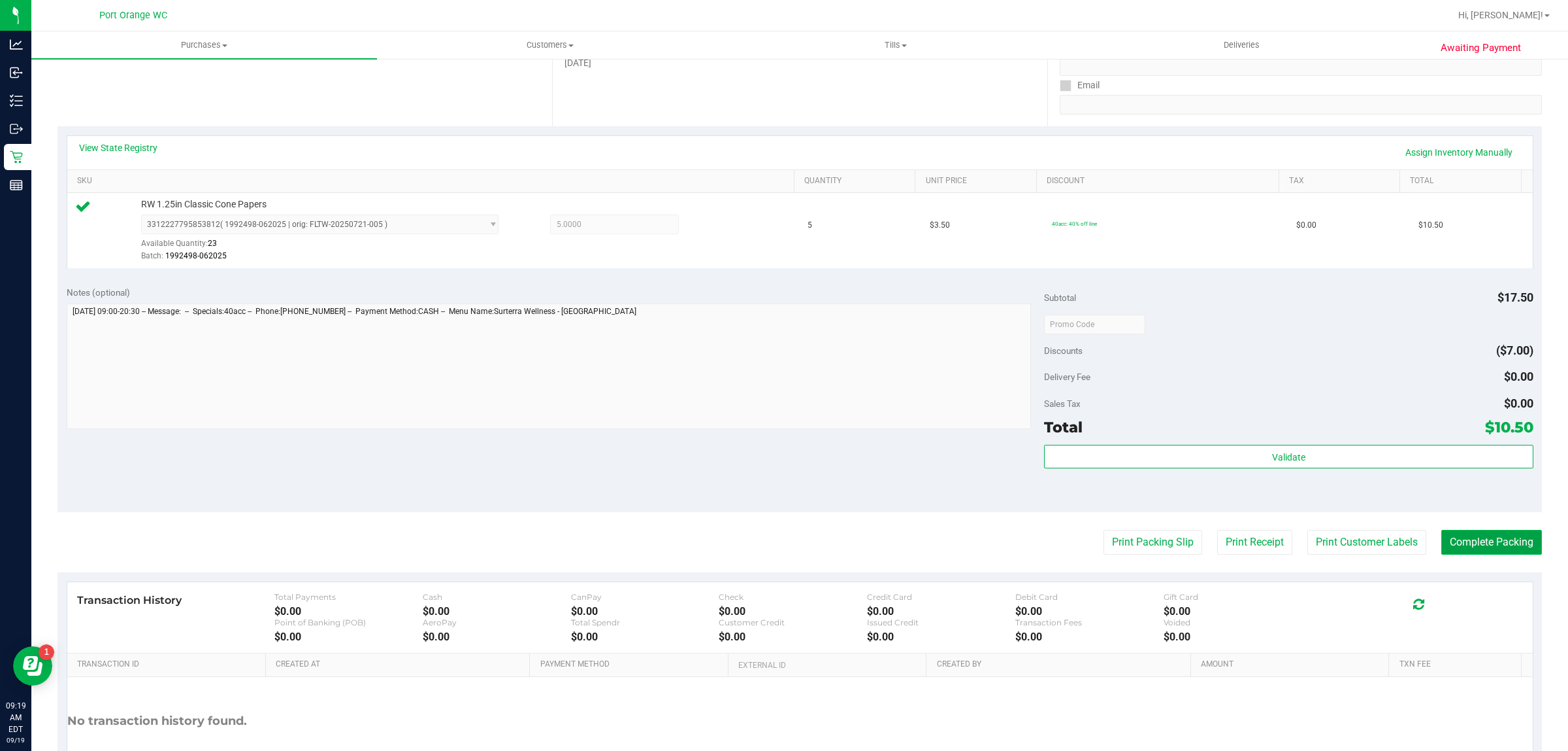
click at [1474, 544] on button "Complete Packing" at bounding box center [1491, 542] width 100 height 24
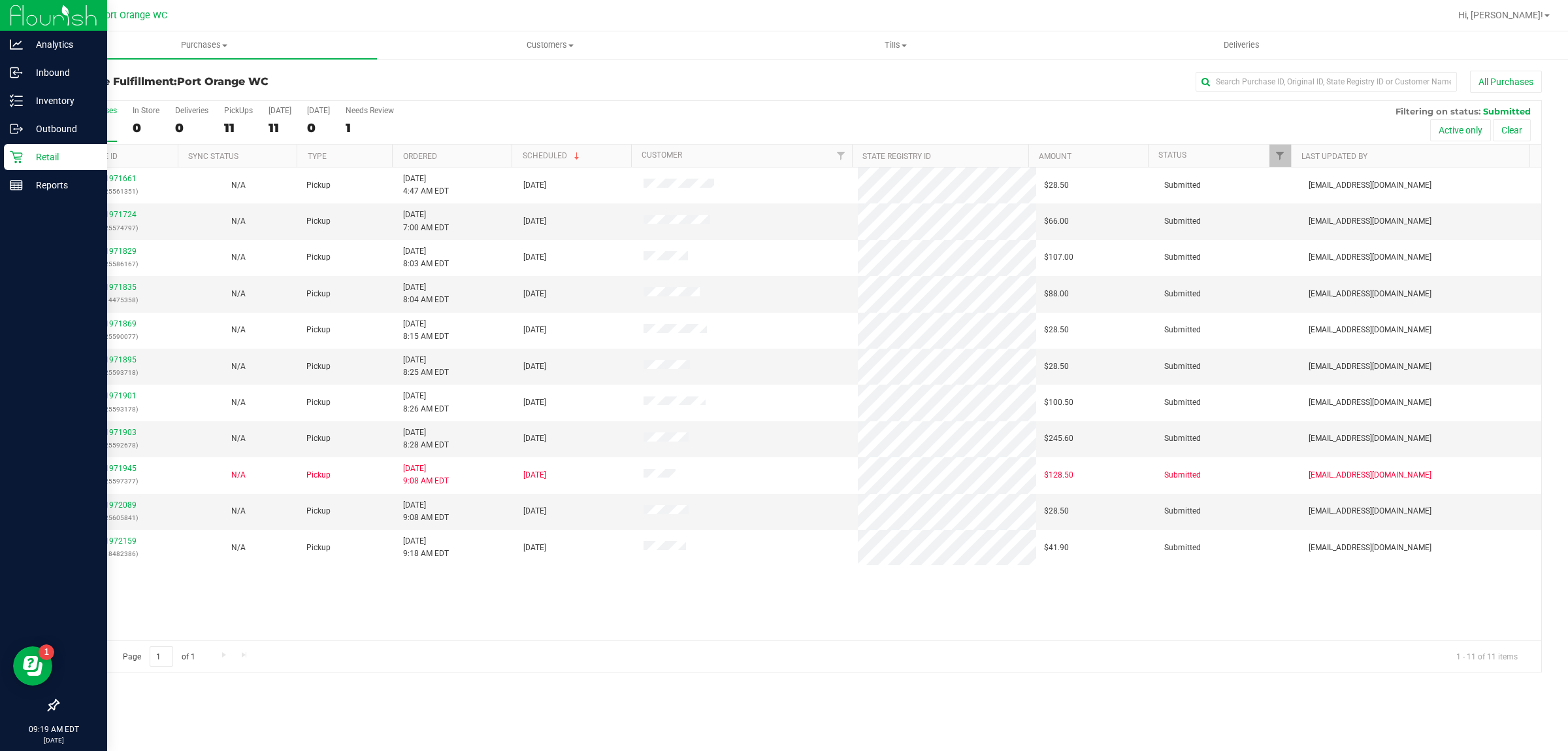
click at [14, 154] on icon at bounding box center [16, 158] width 13 height 13
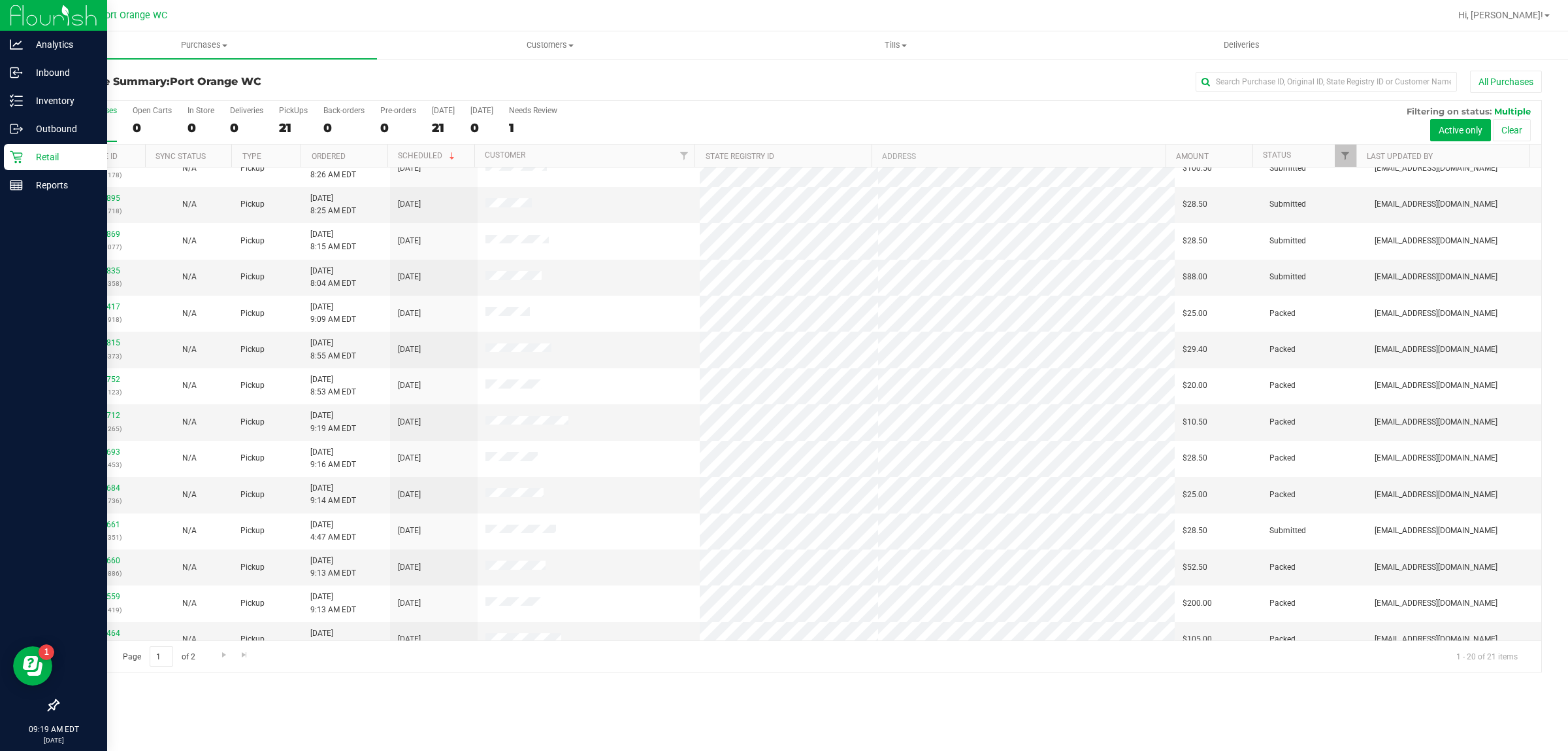
scroll to position [253, 0]
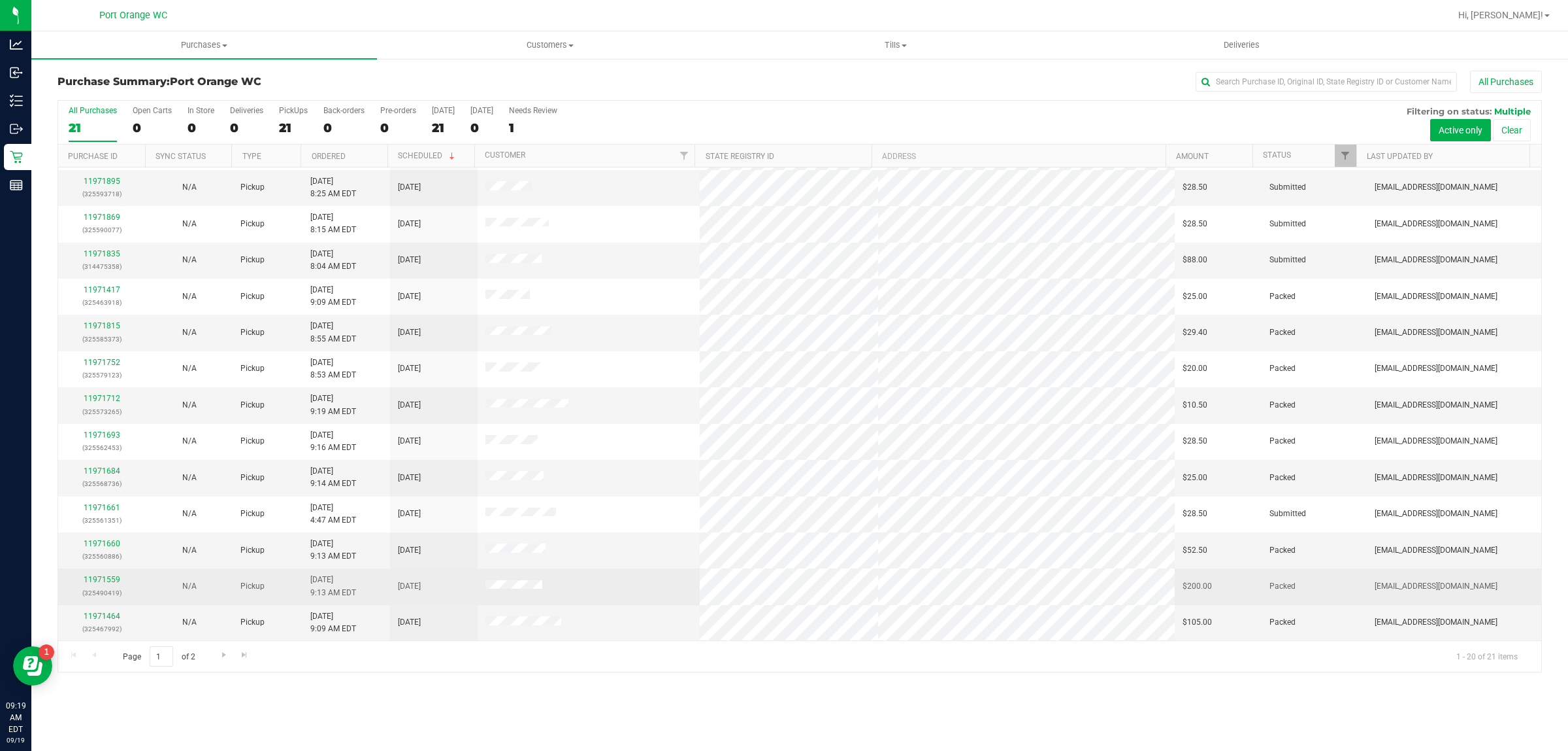
click at [628, 577] on td at bounding box center [589, 586] width 223 height 36
click at [105, 581] on link "11971559" at bounding box center [101, 579] width 36 height 9
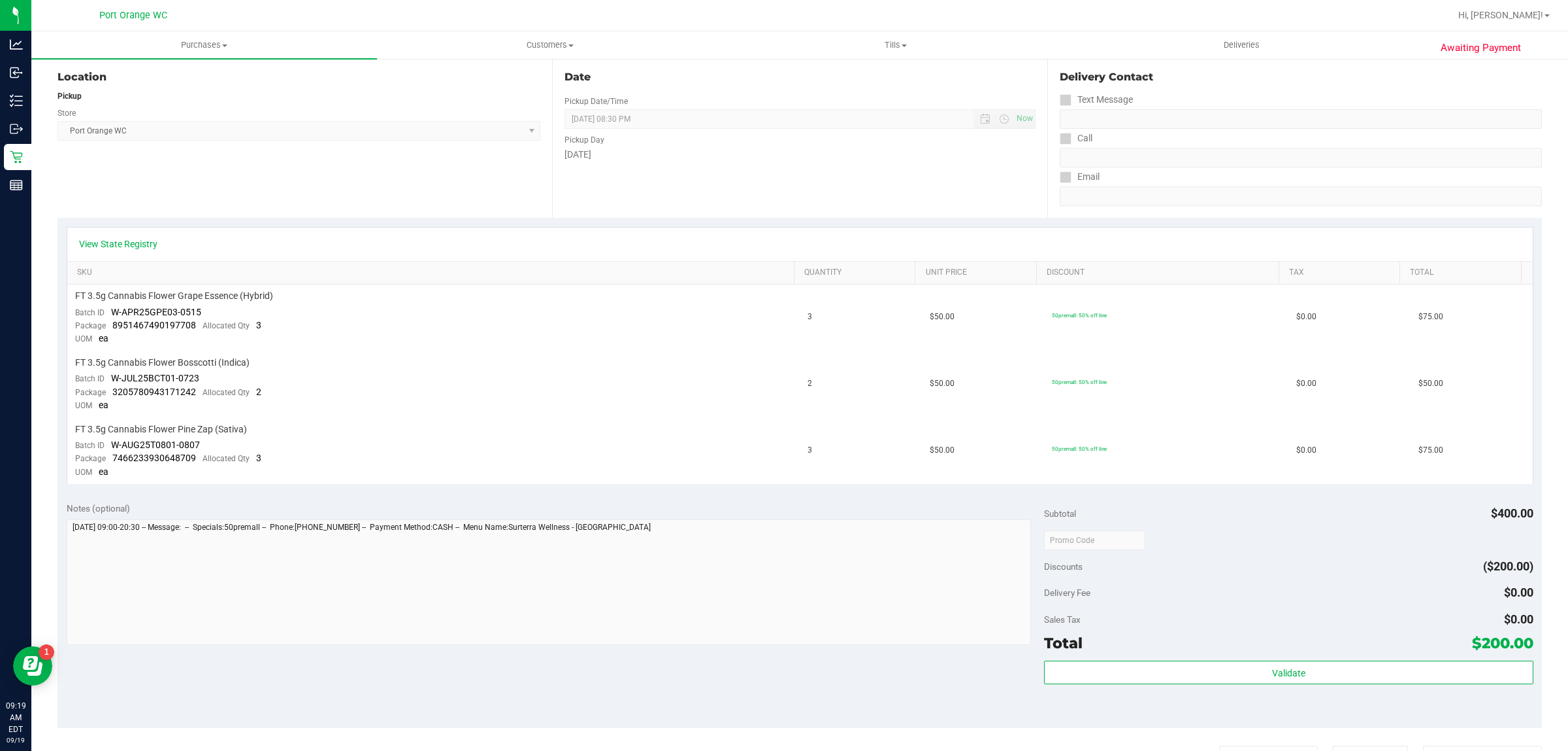
scroll to position [238, 0]
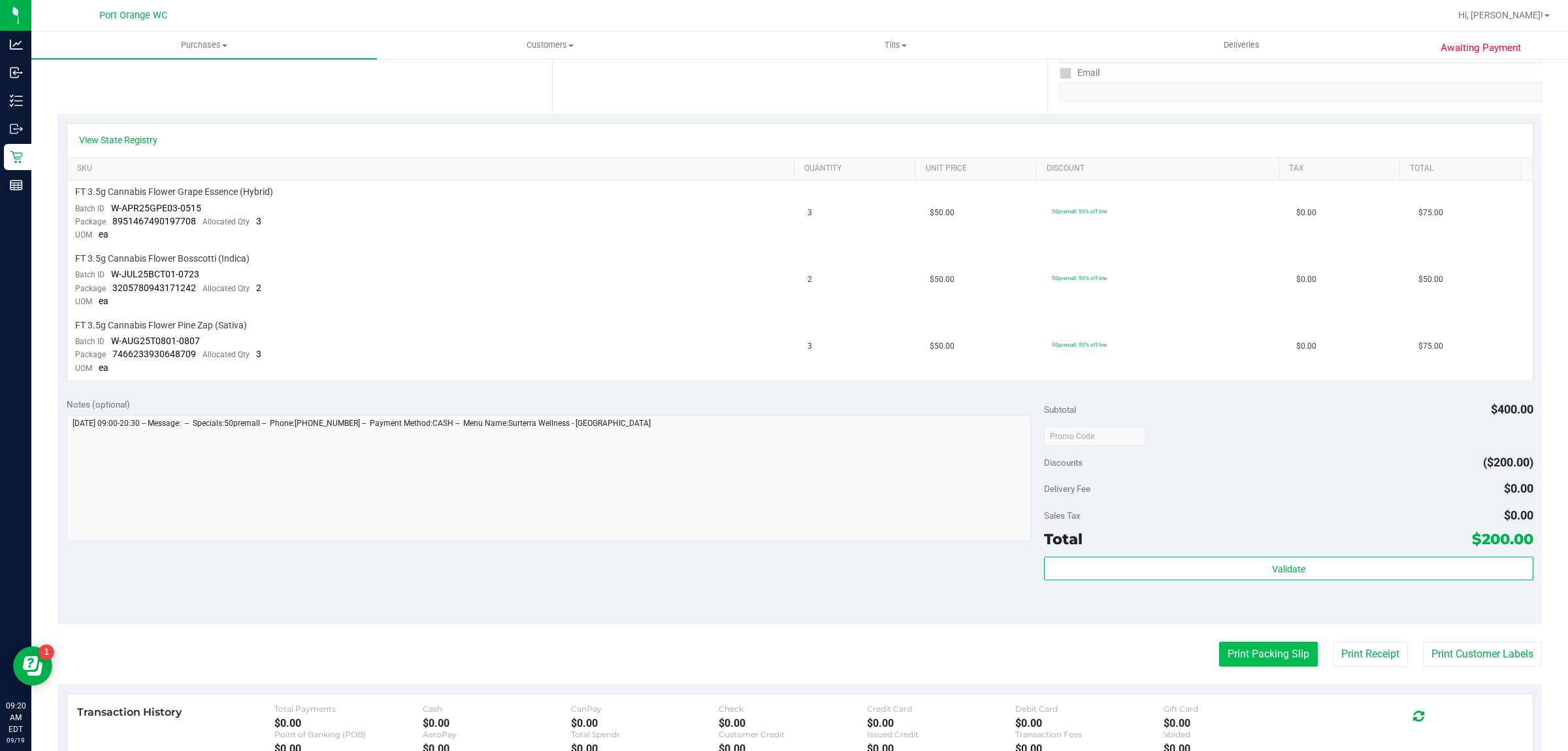
click at [1251, 645] on button "Print Packing Slip" at bounding box center [1268, 653] width 99 height 24
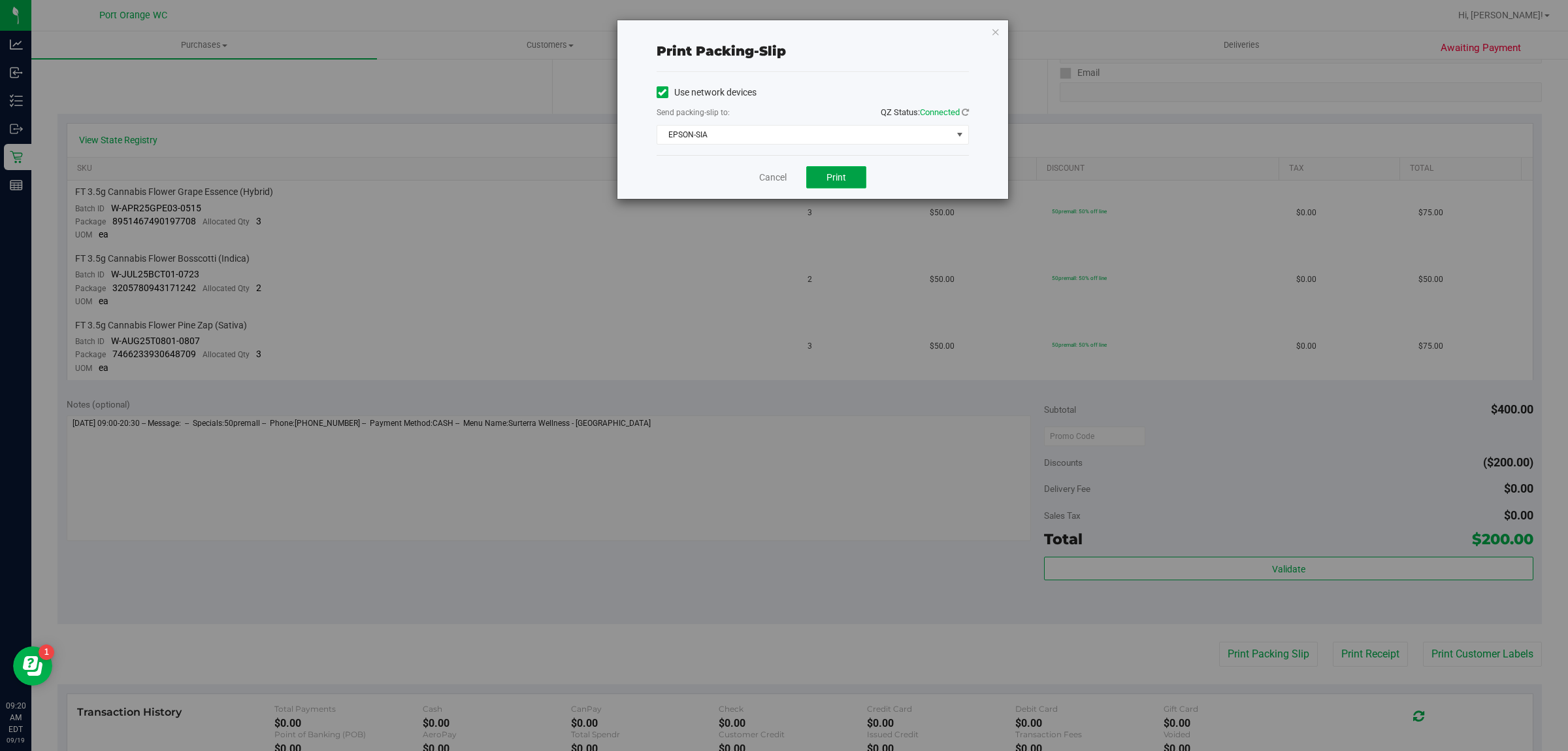
click at [837, 182] on span "Print" at bounding box center [837, 178] width 20 height 11
click at [762, 178] on link "Cancel" at bounding box center [773, 177] width 27 height 14
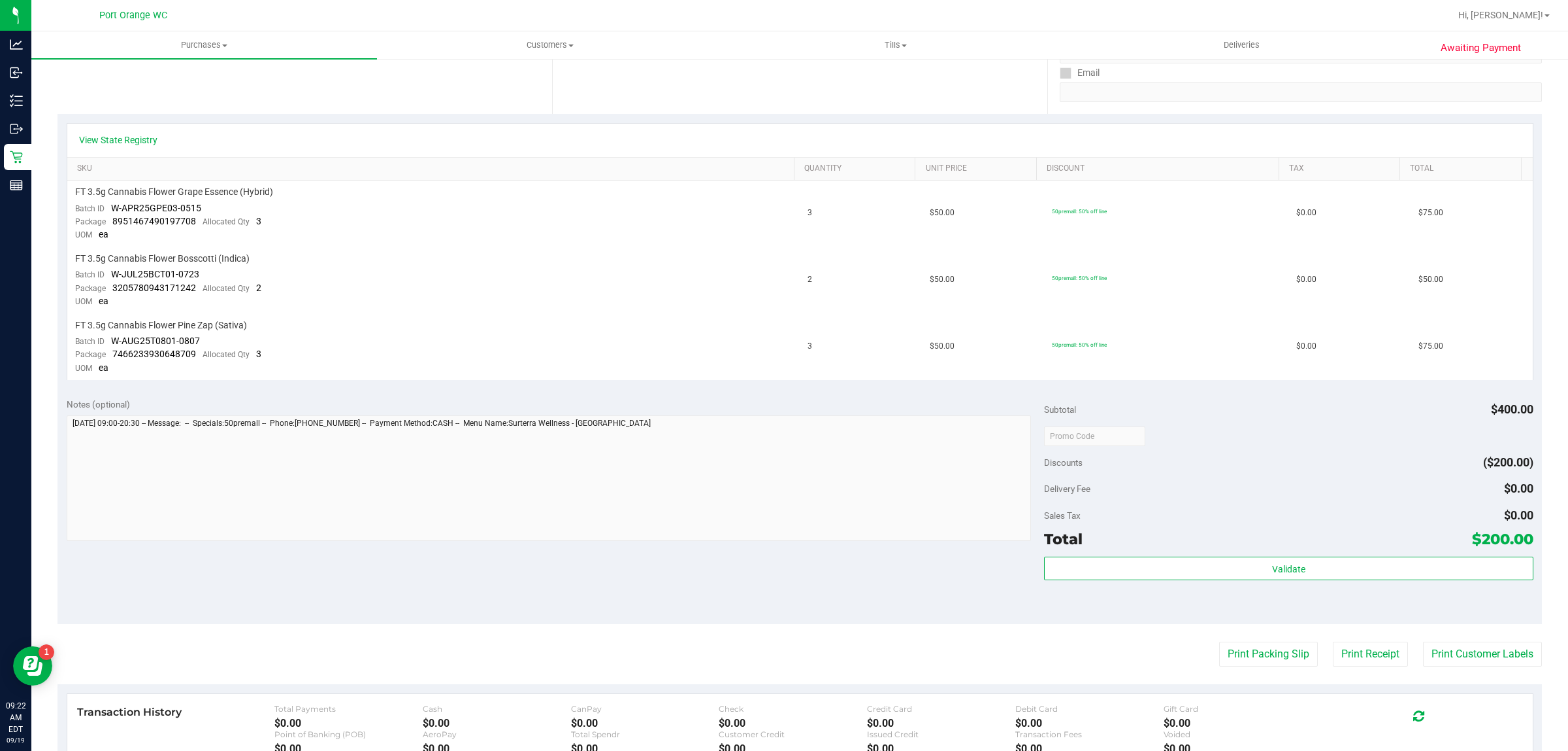
scroll to position [0, 0]
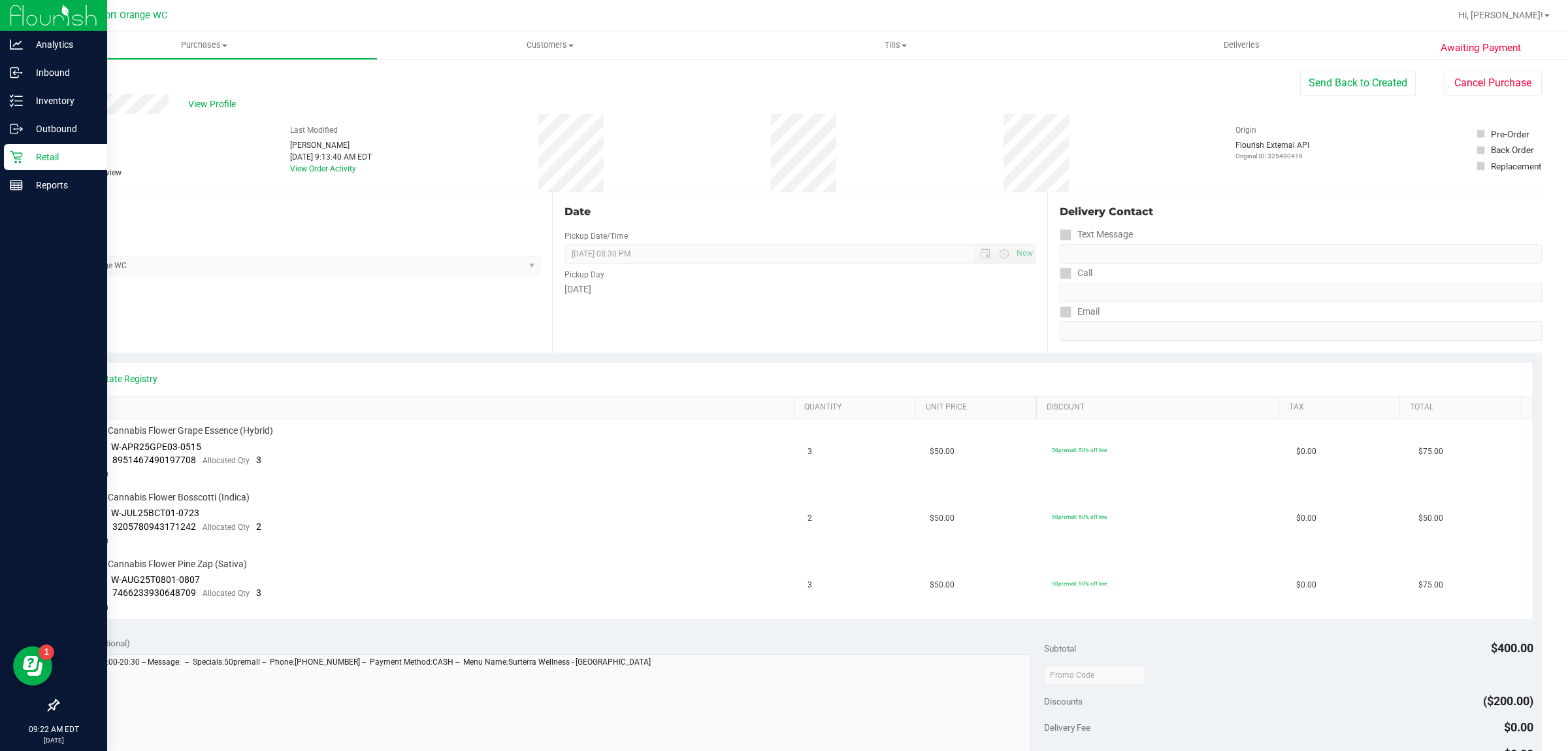
click at [17, 157] on icon at bounding box center [16, 158] width 13 height 13
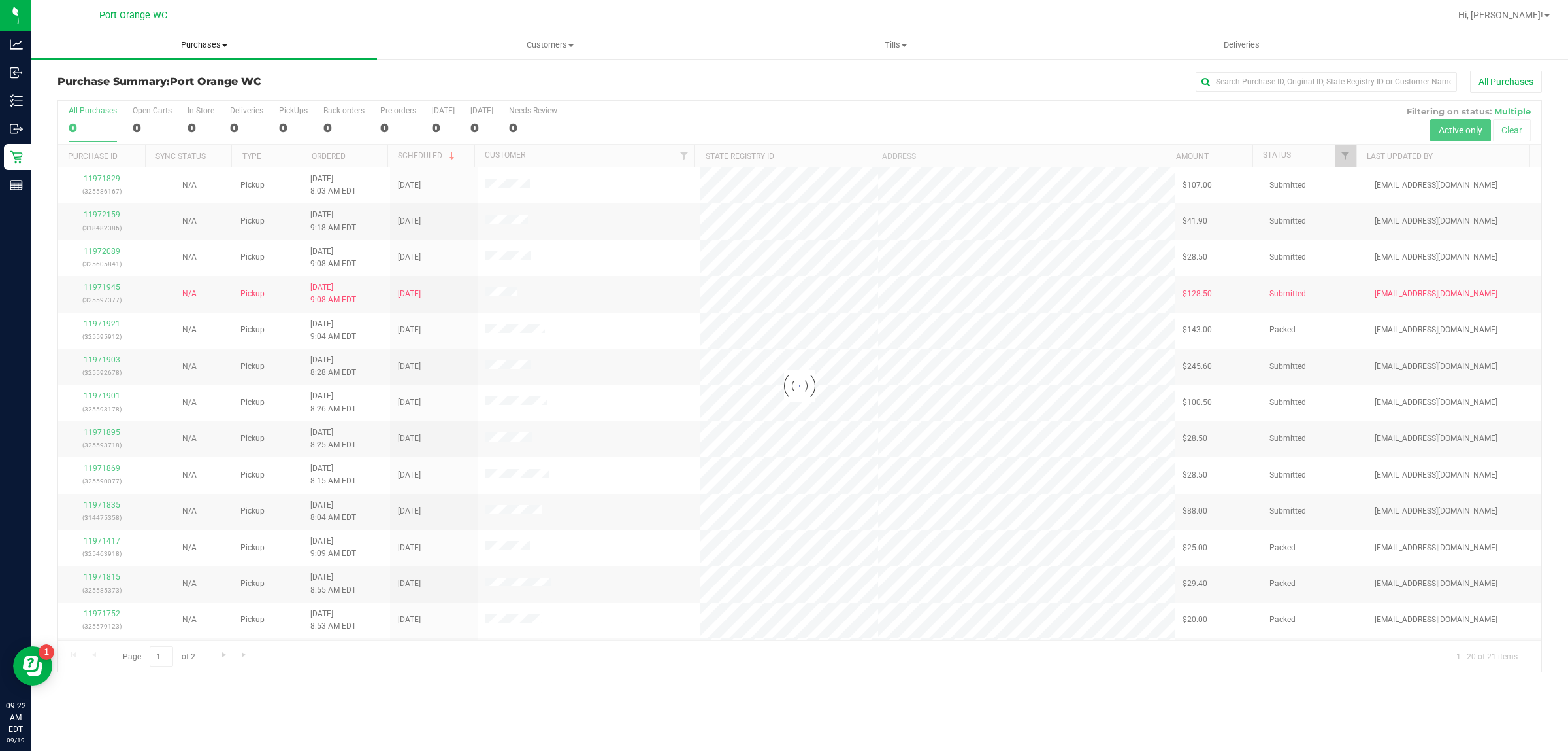
click at [199, 47] on span "Purchases" at bounding box center [205, 44] width 346 height 12
click at [115, 110] on span "All purchases" at bounding box center [78, 110] width 92 height 11
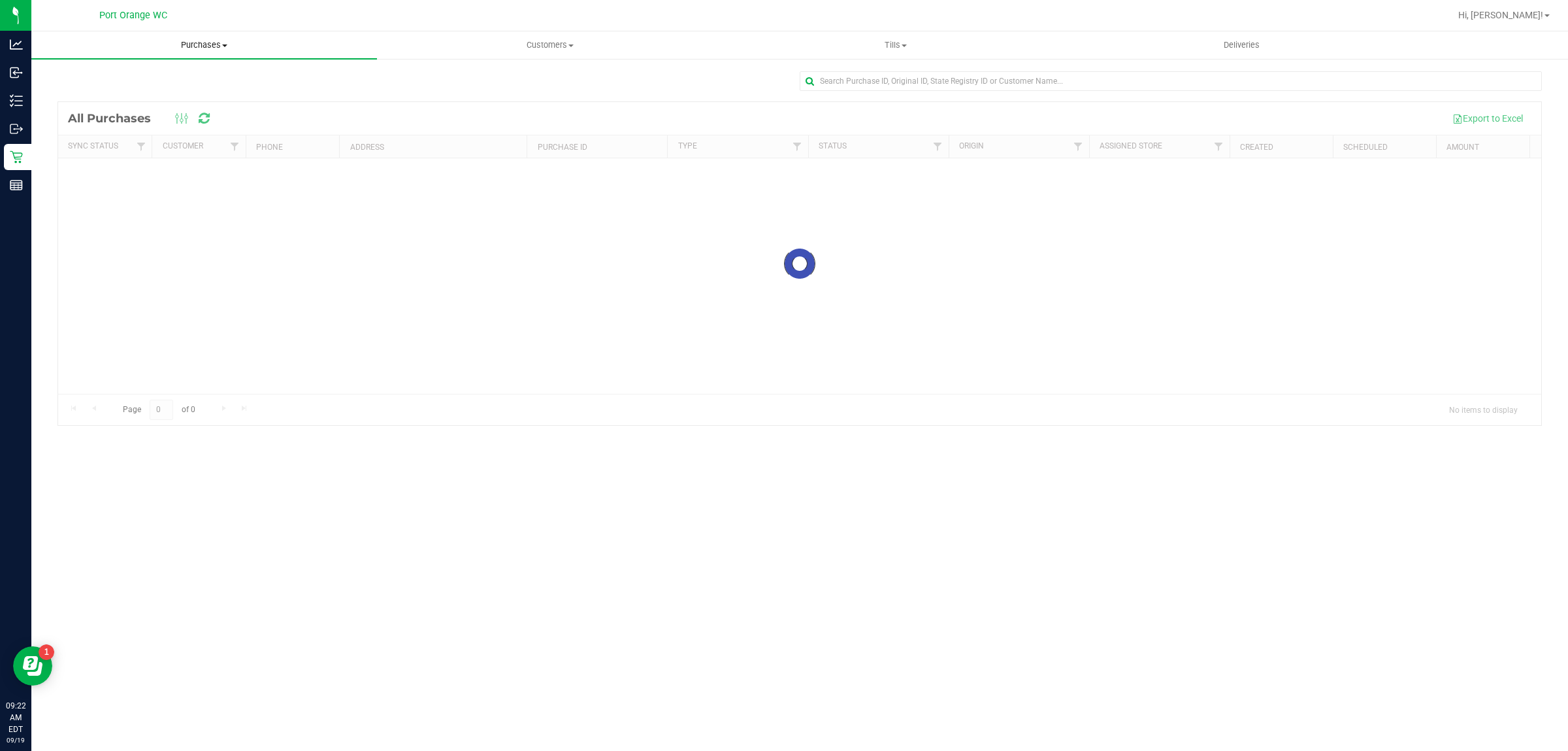
click at [215, 40] on span "Purchases" at bounding box center [205, 44] width 346 height 12
click at [89, 92] on span "Fulfillment" at bounding box center [72, 94] width 81 height 11
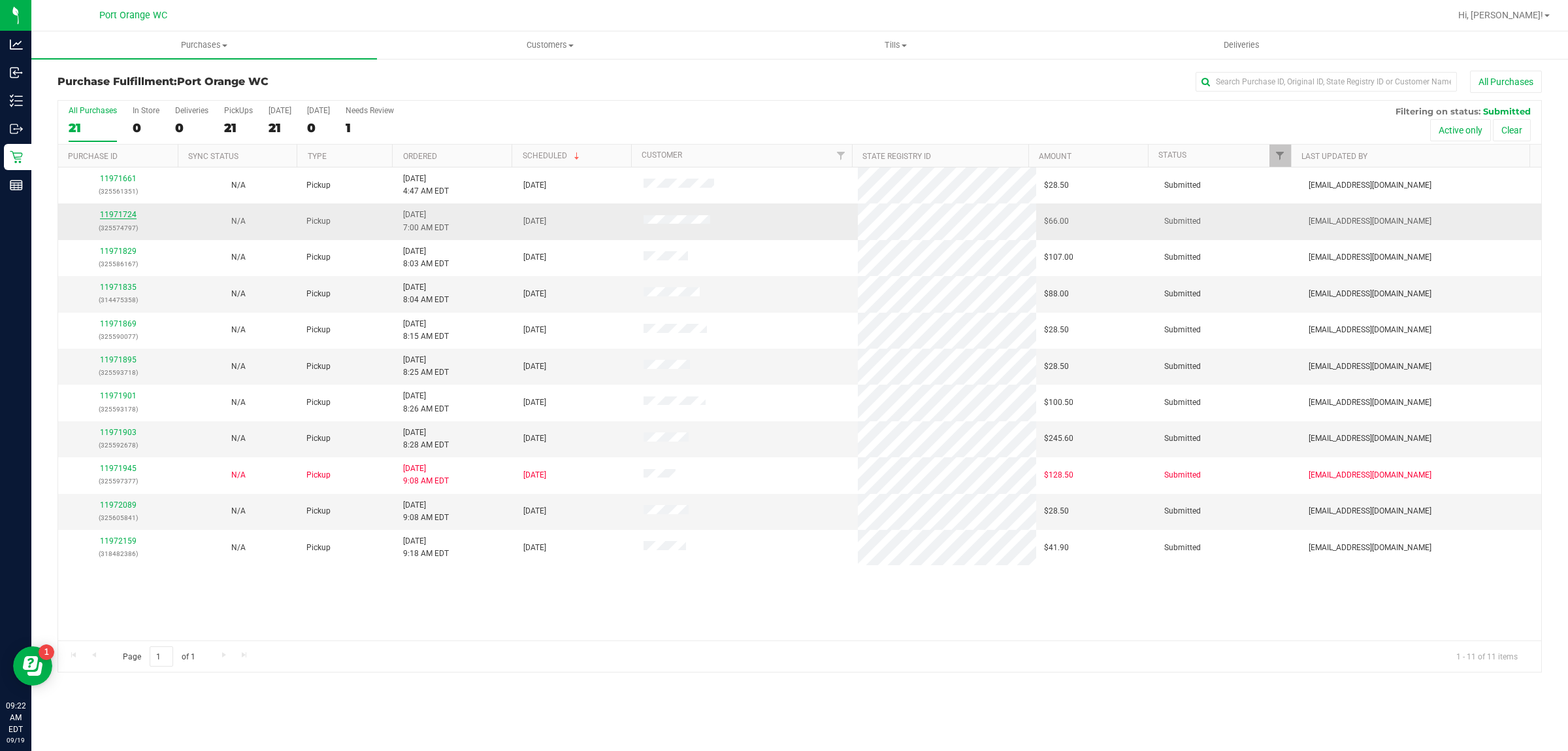
click at [105, 217] on link "11971724" at bounding box center [118, 215] width 36 height 9
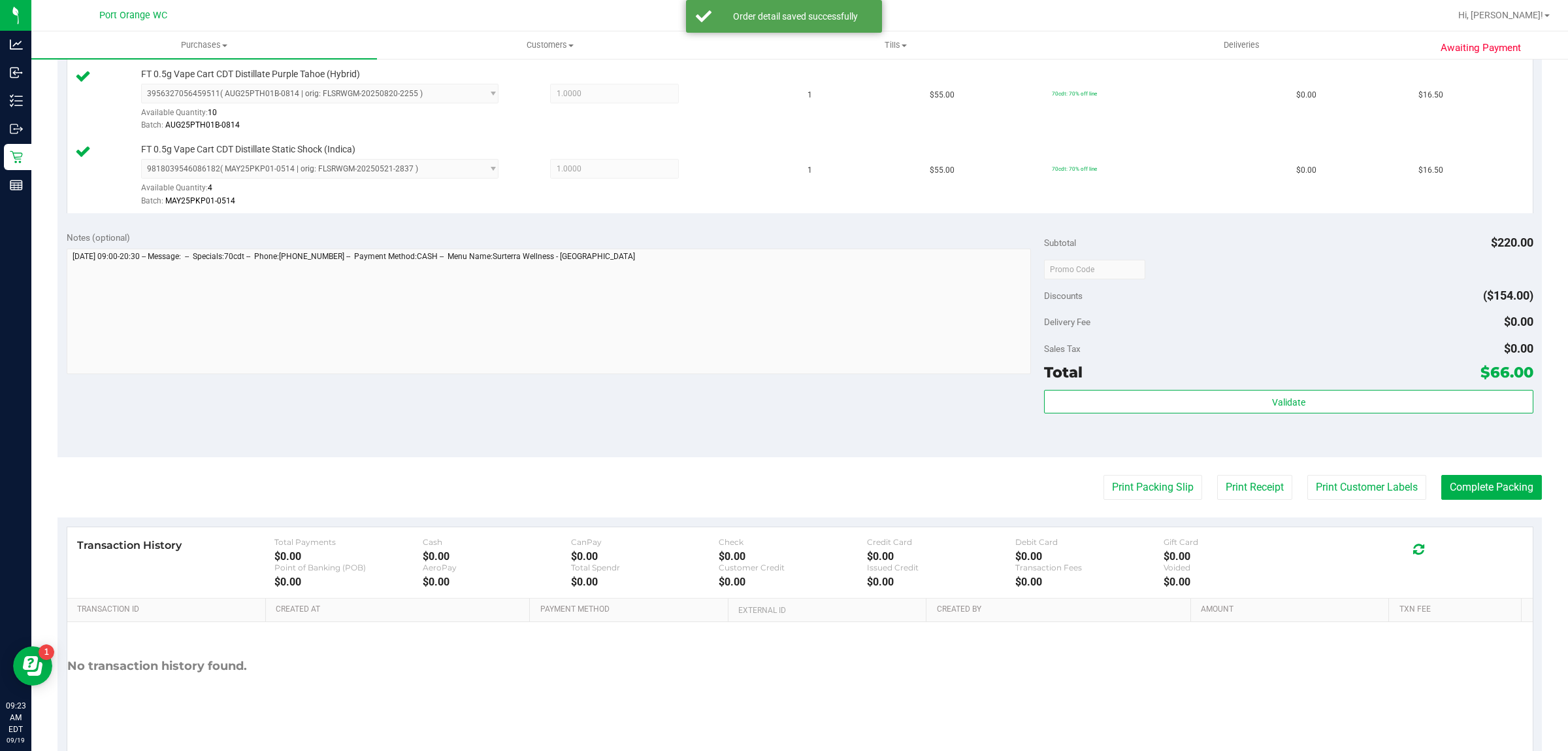
scroll to position [546, 0]
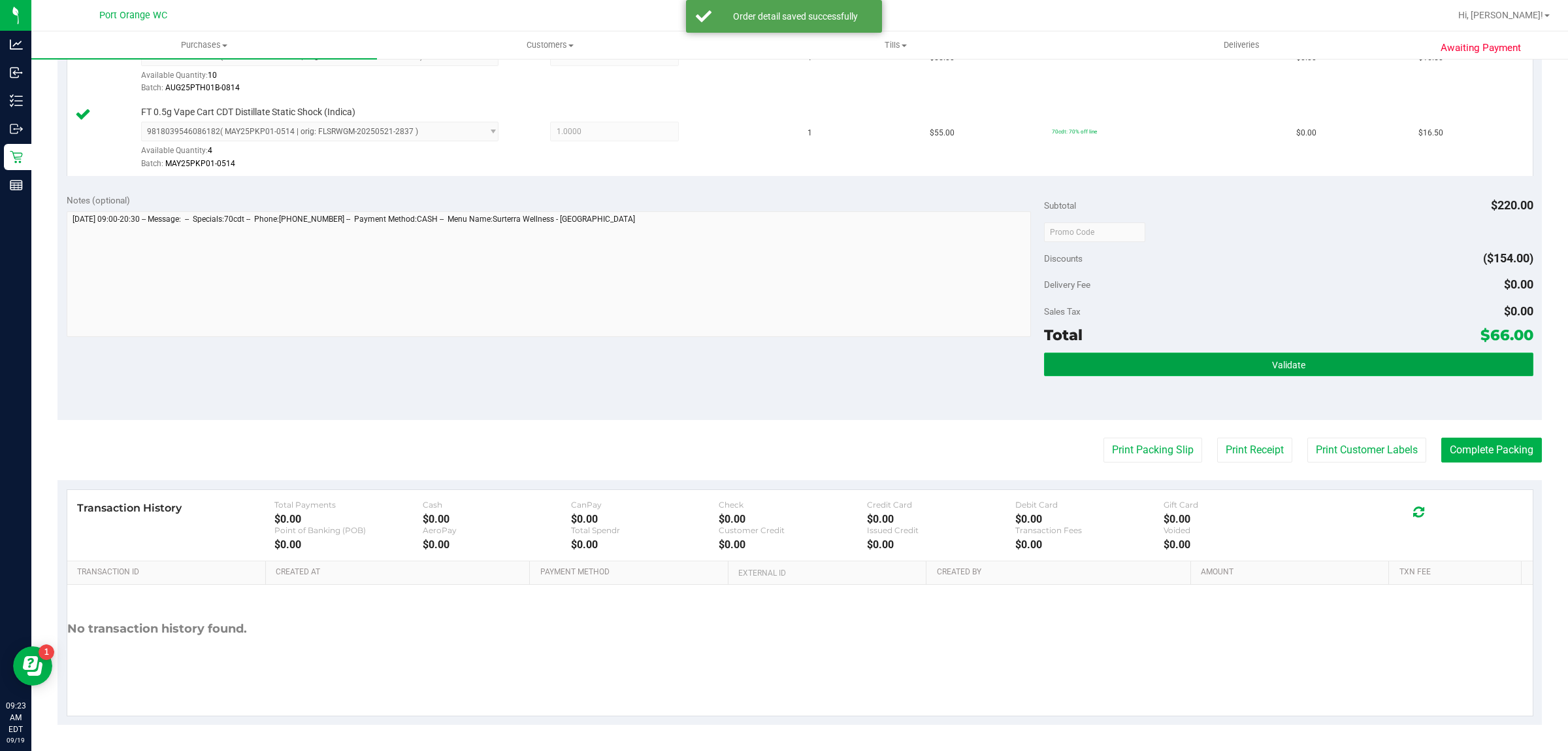
click at [1243, 356] on button "Validate" at bounding box center [1288, 364] width 489 height 24
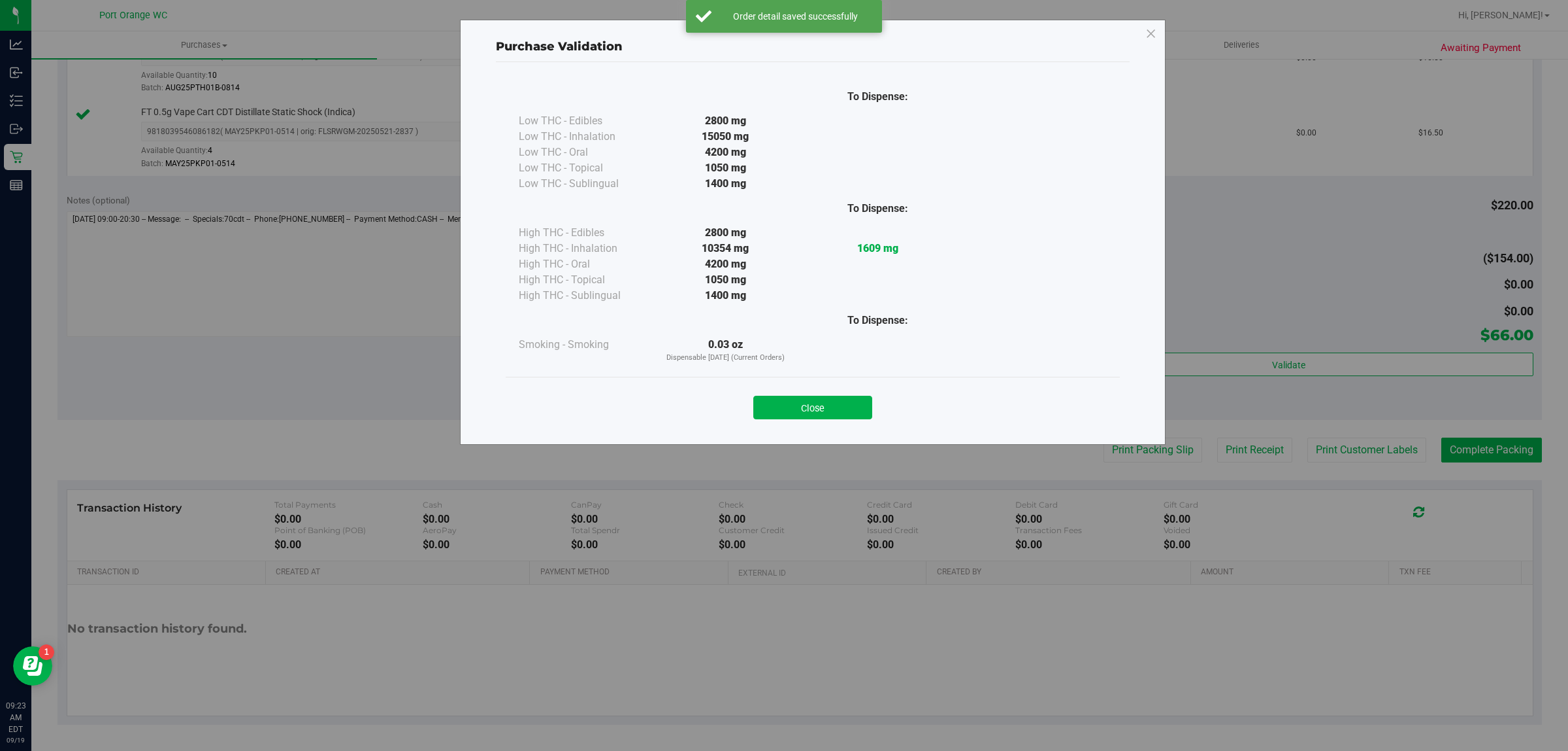
click at [1344, 476] on div "Purchase Validation To Dispense: Low THC - Edibles 2800 mg" at bounding box center [789, 375] width 1578 height 751
click at [820, 403] on button "Close" at bounding box center [812, 408] width 119 height 24
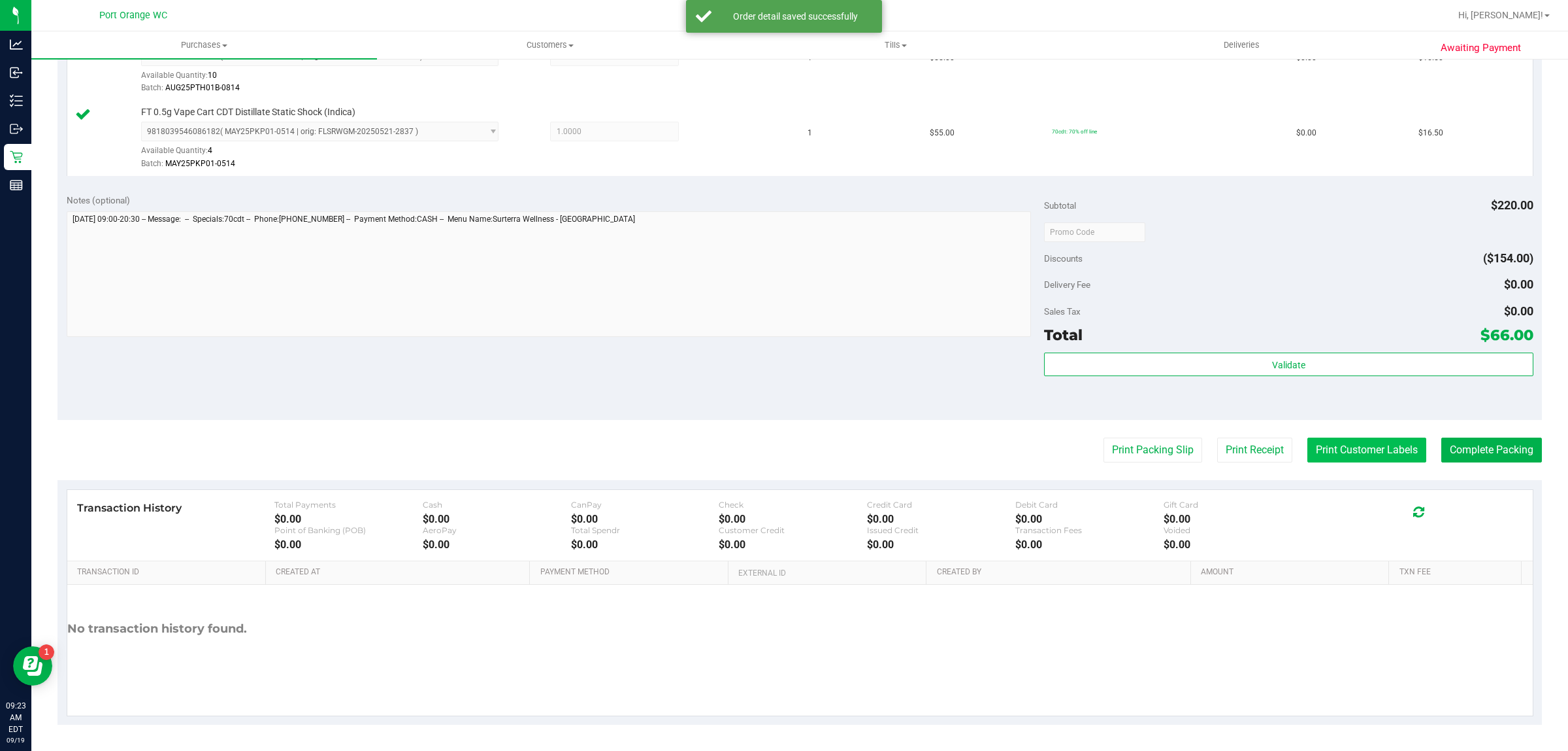
click at [1347, 462] on button "Print Customer Labels" at bounding box center [1366, 449] width 119 height 24
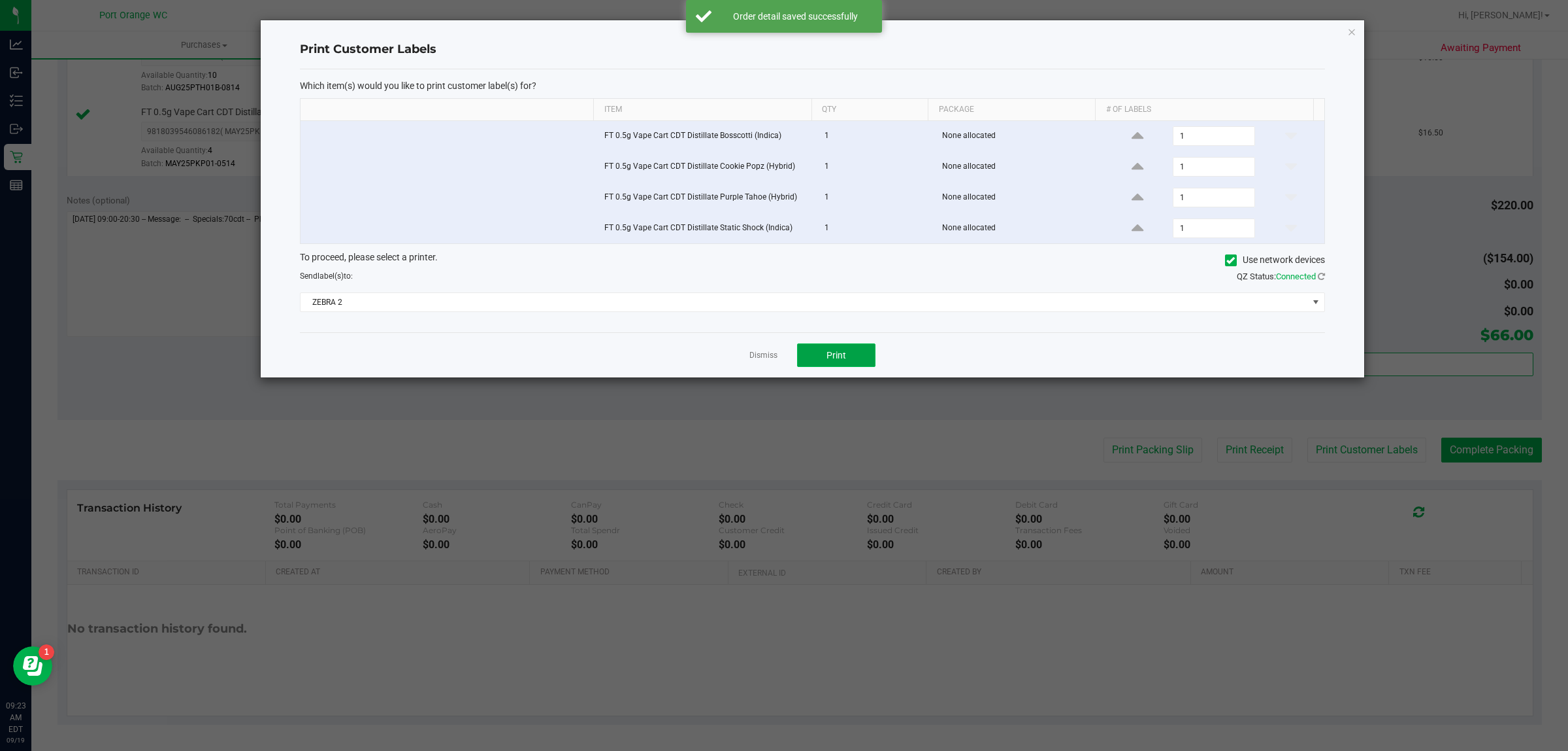
click at [830, 358] on span "Print" at bounding box center [837, 355] width 20 height 11
click at [752, 358] on link "Dismiss" at bounding box center [763, 355] width 28 height 11
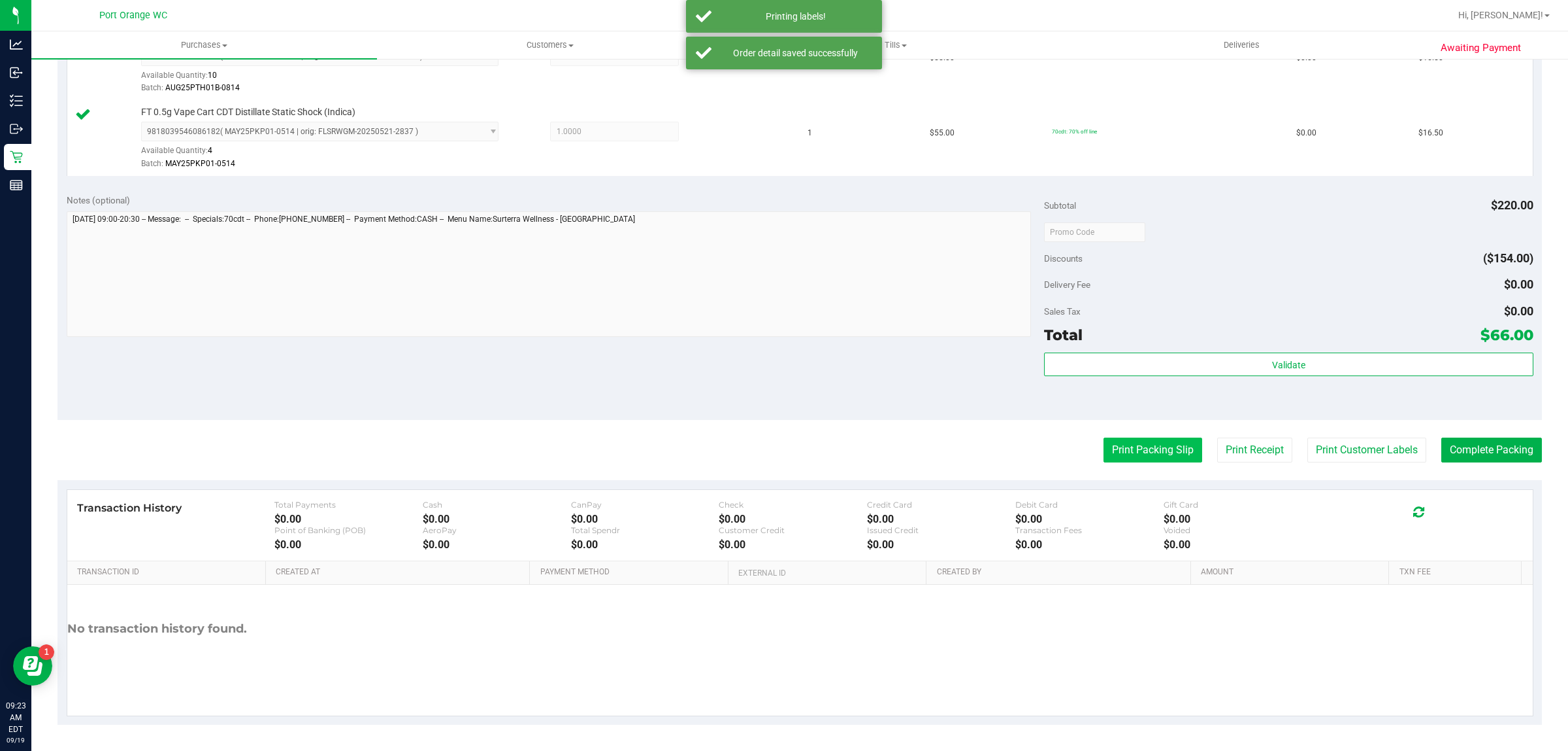
click at [1111, 458] on button "Print Packing Slip" at bounding box center [1152, 449] width 99 height 24
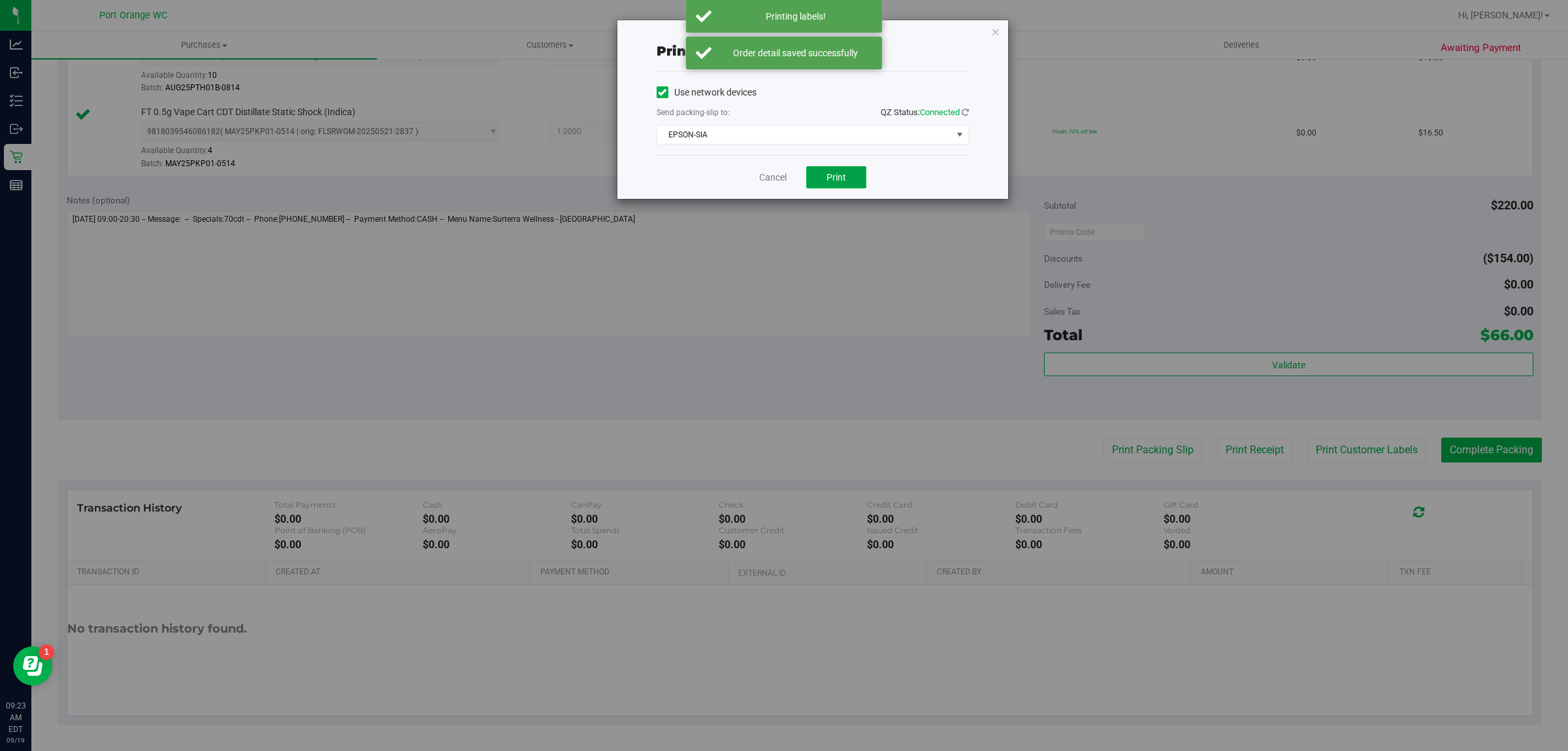
click at [830, 182] on span "Print" at bounding box center [837, 178] width 20 height 11
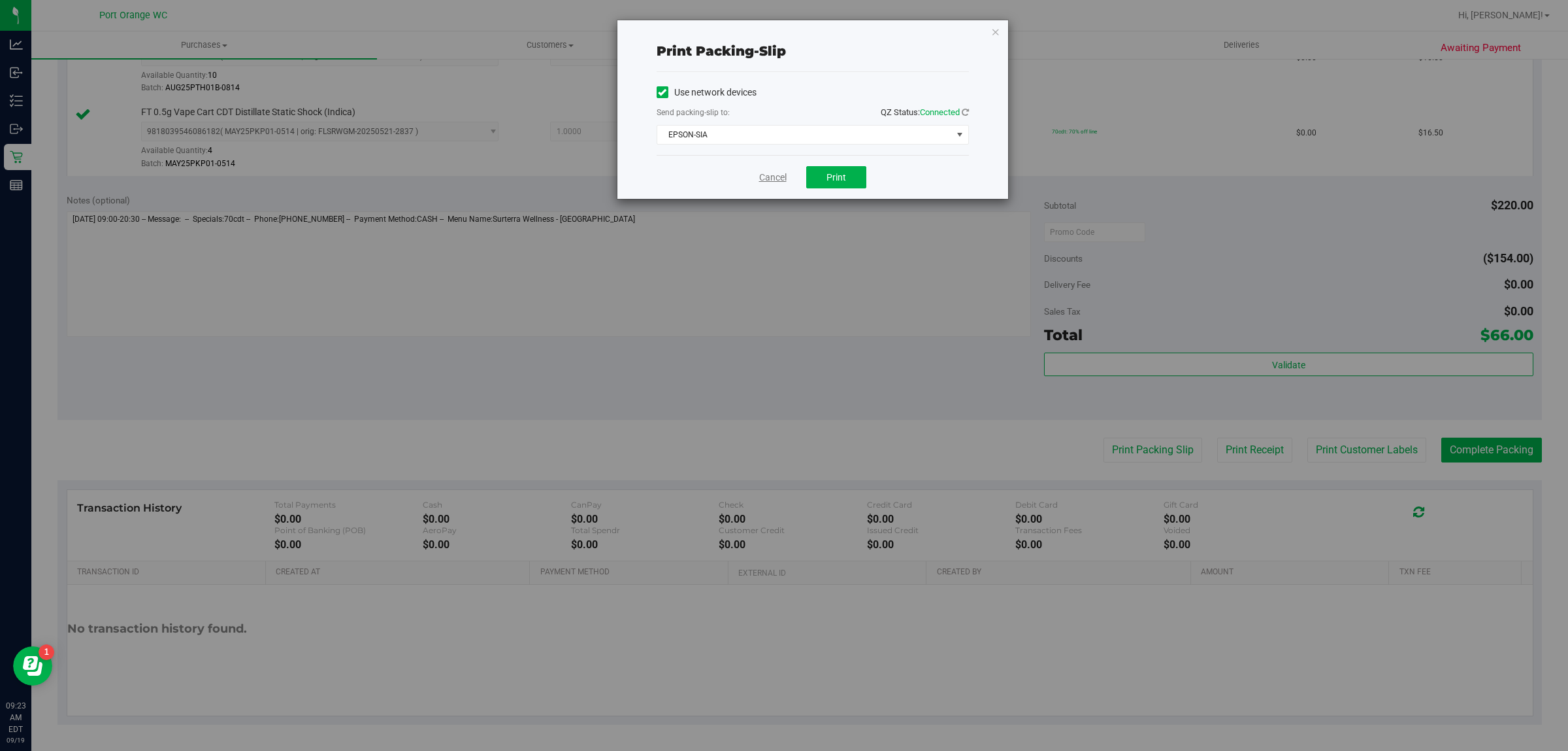
click at [766, 178] on link "Cancel" at bounding box center [773, 177] width 27 height 14
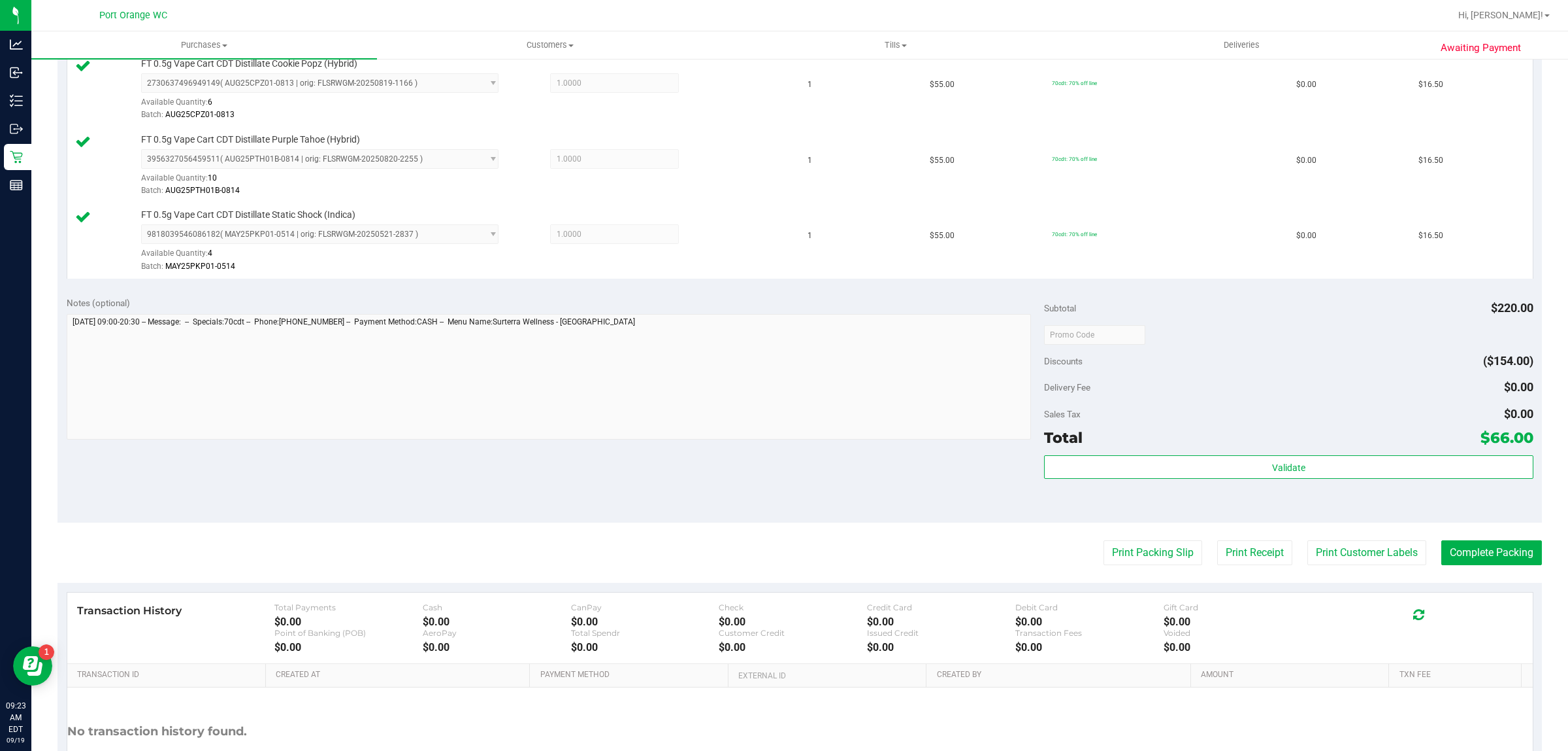
scroll to position [391, 0]
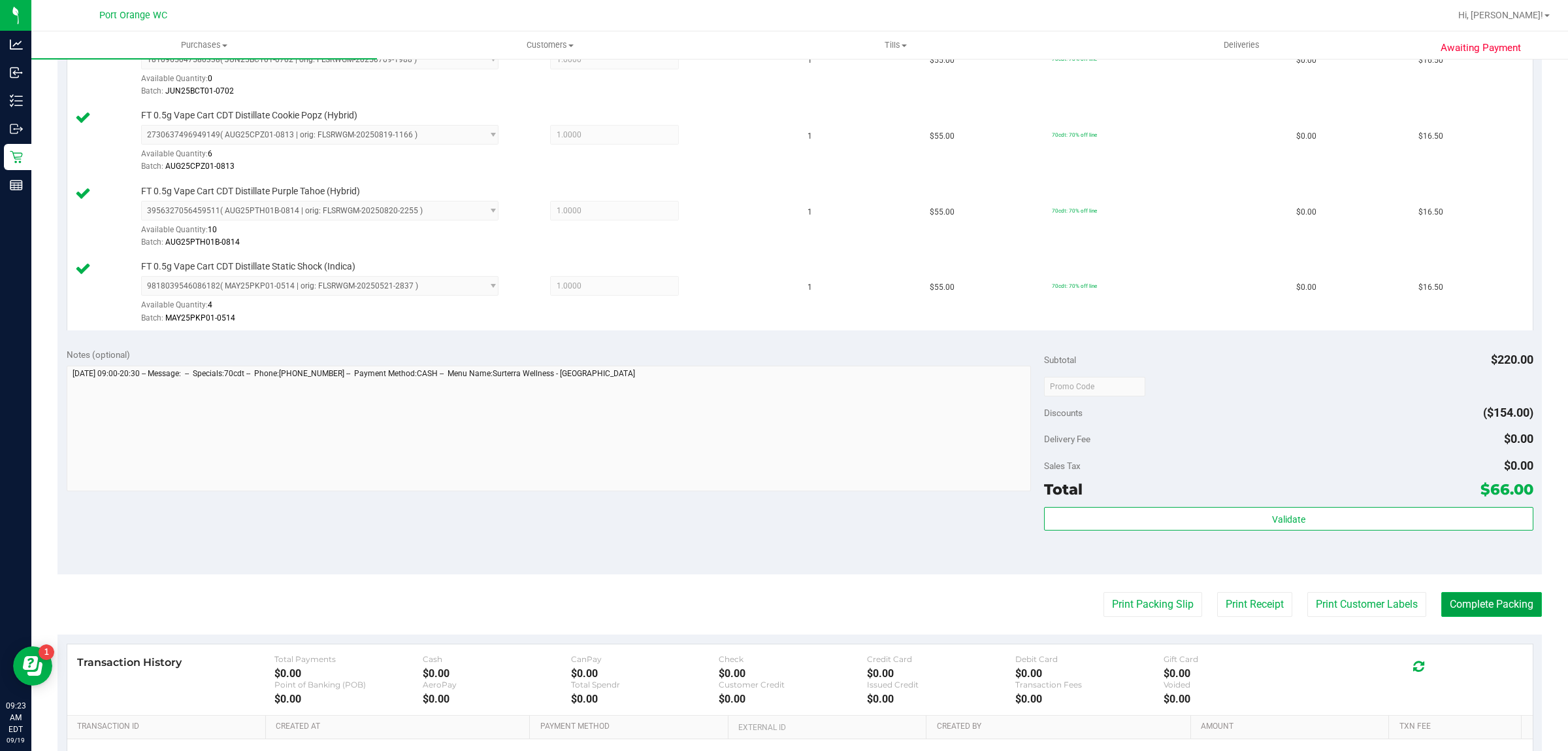
click at [1506, 601] on button "Complete Packing" at bounding box center [1491, 603] width 100 height 24
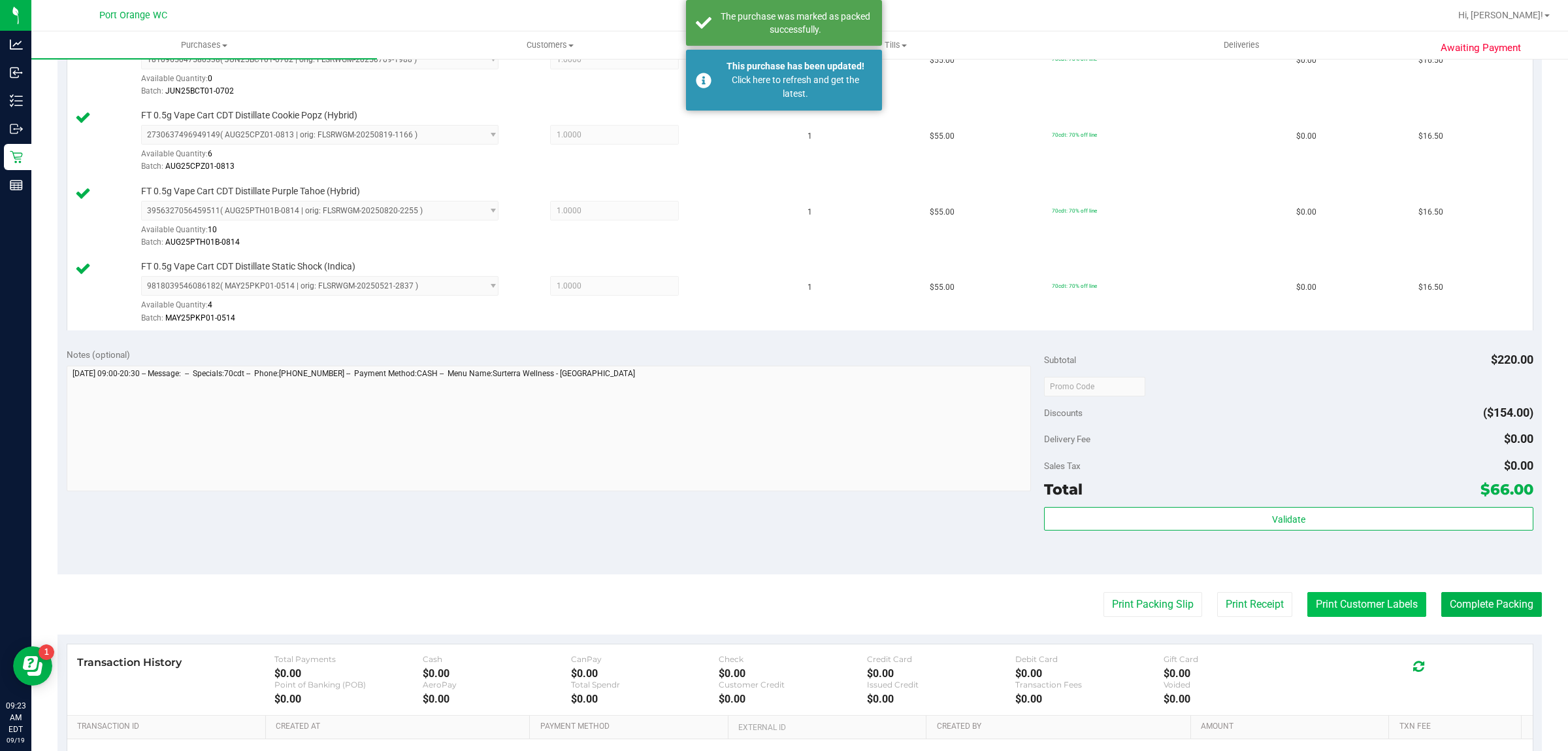
click at [1366, 606] on button "Print Customer Labels" at bounding box center [1366, 603] width 119 height 24
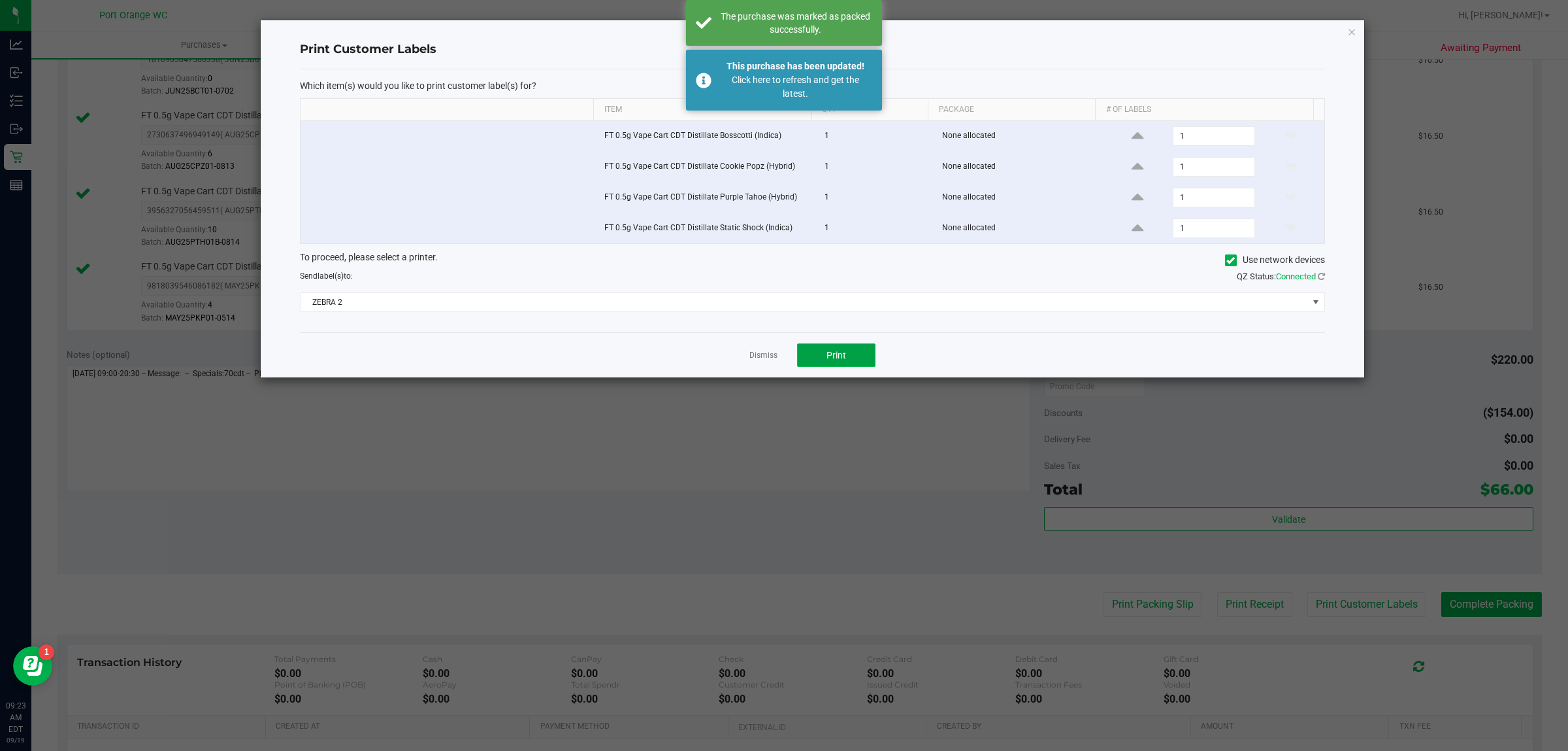
click at [841, 354] on span "Print" at bounding box center [837, 355] width 20 height 11
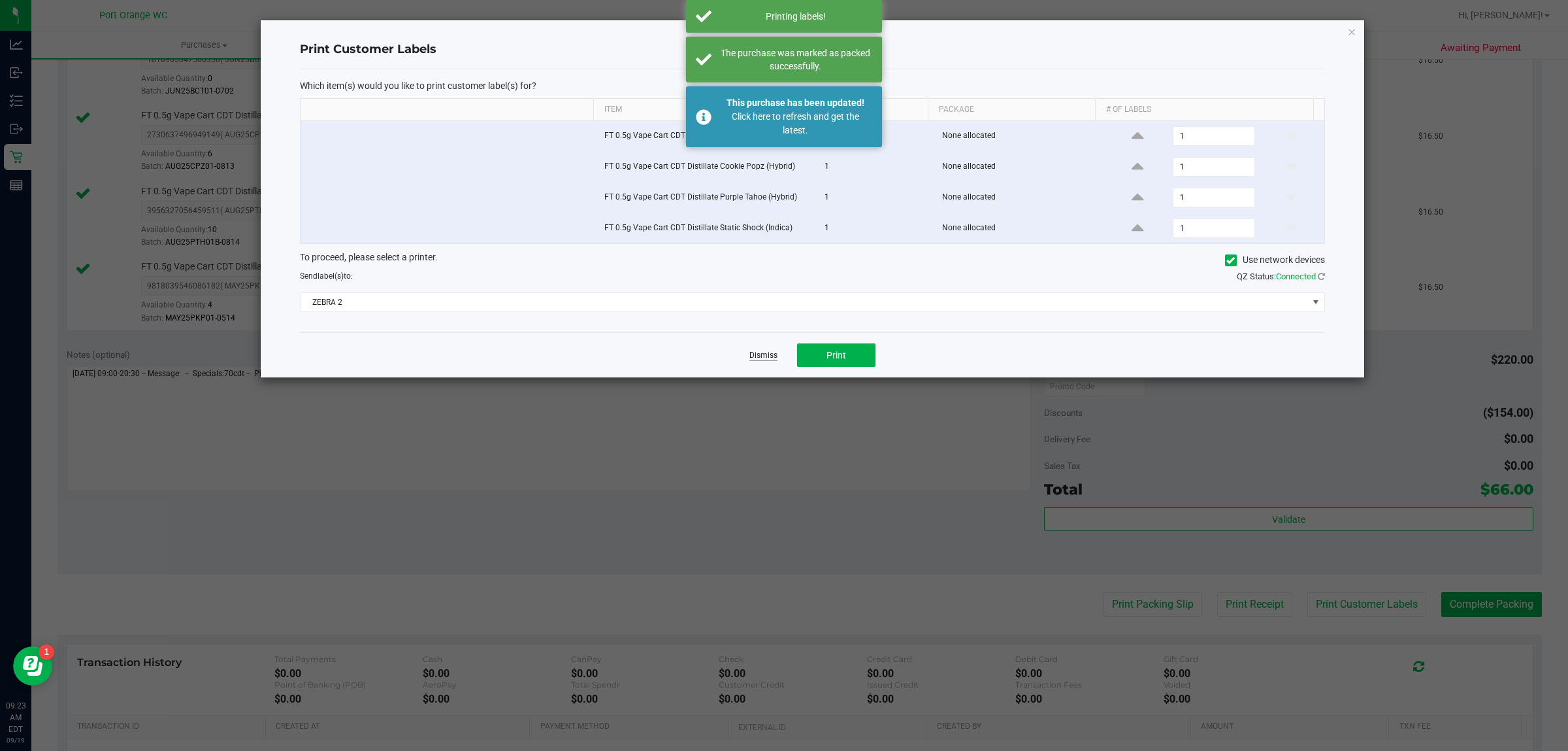
click at [751, 354] on link "Dismiss" at bounding box center [763, 355] width 28 height 11
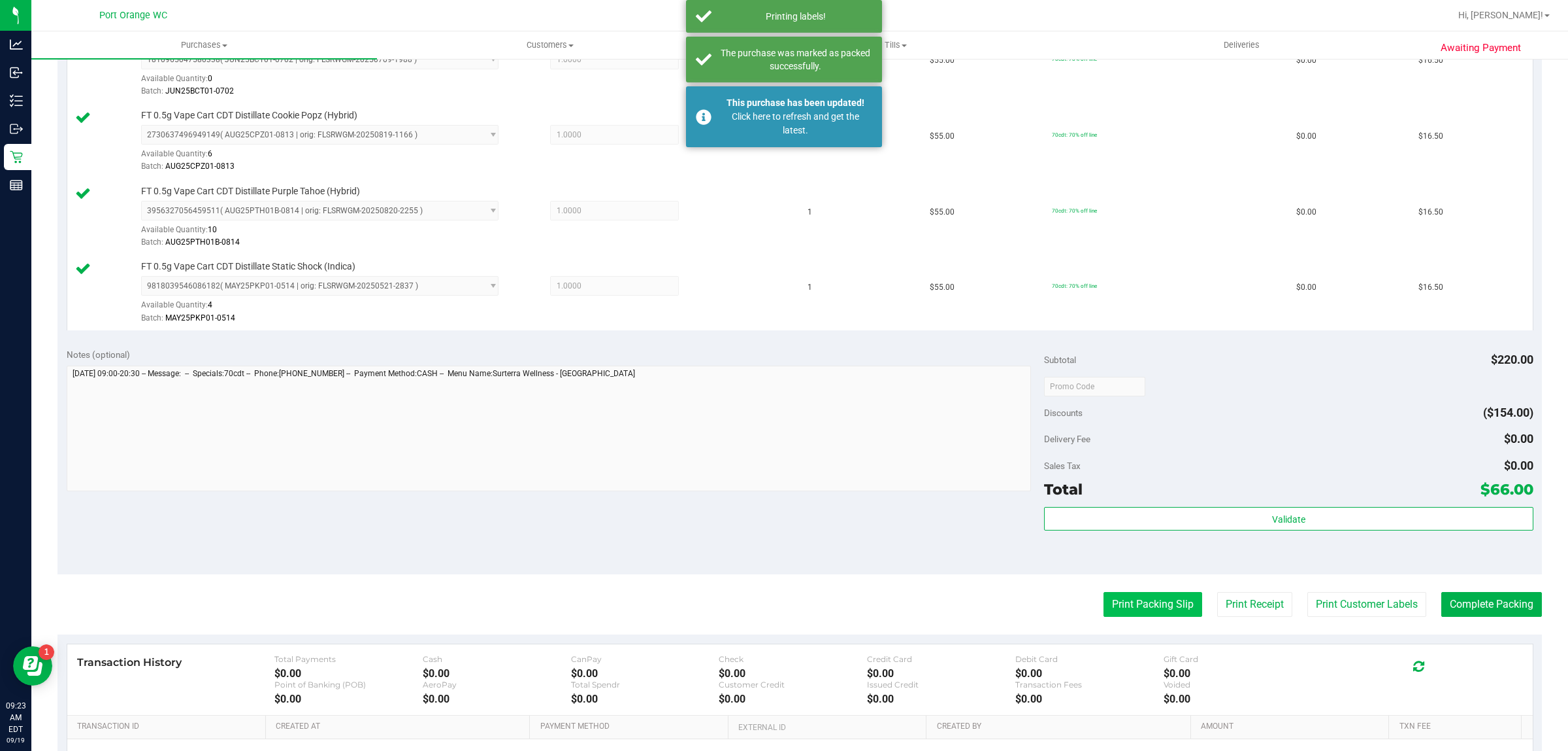
click at [1148, 602] on button "Print Packing Slip" at bounding box center [1152, 603] width 99 height 24
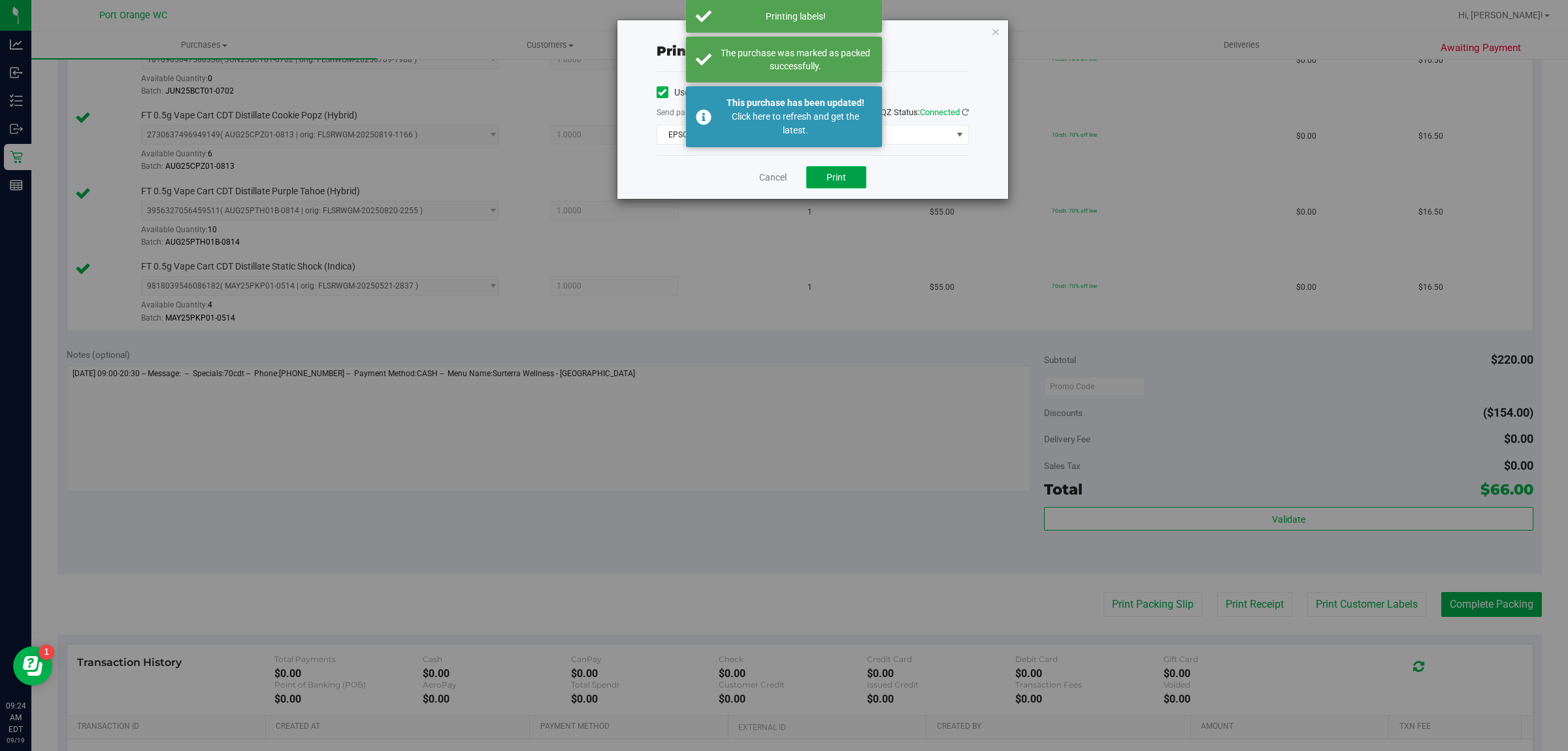
click at [847, 185] on button "Print" at bounding box center [837, 177] width 60 height 23
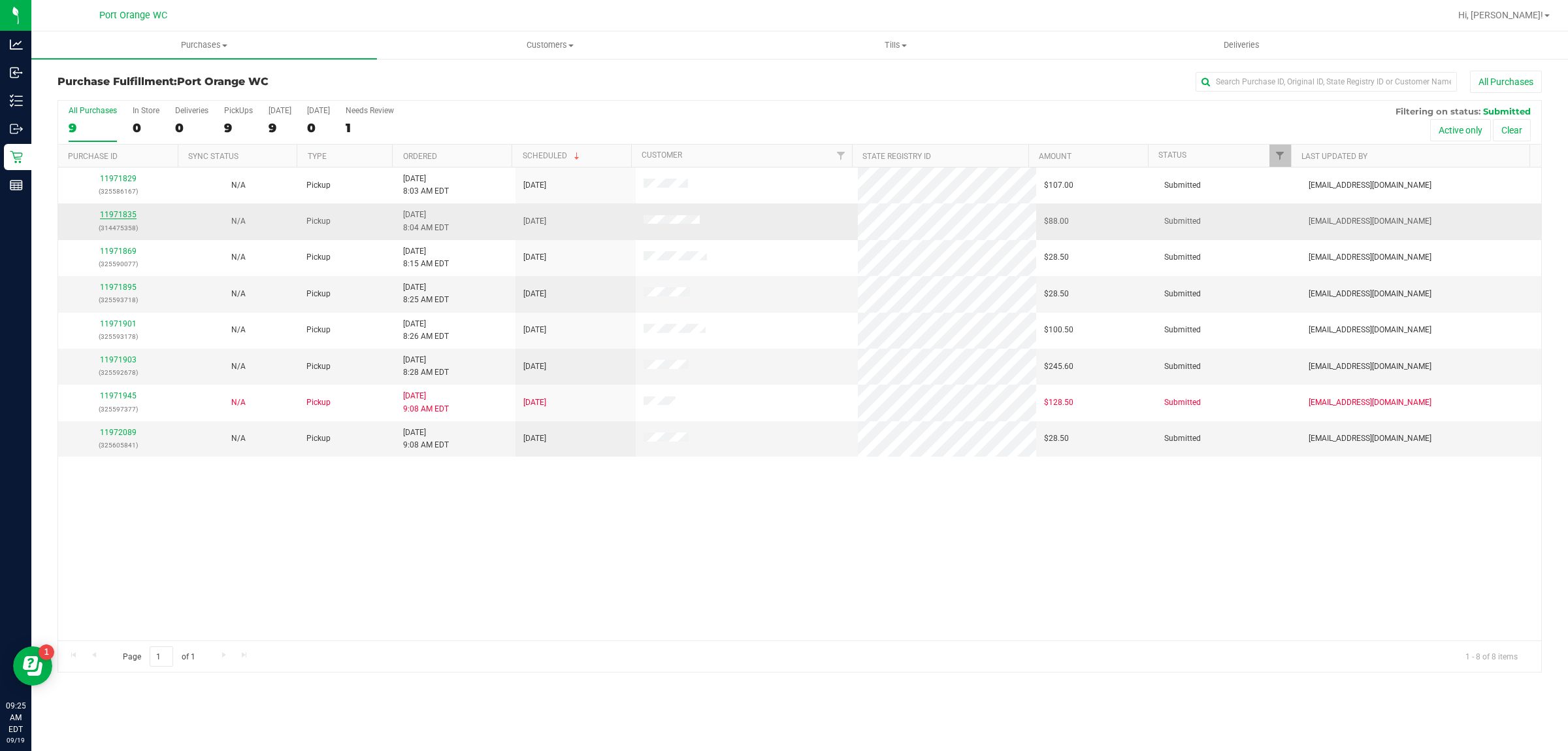
click at [107, 217] on link "11971835" at bounding box center [118, 215] width 36 height 9
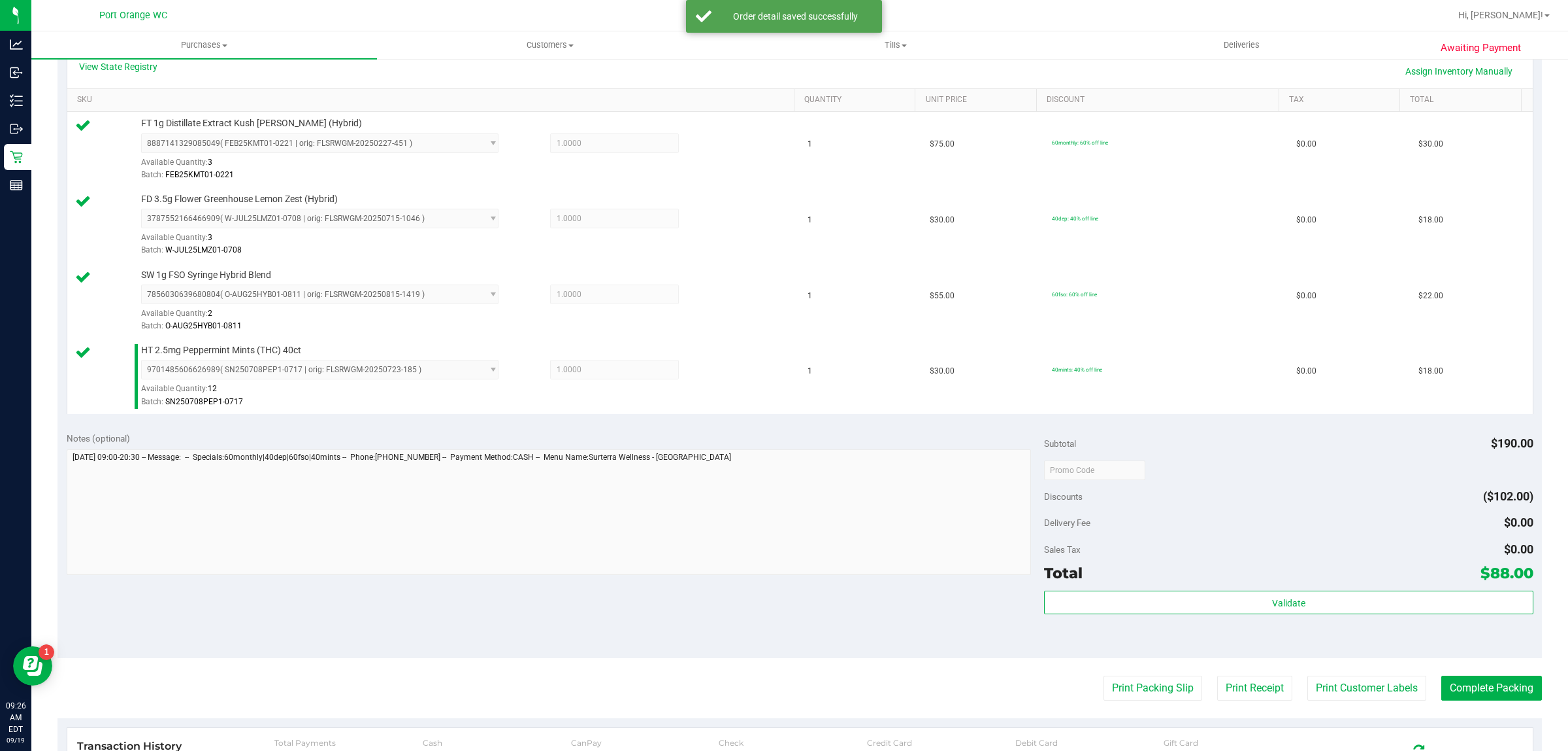
scroll to position [400, 0]
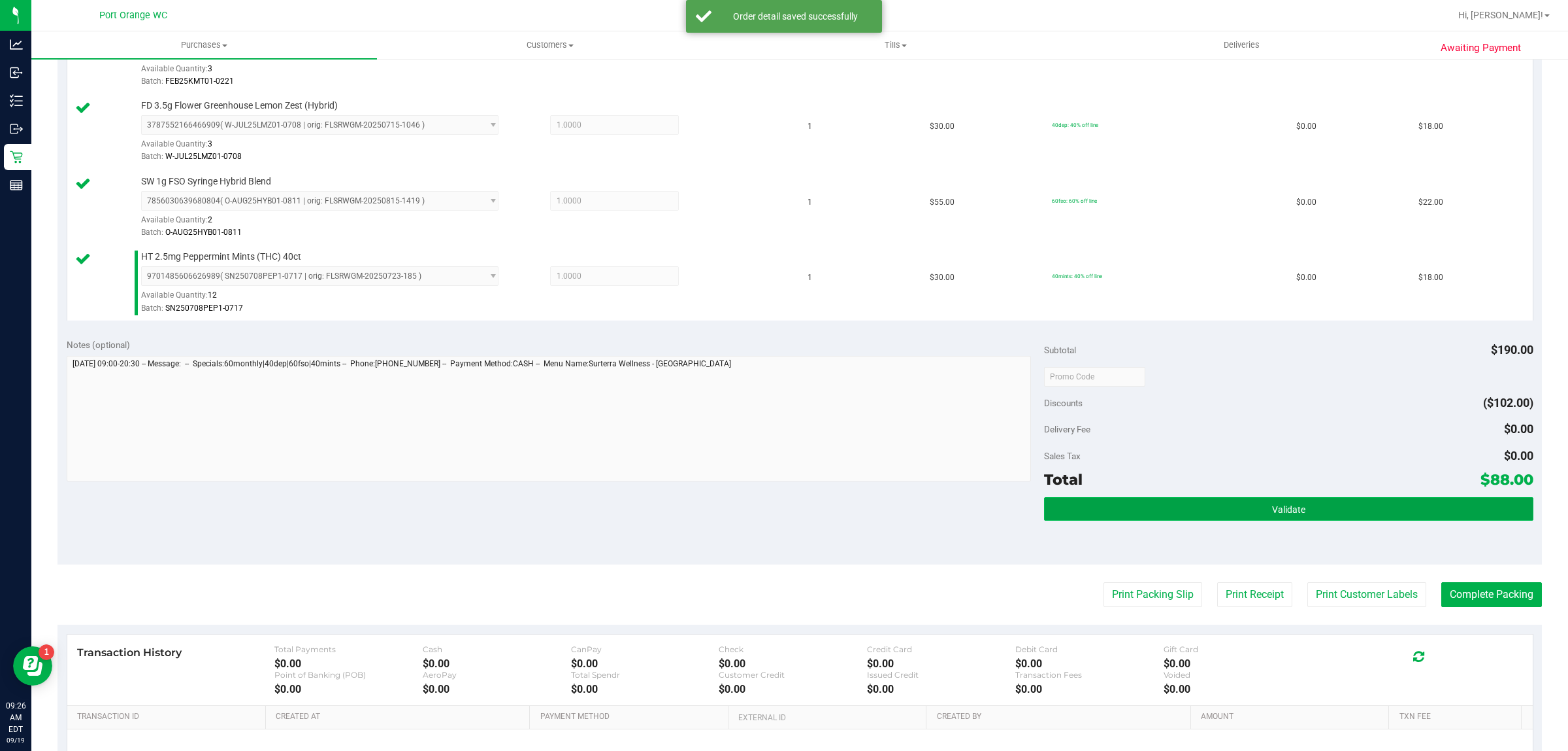
click at [1209, 518] on button "Validate" at bounding box center [1288, 509] width 489 height 24
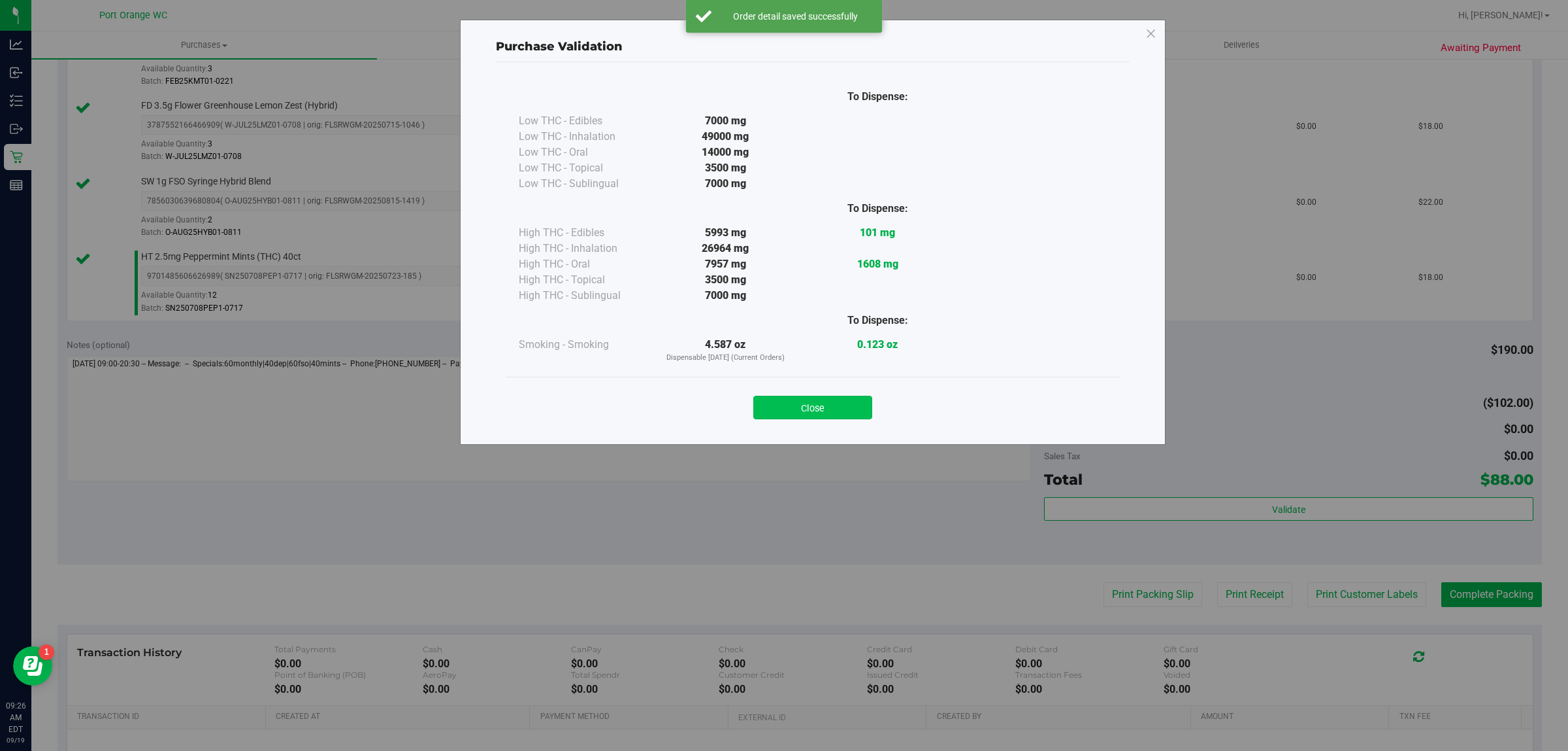
click at [818, 400] on button "Close" at bounding box center [812, 408] width 119 height 24
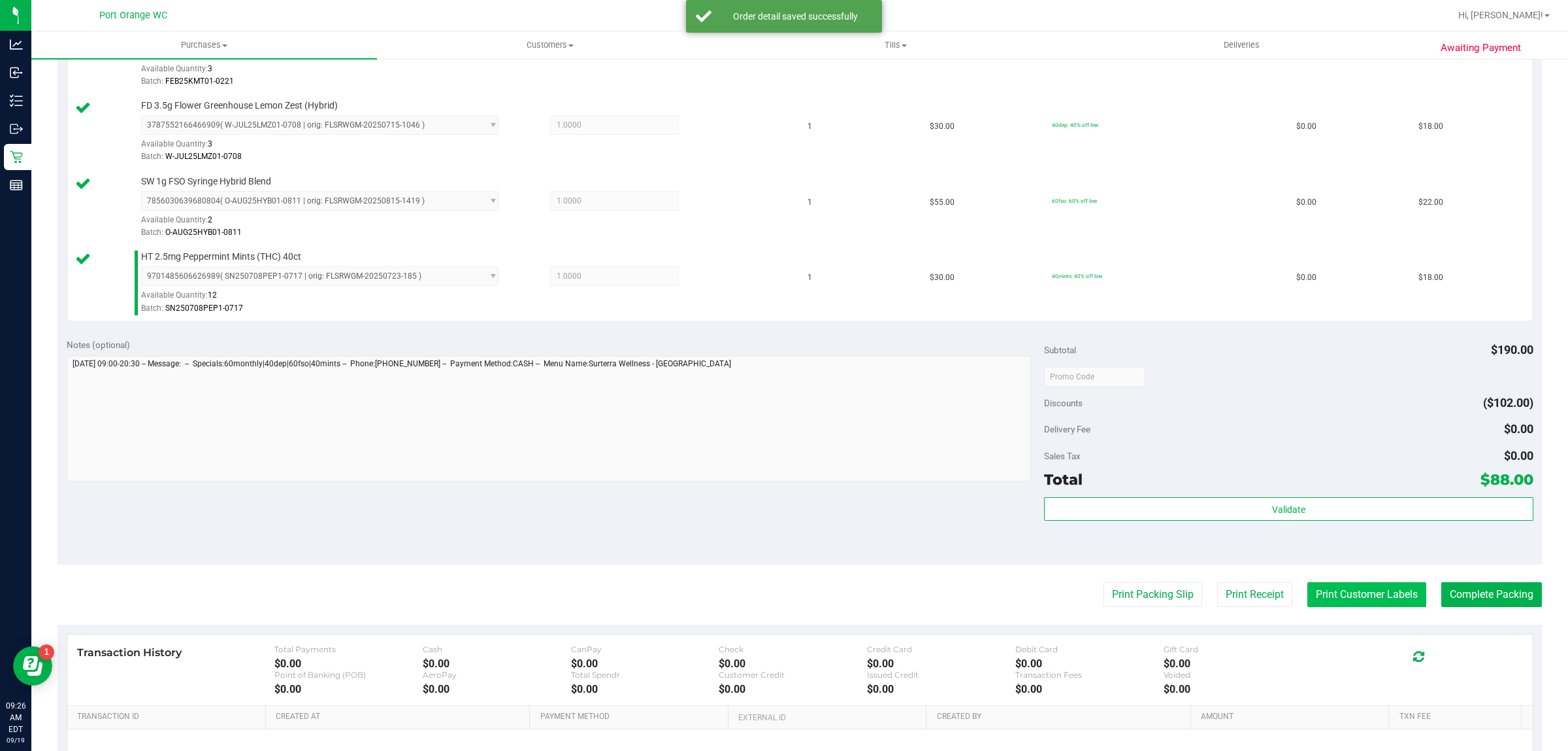
click at [1324, 593] on button "Print Customer Labels" at bounding box center [1366, 593] width 119 height 24
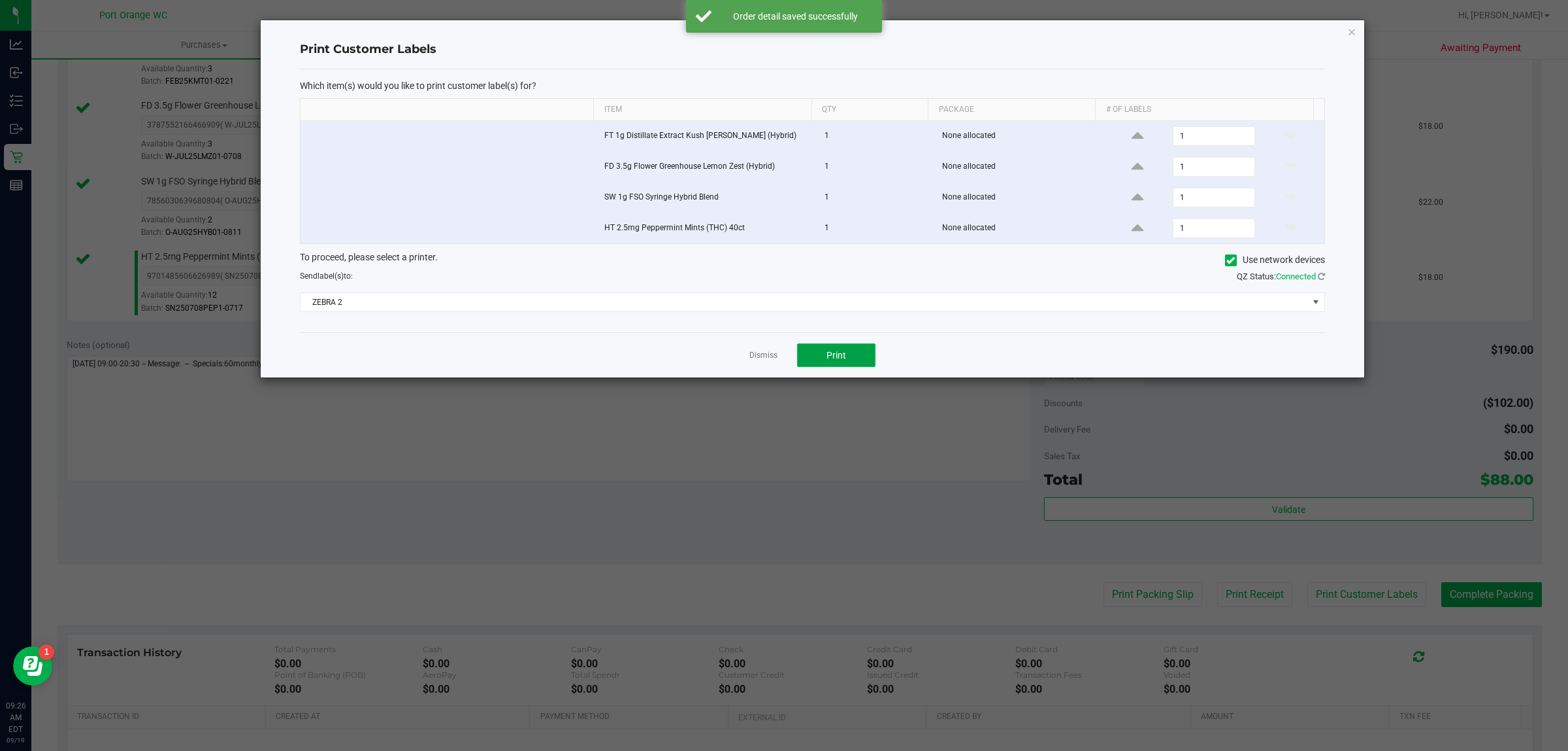
click at [815, 351] on button "Print" at bounding box center [837, 355] width 79 height 24
click at [755, 358] on link "Dismiss" at bounding box center [763, 355] width 28 height 11
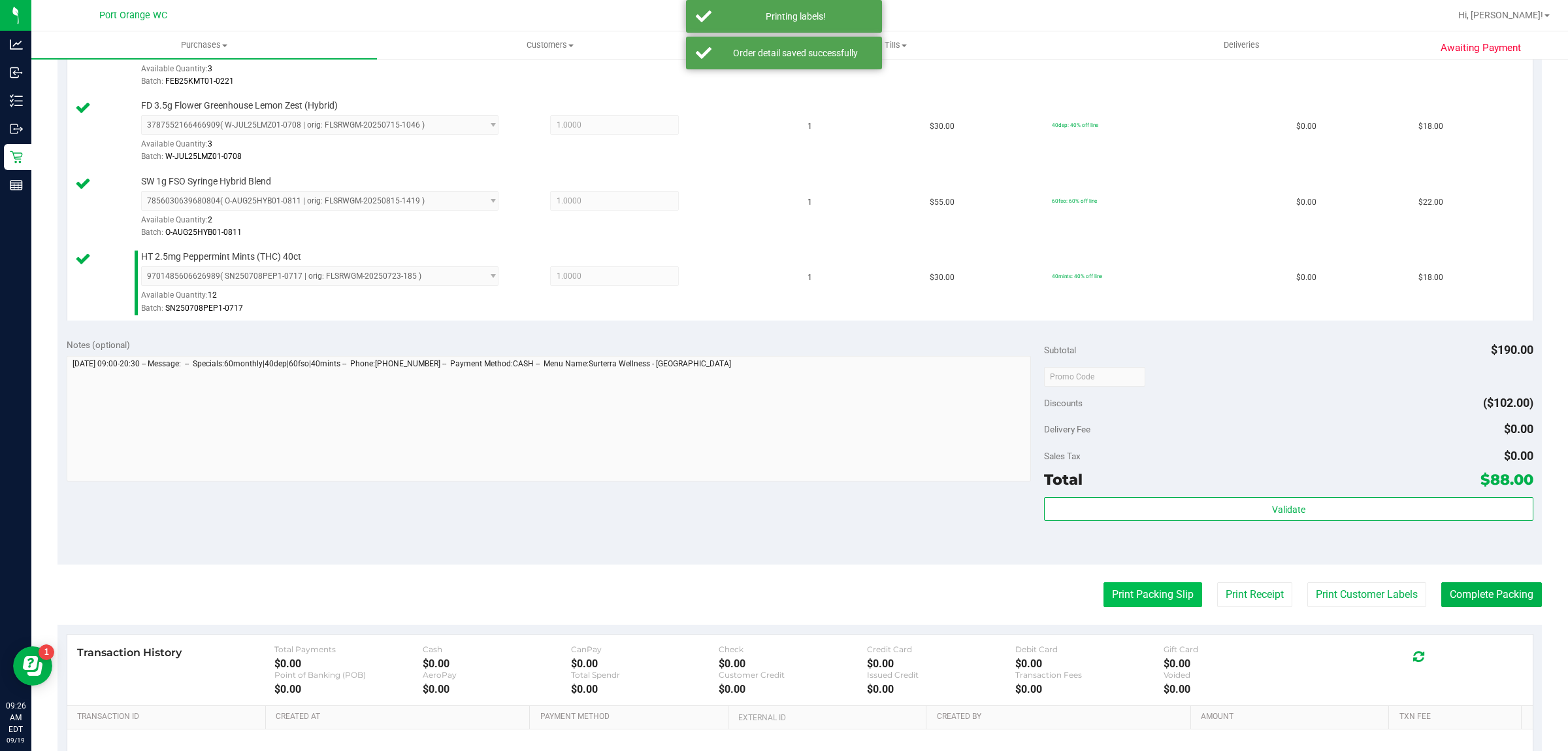
click at [1135, 595] on button "Print Packing Slip" at bounding box center [1152, 593] width 99 height 24
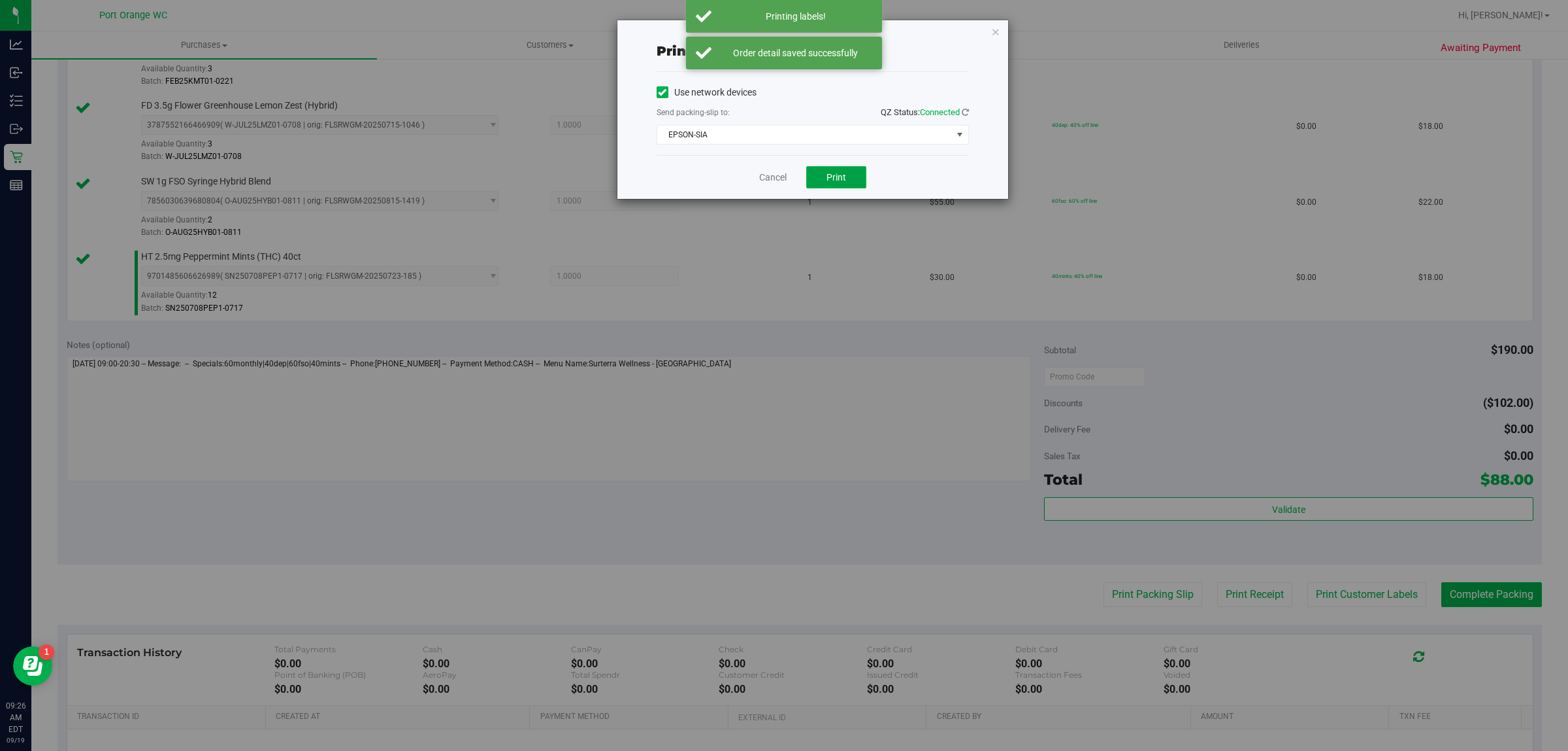
click at [848, 178] on button "Print" at bounding box center [837, 177] width 60 height 23
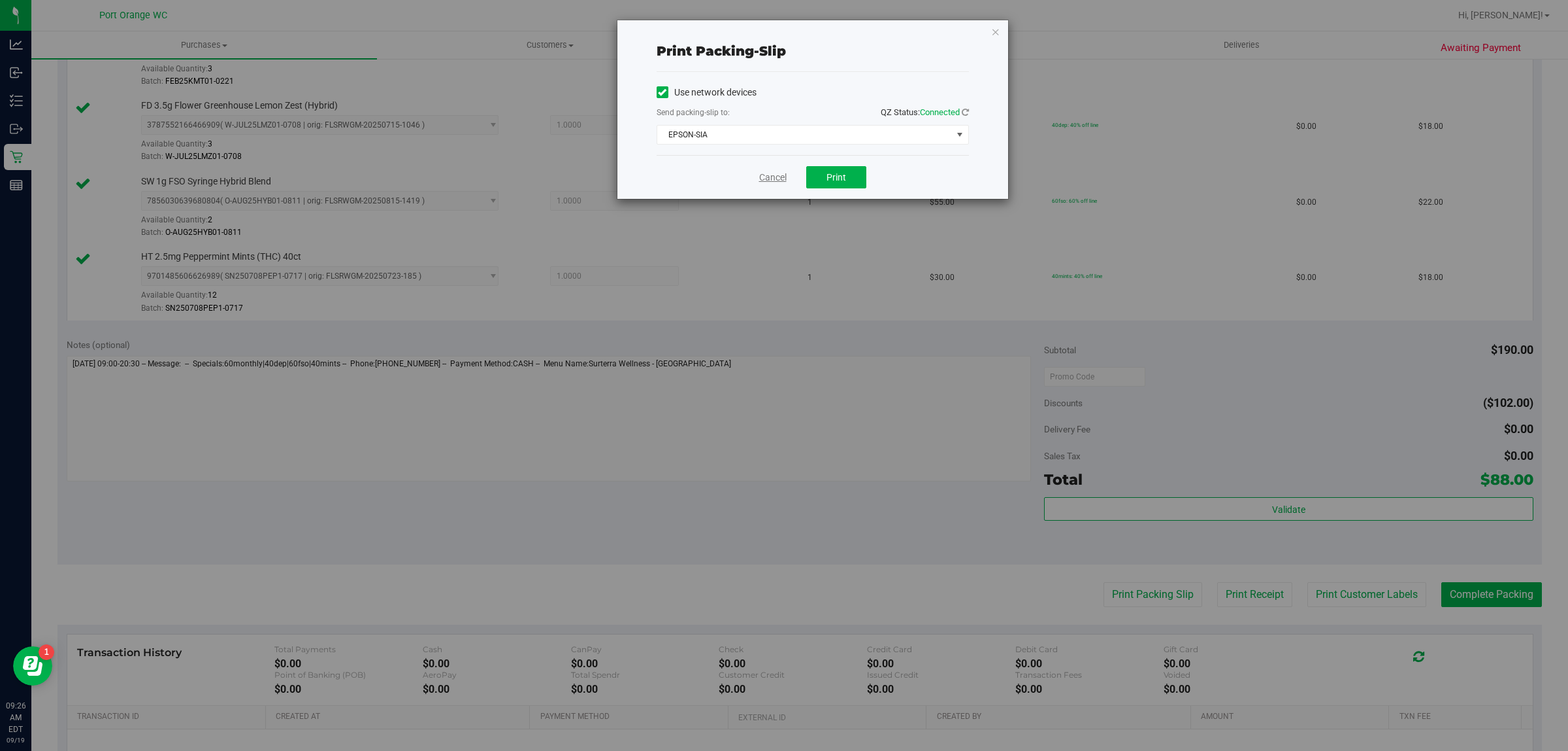
click at [770, 178] on link "Cancel" at bounding box center [773, 177] width 27 height 14
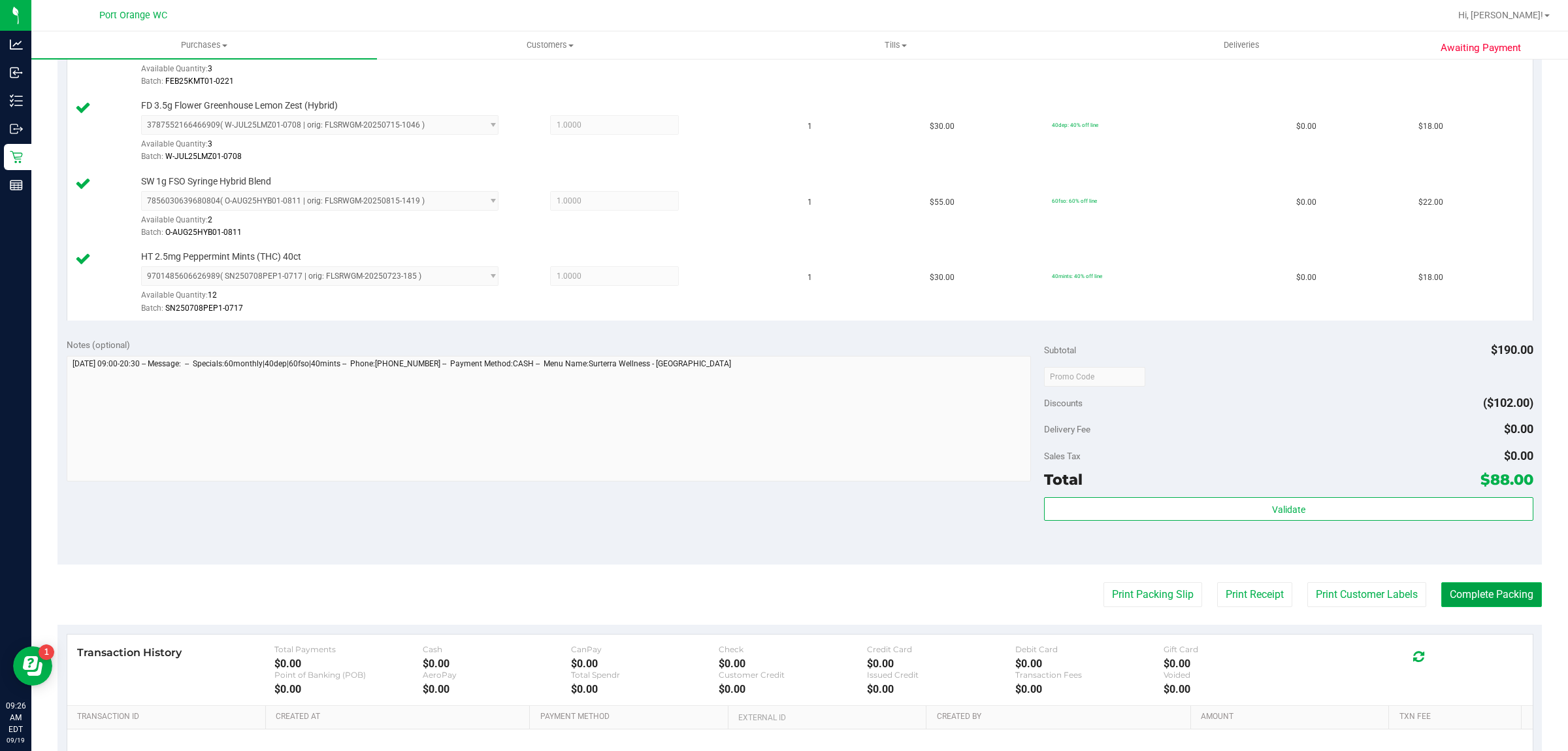
click at [1452, 596] on button "Complete Packing" at bounding box center [1491, 593] width 100 height 24
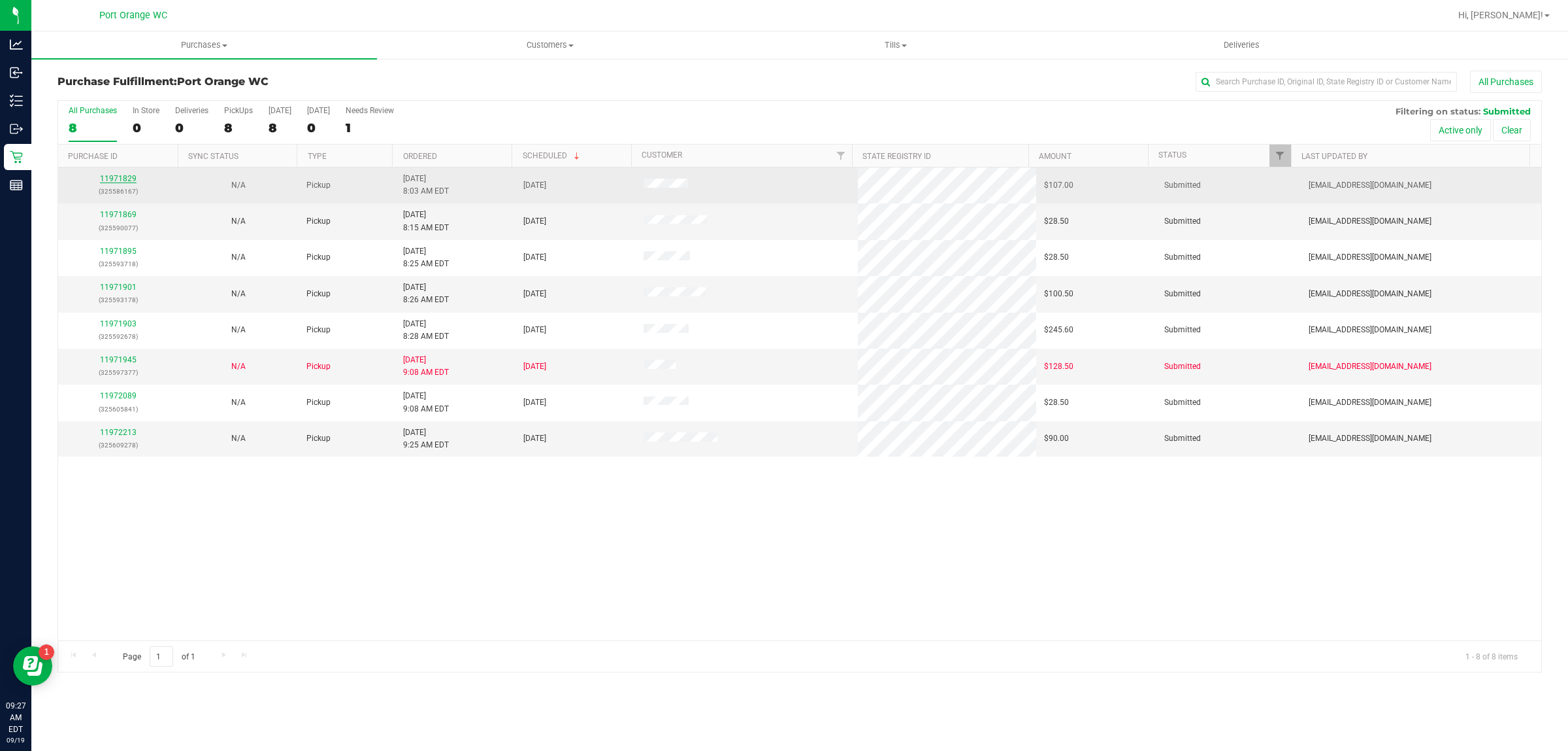
click at [114, 179] on link "11971829" at bounding box center [118, 178] width 36 height 9
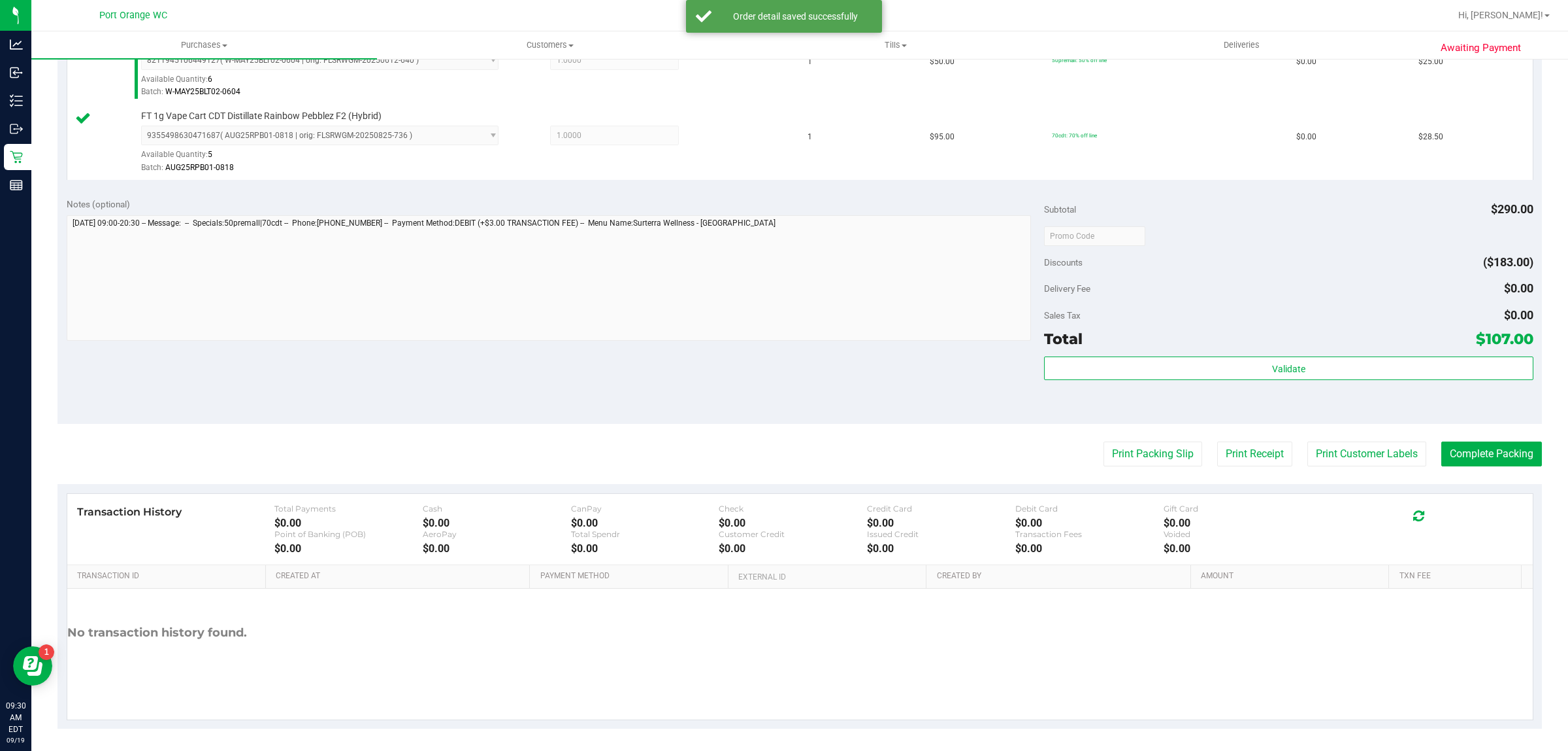
scroll to position [544, 0]
click at [1348, 392] on div "Validate" at bounding box center [1288, 382] width 489 height 59
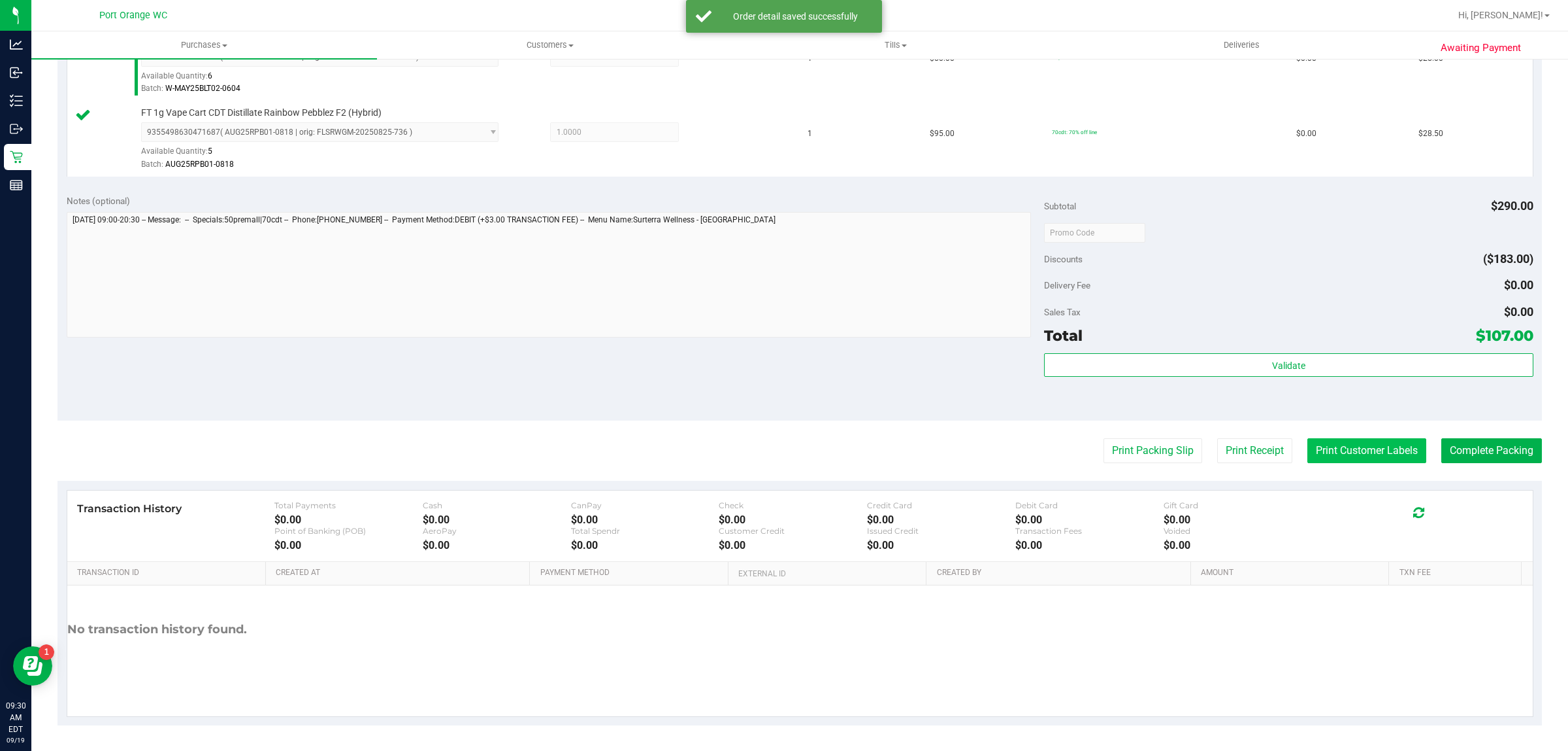
click at [1353, 456] on button "Print Customer Labels" at bounding box center [1366, 450] width 119 height 24
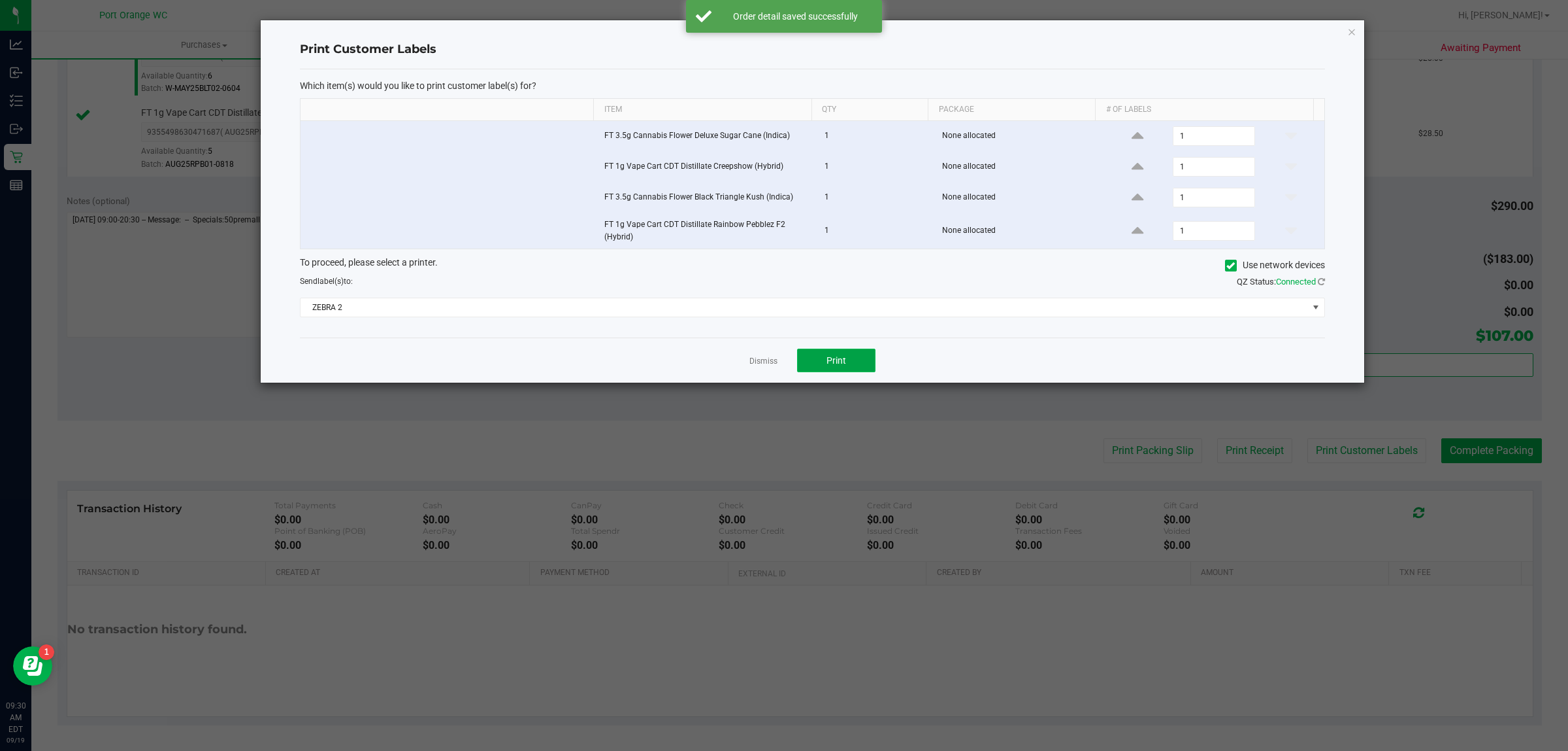
click at [855, 368] on button "Print" at bounding box center [837, 361] width 79 height 24
click at [762, 361] on link "Dismiss" at bounding box center [763, 361] width 28 height 11
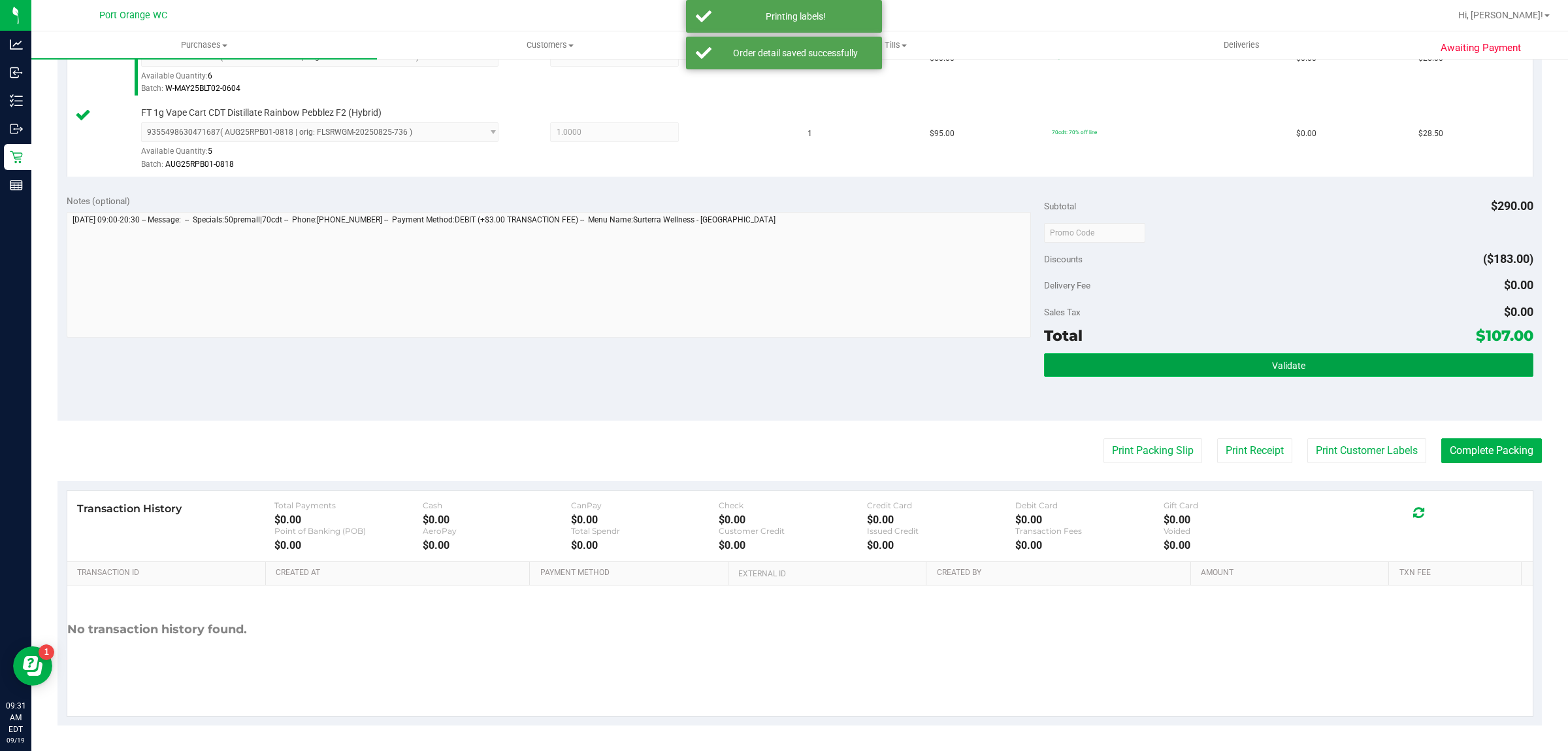
click at [1219, 357] on button "Validate" at bounding box center [1288, 365] width 489 height 24
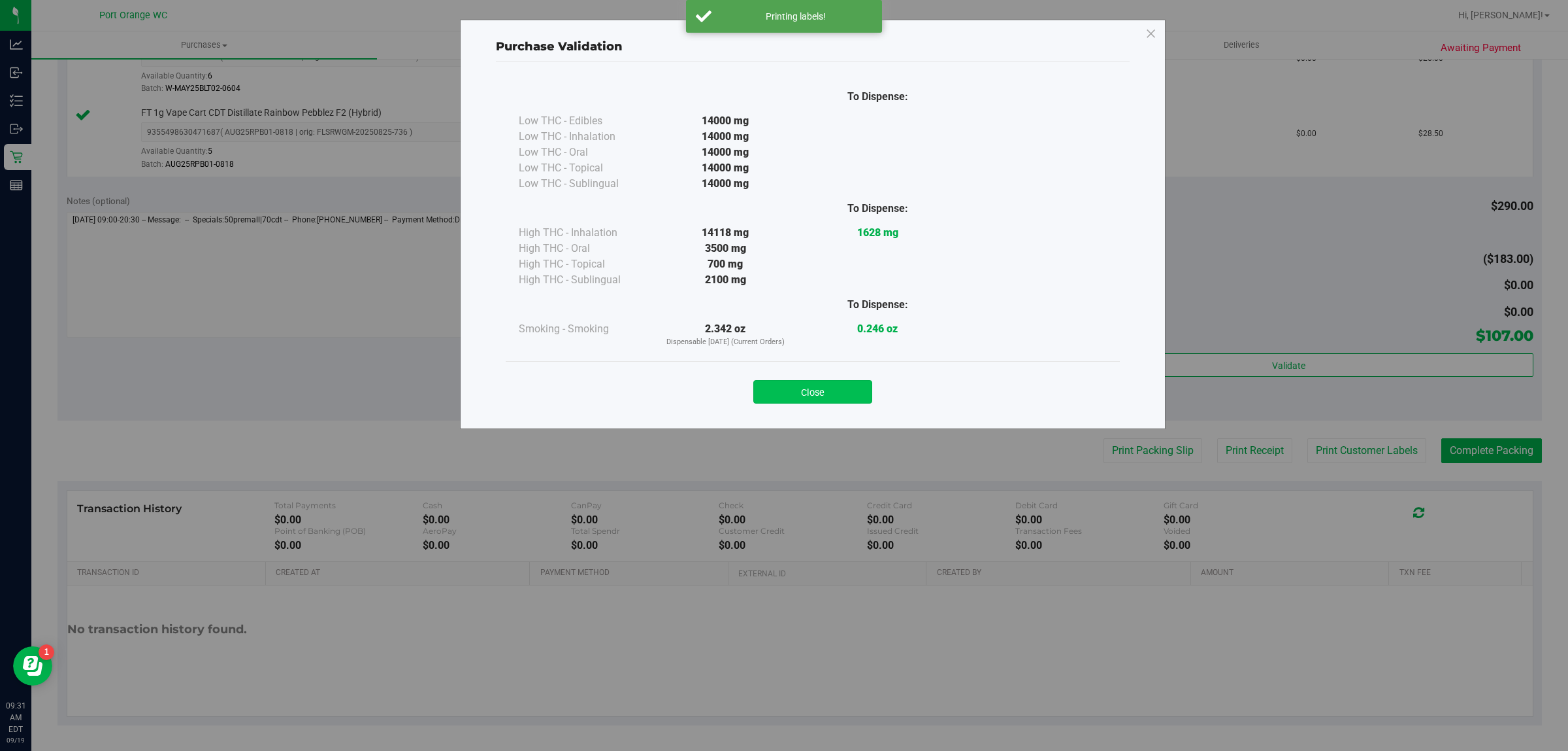
click at [847, 388] on button "Close" at bounding box center [812, 391] width 119 height 24
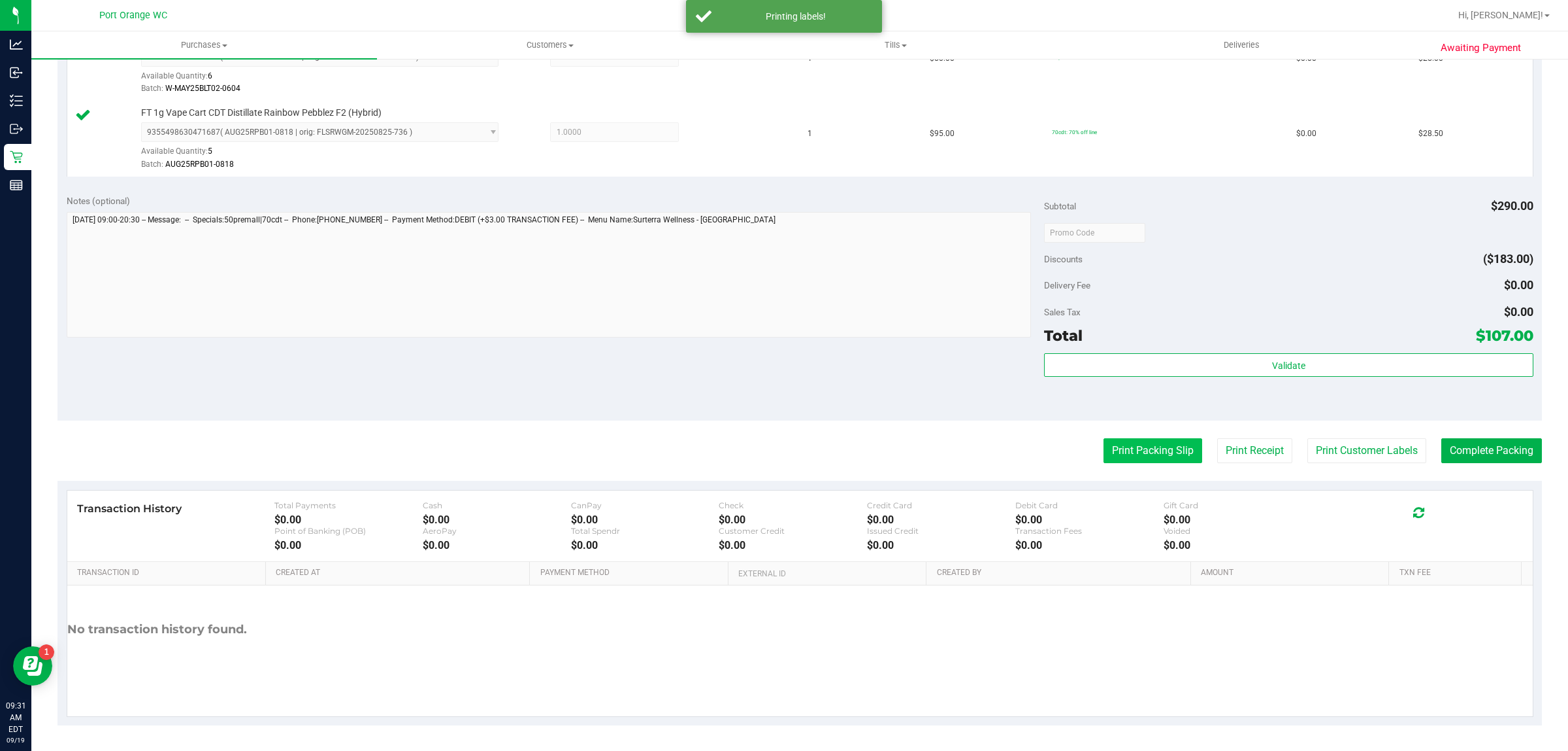
click at [1125, 445] on button "Print Packing Slip" at bounding box center [1152, 450] width 99 height 24
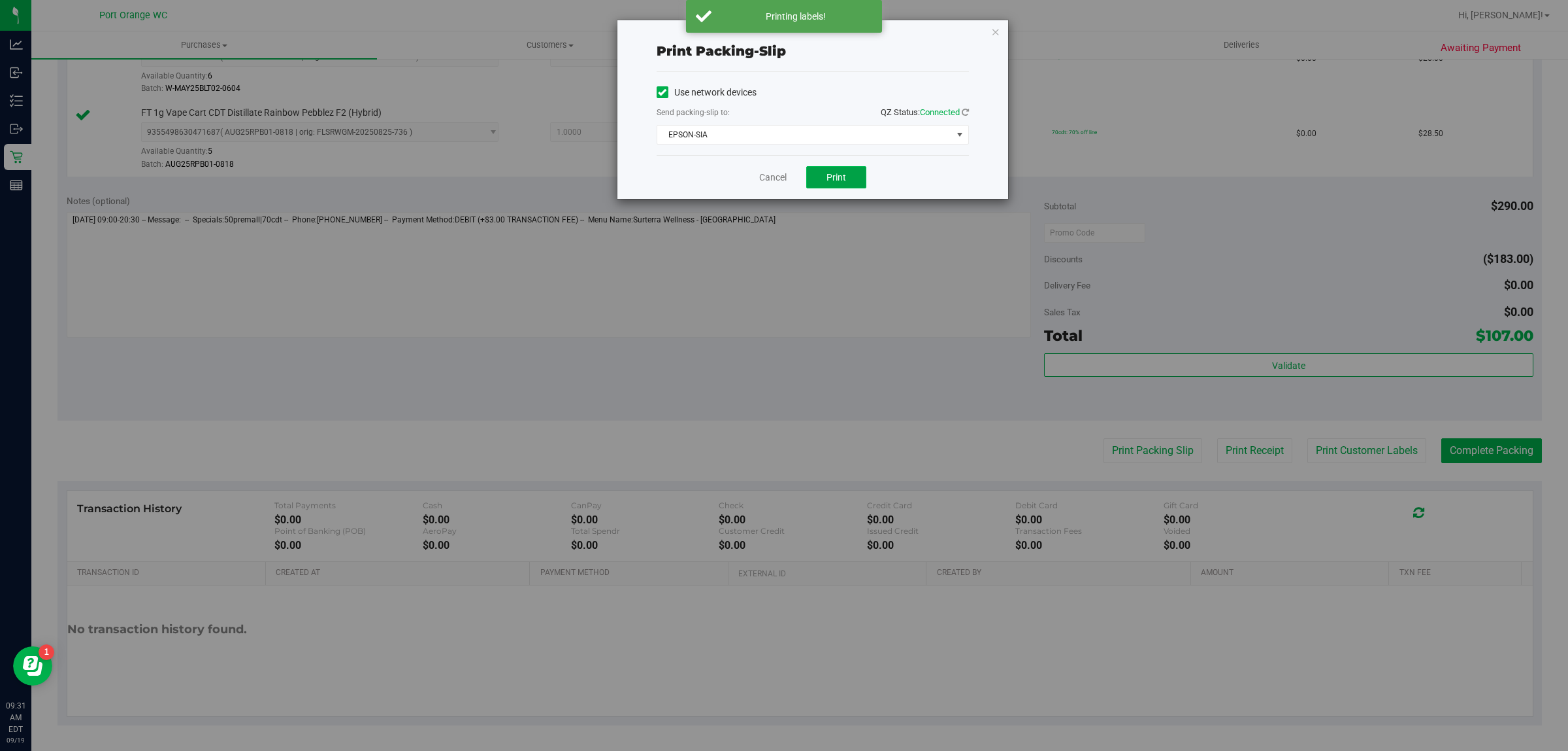
click at [843, 182] on span "Print" at bounding box center [837, 178] width 20 height 11
click at [851, 178] on button "Print" at bounding box center [837, 177] width 60 height 23
click at [761, 182] on link "Cancel" at bounding box center [773, 177] width 27 height 14
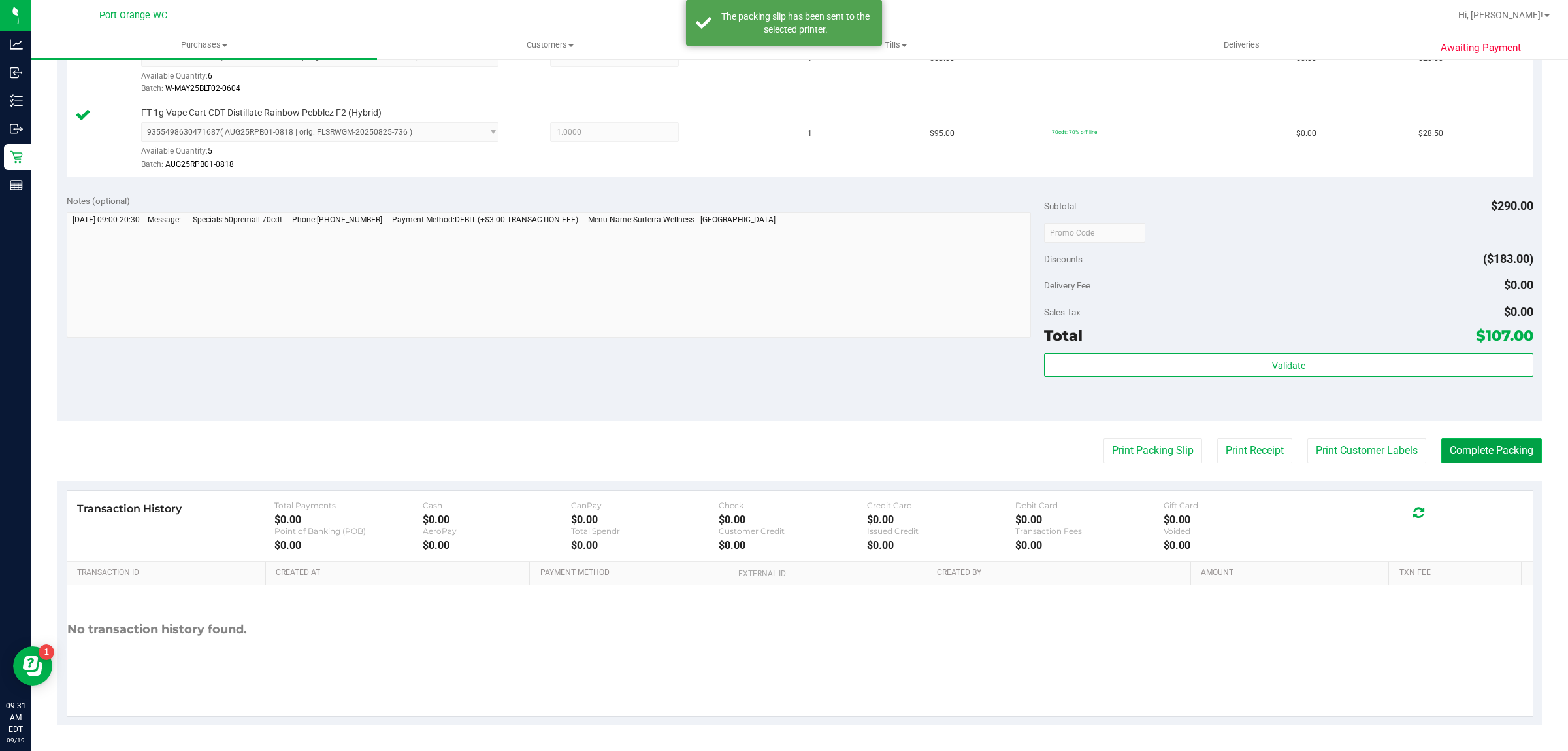
click at [1470, 448] on button "Complete Packing" at bounding box center [1491, 450] width 100 height 24
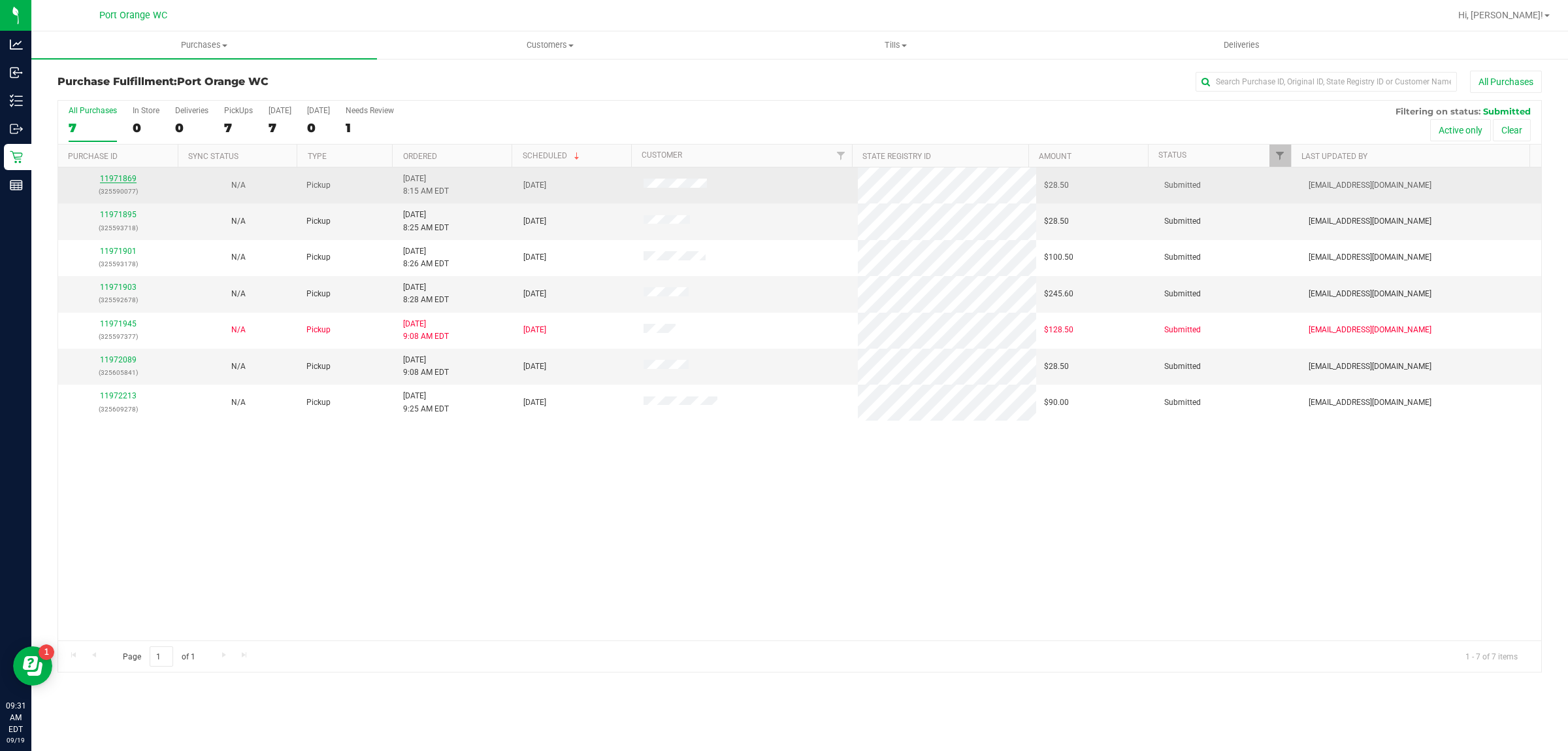
click at [104, 178] on link "11971869" at bounding box center [118, 178] width 36 height 9
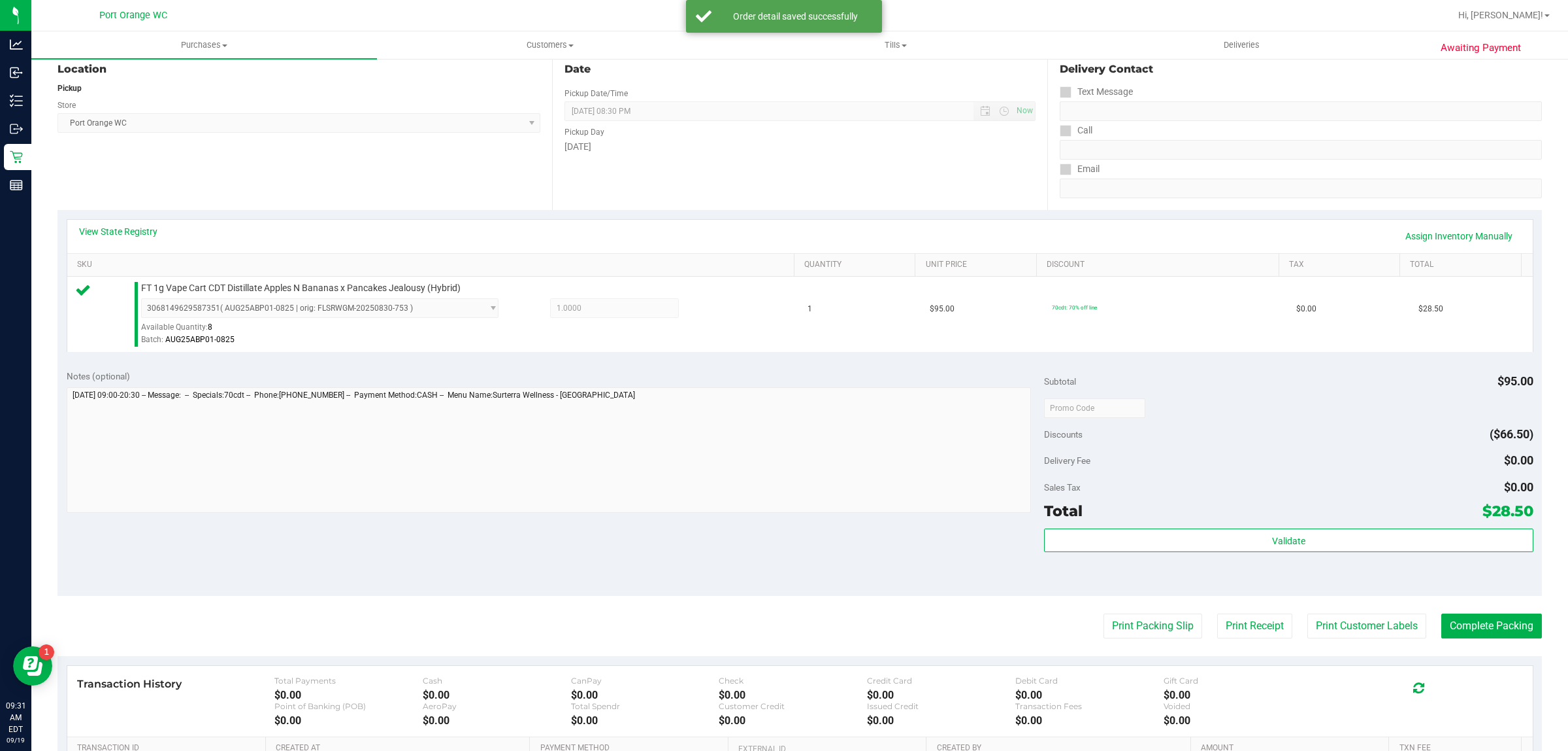
scroll to position [203, 0]
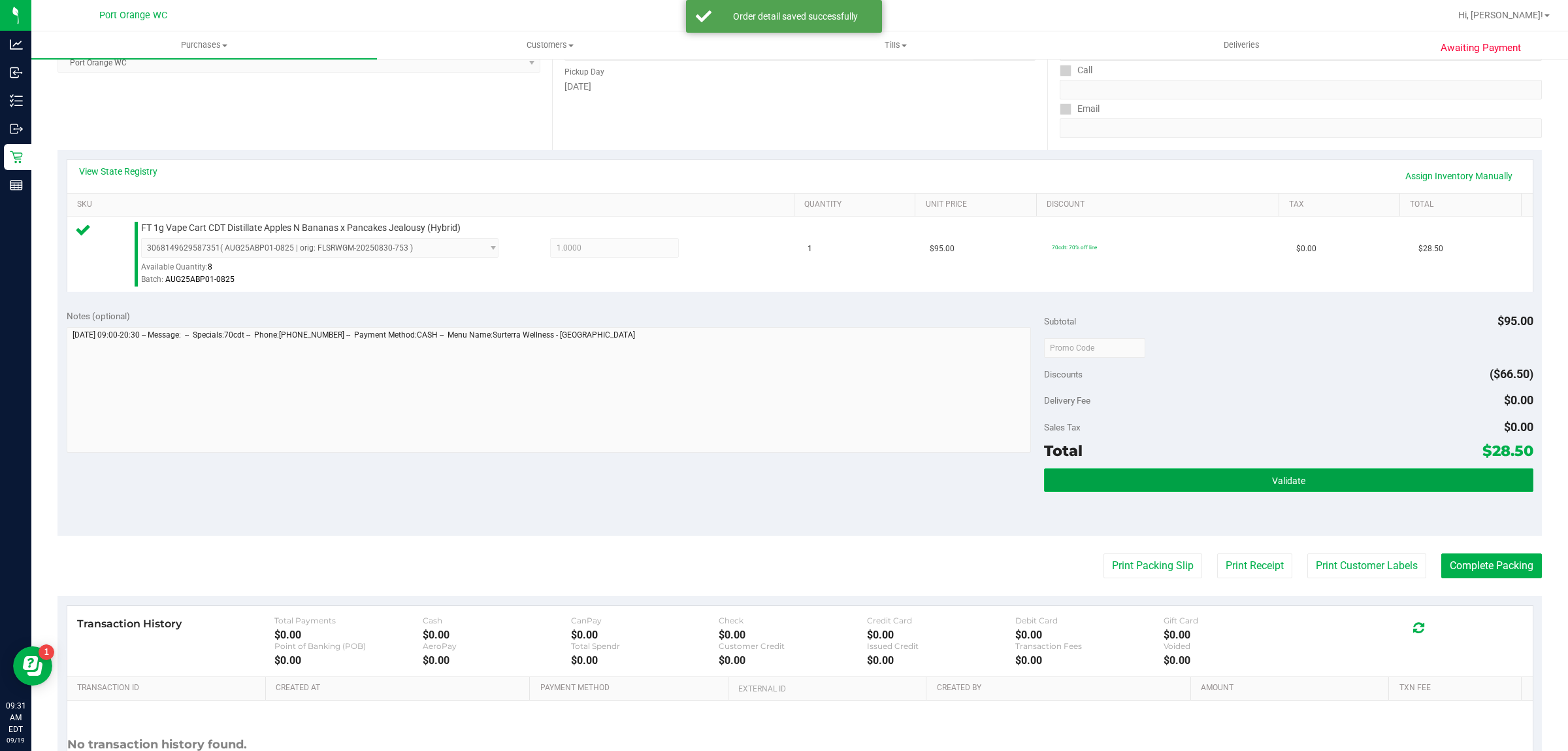
click at [1338, 475] on button "Validate" at bounding box center [1288, 480] width 489 height 24
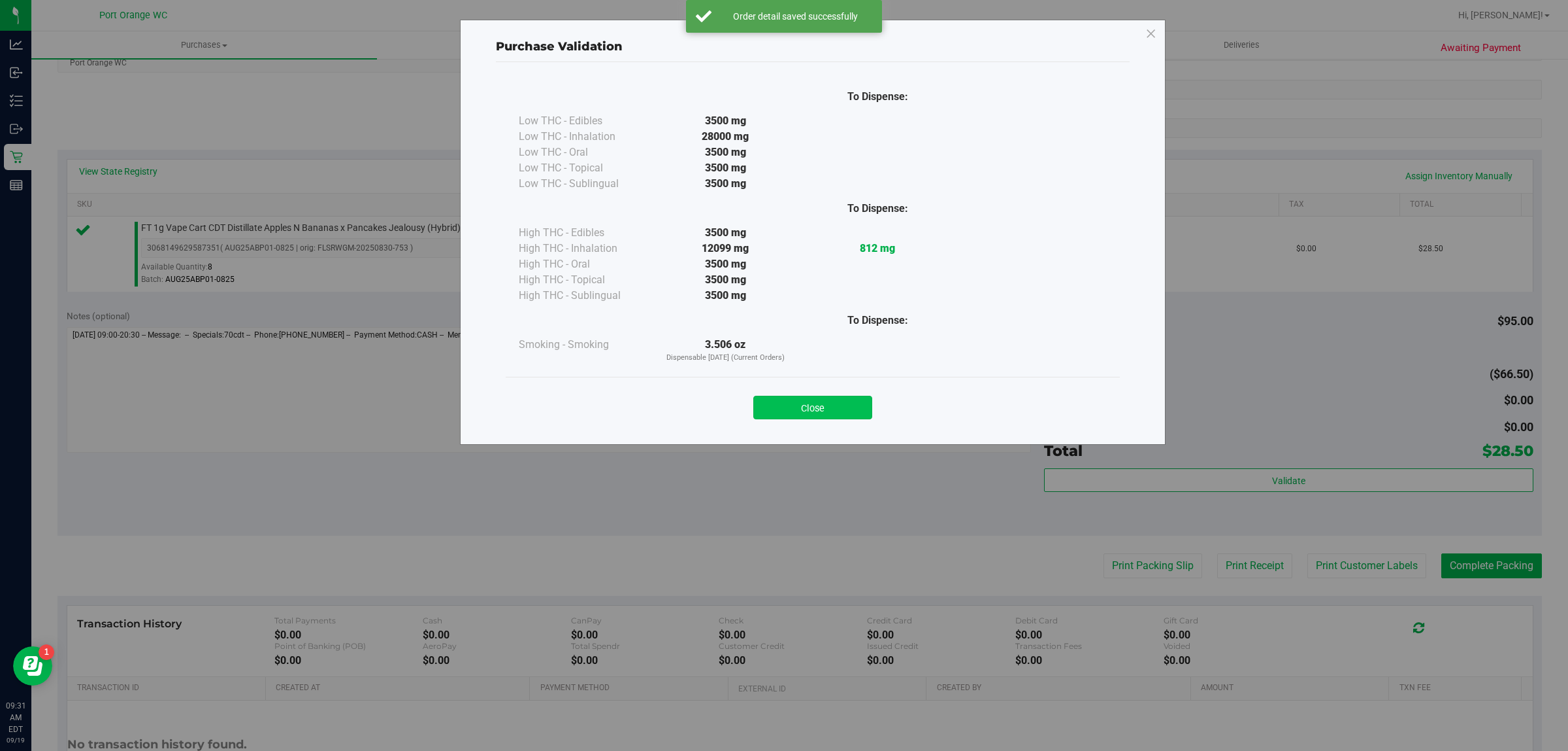
click at [853, 400] on button "Close" at bounding box center [812, 408] width 119 height 24
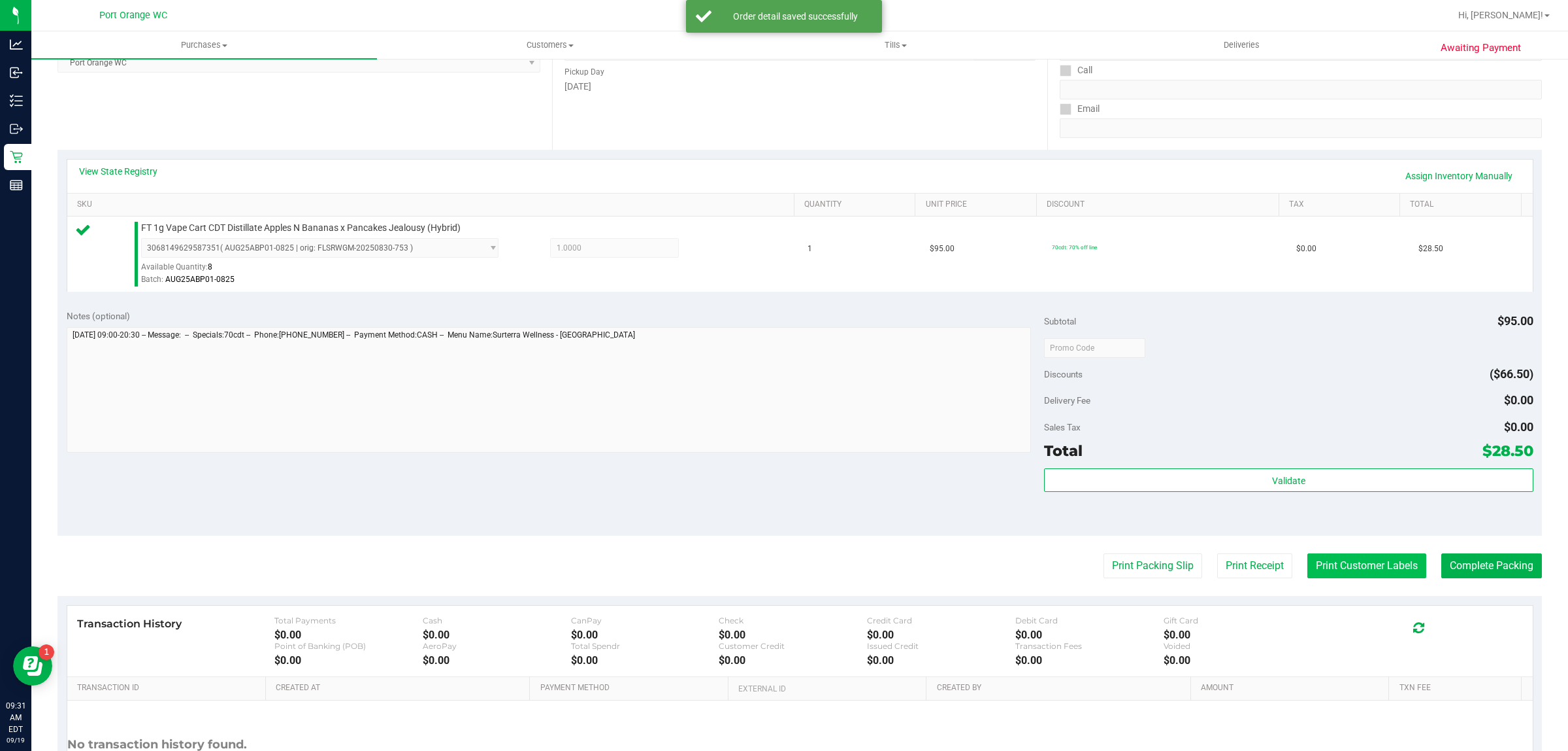
click at [1334, 567] on button "Print Customer Labels" at bounding box center [1366, 565] width 119 height 24
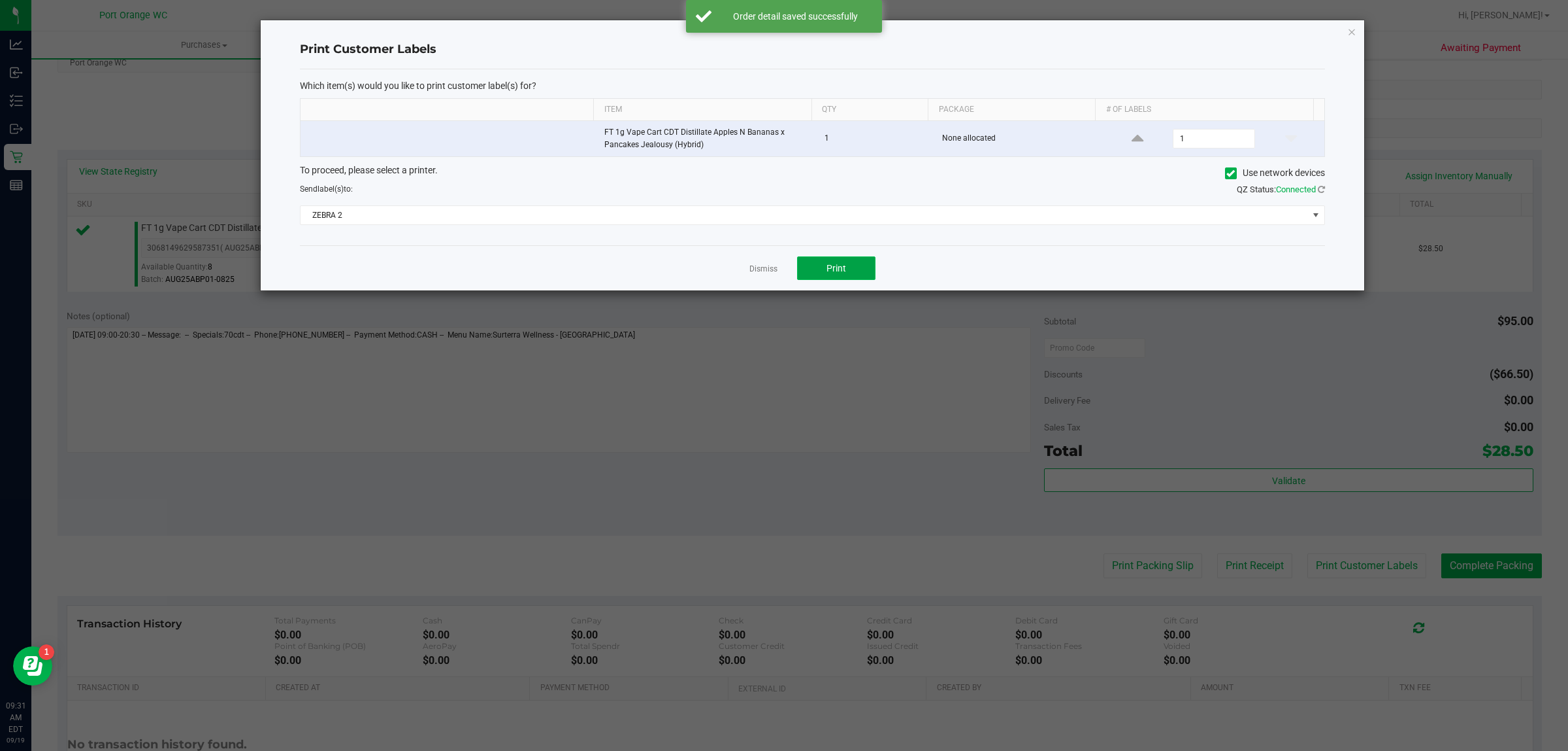
click at [848, 276] on button "Print" at bounding box center [837, 268] width 79 height 24
click at [770, 269] on link "Dismiss" at bounding box center [763, 269] width 28 height 11
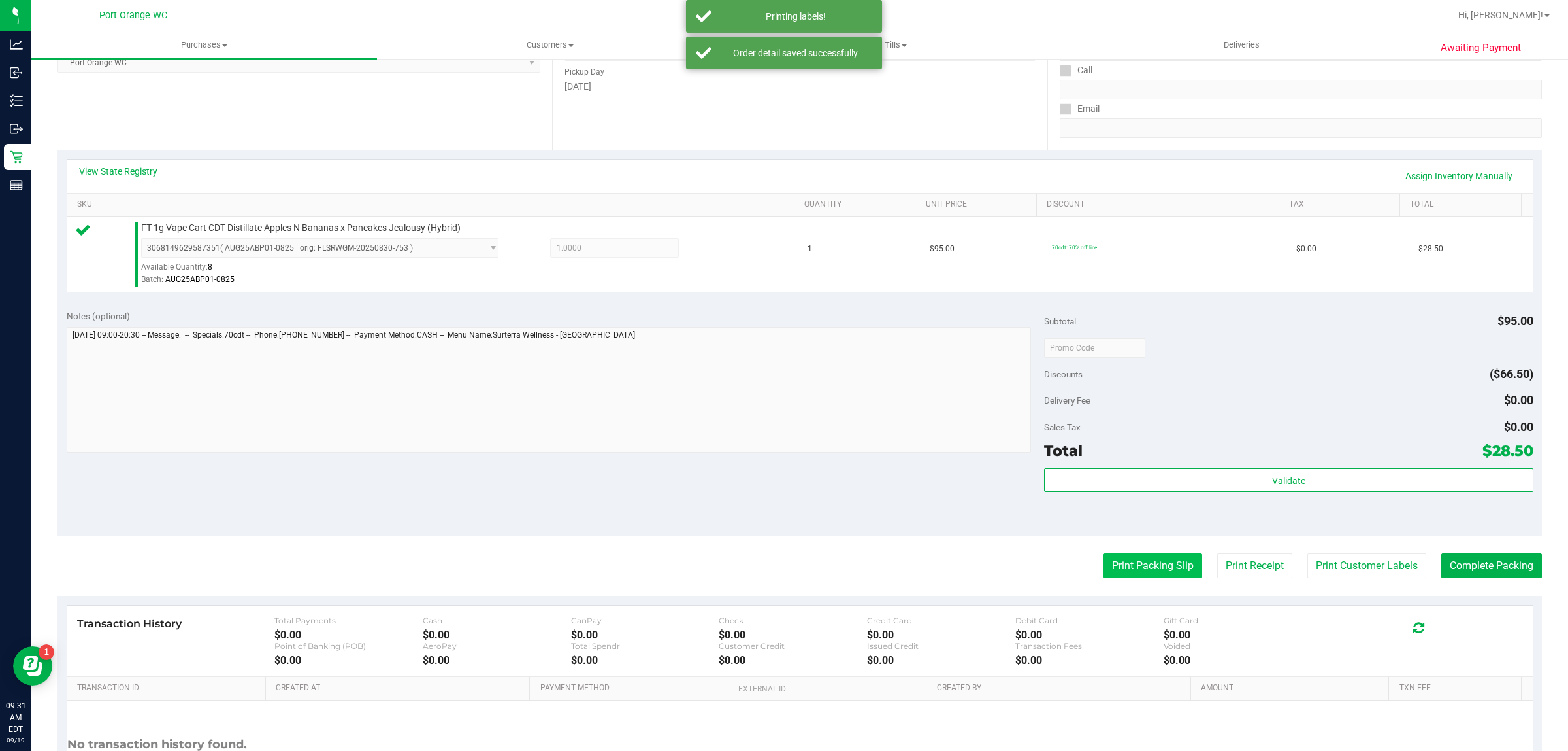
click at [1108, 569] on button "Print Packing Slip" at bounding box center [1152, 565] width 99 height 24
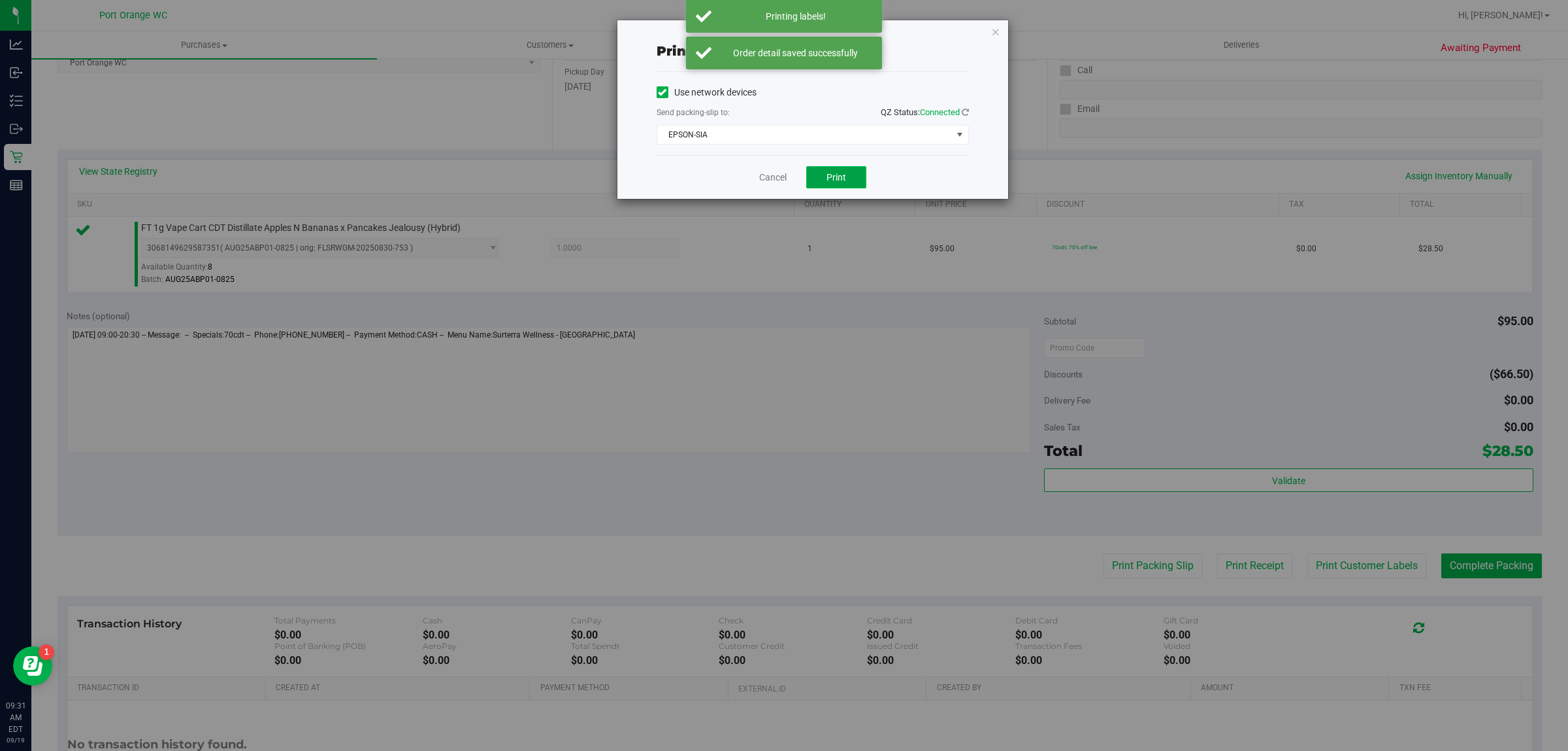
click at [835, 167] on button "Print" at bounding box center [837, 177] width 60 height 23
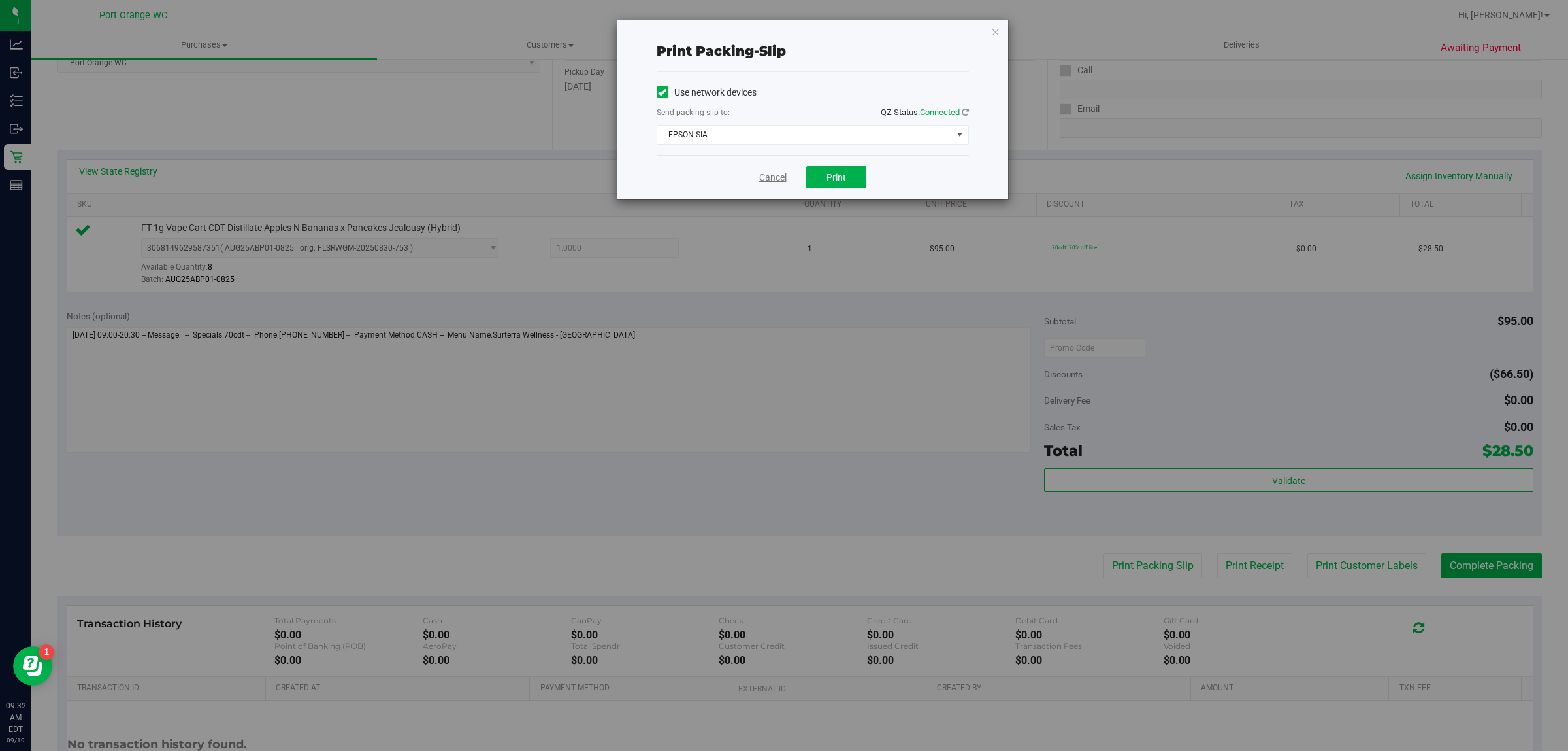
click at [762, 180] on link "Cancel" at bounding box center [773, 177] width 27 height 14
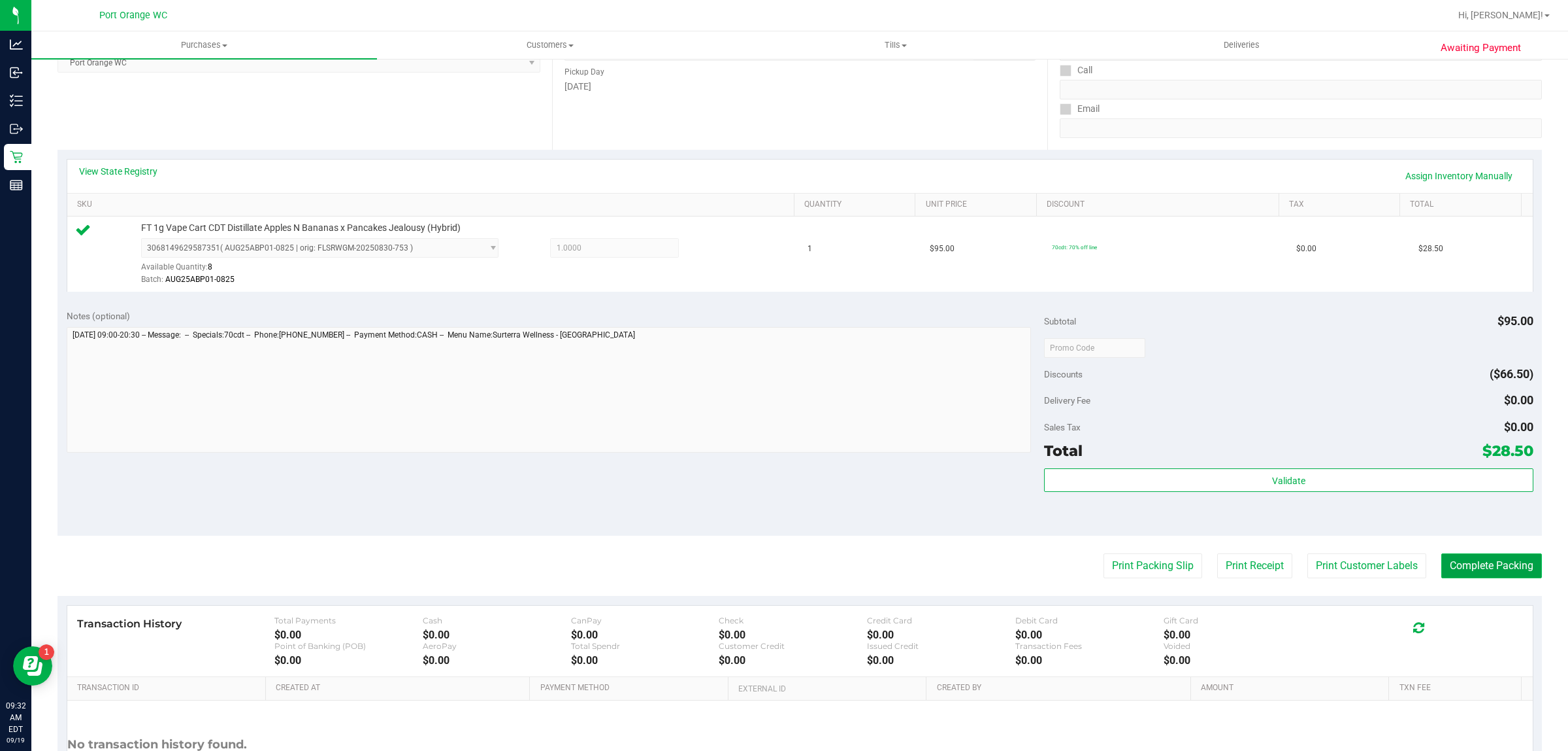
click at [1504, 560] on button "Complete Packing" at bounding box center [1491, 565] width 100 height 24
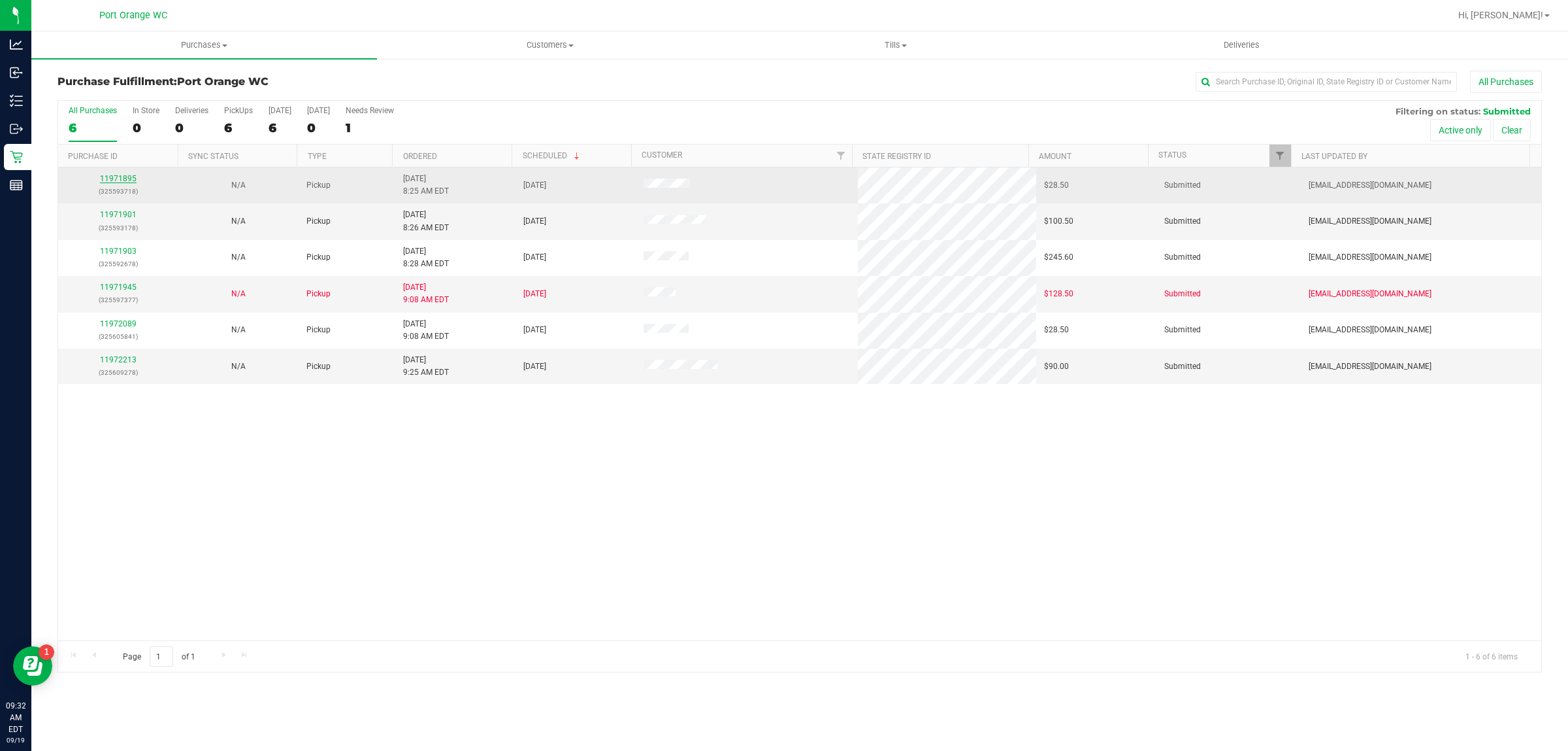
click at [111, 183] on link "11971895" at bounding box center [118, 178] width 36 height 9
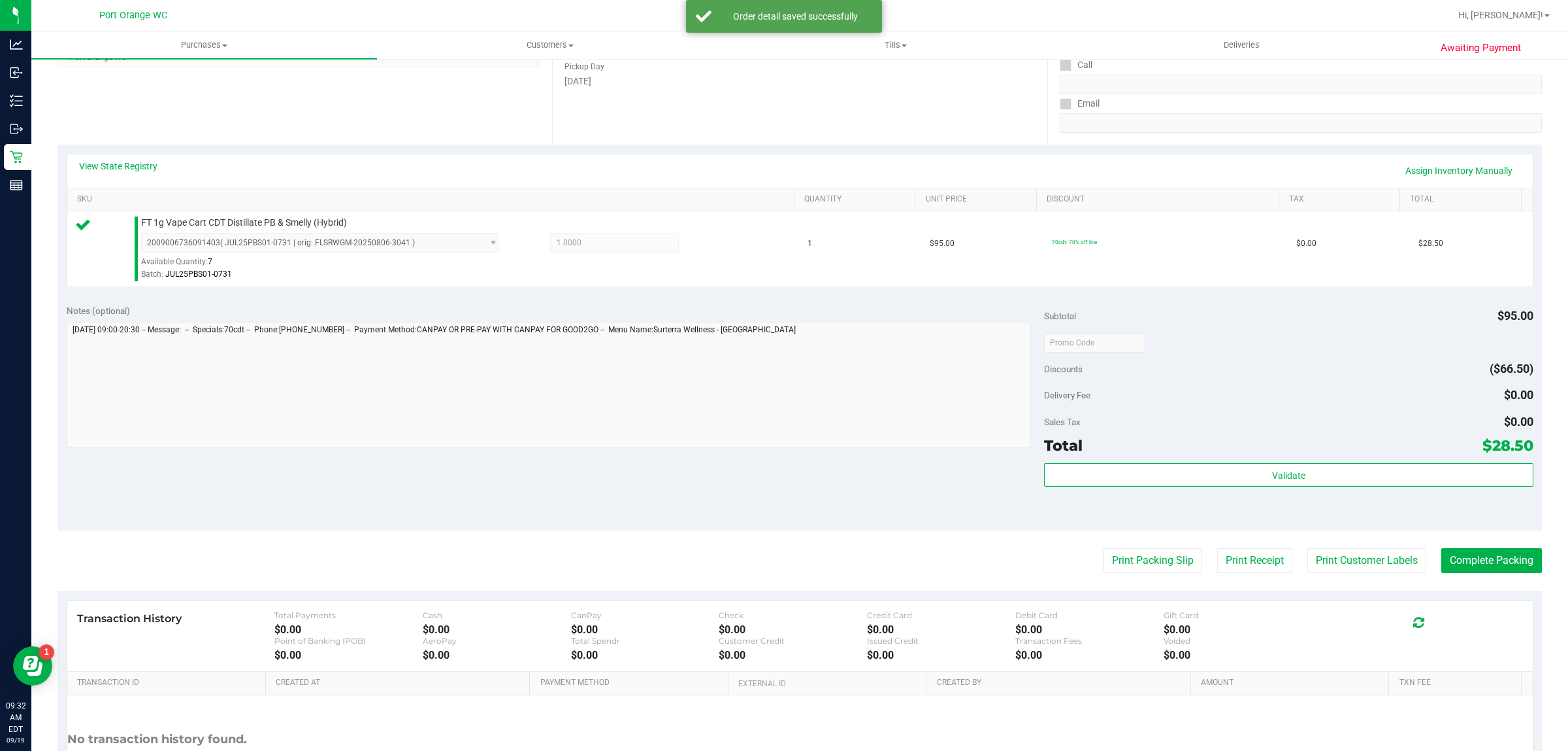
scroll to position [303, 0]
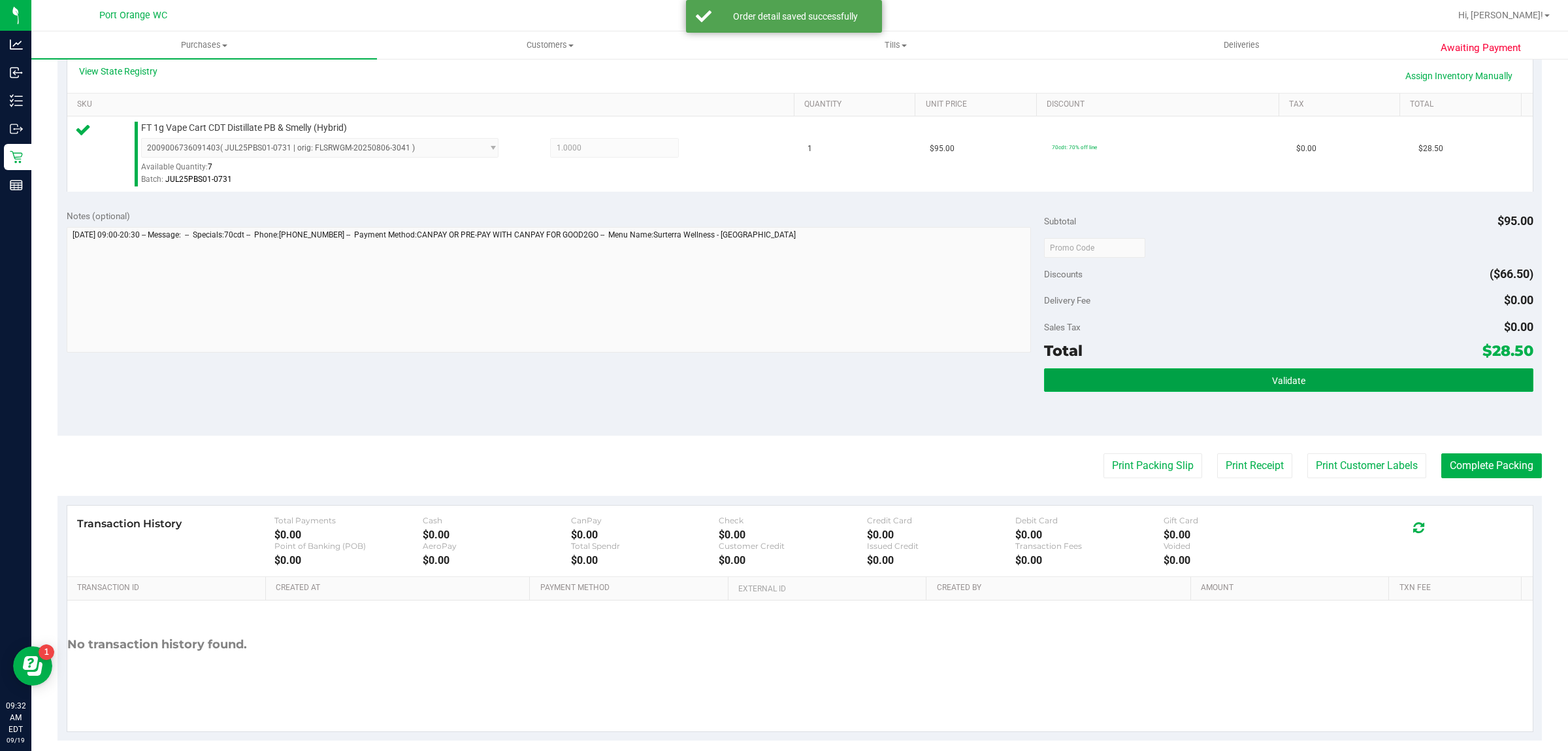
click at [1287, 384] on span "Validate" at bounding box center [1288, 380] width 33 height 11
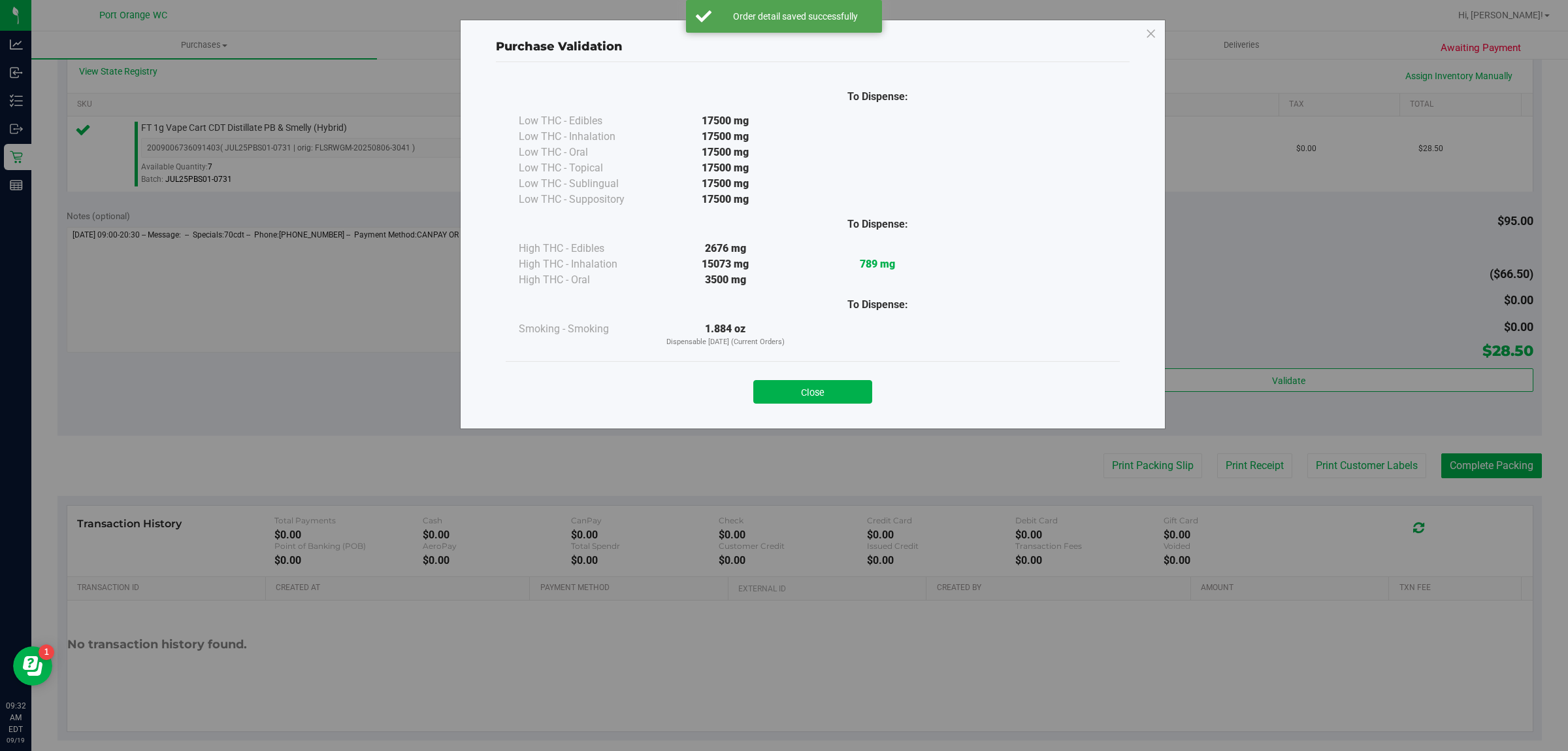
click at [853, 364] on div "Close" at bounding box center [813, 387] width 614 height 53
click at [827, 396] on button "Close" at bounding box center [812, 391] width 119 height 24
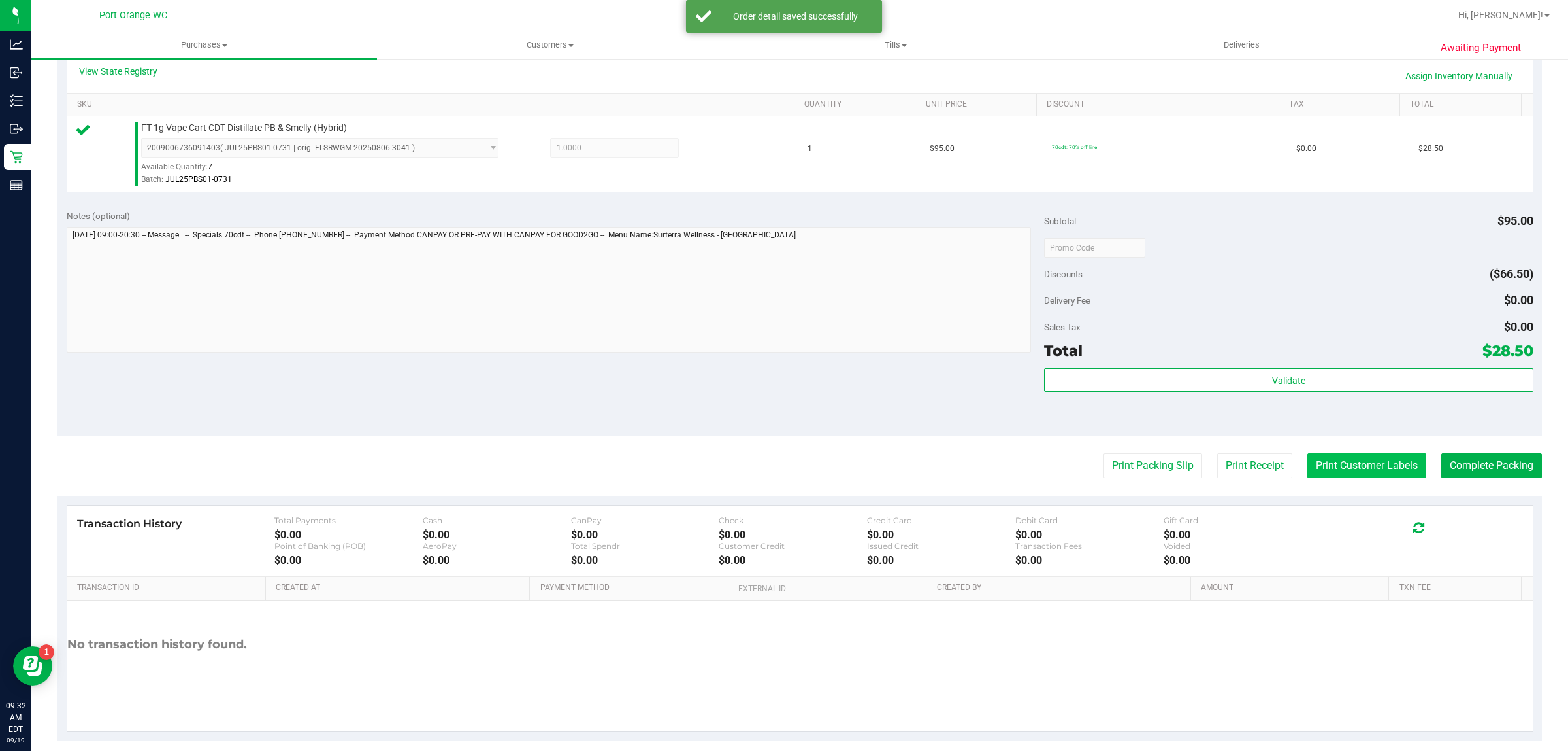
click at [1373, 474] on button "Print Customer Labels" at bounding box center [1366, 465] width 119 height 24
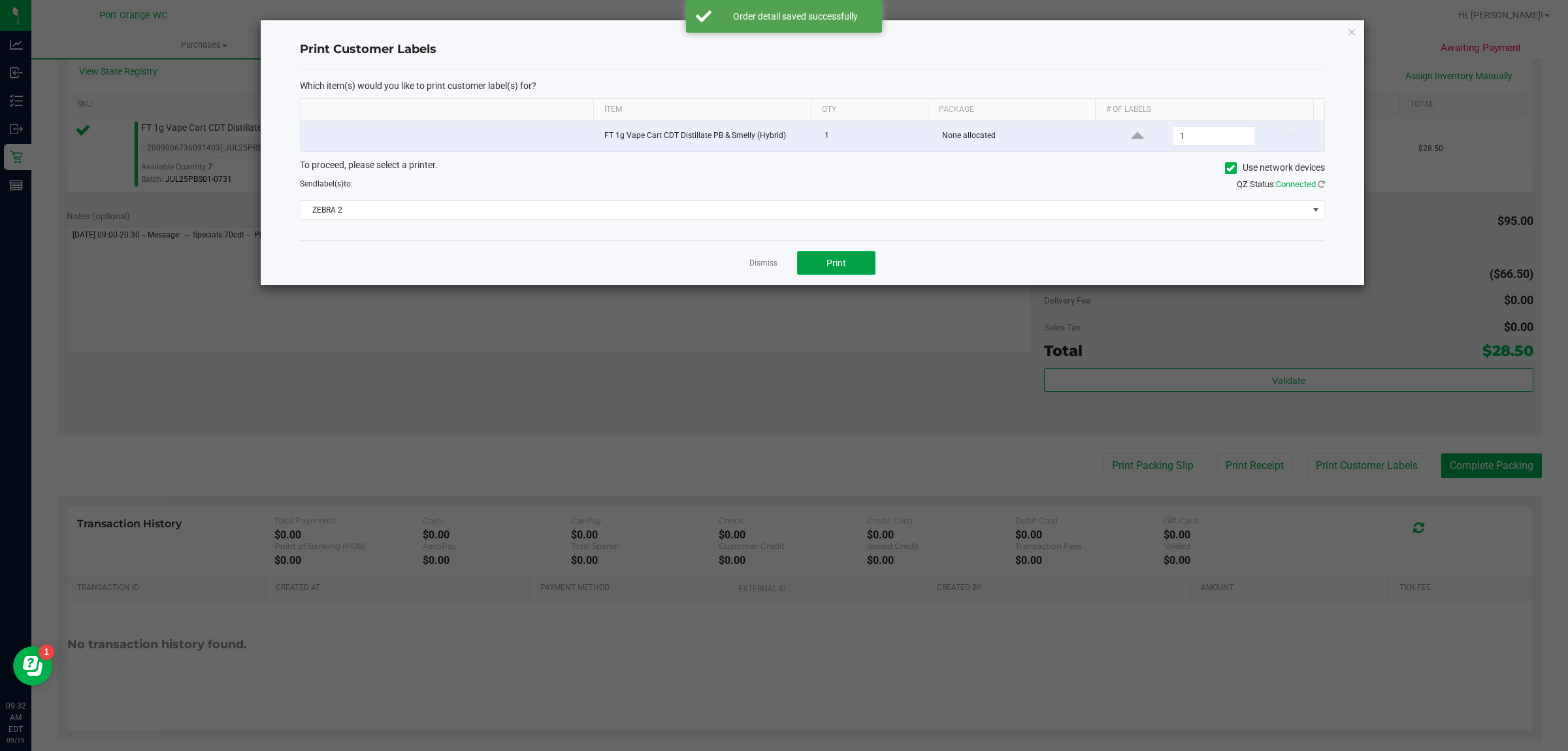
click at [828, 274] on button "Print" at bounding box center [837, 263] width 79 height 24
click at [763, 262] on link "Dismiss" at bounding box center [763, 263] width 28 height 11
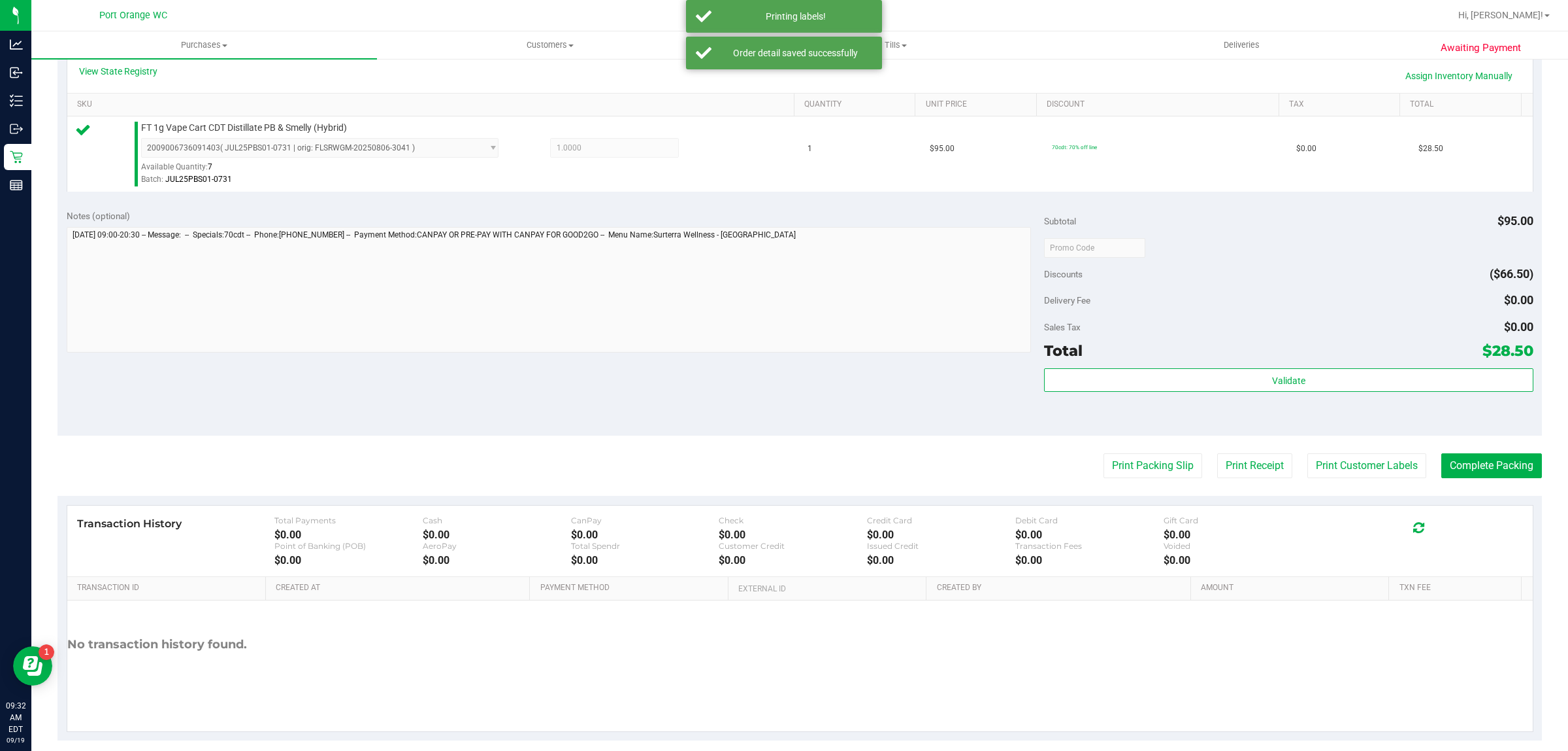
click at [1126, 506] on div "Transaction History Total Payments $0.00 Cash $0.00 CanPay $0.00 Check $0.00 Cr…" at bounding box center [799, 541] width 1466 height 72
click at [1135, 467] on button "Print Packing Slip" at bounding box center [1152, 465] width 99 height 24
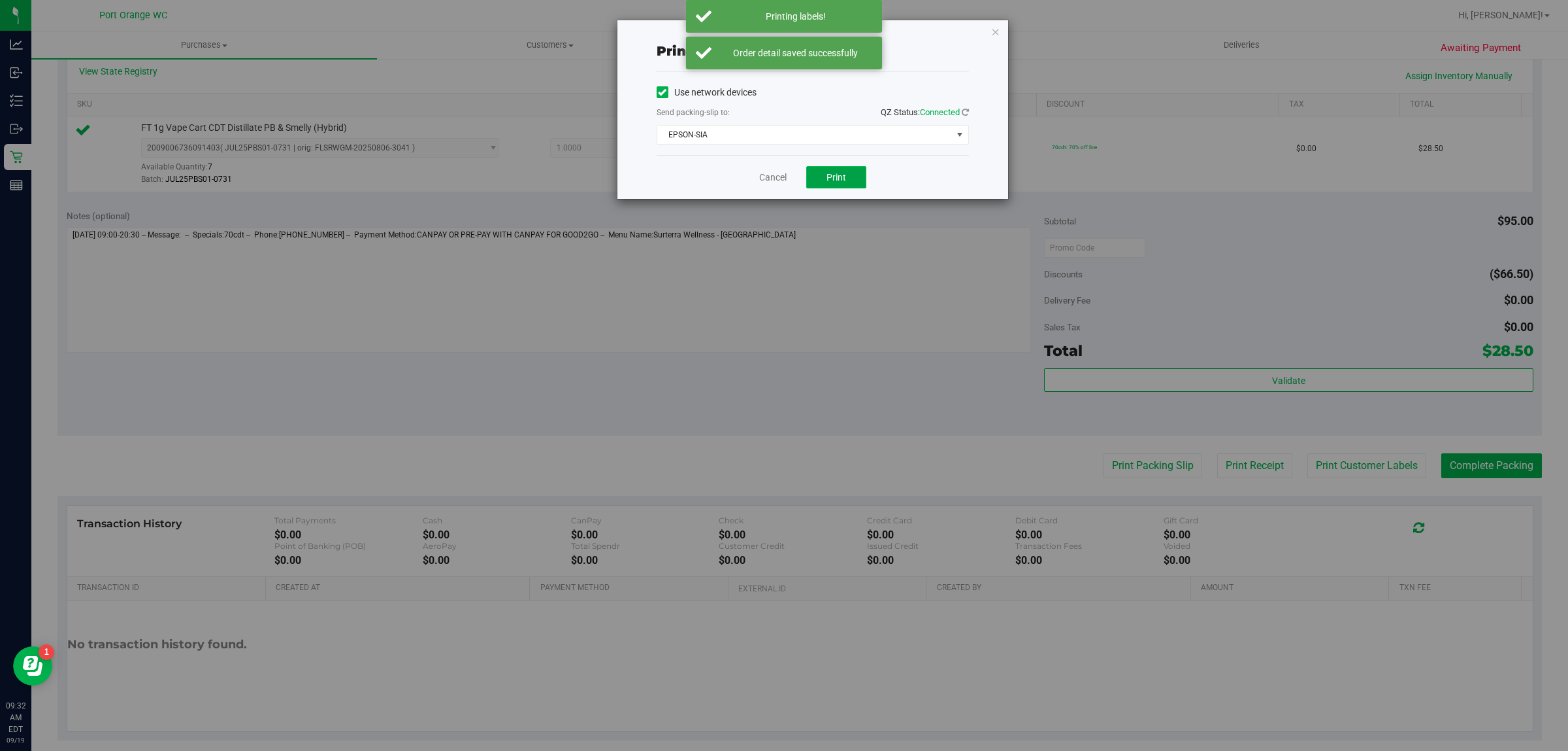
click at [841, 178] on span "Print" at bounding box center [837, 178] width 20 height 11
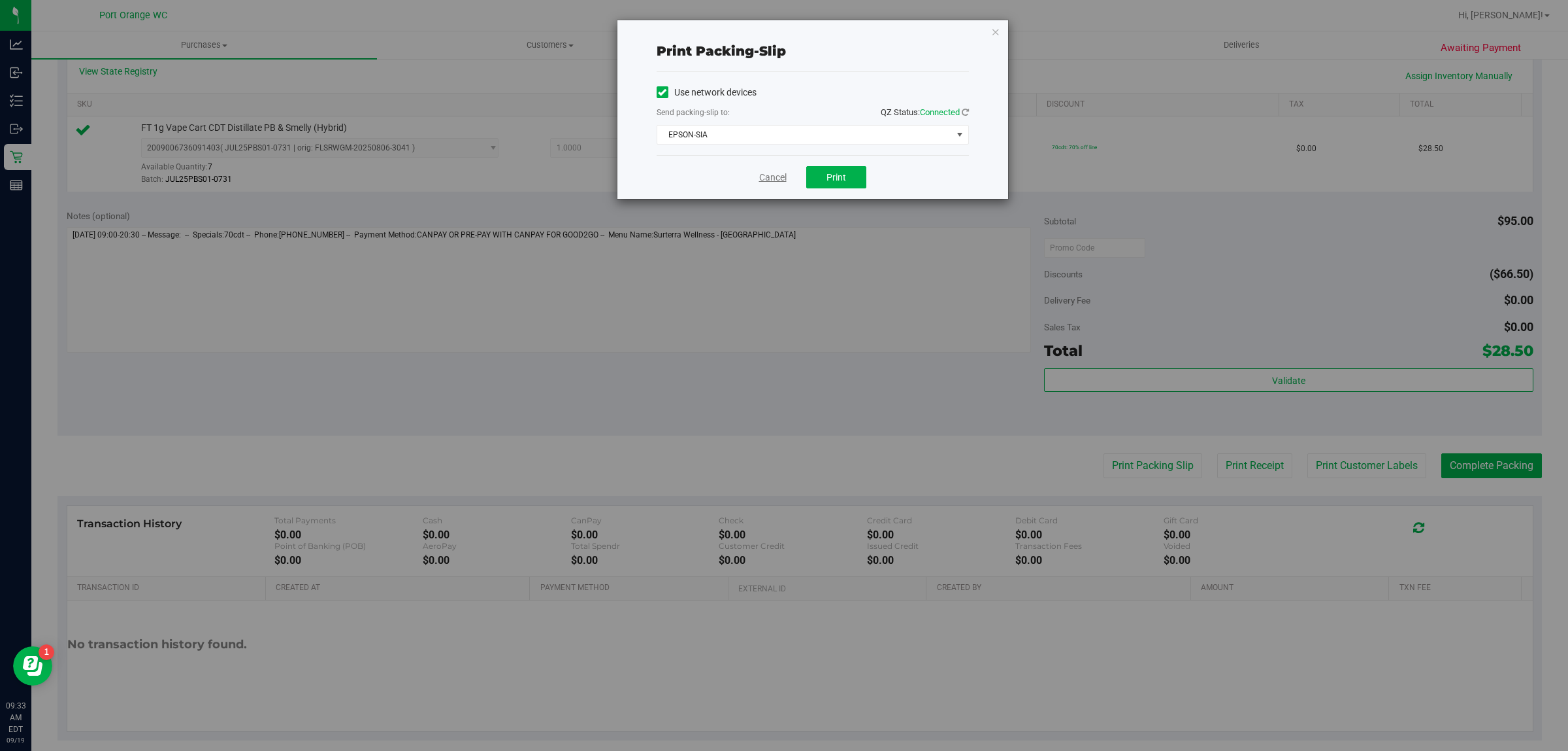
click at [764, 175] on link "Cancel" at bounding box center [773, 177] width 27 height 14
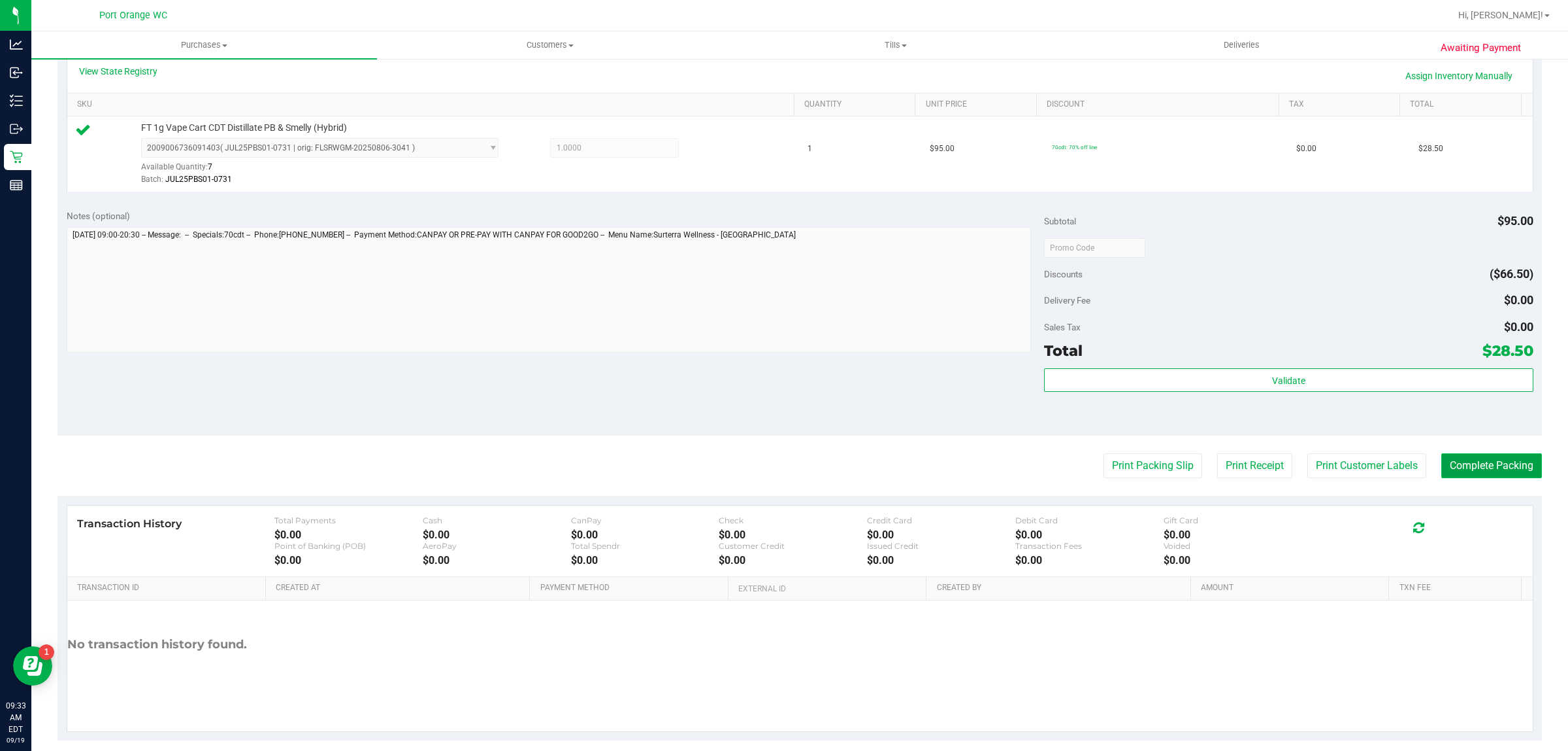
click at [1441, 476] on button "Complete Packing" at bounding box center [1491, 465] width 100 height 24
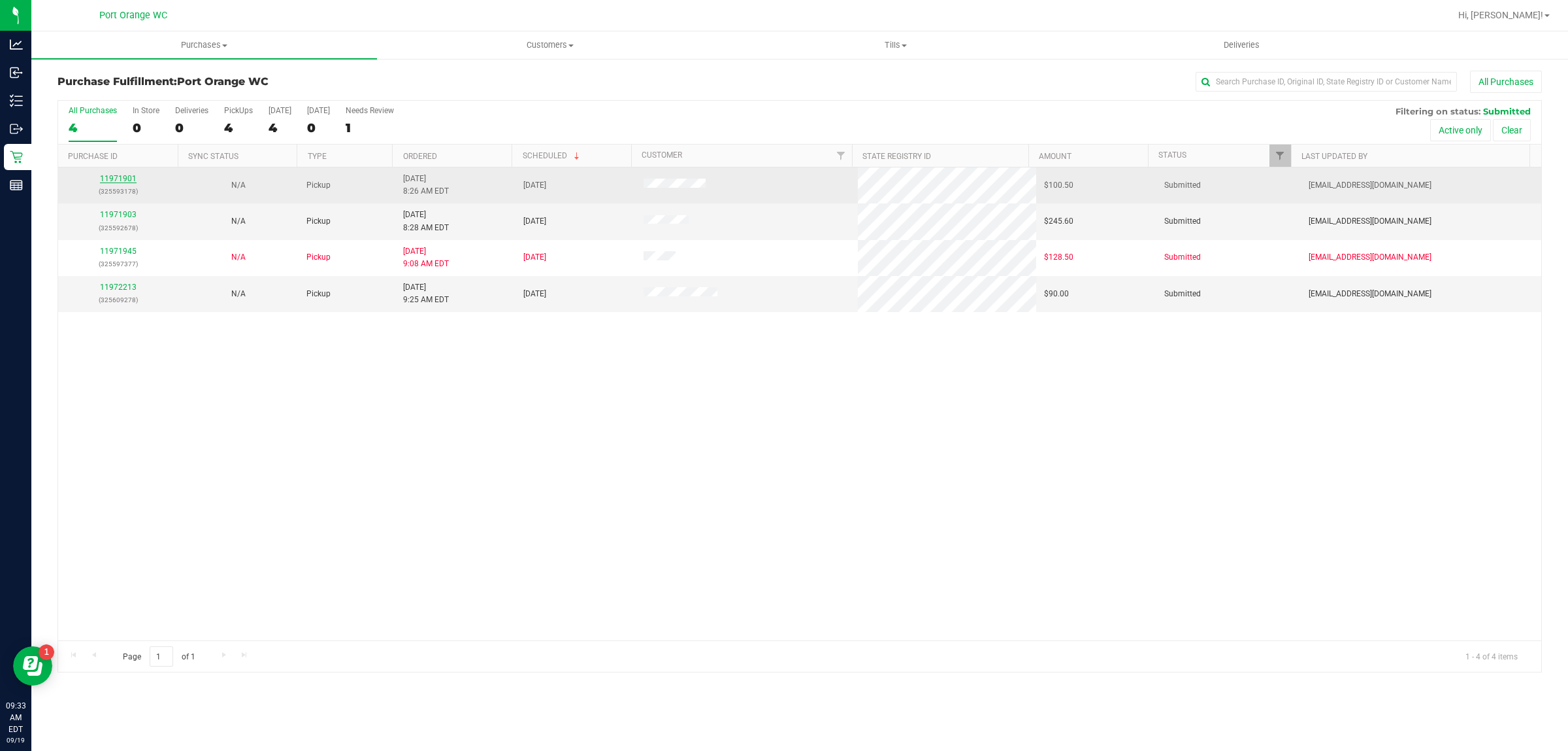
click at [121, 179] on link "11971901" at bounding box center [118, 178] width 36 height 9
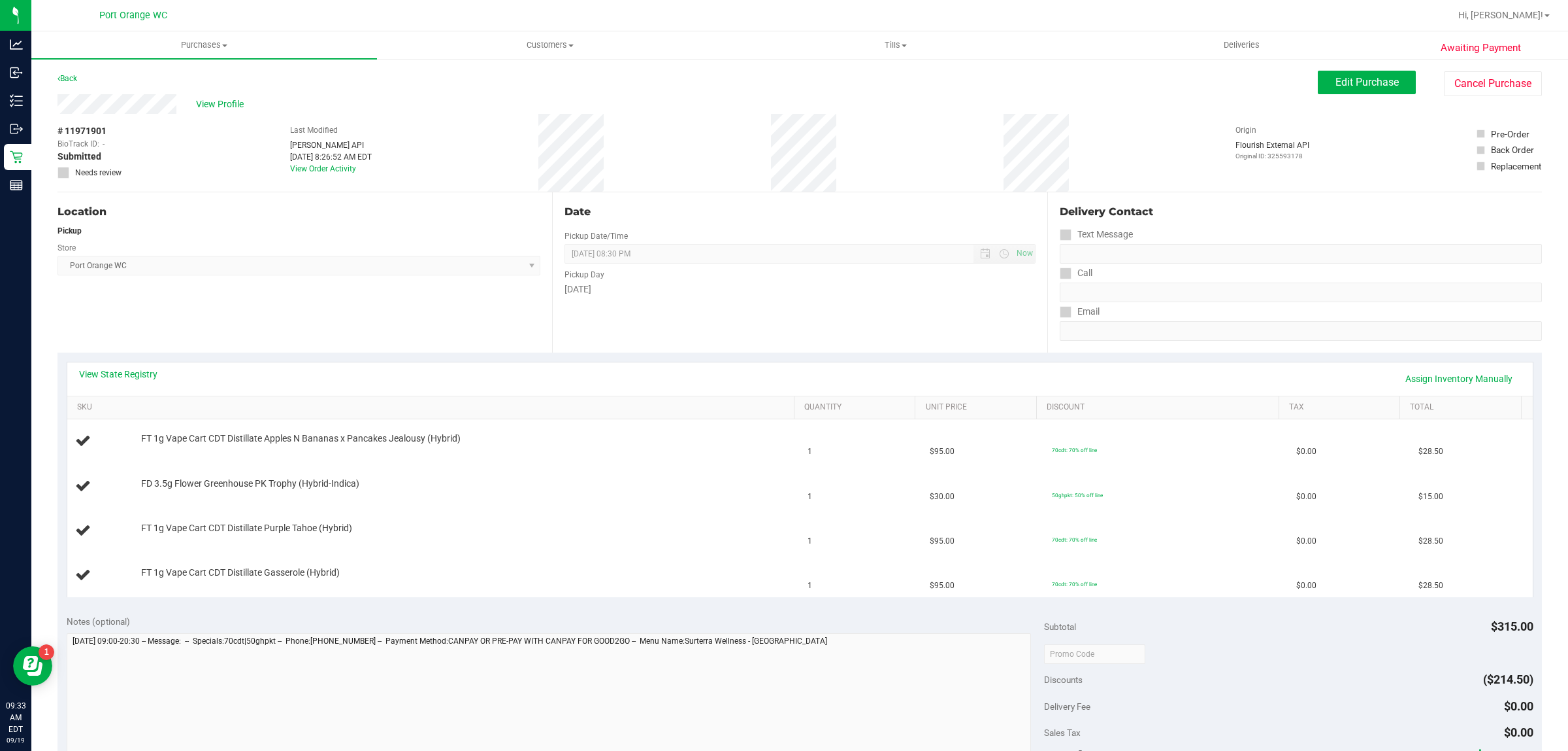
click at [77, 75] on div "Back" at bounding box center [68, 78] width 20 height 15
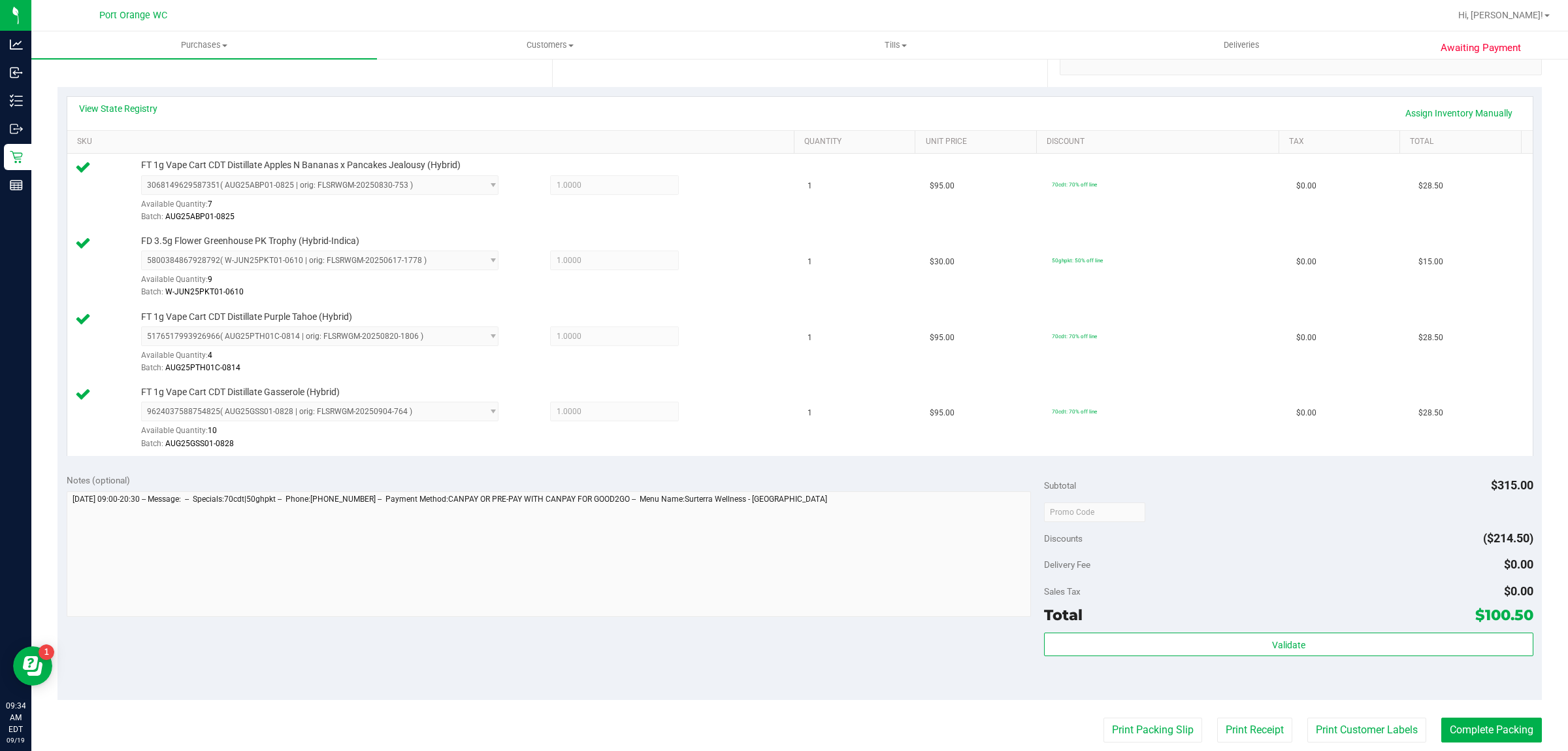
scroll to position [323, 0]
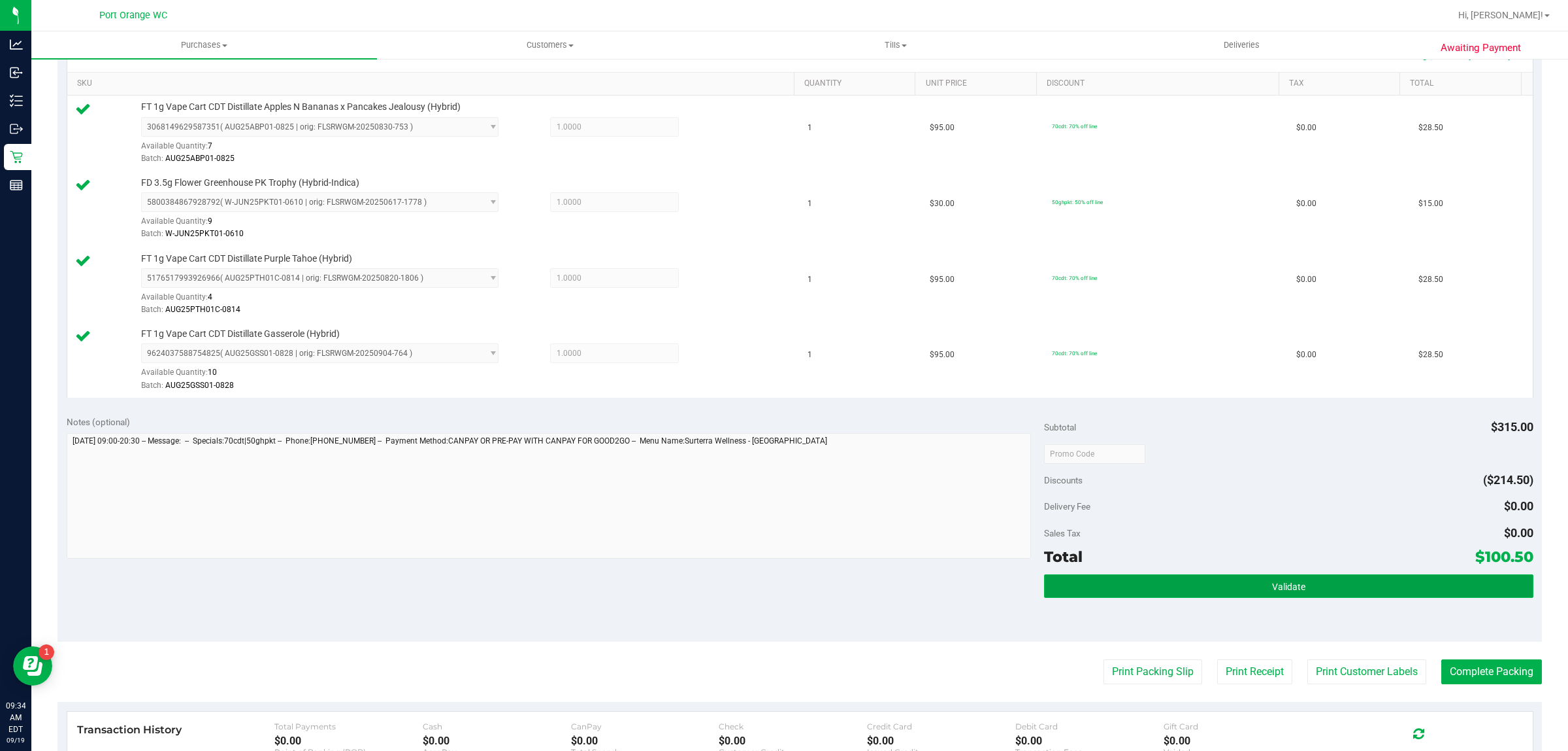
click at [1340, 593] on button "Validate" at bounding box center [1288, 586] width 489 height 24
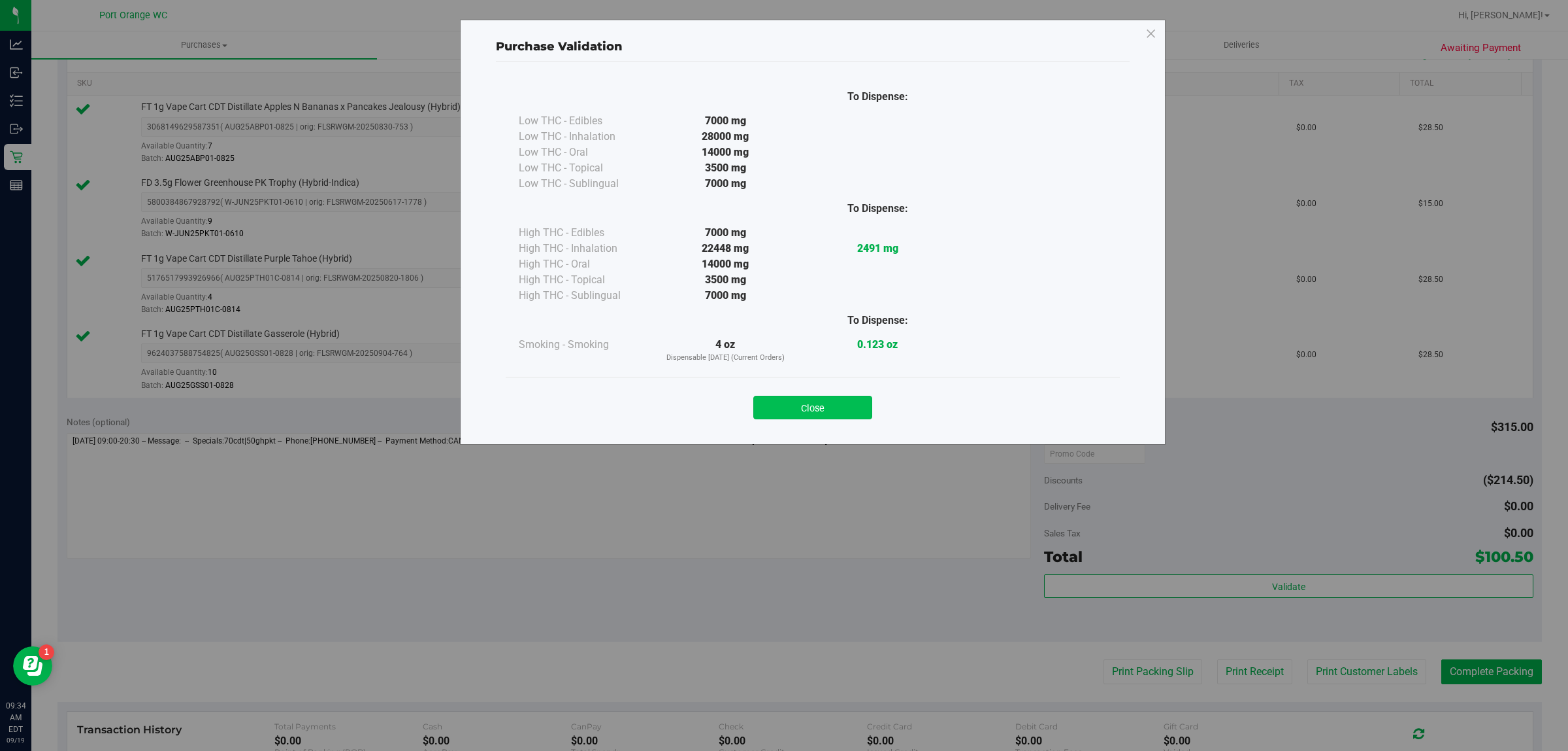
click at [835, 407] on button "Close" at bounding box center [812, 408] width 119 height 24
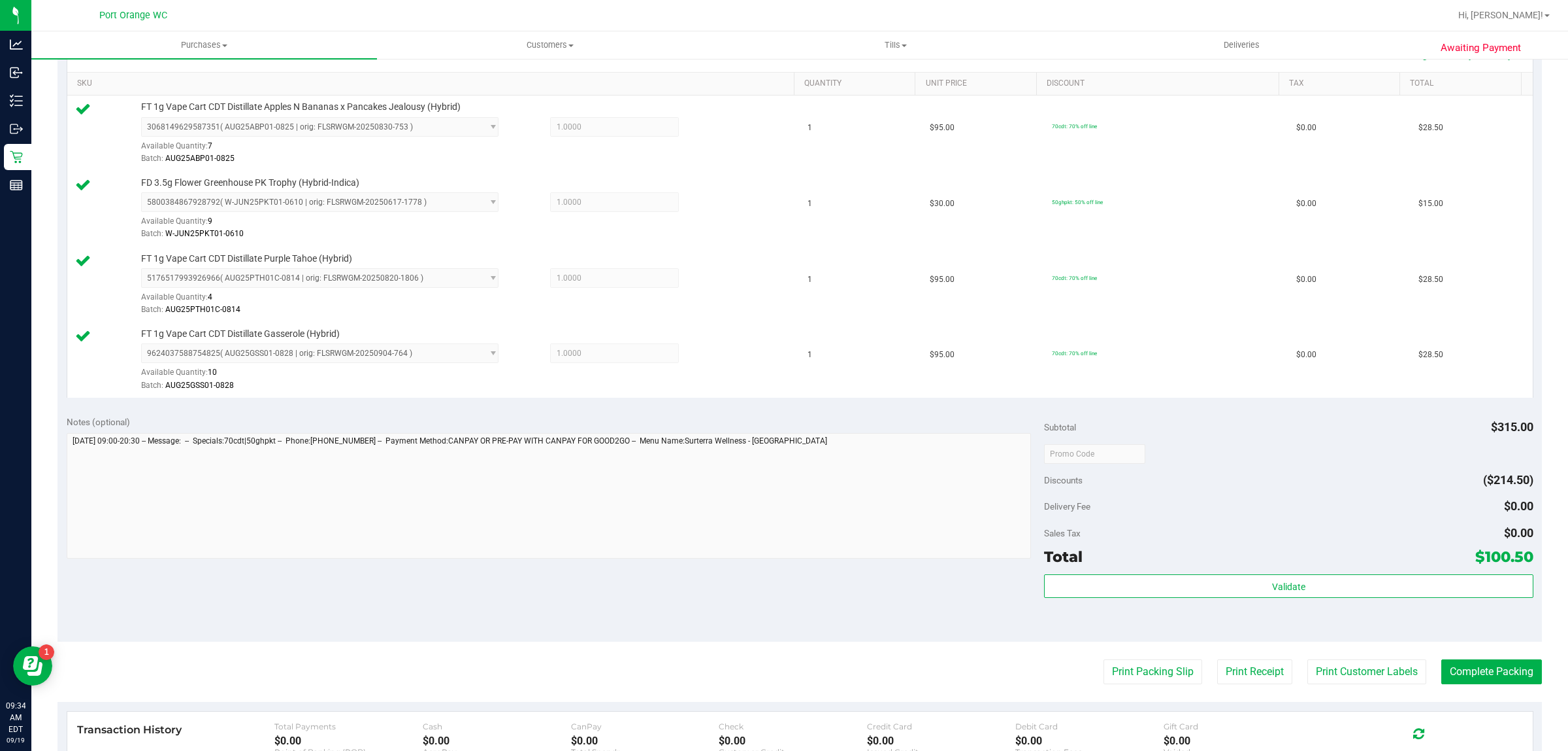
scroll to position [467, 0]
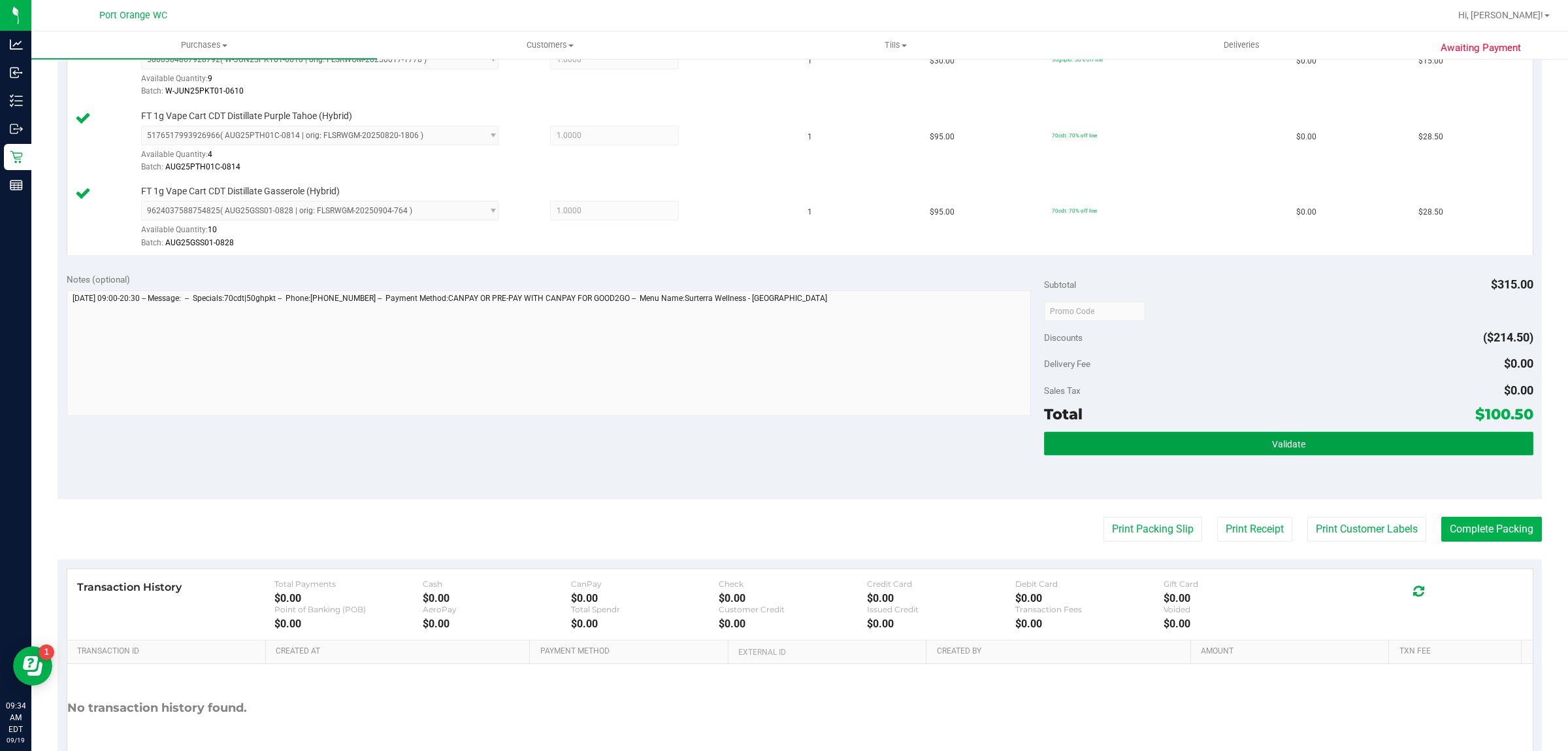
click at [1348, 451] on button "Validate" at bounding box center [1288, 443] width 489 height 24
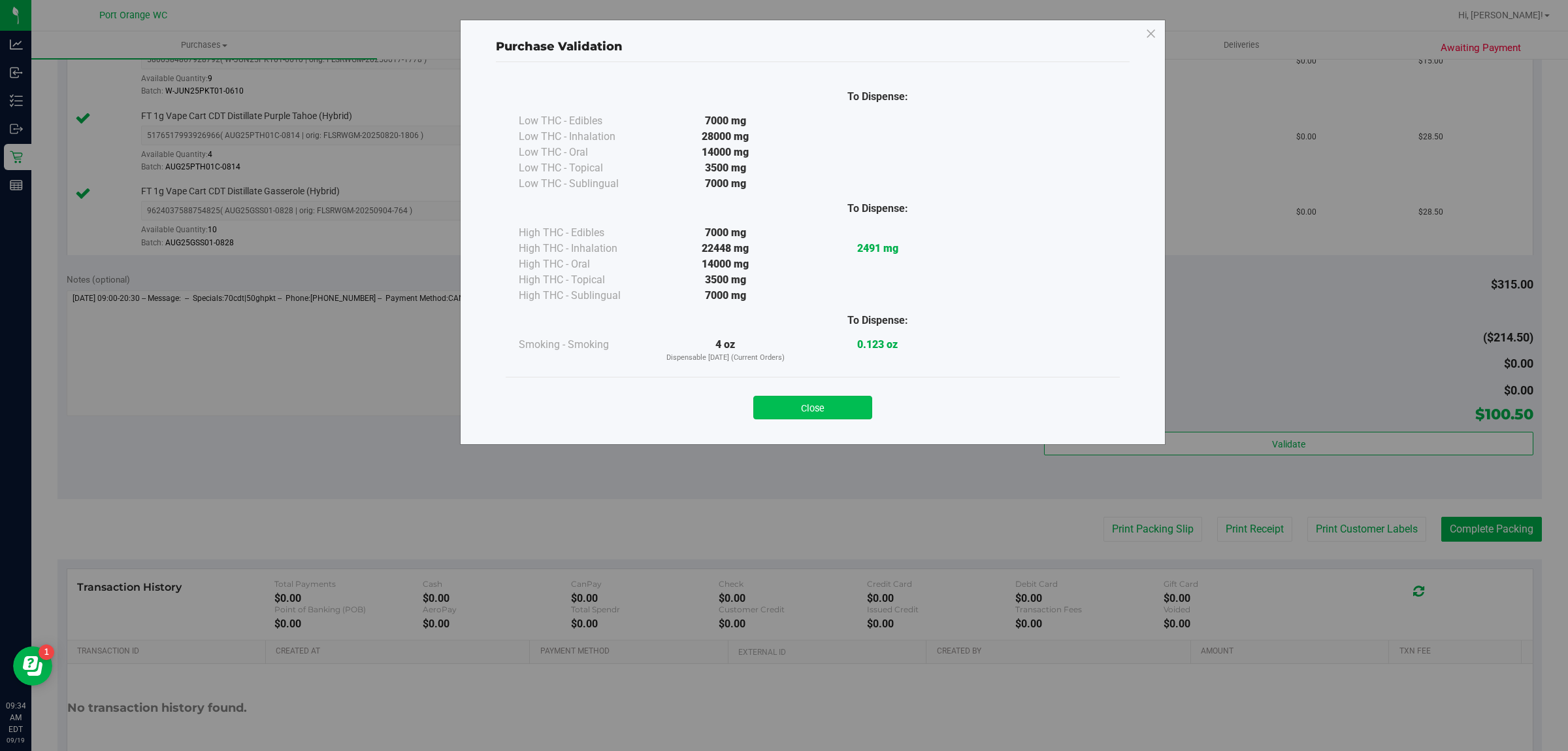
click at [827, 400] on button "Close" at bounding box center [812, 408] width 119 height 24
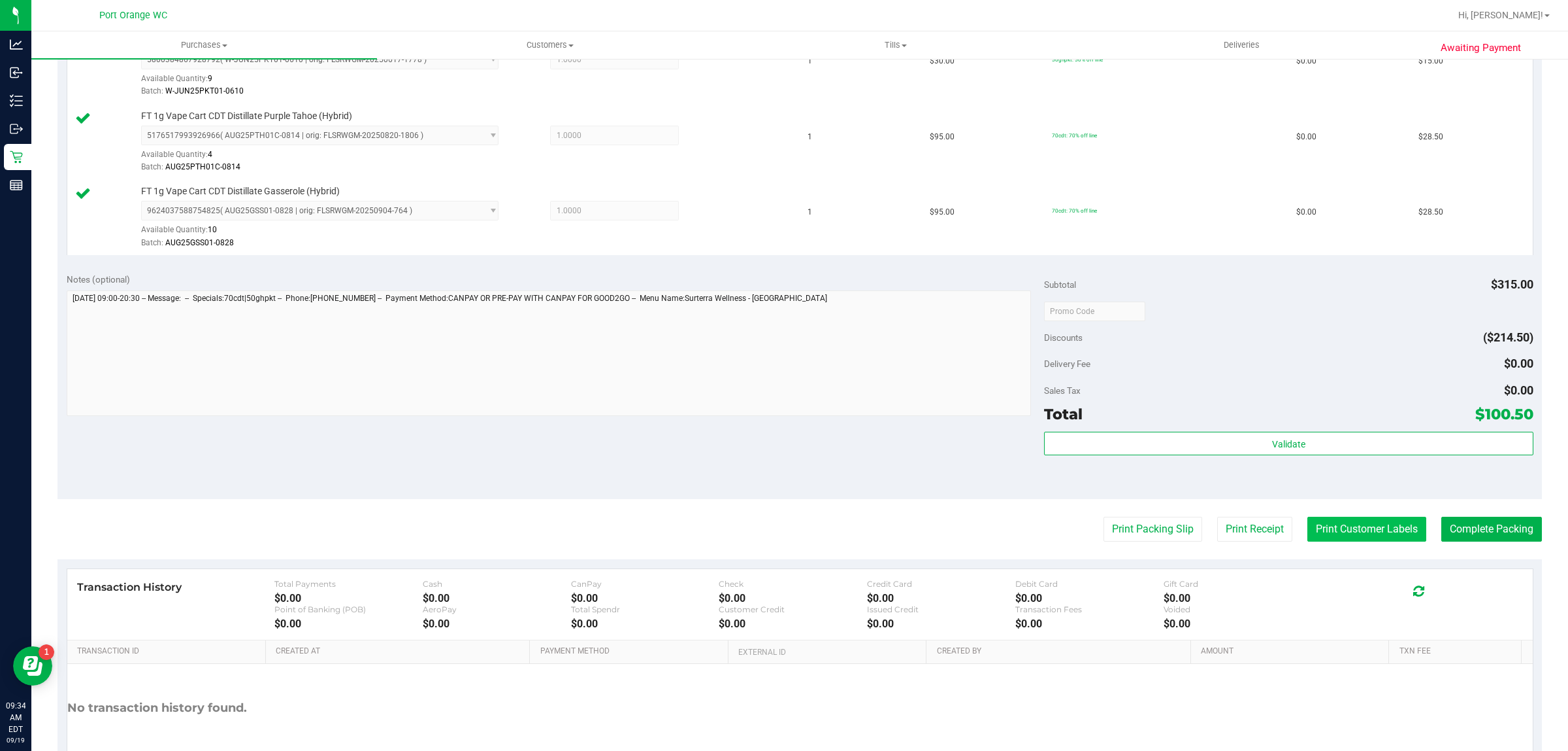
click at [1364, 528] on button "Print Customer Labels" at bounding box center [1366, 528] width 119 height 24
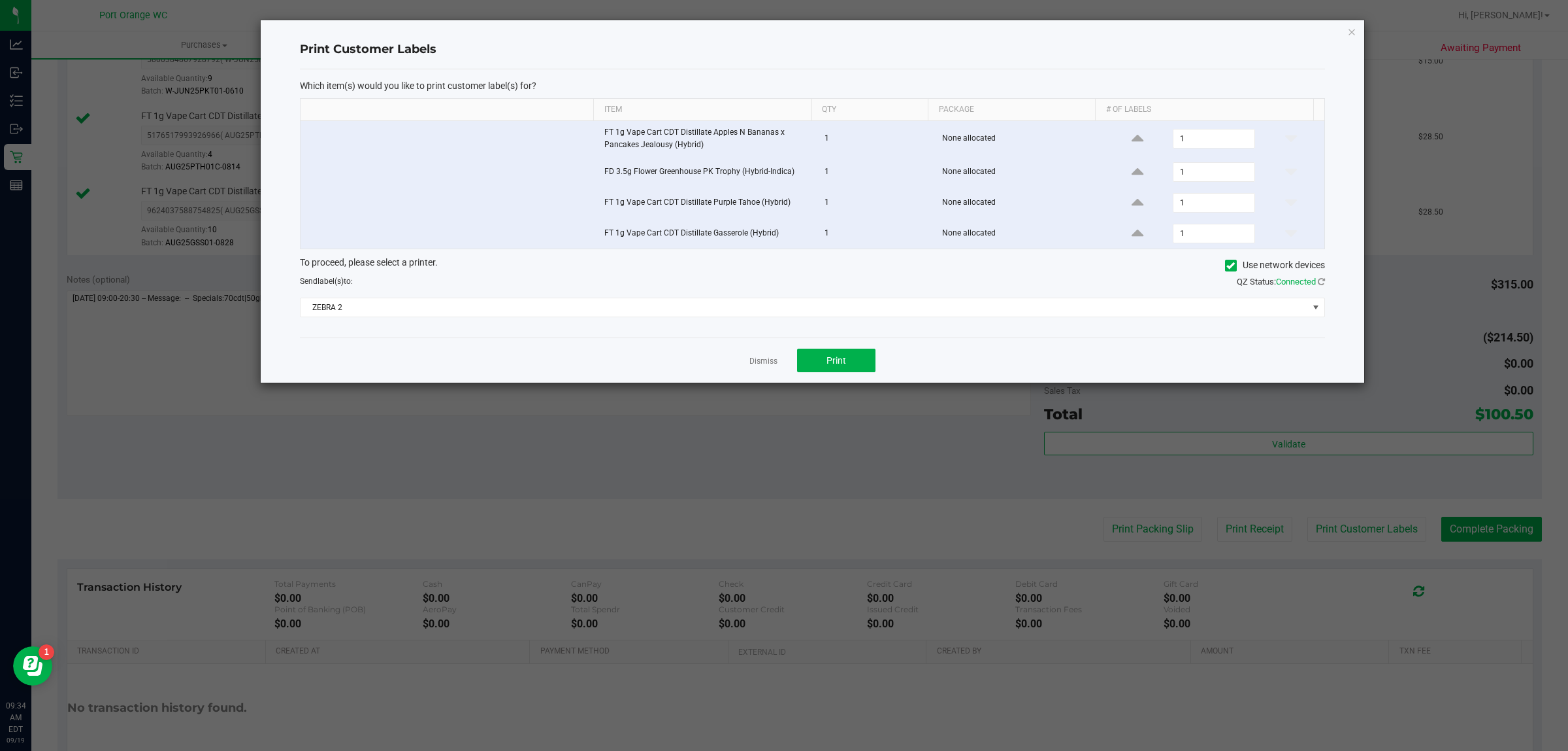
click at [838, 335] on div "Which item(s) would you like to print customer label(s) for? Item Qty Package #…" at bounding box center [812, 204] width 1025 height 269
click at [752, 361] on link "Dismiss" at bounding box center [763, 361] width 28 height 11
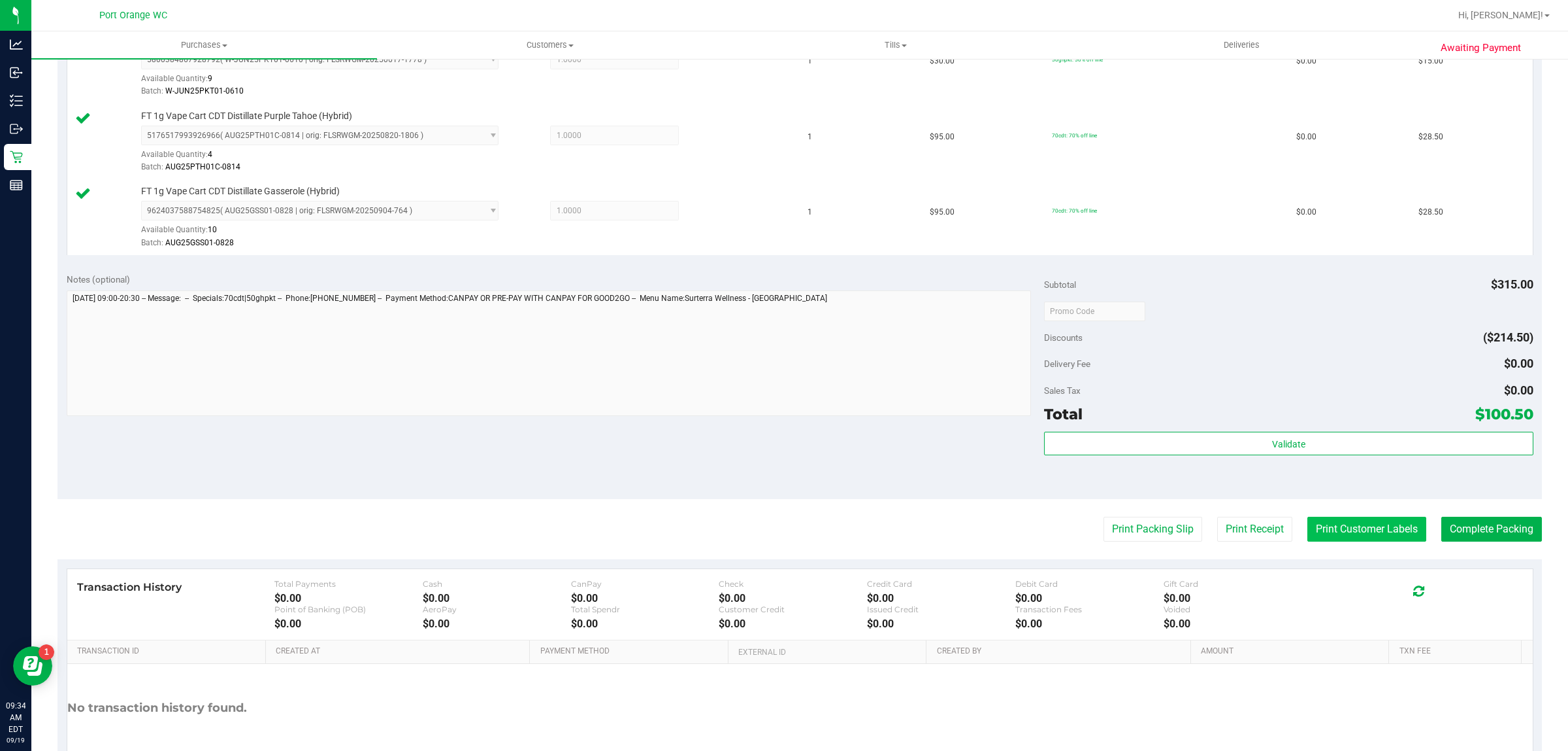
click at [1338, 528] on button "Print Customer Labels" at bounding box center [1366, 528] width 119 height 24
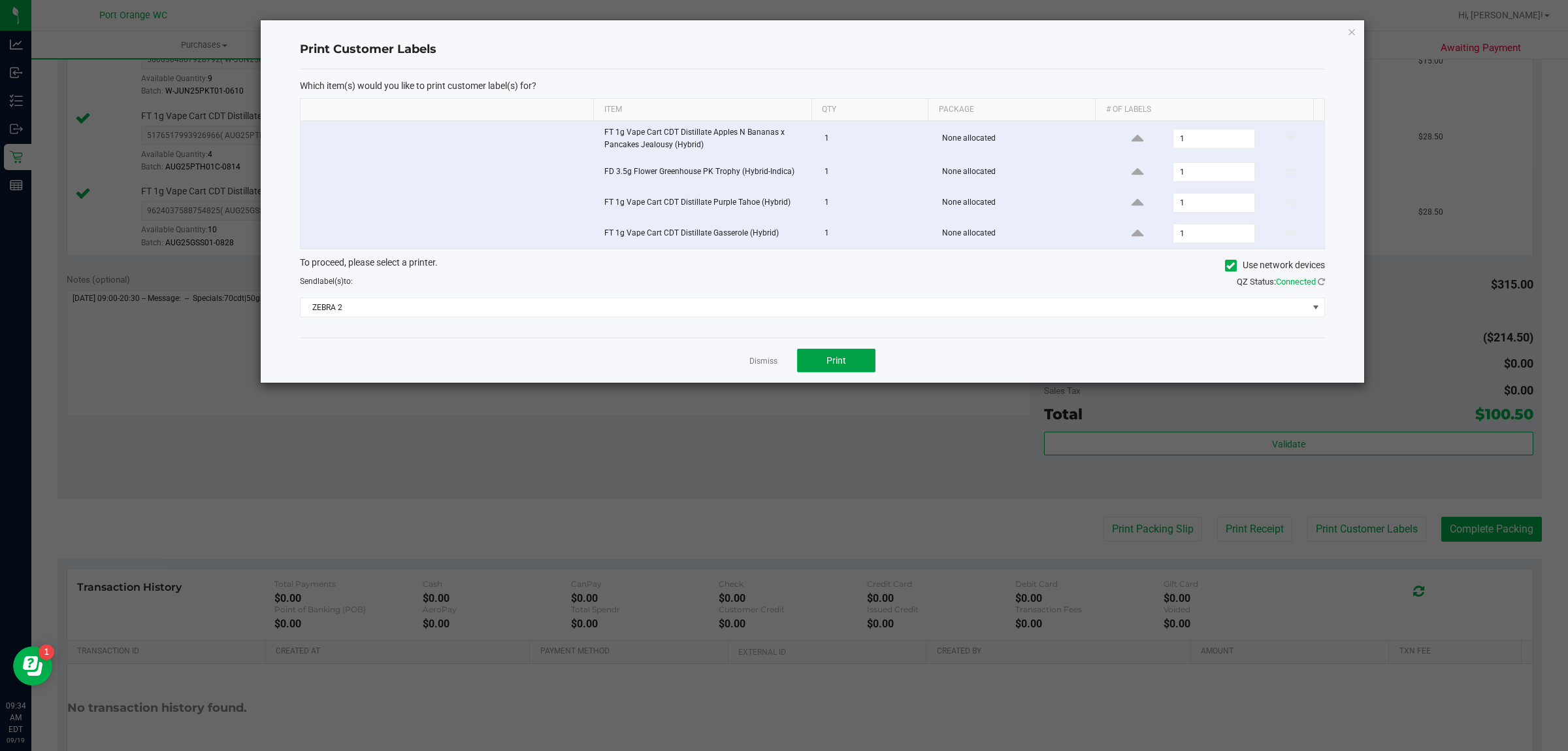
click at [850, 372] on button "Print" at bounding box center [837, 361] width 79 height 24
click at [758, 363] on link "Dismiss" at bounding box center [763, 361] width 28 height 11
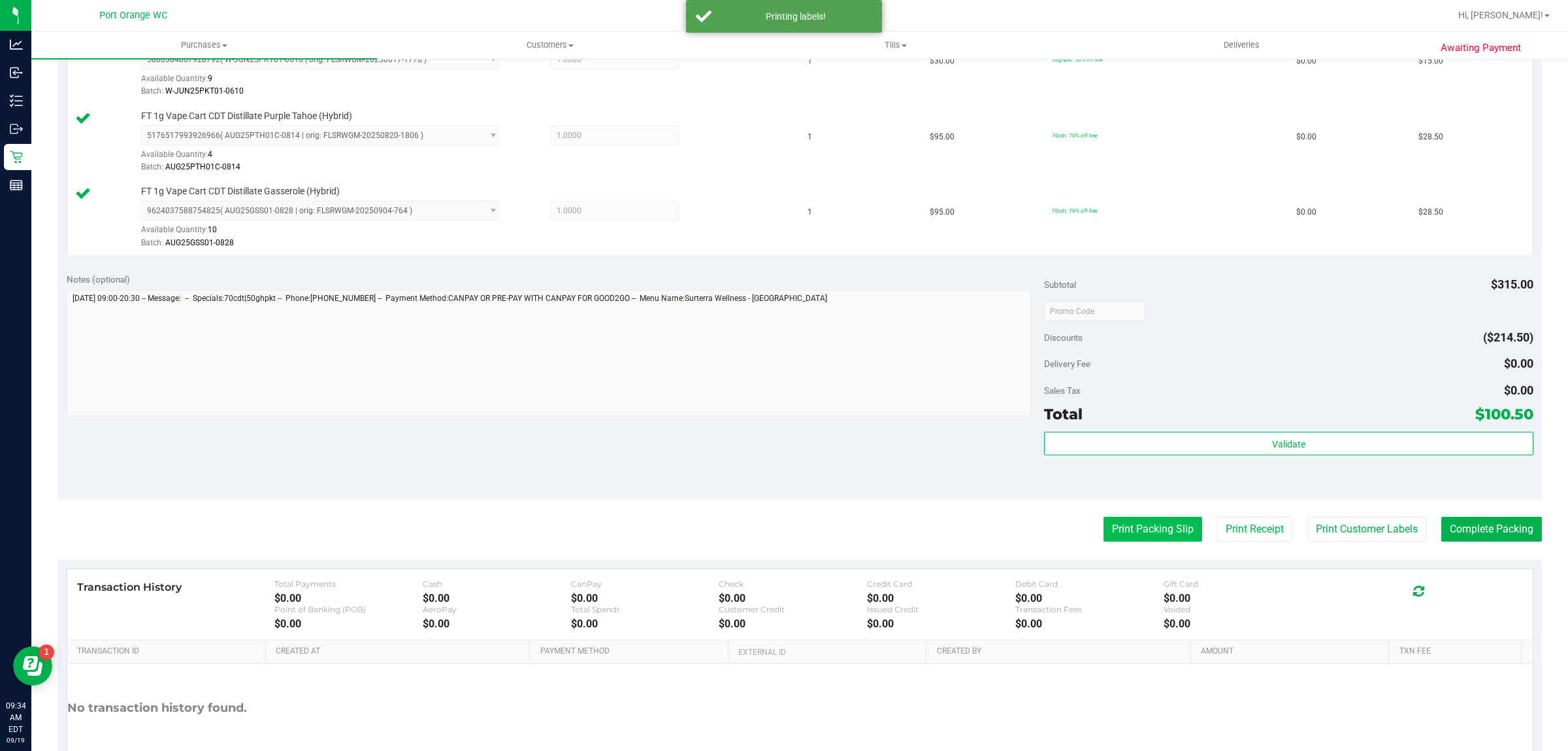
click at [1111, 534] on button "Print Packing Slip" at bounding box center [1152, 528] width 99 height 24
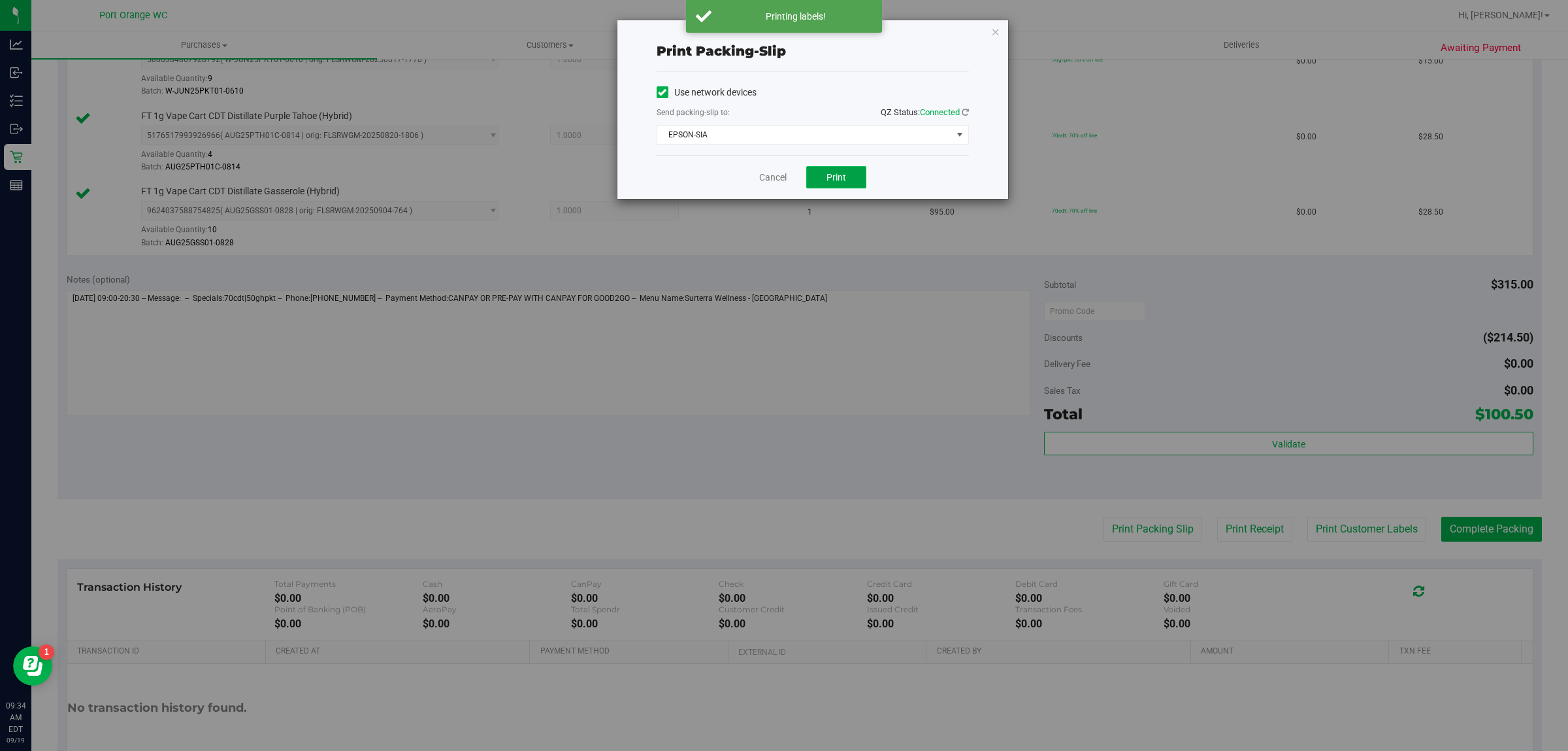
click at [837, 182] on span "Print" at bounding box center [837, 178] width 20 height 11
click at [768, 178] on link "Cancel" at bounding box center [773, 177] width 27 height 14
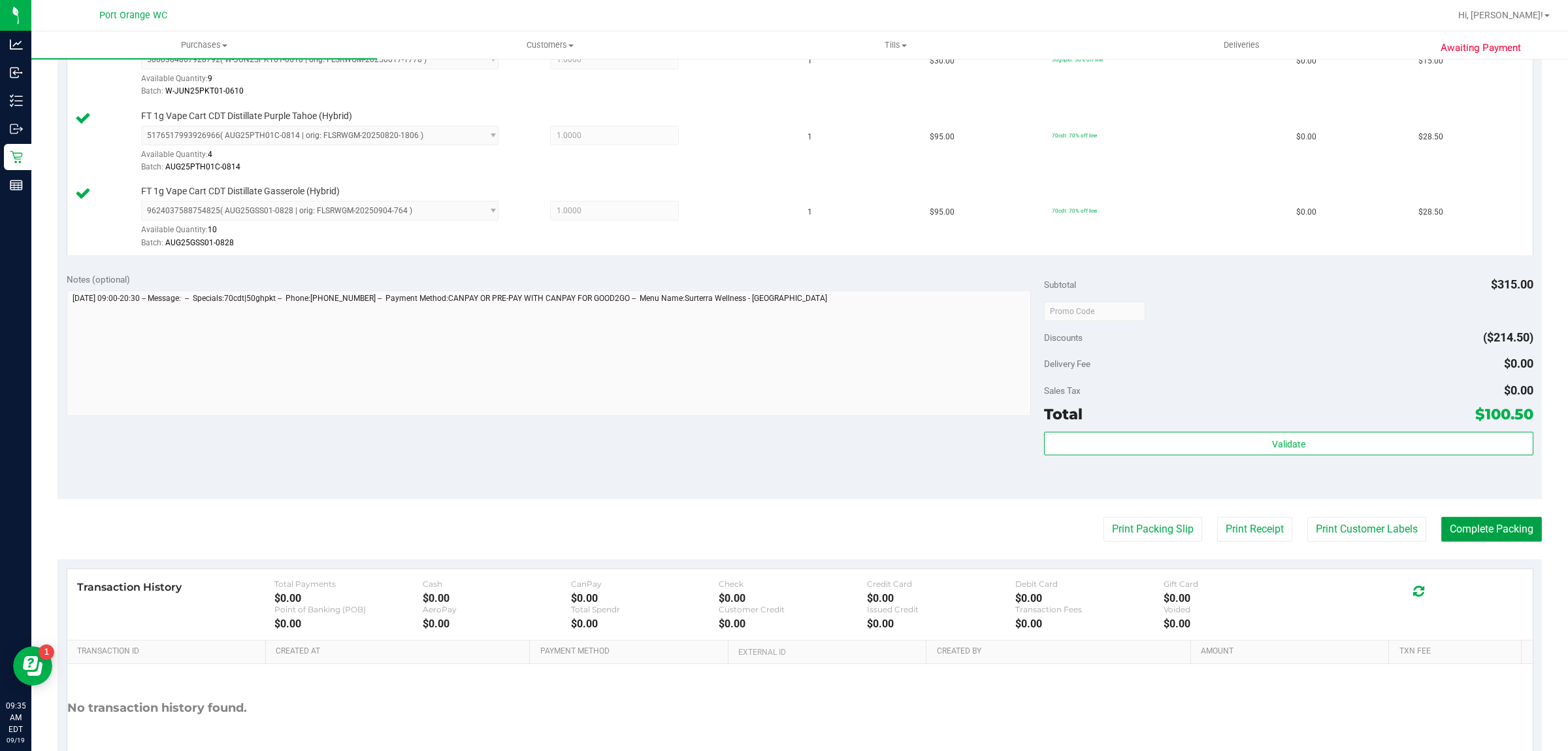
click at [1490, 537] on button "Complete Packing" at bounding box center [1491, 528] width 100 height 24
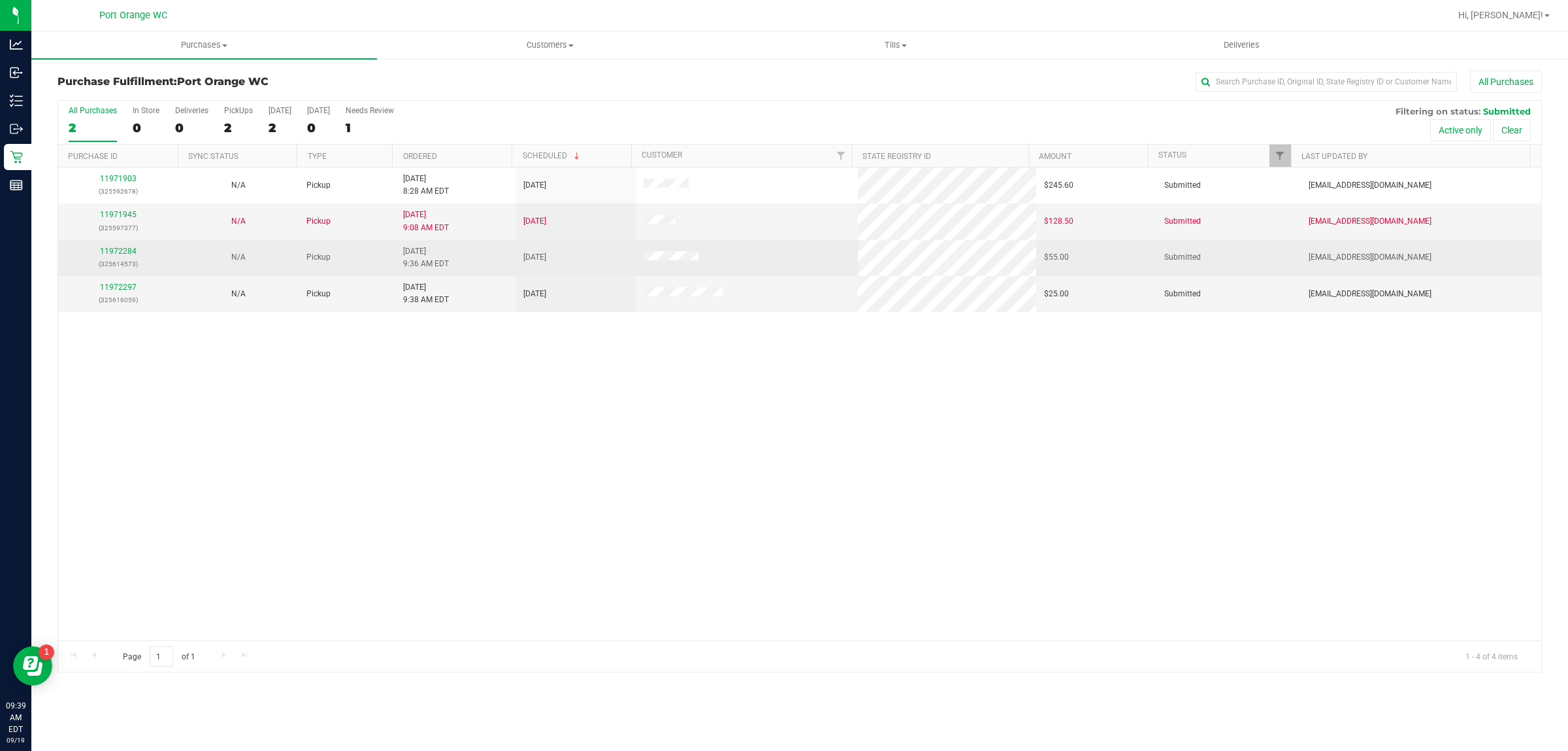
click at [121, 258] on div "11972284 (325614573)" at bounding box center [118, 257] width 104 height 24
click at [119, 255] on link "11972284" at bounding box center [118, 251] width 36 height 9
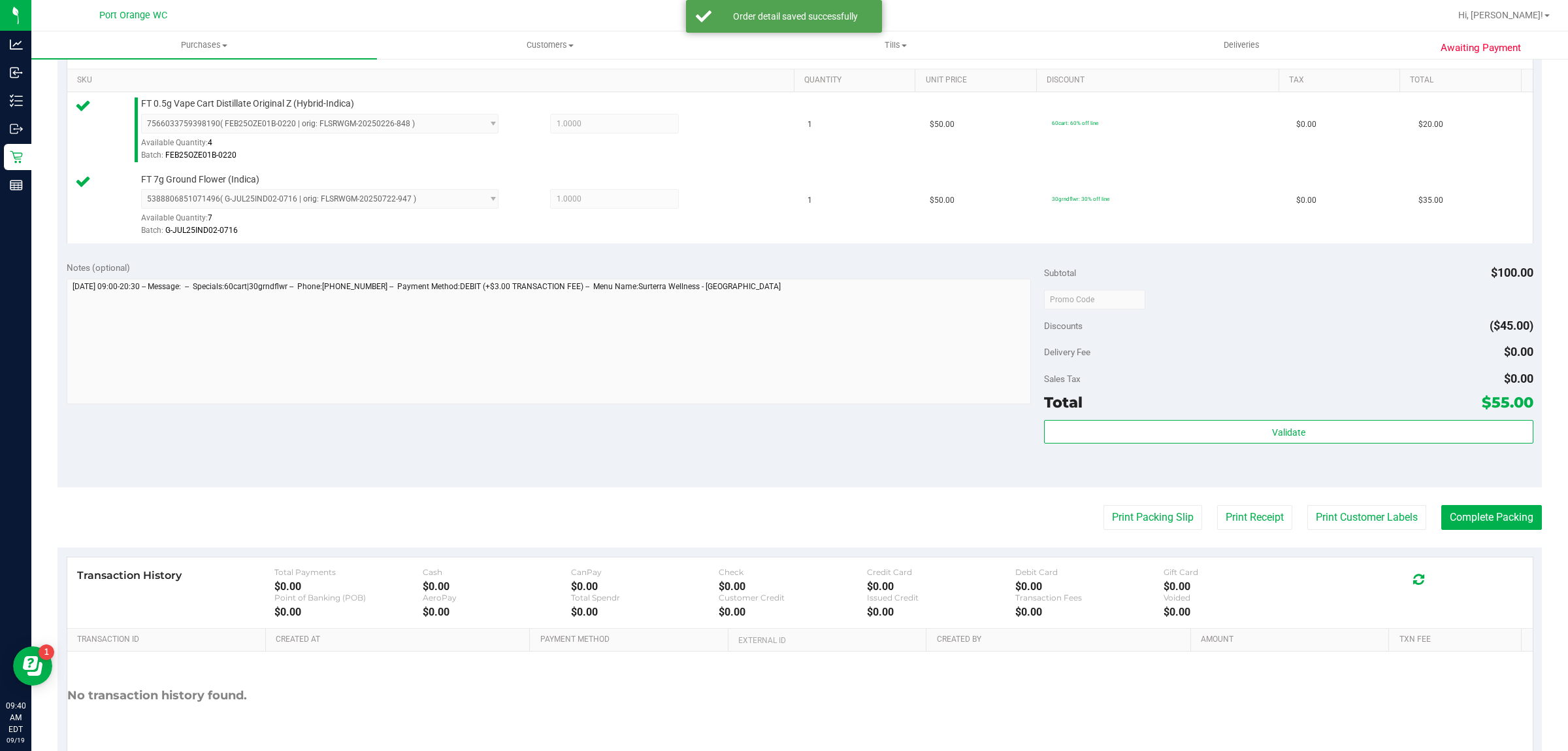
scroll to position [394, 0]
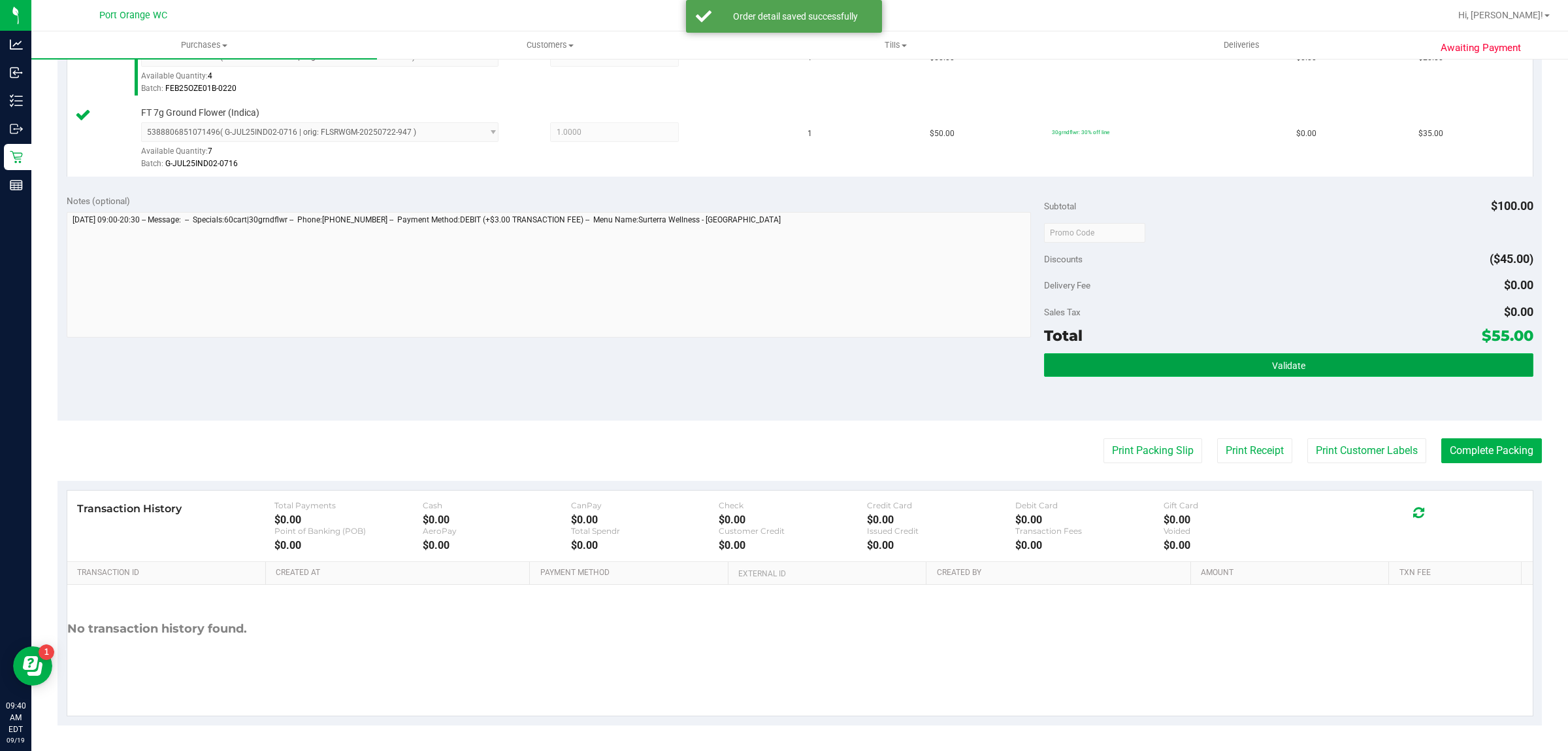
click at [1163, 363] on button "Validate" at bounding box center [1288, 365] width 489 height 24
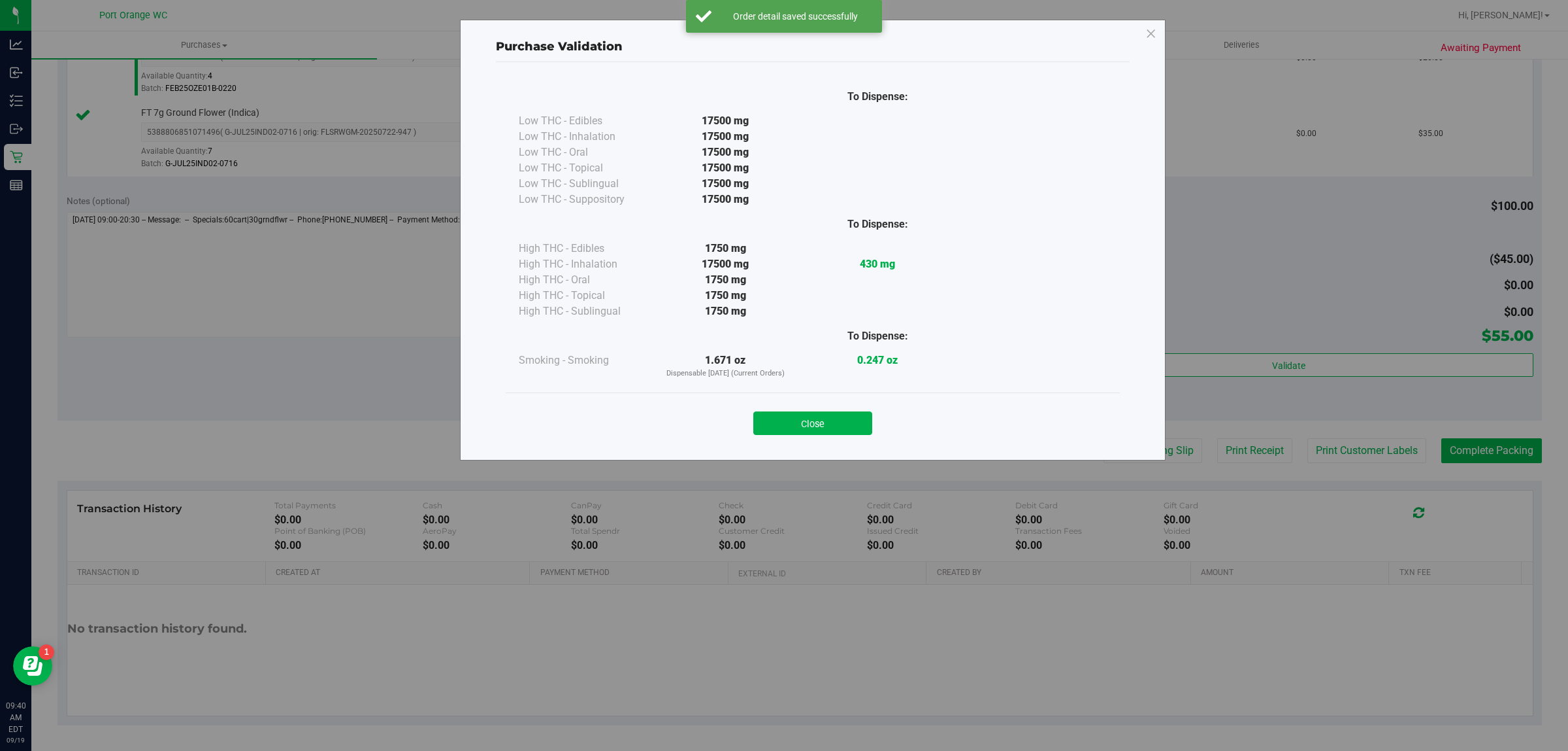
click at [1332, 492] on div "Purchase Validation To Dispense: Low THC - Edibles 17500 mg" at bounding box center [789, 375] width 1578 height 751
click at [775, 424] on button "Close" at bounding box center [812, 423] width 119 height 24
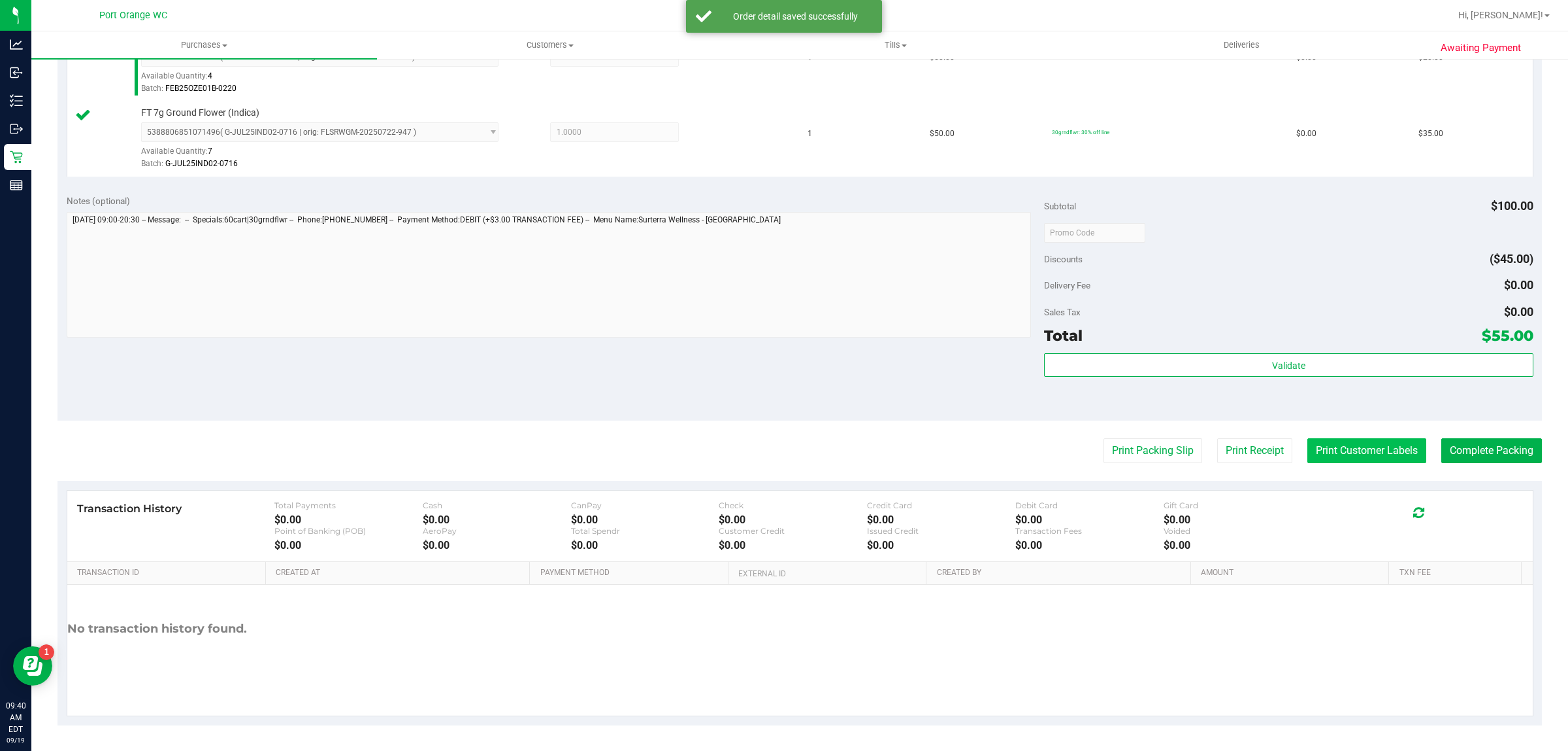
click at [1364, 458] on button "Print Customer Labels" at bounding box center [1366, 450] width 119 height 24
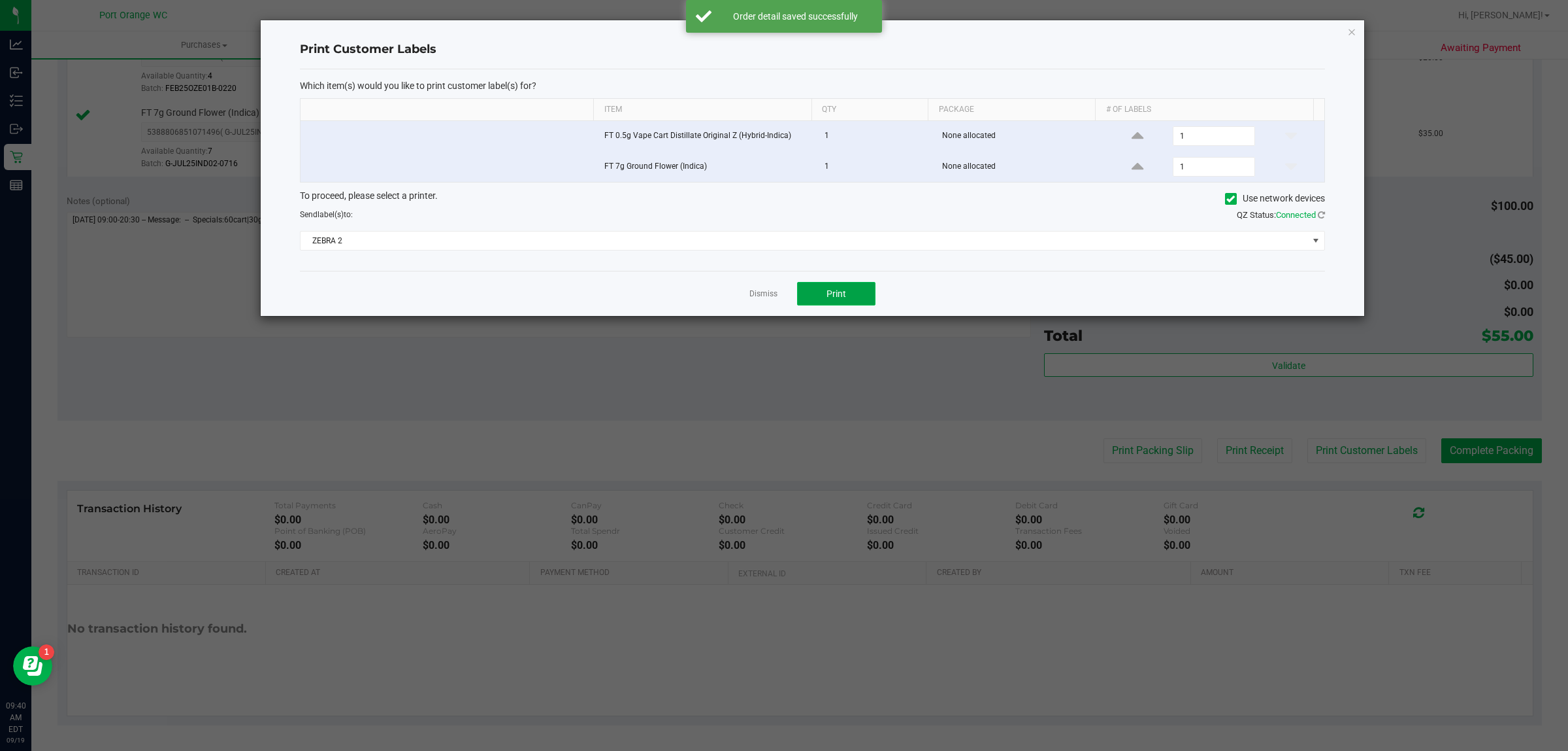
click at [863, 288] on button "Print" at bounding box center [837, 294] width 79 height 24
click at [755, 295] on link "Dismiss" at bounding box center [763, 294] width 28 height 11
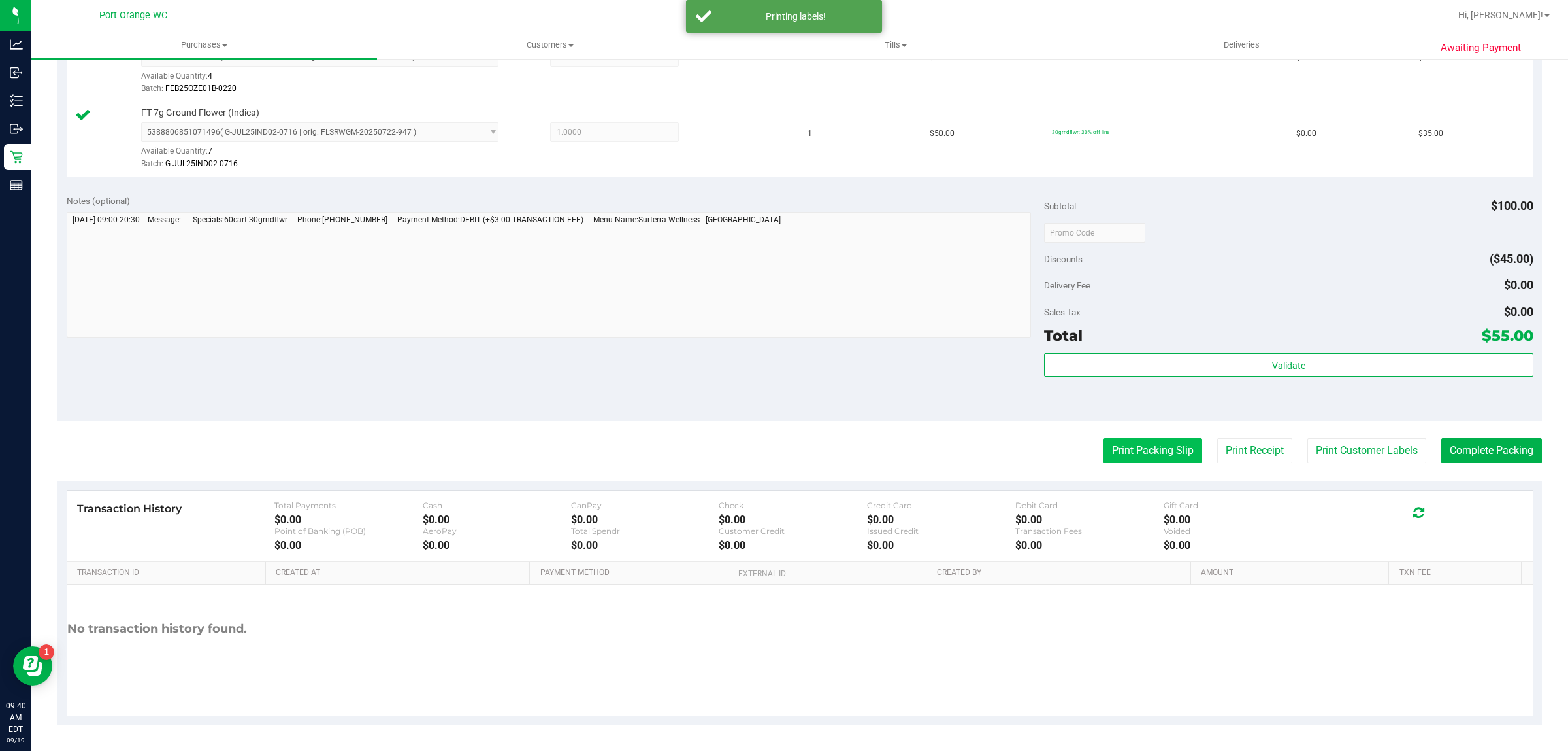
click at [1152, 453] on button "Print Packing Slip" at bounding box center [1152, 450] width 99 height 24
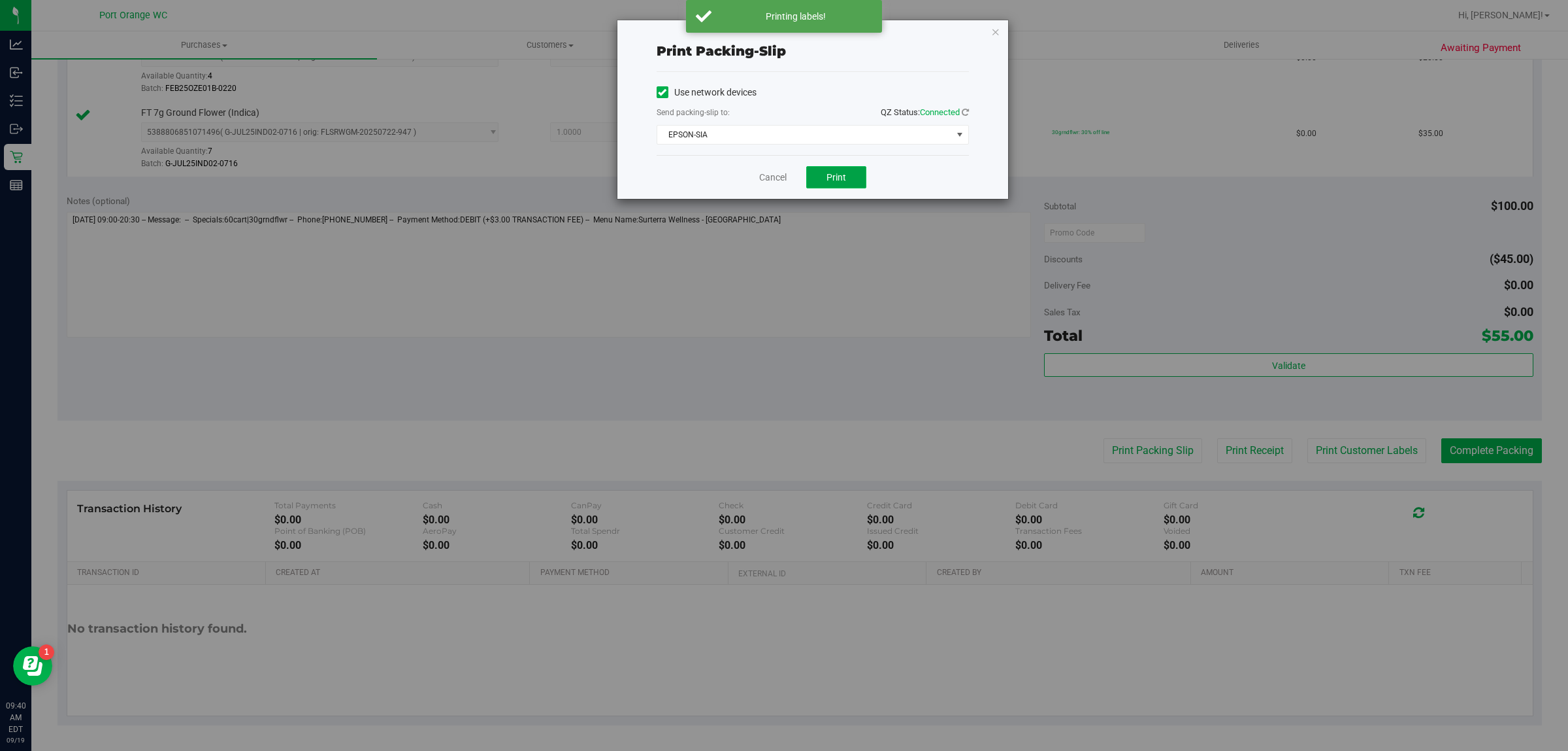
click at [835, 185] on button "Print" at bounding box center [837, 177] width 60 height 23
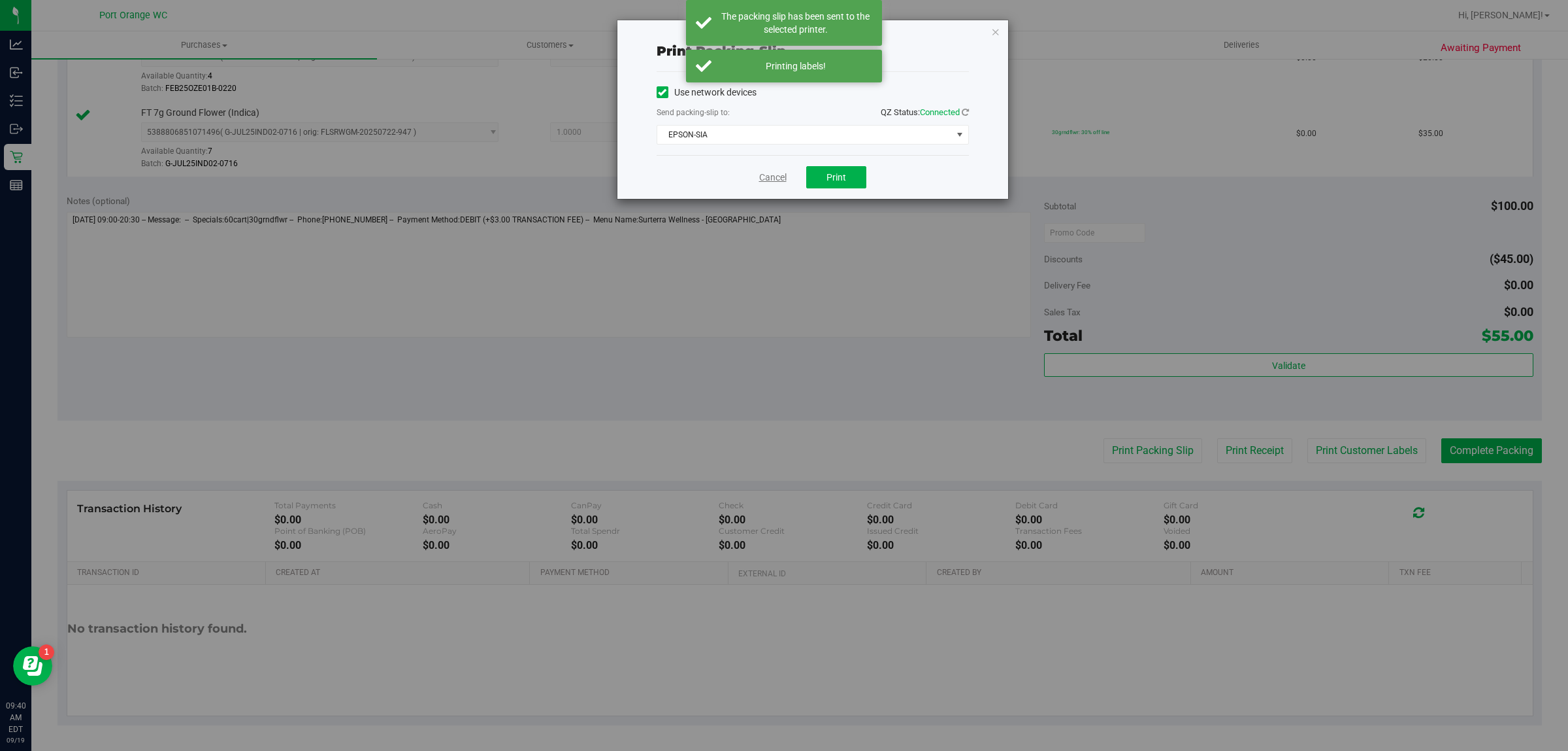
click at [782, 182] on link "Cancel" at bounding box center [773, 177] width 27 height 14
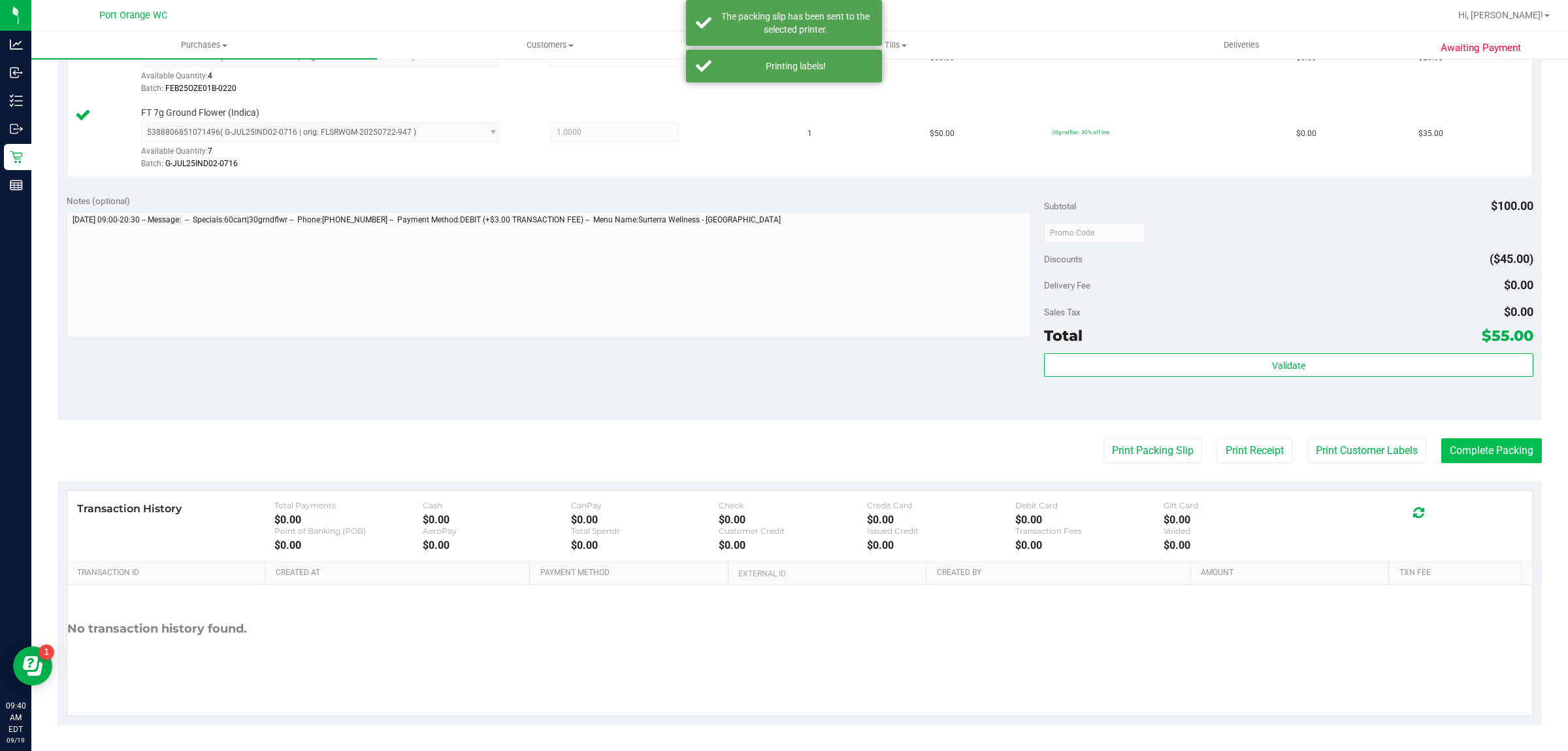
click at [1472, 455] on button "Complete Packing" at bounding box center [1491, 450] width 100 height 24
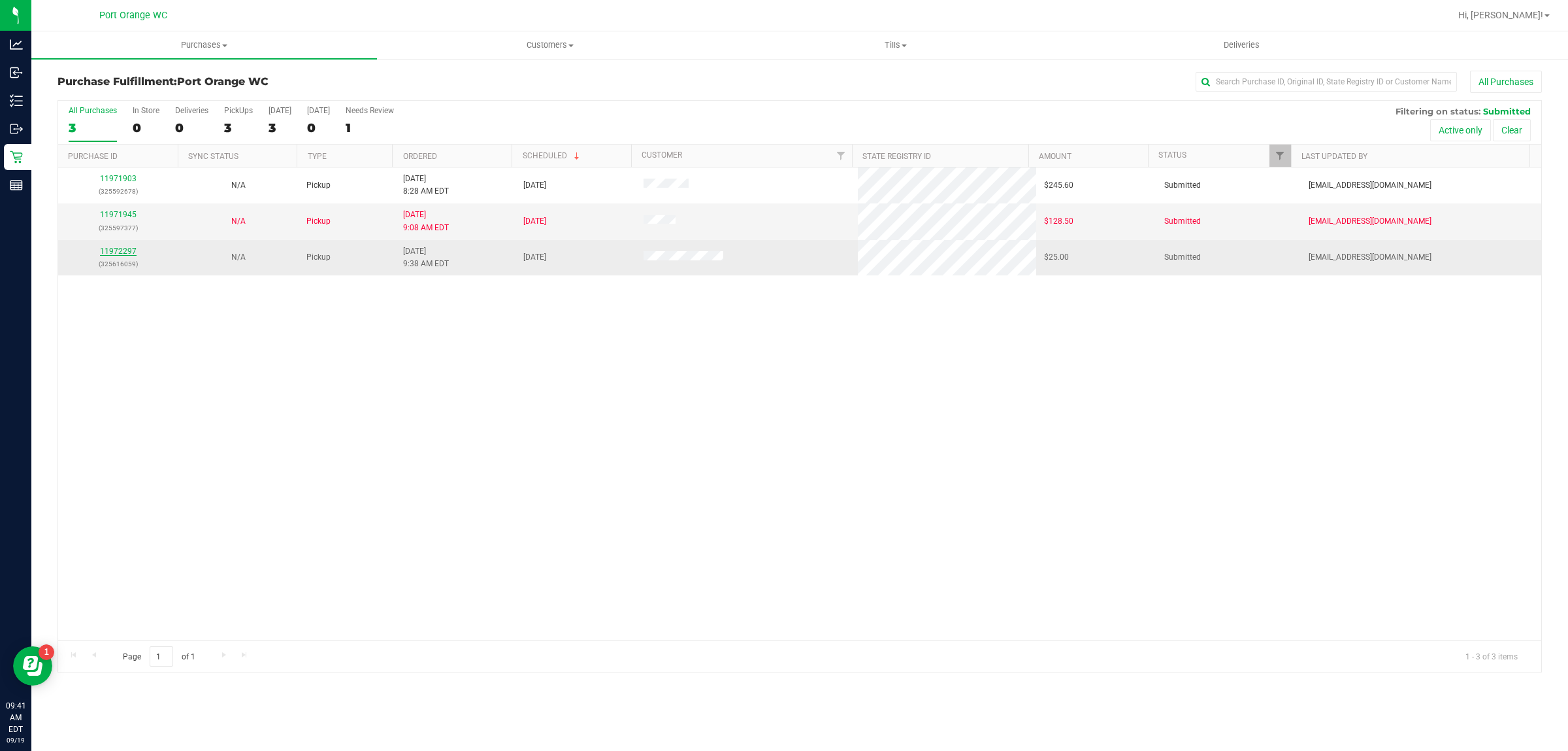
click at [110, 255] on link "11972297" at bounding box center [118, 251] width 36 height 9
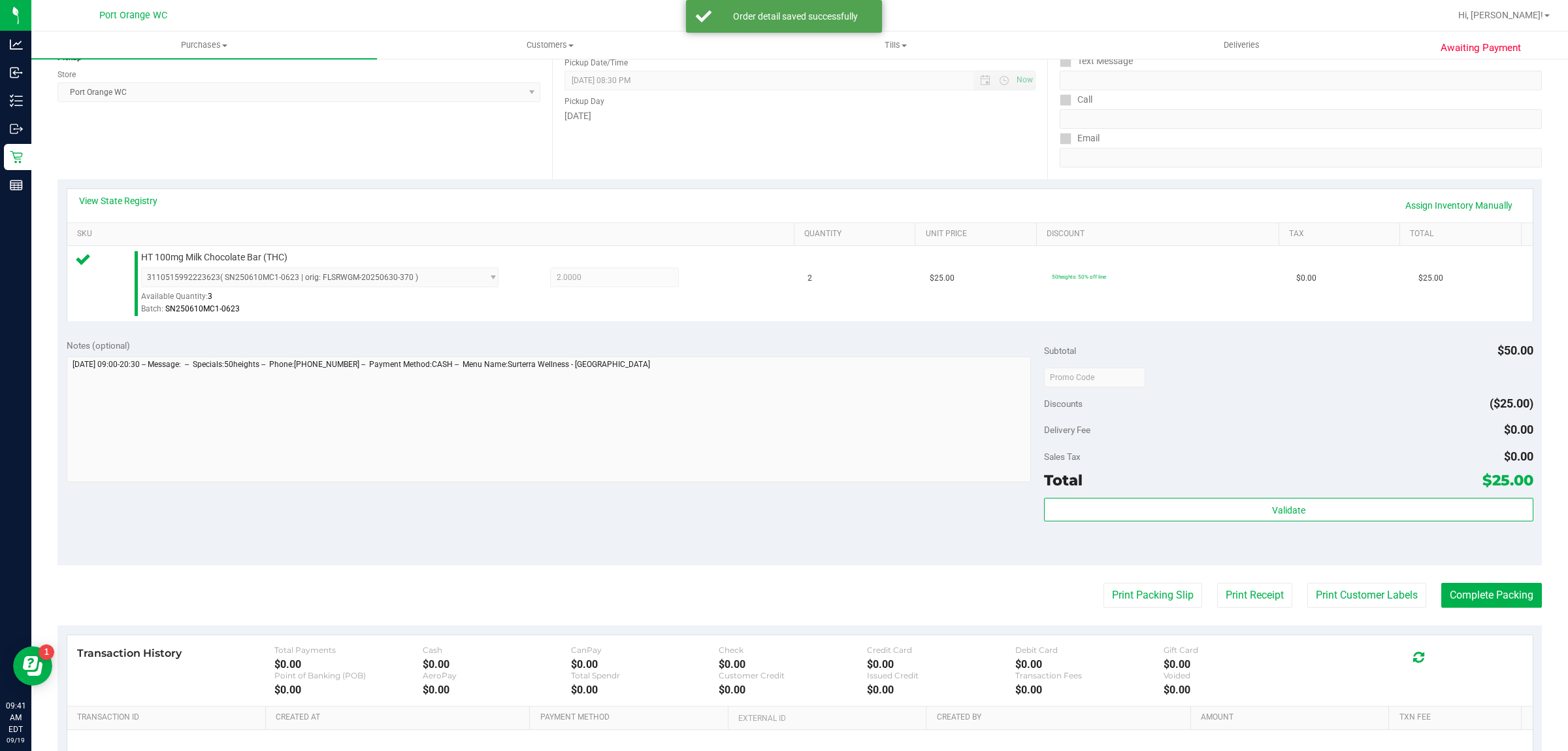
scroll to position [258, 0]
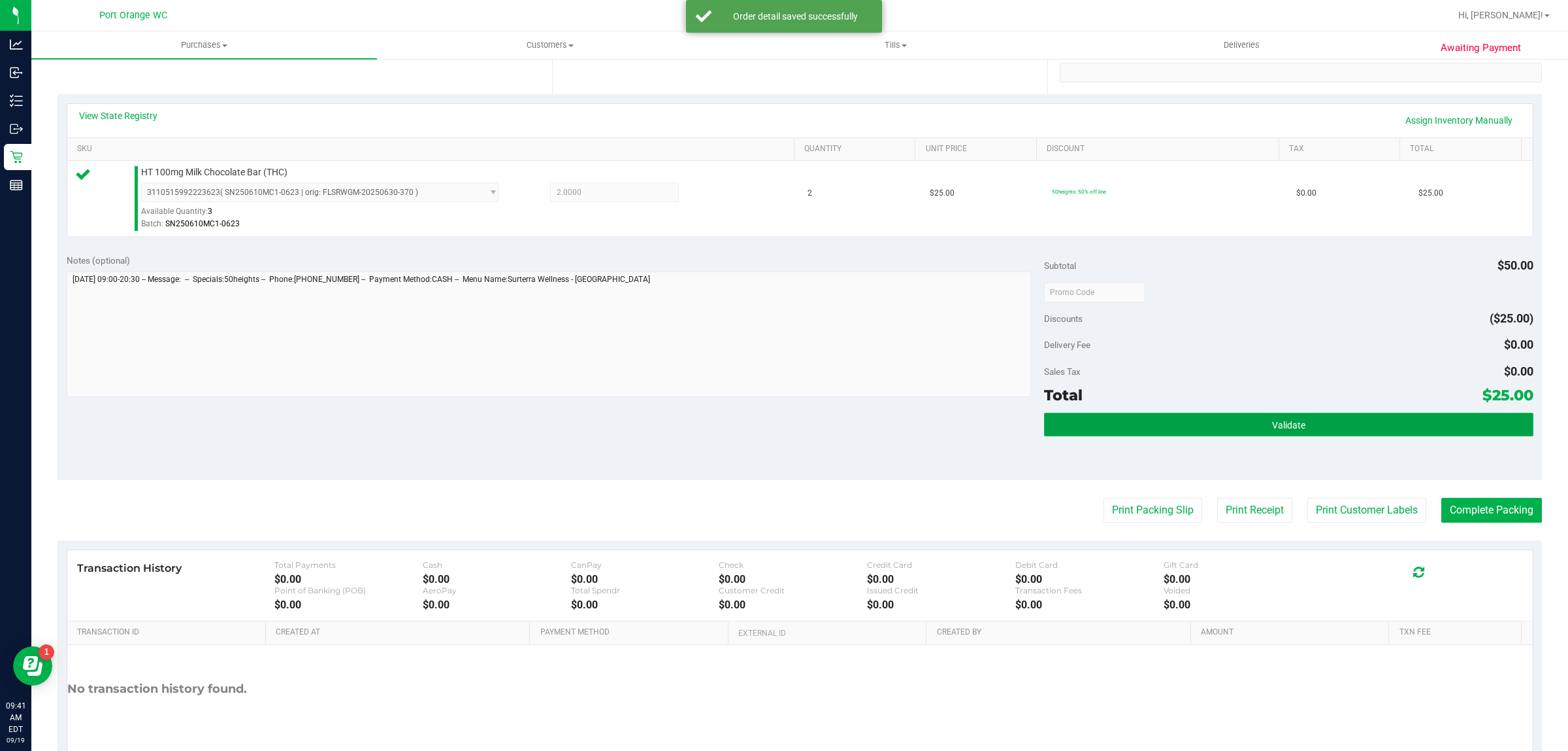
click at [1227, 422] on button "Validate" at bounding box center [1288, 424] width 489 height 24
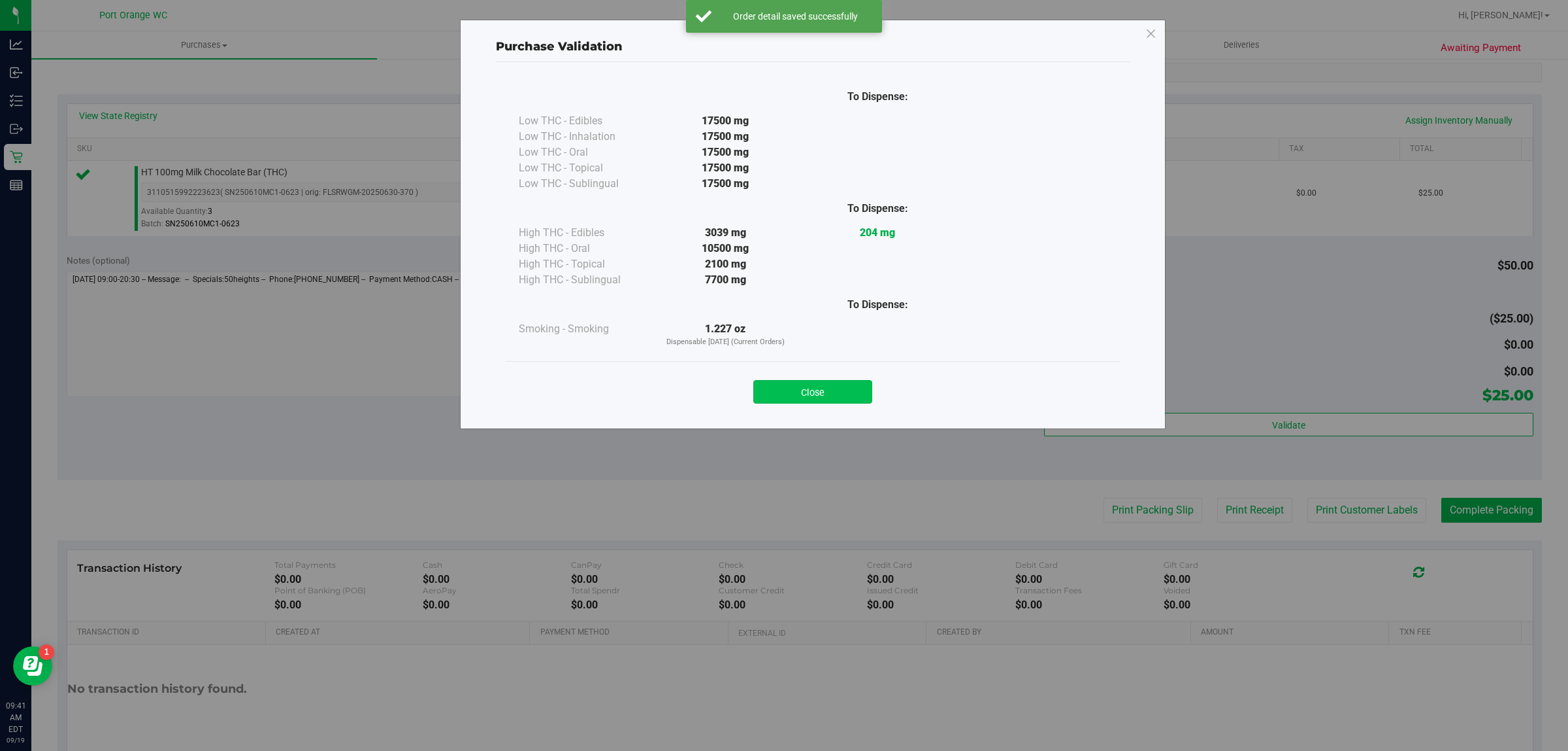
click at [844, 398] on button "Close" at bounding box center [812, 391] width 119 height 24
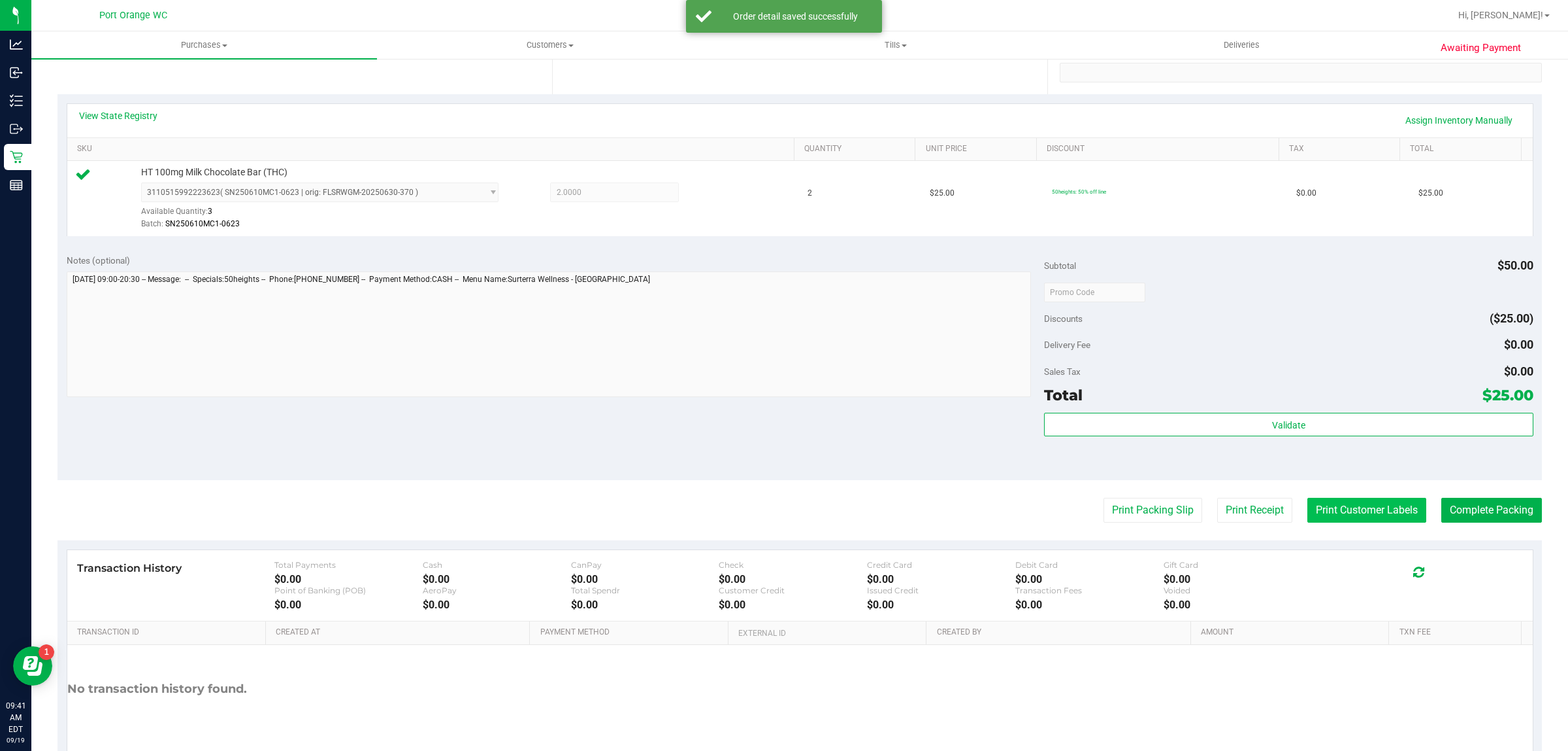
click at [1324, 514] on button "Print Customer Labels" at bounding box center [1366, 509] width 119 height 24
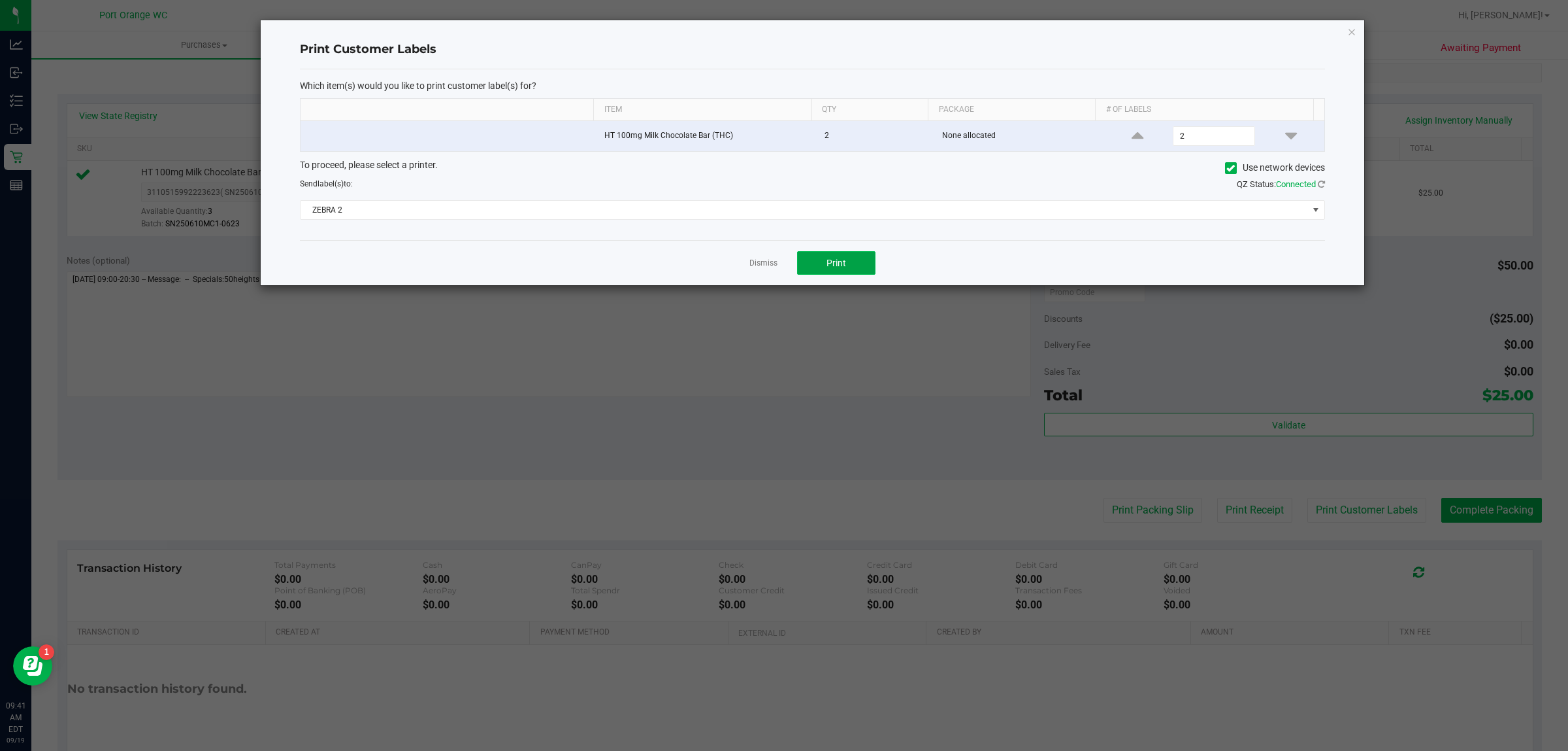
click at [840, 272] on button "Print" at bounding box center [837, 263] width 79 height 24
click at [757, 269] on link "Dismiss" at bounding box center [763, 263] width 28 height 11
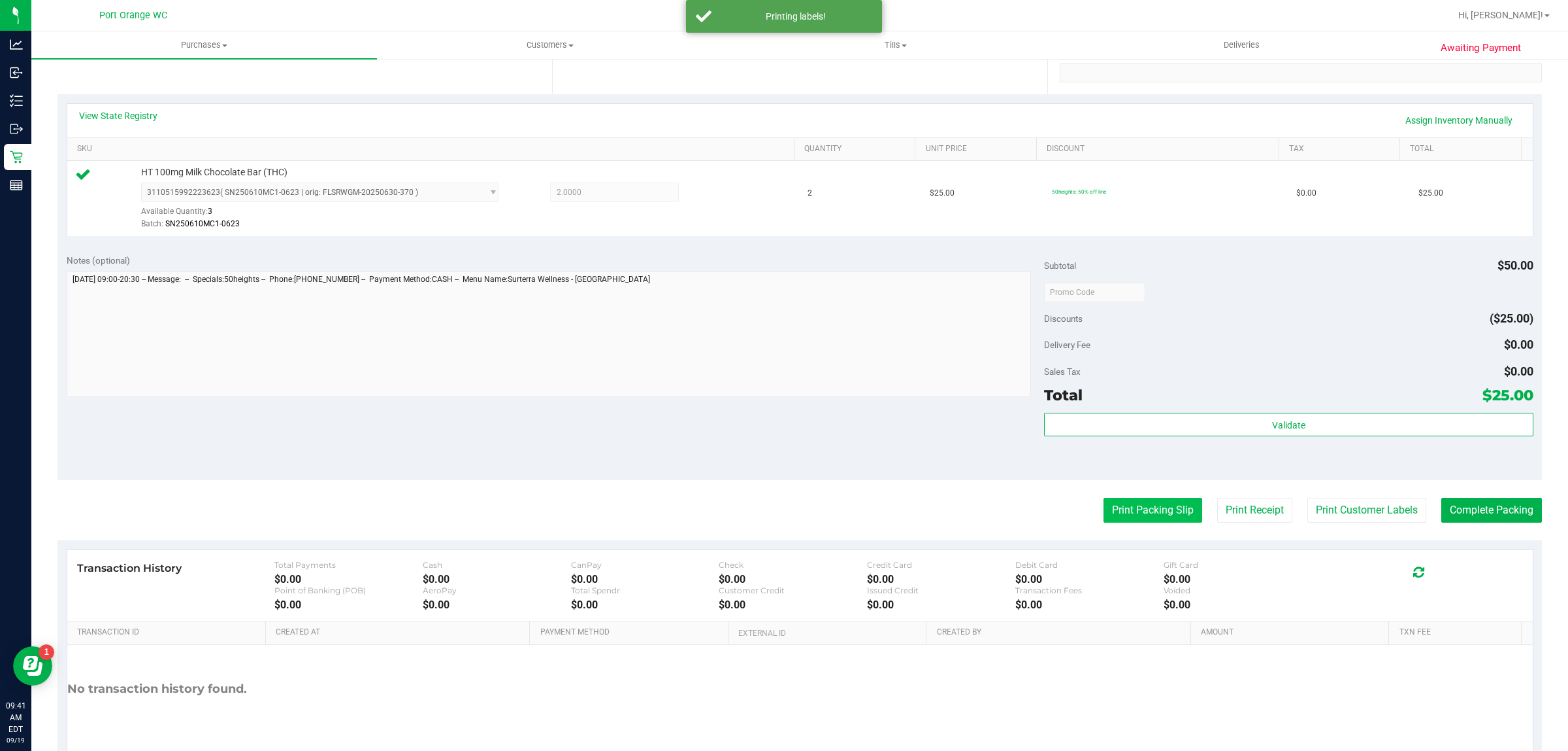
click at [1119, 511] on button "Print Packing Slip" at bounding box center [1152, 509] width 99 height 24
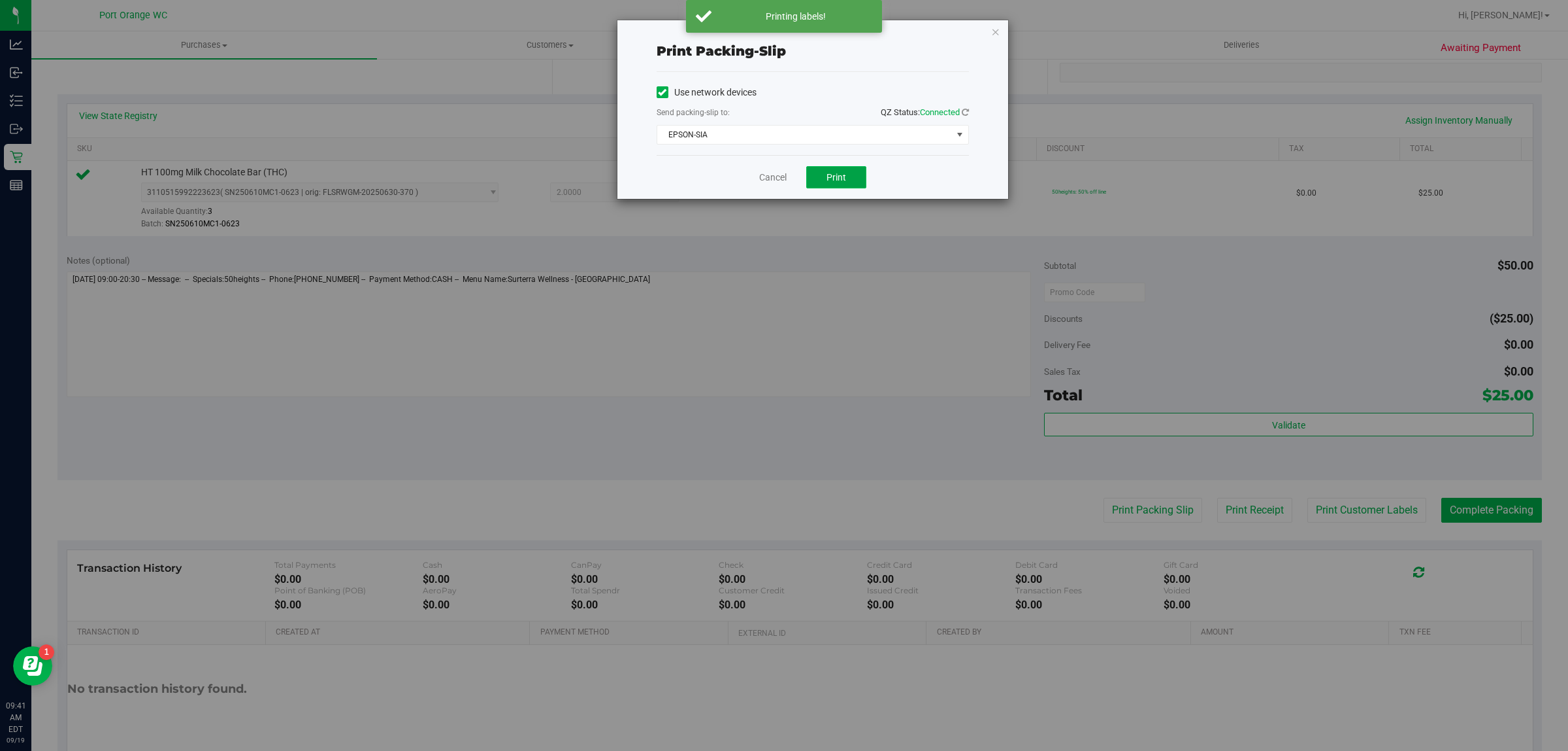
click at [835, 185] on button "Print" at bounding box center [837, 177] width 60 height 23
click at [771, 178] on link "Cancel" at bounding box center [773, 177] width 27 height 14
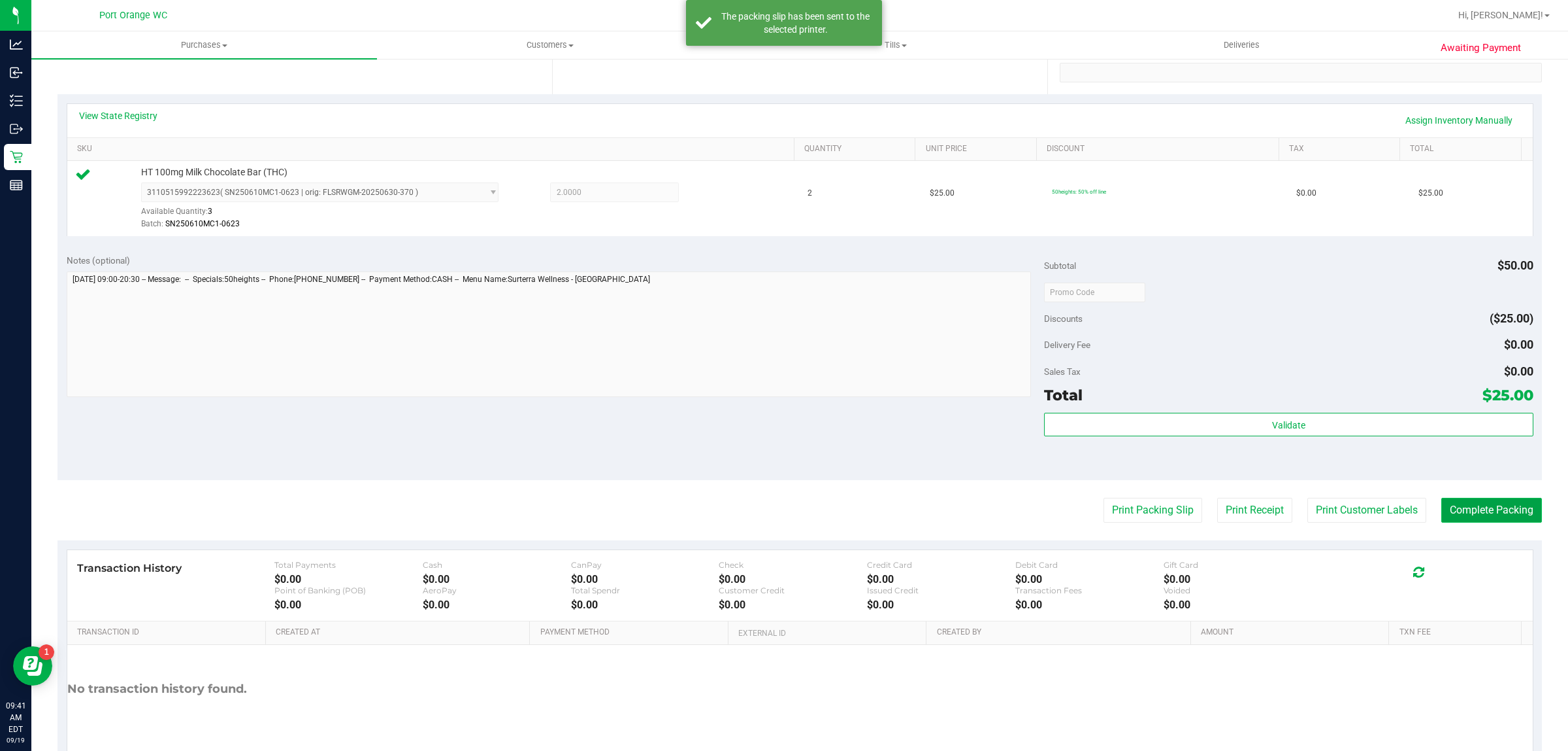
click at [1466, 502] on button "Complete Packing" at bounding box center [1491, 509] width 100 height 24
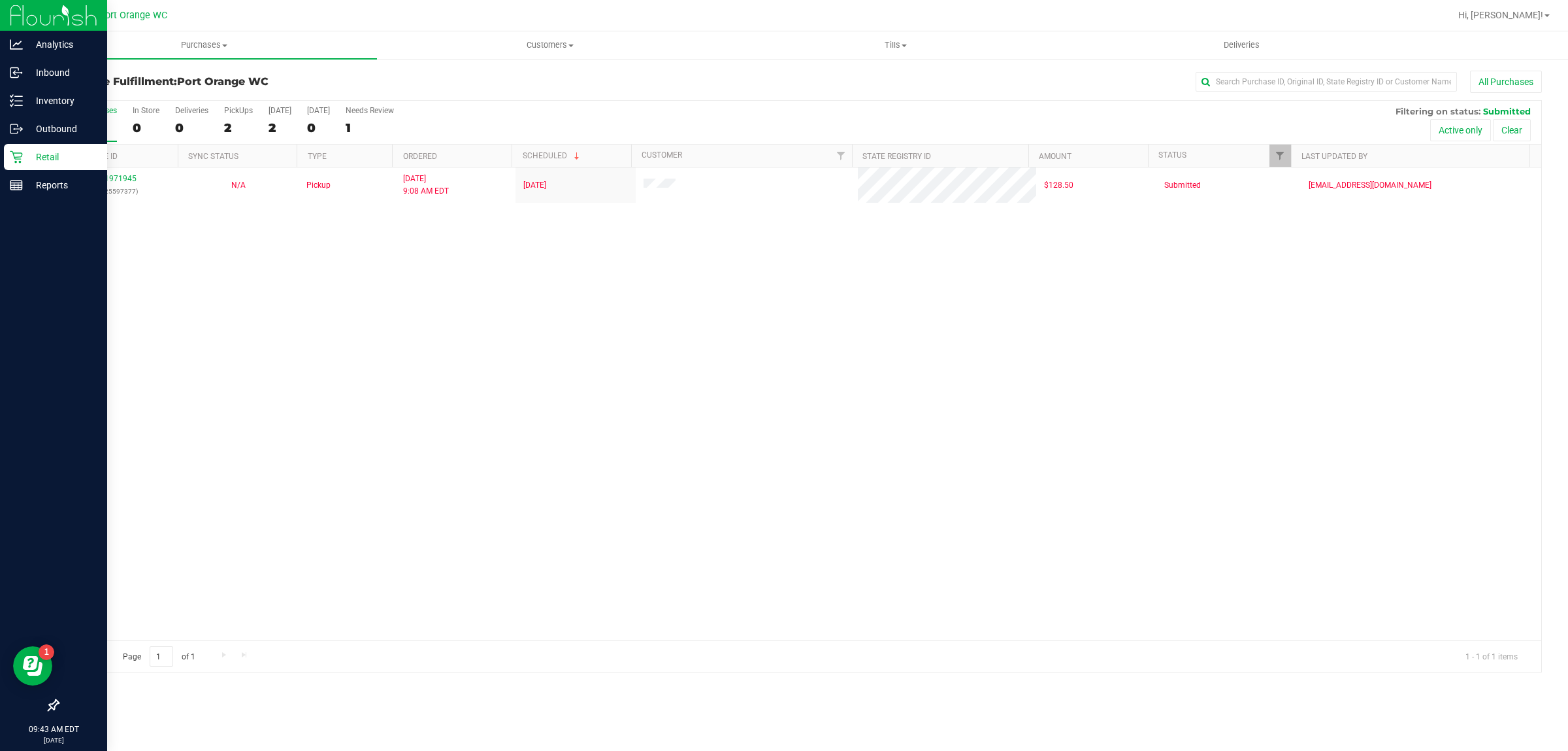
click at [16, 159] on icon at bounding box center [16, 158] width 13 height 13
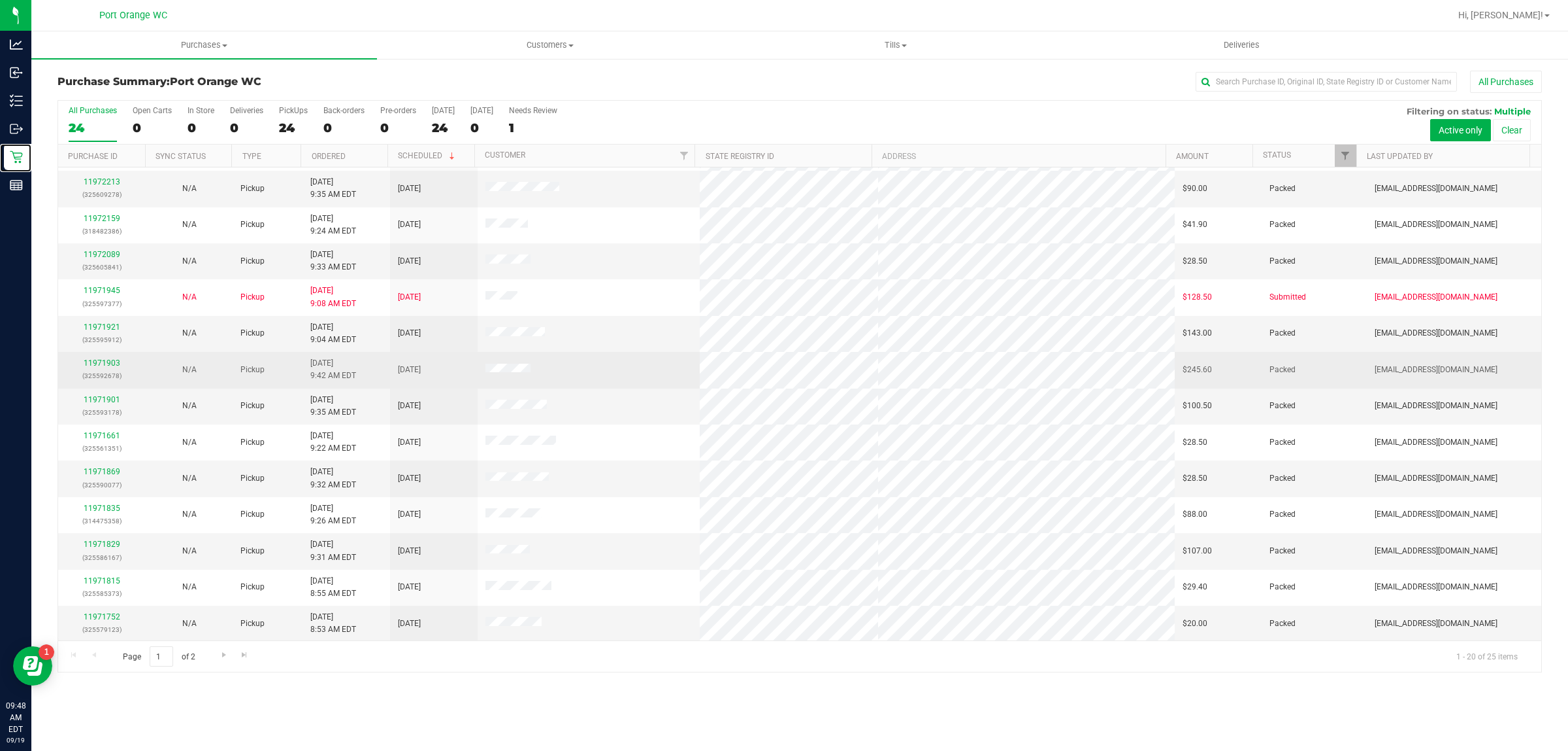
scroll to position [253, 0]
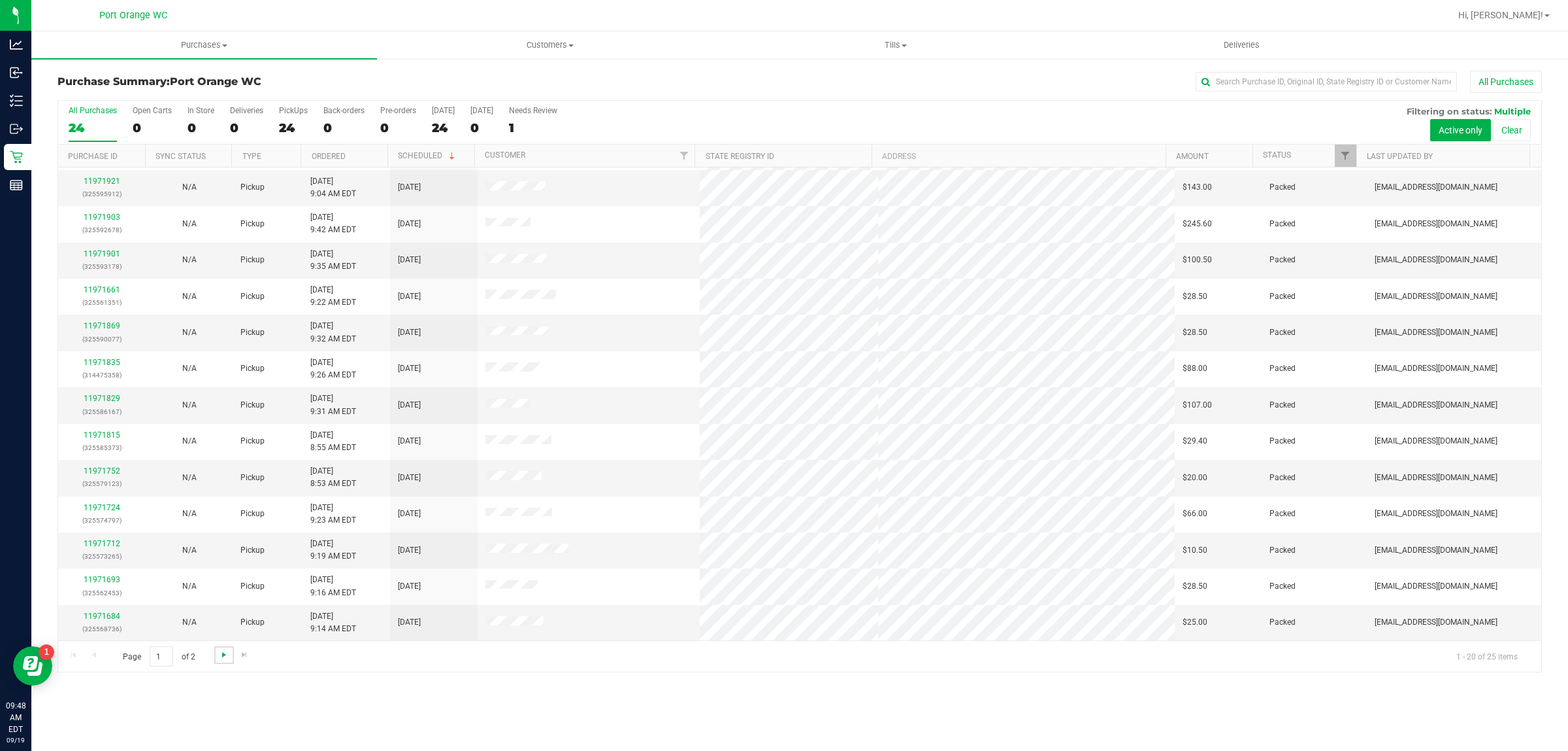
click at [224, 660] on span "Go to the next page" at bounding box center [225, 655] width 11 height 11
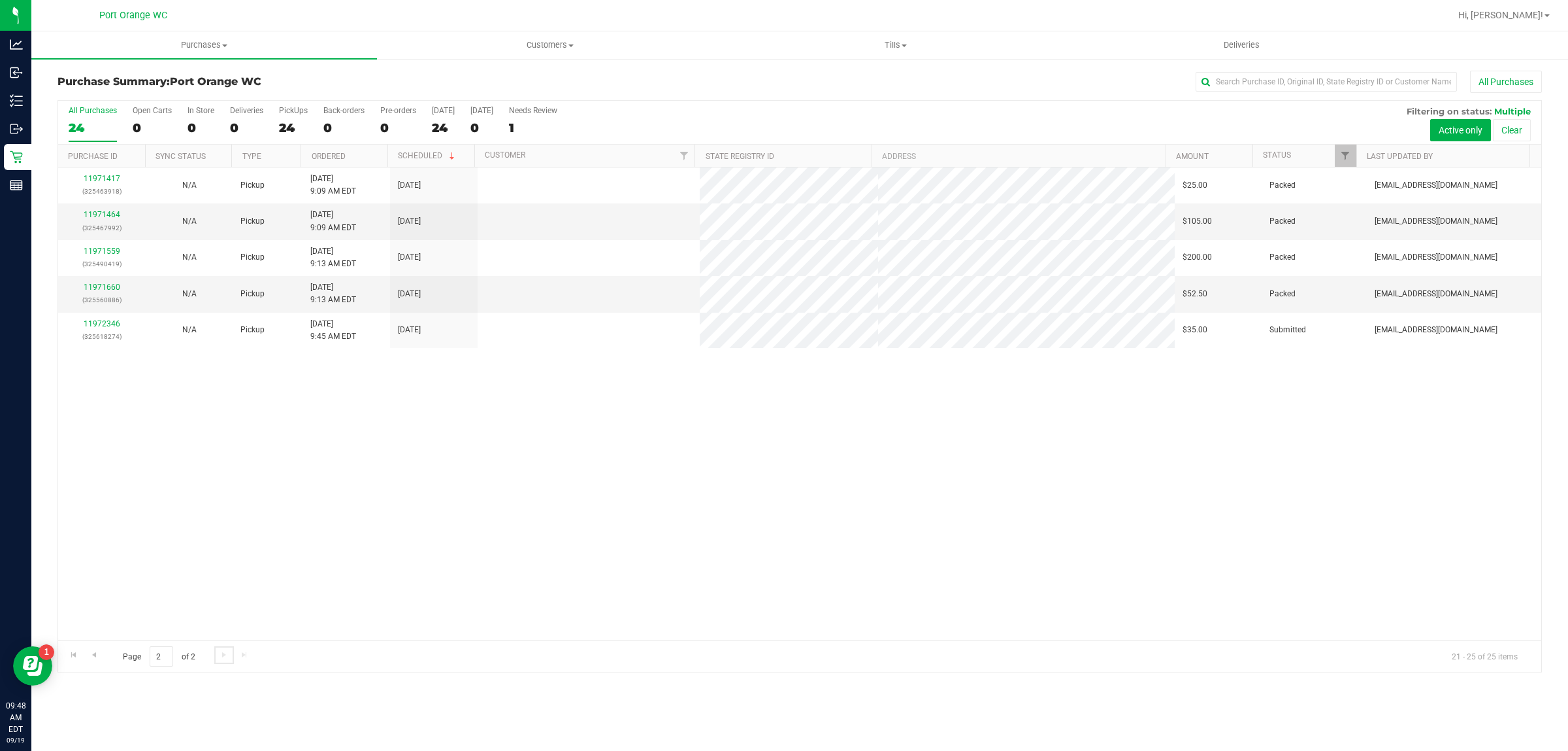
scroll to position [0, 0]
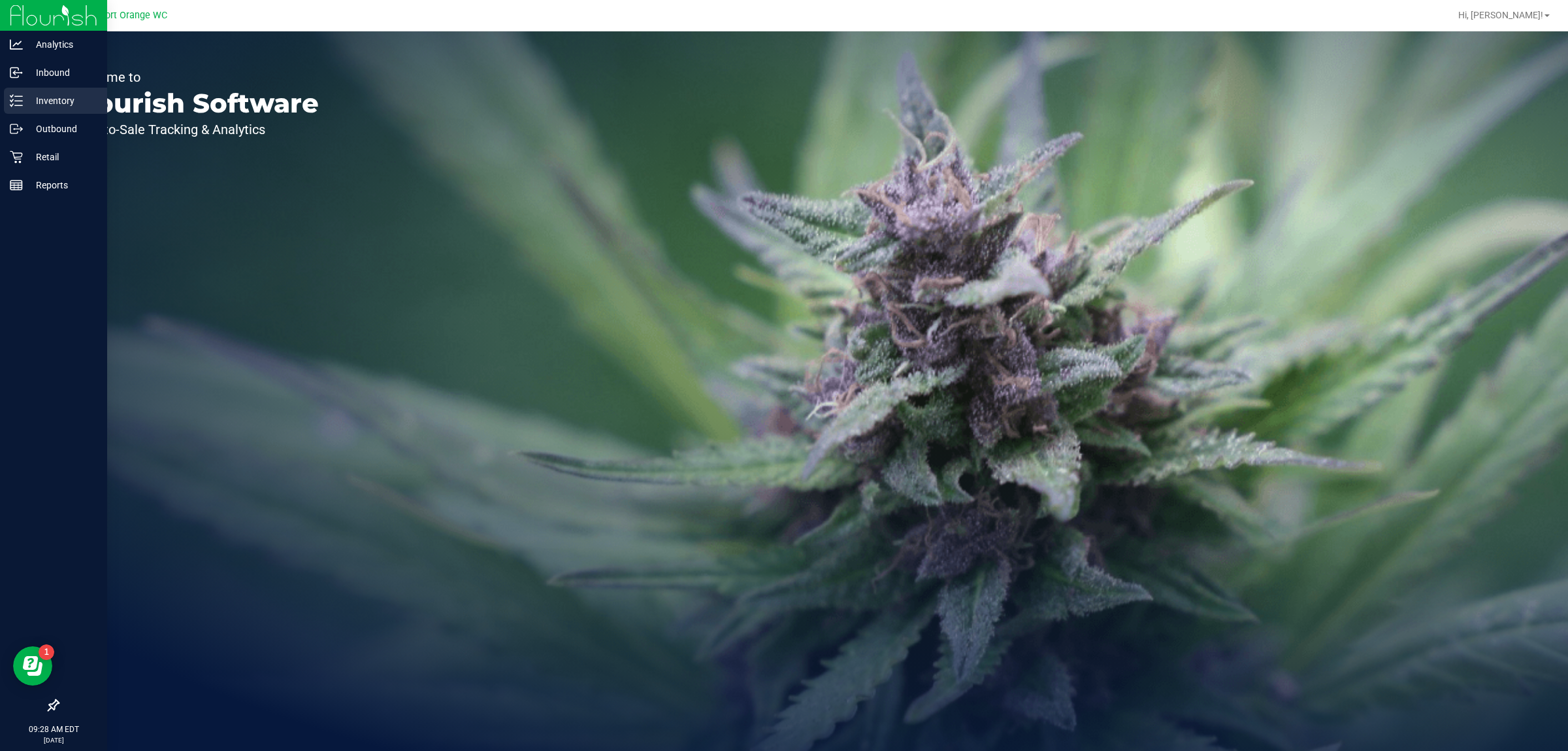
click at [44, 96] on p "Inventory" at bounding box center [62, 100] width 79 height 15
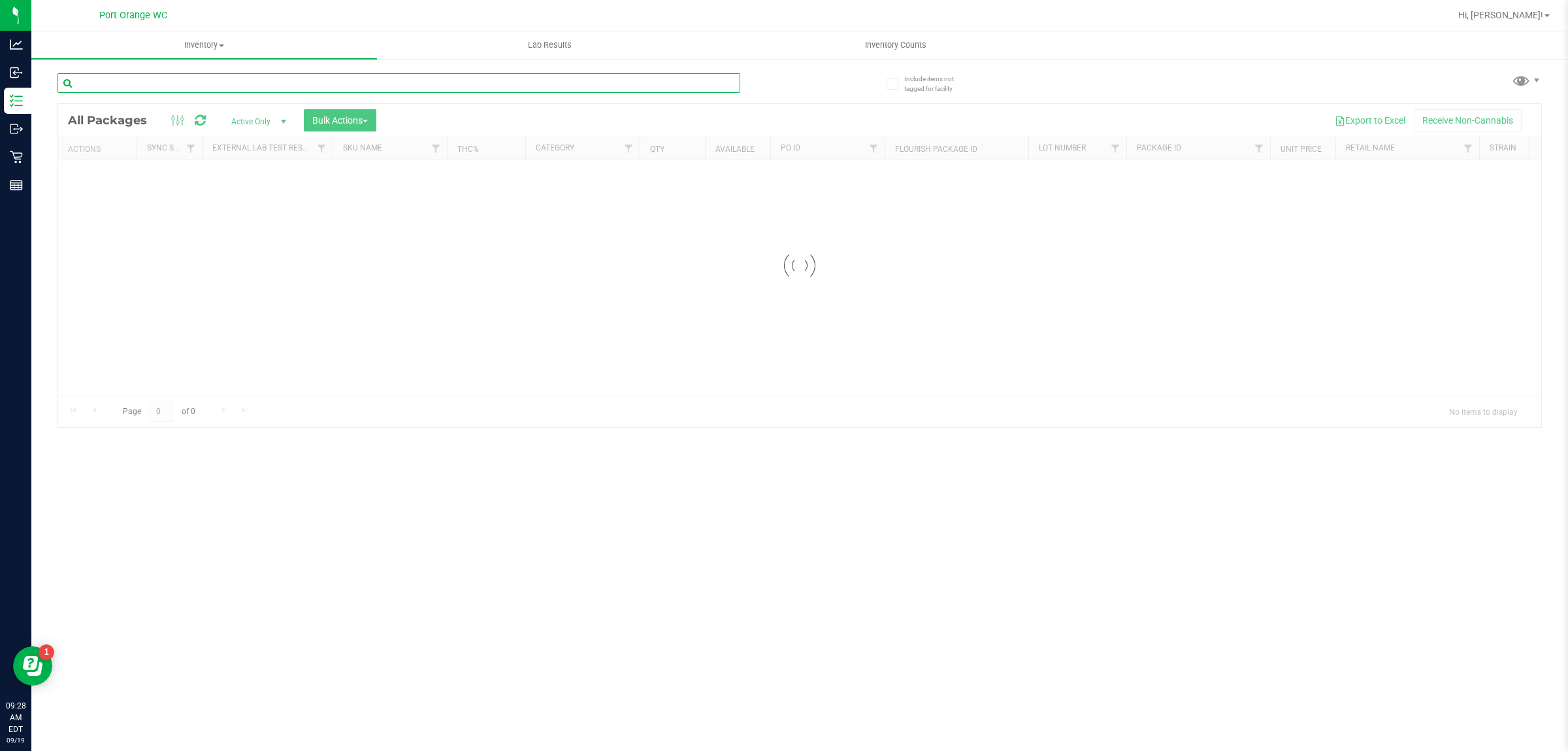
click at [341, 90] on input "text" at bounding box center [399, 83] width 683 height 20
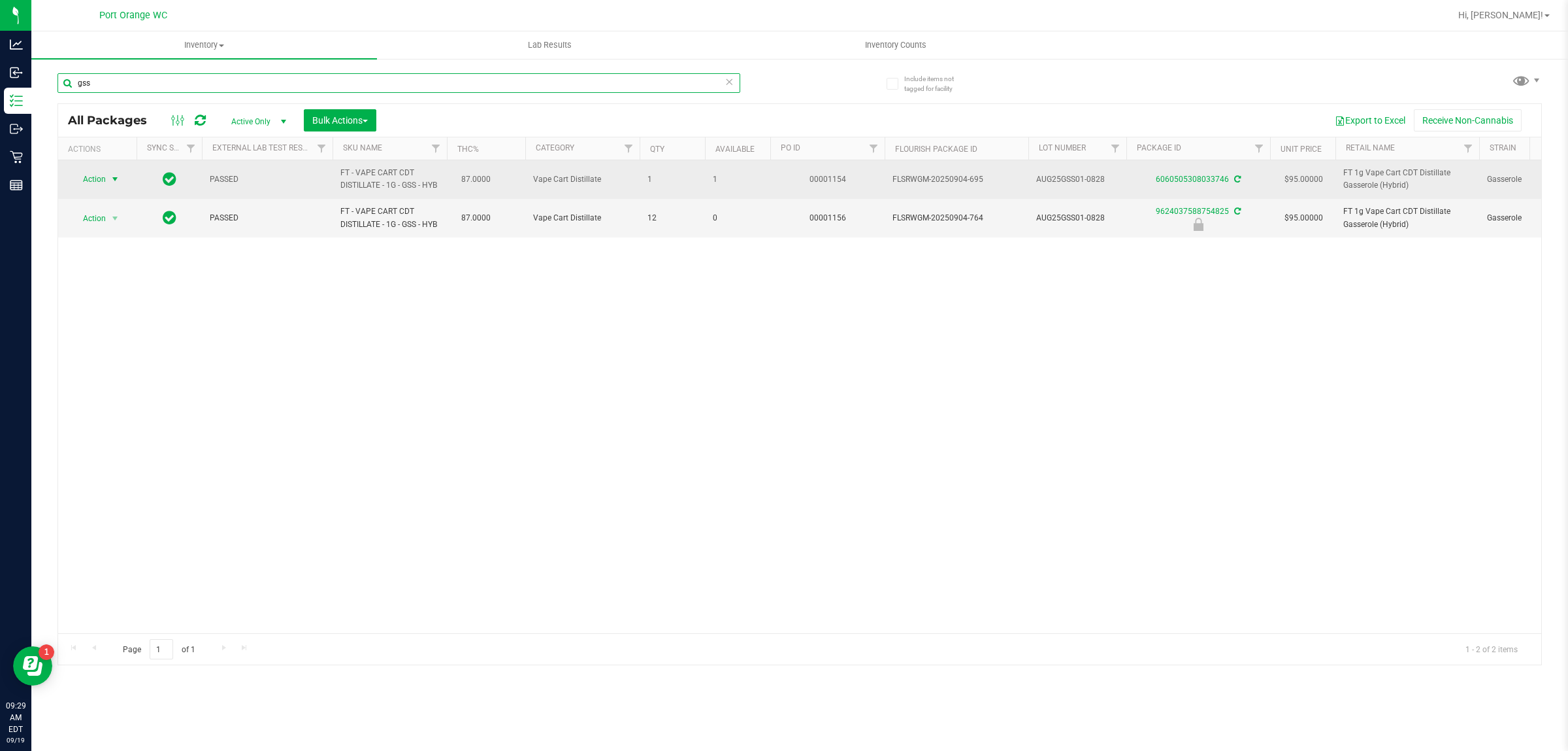
type input "gss"
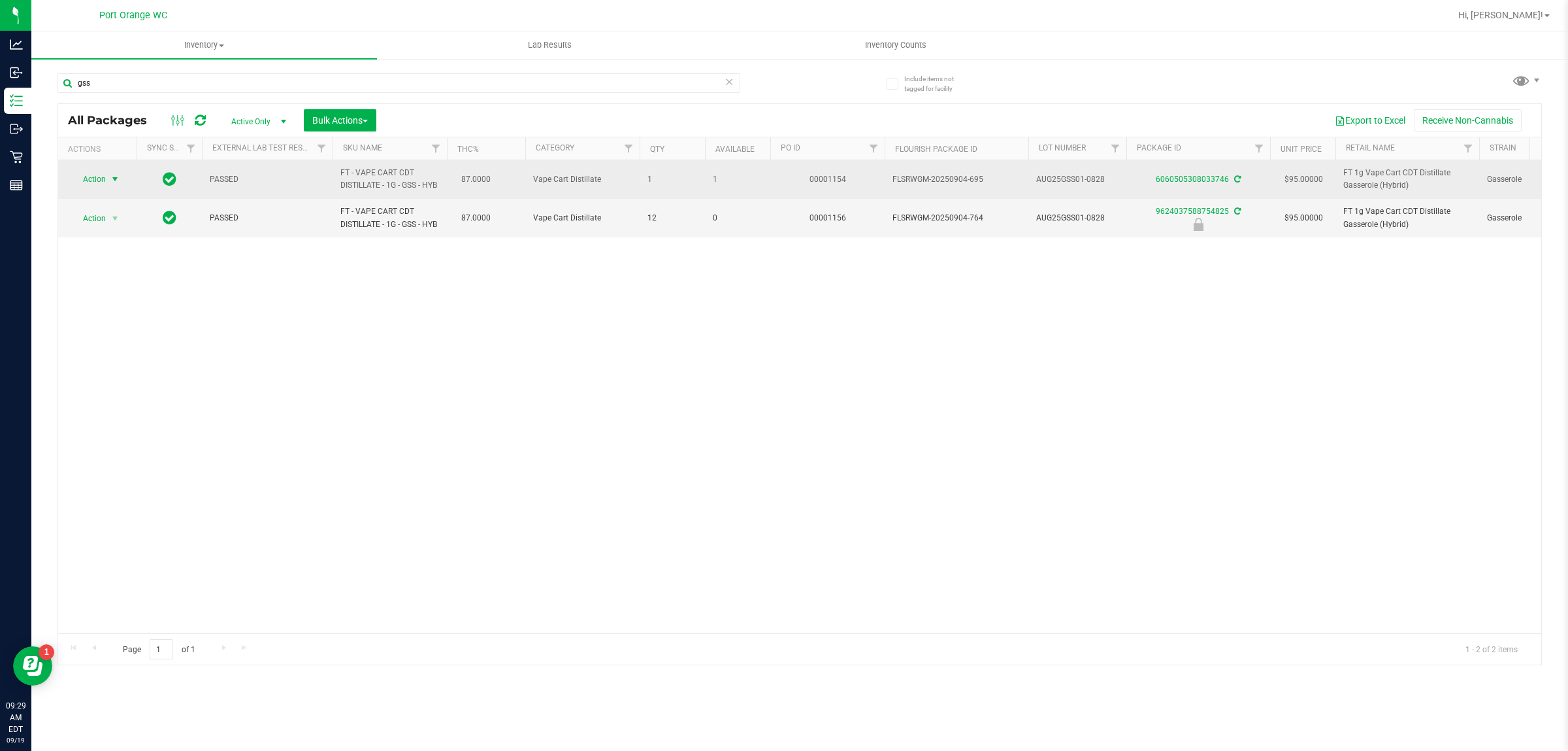
click at [82, 184] on span "Action" at bounding box center [89, 179] width 35 height 18
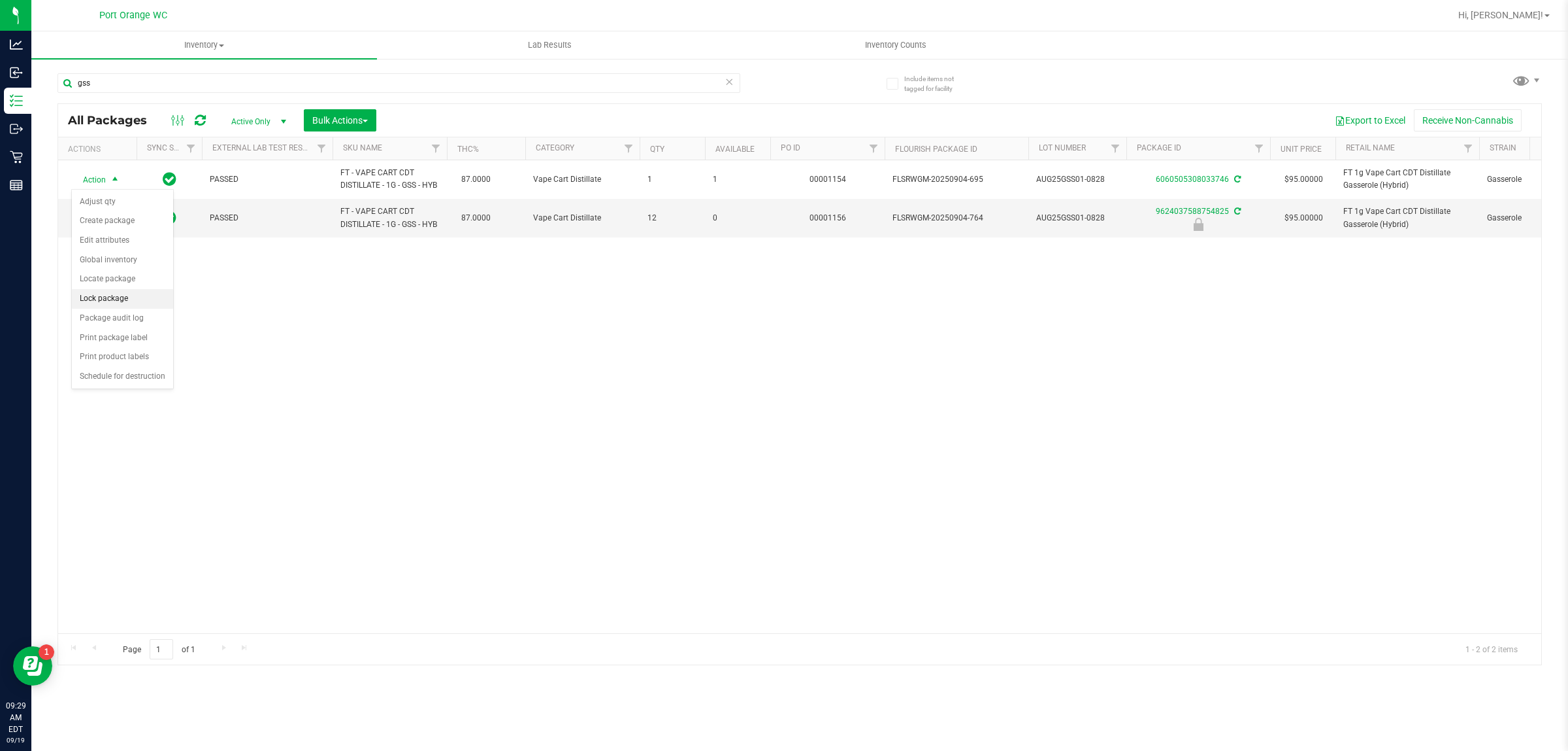
click at [88, 308] on li "Lock package" at bounding box center [122, 299] width 101 height 20
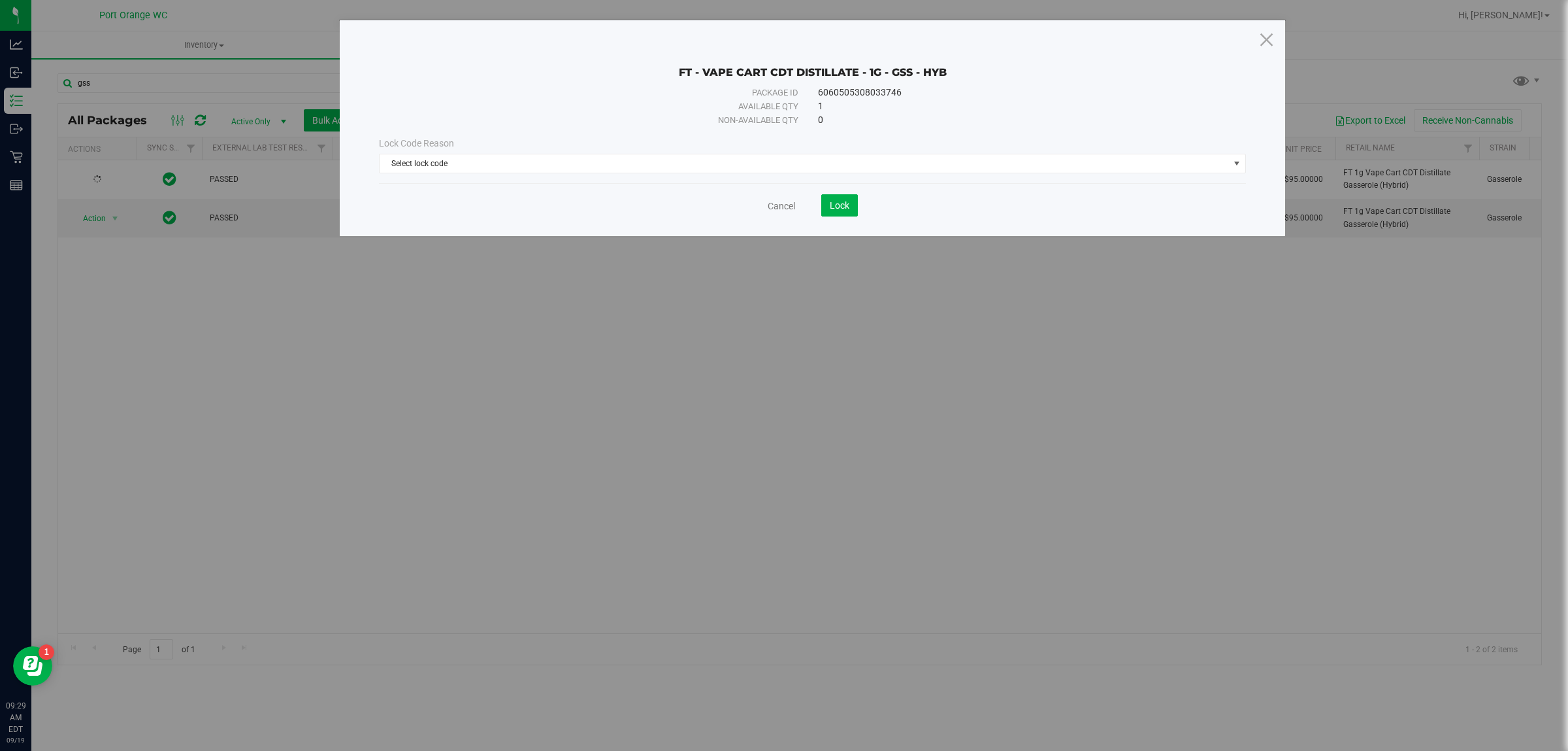
click at [562, 178] on div "Lock Code Reason Select lock code Select lock code Newly Received Administrativ…" at bounding box center [812, 155] width 886 height 56
click at [559, 171] on span "Select lock code" at bounding box center [804, 163] width 849 height 18
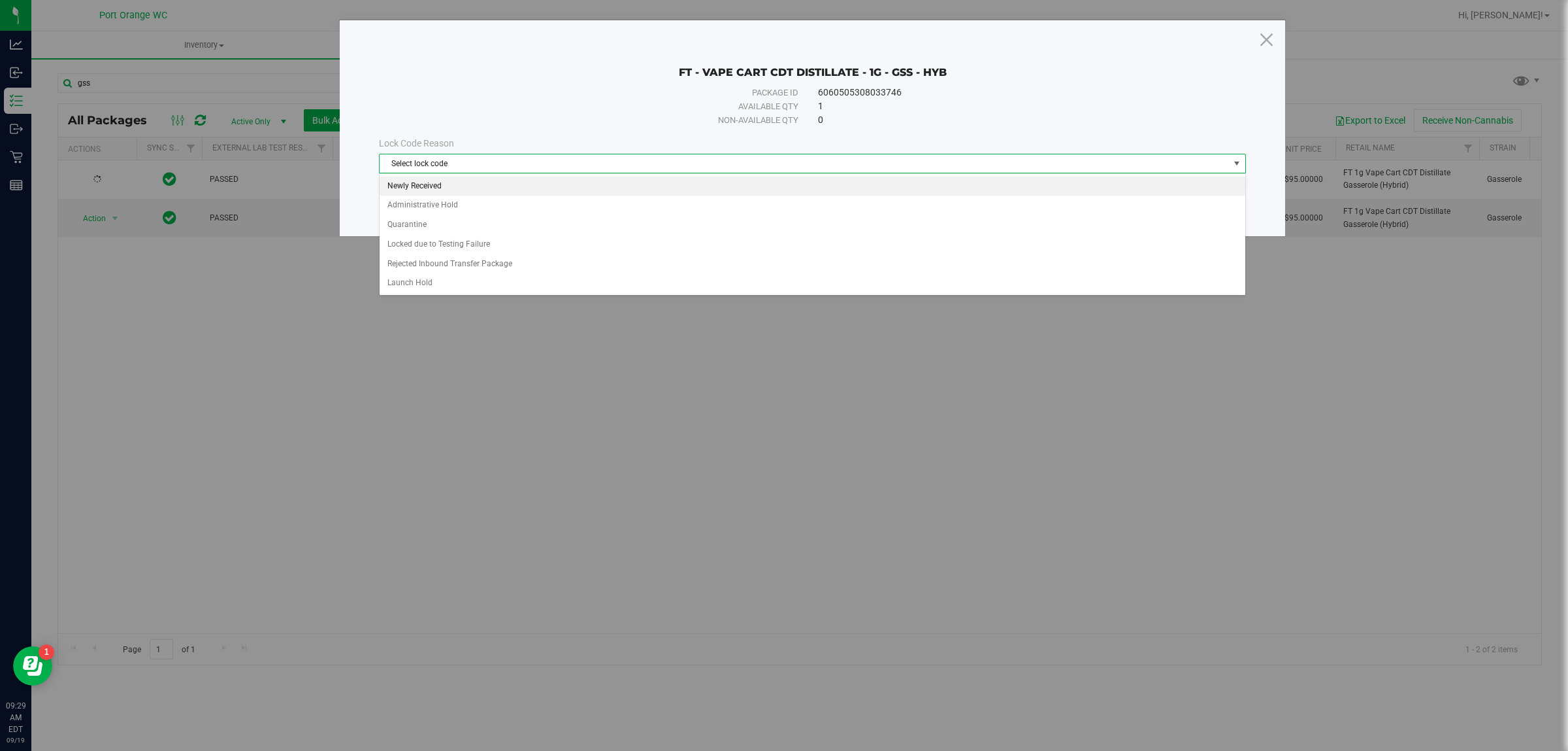
click at [544, 187] on li "Newly Received" at bounding box center [812, 187] width 865 height 20
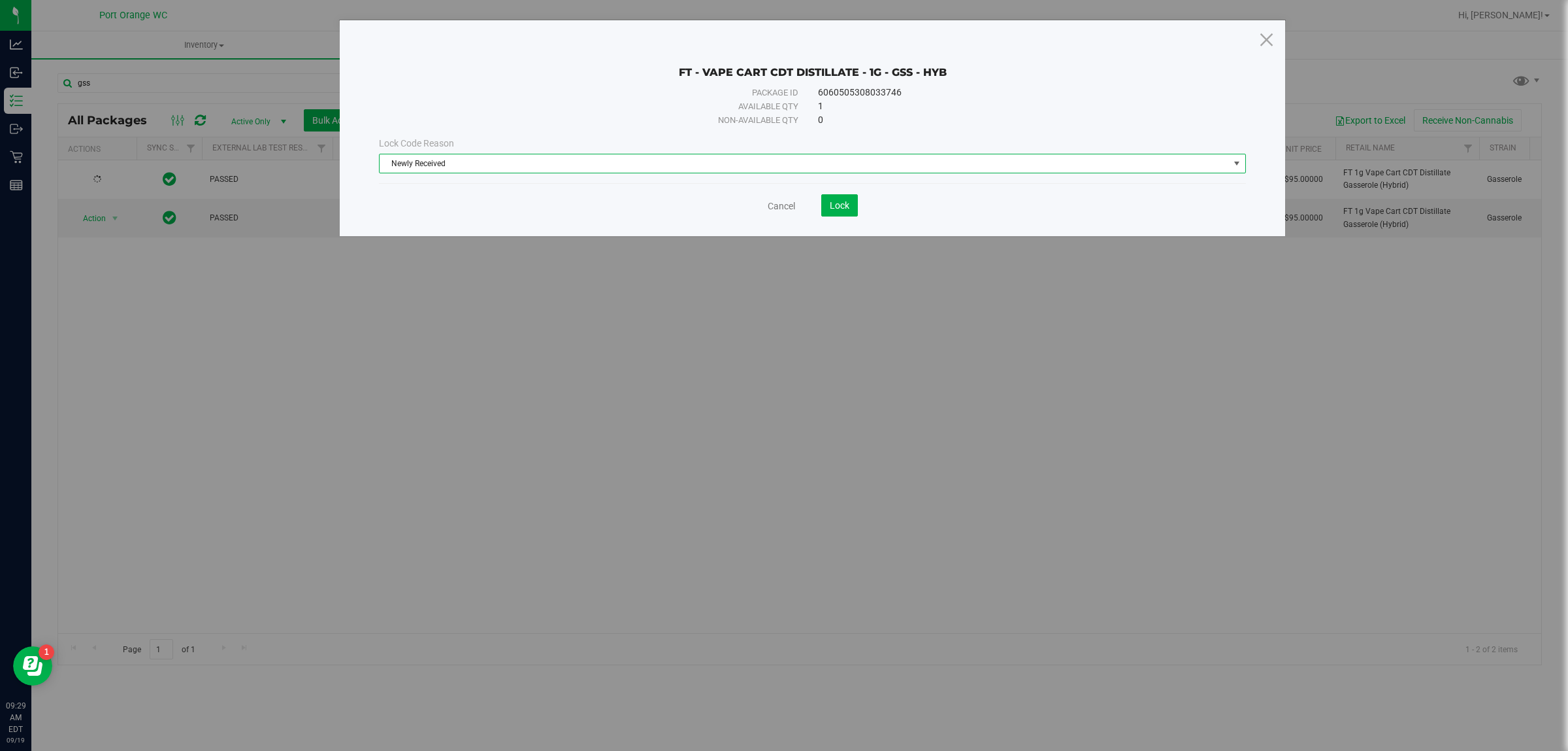
click at [550, 178] on div "Lock Code Reason Newly Received Select lock code Newly Received Administrative …" at bounding box center [812, 155] width 886 height 56
click at [552, 167] on span "Newly Received" at bounding box center [804, 163] width 849 height 18
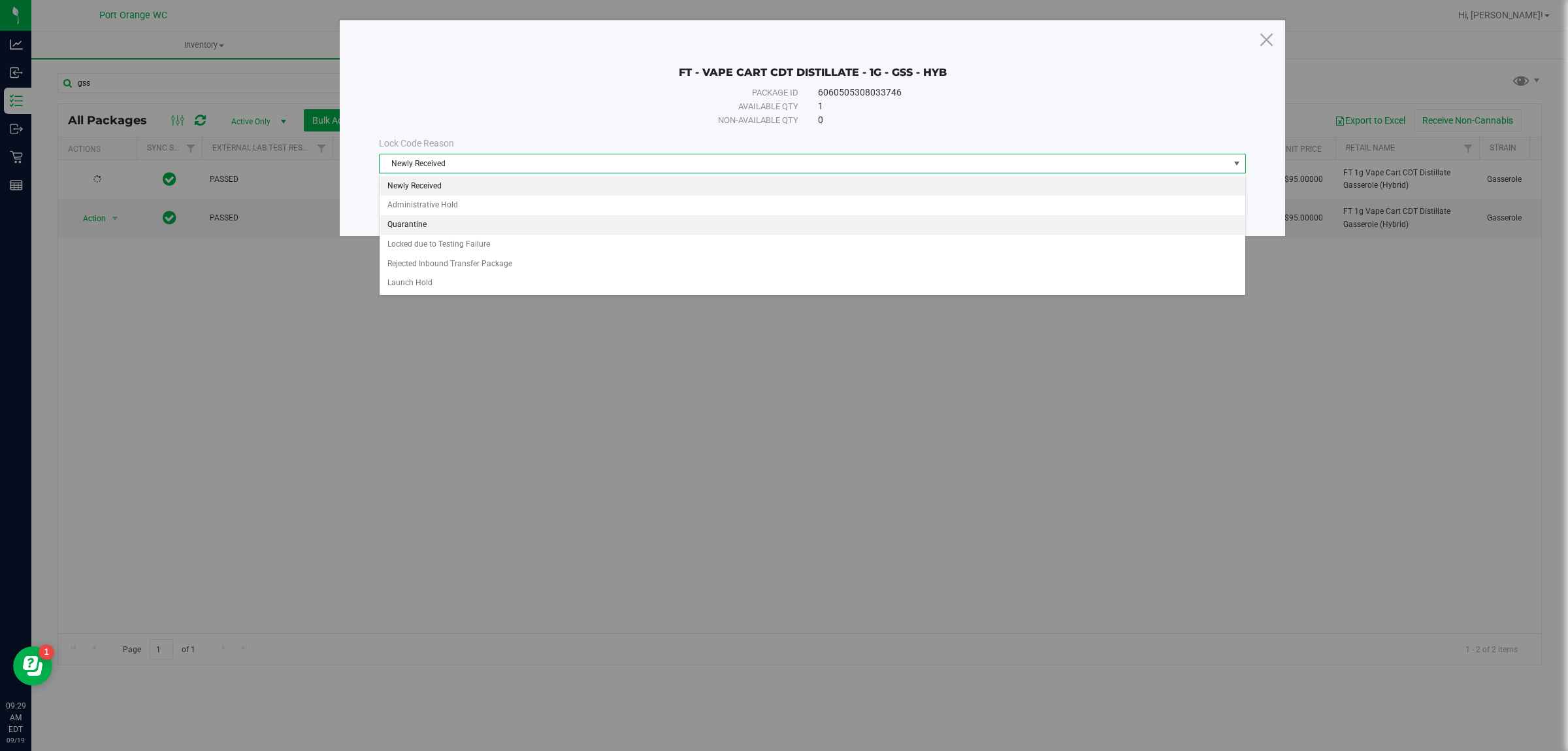
click at [478, 219] on li "Quarantine" at bounding box center [812, 225] width 865 height 20
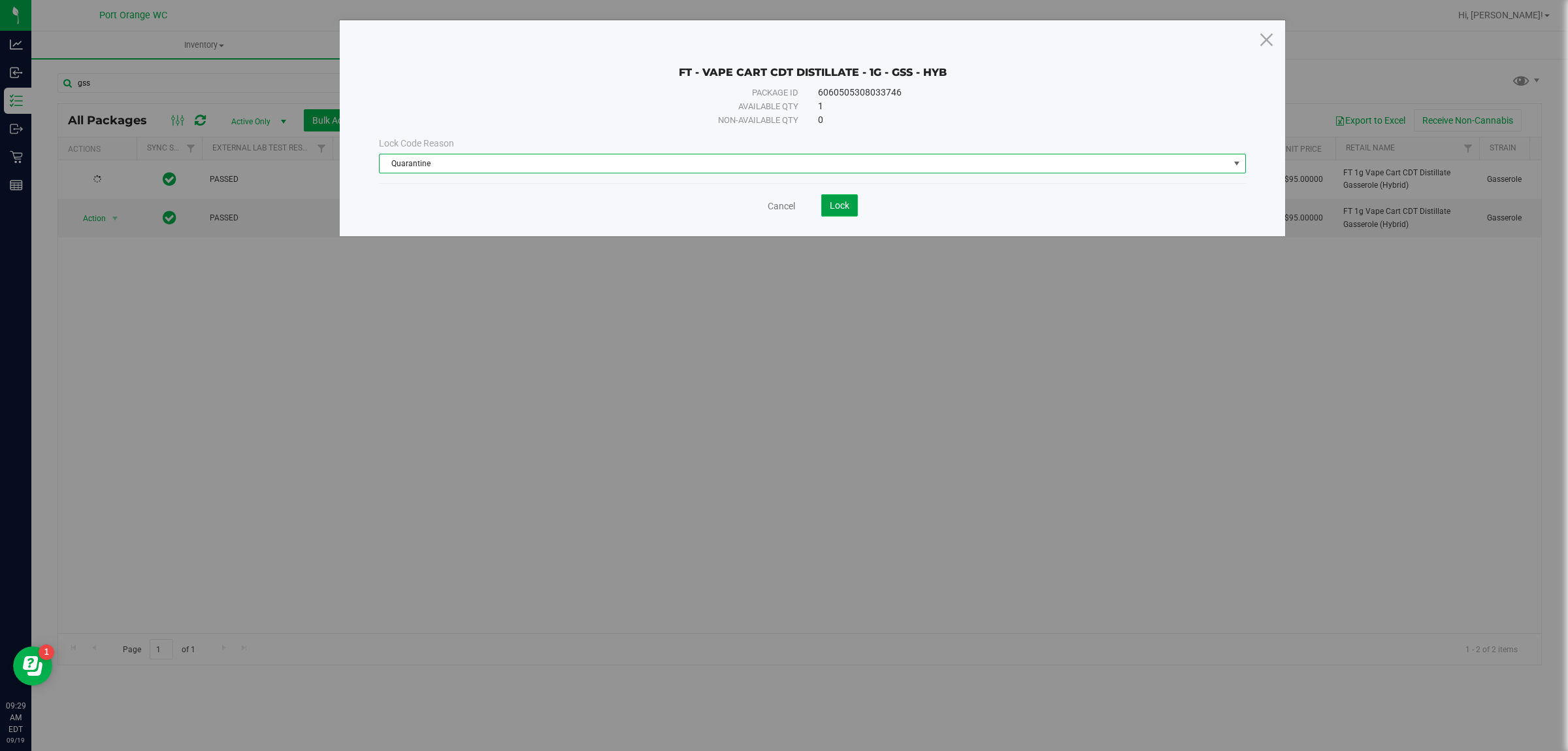
click at [830, 199] on button "Lock" at bounding box center [839, 205] width 36 height 23
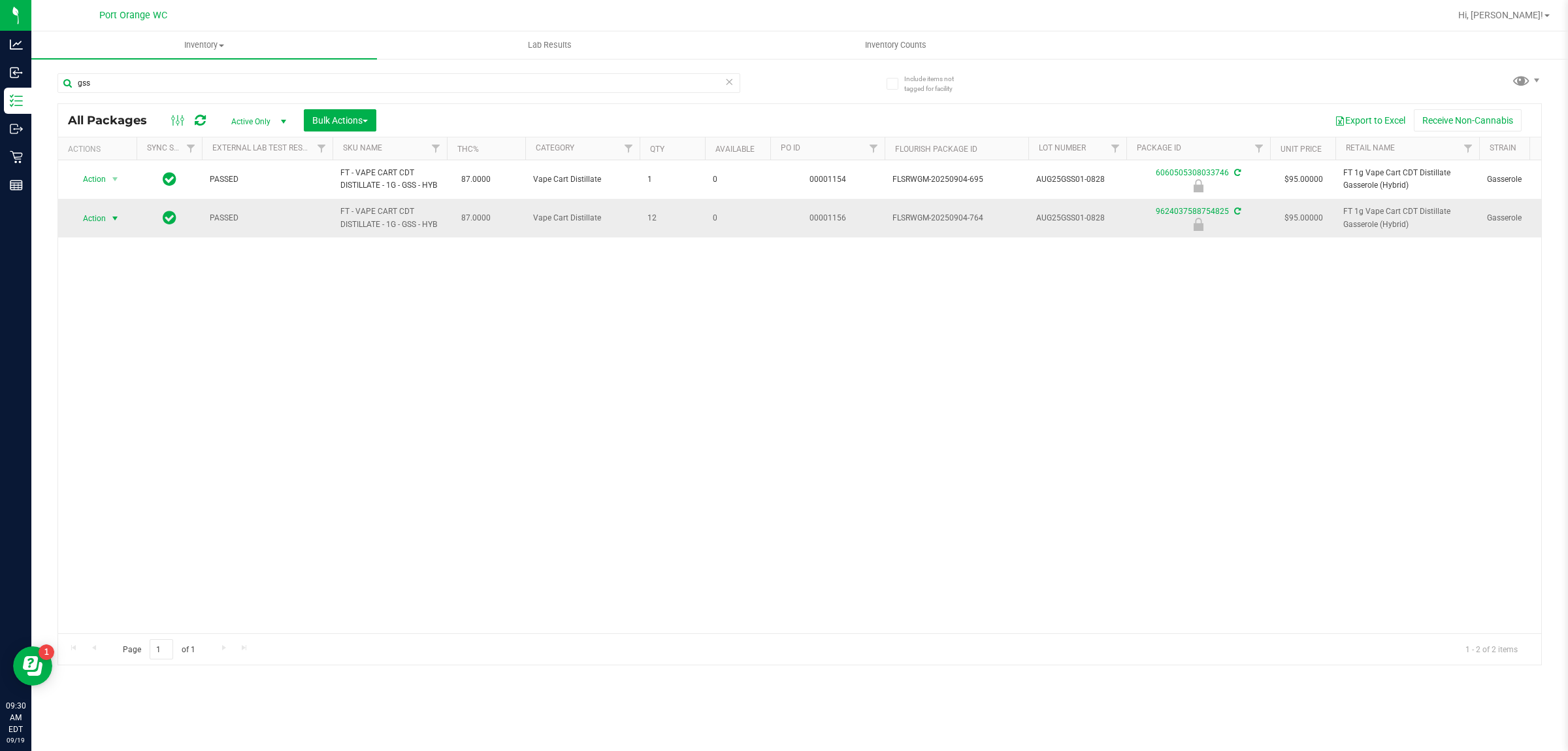
click at [103, 219] on span "Action" at bounding box center [89, 218] width 35 height 18
click at [102, 364] on li "Unlock package" at bounding box center [113, 374] width 84 height 20
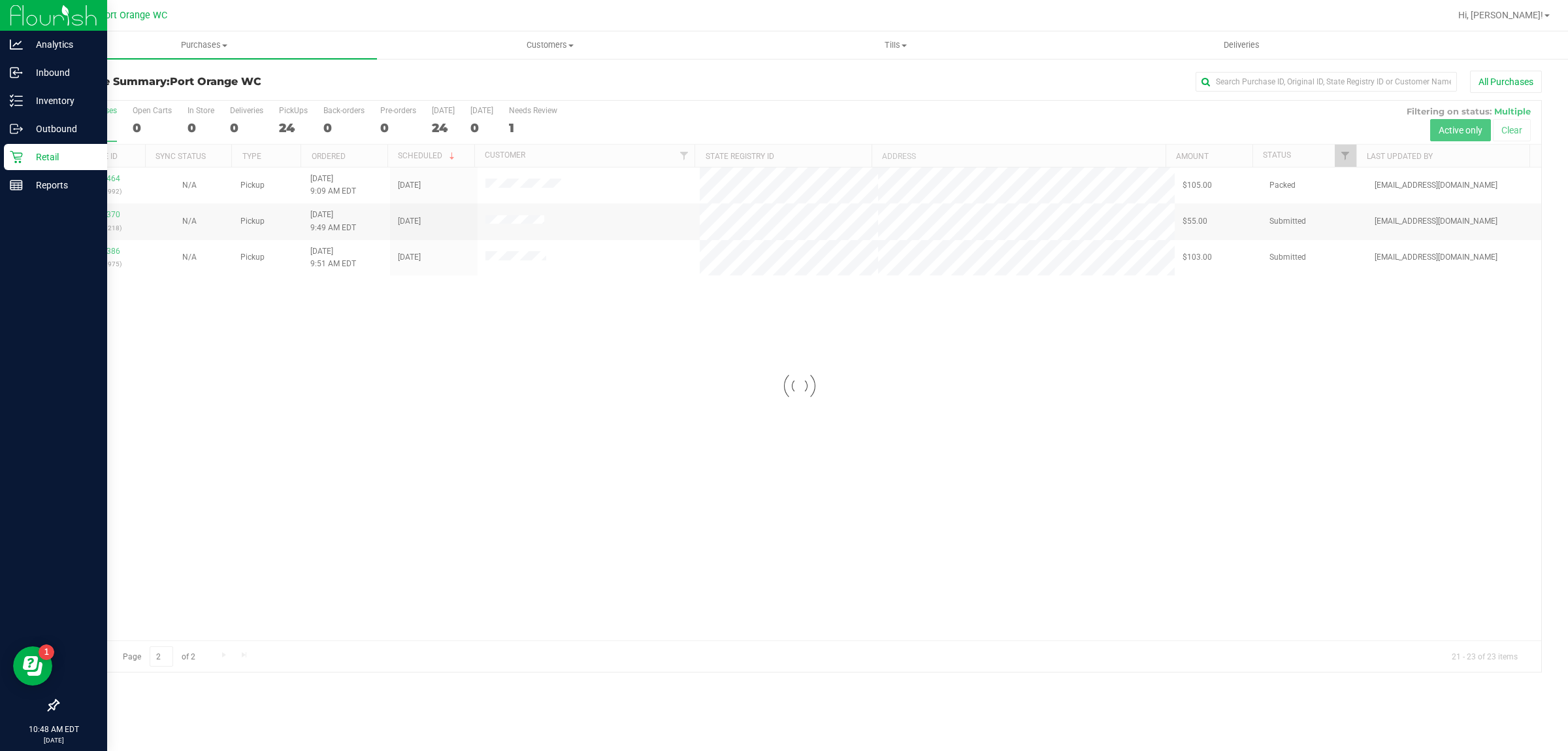
click at [27, 157] on p "Retail" at bounding box center [62, 157] width 79 height 15
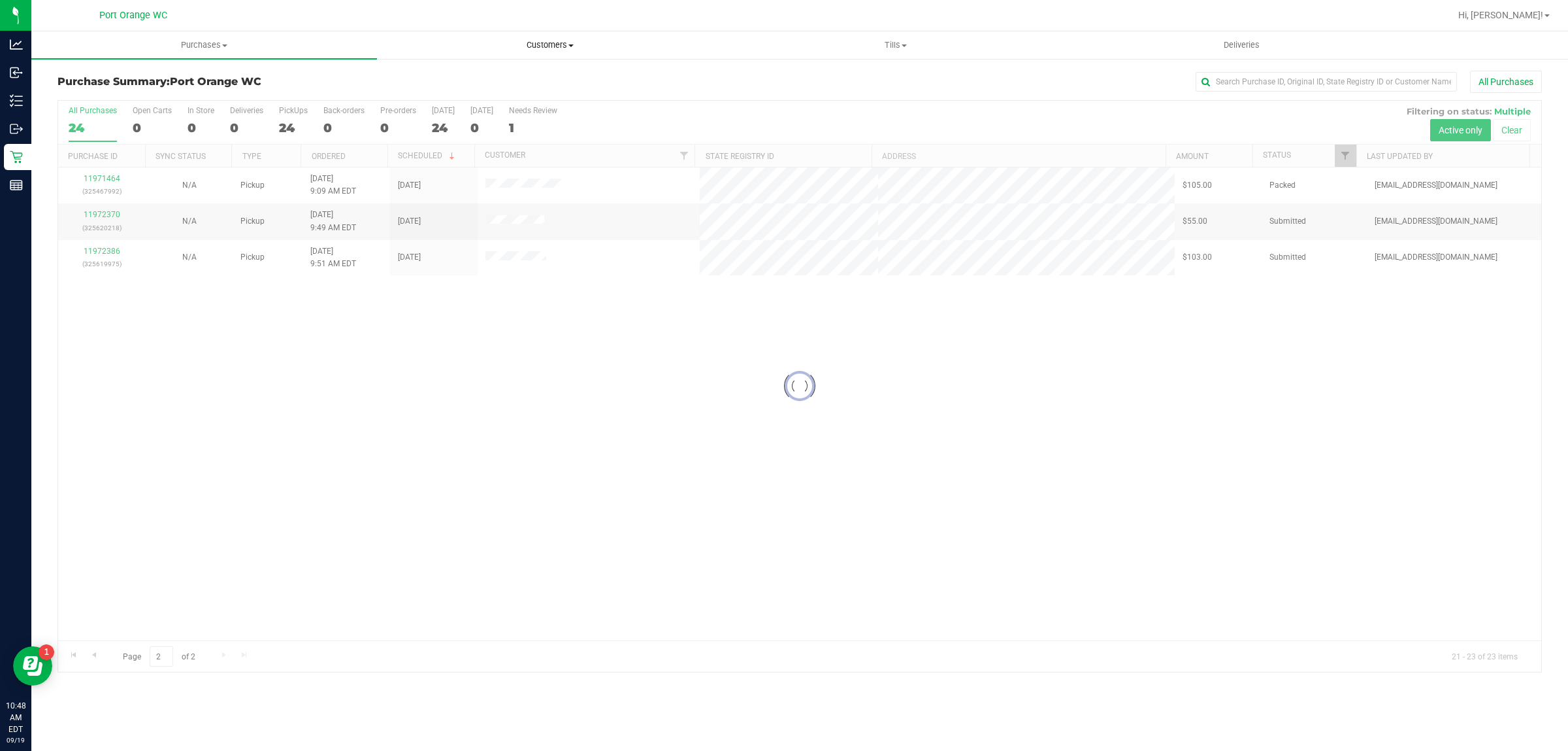
click at [536, 51] on uib-tab-heading "Customers All customers Add a new customer All physicians" at bounding box center [550, 44] width 344 height 26
click at [466, 73] on span "All customers" at bounding box center [424, 79] width 94 height 11
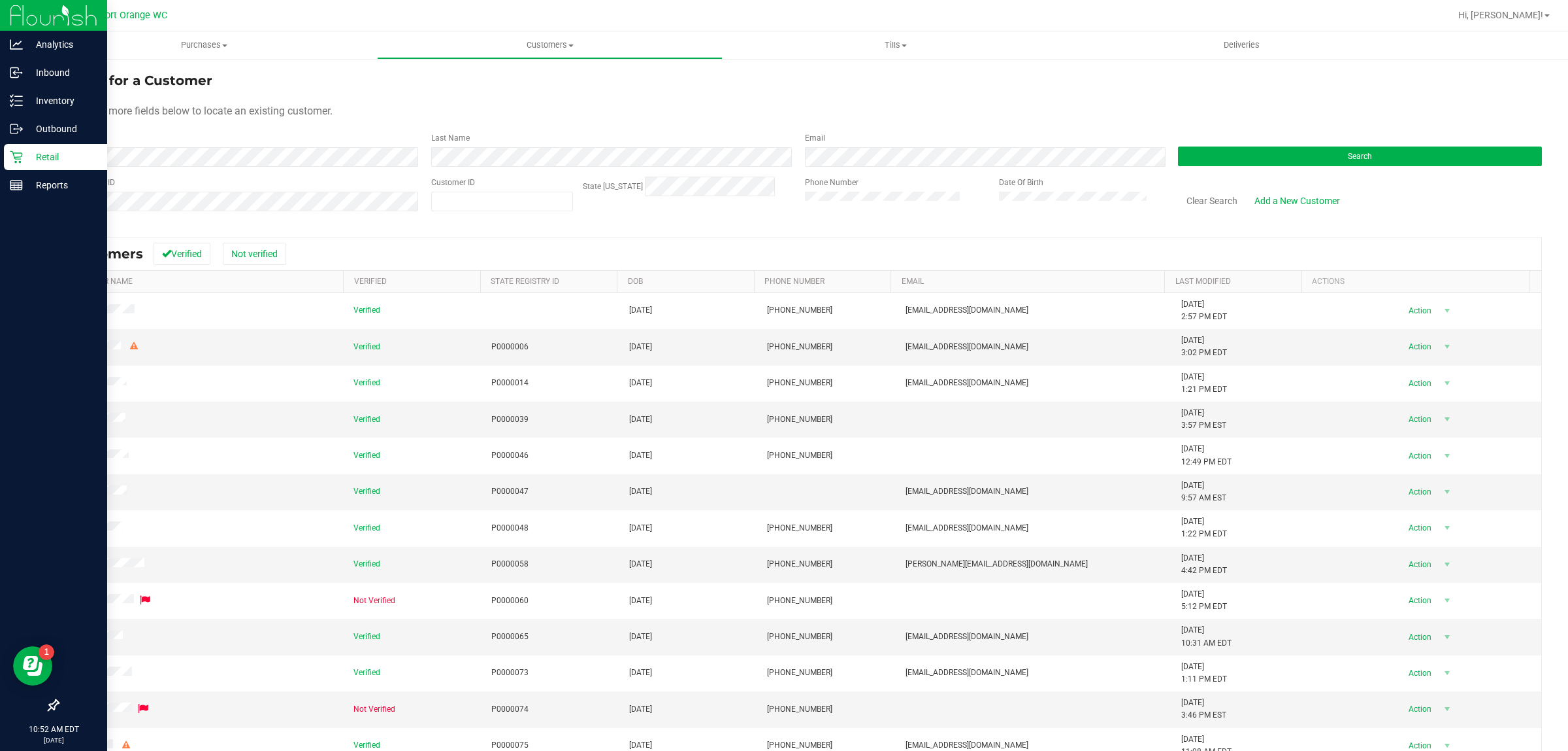
click at [10, 158] on icon at bounding box center [16, 157] width 13 height 13
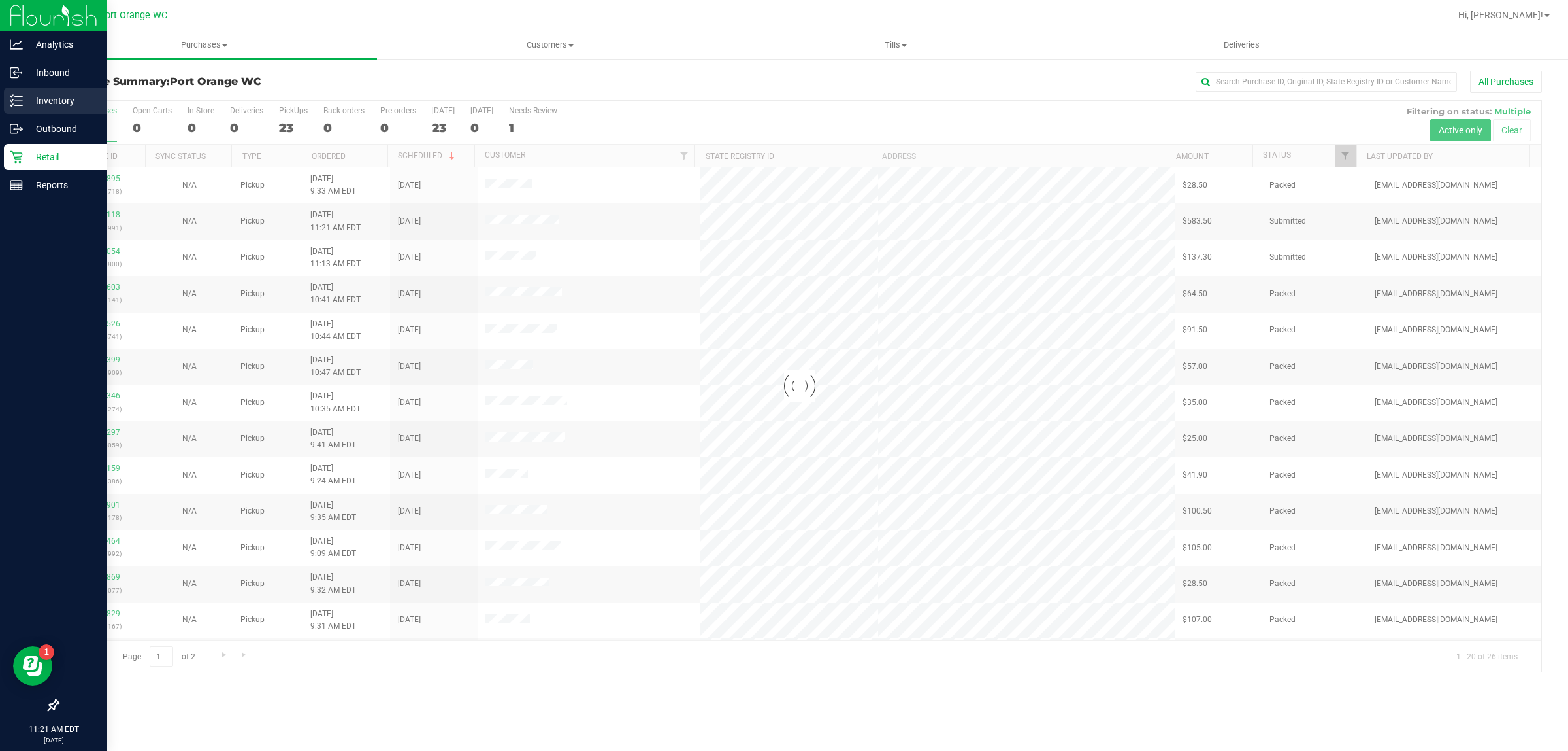
click at [60, 98] on p "Inventory" at bounding box center [62, 100] width 79 height 15
click at [17, 99] on icon at bounding box center [16, 101] width 13 height 13
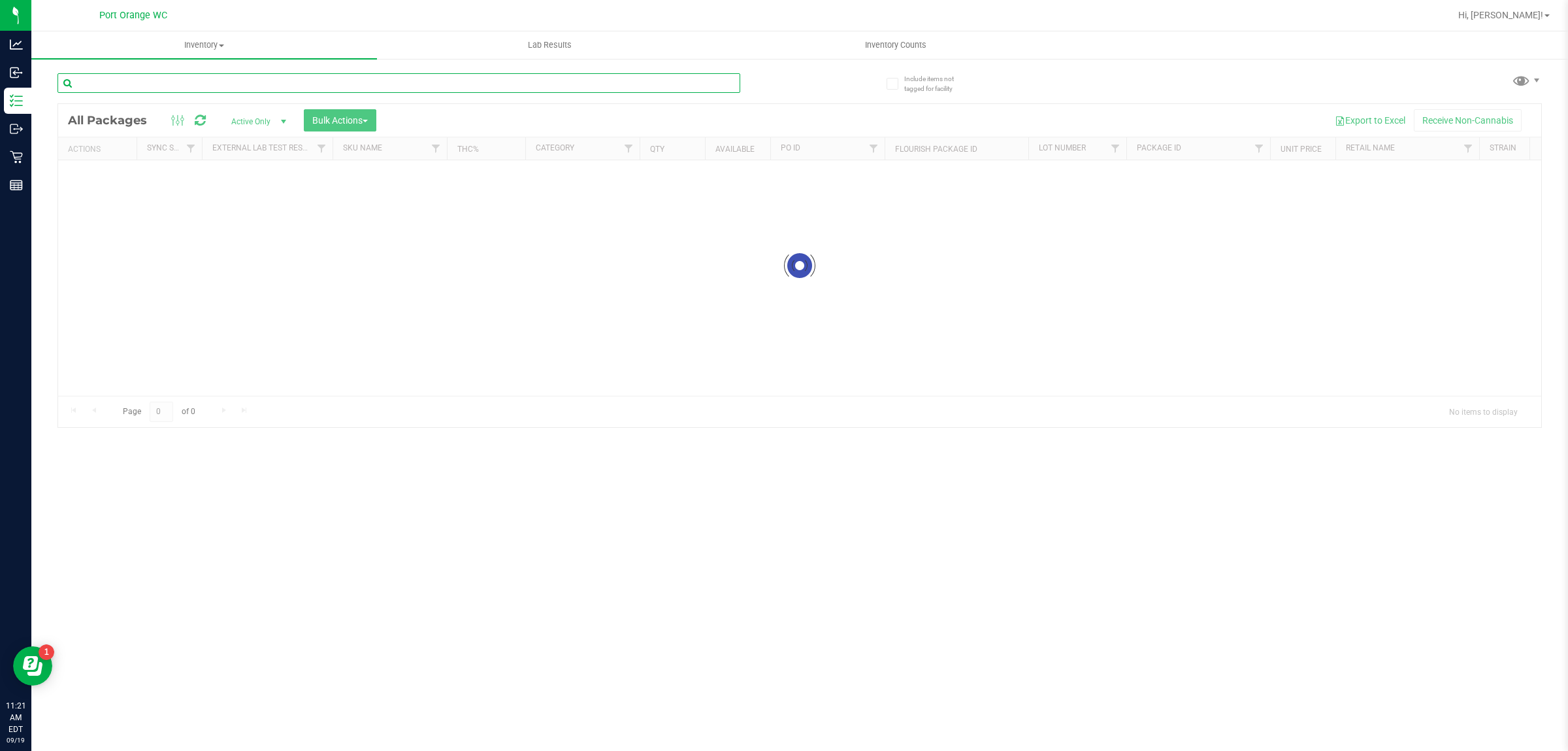
click at [344, 77] on div "Inventory All packages All inventory Waste log Create inventory Lab Results Inv…" at bounding box center [800, 391] width 1537 height 719
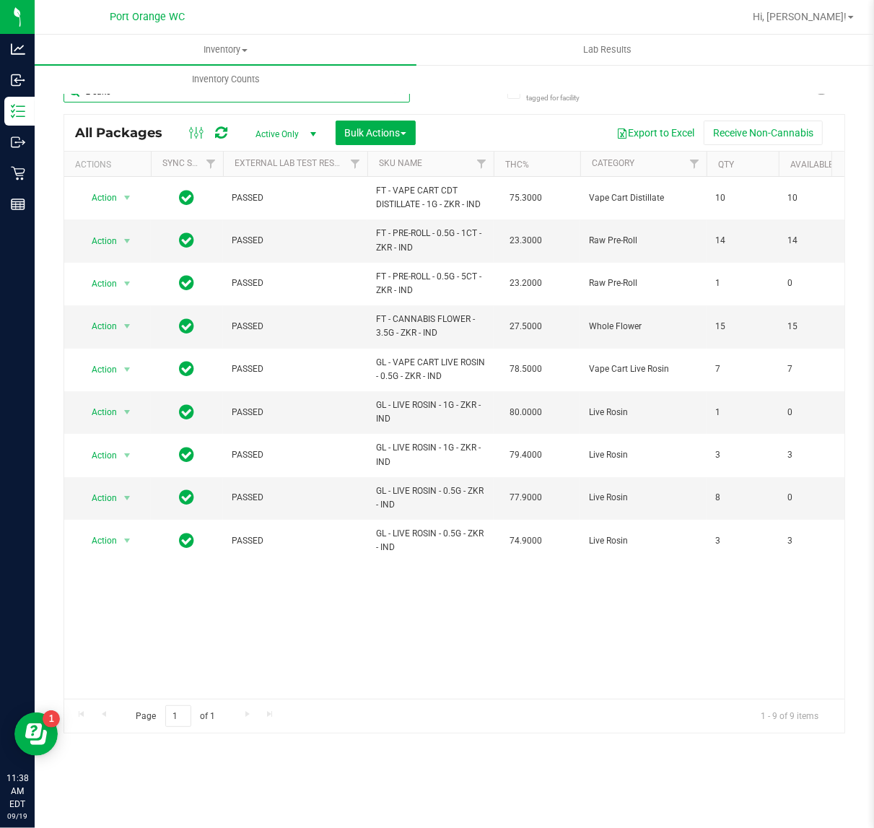
click at [120, 99] on input "z cake" at bounding box center [237, 92] width 346 height 22
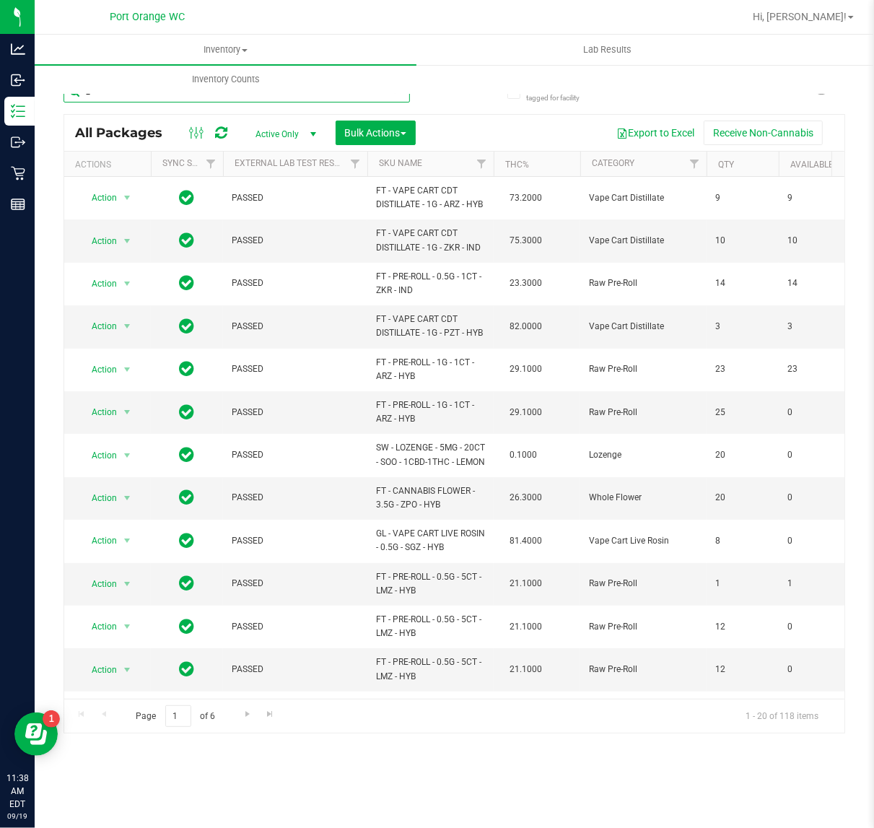
type input "z"
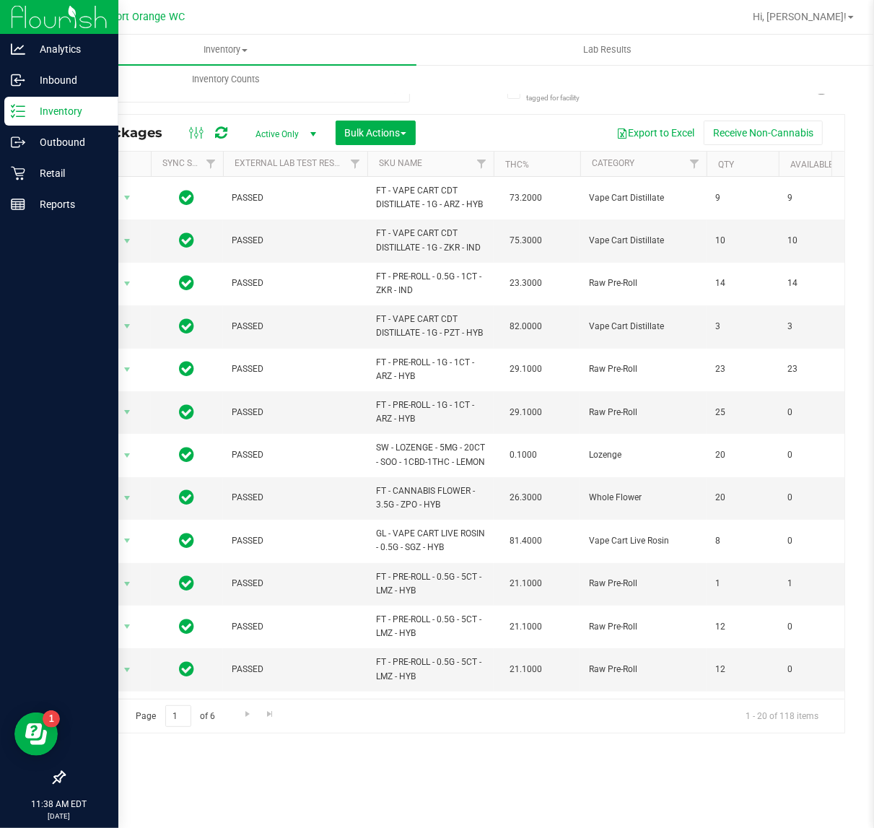
drag, startPoint x: 863, startPoint y: 1, endPoint x: 11, endPoint y: 240, distance: 885.5
click at [11, 240] on div at bounding box center [59, 492] width 118 height 543
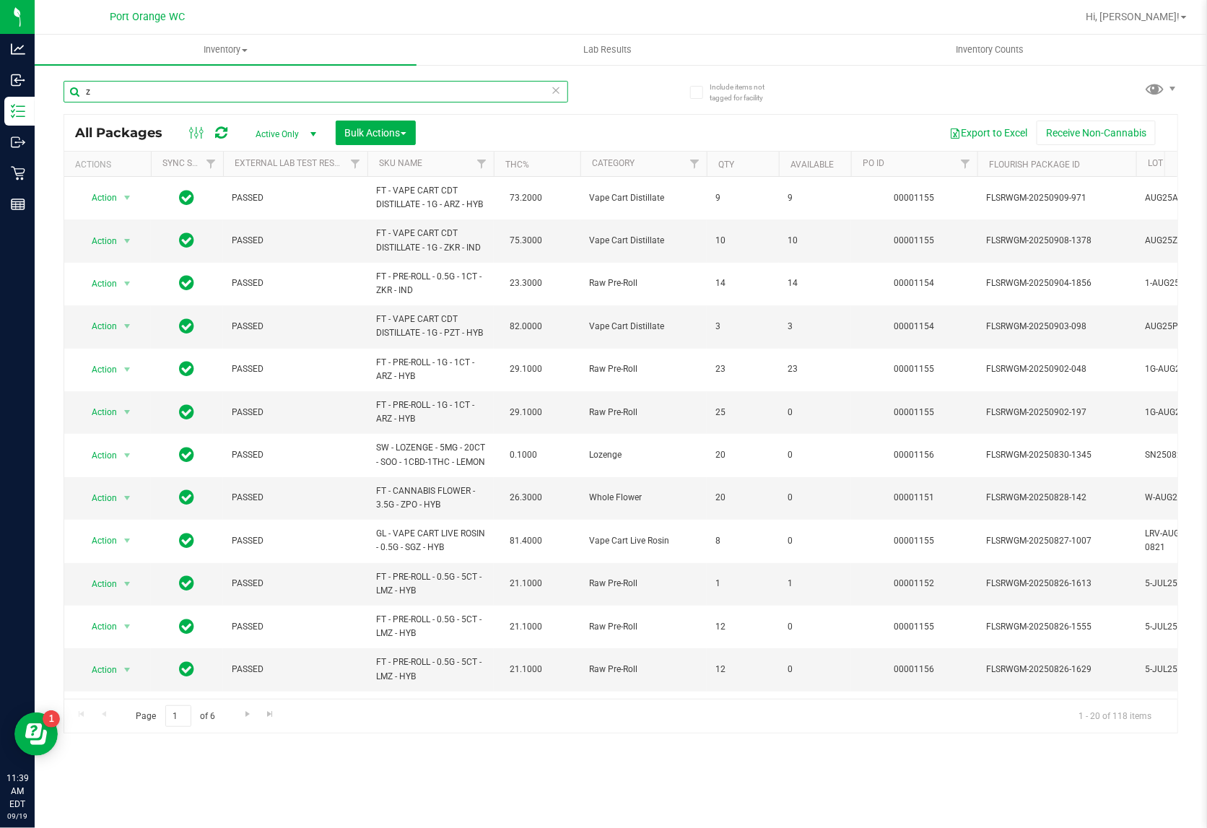
click at [558, 94] on div "z" at bounding box center [316, 92] width 505 height 22
click at [556, 91] on icon at bounding box center [556, 89] width 10 height 17
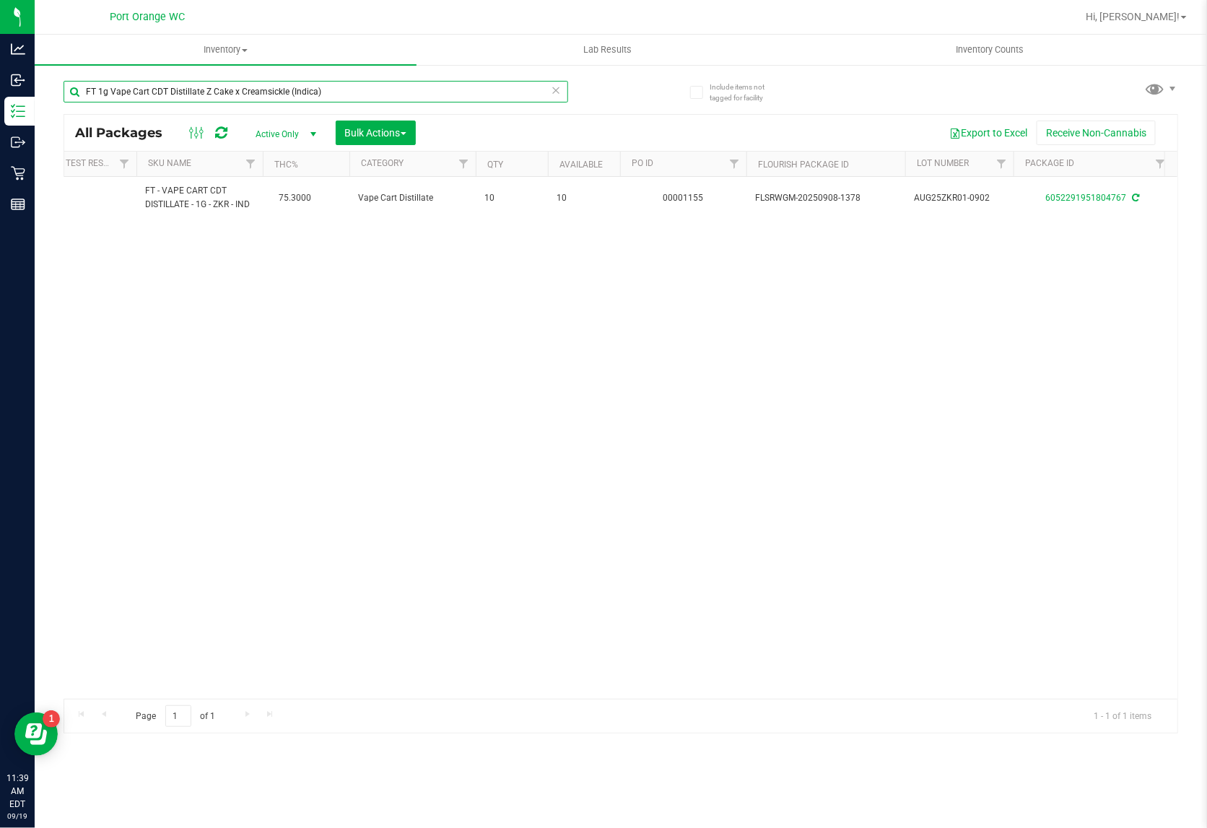
scroll to position [0, 247]
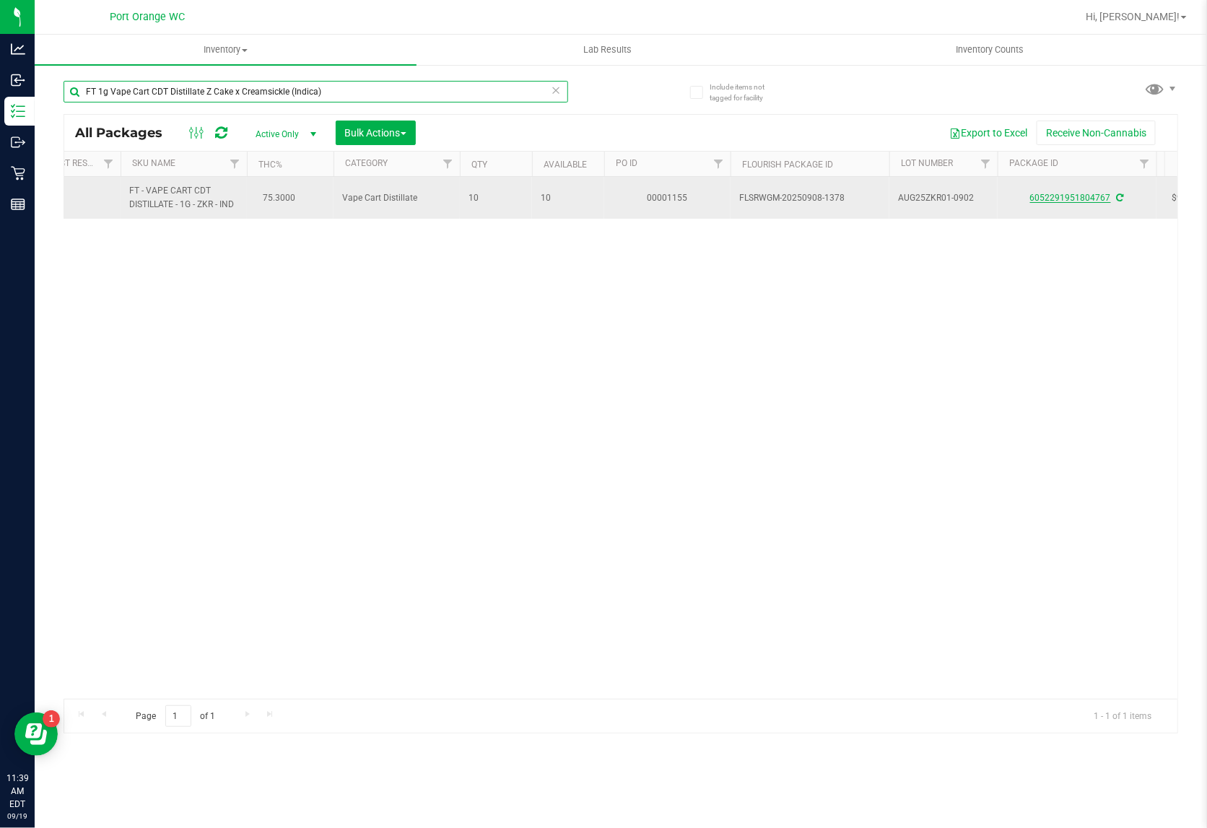
type input "FT 1g Vape Cart CDT Distillate Z Cake x Creamsickle (Indica)"
click at [1052, 196] on link "6052291951804767" at bounding box center [1070, 198] width 81 height 10
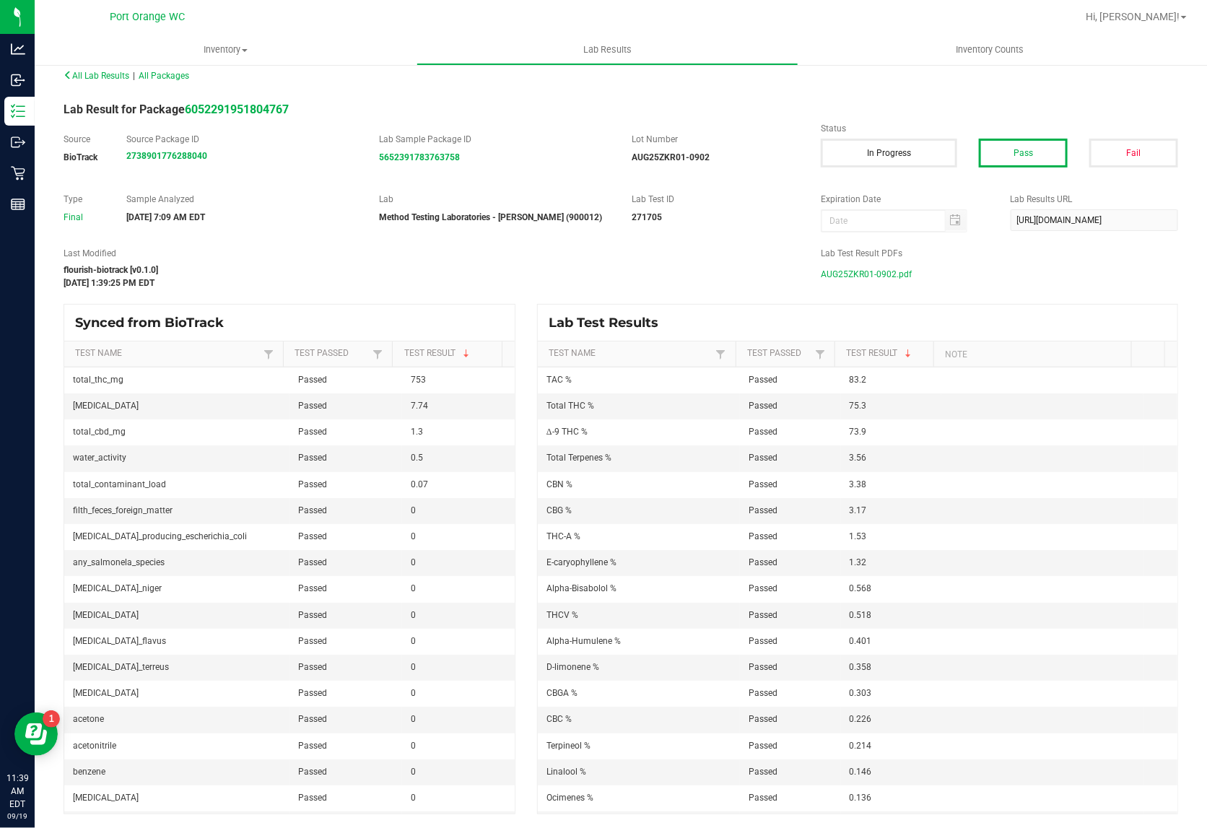
click at [871, 276] on span "AUG25ZKR01-0902.pdf" at bounding box center [866, 274] width 91 height 22
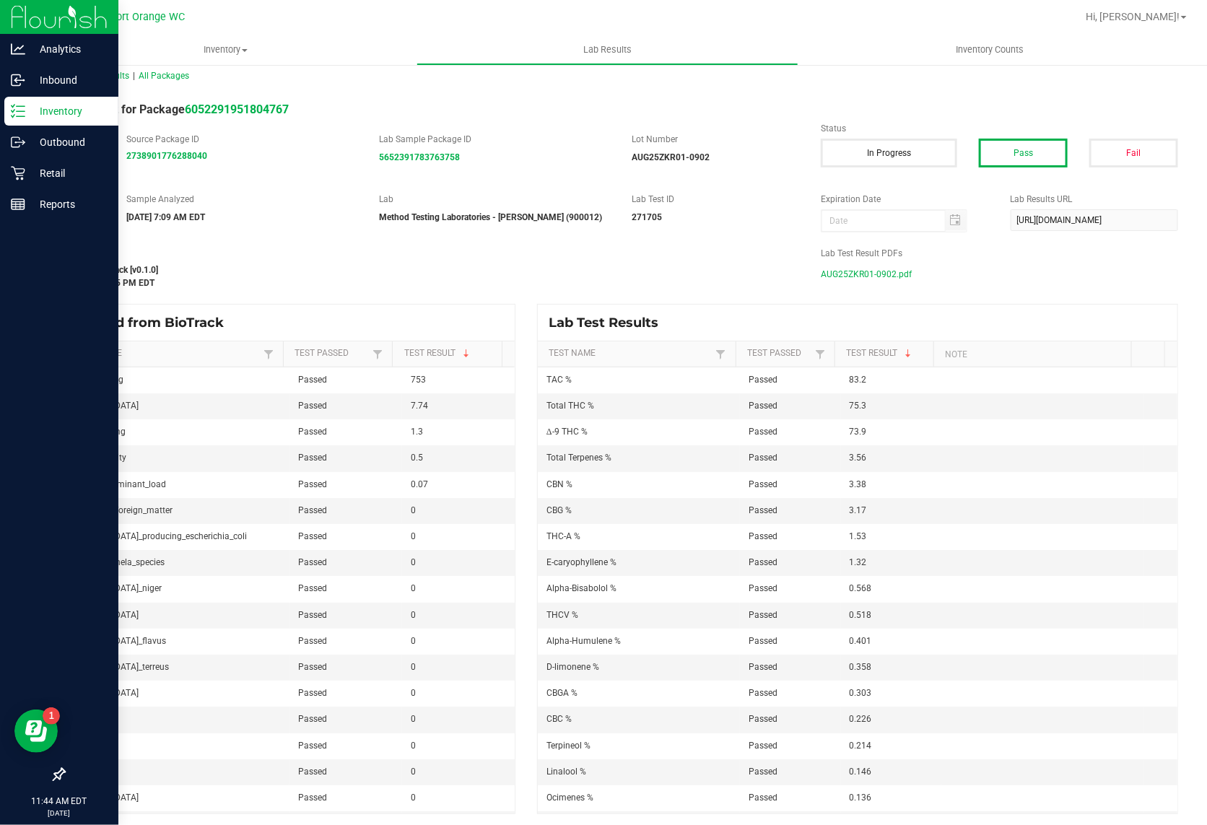
click at [18, 105] on icon at bounding box center [18, 111] width 14 height 14
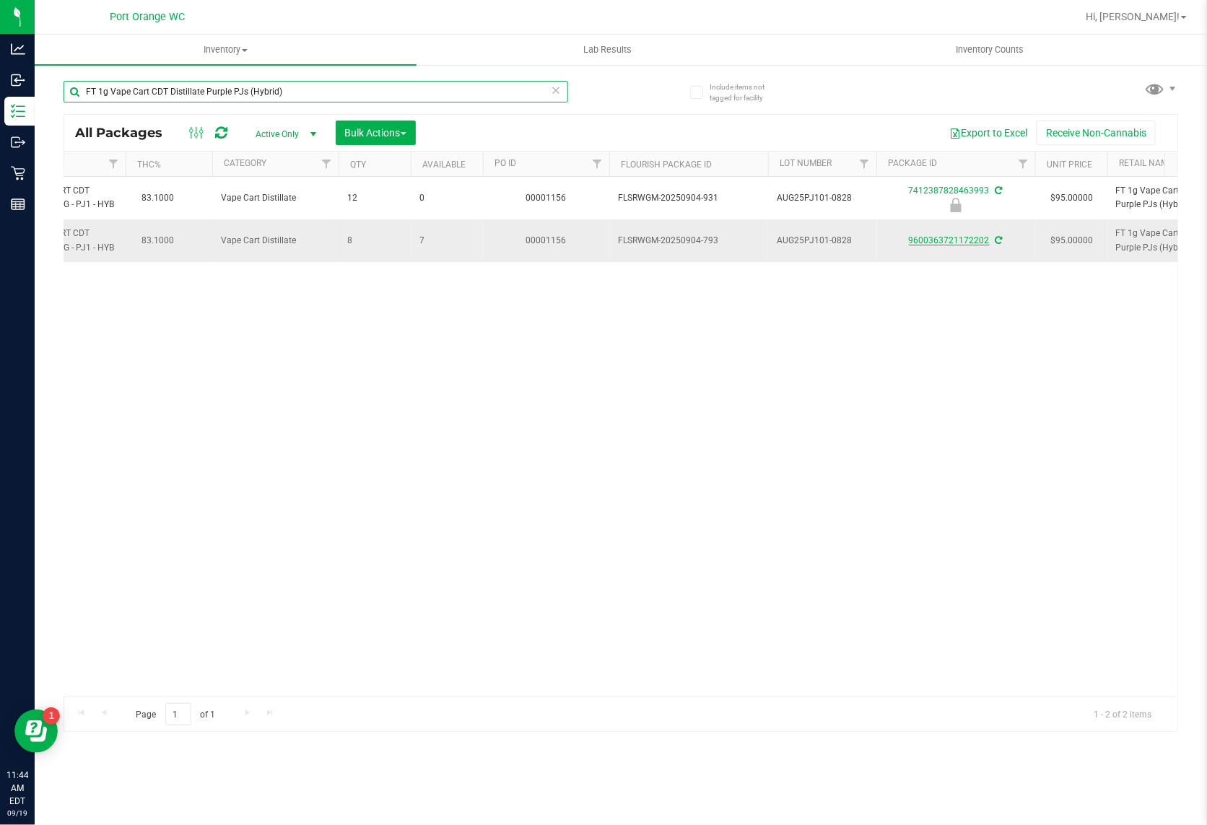
type input "FT 1g Vape Cart CDT Distillate Purple PJs (Hybrid)"
click at [949, 244] on link "9600363721172202" at bounding box center [949, 240] width 81 height 10
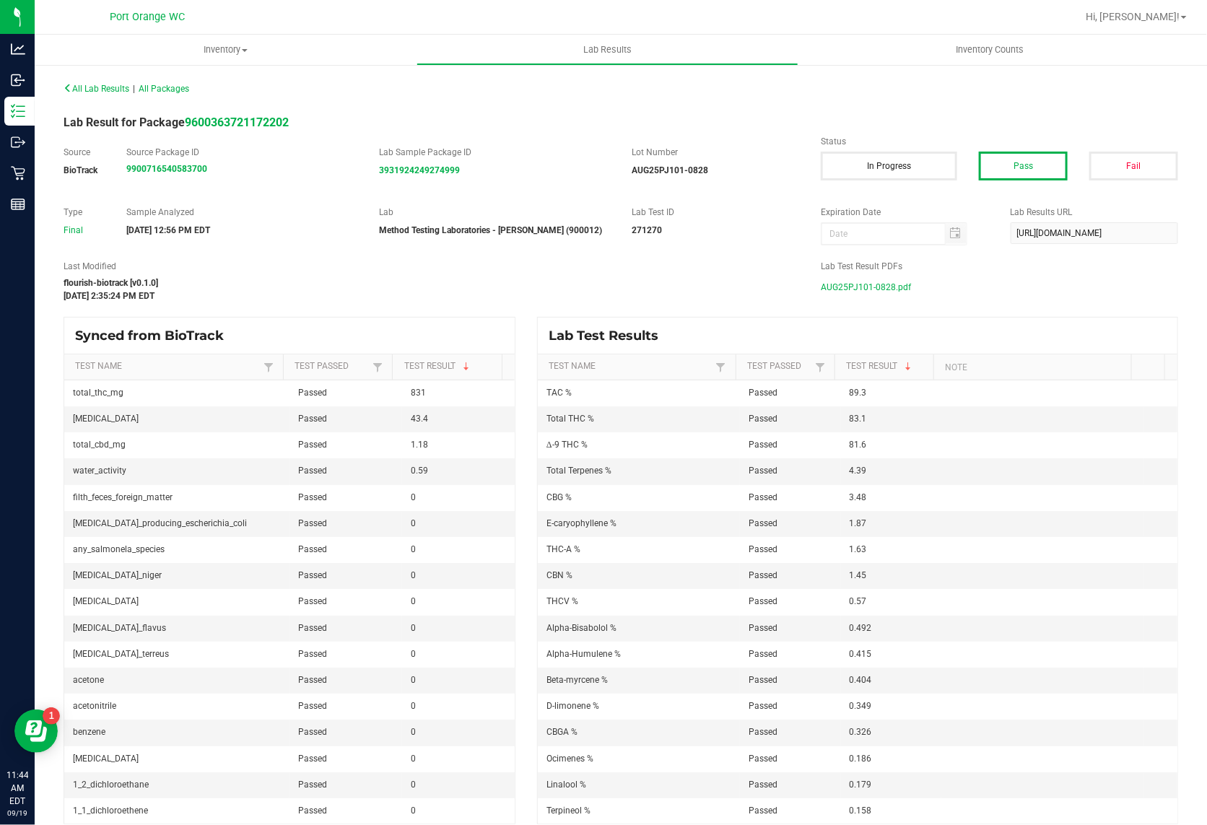
click at [883, 287] on span "AUG25PJ101-0828.pdf" at bounding box center [866, 287] width 90 height 22
click at [857, 290] on span "AUG25PJ101-0828.pdf" at bounding box center [866, 287] width 90 height 22
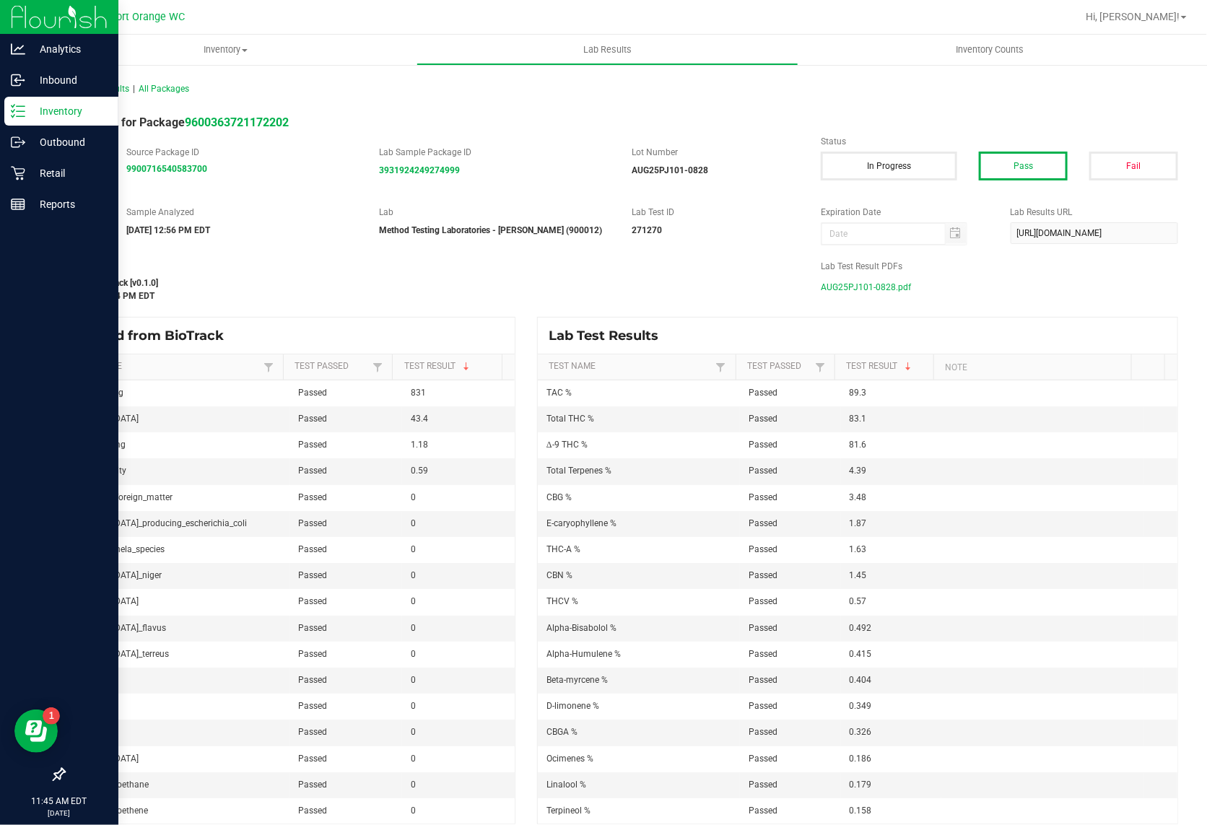
click at [26, 103] on p "Inventory" at bounding box center [68, 110] width 87 height 17
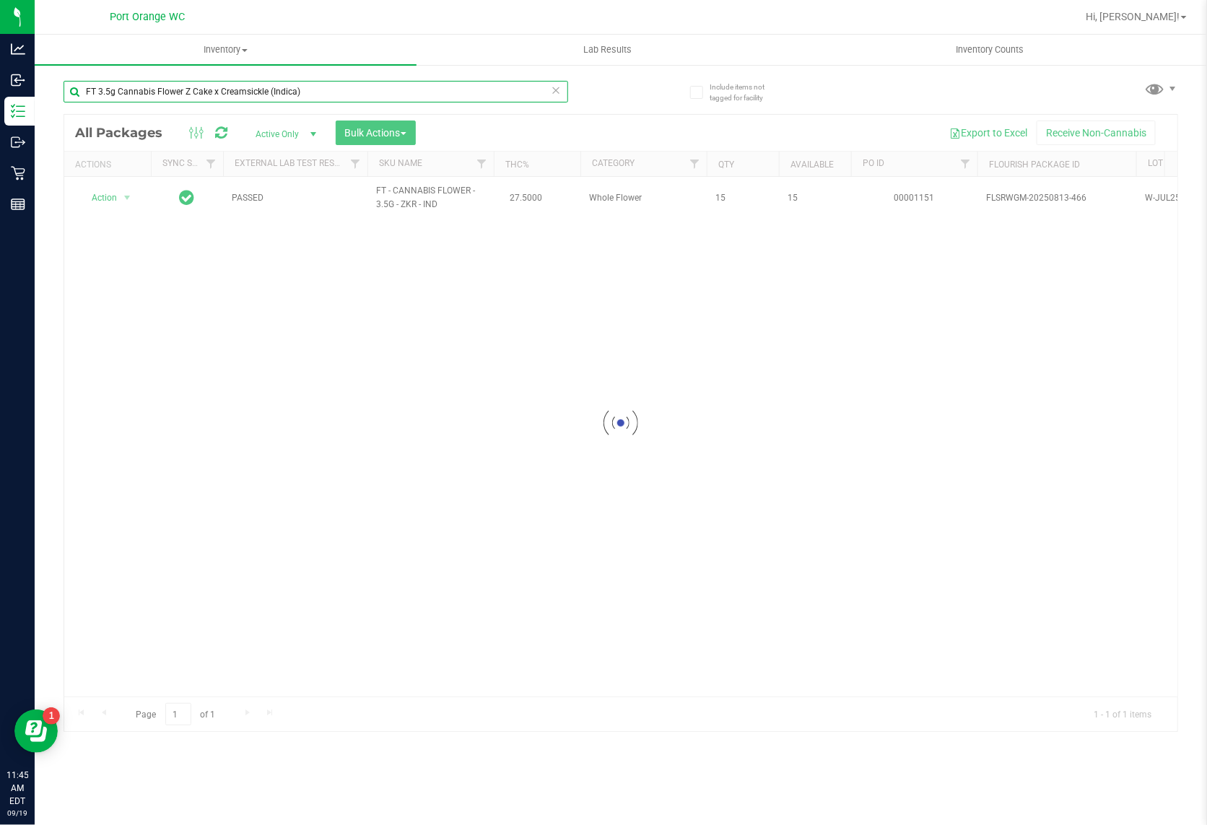
type input "FT 3.5g Cannabis Flower Z Cake x Creamsickle (Indica)"
click at [556, 92] on icon at bounding box center [556, 89] width 10 height 17
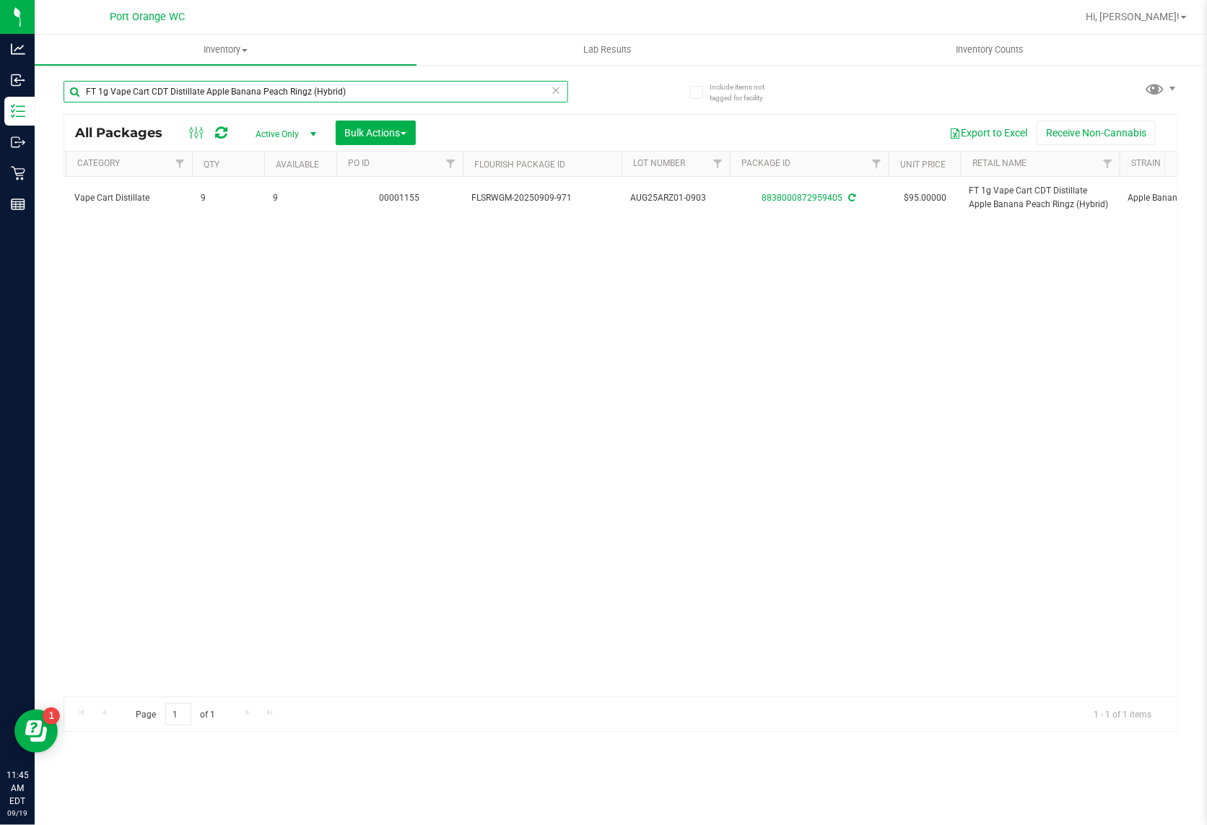
scroll to position [0, 541]
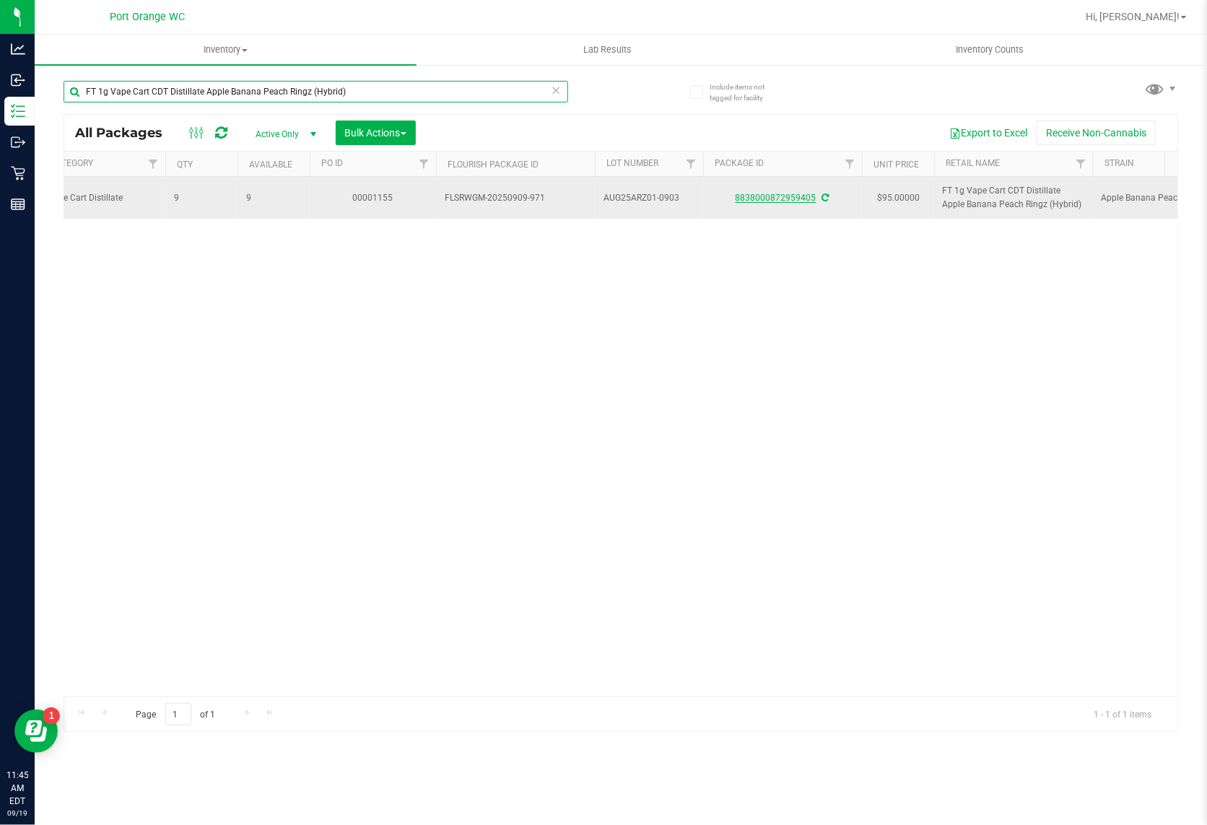
type input "FT 1g Vape Cart CDT Distillate Apple Banana Peach Ringz (Hybrid)"
click at [771, 198] on link "8838000872959405" at bounding box center [775, 198] width 81 height 10
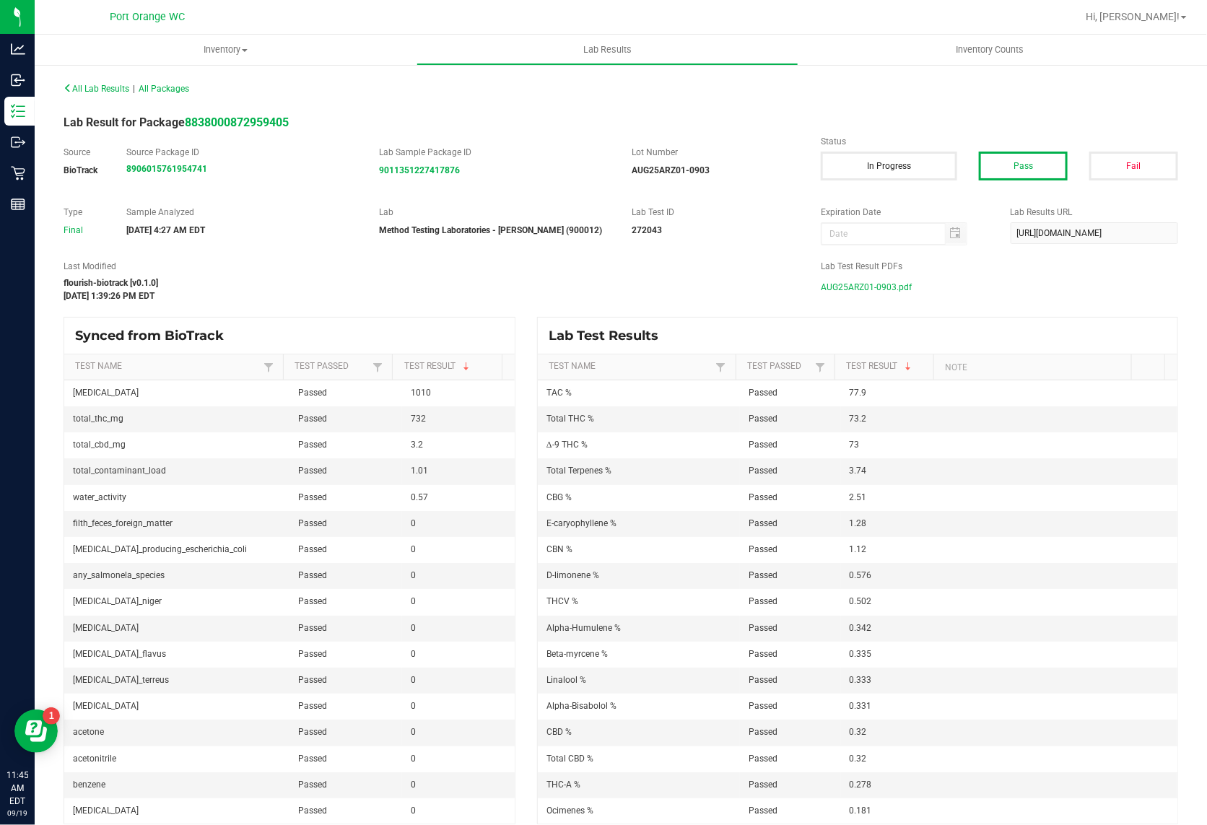
click at [821, 290] on span "AUG25ARZ01-0903.pdf" at bounding box center [866, 287] width 91 height 22
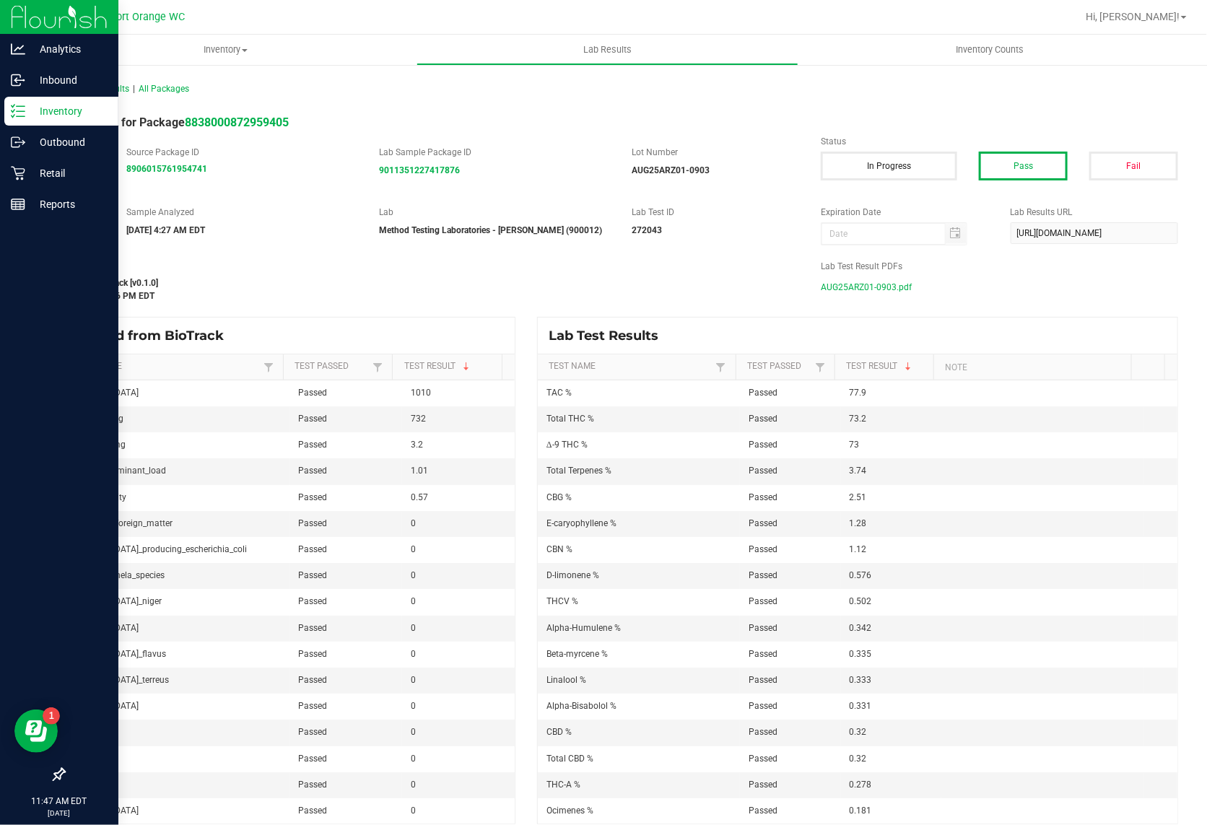
click at [22, 111] on line at bounding box center [21, 111] width 8 height 0
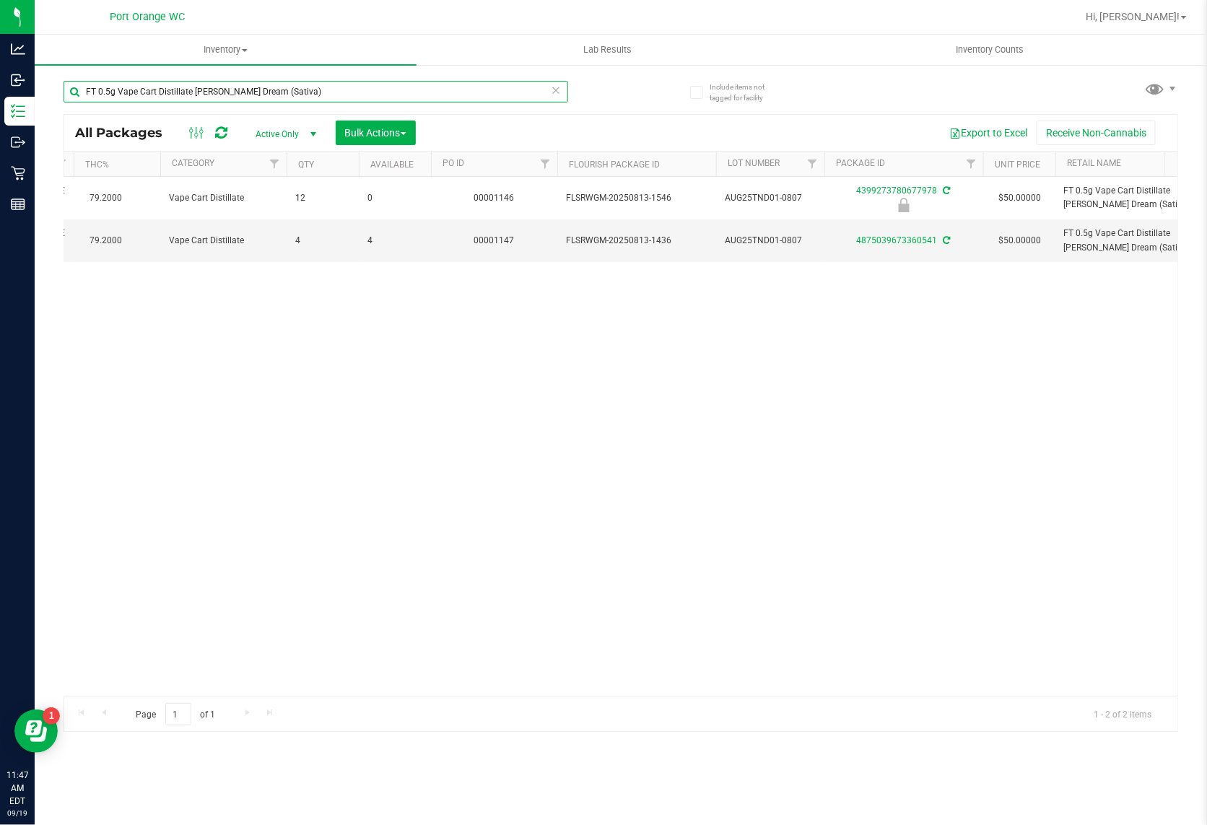
scroll to position [0, 419]
type input "FT 0.5g Vape Cart Distillate Tangie Dream (Sativa)"
click at [913, 242] on link "4875039673360541" at bounding box center [897, 240] width 81 height 10
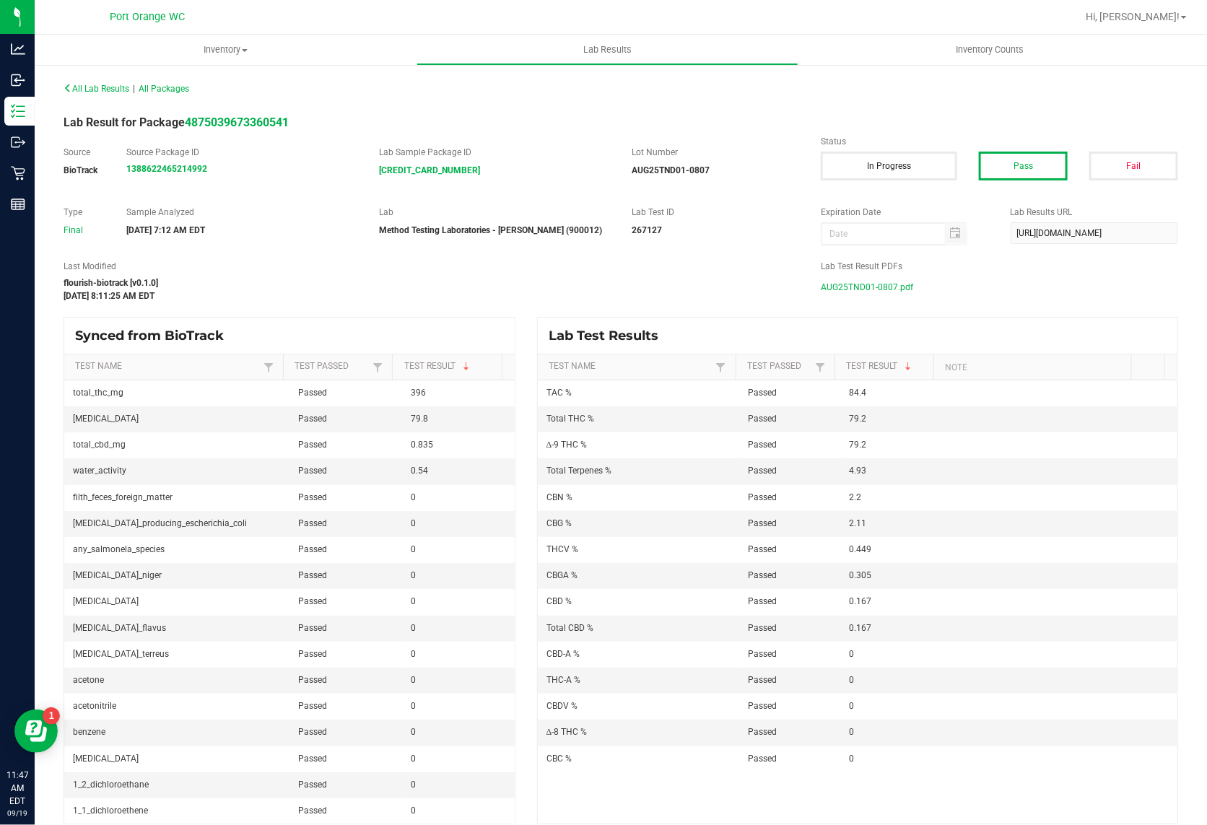
click at [855, 293] on span "AUG25TND01-0807.pdf" at bounding box center [867, 287] width 92 height 22
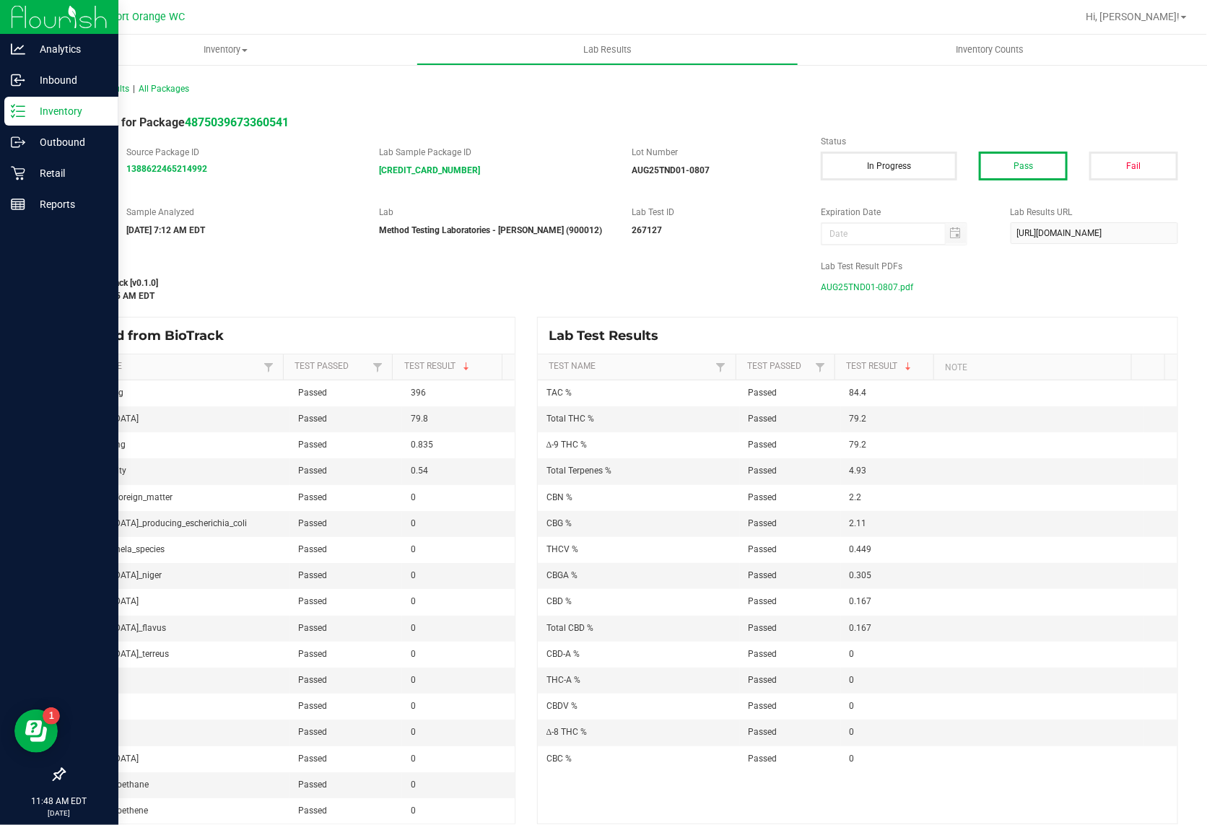
click at [13, 117] on icon at bounding box center [18, 111] width 14 height 14
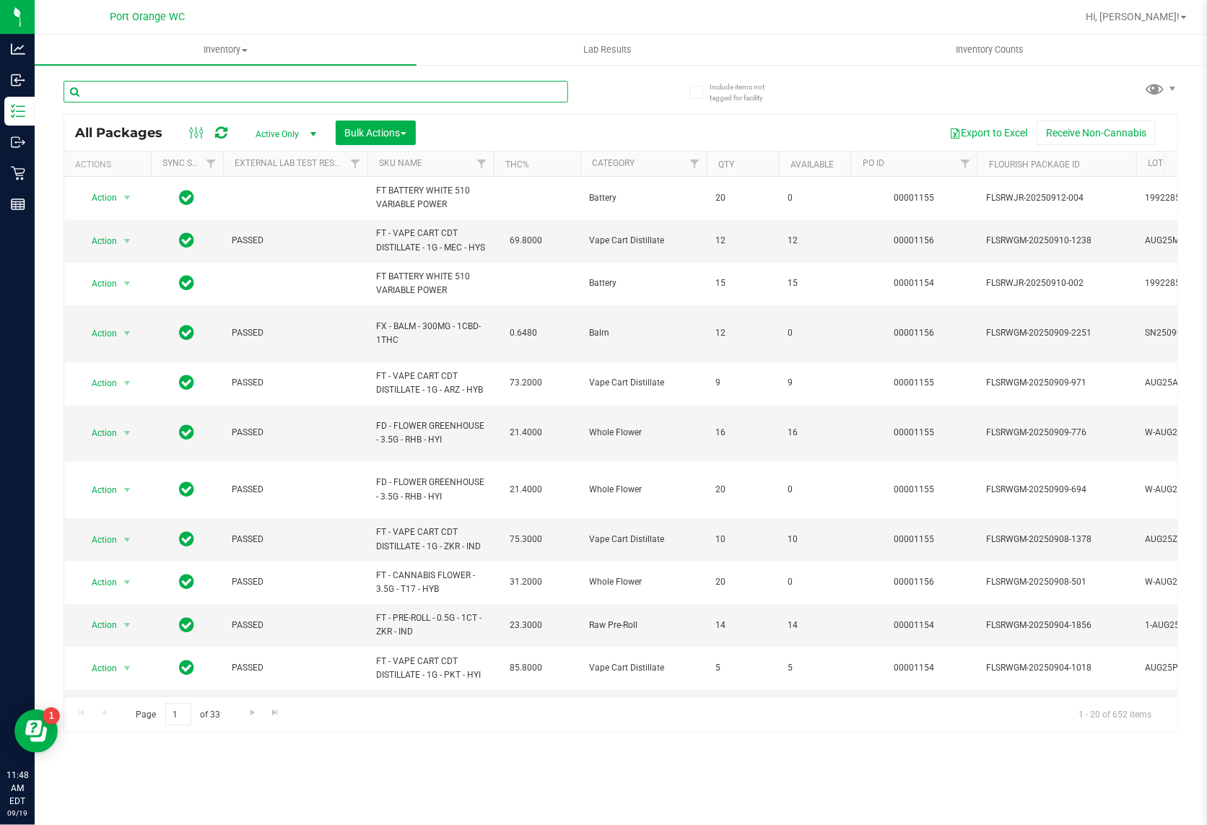
click at [463, 97] on input "text" at bounding box center [316, 92] width 505 height 22
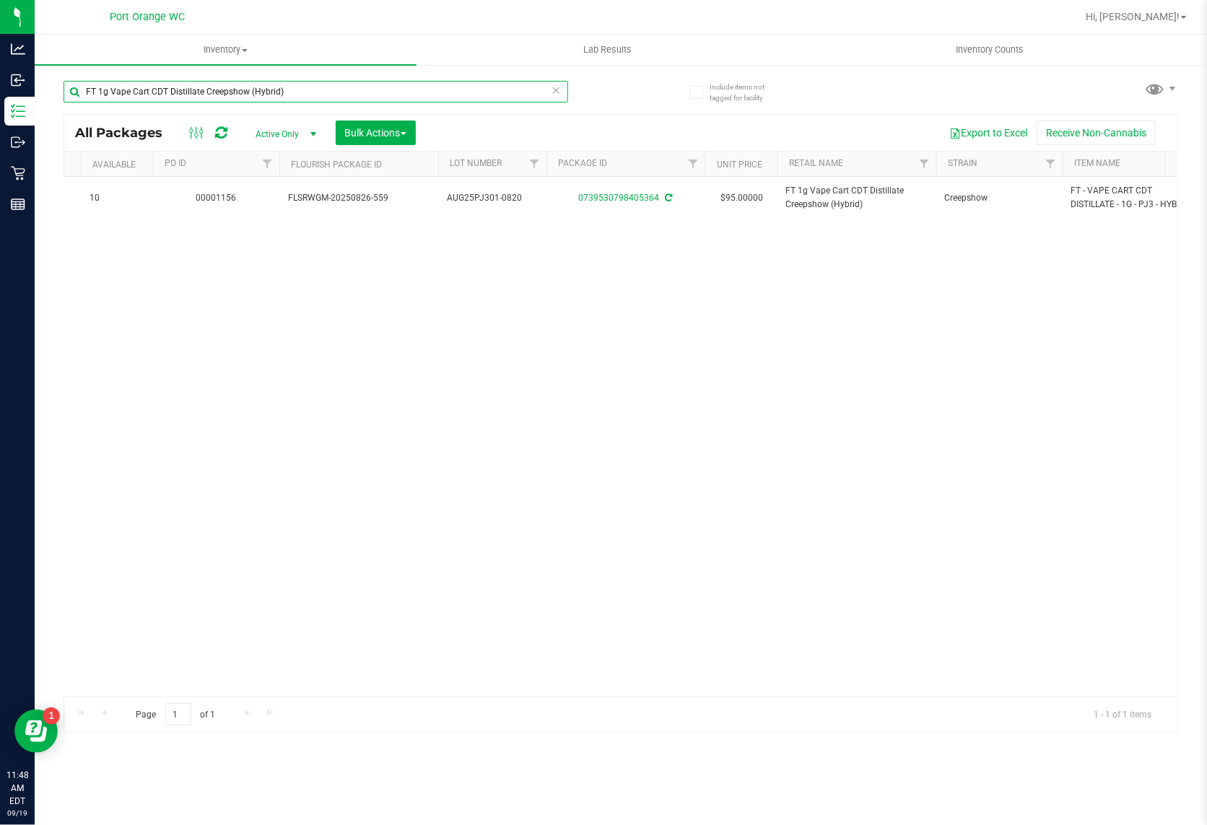
scroll to position [0, 701]
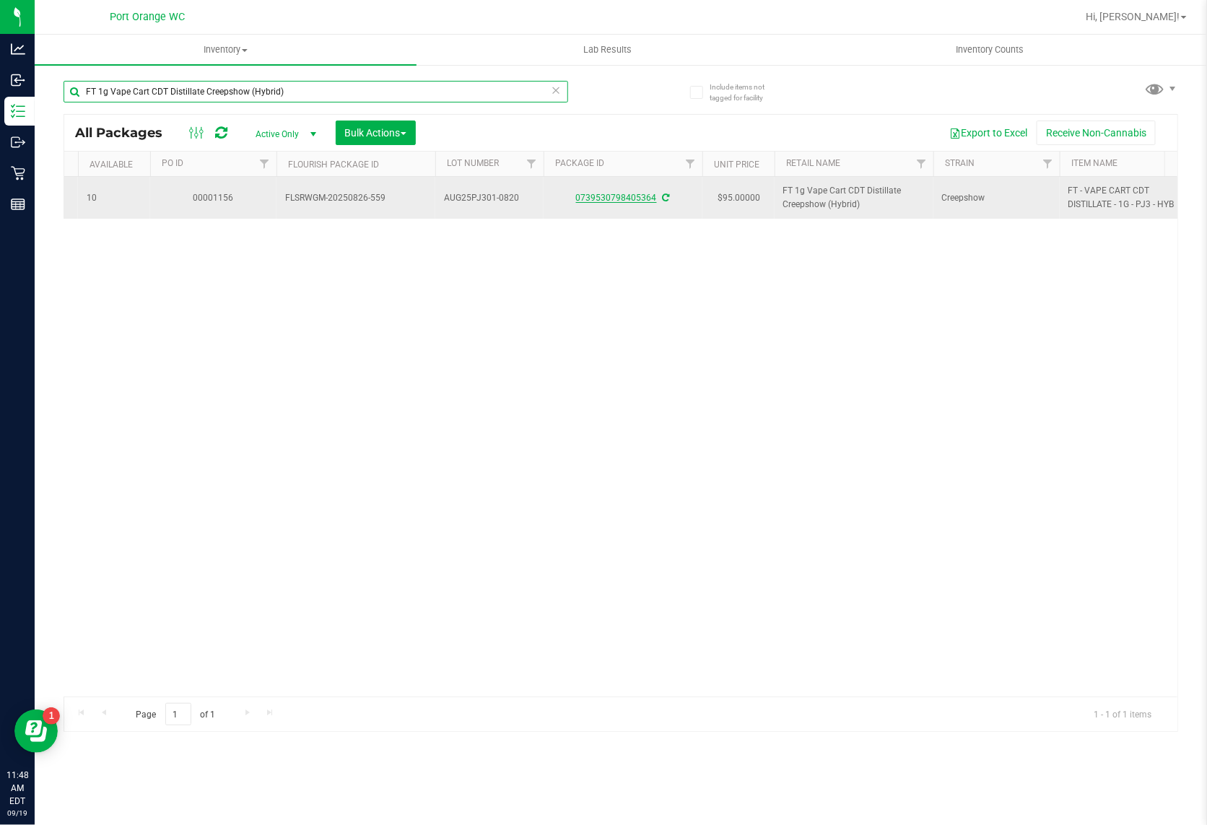
type input "FT 1g Vape Cart CDT Distillate Creepshow (Hybrid)"
click at [608, 195] on link "0739530798405364" at bounding box center [616, 198] width 81 height 10
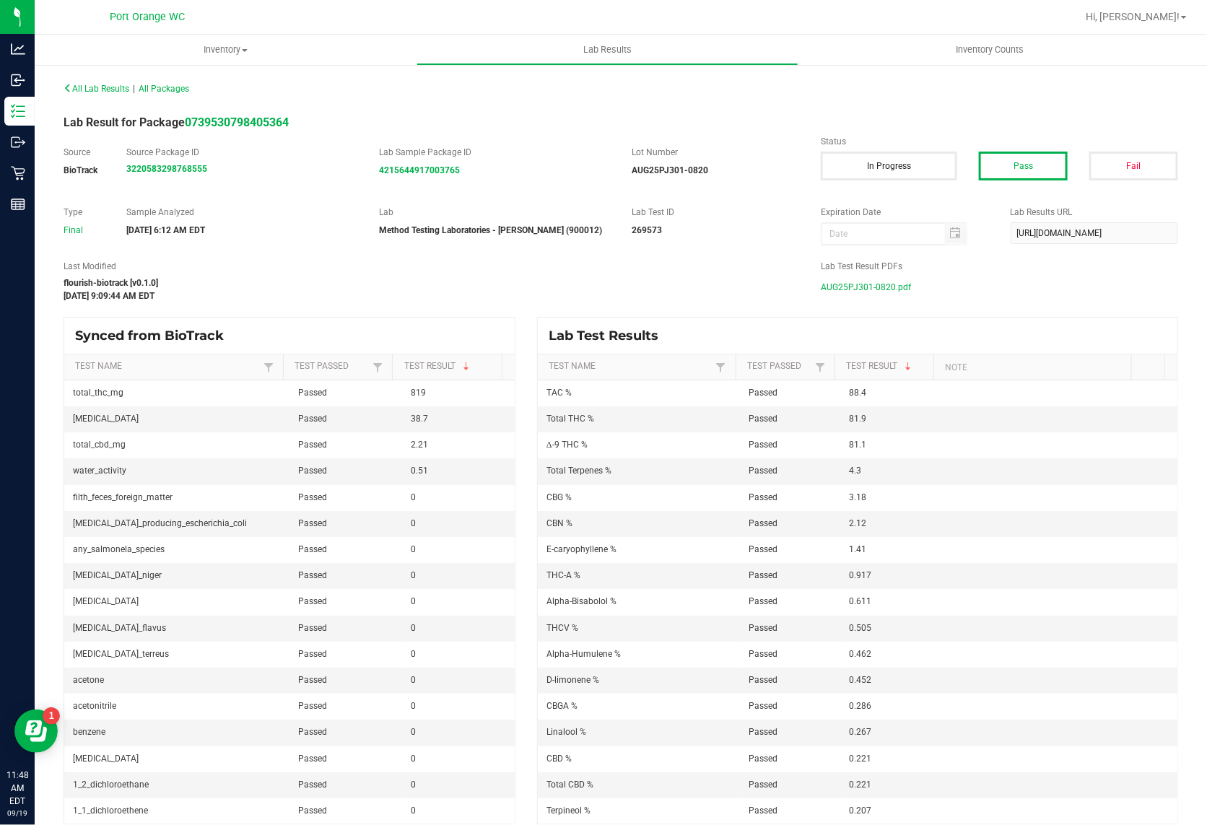
click at [845, 287] on span "AUG25PJ301-0820.pdf" at bounding box center [866, 287] width 90 height 22
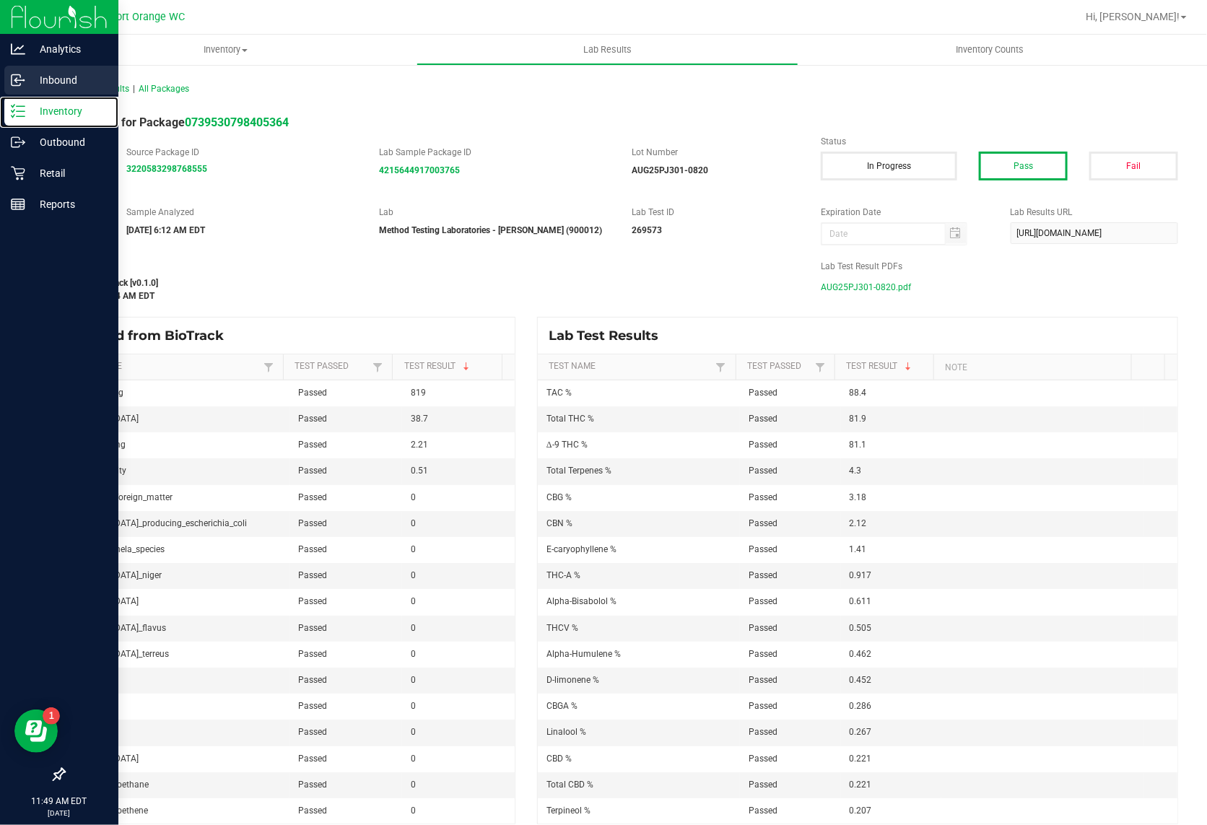
click at [48, 95] on nav "Analytics Inbound Inventory Outbound Retail Reports 11:49 AM EDT 09/19/2025 09/…" at bounding box center [59, 412] width 118 height 825
click at [44, 110] on p "Inventory" at bounding box center [68, 110] width 87 height 17
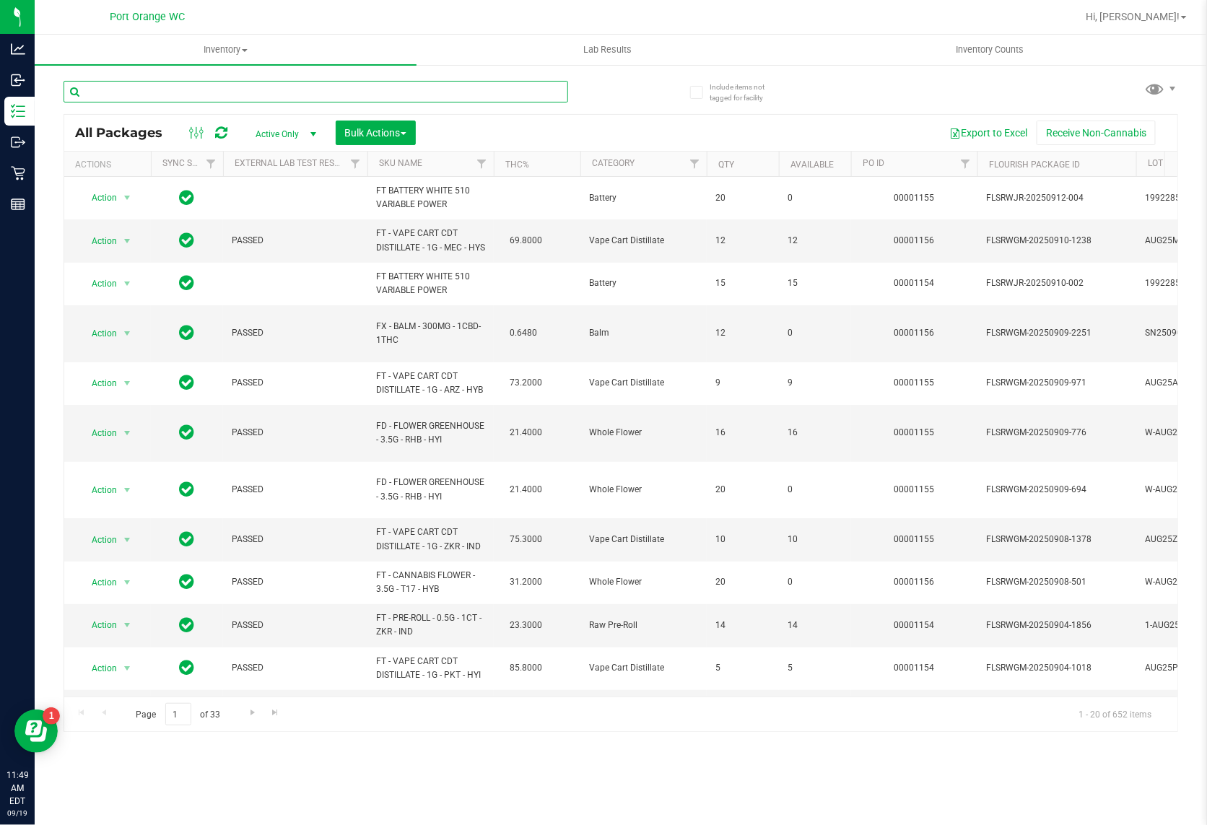
click at [463, 97] on input "text" at bounding box center [316, 92] width 505 height 22
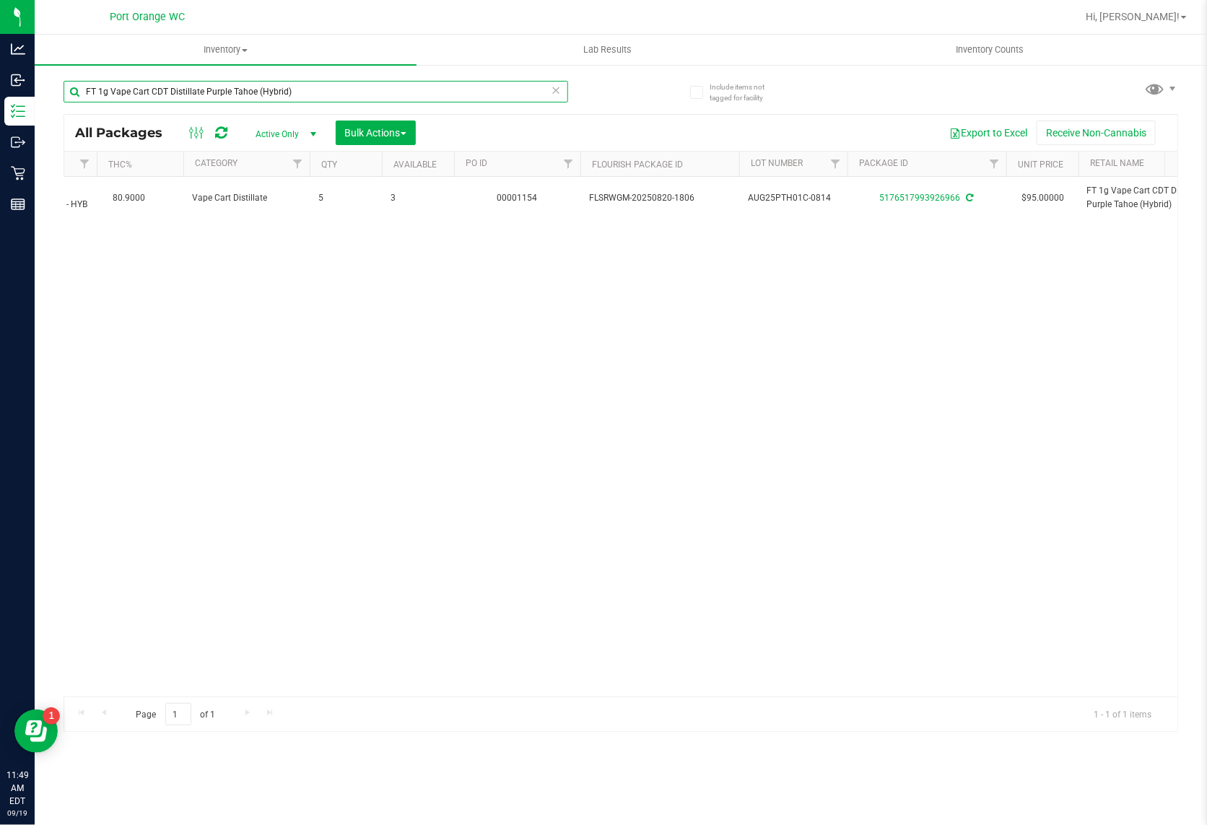
scroll to position [0, 691]
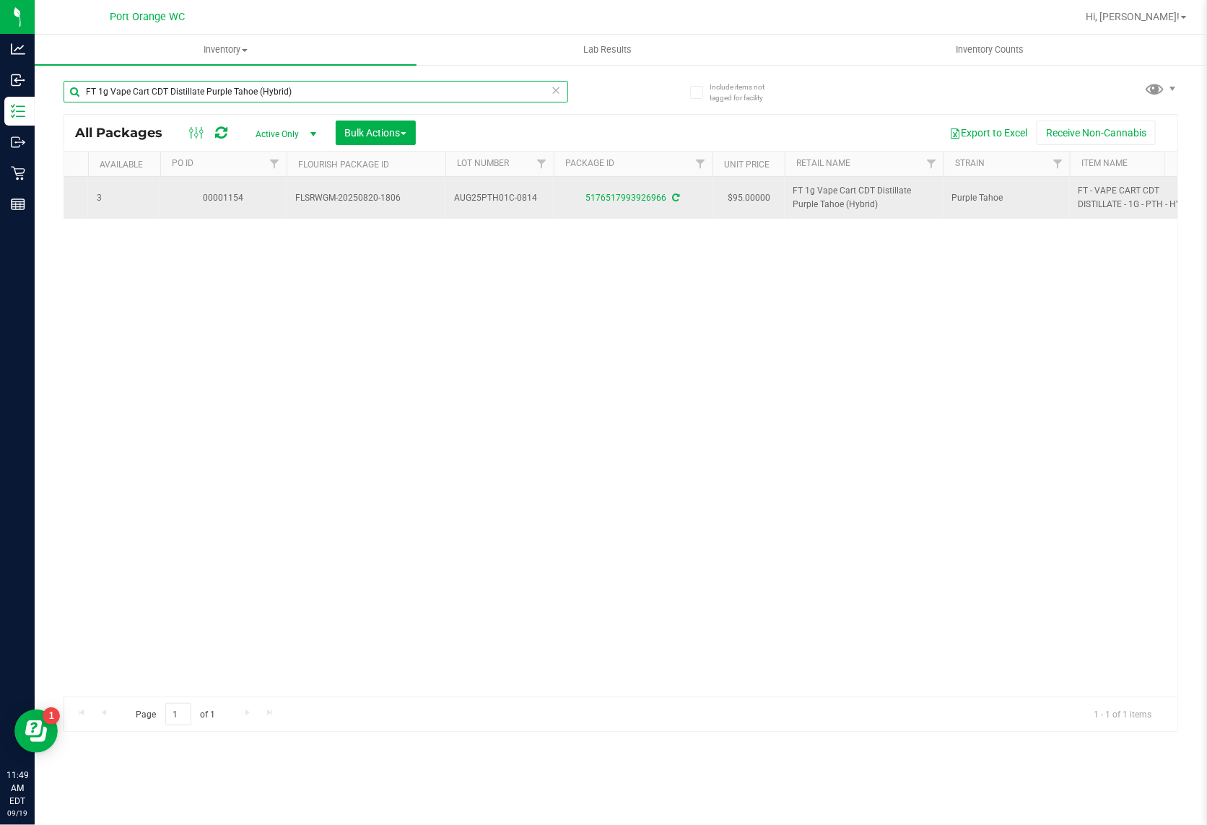
type input "FT 1g Vape Cart CDT Distillate Purple Tahoe (Hybrid)"
click at [619, 199] on div "5176517993926966" at bounding box center [632, 198] width 163 height 14
click at [614, 211] on td "5176517993926966" at bounding box center [633, 198] width 159 height 42
drag, startPoint x: 619, startPoint y: 197, endPoint x: 616, endPoint y: 206, distance: 9.1
click at [618, 201] on div "5176517993926966" at bounding box center [632, 198] width 163 height 14
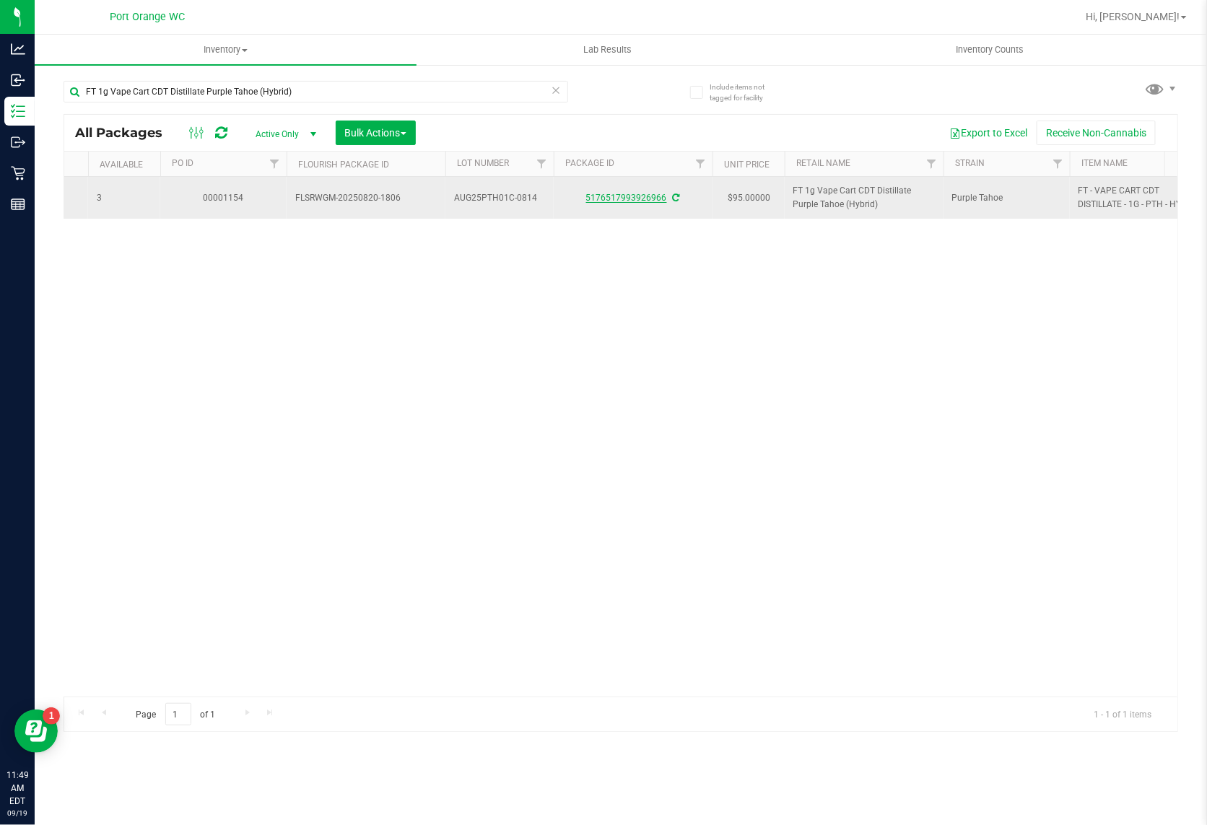
click at [616, 203] on link "5176517993926966" at bounding box center [626, 198] width 81 height 10
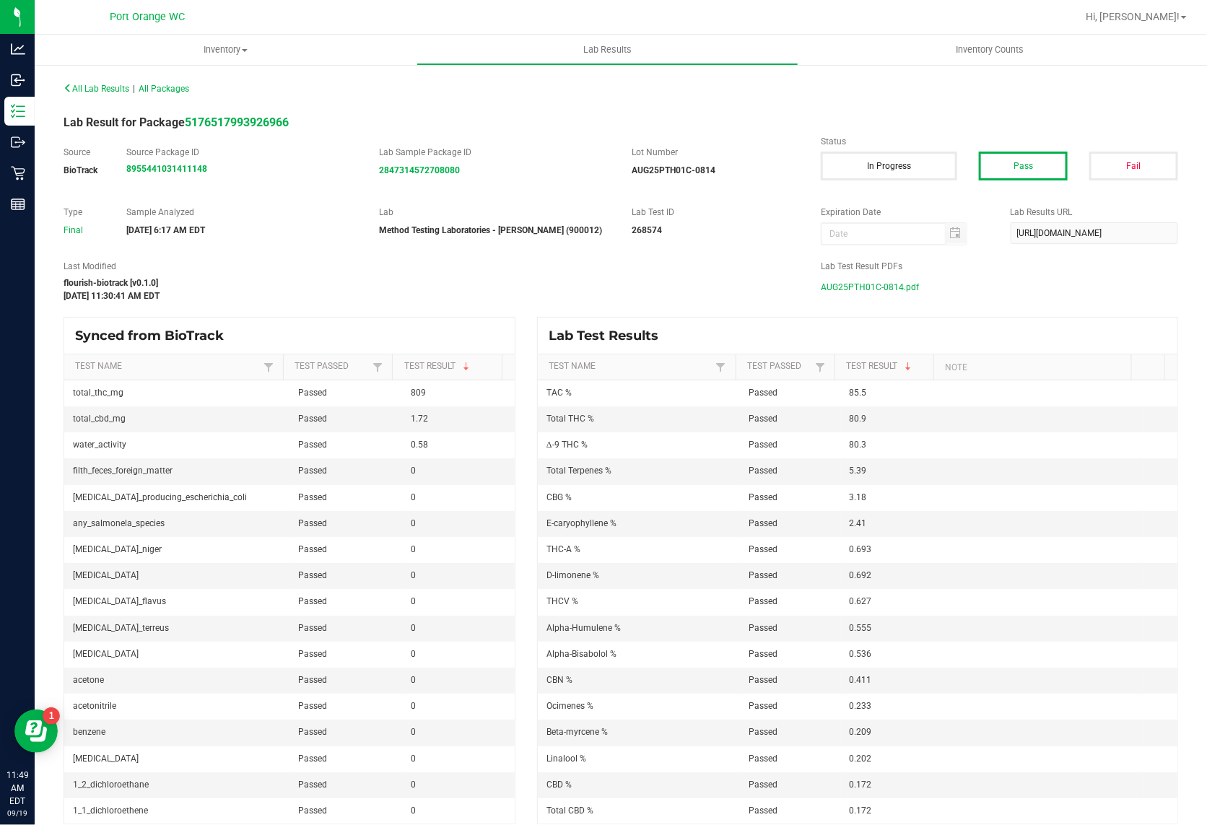
click at [891, 282] on span "AUG25PTH01C-0814.pdf" at bounding box center [870, 287] width 98 height 22
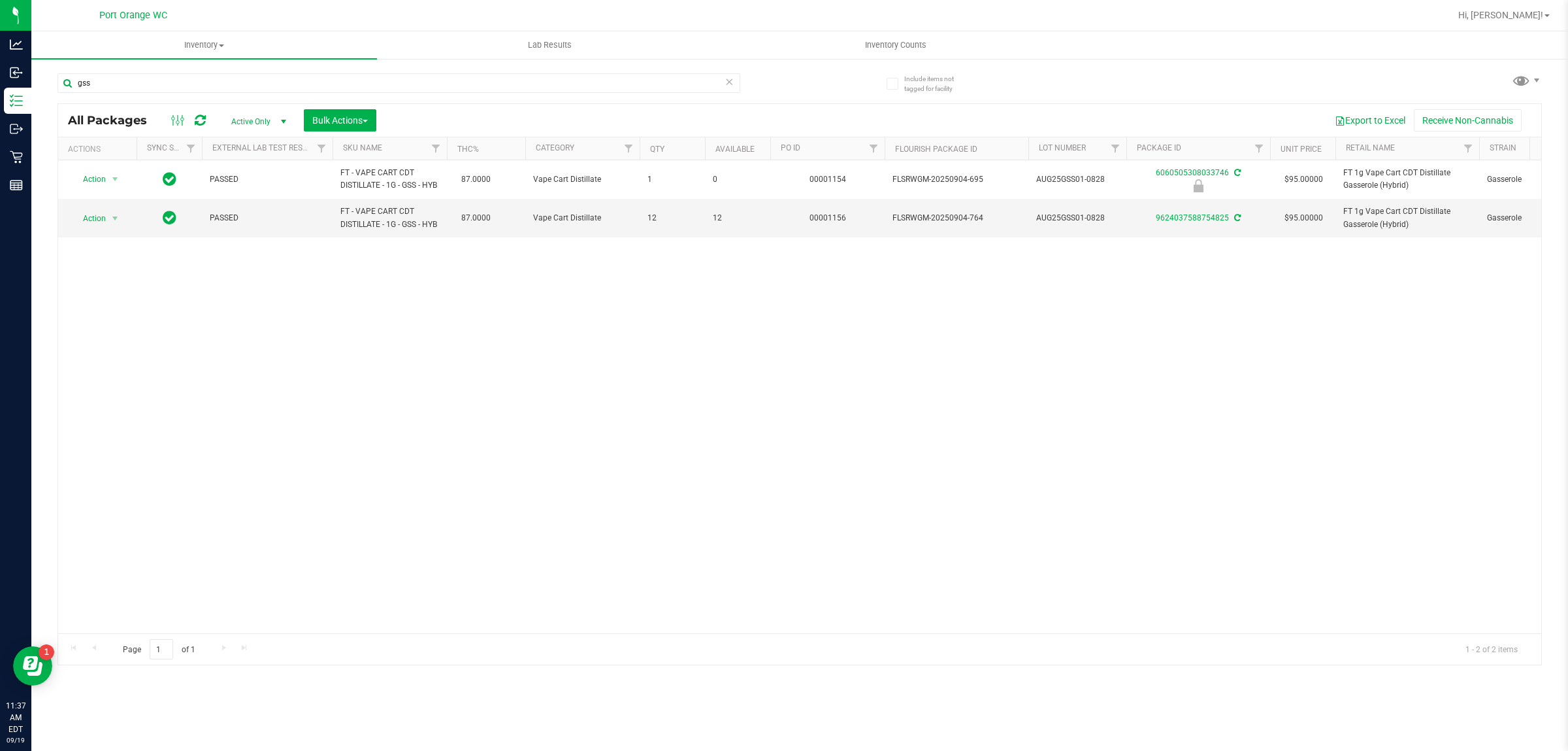
click at [1396, 528] on div "Action Action Edit attributes Global inventory Locate package Package audit log…" at bounding box center [799, 397] width 1483 height 473
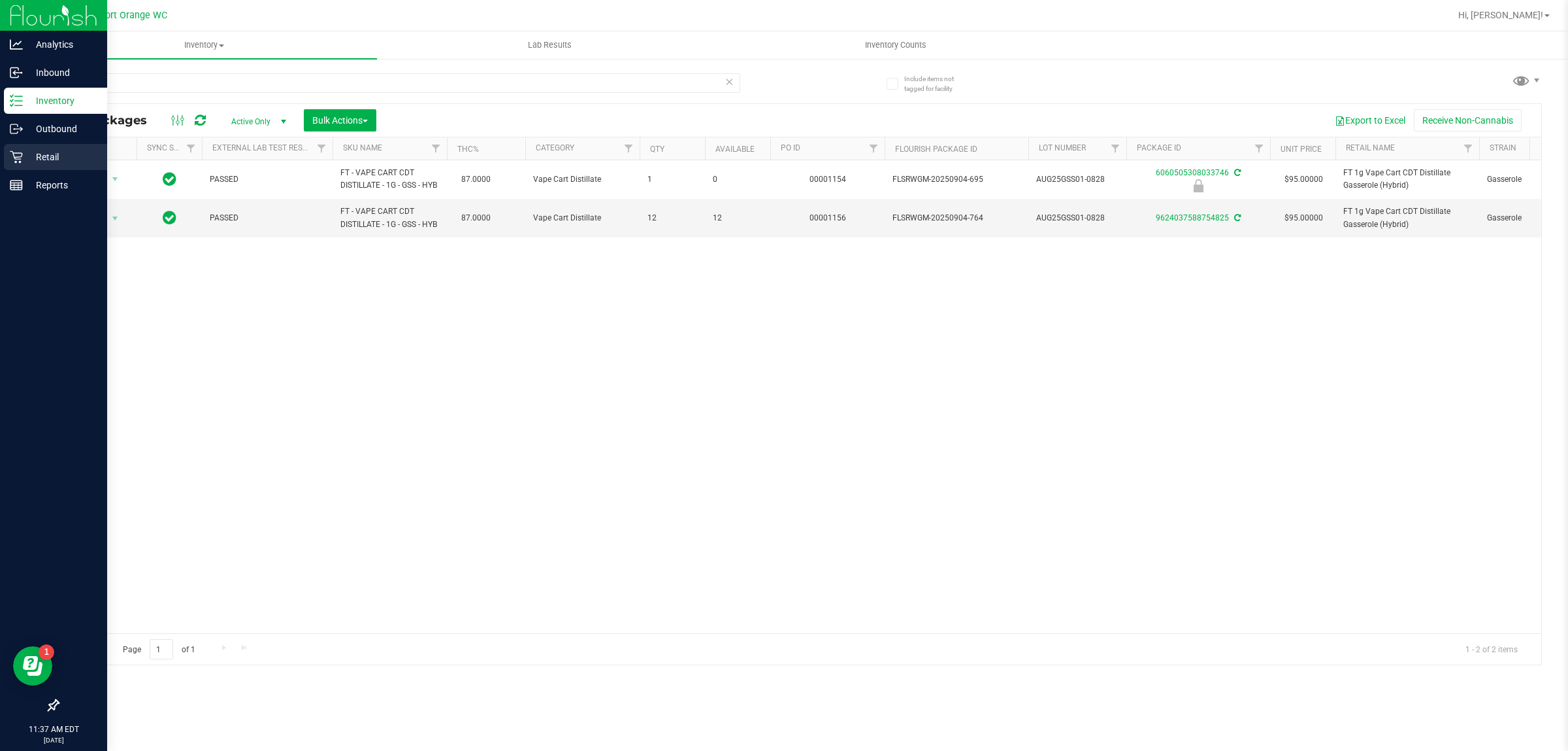
click at [5, 158] on div "Retail" at bounding box center [55, 157] width 103 height 26
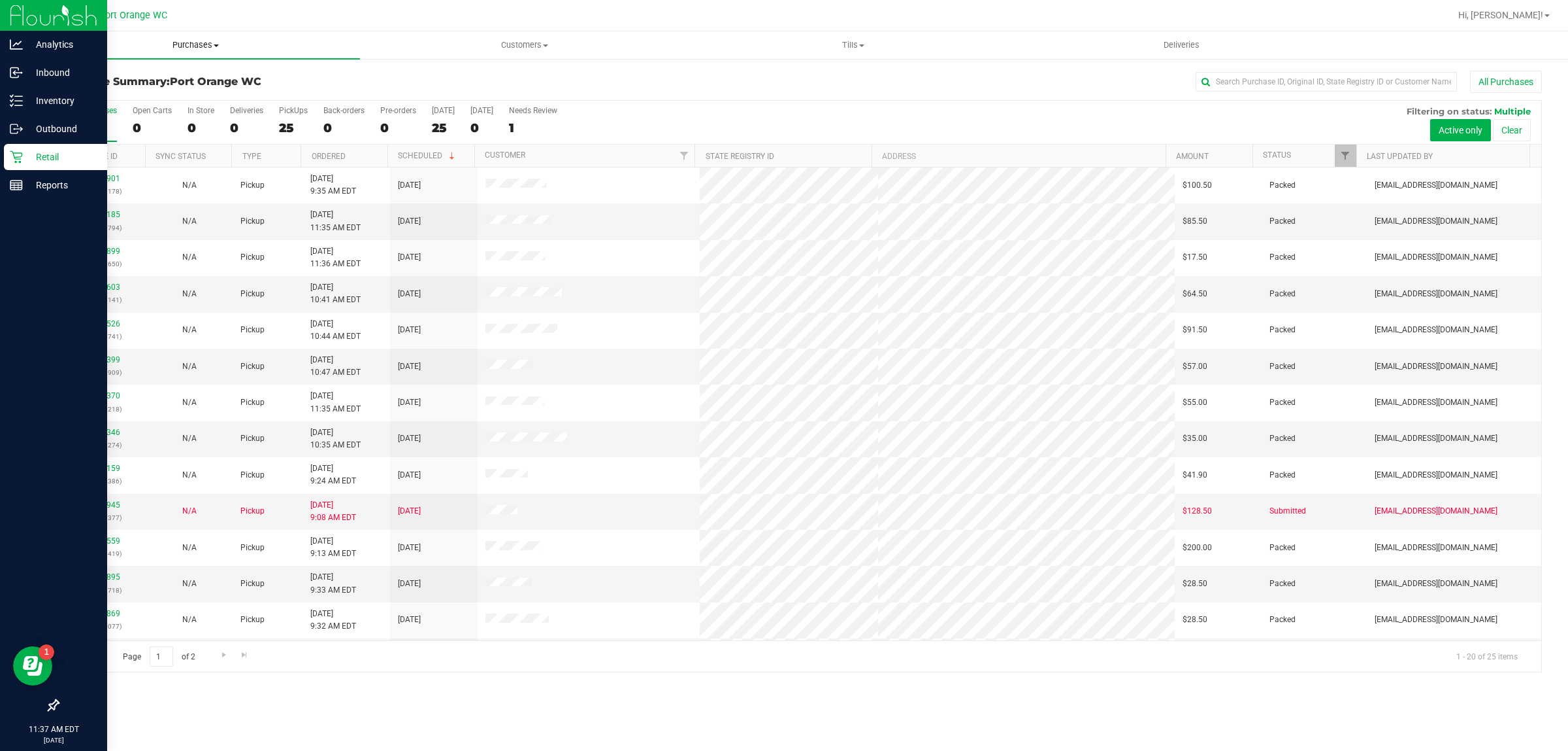
click at [210, 41] on span "Purchases" at bounding box center [196, 44] width 329 height 12
click at [72, 95] on span "Fulfillment" at bounding box center [72, 94] width 81 height 11
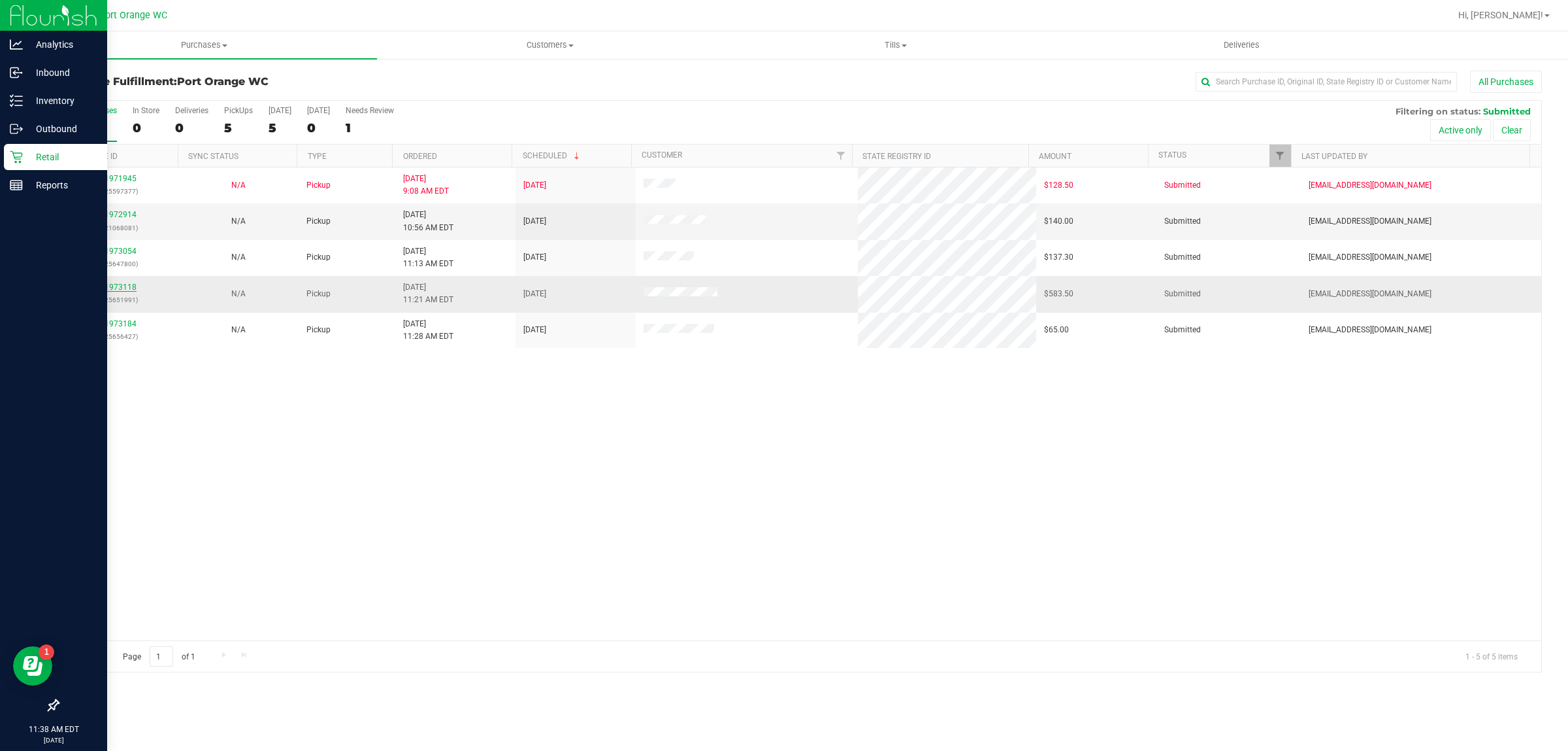
click at [122, 289] on link "11973118" at bounding box center [118, 287] width 36 height 9
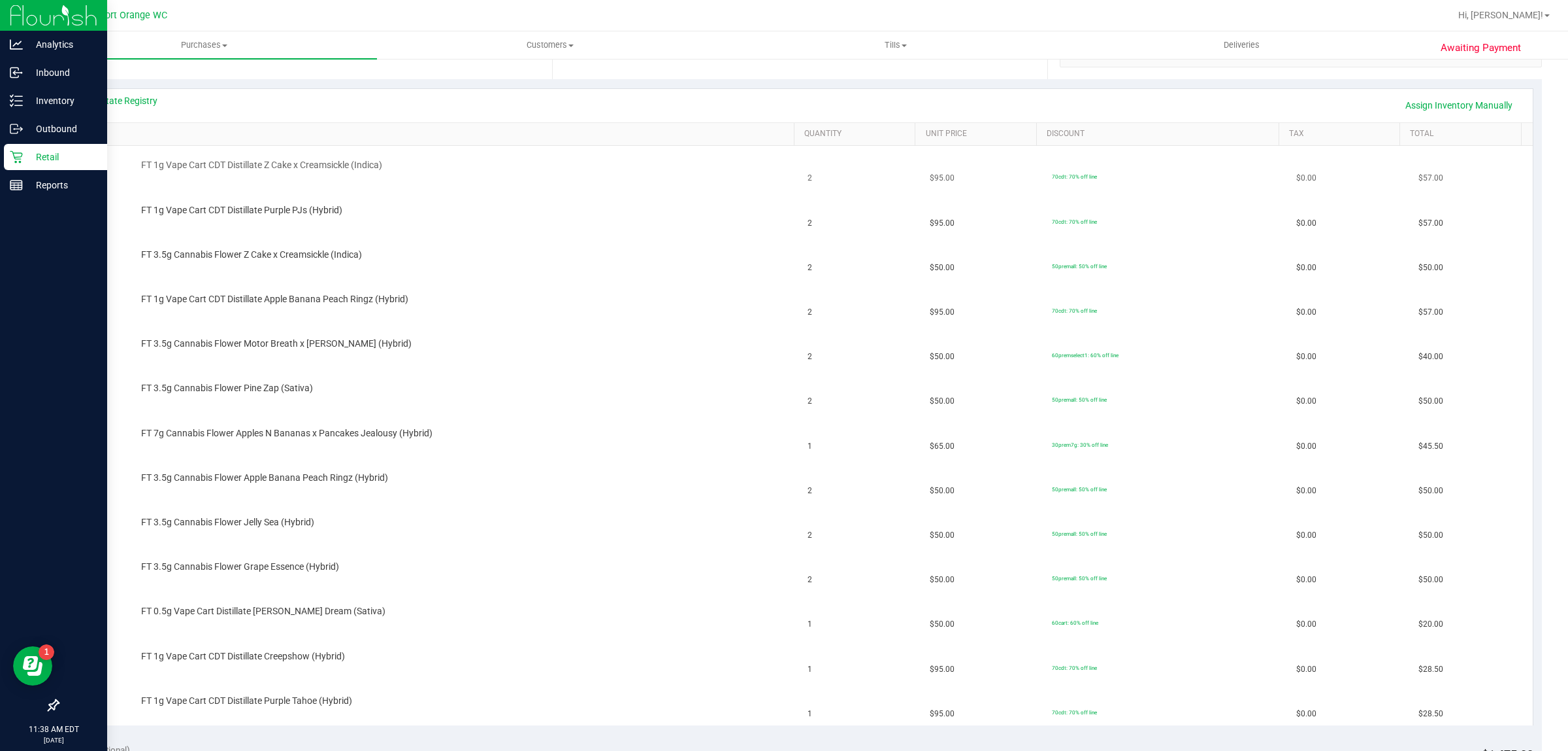
scroll to position [246, 0]
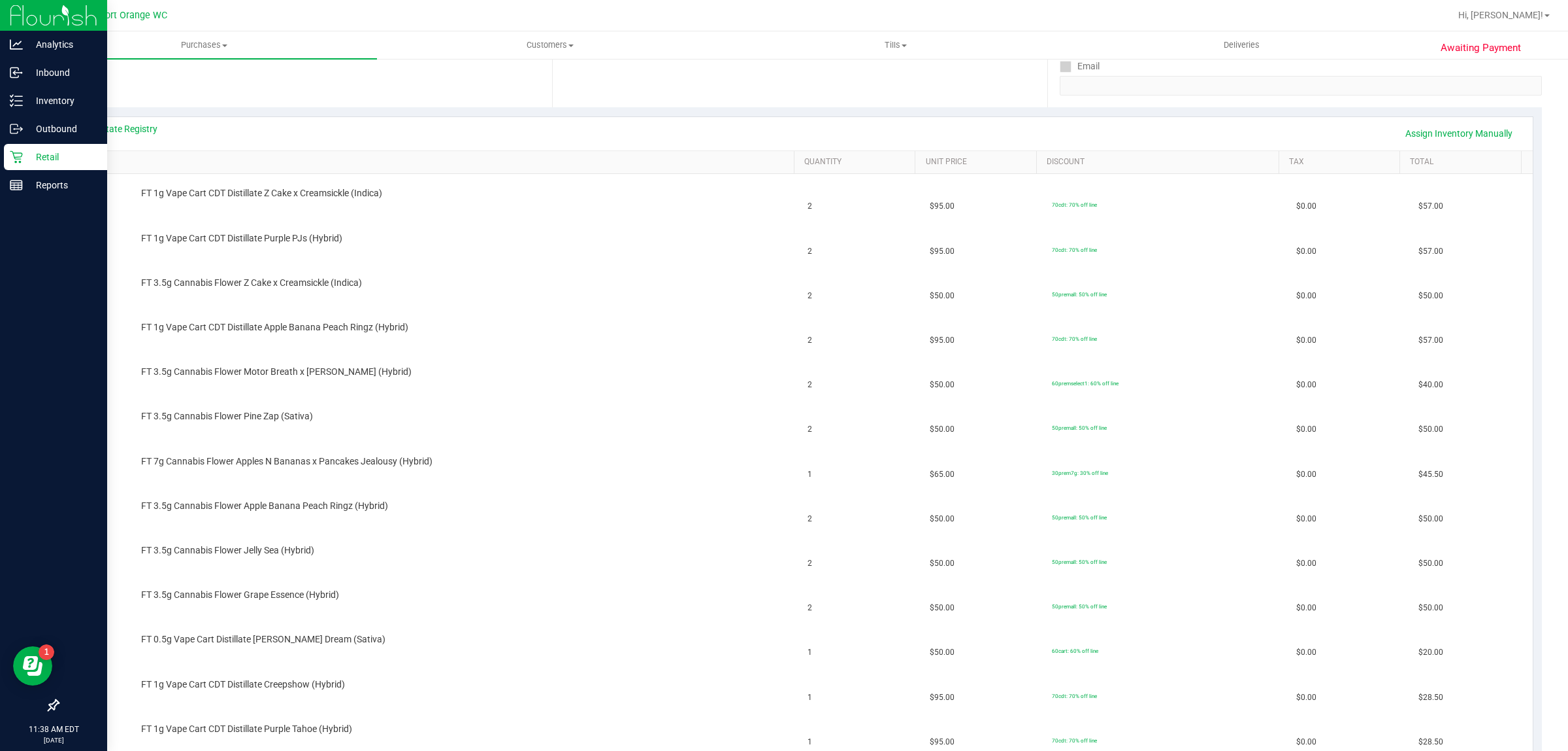
click at [144, 138] on div "View State Registry Assign Inventory Manually" at bounding box center [799, 133] width 1442 height 23
click at [145, 133] on link "View State Registry" at bounding box center [118, 129] width 79 height 13
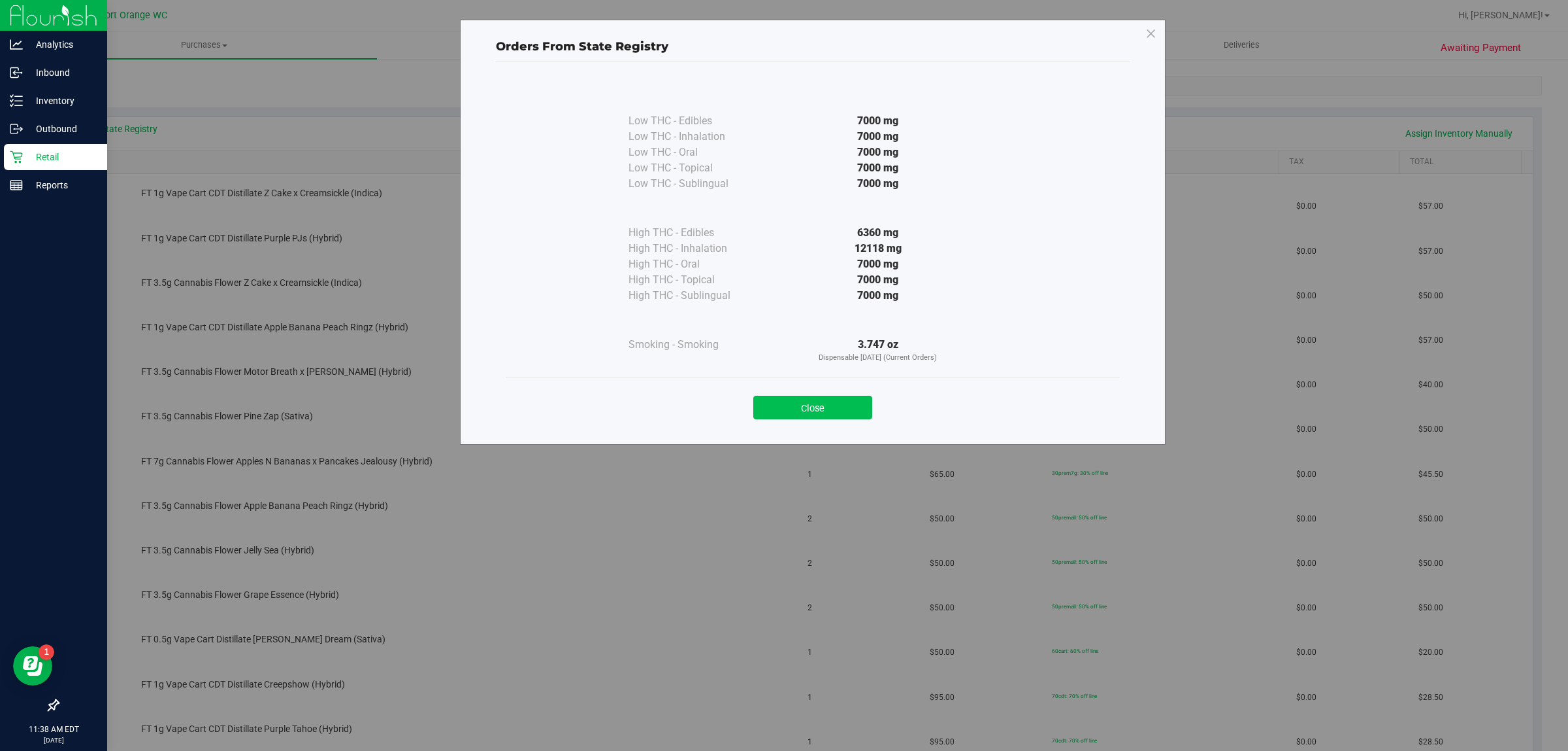
click at [801, 402] on button "Close" at bounding box center [812, 408] width 119 height 24
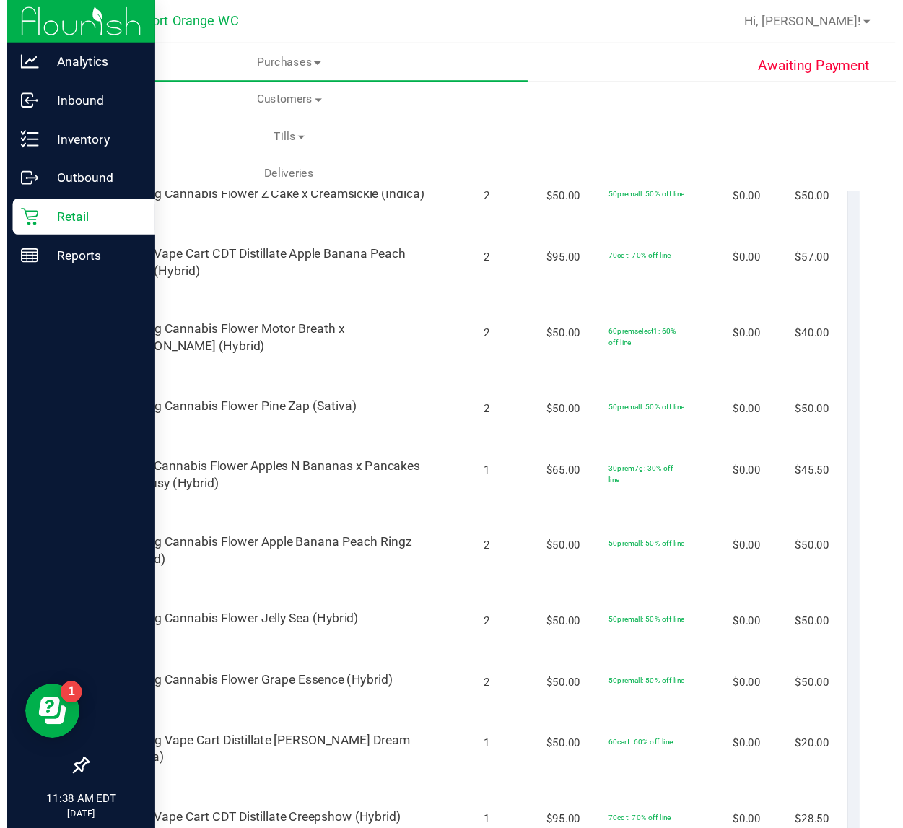
scroll to position [487, 0]
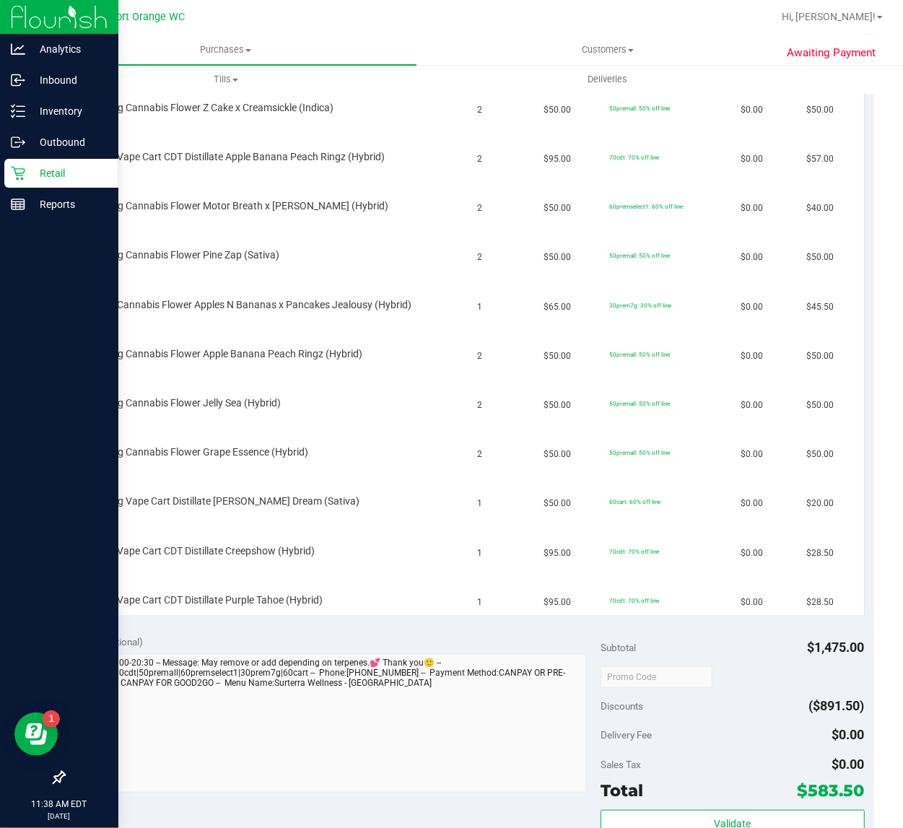
click at [790, 665] on div "Subtotal $1,475.00 Discounts ($891.50) Delivery Fee $0.00 Sales Tax $0.00 Total…" at bounding box center [732, 754] width 263 height 240
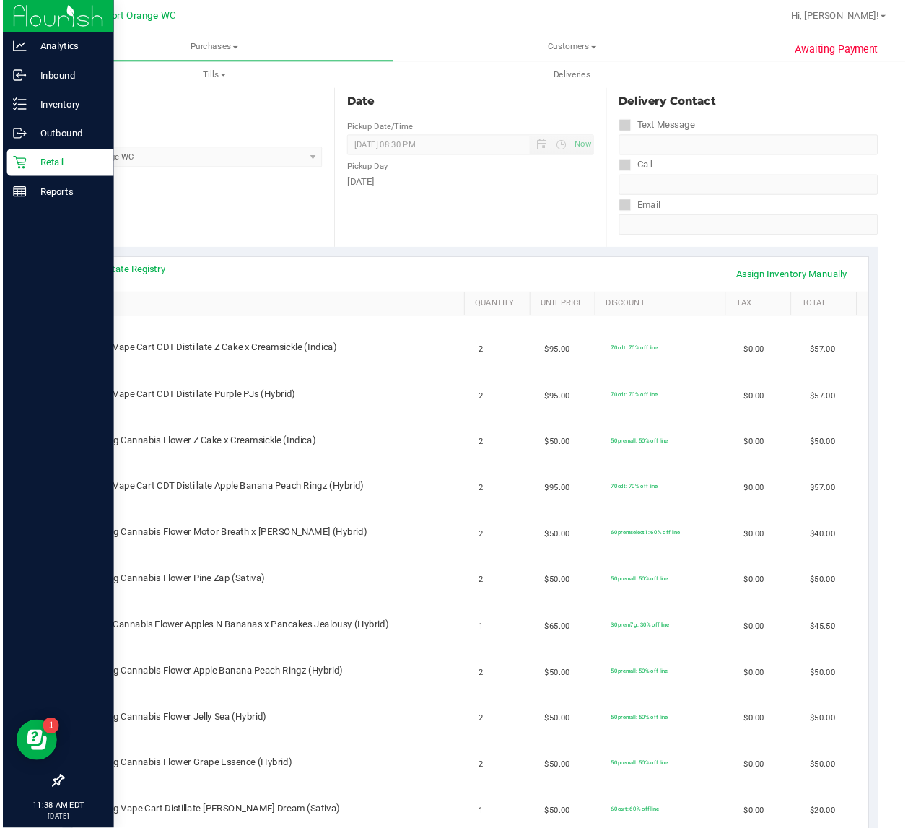
scroll to position [126, 0]
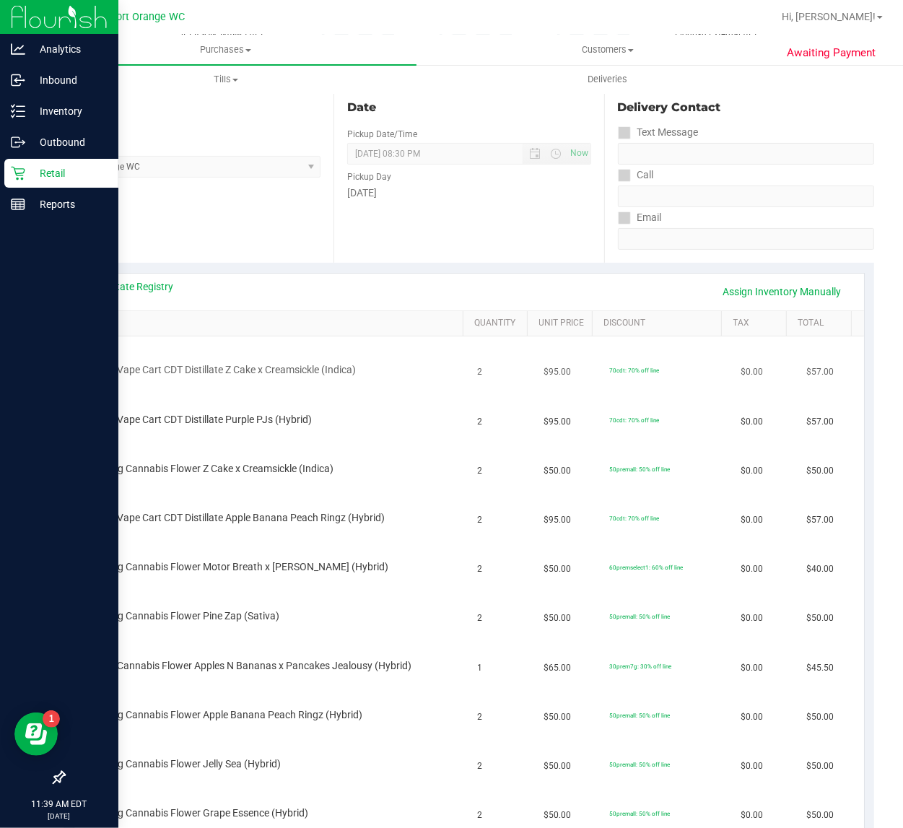
click at [227, 375] on span "FT 1g Vape Cart CDT Distillate Z Cake x Creamsickle (Indica)" at bounding box center [223, 370] width 266 height 14
click at [178, 423] on span "FT 1g Vape Cart CDT Distillate Purple PJs (Hybrid)" at bounding box center [201, 420] width 222 height 14
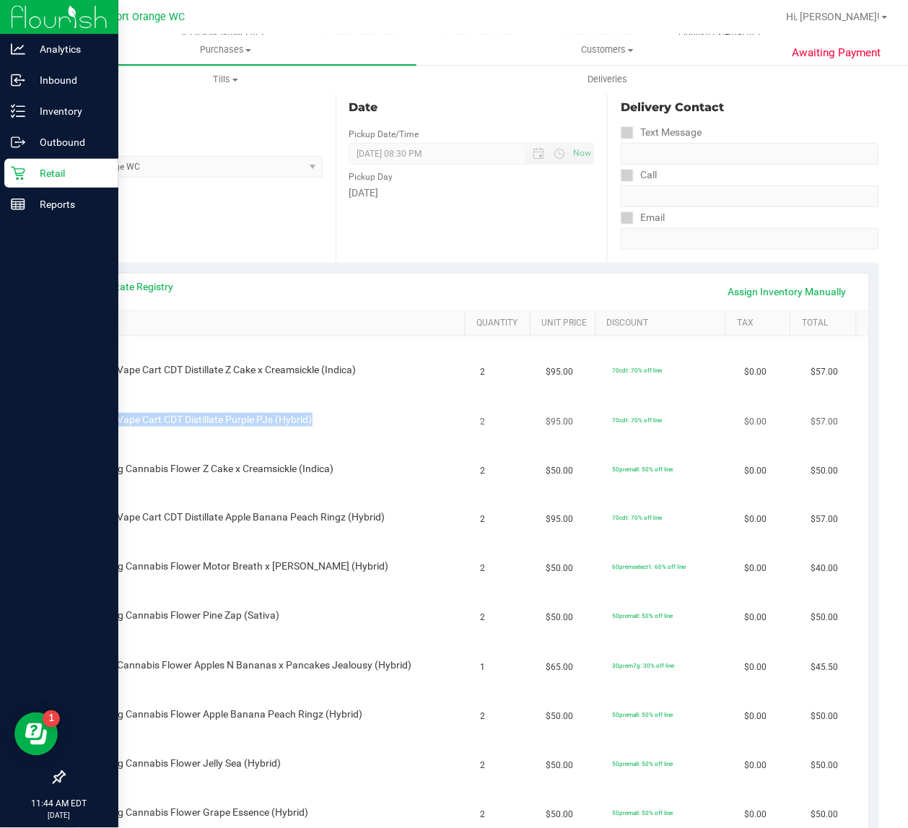
click at [178, 423] on span "FT 1g Vape Cart CDT Distillate Purple PJs (Hybrid)" at bounding box center [201, 420] width 222 height 14
click at [279, 469] on span "FT 3.5g Cannabis Flower Z Cake x Creamsickle (Indica)" at bounding box center [212, 469] width 244 height 14
click at [184, 520] on span "FT 1g Vape Cart CDT Distillate Apple Banana Peach Ringz (Hybrid)" at bounding box center [237, 518] width 295 height 14
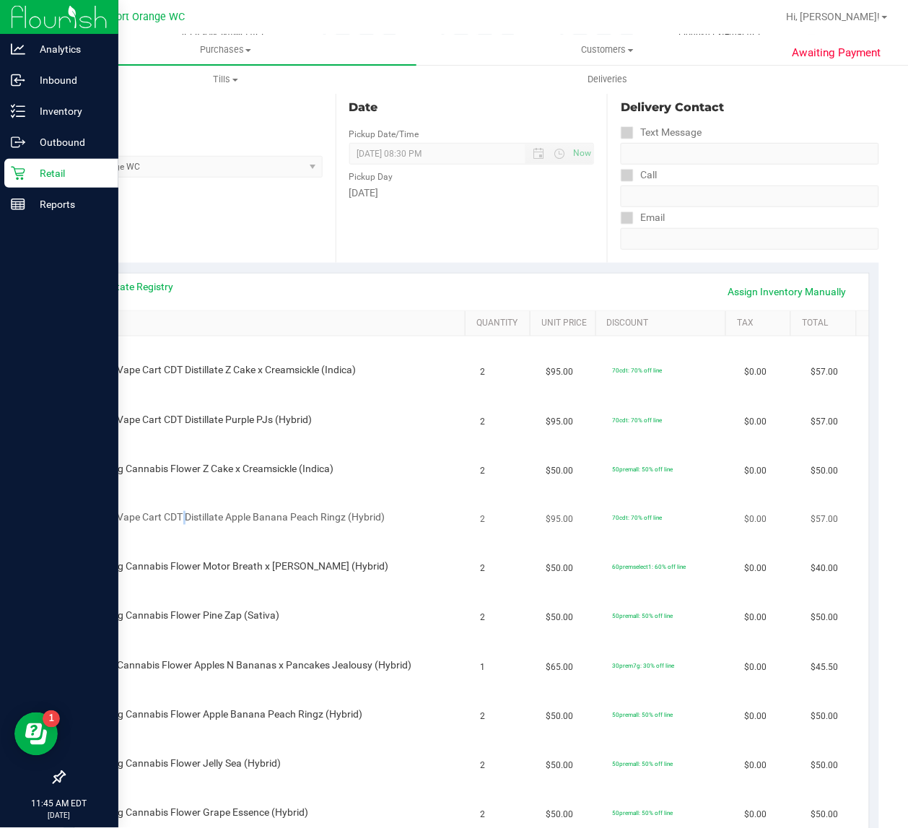
click at [184, 520] on span "FT 1g Vape Cart CDT Distillate Apple Banana Peach Ringz (Hybrid)" at bounding box center [237, 518] width 295 height 14
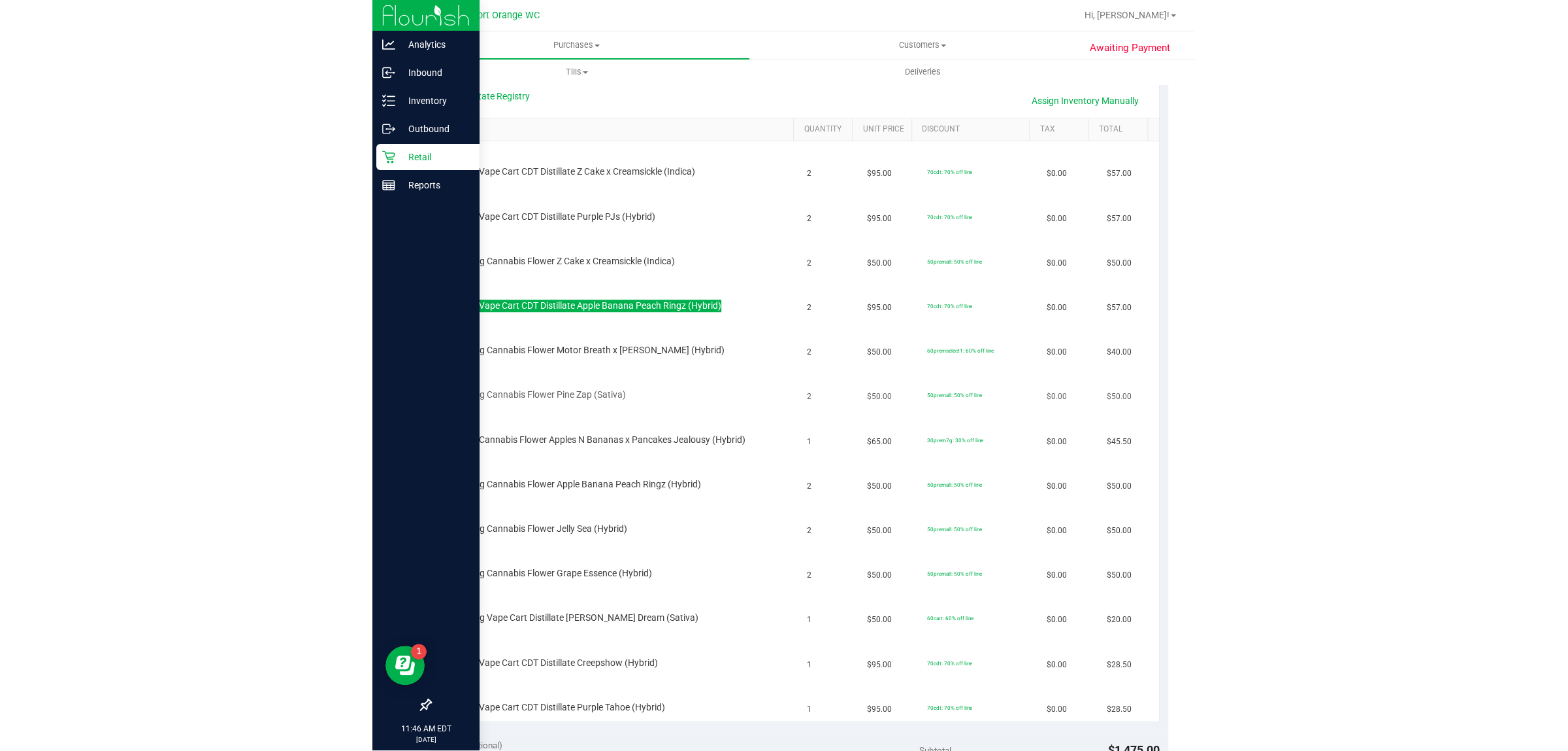
scroll to position [360, 0]
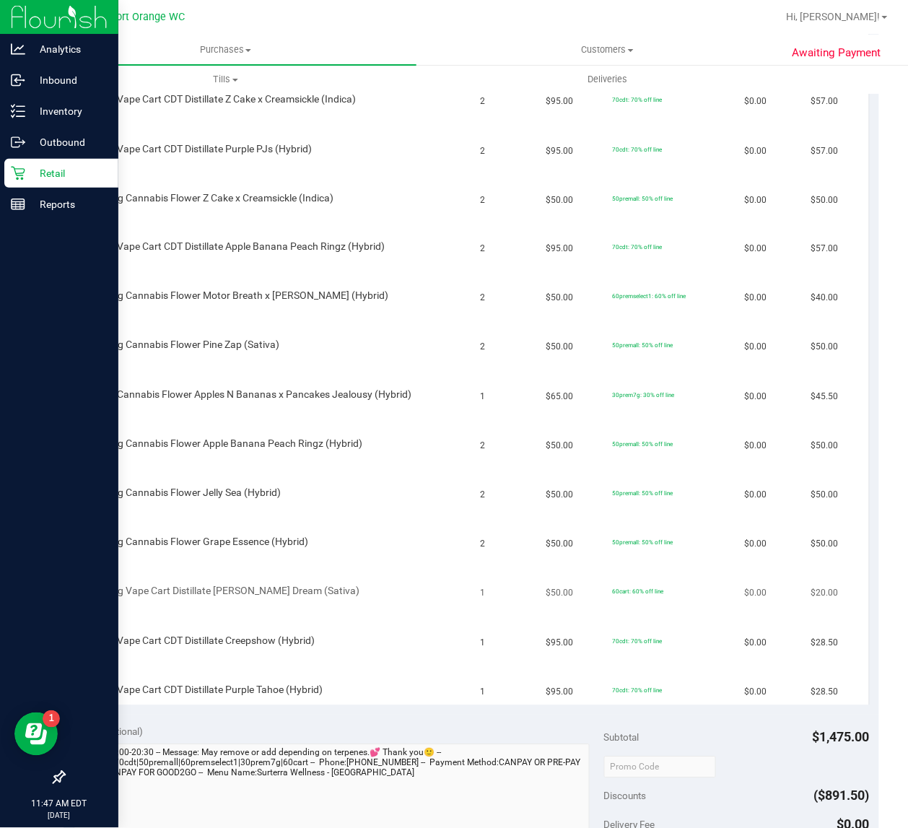
click at [153, 589] on span "FT 0.5g Vape Cart Distillate [PERSON_NAME] Dream (Sativa)" at bounding box center [225, 592] width 270 height 14
click at [181, 642] on span "FT 1g Vape Cart CDT Distillate Creepshow (Hybrid)" at bounding box center [202, 641] width 225 height 14
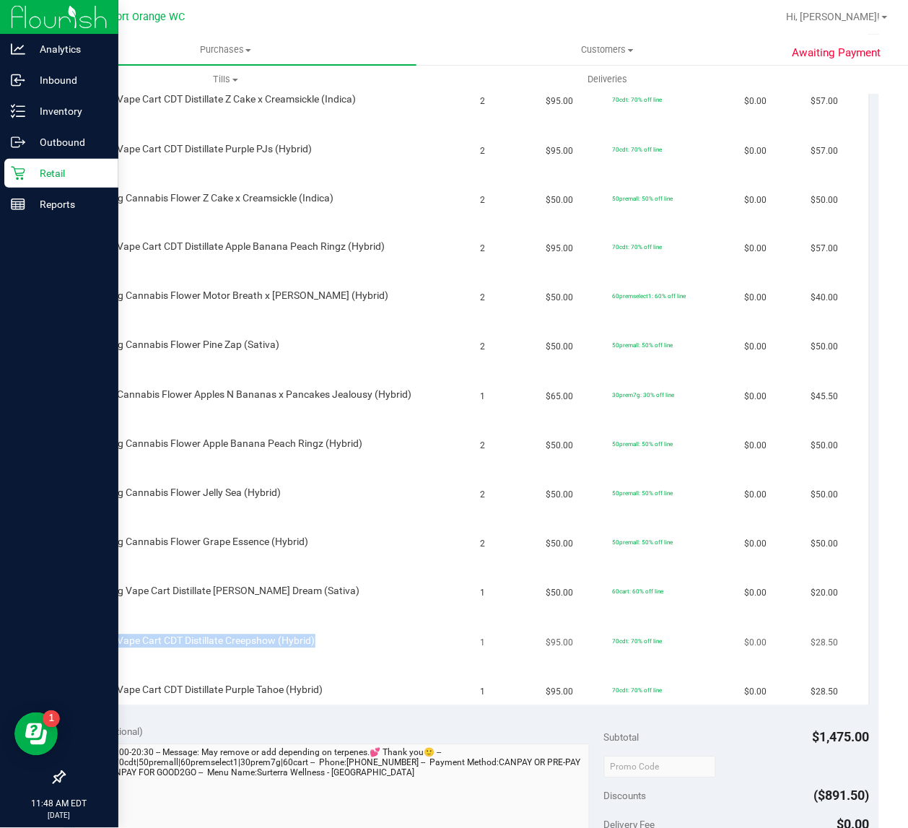
click at [181, 642] on span "FT 1g Vape Cart CDT Distillate Creepshow (Hybrid)" at bounding box center [202, 641] width 225 height 14
click at [254, 697] on span "FT 1g Vape Cart CDT Distillate Purple Tahoe (Hybrid)" at bounding box center [206, 691] width 233 height 14
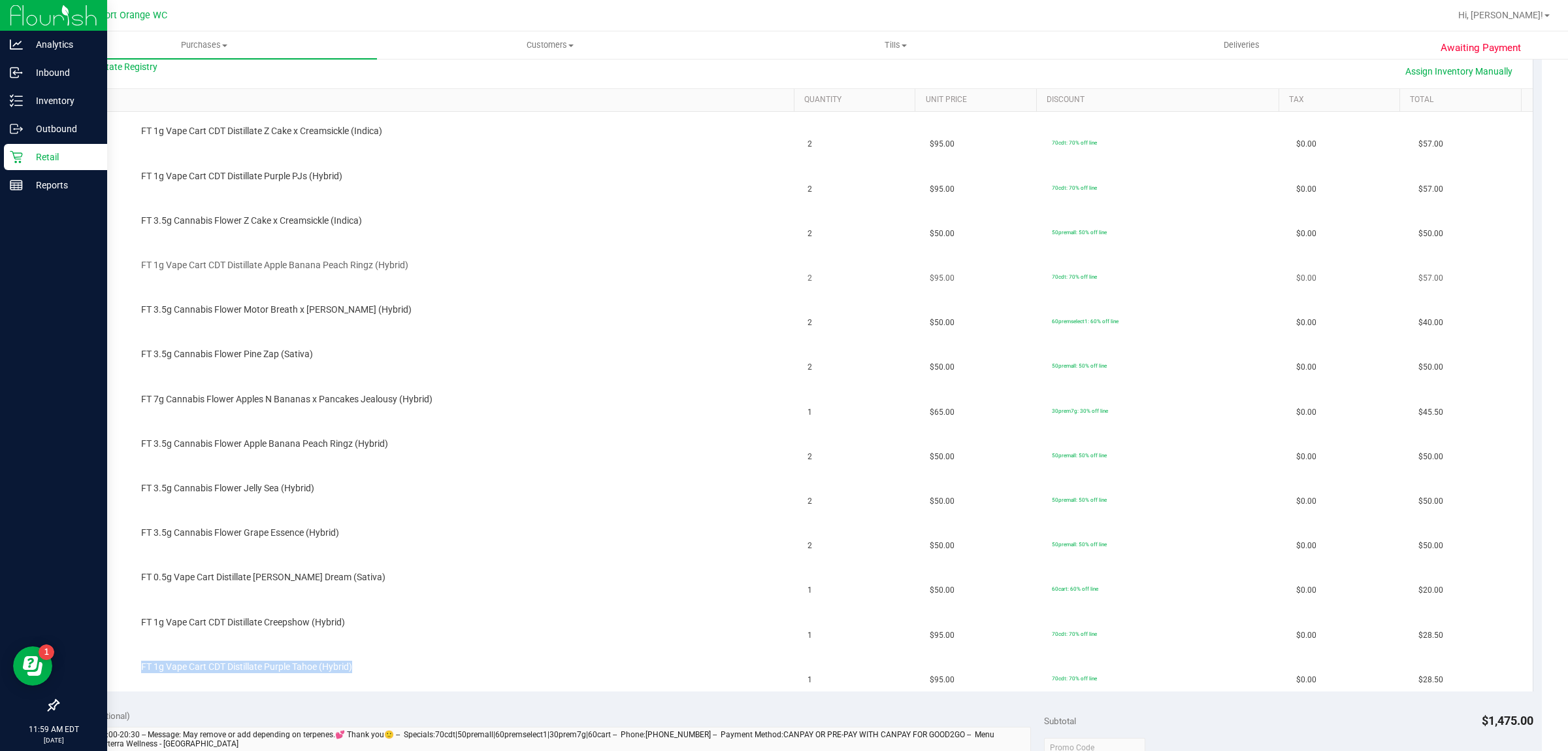
scroll to position [278, 0]
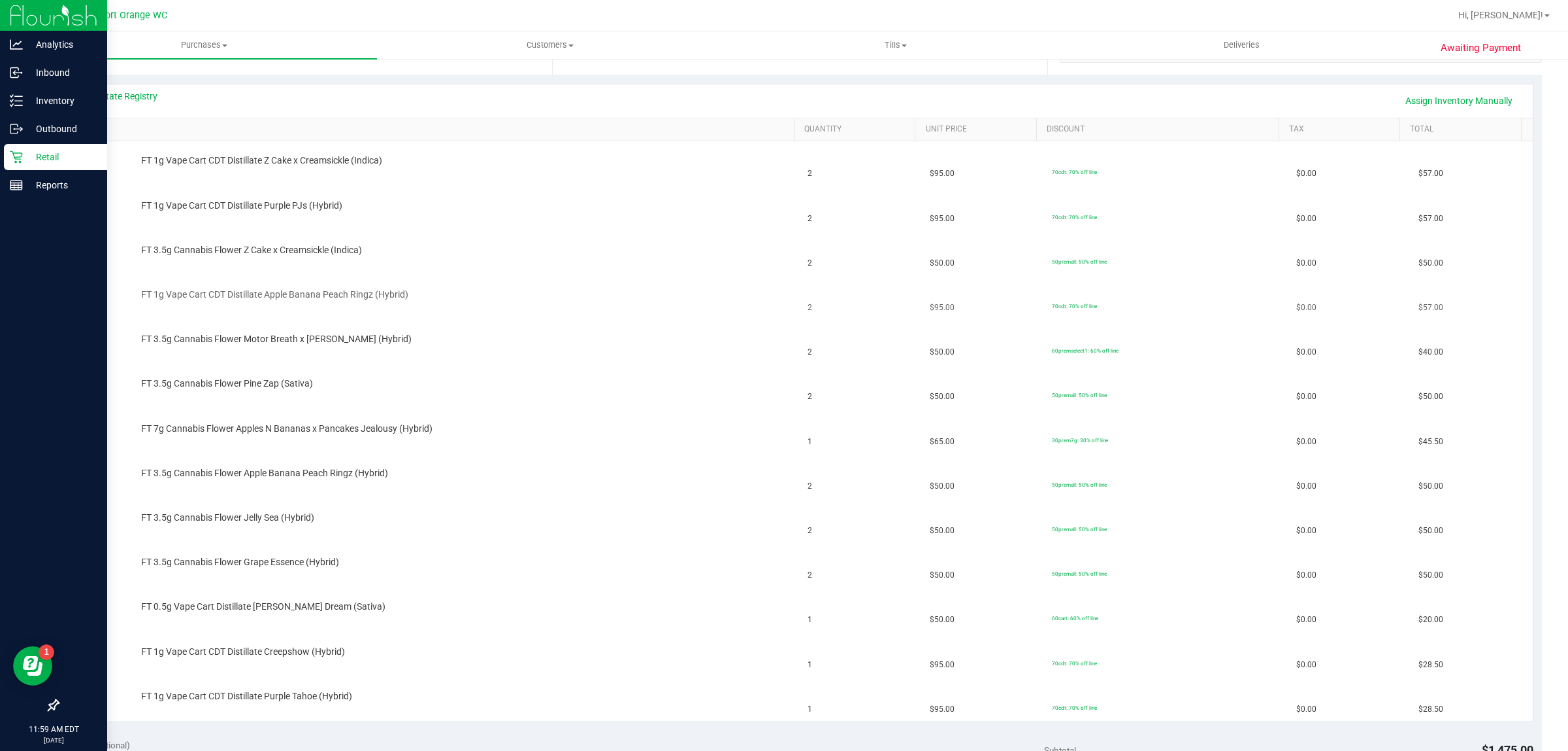
click at [640, 292] on div "FT 1g Vape Cart CDT Distillate Apple Banana Peach Ringz (Hybrid)" at bounding box center [461, 294] width 652 height 13
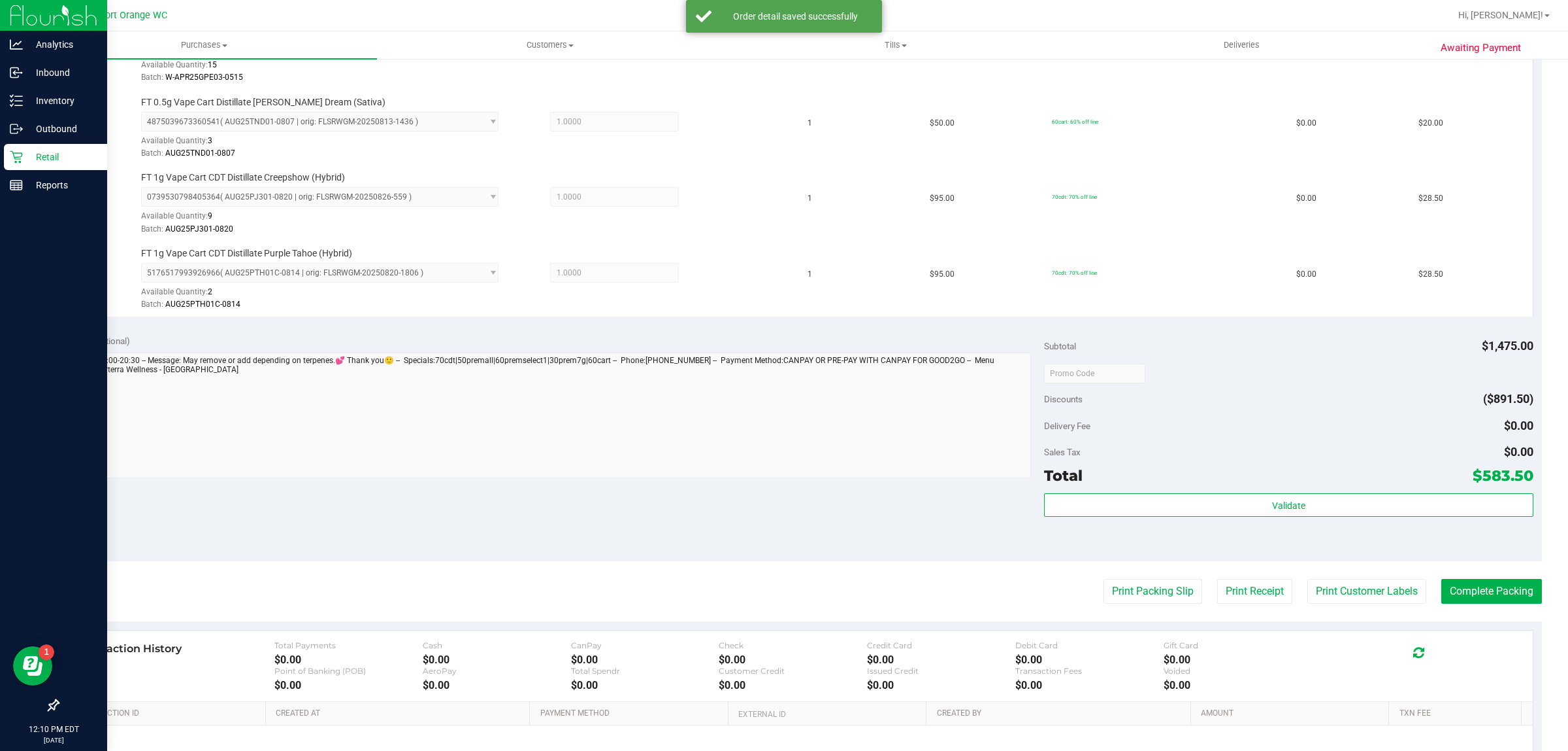
scroll to position [1113, 0]
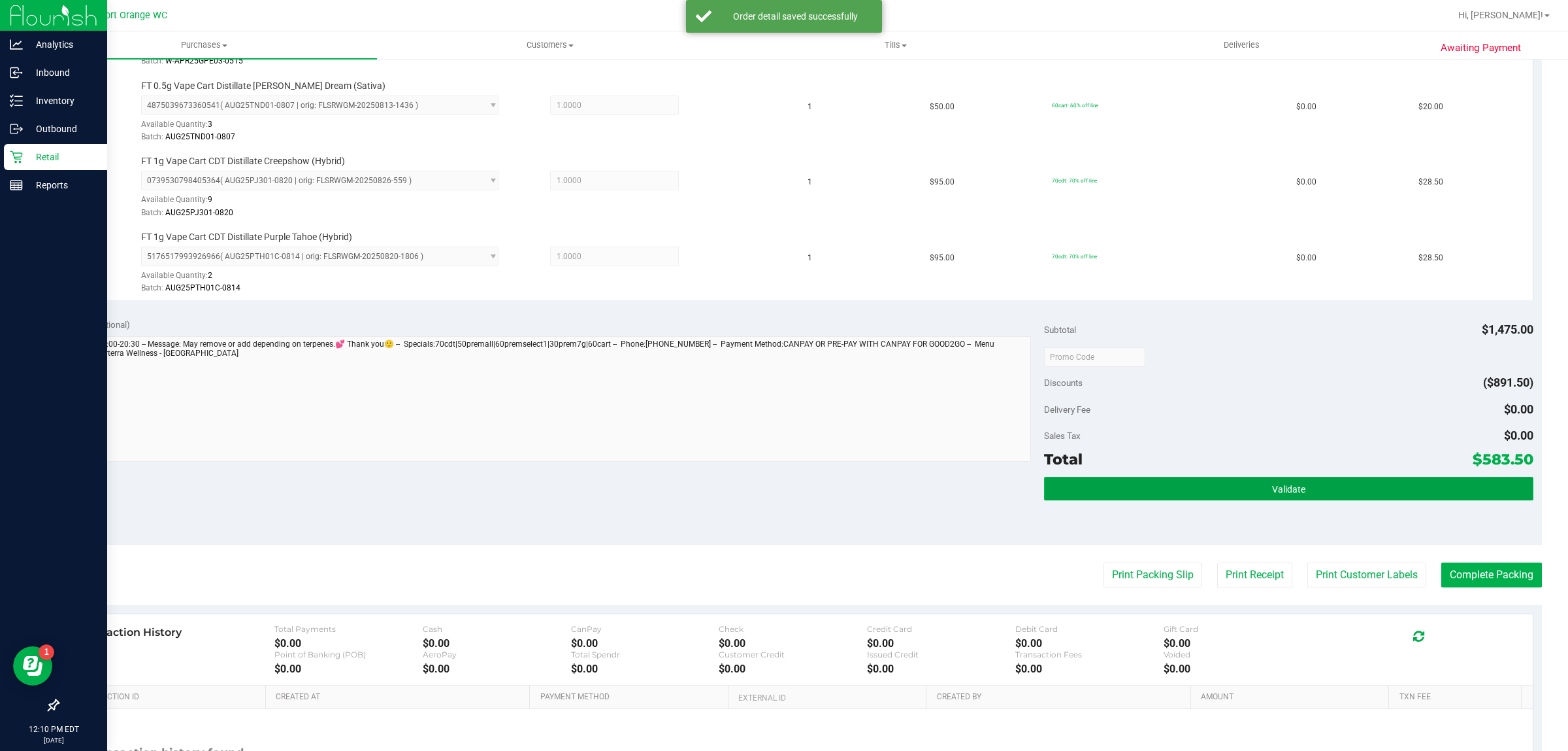
click at [1340, 496] on button "Validate" at bounding box center [1288, 488] width 489 height 24
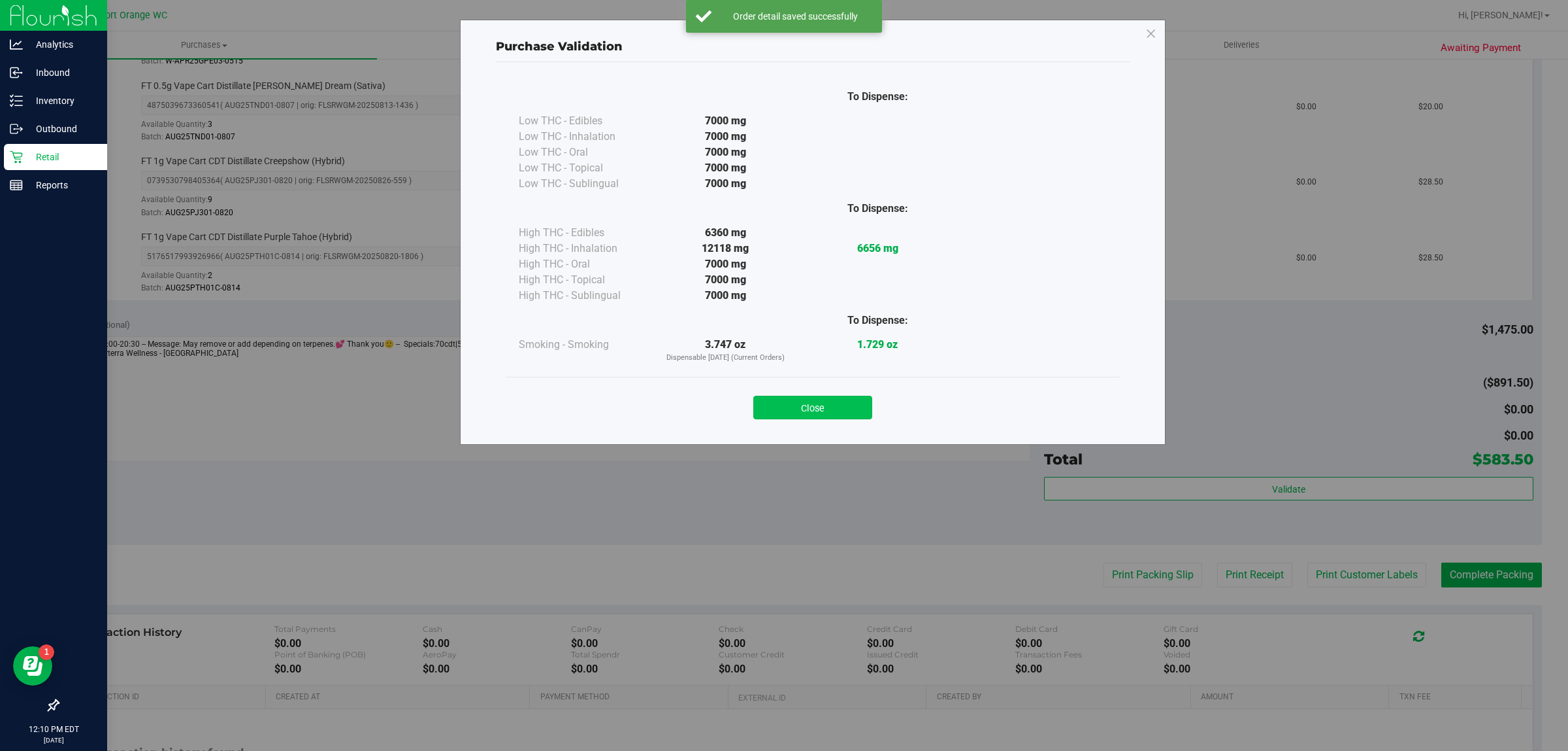
click at [811, 397] on button "Close" at bounding box center [812, 408] width 119 height 24
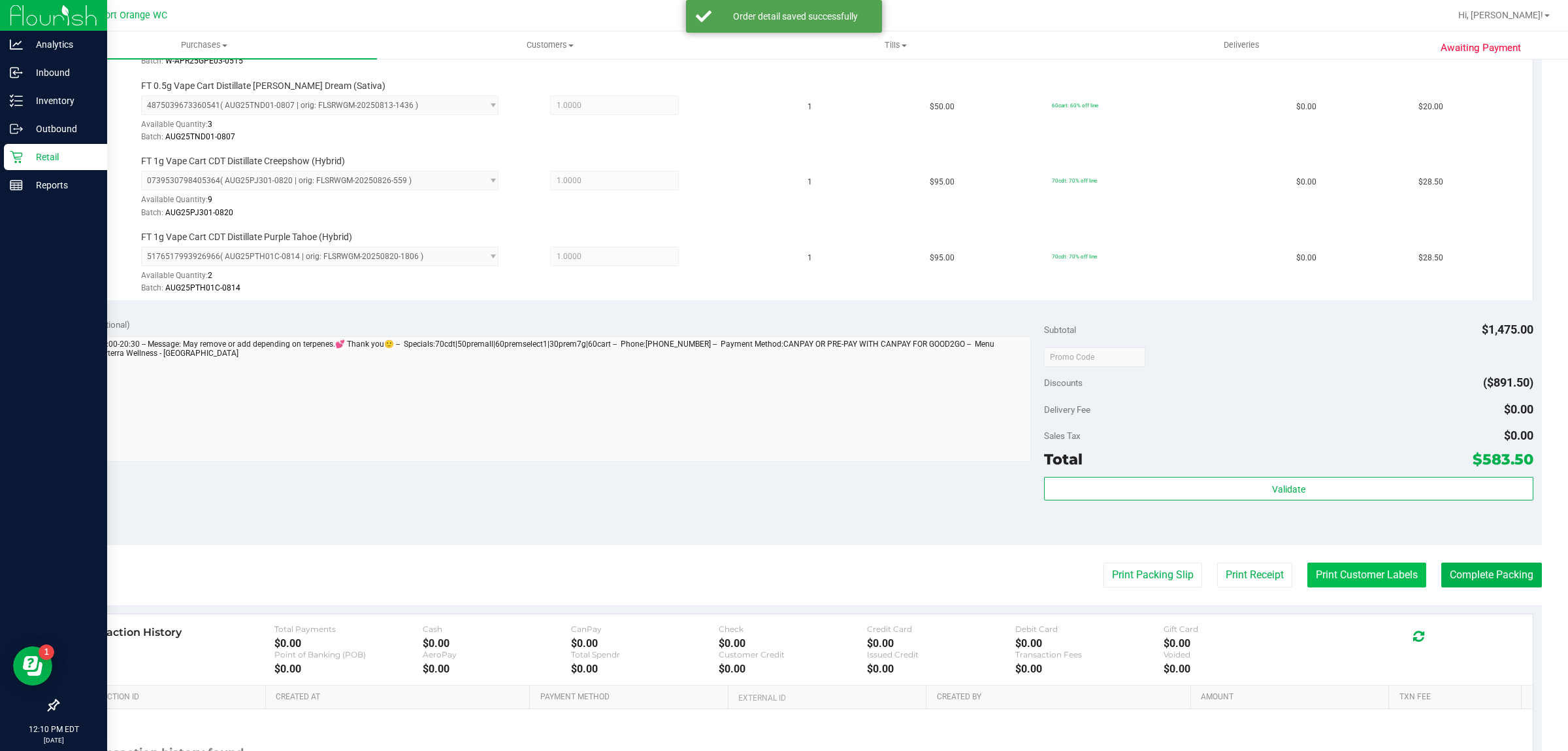
click at [1368, 584] on button "Print Customer Labels" at bounding box center [1366, 574] width 119 height 24
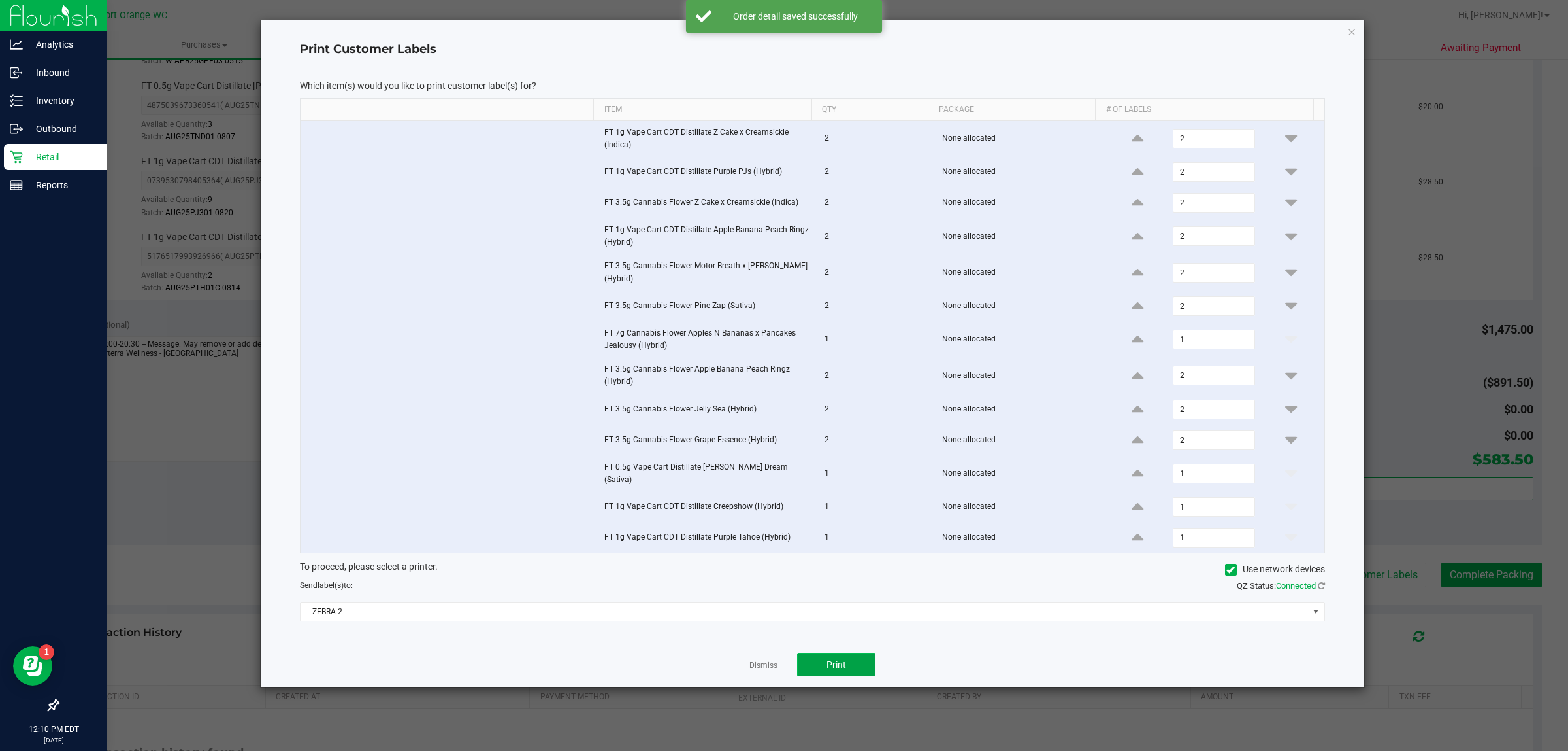
click at [851, 671] on button "Print" at bounding box center [837, 664] width 79 height 24
click at [769, 661] on link "Dismiss" at bounding box center [763, 665] width 28 height 11
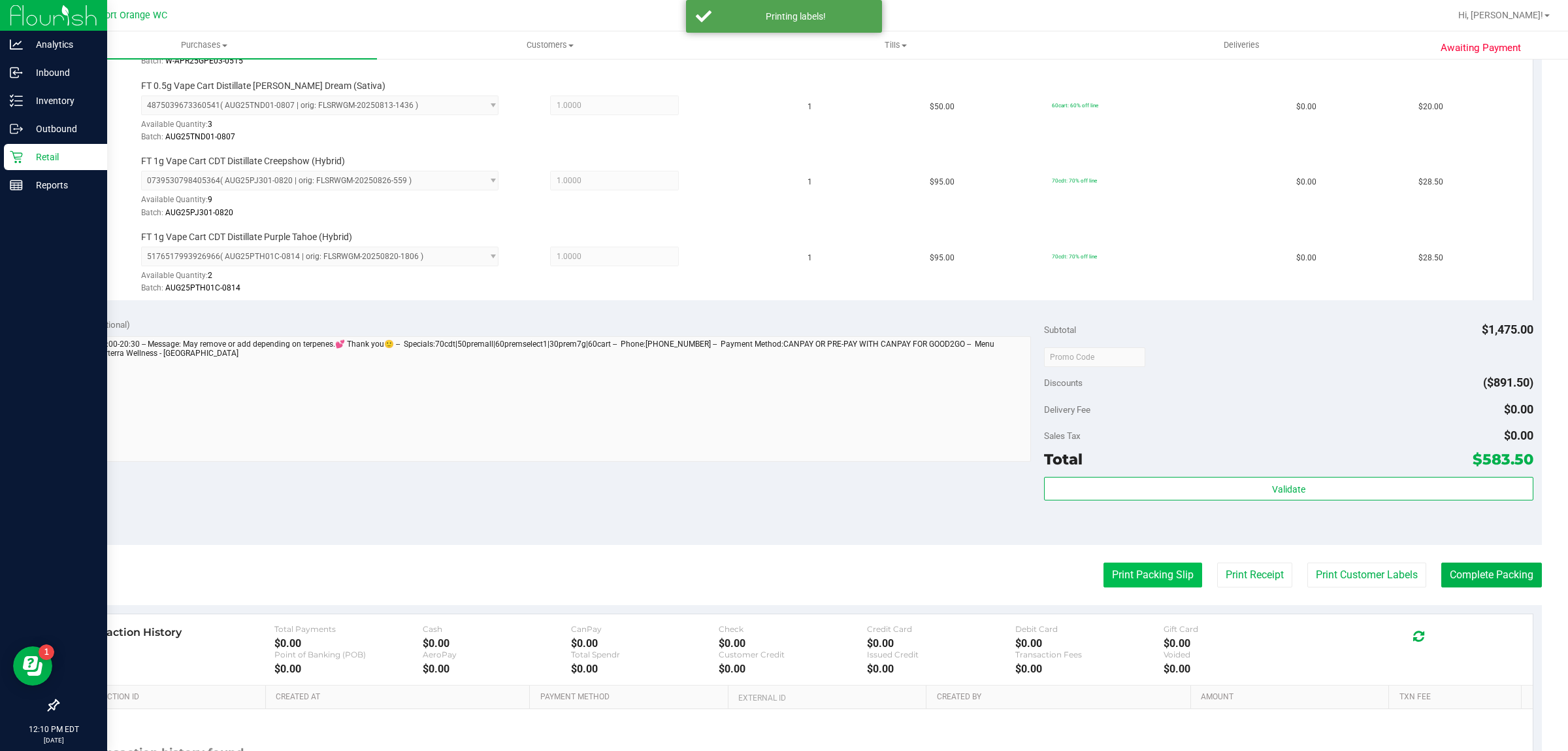
click at [1153, 579] on button "Print Packing Slip" at bounding box center [1152, 574] width 99 height 24
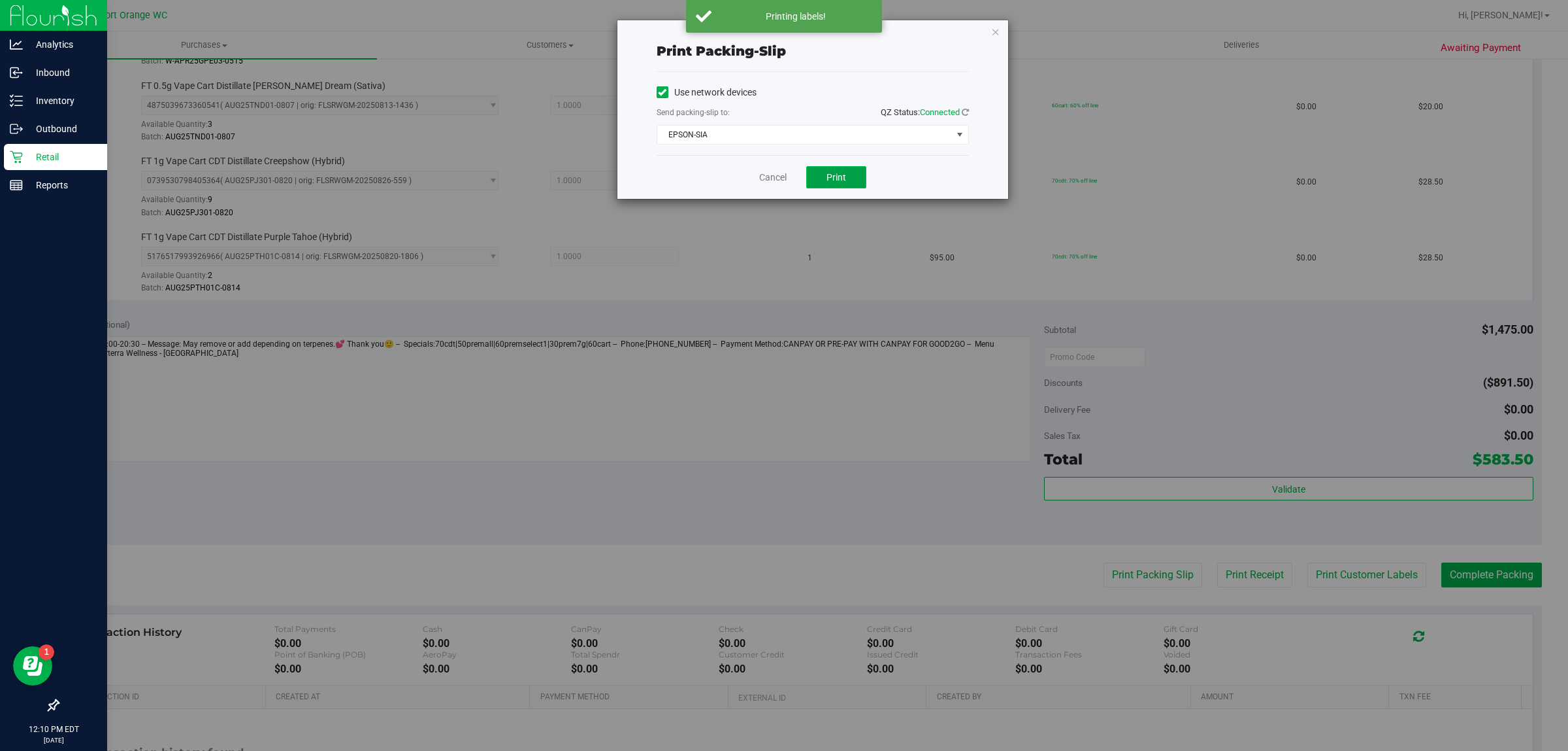
click at [830, 187] on button "Print" at bounding box center [837, 177] width 60 height 23
click at [771, 178] on link "Cancel" at bounding box center [773, 177] width 27 height 14
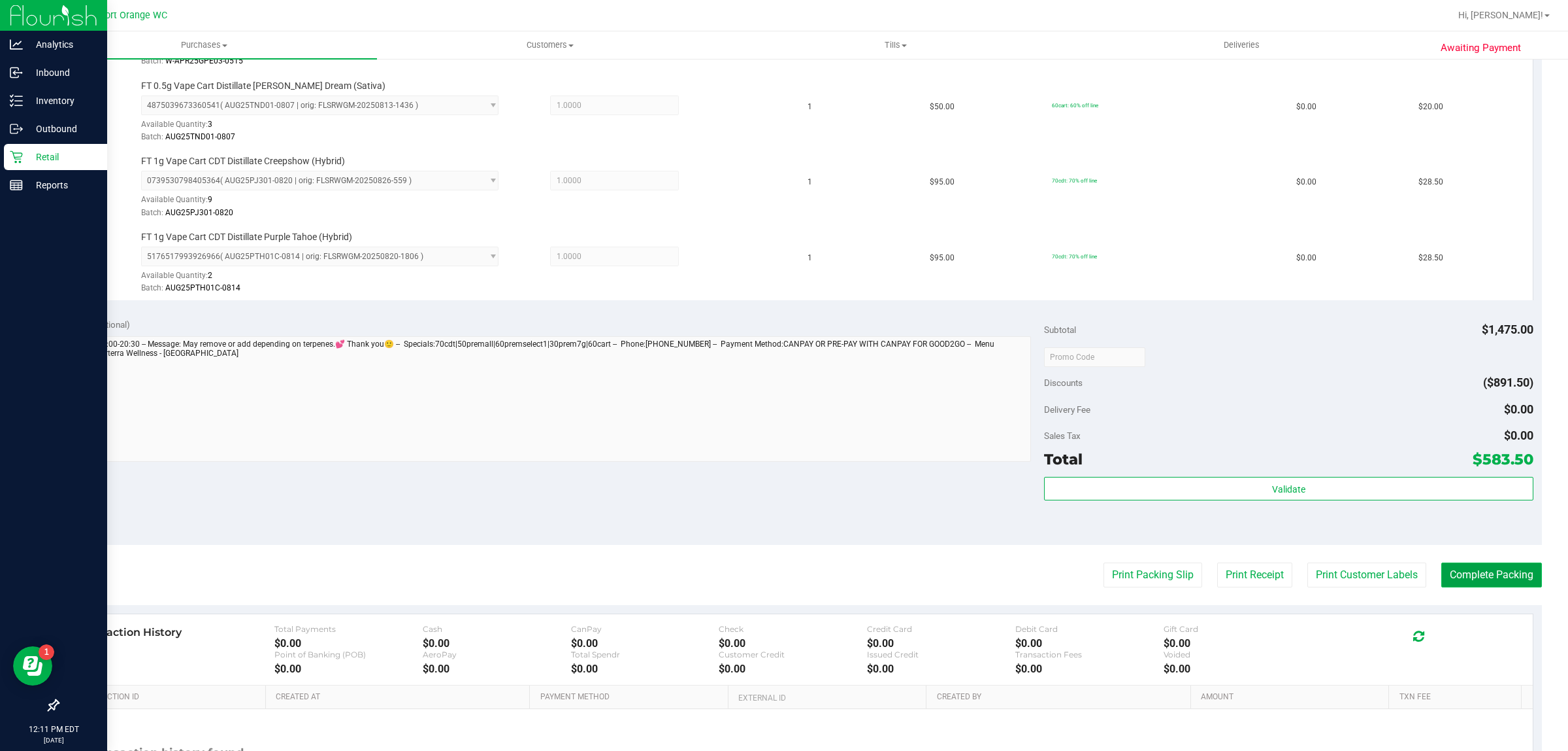
click at [1472, 587] on button "Complete Packing" at bounding box center [1491, 574] width 100 height 24
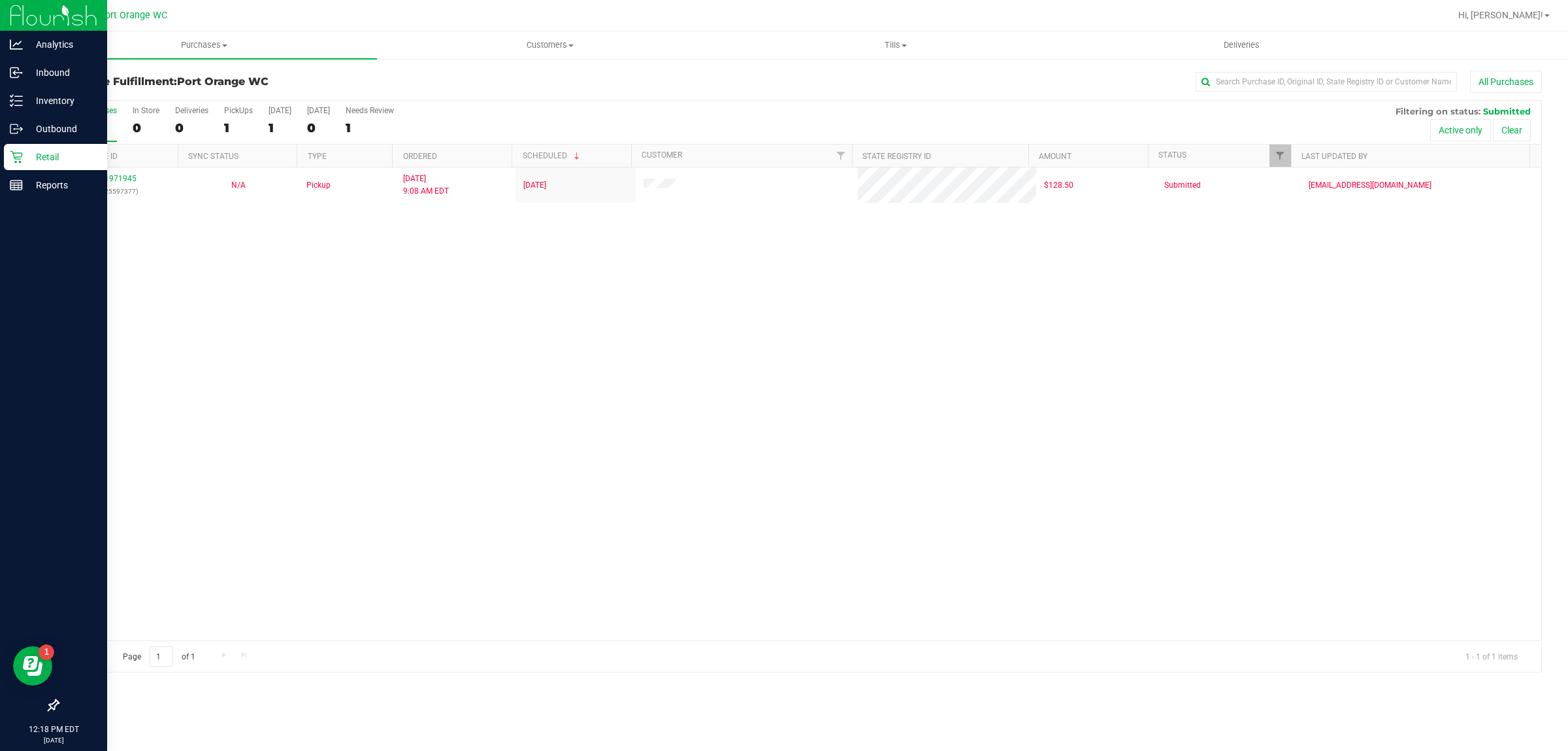
click at [23, 155] on p "Retail" at bounding box center [62, 157] width 79 height 15
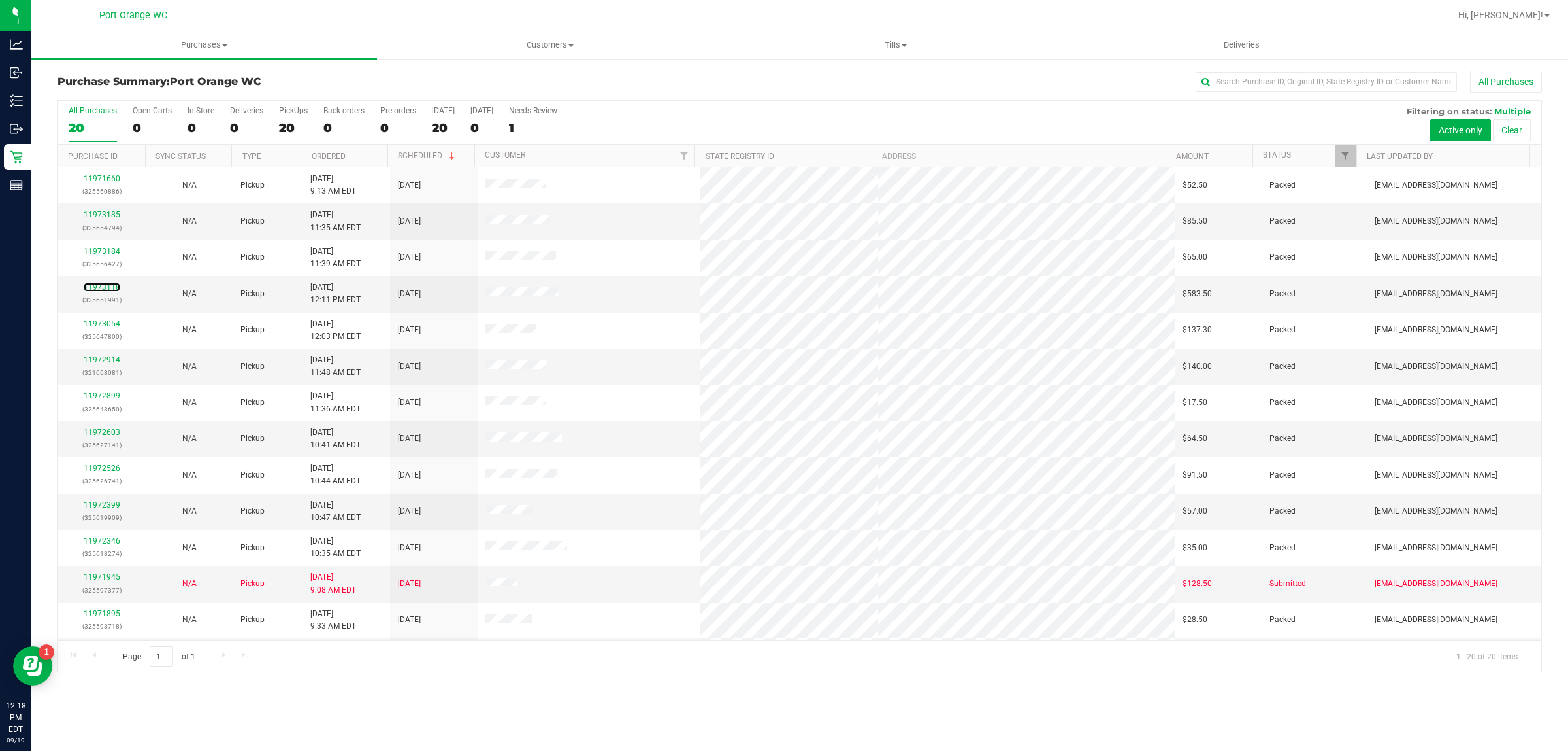
click at [108, 286] on link "11973118" at bounding box center [101, 287] width 36 height 9
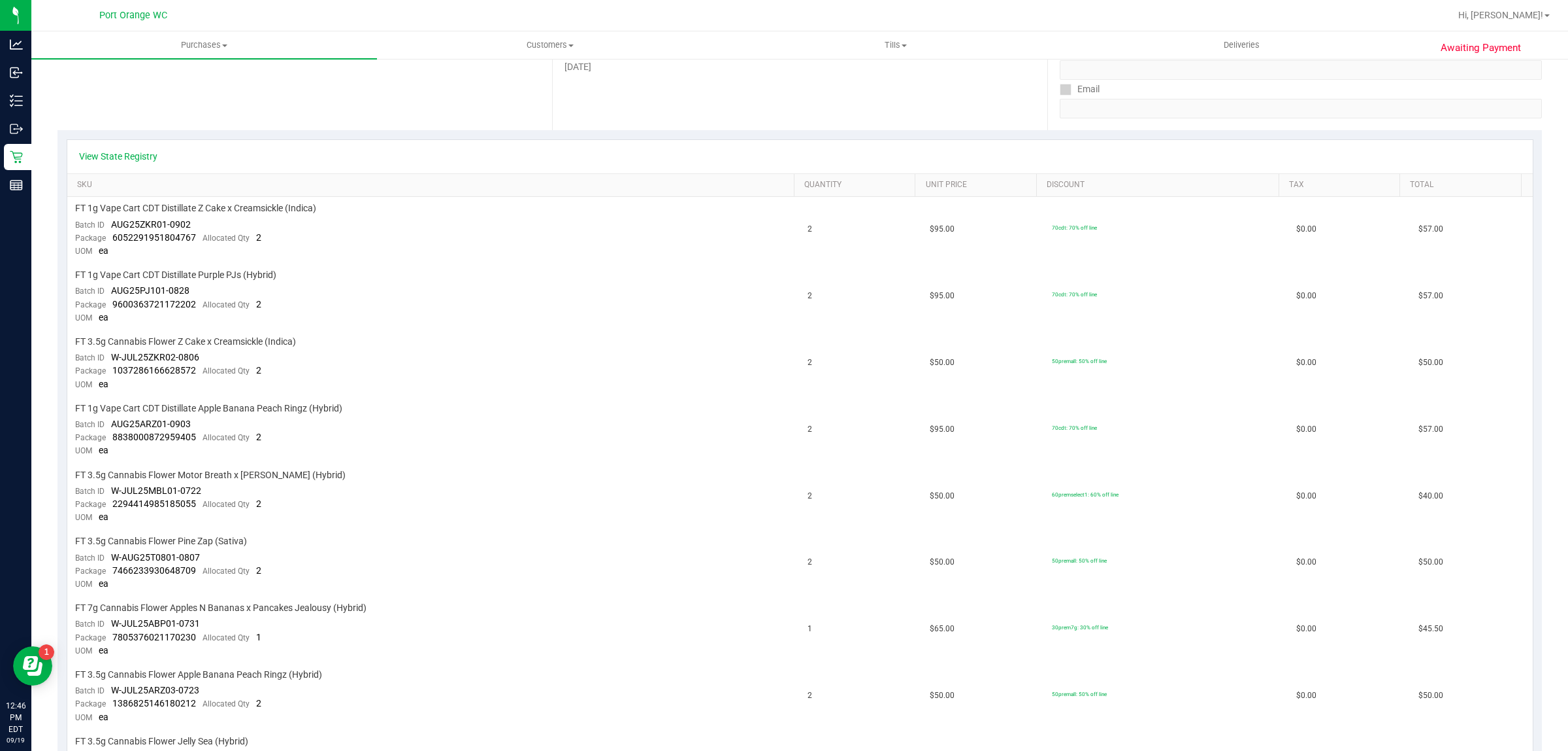
scroll to position [217, 0]
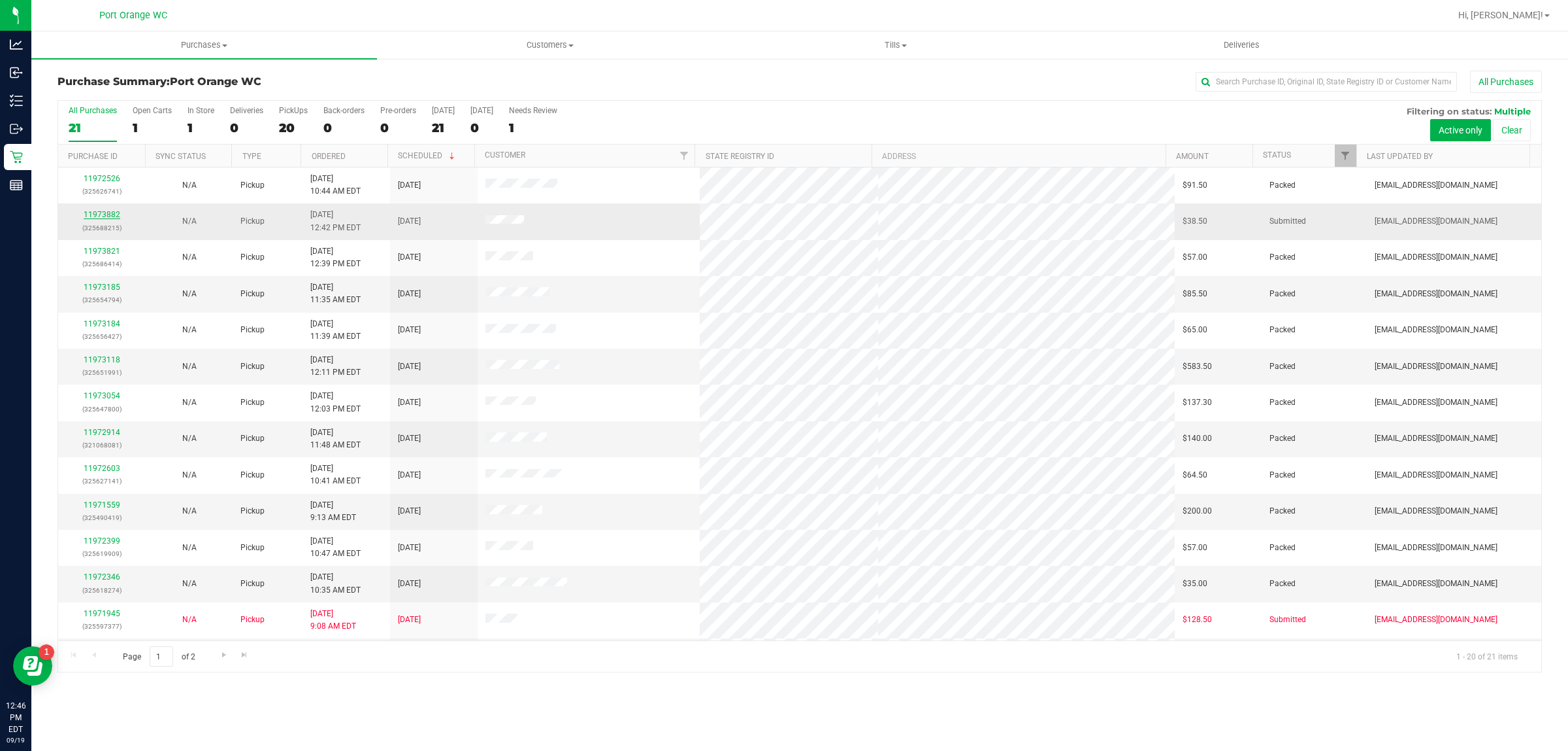
click at [98, 215] on link "11973882" at bounding box center [101, 215] width 36 height 9
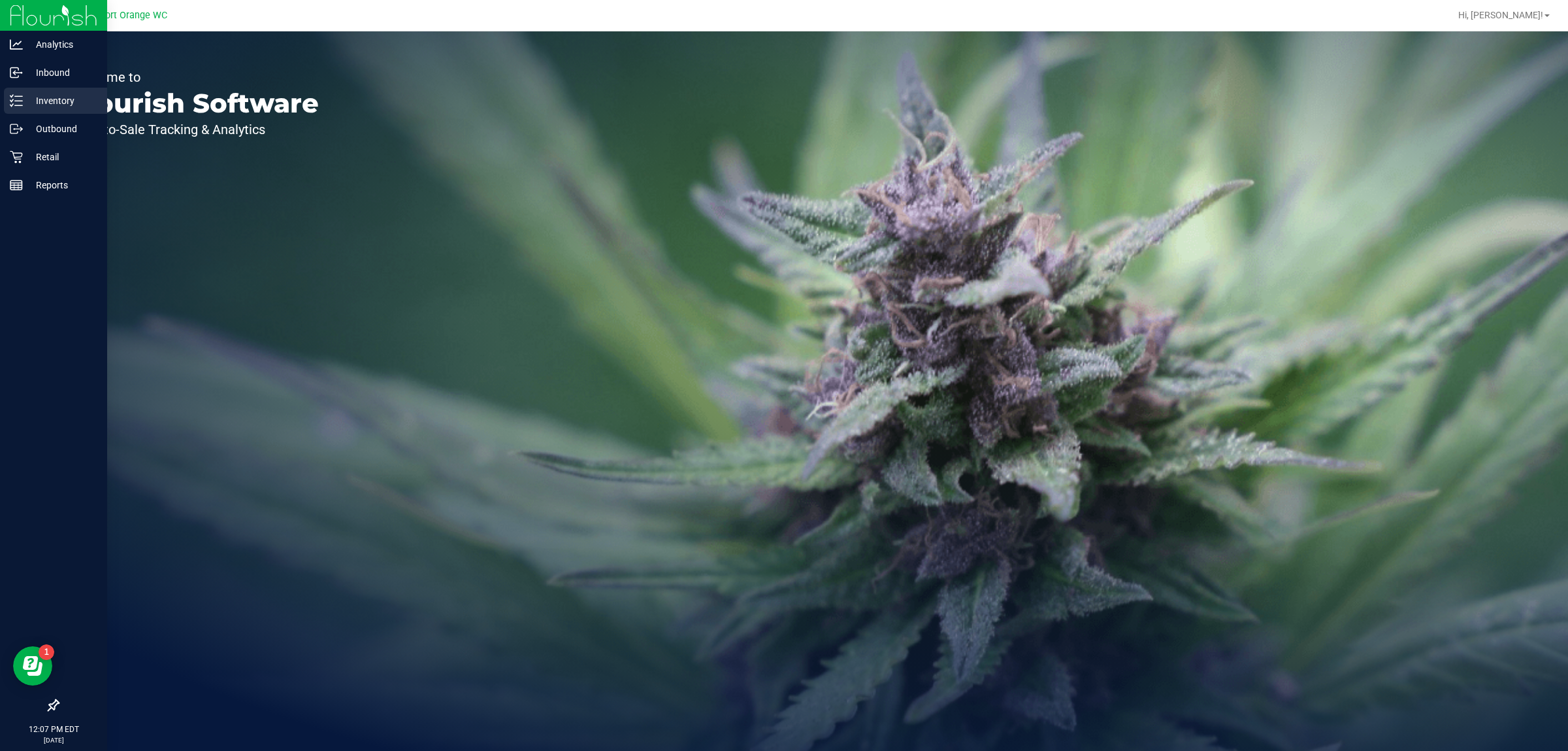
click at [30, 102] on p "Inventory" at bounding box center [62, 100] width 79 height 15
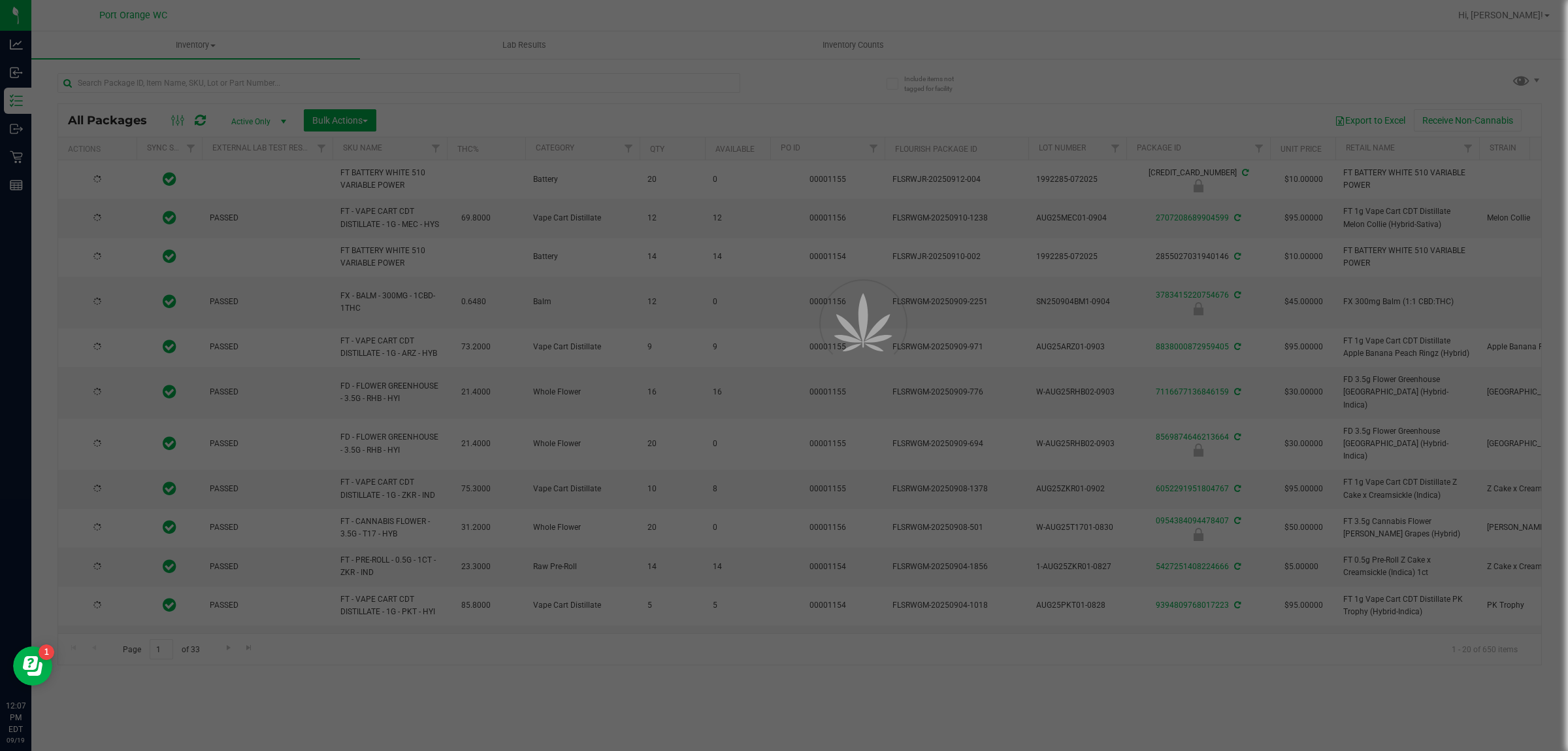
click at [388, 85] on div at bounding box center [784, 375] width 1568 height 751
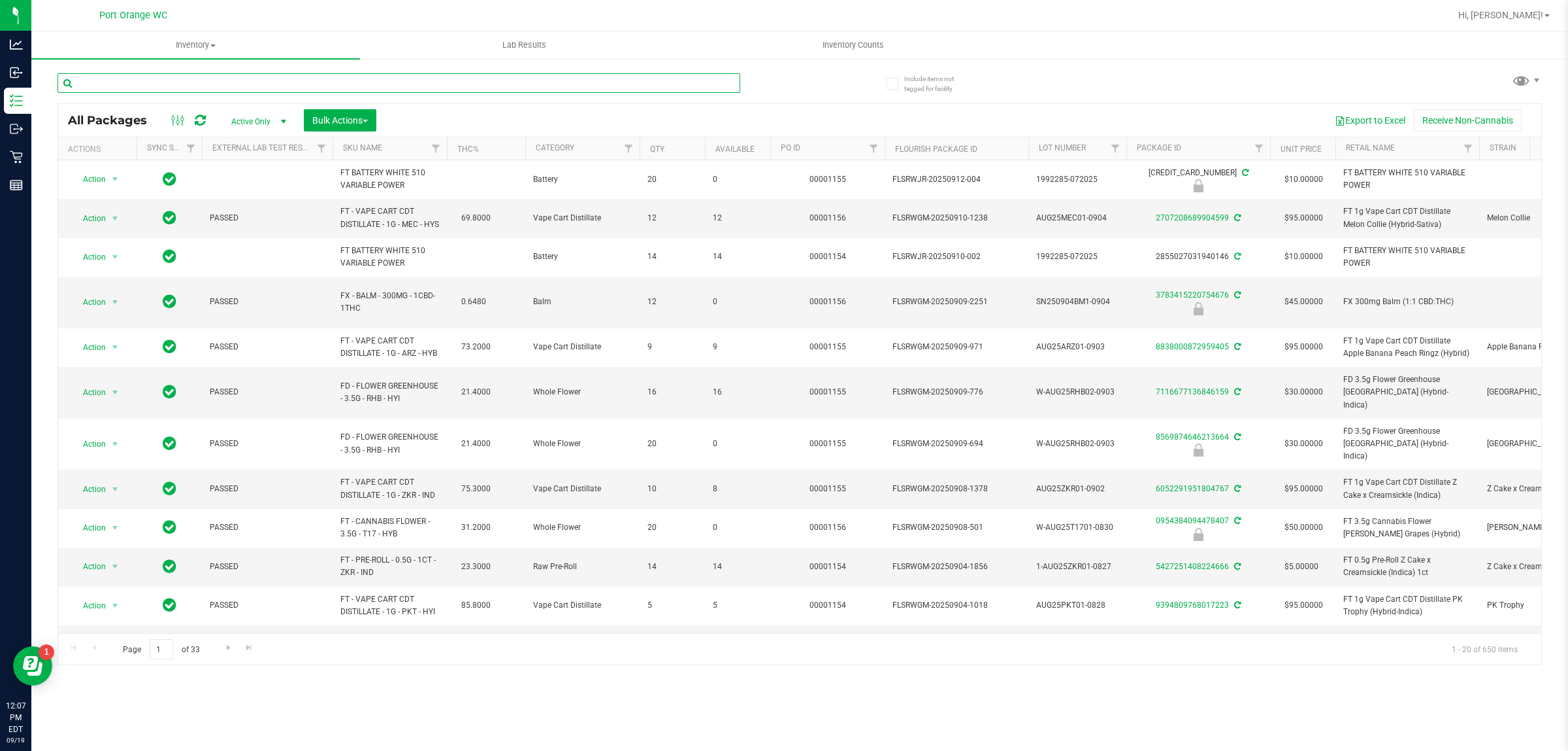
click at [388, 85] on input "text" at bounding box center [399, 83] width 683 height 20
type input "W-JUL25ARZ03-0723"
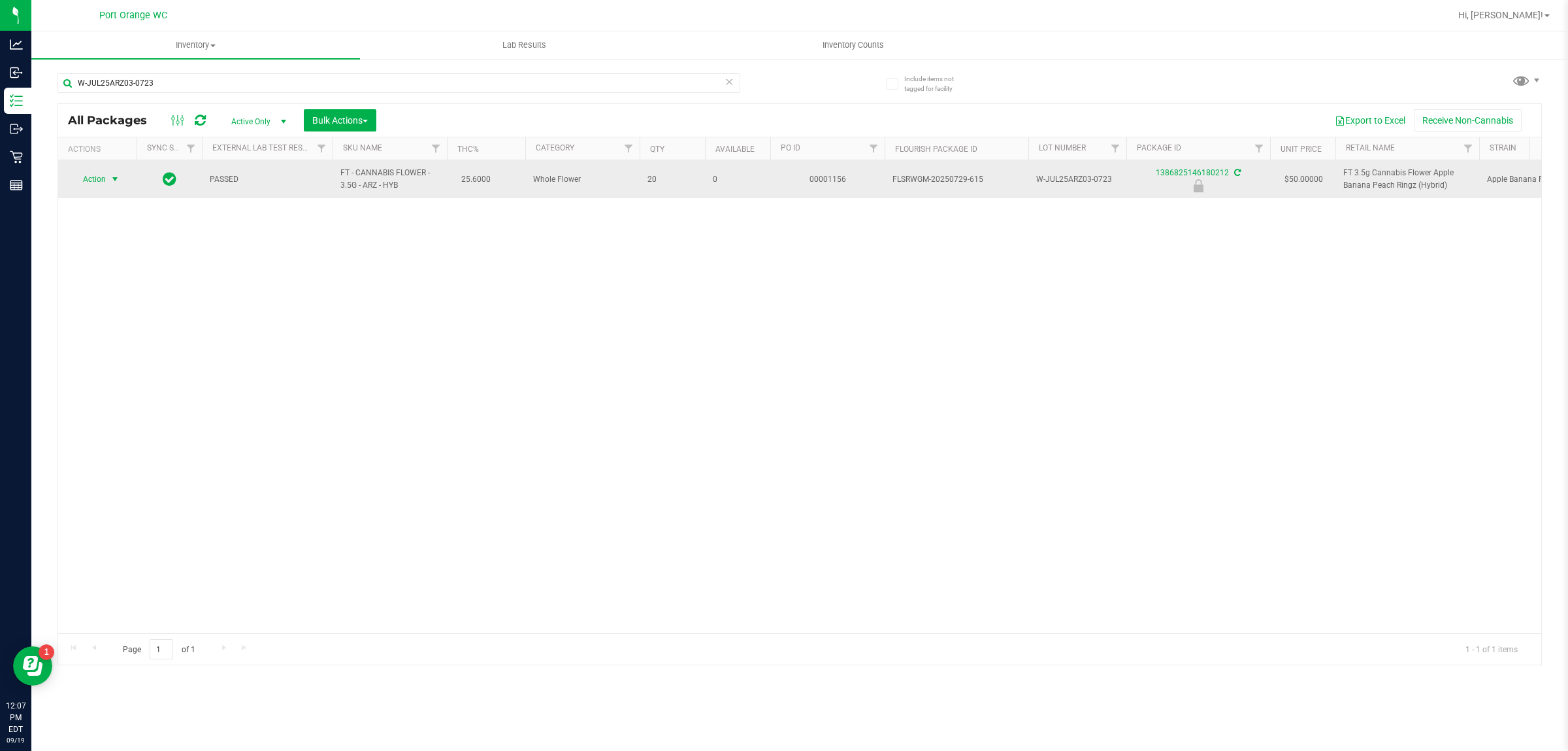
click at [101, 178] on span "Action" at bounding box center [89, 179] width 35 height 18
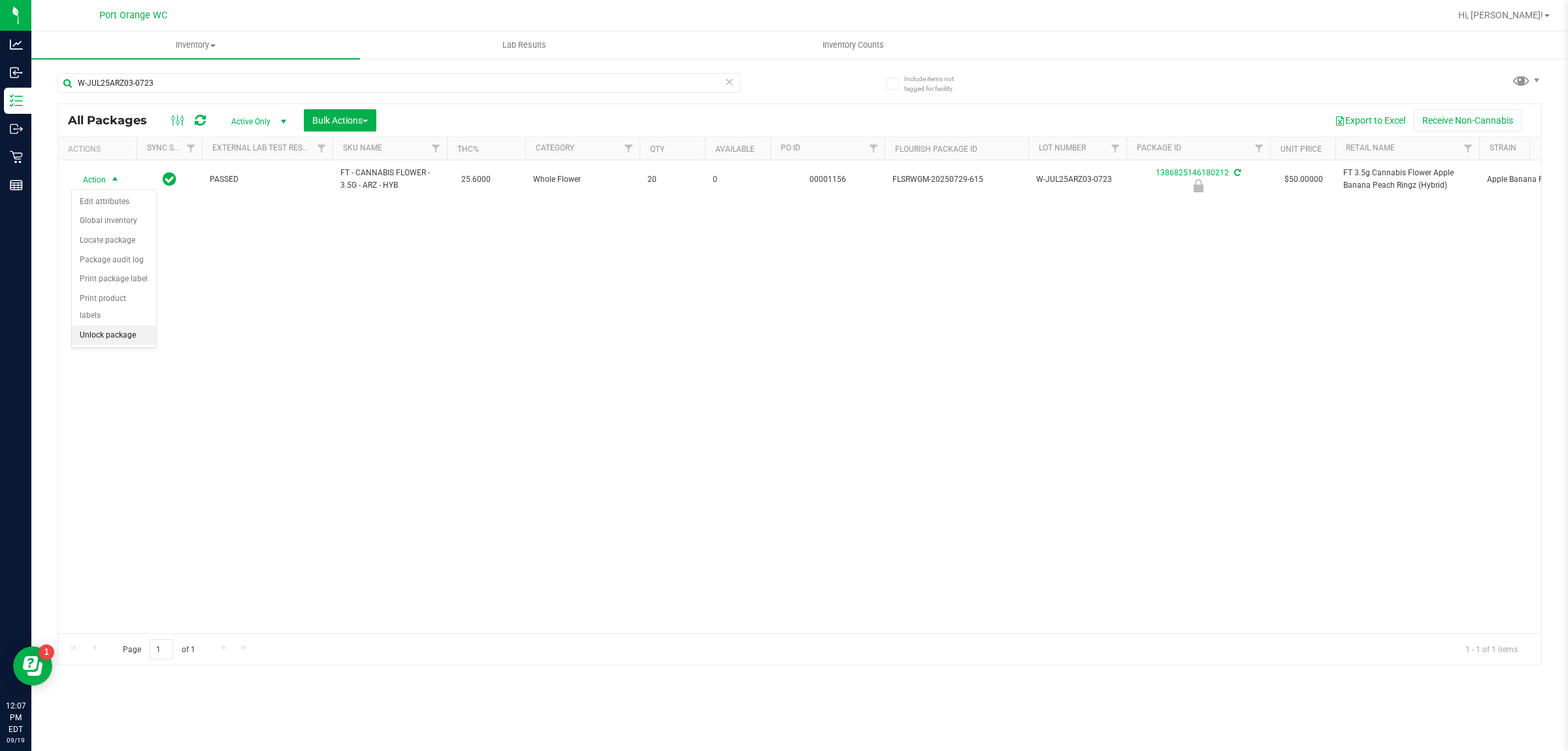
click at [91, 325] on li "Unlock package" at bounding box center [113, 335] width 84 height 20
